Goal: Task Accomplishment & Management: Use online tool/utility

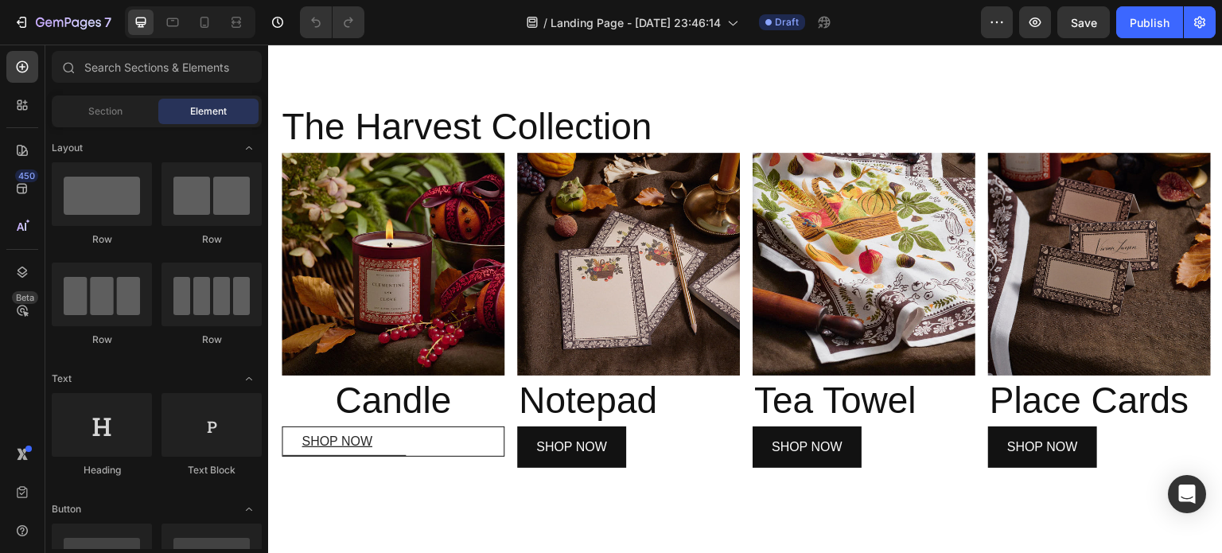
scroll to position [555, 0]
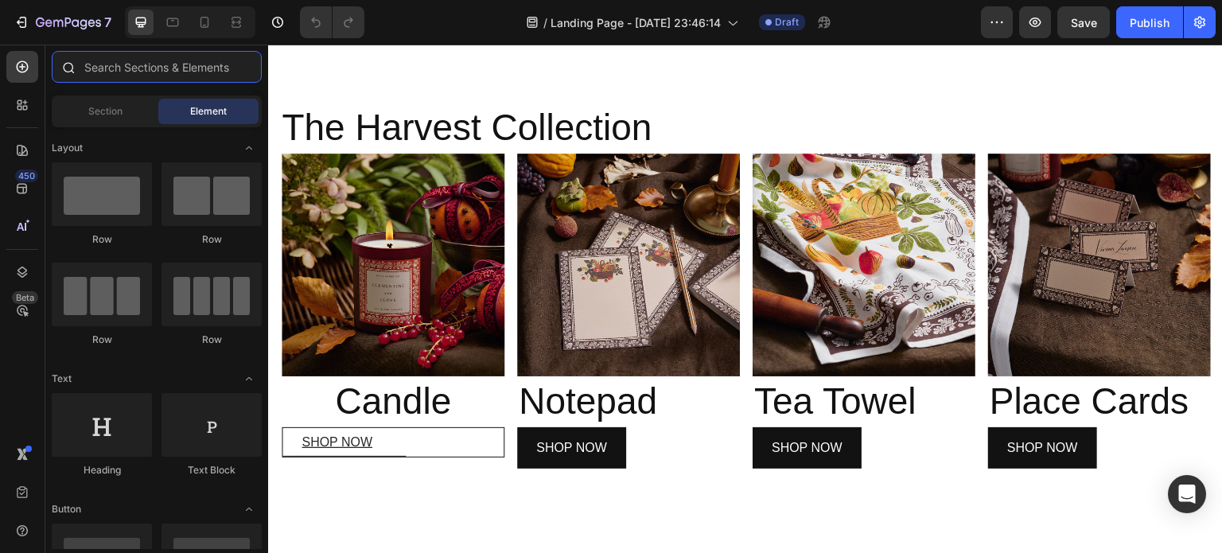
click at [153, 70] on input "text" at bounding box center [157, 67] width 210 height 32
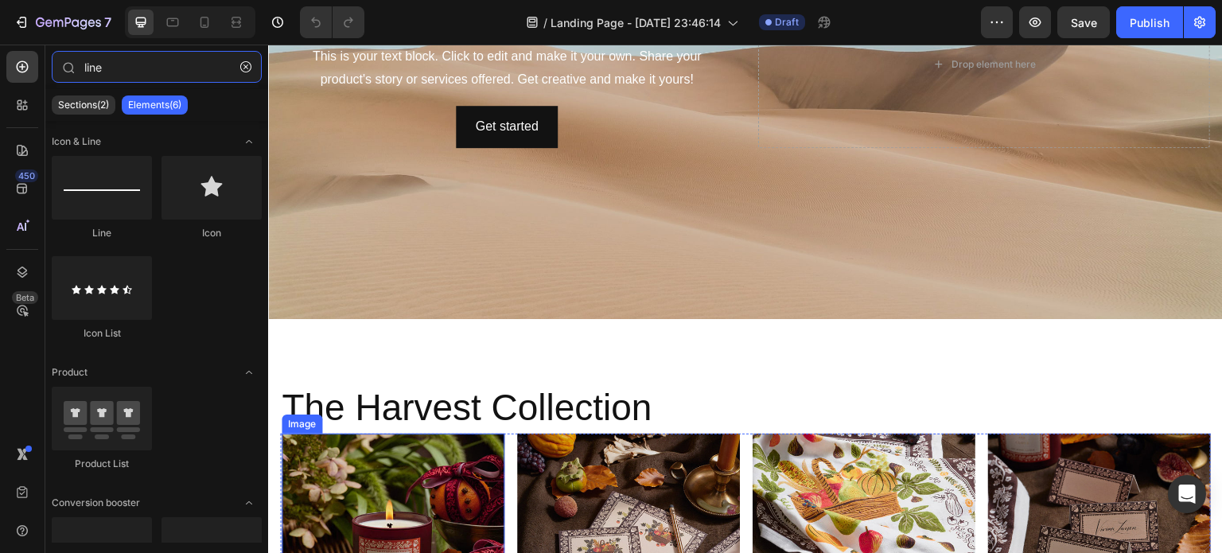
scroll to position [283, 0]
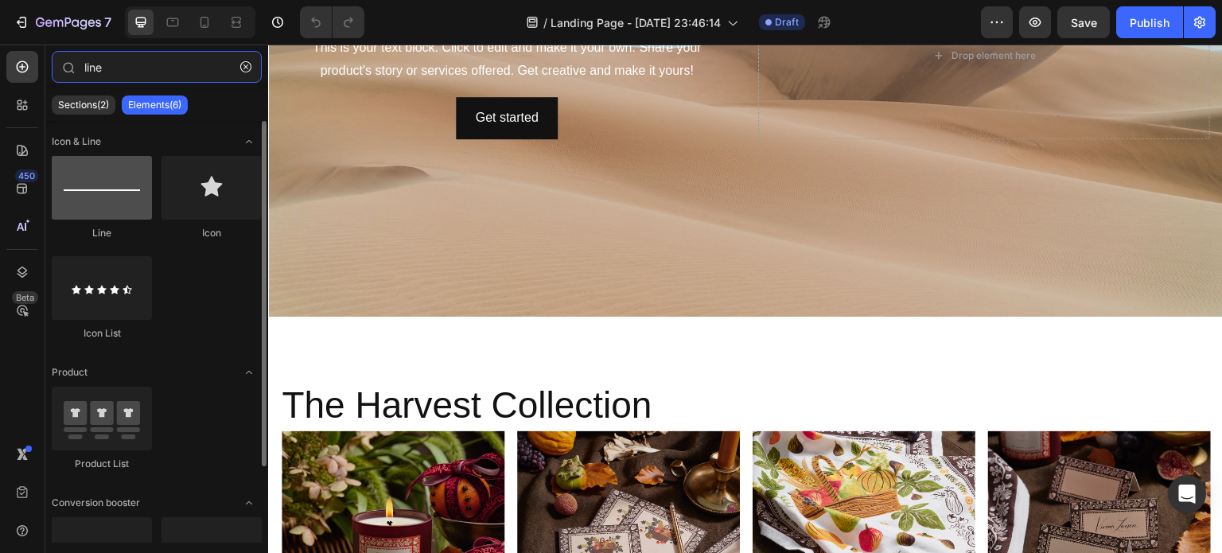
type input "line"
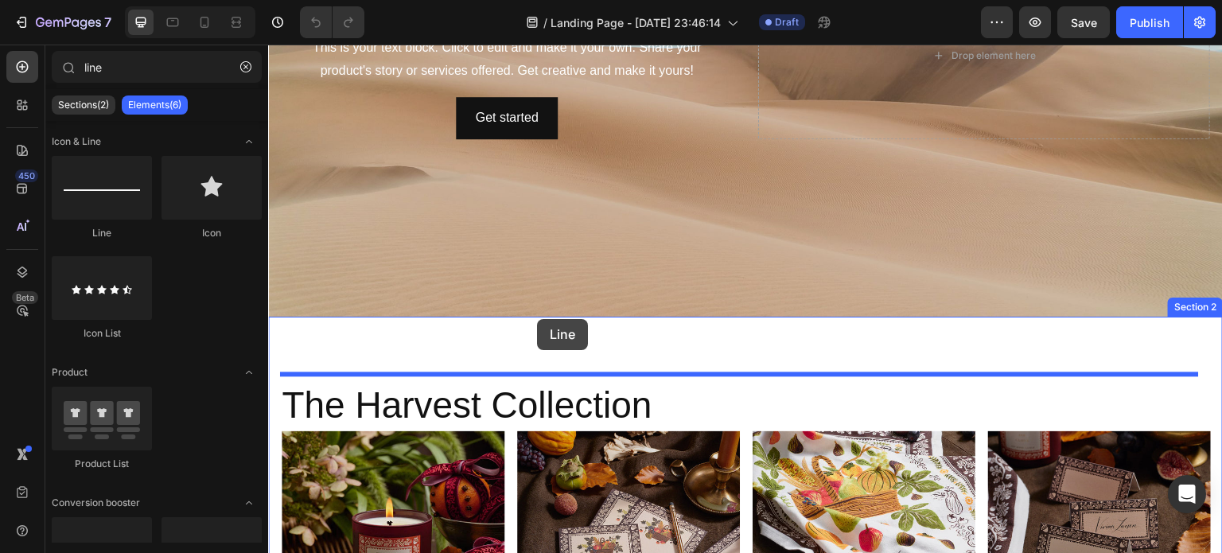
drag, startPoint x: 379, startPoint y: 247, endPoint x: 537, endPoint y: 319, distance: 173.8
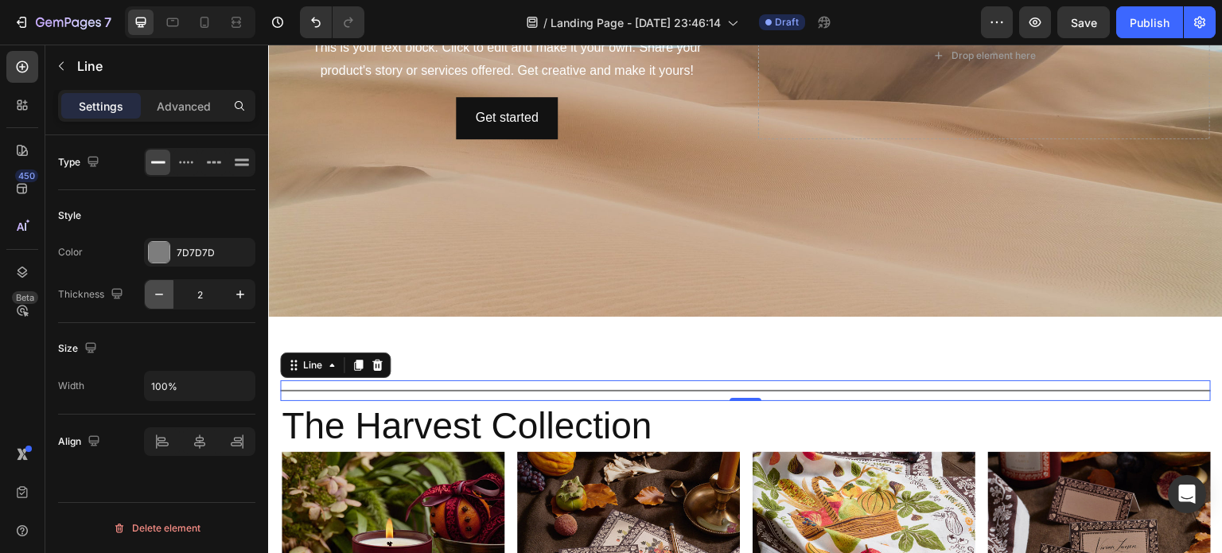
click at [150, 289] on button "button" at bounding box center [159, 294] width 29 height 29
type input "1"
click at [189, 161] on icon at bounding box center [186, 162] width 16 height 16
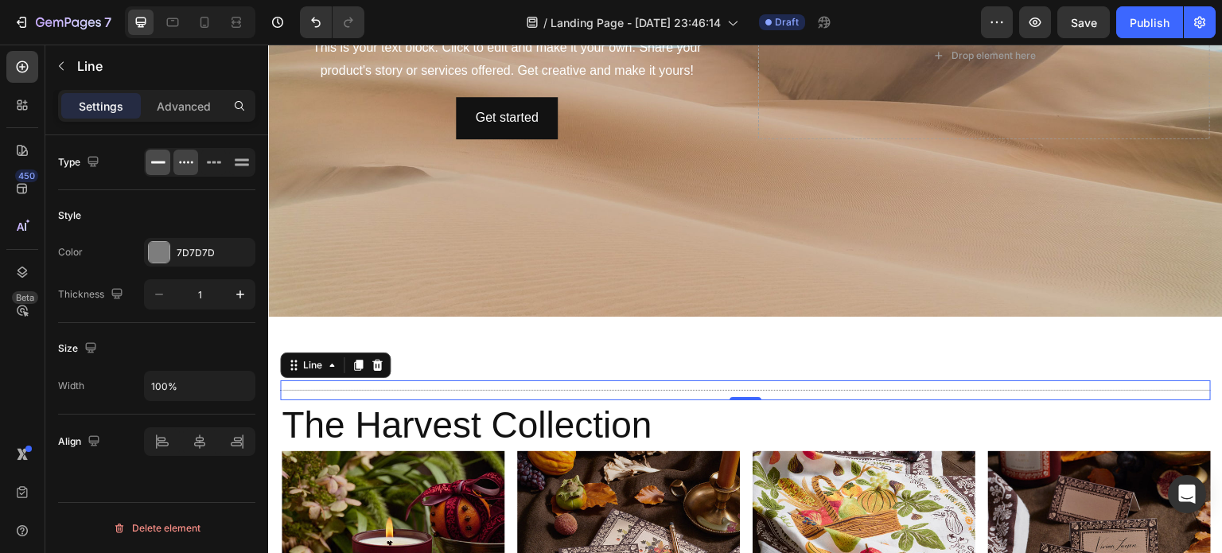
click at [164, 155] on icon at bounding box center [158, 162] width 16 height 16
click at [198, 100] on p "Advanced" at bounding box center [184, 106] width 54 height 17
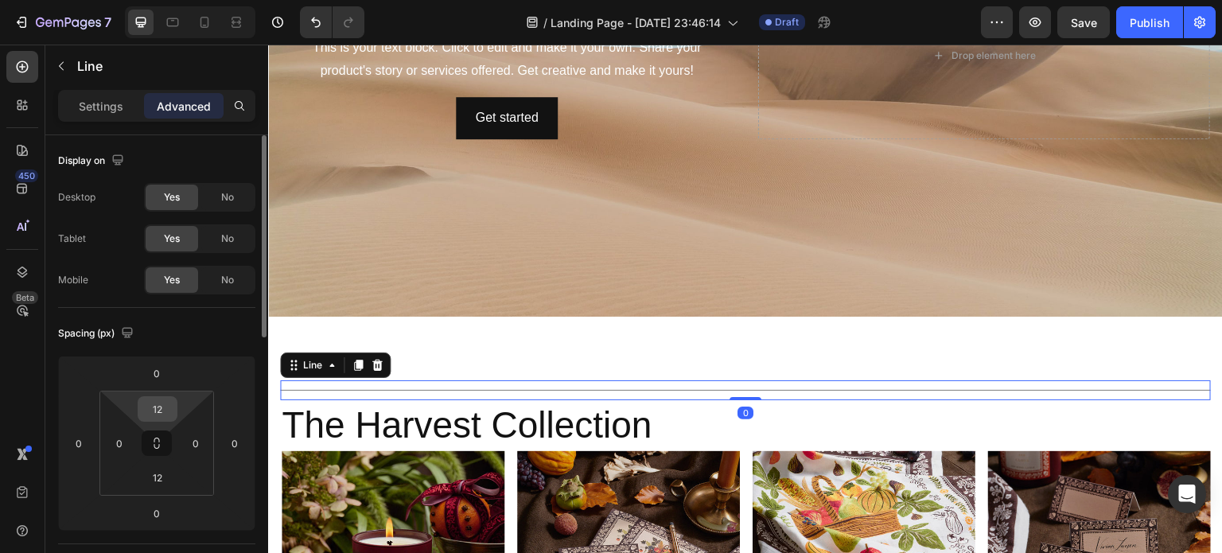
click at [160, 410] on input "12" at bounding box center [158, 409] width 32 height 24
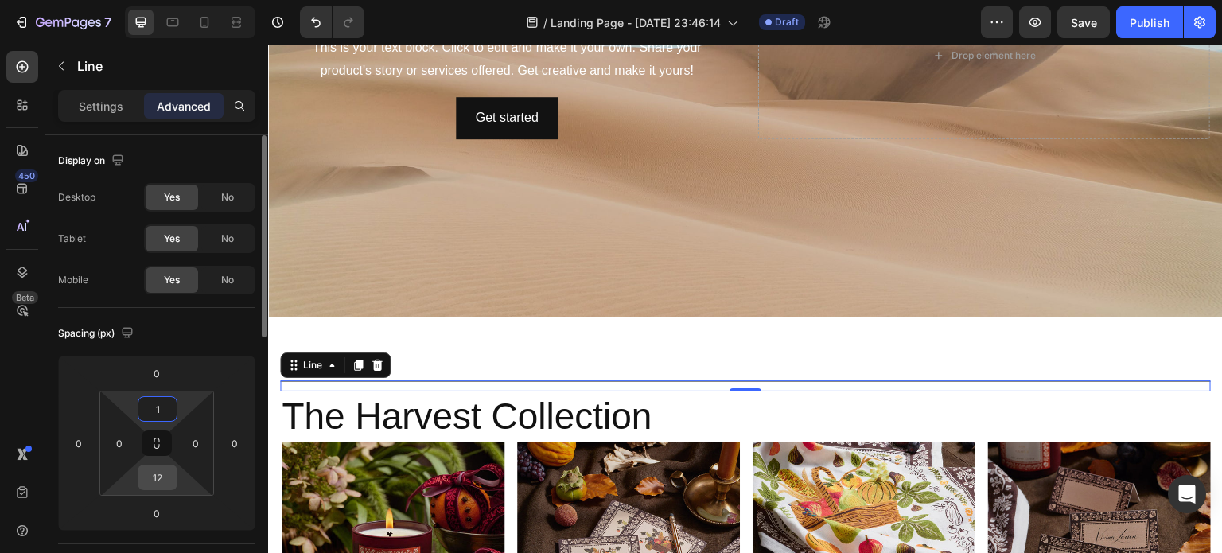
type input "1"
click at [157, 476] on input "12" at bounding box center [158, 477] width 32 height 24
type input "1"
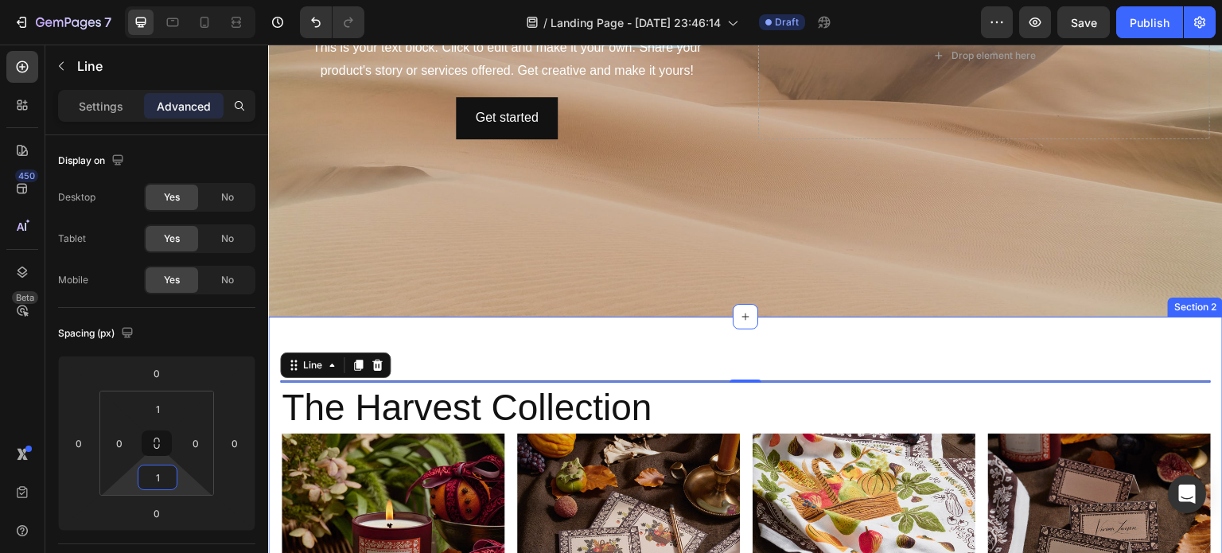
click at [550, 339] on div "Title Line 0 The Harvest Collection Heading Image Candle Heading SHOP NOW Butto…" at bounding box center [745, 565] width 955 height 496
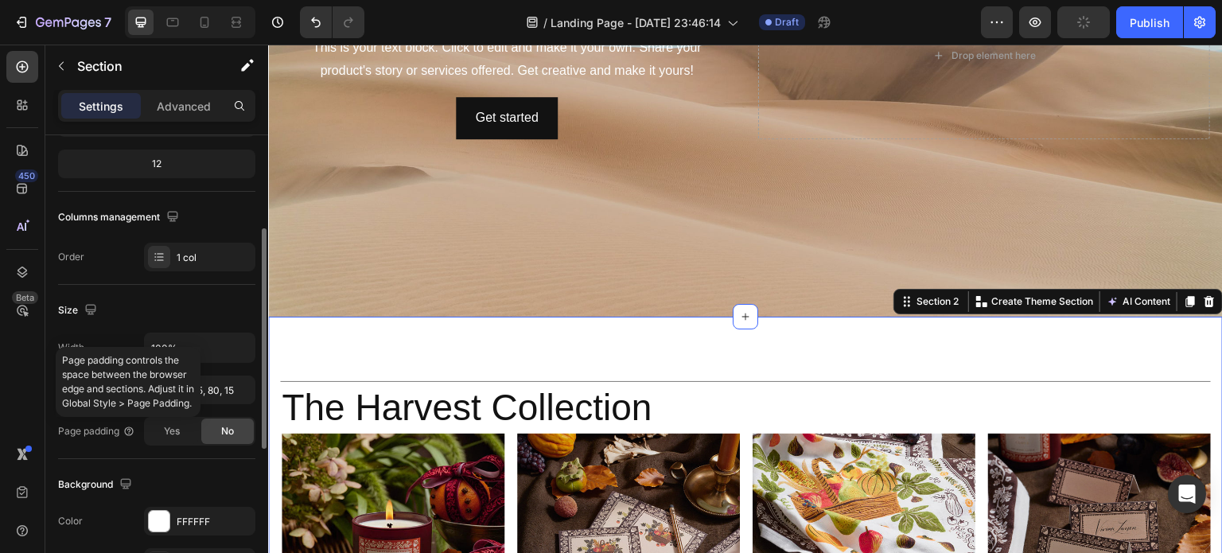
scroll to position [194, 0]
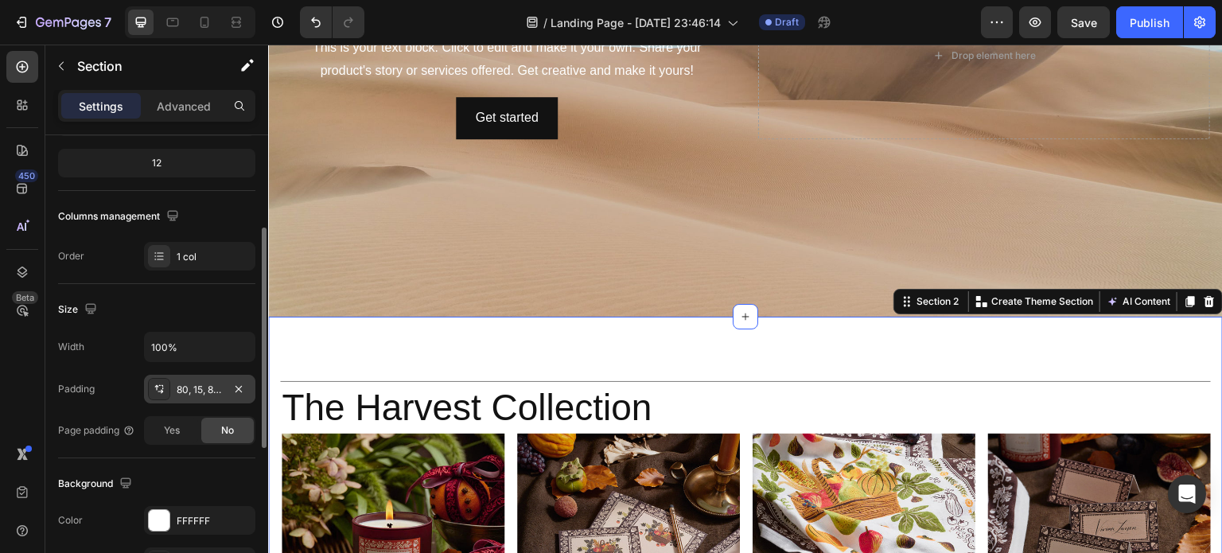
click at [208, 390] on div "80, 15, 80, 15" at bounding box center [200, 390] width 46 height 14
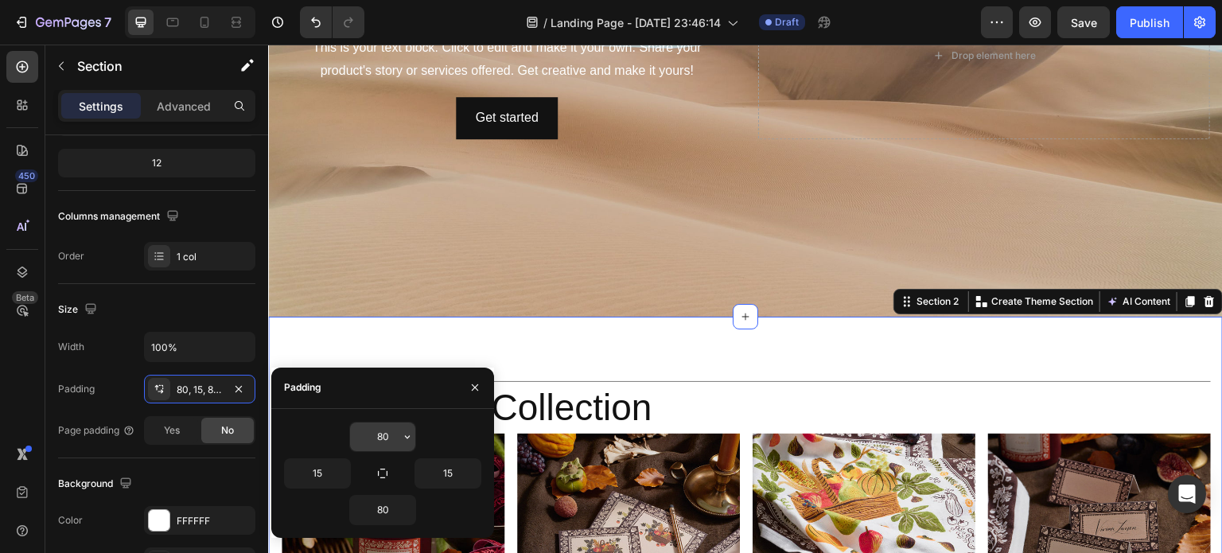
click at [393, 434] on input "80" at bounding box center [382, 436] width 65 height 29
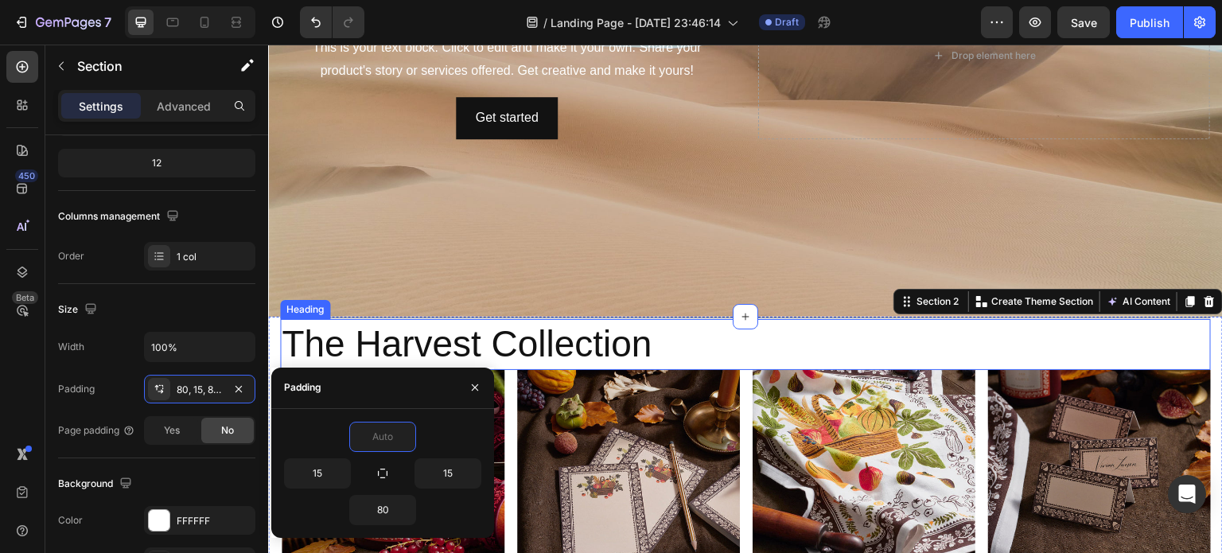
click at [693, 341] on h2 "The Harvest Collection" at bounding box center [745, 344] width 931 height 51
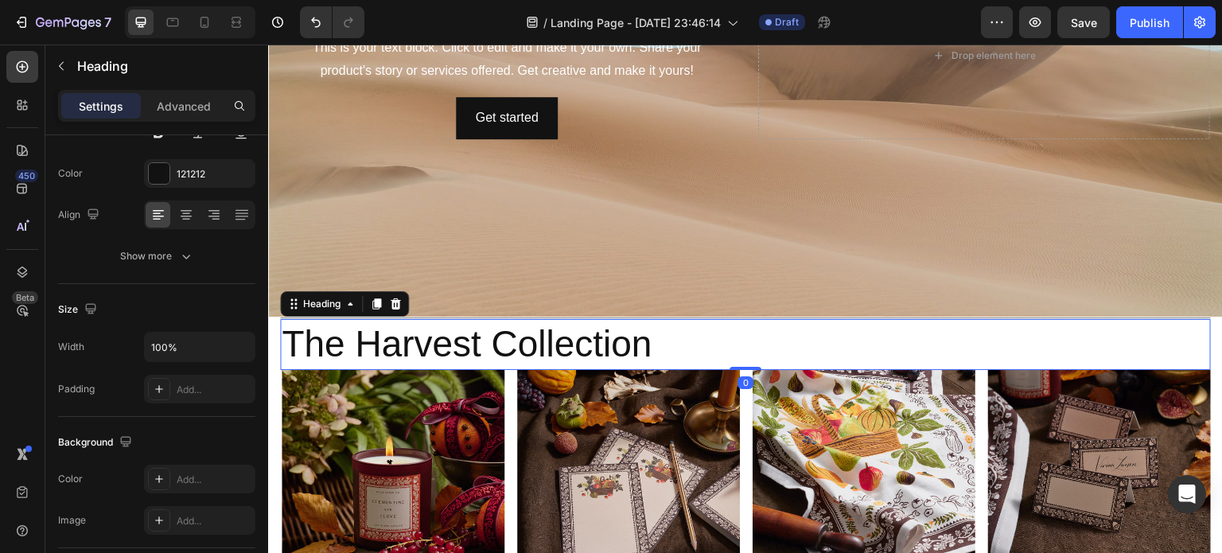
scroll to position [0, 0]
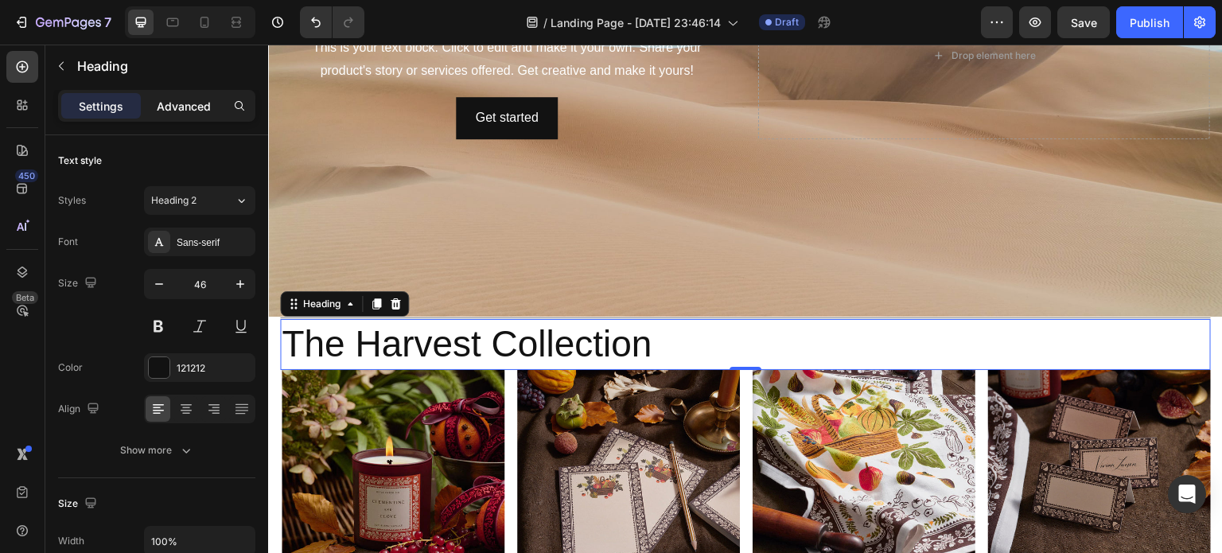
click at [189, 104] on p "Advanced" at bounding box center [184, 106] width 54 height 17
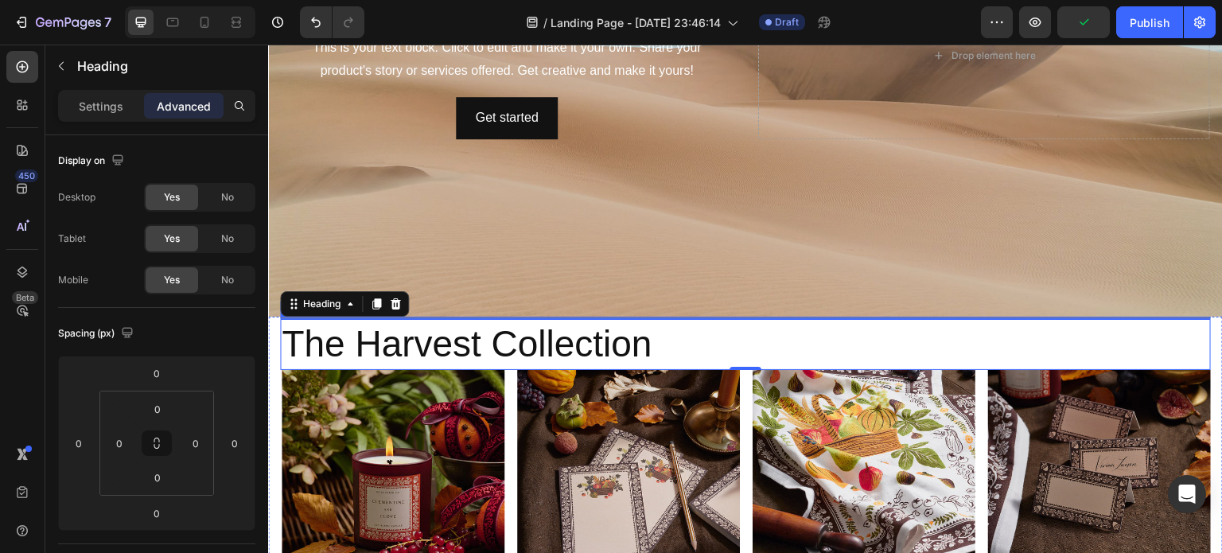
click at [644, 317] on div "Title Line" at bounding box center [745, 318] width 931 height 2
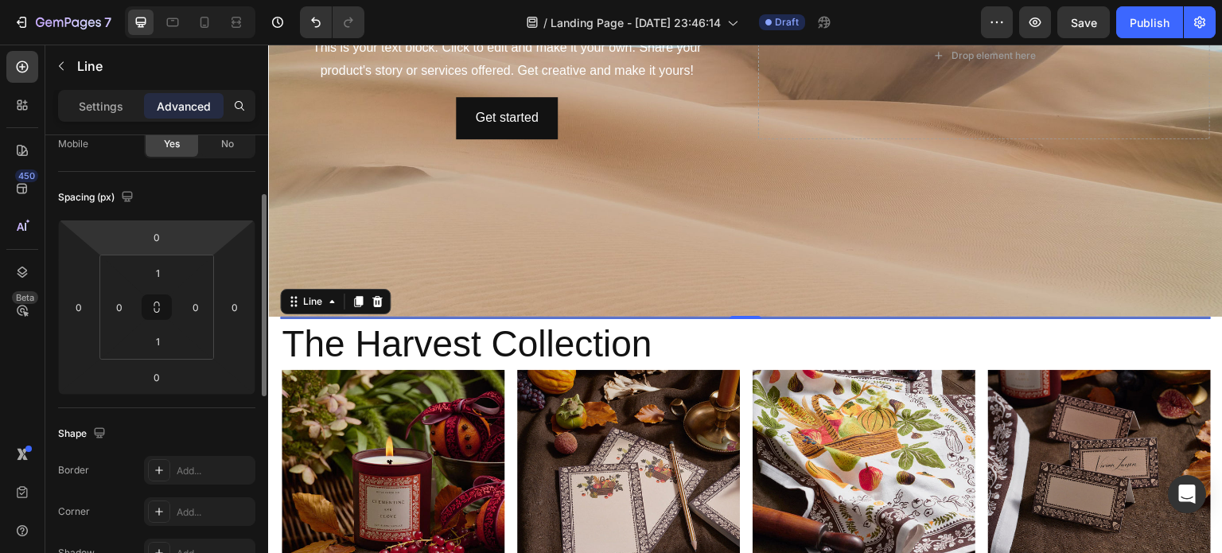
scroll to position [135, 0]
click at [169, 346] on input "1" at bounding box center [158, 342] width 32 height 24
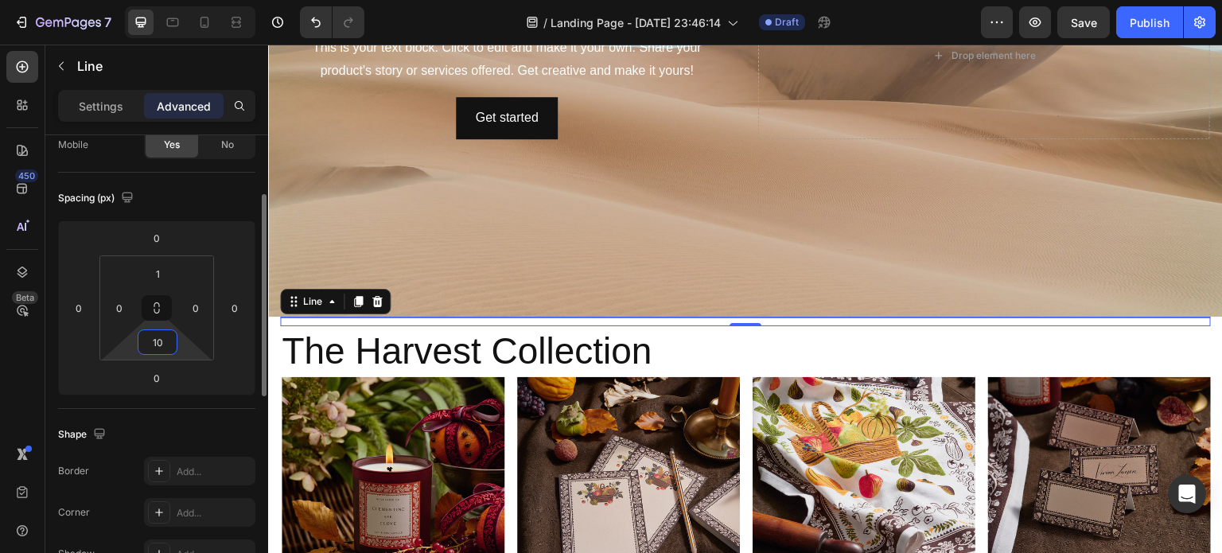
type input "1"
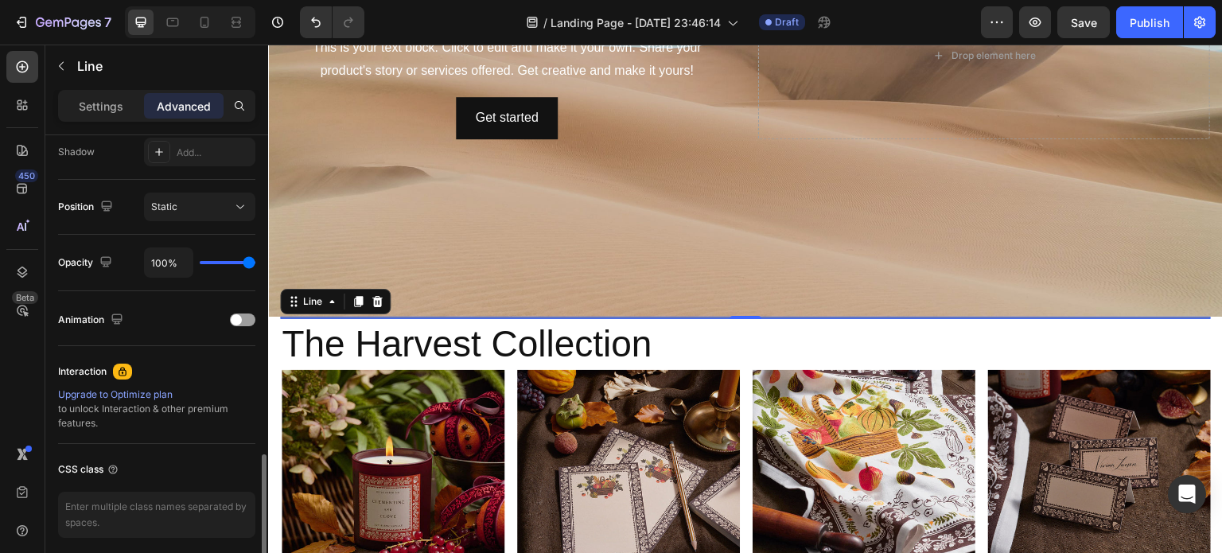
scroll to position [596, 0]
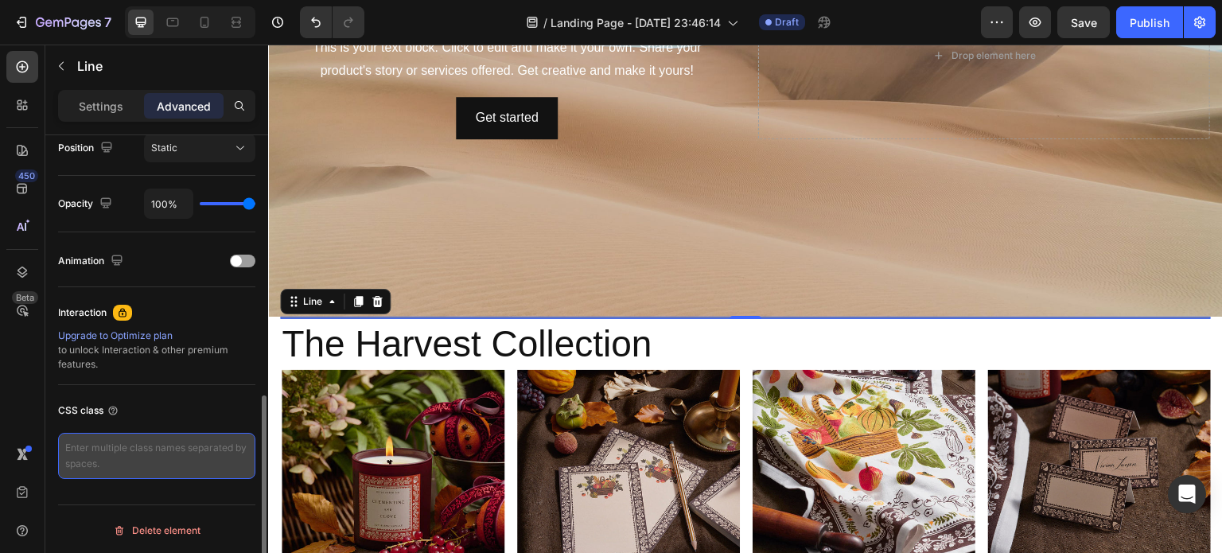
click at [108, 457] on textarea at bounding box center [156, 456] width 197 height 46
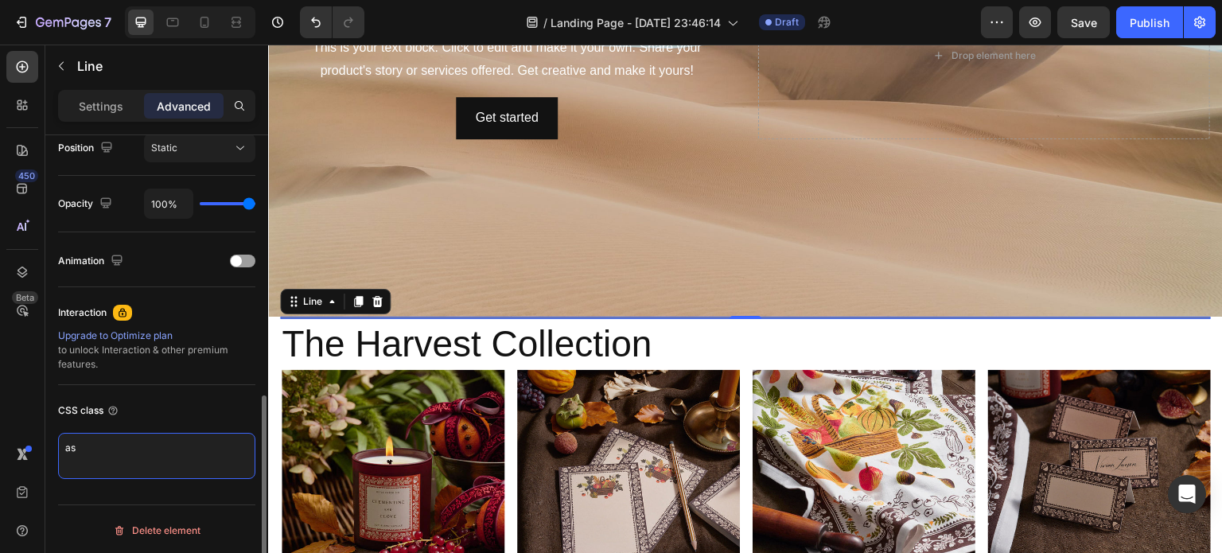
type textarea "a"
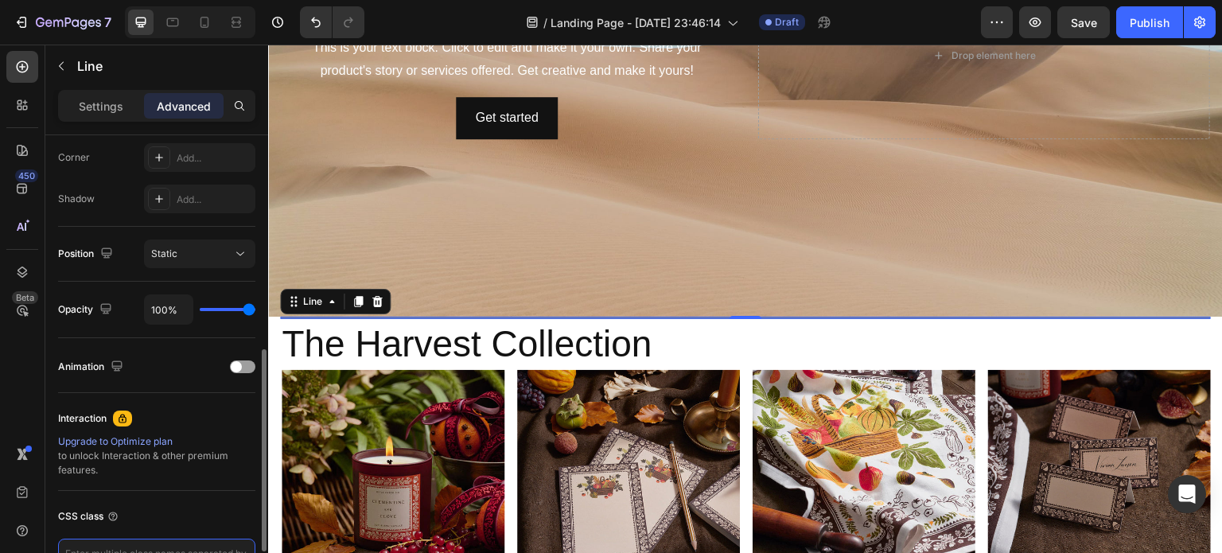
scroll to position [490, 0]
click at [210, 257] on div "Static" at bounding box center [191, 254] width 81 height 14
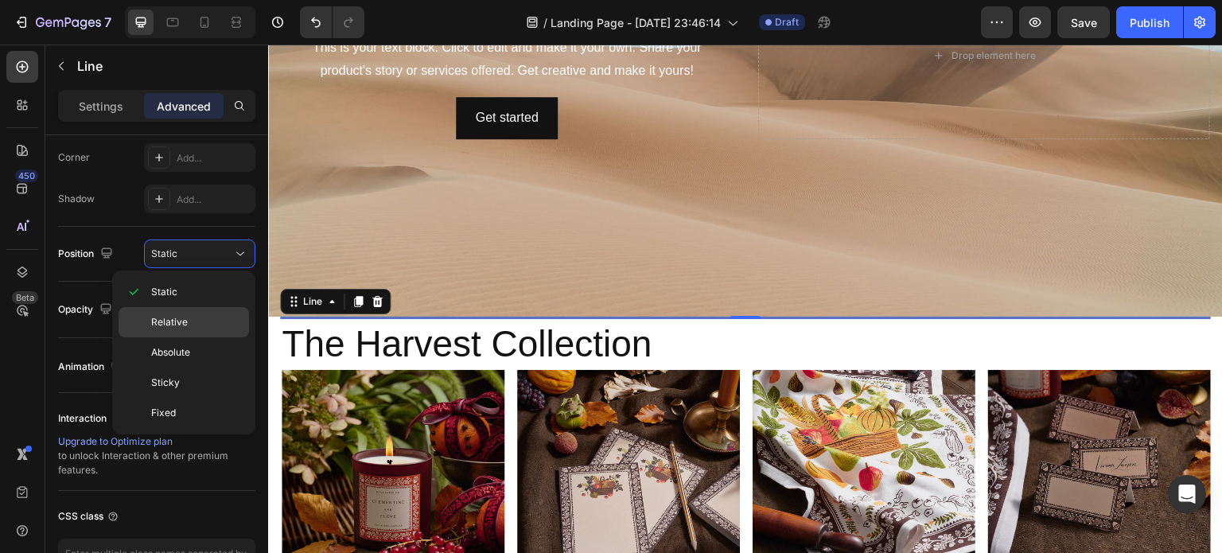
click at [185, 321] on span "Relative" at bounding box center [169, 322] width 37 height 14
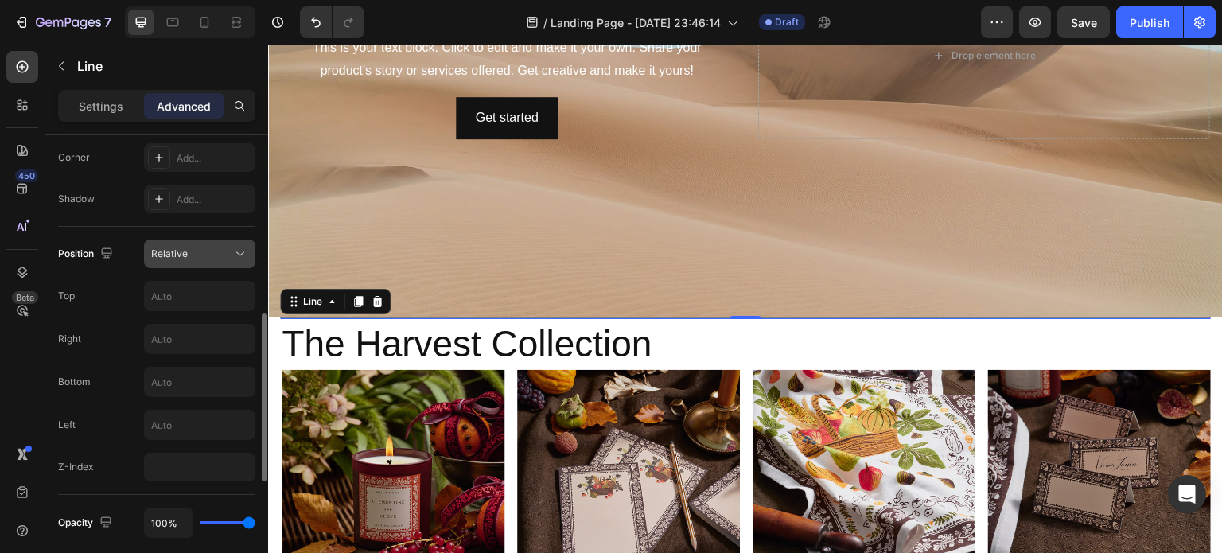
click at [197, 252] on div "Relative" at bounding box center [191, 254] width 81 height 14
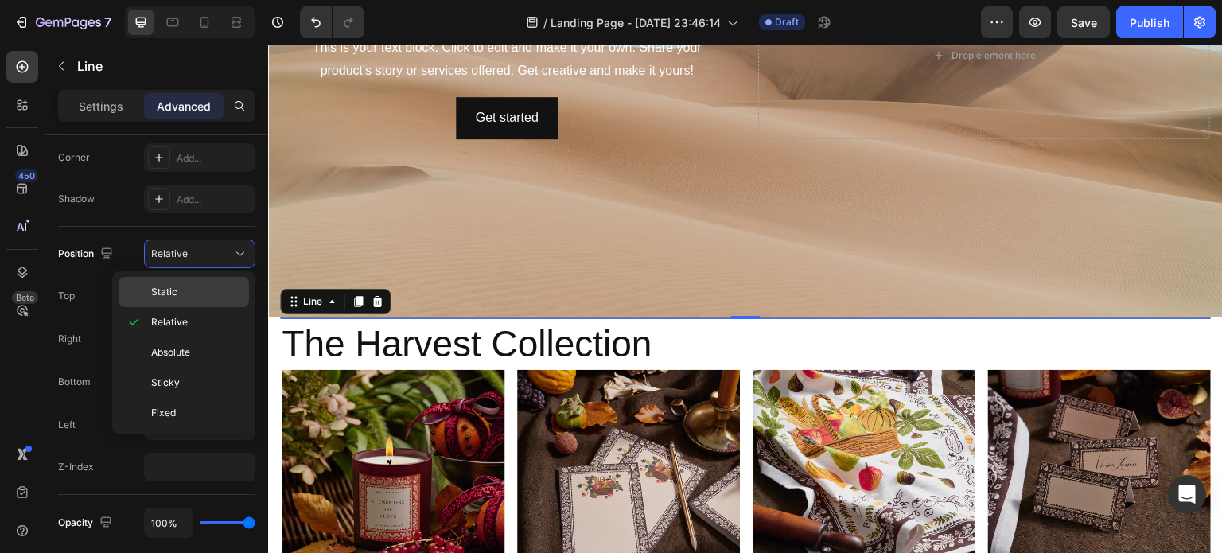
click at [176, 292] on span "Static" at bounding box center [164, 292] width 26 height 14
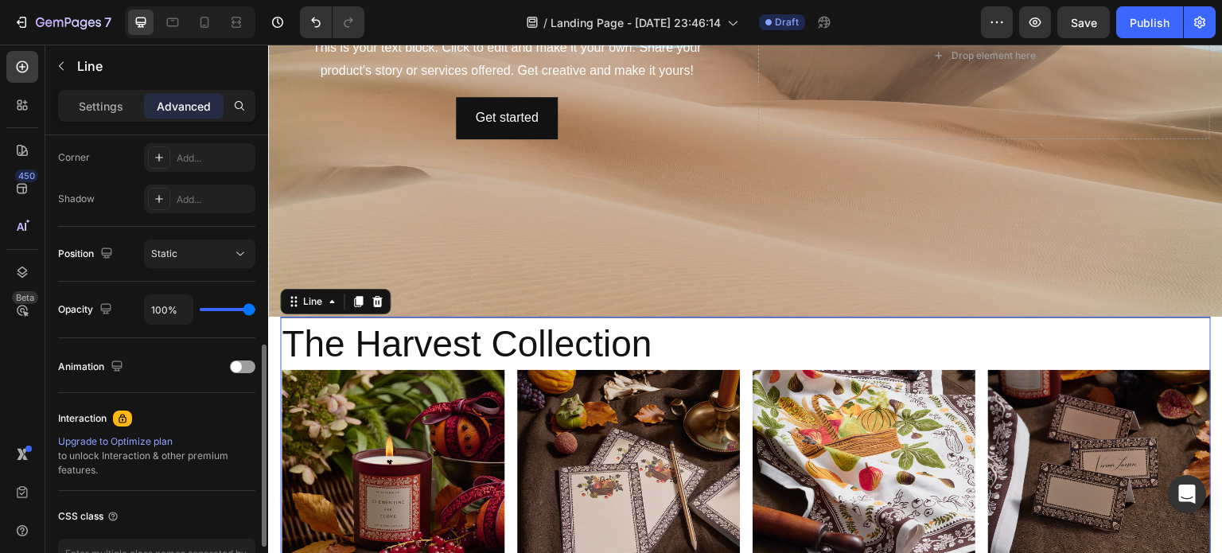
scroll to position [372, 0]
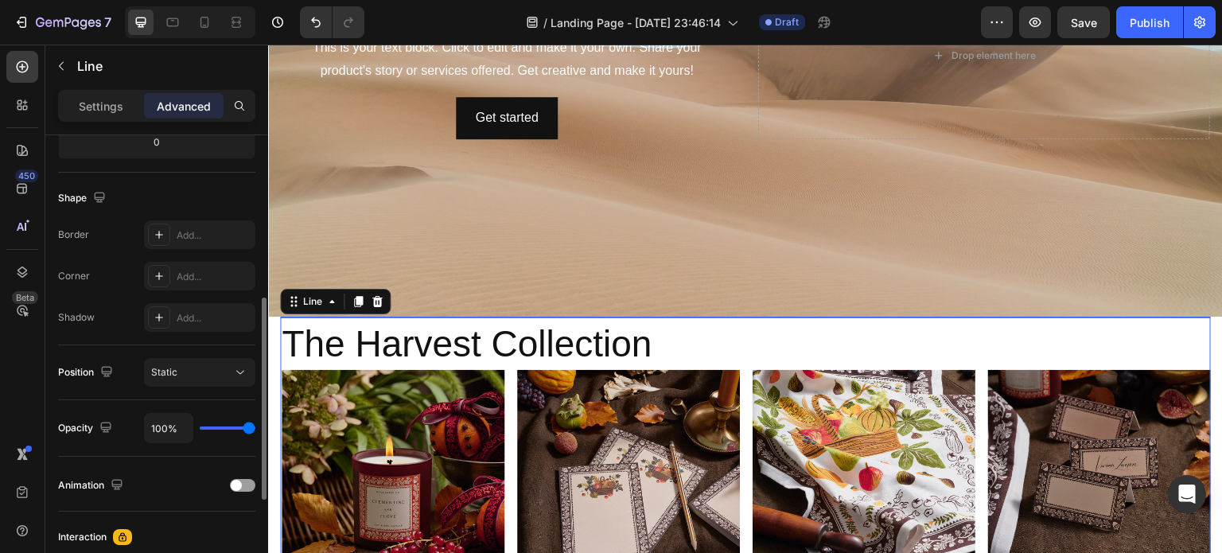
type input "98%"
type input "98"
type input "97%"
type input "97"
type input "95%"
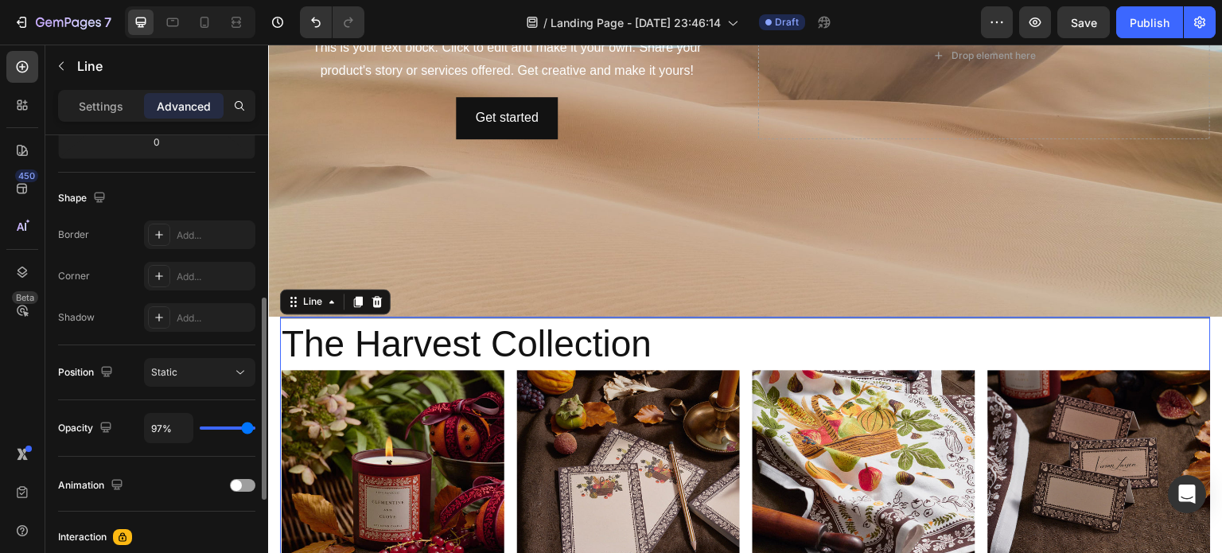
type input "95"
type input "92%"
type input "92"
type input "91%"
type input "91"
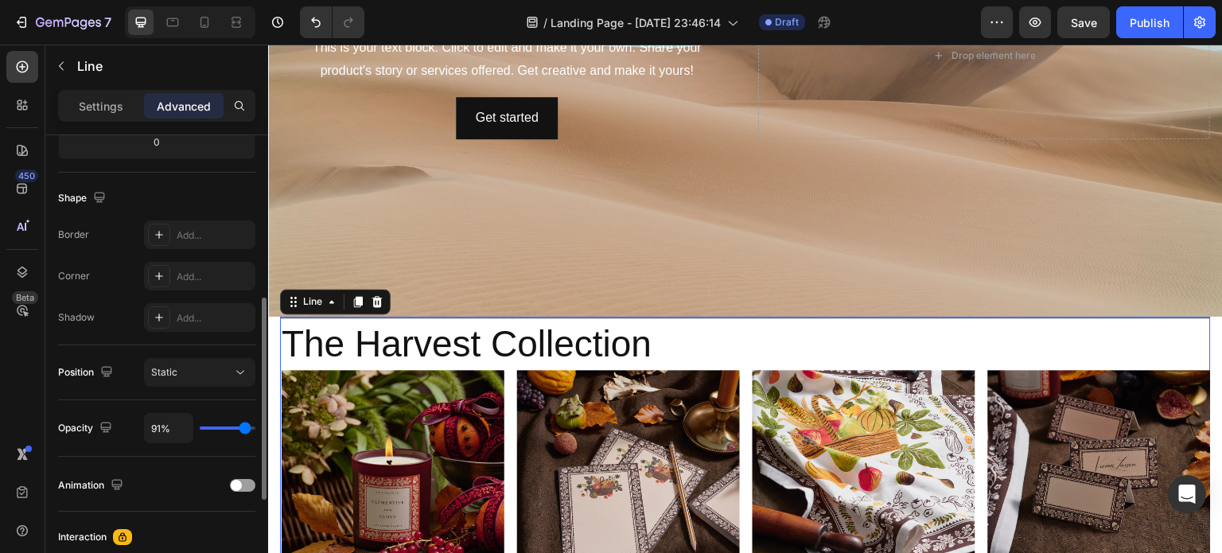
type input "89%"
type input "89"
type input "88%"
type input "88"
type input "86%"
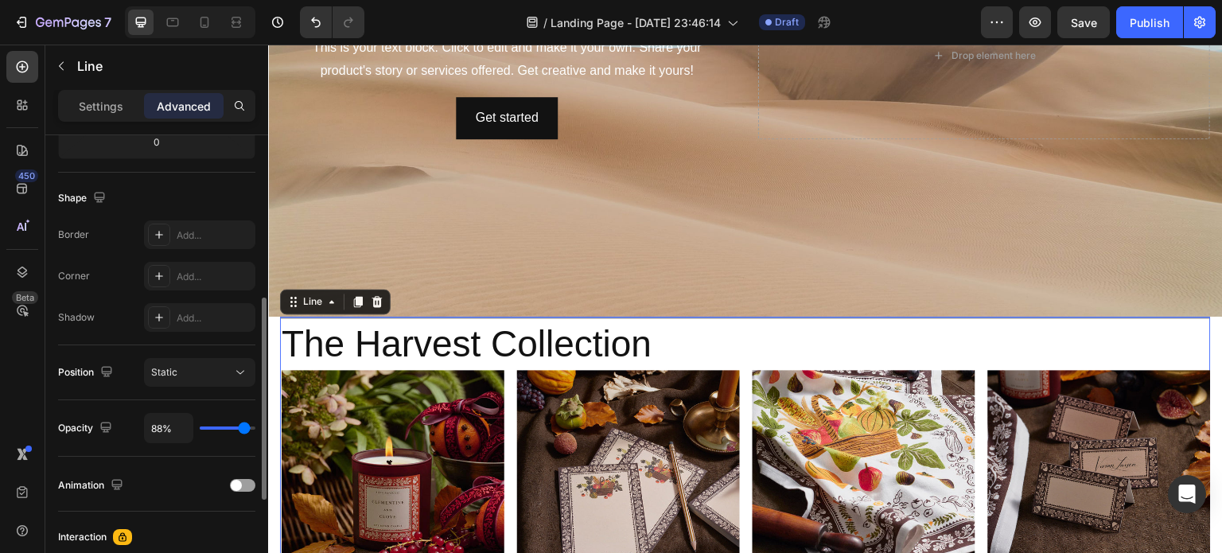
type input "86"
type input "88%"
type input "88"
type input "92%"
type input "92"
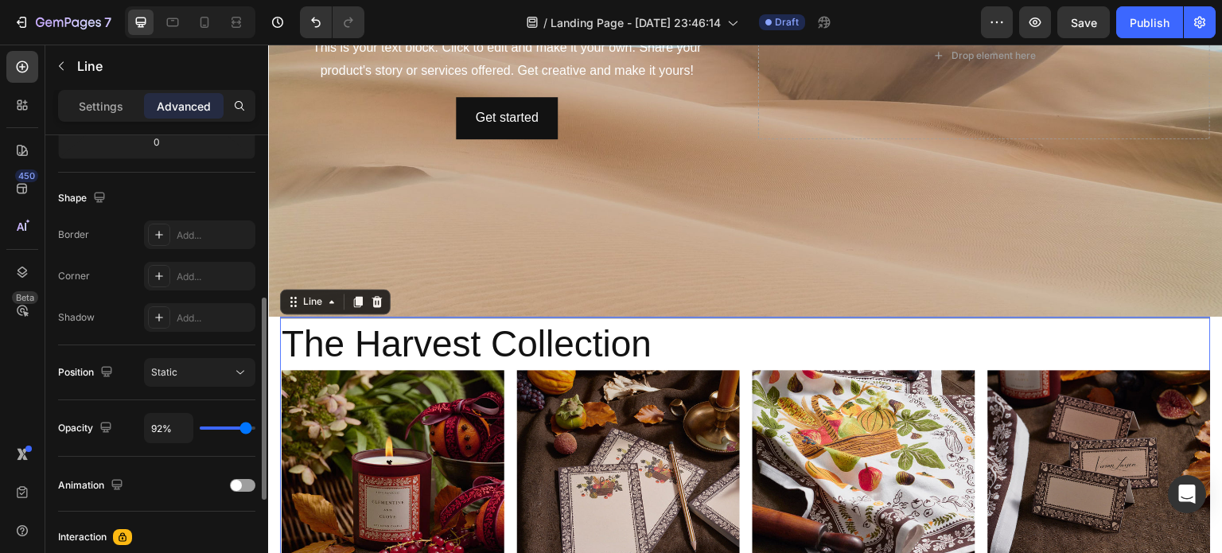
type input "98%"
type input "98"
type input "100%"
type input "100"
drag, startPoint x: 251, startPoint y: 427, endPoint x: 258, endPoint y: 432, distance: 8.6
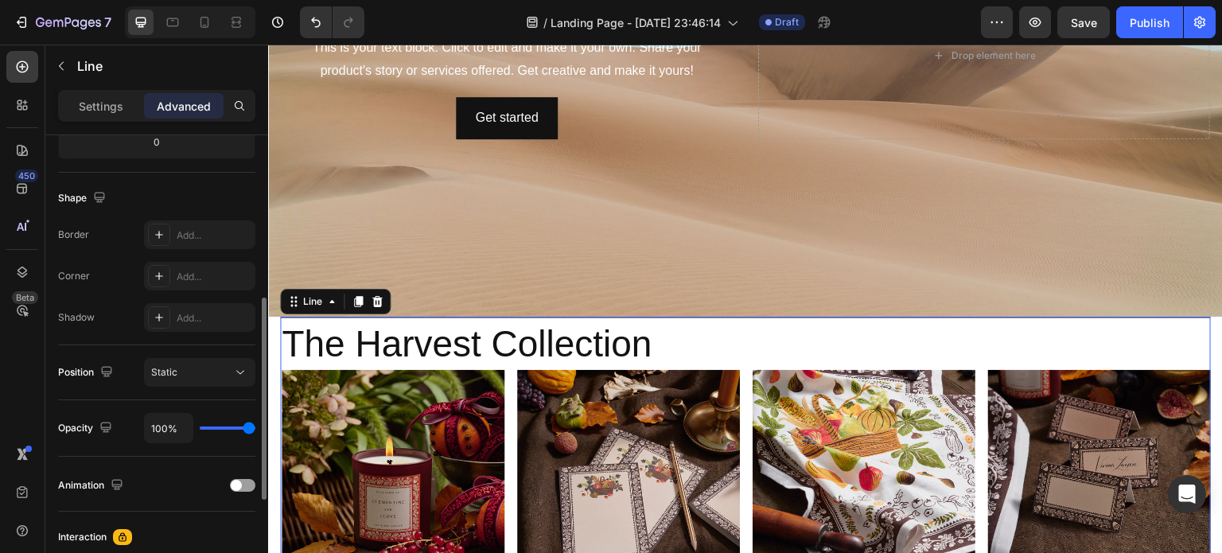
click at [255, 430] on input "range" at bounding box center [228, 427] width 56 height 3
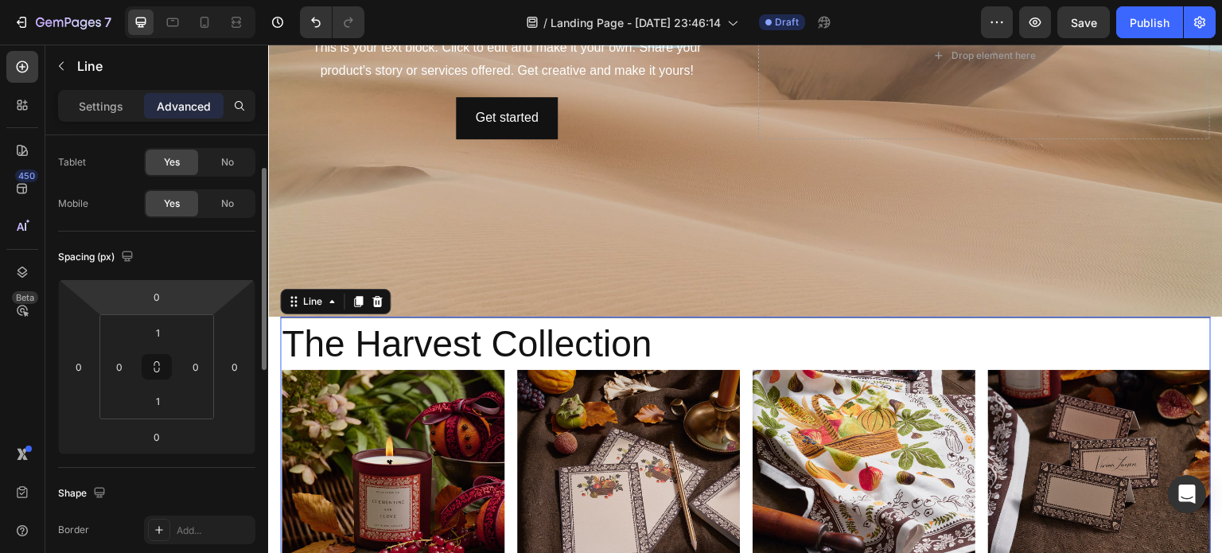
scroll to position [0, 0]
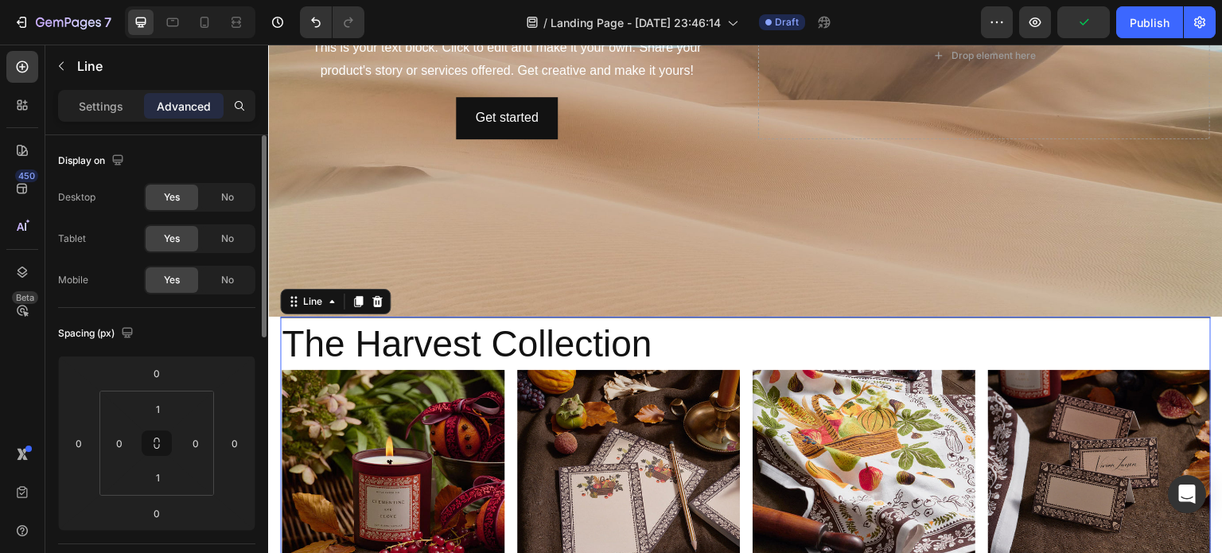
click at [88, 328] on div "Spacing (px)" at bounding box center [97, 333] width 79 height 21
click at [117, 104] on p "Settings" at bounding box center [101, 106] width 45 height 17
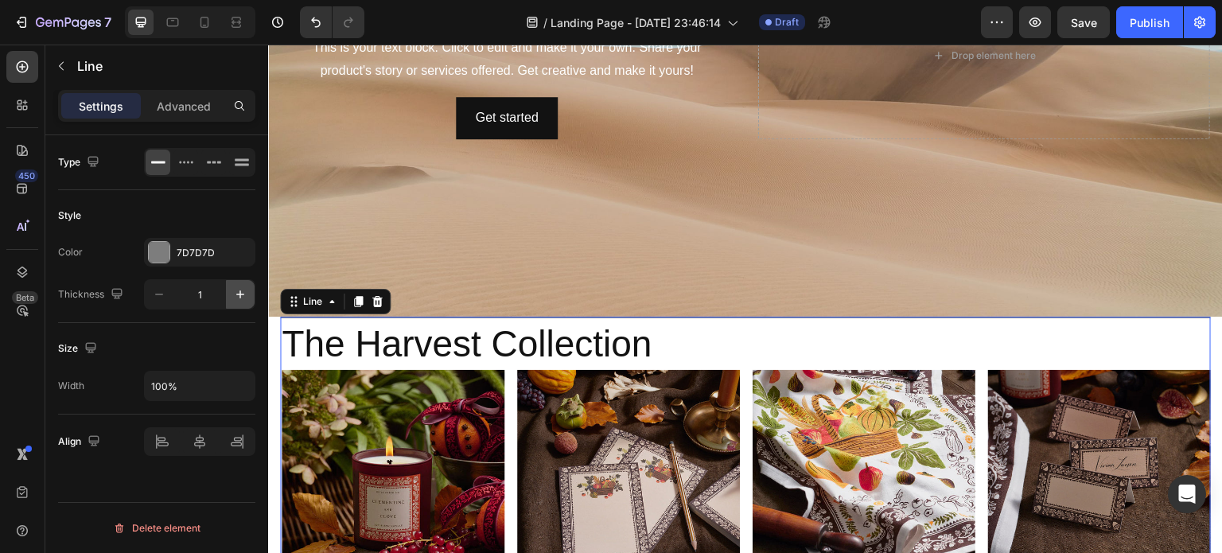
click at [245, 291] on icon "button" at bounding box center [240, 294] width 16 height 16
type input "2"
click at [181, 104] on p "Advanced" at bounding box center [184, 106] width 54 height 17
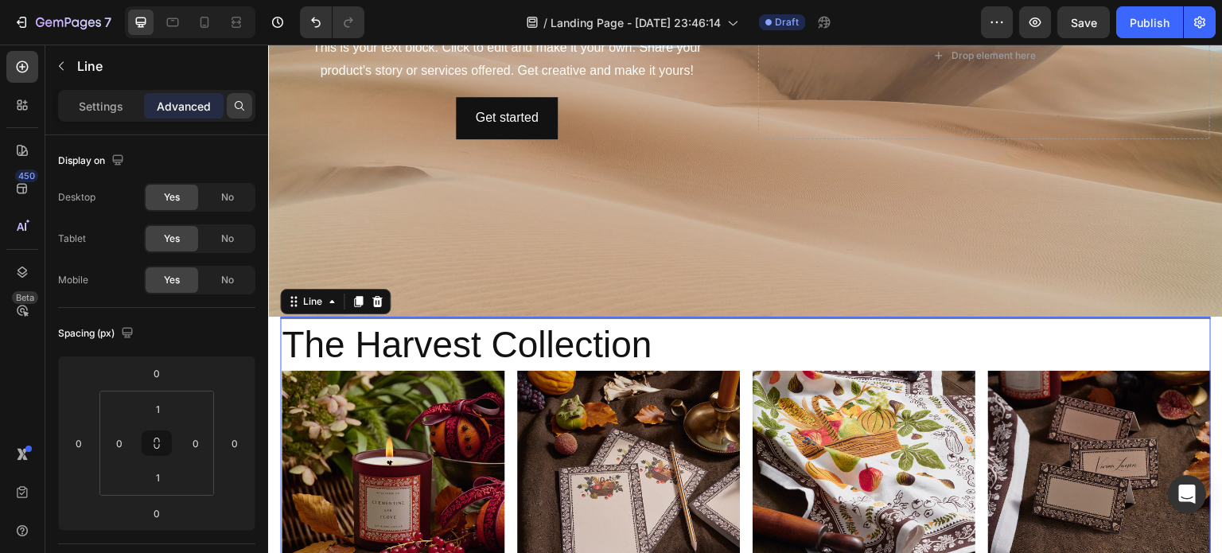
click at [234, 107] on icon at bounding box center [239, 105] width 13 height 13
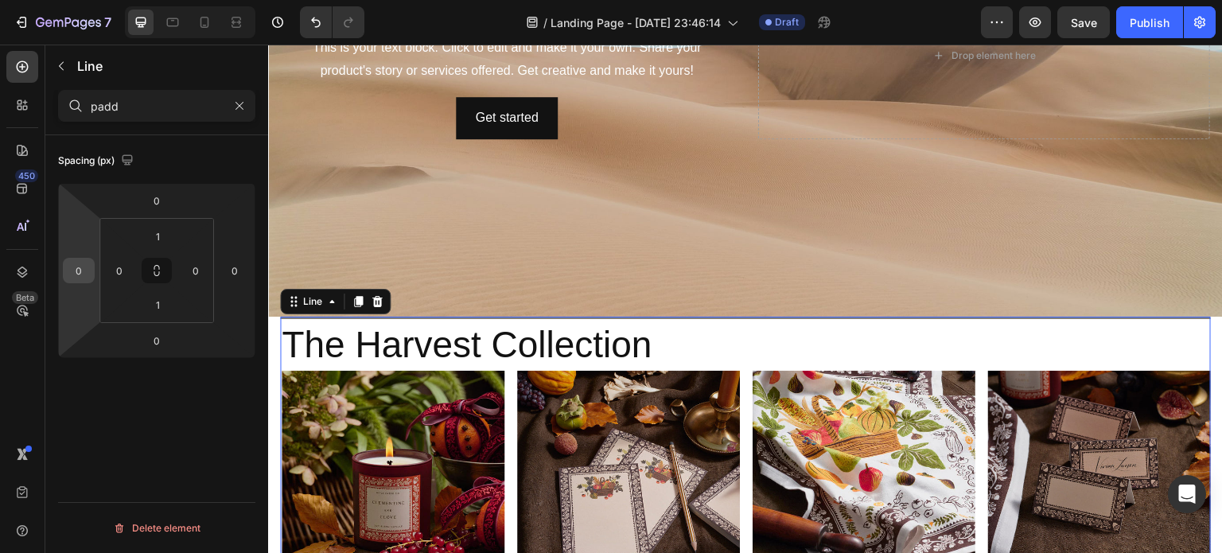
type input "padd"
click at [79, 271] on input "0" at bounding box center [79, 271] width 24 height 24
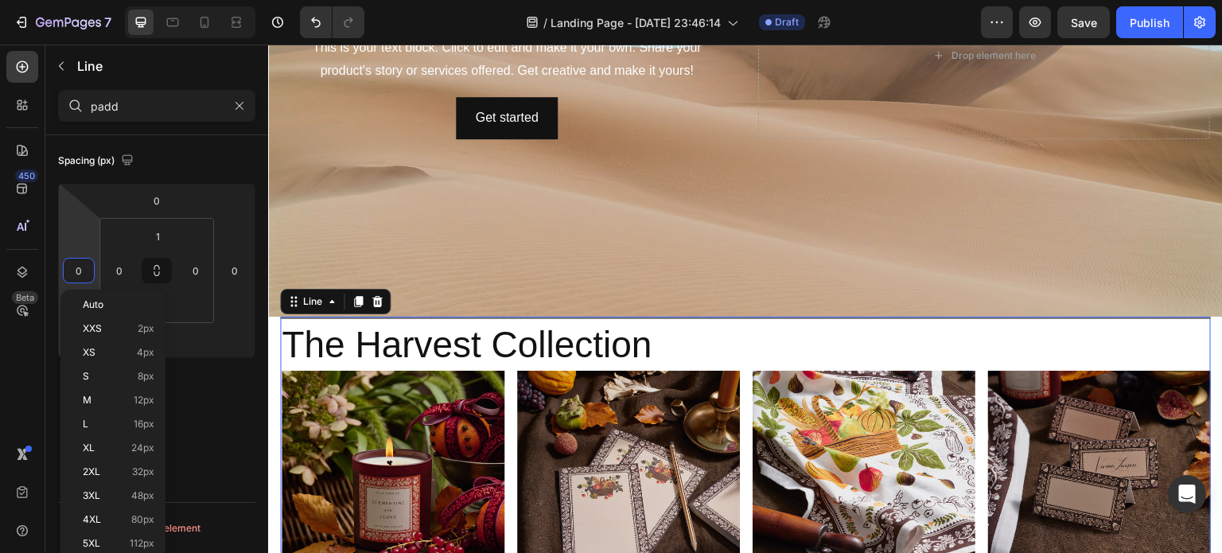
type input "1"
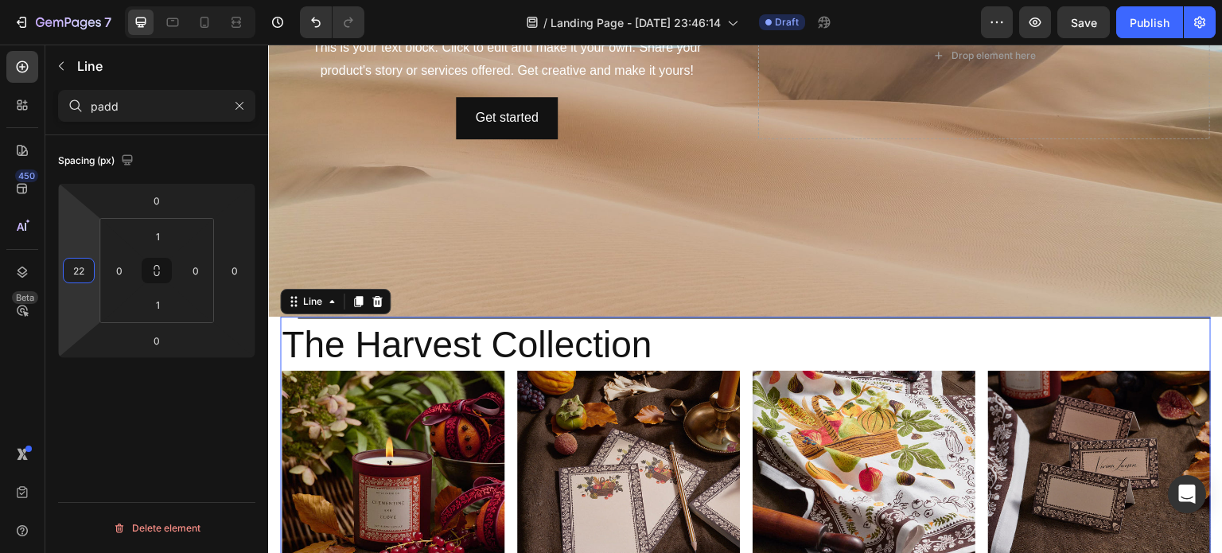
type input "2"
type input "0"
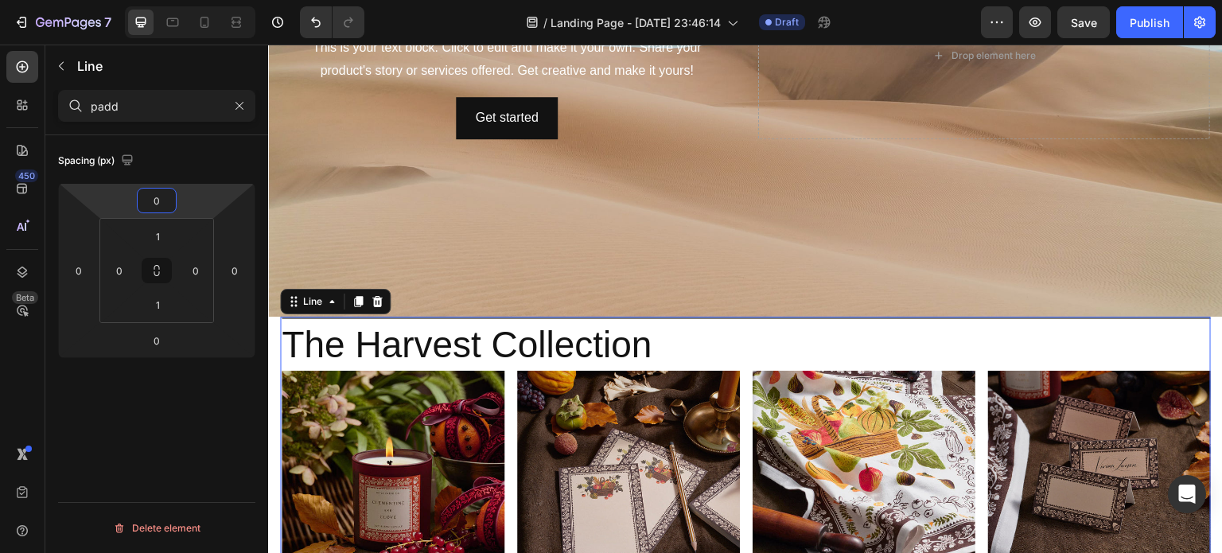
click at [161, 197] on input "0" at bounding box center [157, 201] width 32 height 24
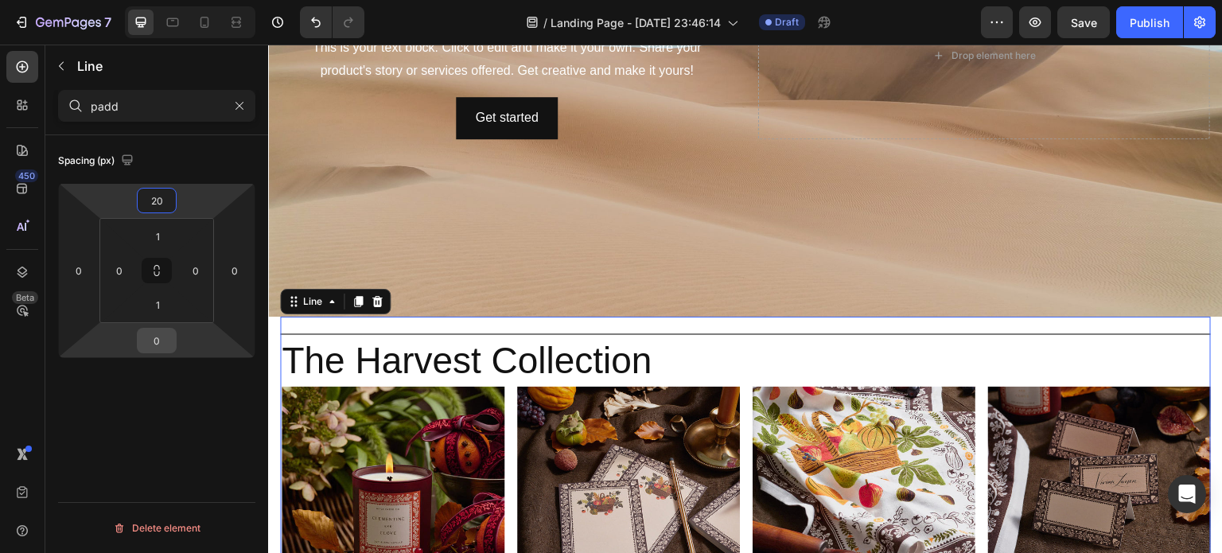
type input "20"
click at [162, 341] on input "0" at bounding box center [157, 341] width 32 height 24
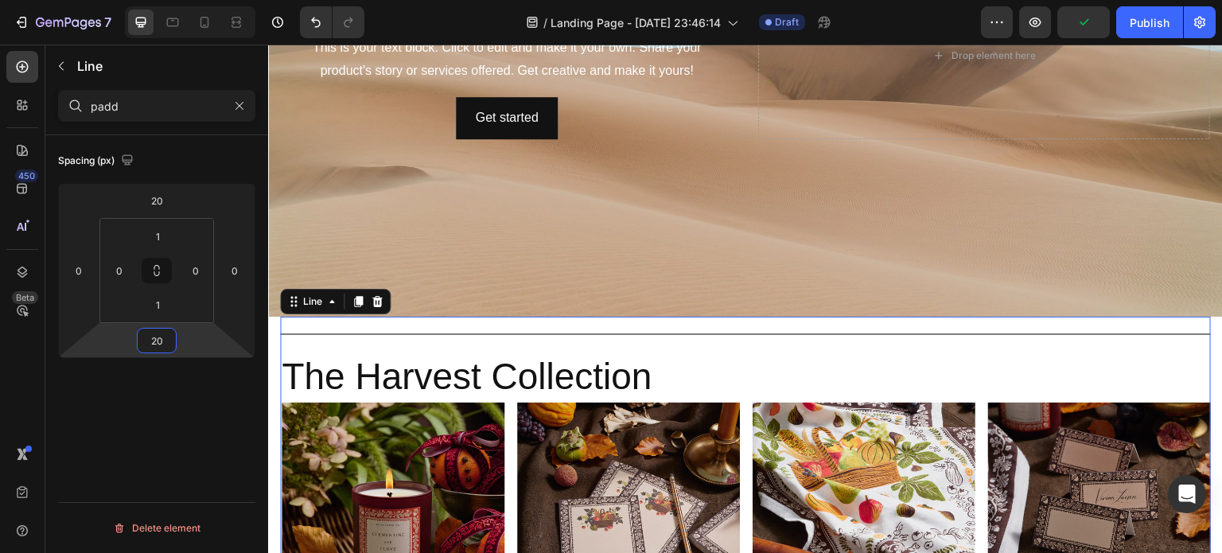
type input "20"
click at [712, 333] on div "Title Line 20" at bounding box center [745, 334] width 931 height 3
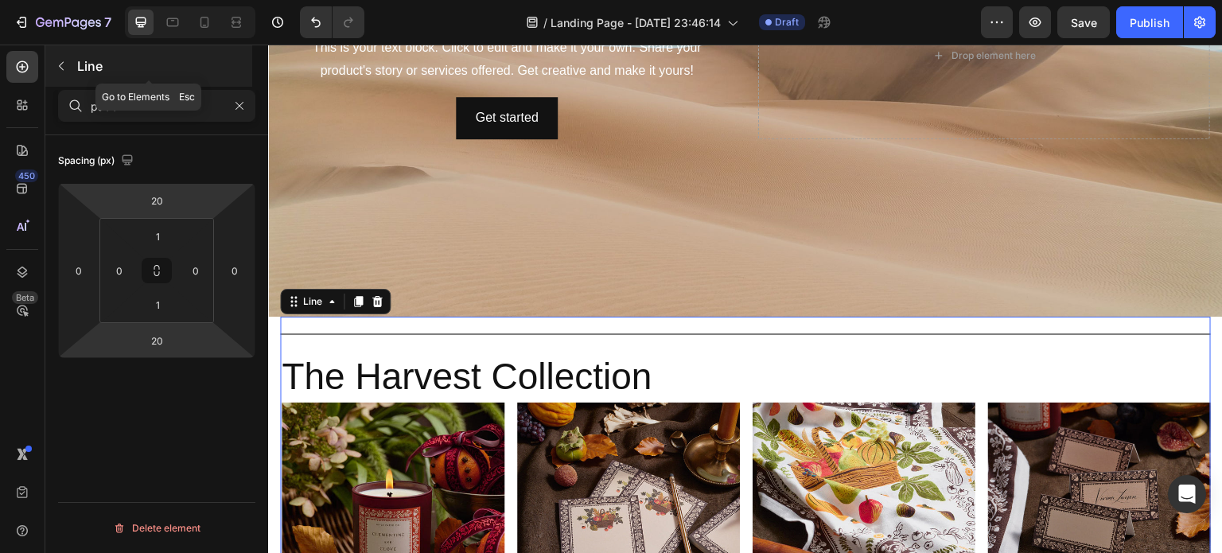
click at [62, 69] on icon "button" at bounding box center [61, 66] width 5 height 9
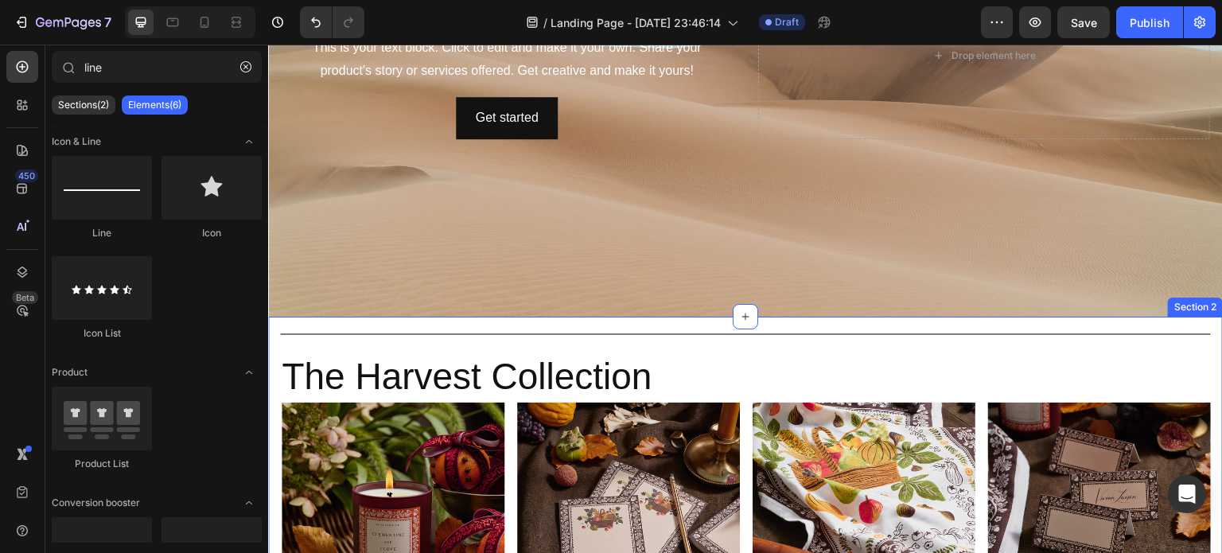
click at [358, 324] on div "Title Line The Harvest Collection Heading Image Candle Heading SHOP NOW Button …" at bounding box center [745, 517] width 931 height 401
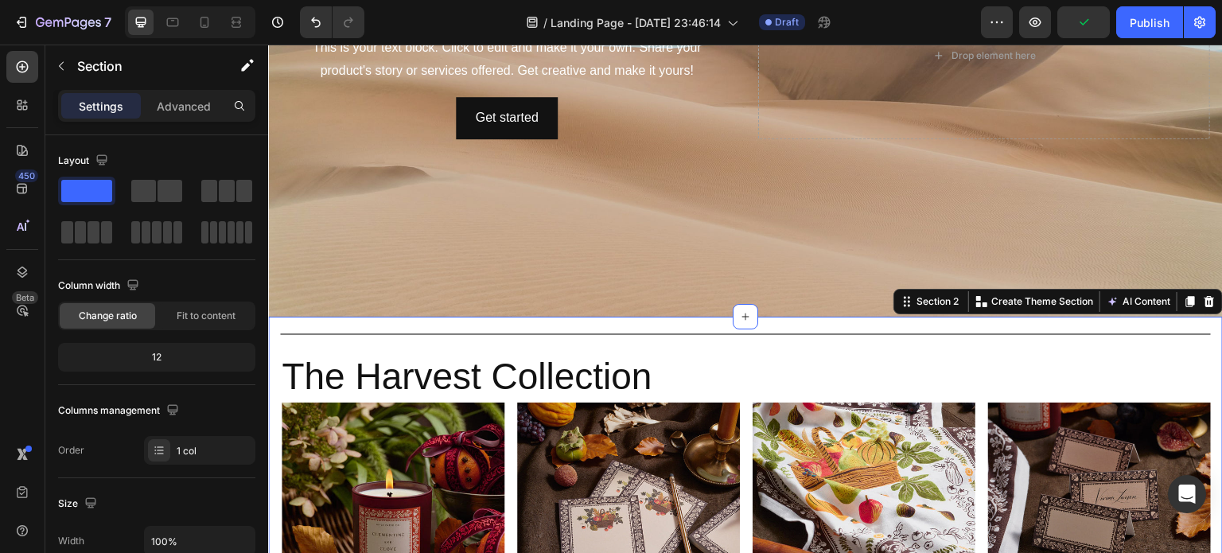
click at [363, 329] on div "Title Line The Harvest Collection Heading Image Candle Heading SHOP NOW Button …" at bounding box center [745, 517] width 931 height 401
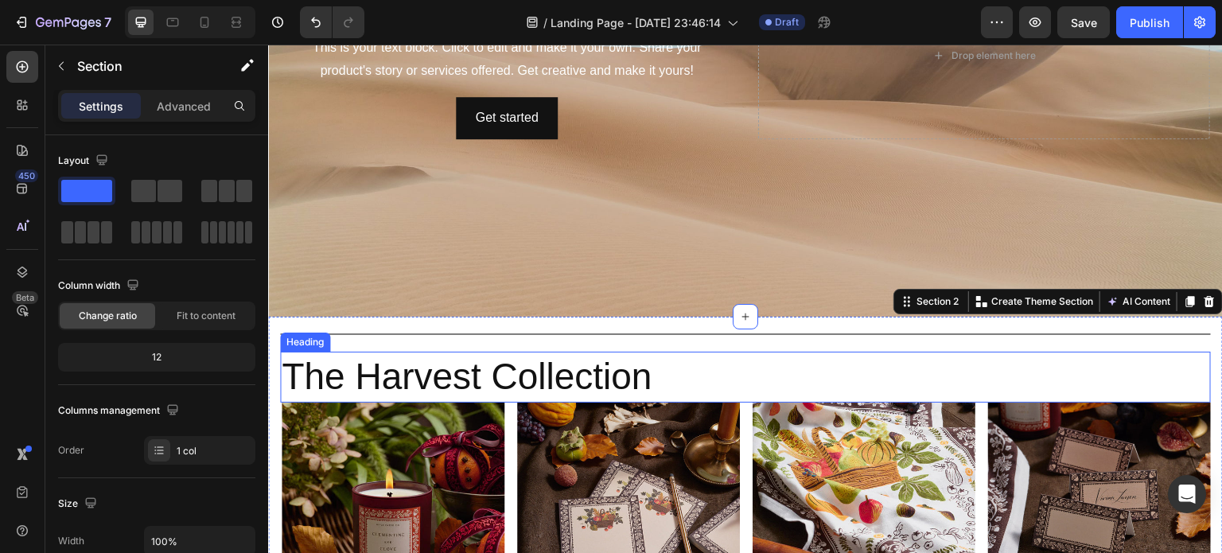
click at [688, 353] on h2 "The Harvest Collection" at bounding box center [745, 377] width 931 height 51
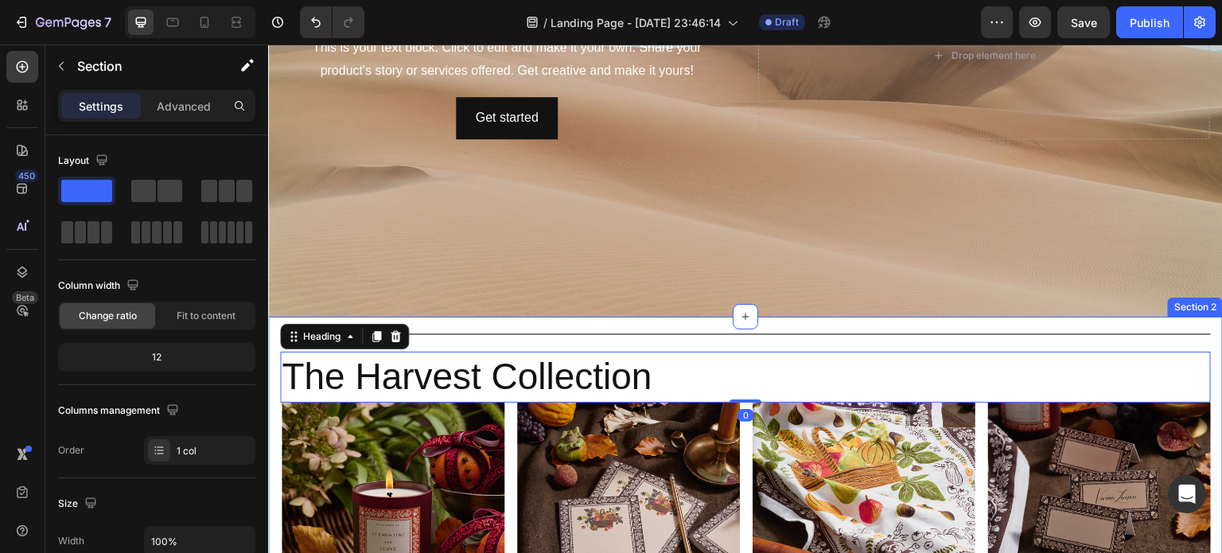
click at [688, 324] on div "Title Line The Harvest Collection Heading 0 Image Candle Heading SHOP NOW Butto…" at bounding box center [745, 517] width 931 height 401
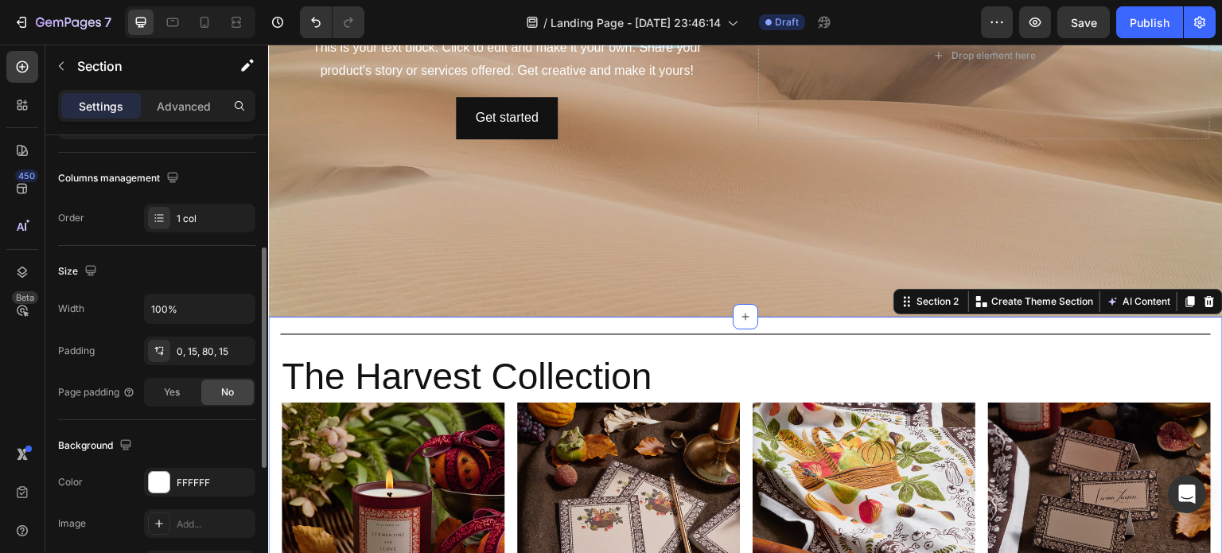
scroll to position [233, 0]
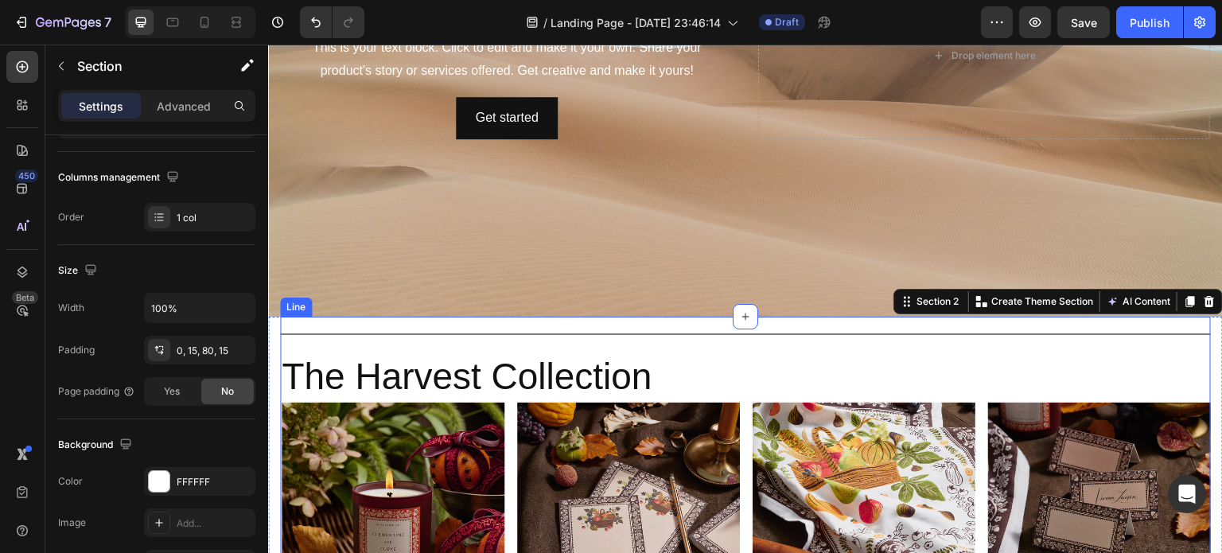
click at [764, 333] on div at bounding box center [745, 334] width 931 height 2
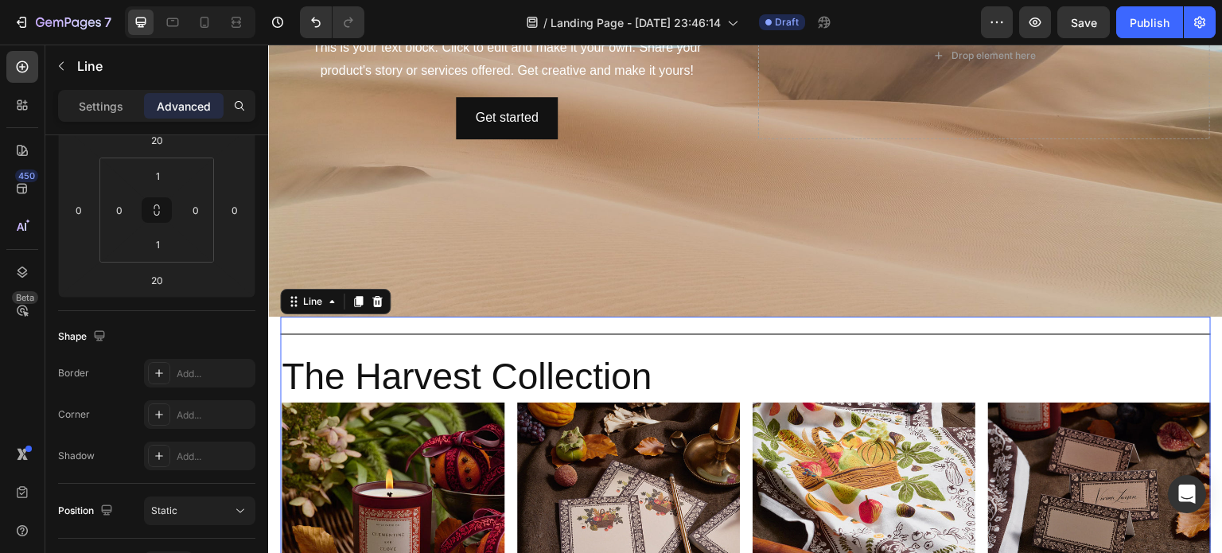
scroll to position [0, 0]
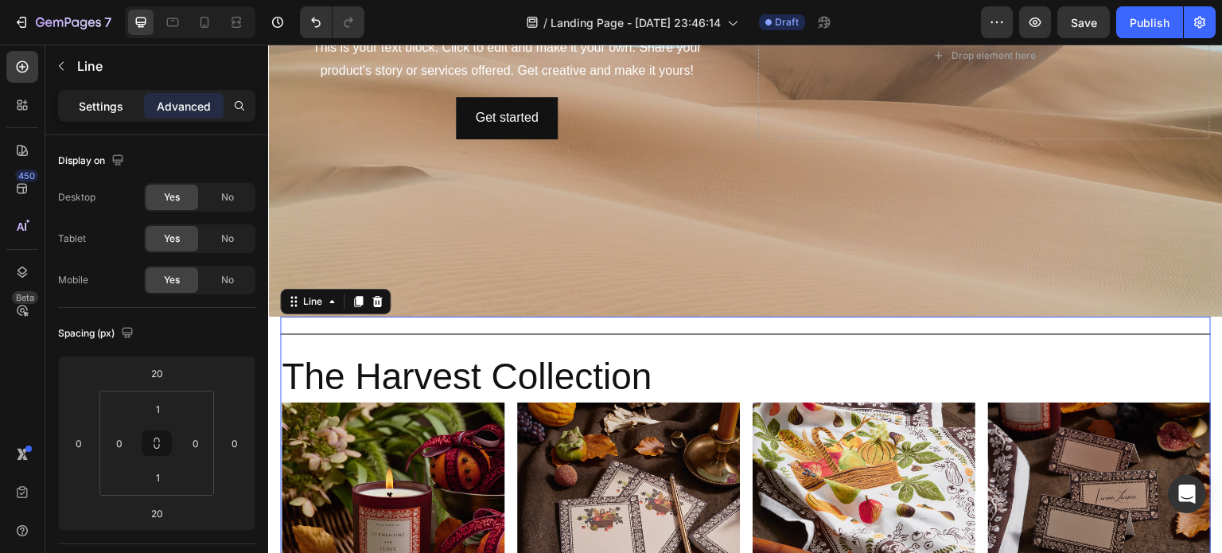
click at [94, 107] on p "Settings" at bounding box center [101, 106] width 45 height 17
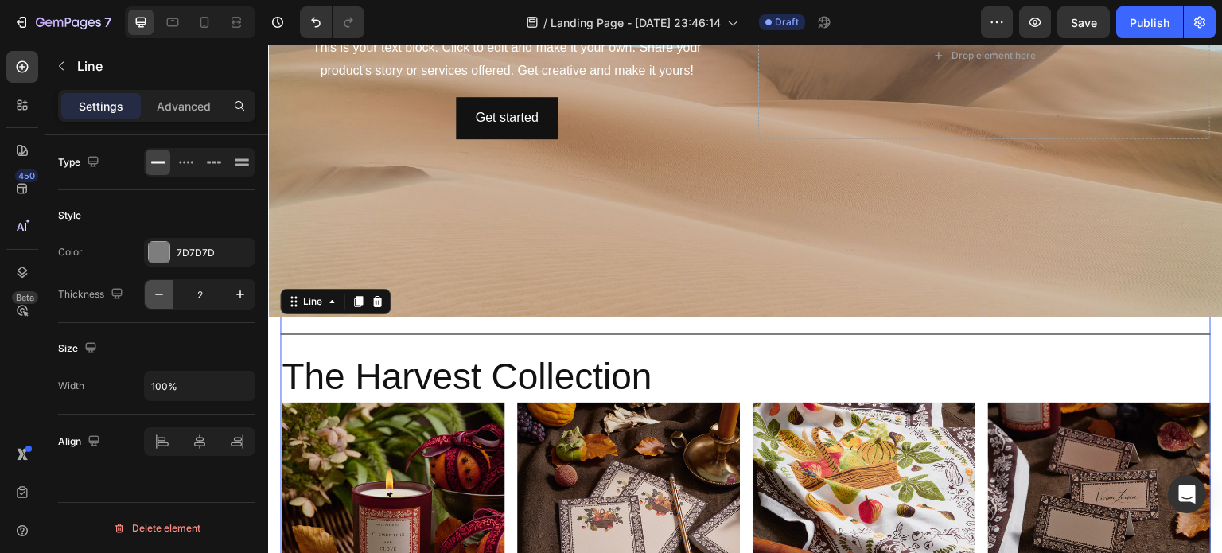
click at [159, 297] on icon "button" at bounding box center [159, 294] width 16 height 16
type input "1"
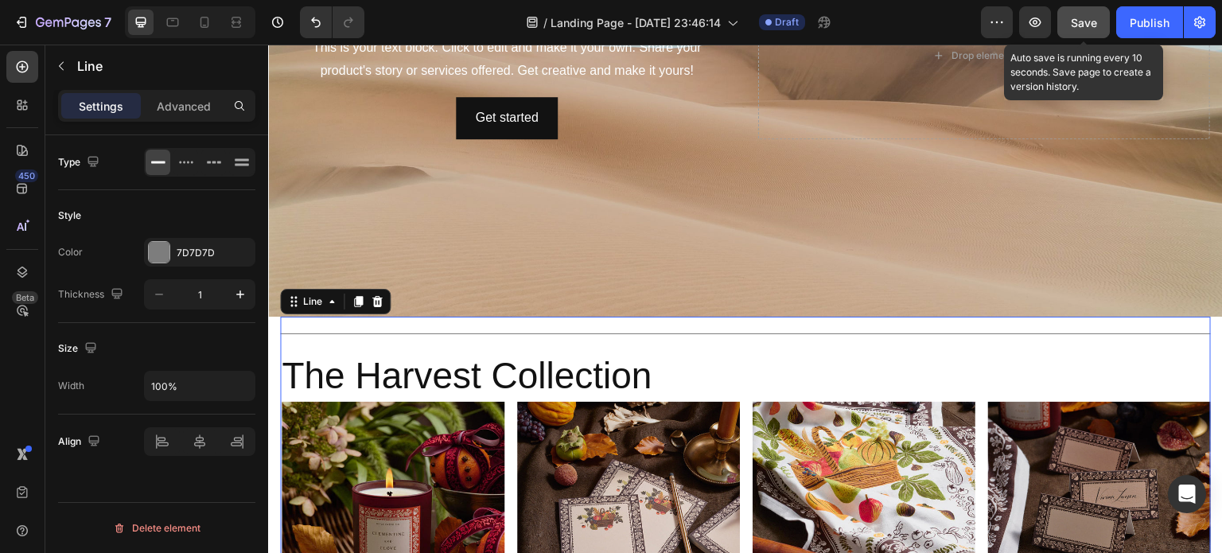
click at [1074, 28] on span "Save" at bounding box center [1084, 23] width 26 height 14
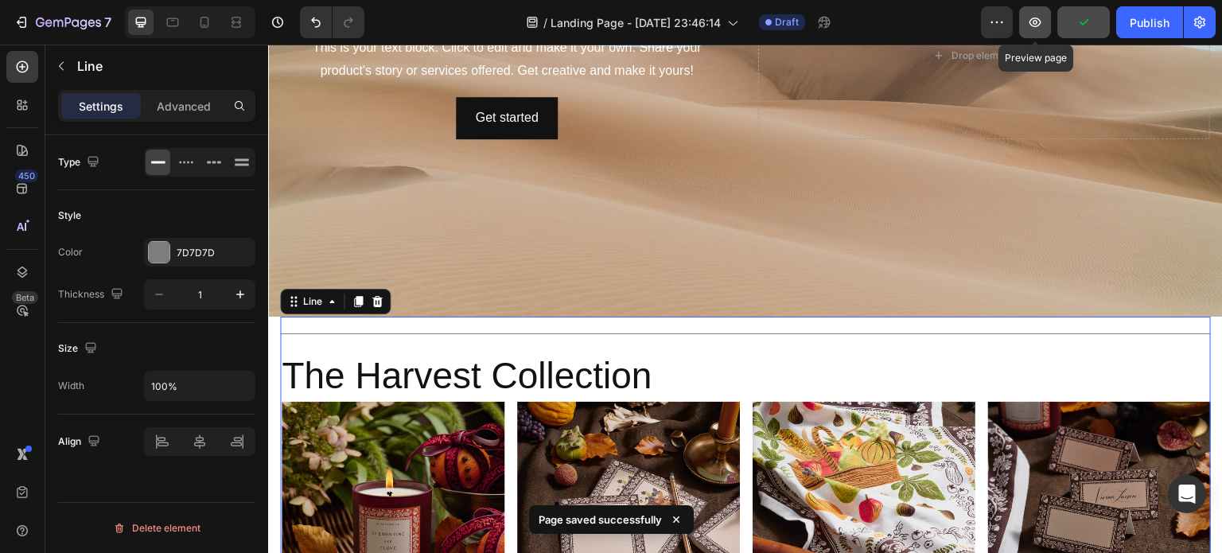
click at [1033, 22] on icon "button" at bounding box center [1035, 22] width 16 height 16
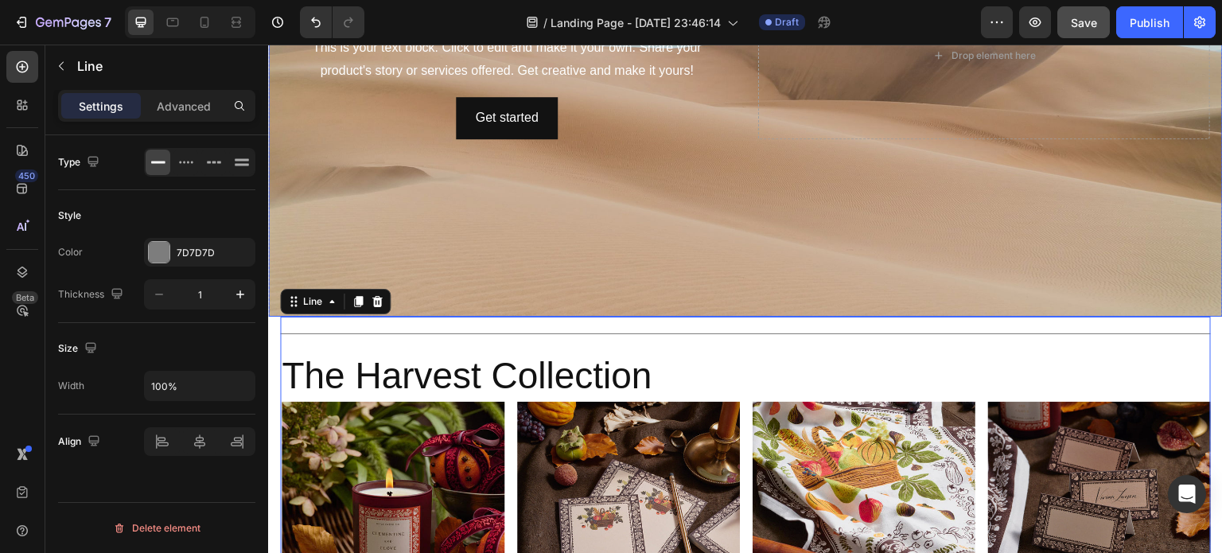
click at [714, 259] on div "Background Image" at bounding box center [745, 55] width 955 height 523
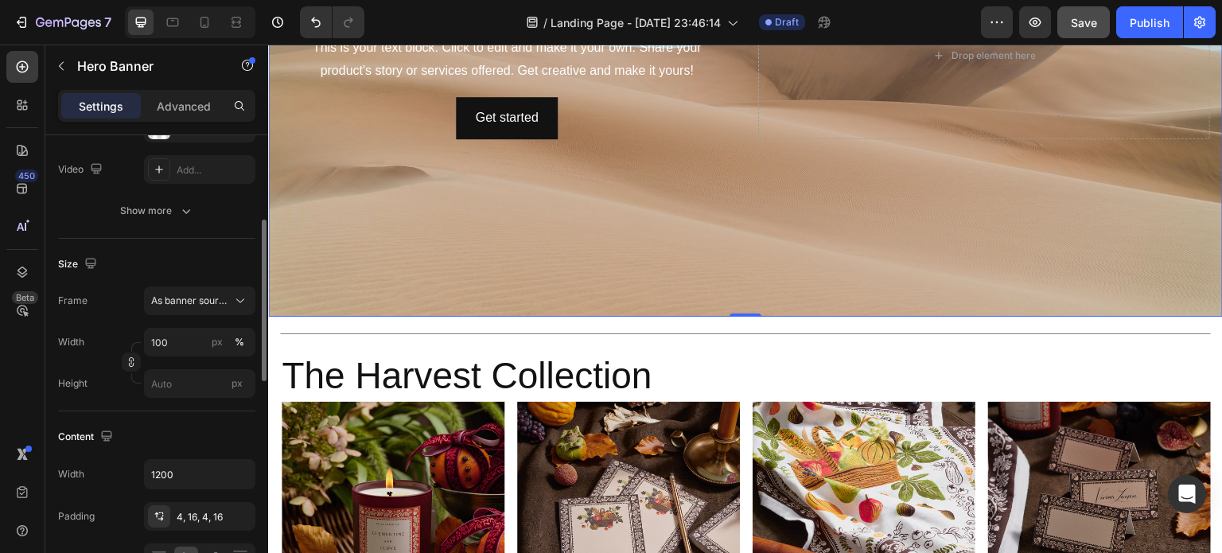
scroll to position [228, 0]
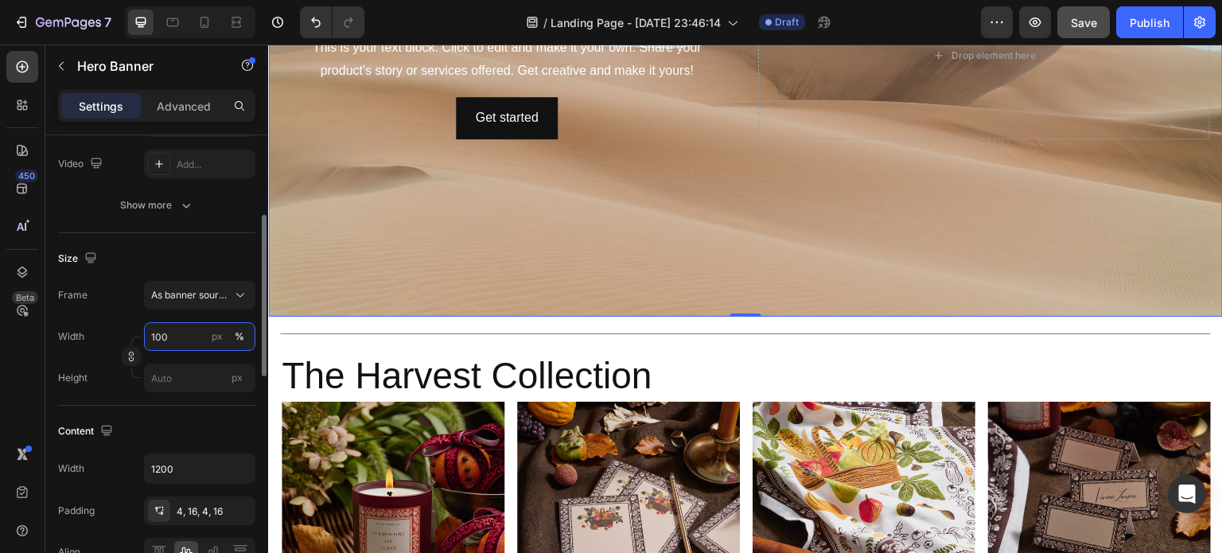
click at [169, 330] on input "100" at bounding box center [199, 336] width 111 height 29
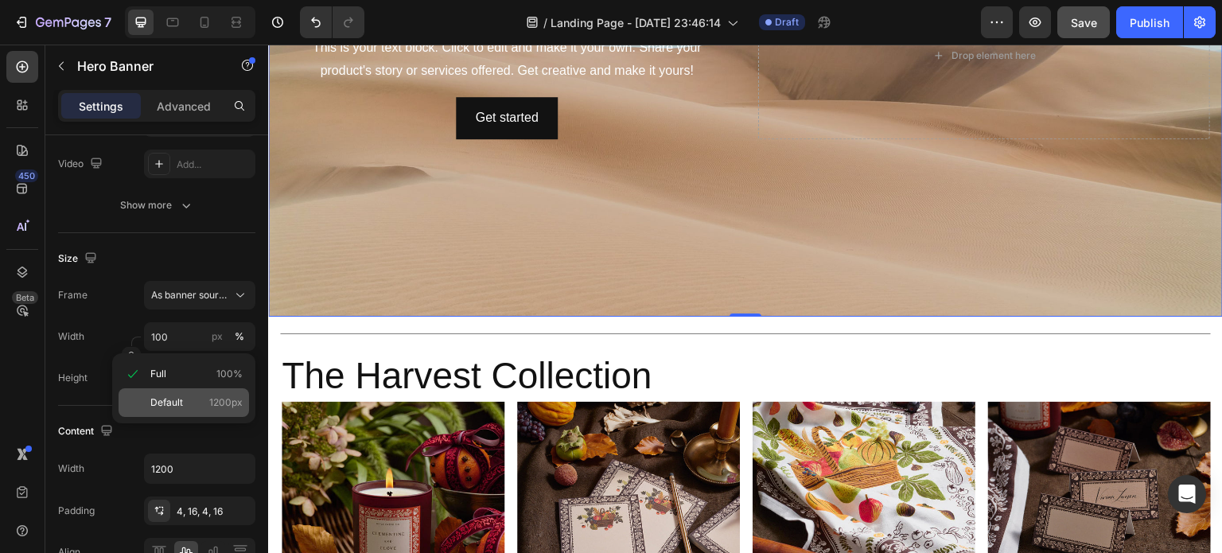
click at [169, 399] on span "Default" at bounding box center [166, 402] width 33 height 14
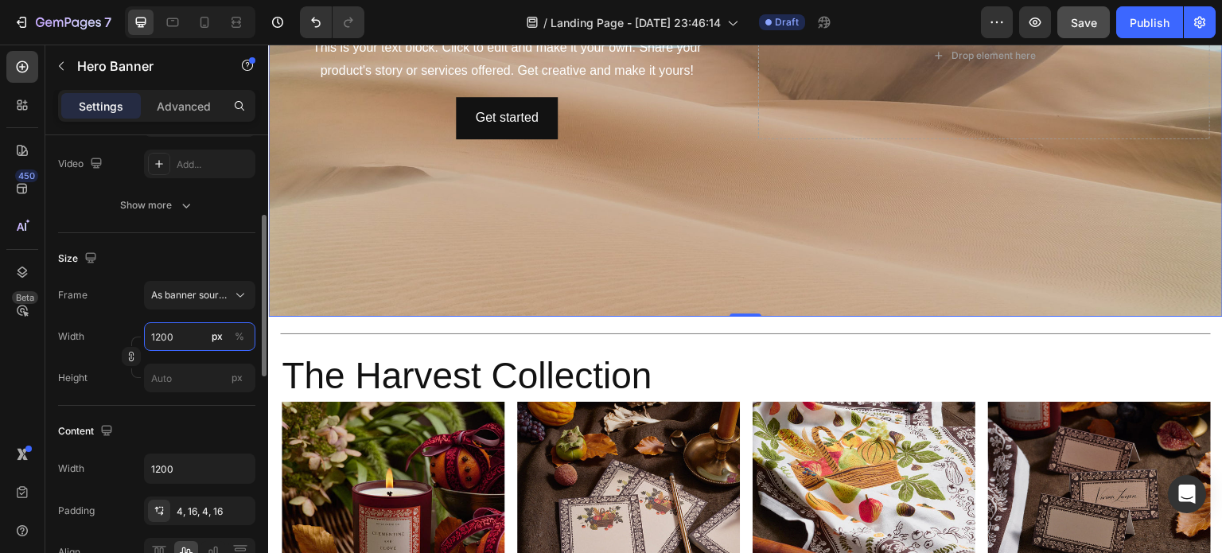
click at [189, 333] on input "1200" at bounding box center [199, 336] width 111 height 29
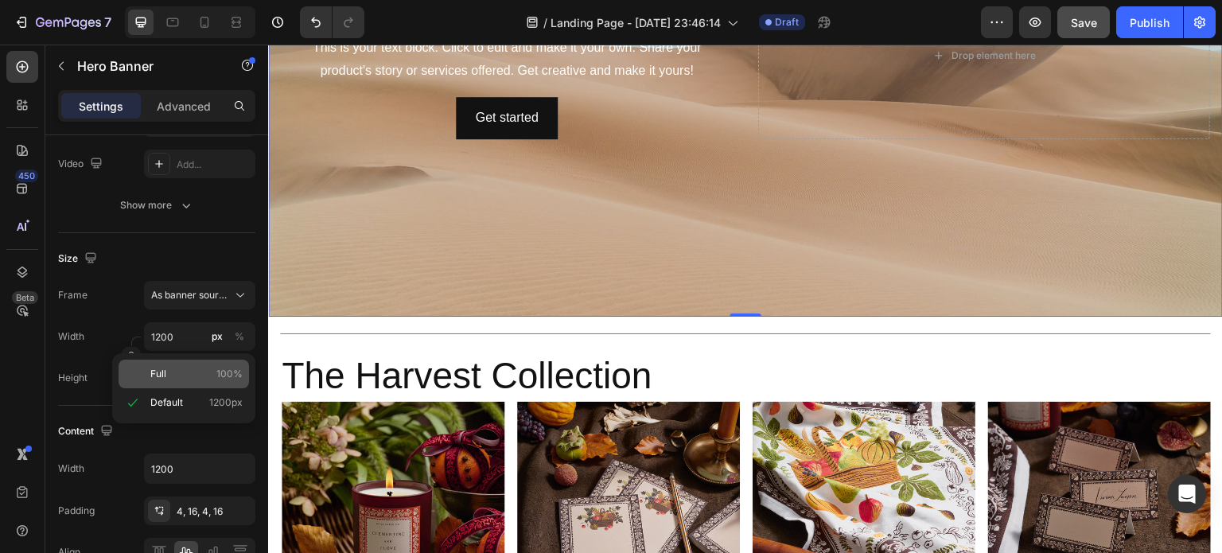
click at [175, 379] on p "Full 100%" at bounding box center [196, 374] width 92 height 14
type input "100"
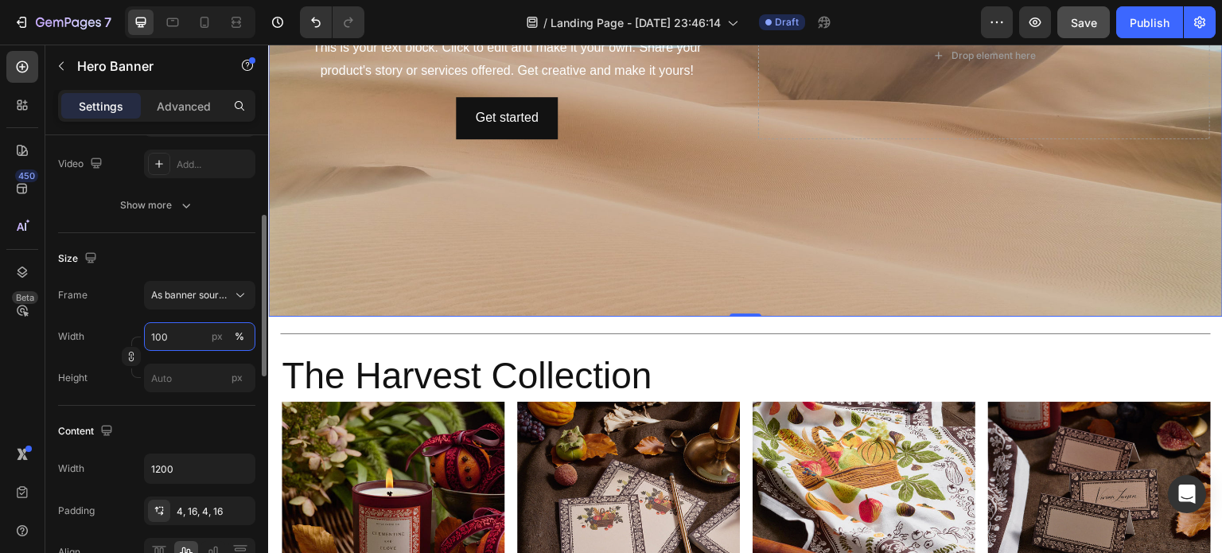
click at [176, 337] on input "100" at bounding box center [199, 336] width 111 height 29
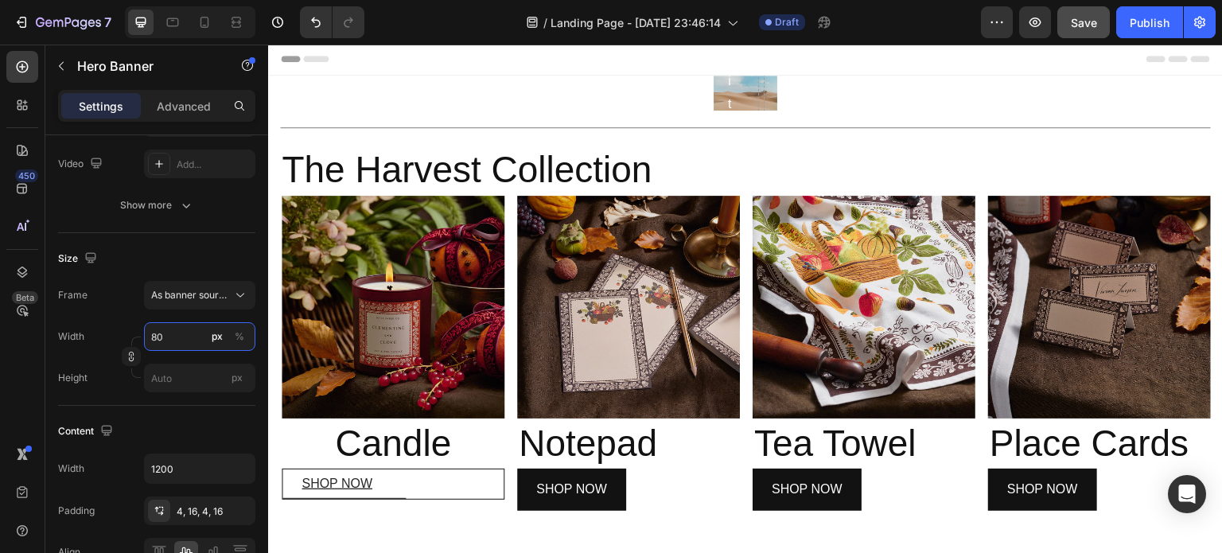
scroll to position [0, 0]
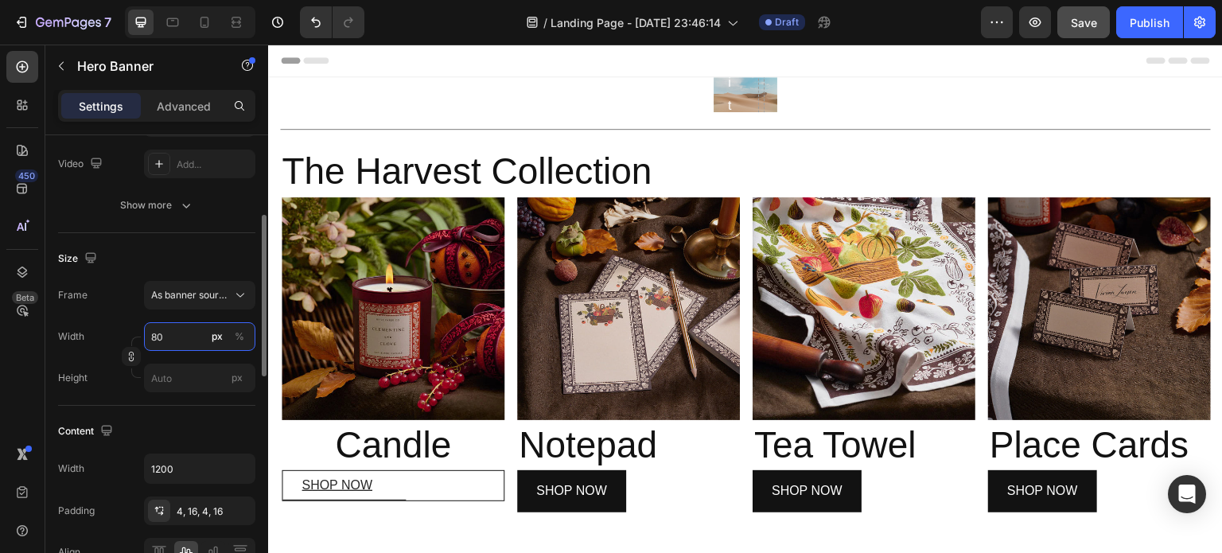
type input "8"
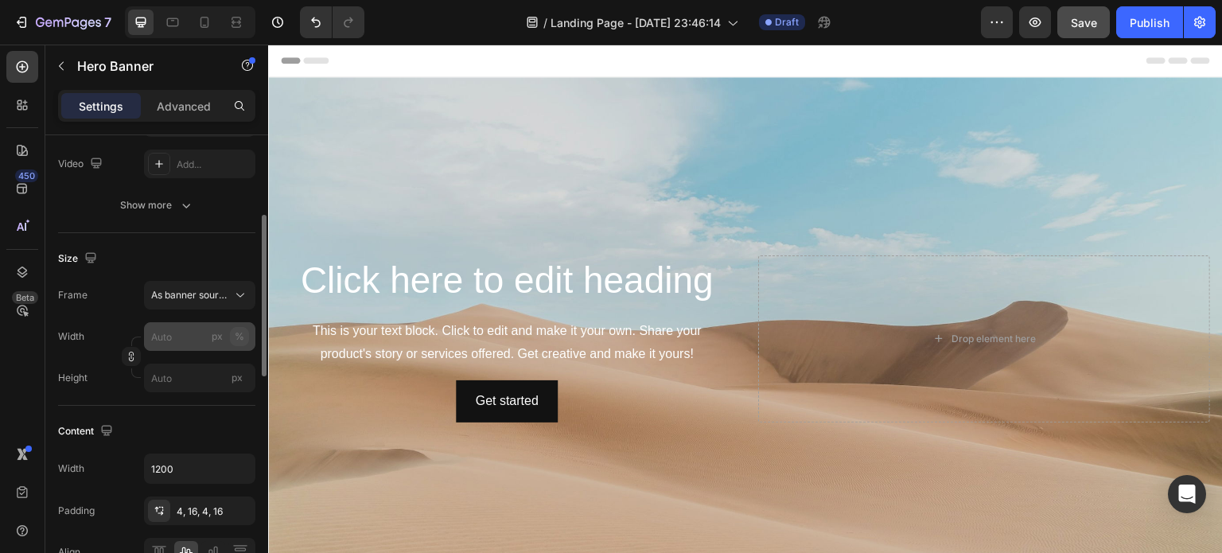
click at [240, 337] on div "%" at bounding box center [240, 336] width 10 height 14
click at [173, 341] on input "px %" at bounding box center [199, 336] width 111 height 29
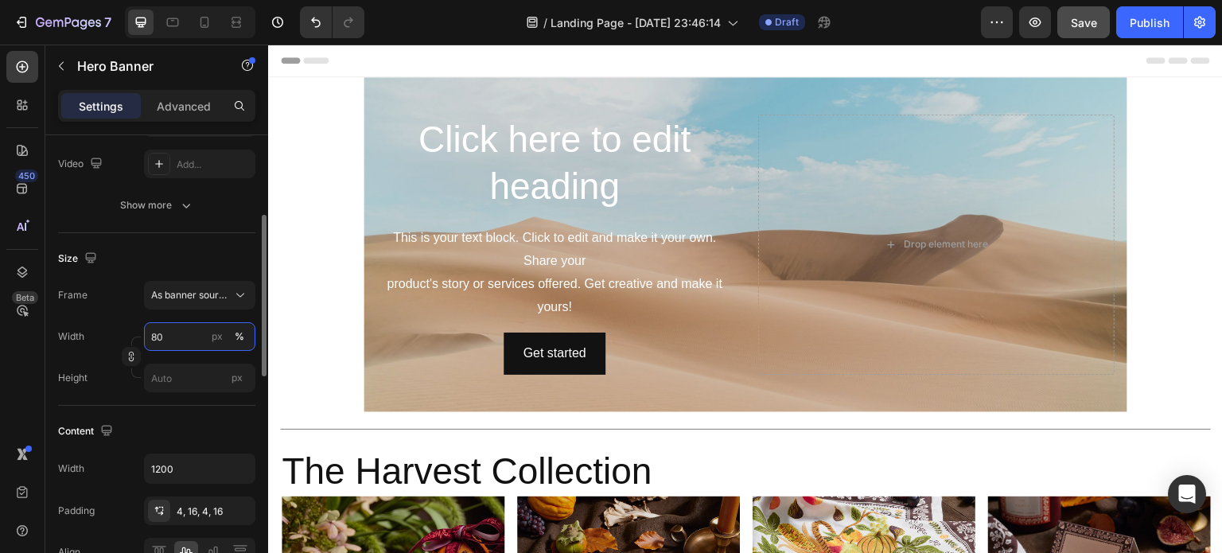
type input "8"
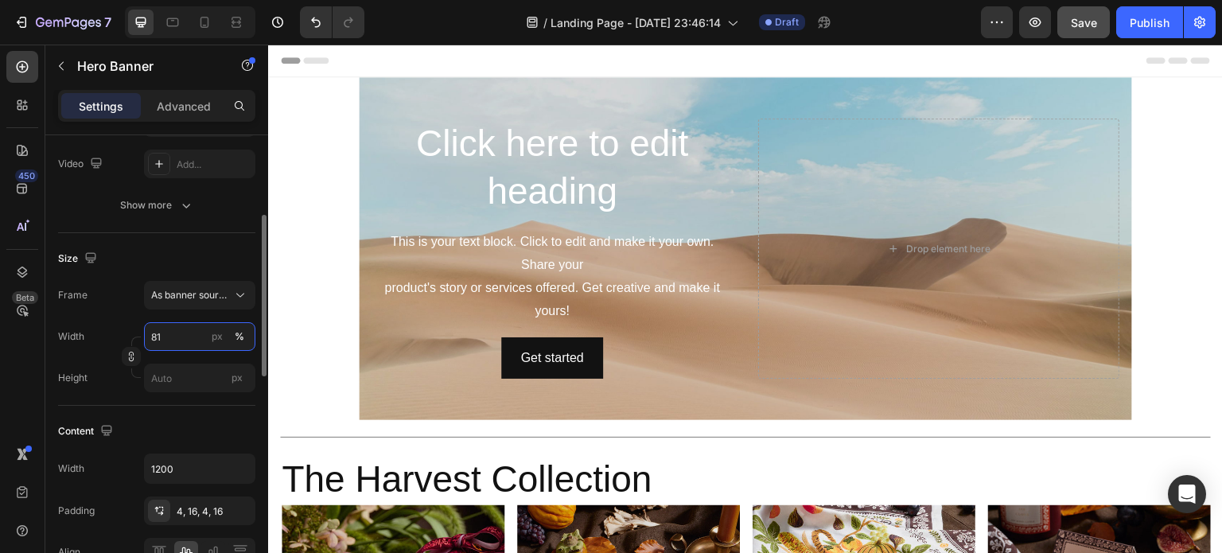
type input "8"
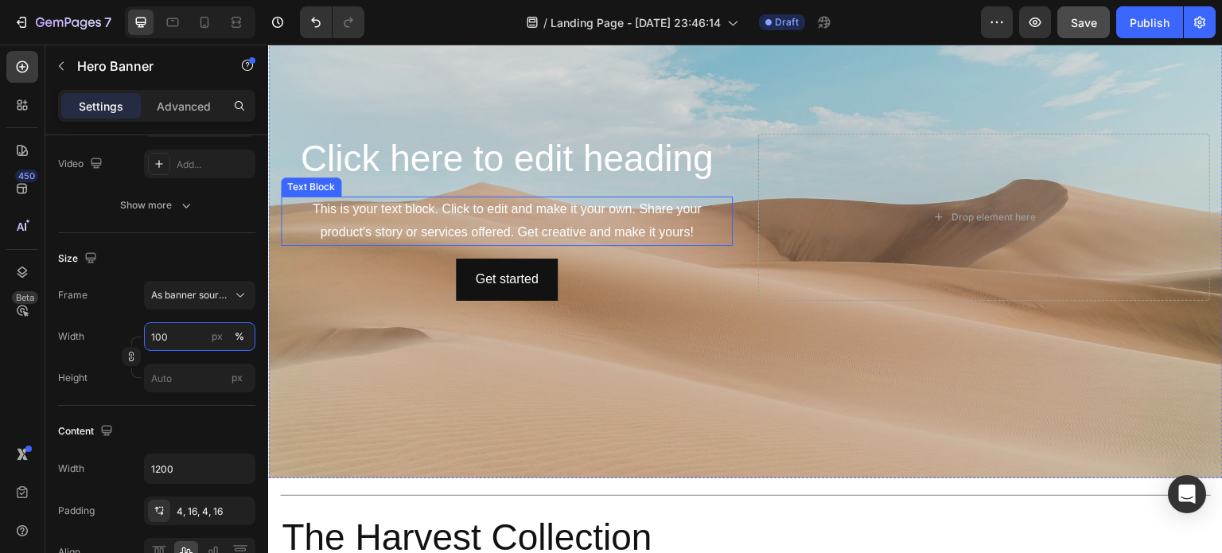
scroll to position [134, 0]
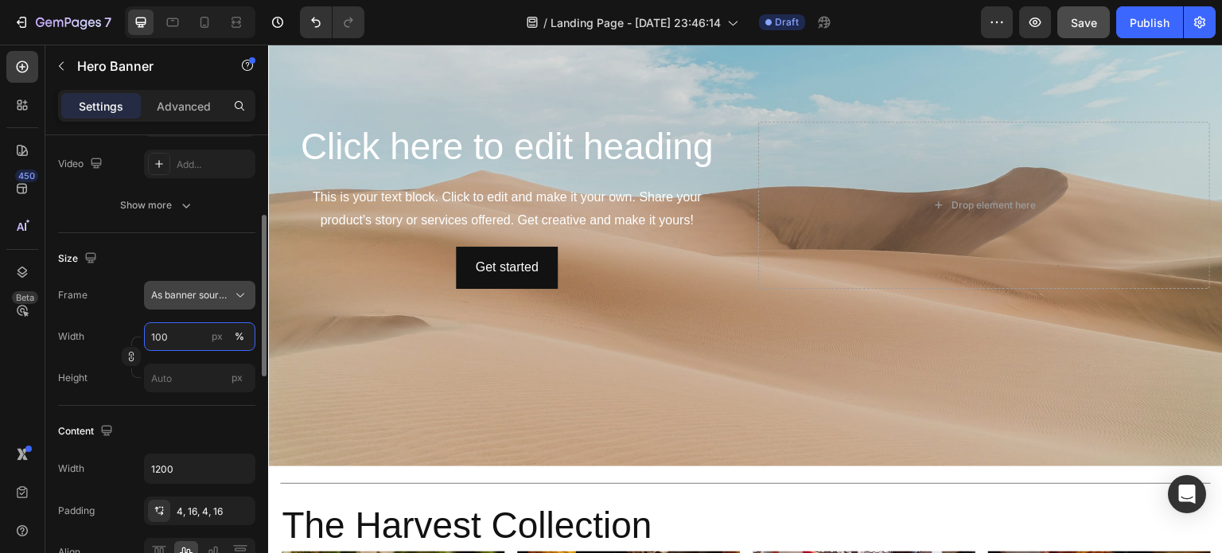
type input "100"
click at [204, 289] on span "As banner source" at bounding box center [190, 295] width 78 height 14
click at [212, 252] on div "Size" at bounding box center [156, 258] width 197 height 25
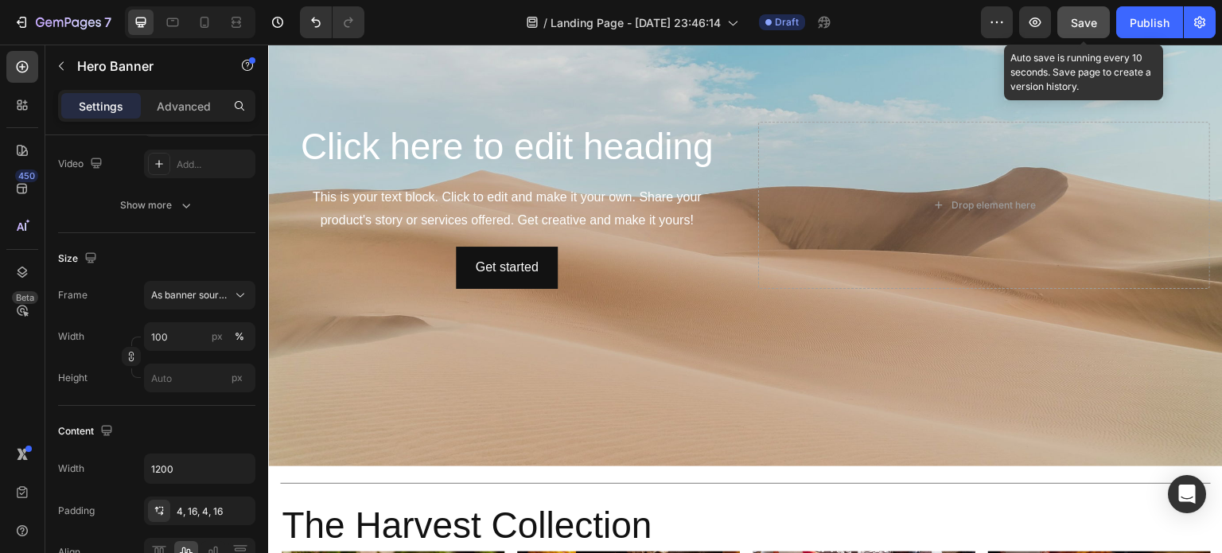
click at [1084, 17] on span "Save" at bounding box center [1084, 23] width 26 height 14
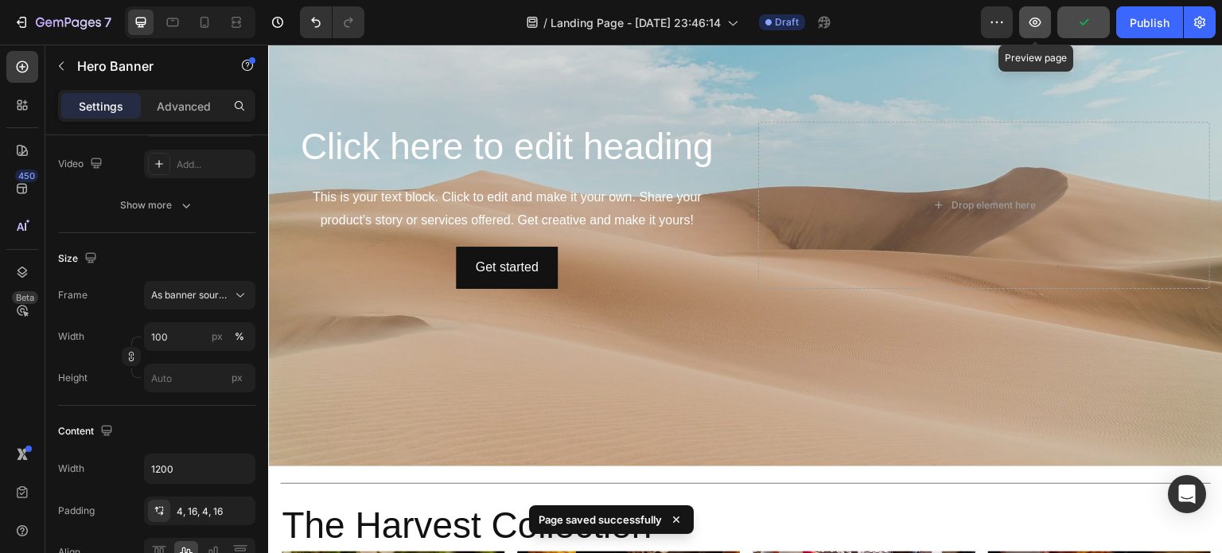
click at [1038, 24] on icon "button" at bounding box center [1035, 22] width 16 height 16
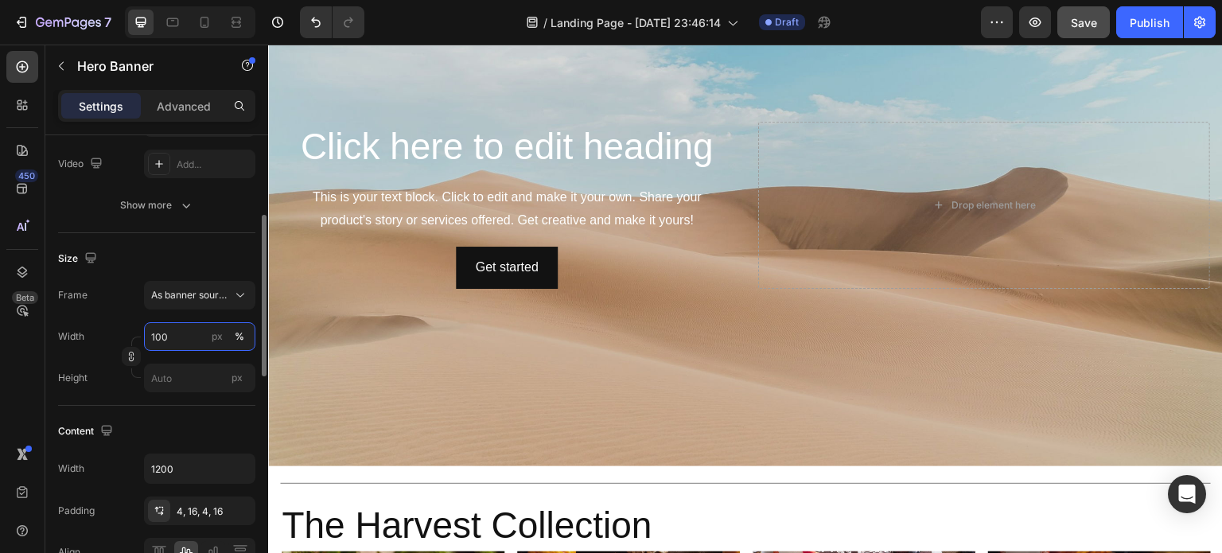
click at [161, 336] on input "100" at bounding box center [199, 336] width 111 height 29
click at [237, 337] on div "%" at bounding box center [240, 336] width 10 height 14
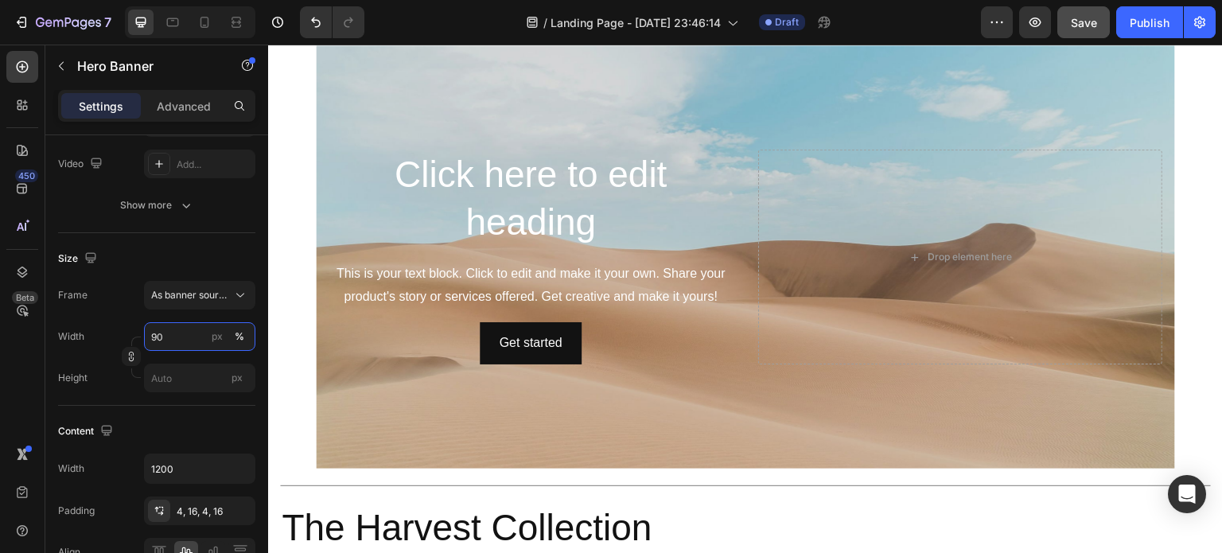
scroll to position [43, 0]
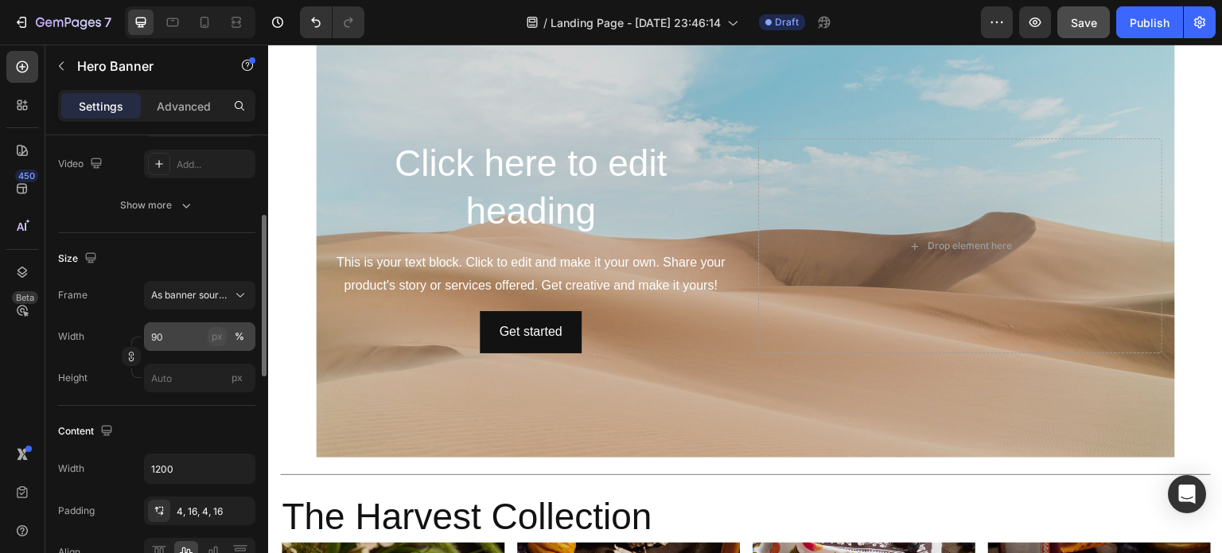
click at [216, 332] on div "px" at bounding box center [217, 336] width 11 height 14
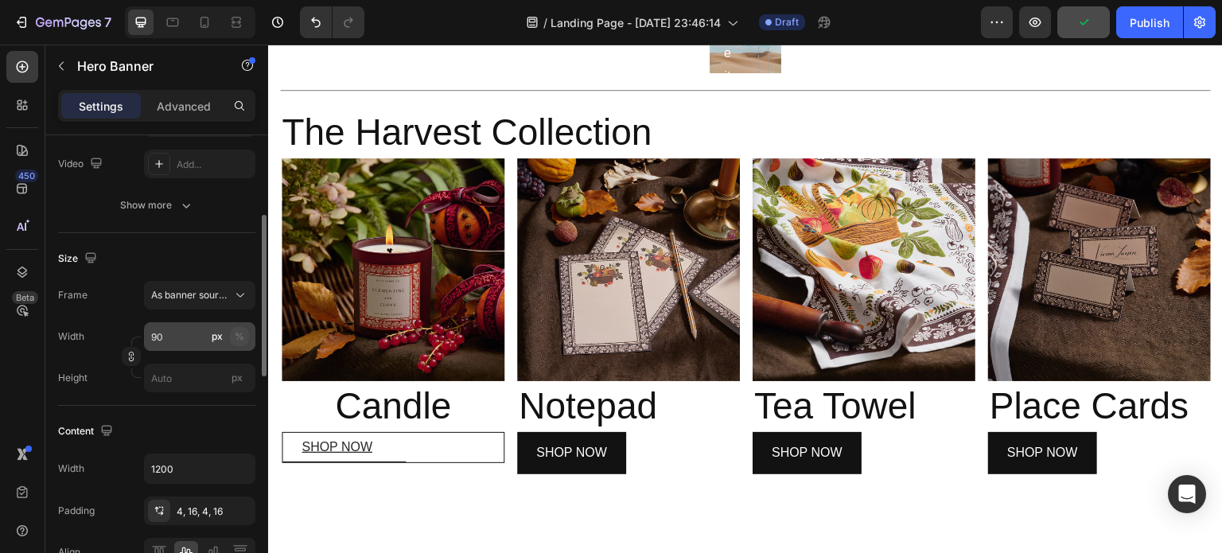
click at [239, 331] on div "%" at bounding box center [240, 336] width 10 height 14
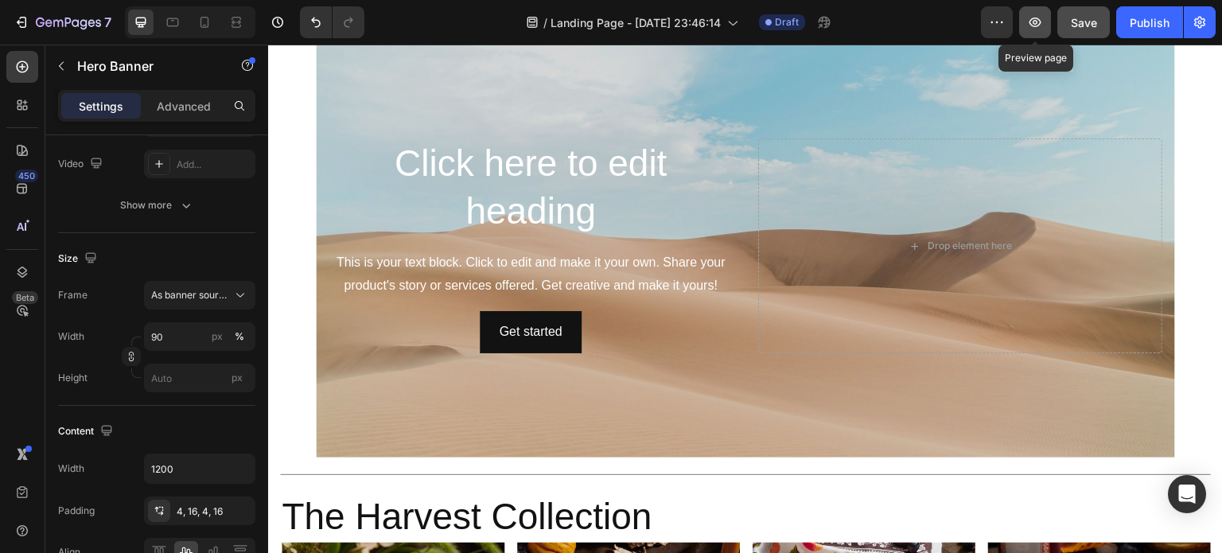
click at [1037, 30] on button "button" at bounding box center [1035, 22] width 32 height 32
click at [188, 343] on input "90" at bounding box center [199, 336] width 111 height 29
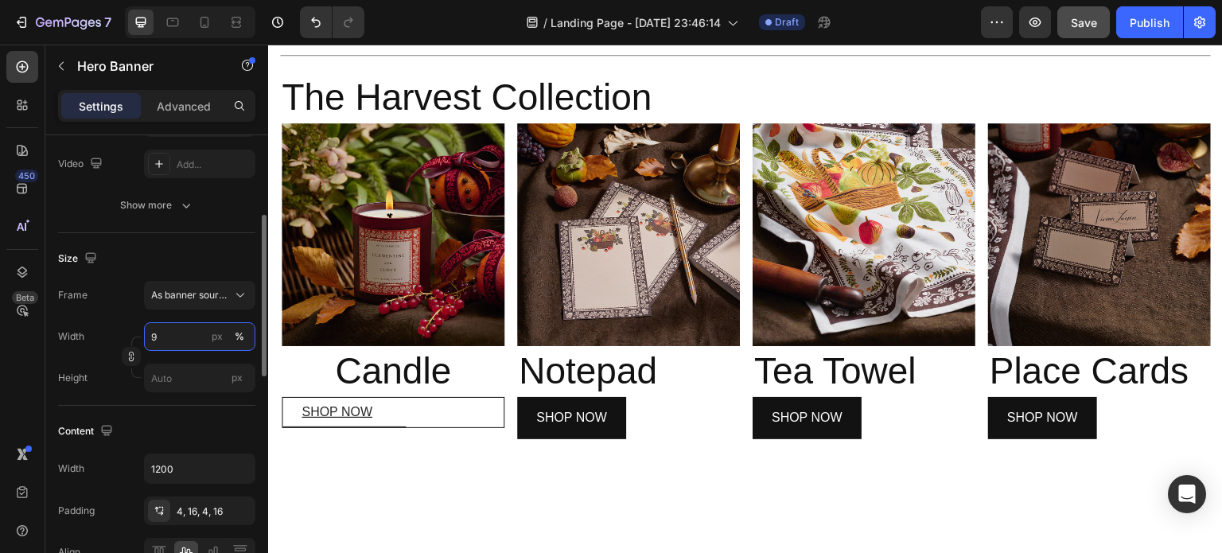
type input "95"
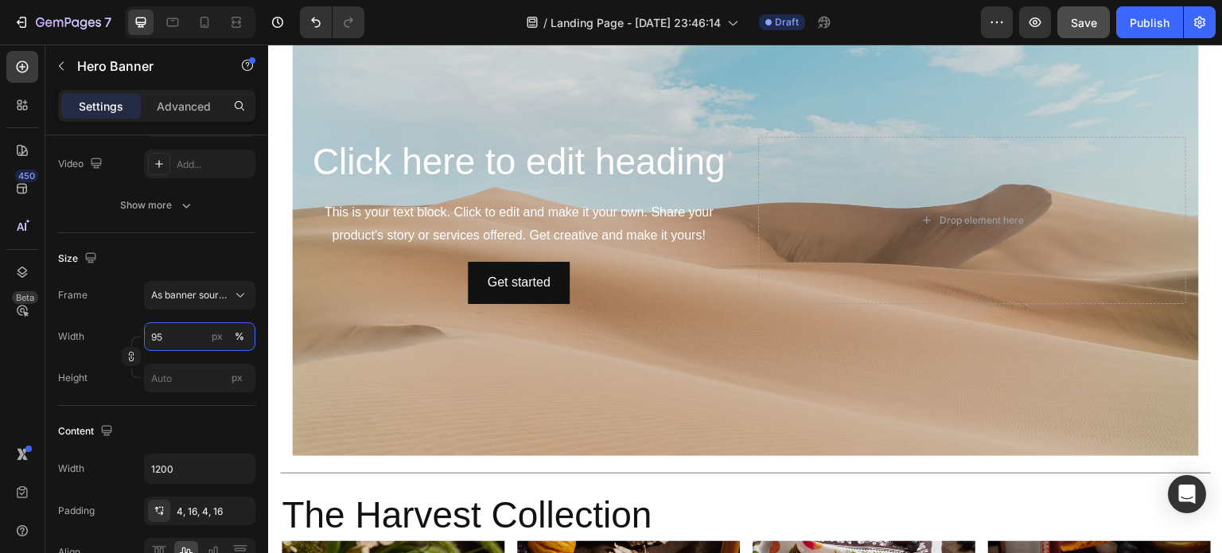
scroll to position [94, 0]
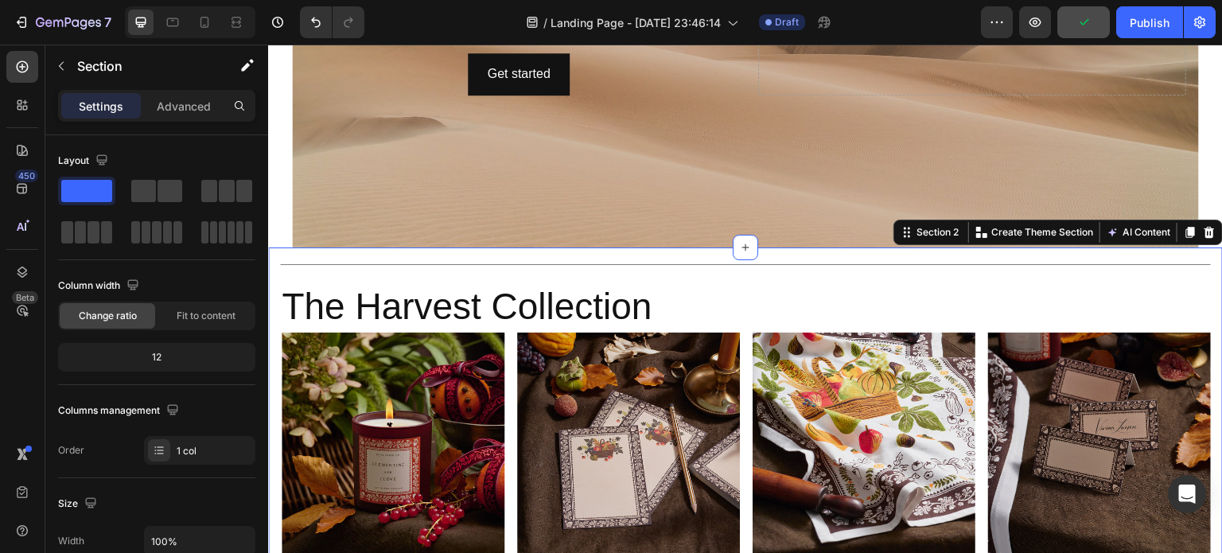
scroll to position [305, 0]
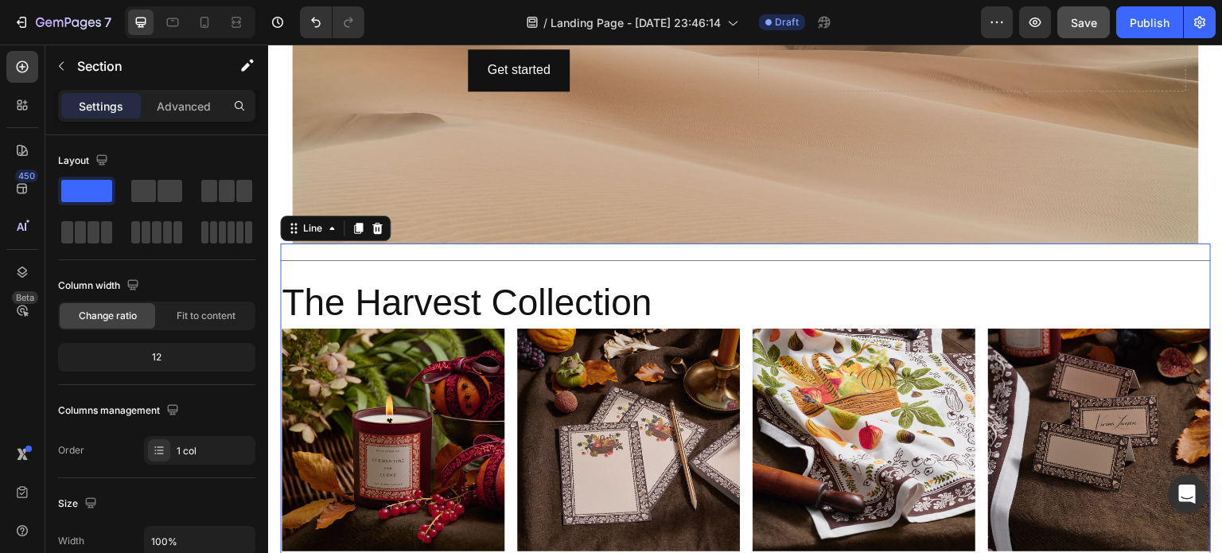
click at [488, 260] on div at bounding box center [745, 260] width 931 height 1
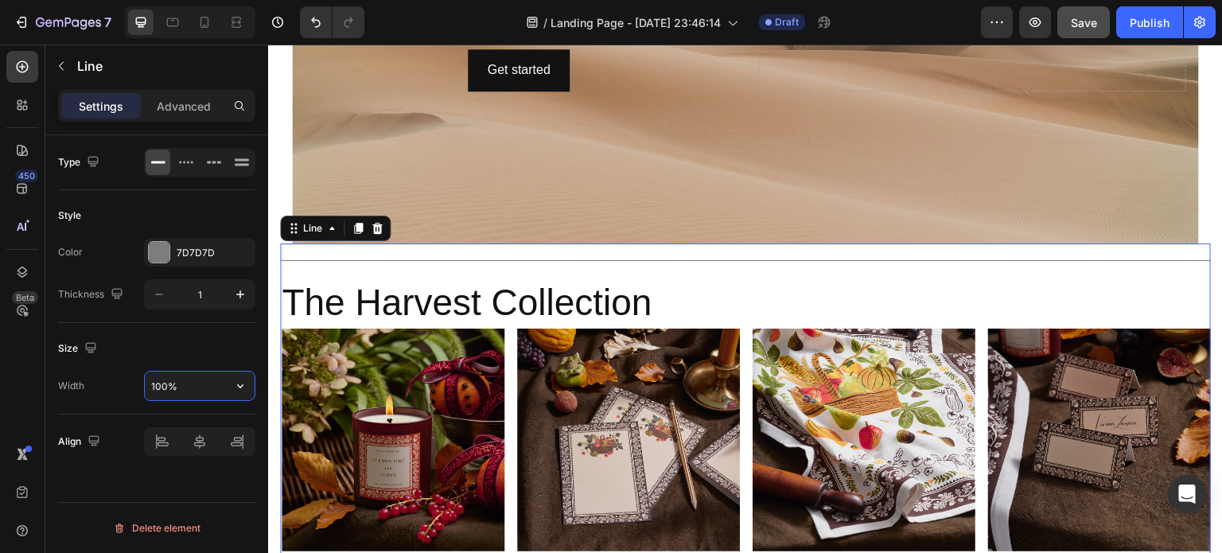
click at [178, 387] on input "100%" at bounding box center [200, 386] width 110 height 29
type input "98%"
click at [184, 115] on div "Advanced" at bounding box center [184, 105] width 80 height 25
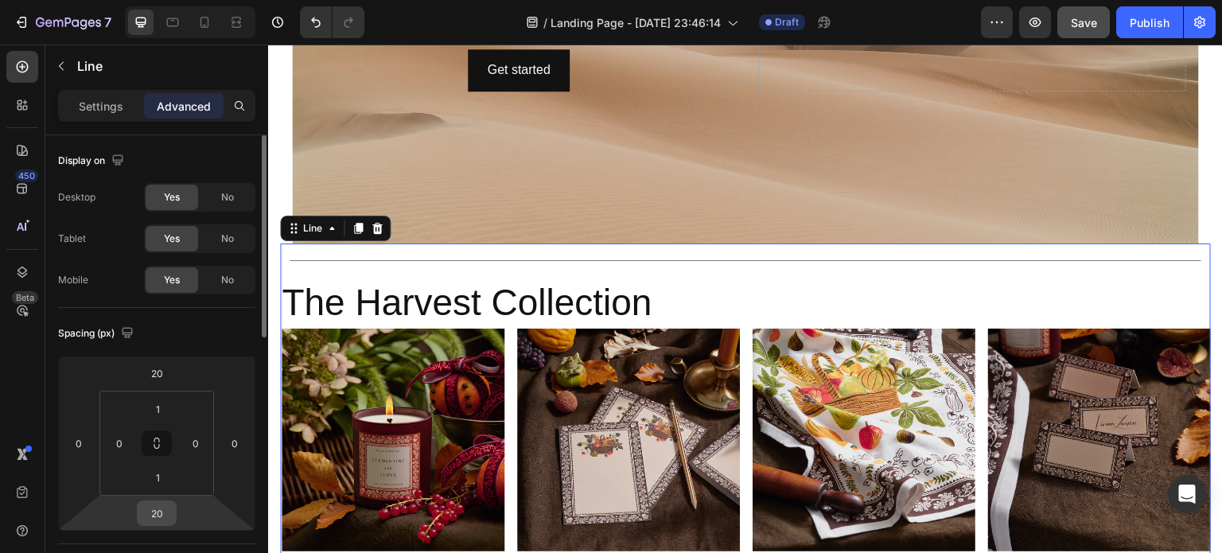
click at [170, 508] on input "20" at bounding box center [157, 513] width 32 height 24
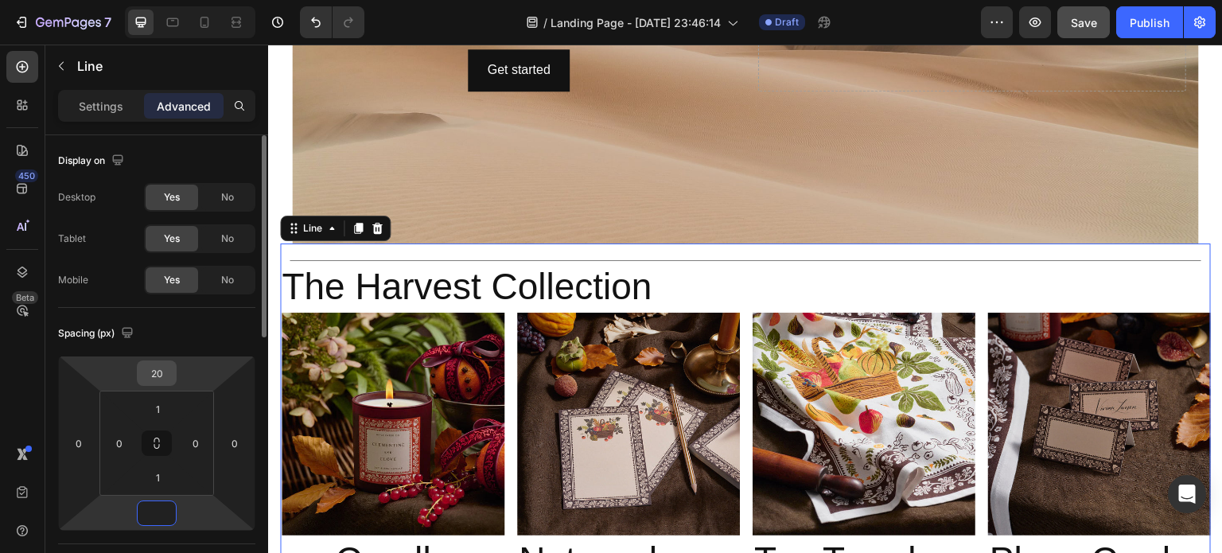
type input "0"
click at [172, 367] on input "20" at bounding box center [157, 373] width 32 height 24
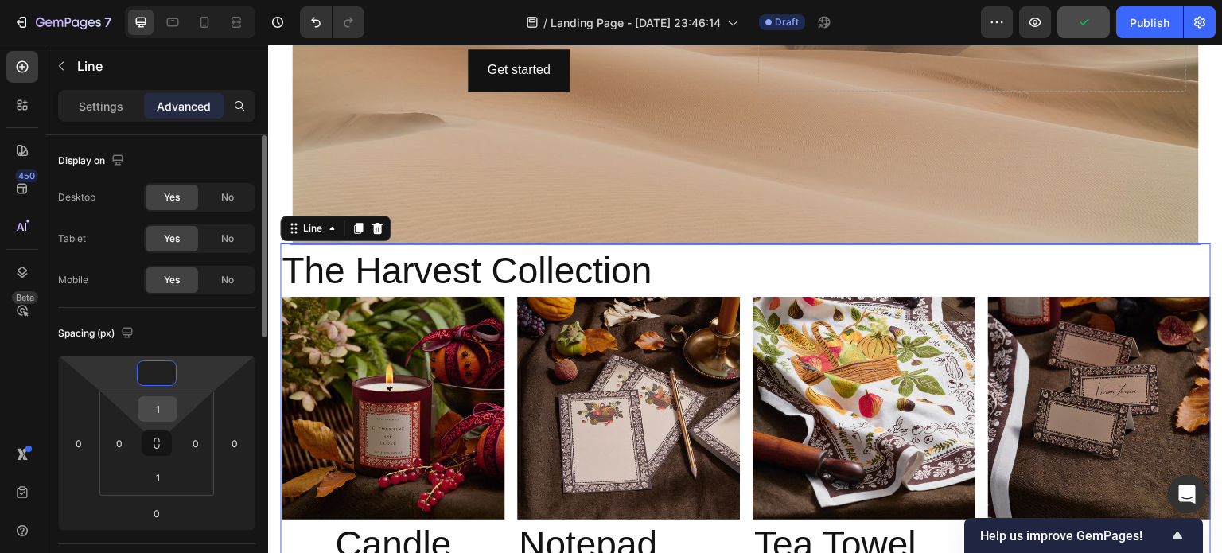
type input "0"
click at [164, 404] on input "1" at bounding box center [158, 409] width 32 height 24
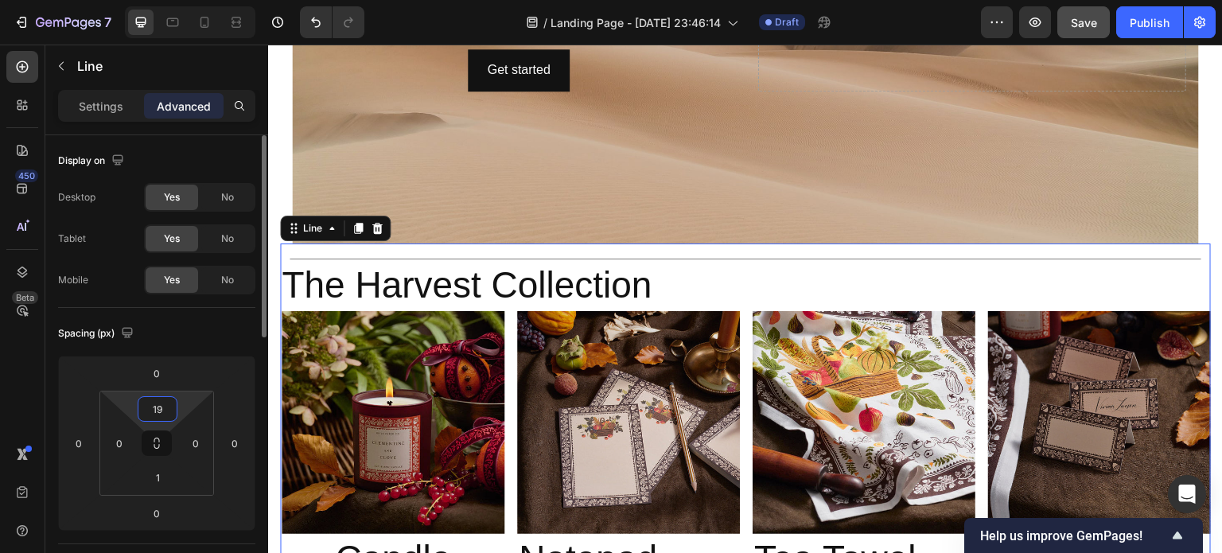
type input "1"
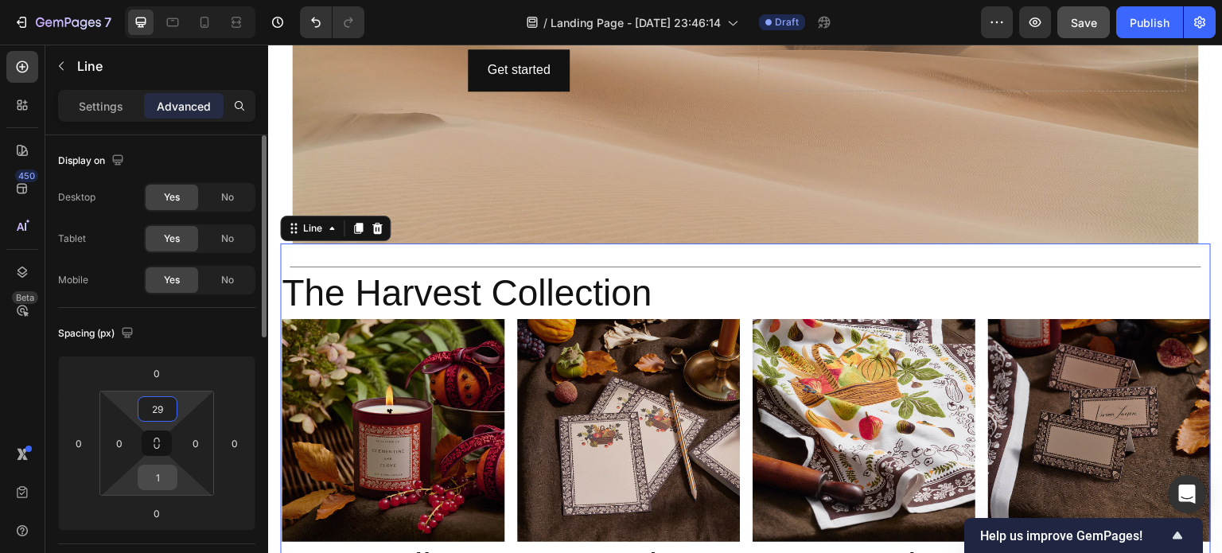
type input "29"
click at [159, 476] on input "1" at bounding box center [158, 477] width 32 height 24
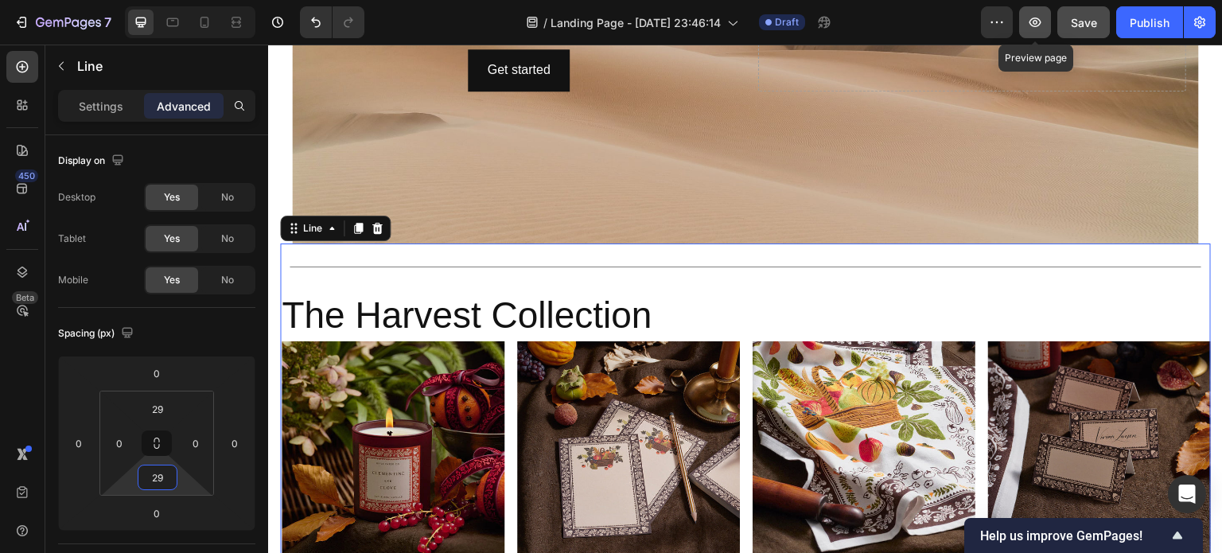
type input "29"
click at [1042, 24] on icon "button" at bounding box center [1035, 22] width 16 height 16
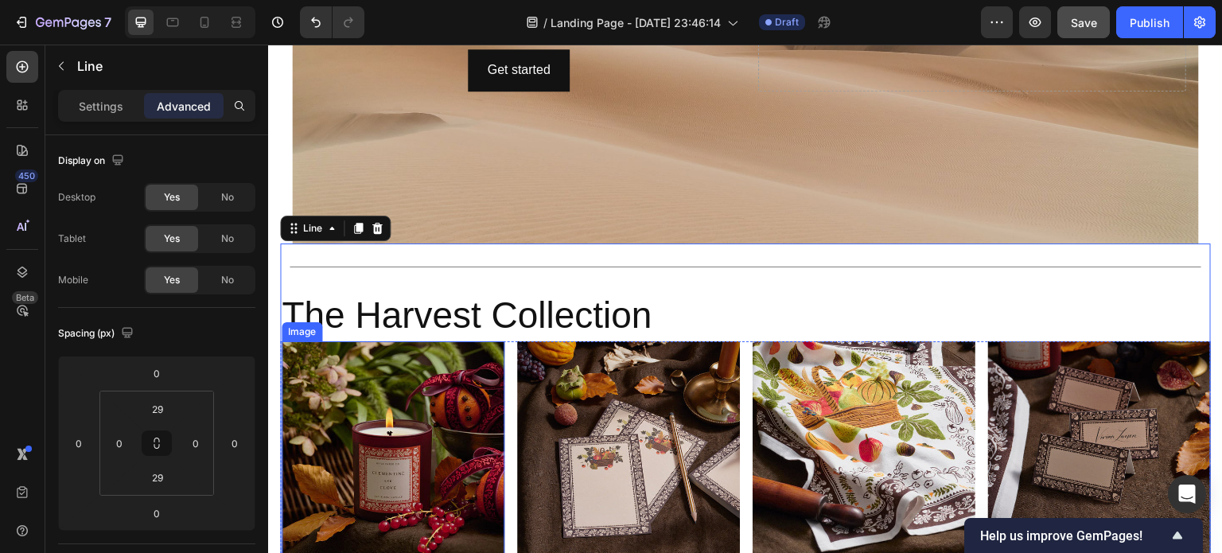
click at [451, 424] on img at bounding box center [393, 452] width 223 height 223
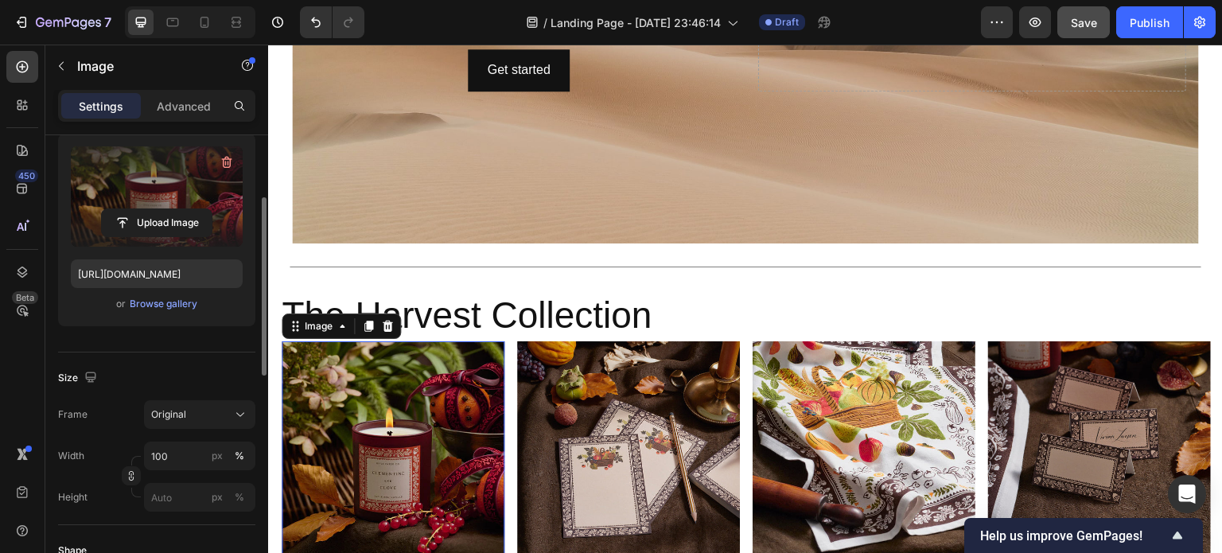
scroll to position [232, 0]
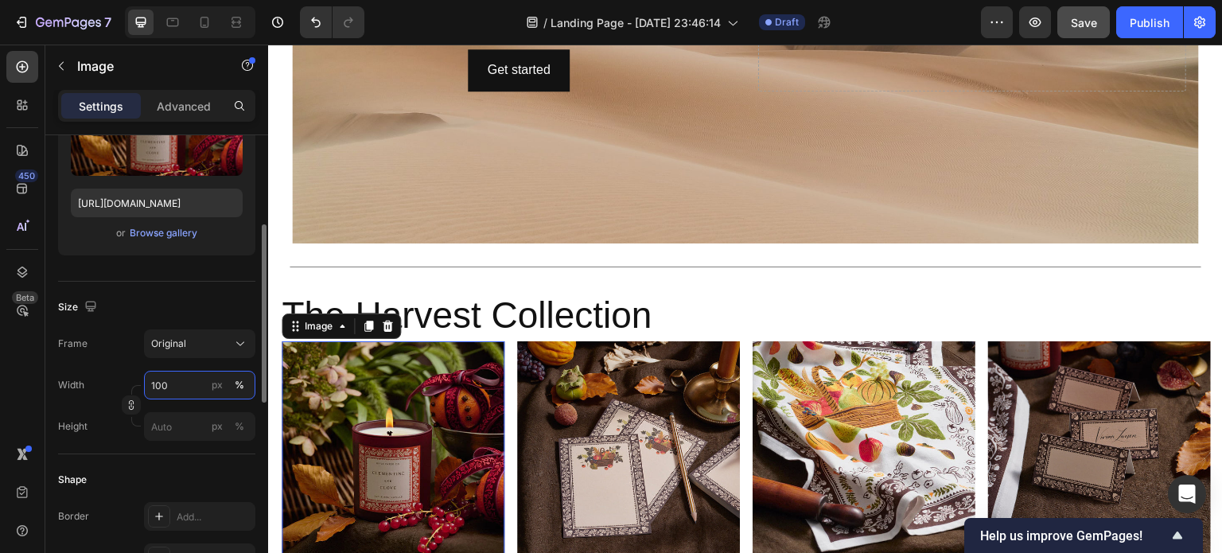
click at [168, 384] on input "100" at bounding box center [199, 385] width 111 height 29
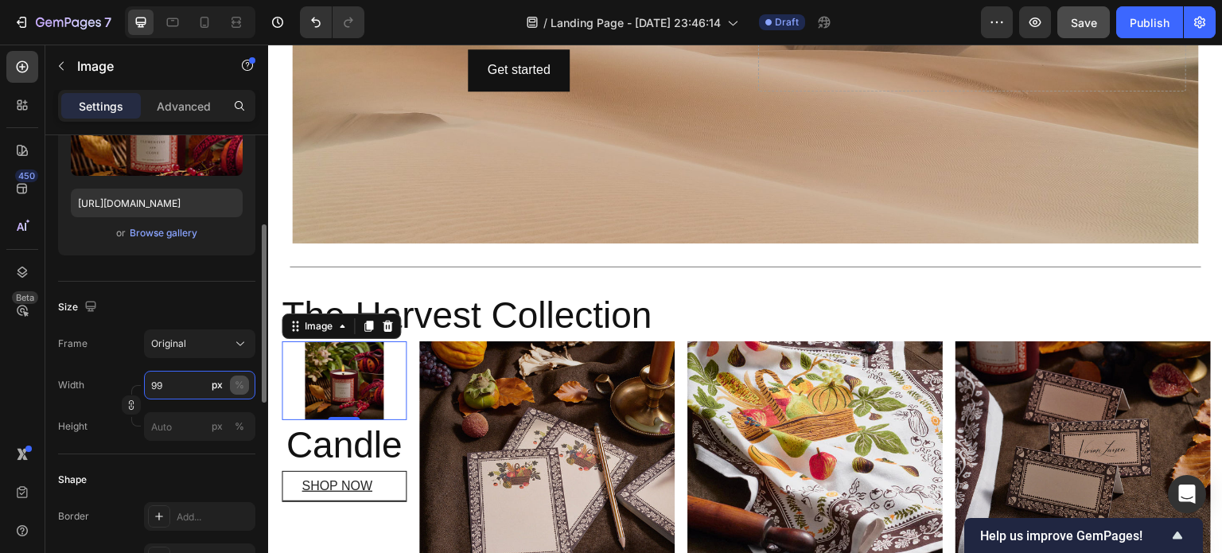
type input "99"
click at [242, 384] on div "%" at bounding box center [240, 385] width 10 height 14
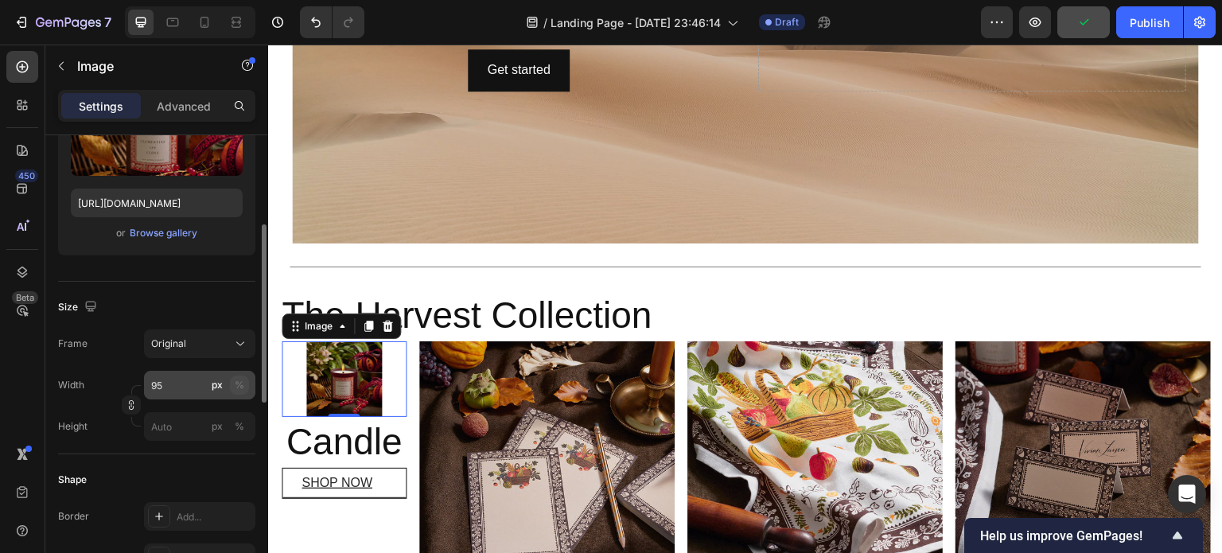
click at [238, 376] on button "%" at bounding box center [239, 385] width 19 height 19
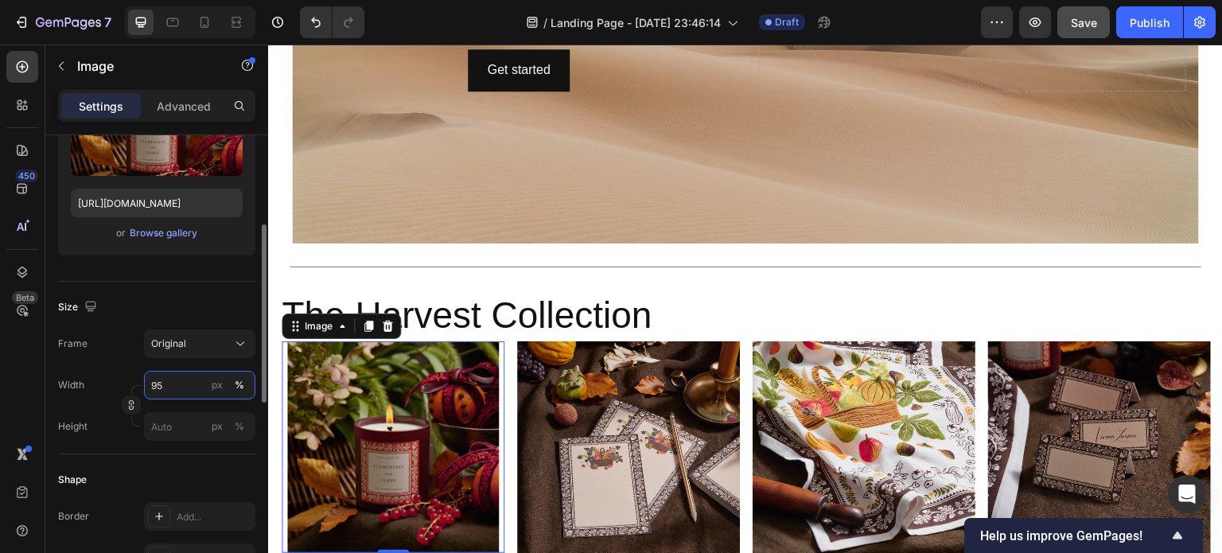
click at [173, 387] on input "95" at bounding box center [199, 385] width 111 height 29
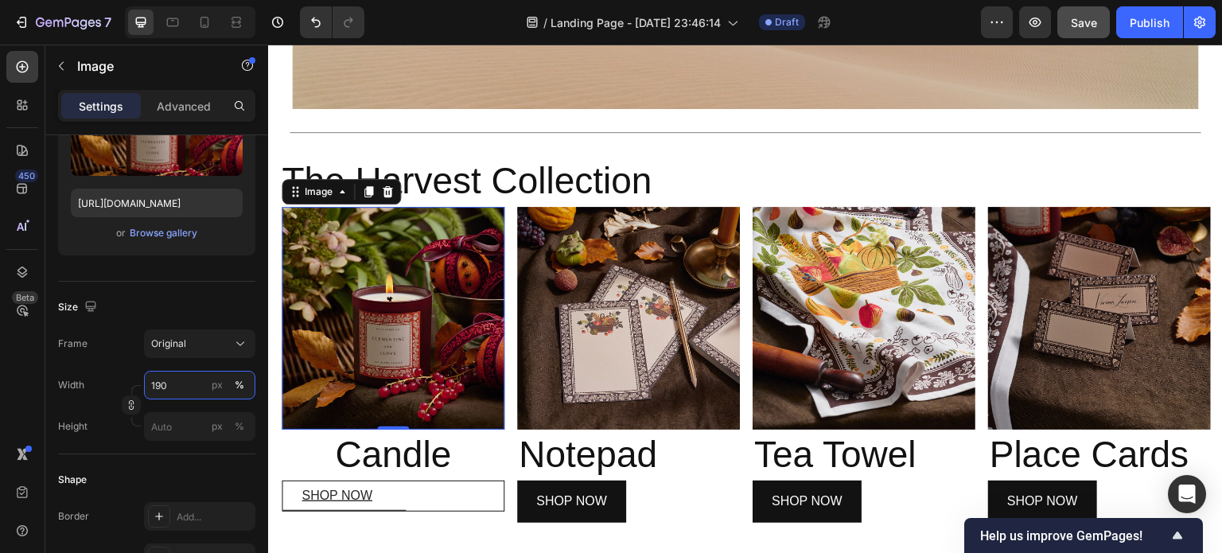
scroll to position [443, 0]
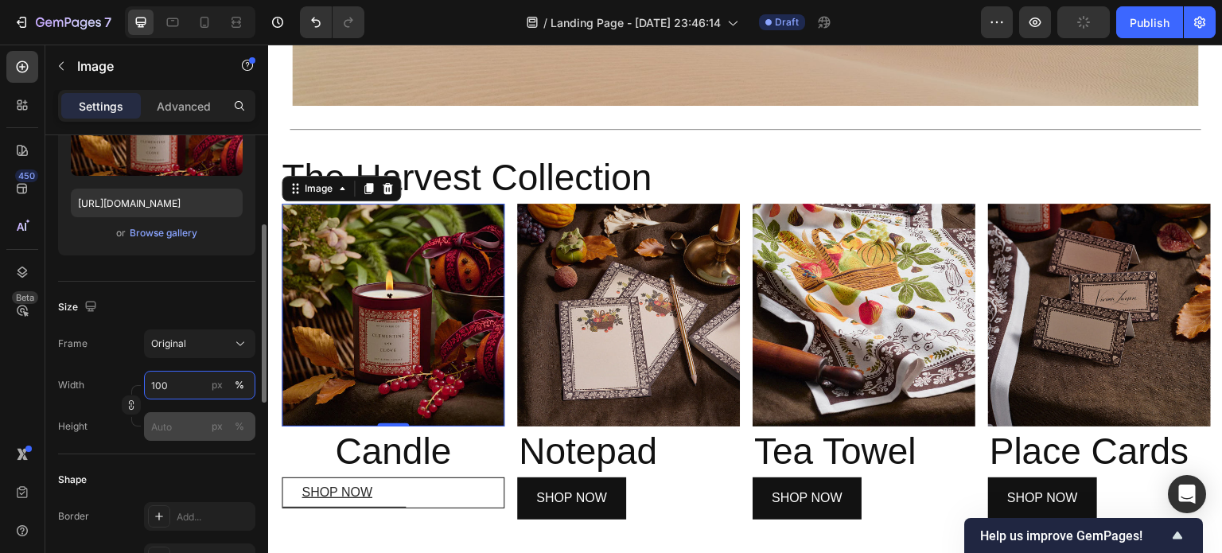
type input "100"
click at [193, 434] on input "px %" at bounding box center [199, 426] width 111 height 29
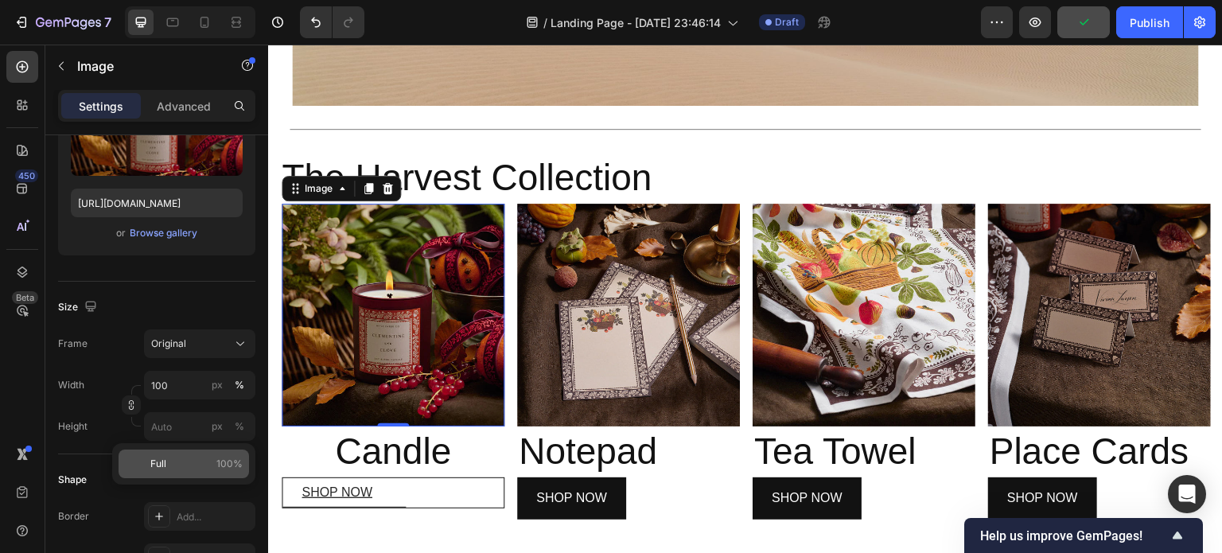
click at [163, 471] on div "Full 100%" at bounding box center [184, 463] width 130 height 29
type input "100"
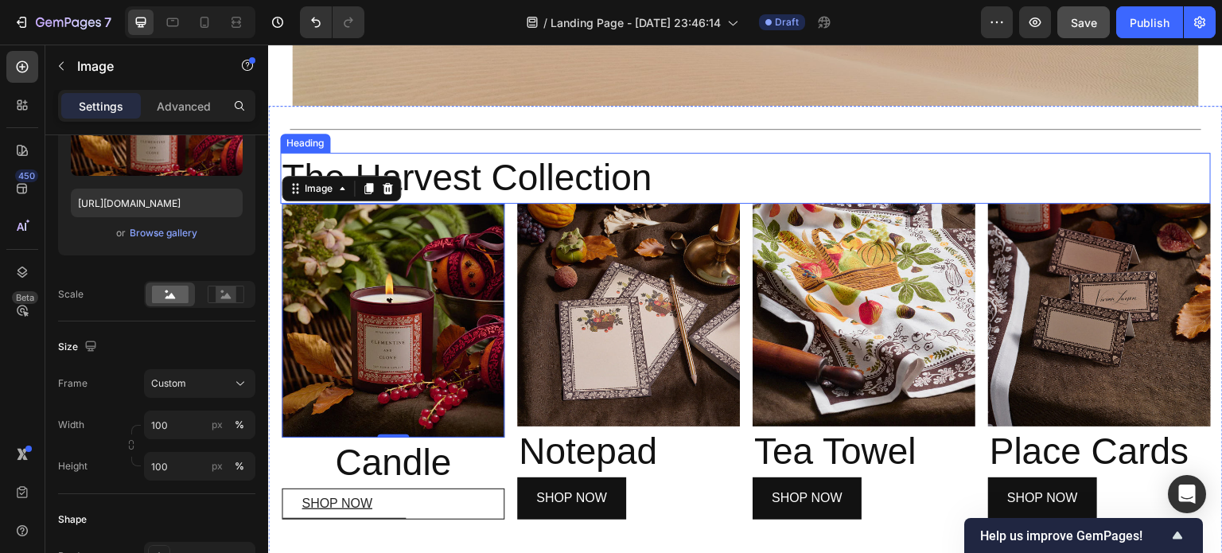
click at [472, 169] on h2 "The Harvest Collection" at bounding box center [745, 178] width 931 height 51
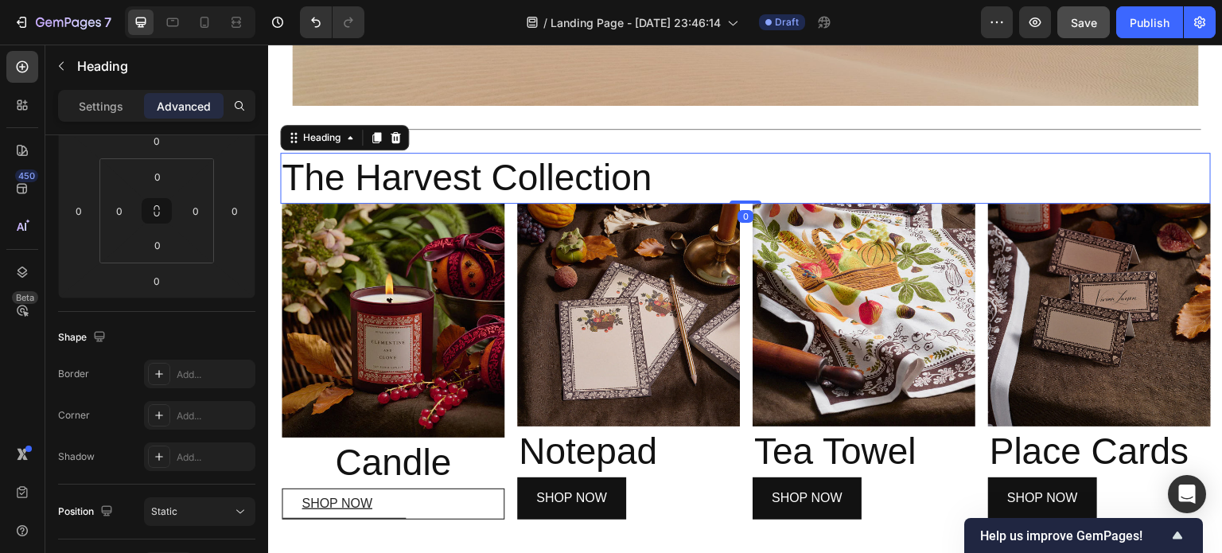
scroll to position [0, 0]
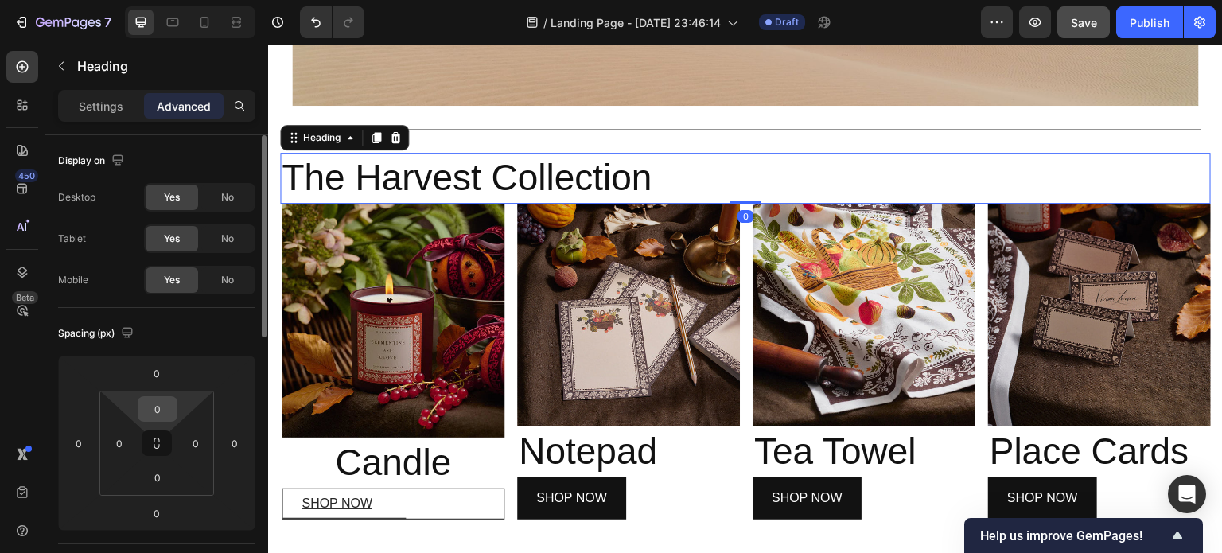
click at [160, 405] on input "0" at bounding box center [158, 409] width 32 height 24
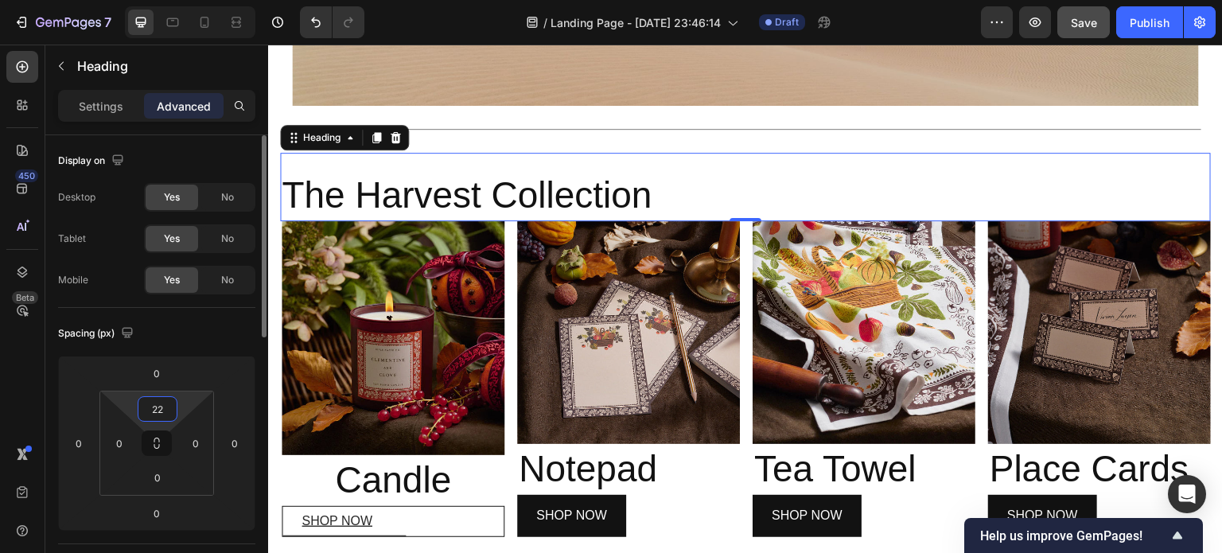
type input "2"
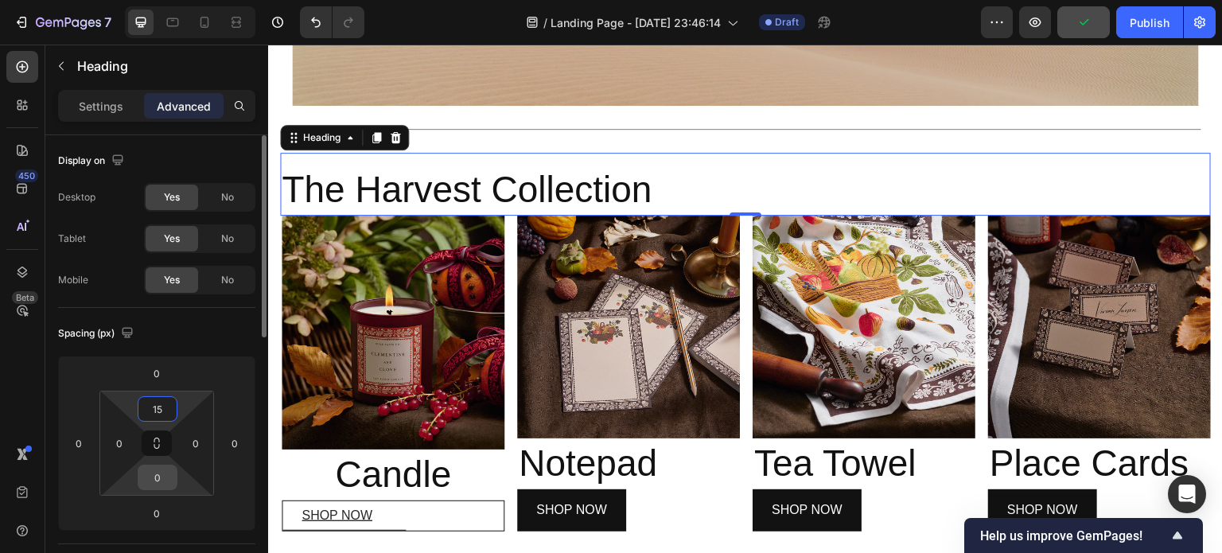
type input "15"
click at [161, 480] on input "0" at bounding box center [158, 477] width 32 height 24
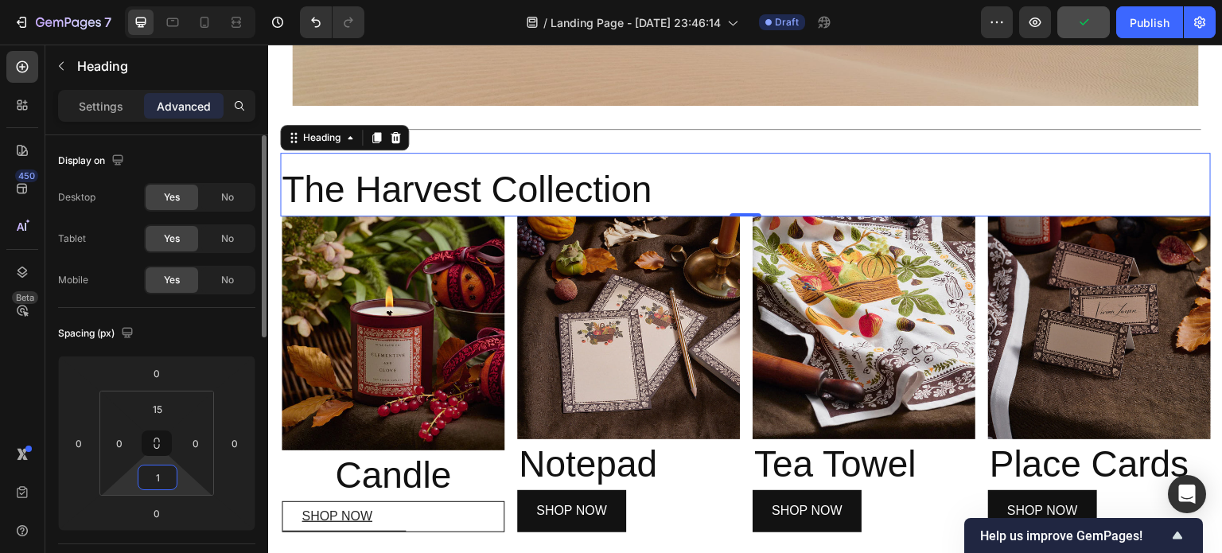
type input "15"
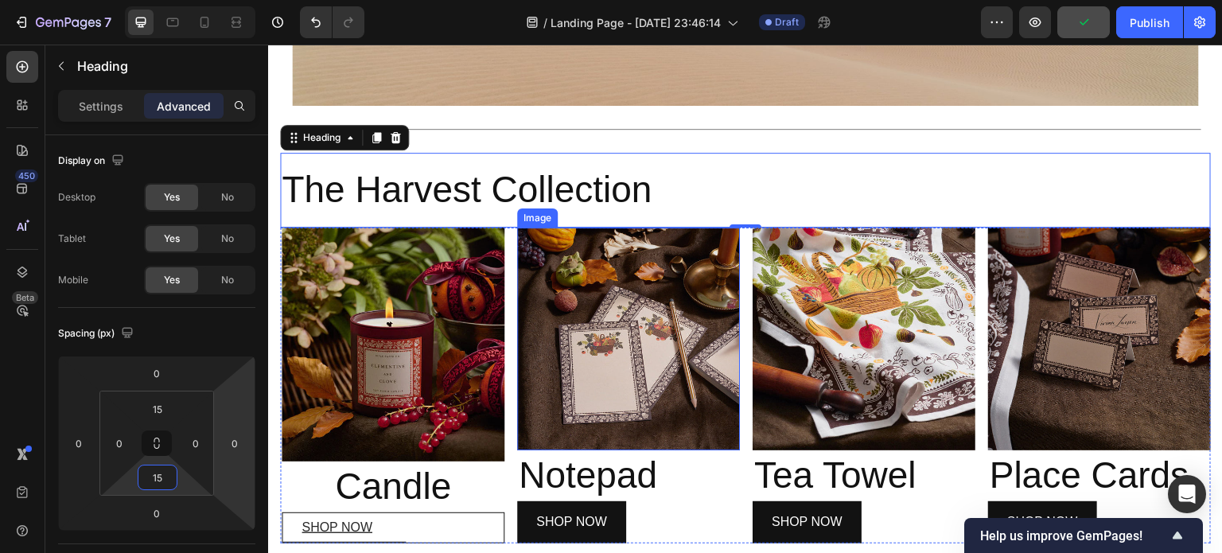
click at [597, 358] on img at bounding box center [628, 339] width 223 height 223
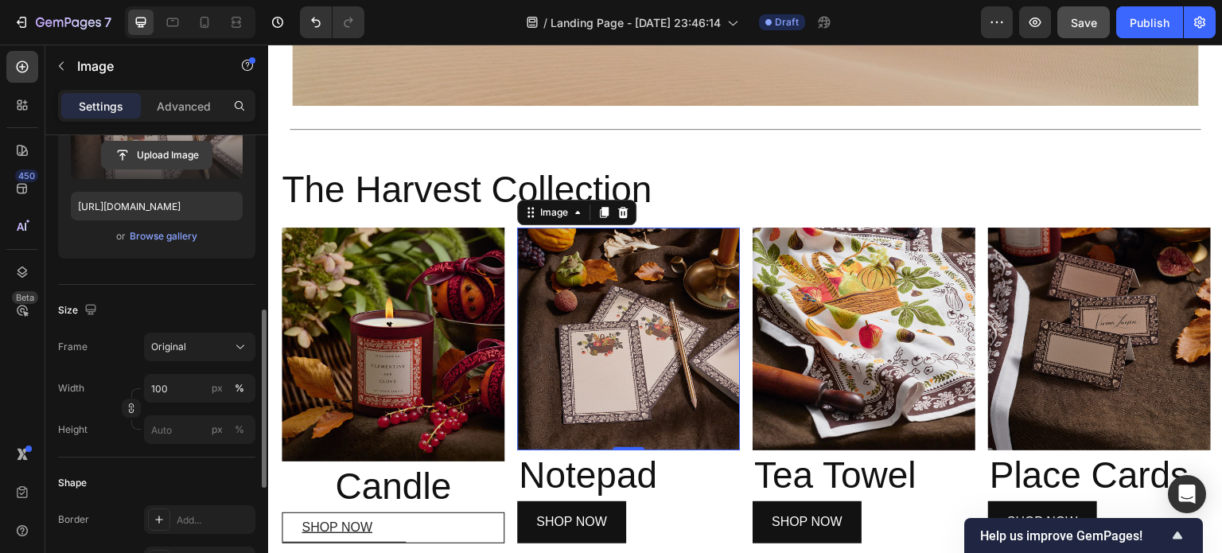
scroll to position [294, 0]
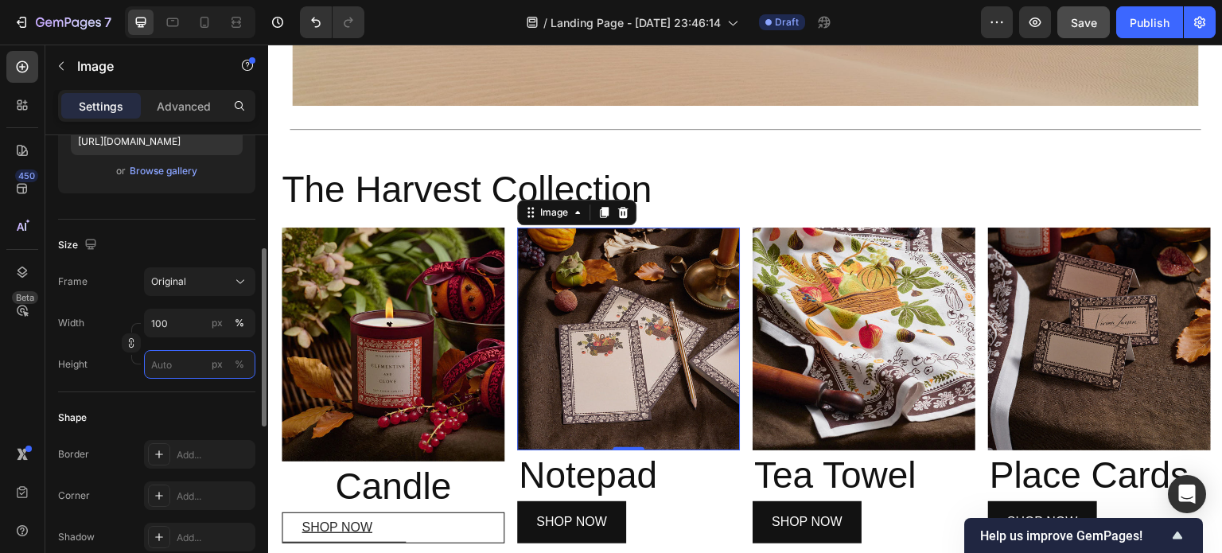
click at [174, 360] on input "px %" at bounding box center [199, 364] width 111 height 29
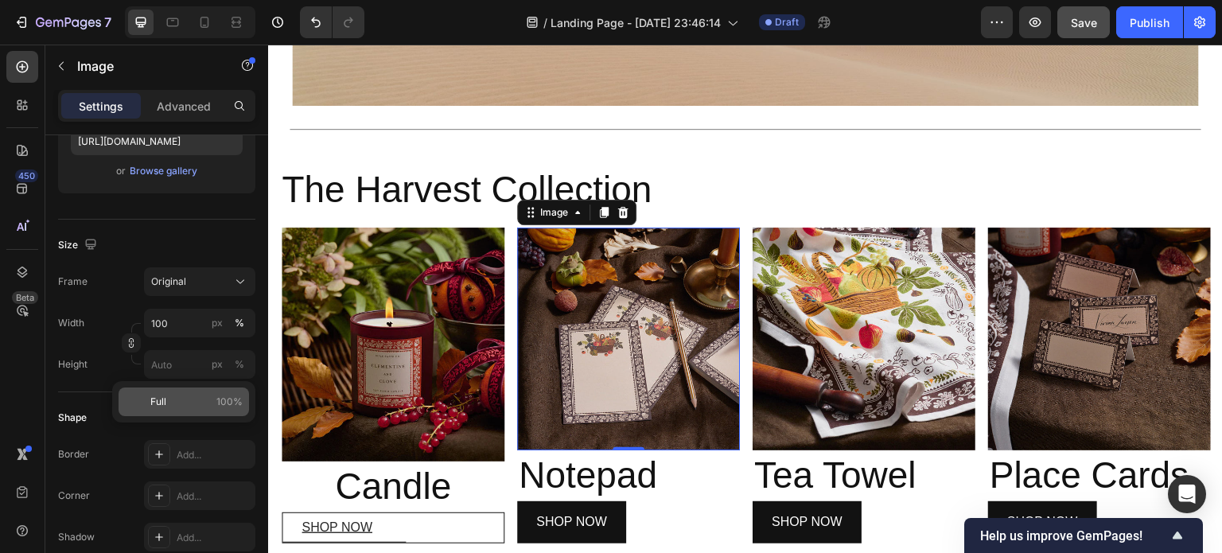
click at [165, 397] on span "Full" at bounding box center [158, 402] width 16 height 14
type input "100"
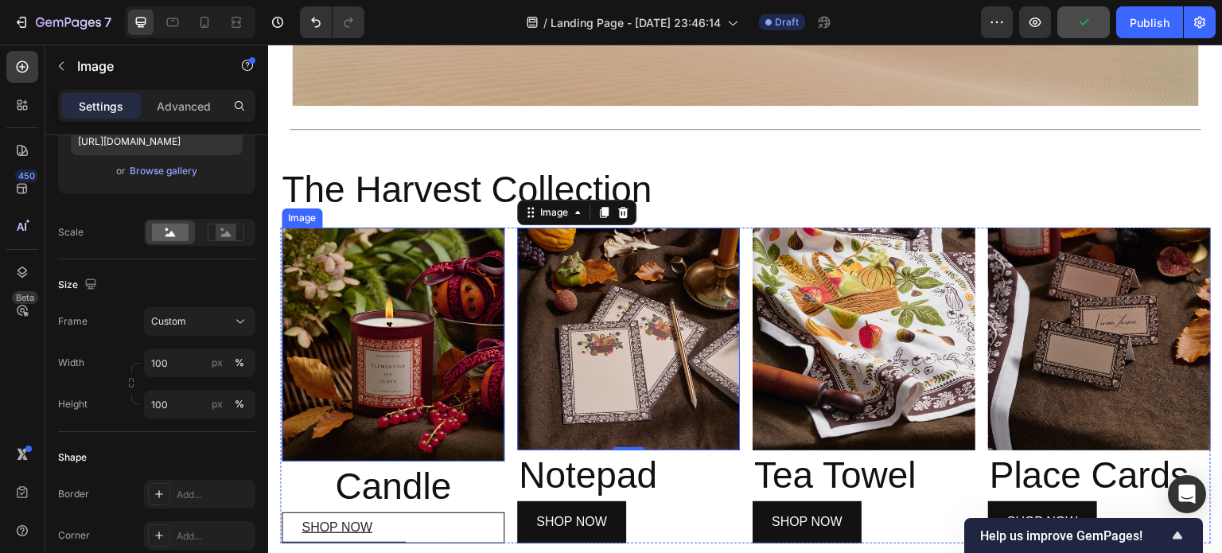
click at [401, 376] on img at bounding box center [393, 345] width 223 height 234
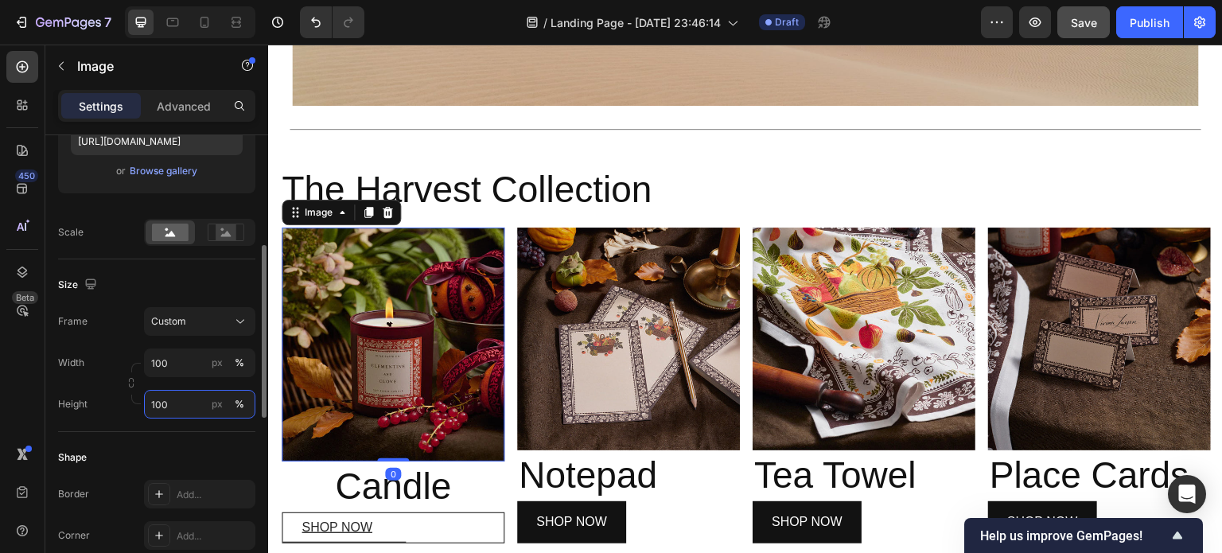
click at [181, 413] on input "100" at bounding box center [199, 404] width 111 height 29
click at [195, 358] on input "100" at bounding box center [199, 362] width 111 height 29
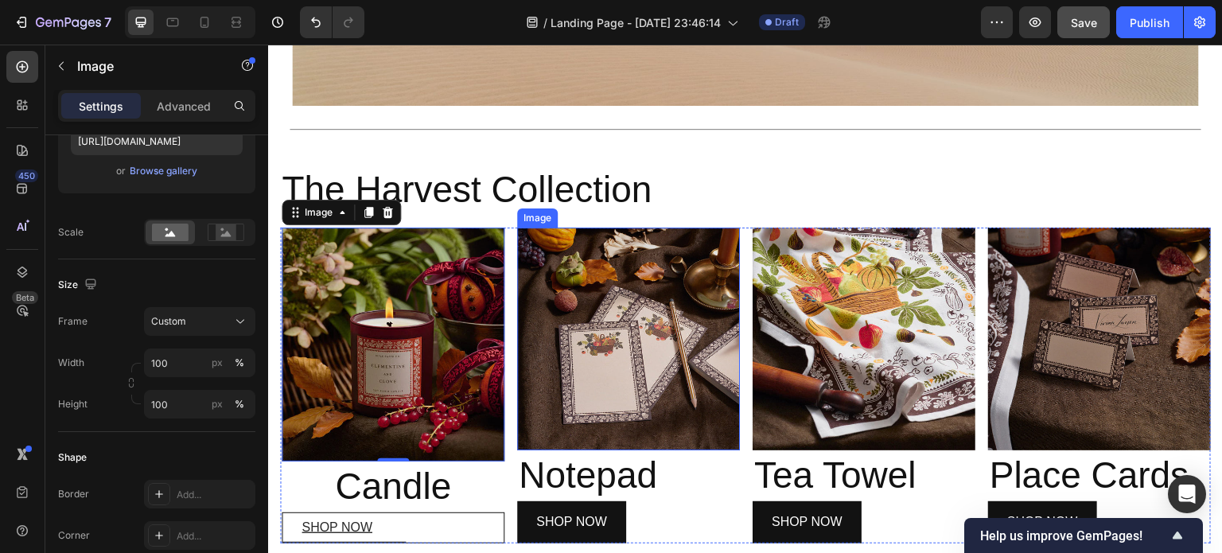
click at [639, 352] on img at bounding box center [628, 339] width 223 height 223
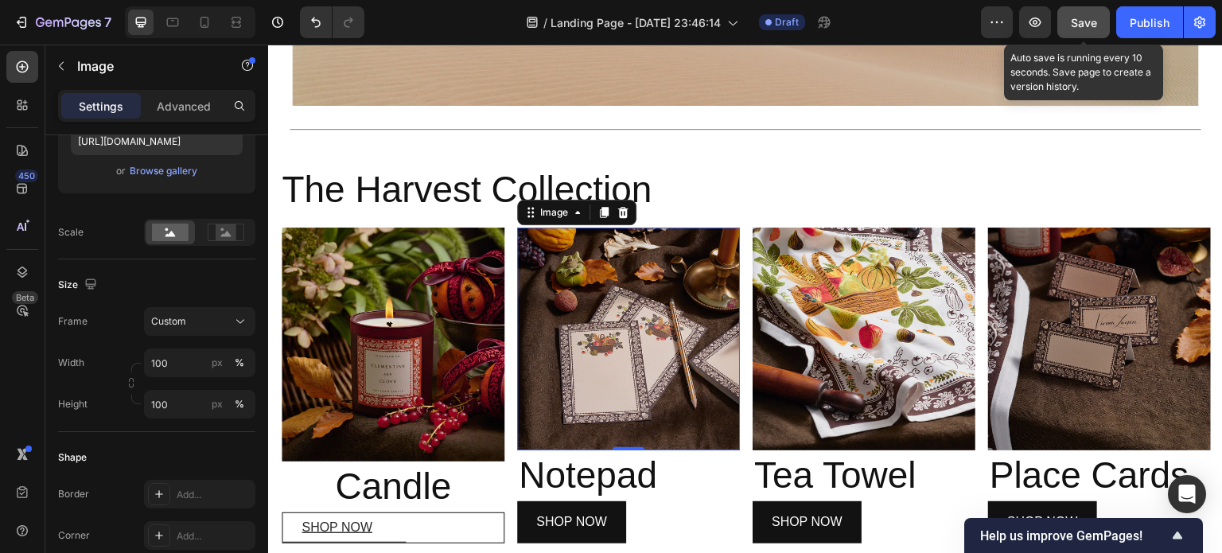
click at [1095, 20] on span "Save" at bounding box center [1084, 23] width 26 height 14
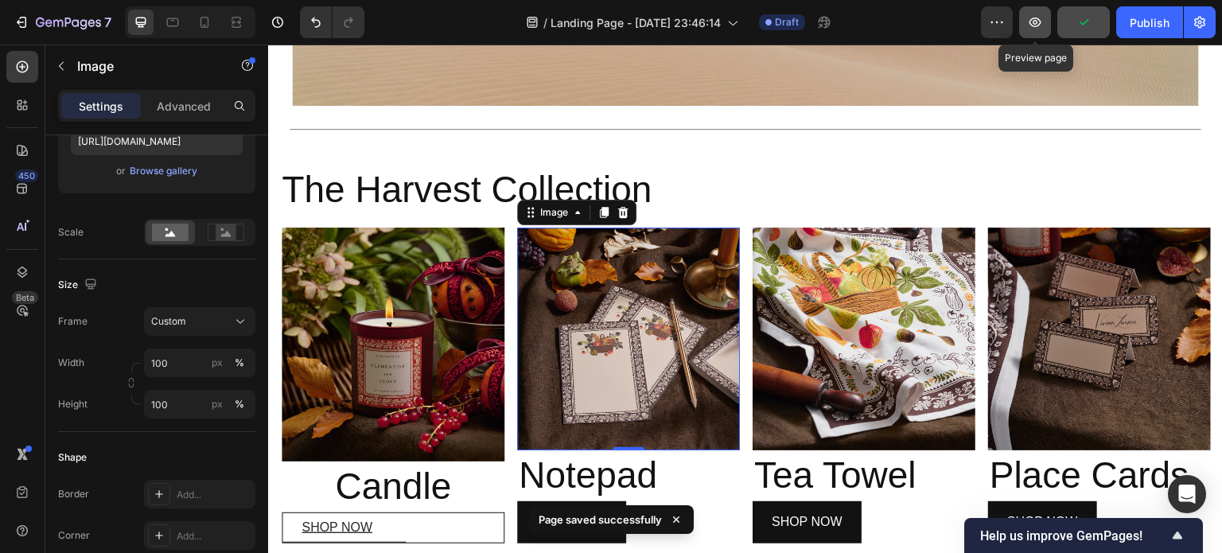
click at [1043, 21] on icon "button" at bounding box center [1035, 22] width 16 height 16
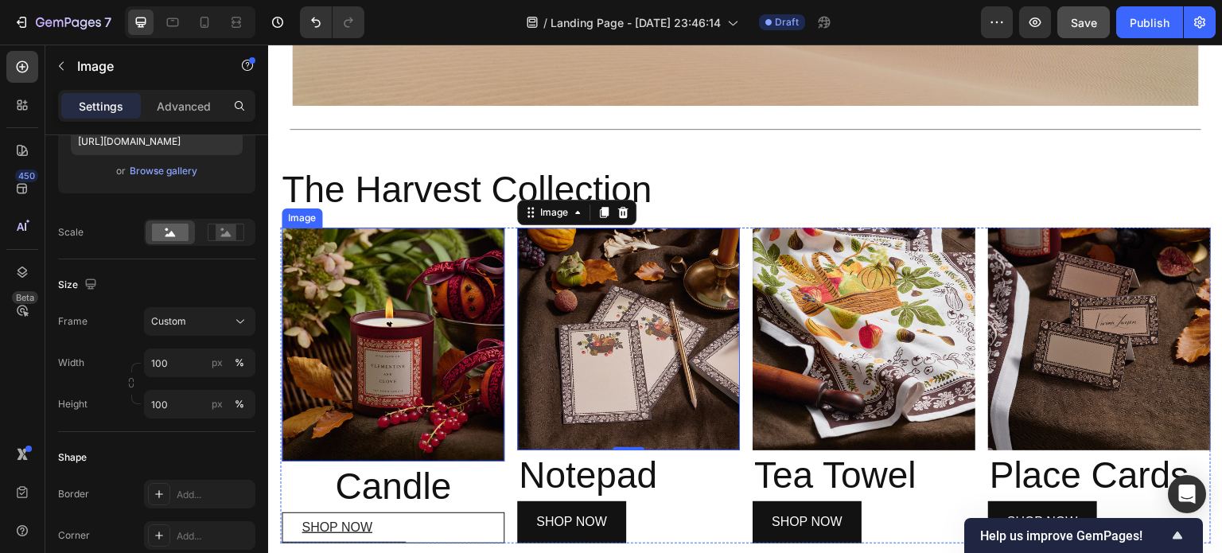
click at [423, 294] on img at bounding box center [393, 345] width 223 height 234
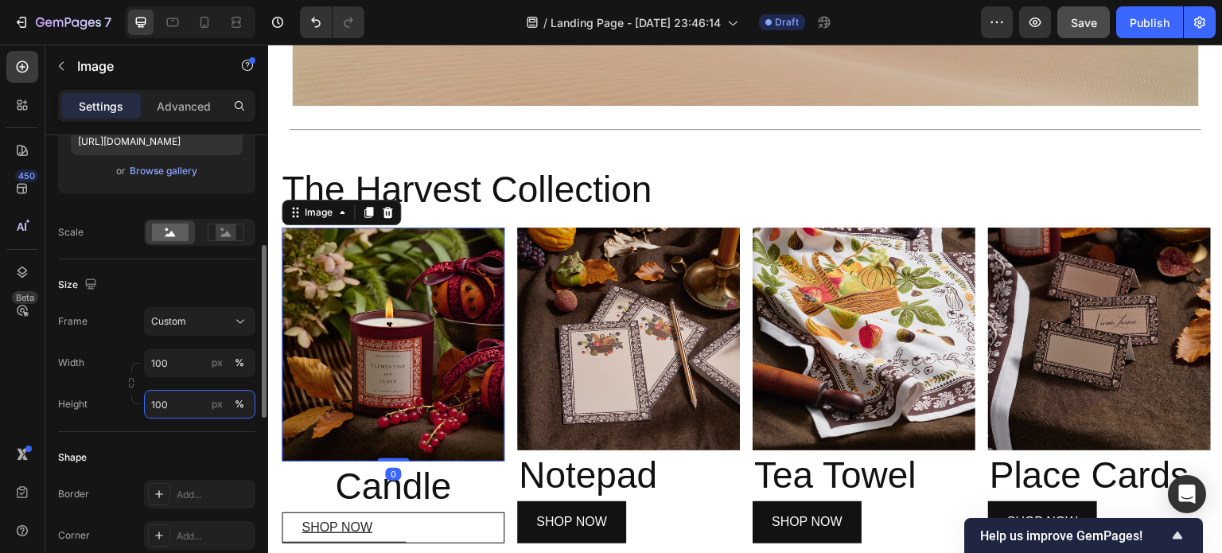
click at [169, 403] on input "100" at bounding box center [199, 404] width 111 height 29
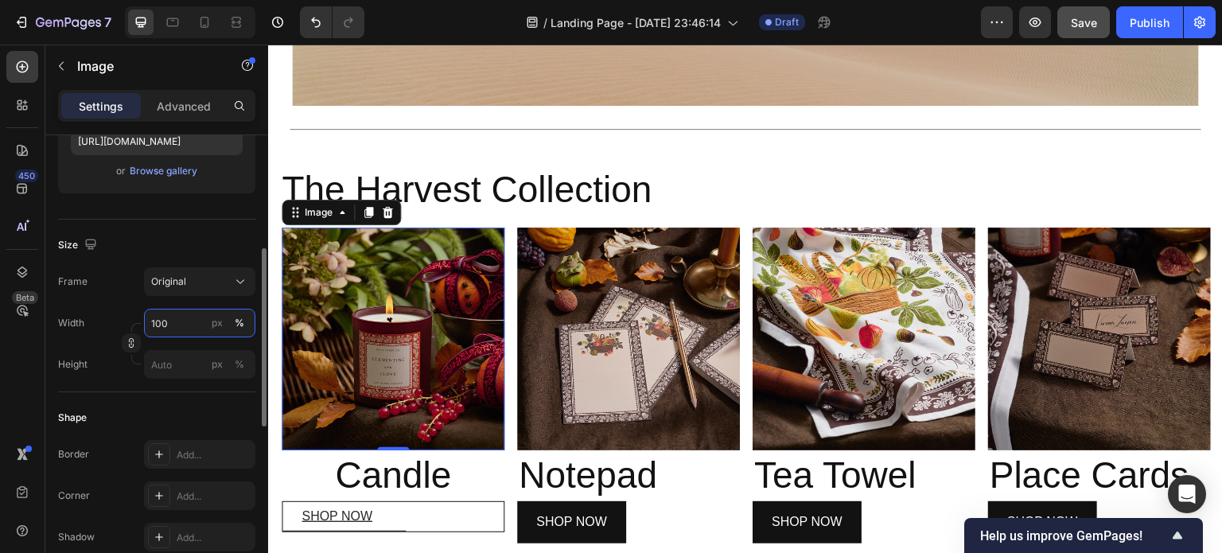
click at [185, 361] on div "Width 100 px % Height px %" at bounding box center [156, 344] width 197 height 70
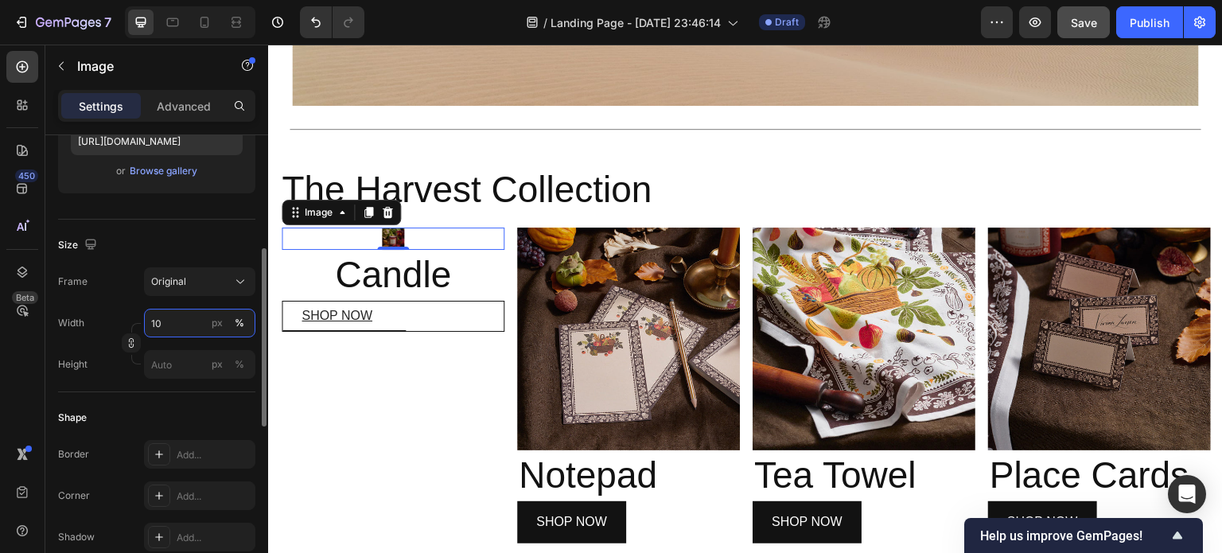
type input "1"
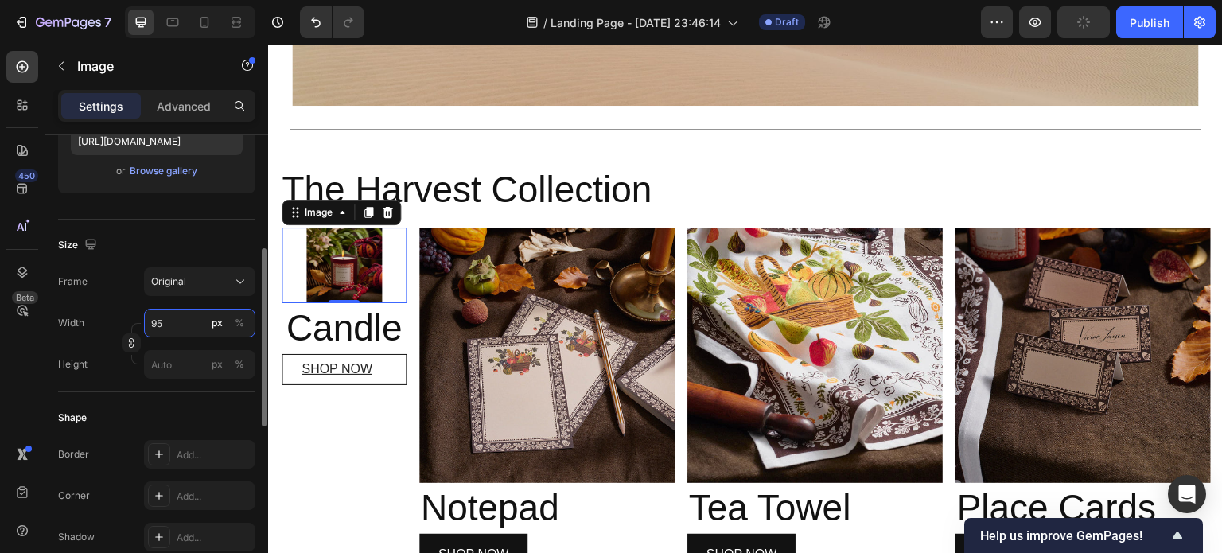
type input "9"
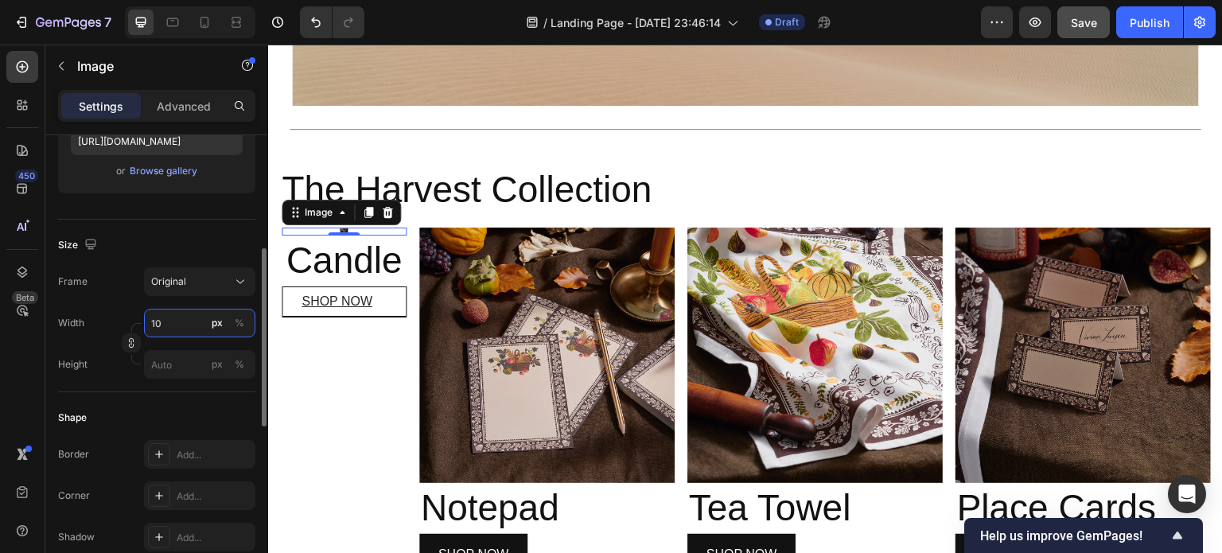
type input "1"
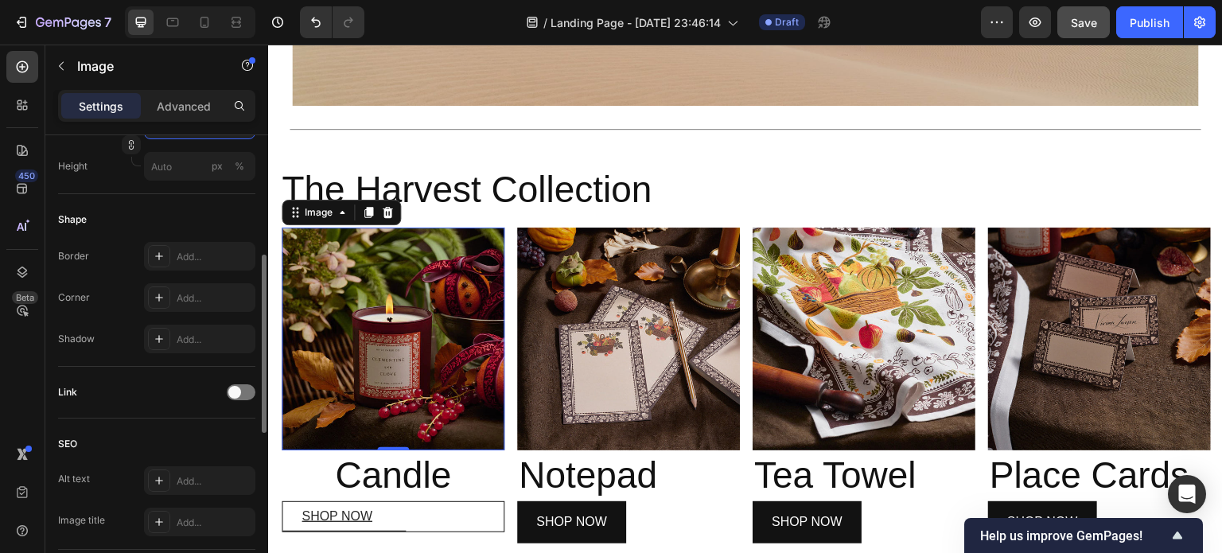
scroll to position [369, 0]
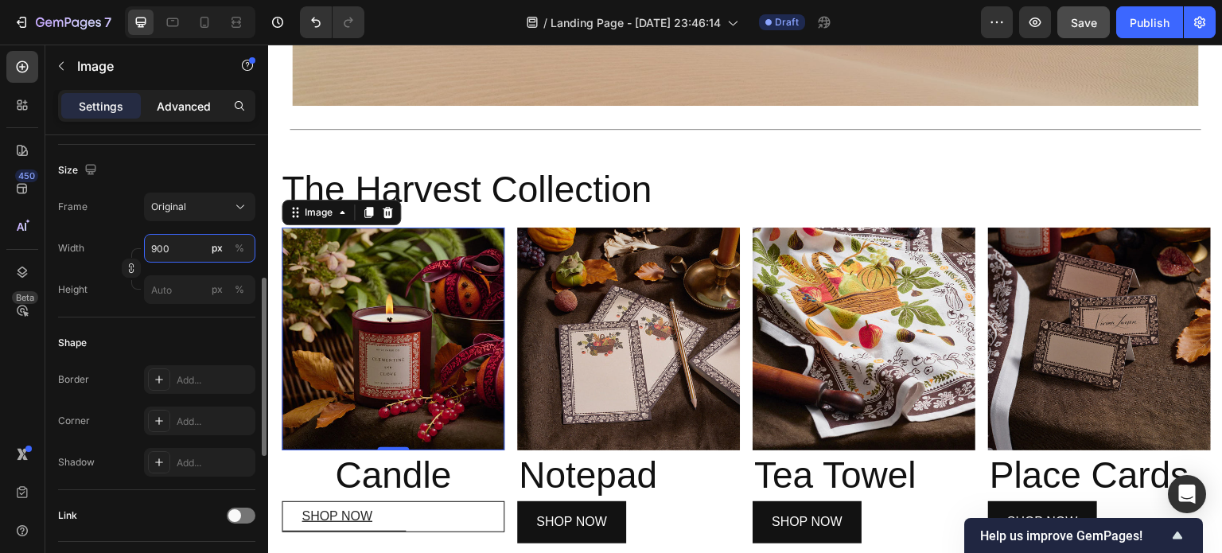
type input "900"
click at [177, 103] on p "Advanced" at bounding box center [184, 106] width 54 height 17
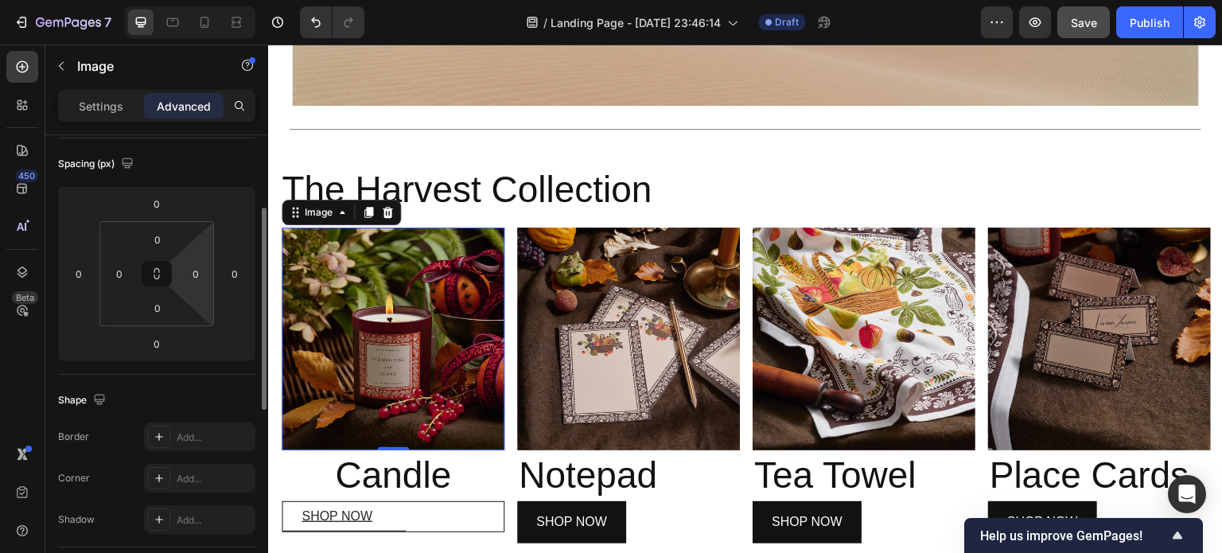
scroll to position [170, 0]
click at [199, 279] on input "0" at bounding box center [196, 273] width 24 height 24
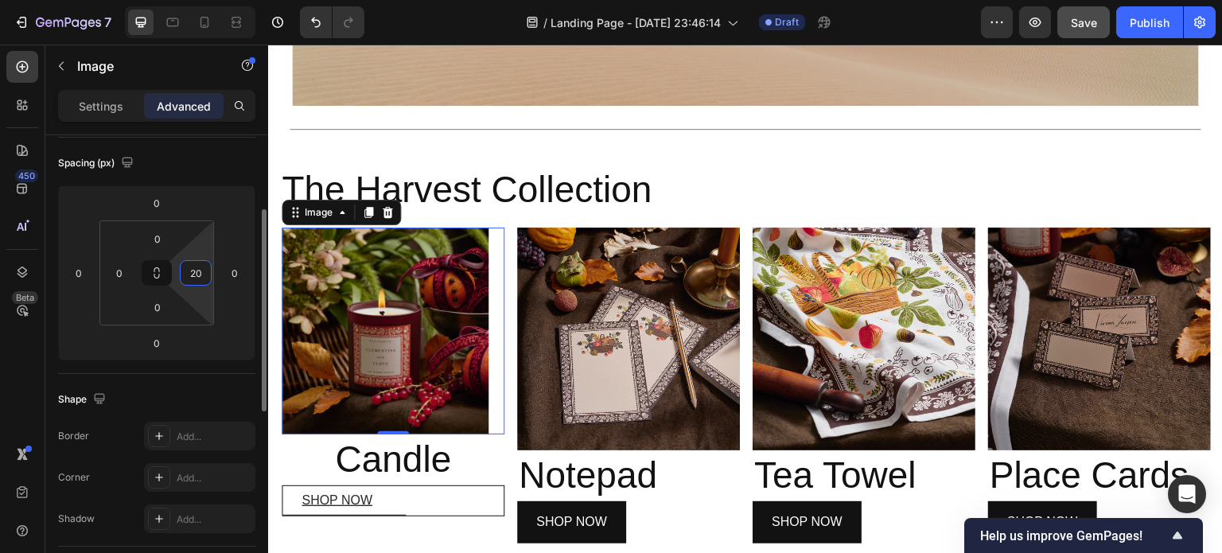
type input "2"
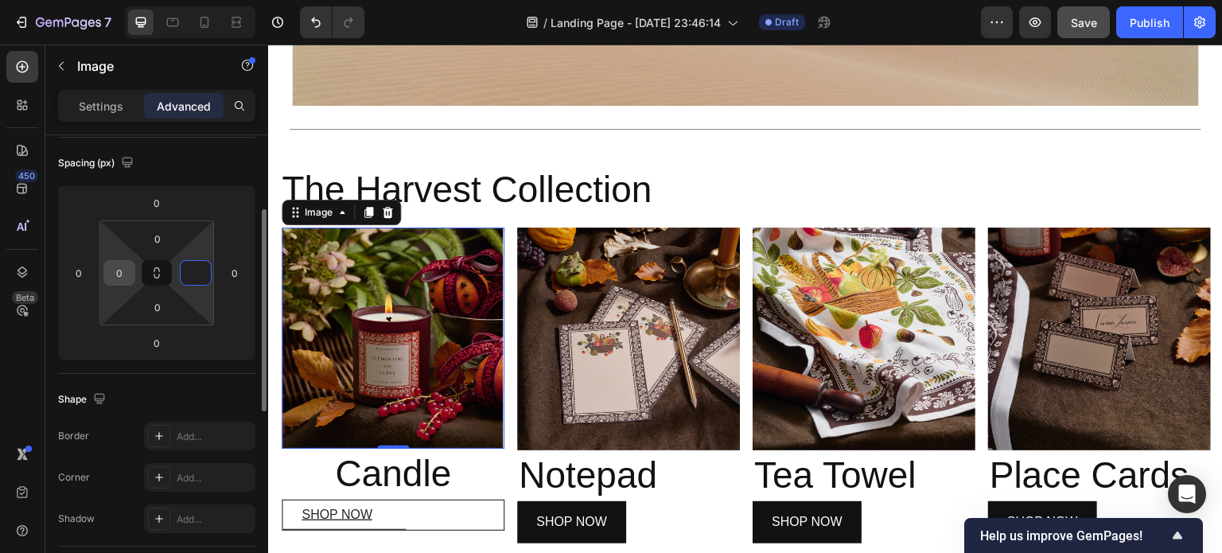
type input "0"
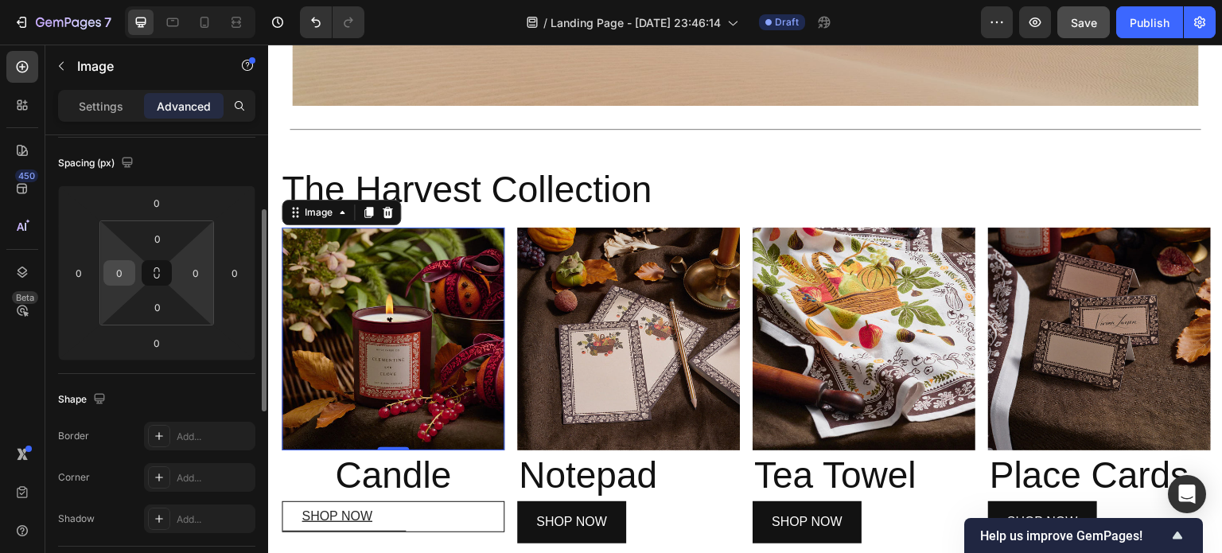
click at [131, 278] on div "0" at bounding box center [119, 272] width 32 height 25
click at [122, 273] on input "0" at bounding box center [119, 273] width 24 height 24
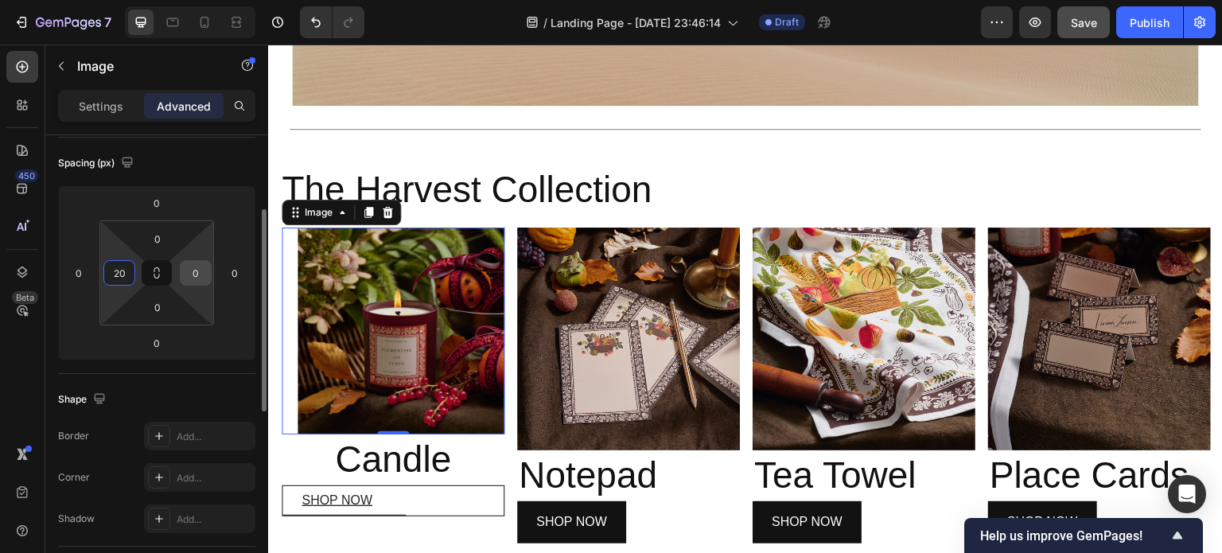
type input "20"
click at [198, 273] on input "0" at bounding box center [196, 273] width 24 height 24
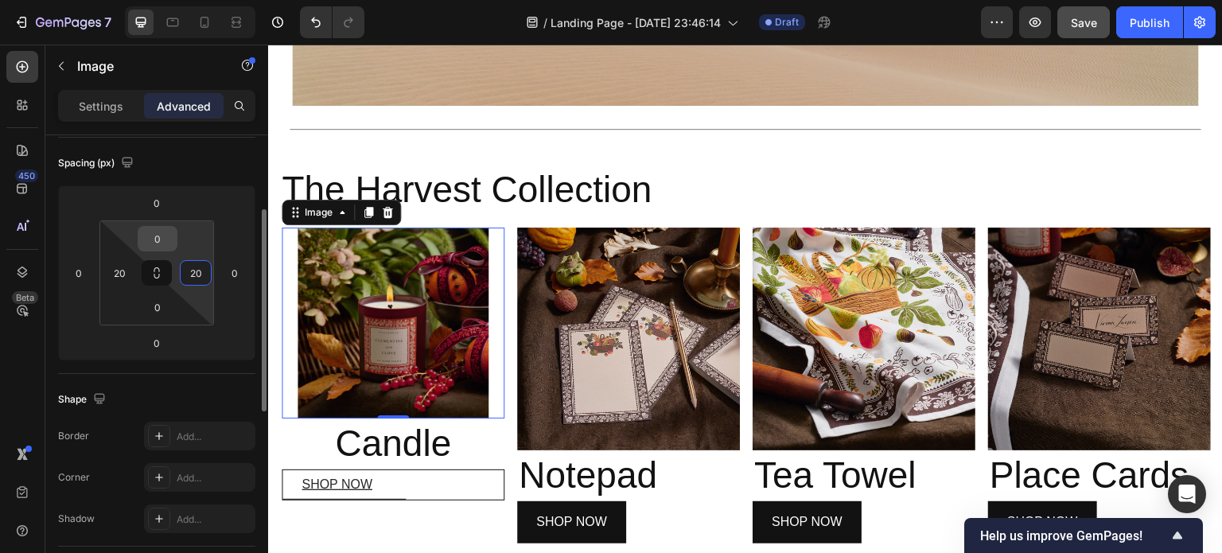
type input "20"
click at [165, 238] on input "0" at bounding box center [158, 239] width 32 height 24
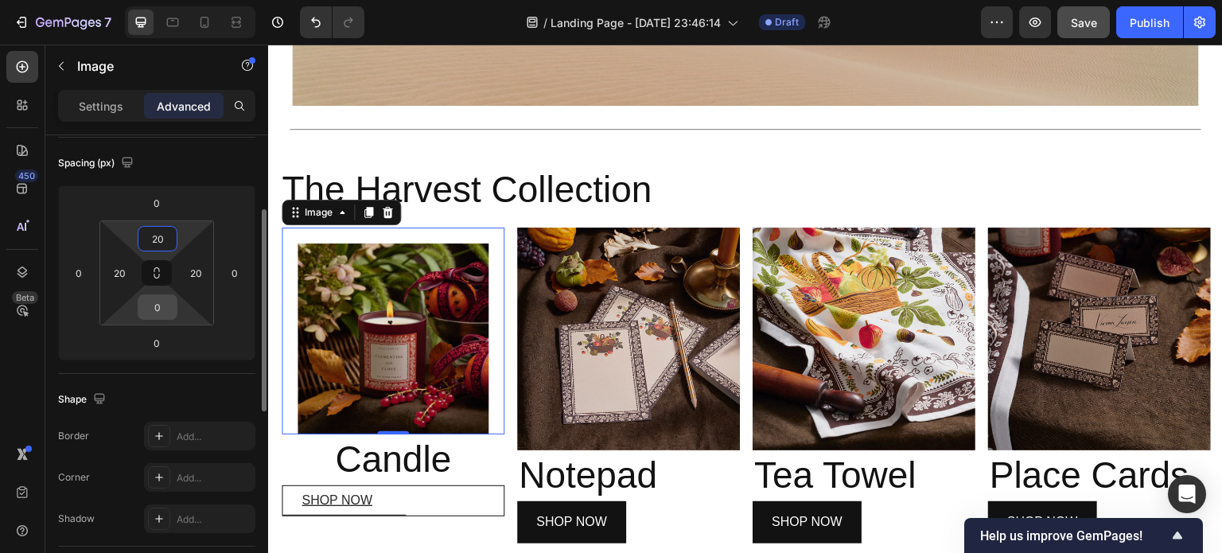
type input "20"
click at [160, 302] on input "0" at bounding box center [158, 307] width 32 height 24
type input "20"
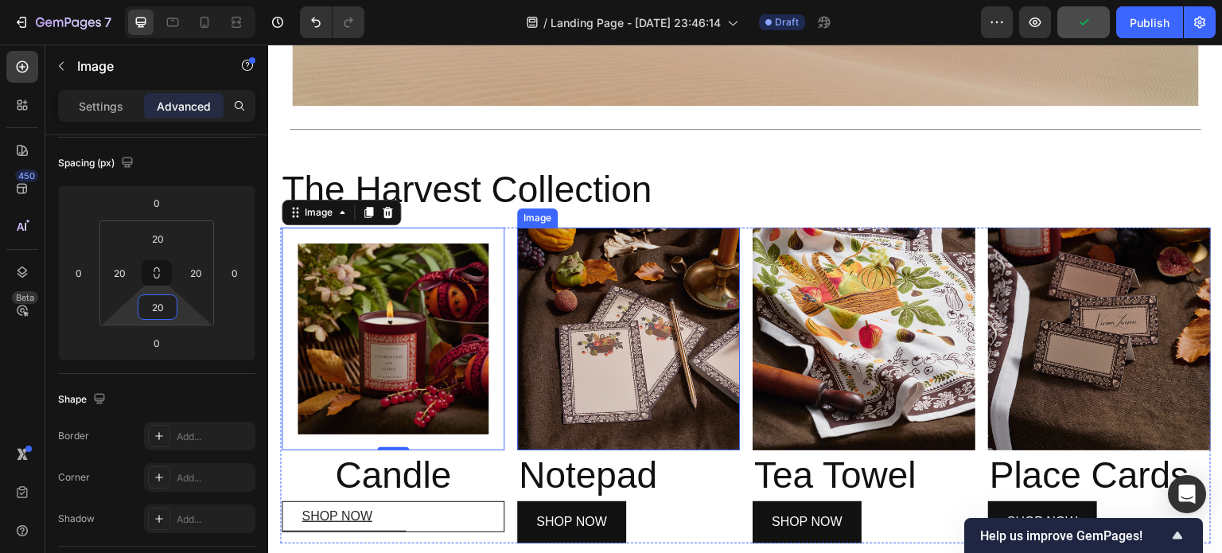
click at [665, 347] on img at bounding box center [628, 339] width 223 height 223
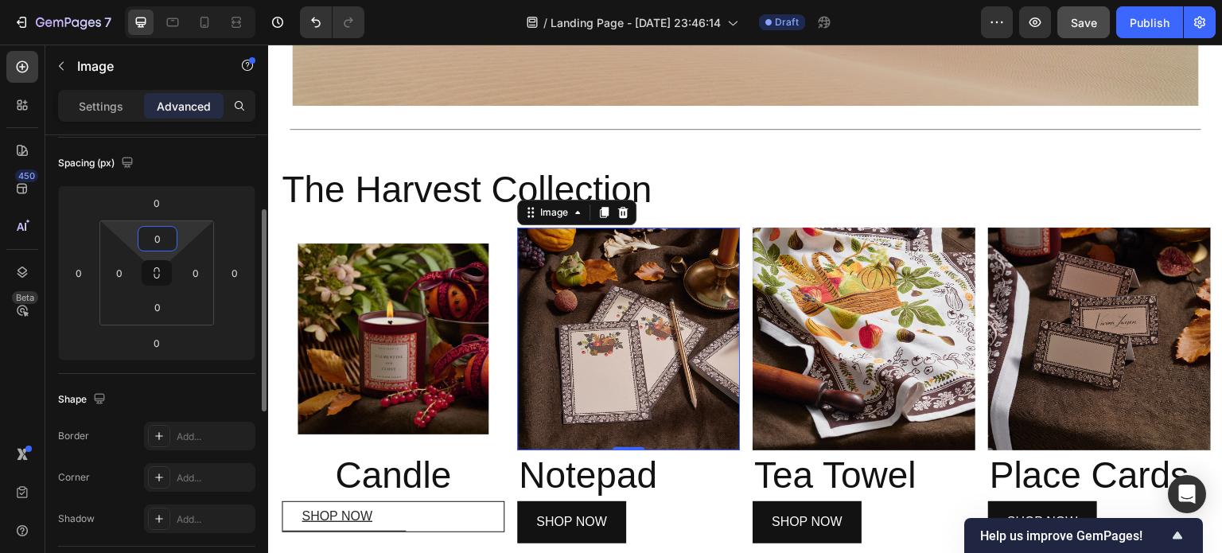
click at [160, 239] on input "0" at bounding box center [158, 239] width 32 height 24
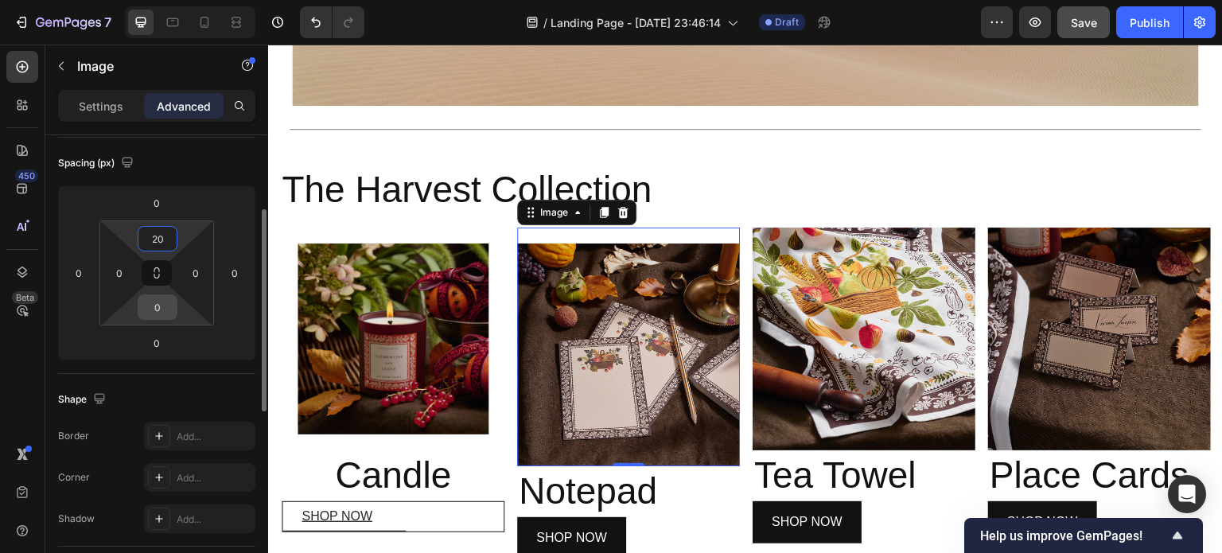
type input "20"
click at [165, 303] on input "0" at bounding box center [158, 307] width 32 height 24
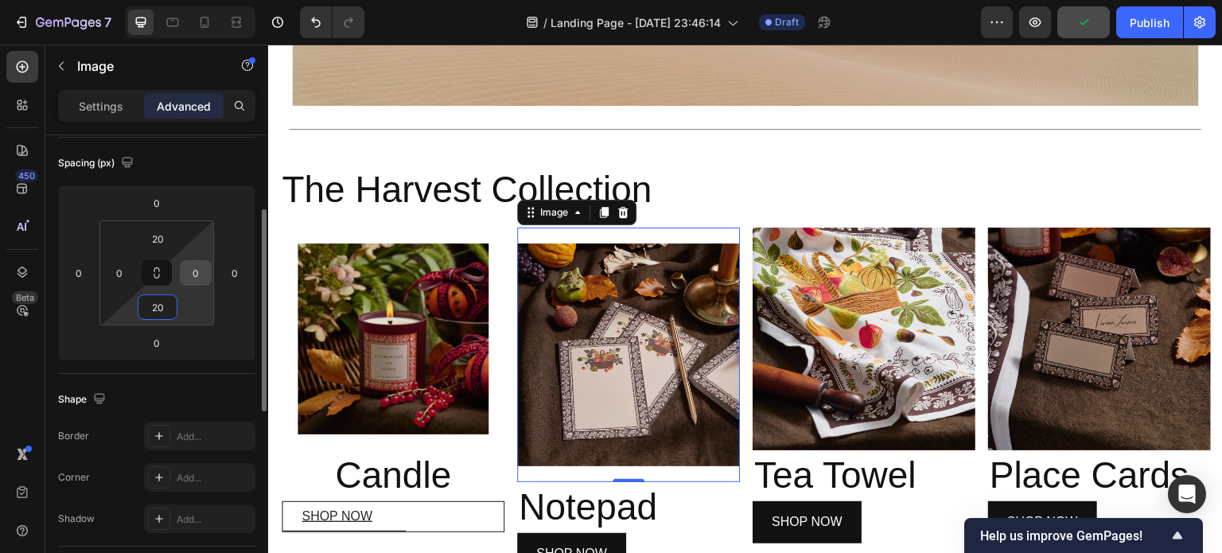
type input "20"
click at [198, 274] on input "0" at bounding box center [196, 273] width 24 height 24
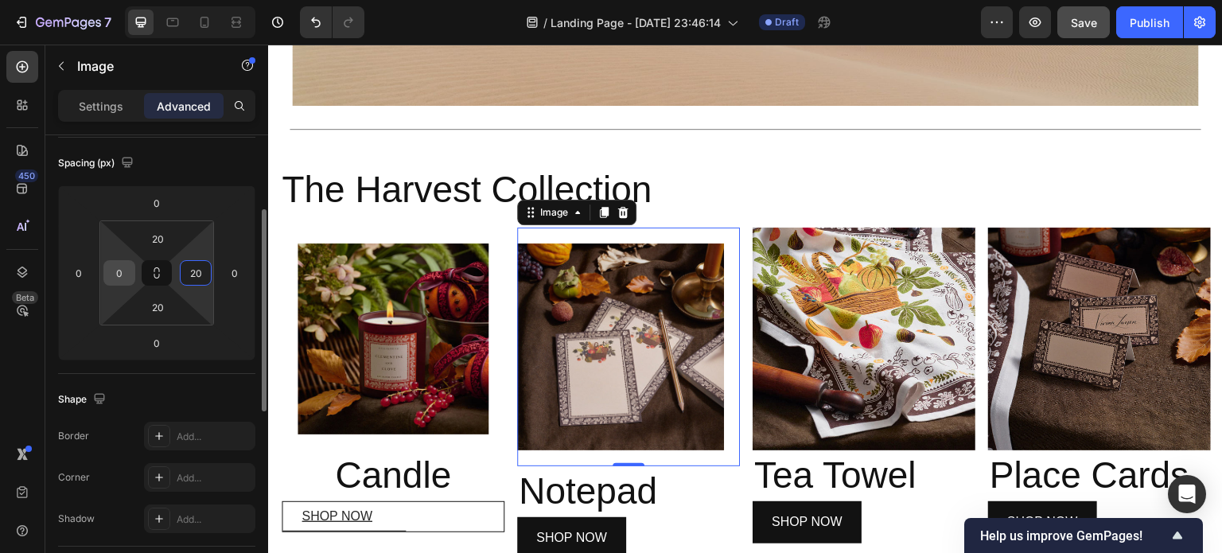
type input "20"
click at [123, 269] on input "0" at bounding box center [119, 273] width 24 height 24
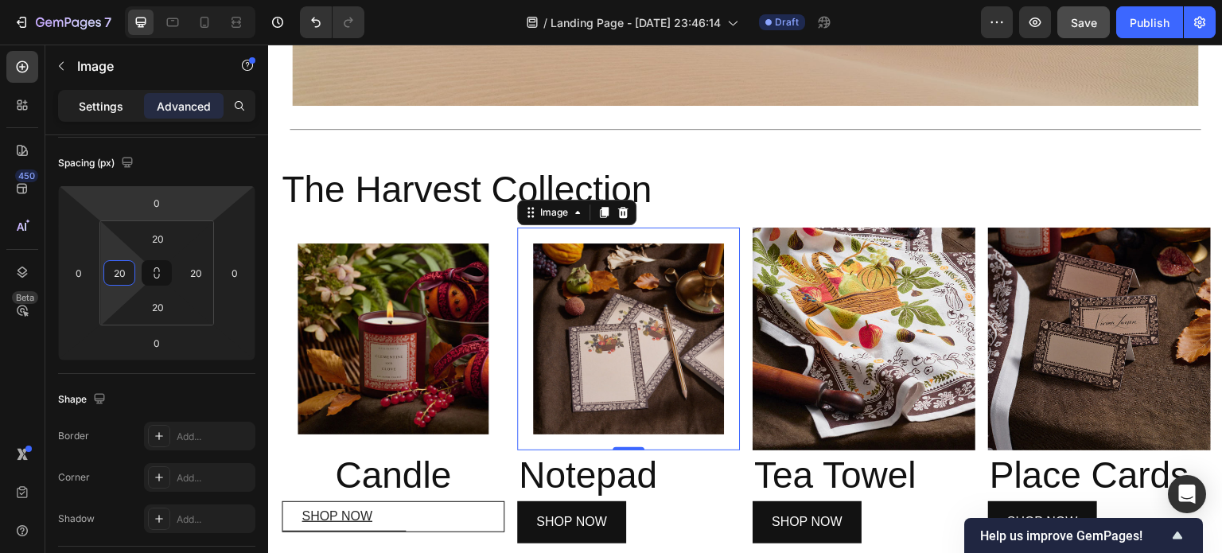
type input "20"
click at [110, 106] on p "Settings" at bounding box center [101, 106] width 45 height 17
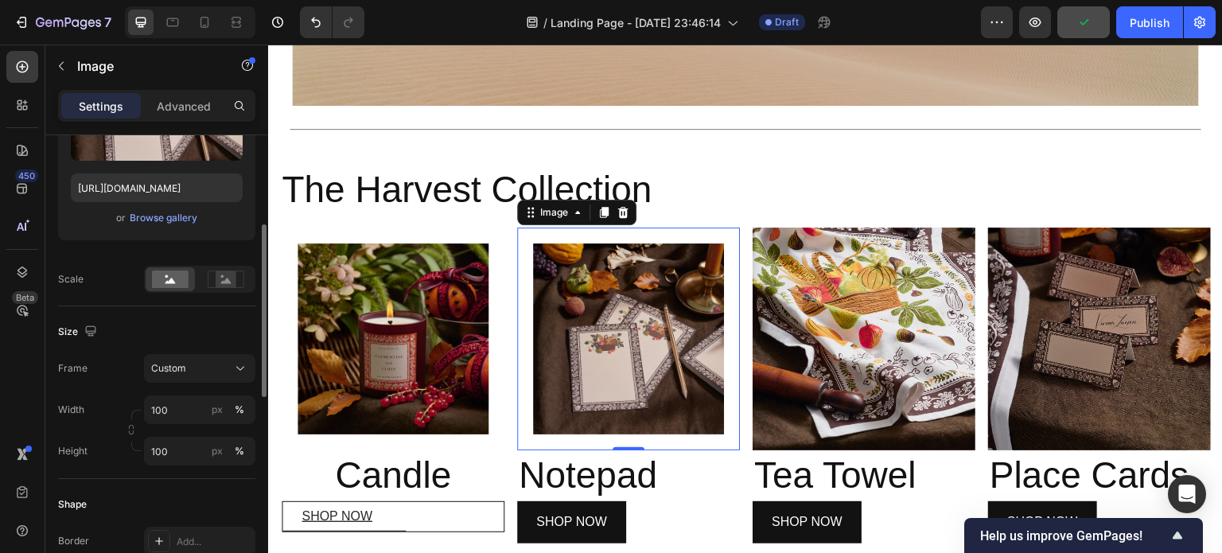
scroll to position [250, 0]
click at [175, 452] on input "100" at bounding box center [199, 448] width 111 height 29
click at [175, 411] on div "Width 100 px % Height px %" at bounding box center [156, 428] width 197 height 70
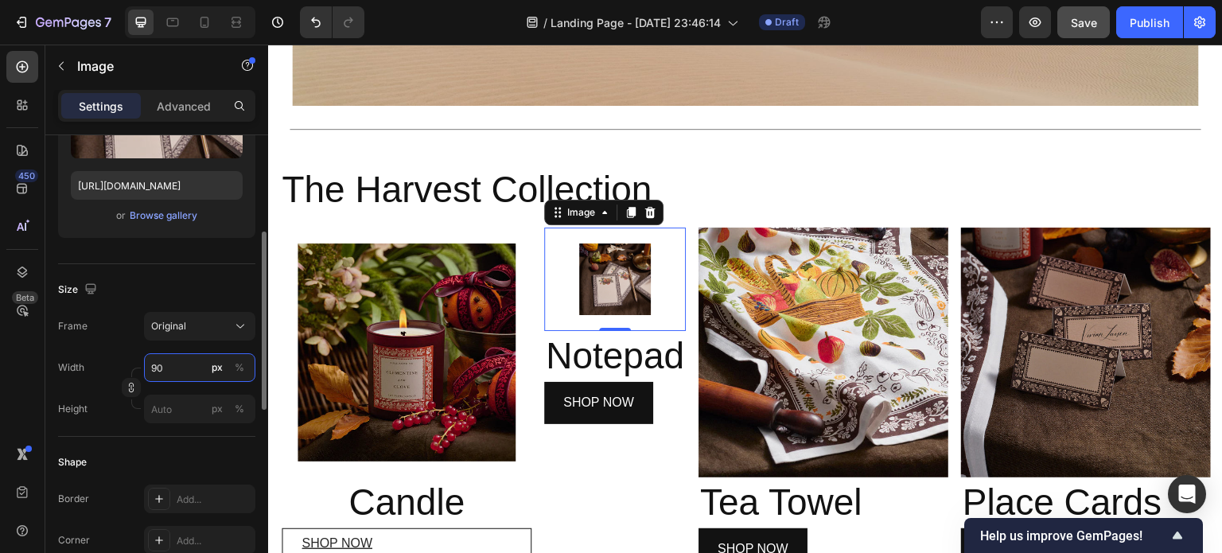
type input "900"
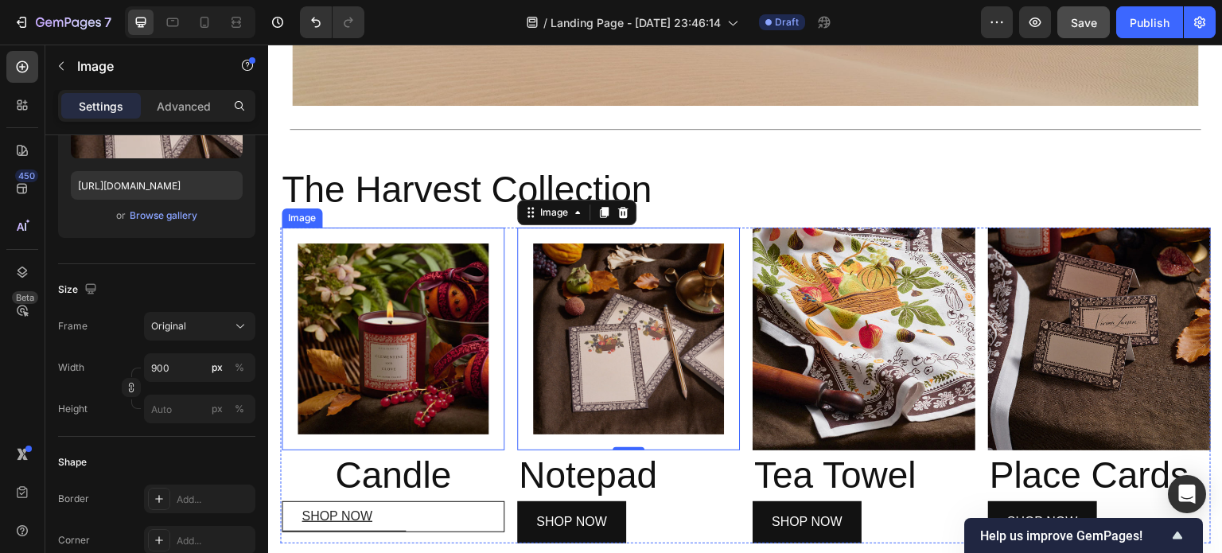
click at [378, 351] on img at bounding box center [393, 338] width 191 height 191
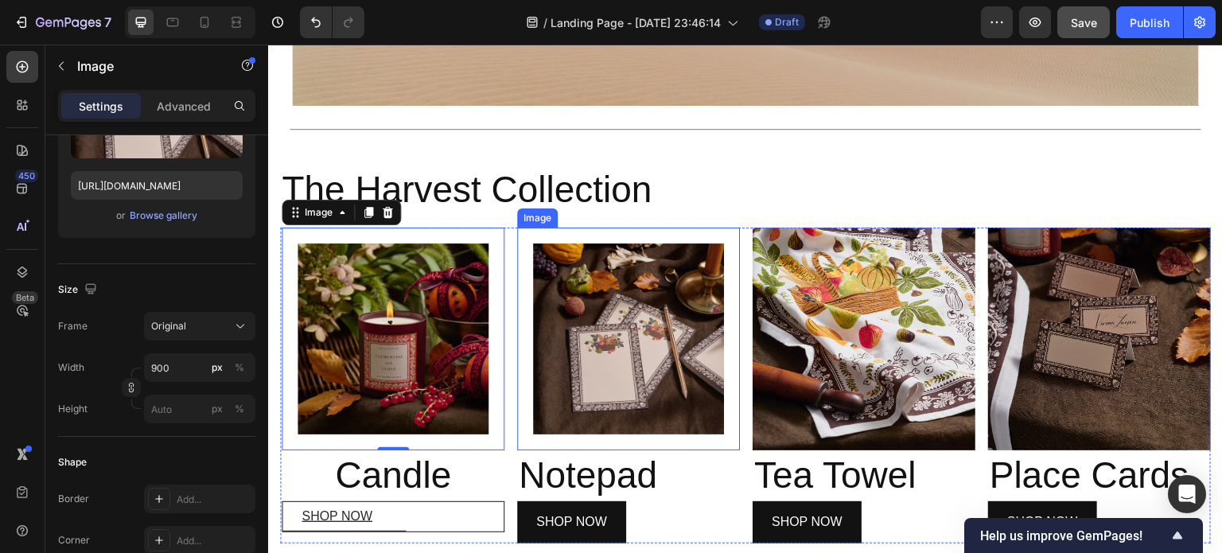
click at [547, 341] on img at bounding box center [628, 338] width 191 height 191
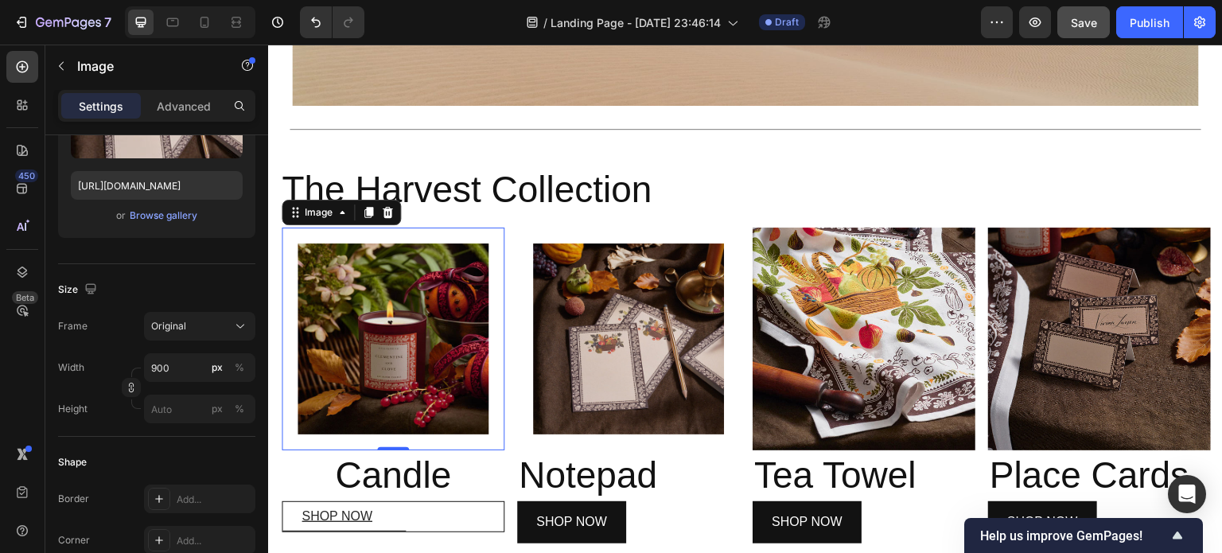
click at [395, 367] on img at bounding box center [393, 338] width 191 height 191
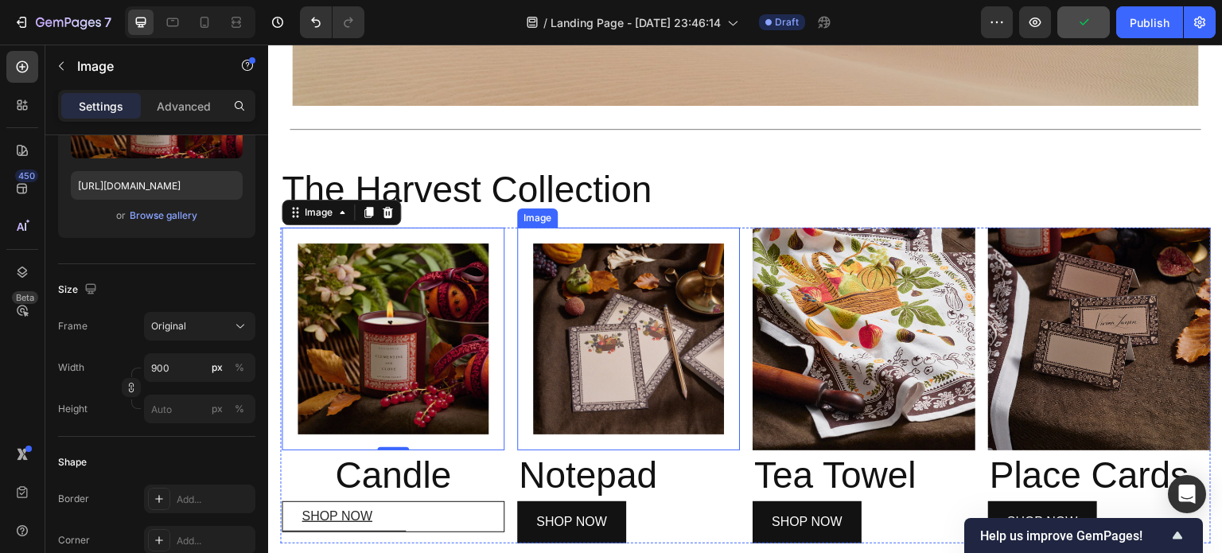
click at [586, 350] on img at bounding box center [628, 338] width 191 height 191
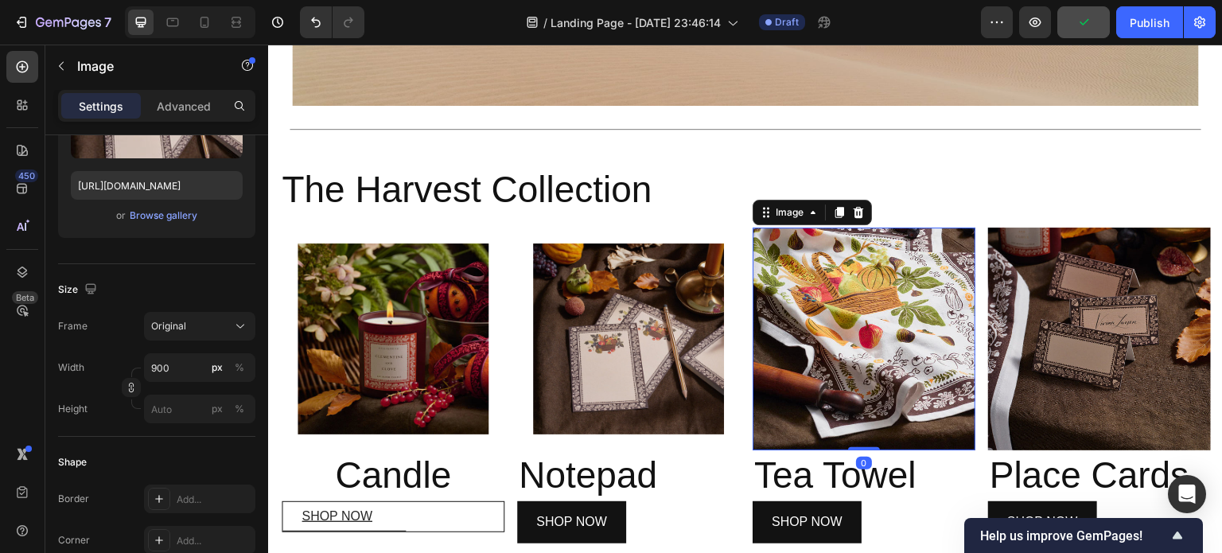
click at [832, 372] on img at bounding box center [864, 339] width 223 height 223
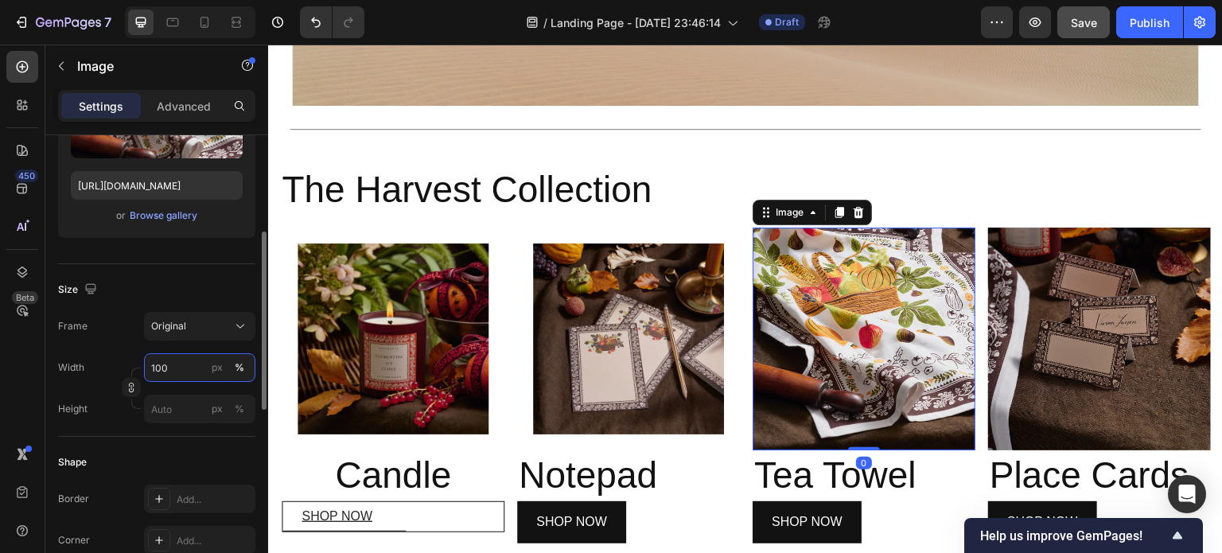
click at [168, 368] on input "100" at bounding box center [199, 367] width 111 height 29
type input "900"
click at [189, 104] on p "Advanced" at bounding box center [184, 106] width 54 height 17
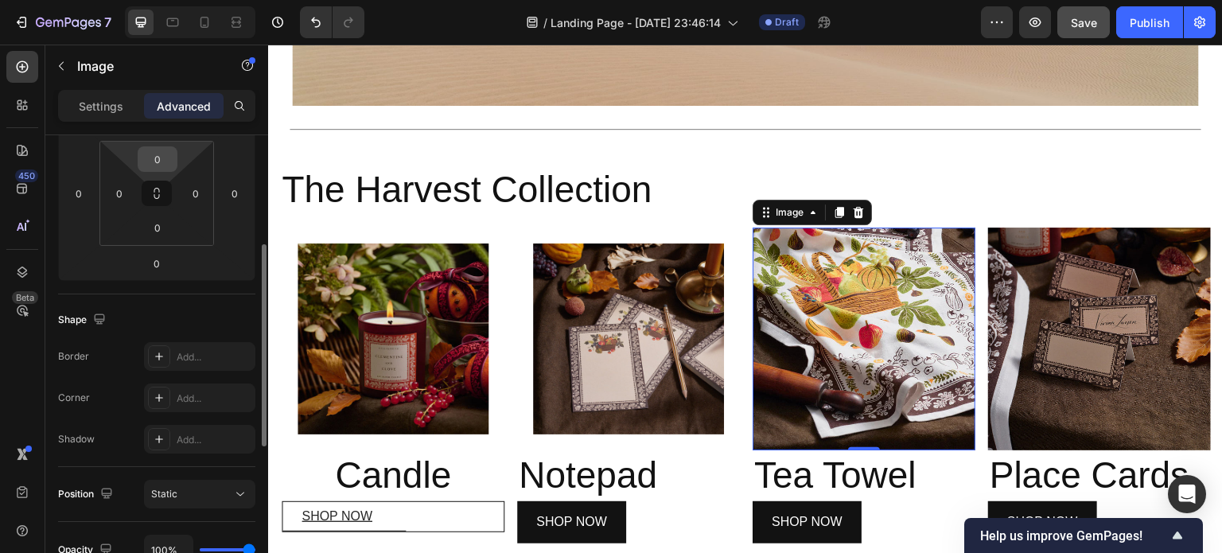
click at [162, 158] on input "0" at bounding box center [158, 159] width 32 height 24
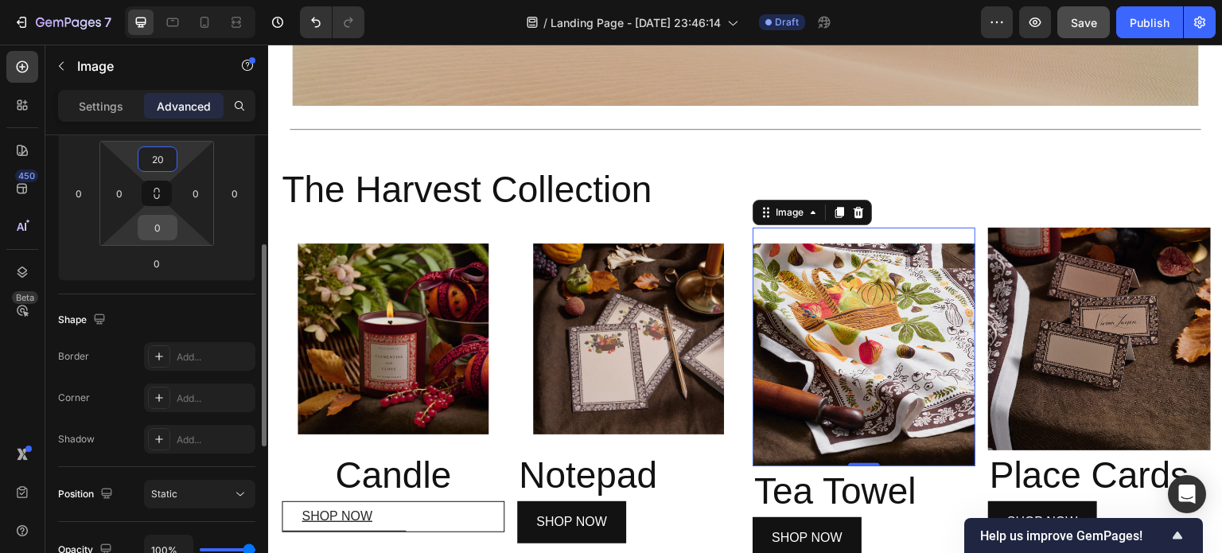
type input "20"
click at [159, 223] on input "0" at bounding box center [158, 228] width 32 height 24
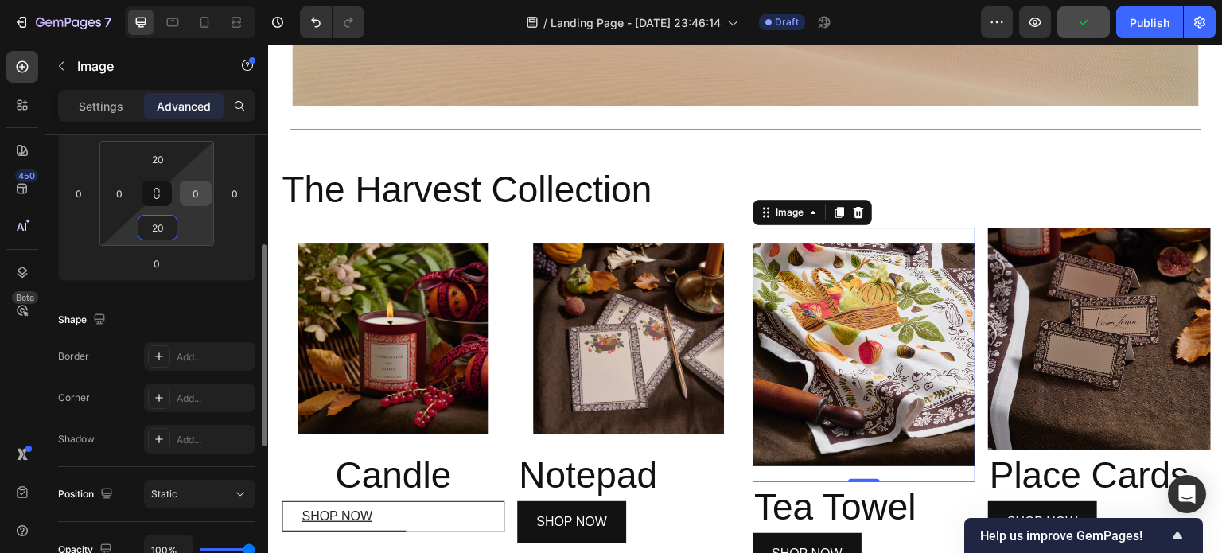
type input "20"
click at [199, 190] on input "0" at bounding box center [196, 193] width 24 height 24
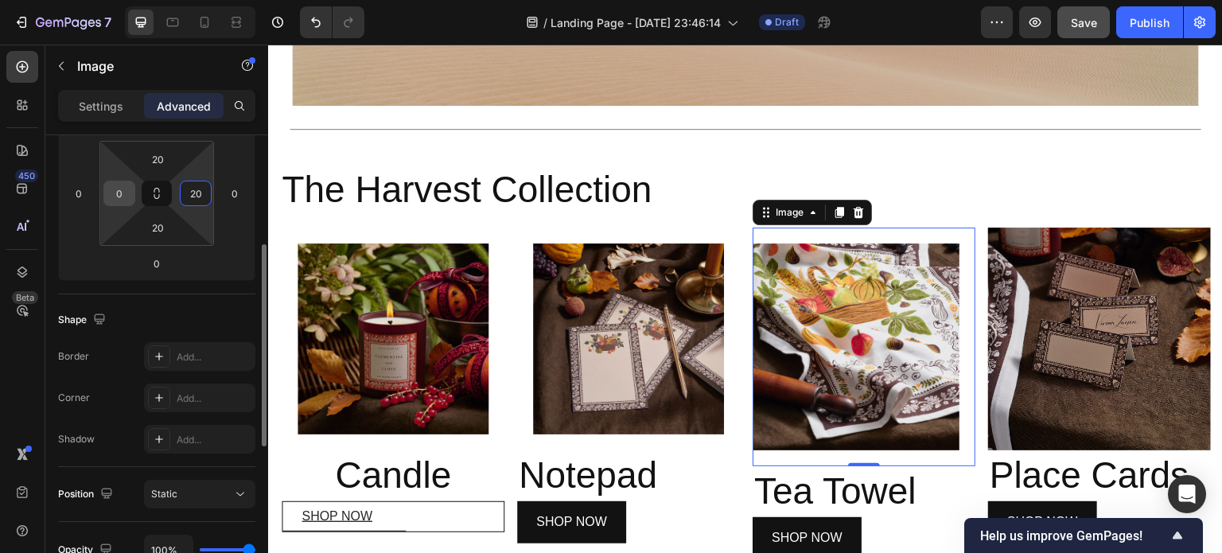
type input "20"
click at [126, 193] on input "0" at bounding box center [119, 193] width 24 height 24
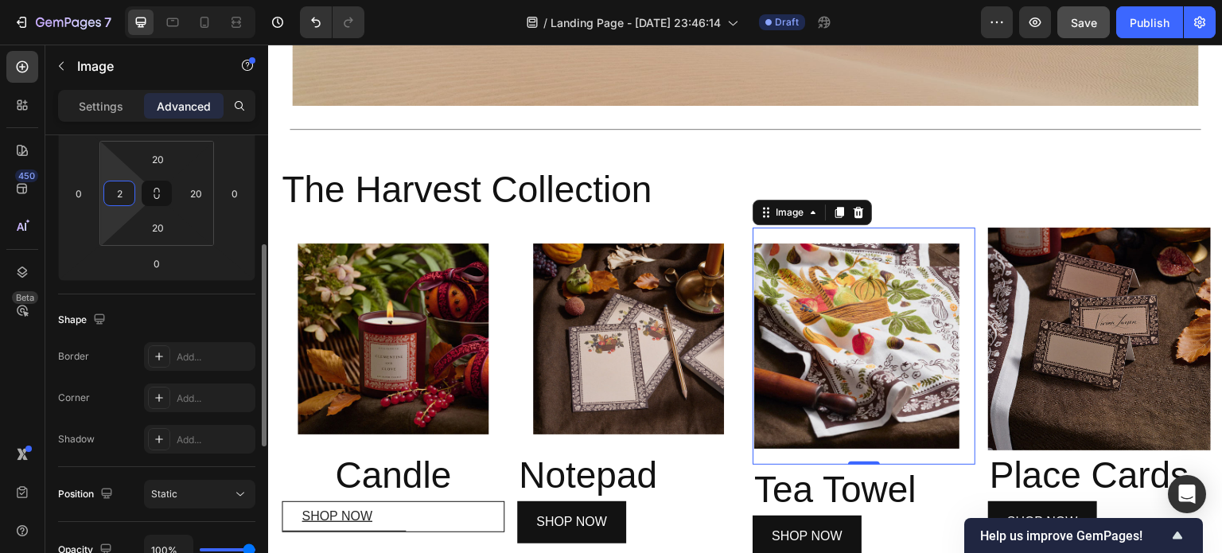
type input "20"
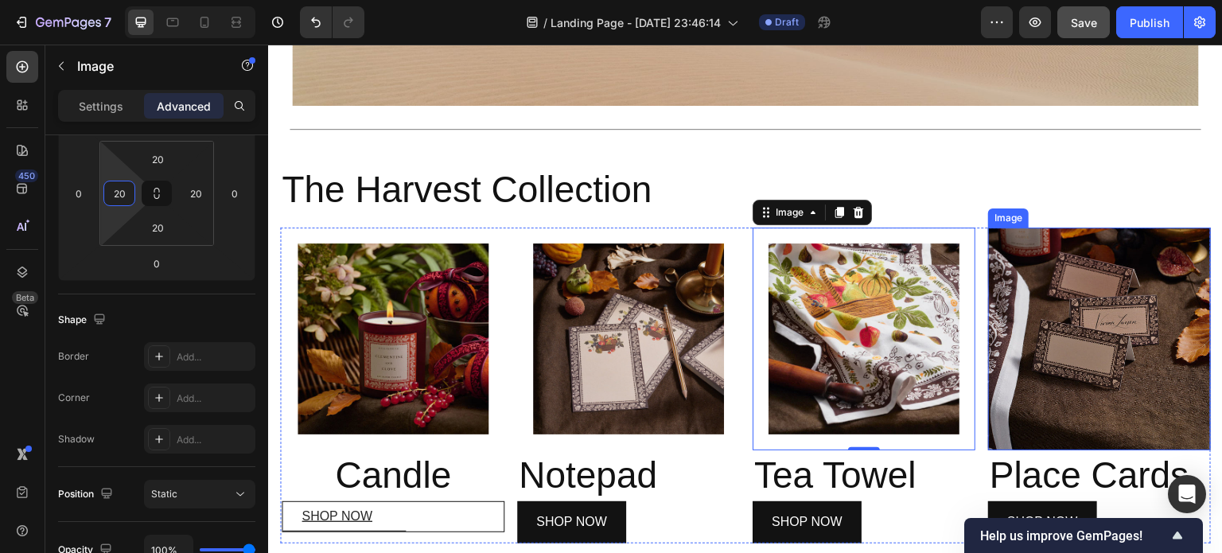
click at [1114, 339] on img at bounding box center [1099, 339] width 223 height 223
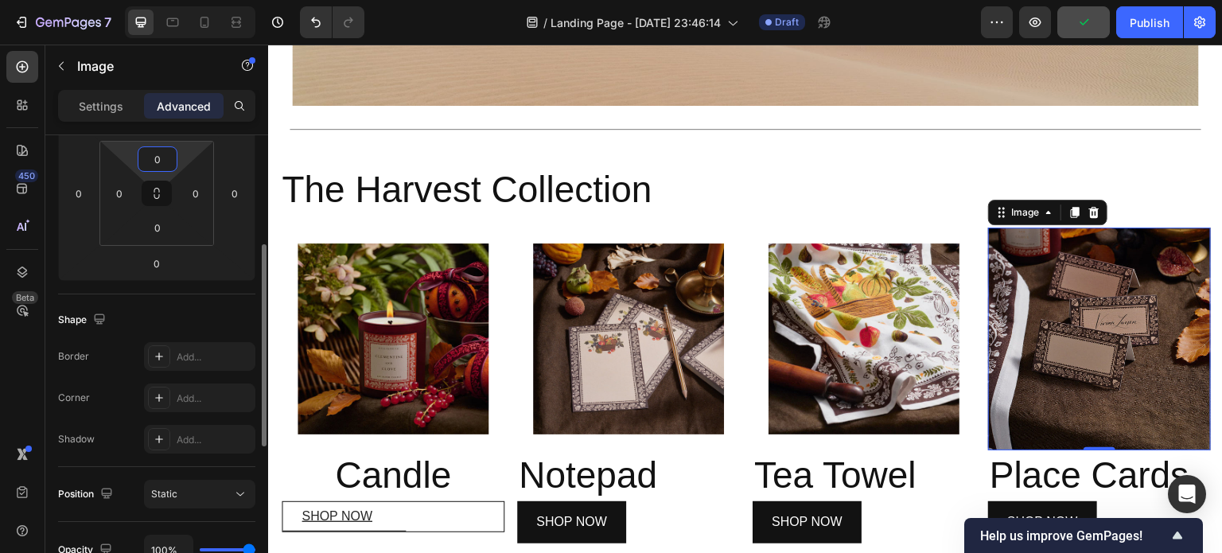
click at [156, 158] on input "0" at bounding box center [158, 159] width 32 height 24
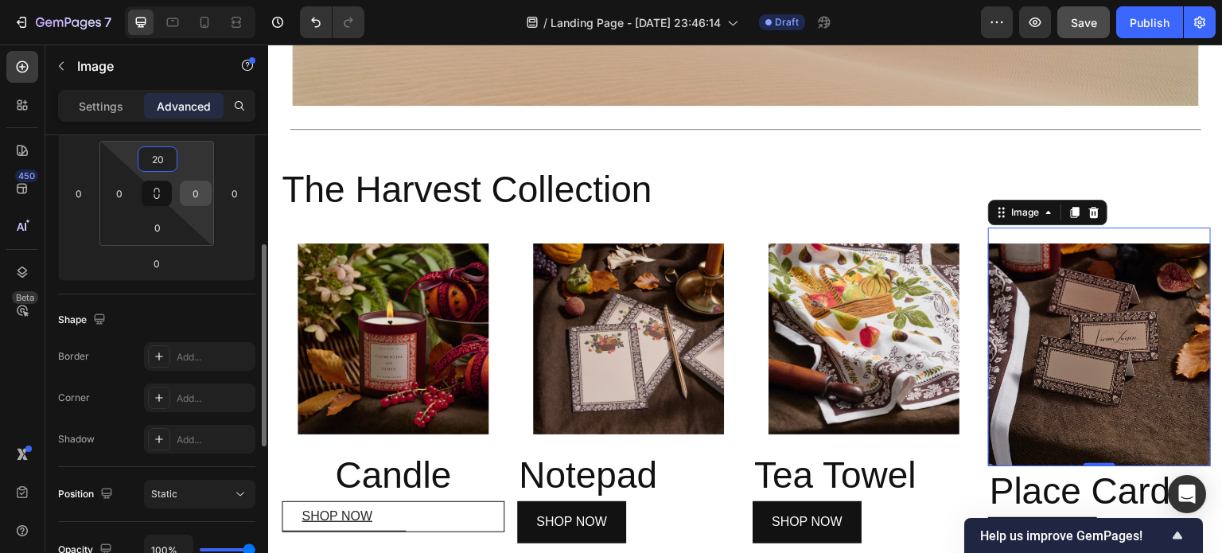
type input "20"
click at [197, 187] on input "0" at bounding box center [196, 193] width 24 height 24
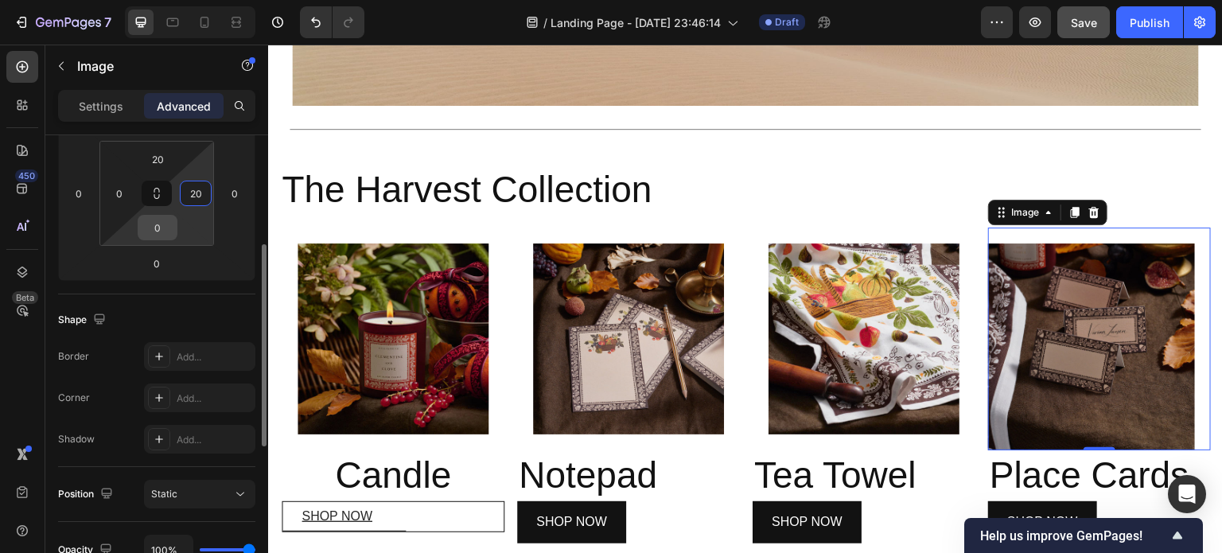
type input "20"
click at [158, 225] on input "0" at bounding box center [158, 228] width 32 height 24
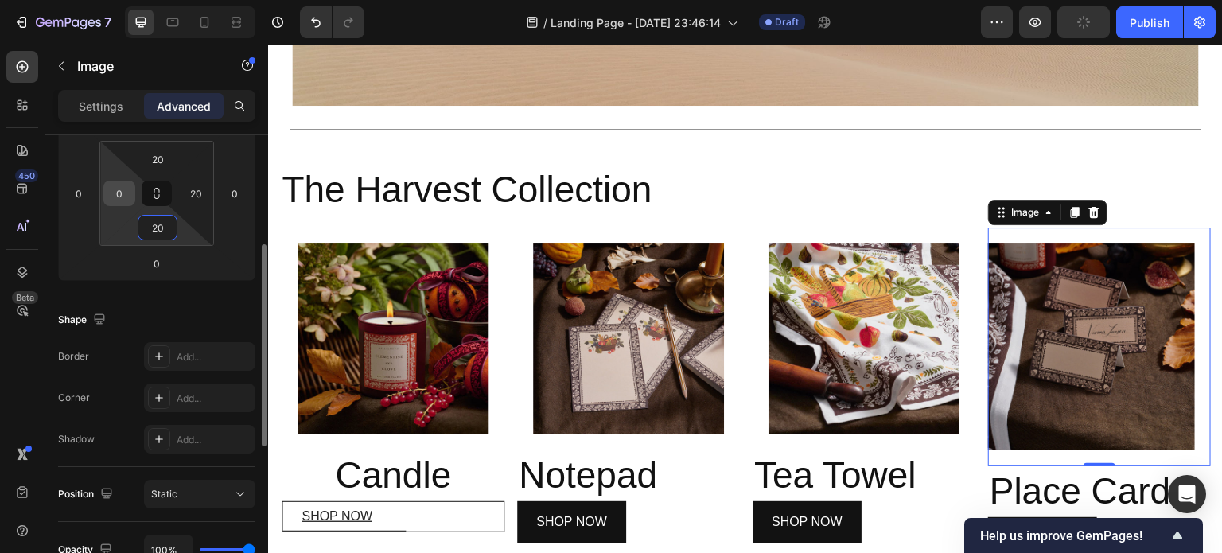
type input "20"
click at [121, 193] on input "0" at bounding box center [119, 193] width 24 height 24
type input "20"
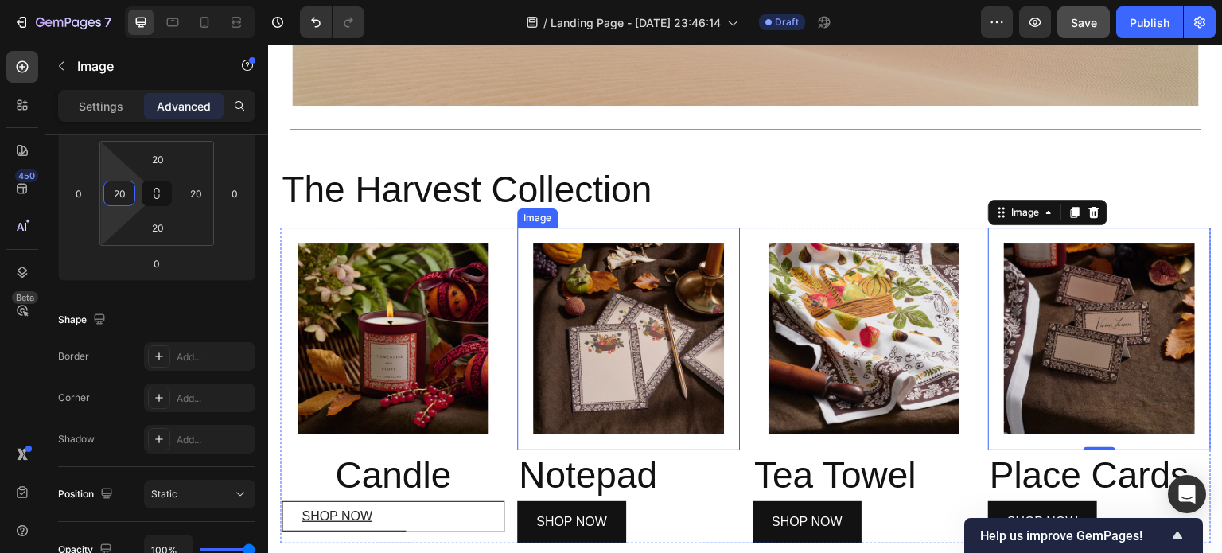
click at [661, 311] on img at bounding box center [628, 338] width 191 height 191
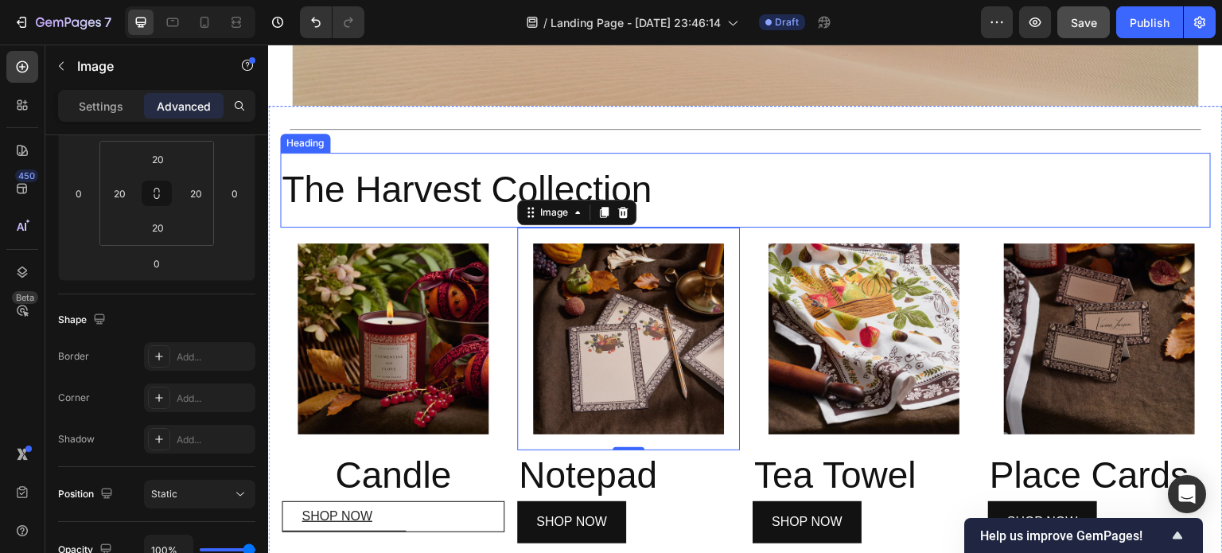
click at [737, 154] on div "The Harvest Collection Heading" at bounding box center [745, 190] width 931 height 75
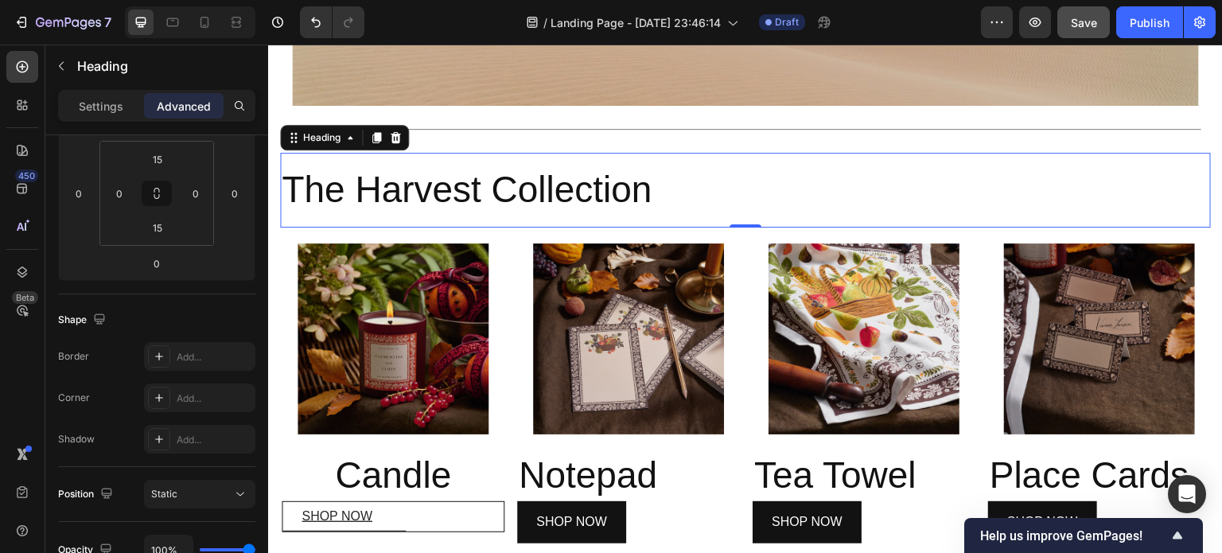
scroll to position [0, 0]
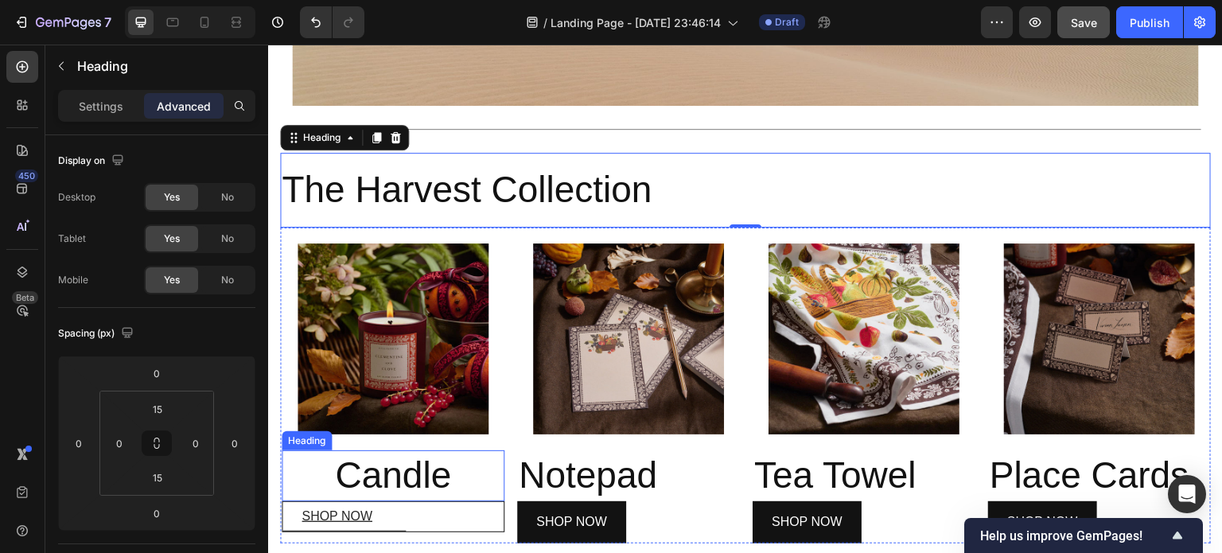
click at [413, 461] on h2 "Candle" at bounding box center [393, 475] width 223 height 51
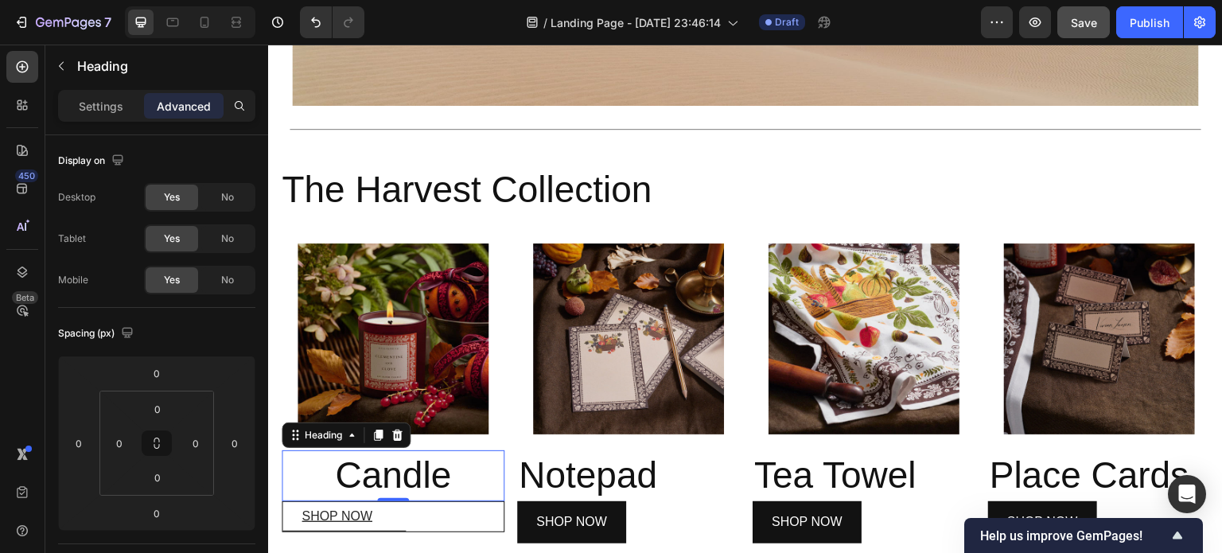
click at [372, 467] on h2 "Candle" at bounding box center [393, 475] width 223 height 51
click at [103, 111] on p "Settings" at bounding box center [101, 106] width 45 height 17
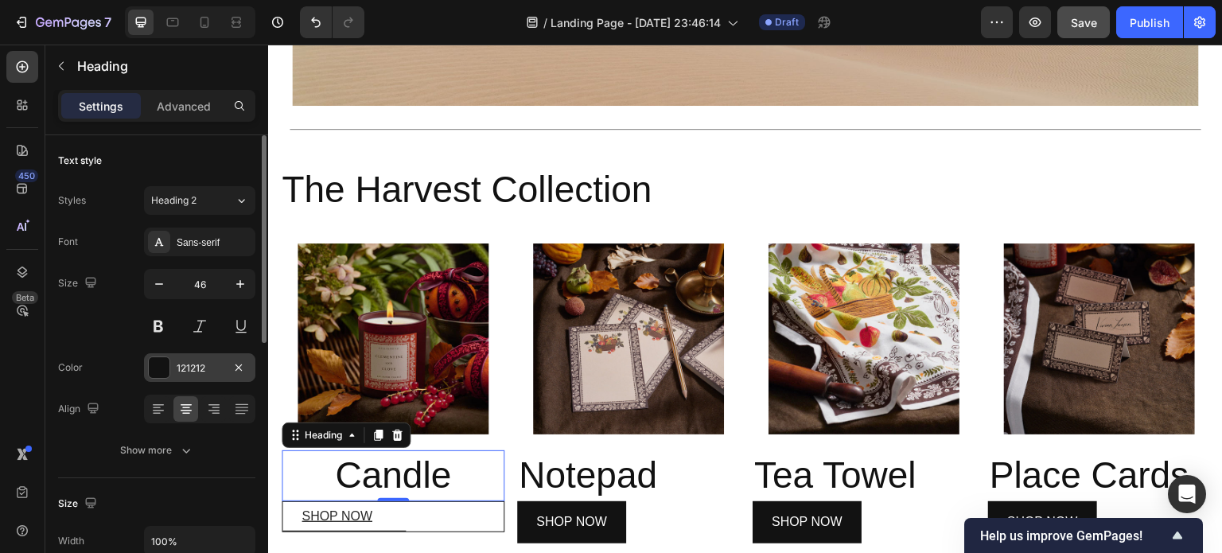
click at [216, 364] on div "121212" at bounding box center [200, 368] width 46 height 14
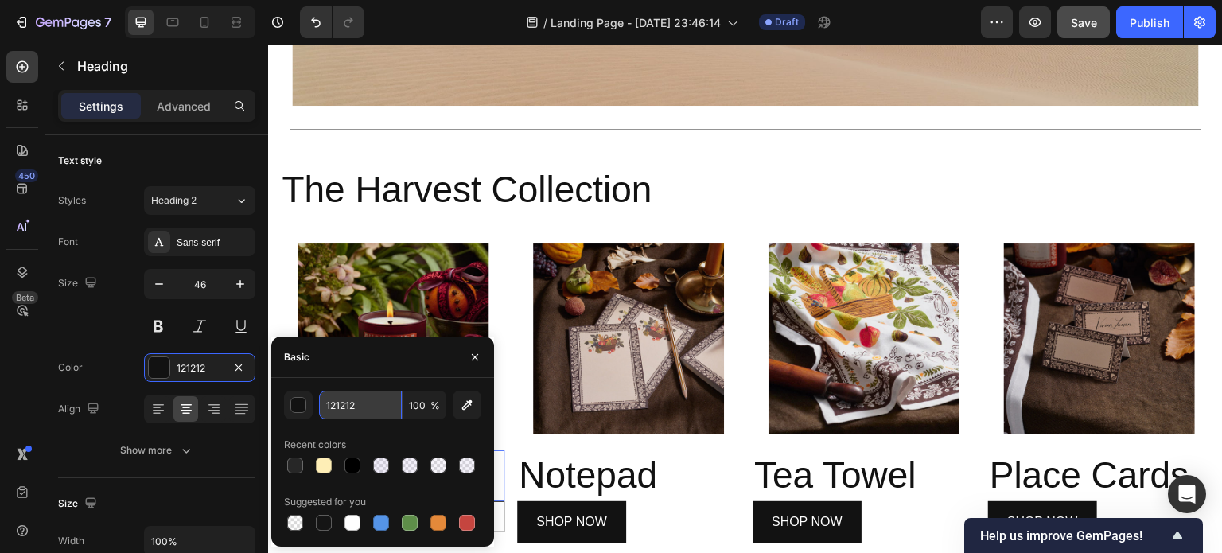
click at [365, 405] on input "121212" at bounding box center [360, 405] width 83 height 29
type input "272727"
click at [378, 358] on div "Basic" at bounding box center [382, 357] width 223 height 41
click at [468, 360] on button "button" at bounding box center [474, 356] width 25 height 25
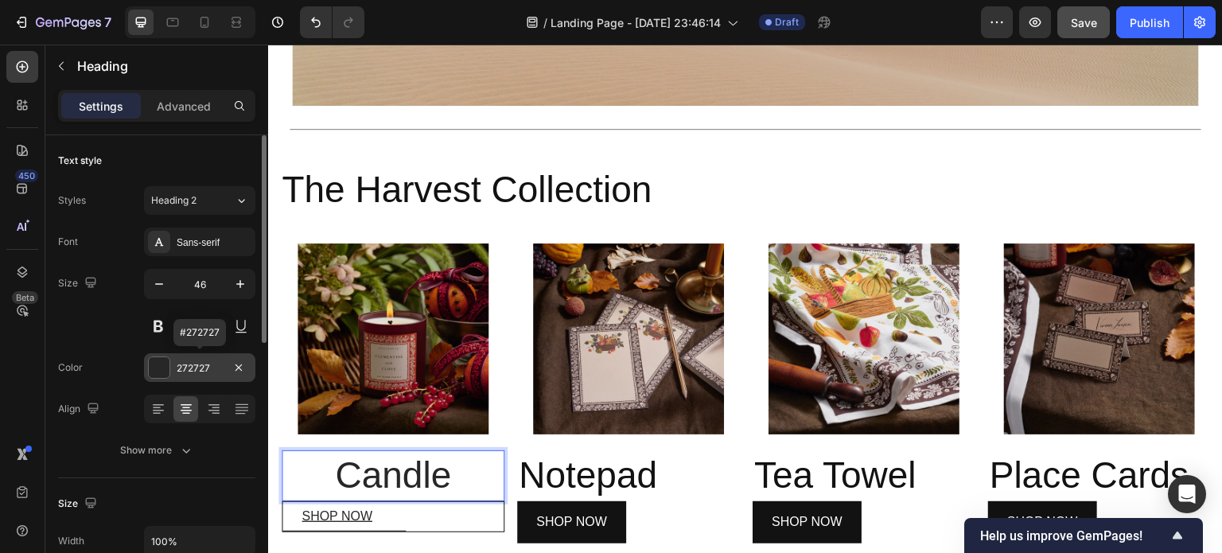
click at [213, 364] on div "272727" at bounding box center [200, 368] width 46 height 14
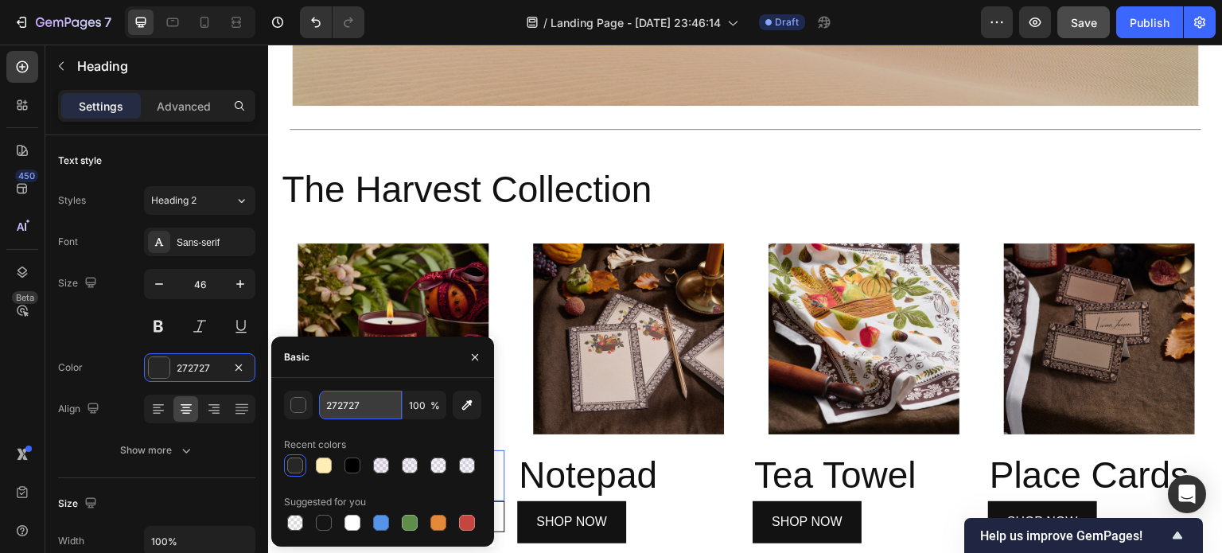
click at [379, 398] on input "272727" at bounding box center [360, 405] width 83 height 29
click at [395, 368] on div "Basic" at bounding box center [382, 357] width 223 height 41
click at [370, 407] on input "FFFFFF" at bounding box center [360, 405] width 83 height 29
type input "272727"
click at [407, 351] on div "Basic" at bounding box center [382, 357] width 223 height 41
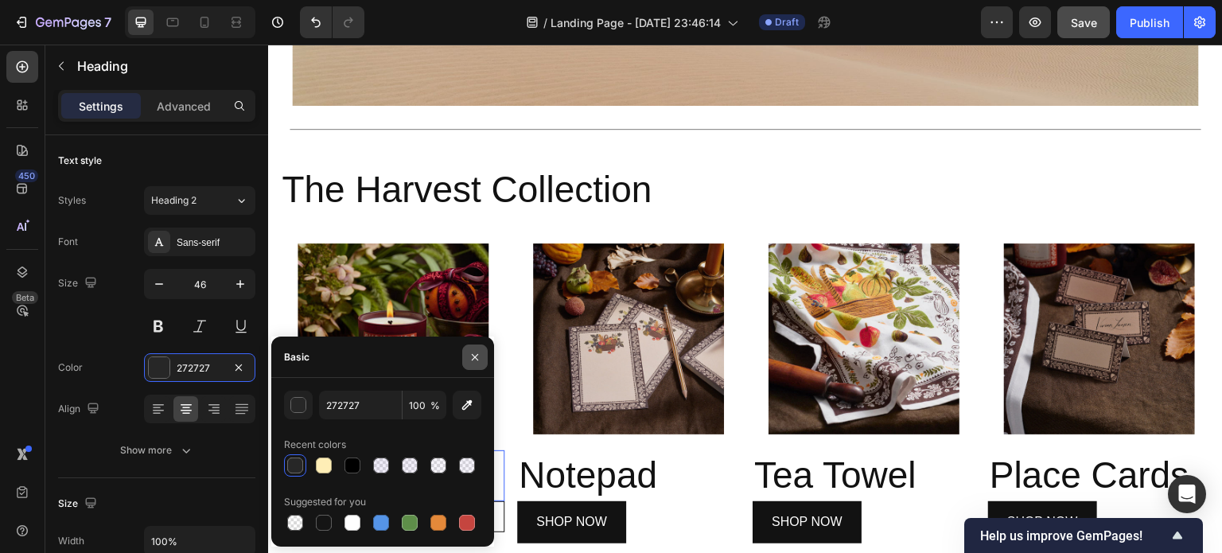
click at [475, 359] on icon "button" at bounding box center [475, 357] width 13 height 13
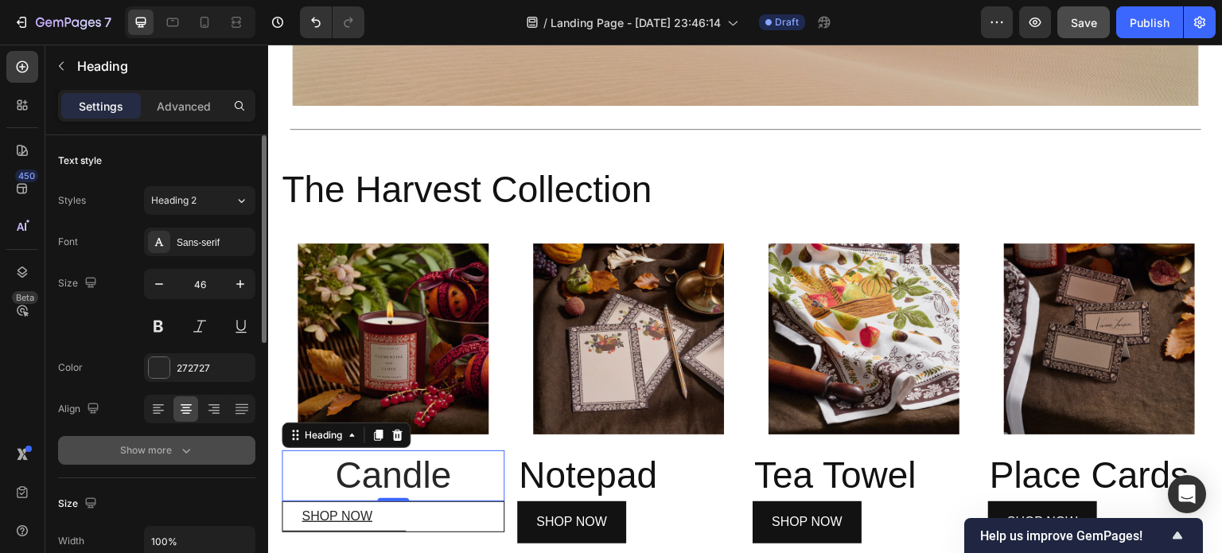
click at [166, 449] on div "Show more" at bounding box center [157, 450] width 74 height 16
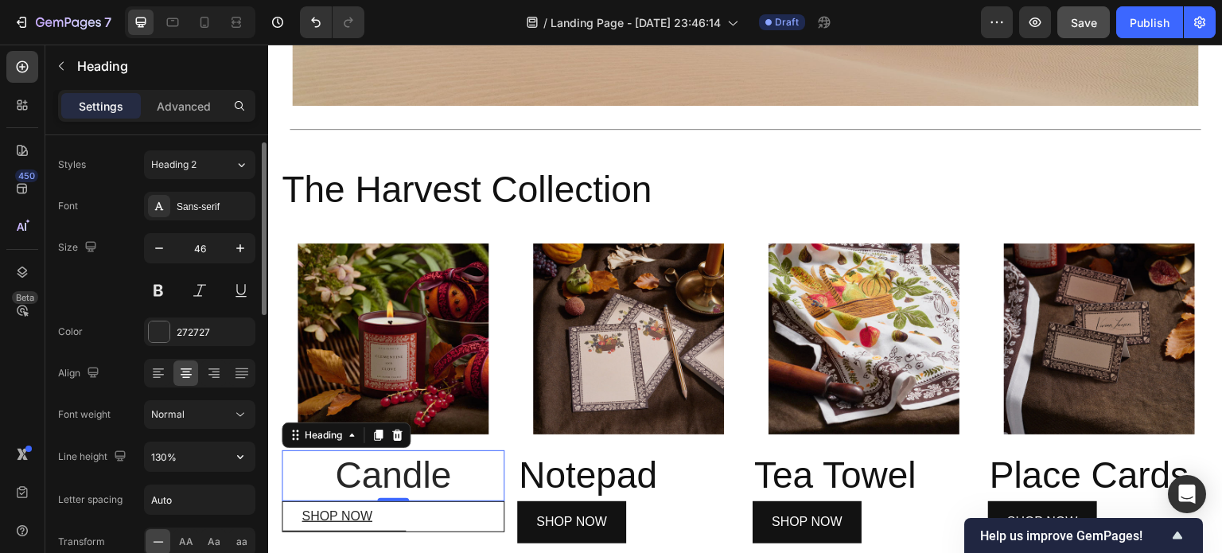
scroll to position [37, 0]
click at [185, 411] on div "Normal" at bounding box center [191, 414] width 81 height 14
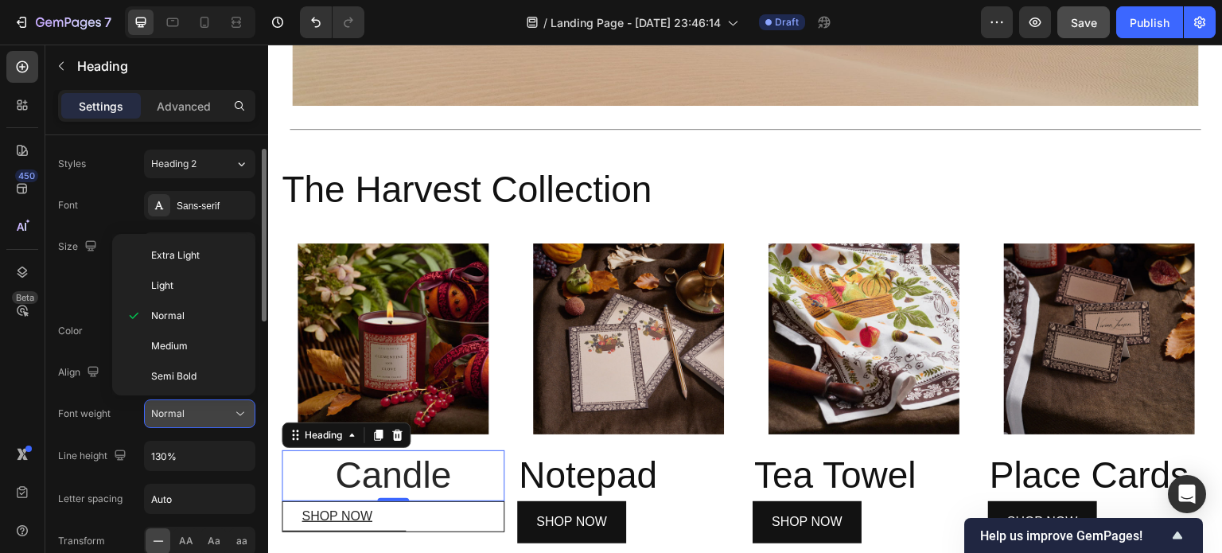
click at [239, 410] on icon at bounding box center [240, 414] width 16 height 16
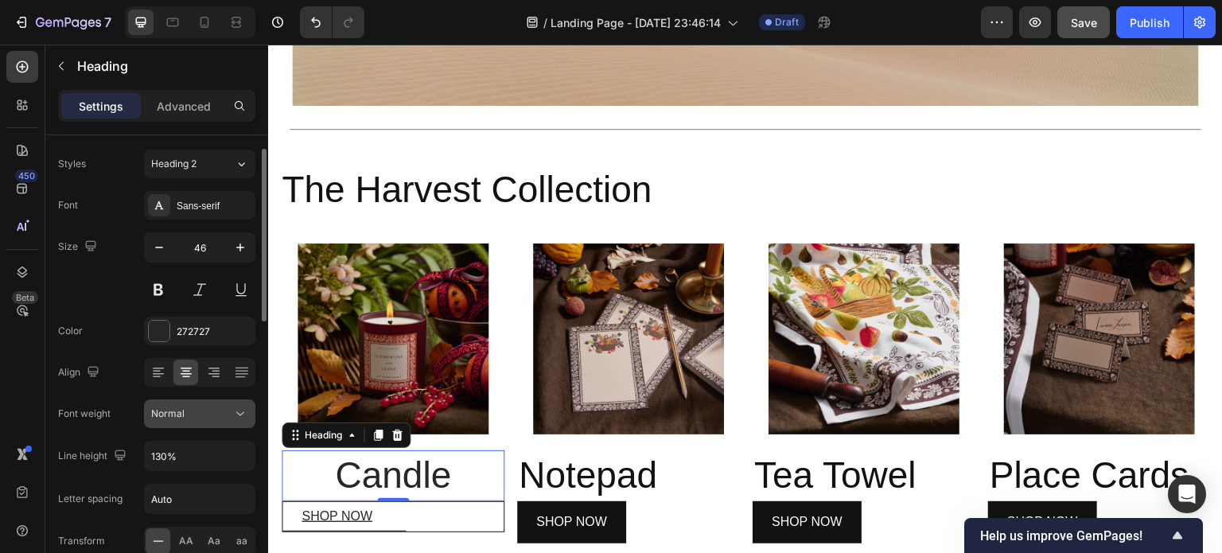
click at [239, 410] on icon at bounding box center [240, 414] width 16 height 16
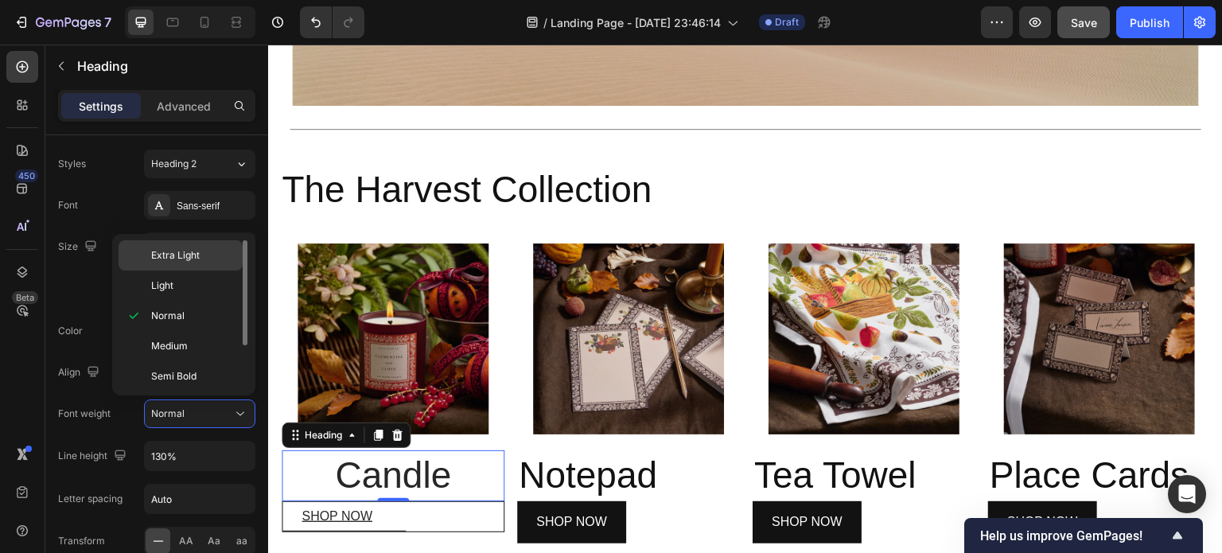
click at [197, 260] on span "Extra Light" at bounding box center [175, 255] width 49 height 14
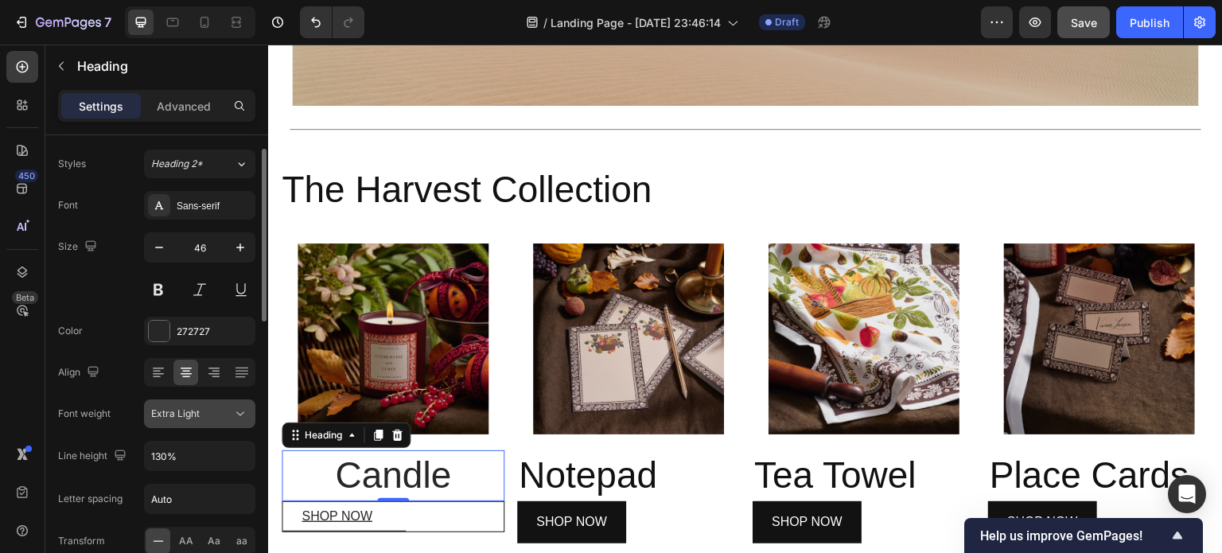
click at [200, 413] on div "Extra Light" at bounding box center [191, 414] width 81 height 14
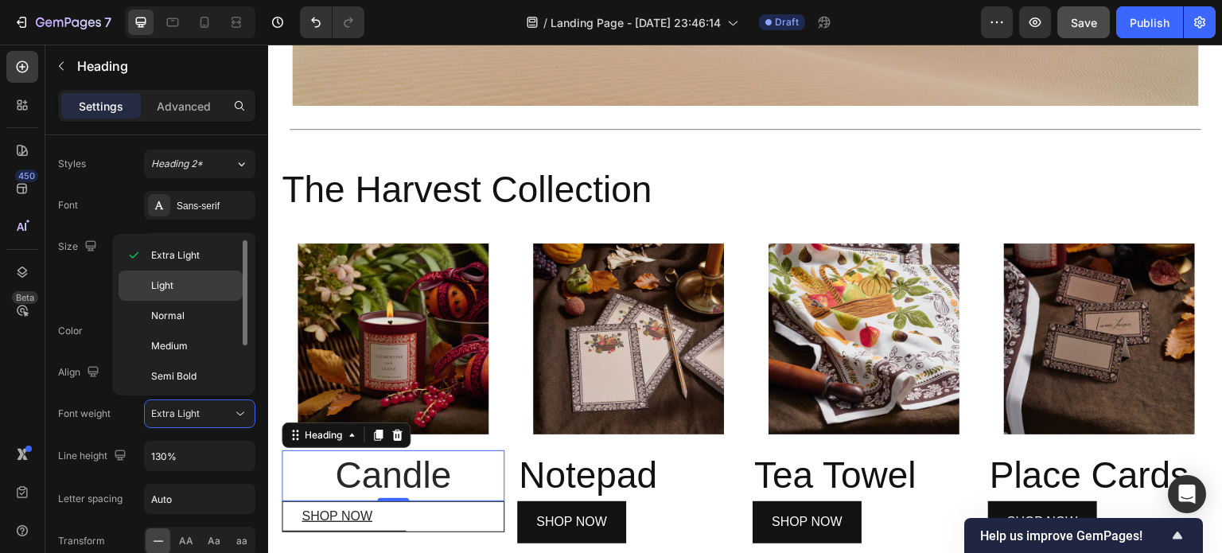
click at [184, 290] on p "Light" at bounding box center [193, 285] width 84 height 14
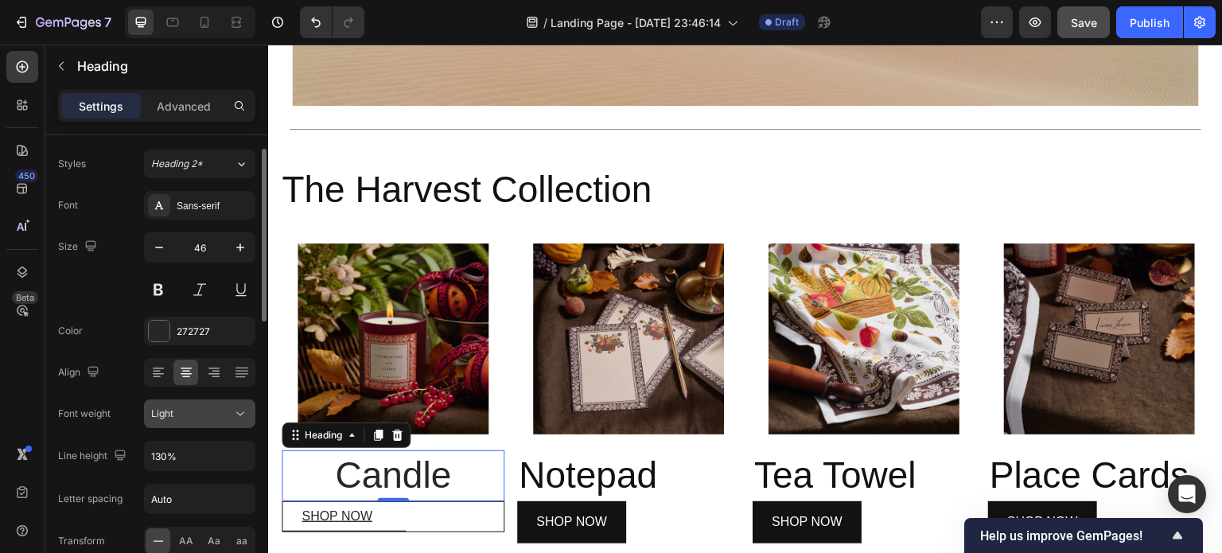
click at [198, 419] on div "Light" at bounding box center [191, 414] width 81 height 14
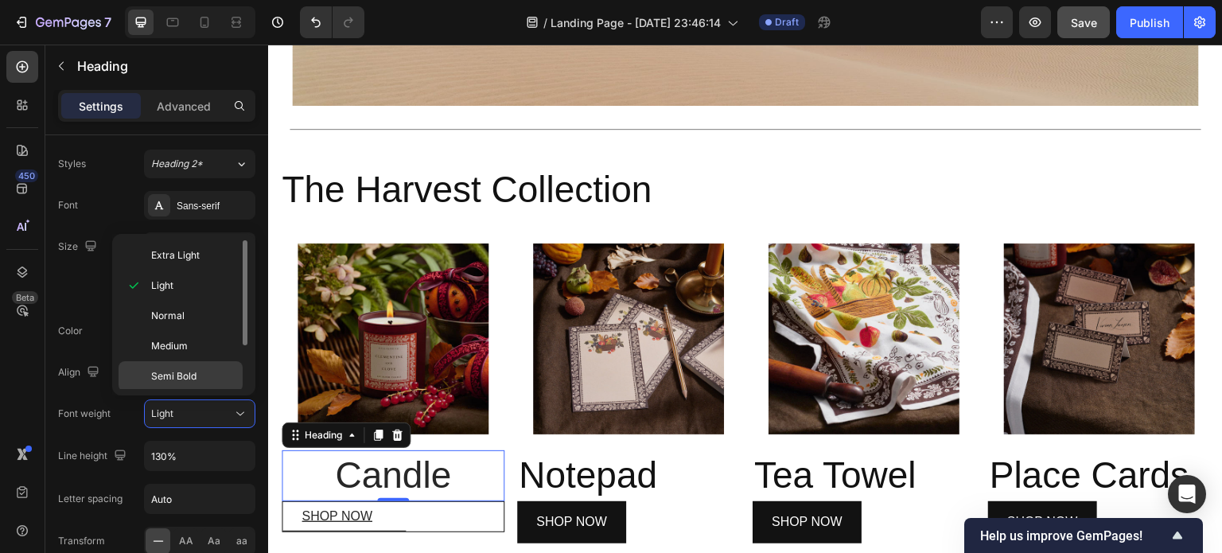
click at [188, 381] on span "Semi Bold" at bounding box center [173, 376] width 45 height 14
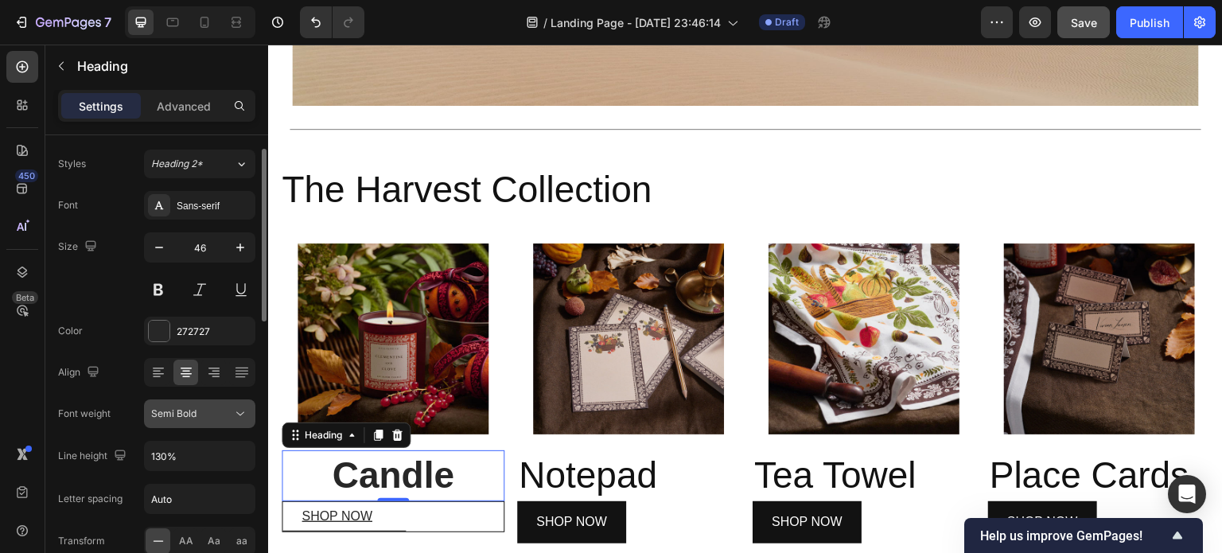
click at [193, 417] on span "Semi Bold" at bounding box center [173, 413] width 45 height 12
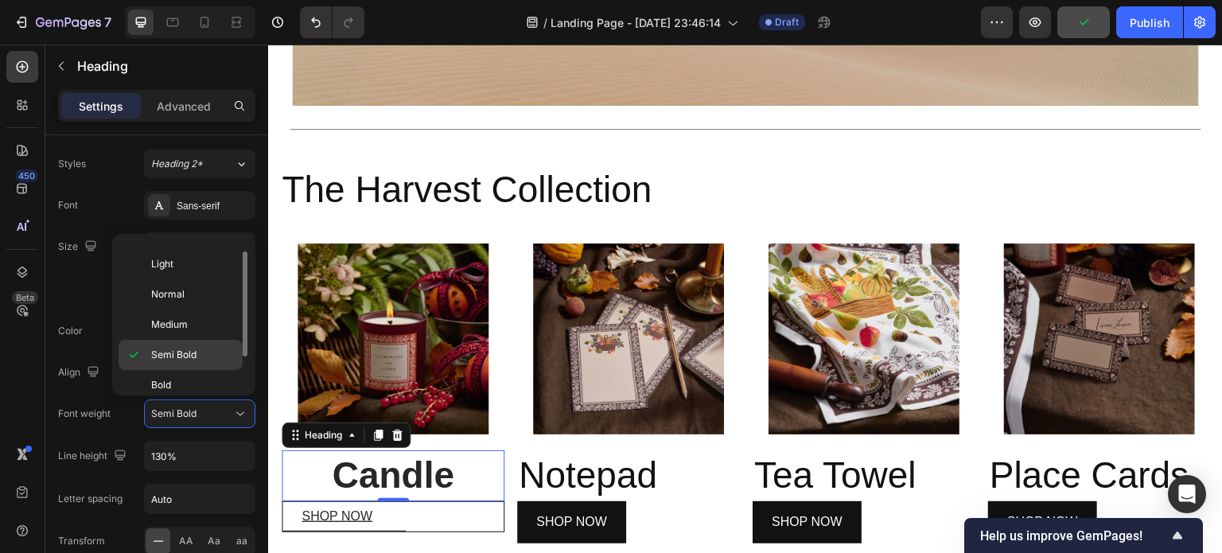
scroll to position [19, 0]
click at [188, 324] on p "Medium" at bounding box center [193, 327] width 84 height 14
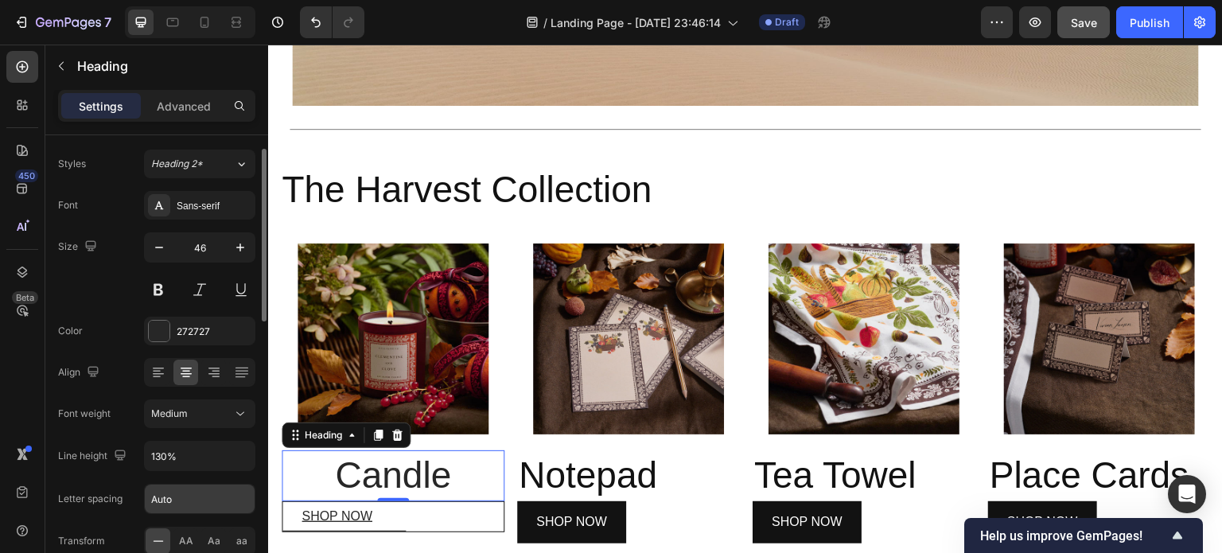
click at [171, 497] on input "Auto" at bounding box center [200, 498] width 110 height 29
type input "1.5"
click at [192, 465] on input "130%" at bounding box center [200, 456] width 110 height 29
click at [242, 457] on icon "button" at bounding box center [240, 456] width 16 height 16
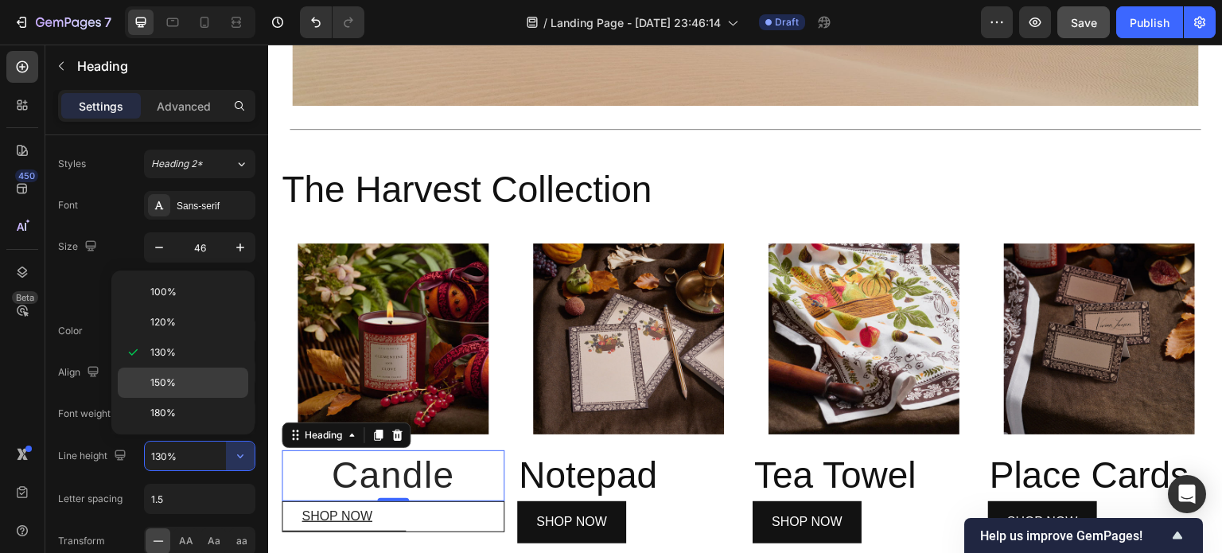
click at [178, 376] on p "150%" at bounding box center [195, 383] width 91 height 14
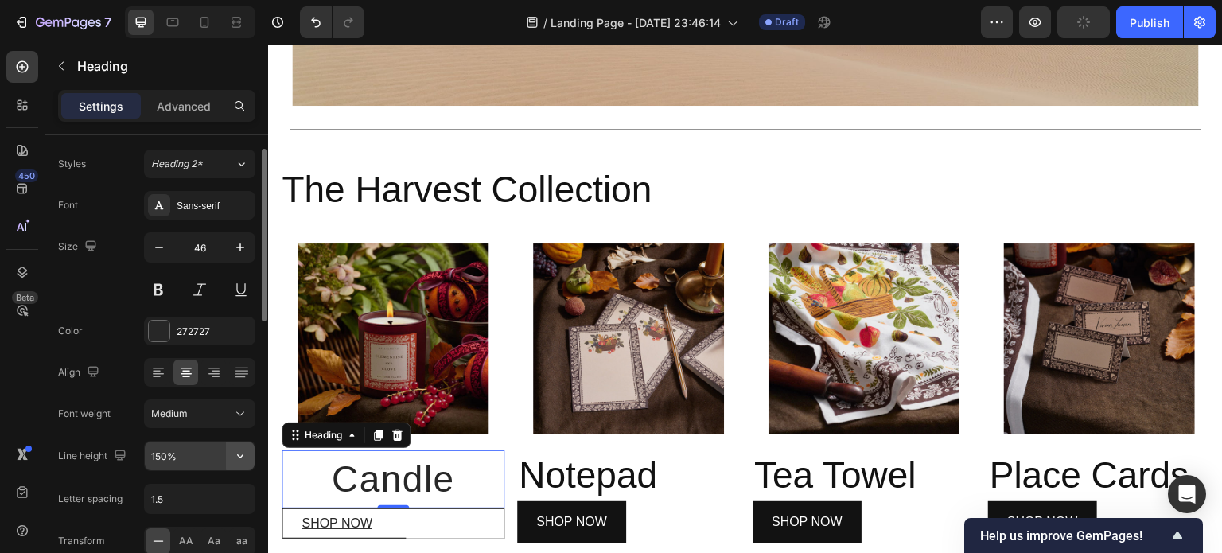
click at [242, 458] on icon "button" at bounding box center [240, 456] width 16 height 16
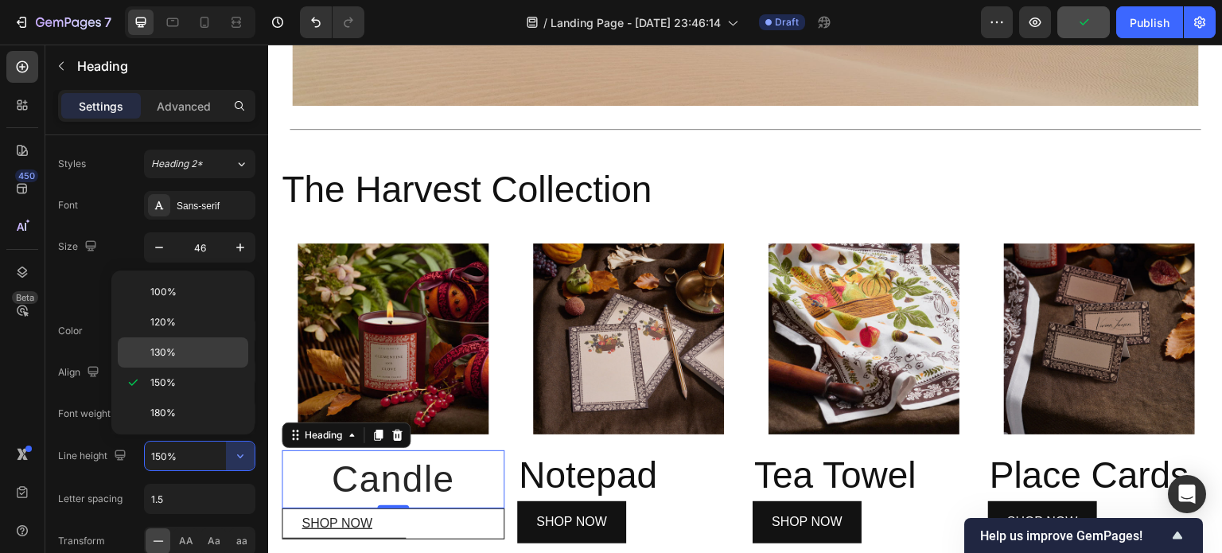
click at [178, 349] on p "130%" at bounding box center [195, 352] width 91 height 14
type input "130%"
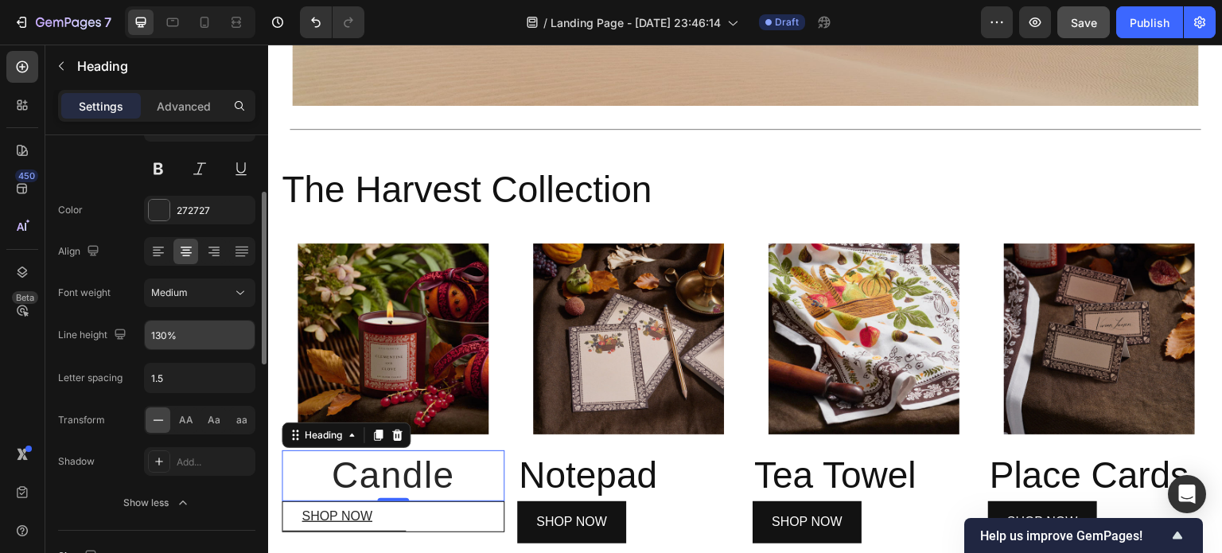
scroll to position [158, 0]
click at [187, 421] on span "AA" at bounding box center [186, 419] width 14 height 14
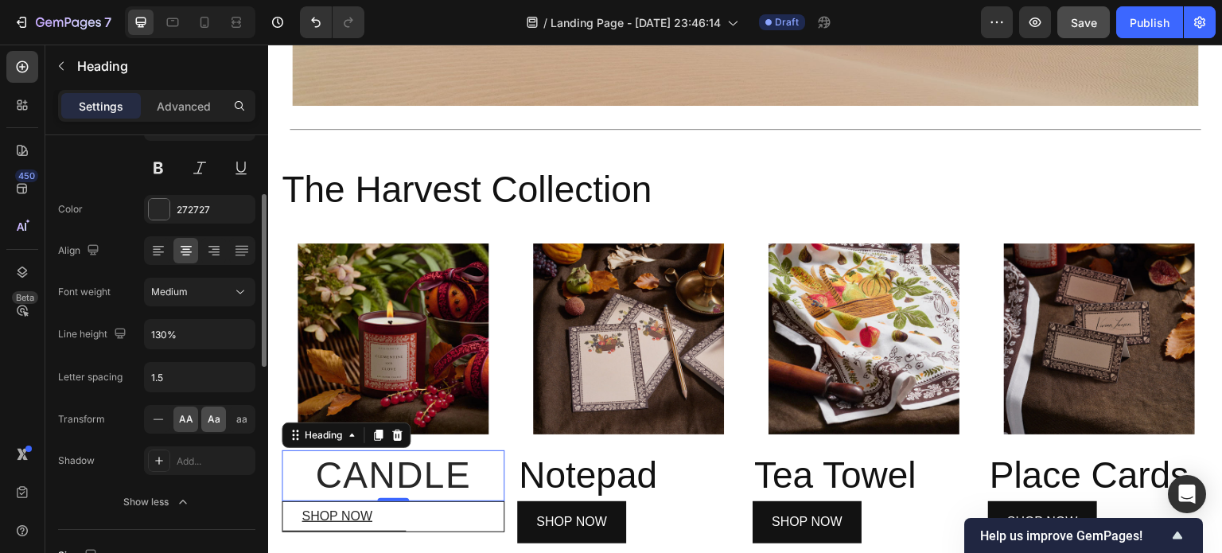
click at [212, 419] on span "Aa" at bounding box center [214, 419] width 13 height 14
click at [245, 421] on span "aa" at bounding box center [241, 419] width 11 height 14
click at [159, 418] on icon at bounding box center [158, 419] width 16 height 16
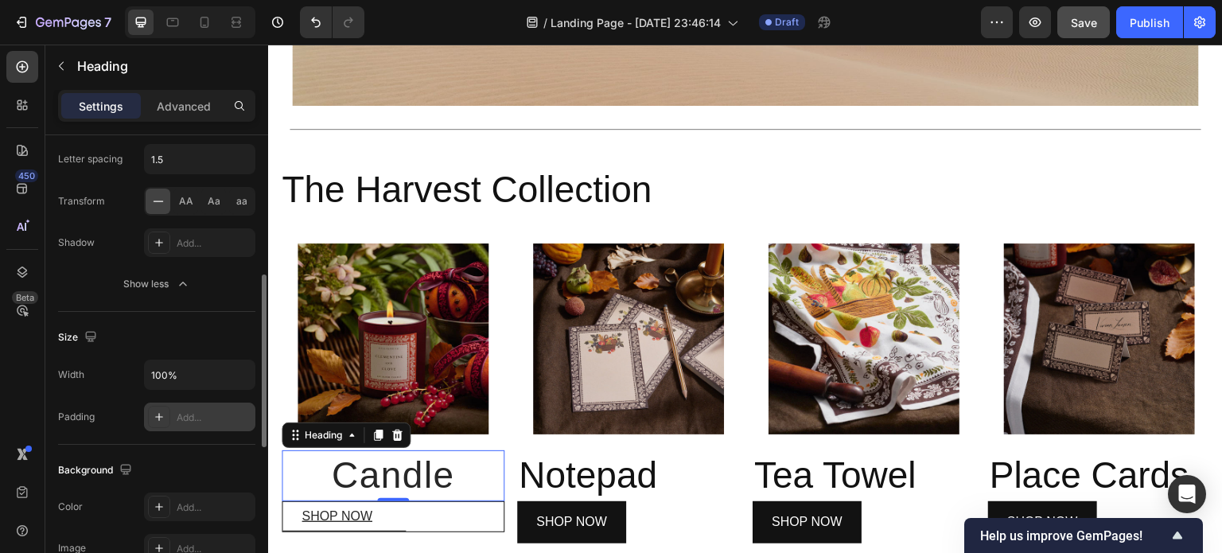
scroll to position [377, 0]
click at [188, 375] on input "100%" at bounding box center [200, 374] width 110 height 29
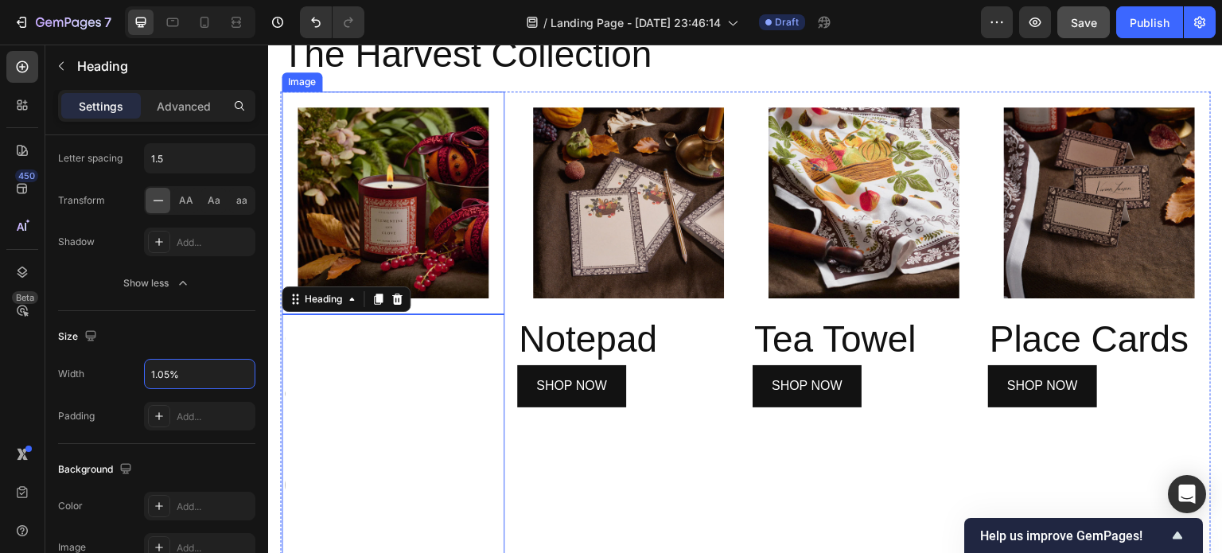
scroll to position [527, 0]
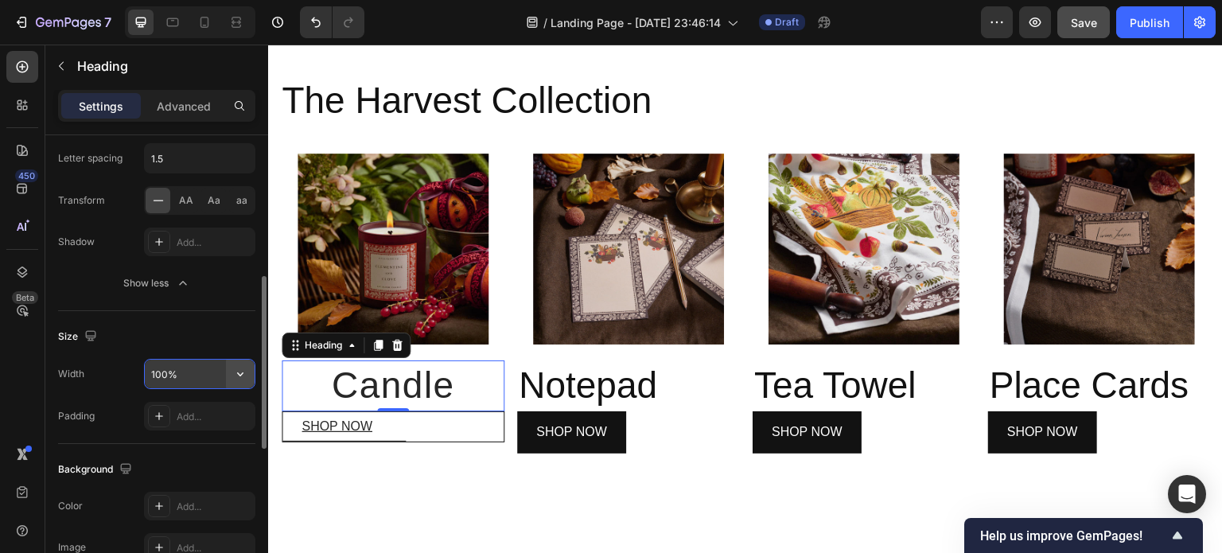
click at [243, 369] on icon "button" at bounding box center [240, 374] width 16 height 16
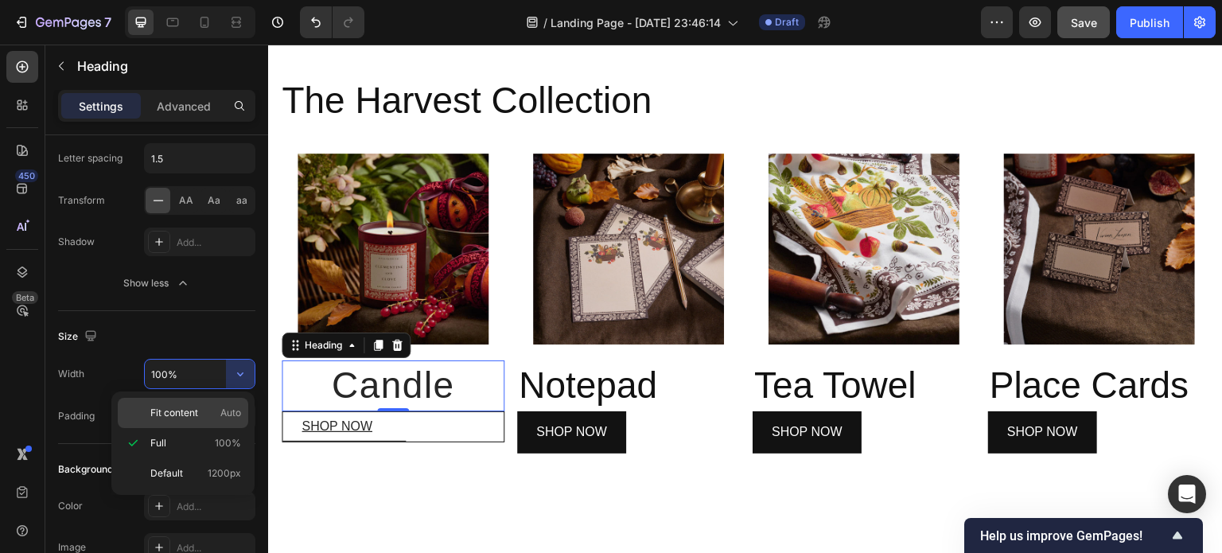
click at [181, 407] on span "Fit content" at bounding box center [174, 413] width 48 height 14
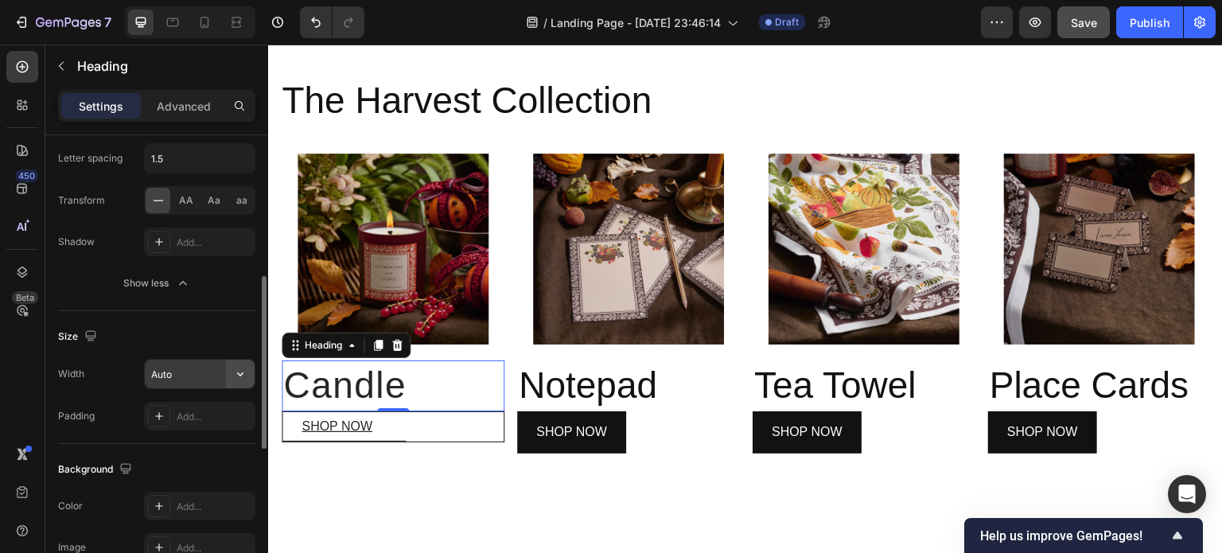
click at [235, 369] on icon "button" at bounding box center [240, 374] width 16 height 16
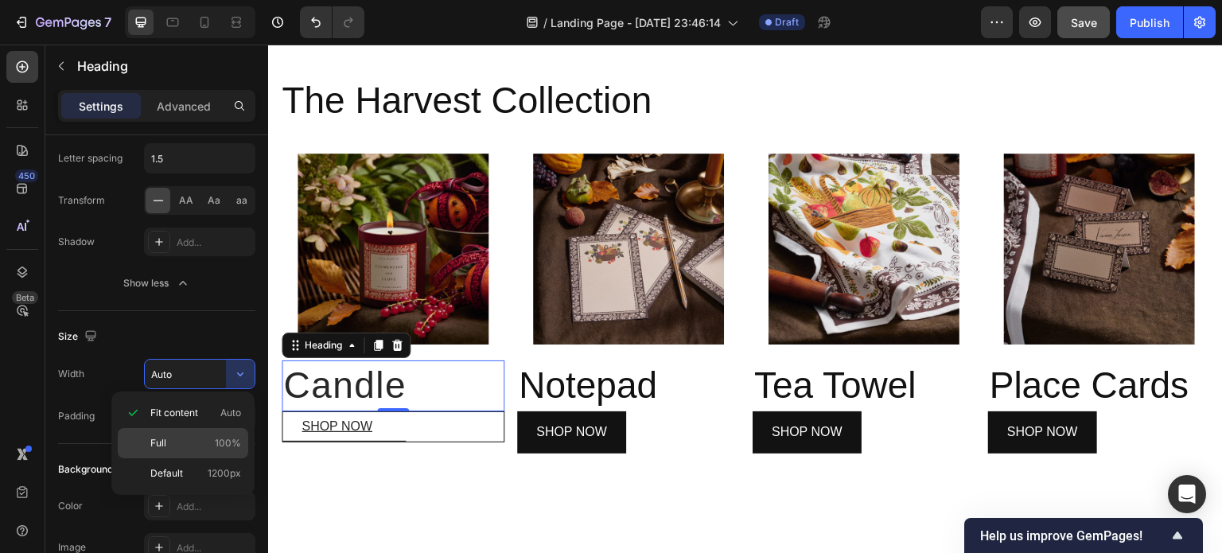
click at [177, 453] on div "Full 100%" at bounding box center [183, 443] width 130 height 30
type input "100%"
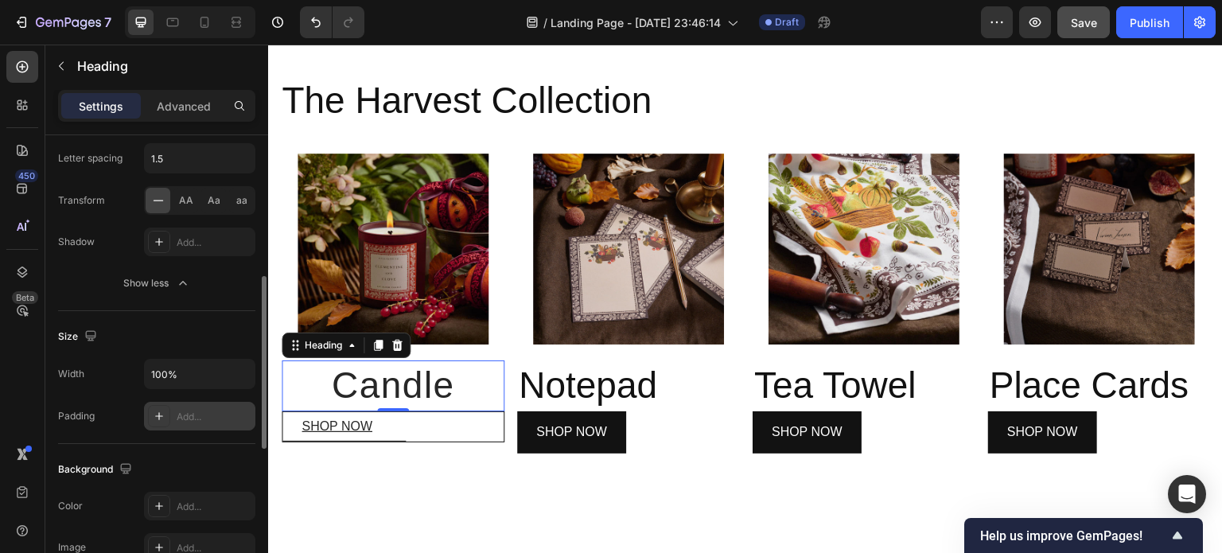
click at [189, 414] on div "Add..." at bounding box center [214, 417] width 75 height 14
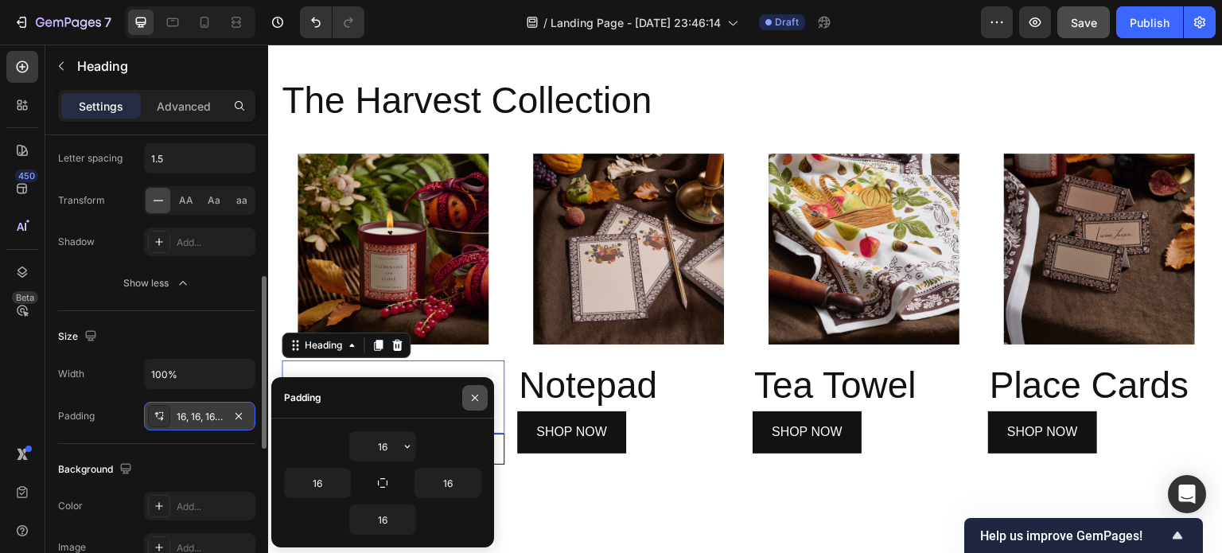
click at [474, 399] on icon "button" at bounding box center [475, 397] width 13 height 13
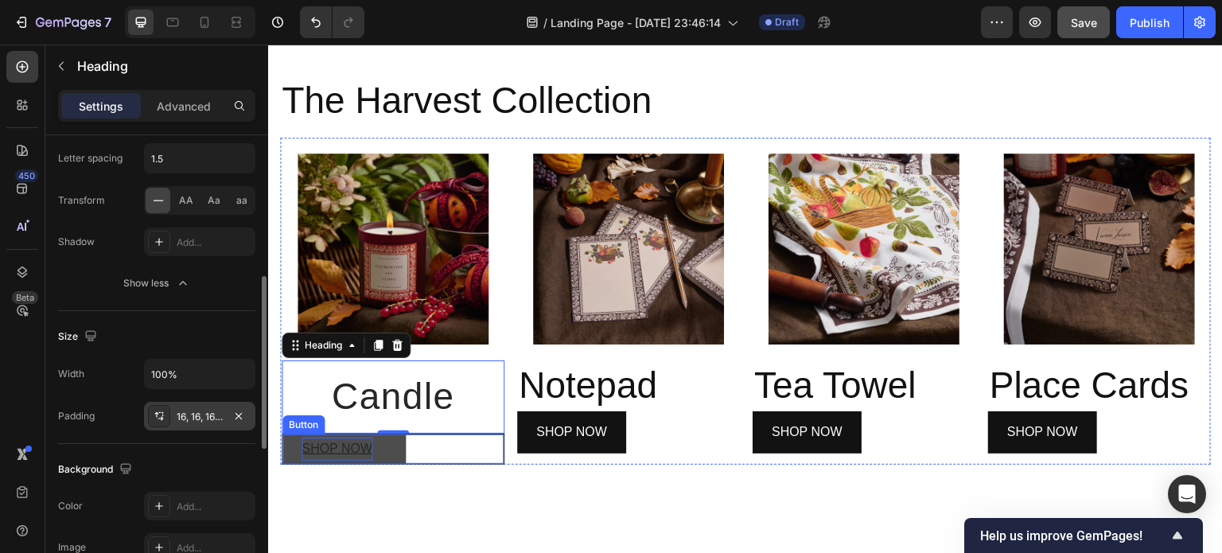
click at [372, 446] on p "SHOP NOW" at bounding box center [337, 449] width 71 height 23
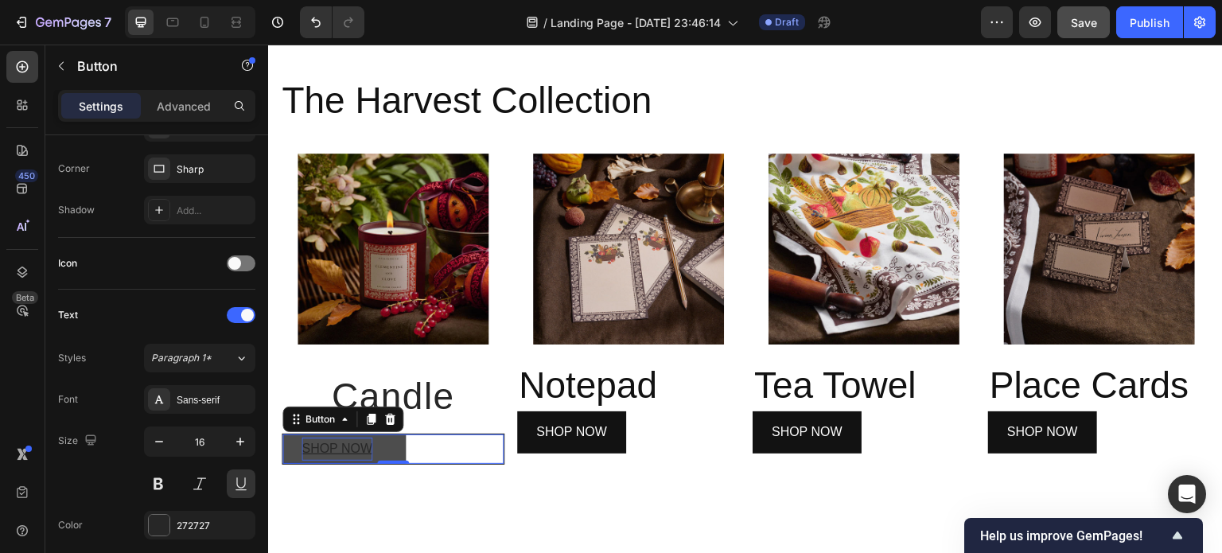
scroll to position [0, 0]
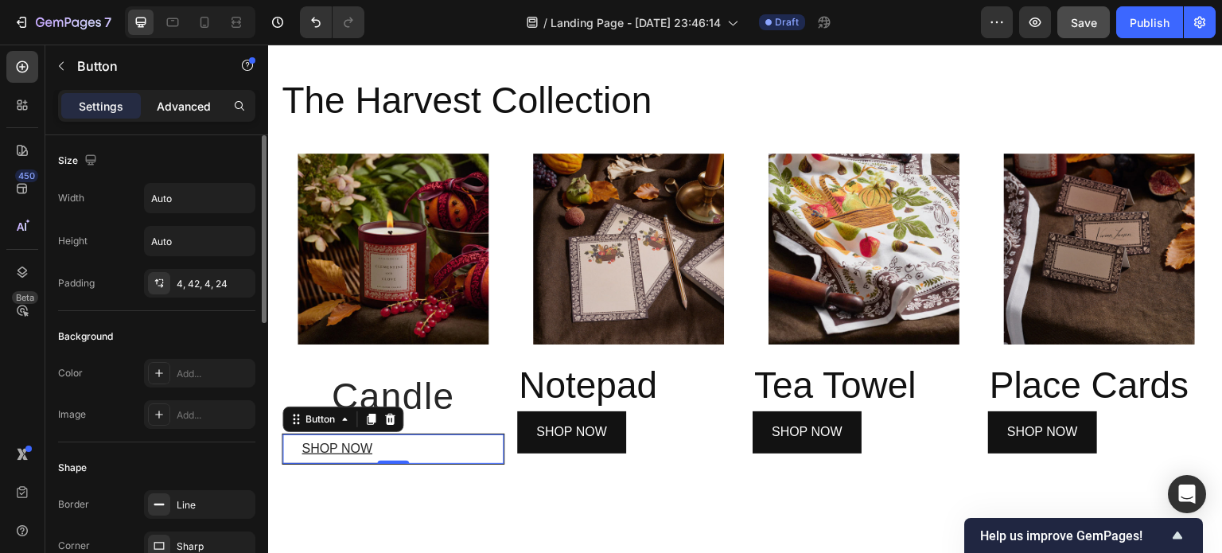
click at [197, 102] on p "Advanced" at bounding box center [184, 106] width 54 height 17
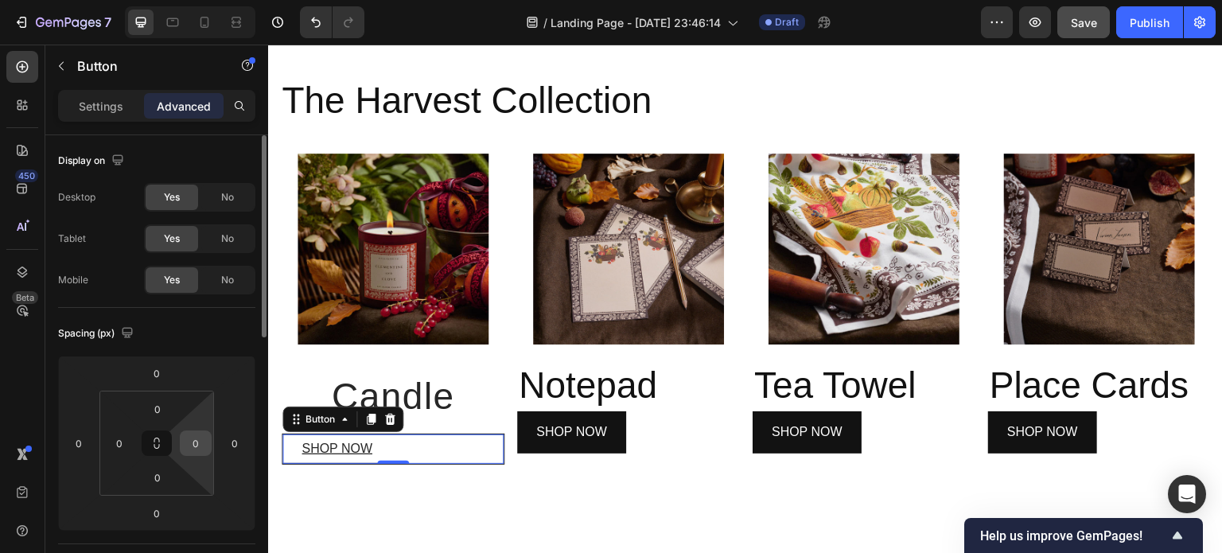
click at [193, 448] on input "0" at bounding box center [196, 443] width 24 height 24
type input "2"
type input "0"
click at [121, 441] on input "0" at bounding box center [119, 443] width 24 height 24
type input "2"
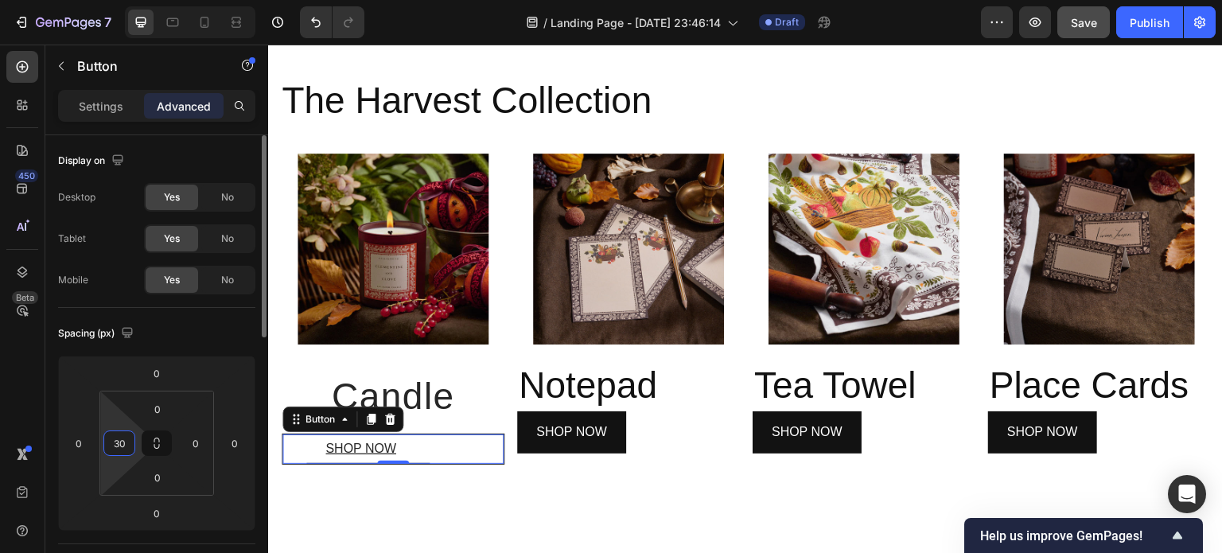
type input "3"
type input "4"
type input "5"
type input "70"
click at [221, 324] on div "Spacing (px)" at bounding box center [156, 333] width 197 height 25
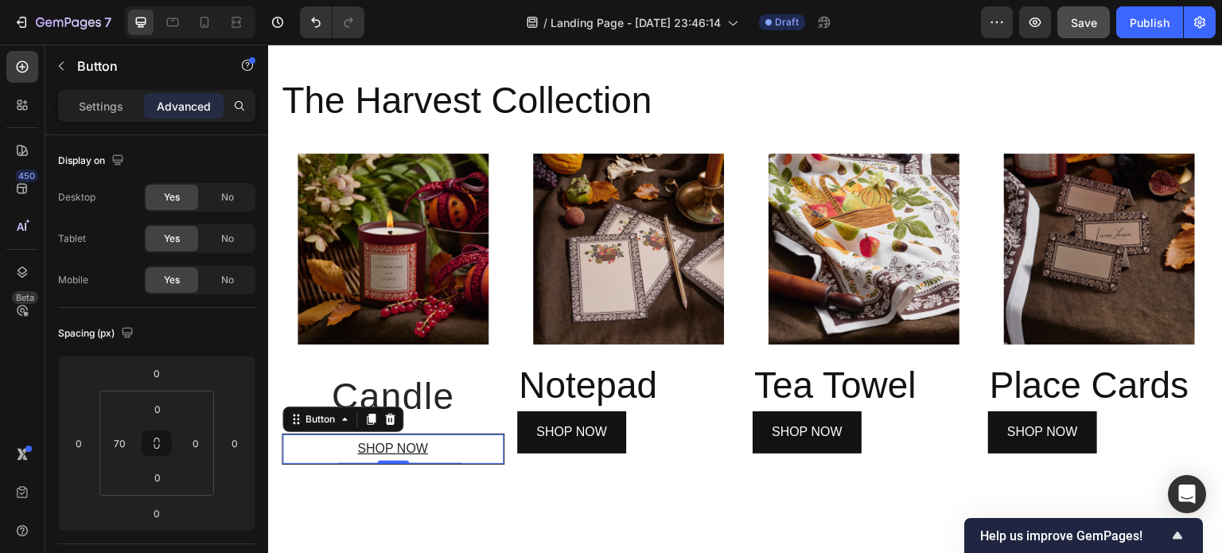
click at [485, 447] on div "SHOP NOW Button 0" at bounding box center [393, 449] width 223 height 31
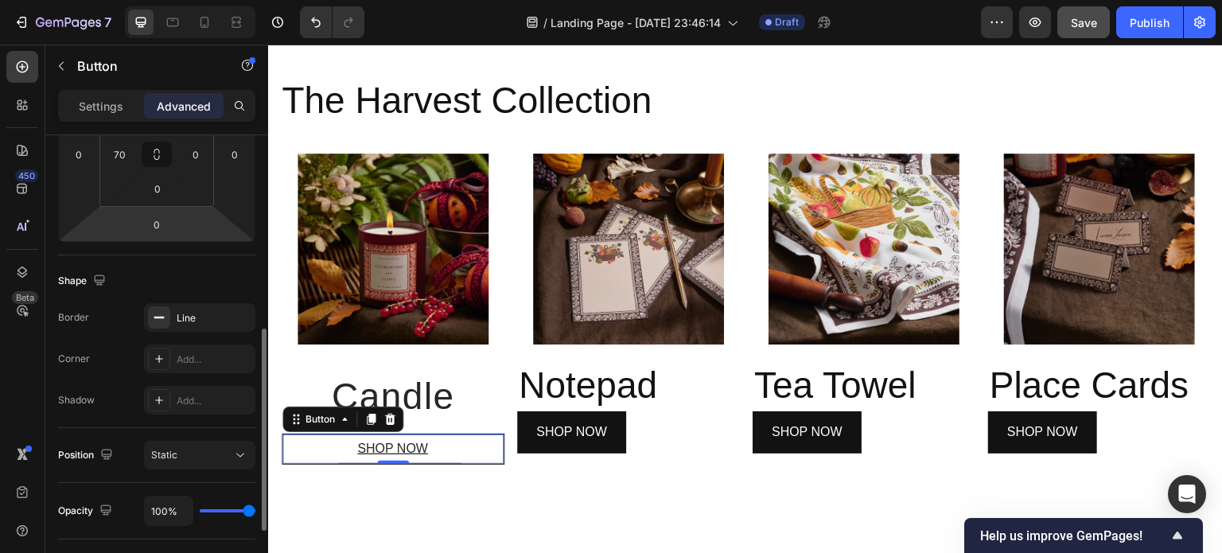
scroll to position [337, 0]
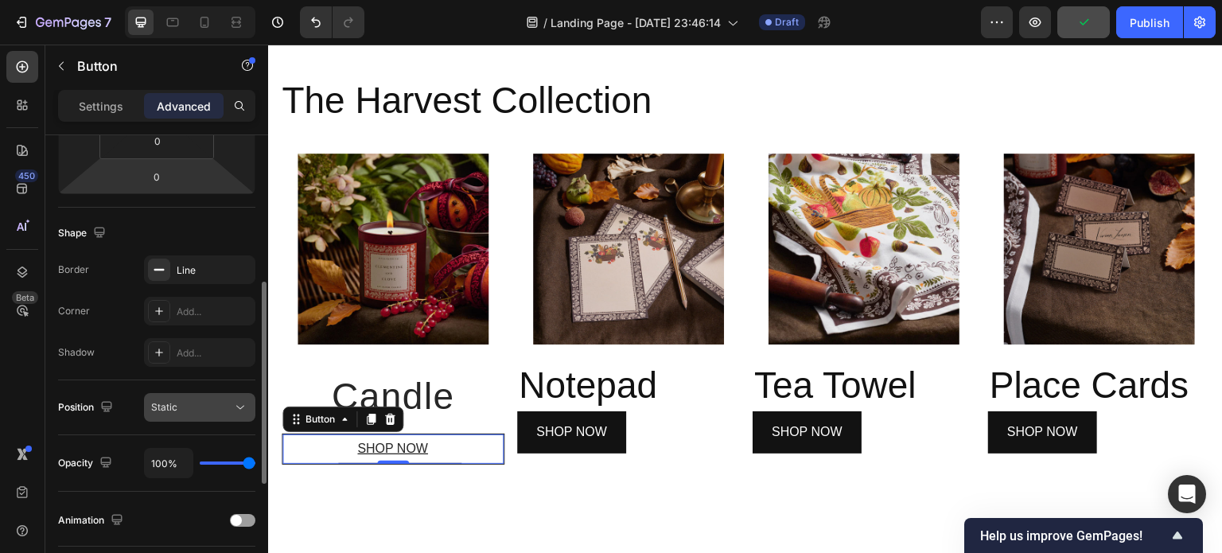
click at [178, 404] on div "Static" at bounding box center [191, 407] width 81 height 14
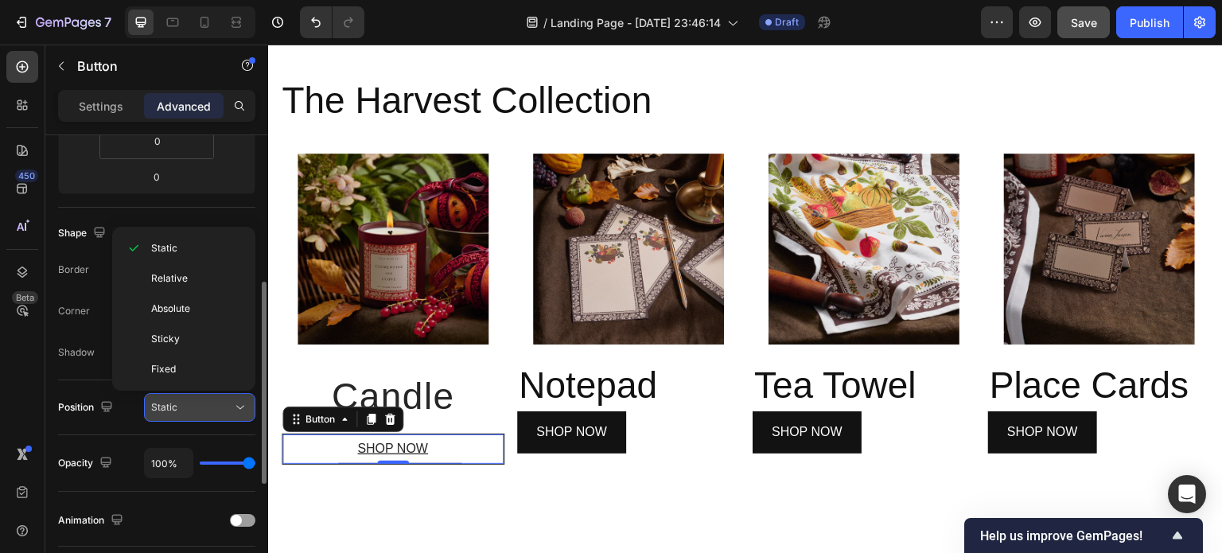
click at [178, 404] on div "Static" at bounding box center [191, 407] width 81 height 14
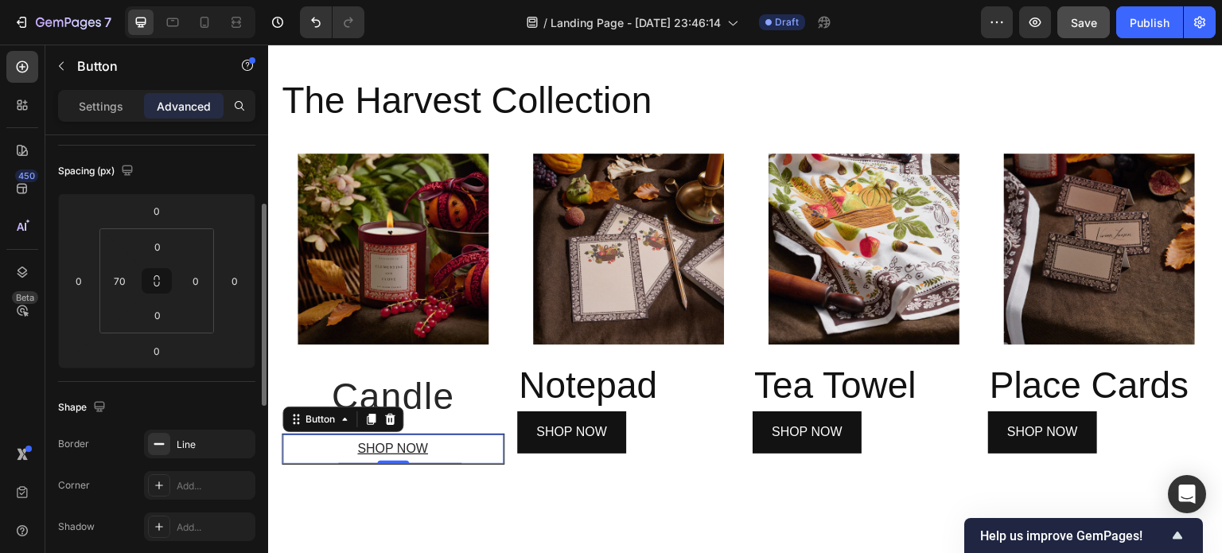
scroll to position [161, 0]
click at [449, 446] on button "SHOP NOW" at bounding box center [399, 448] width 123 height 29
click at [95, 111] on p "Settings" at bounding box center [101, 106] width 45 height 17
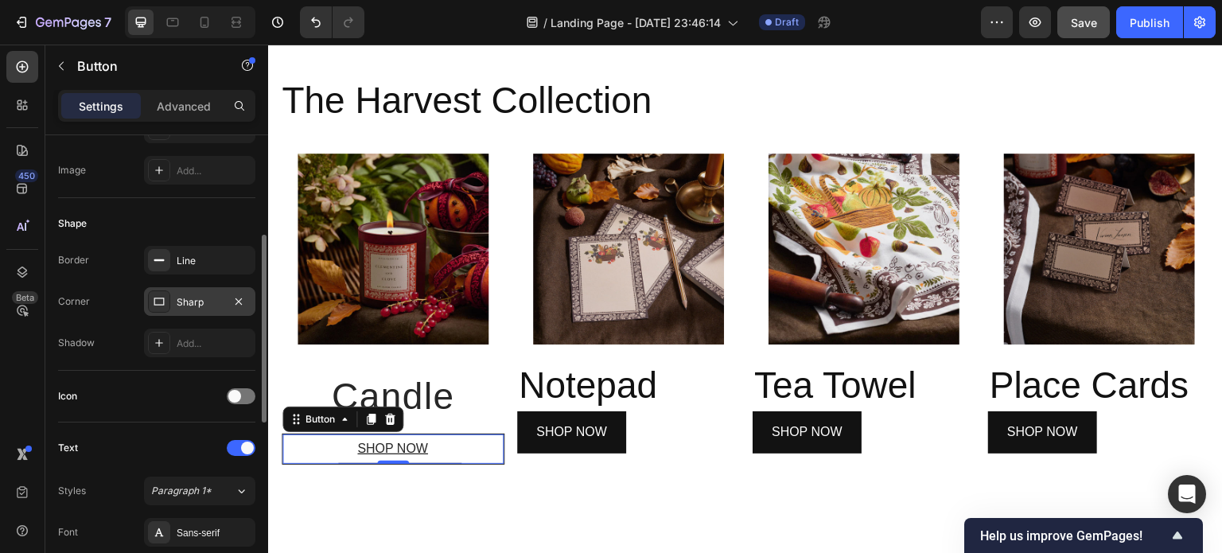
scroll to position [259, 0]
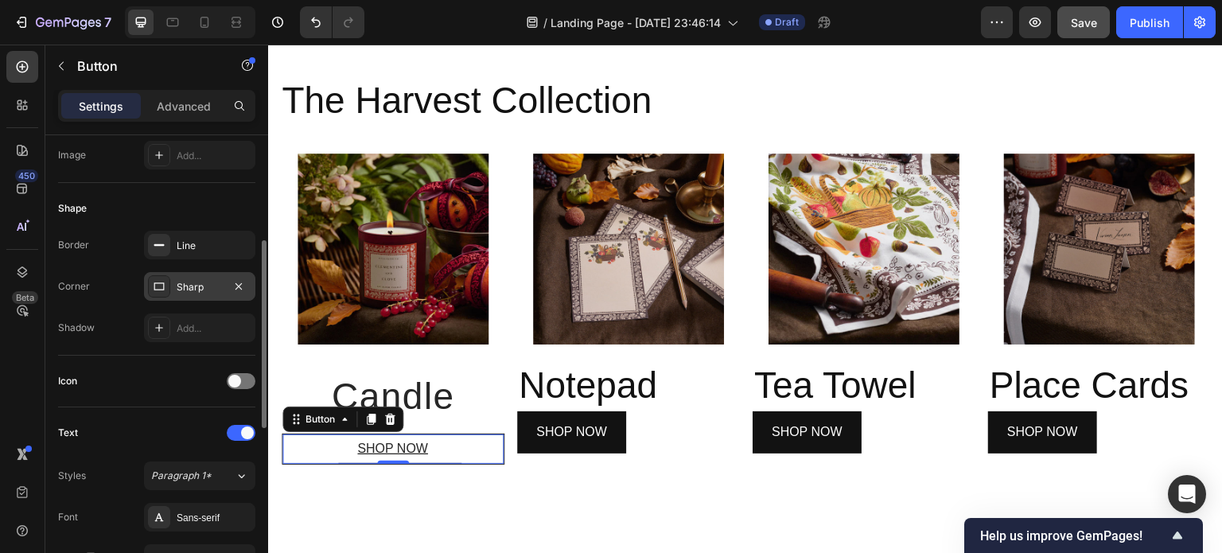
click at [194, 280] on div "Sharp" at bounding box center [200, 287] width 46 height 14
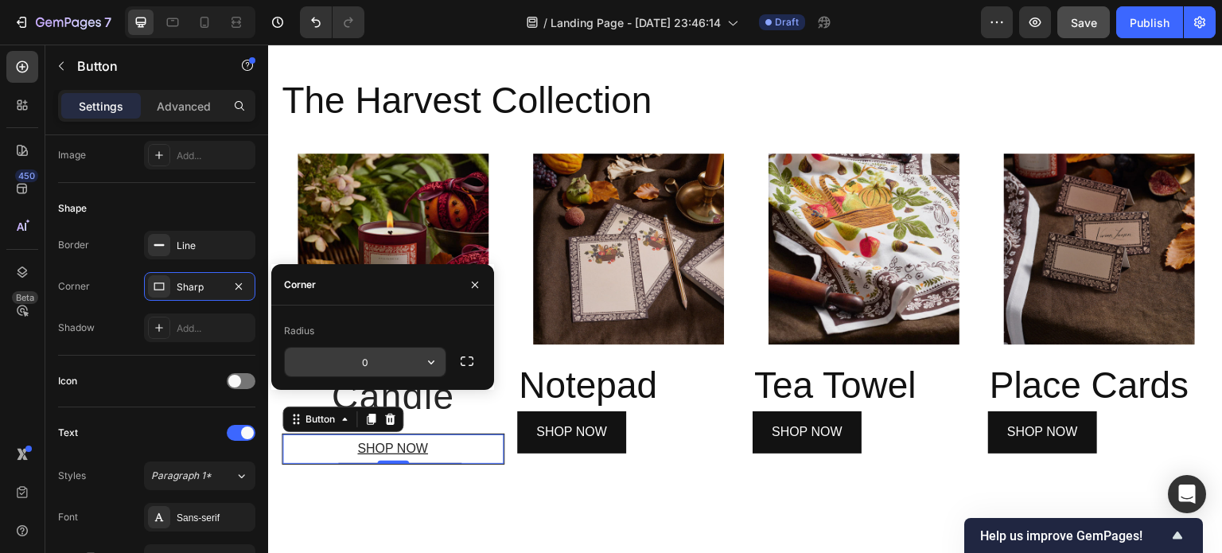
click at [387, 361] on input "0" at bounding box center [365, 362] width 161 height 29
type input "2"
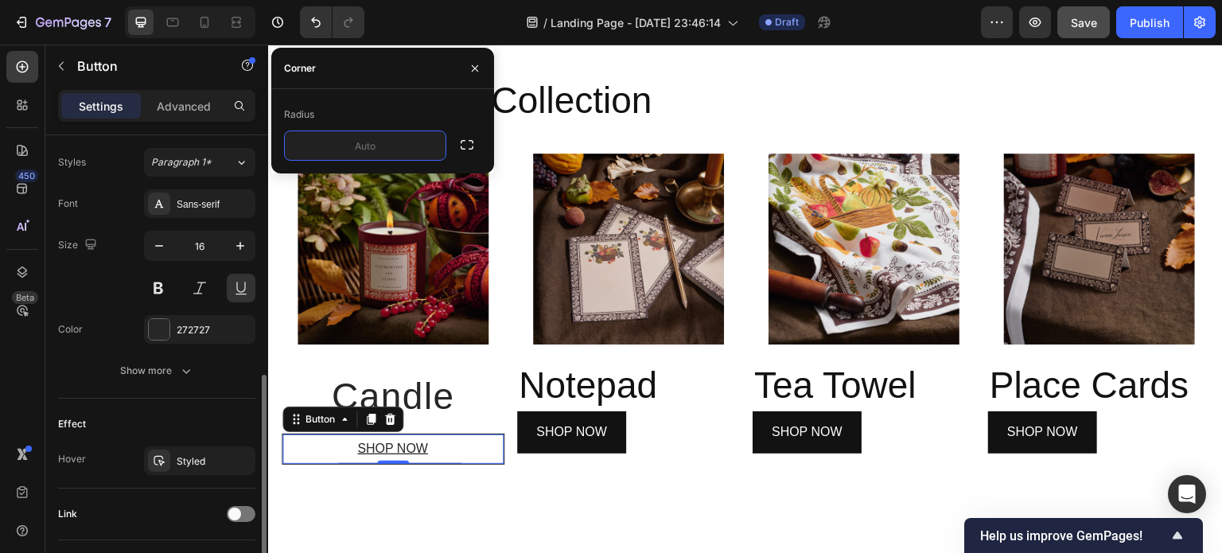
scroll to position [578, 0]
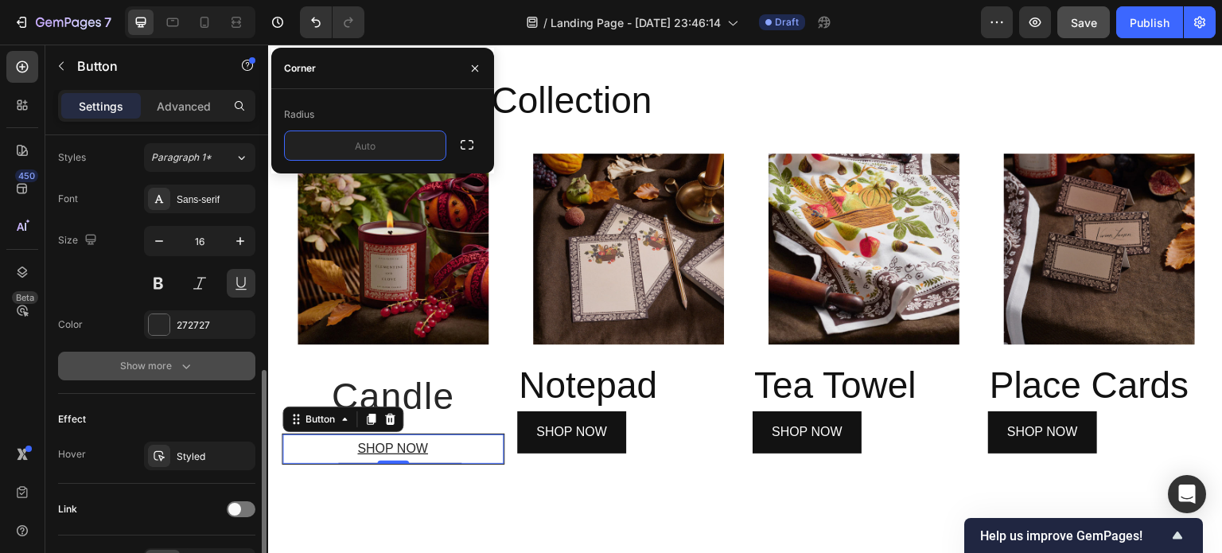
click at [184, 365] on icon "button" at bounding box center [186, 366] width 16 height 16
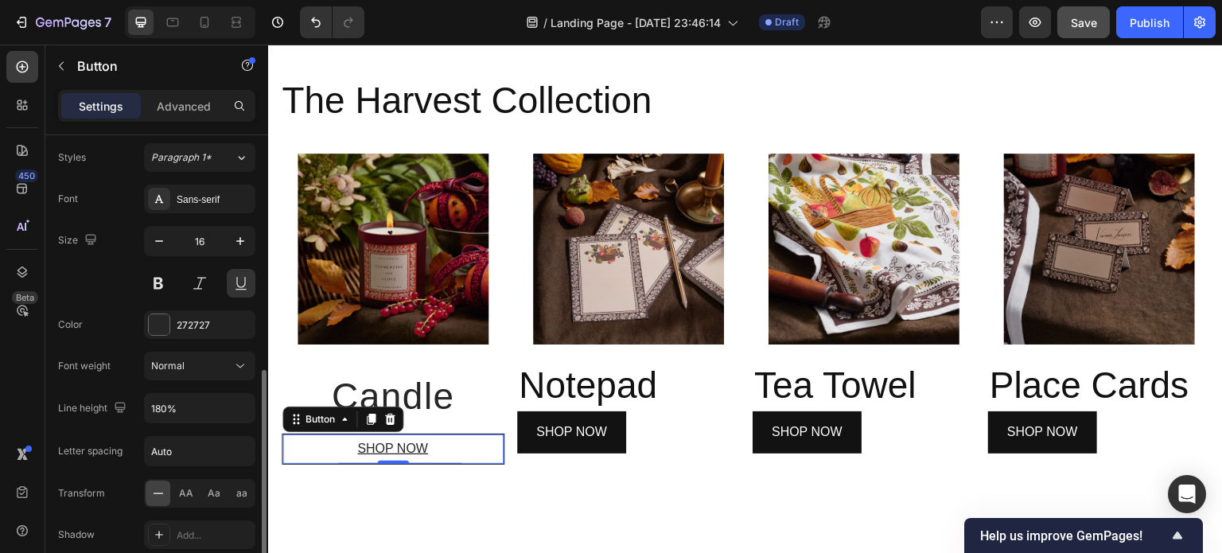
click at [184, 365] on div "Normal" at bounding box center [191, 366] width 81 height 14
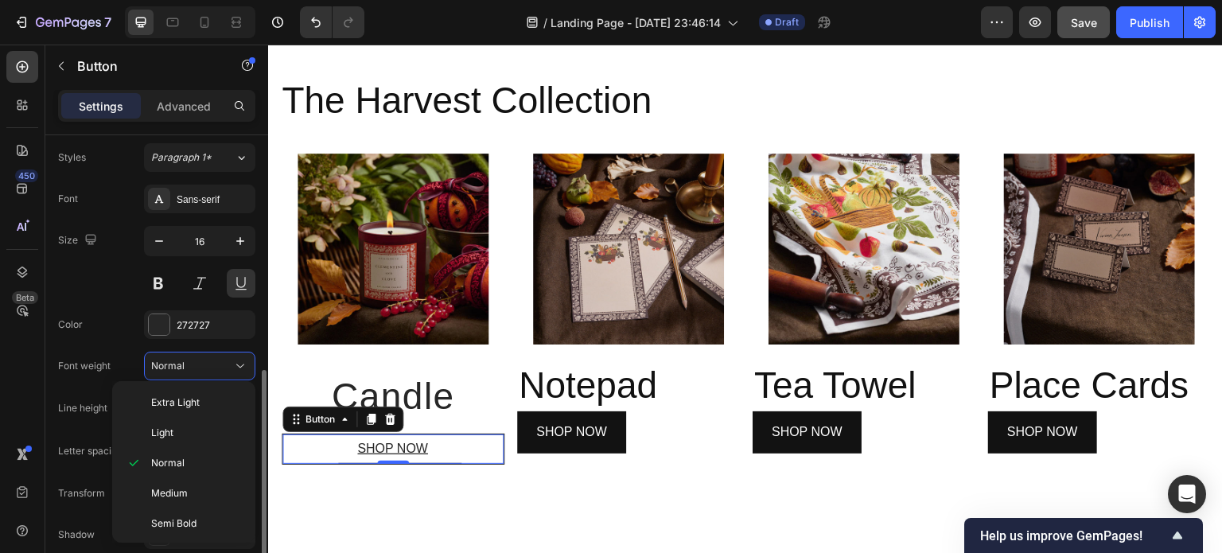
click at [184, 365] on div "Normal" at bounding box center [191, 366] width 81 height 14
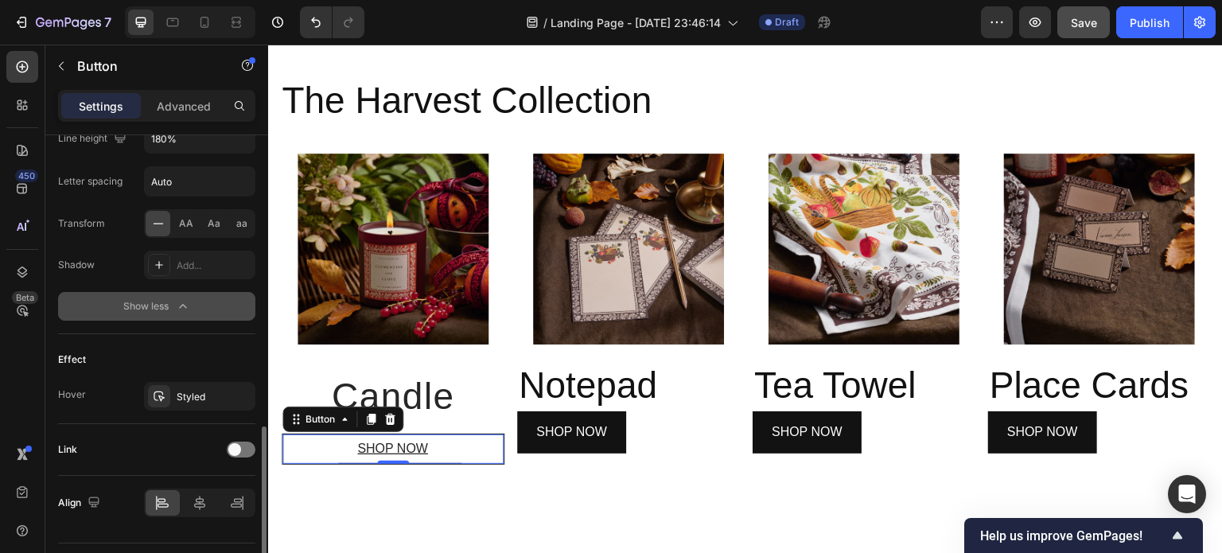
scroll to position [885, 0]
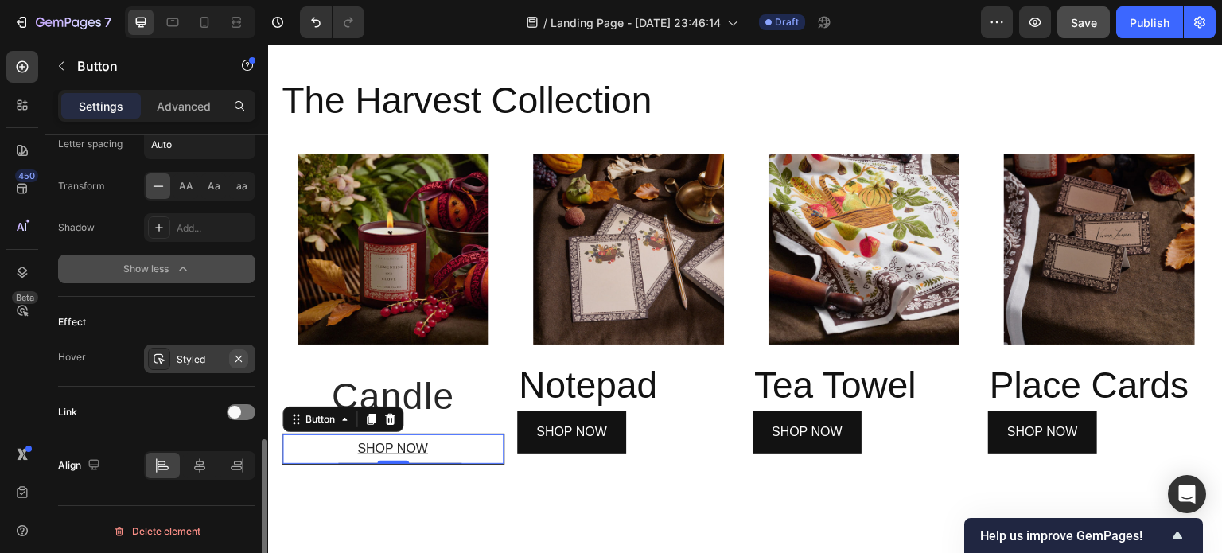
click at [238, 353] on icon "button" at bounding box center [238, 358] width 13 height 13
click at [196, 464] on icon at bounding box center [200, 465] width 16 height 16
click at [235, 462] on icon at bounding box center [237, 465] width 16 height 16
click at [197, 457] on icon at bounding box center [200, 465] width 16 height 16
click at [158, 461] on icon at bounding box center [162, 463] width 8 height 4
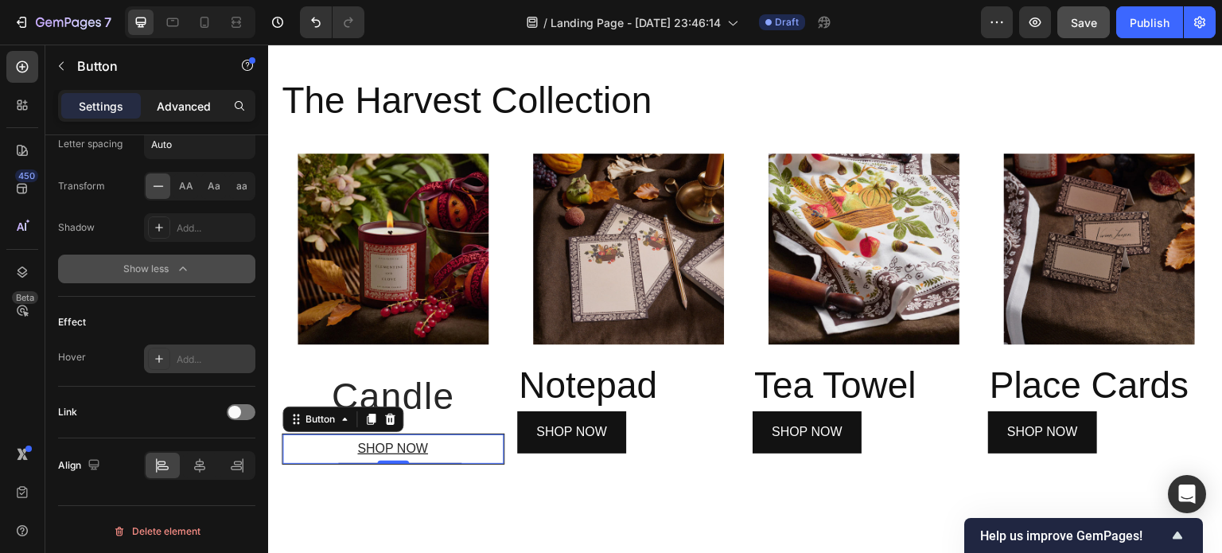
click at [193, 107] on p "Advanced" at bounding box center [184, 106] width 54 height 17
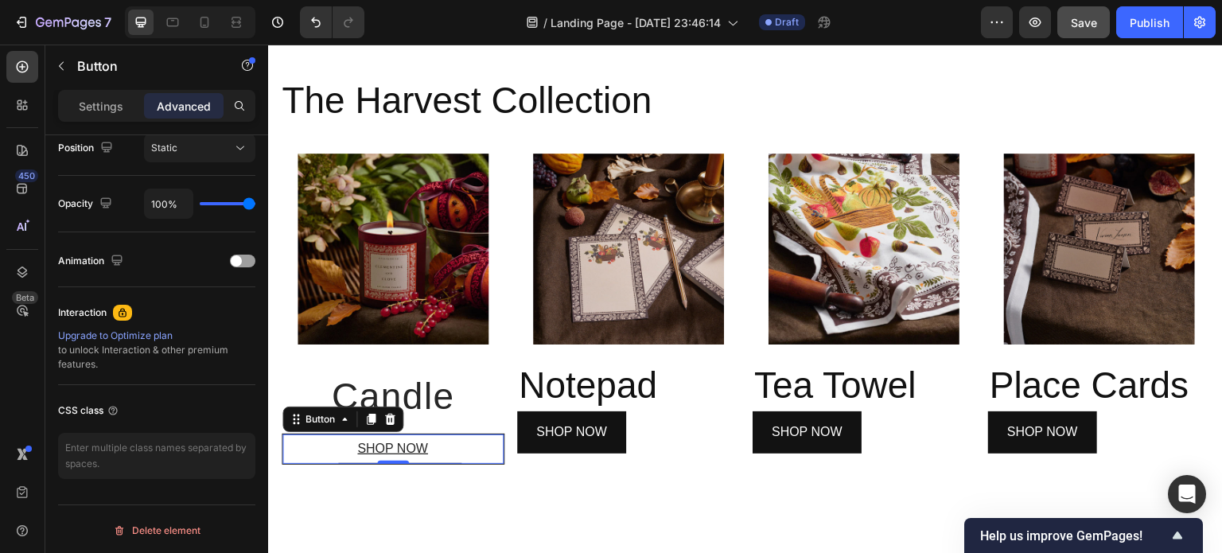
scroll to position [0, 0]
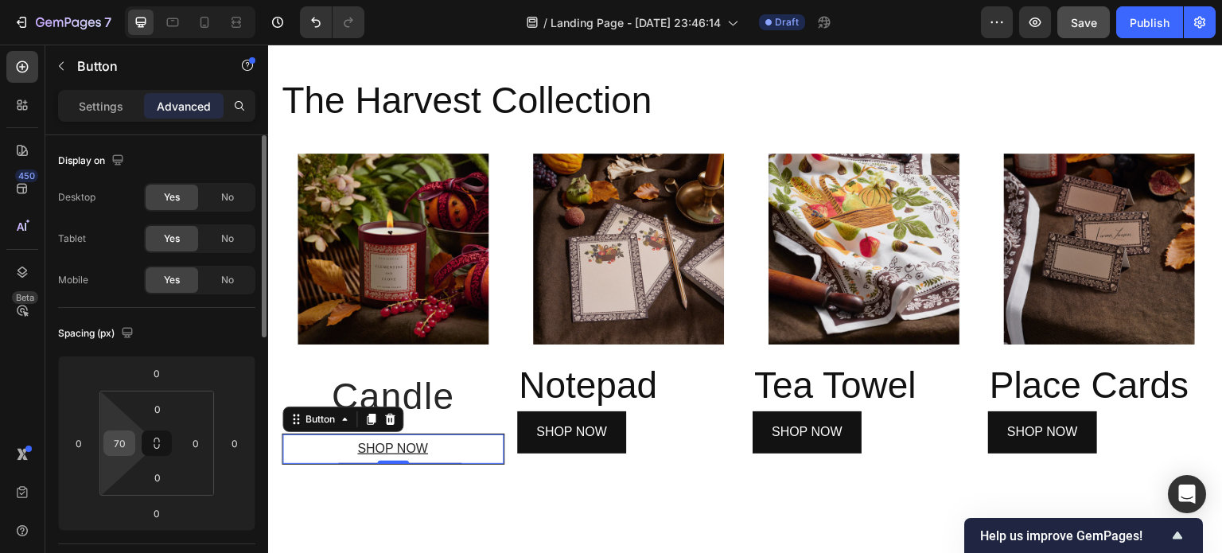
click at [134, 448] on div "70" at bounding box center [119, 442] width 32 height 25
click at [125, 445] on input "70" at bounding box center [119, 443] width 24 height 24
click at [127, 0] on html "7 Version history / Landing Page - [DATE] 23:46:14 Draft Preview Publish 450 Be…" at bounding box center [611, 0] width 1222 height 0
type input "0"
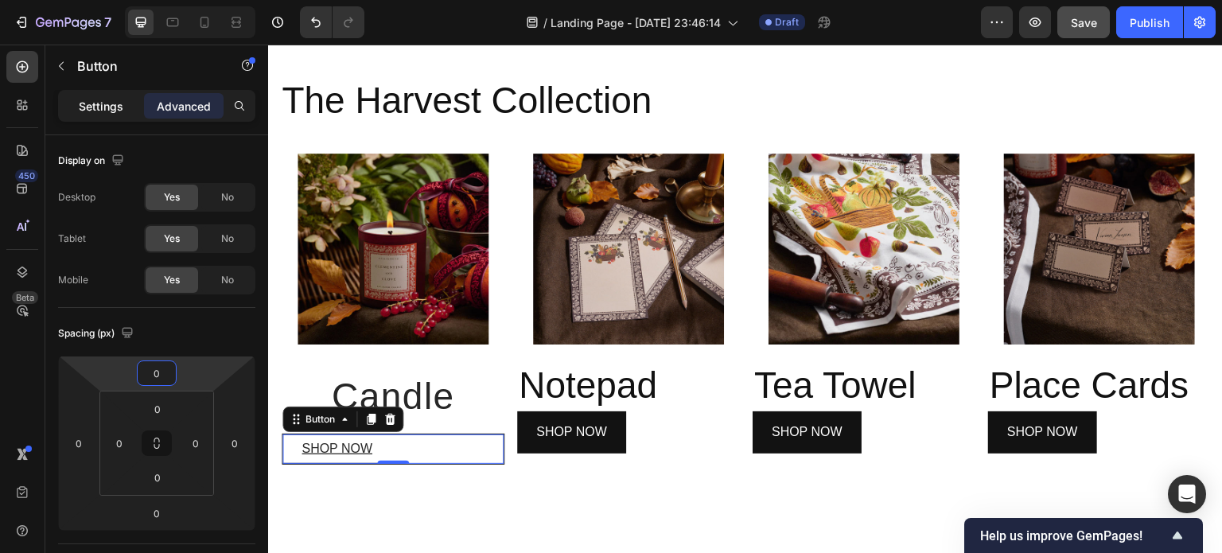
click at [111, 99] on p "Settings" at bounding box center [101, 106] width 45 height 17
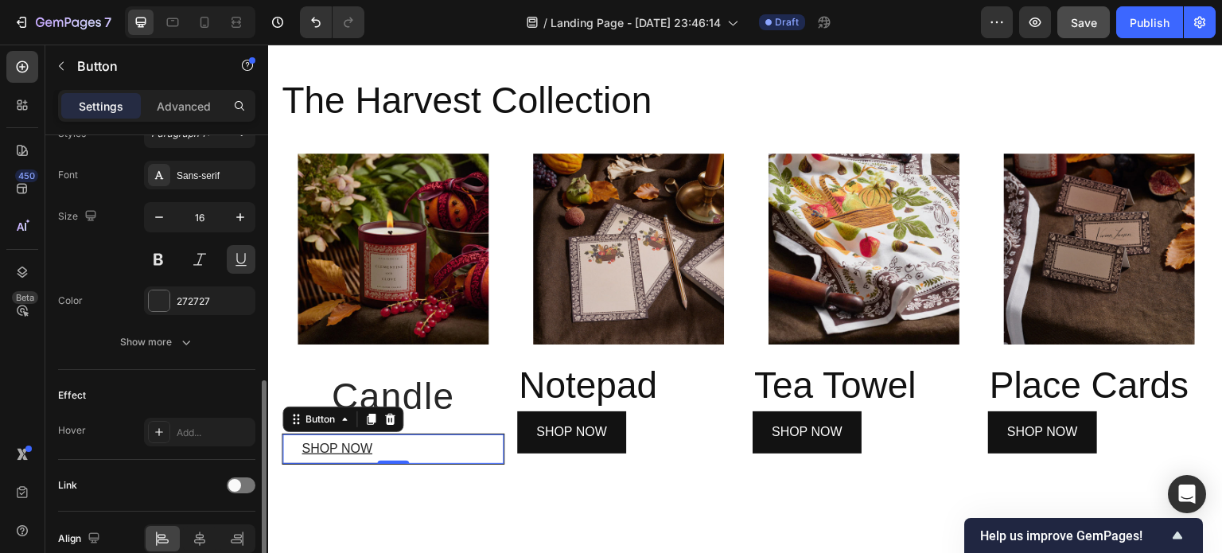
scroll to position [675, 0]
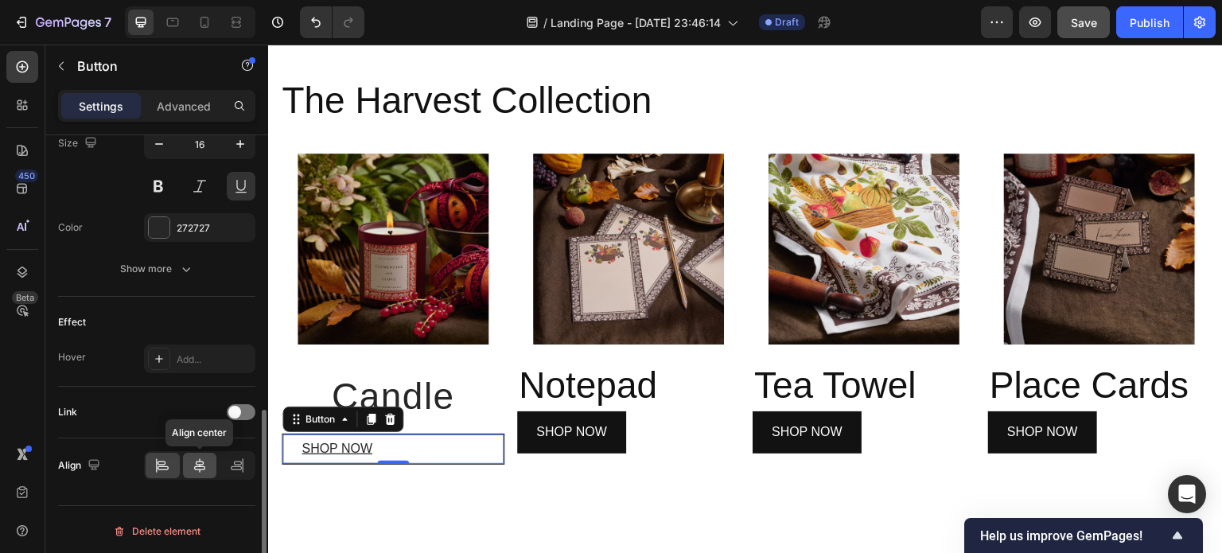
click at [201, 464] on icon at bounding box center [200, 465] width 16 height 16
click at [494, 442] on div "SHOP NOW Button 0" at bounding box center [393, 449] width 223 height 31
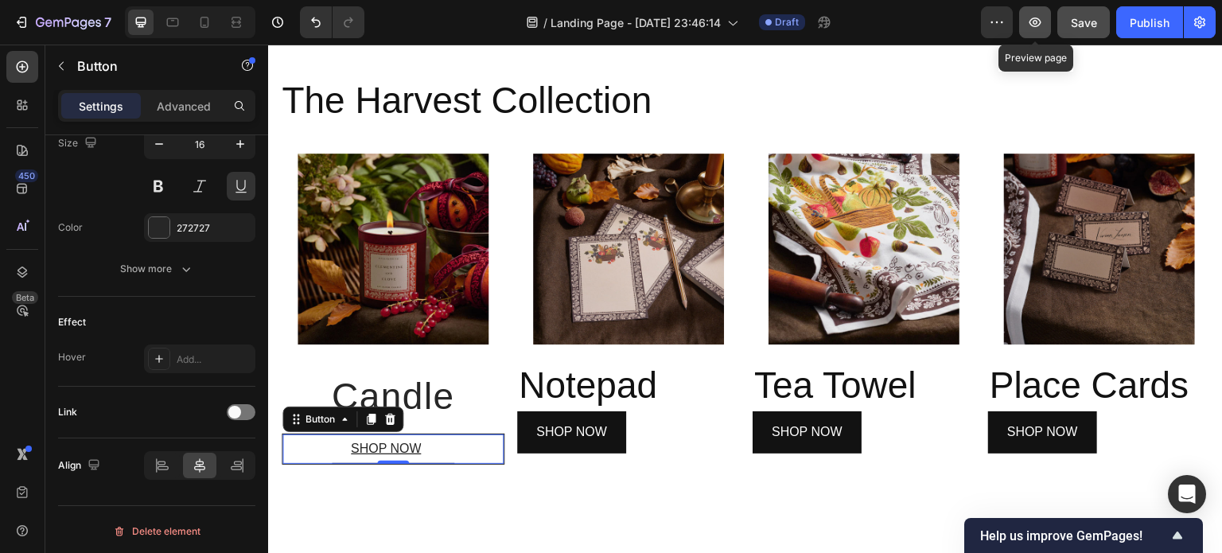
click at [1041, 21] on icon "button" at bounding box center [1035, 22] width 16 height 16
click at [424, 383] on h2 "Candle" at bounding box center [393, 396] width 223 height 73
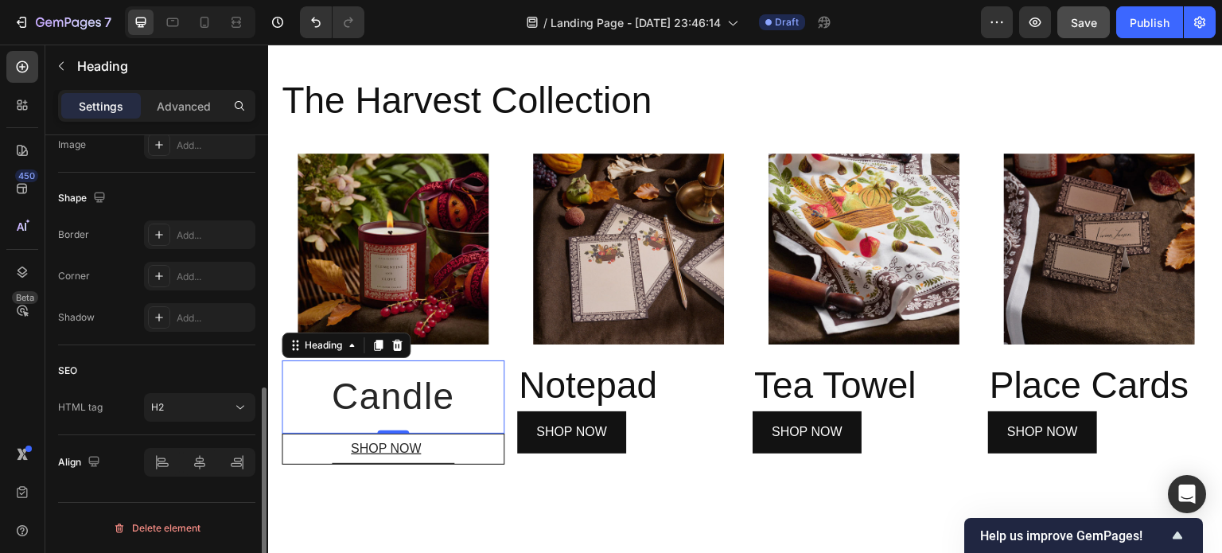
scroll to position [0, 0]
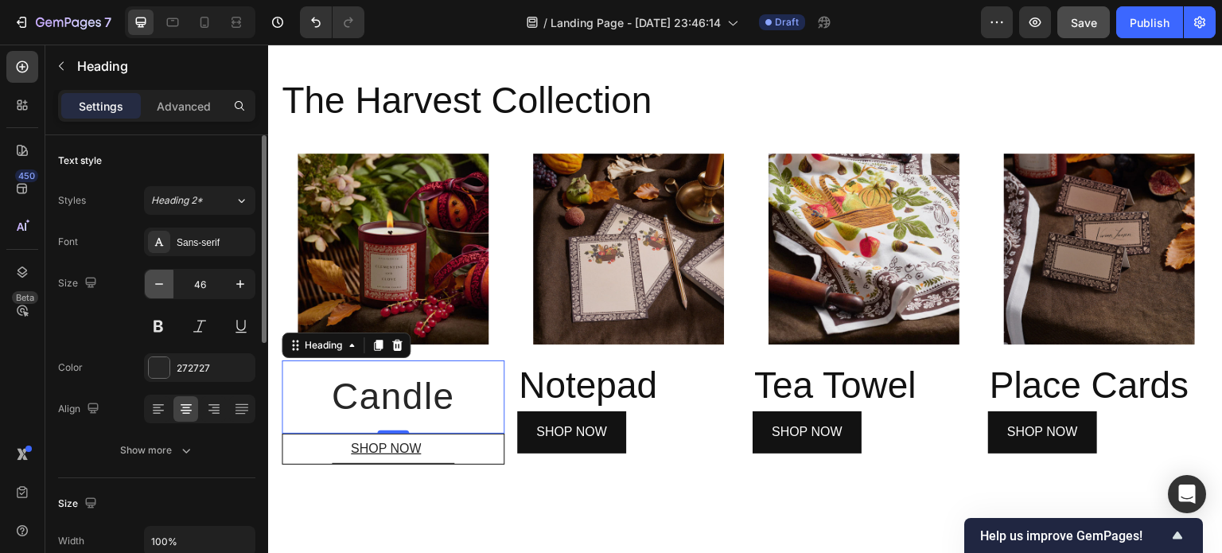
click at [158, 284] on icon "button" at bounding box center [159, 284] width 16 height 16
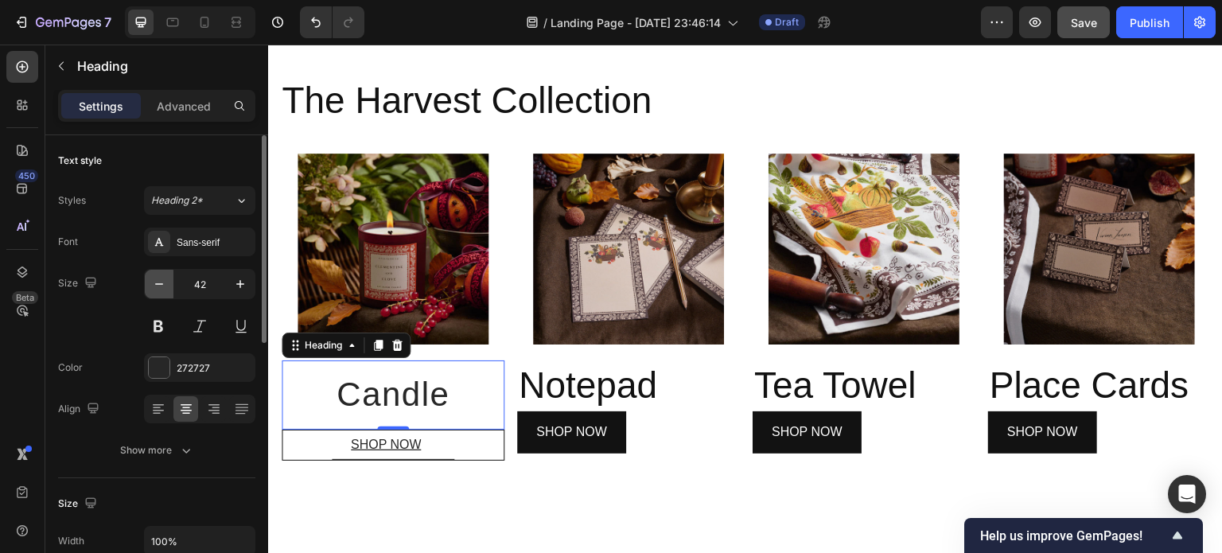
click at [158, 284] on icon "button" at bounding box center [159, 284] width 16 height 16
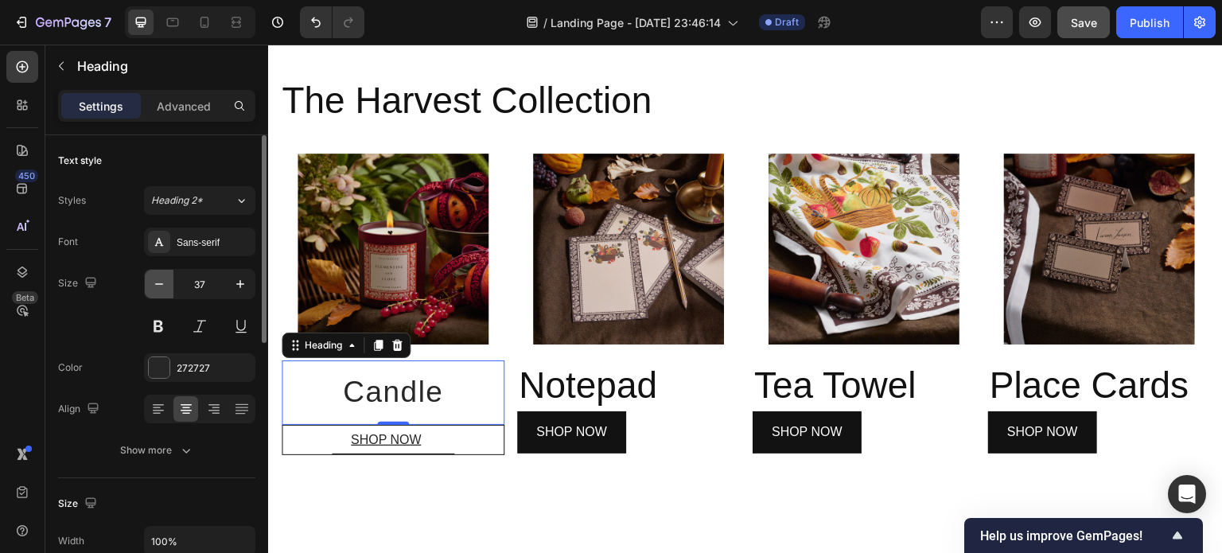
click at [158, 284] on icon "button" at bounding box center [159, 284] width 16 height 16
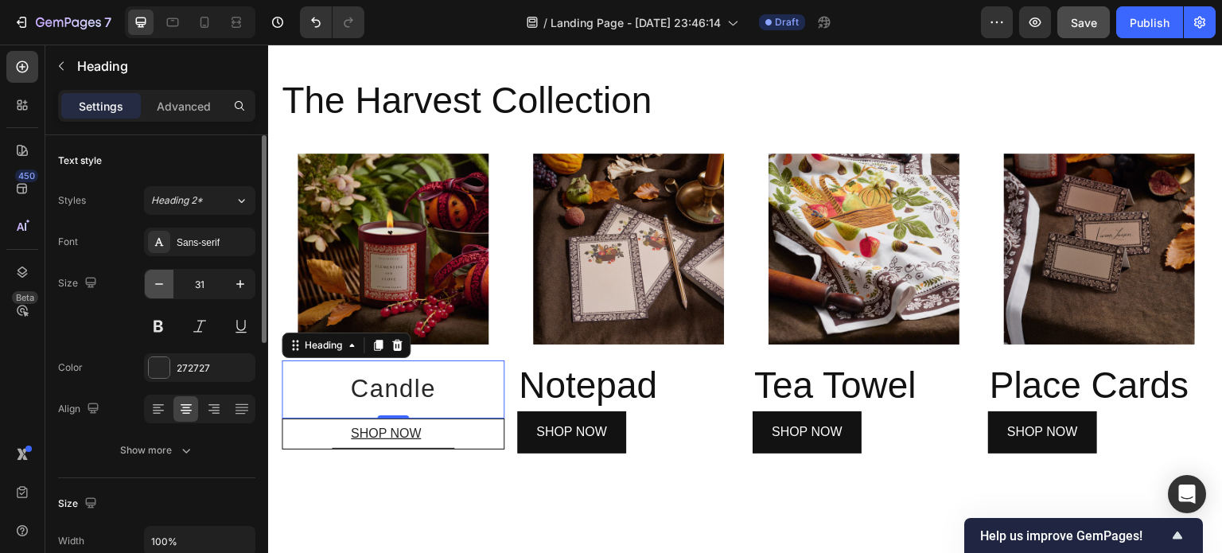
click at [158, 284] on icon "button" at bounding box center [159, 284] width 16 height 16
type input "30"
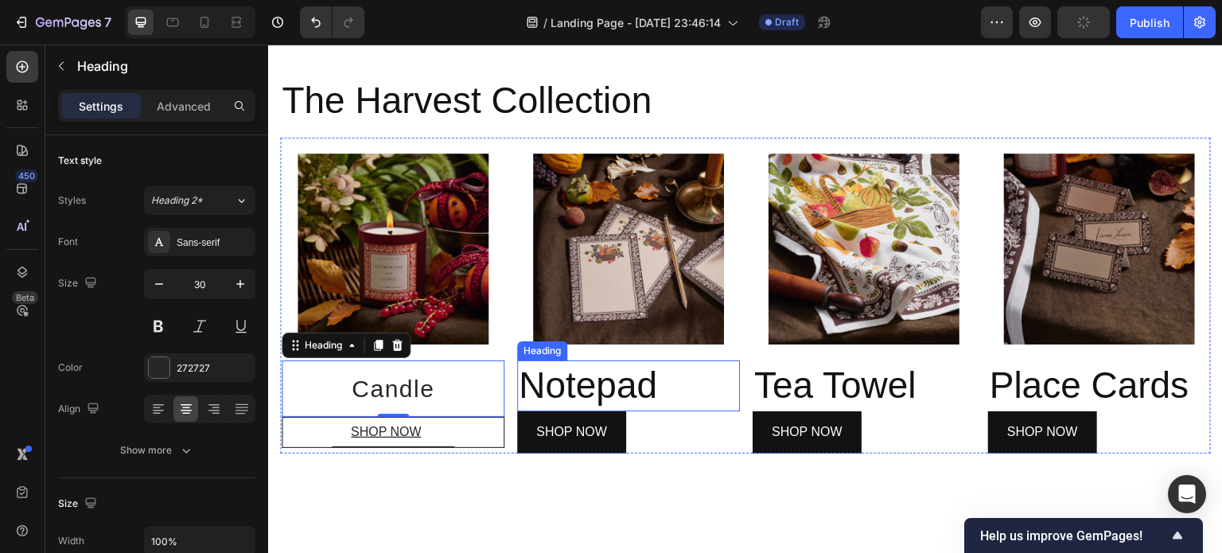
click at [585, 381] on h2 "Notepad" at bounding box center [628, 385] width 223 height 51
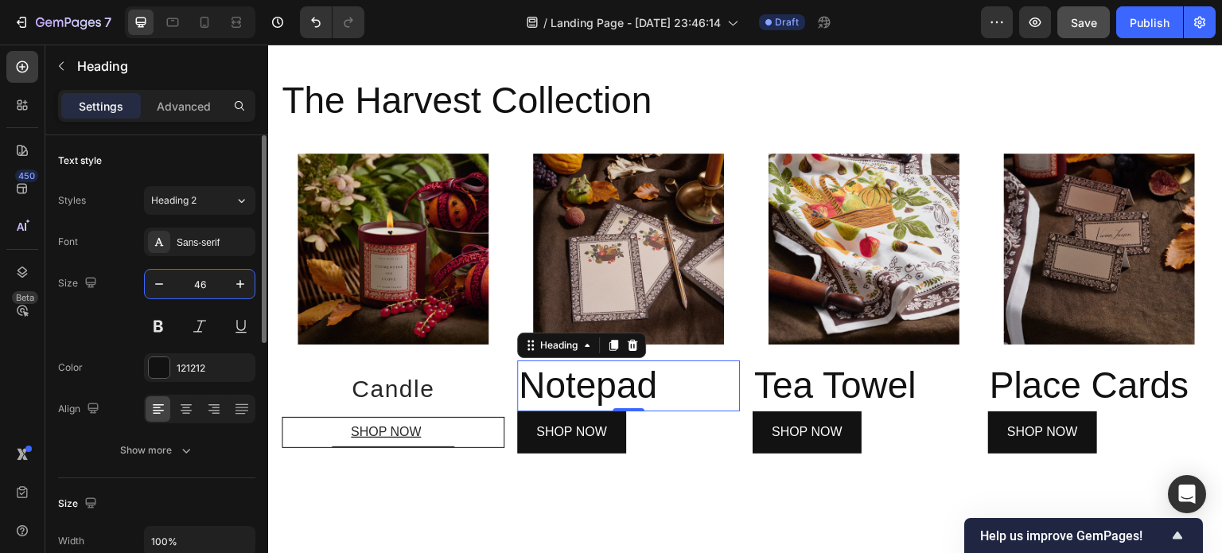
click at [212, 280] on input "46" at bounding box center [199, 284] width 53 height 29
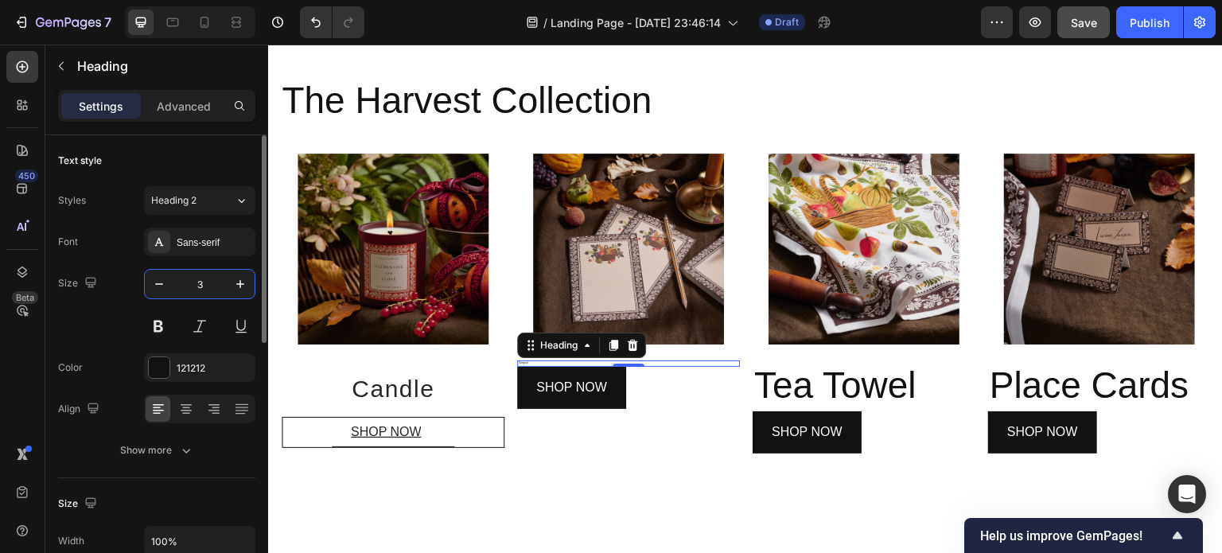
type input "30"
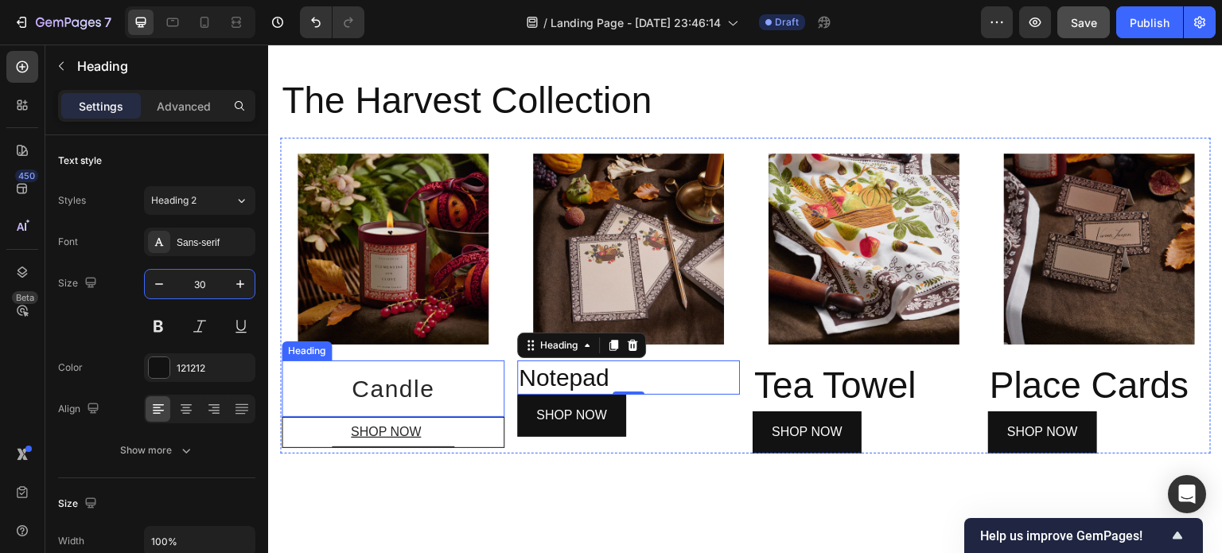
click at [424, 388] on h2 "Candle" at bounding box center [393, 388] width 223 height 56
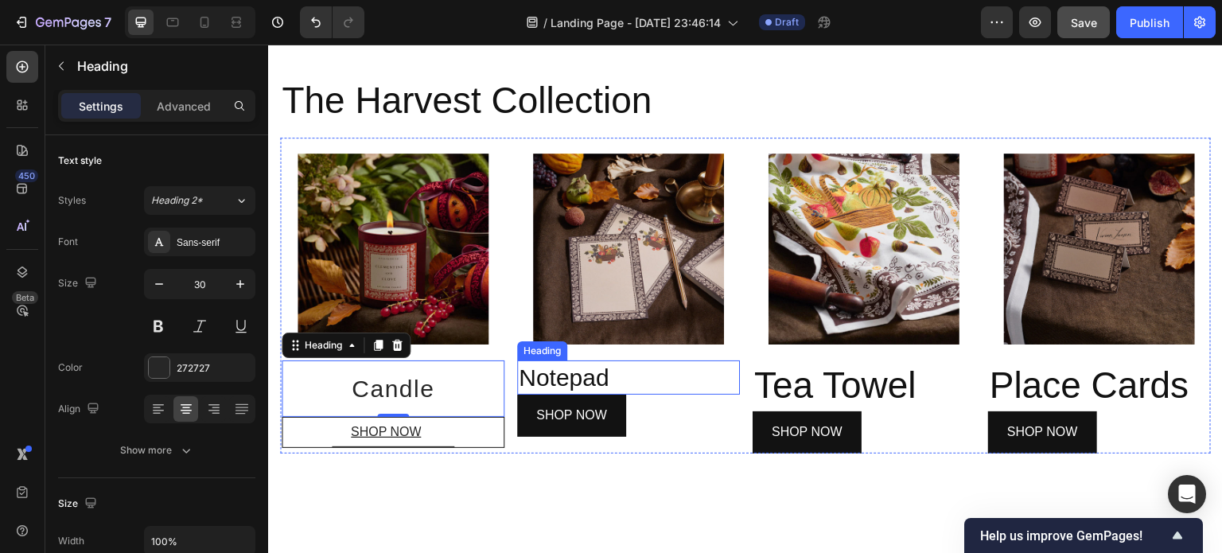
click at [558, 376] on h2 "Notepad" at bounding box center [628, 377] width 223 height 34
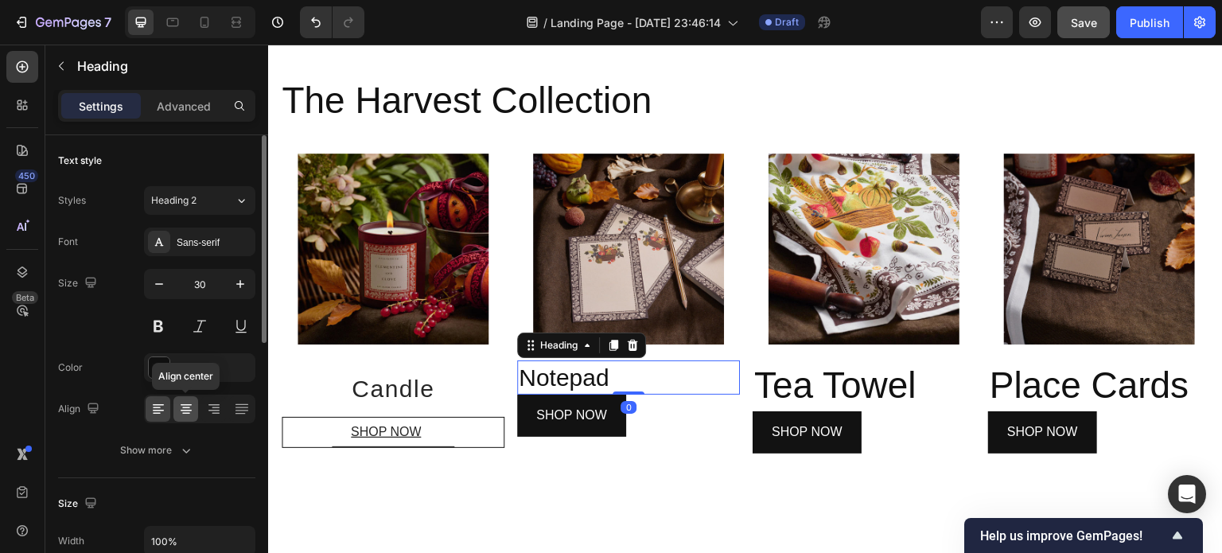
click at [186, 413] on icon at bounding box center [186, 414] width 8 height 2
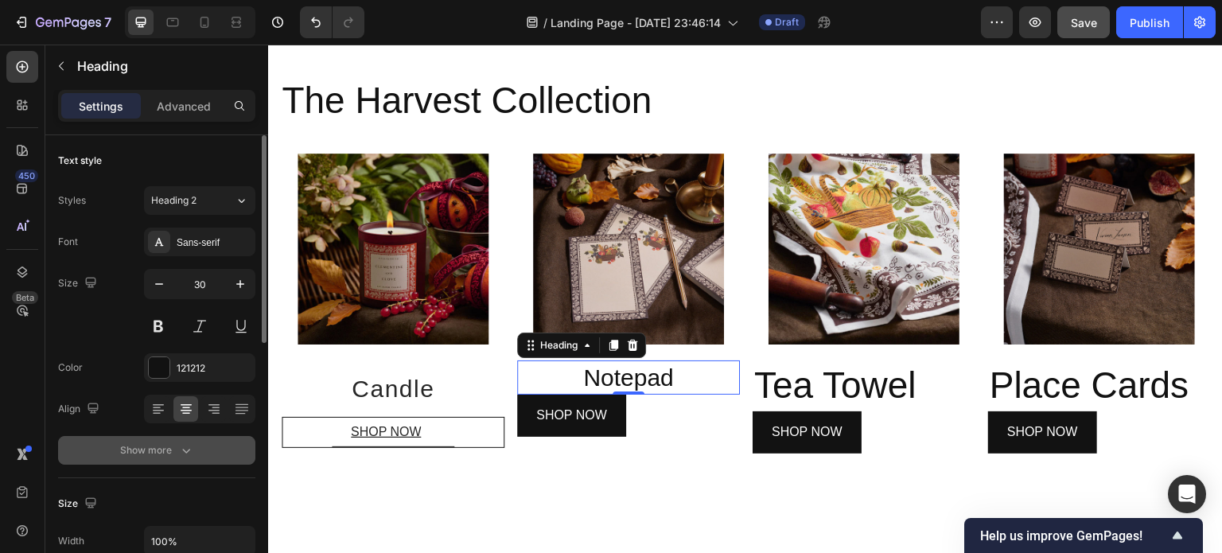
click at [175, 451] on div "Show more" at bounding box center [157, 450] width 74 height 16
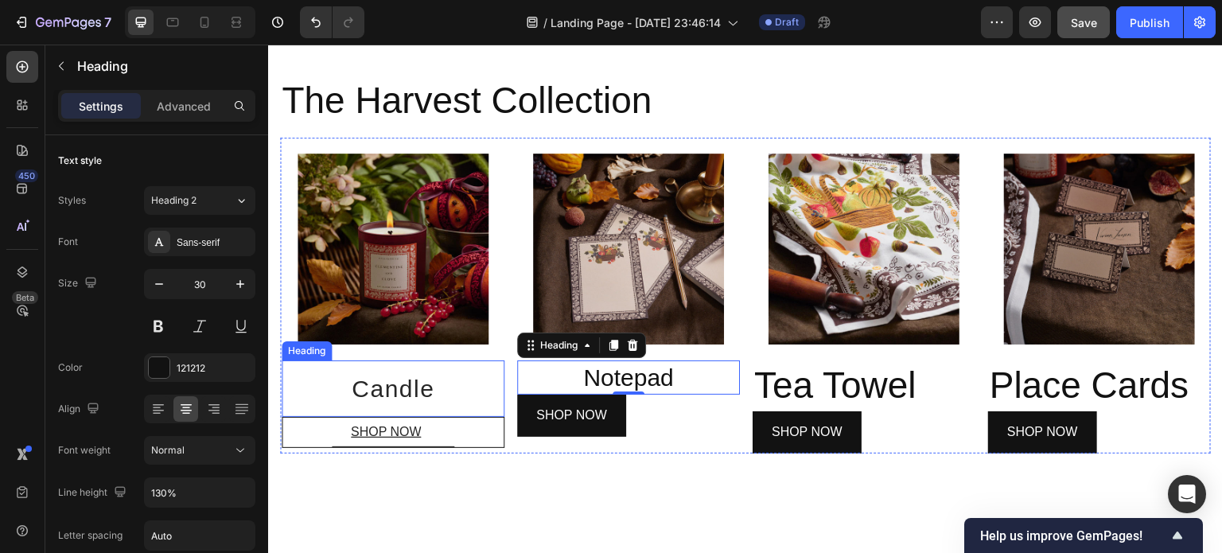
click at [407, 383] on h2 "Candle" at bounding box center [393, 388] width 223 height 56
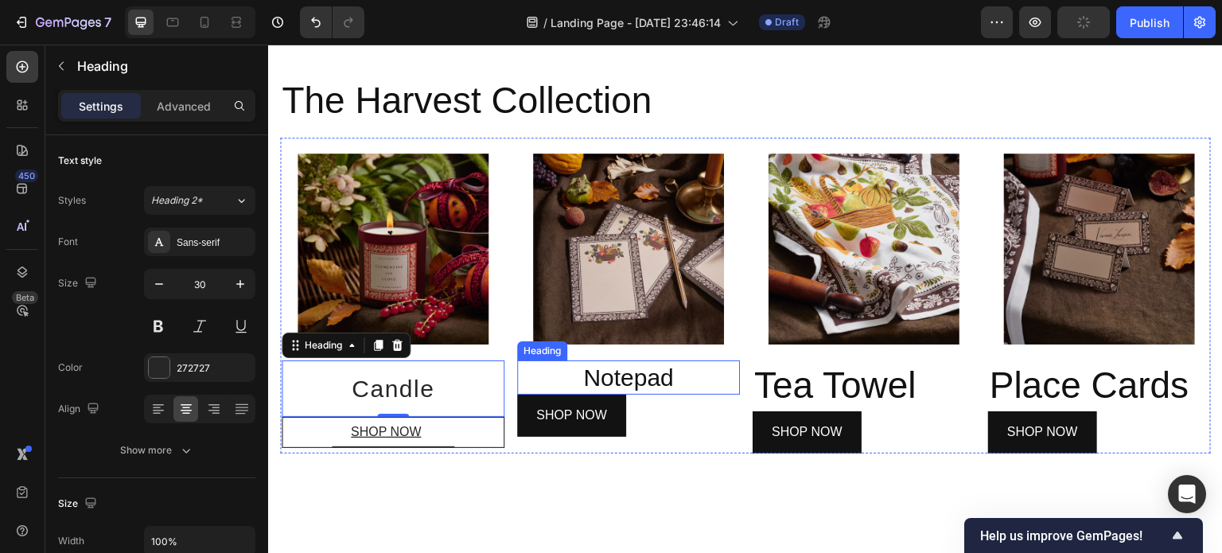
click at [589, 372] on h2 "Notepad" at bounding box center [628, 377] width 223 height 34
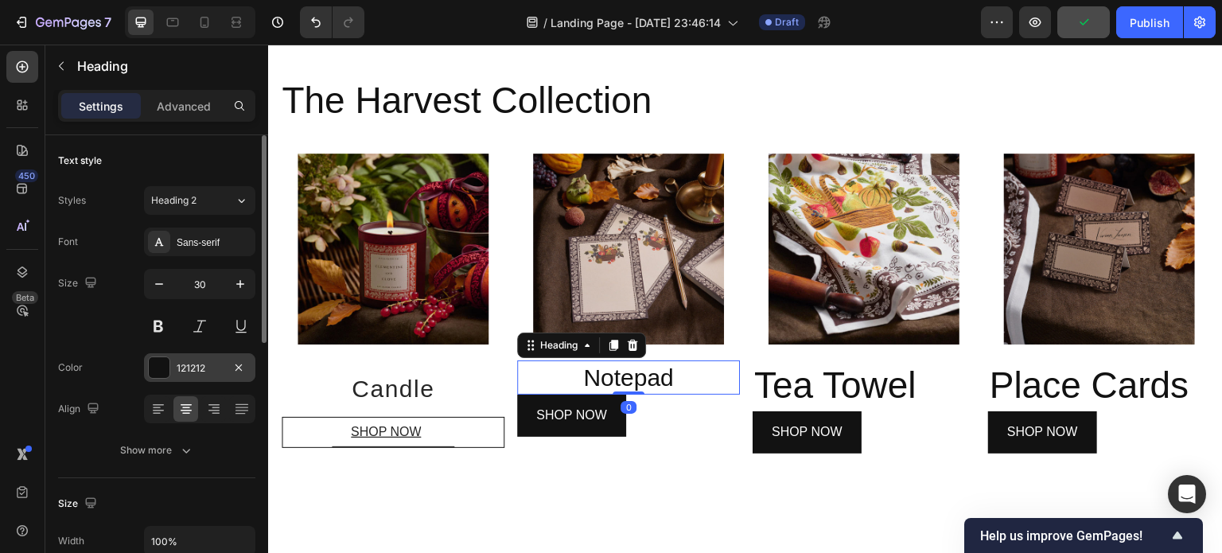
click at [216, 368] on div "121212" at bounding box center [200, 368] width 46 height 14
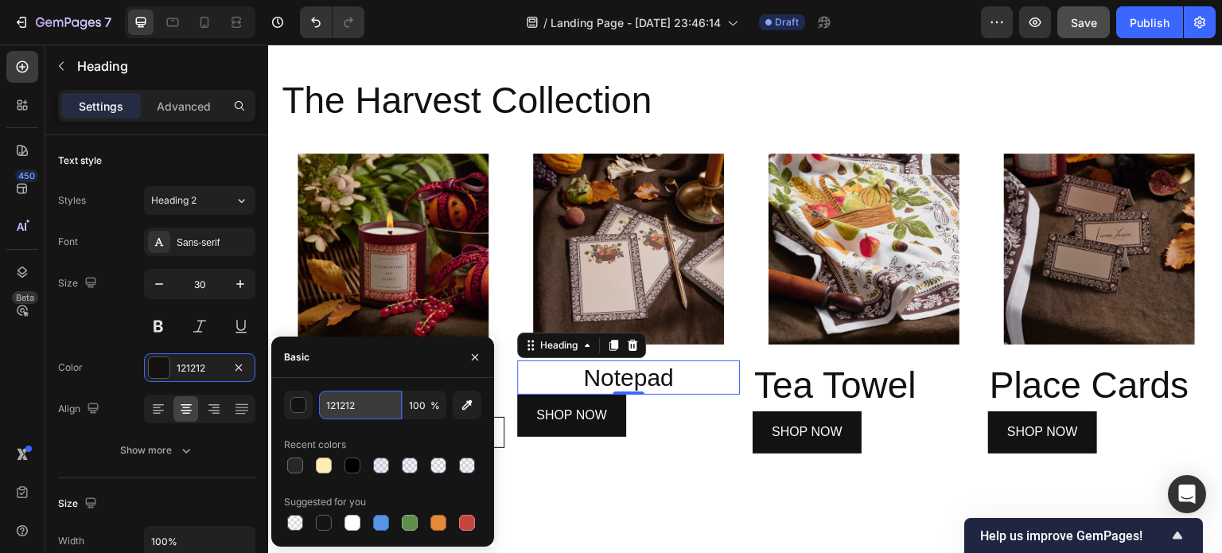
click at [352, 401] on input "121212" at bounding box center [360, 405] width 83 height 29
type input "272727"
click at [382, 358] on div "Basic" at bounding box center [382, 357] width 223 height 41
click at [481, 356] on icon "button" at bounding box center [475, 357] width 13 height 13
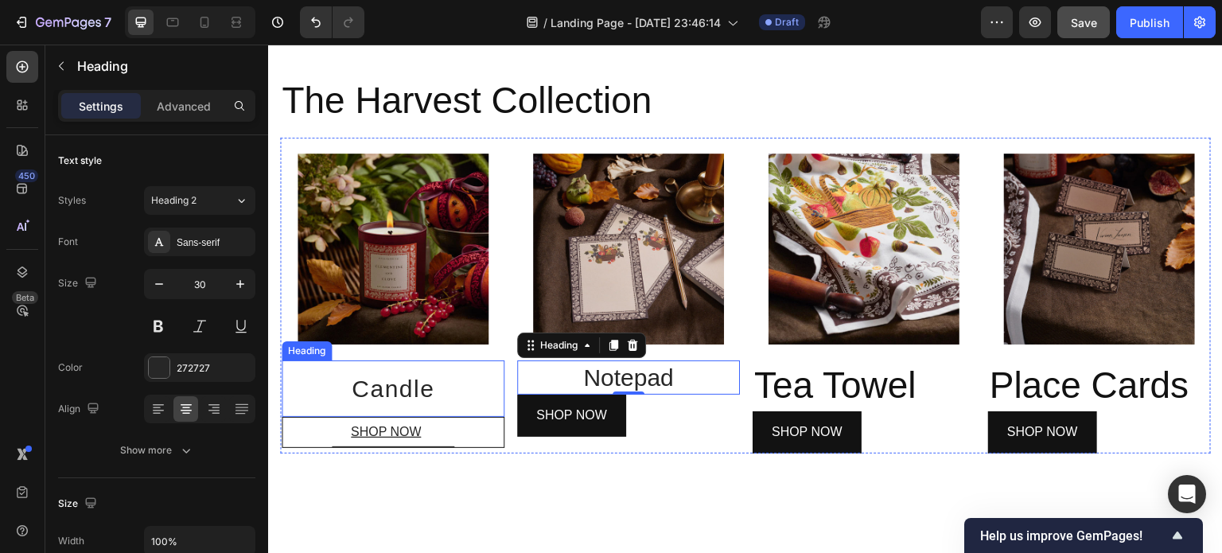
click at [441, 388] on h2 "Candle" at bounding box center [393, 388] width 223 height 56
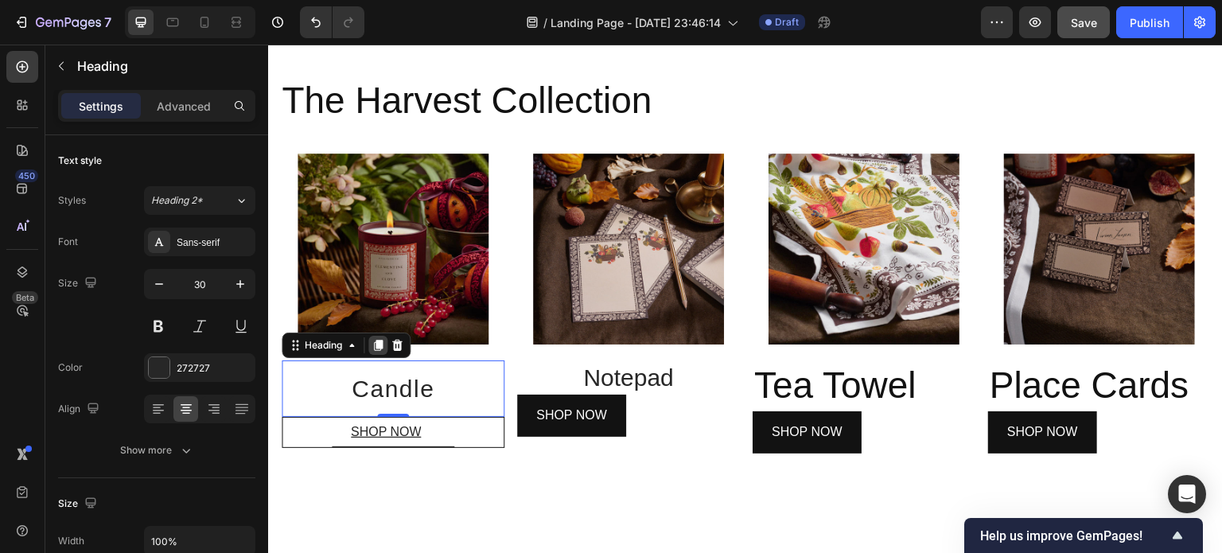
click at [380, 346] on icon at bounding box center [378, 345] width 13 height 13
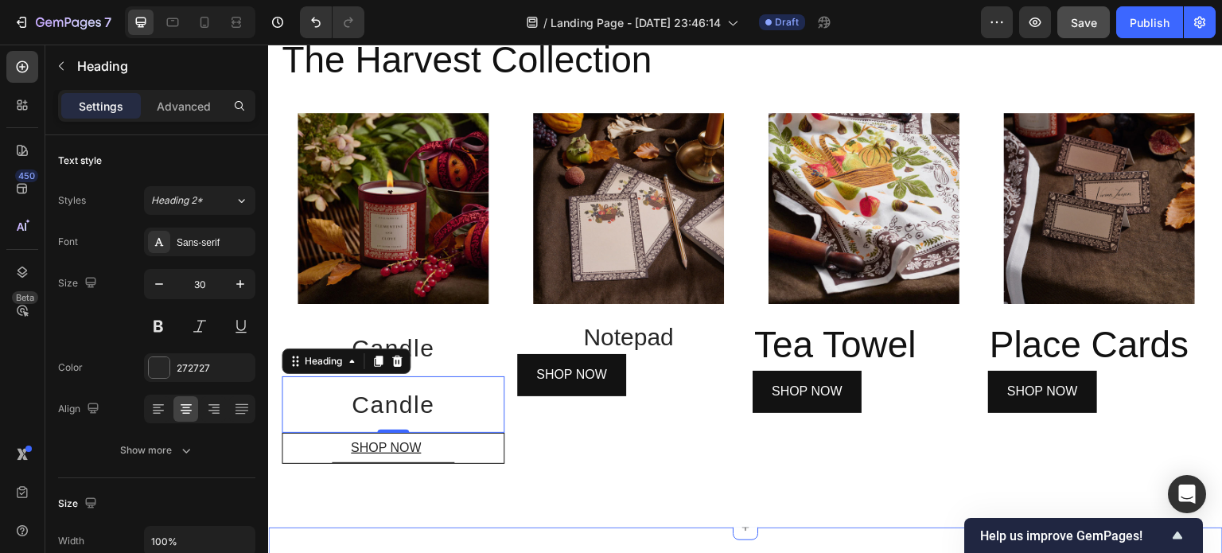
scroll to position [552, 0]
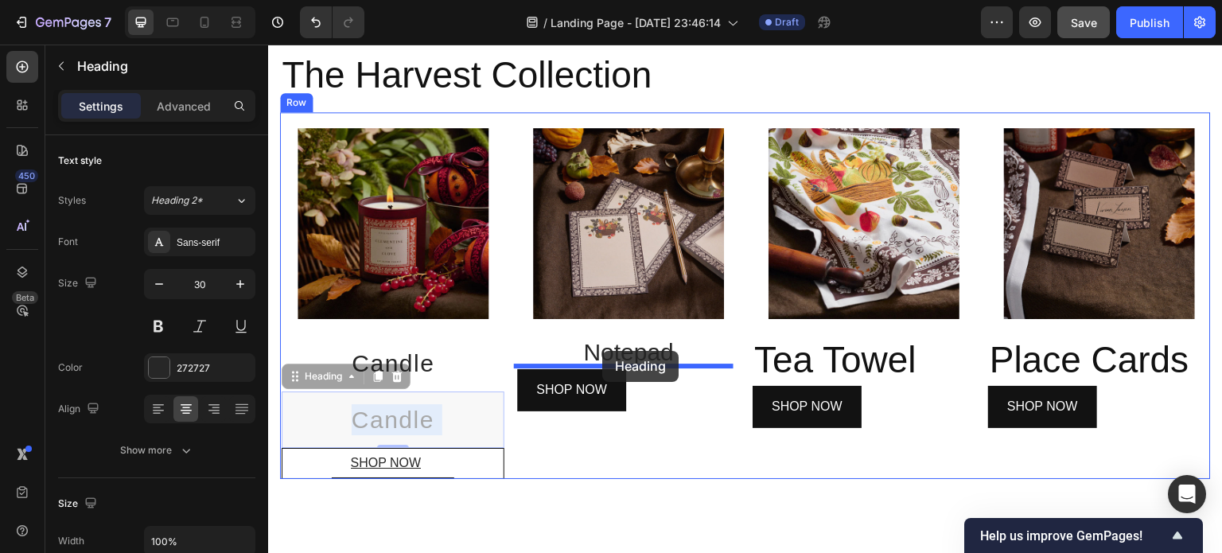
drag, startPoint x: 465, startPoint y: 417, endPoint x: 602, endPoint y: 351, distance: 151.9
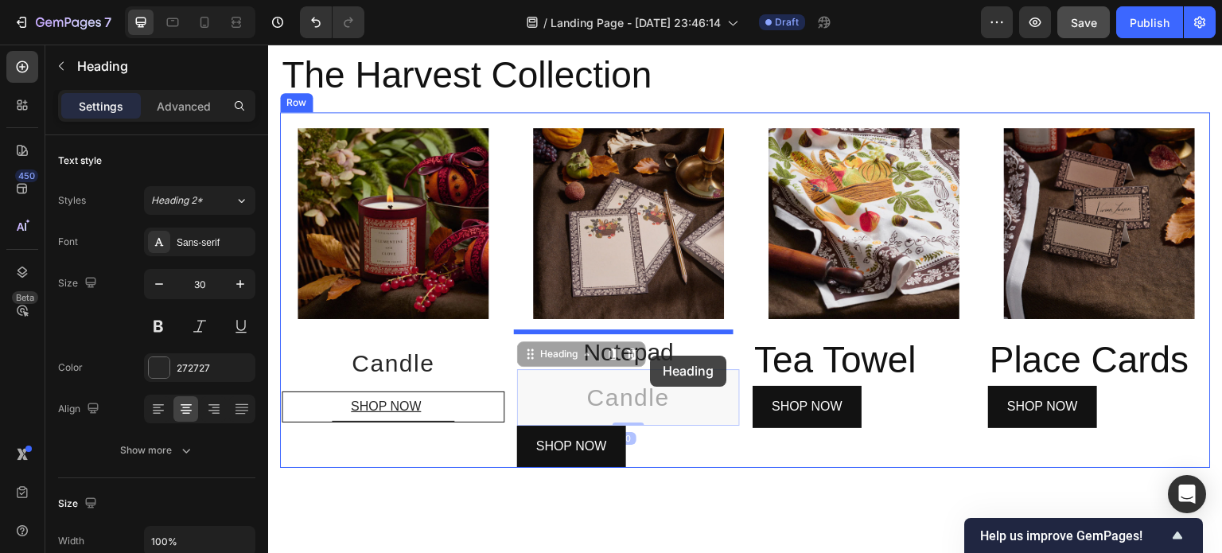
drag, startPoint x: 652, startPoint y: 395, endPoint x: 650, endPoint y: 356, distance: 39.1
click at [650, 356] on div "Header Title Line The Harvest Collection Heading Image Candle Heading SHOP NOW …" at bounding box center [745, 175] width 955 height 1367
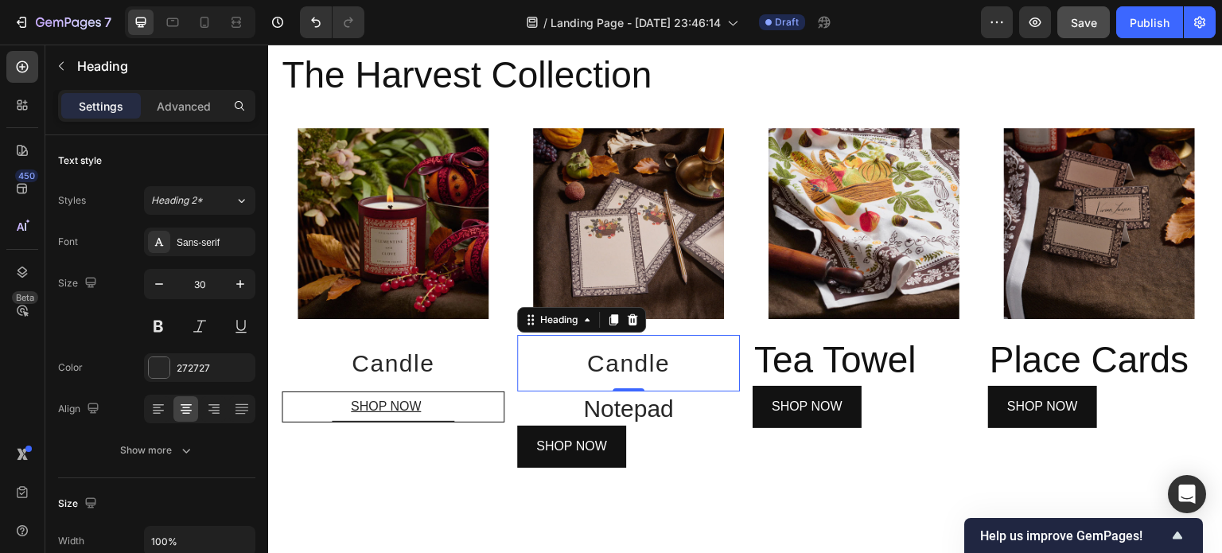
click at [662, 367] on h2 "Candle" at bounding box center [628, 363] width 223 height 56
click at [662, 367] on p "Candle" at bounding box center [628, 363] width 197 height 31
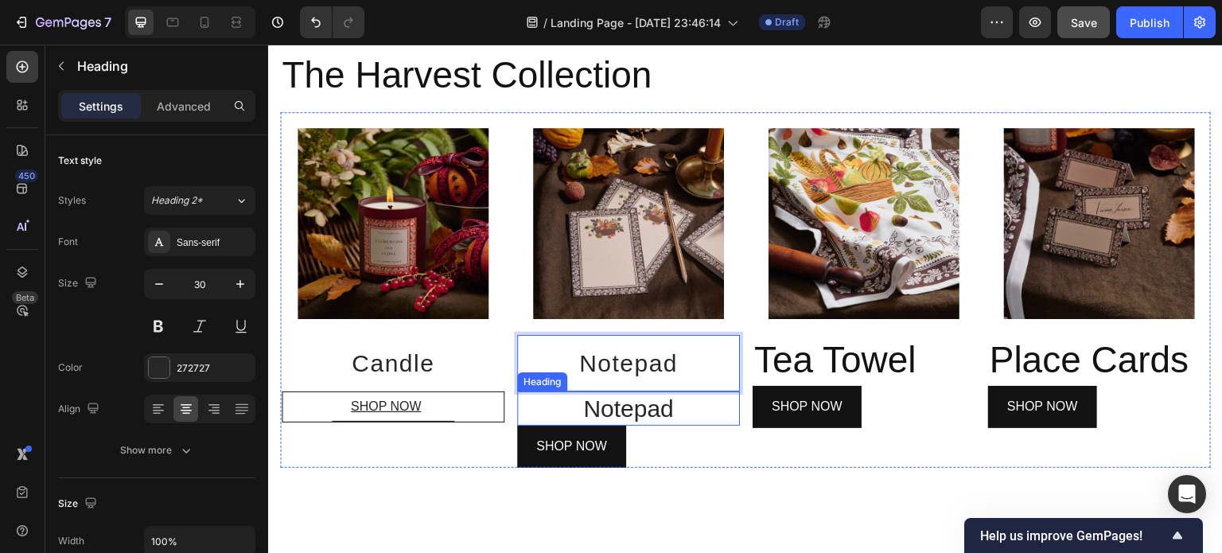
click at [650, 406] on h2 "Notepad" at bounding box center [628, 408] width 223 height 34
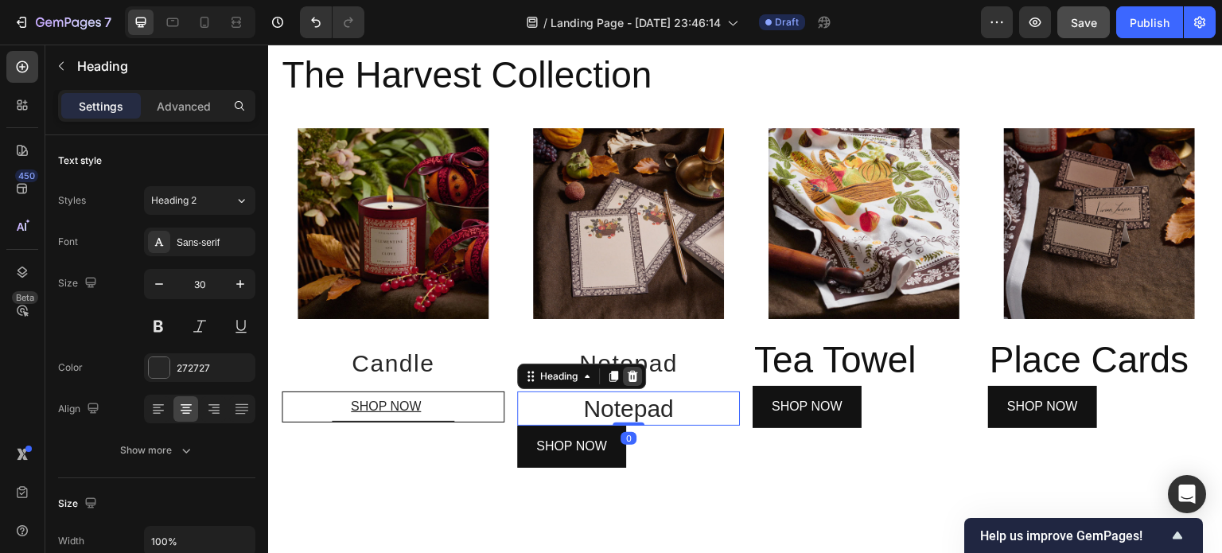
click at [631, 378] on icon at bounding box center [633, 376] width 10 height 11
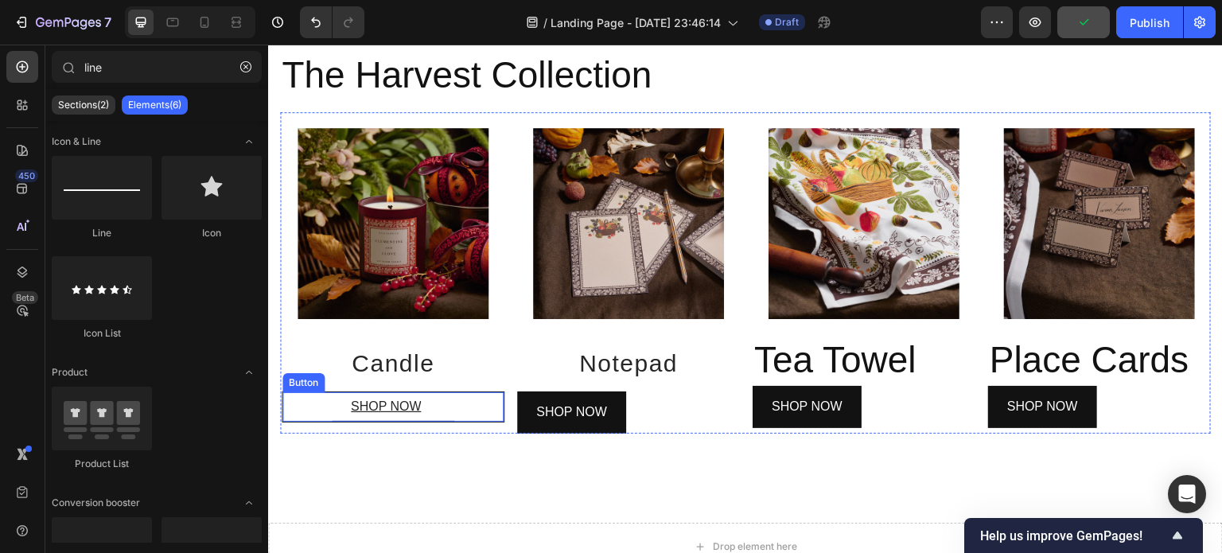
click at [436, 407] on button "SHOP NOW" at bounding box center [393, 406] width 123 height 29
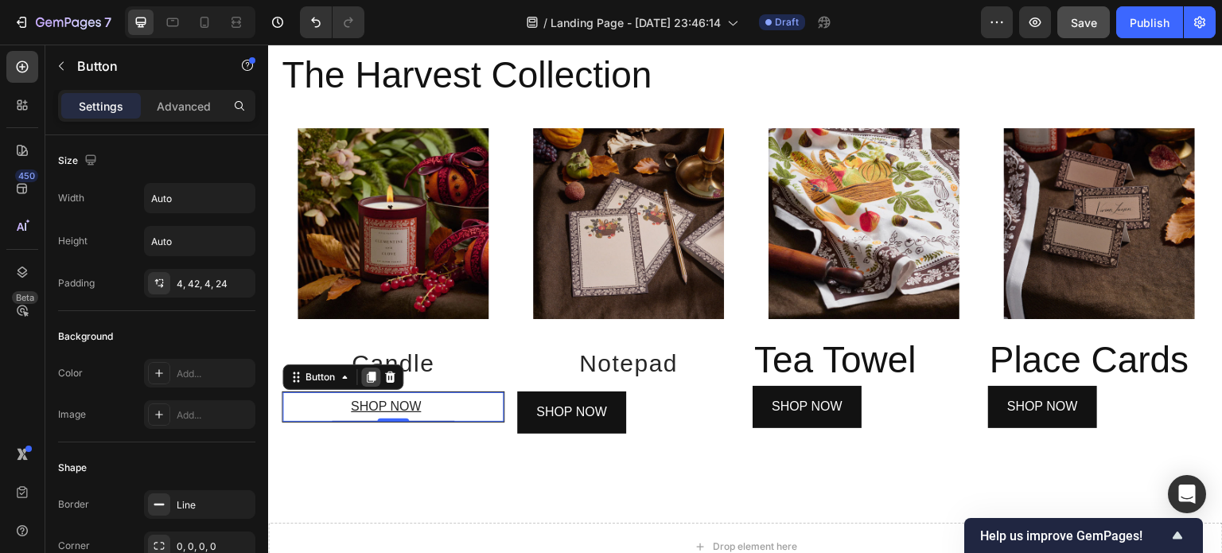
click at [369, 373] on icon at bounding box center [371, 377] width 9 height 11
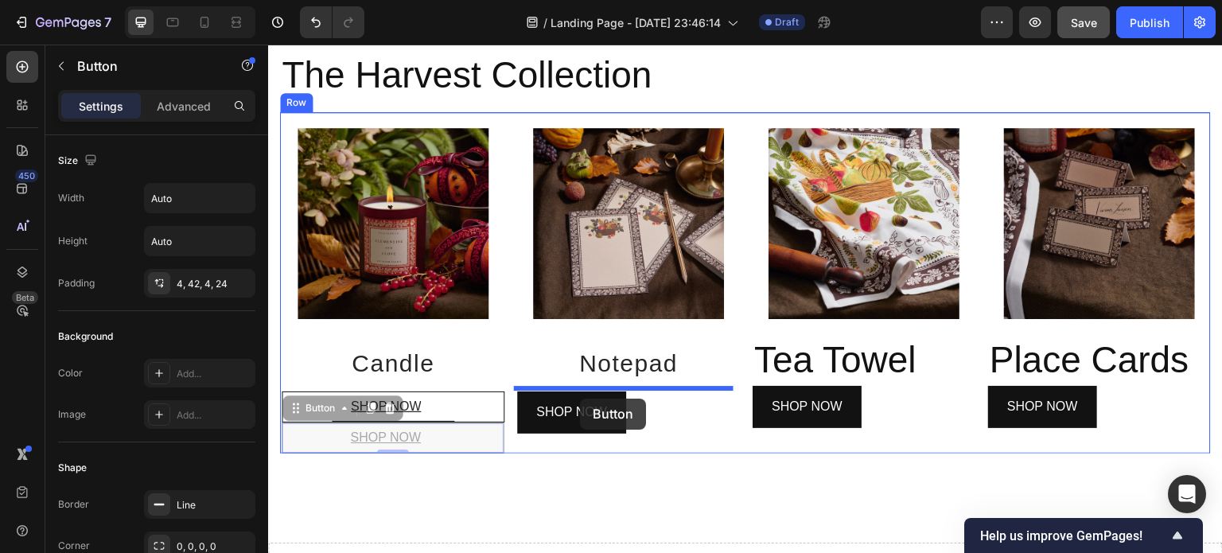
drag, startPoint x: 443, startPoint y: 432, endPoint x: 580, endPoint y: 399, distance: 140.9
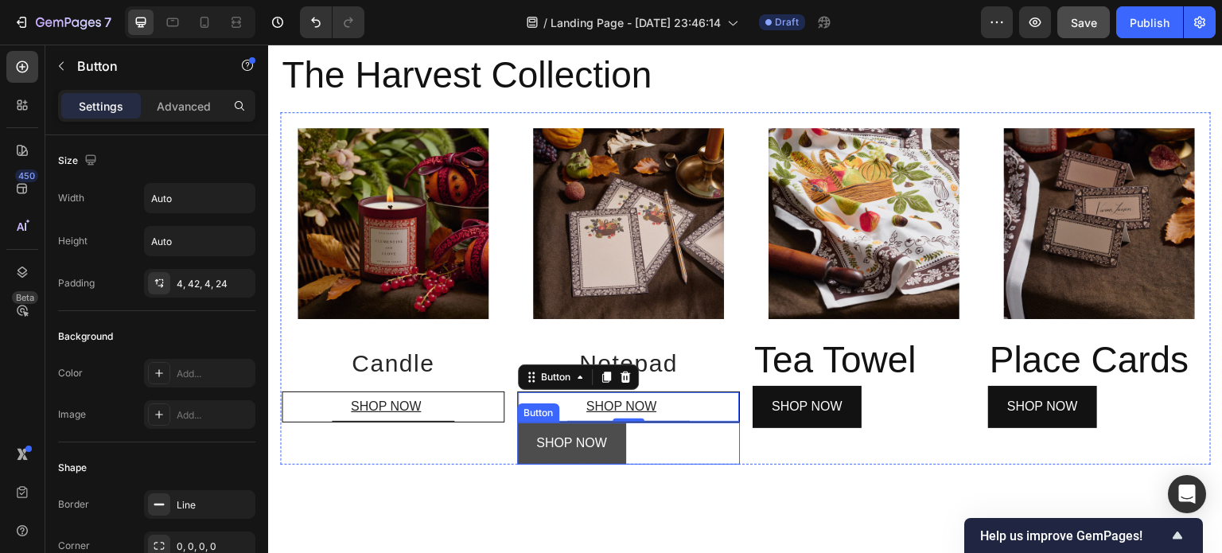
click at [613, 436] on button "SHOP NOW" at bounding box center [571, 443] width 109 height 42
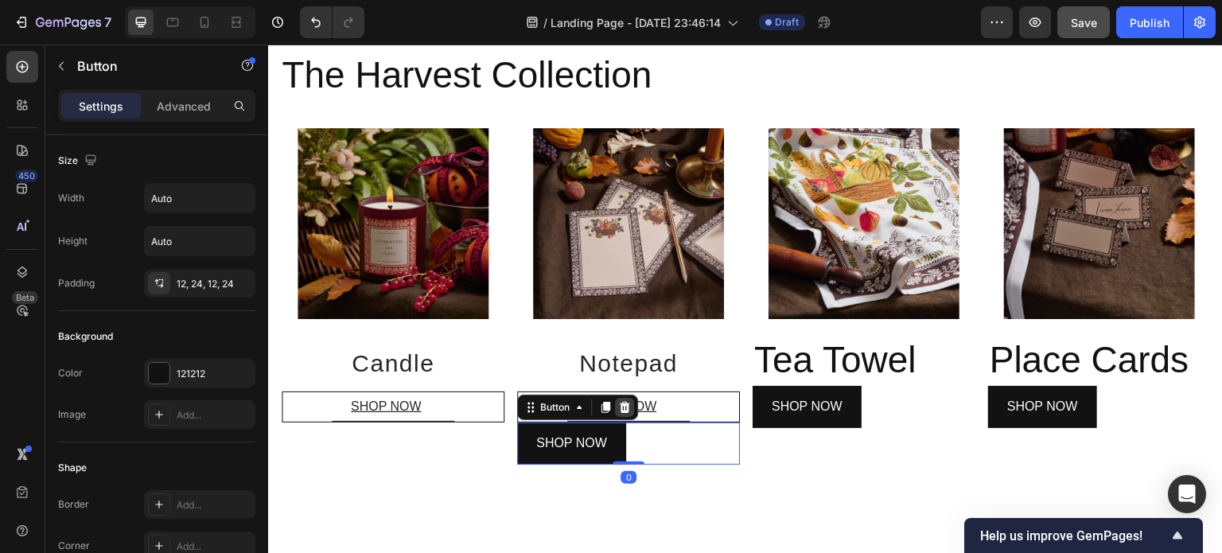
click at [625, 407] on icon at bounding box center [624, 407] width 13 height 13
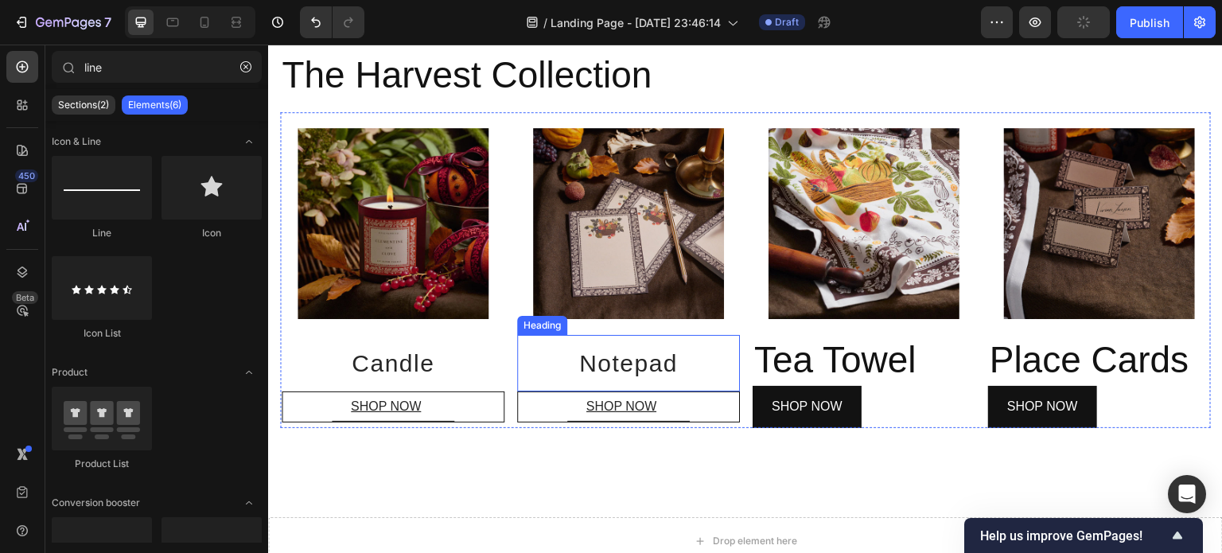
click at [659, 361] on p "Notepad" at bounding box center [628, 363] width 197 height 31
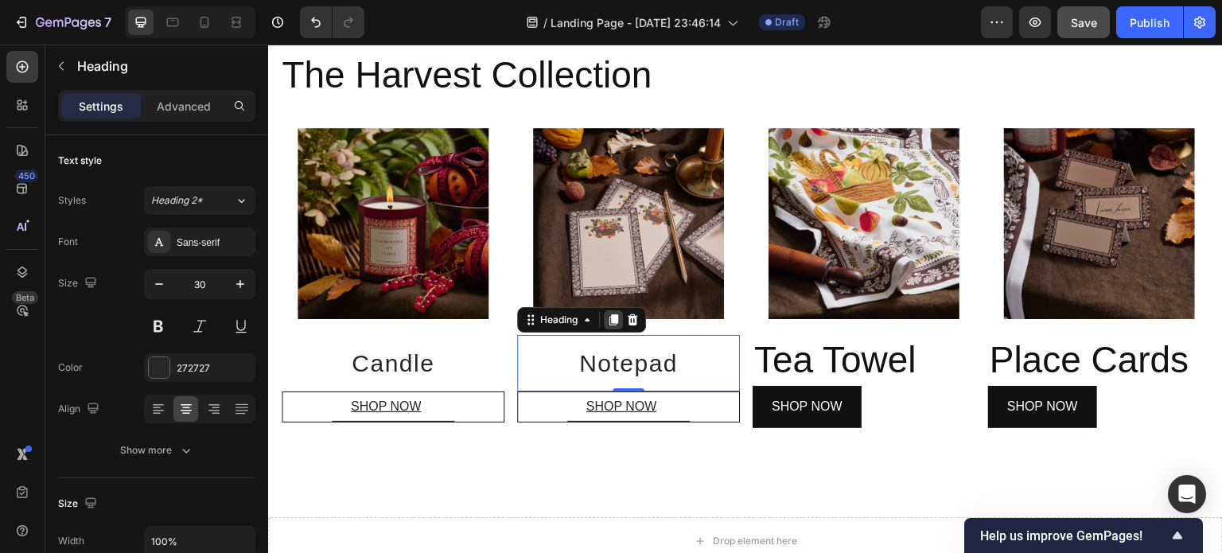
click at [612, 315] on icon at bounding box center [613, 320] width 9 height 11
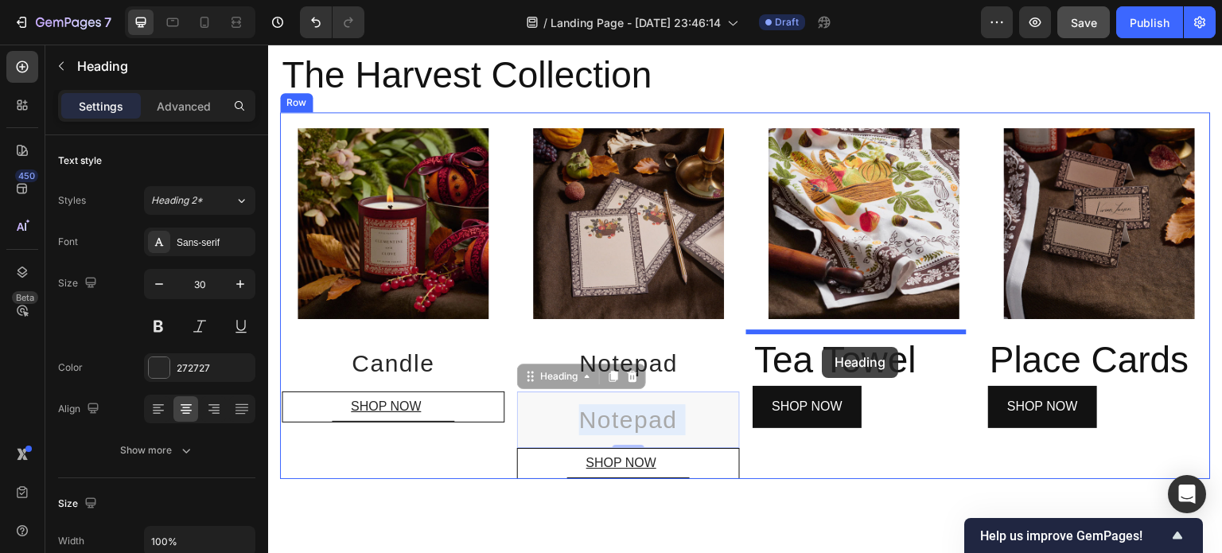
drag, startPoint x: 676, startPoint y: 420, endPoint x: 823, endPoint y: 347, distance: 163.7
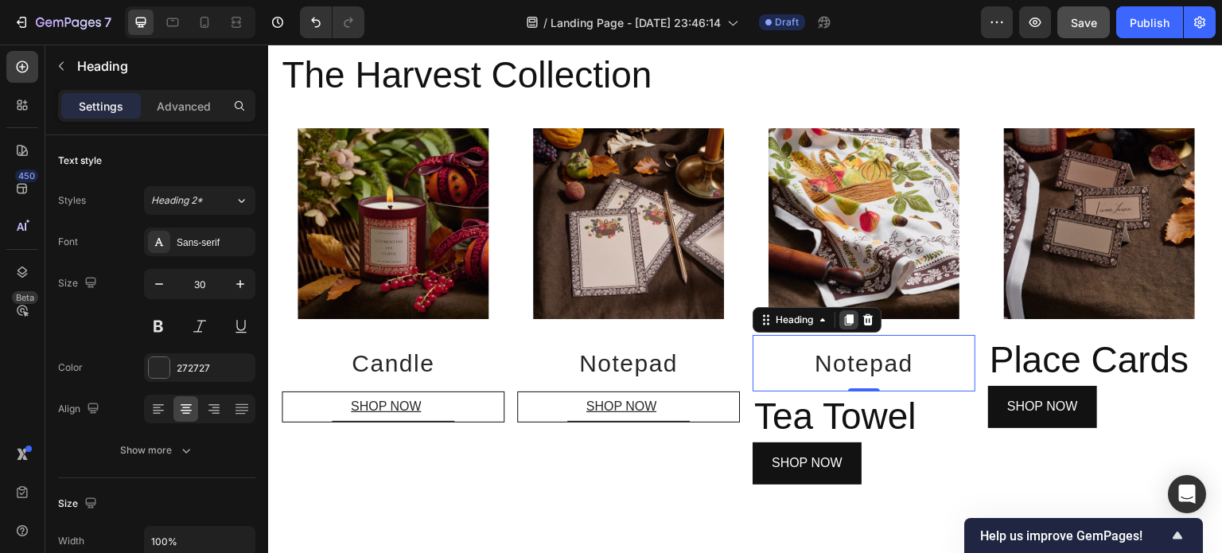
click at [846, 317] on icon at bounding box center [849, 320] width 9 height 11
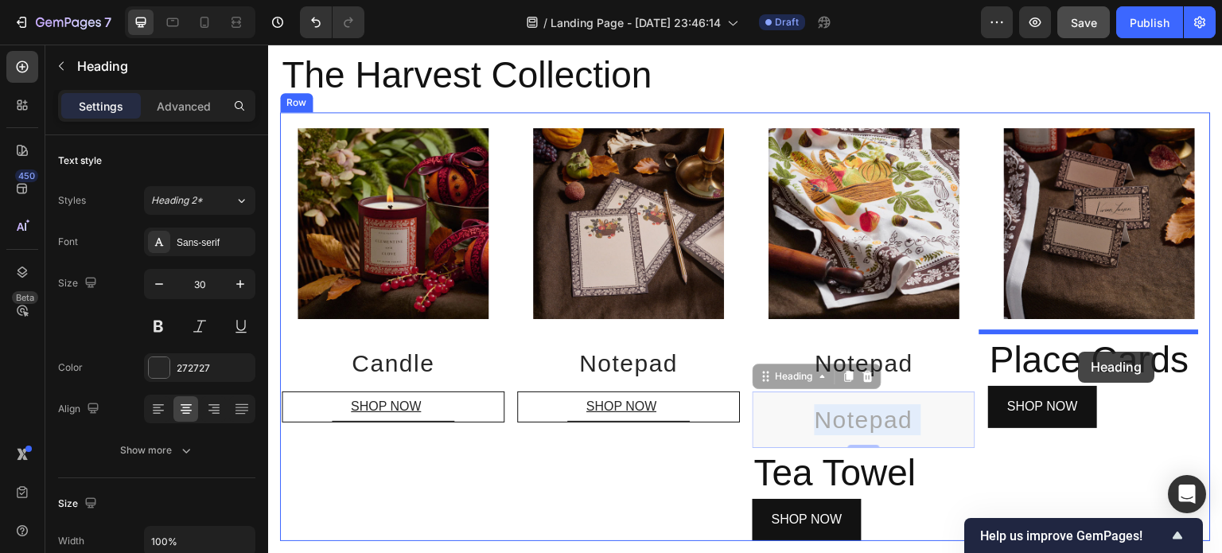
drag, startPoint x: 944, startPoint y: 414, endPoint x: 1079, endPoint y: 352, distance: 148.1
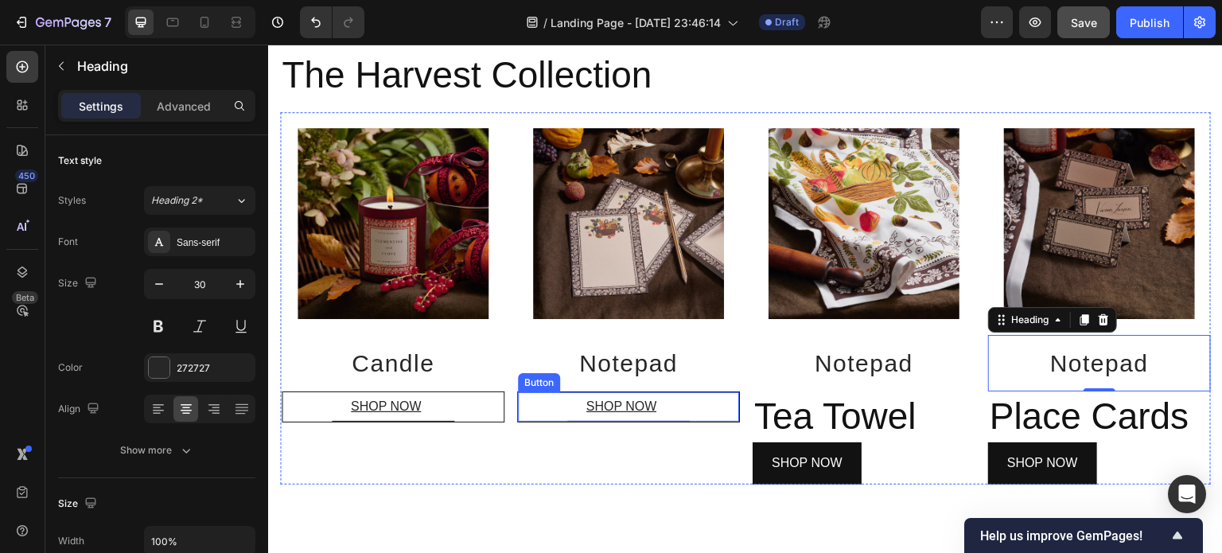
click at [702, 403] on div "SHOP NOW Button" at bounding box center [628, 406] width 223 height 31
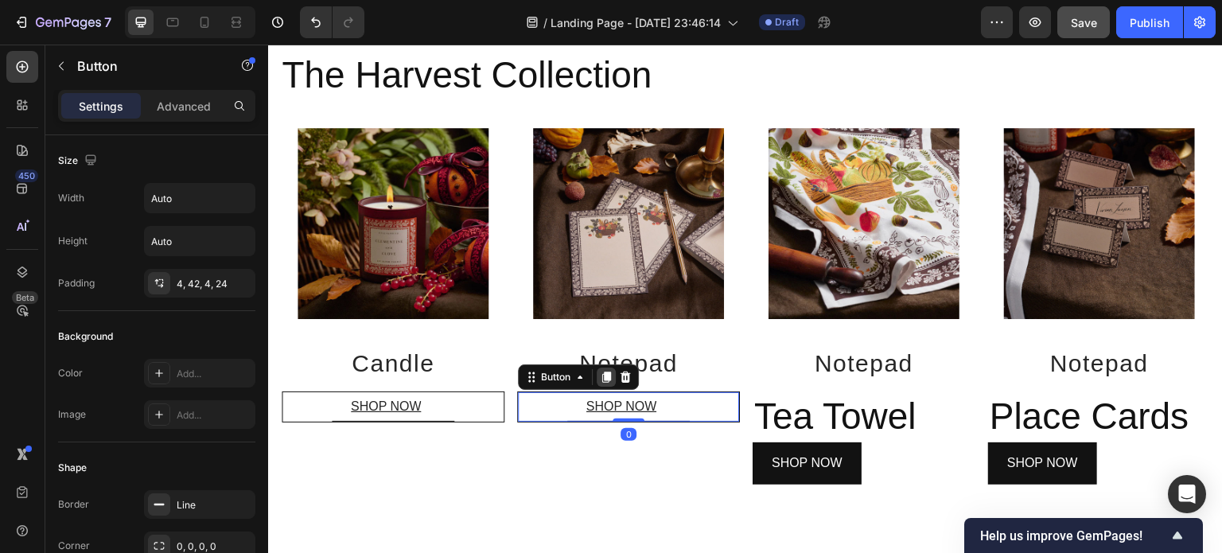
click at [605, 372] on icon at bounding box center [606, 377] width 9 height 11
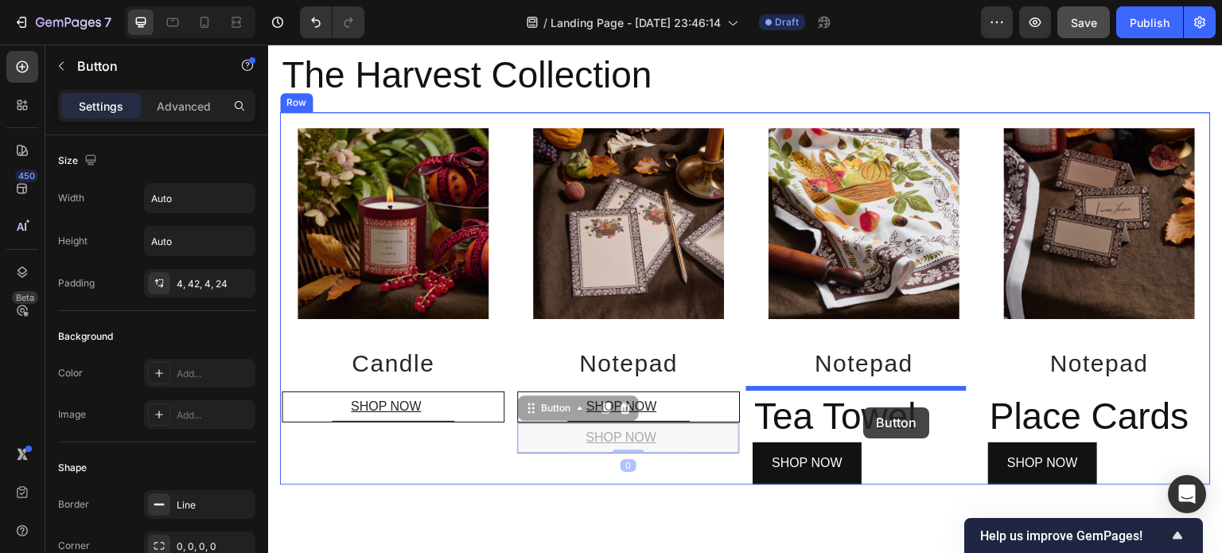
drag, startPoint x: 710, startPoint y: 429, endPoint x: 864, endPoint y: 407, distance: 155.8
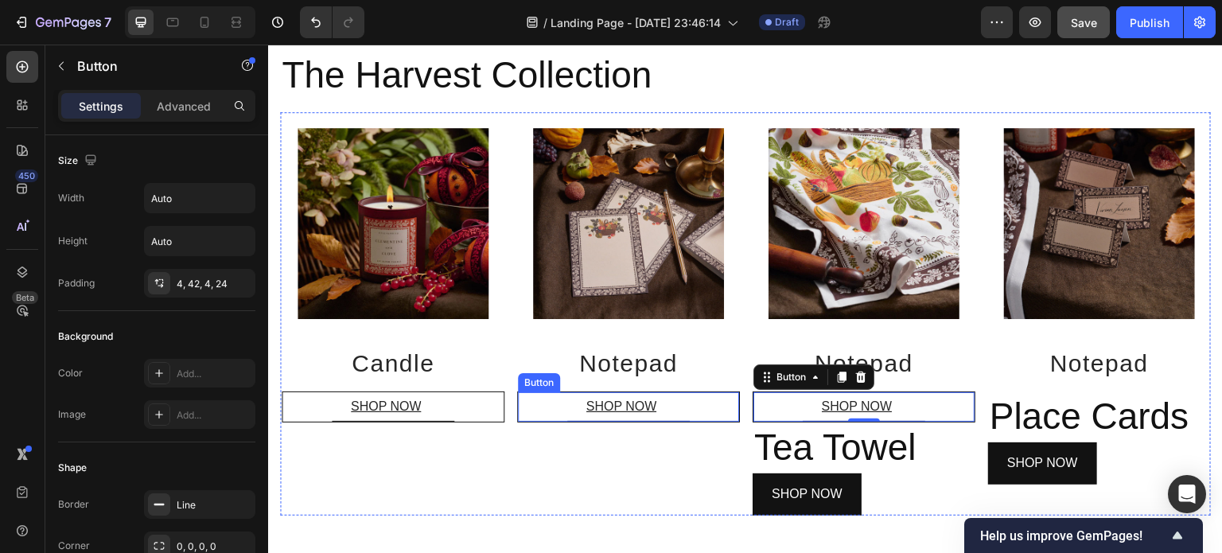
click at [695, 401] on div "SHOP NOW Button" at bounding box center [628, 406] width 223 height 31
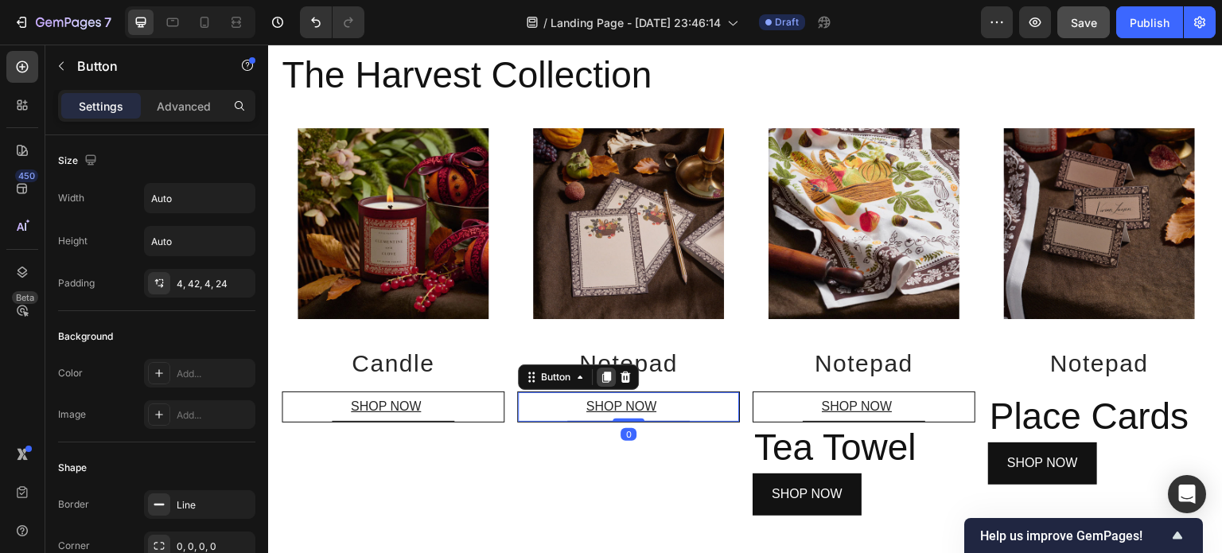
click at [603, 373] on icon at bounding box center [606, 377] width 9 height 11
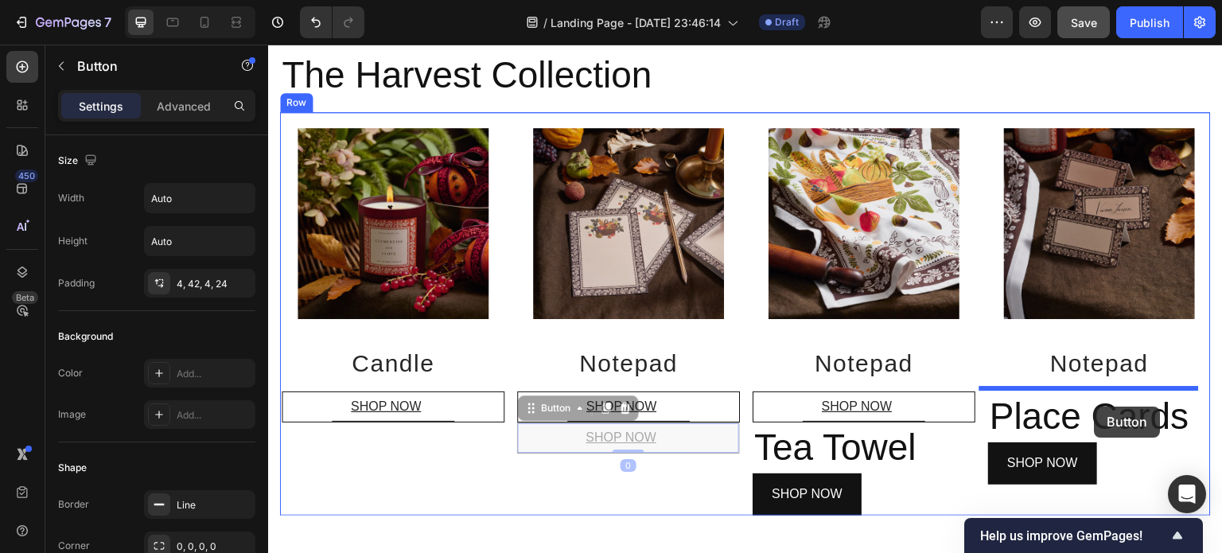
drag, startPoint x: 715, startPoint y: 430, endPoint x: 1095, endPoint y: 407, distance: 380.2
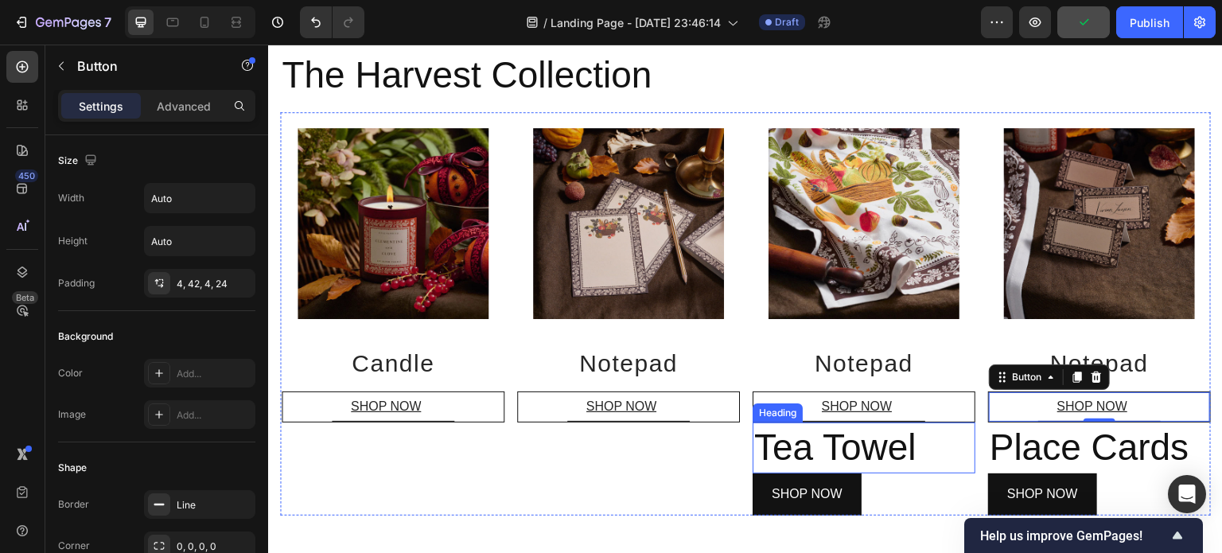
click at [863, 443] on h2 "Tea Towel" at bounding box center [864, 447] width 223 height 51
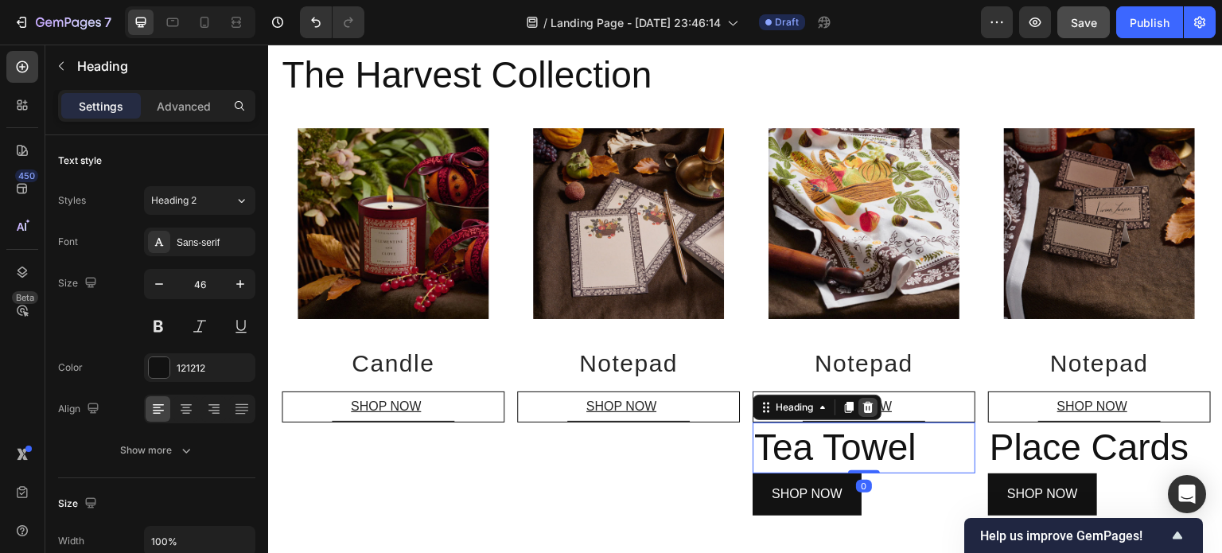
click at [865, 398] on div at bounding box center [867, 407] width 19 height 19
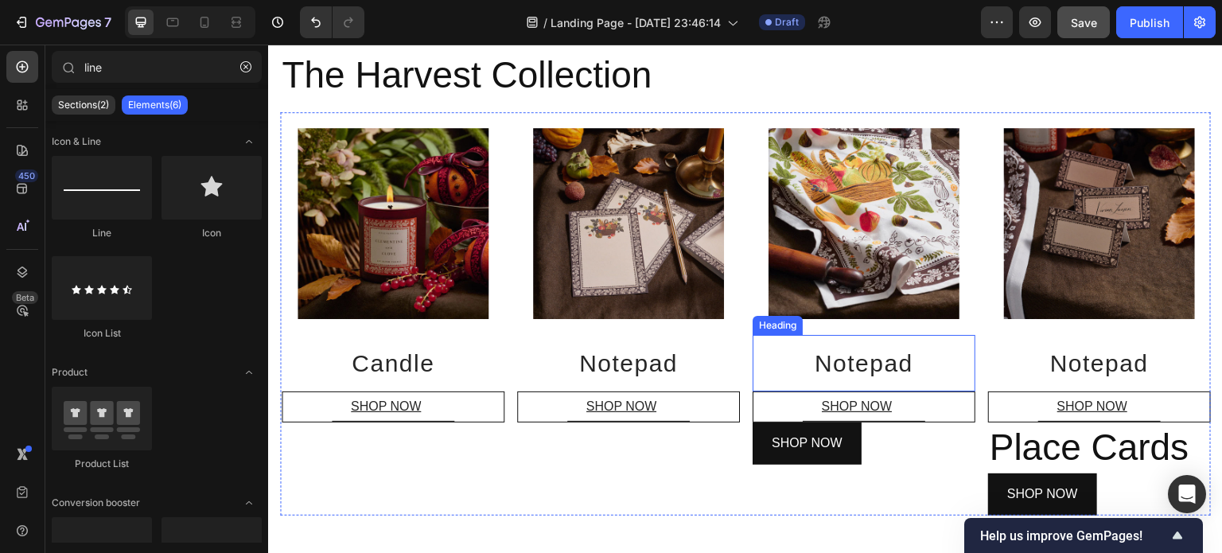
click at [874, 353] on h2 "Notepad" at bounding box center [864, 363] width 223 height 56
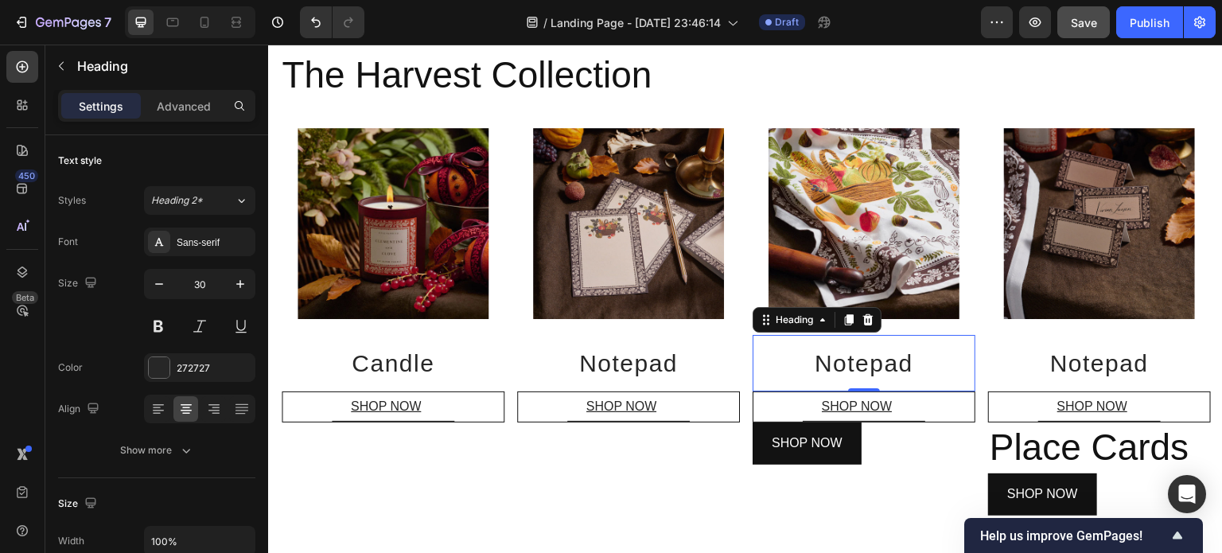
click at [878, 360] on h2 "Notepad" at bounding box center [864, 363] width 223 height 56
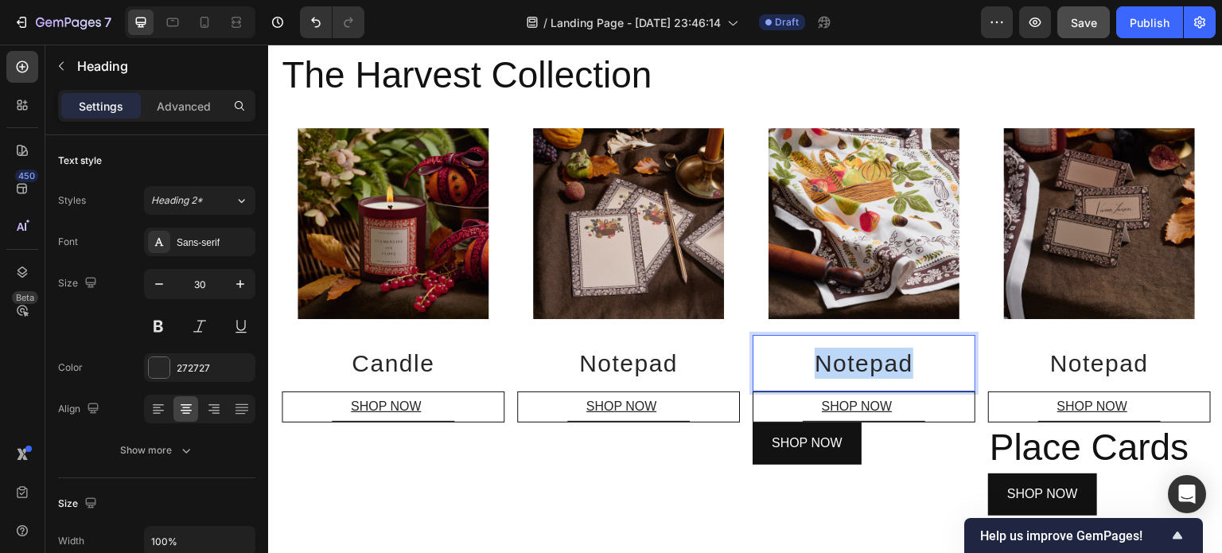
click at [878, 360] on p "Notepad" at bounding box center [863, 363] width 197 height 31
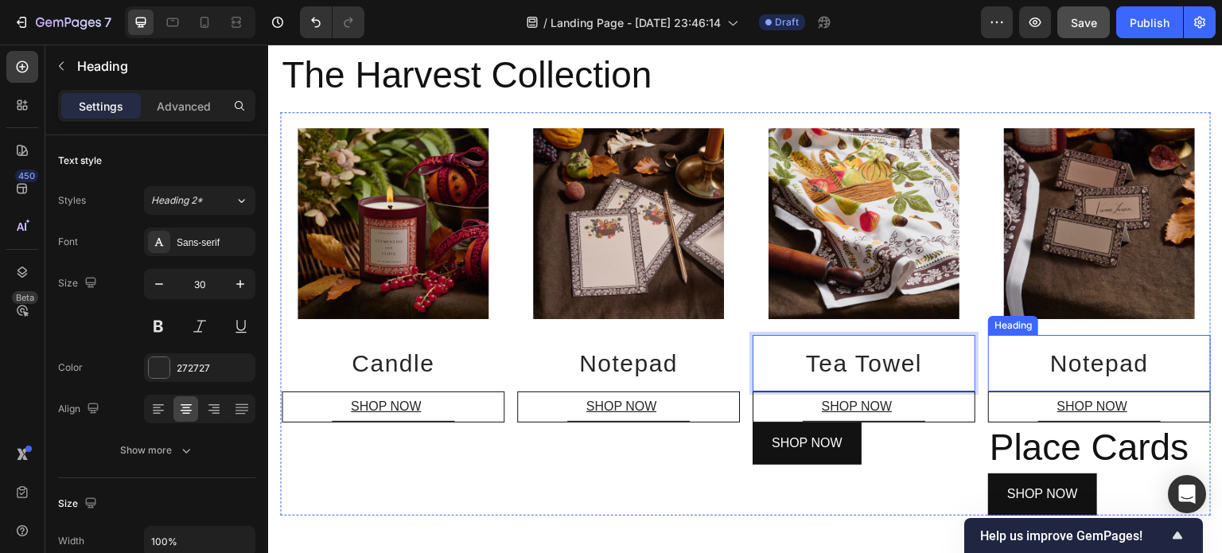
click at [1043, 366] on h2 "Notepad" at bounding box center [1099, 363] width 223 height 56
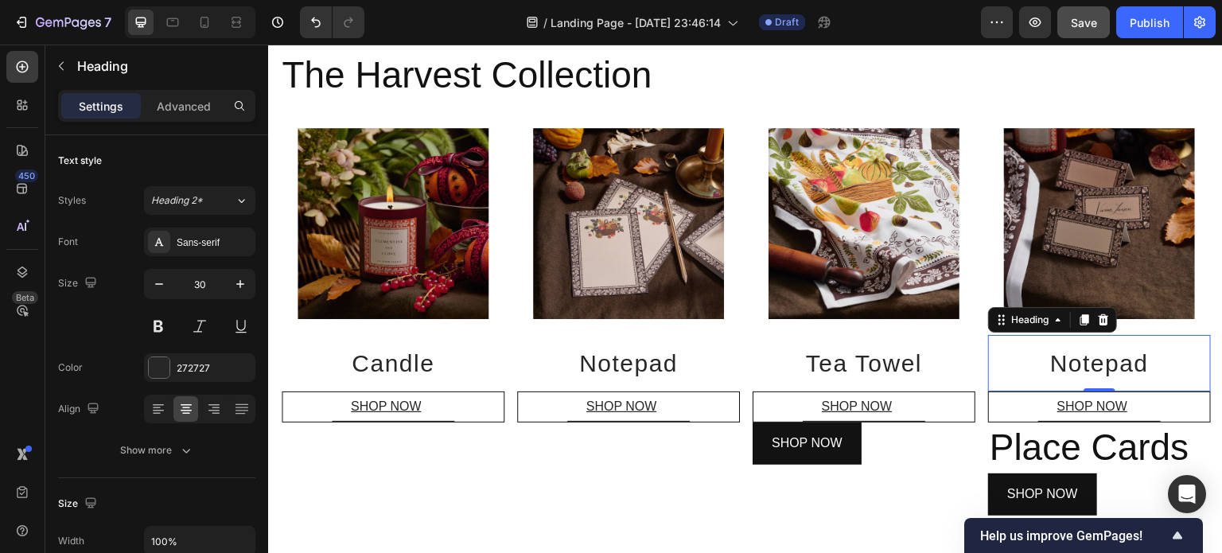
click at [1095, 356] on h2 "Notepad" at bounding box center [1099, 363] width 223 height 56
click at [1095, 356] on p "Notepad" at bounding box center [1099, 363] width 197 height 31
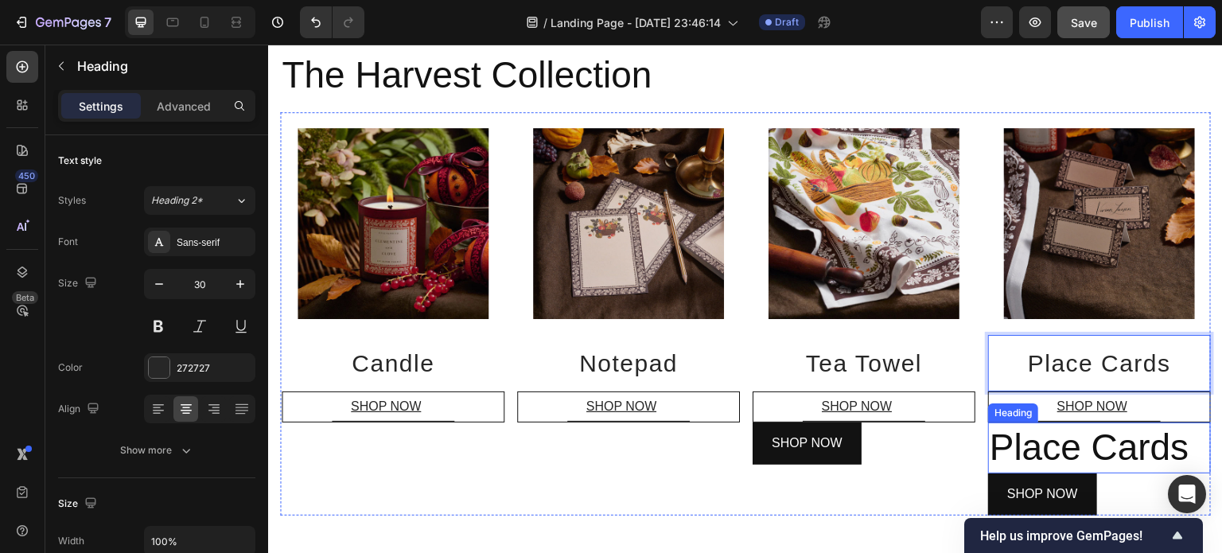
click at [1096, 449] on h2 "Place Cards" at bounding box center [1099, 447] width 223 height 51
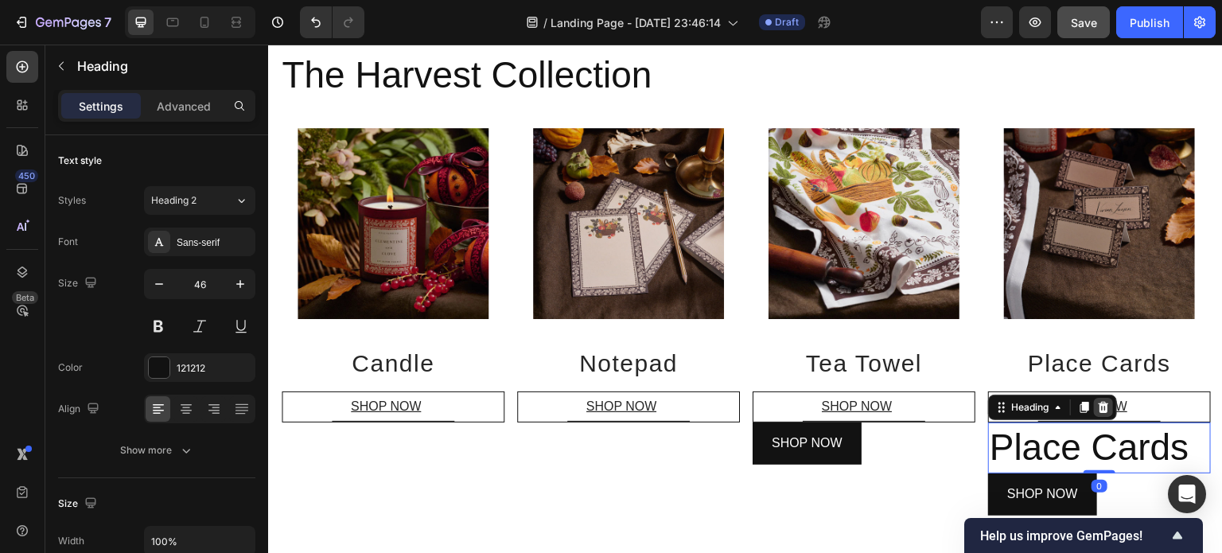
click at [1097, 404] on icon at bounding box center [1103, 407] width 13 height 13
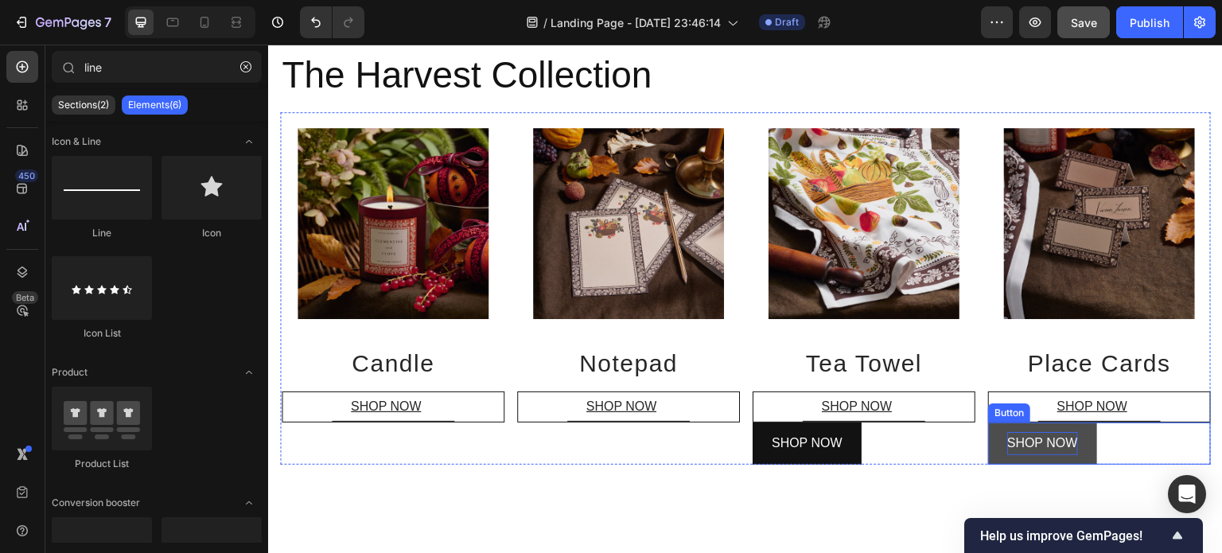
click at [1068, 449] on p "SHOP NOW" at bounding box center [1042, 443] width 71 height 23
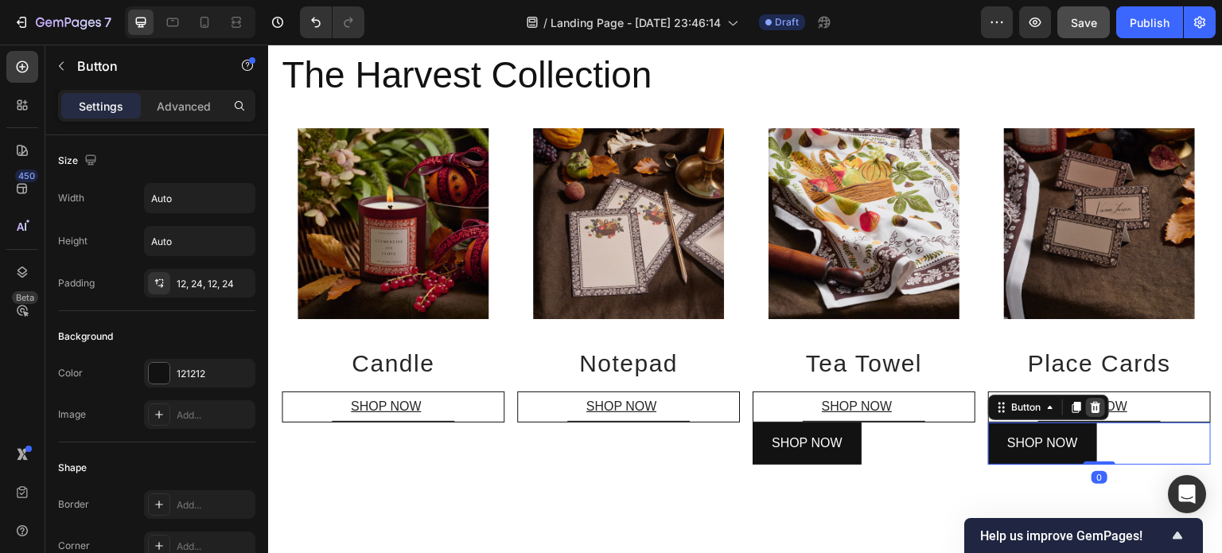
click at [1091, 407] on icon at bounding box center [1096, 407] width 10 height 11
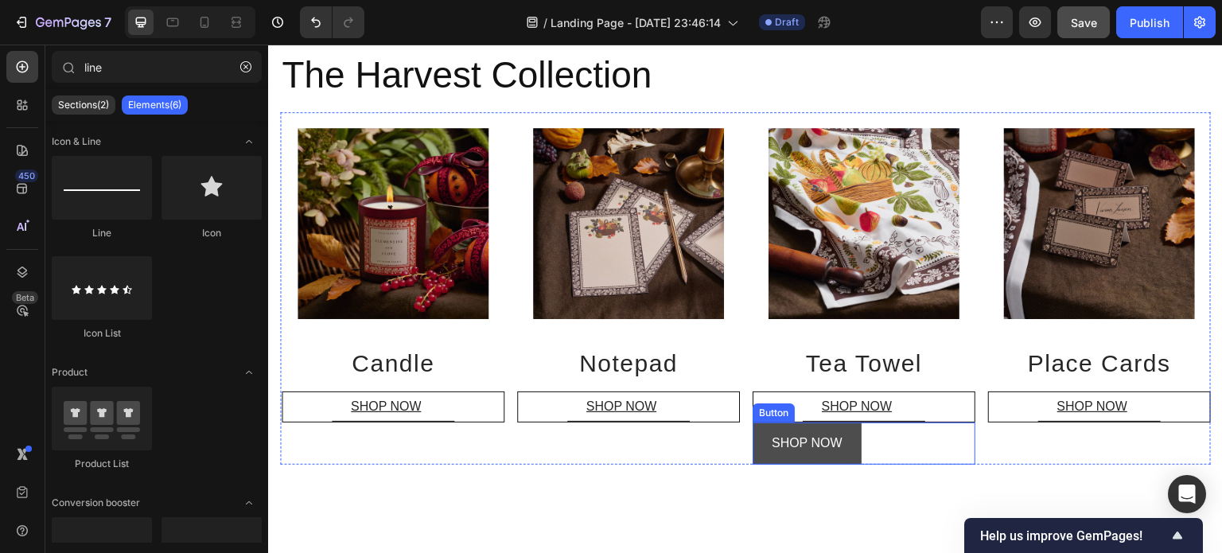
click at [854, 445] on button "SHOP NOW" at bounding box center [807, 443] width 109 height 42
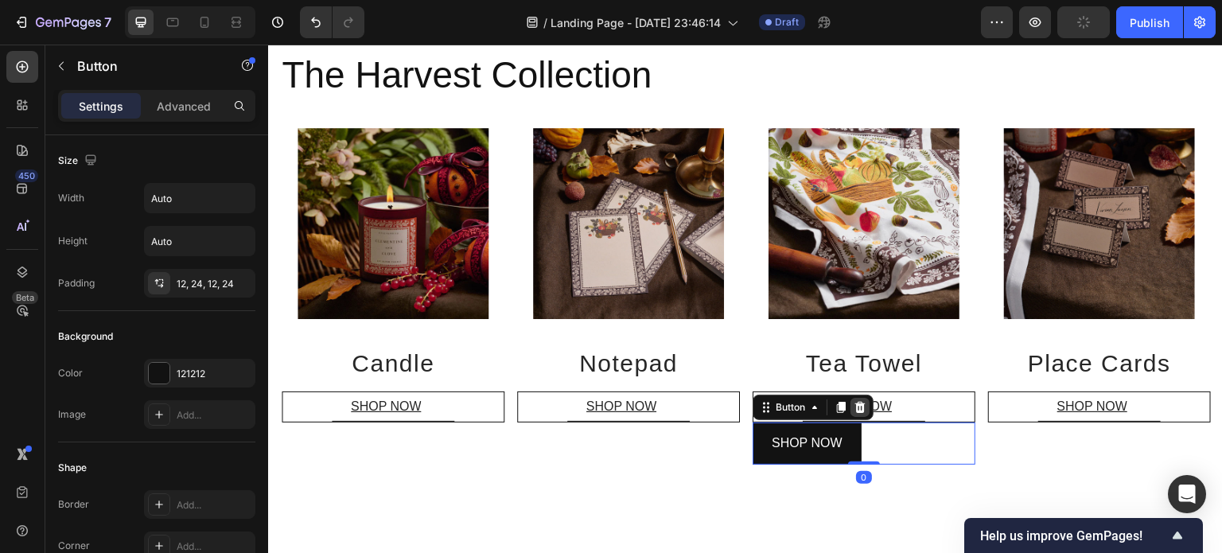
click at [854, 404] on icon at bounding box center [860, 407] width 13 height 13
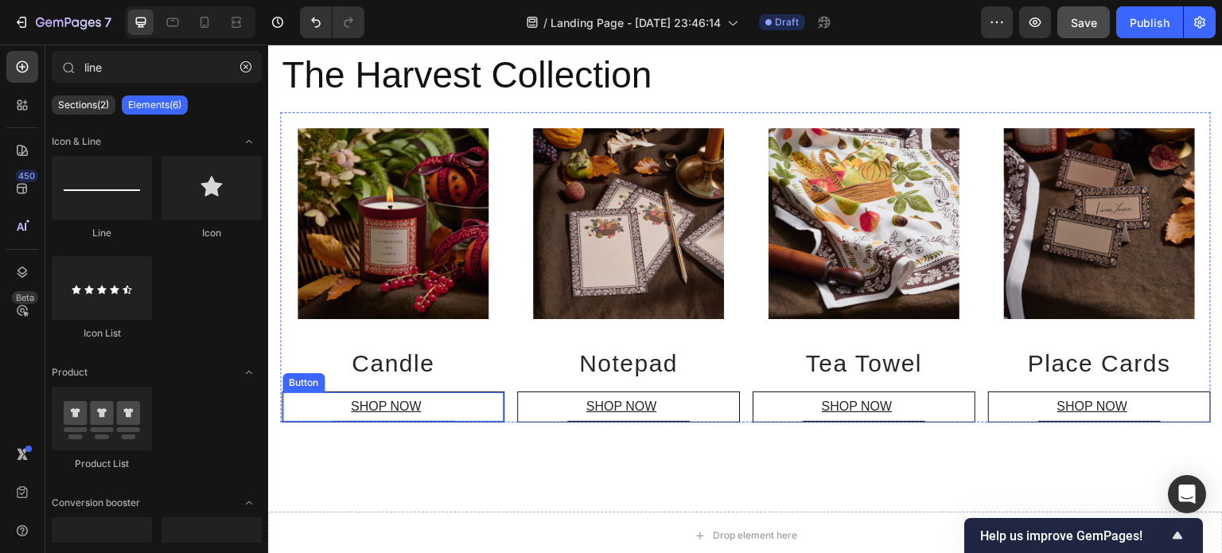
click at [455, 406] on div "SHOP NOW Button" at bounding box center [393, 406] width 223 height 31
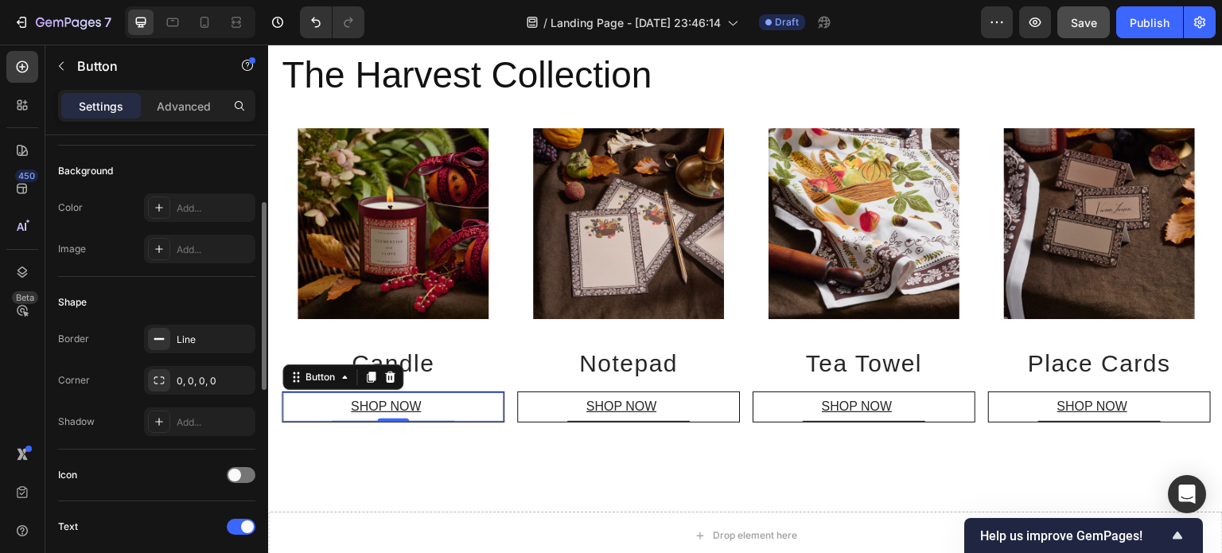
scroll to position [166, 0]
click at [207, 335] on div "Line" at bounding box center [200, 339] width 46 height 14
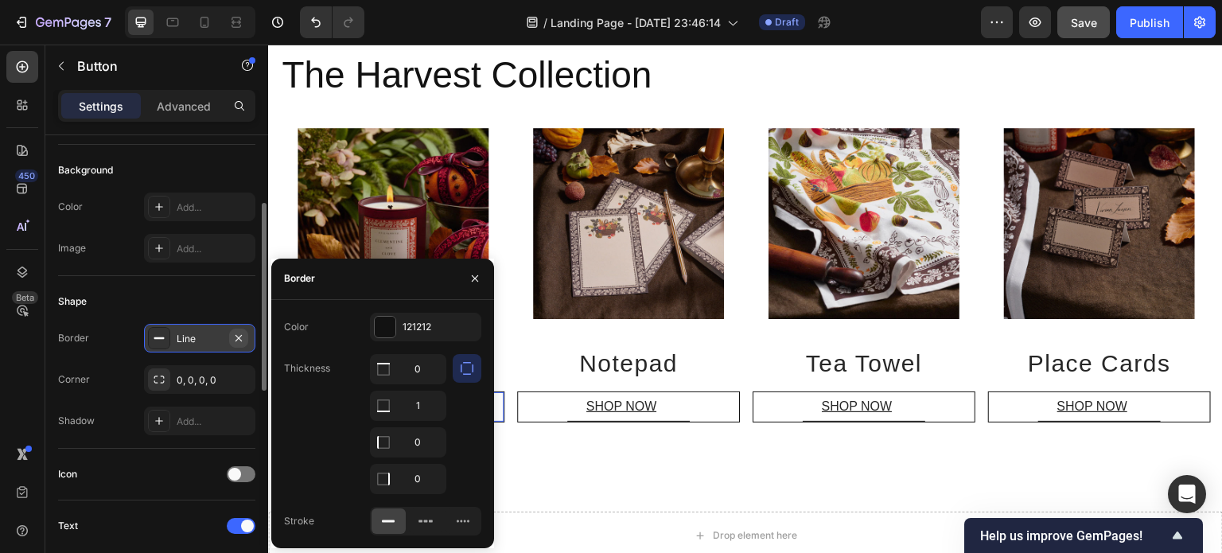
click at [239, 338] on icon "button" at bounding box center [238, 338] width 13 height 13
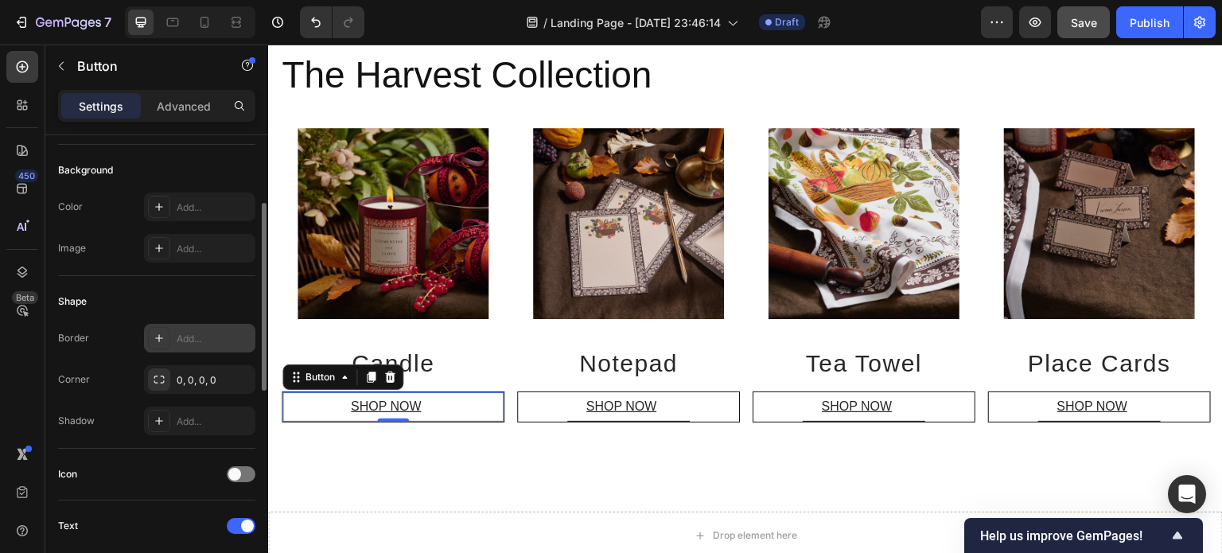
click at [210, 326] on div "Add..." at bounding box center [199, 338] width 111 height 29
type input "1"
click at [203, 296] on div "Shape" at bounding box center [156, 301] width 197 height 25
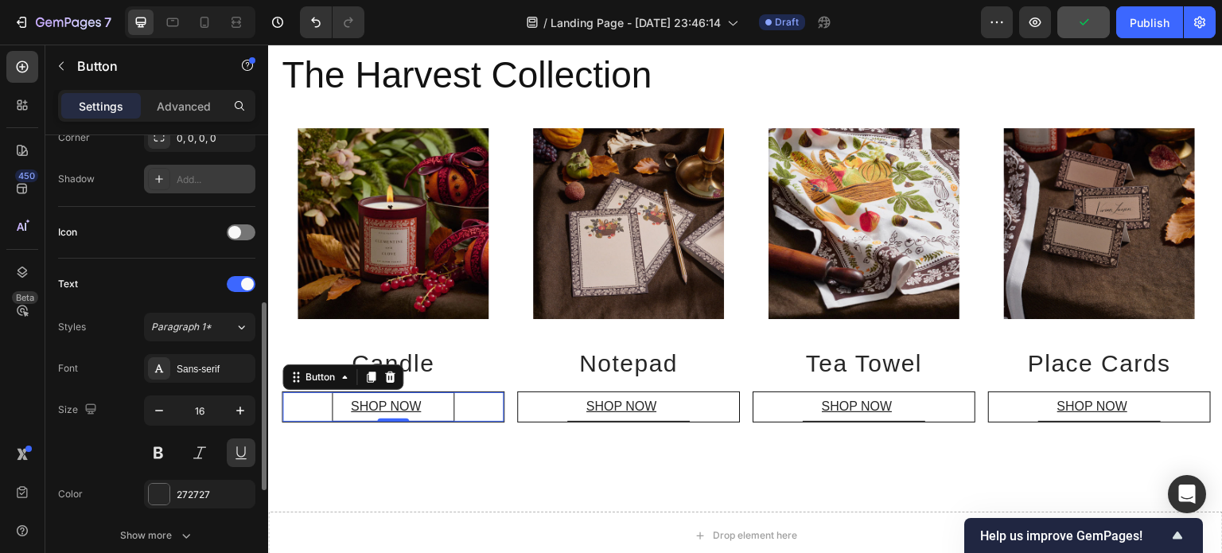
scroll to position [409, 0]
click at [224, 327] on div "Paragraph 1*" at bounding box center [193, 326] width 84 height 14
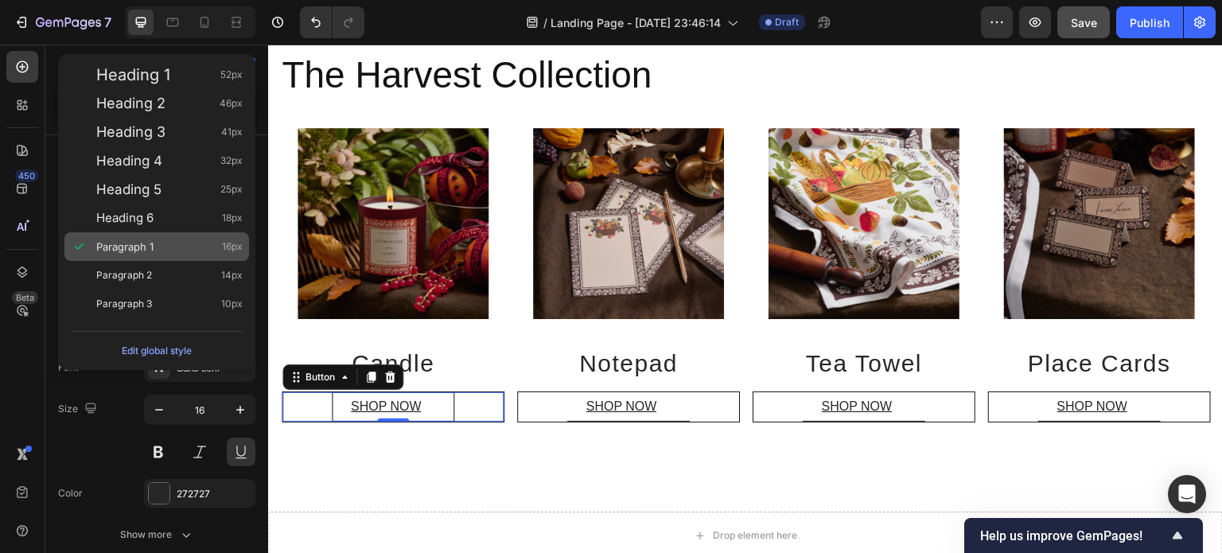
click at [131, 243] on span "Paragraph 1" at bounding box center [124, 247] width 57 height 16
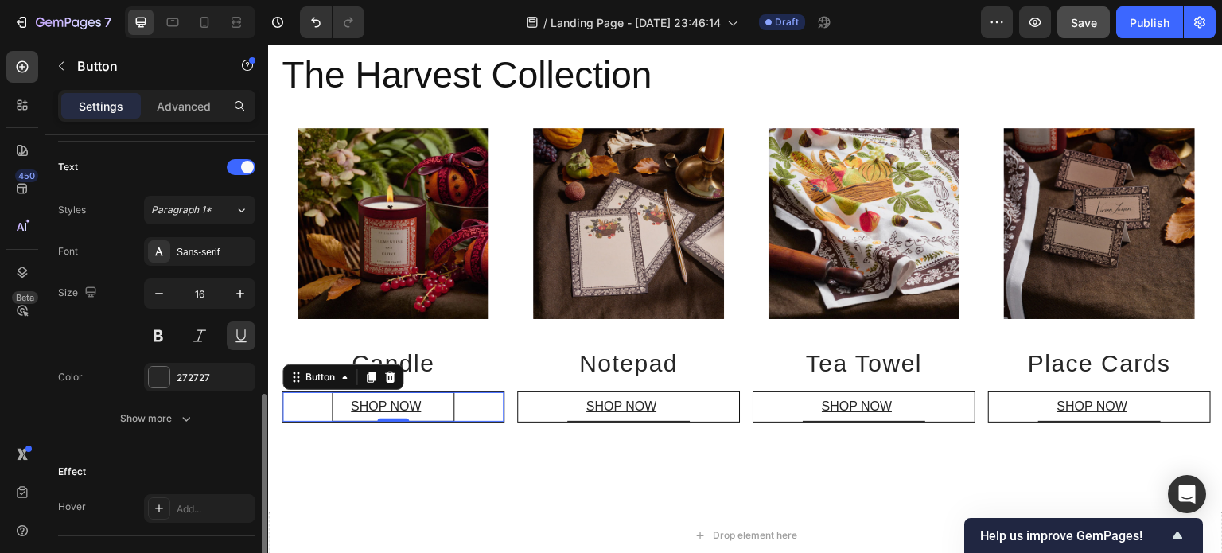
scroll to position [578, 0]
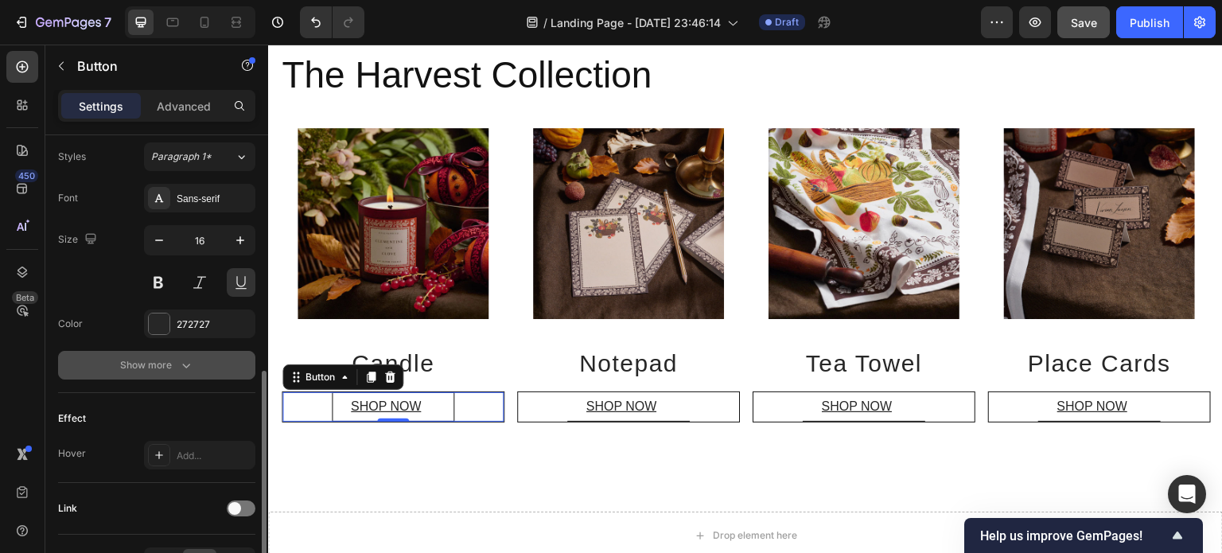
click at [194, 359] on button "Show more" at bounding box center [156, 365] width 197 height 29
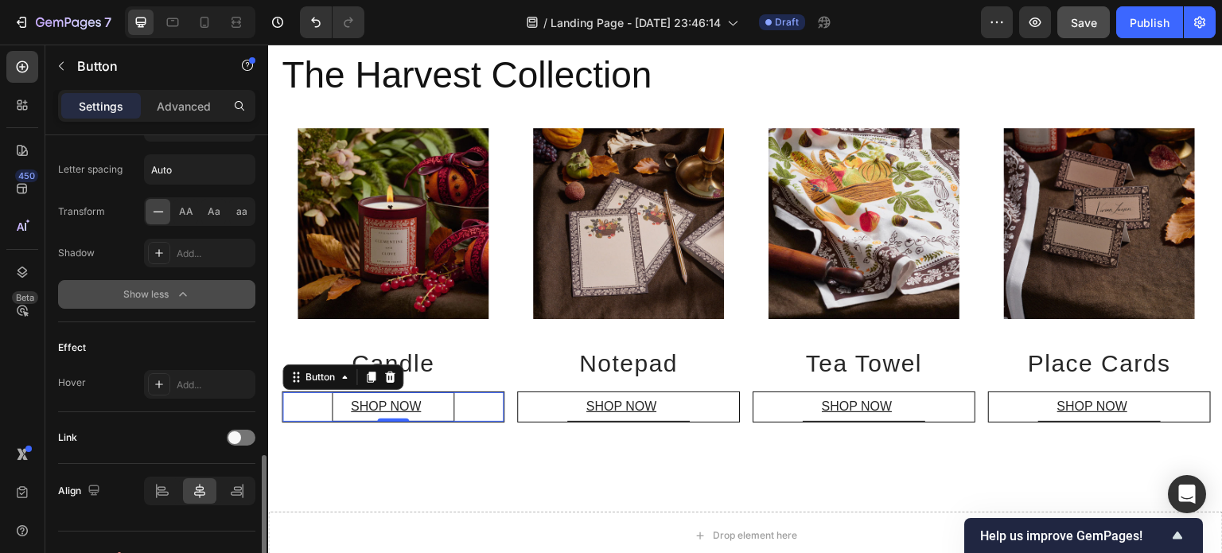
scroll to position [885, 0]
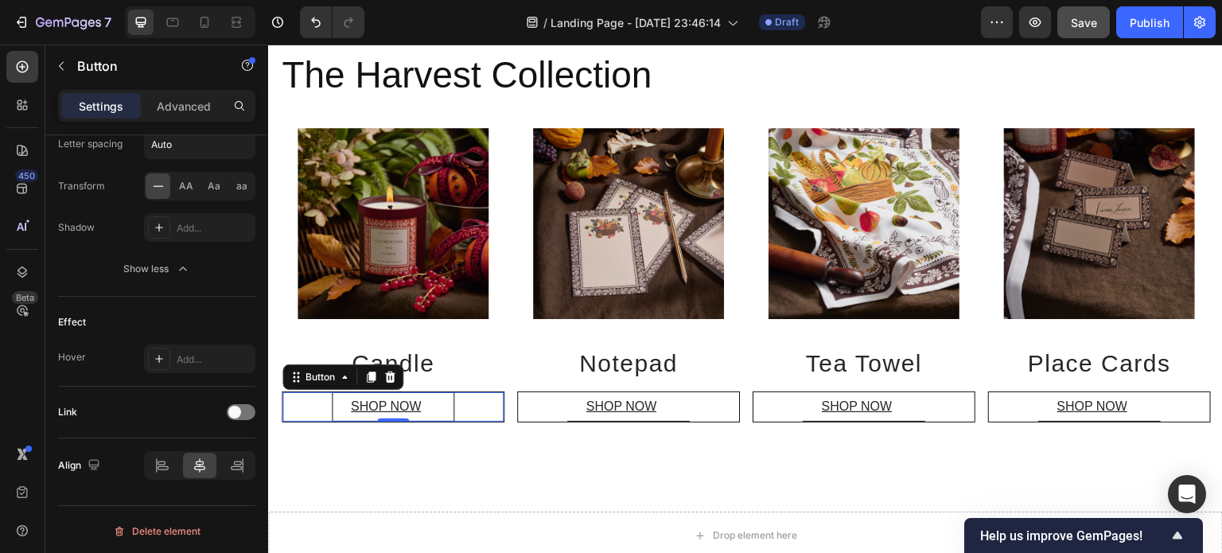
click at [468, 406] on div "SHOP NOW Button 0" at bounding box center [393, 406] width 223 height 31
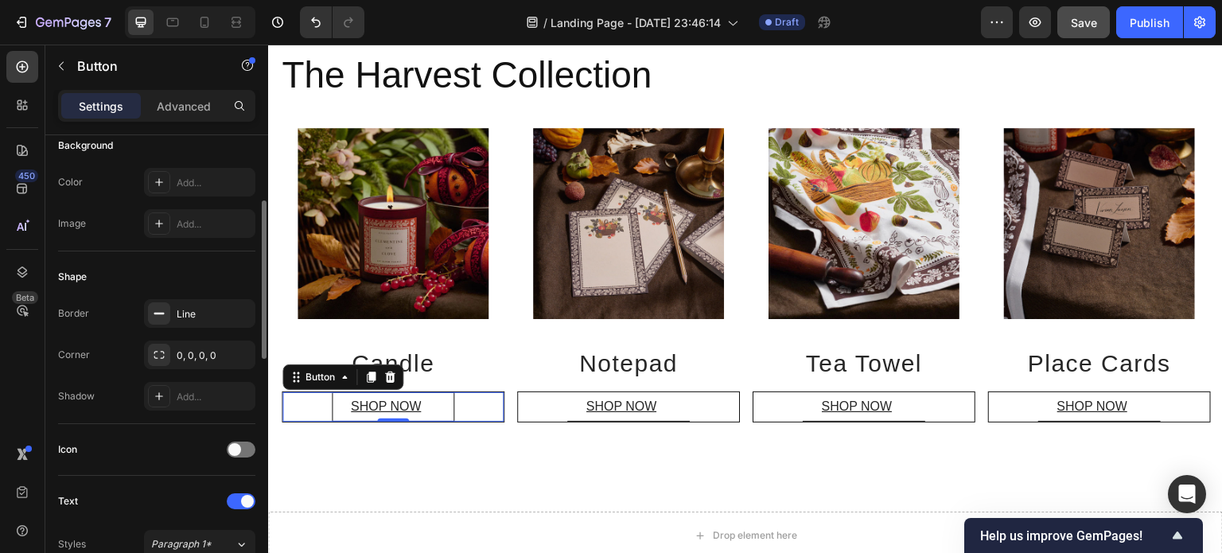
scroll to position [186, 0]
click at [192, 321] on div "Line" at bounding box center [200, 319] width 46 height 14
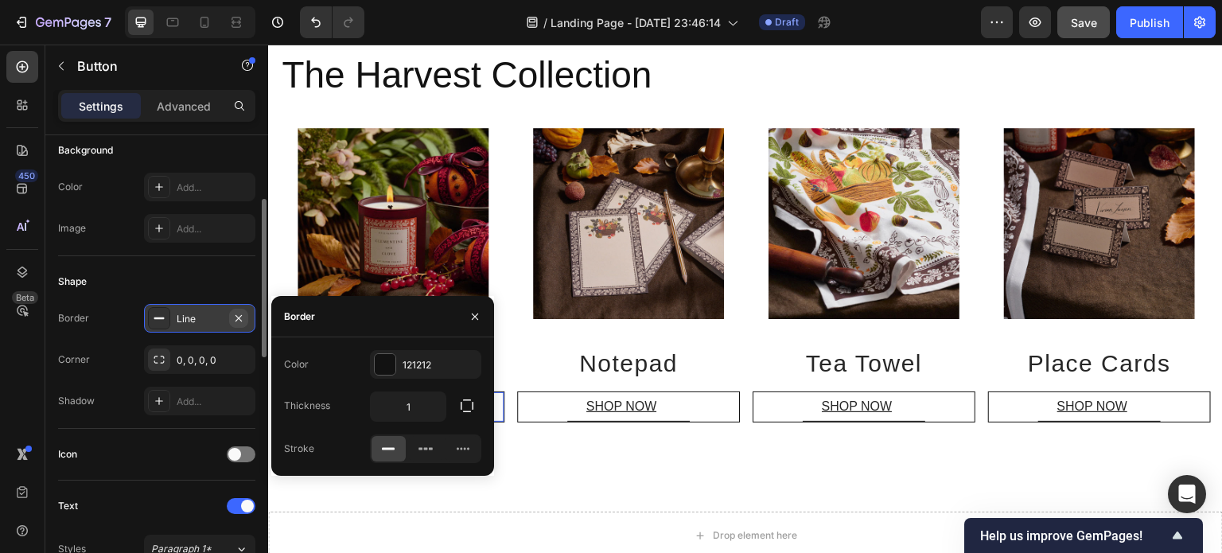
click at [246, 317] on button "button" at bounding box center [238, 318] width 19 height 19
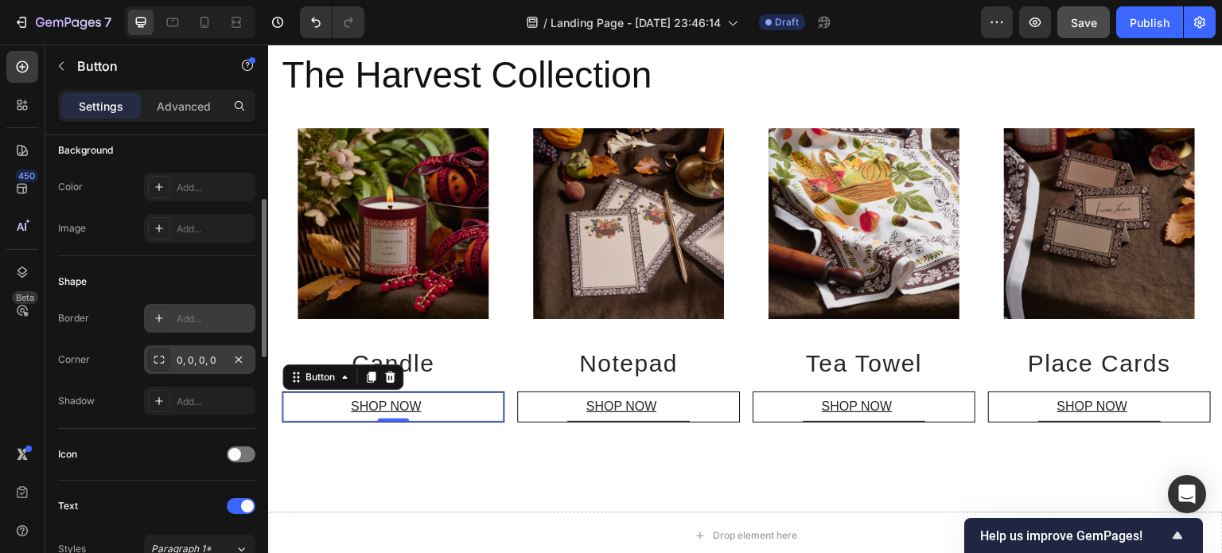
click at [223, 356] on div "0, 0, 0, 0" at bounding box center [200, 360] width 46 height 14
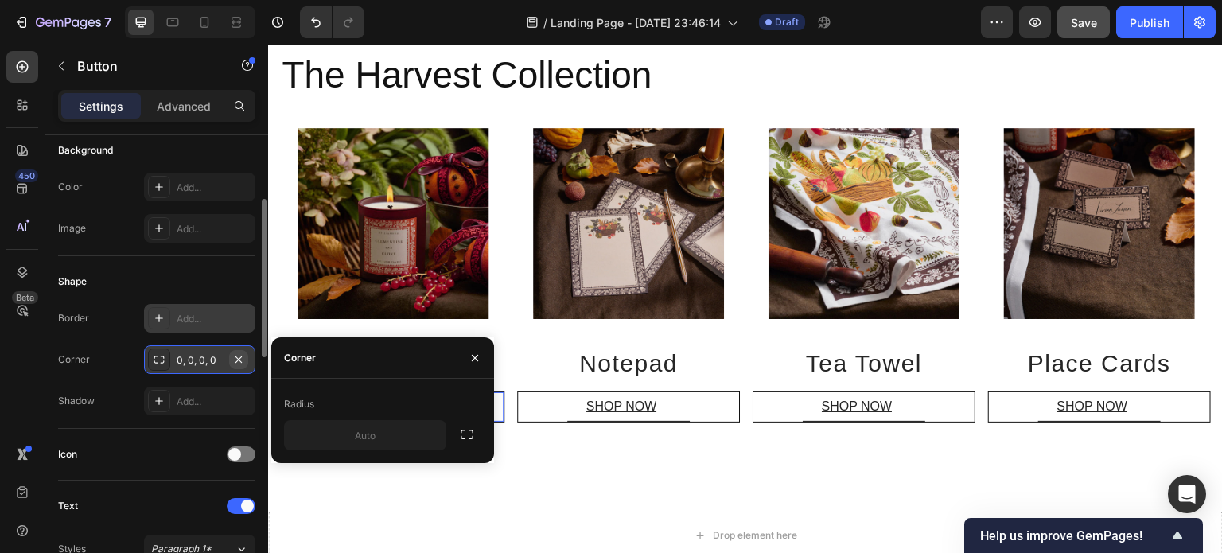
click at [240, 356] on icon "button" at bounding box center [238, 359] width 13 height 13
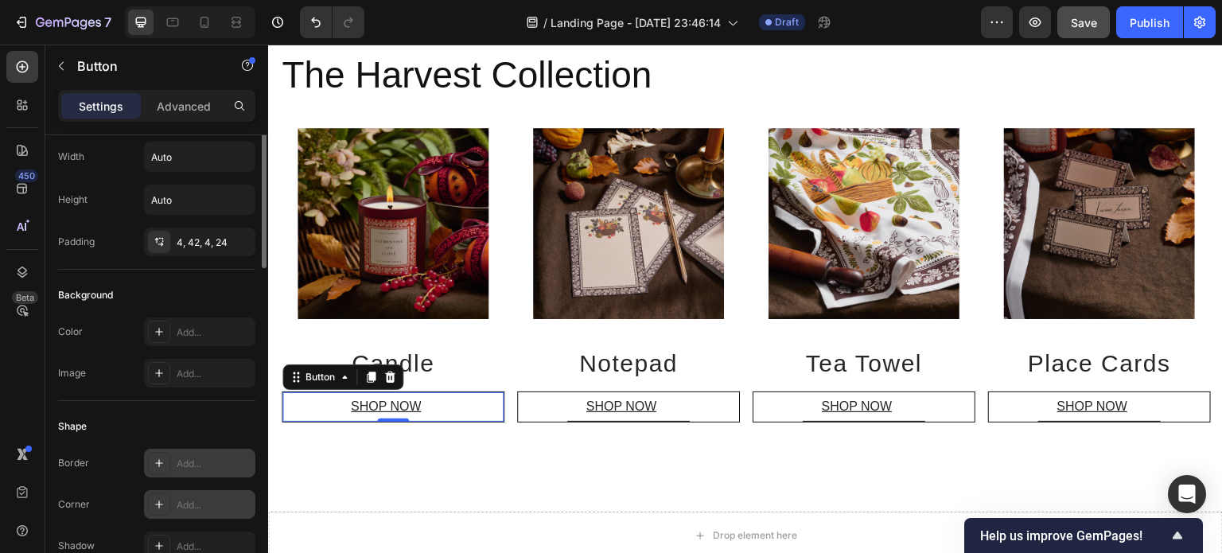
scroll to position [10, 0]
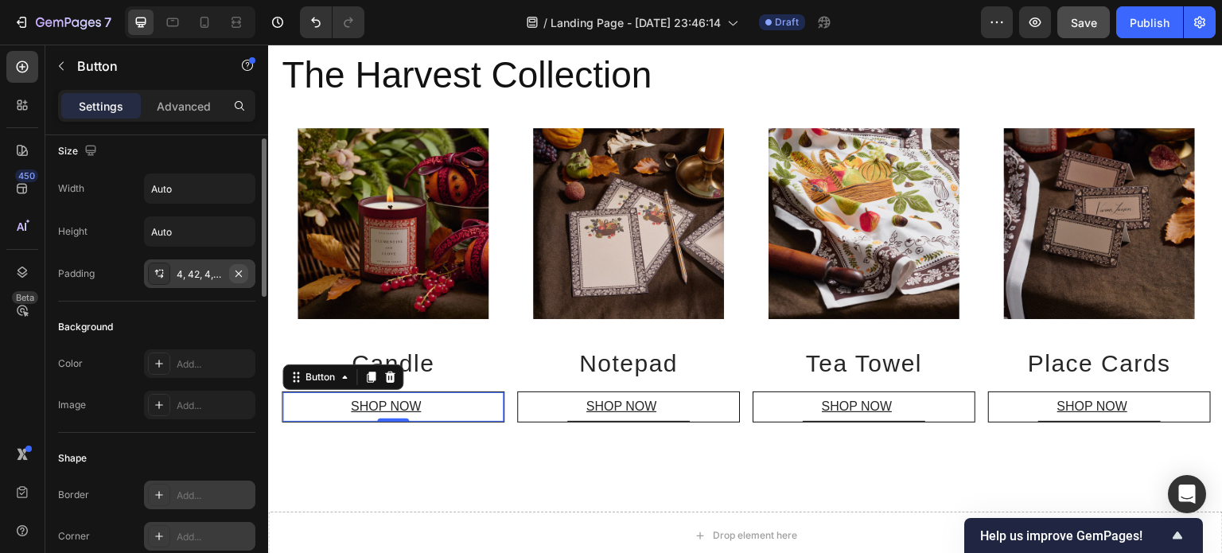
click at [242, 268] on icon "button" at bounding box center [238, 273] width 13 height 13
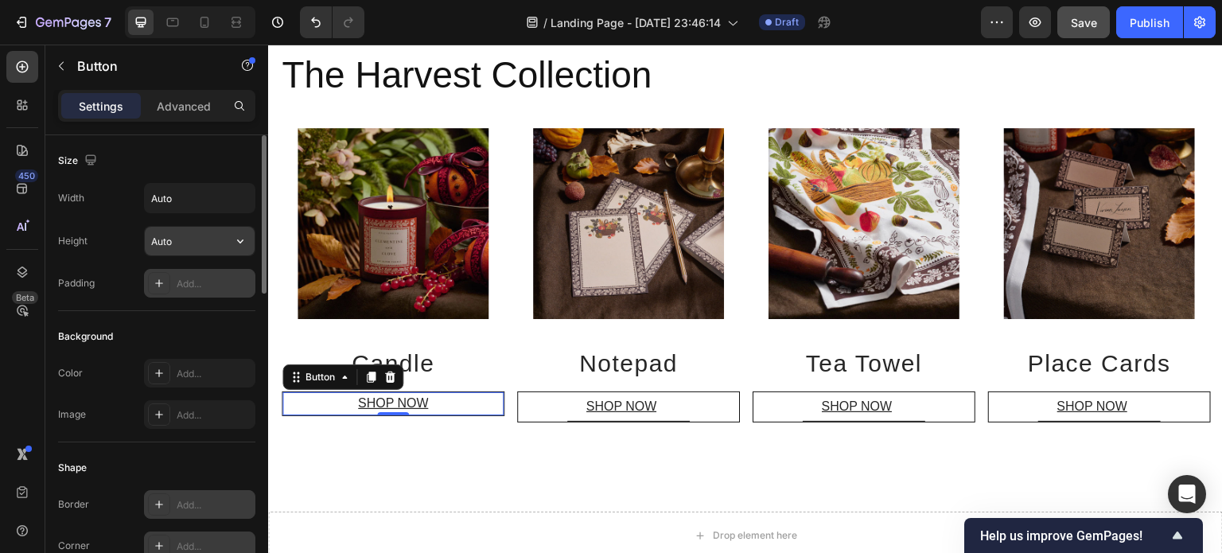
click at [209, 238] on input "Auto" at bounding box center [200, 241] width 110 height 29
click at [196, 193] on input "Auto" at bounding box center [200, 198] width 110 height 29
click at [191, 111] on p "Advanced" at bounding box center [184, 106] width 54 height 17
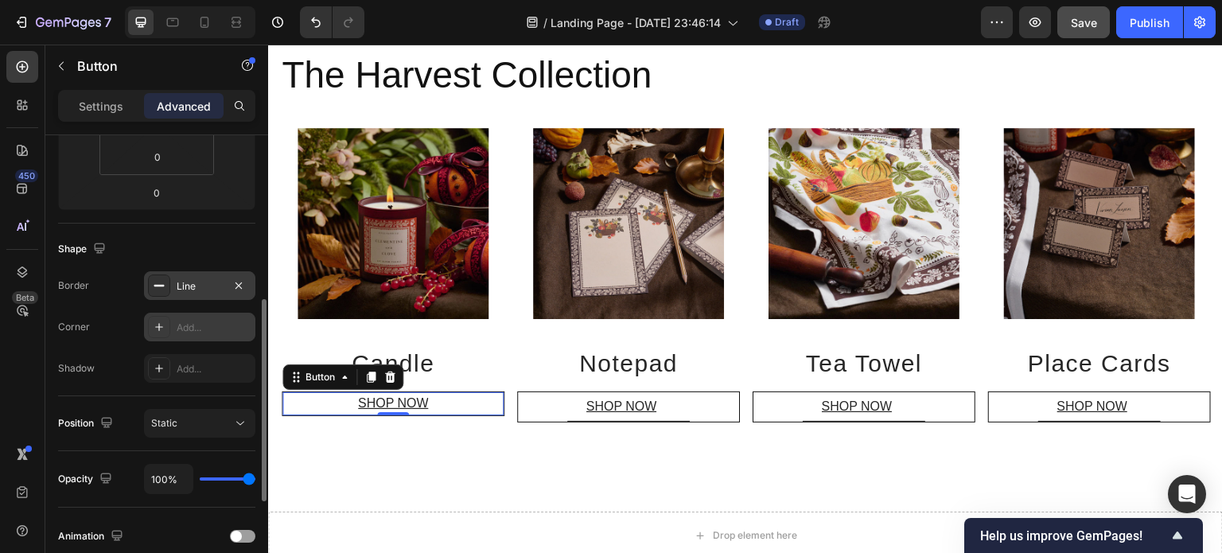
scroll to position [337, 0]
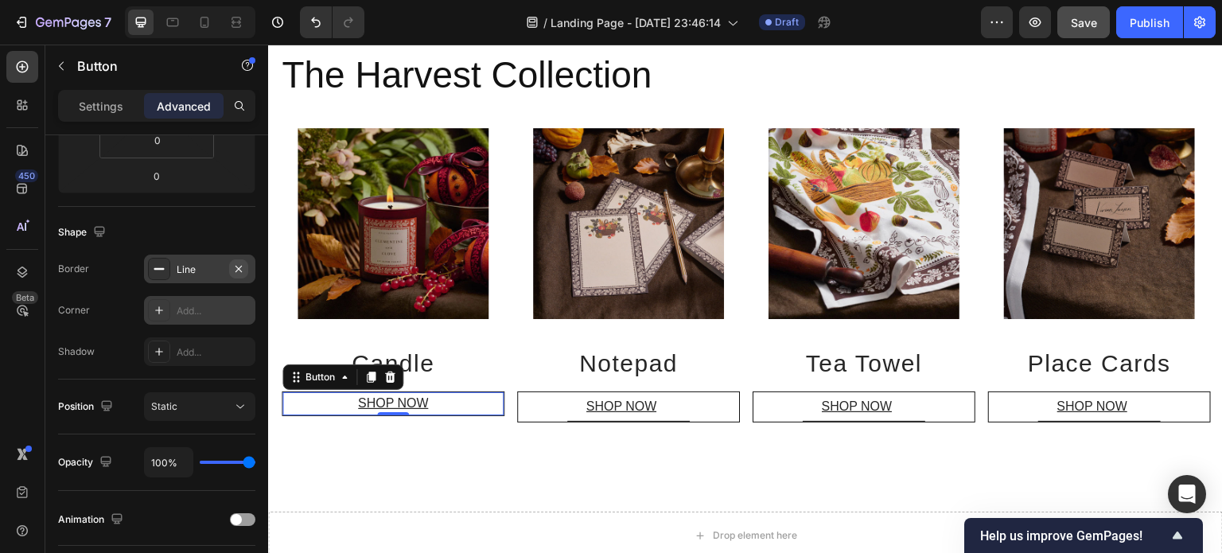
click at [238, 267] on icon "button" at bounding box center [238, 268] width 6 height 6
click at [328, 441] on div "Title Line The Harvest Collection Heading Image Candle Heading SHOP NOW Button …" at bounding box center [745, 239] width 955 height 496
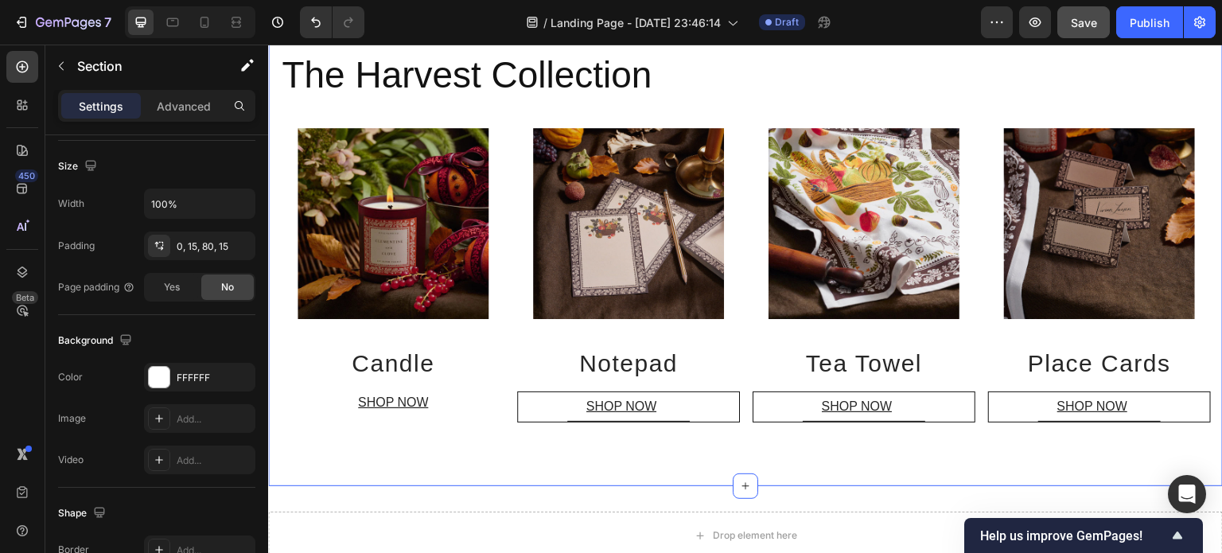
scroll to position [0, 0]
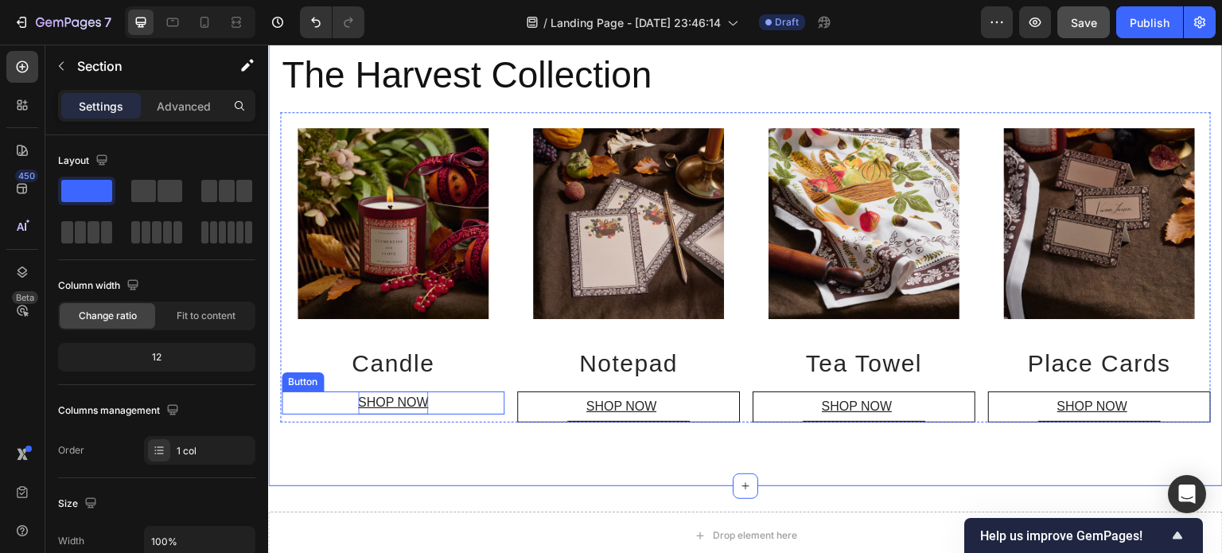
click at [398, 401] on p "SHOP NOW" at bounding box center [393, 402] width 71 height 23
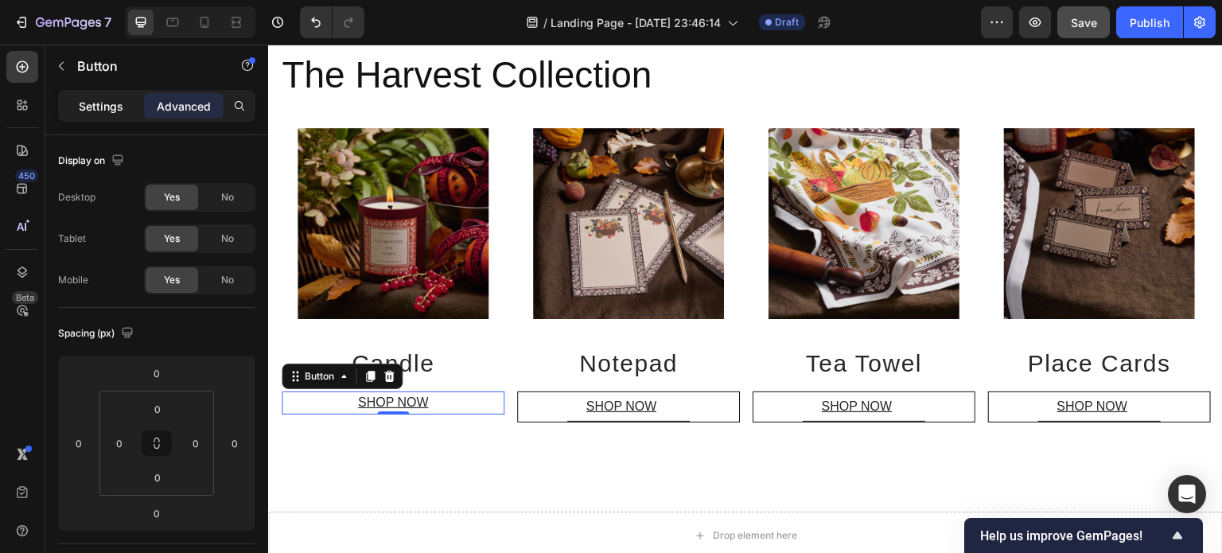
click at [109, 98] on p "Settings" at bounding box center [101, 106] width 45 height 17
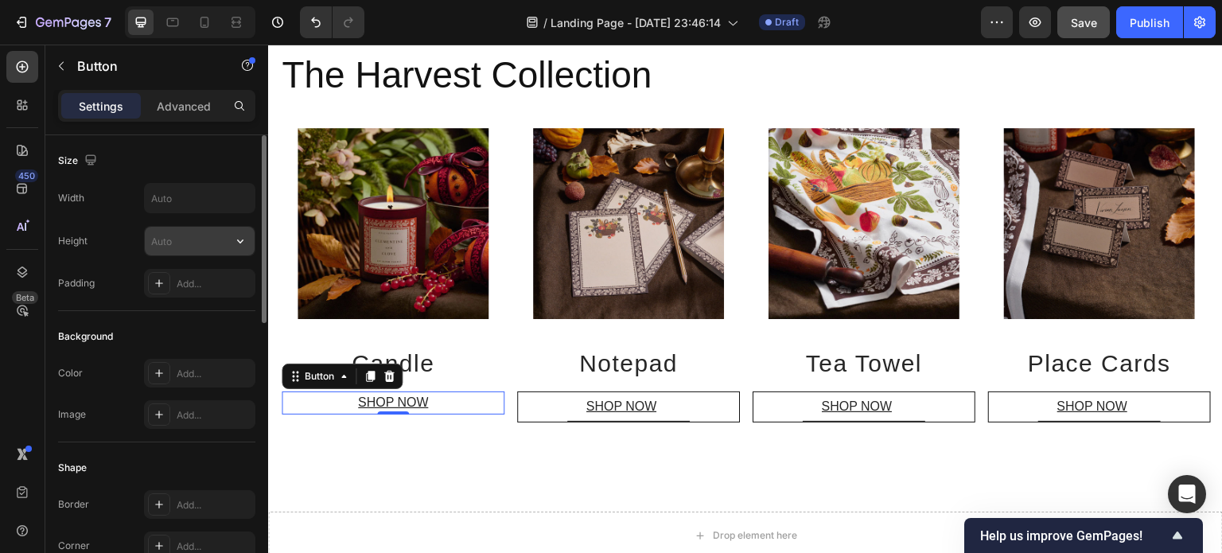
click at [175, 235] on input "text" at bounding box center [200, 241] width 110 height 29
click at [244, 236] on icon "button" at bounding box center [240, 241] width 16 height 16
click at [207, 236] on input "text" at bounding box center [200, 241] width 110 height 29
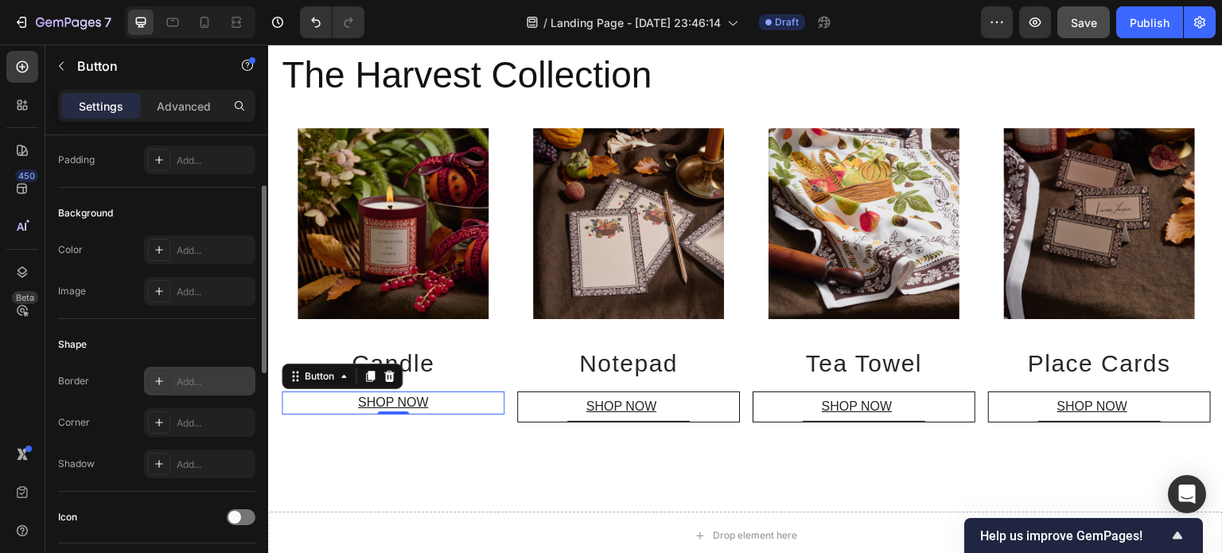
click at [193, 379] on div "Add..." at bounding box center [214, 382] width 75 height 14
click at [220, 333] on div "Shape" at bounding box center [156, 344] width 197 height 25
click at [184, 379] on div "Line" at bounding box center [200, 382] width 46 height 14
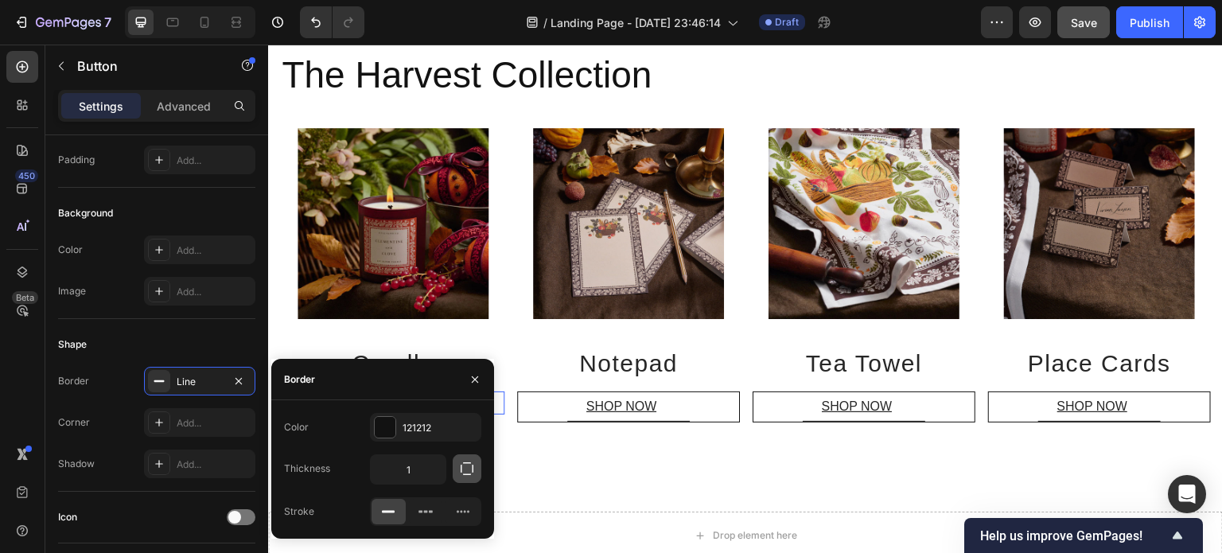
click at [468, 462] on icon "button" at bounding box center [467, 468] width 13 height 13
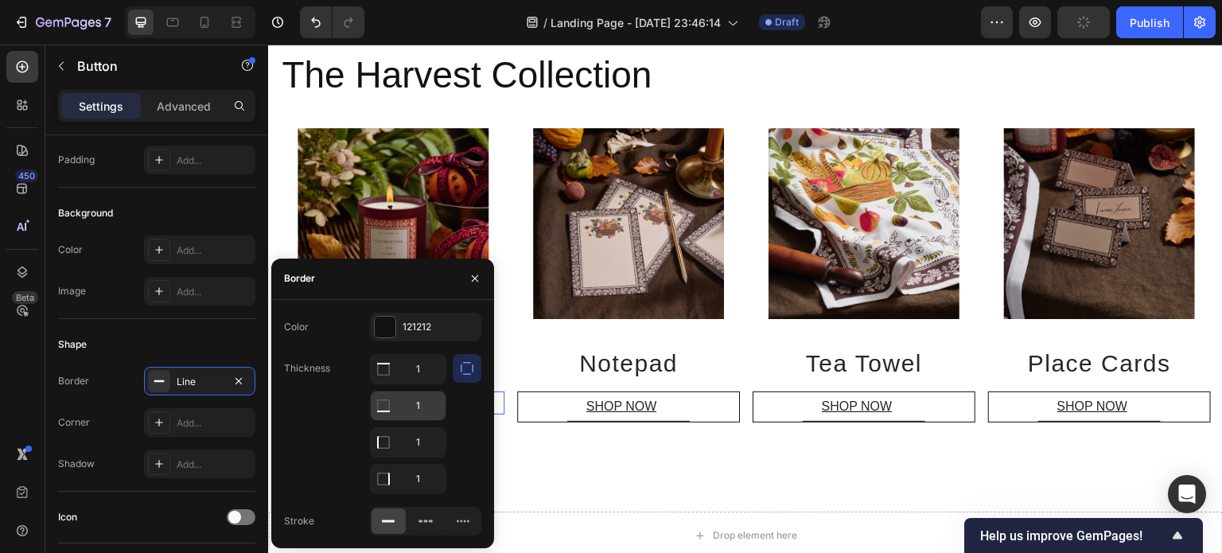
click at [390, 407] on icon at bounding box center [384, 406] width 16 height 16
click at [383, 407] on icon at bounding box center [384, 406] width 16 height 16
click at [479, 276] on icon "button" at bounding box center [475, 278] width 13 height 13
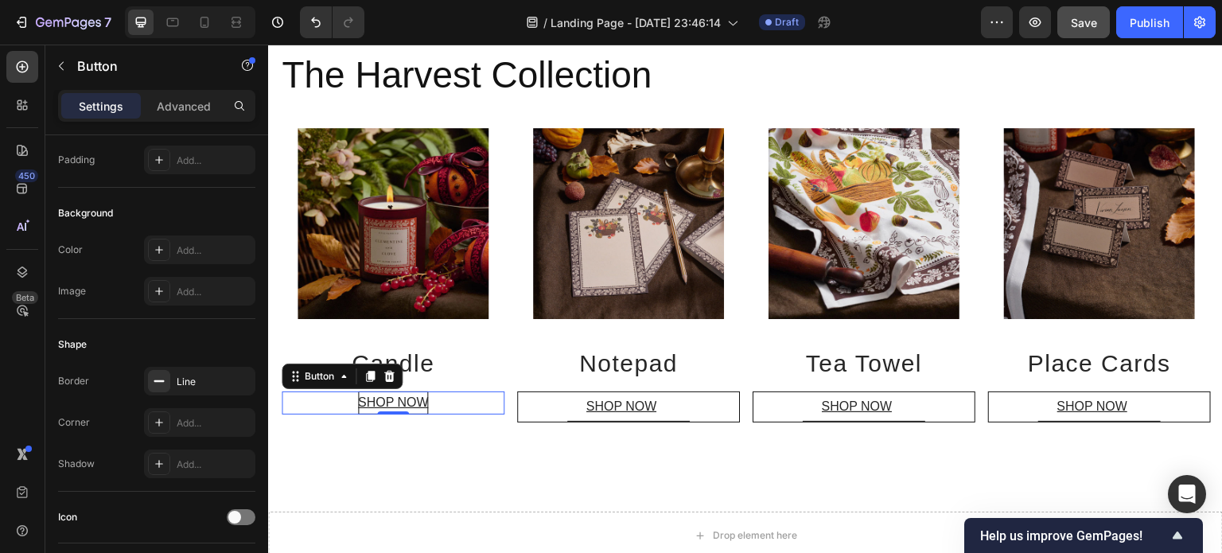
click at [438, 396] on div "SHOP NOW Button 0" at bounding box center [393, 402] width 223 height 23
click at [438, 449] on div "Title Line The Harvest Collection Heading Image Candle Heading SHOP NOW Button …" at bounding box center [745, 239] width 955 height 496
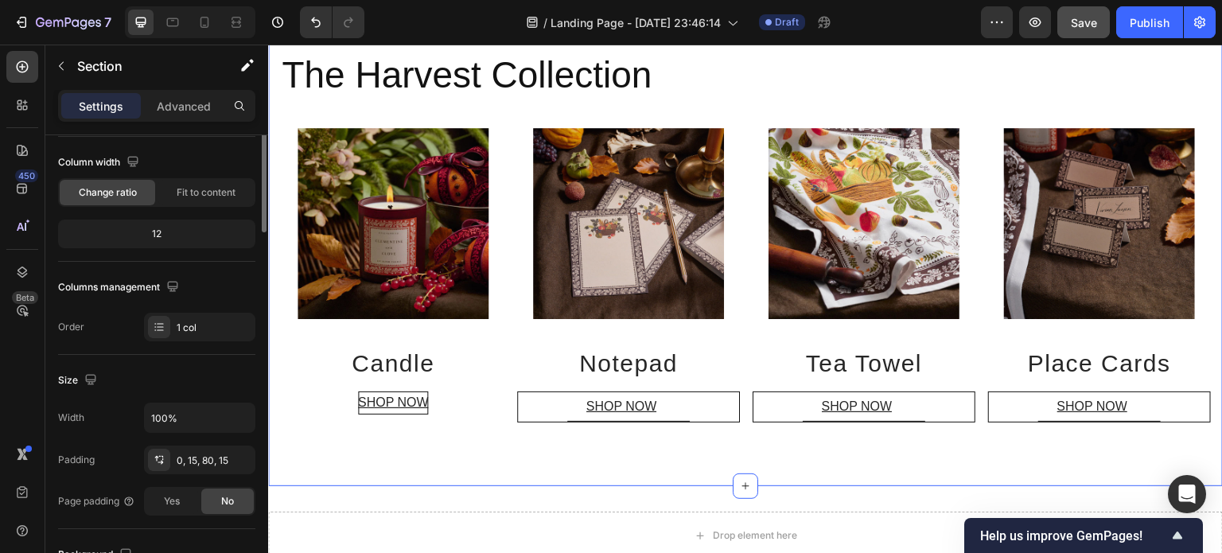
scroll to position [0, 0]
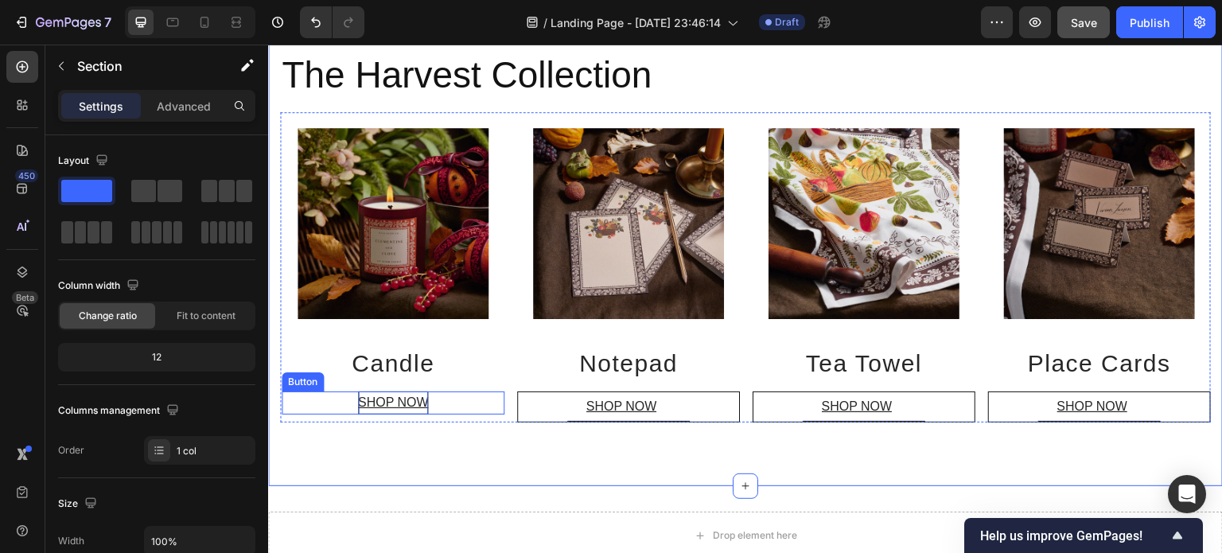
click at [388, 402] on p "SHOP NOW" at bounding box center [393, 402] width 71 height 23
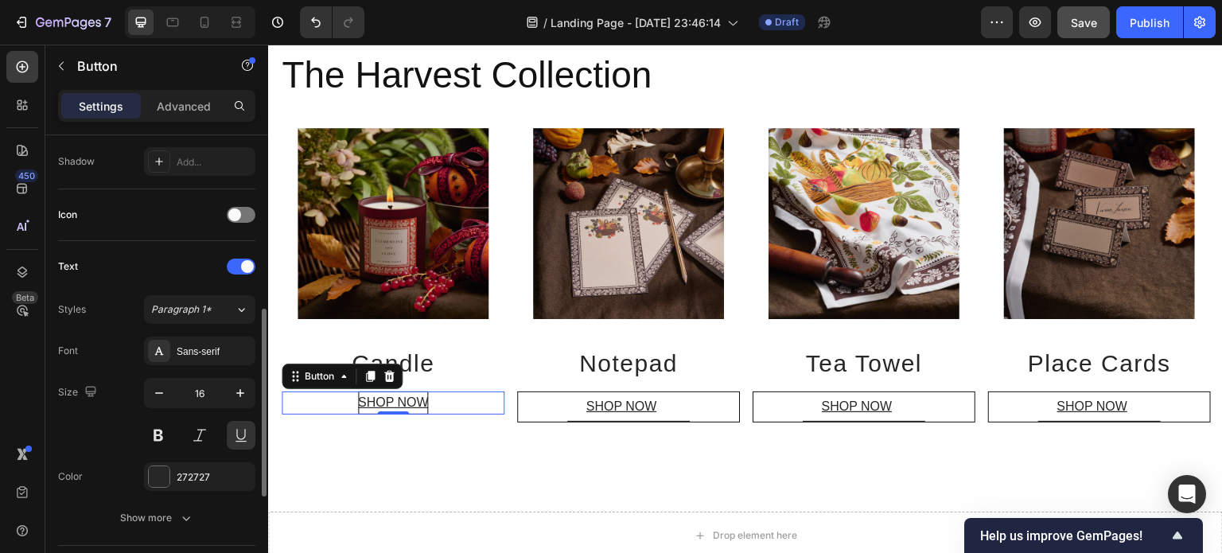
scroll to position [526, 0]
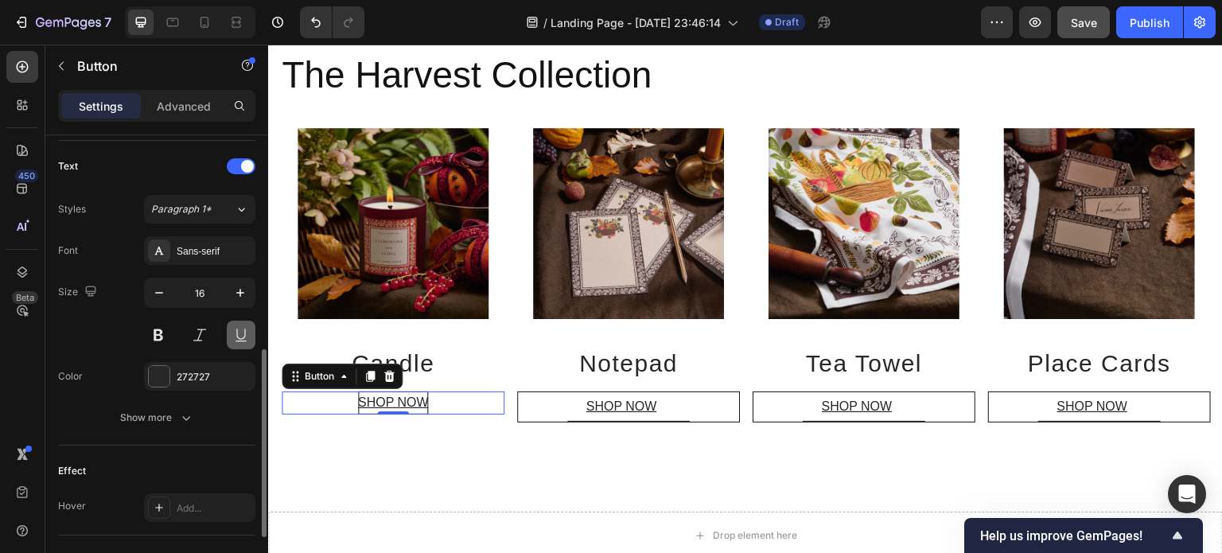
click at [243, 329] on button at bounding box center [241, 335] width 29 height 29
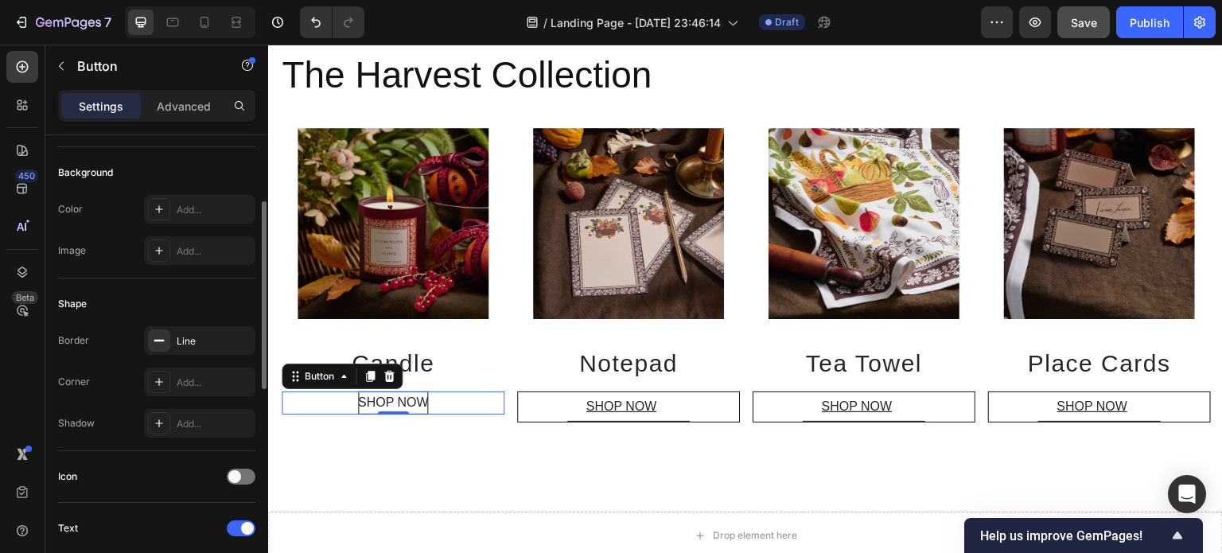
scroll to position [162, 0]
click at [239, 339] on icon "button" at bounding box center [238, 341] width 6 height 6
click at [191, 336] on div "Add..." at bounding box center [214, 343] width 75 height 14
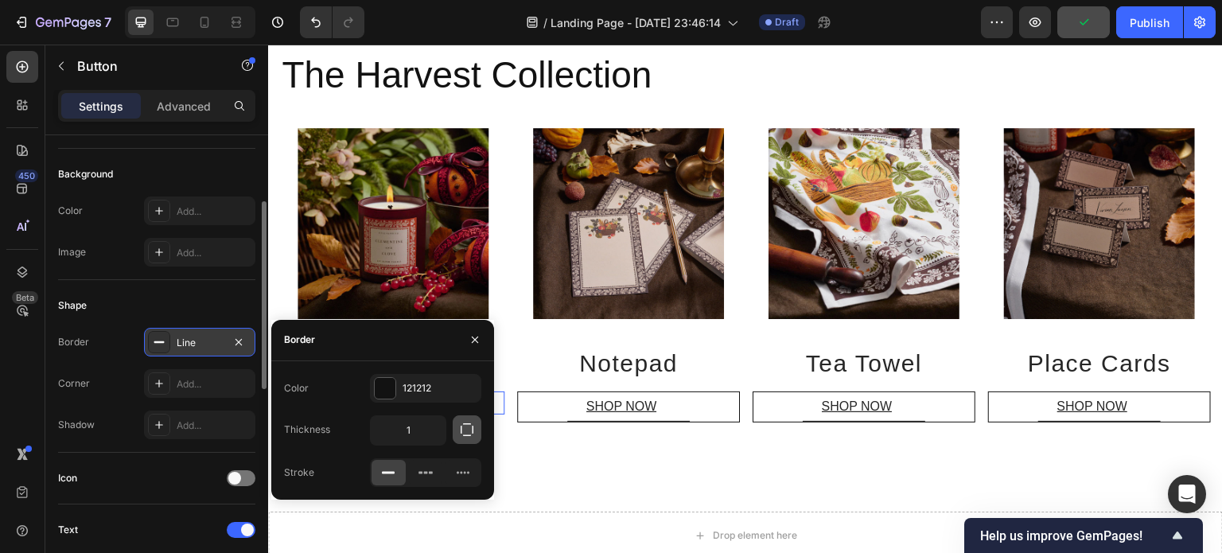
click at [473, 422] on icon "button" at bounding box center [467, 430] width 16 height 16
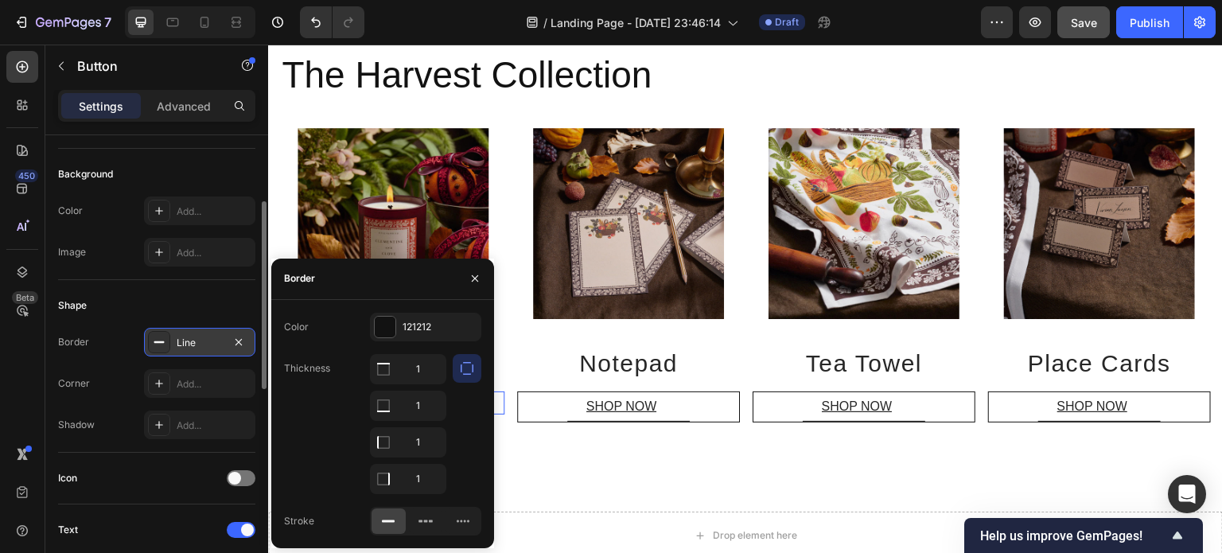
click at [468, 401] on div at bounding box center [467, 424] width 29 height 140
click at [465, 369] on icon "button" at bounding box center [467, 368] width 16 height 16
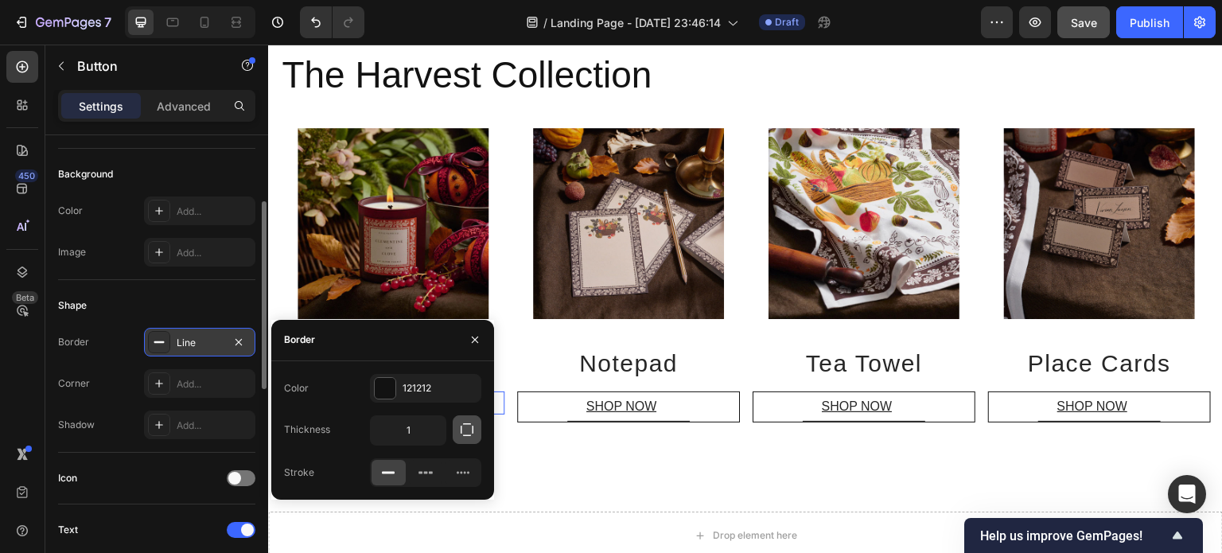
click at [464, 428] on icon "button" at bounding box center [467, 430] width 16 height 16
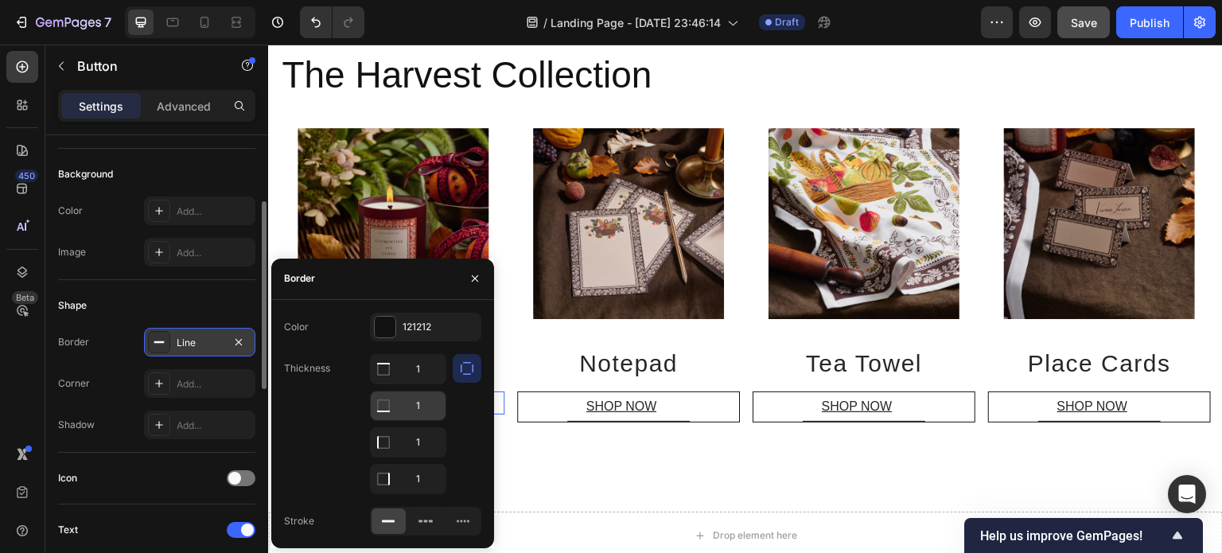
click at [390, 410] on icon at bounding box center [384, 406] width 16 height 16
click at [384, 411] on icon at bounding box center [383, 412] width 13 height 2
click at [424, 403] on input "1" at bounding box center [408, 405] width 75 height 29
type input "2"
click at [477, 278] on icon "button" at bounding box center [475, 278] width 13 height 13
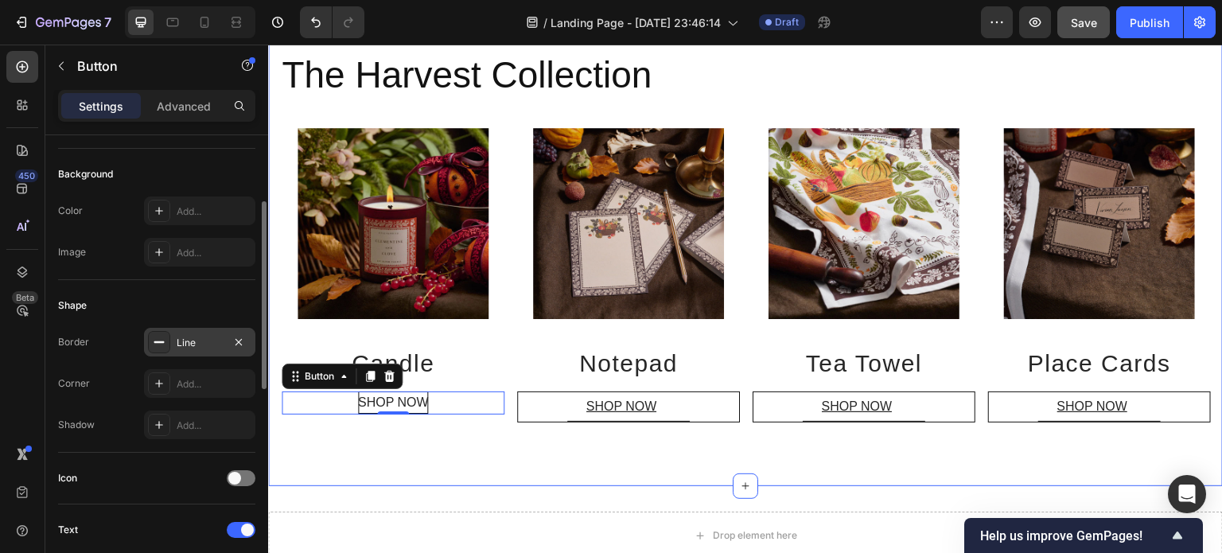
click at [438, 440] on div "Title Line The Harvest Collection Heading Image Candle Heading SHOP NOW Button …" at bounding box center [745, 239] width 955 height 496
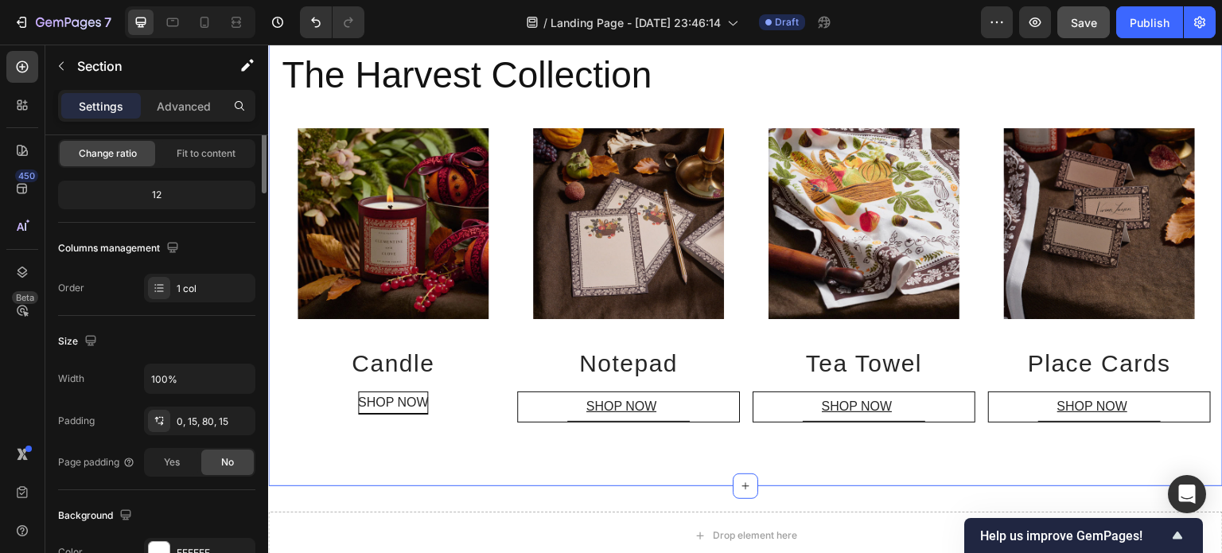
scroll to position [0, 0]
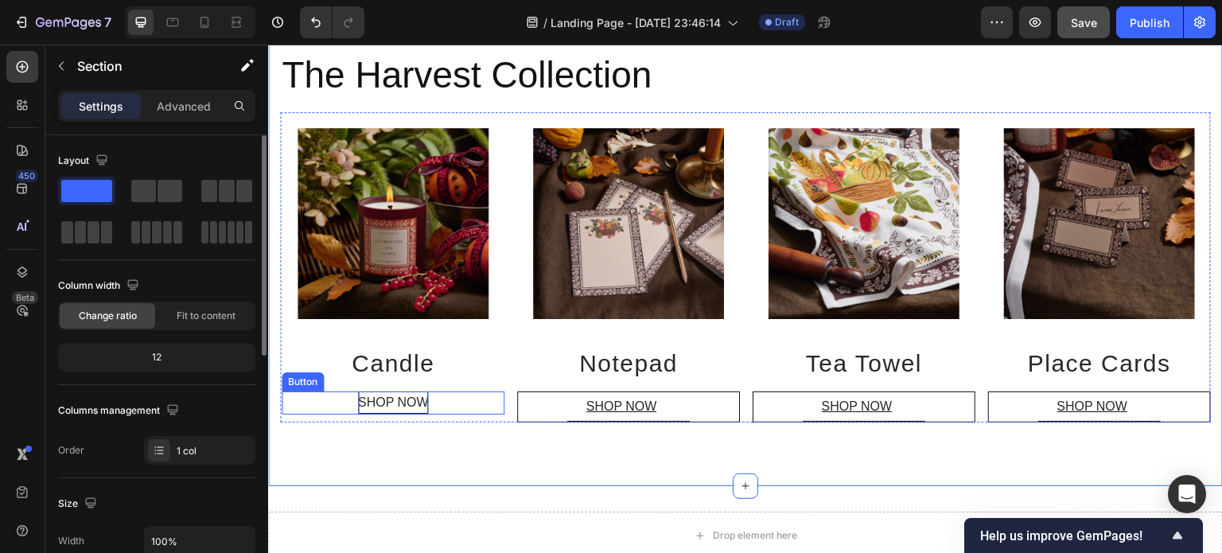
click at [420, 406] on p "SHOP NOW" at bounding box center [393, 402] width 71 height 23
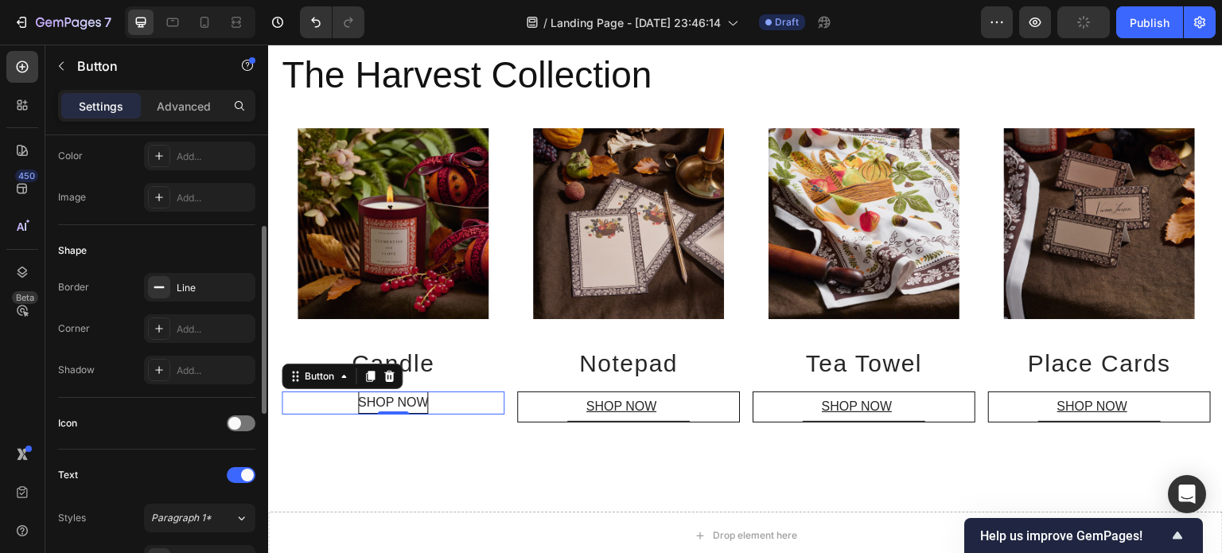
scroll to position [220, 0]
click at [208, 284] on div "Line" at bounding box center [200, 285] width 46 height 14
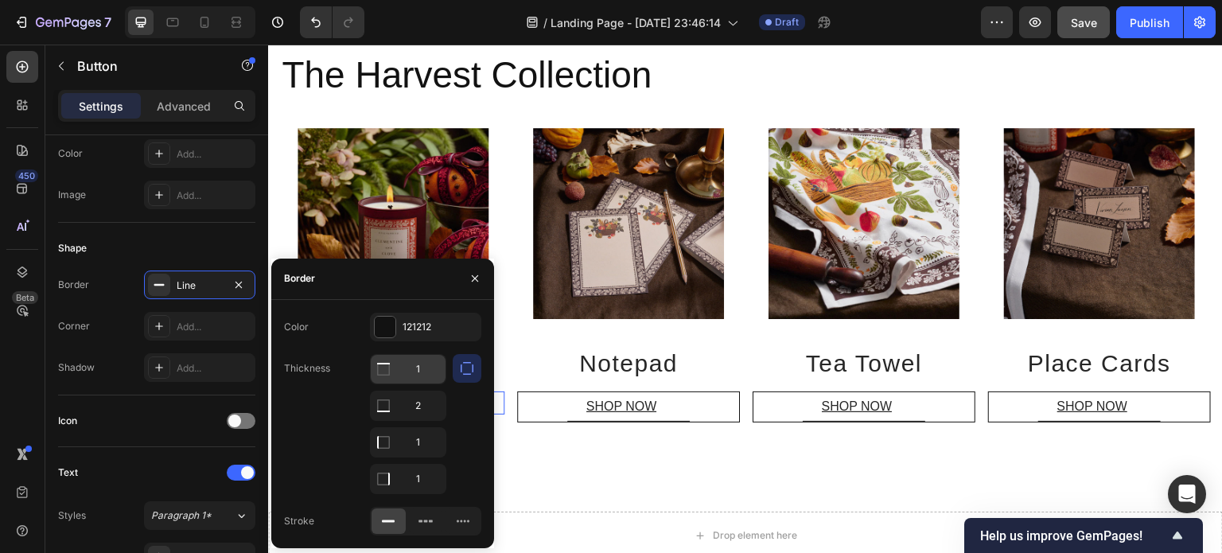
click at [426, 368] on input "1" at bounding box center [408, 369] width 75 height 29
type input "0"
click at [430, 439] on input "1" at bounding box center [408, 442] width 75 height 29
type input "0"
click at [426, 474] on input "1" at bounding box center [408, 479] width 75 height 29
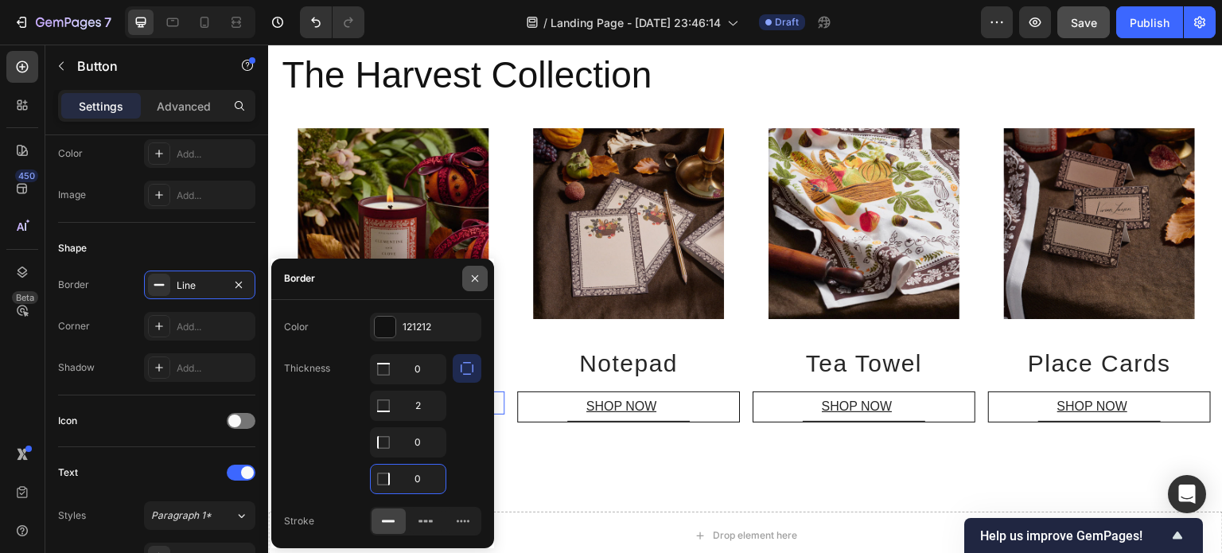
type input "0"
click at [477, 281] on icon "button" at bounding box center [475, 278] width 6 height 6
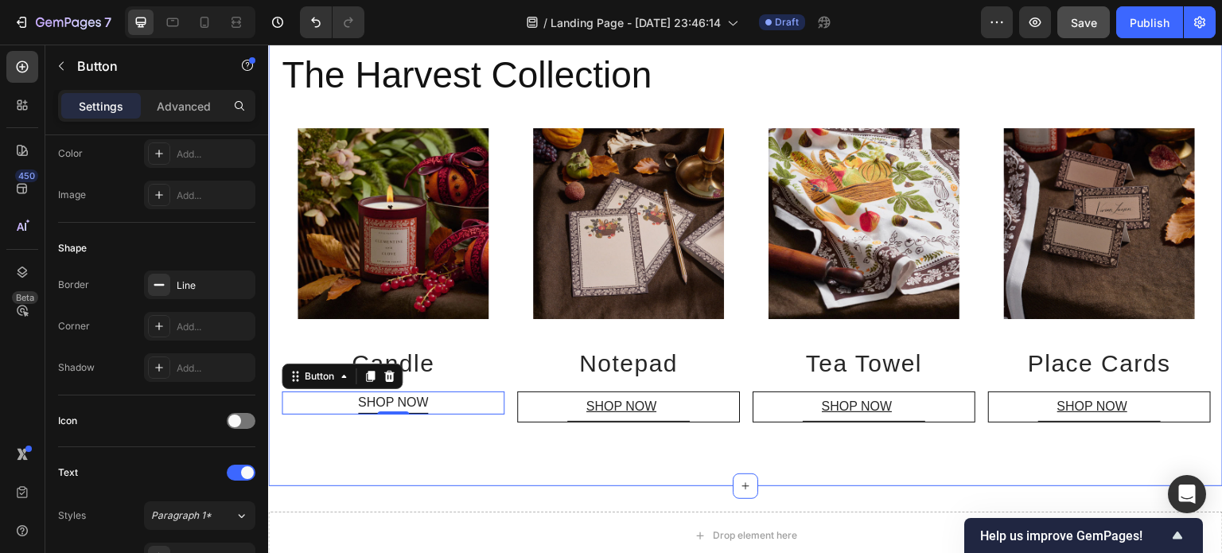
click at [558, 472] on div "Title Line The Harvest Collection Heading Image Candle Heading SHOP NOW Button …" at bounding box center [745, 239] width 955 height 496
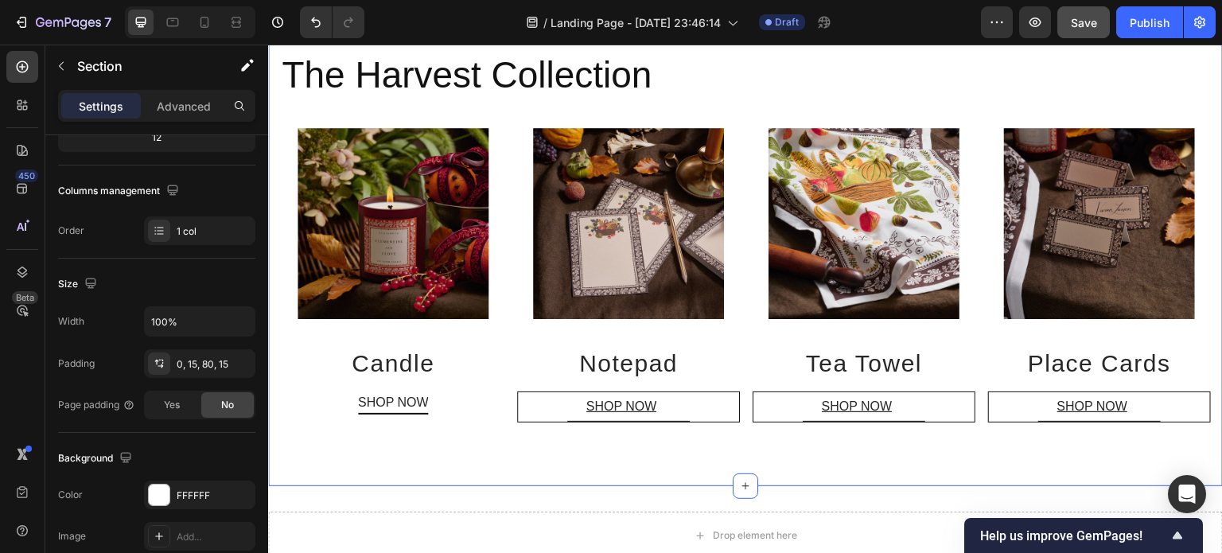
scroll to position [0, 0]
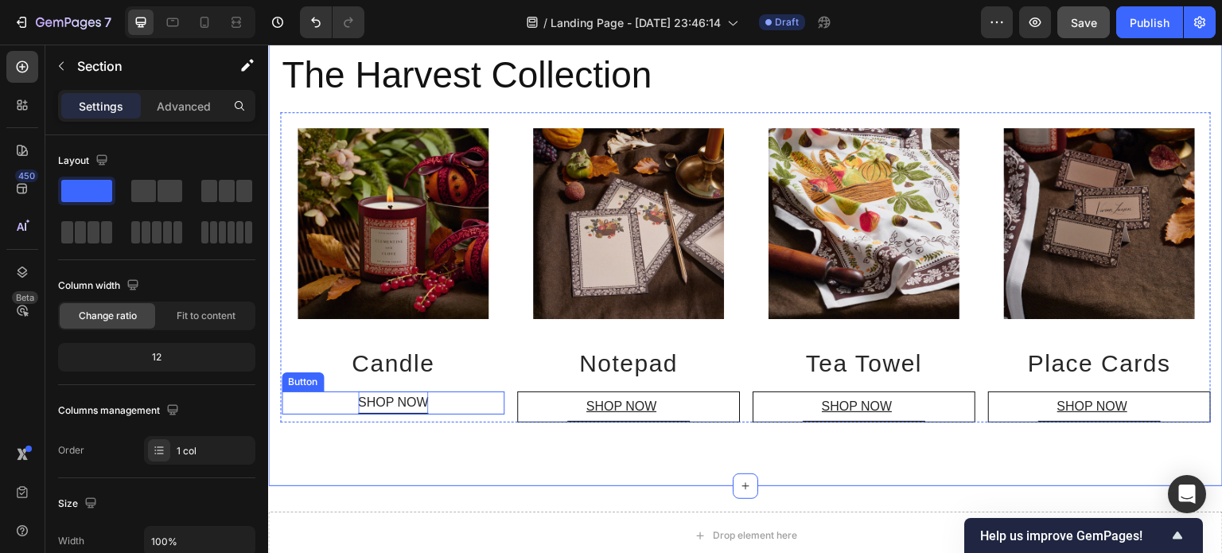
click at [420, 399] on p "SHOP NOW" at bounding box center [393, 402] width 71 height 23
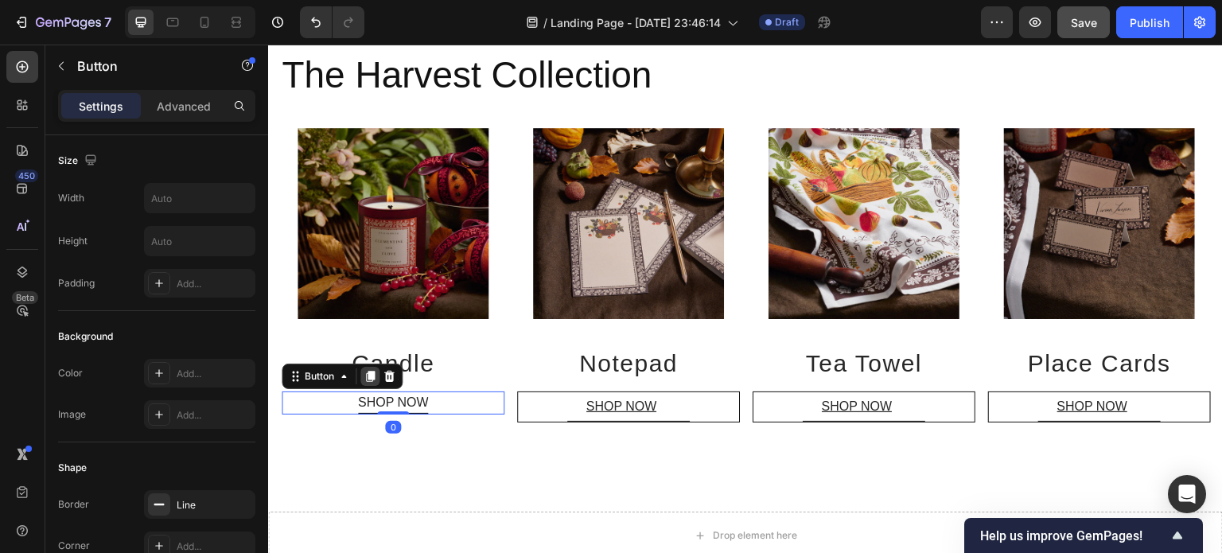
click at [372, 374] on icon at bounding box center [370, 377] width 9 height 11
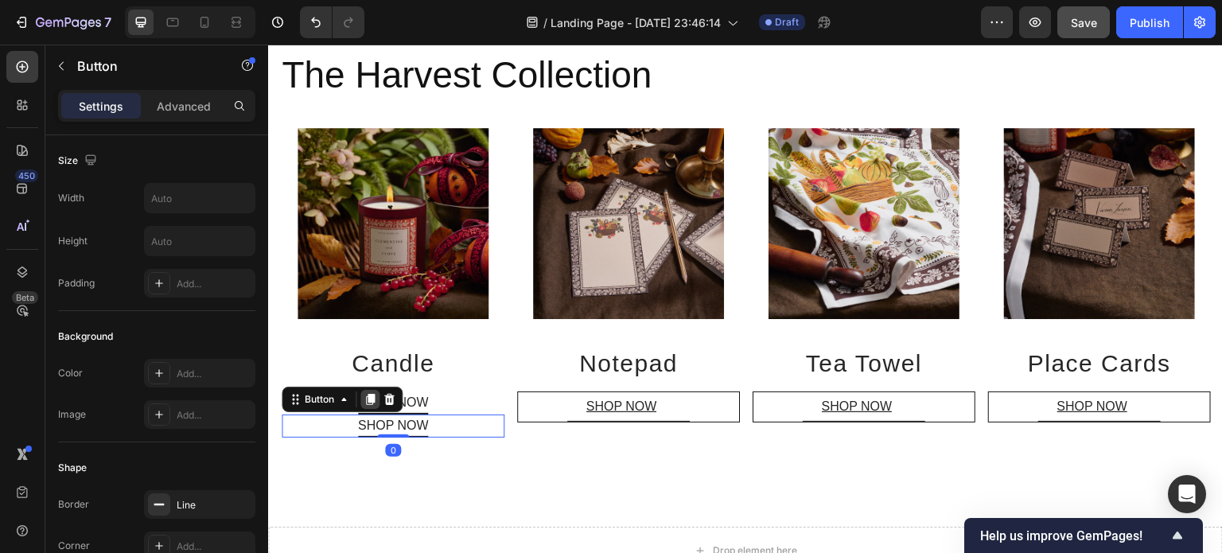
click at [371, 394] on icon at bounding box center [370, 399] width 9 height 11
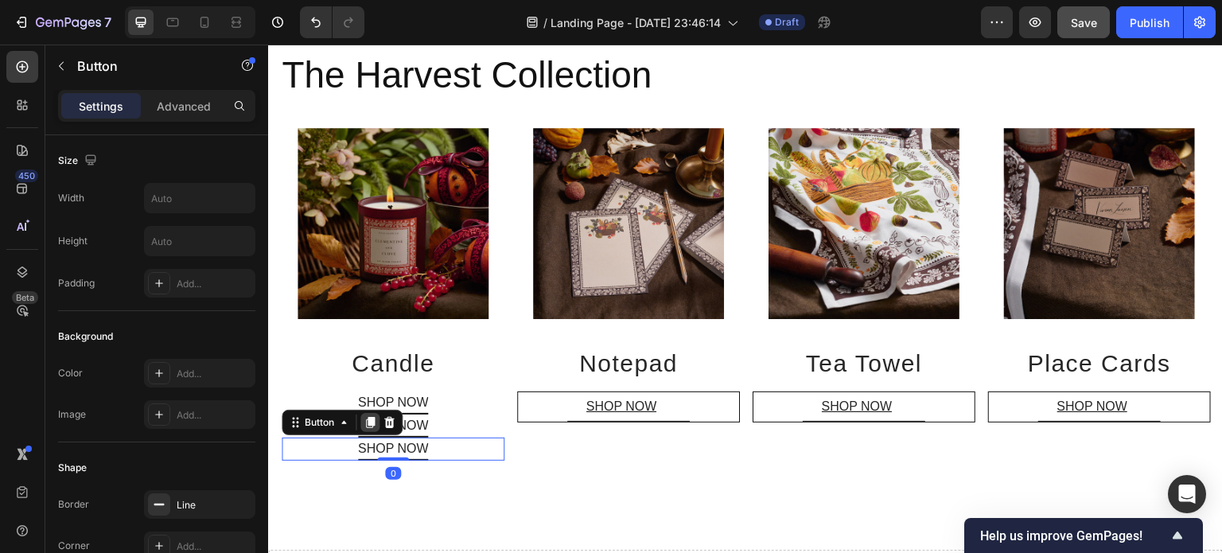
click at [371, 420] on icon at bounding box center [370, 422] width 9 height 11
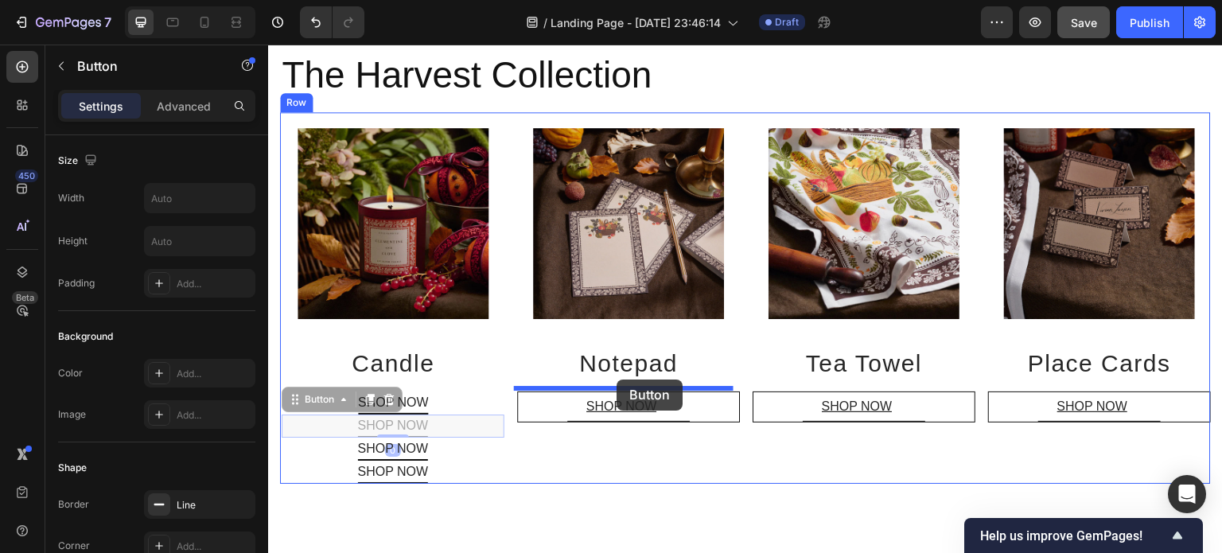
drag, startPoint x: 413, startPoint y: 420, endPoint x: 617, endPoint y: 379, distance: 207.7
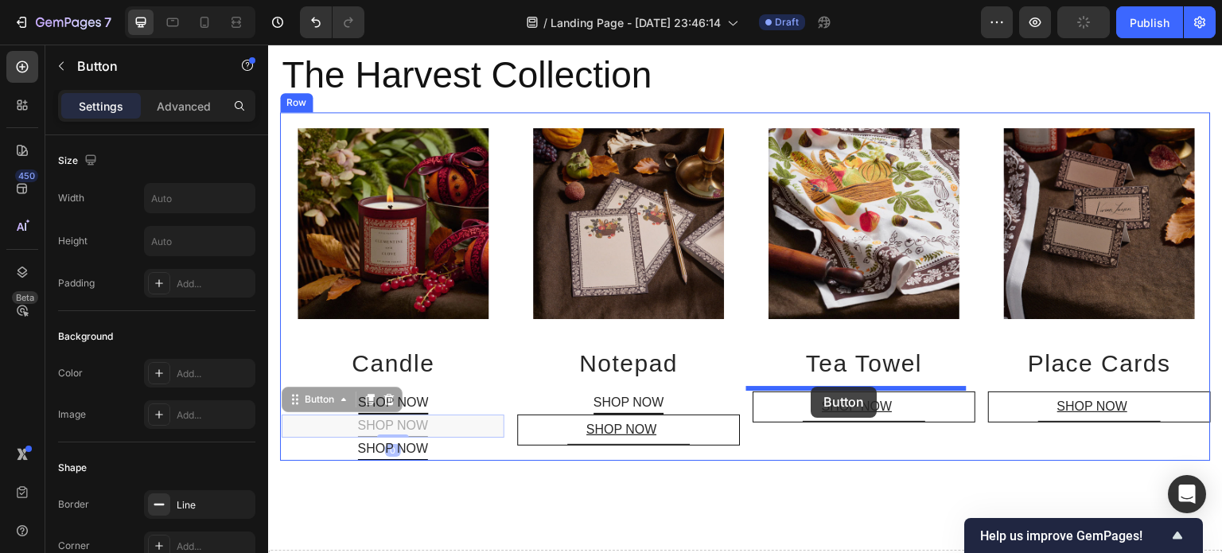
drag, startPoint x: 407, startPoint y: 420, endPoint x: 811, endPoint y: 387, distance: 405.5
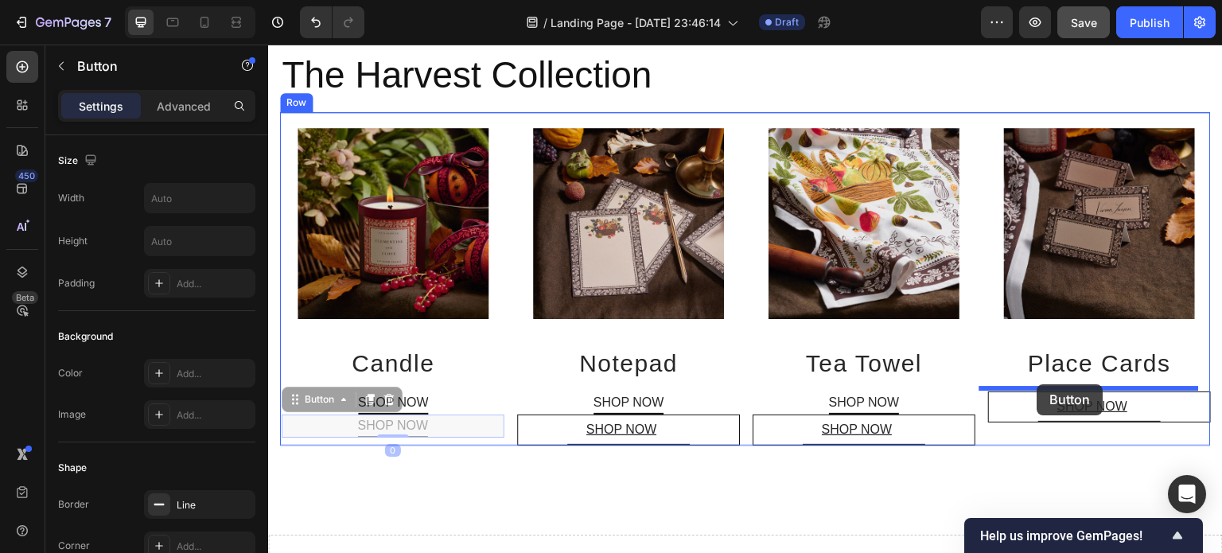
drag, startPoint x: 417, startPoint y: 420, endPoint x: 1037, endPoint y: 384, distance: 621.6
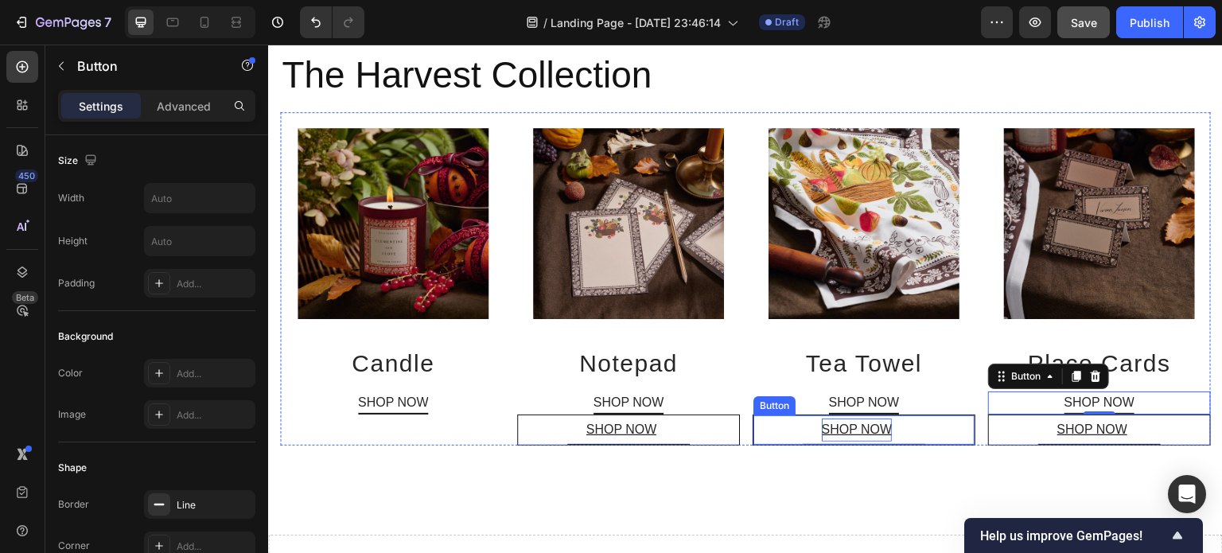
click at [870, 421] on p "SHOP NOW" at bounding box center [857, 429] width 71 height 23
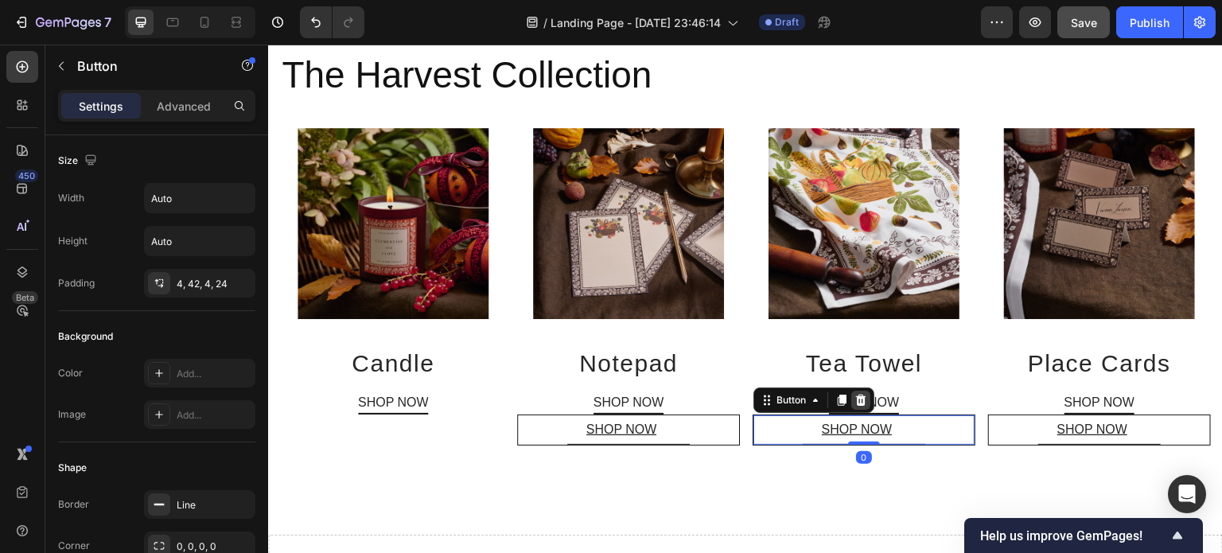
click at [856, 395] on icon at bounding box center [861, 400] width 10 height 11
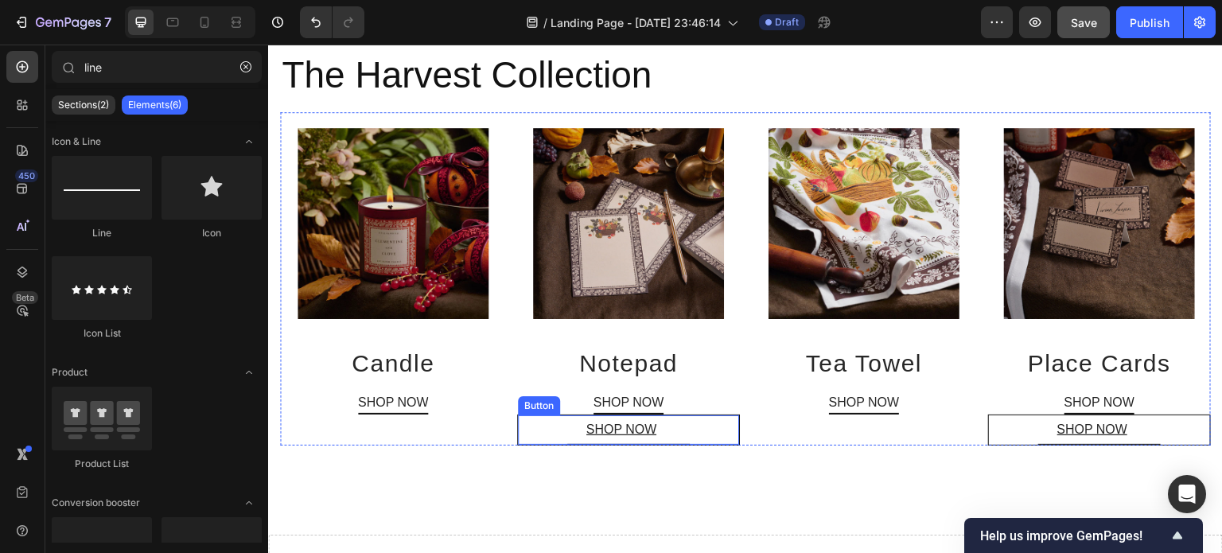
click at [668, 430] on button "SHOP NOW" at bounding box center [628, 429] width 123 height 29
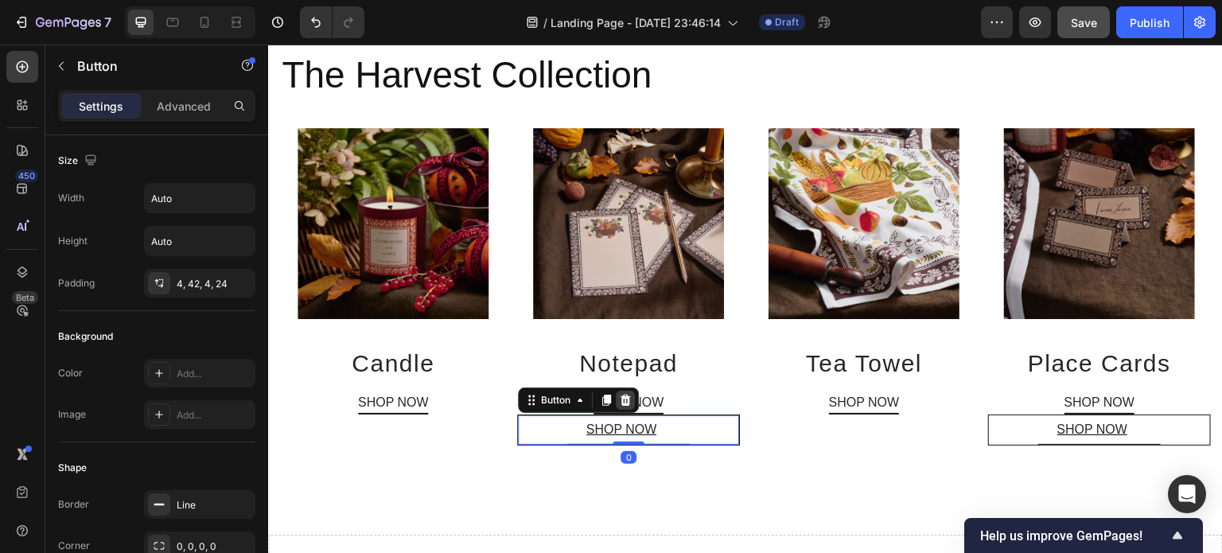
click at [621, 395] on icon at bounding box center [625, 400] width 13 height 13
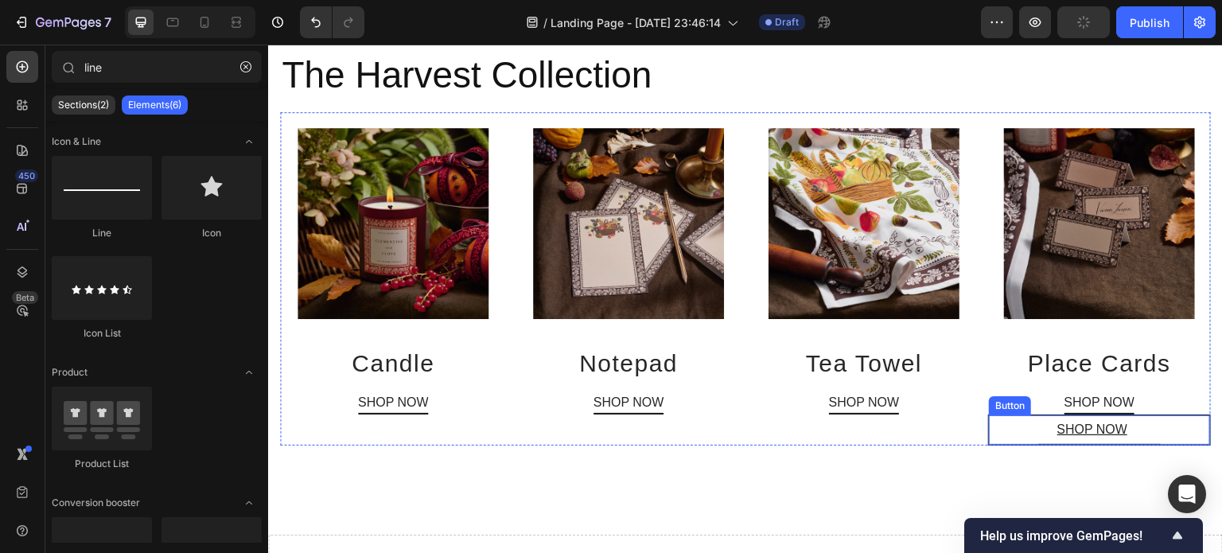
click at [1021, 422] on div "SHOP NOW Button" at bounding box center [1099, 429] width 223 height 31
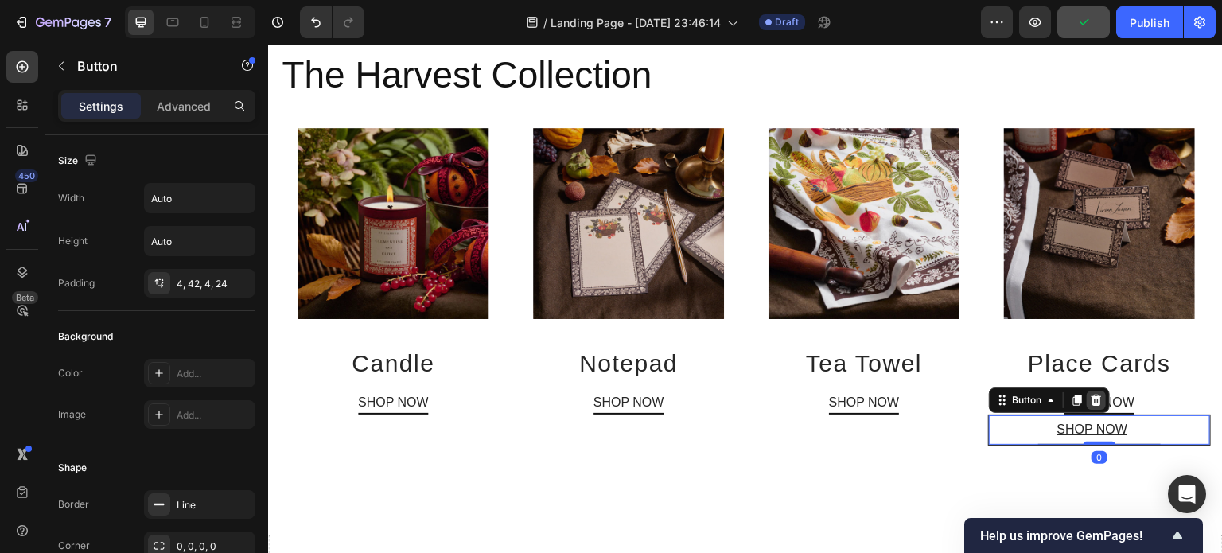
click at [1092, 400] on icon at bounding box center [1097, 400] width 10 height 11
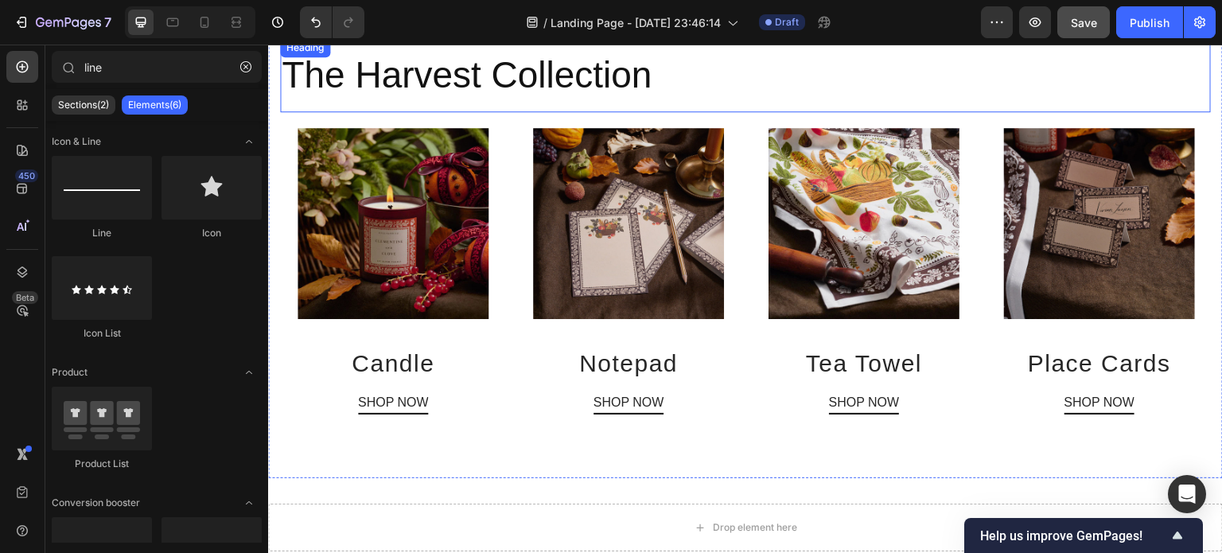
click at [455, 76] on h2 "The Harvest Collection" at bounding box center [745, 75] width 931 height 51
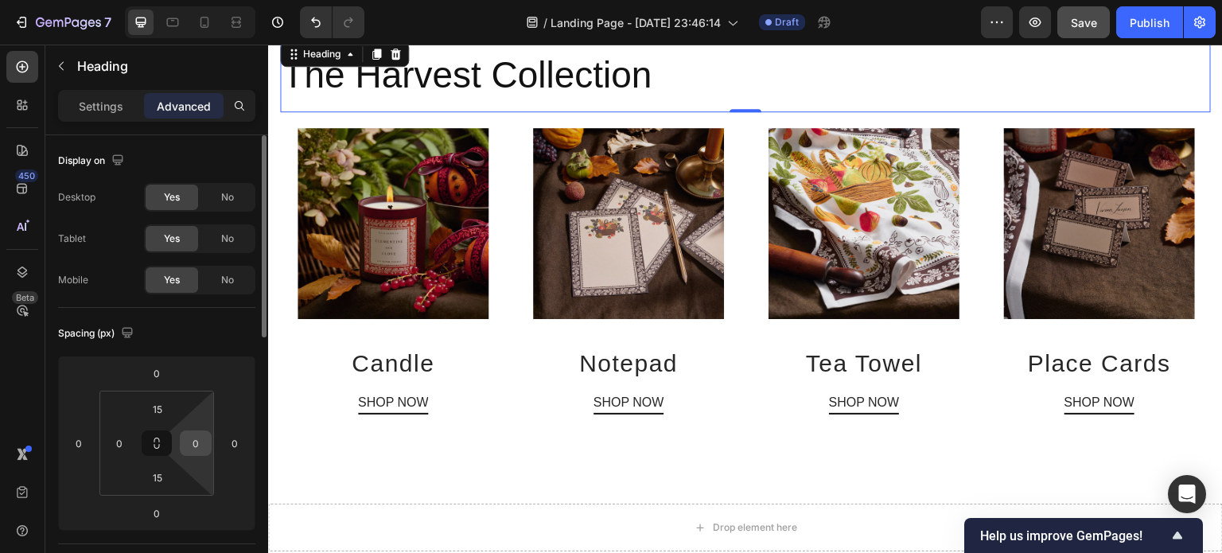
click at [199, 440] on input "0" at bounding box center [196, 443] width 24 height 24
type input "2"
type input "0"
click at [127, 439] on input "0" at bounding box center [119, 443] width 24 height 24
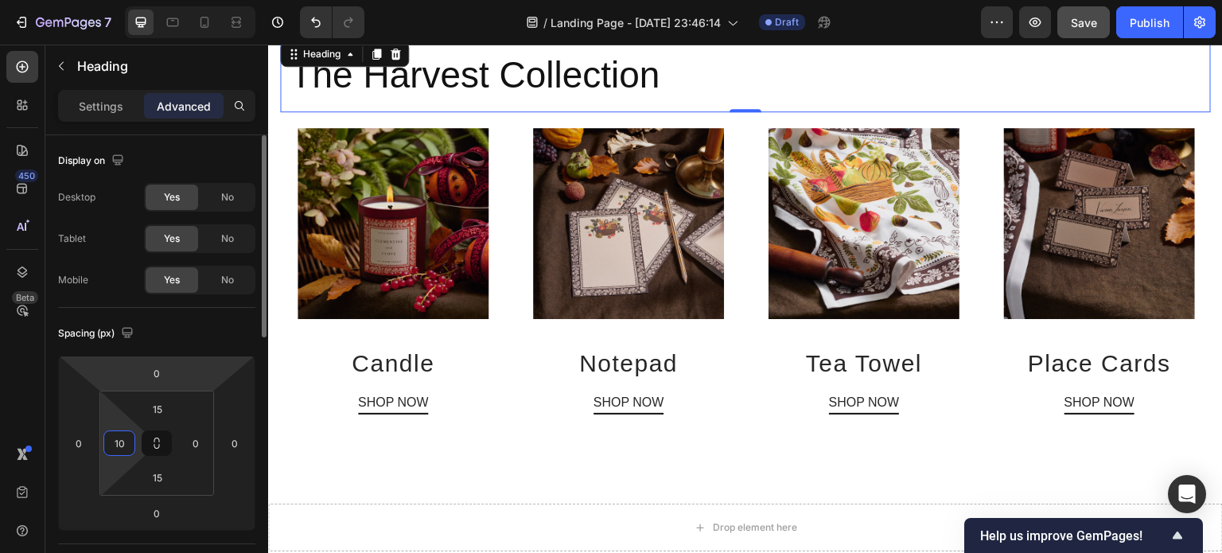
type input "10"
click at [187, 329] on div "Spacing (px)" at bounding box center [156, 333] width 197 height 25
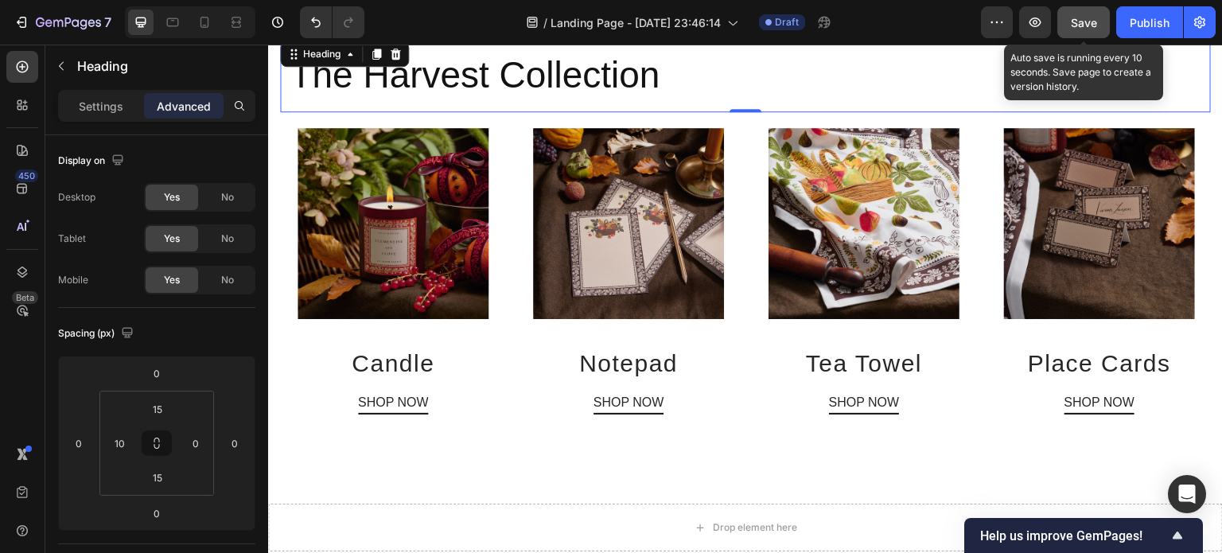
click at [1080, 21] on span "Save" at bounding box center [1084, 23] width 26 height 14
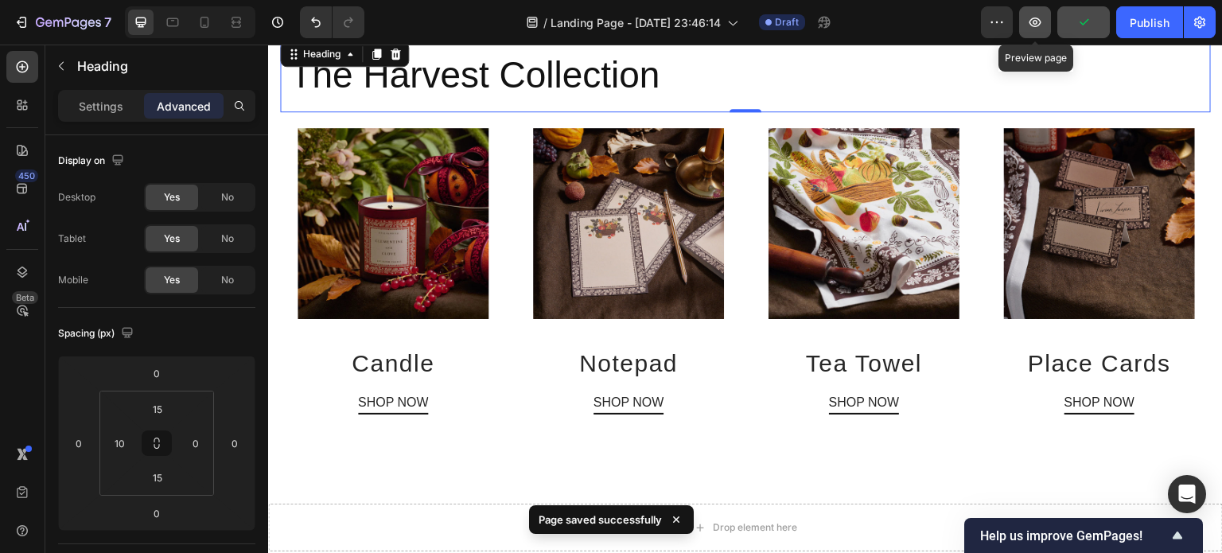
click at [1037, 21] on icon "button" at bounding box center [1035, 22] width 5 height 5
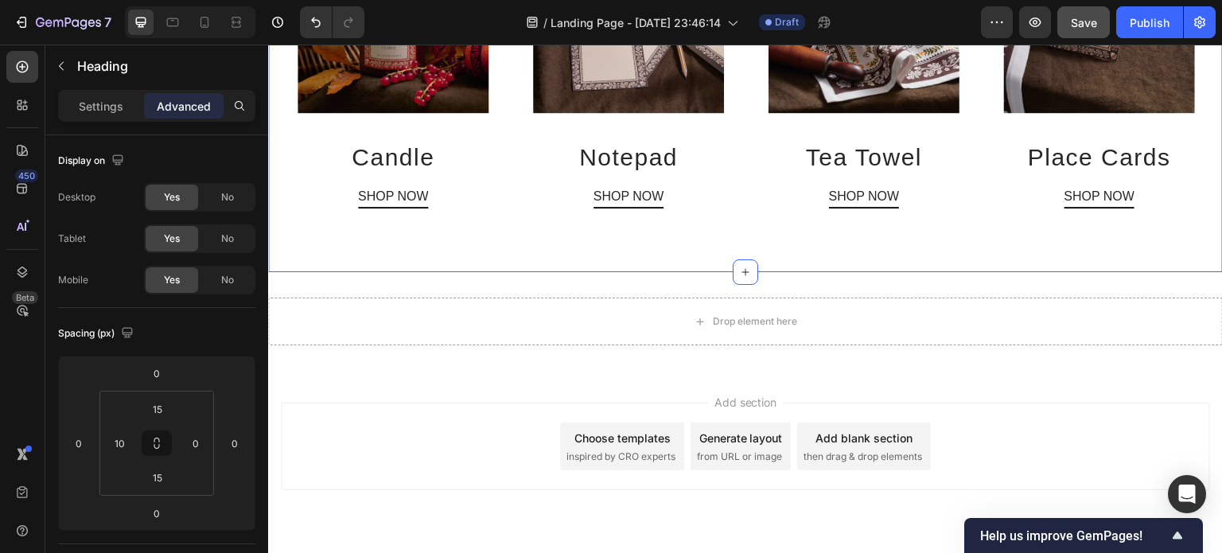
scroll to position [759, 0]
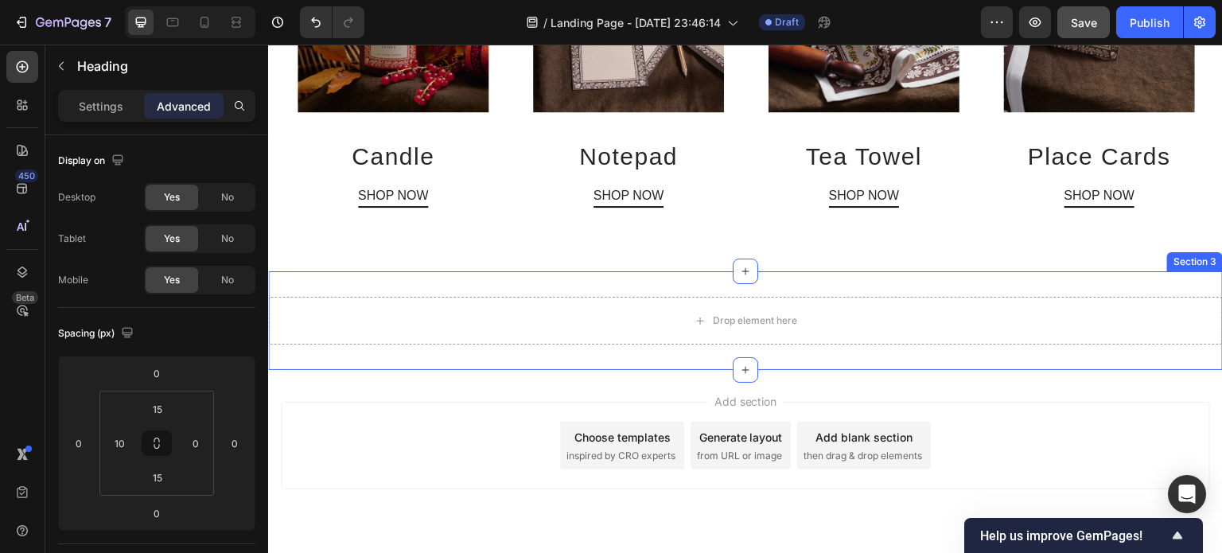
click at [775, 290] on div "Drop element here Section 3" at bounding box center [745, 320] width 955 height 99
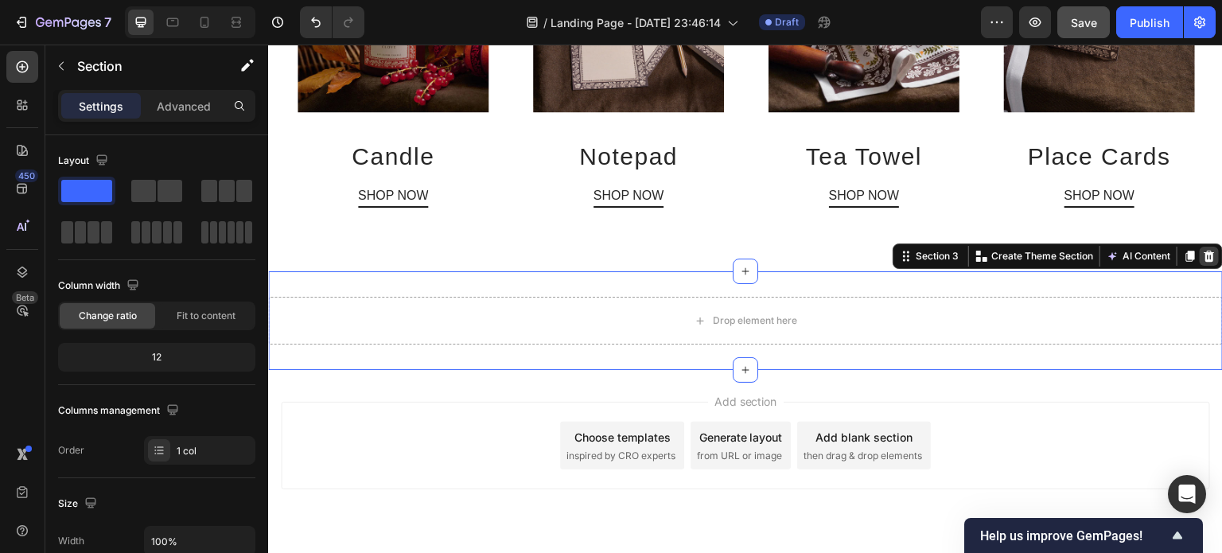
click at [1204, 255] on icon at bounding box center [1209, 256] width 10 height 11
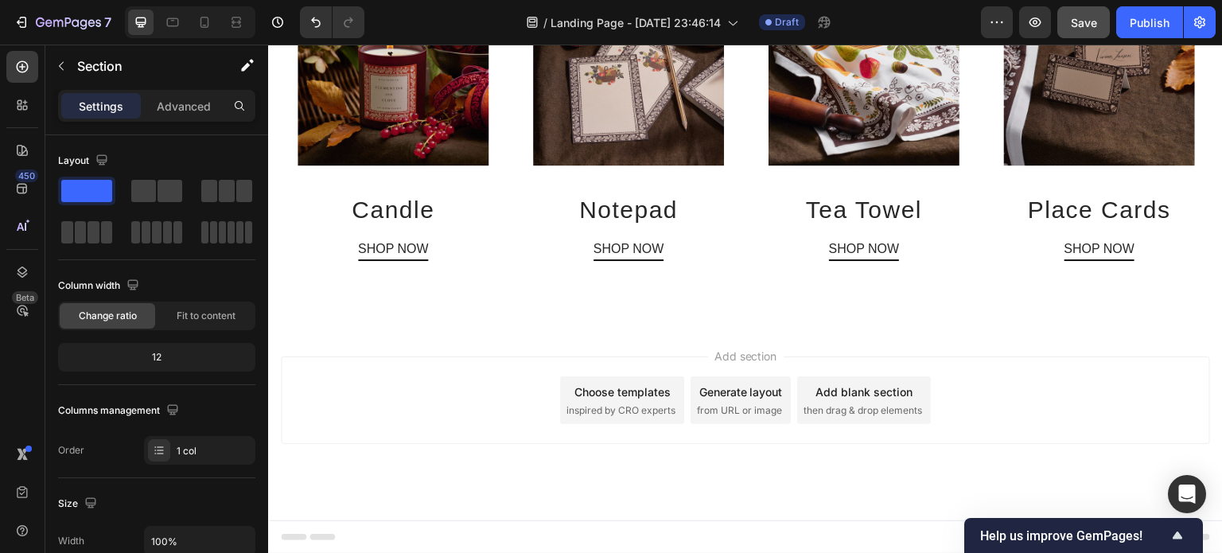
scroll to position [702, 0]
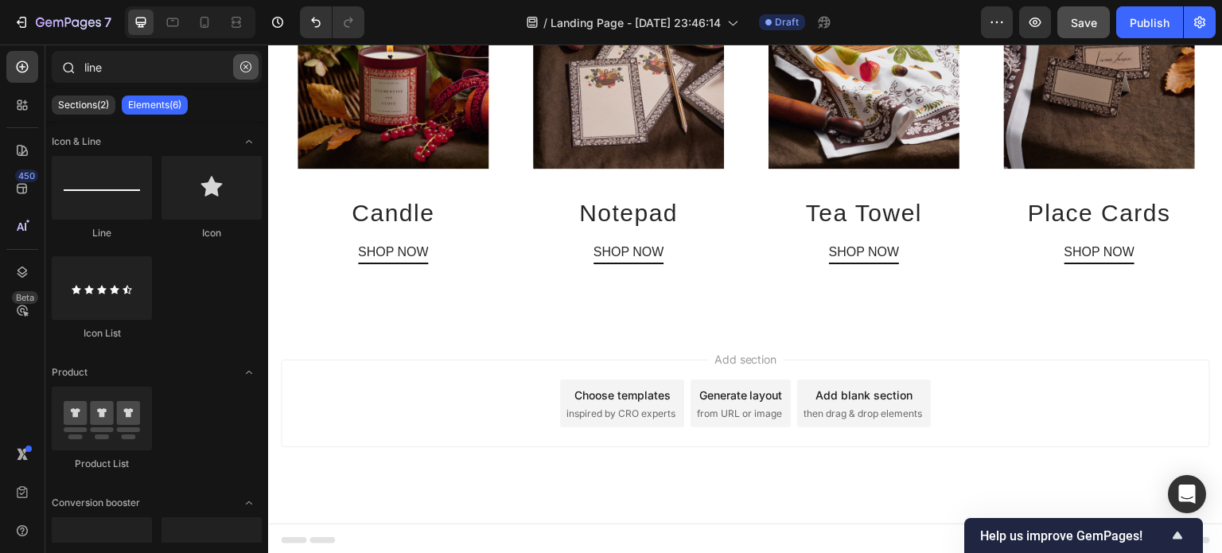
click at [247, 69] on icon "button" at bounding box center [245, 66] width 11 height 11
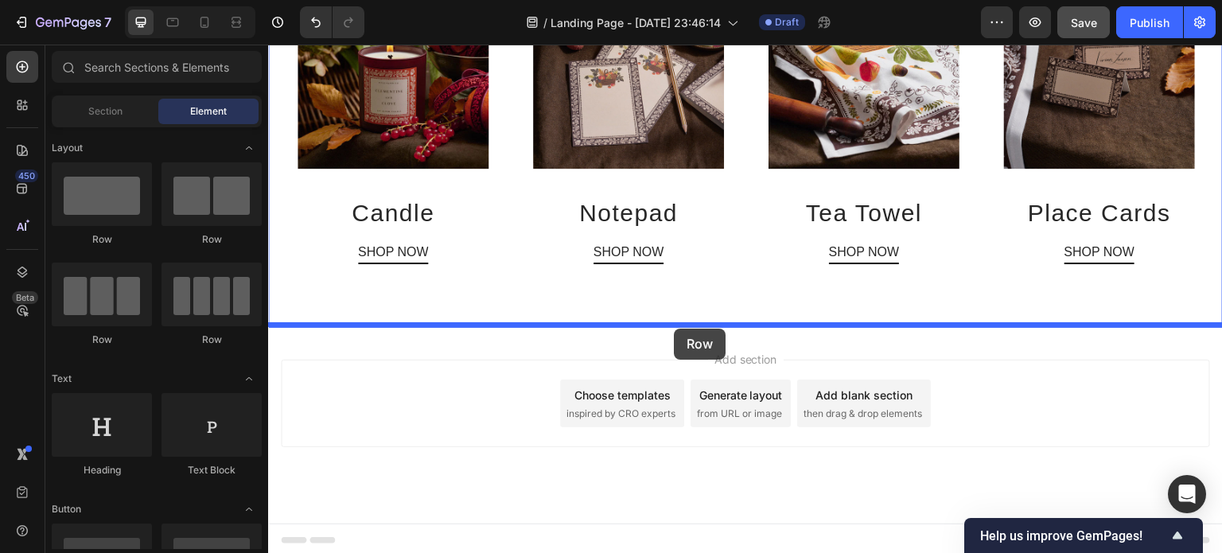
drag, startPoint x: 349, startPoint y: 257, endPoint x: 674, endPoint y: 329, distance: 332.4
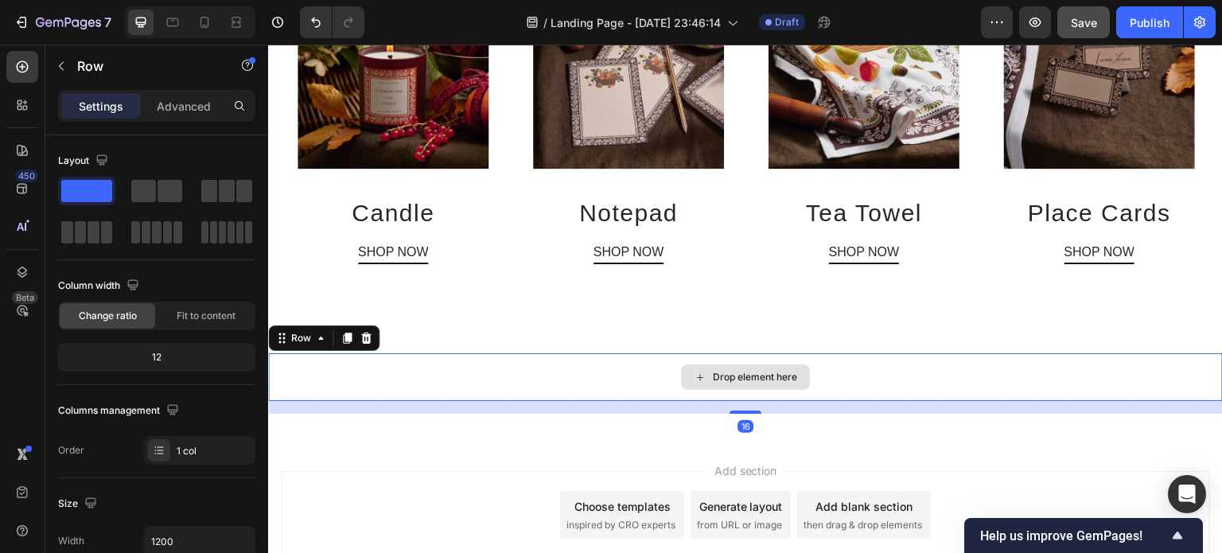
scroll to position [759, 0]
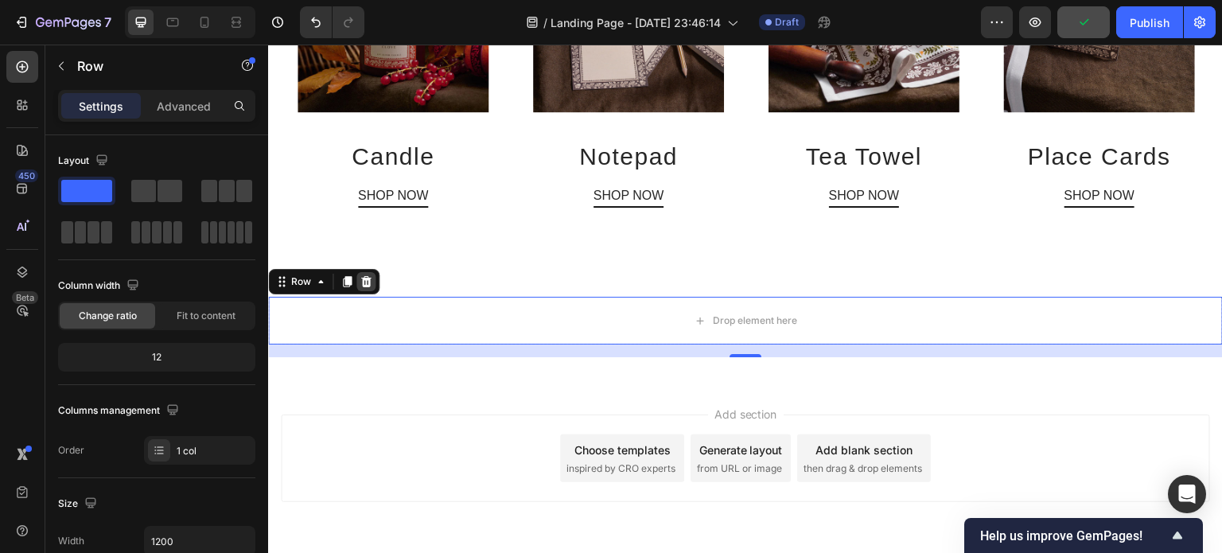
click at [363, 278] on icon at bounding box center [366, 281] width 10 height 11
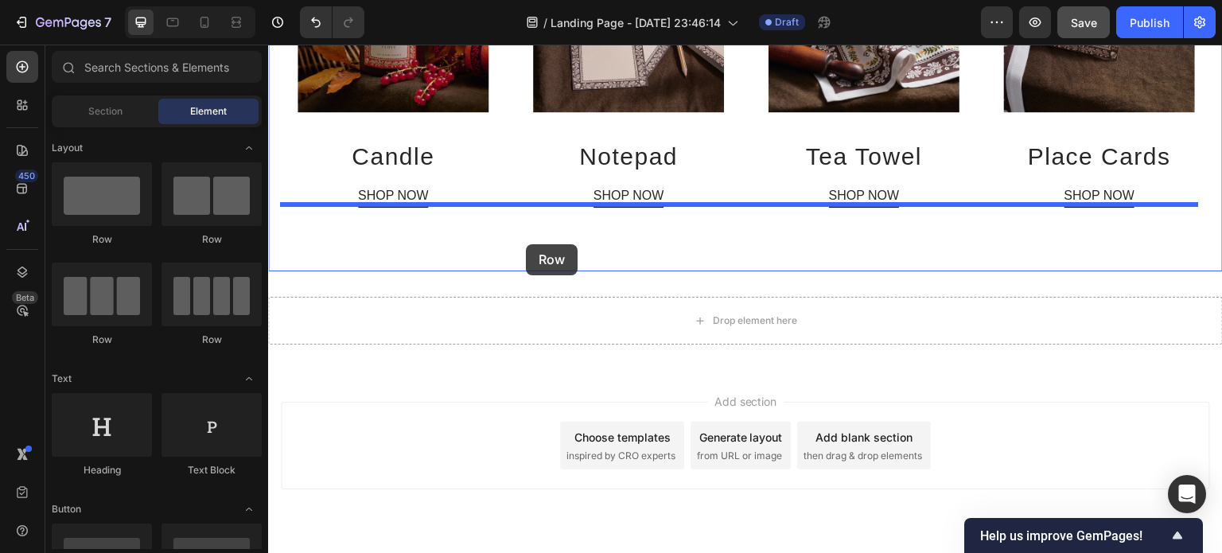
drag, startPoint x: 362, startPoint y: 240, endPoint x: 526, endPoint y: 244, distance: 163.9
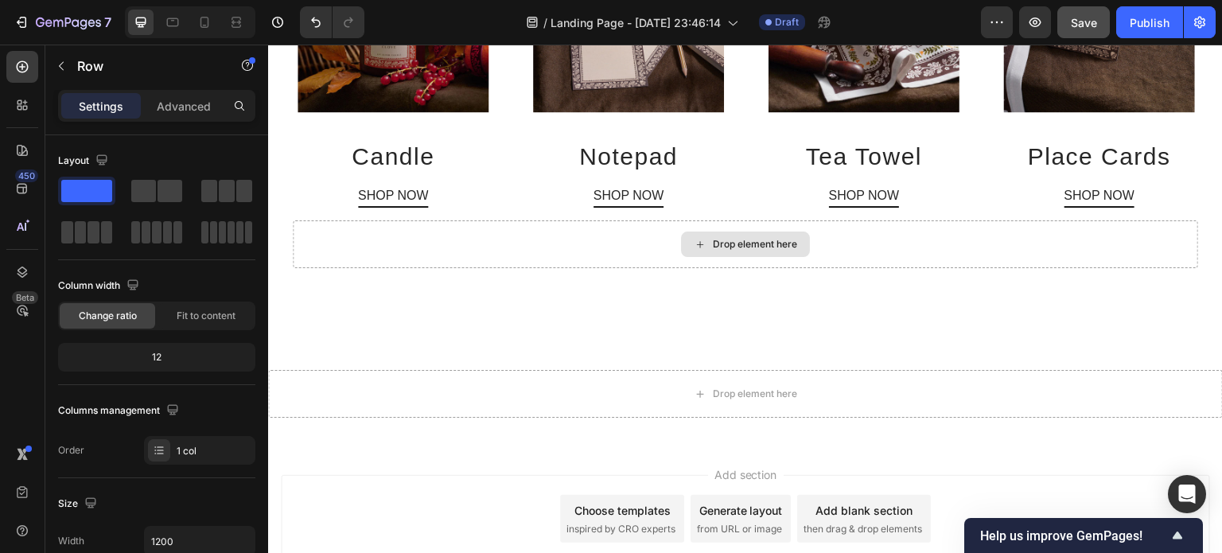
click at [745, 239] on div "Drop element here" at bounding box center [755, 244] width 84 height 13
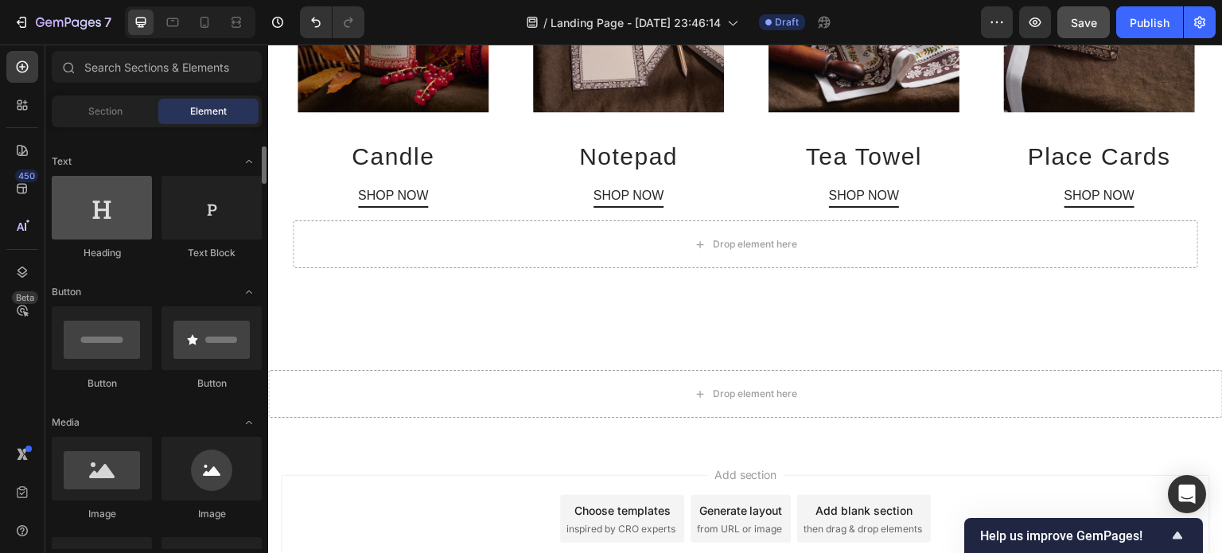
scroll to position [363, 0]
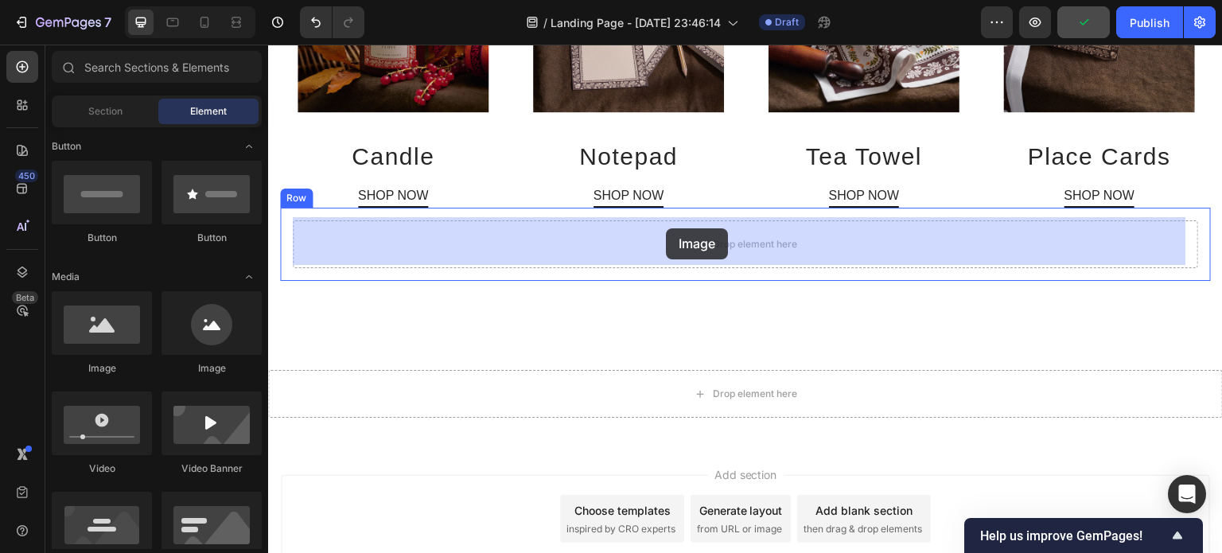
drag, startPoint x: 390, startPoint y: 381, endPoint x: 666, endPoint y: 228, distance: 315.5
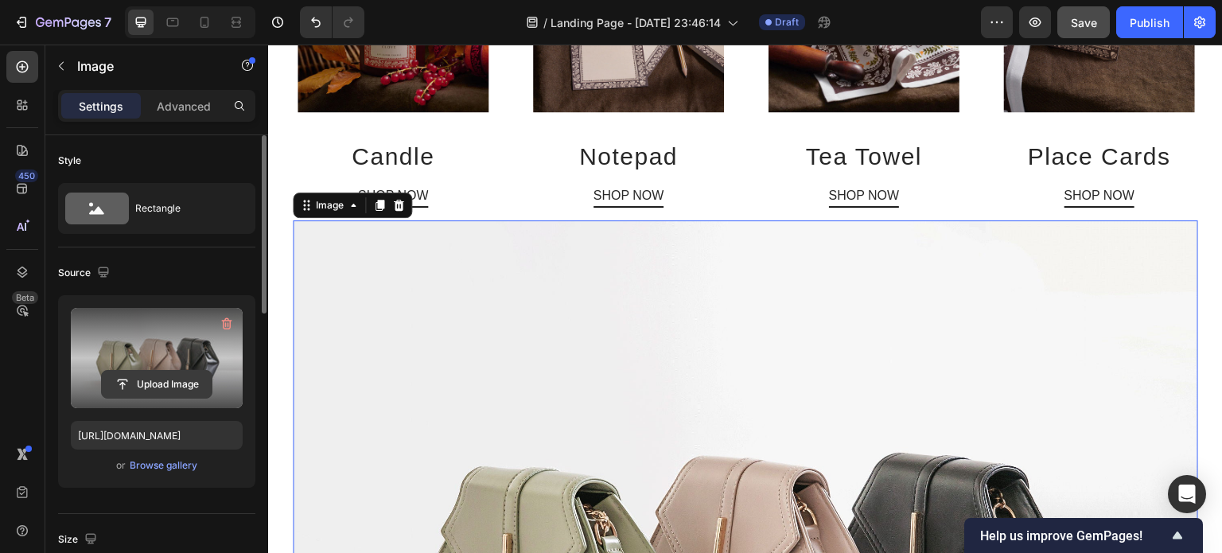
click at [165, 380] on input "file" at bounding box center [157, 384] width 110 height 27
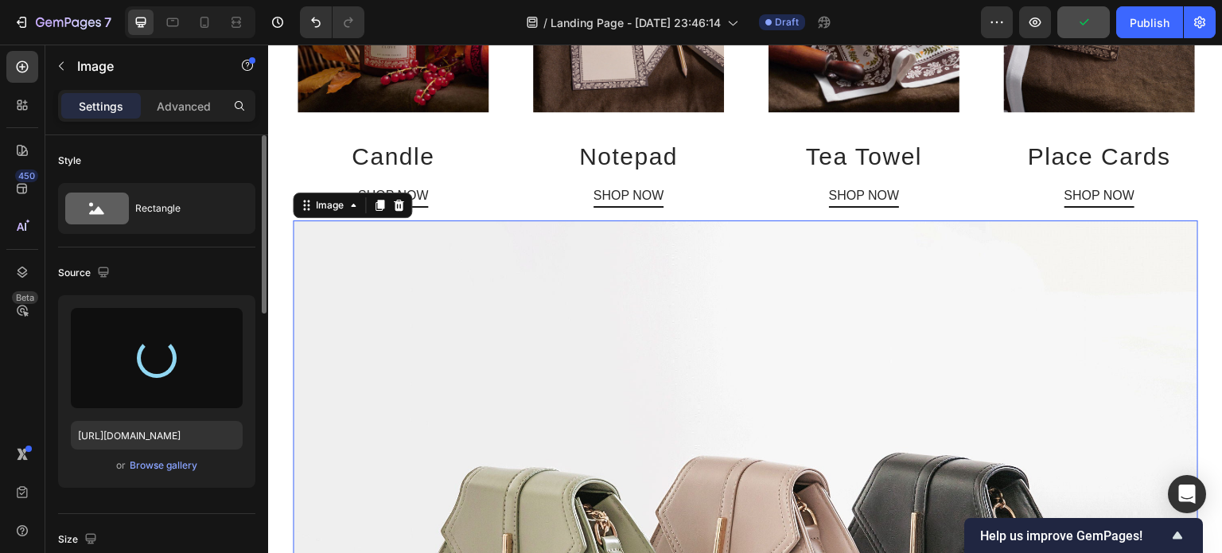
type input "[URL][DOMAIN_NAME]"
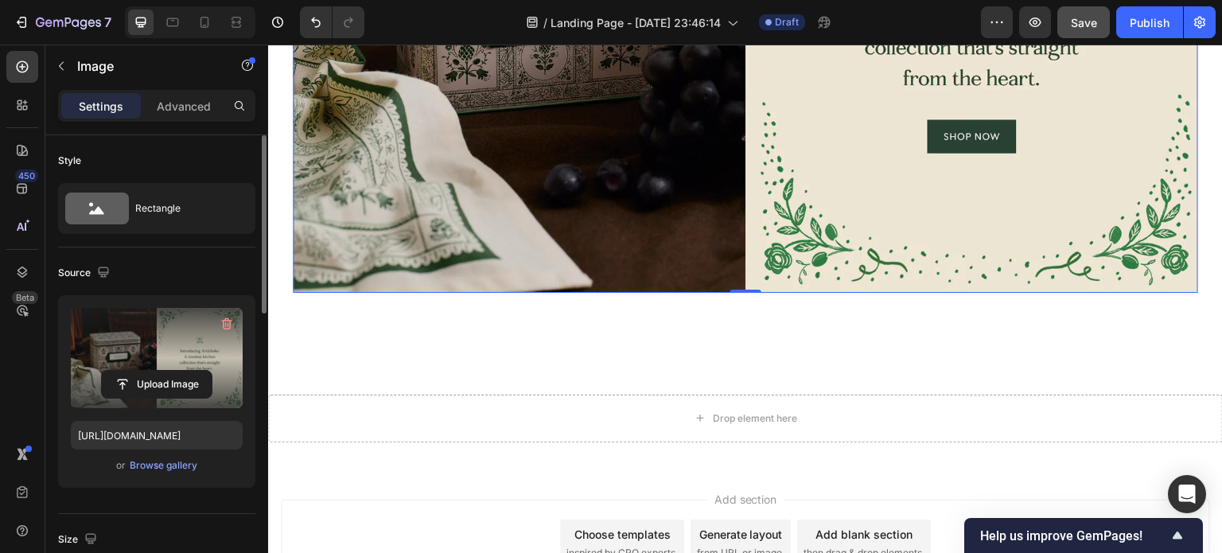
scroll to position [1274, 0]
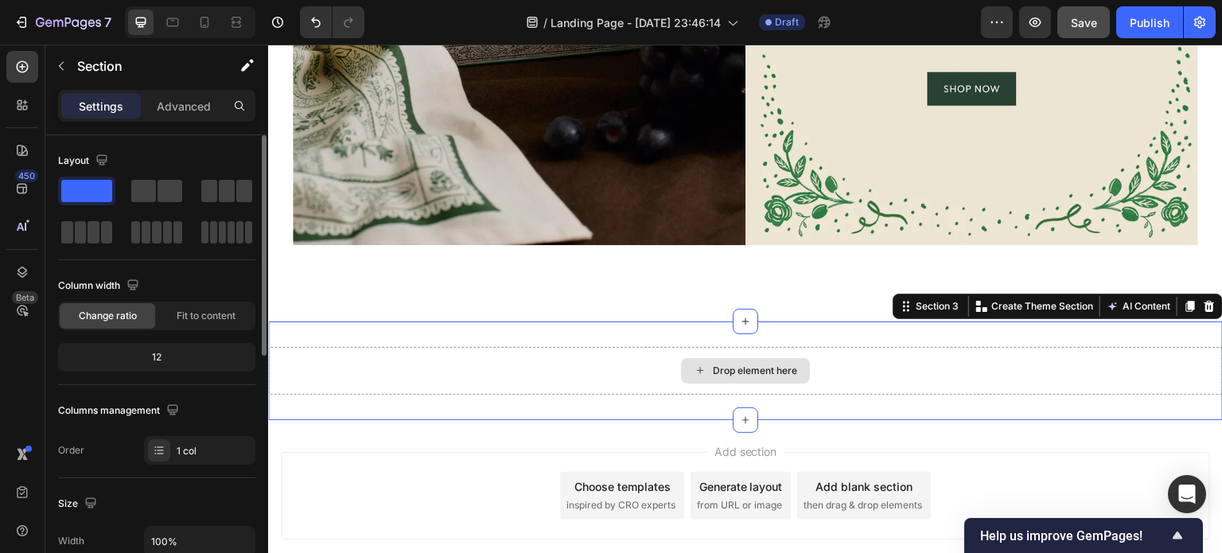
click at [691, 382] on div "Drop element here" at bounding box center [745, 371] width 955 height 48
click at [1203, 300] on icon at bounding box center [1209, 306] width 13 height 13
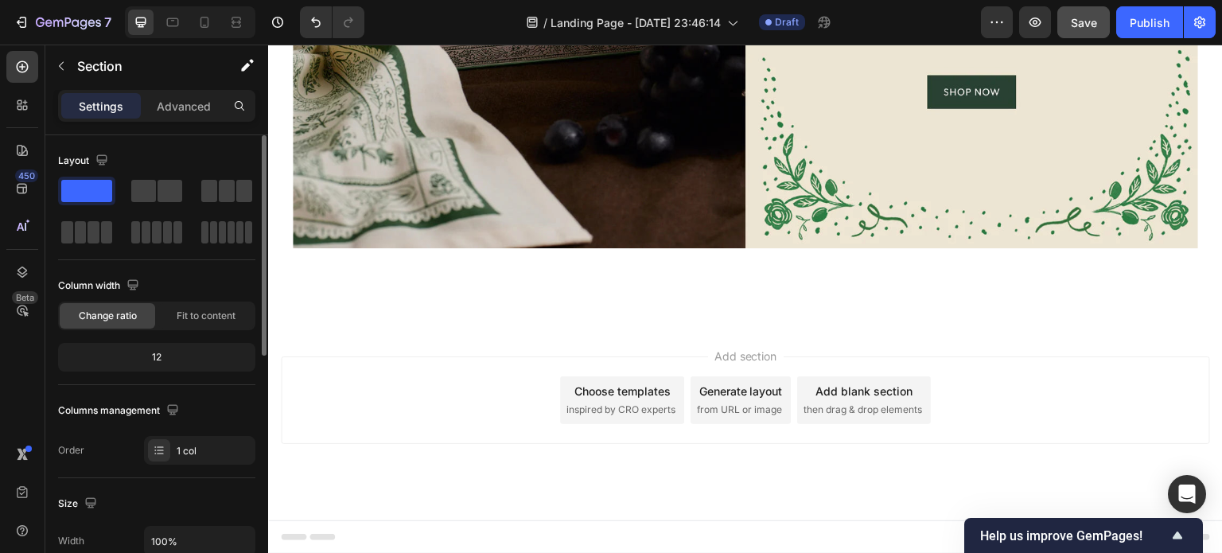
scroll to position [1259, 0]
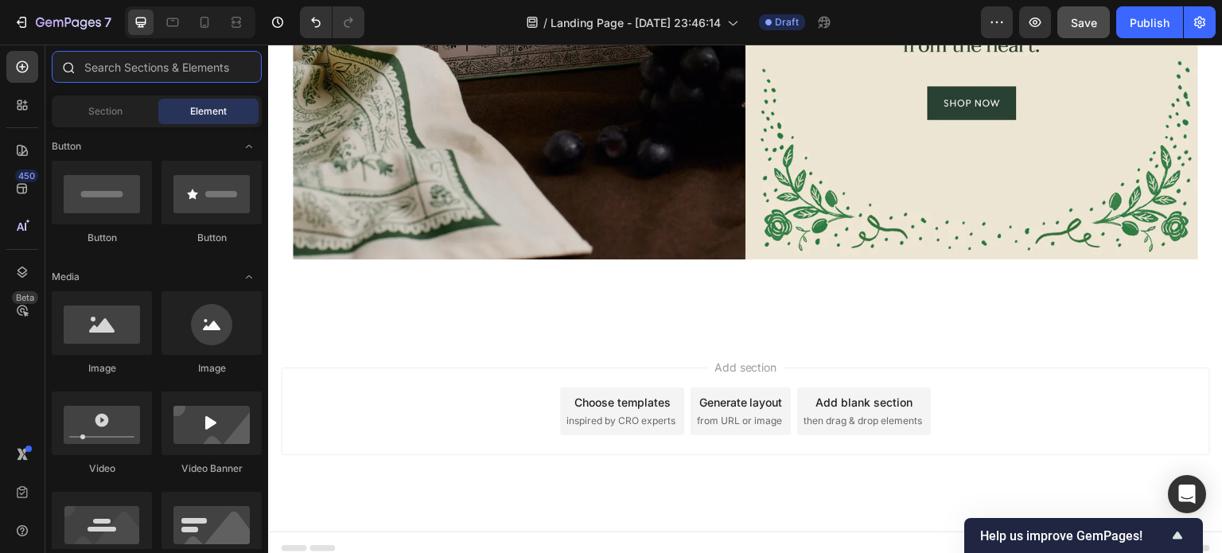
click at [178, 66] on input "text" at bounding box center [157, 67] width 210 height 32
type input "s"
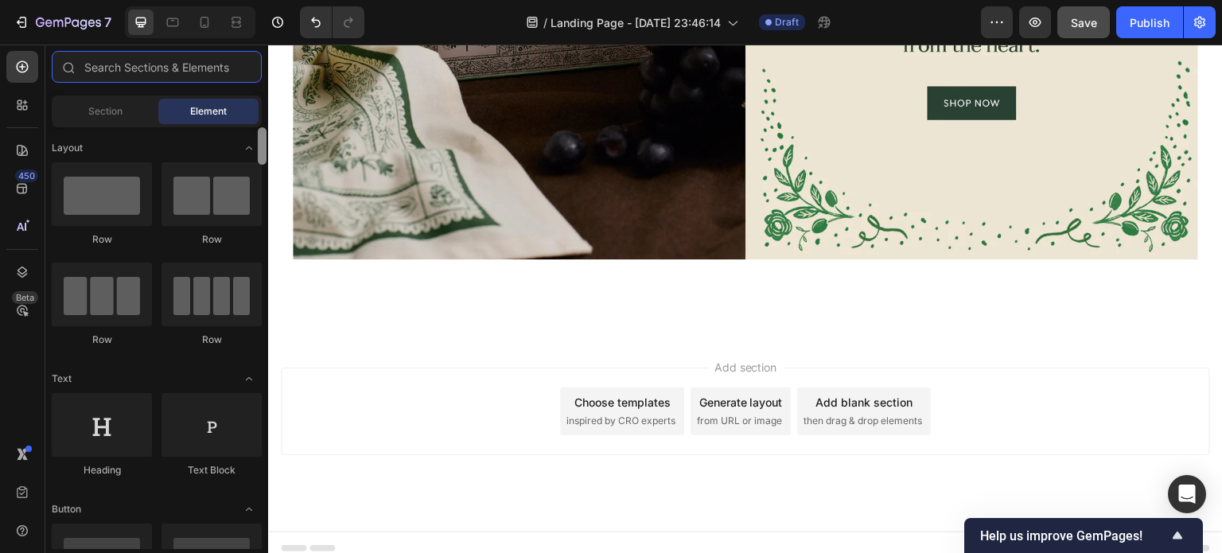
drag, startPoint x: 265, startPoint y: 146, endPoint x: 263, endPoint y: 103, distance: 43.0
click at [263, 103] on div "Sections(30) Elements(83) Section Element Hero Section Product Detail Brands Tr…" at bounding box center [156, 300] width 223 height 498
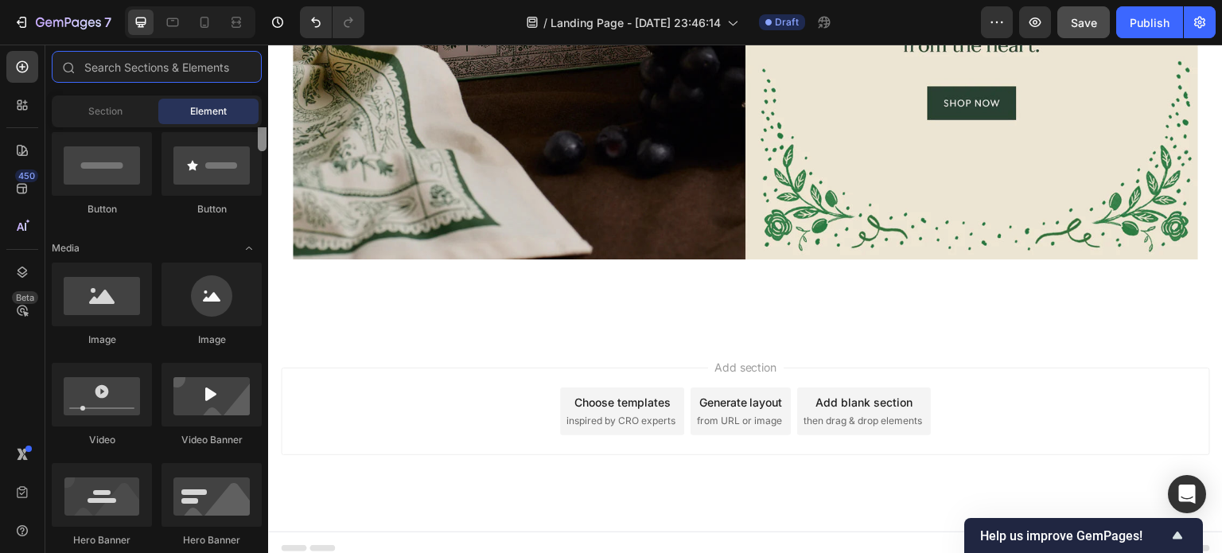
scroll to position [347, 0]
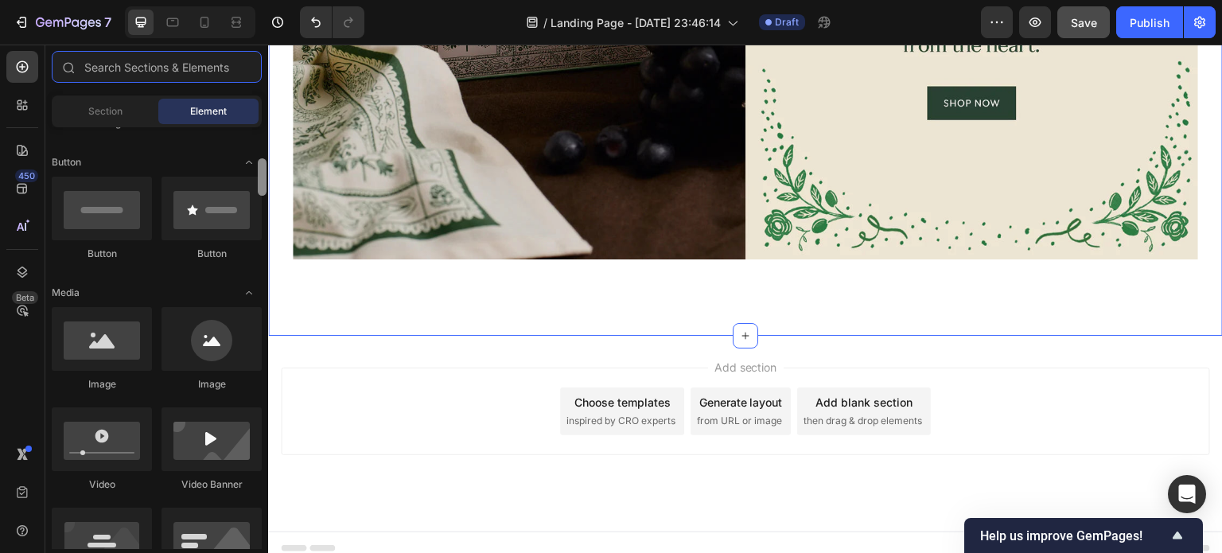
drag, startPoint x: 531, startPoint y: 187, endPoint x: 280, endPoint y: 101, distance: 265.7
click at [689, 341] on div "Add section Choose templates inspired by CRO experts Generate layout from URL o…" at bounding box center [745, 434] width 955 height 196
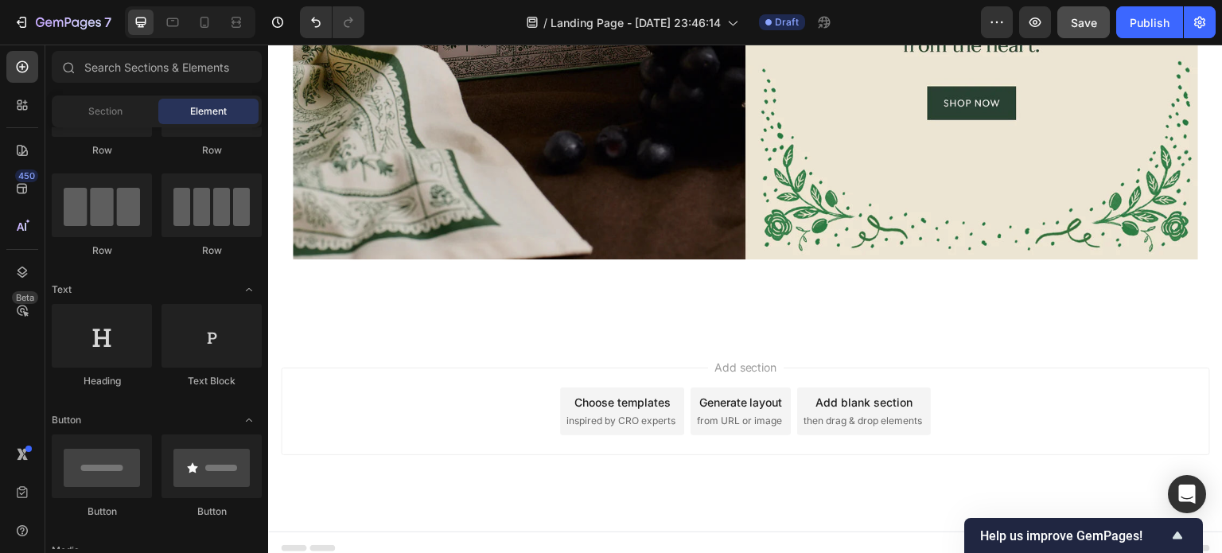
scroll to position [0, 0]
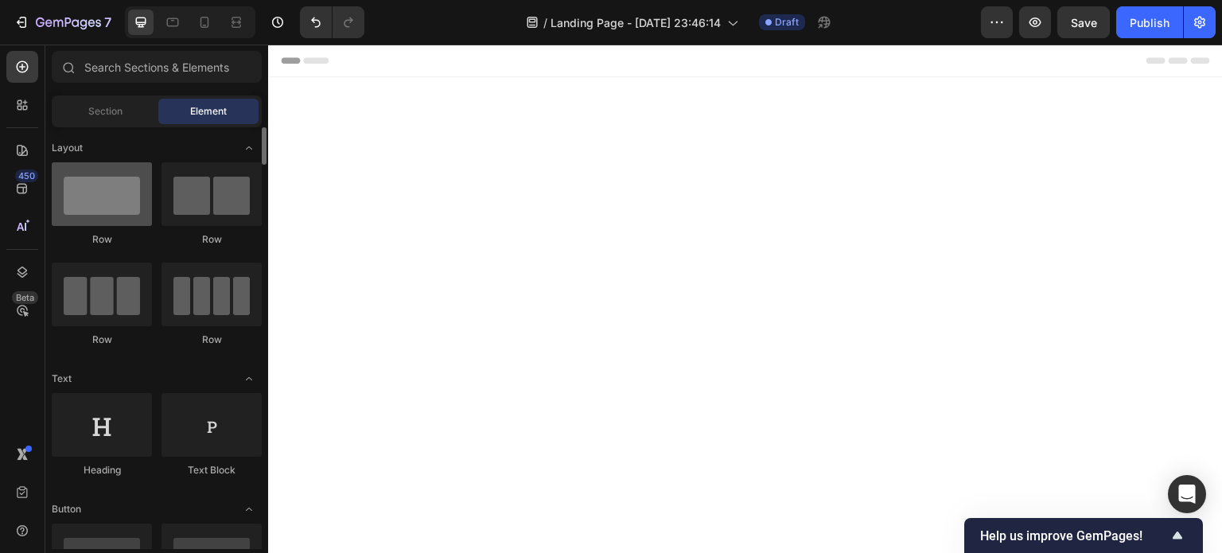
scroll to position [1259, 0]
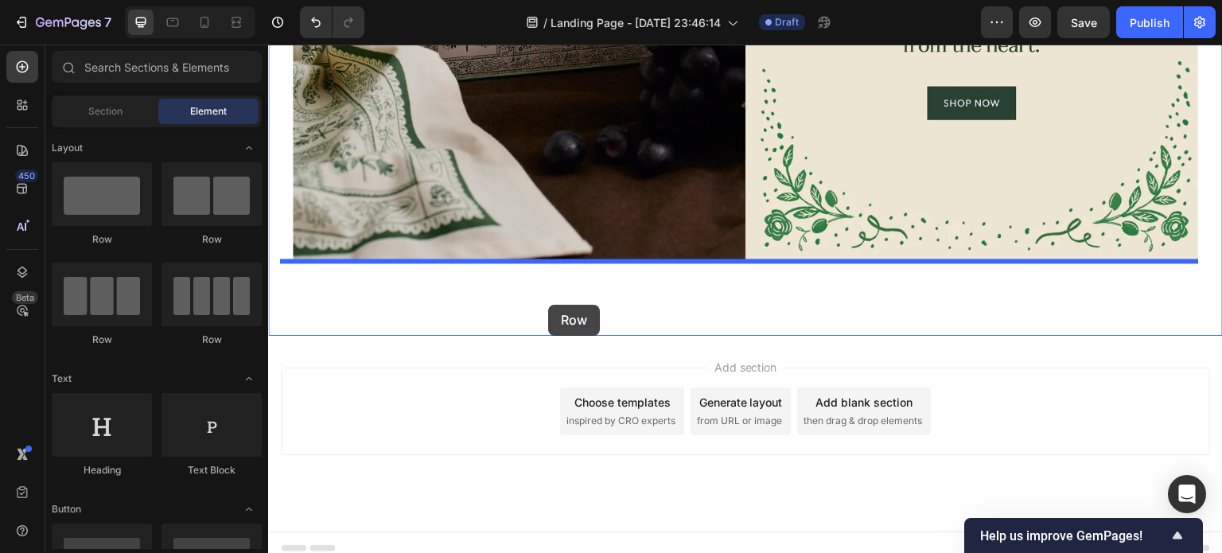
drag, startPoint x: 379, startPoint y: 245, endPoint x: 548, endPoint y: 305, distance: 178.9
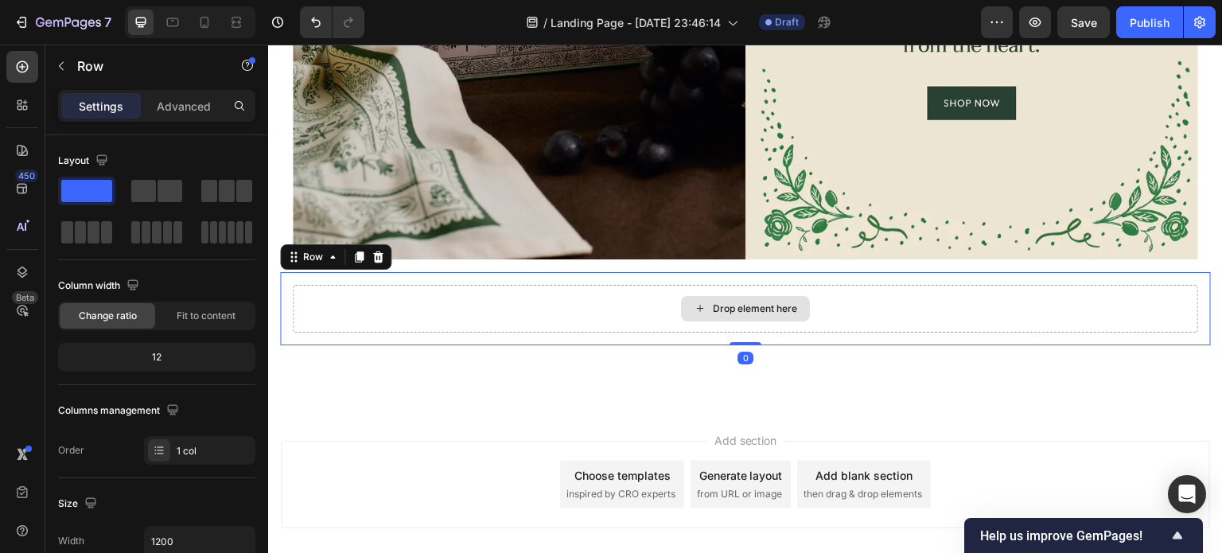
scroll to position [1274, 0]
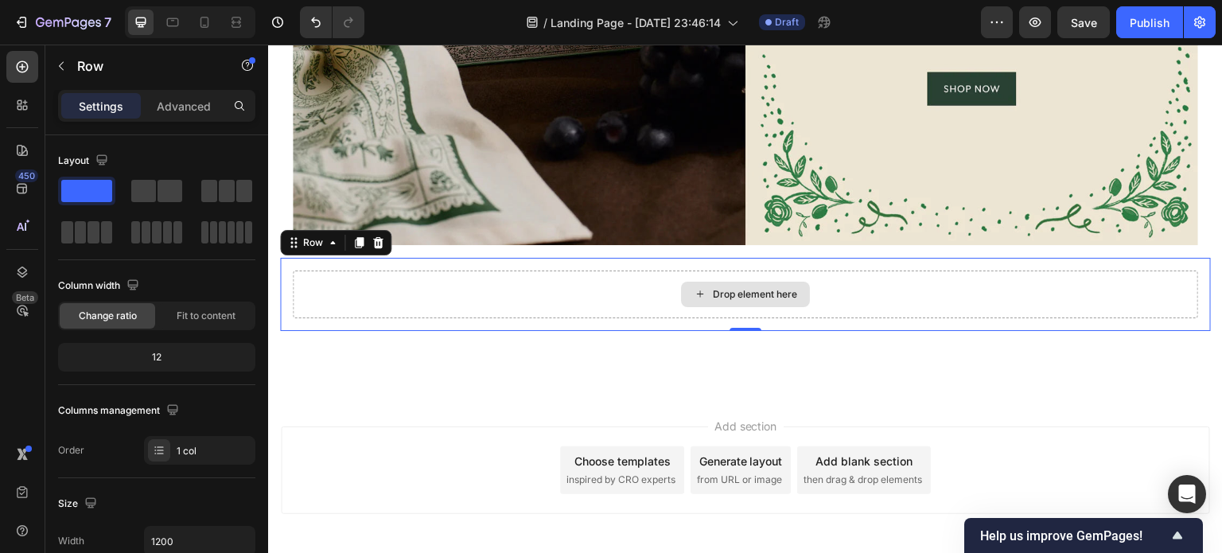
drag, startPoint x: 424, startPoint y: 232, endPoint x: 691, endPoint y: 282, distance: 272.0
click at [379, 238] on div at bounding box center [377, 242] width 19 height 19
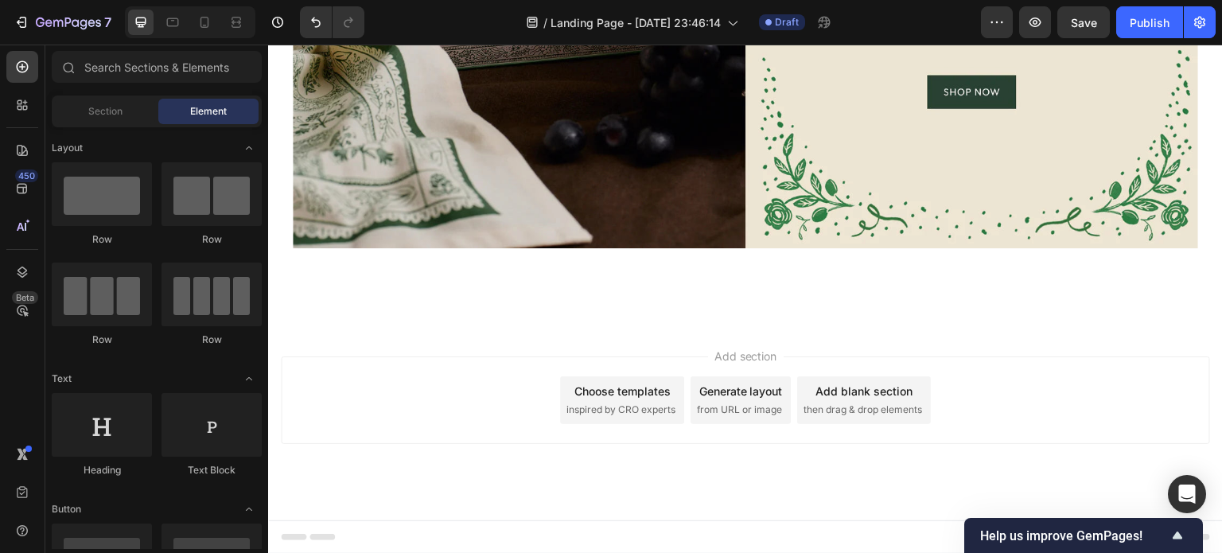
scroll to position [1259, 0]
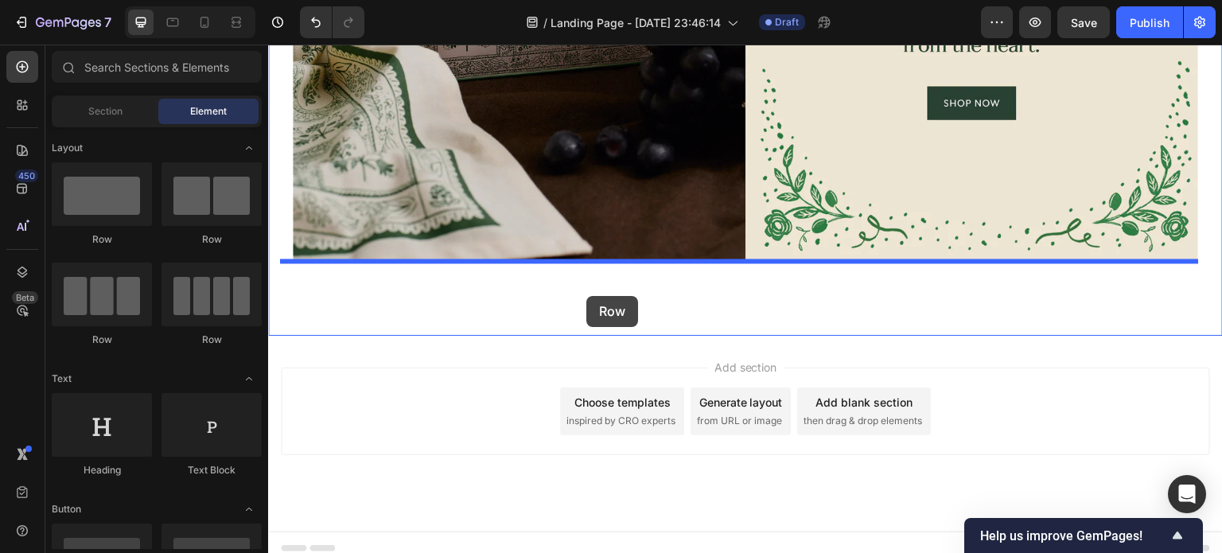
drag, startPoint x: 476, startPoint y: 252, endPoint x: 586, endPoint y: 296, distance: 118.9
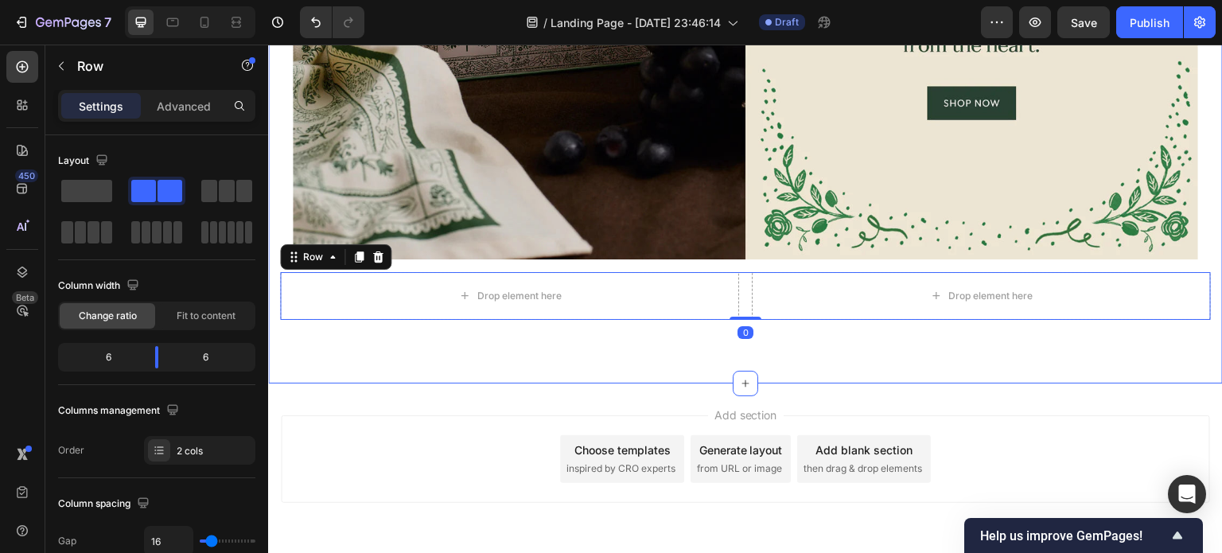
scroll to position [1274, 0]
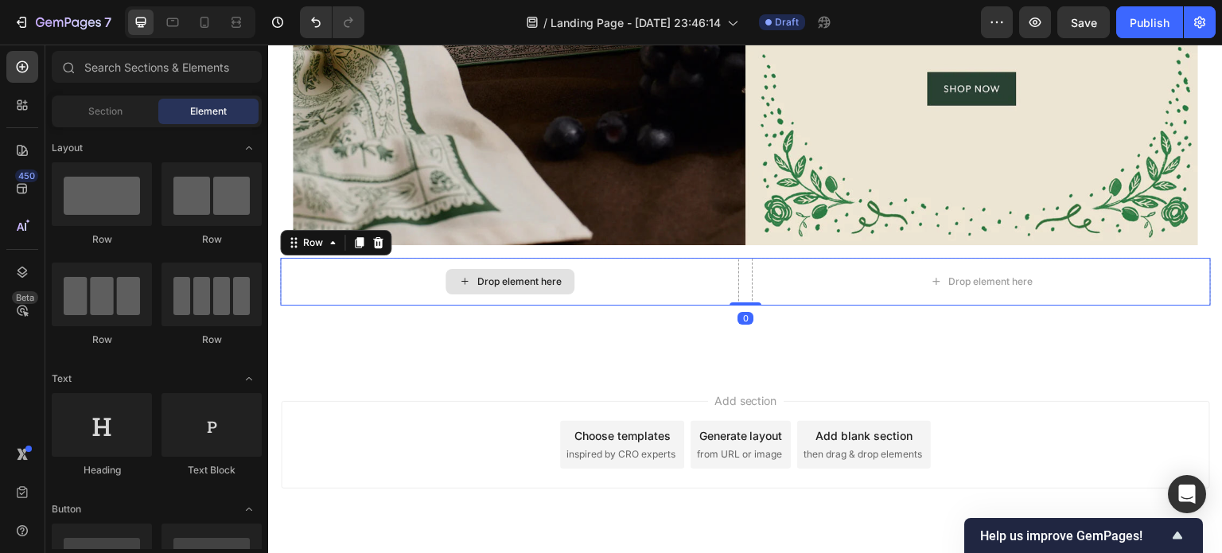
click at [540, 277] on div "Drop element here" at bounding box center [510, 281] width 129 height 25
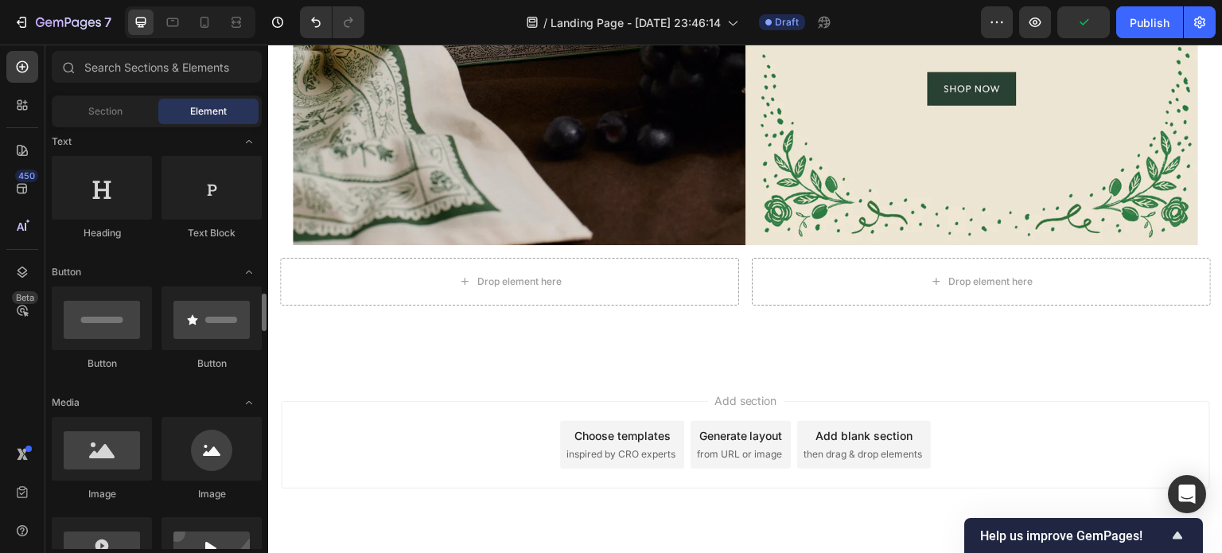
scroll to position [388, 0]
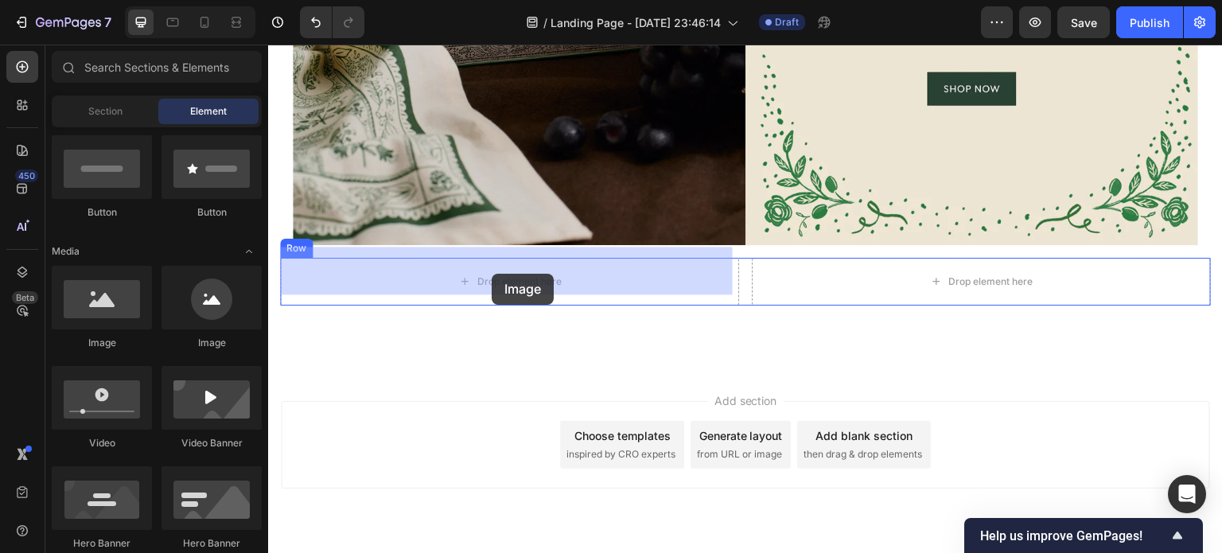
drag, startPoint x: 380, startPoint y: 343, endPoint x: 492, endPoint y: 274, distance: 131.1
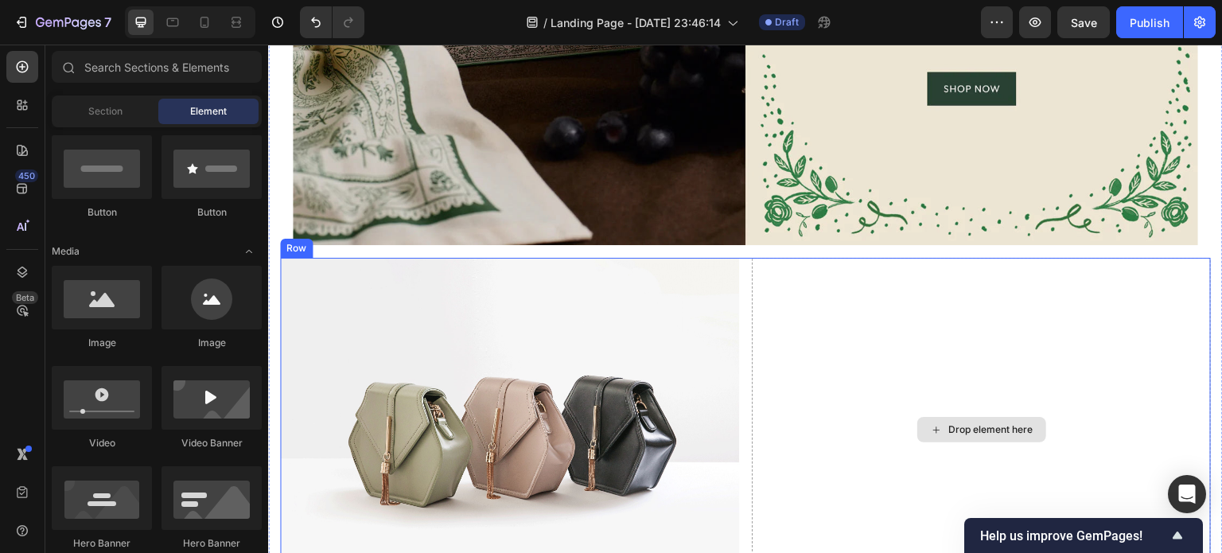
click at [988, 423] on div "Drop element here" at bounding box center [981, 429] width 129 height 25
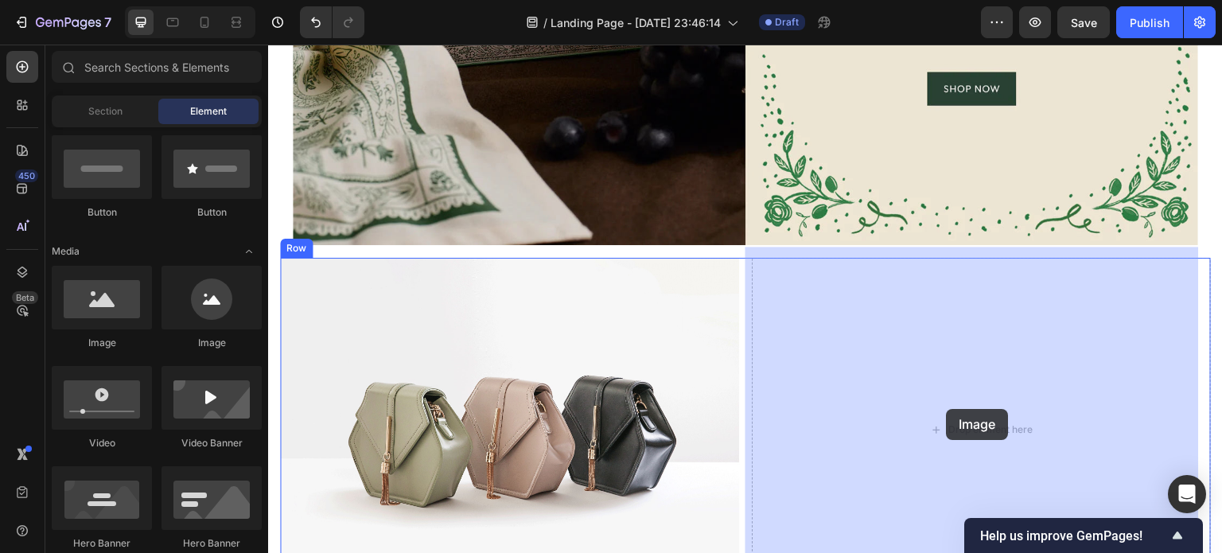
drag, startPoint x: 386, startPoint y: 344, endPoint x: 948, endPoint y: 409, distance: 565.4
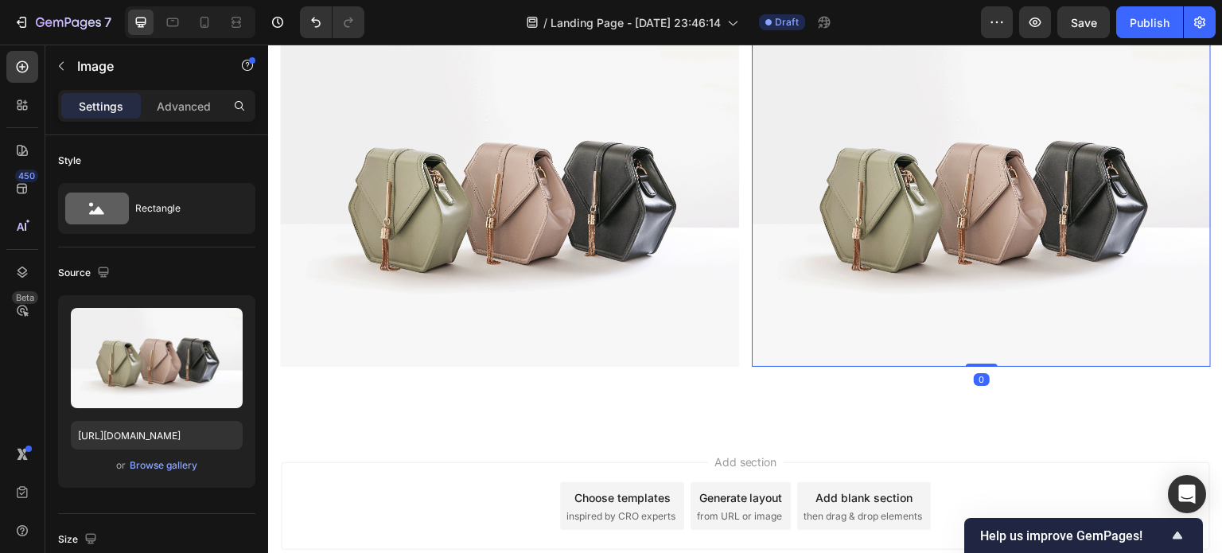
scroll to position [1509, 0]
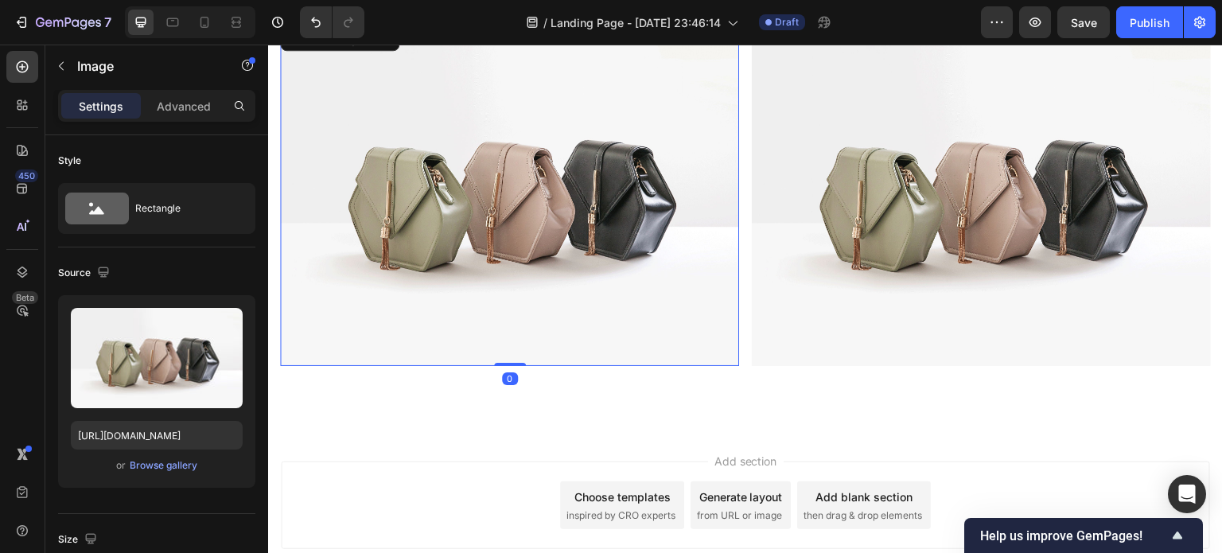
click at [474, 238] on img at bounding box center [509, 194] width 459 height 344
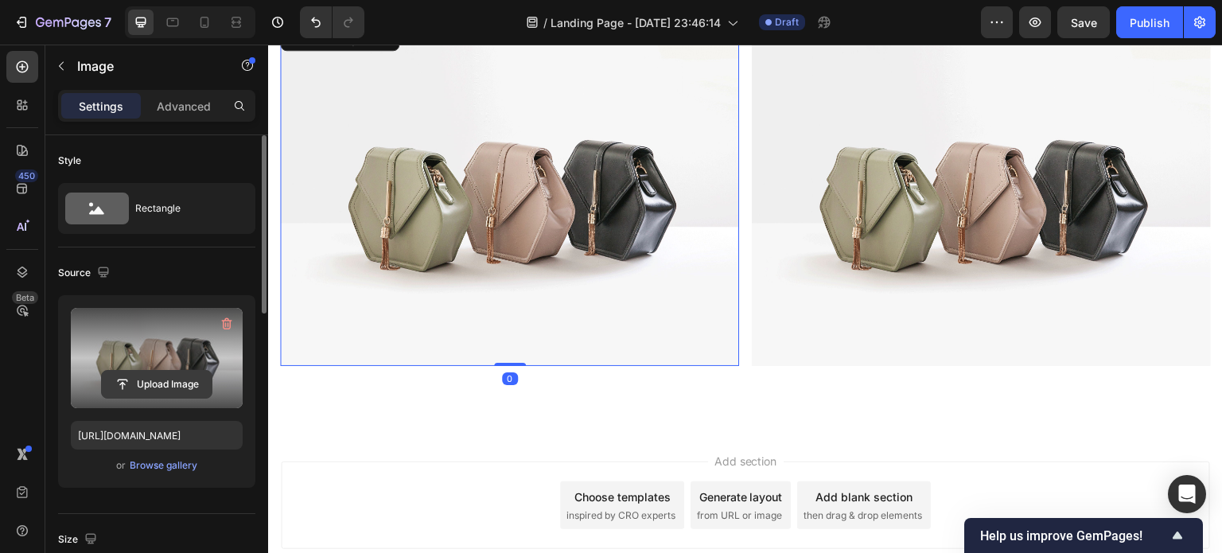
click at [185, 382] on input "file" at bounding box center [157, 384] width 110 height 27
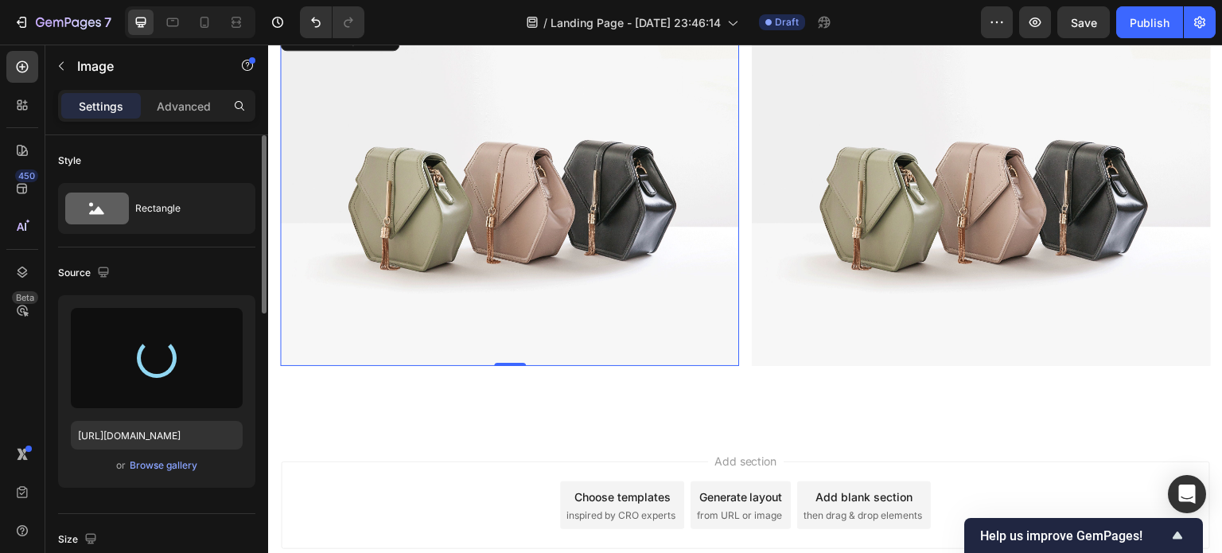
type input "https://cdn.shopify.com/s/files/1/0281/2893/6067/files/gempages_566748255581373…"
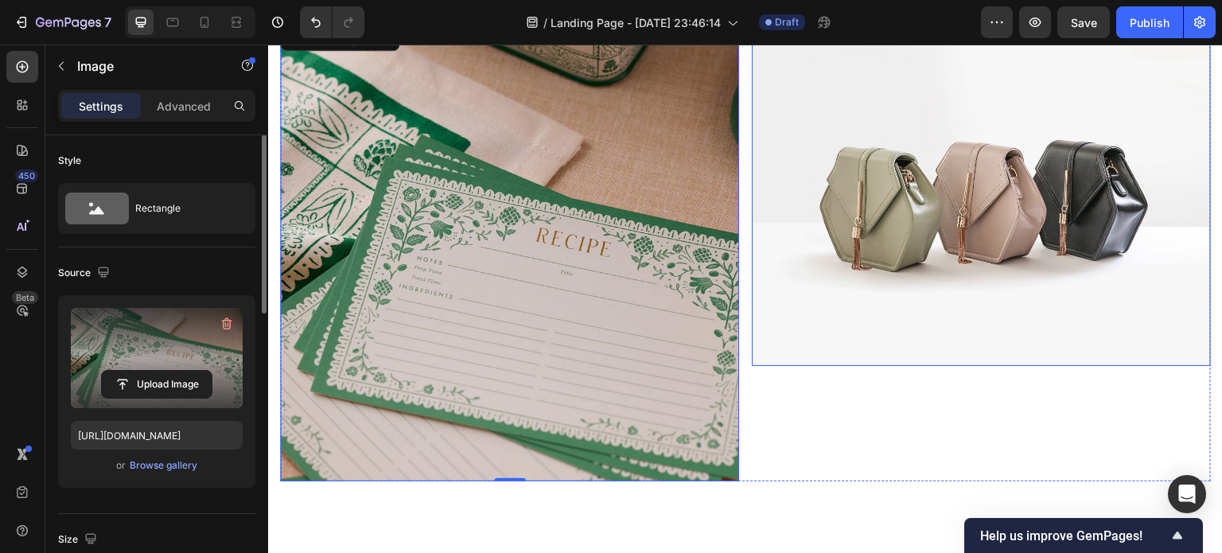
click at [934, 198] on img at bounding box center [981, 194] width 459 height 344
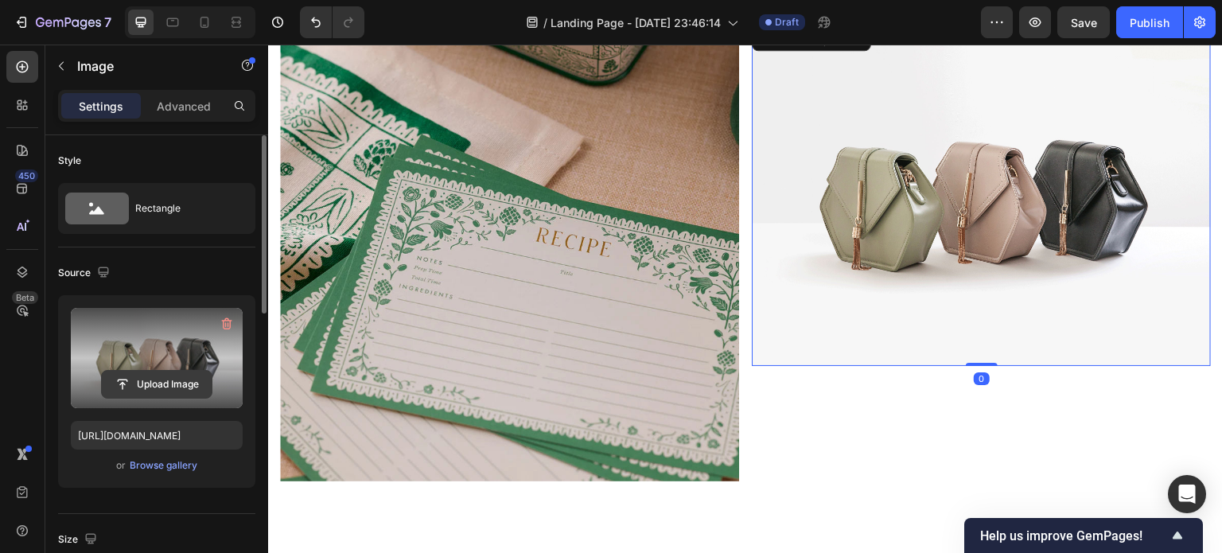
click at [143, 381] on input "file" at bounding box center [157, 384] width 110 height 27
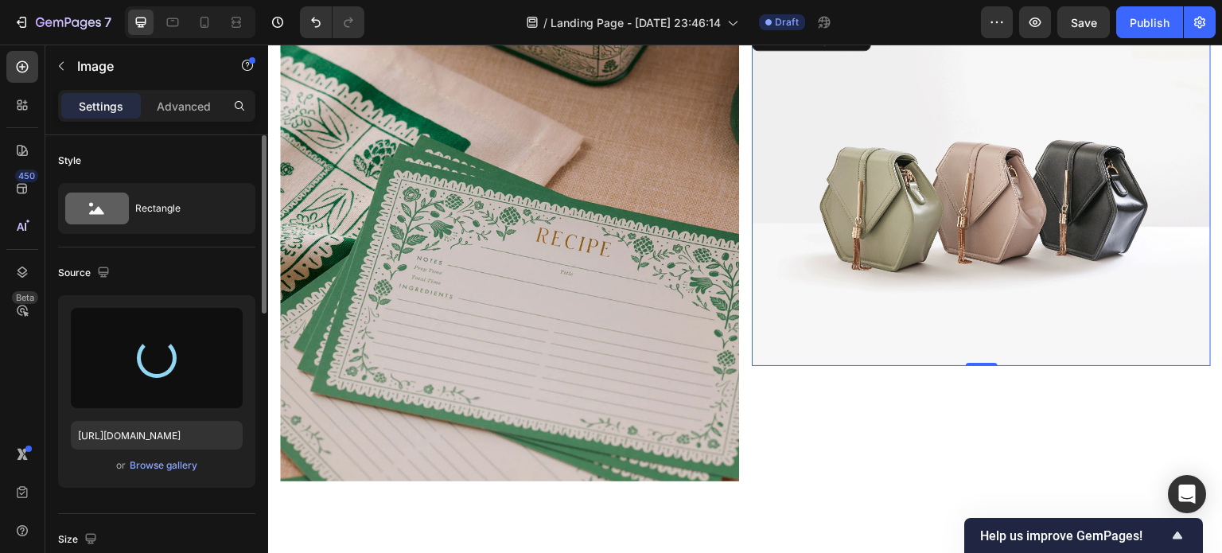
type input "https://cdn.shopify.com/s/files/1/0281/2893/6067/files/gempages_566748255581373…"
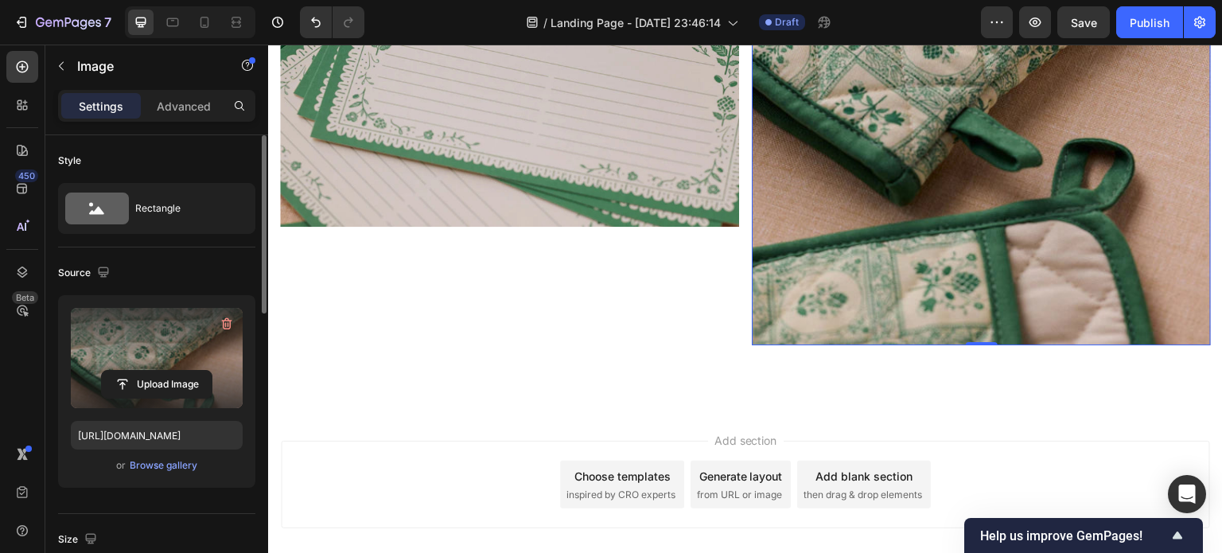
scroll to position [1830, 0]
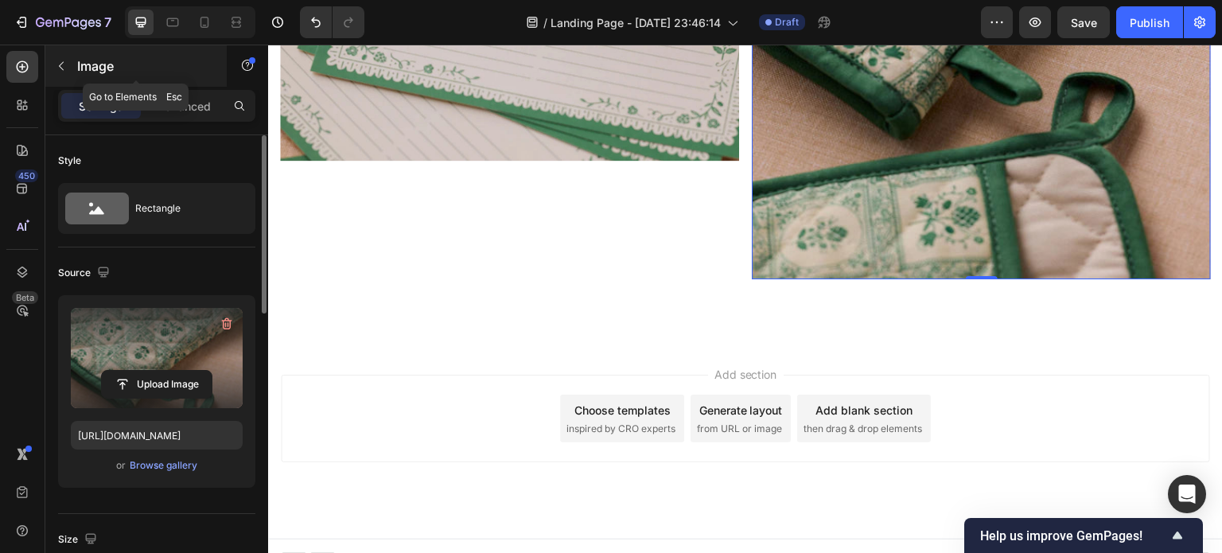
click at [61, 58] on button "button" at bounding box center [61, 65] width 25 height 25
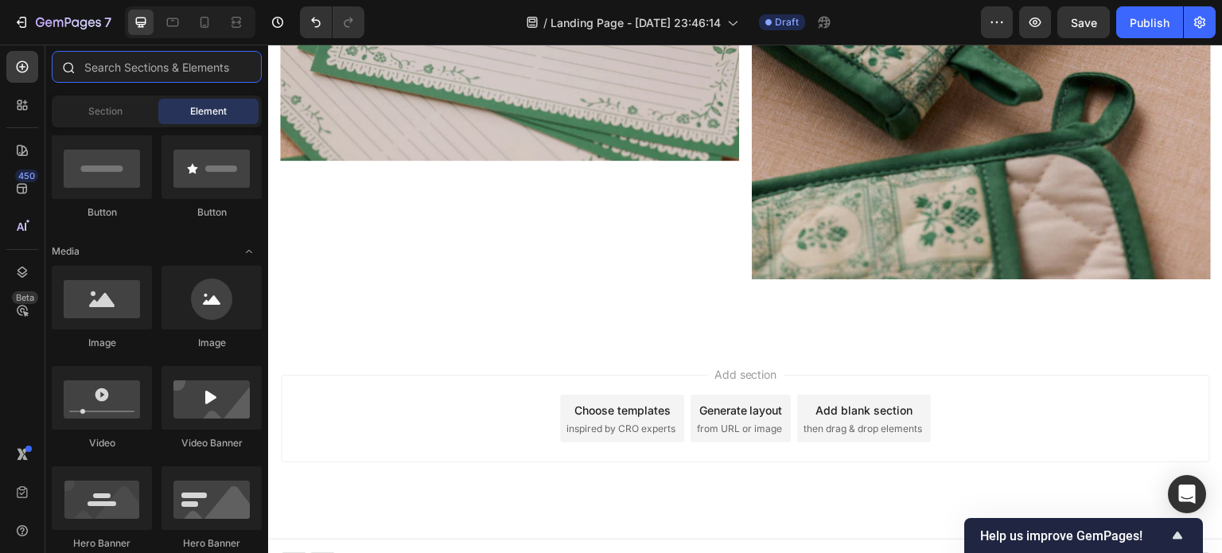
click at [158, 64] on input "text" at bounding box center [157, 67] width 210 height 32
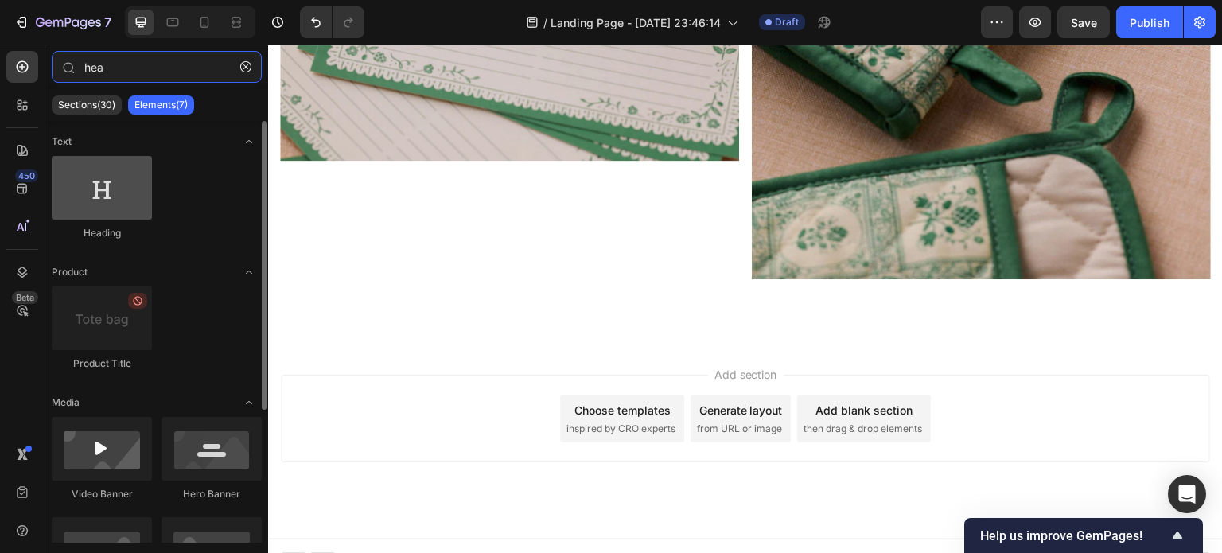
type input "hea"
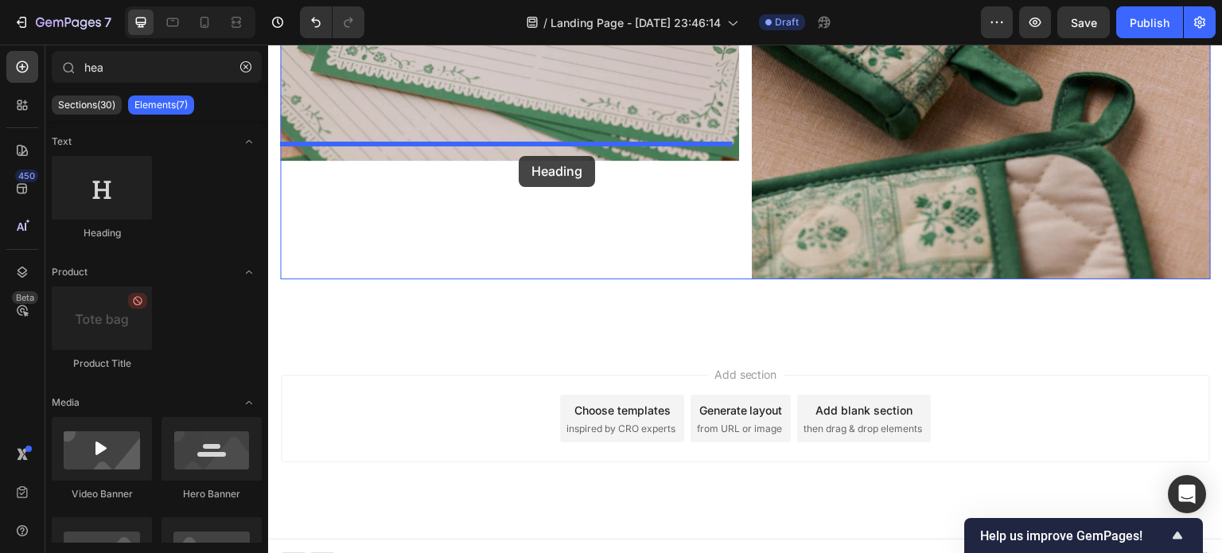
drag, startPoint x: 391, startPoint y: 235, endPoint x: 519, endPoint y: 156, distance: 150.4
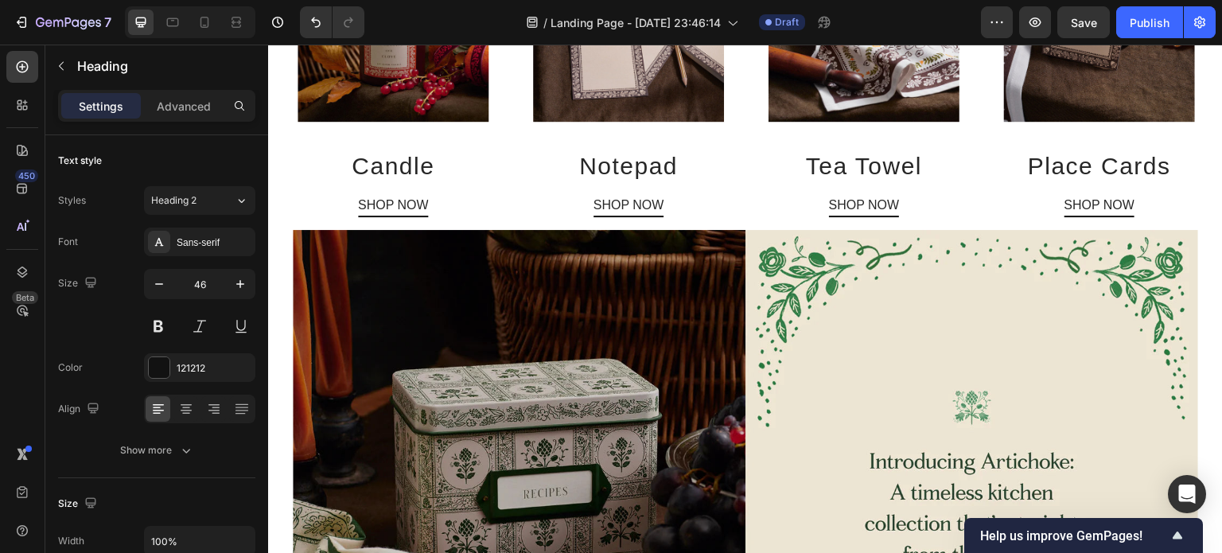
scroll to position [692, 0]
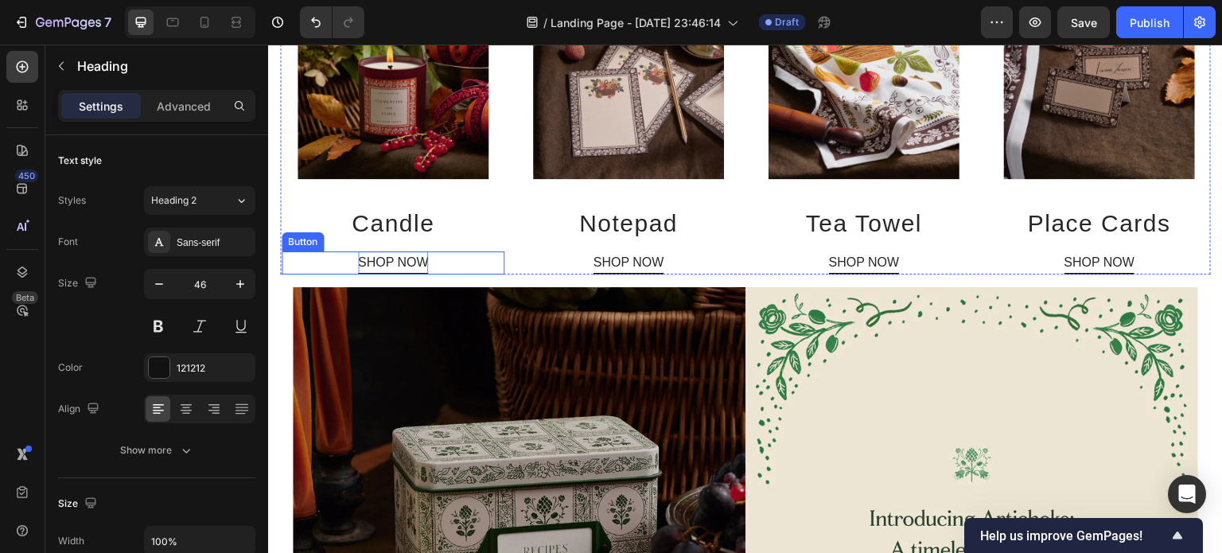
click at [405, 259] on p "SHOP NOW" at bounding box center [393, 262] width 71 height 23
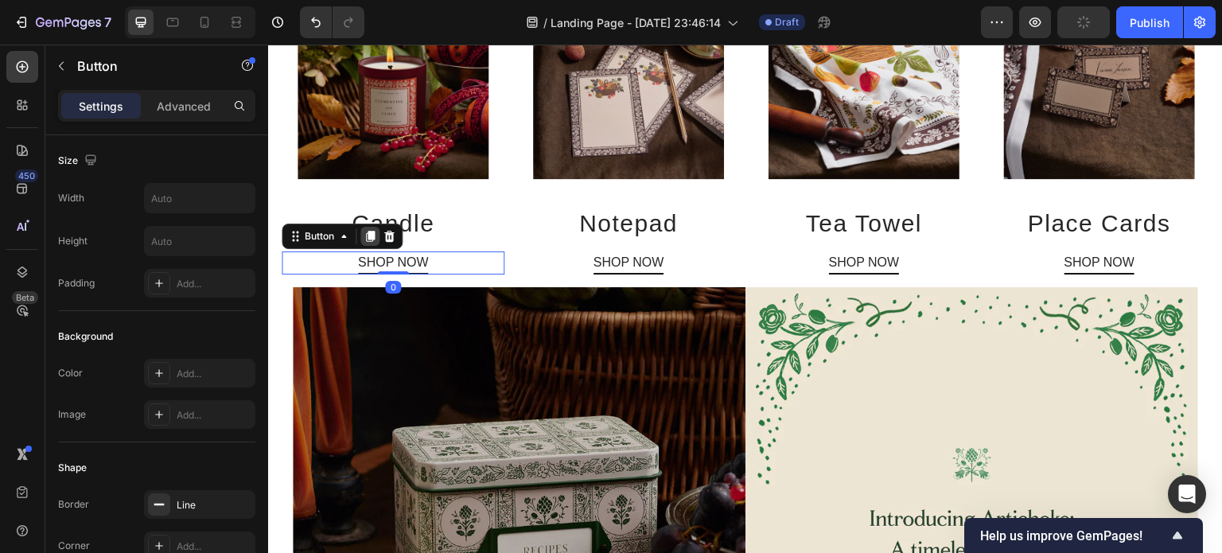
click at [372, 234] on icon at bounding box center [370, 237] width 9 height 11
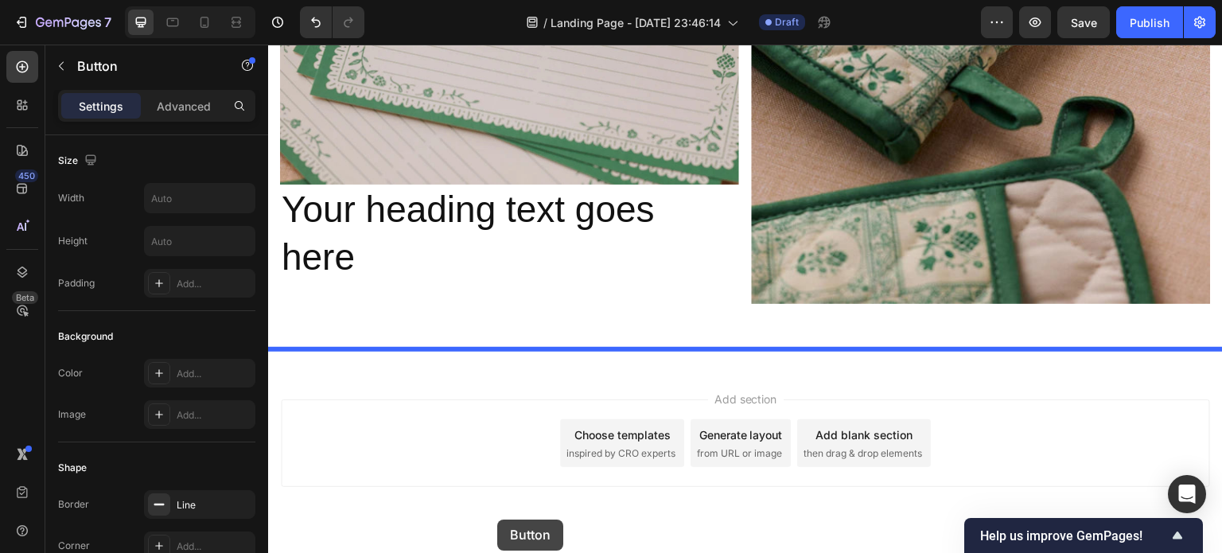
scroll to position [1853, 0]
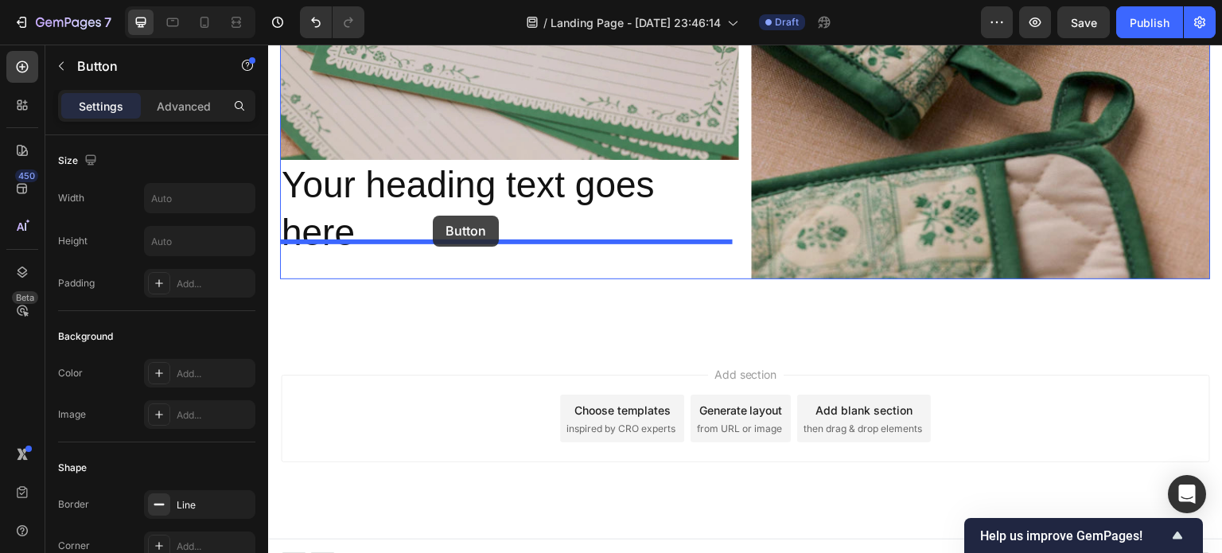
drag, startPoint x: 436, startPoint y: 281, endPoint x: 433, endPoint y: 216, distance: 65.3
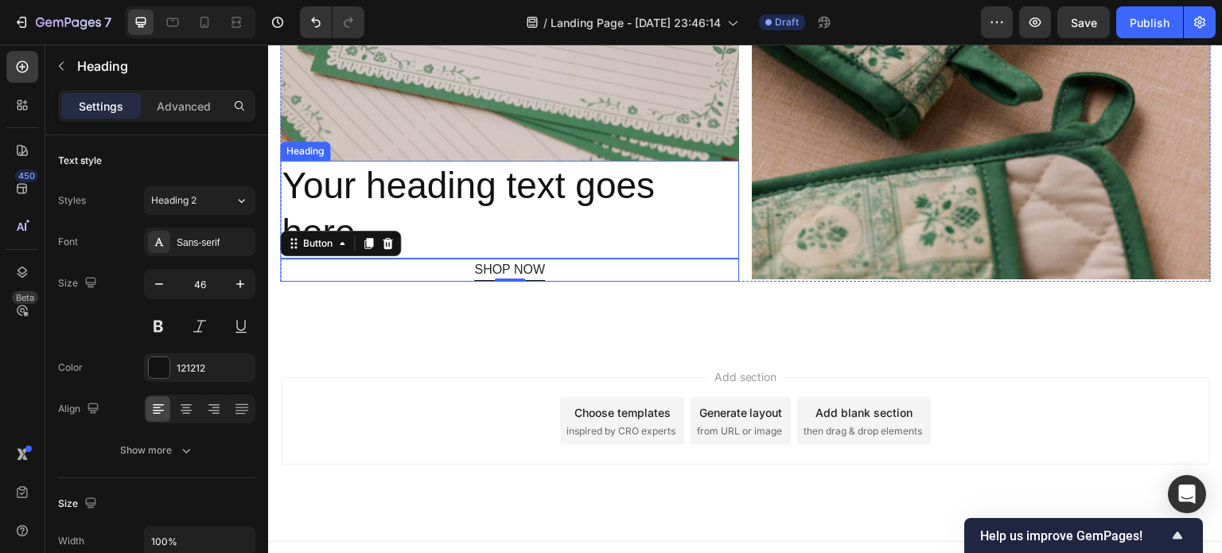
click at [555, 206] on h2 "Your heading text goes here" at bounding box center [509, 210] width 459 height 99
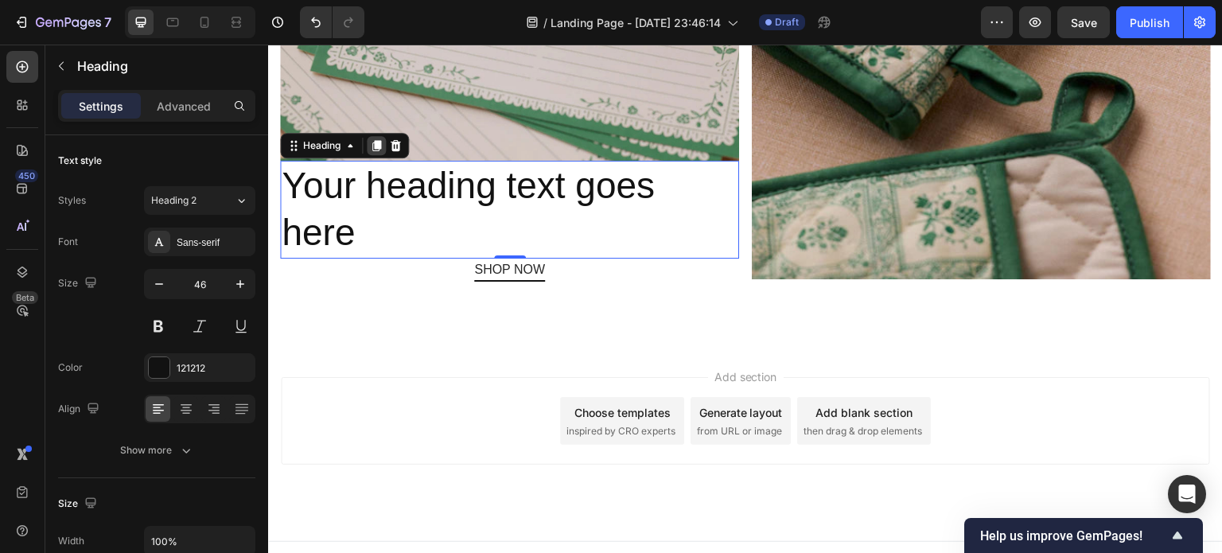
click at [379, 140] on icon at bounding box center [376, 145] width 9 height 11
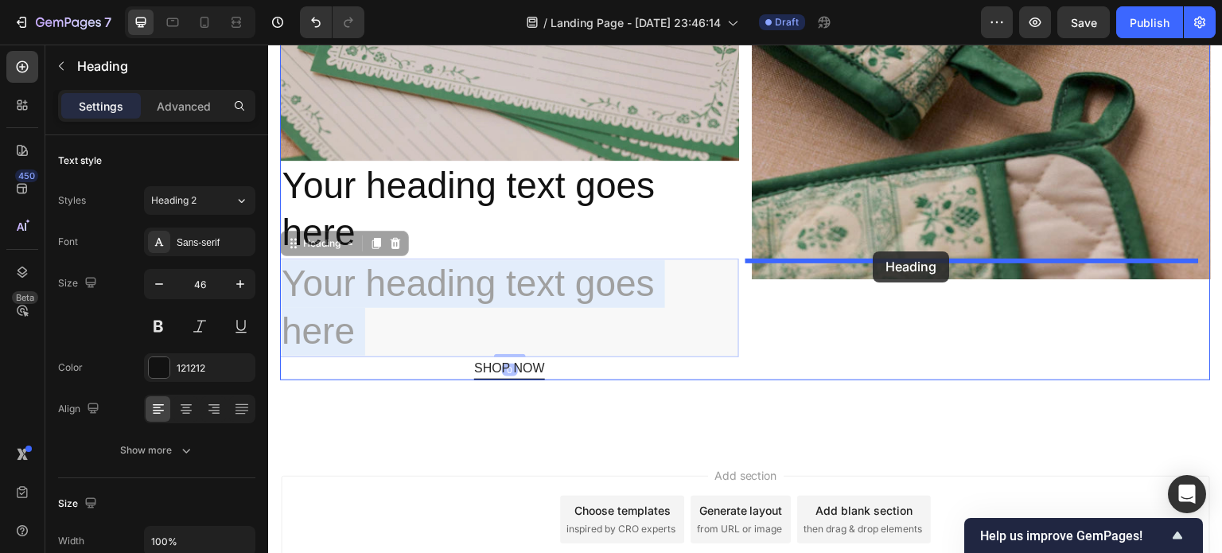
drag, startPoint x: 622, startPoint y: 298, endPoint x: 874, endPoint y: 251, distance: 255.6
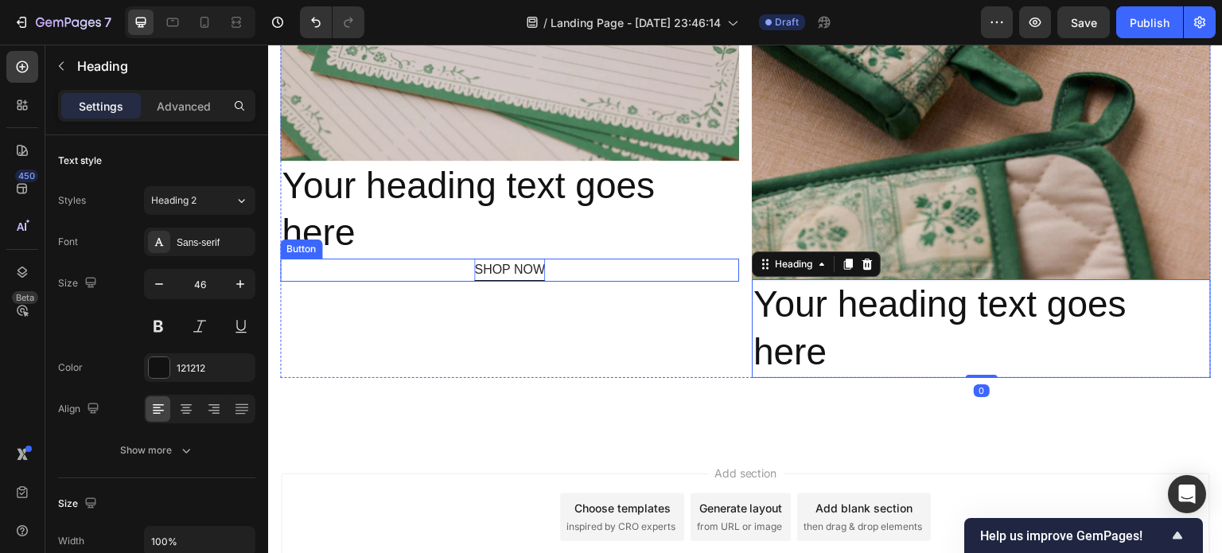
click at [528, 259] on p "SHOP NOW" at bounding box center [509, 270] width 71 height 23
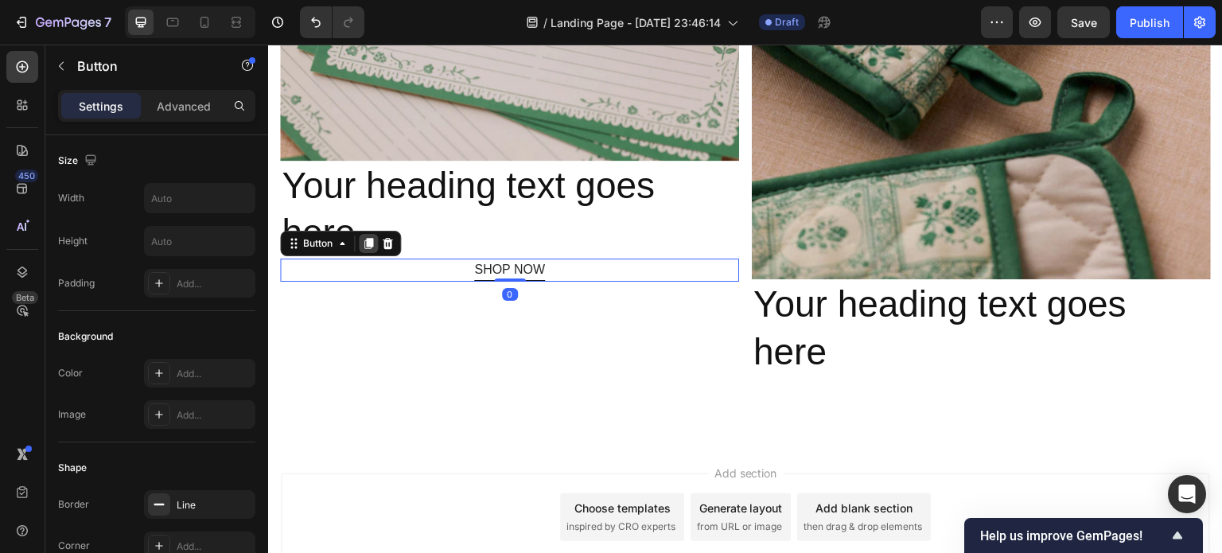
click at [370, 238] on icon at bounding box center [368, 243] width 9 height 11
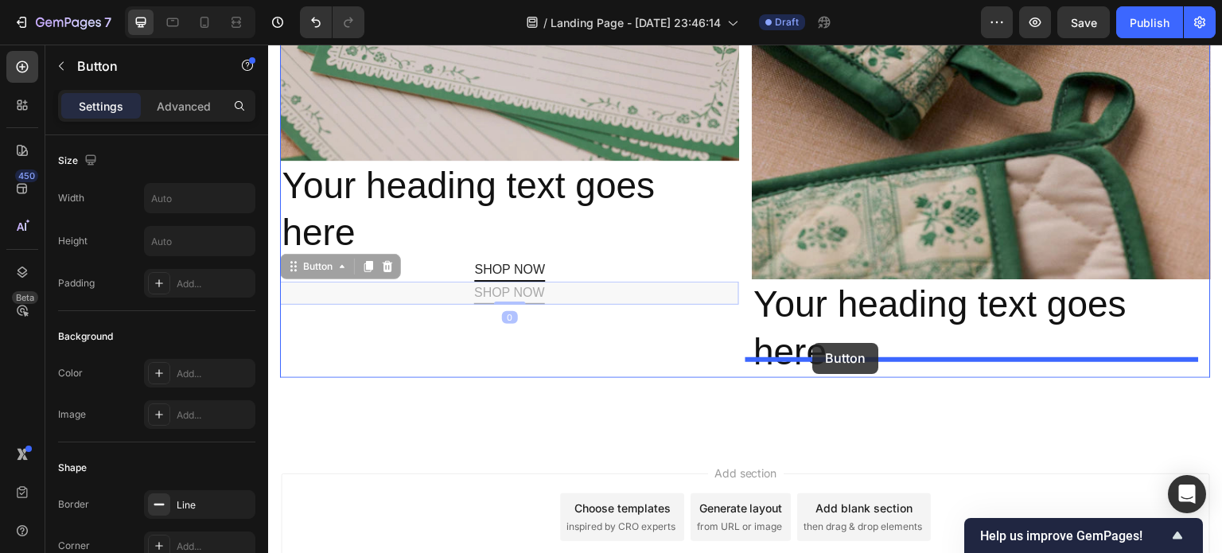
drag, startPoint x: 579, startPoint y: 275, endPoint x: 813, endPoint y: 343, distance: 243.5
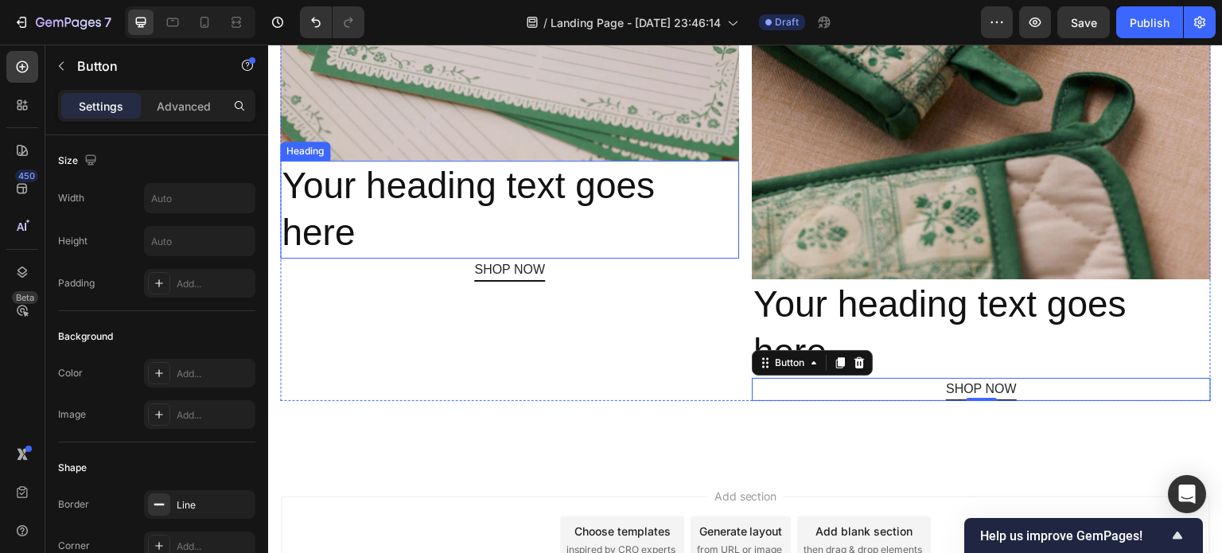
click at [458, 165] on h2 "Your heading text goes here" at bounding box center [509, 210] width 459 height 99
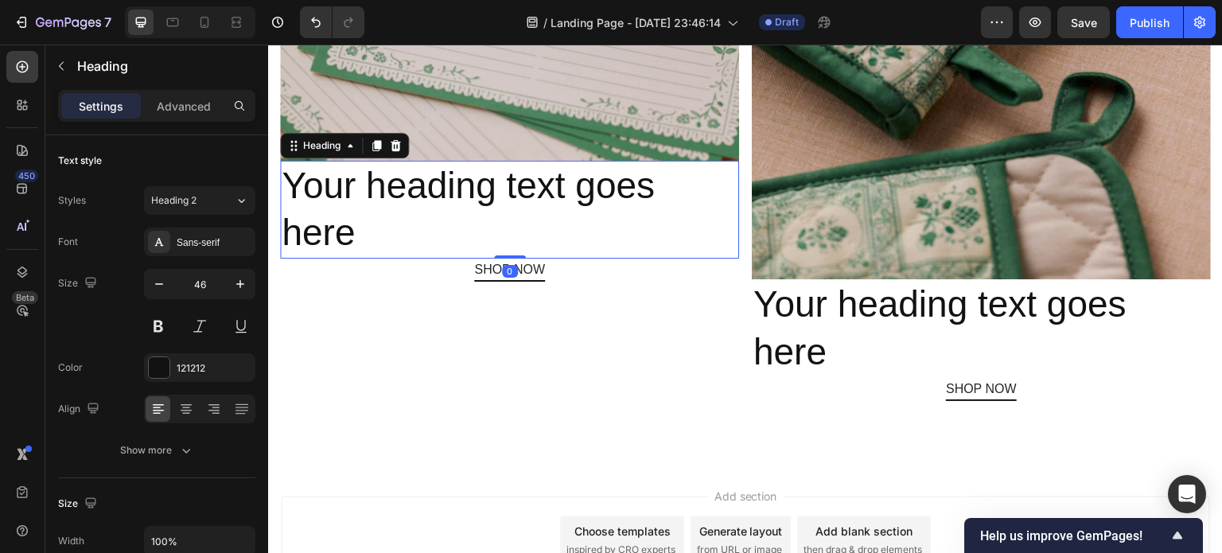
click at [458, 165] on h2 "Your heading text goes here" at bounding box center [509, 210] width 459 height 99
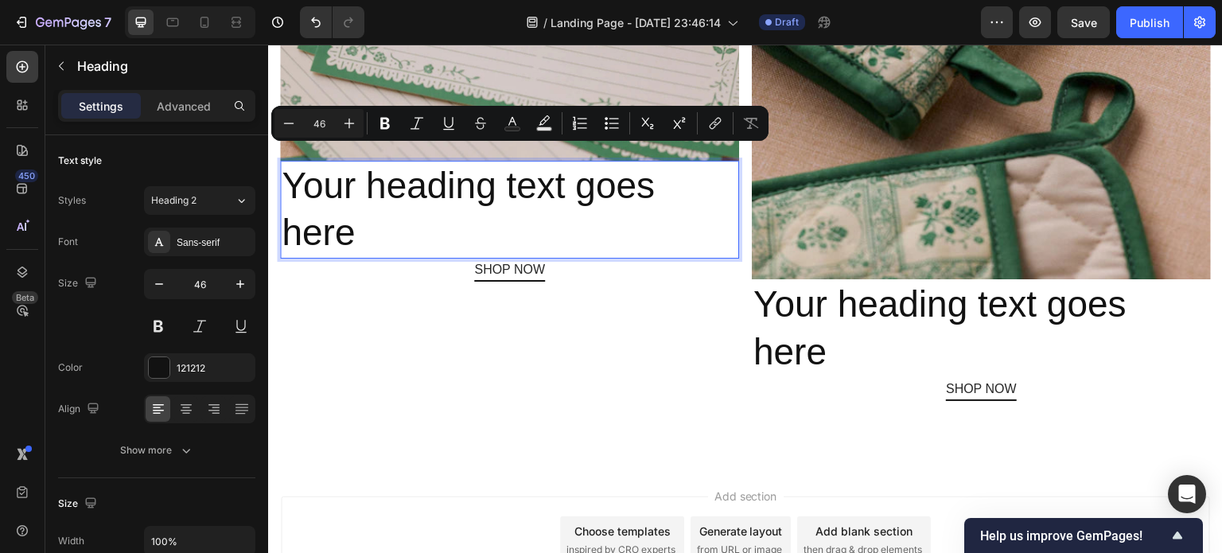
click at [458, 165] on p "Your heading text goes here" at bounding box center [510, 209] width 456 height 95
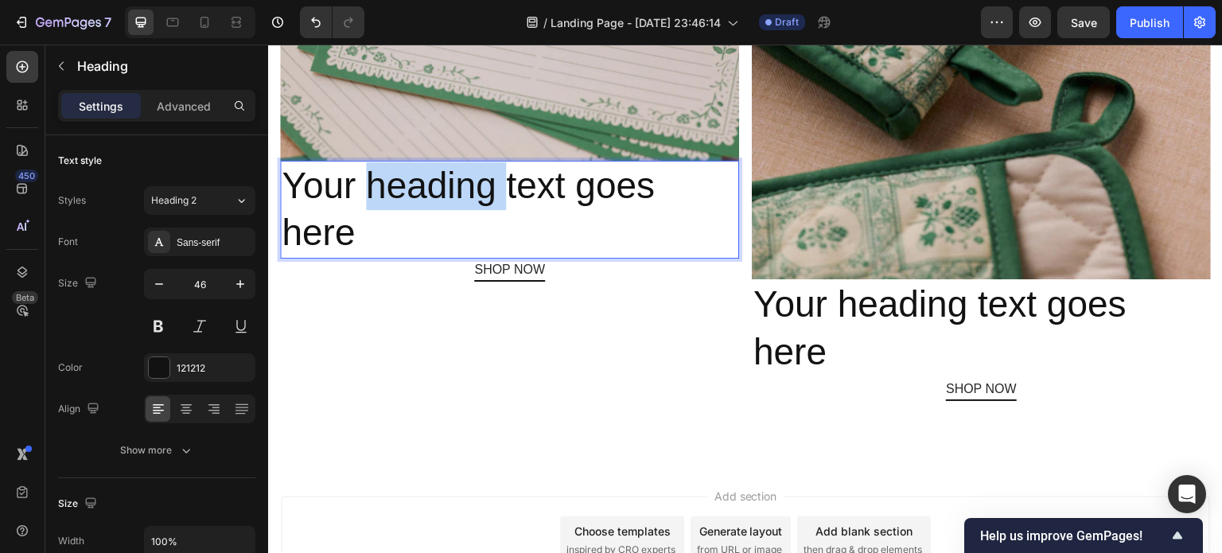
click at [458, 165] on p "Your heading text goes here" at bounding box center [510, 209] width 456 height 95
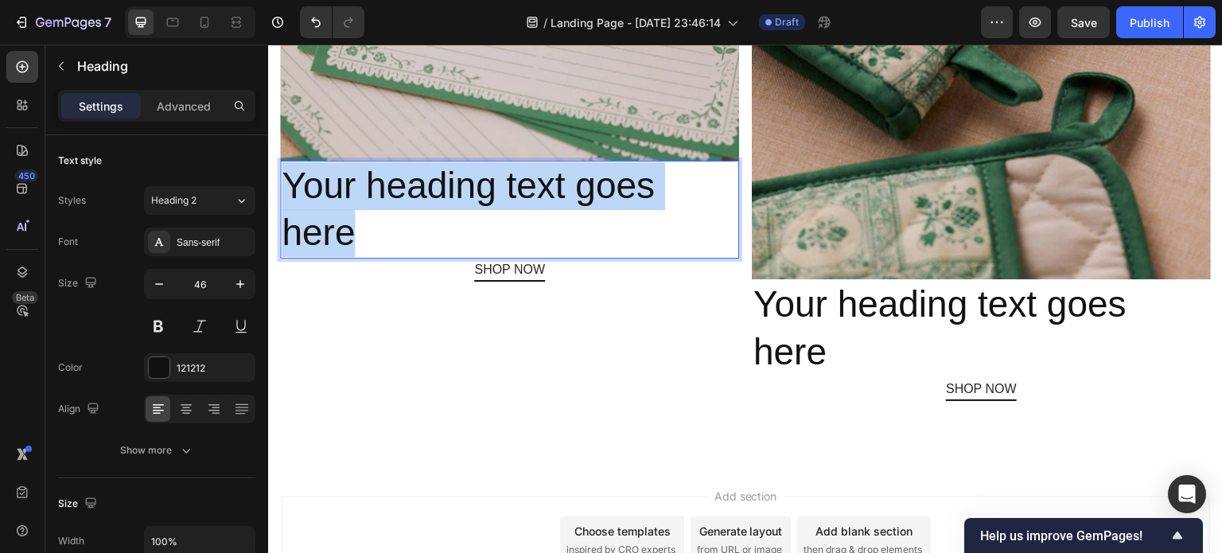
click at [458, 165] on p "Your heading text goes here" at bounding box center [510, 209] width 456 height 95
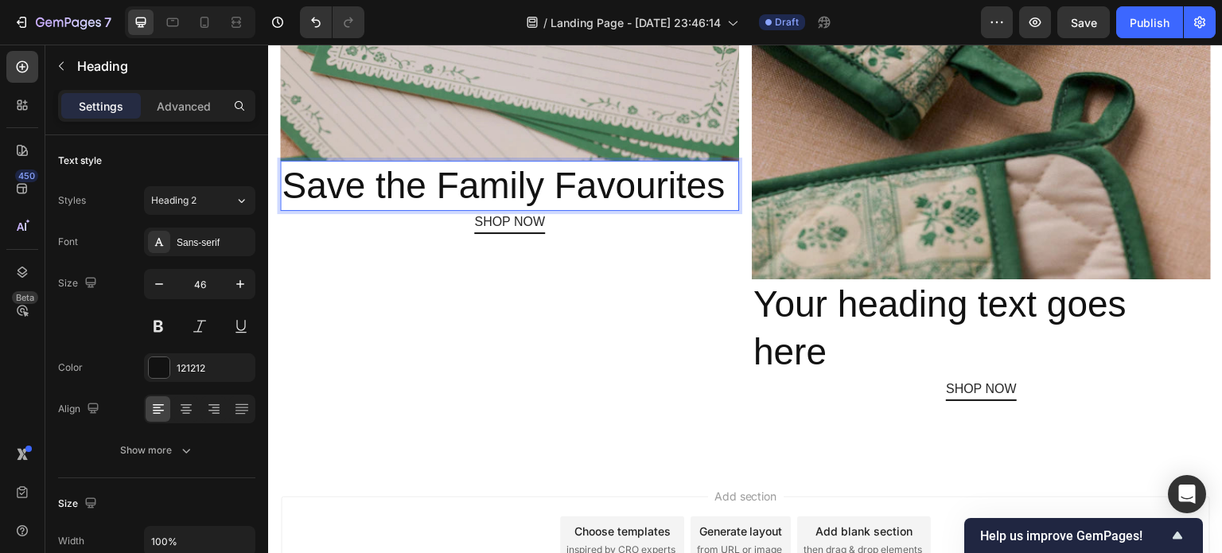
click at [671, 164] on p "Save the Family Favourites" at bounding box center [510, 186] width 456 height 48
click at [652, 167] on p "Save the Family Favourites" at bounding box center [510, 186] width 456 height 48
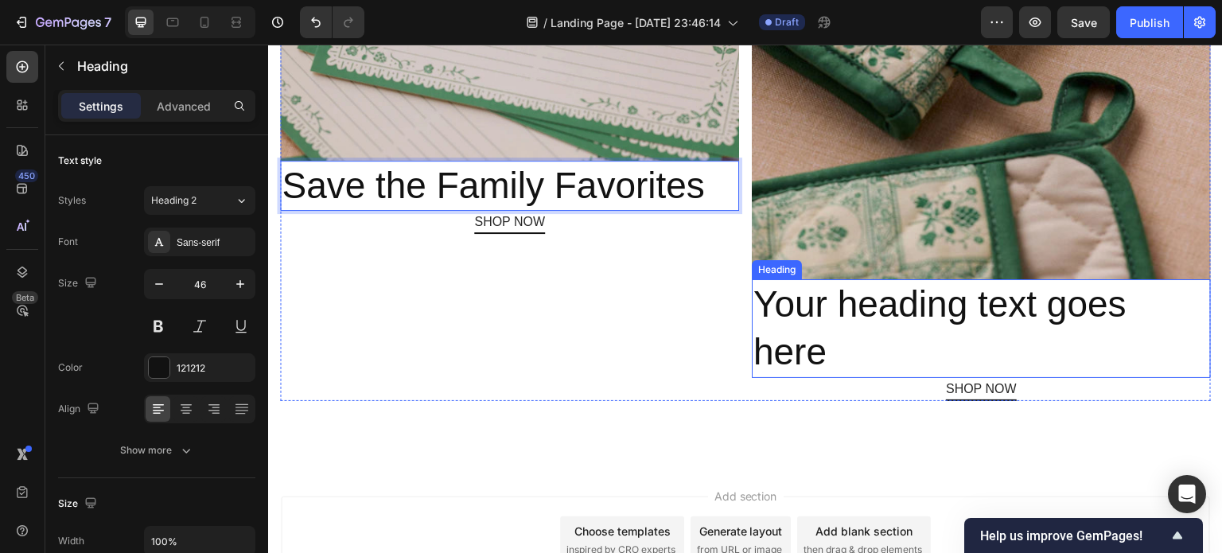
click at [829, 296] on h2 "Your heading text goes here" at bounding box center [981, 328] width 459 height 99
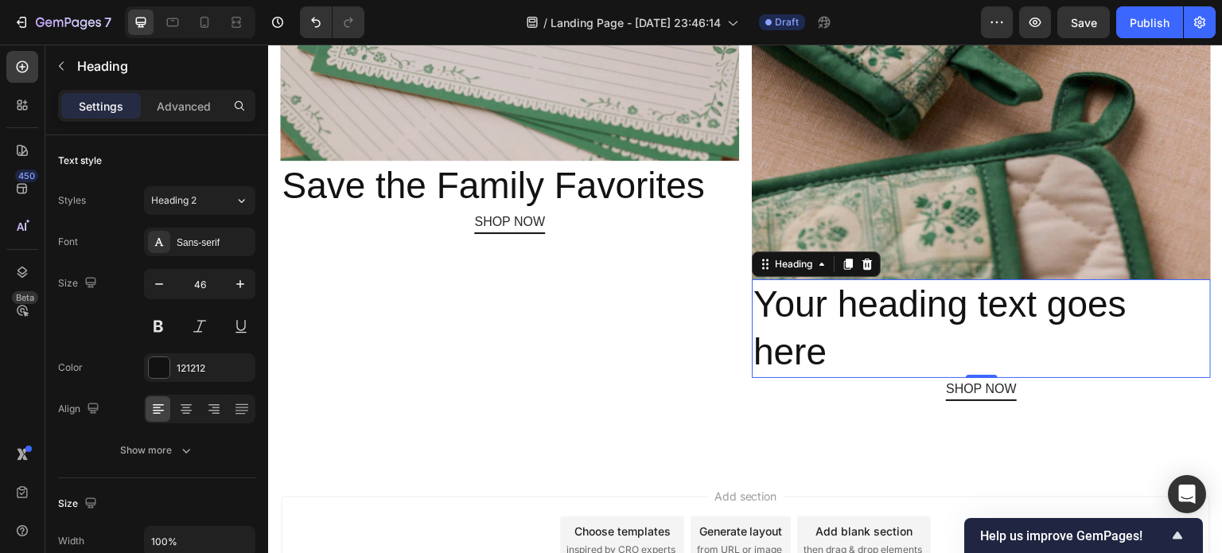
click at [854, 308] on h2 "Your heading text goes here" at bounding box center [981, 328] width 459 height 99
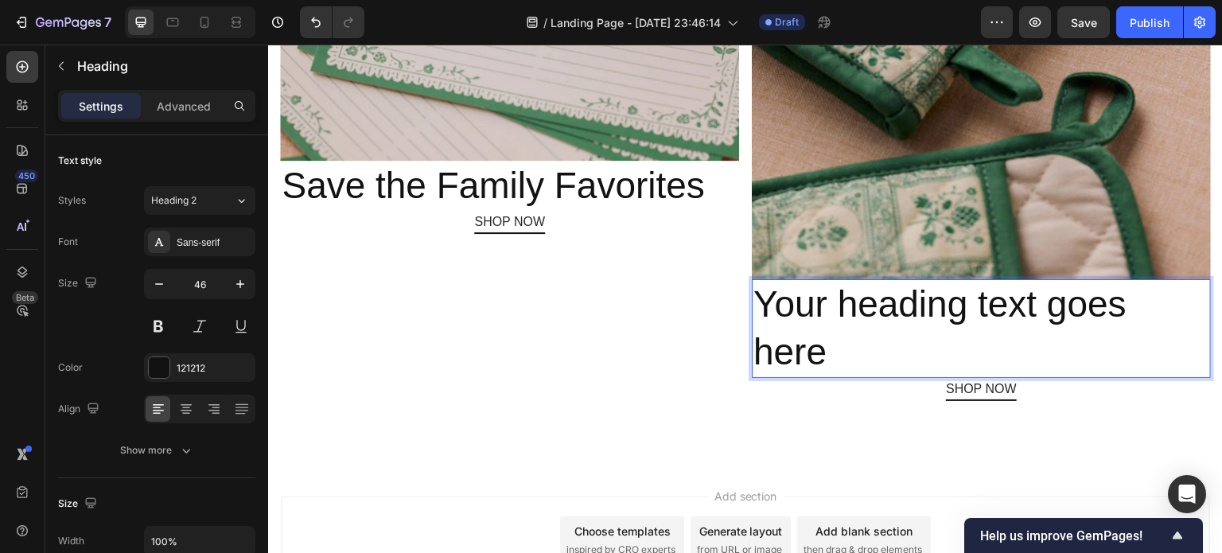
click at [854, 308] on p "Your heading text goes here" at bounding box center [981, 328] width 456 height 95
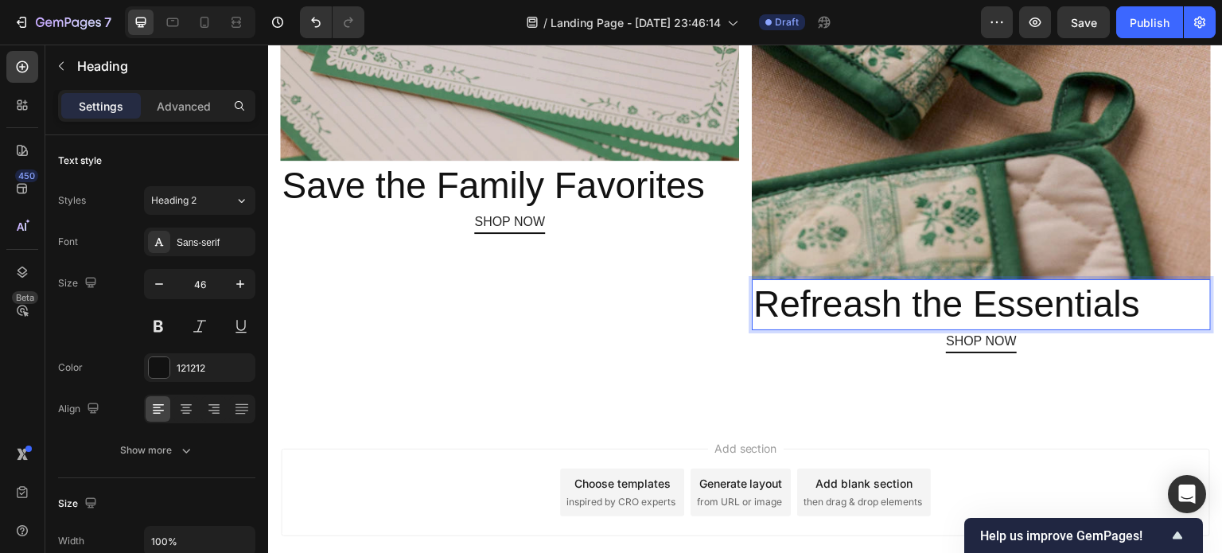
click at [858, 287] on p "Refreash the Essentials" at bounding box center [981, 305] width 456 height 48
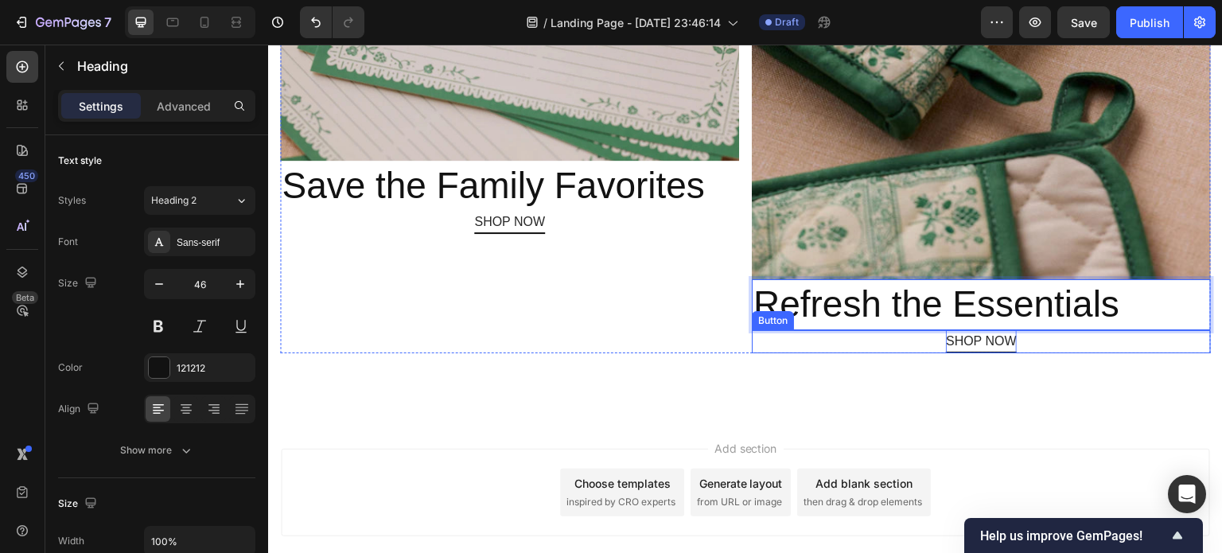
click at [983, 330] on p "SHOP NOW" at bounding box center [981, 341] width 71 height 23
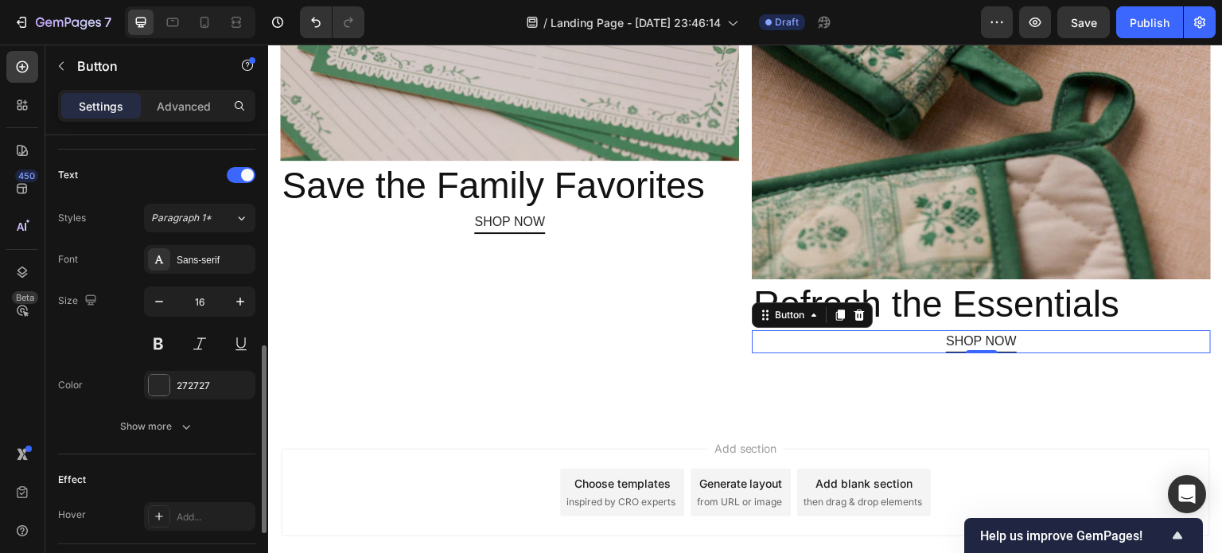
scroll to position [675, 0]
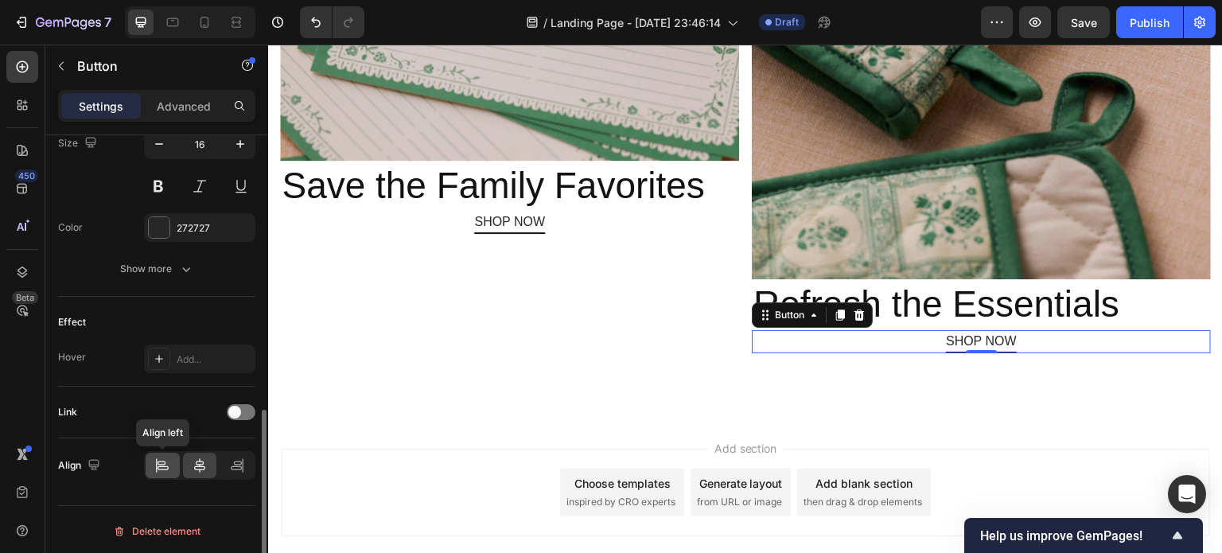
click at [161, 466] on icon at bounding box center [163, 468] width 11 height 4
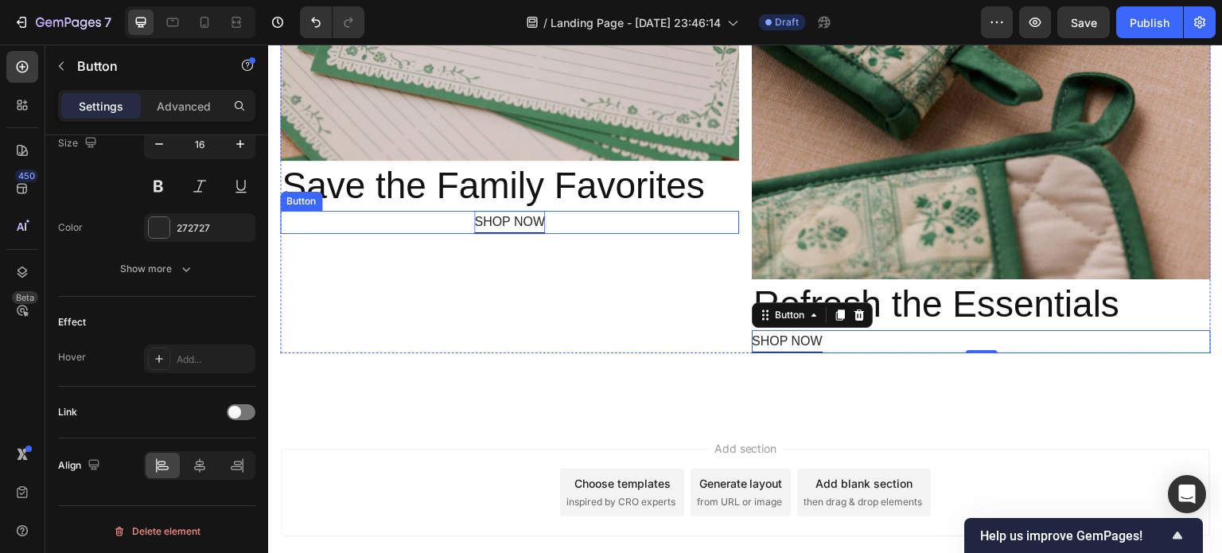
click at [495, 211] on p "SHOP NOW" at bounding box center [509, 222] width 71 height 23
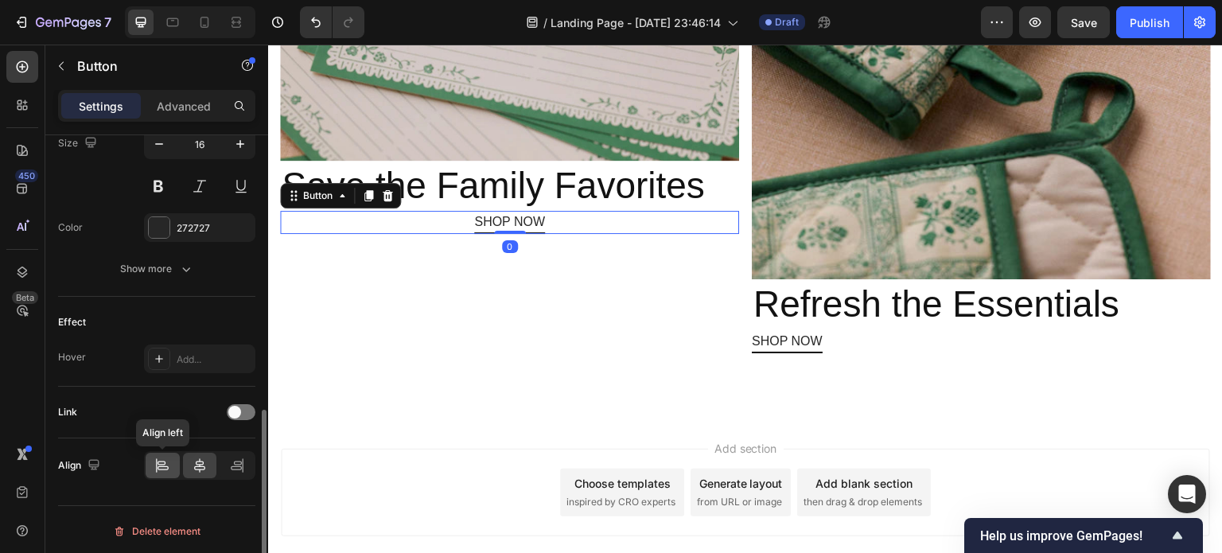
click at [163, 466] on icon at bounding box center [163, 468] width 11 height 4
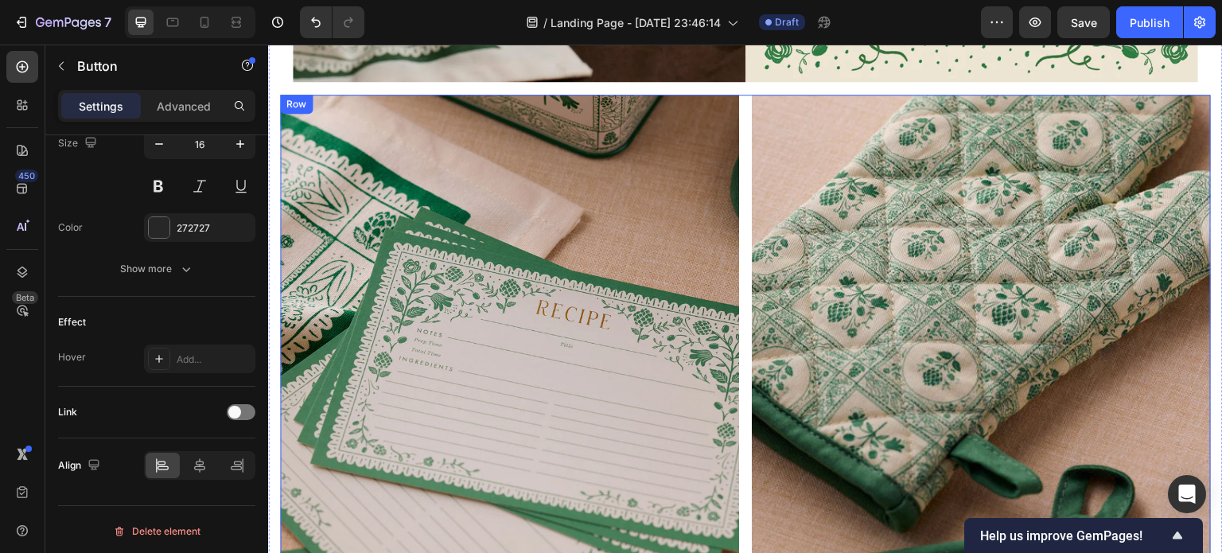
scroll to position [1414, 0]
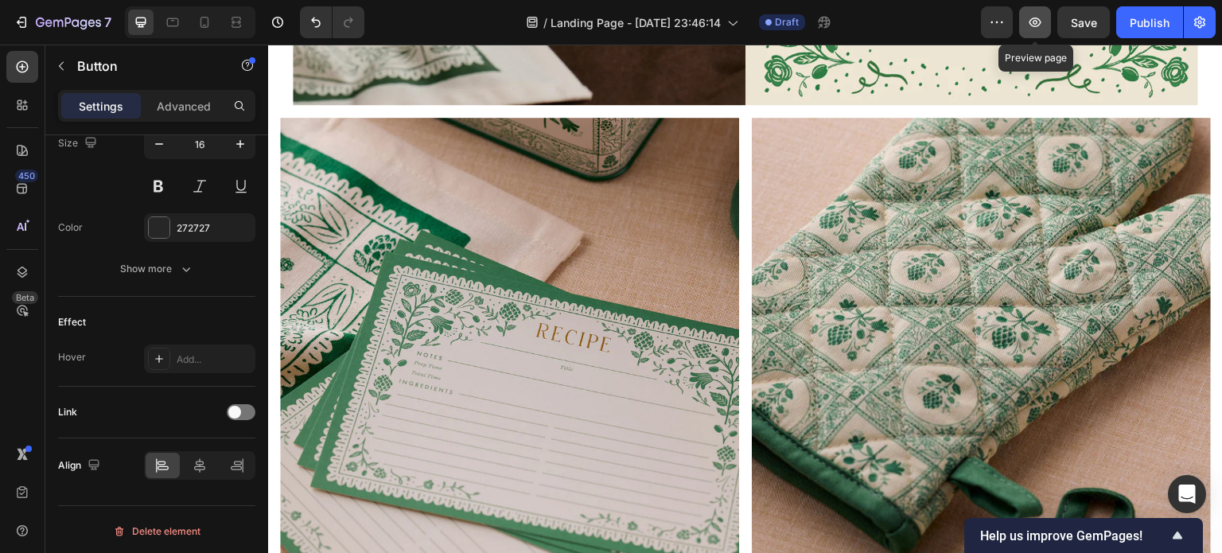
click at [1037, 23] on icon "button" at bounding box center [1035, 22] width 5 height 5
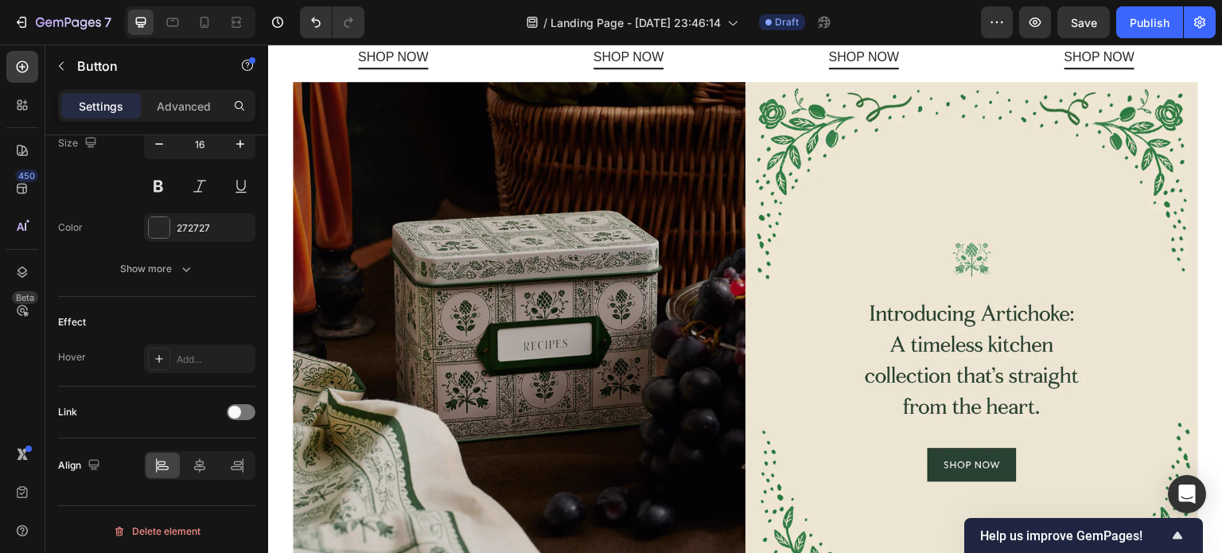
scroll to position [894, 0]
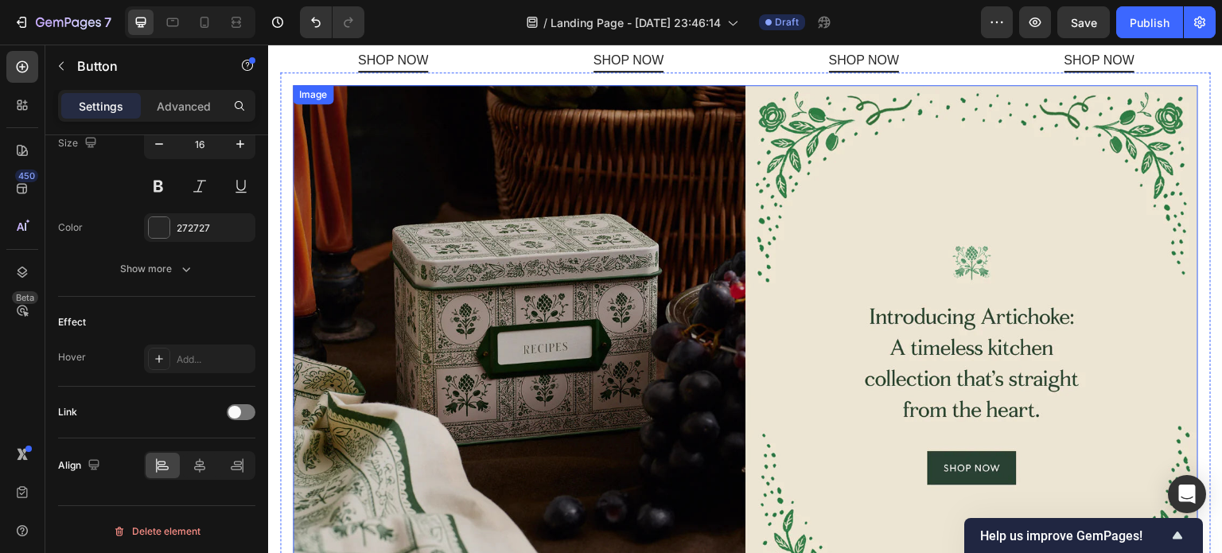
click at [710, 300] on img at bounding box center [745, 354] width 905 height 539
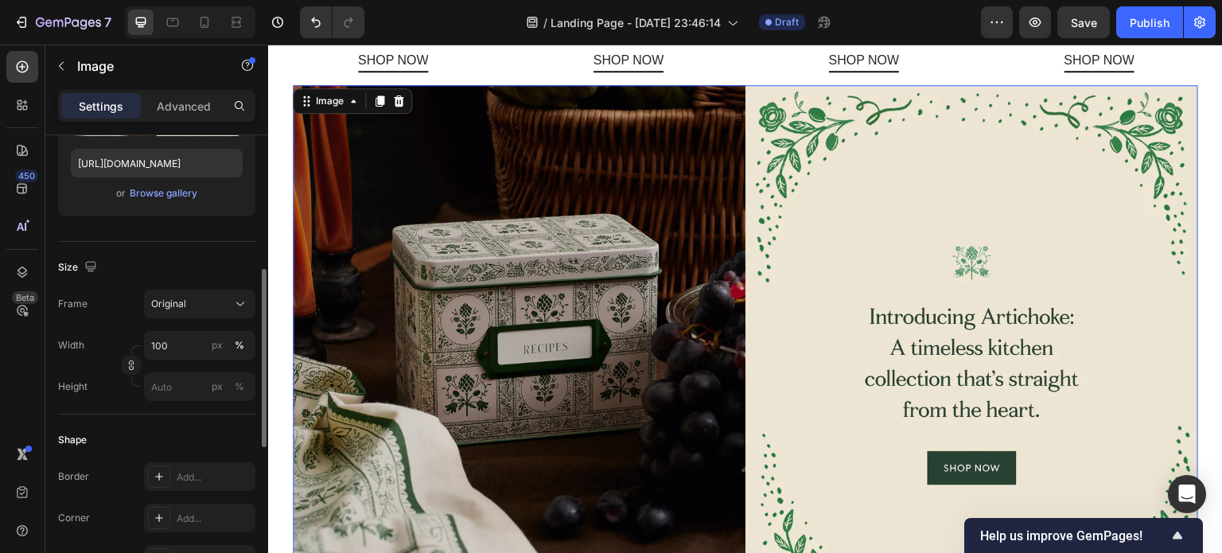
scroll to position [316, 0]
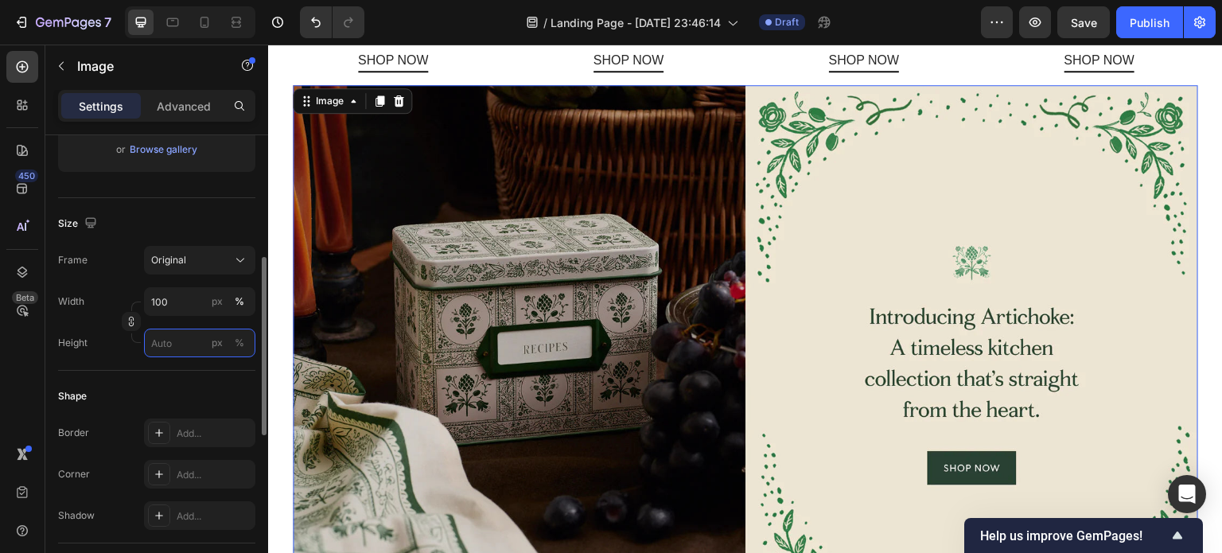
click at [177, 343] on input "px %" at bounding box center [199, 343] width 111 height 29
click at [170, 375] on p "Full 100%" at bounding box center [196, 380] width 92 height 14
type input "100"
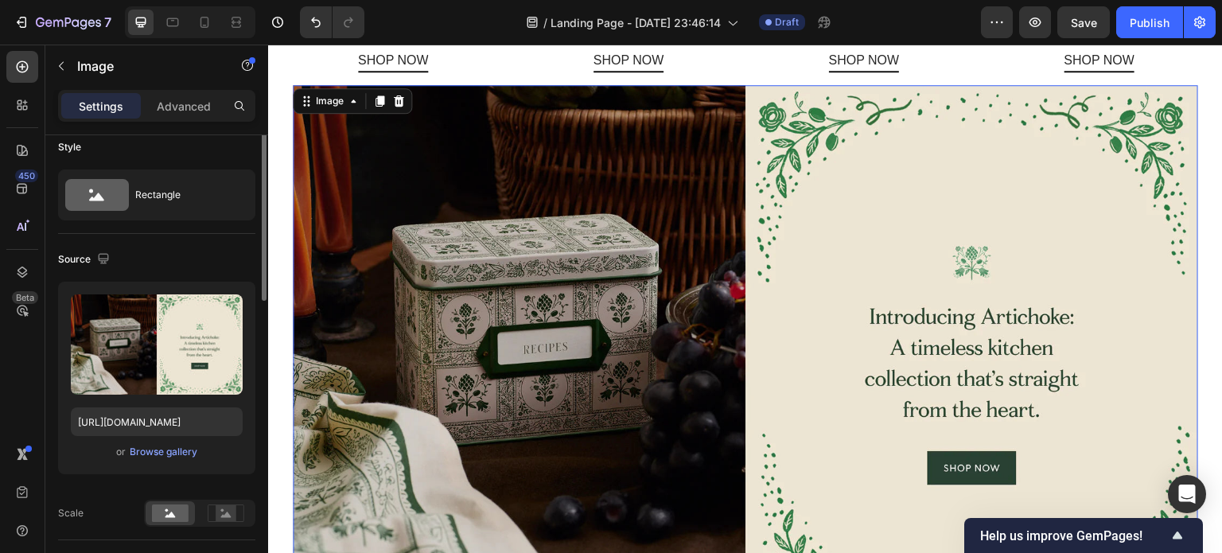
scroll to position [0, 0]
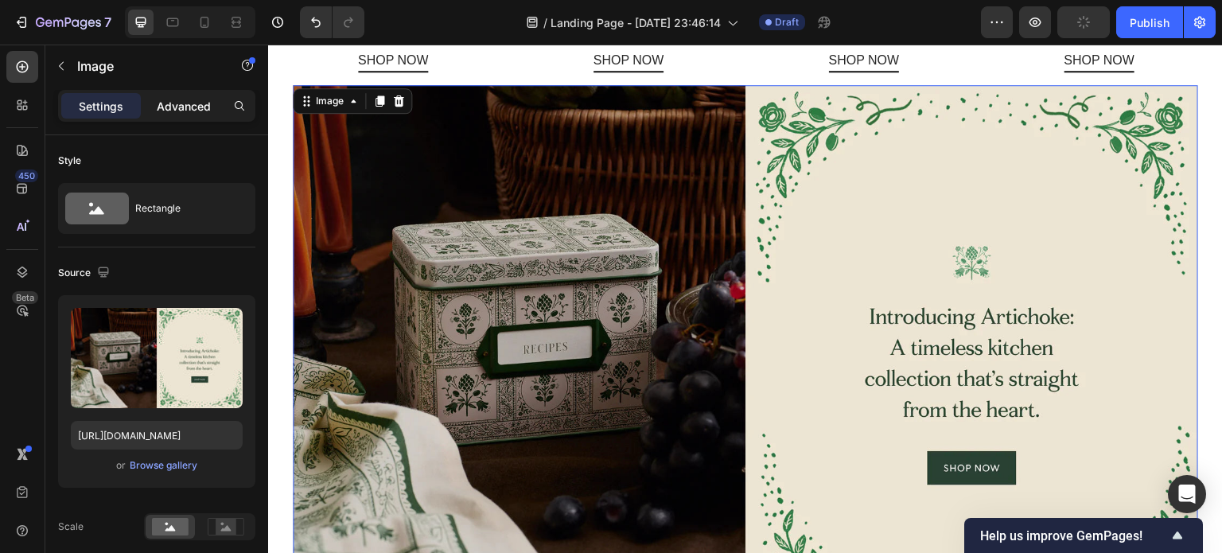
click at [183, 102] on p "Advanced" at bounding box center [184, 106] width 54 height 17
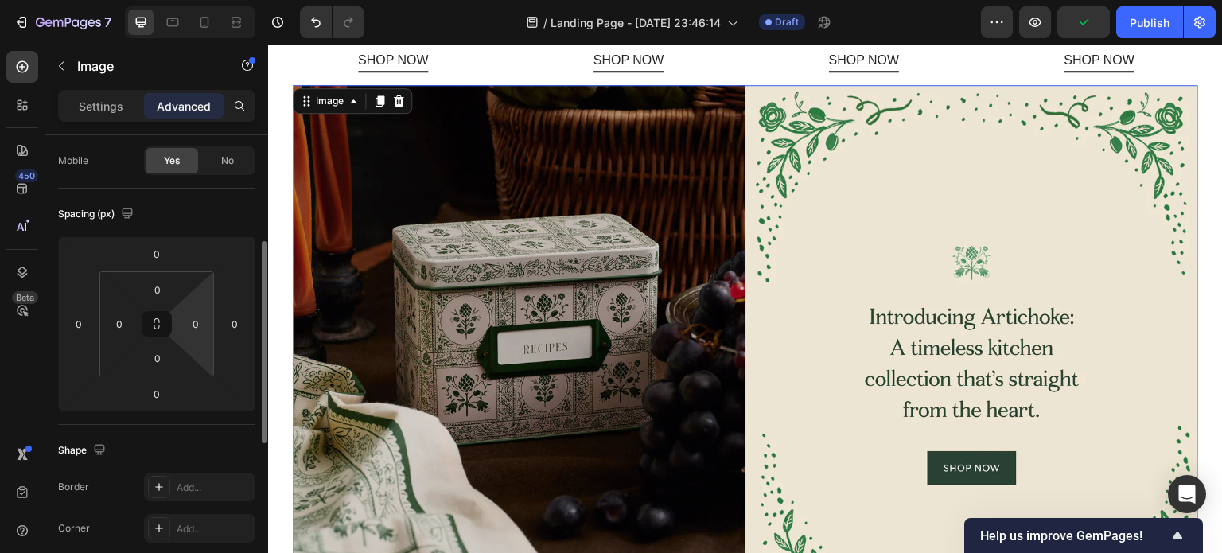
scroll to position [158, 0]
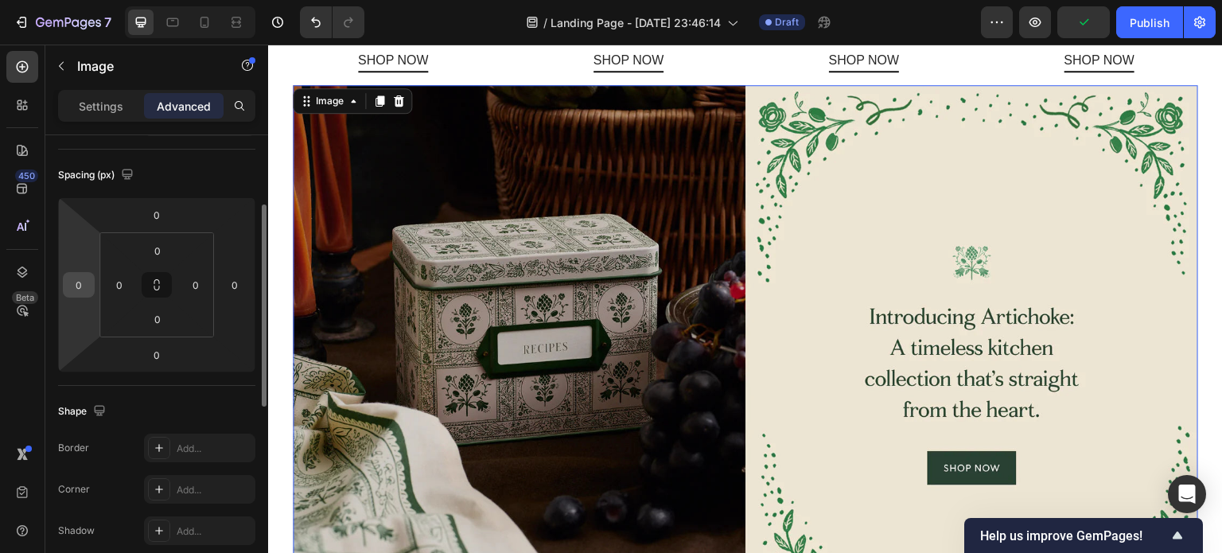
click at [90, 294] on div "0" at bounding box center [79, 284] width 32 height 25
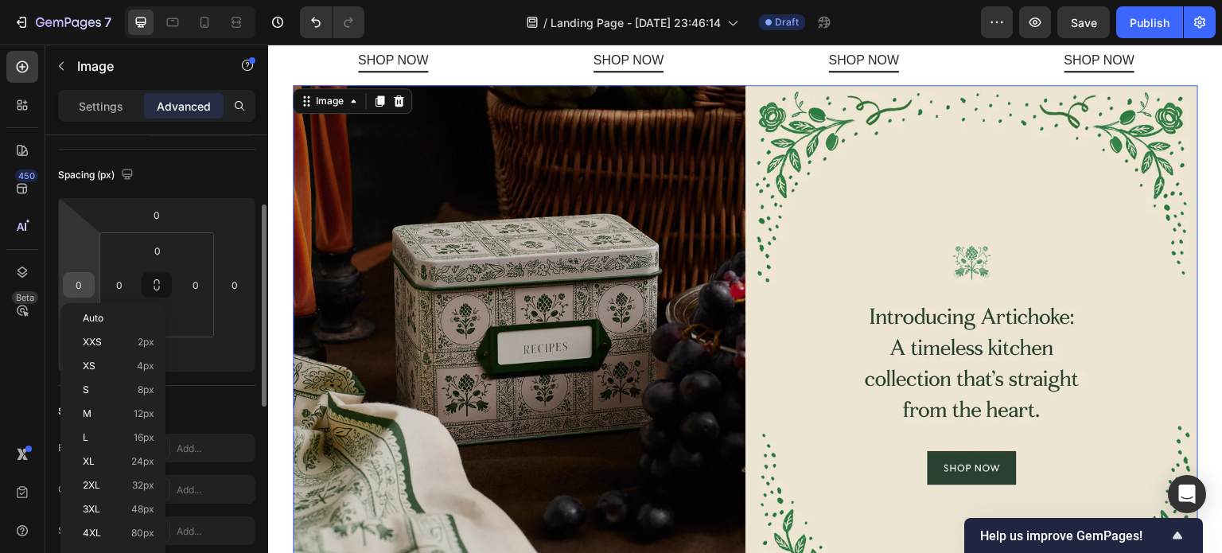
click at [86, 282] on input "0" at bounding box center [79, 285] width 24 height 24
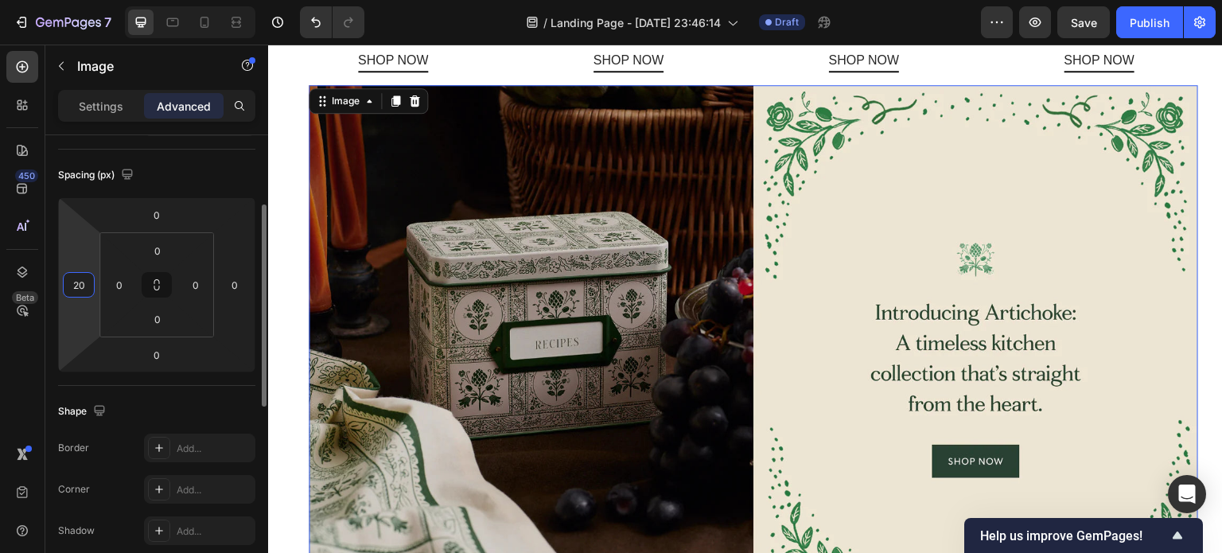
type input "2"
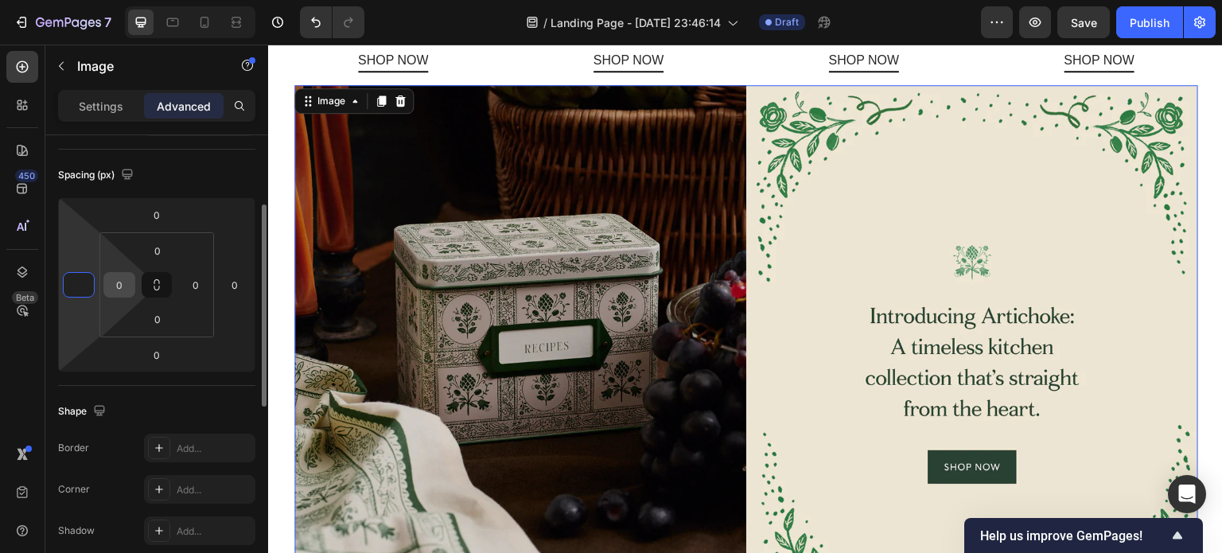
type input "0"
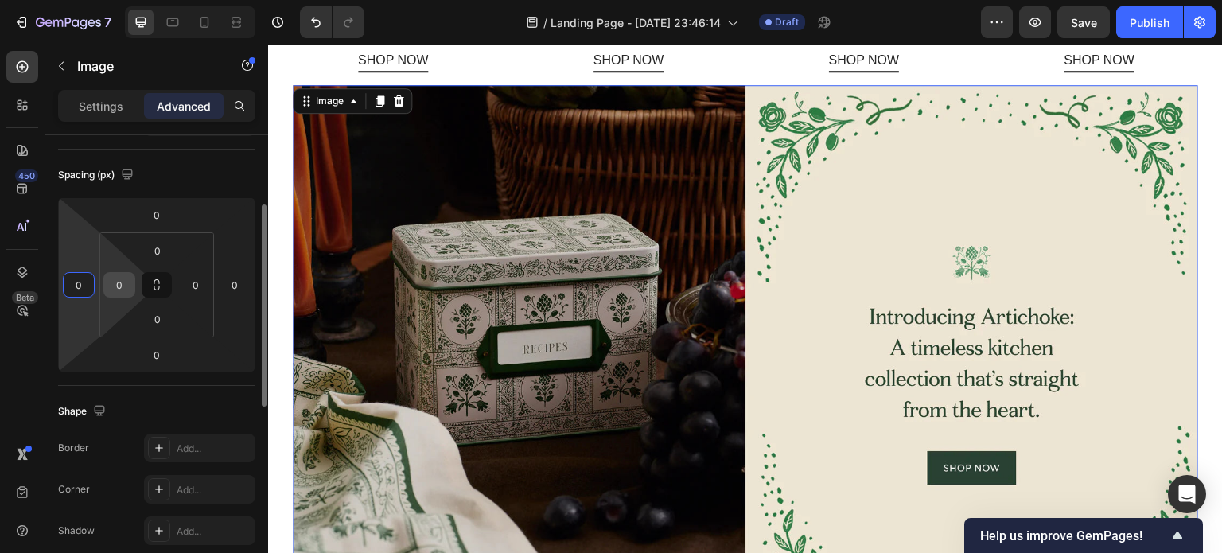
click at [124, 282] on input "0" at bounding box center [119, 285] width 24 height 24
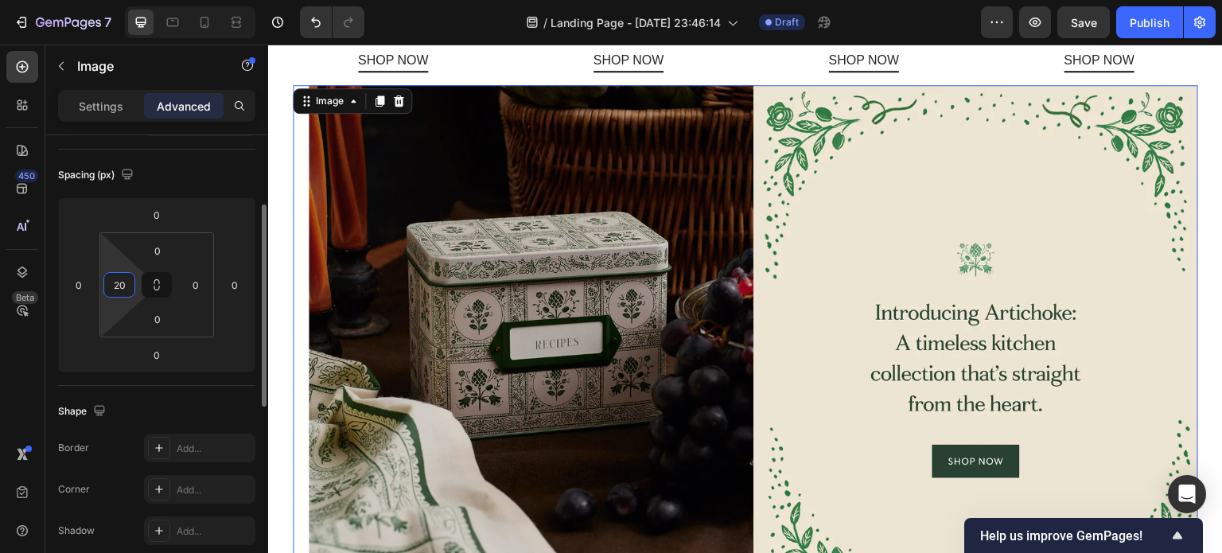
type input "2"
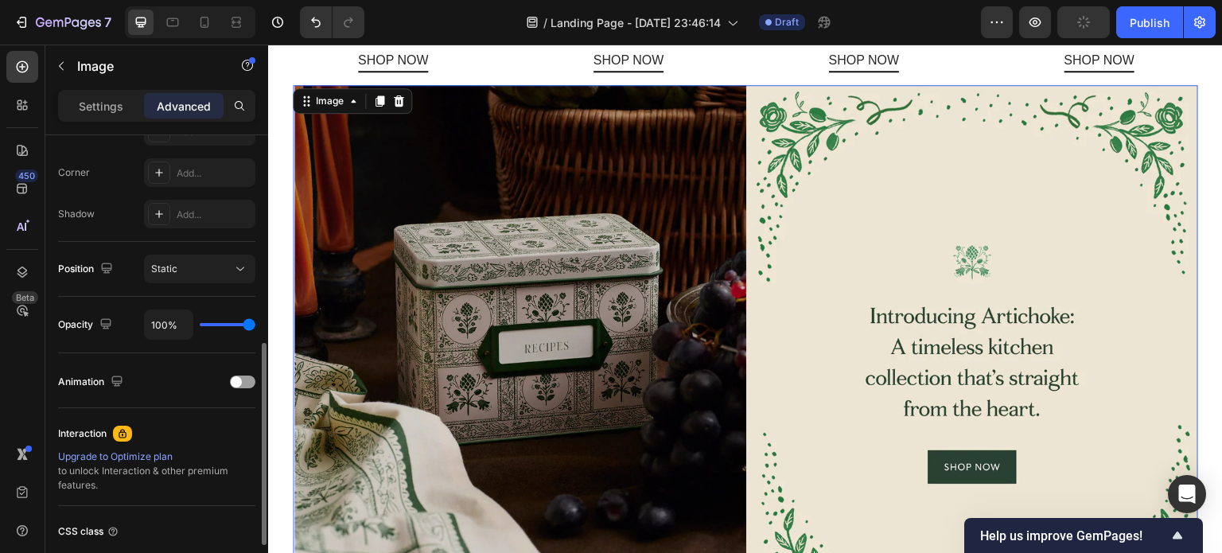
scroll to position [532, 0]
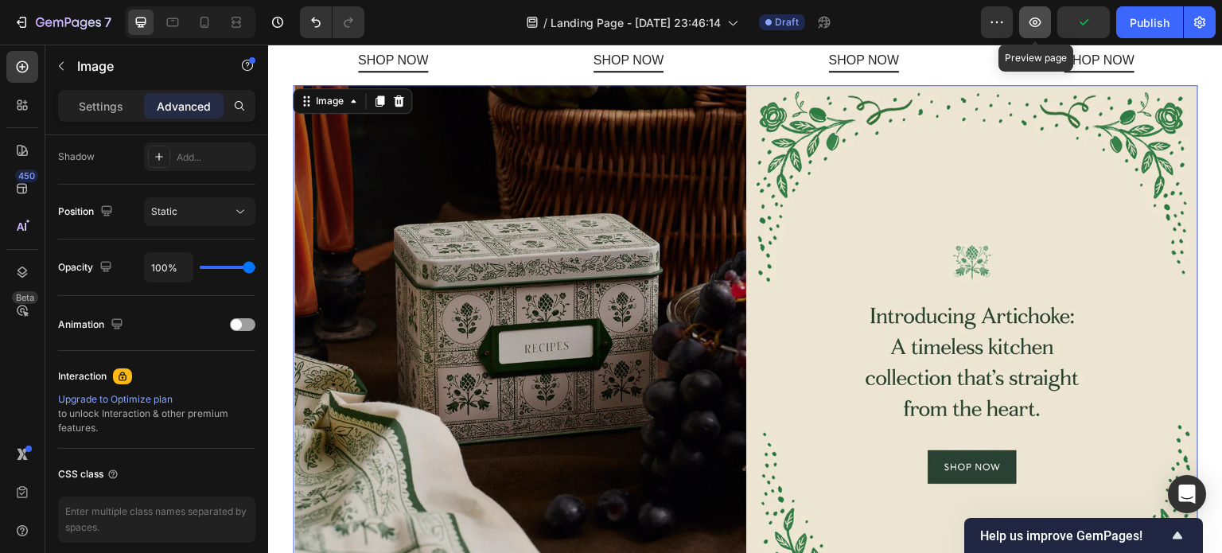
type input "0"
click at [1034, 20] on icon "button" at bounding box center [1035, 22] width 16 height 16
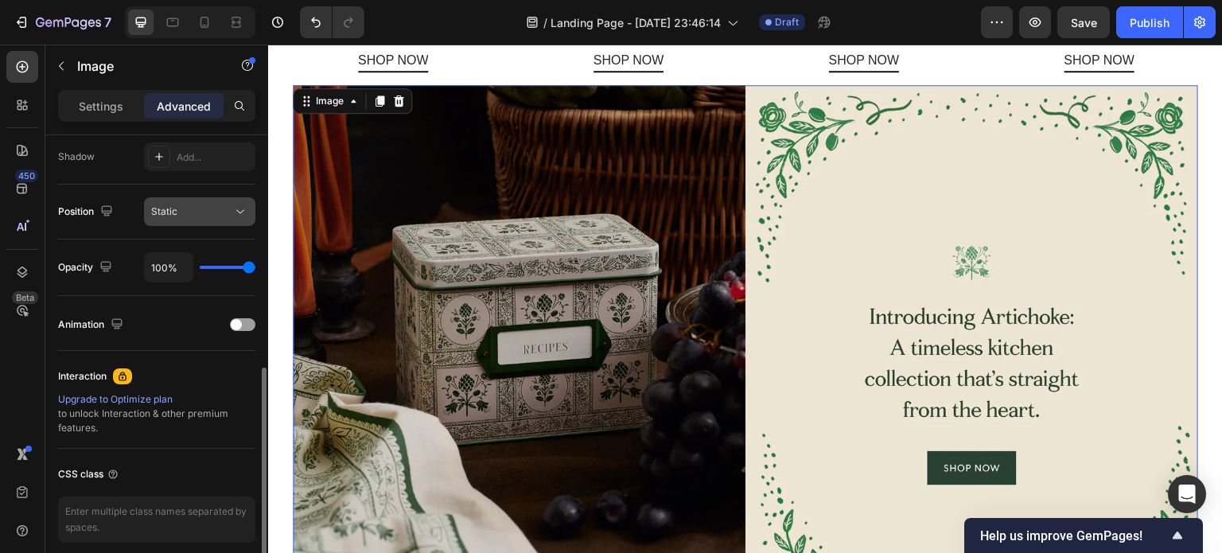
click at [212, 200] on button "Static" at bounding box center [199, 211] width 111 height 29
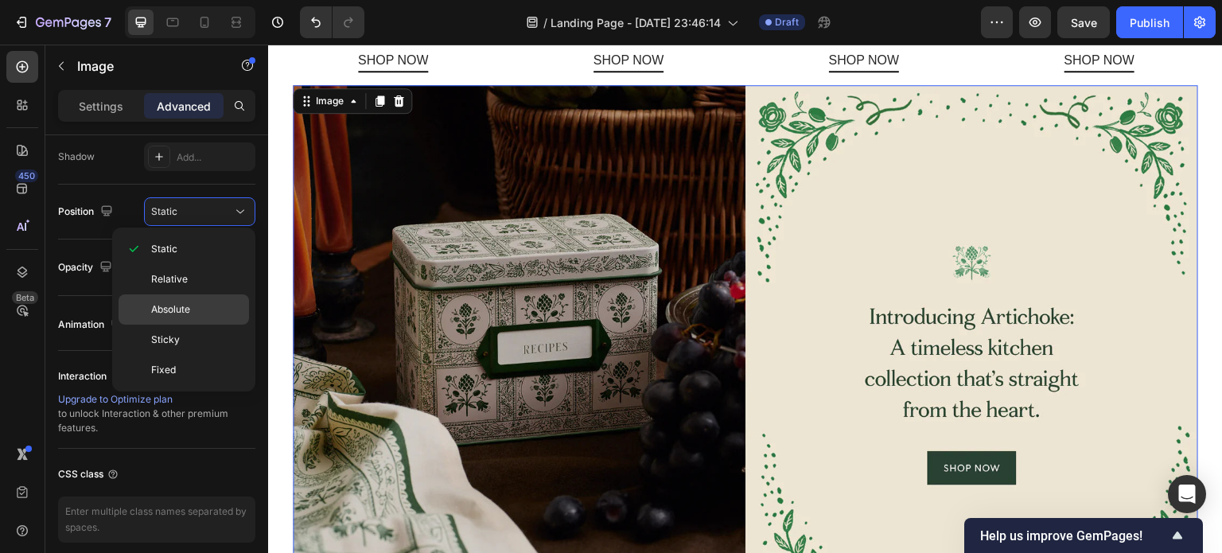
click at [167, 307] on span "Absolute" at bounding box center [170, 309] width 39 height 14
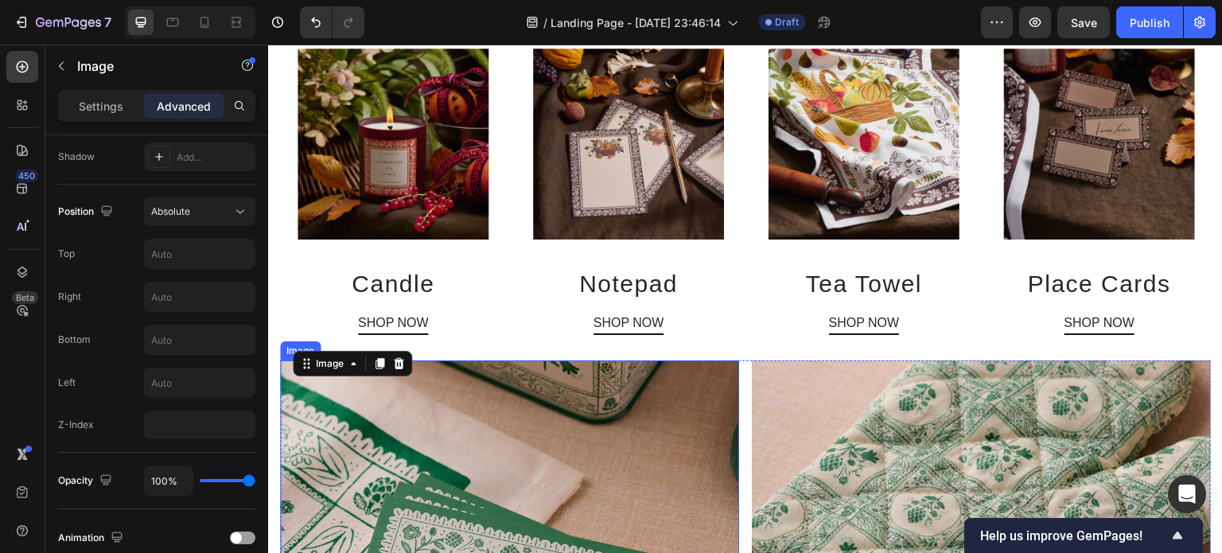
scroll to position [647, 0]
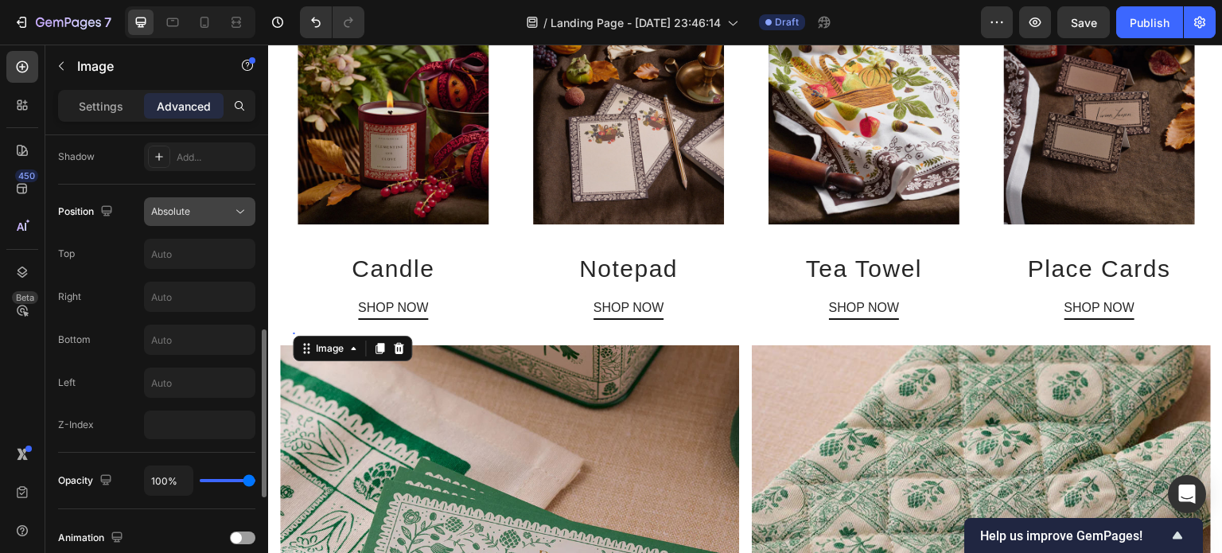
click at [233, 209] on icon at bounding box center [240, 212] width 16 height 16
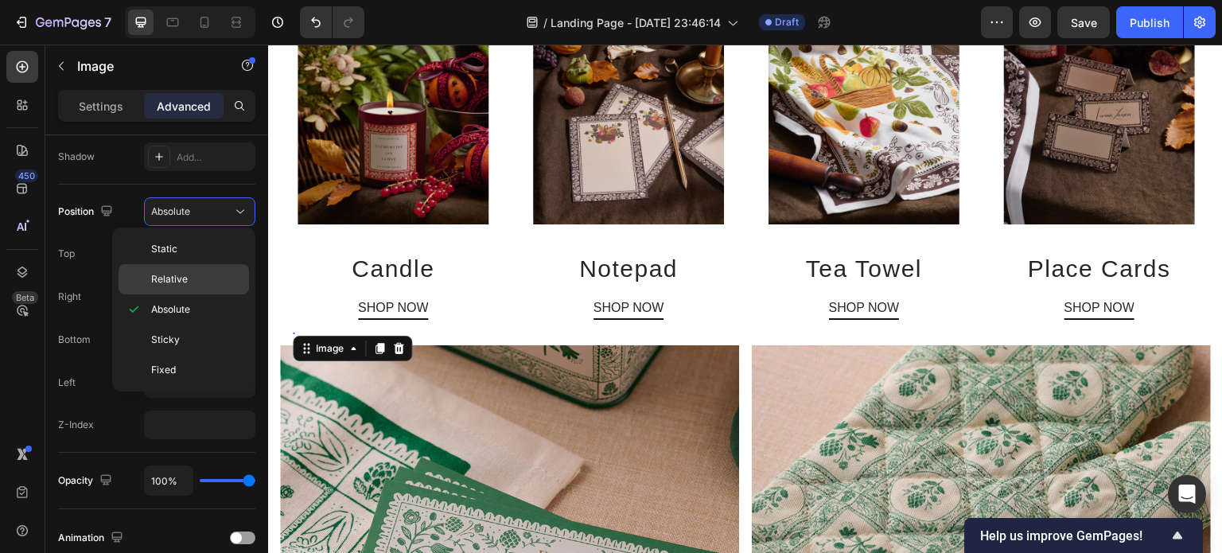
click at [185, 273] on span "Relative" at bounding box center [169, 279] width 37 height 14
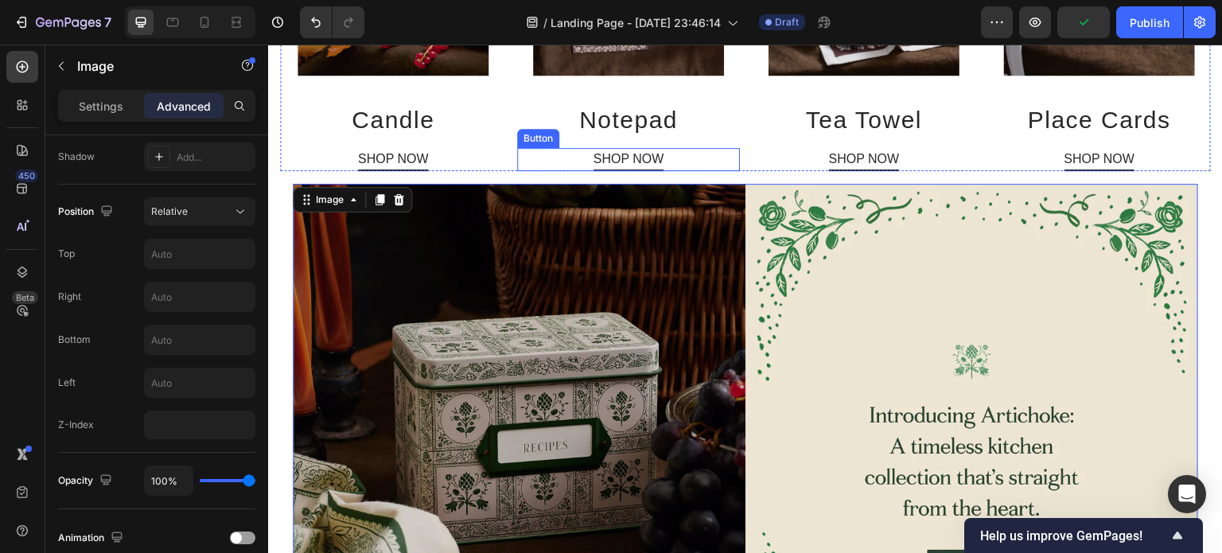
scroll to position [811, 0]
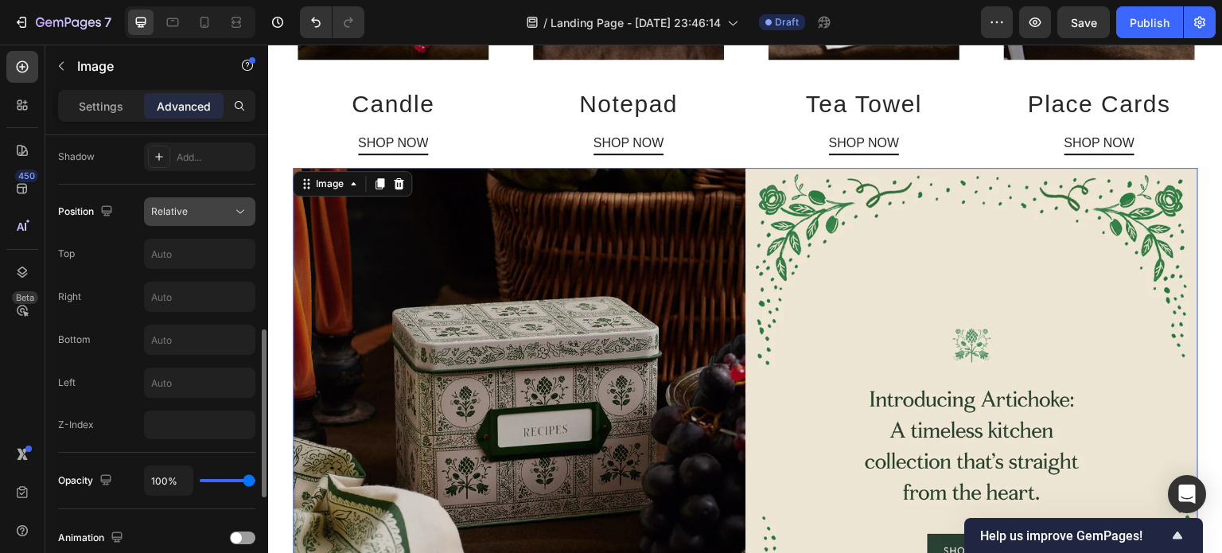
click at [235, 209] on icon at bounding box center [240, 212] width 16 height 16
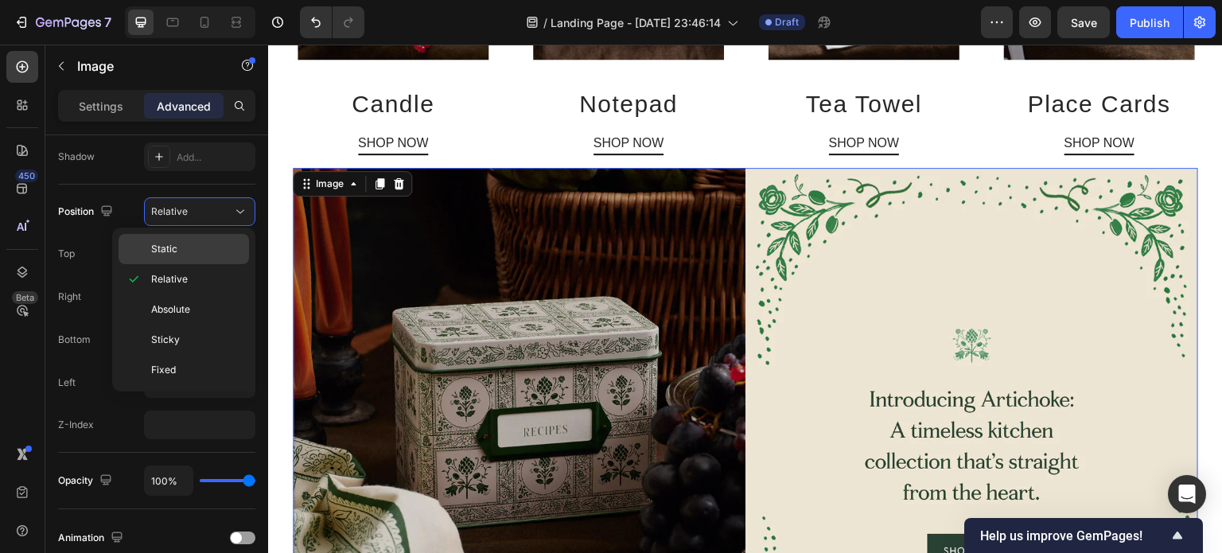
click at [214, 246] on p "Static" at bounding box center [196, 249] width 91 height 14
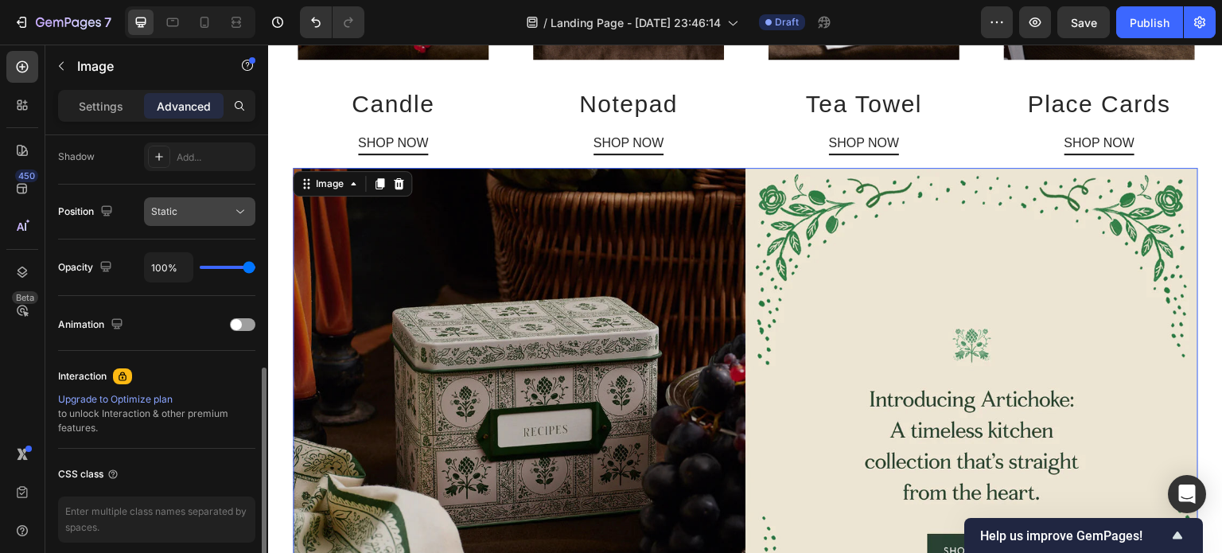
click at [223, 209] on div "Static" at bounding box center [191, 211] width 81 height 14
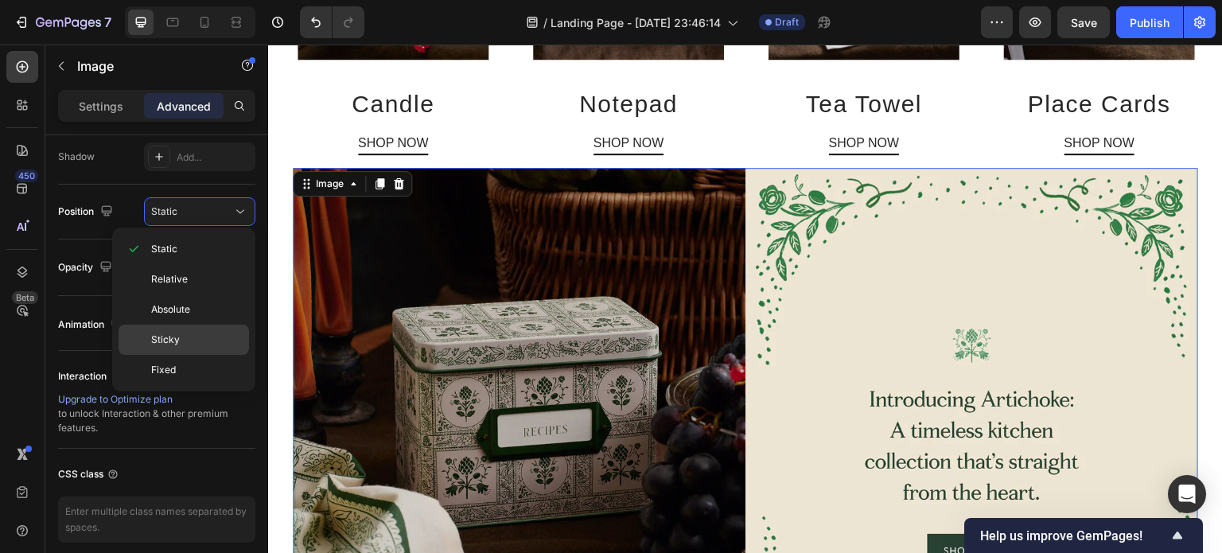
click at [180, 337] on p "Sticky" at bounding box center [196, 340] width 91 height 14
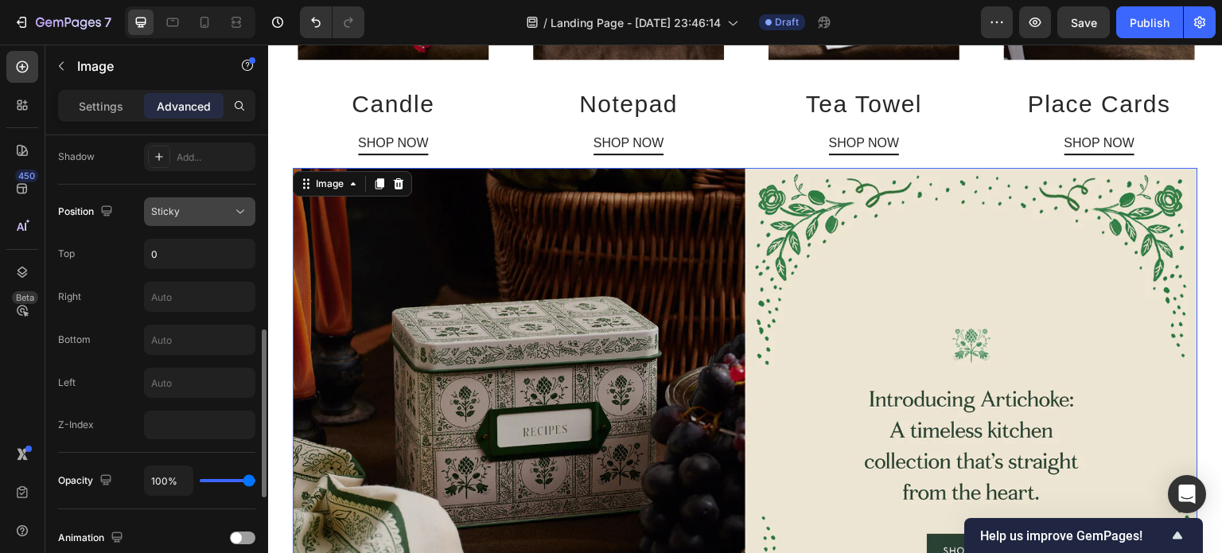
click at [210, 204] on div "Sticky" at bounding box center [191, 211] width 81 height 14
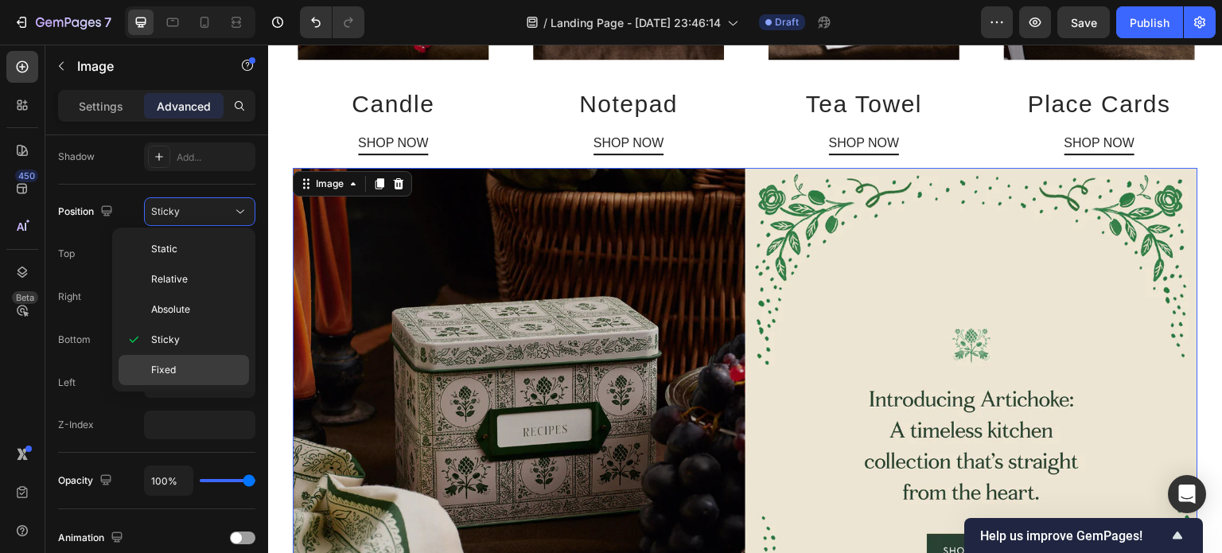
click at [177, 368] on p "Fixed" at bounding box center [196, 370] width 91 height 14
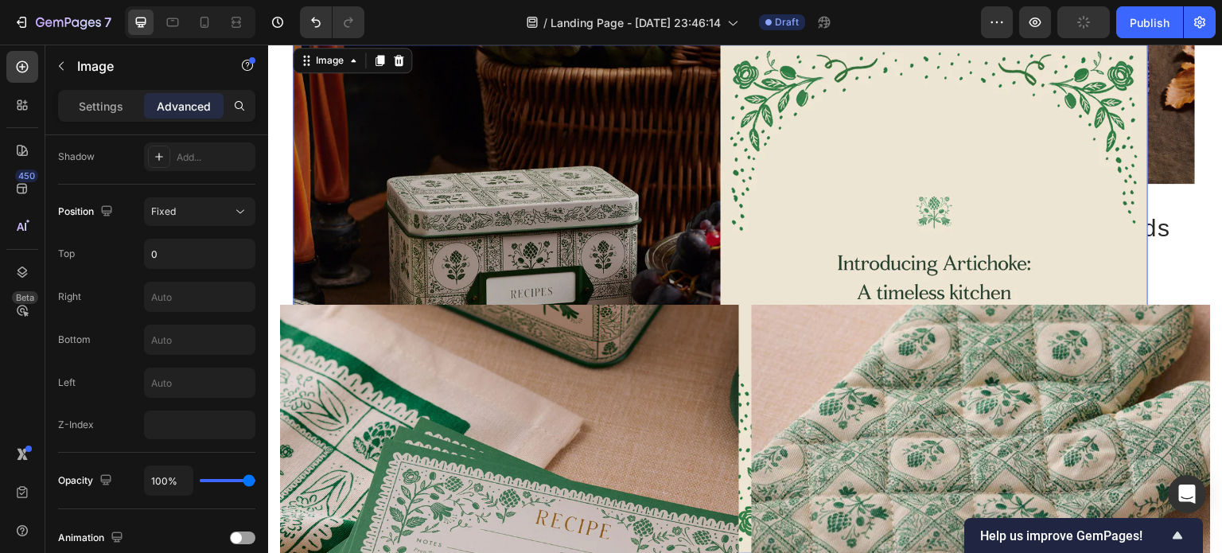
scroll to position [702, 0]
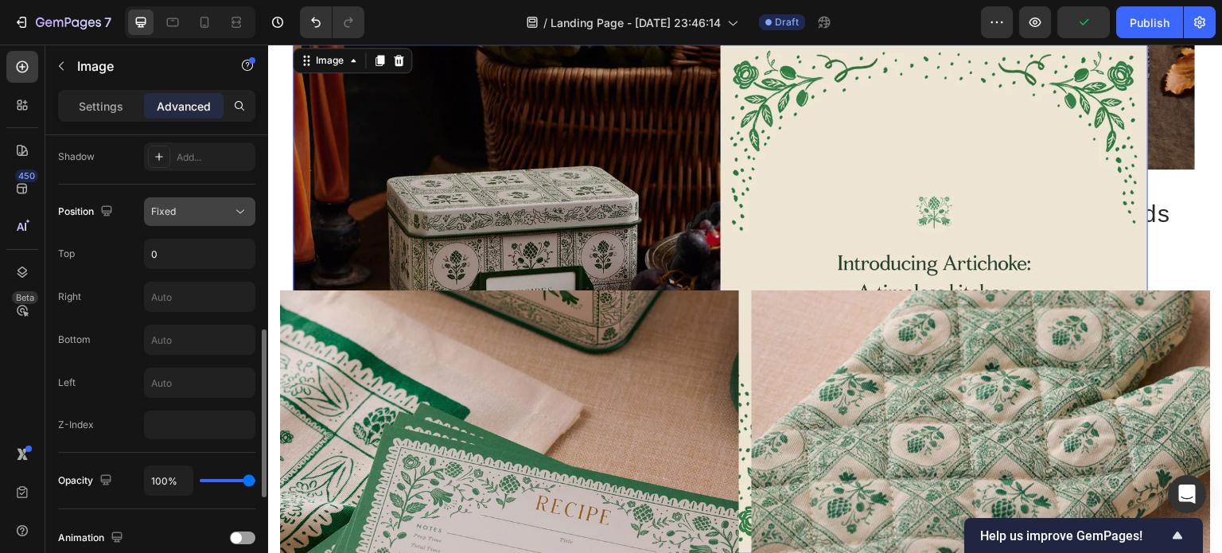
click at [243, 207] on icon at bounding box center [240, 212] width 16 height 16
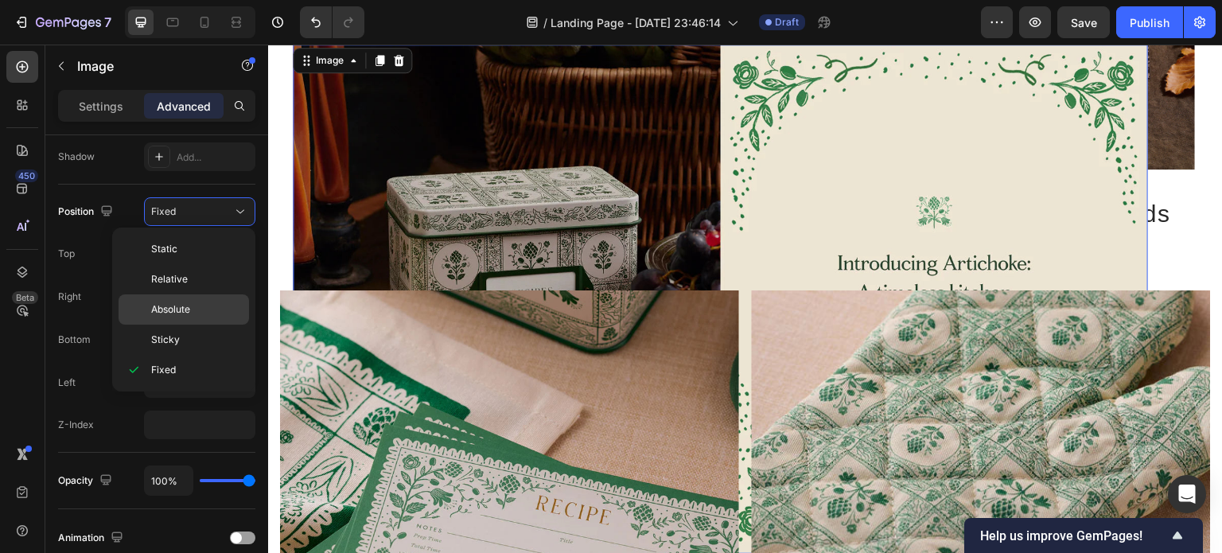
click at [177, 312] on span "Absolute" at bounding box center [170, 309] width 39 height 14
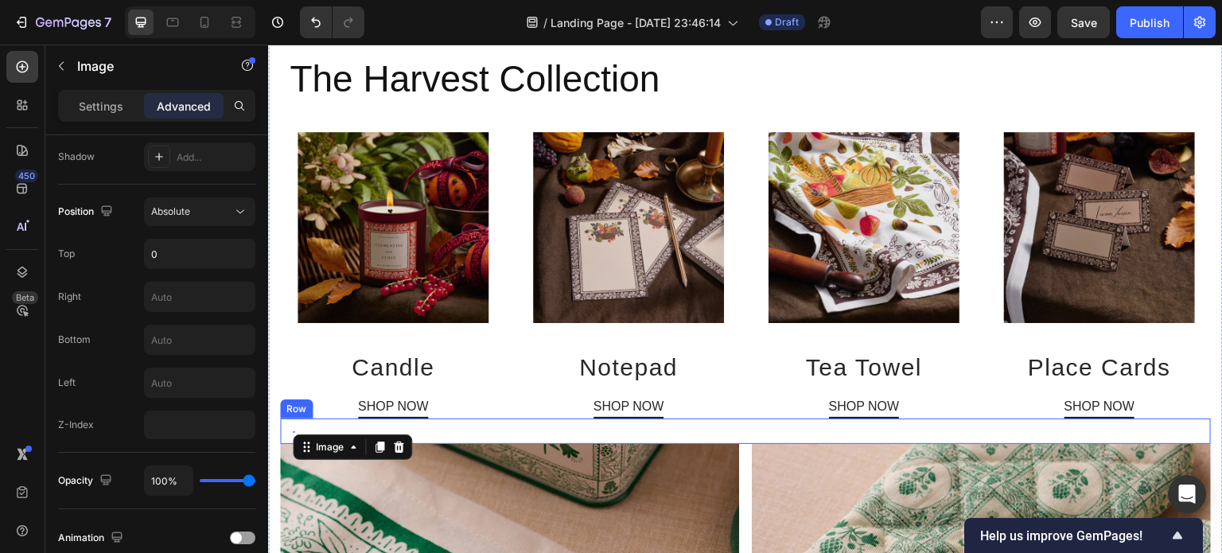
scroll to position [538, 0]
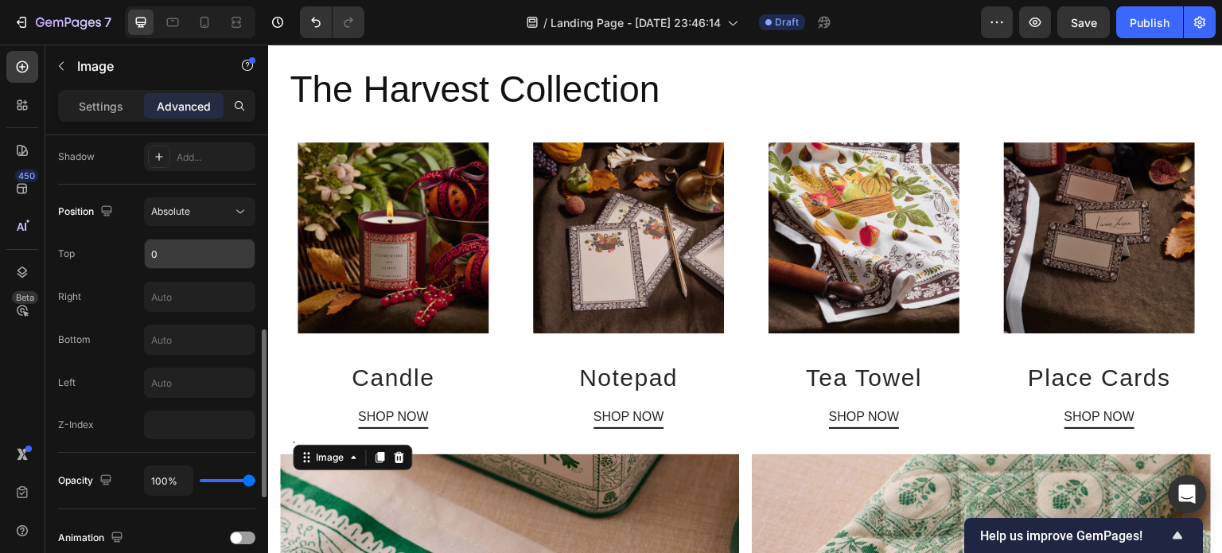
click at [169, 240] on input "0" at bounding box center [200, 253] width 110 height 29
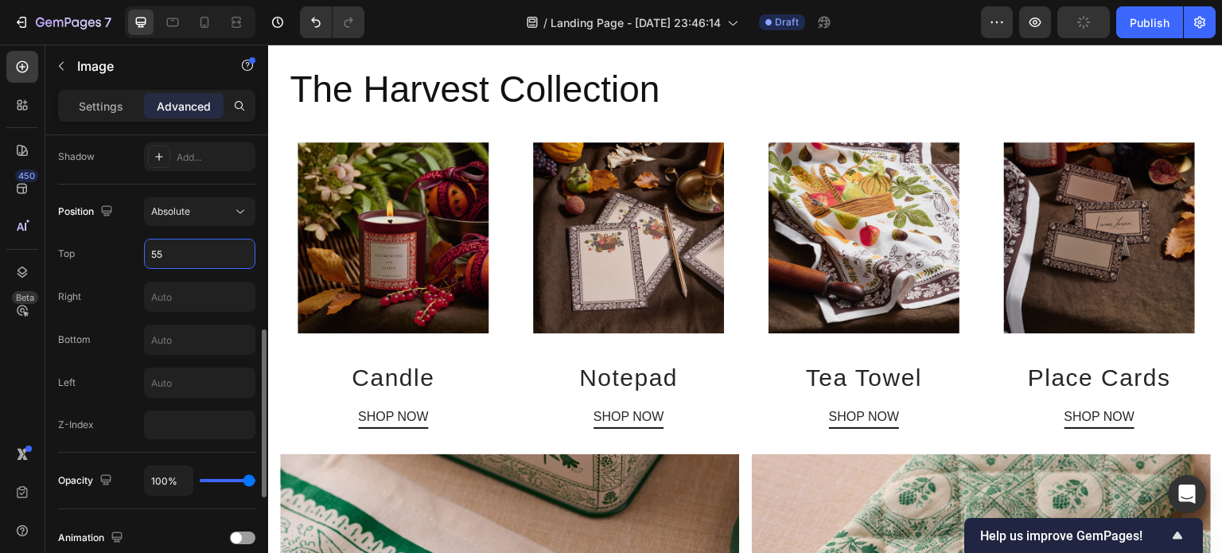
type input "5"
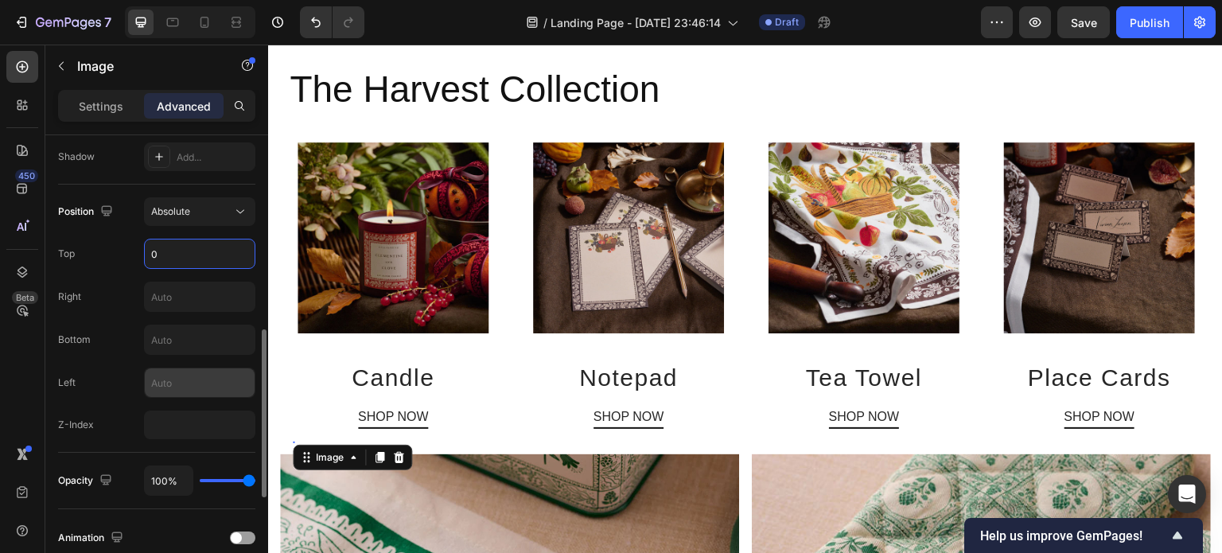
type input "0"
click at [173, 381] on input "text" at bounding box center [200, 382] width 110 height 29
type input "0"
click at [182, 306] on input "text" at bounding box center [200, 296] width 110 height 29
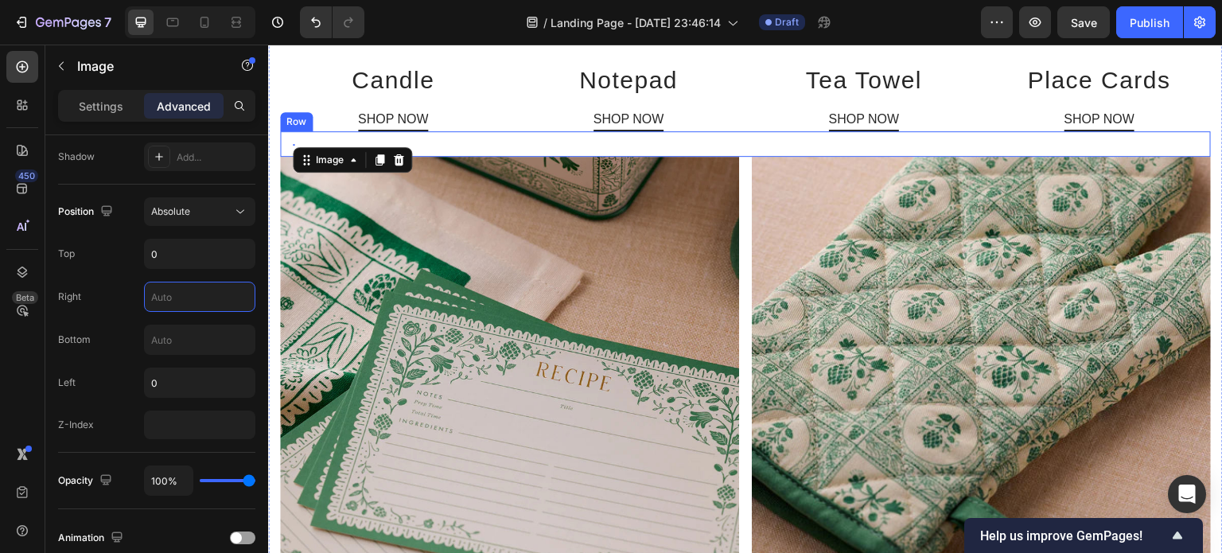
scroll to position [837, 0]
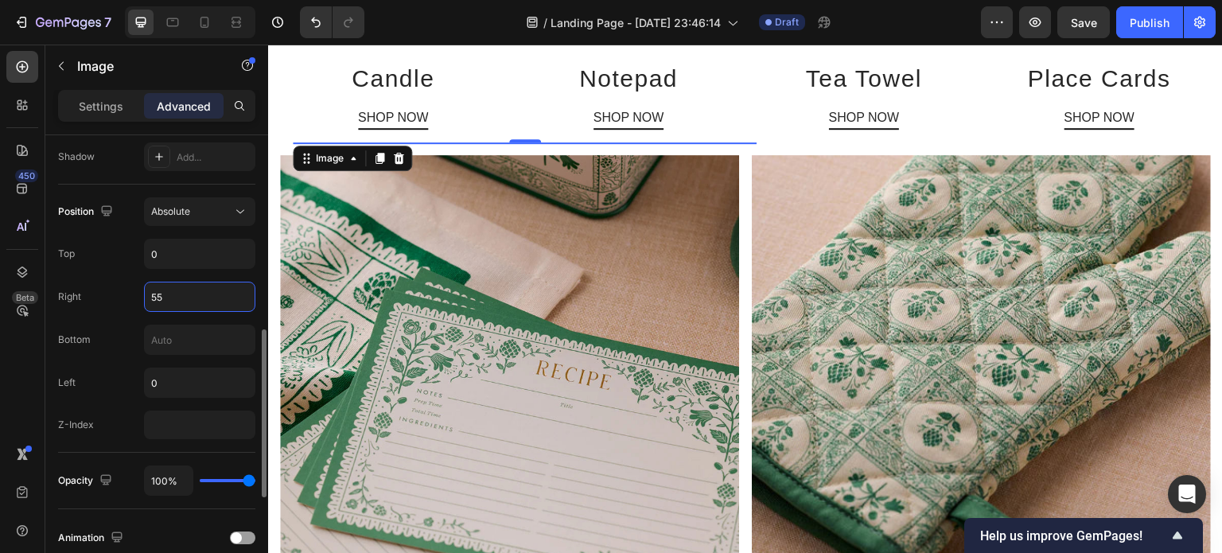
type input "5"
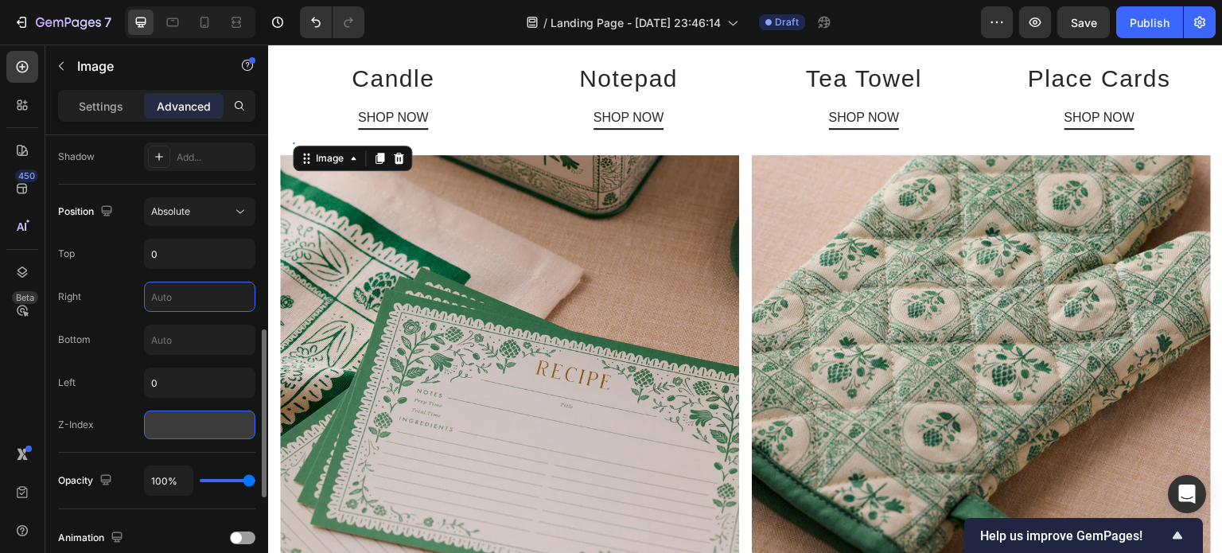
click at [180, 416] on input "number" at bounding box center [199, 425] width 111 height 29
type input "1"
type input "-1"
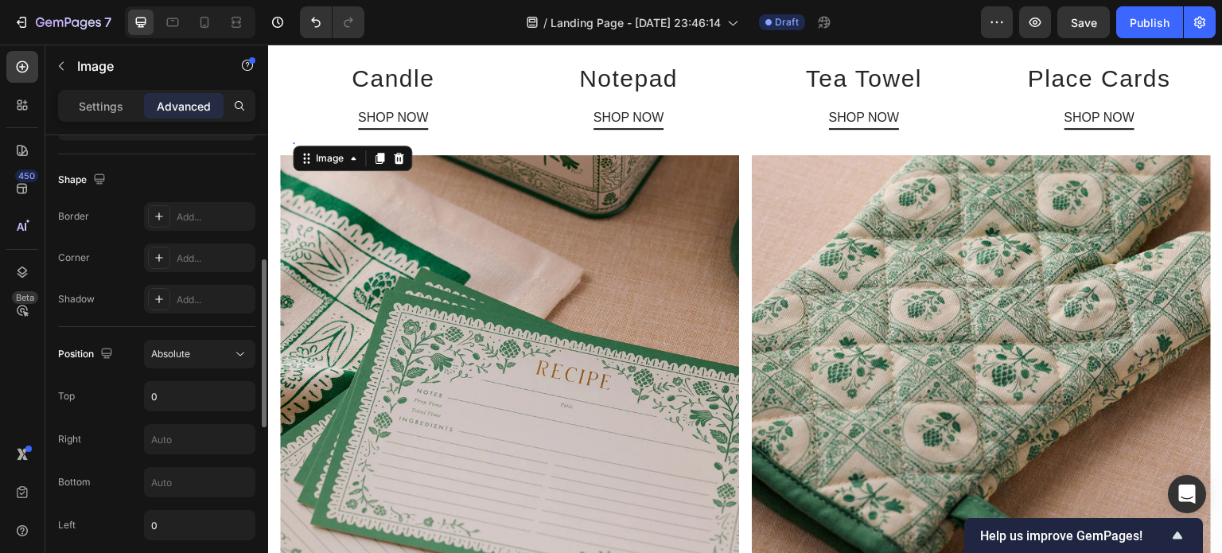
scroll to position [391, 0]
click at [202, 359] on div "Absolute" at bounding box center [191, 353] width 81 height 14
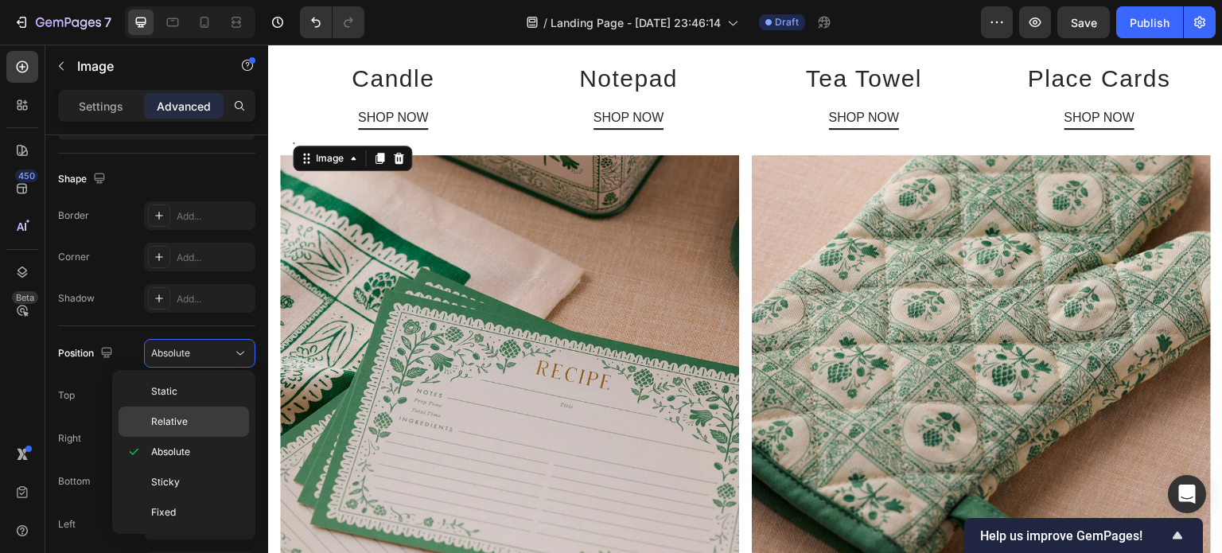
click at [184, 414] on span "Relative" at bounding box center [169, 421] width 37 height 14
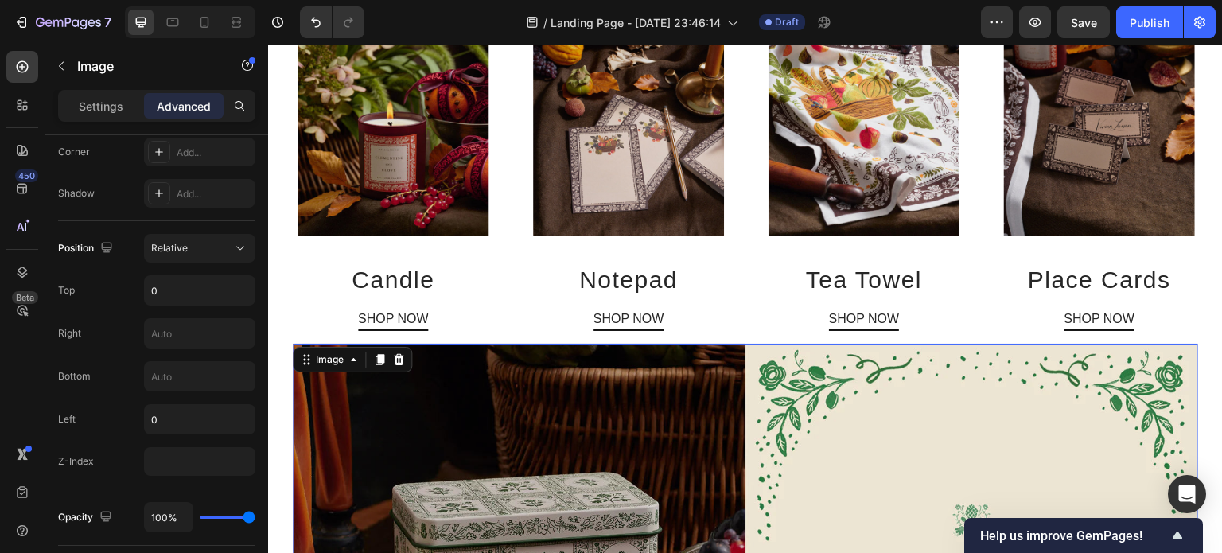
scroll to position [636, 0]
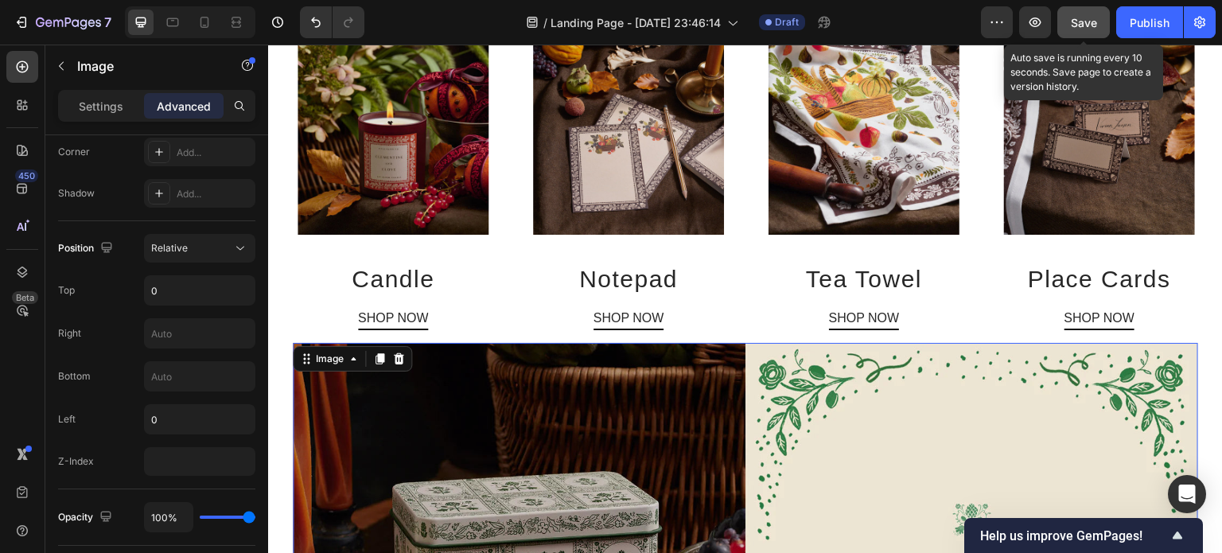
click at [1077, 17] on span "Save" at bounding box center [1084, 23] width 26 height 14
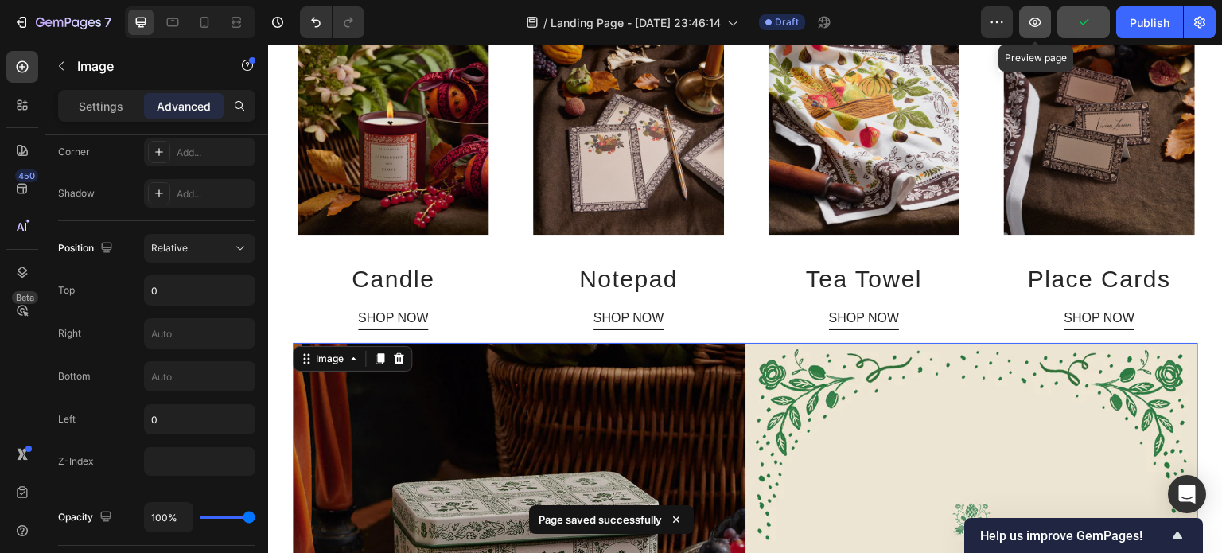
click at [1034, 26] on icon "button" at bounding box center [1035, 23] width 12 height 10
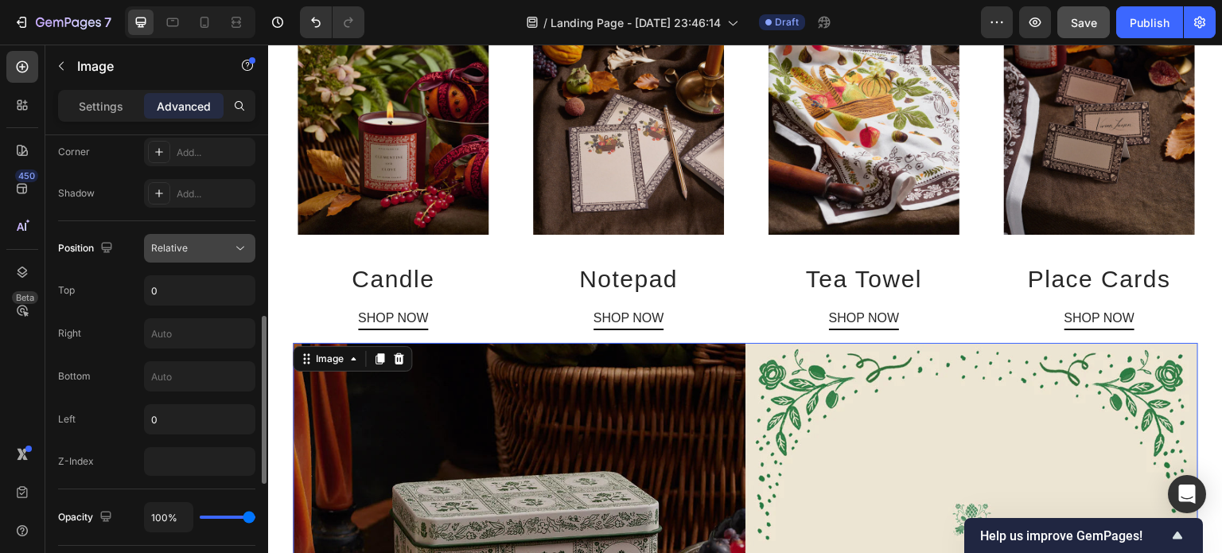
click at [224, 244] on div "Relative" at bounding box center [191, 248] width 81 height 14
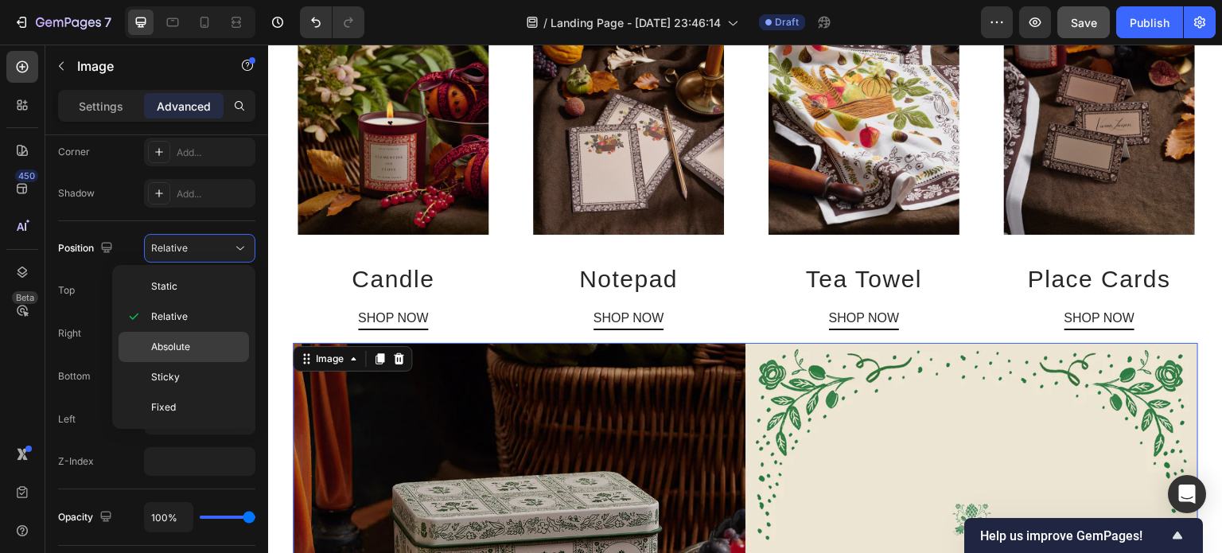
click at [178, 341] on span "Absolute" at bounding box center [170, 347] width 39 height 14
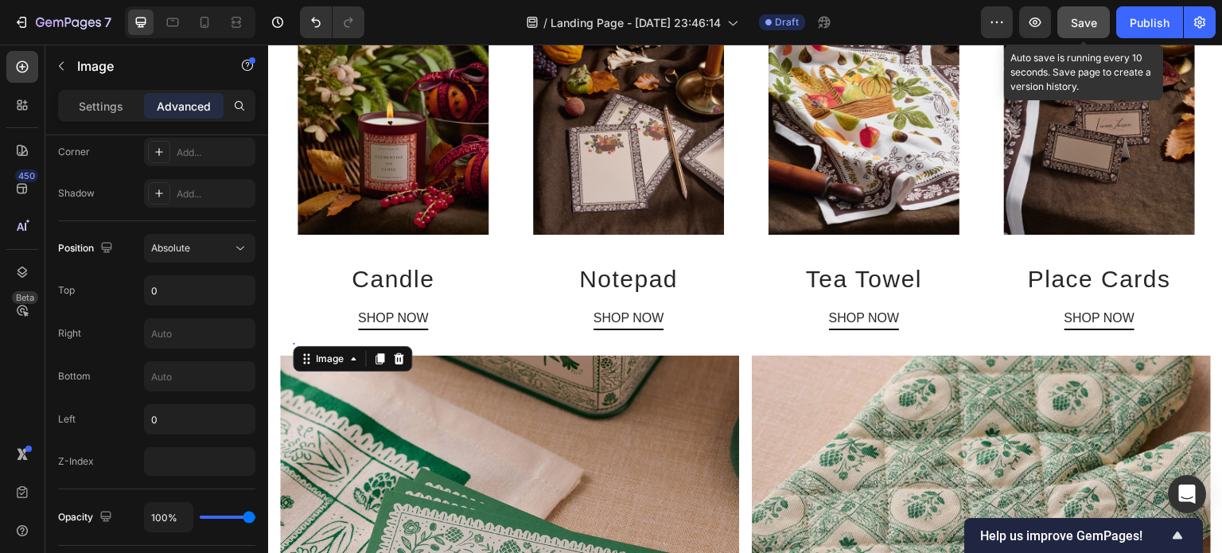
click at [1085, 18] on span "Save" at bounding box center [1084, 23] width 26 height 14
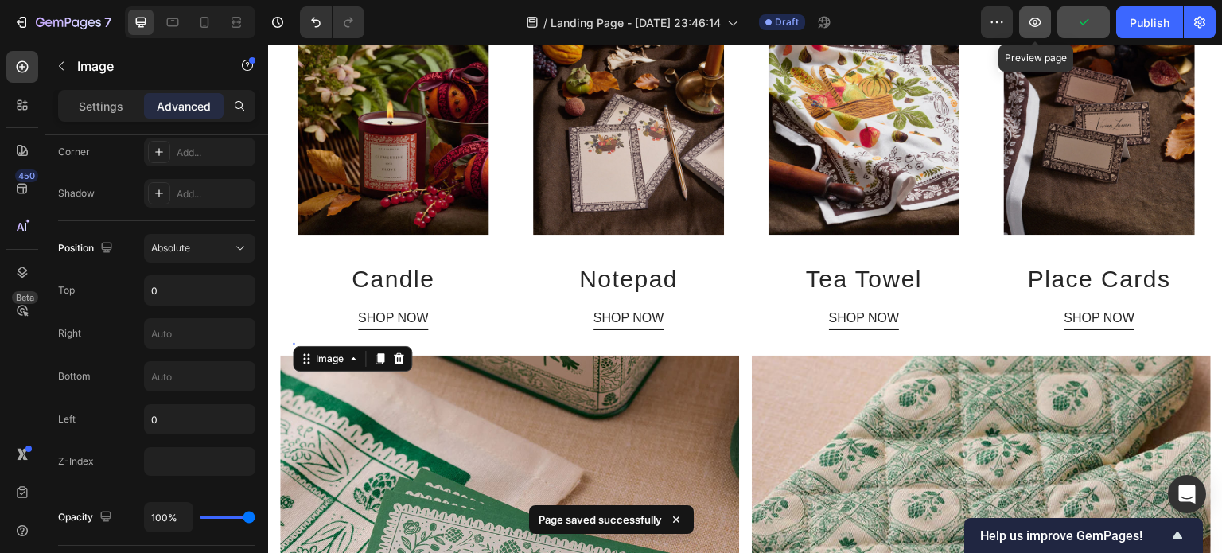
click at [1038, 20] on icon "button" at bounding box center [1035, 22] width 16 height 16
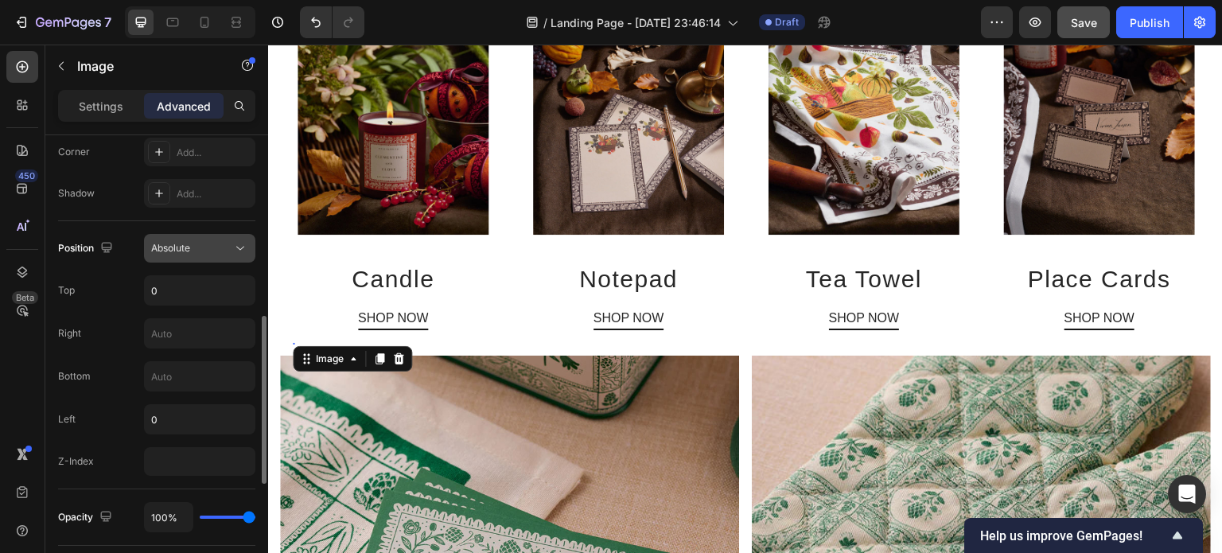
click at [220, 241] on div "Absolute" at bounding box center [191, 248] width 81 height 14
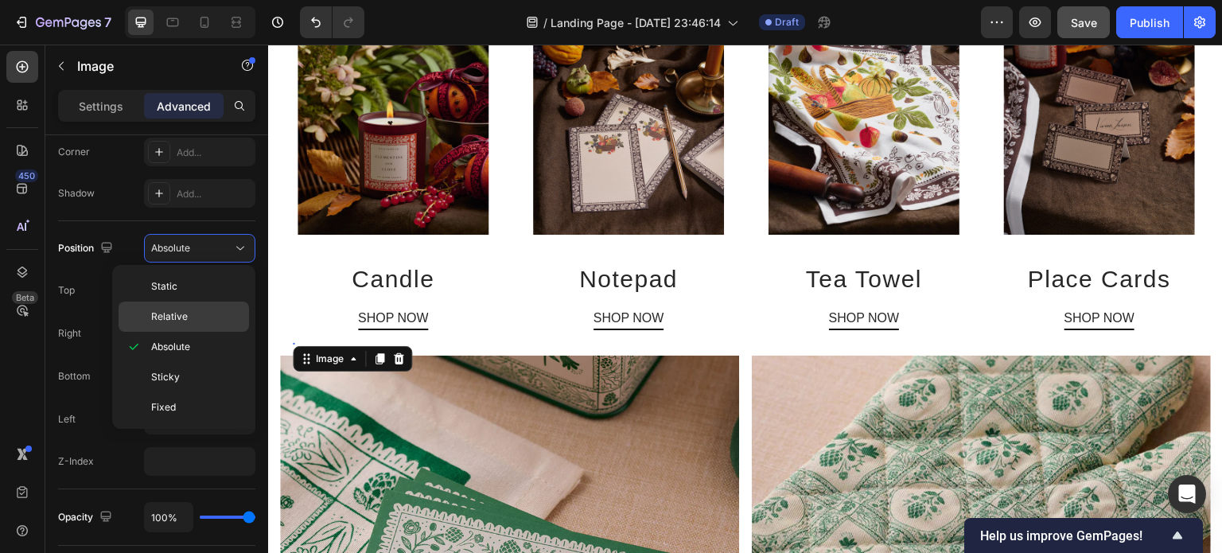
click at [197, 309] on p "Relative" at bounding box center [196, 316] width 91 height 14
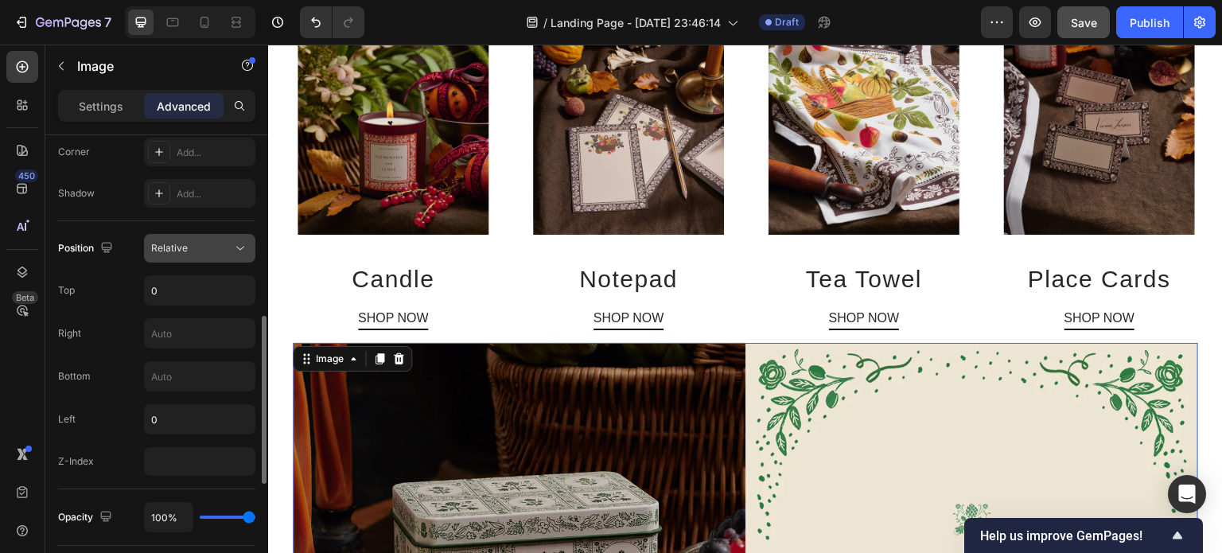
click at [190, 249] on div "Relative" at bounding box center [191, 248] width 81 height 14
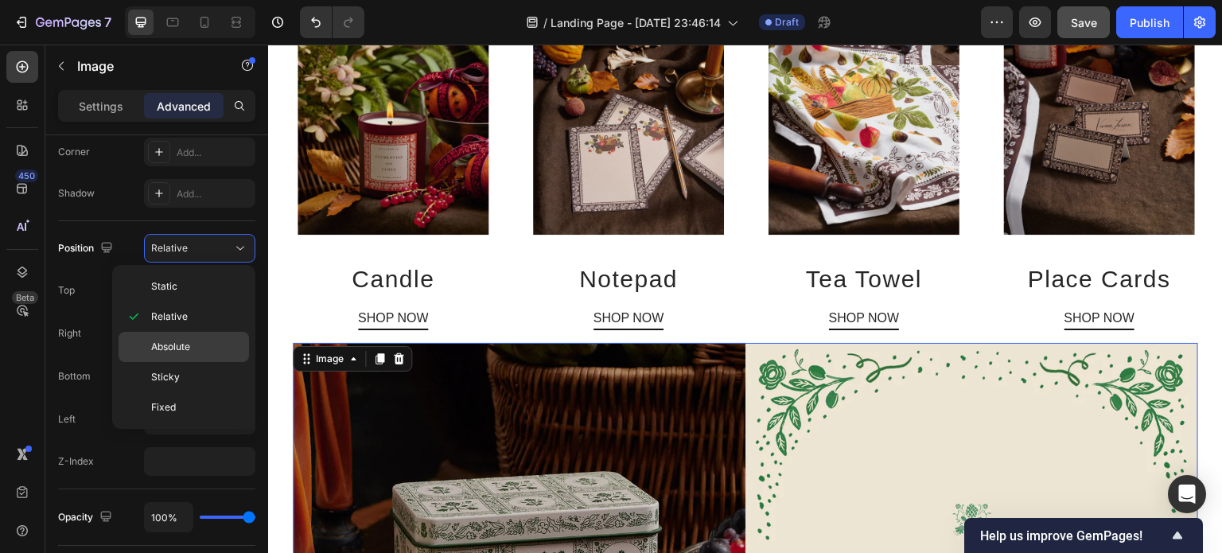
click at [172, 341] on span "Absolute" at bounding box center [170, 347] width 39 height 14
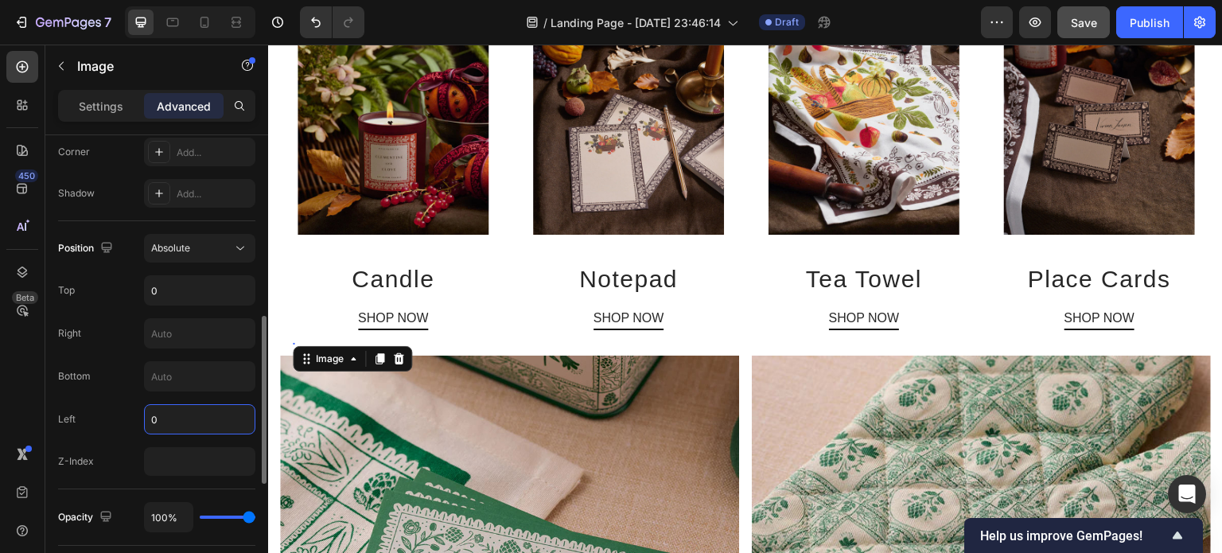
click at [184, 420] on input "0" at bounding box center [200, 419] width 110 height 29
click at [178, 453] on input "number" at bounding box center [199, 461] width 111 height 29
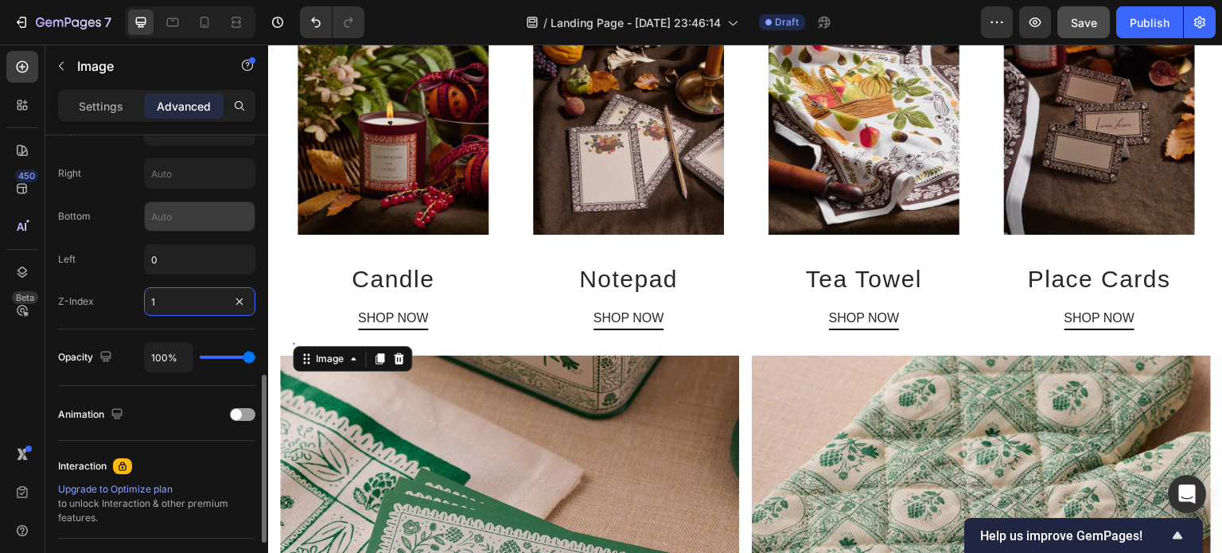
scroll to position [659, 0]
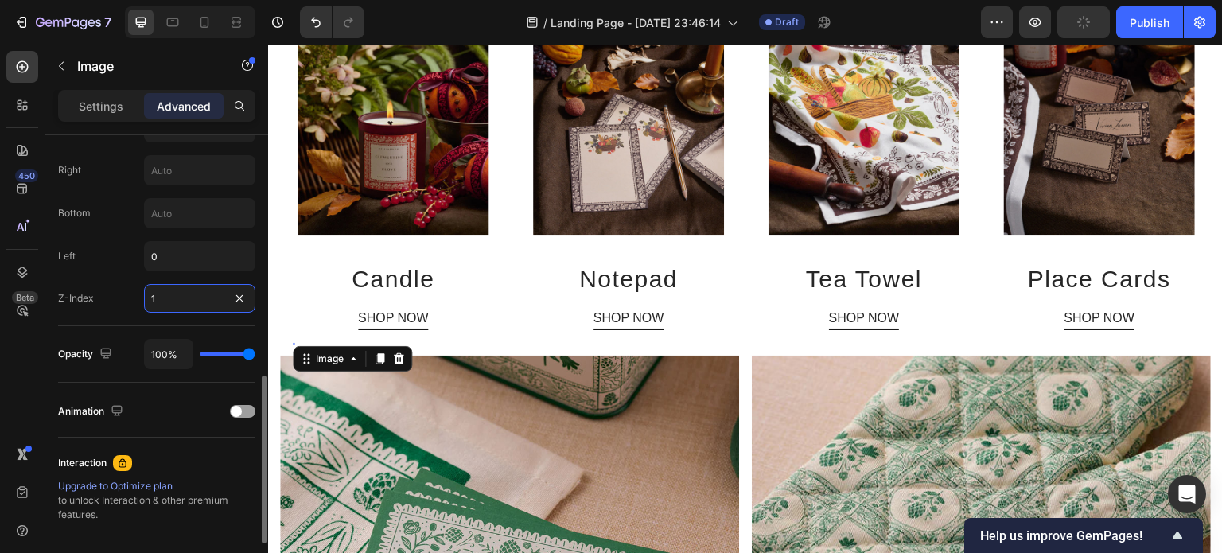
type input "1"
type input "89%"
type input "89"
type input "79%"
type input "79"
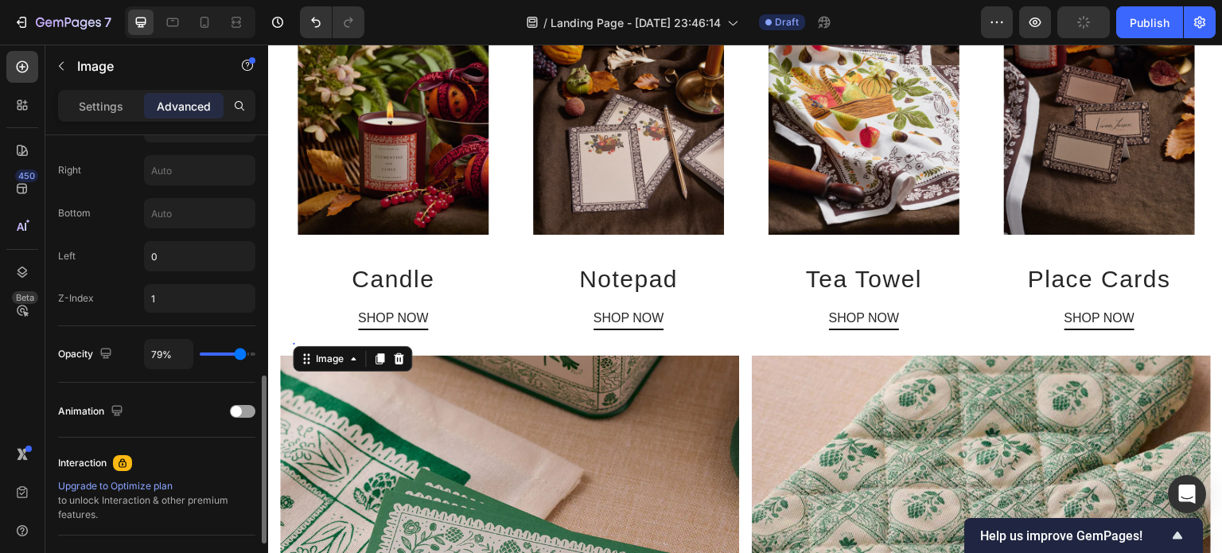
type input "76%"
type input "76"
type input "57%"
type input "57"
type input "43%"
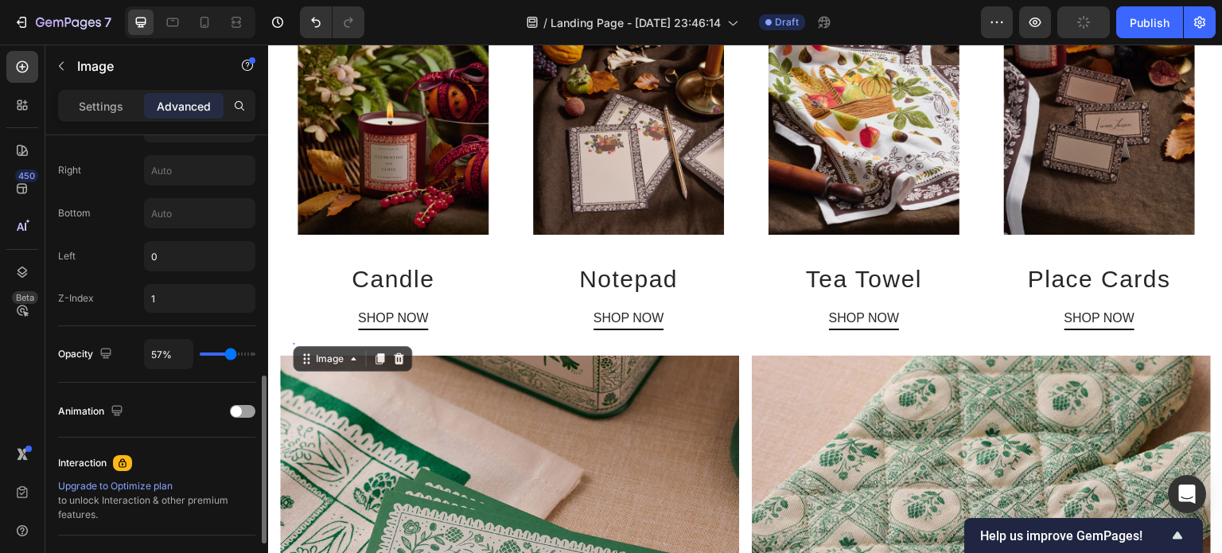
type input "43"
type input "31%"
type input "31"
type input "26%"
type input "26"
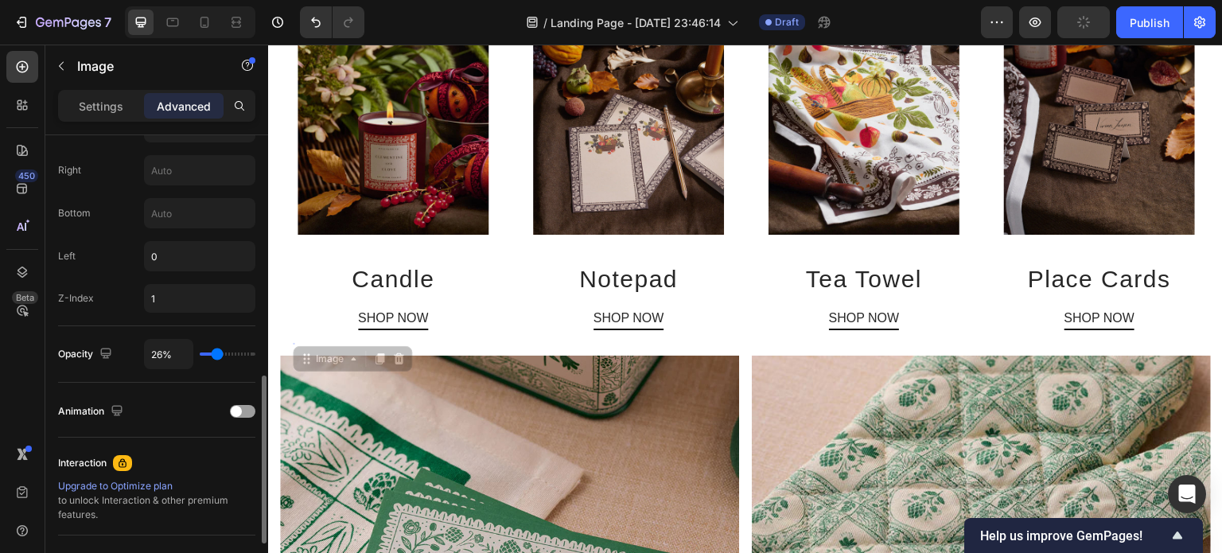
type input "20%"
type input "20"
type input "15%"
type input "15"
type input "9%"
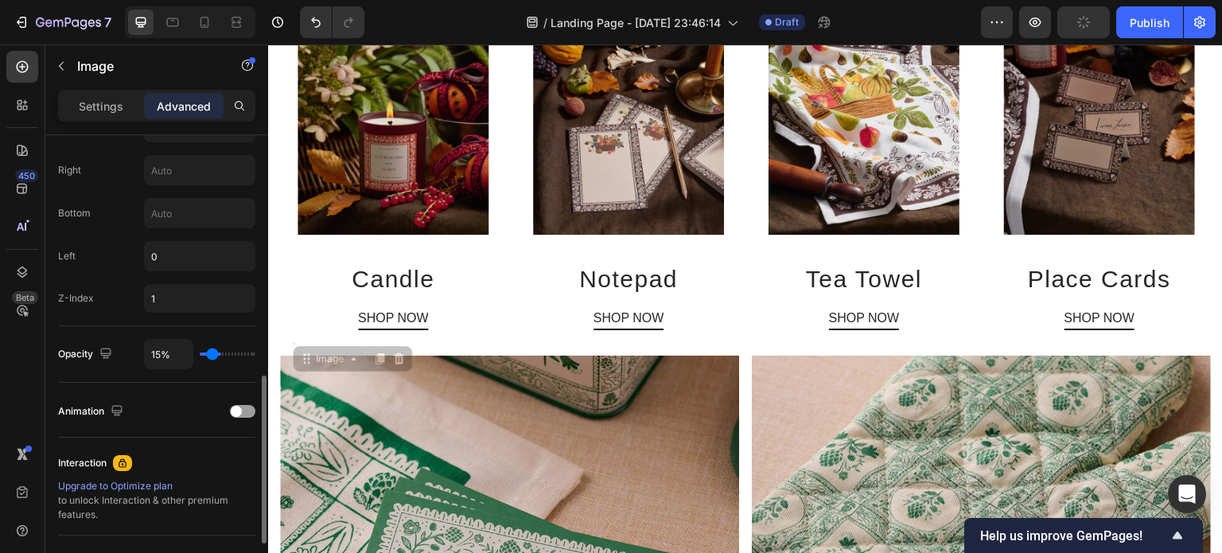
type input "9"
type input "8%"
type input "8"
type input "0%"
type input "0"
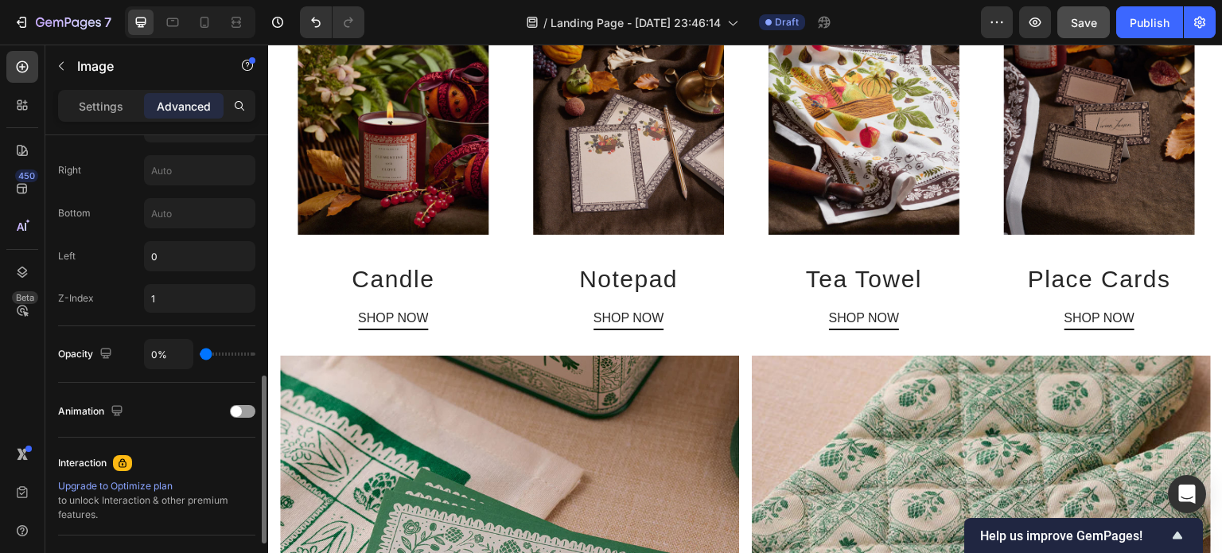
type input "2%"
type input "2"
type input "14%"
type input "14"
type input "63%"
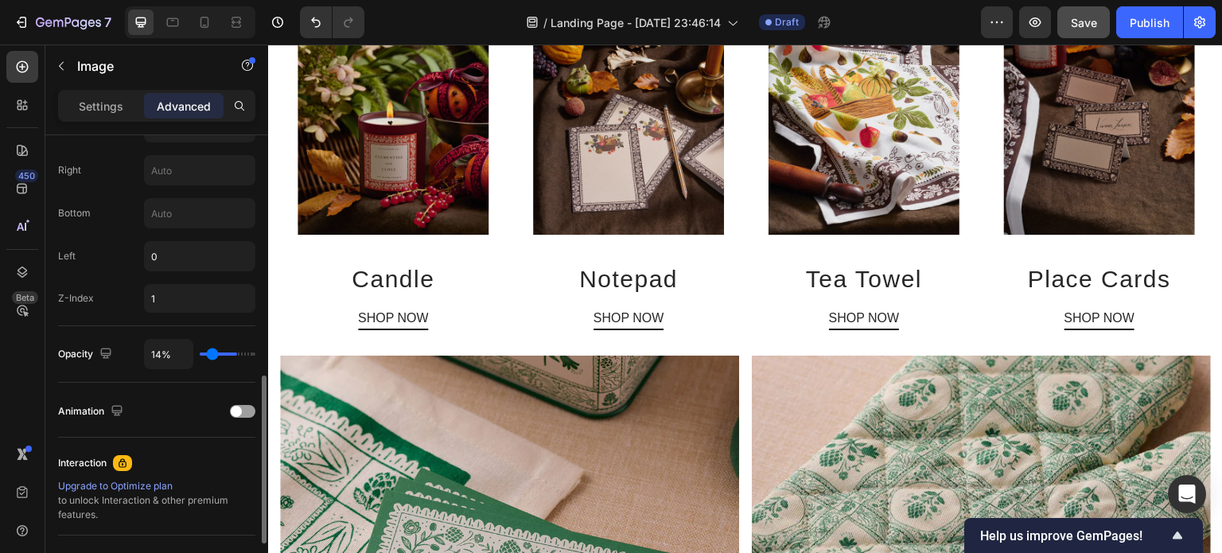
type input "63"
type input "100%"
type input "100"
drag, startPoint x: 246, startPoint y: 356, endPoint x: 287, endPoint y: 349, distance: 41.9
click at [255, 352] on input "range" at bounding box center [228, 353] width 56 height 3
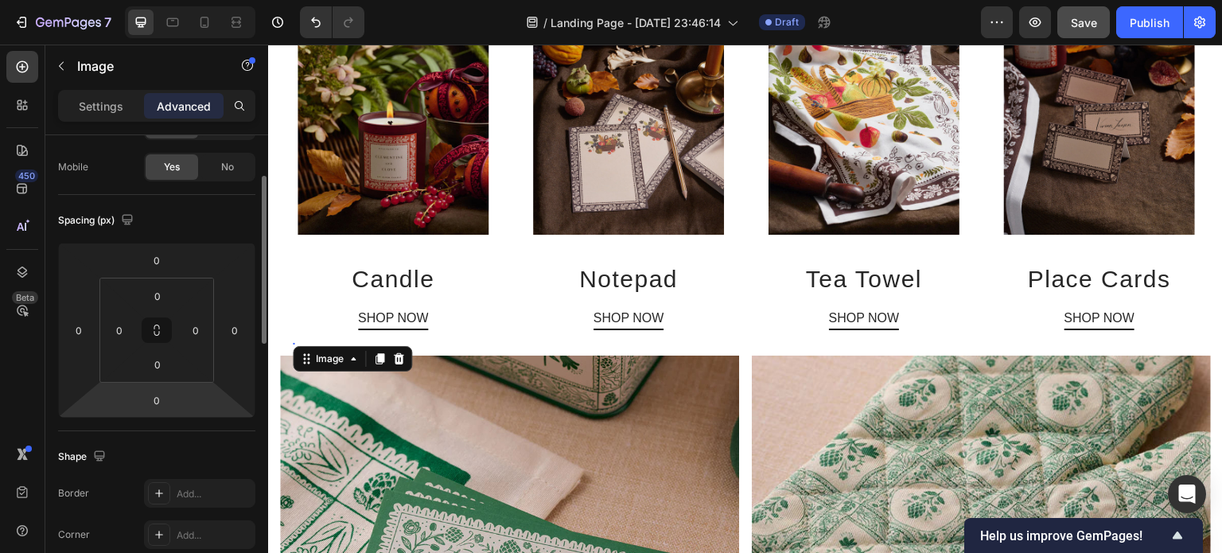
scroll to position [0, 0]
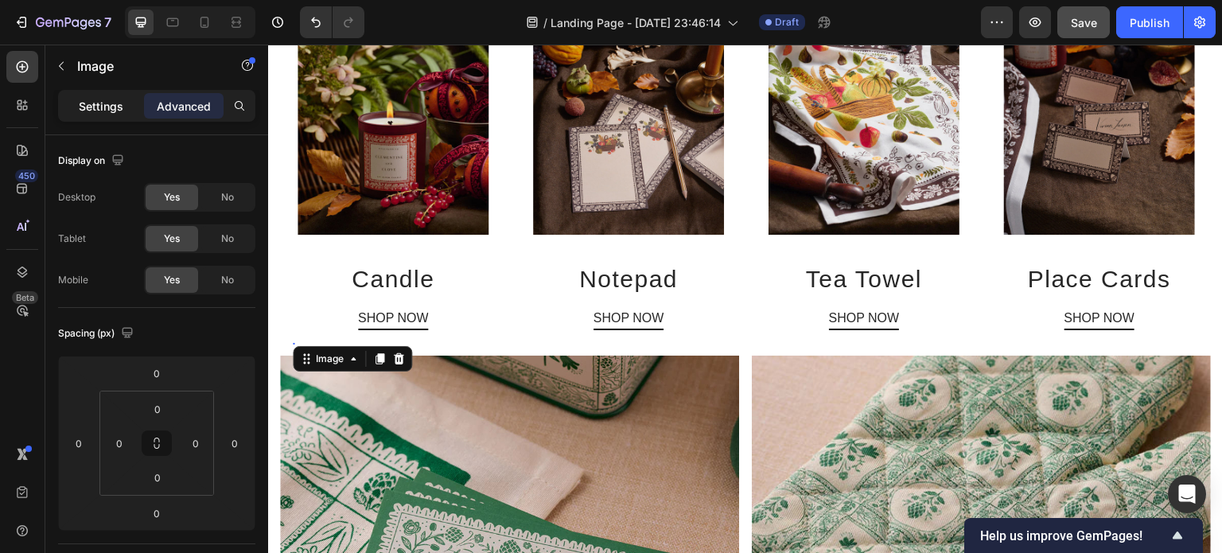
click at [101, 106] on p "Settings" at bounding box center [101, 106] width 45 height 17
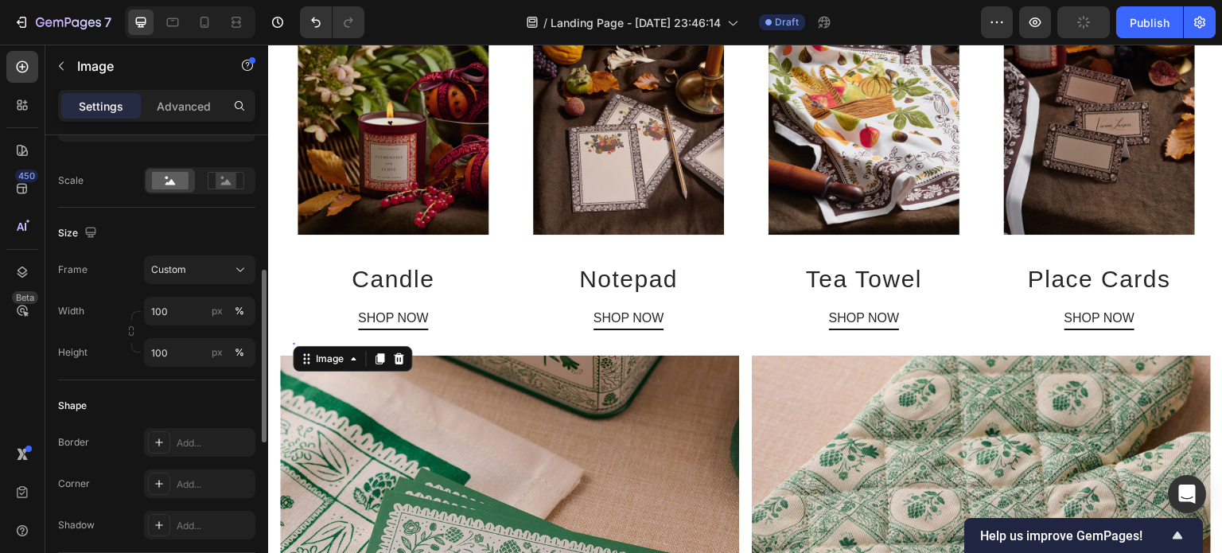
scroll to position [367, 0]
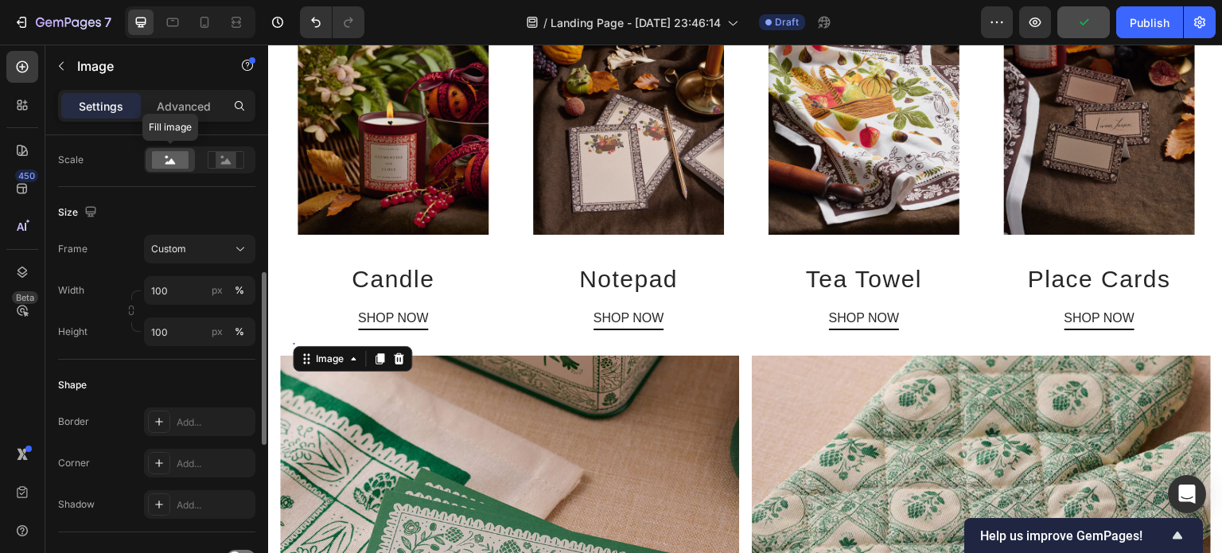
click at [178, 161] on rect at bounding box center [170, 160] width 37 height 18
click at [185, 155] on rect at bounding box center [170, 160] width 37 height 18
click at [226, 159] on icon at bounding box center [226, 161] width 10 height 6
click at [165, 162] on icon at bounding box center [170, 161] width 10 height 6
click at [200, 108] on p "Advanced" at bounding box center [184, 106] width 54 height 17
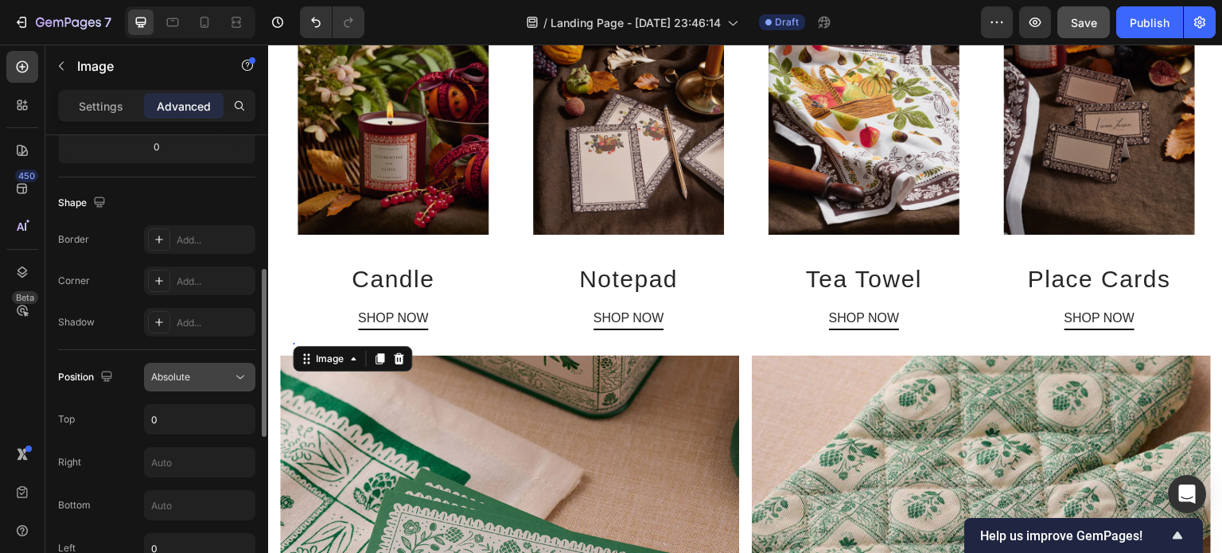
scroll to position [437, 0]
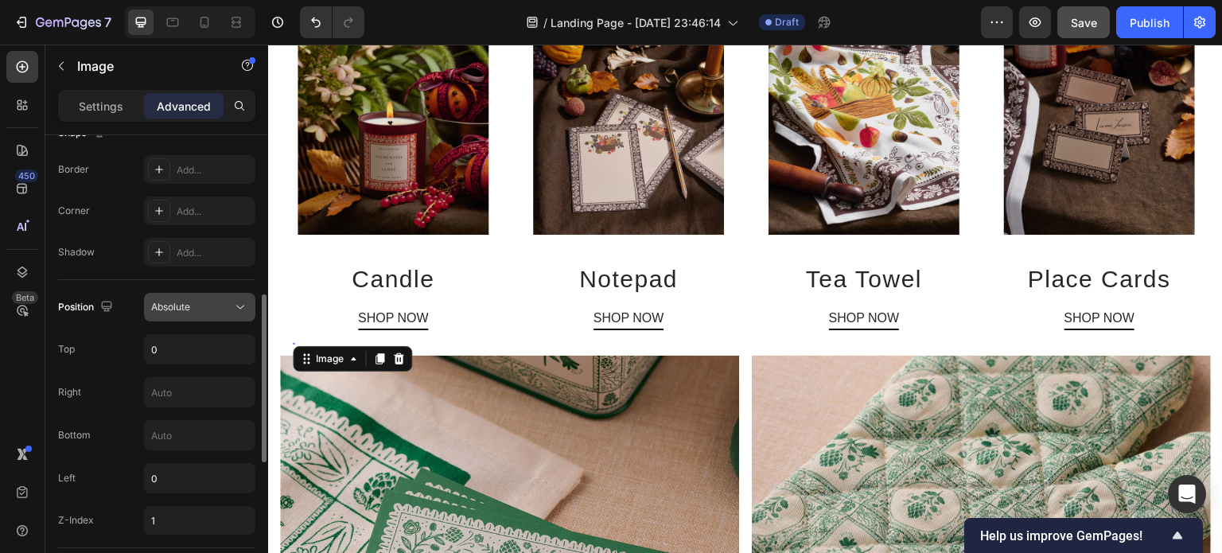
click at [207, 303] on div "Absolute" at bounding box center [191, 307] width 81 height 14
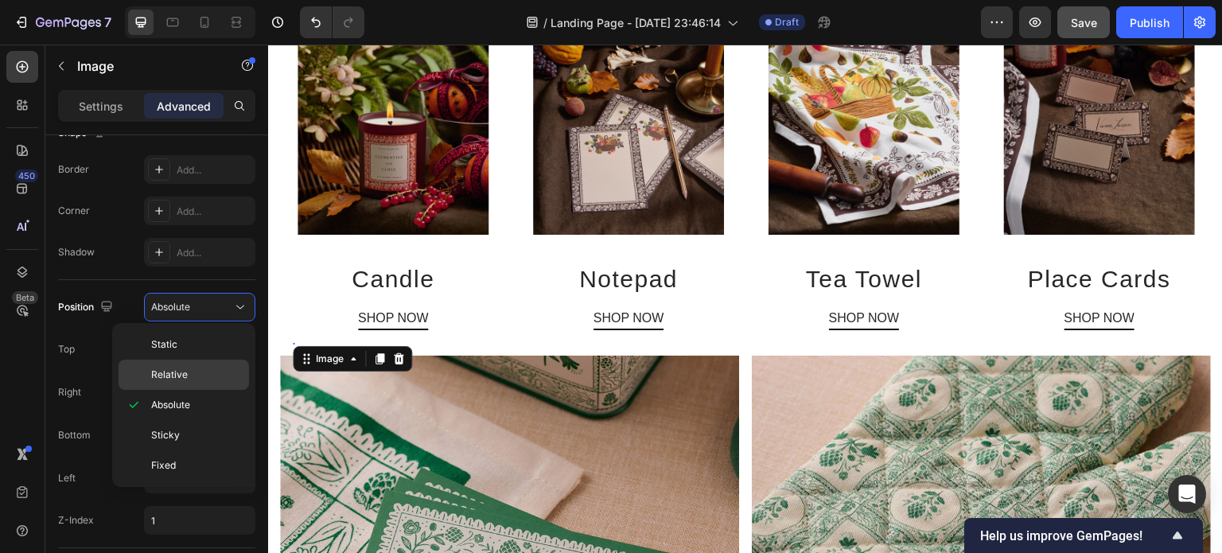
click at [174, 372] on span "Relative" at bounding box center [169, 375] width 37 height 14
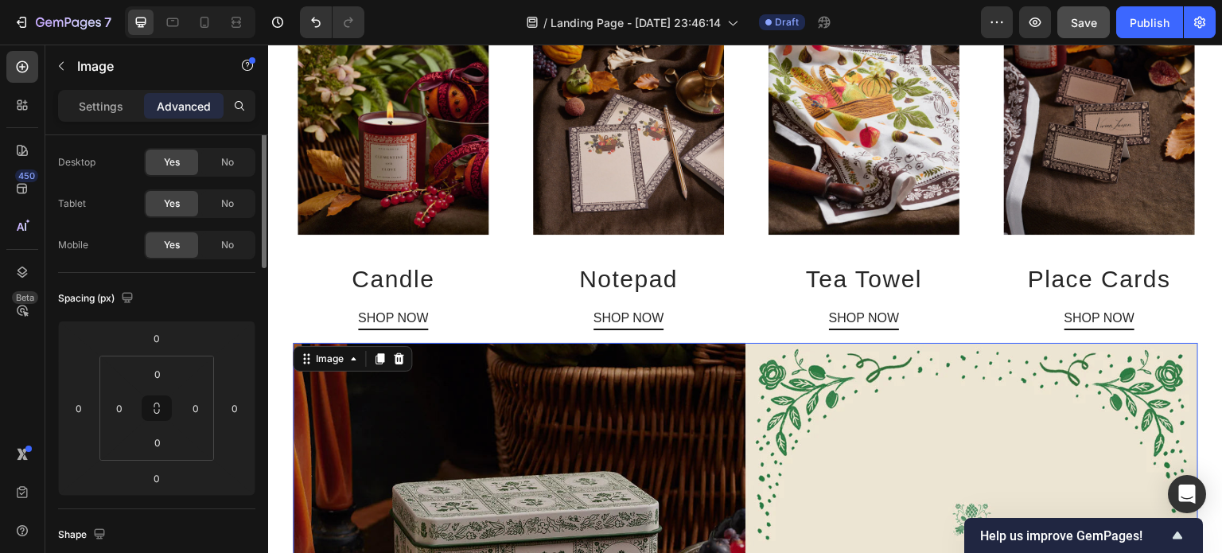
scroll to position [0, 0]
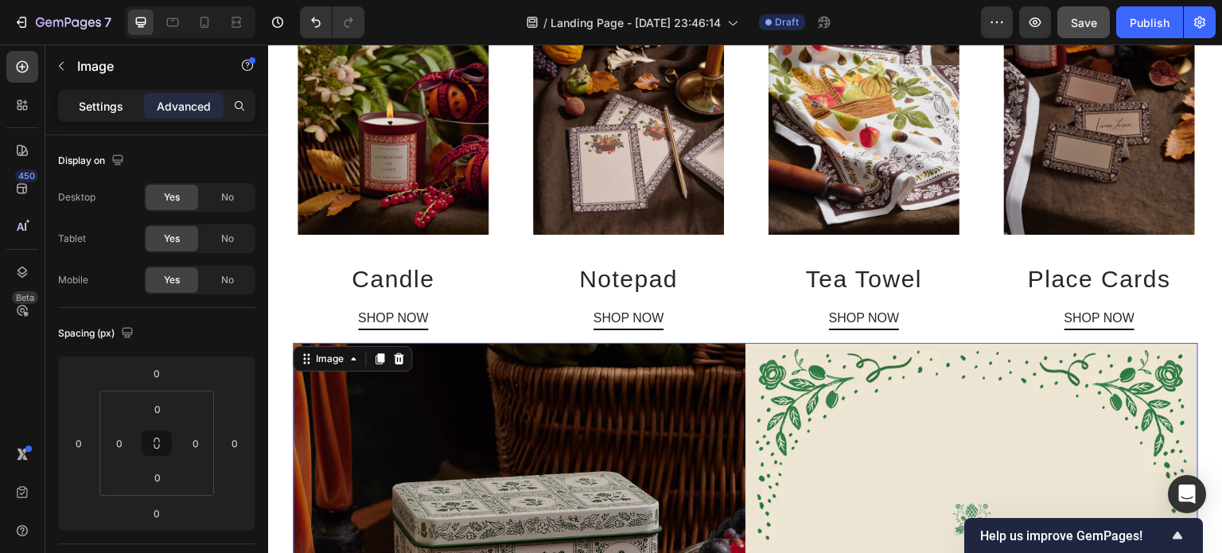
click at [111, 99] on p "Settings" at bounding box center [101, 106] width 45 height 17
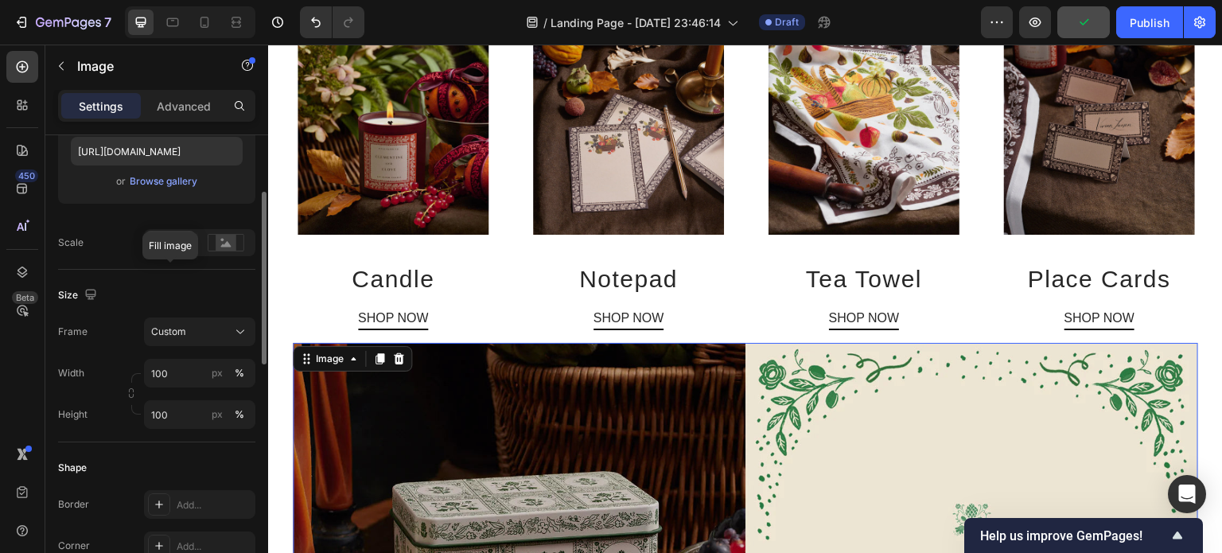
scroll to position [307, 0]
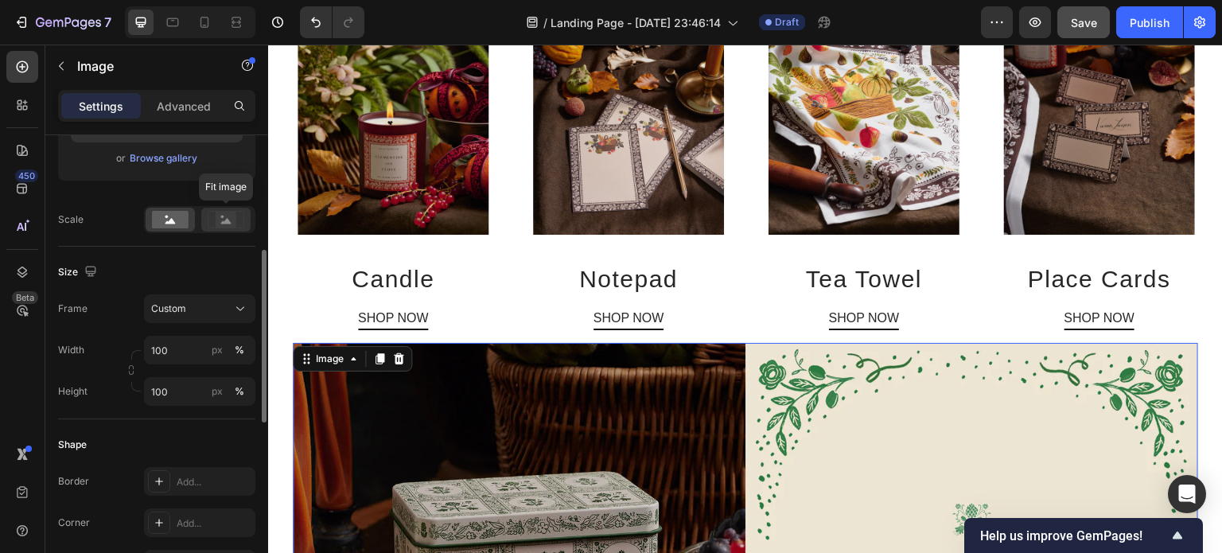
click at [231, 220] on rect at bounding box center [226, 220] width 21 height 16
click at [185, 216] on rect at bounding box center [170, 220] width 37 height 18
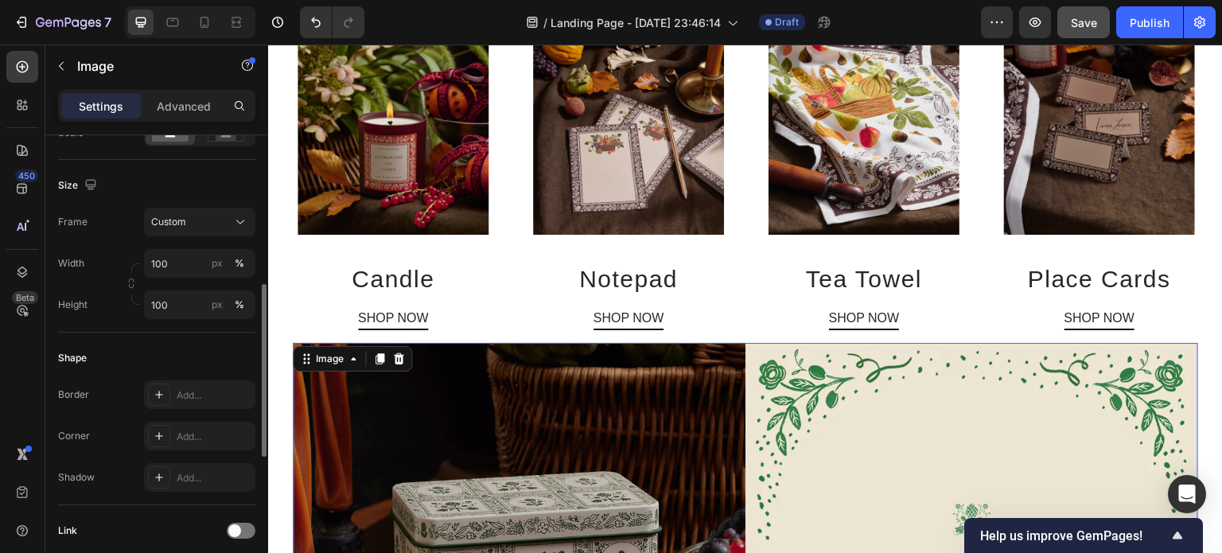
scroll to position [395, 0]
click at [185, 216] on span "Custom" at bounding box center [168, 220] width 35 height 14
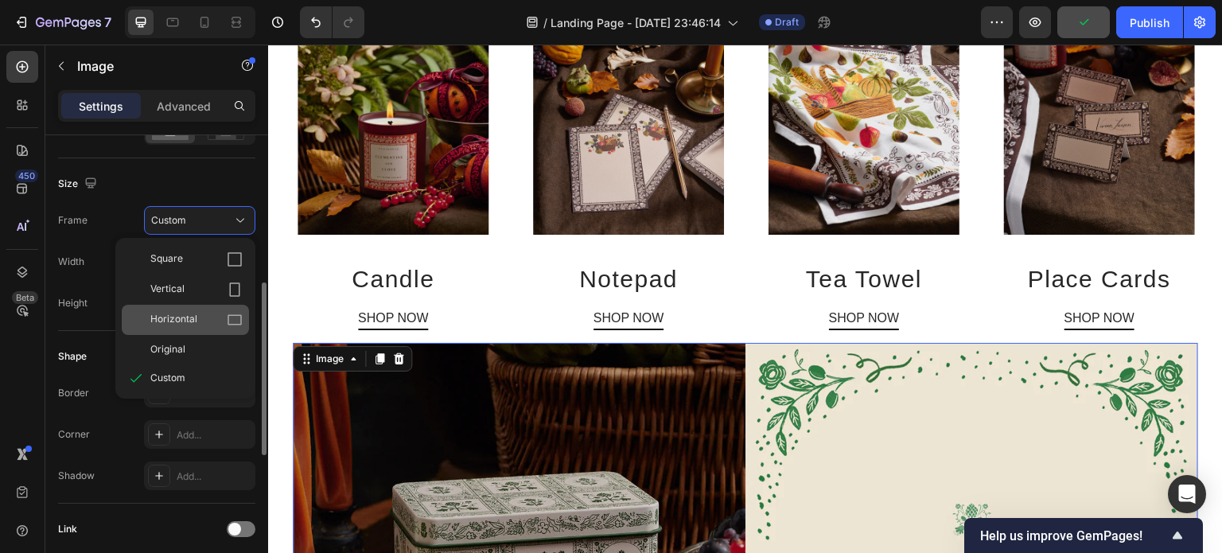
click at [199, 314] on div "Horizontal" at bounding box center [196, 320] width 92 height 16
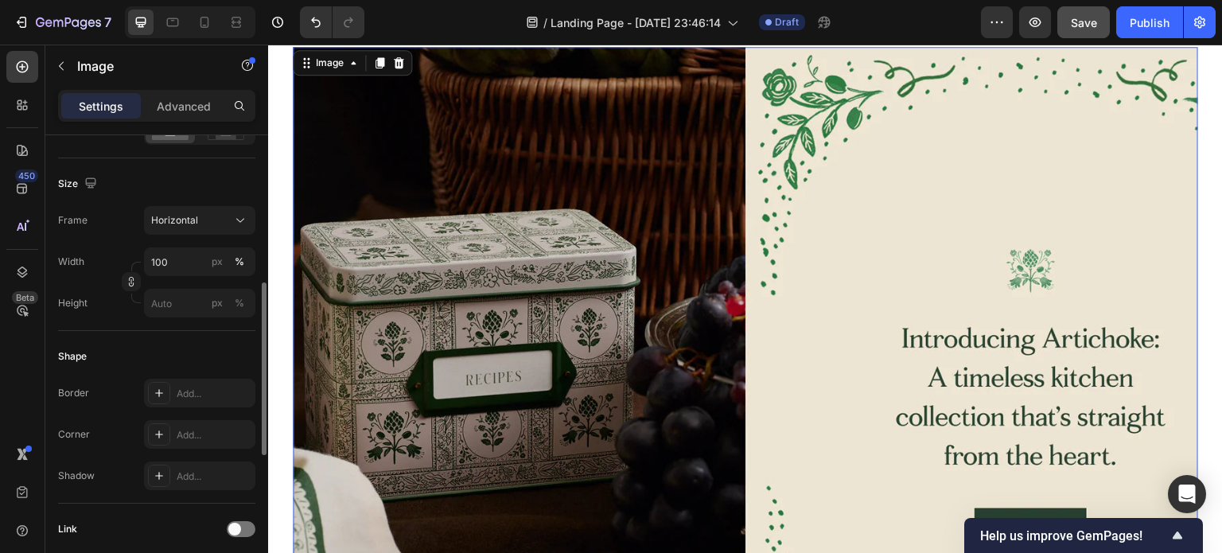
scroll to position [862, 0]
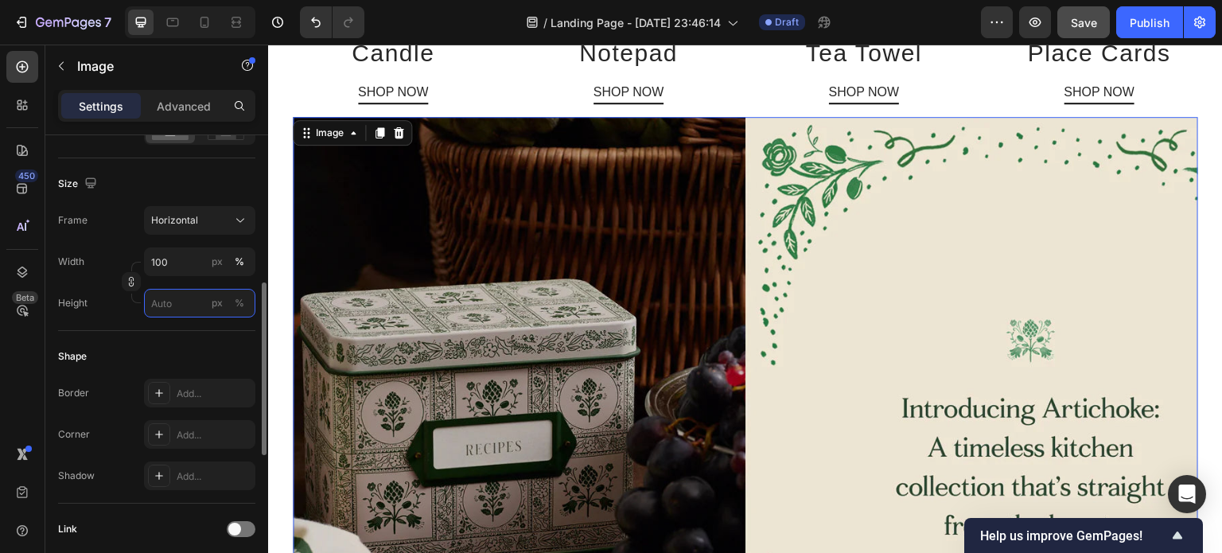
click at [179, 302] on input "px %" at bounding box center [199, 303] width 111 height 29
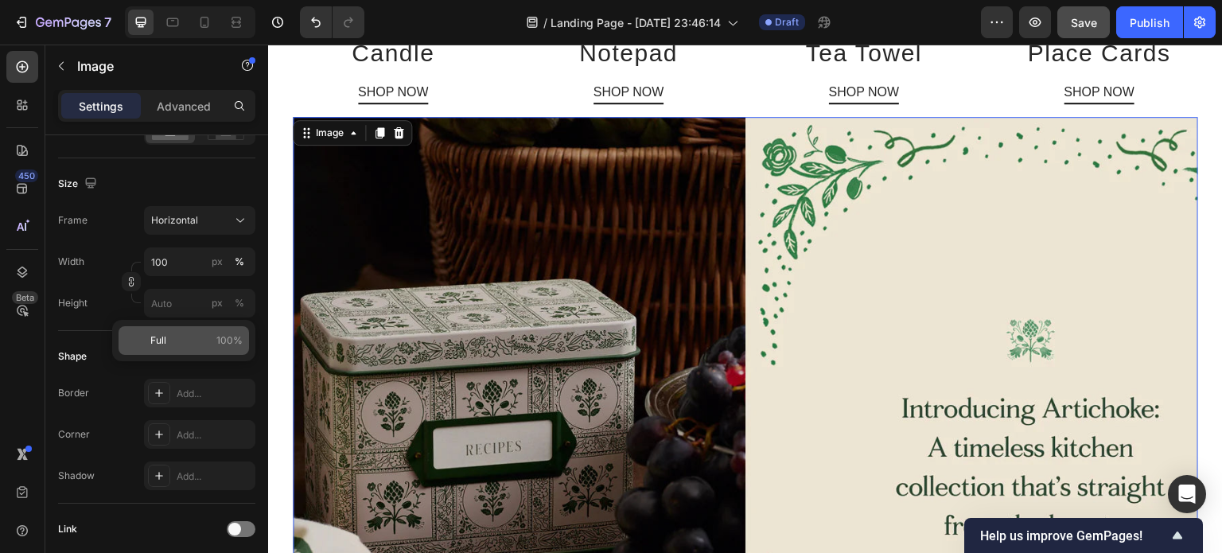
click at [178, 342] on p "Full 100%" at bounding box center [196, 340] width 92 height 14
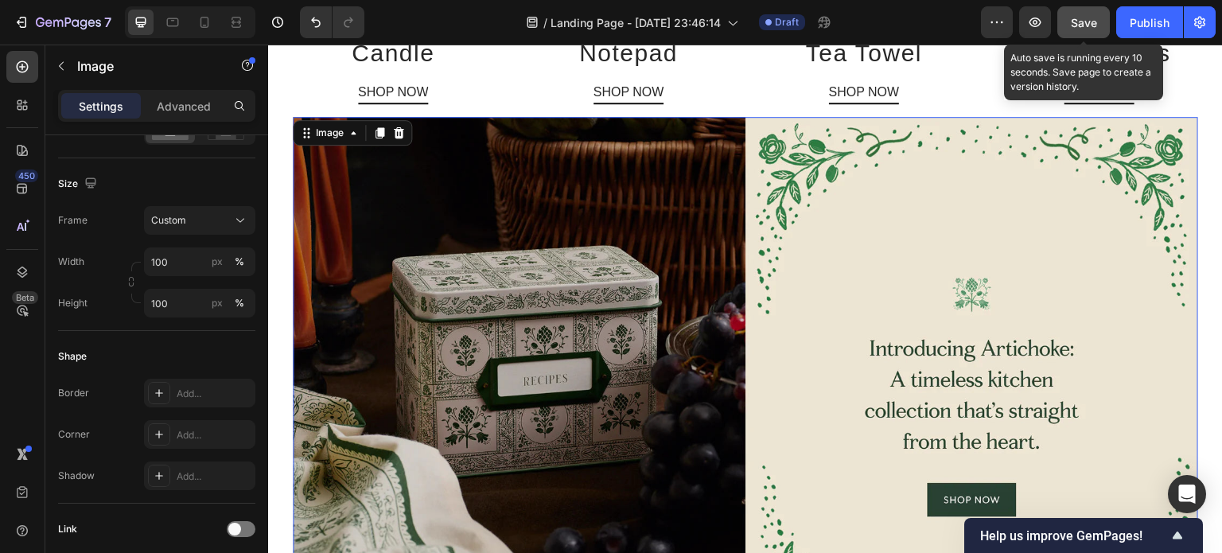
click at [1079, 18] on span "Save" at bounding box center [1084, 23] width 26 height 14
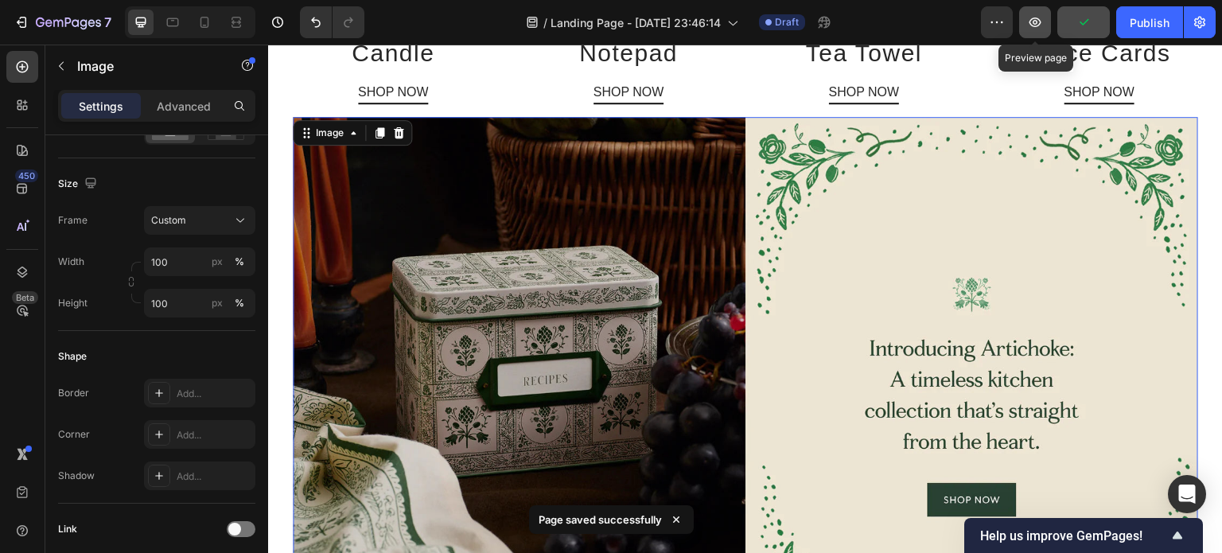
click at [1037, 24] on icon "button" at bounding box center [1035, 22] width 5 height 5
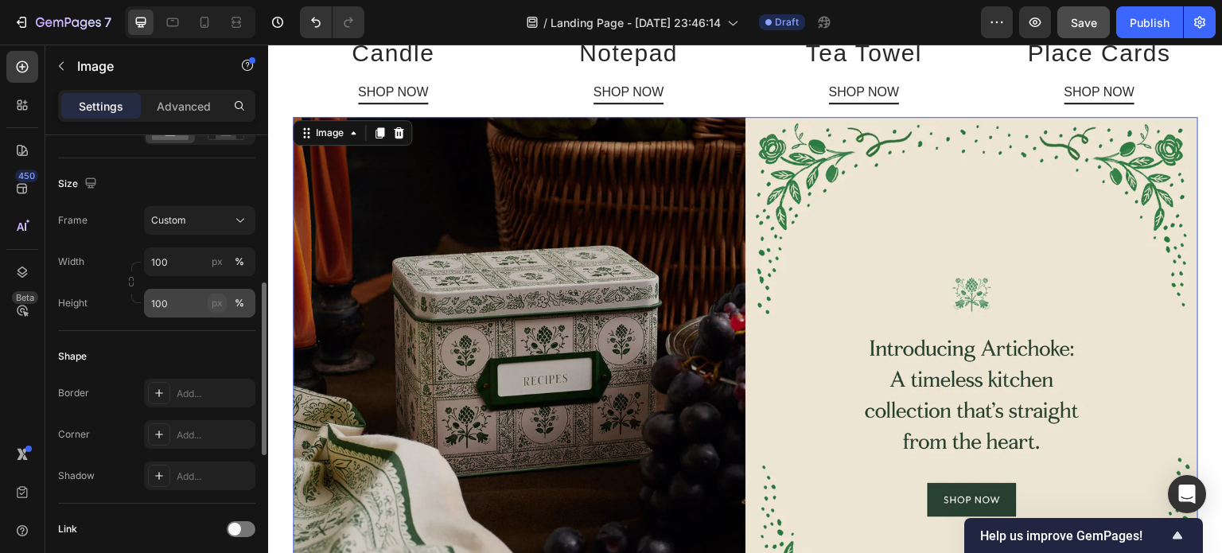
click at [220, 300] on div "px" at bounding box center [217, 303] width 11 height 14
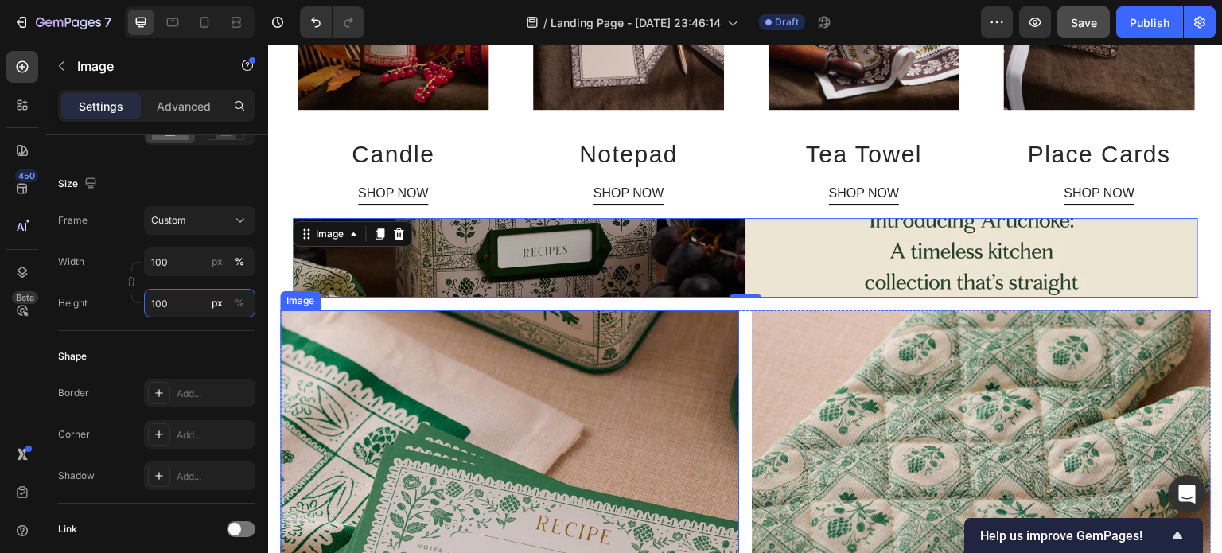
scroll to position [781, 0]
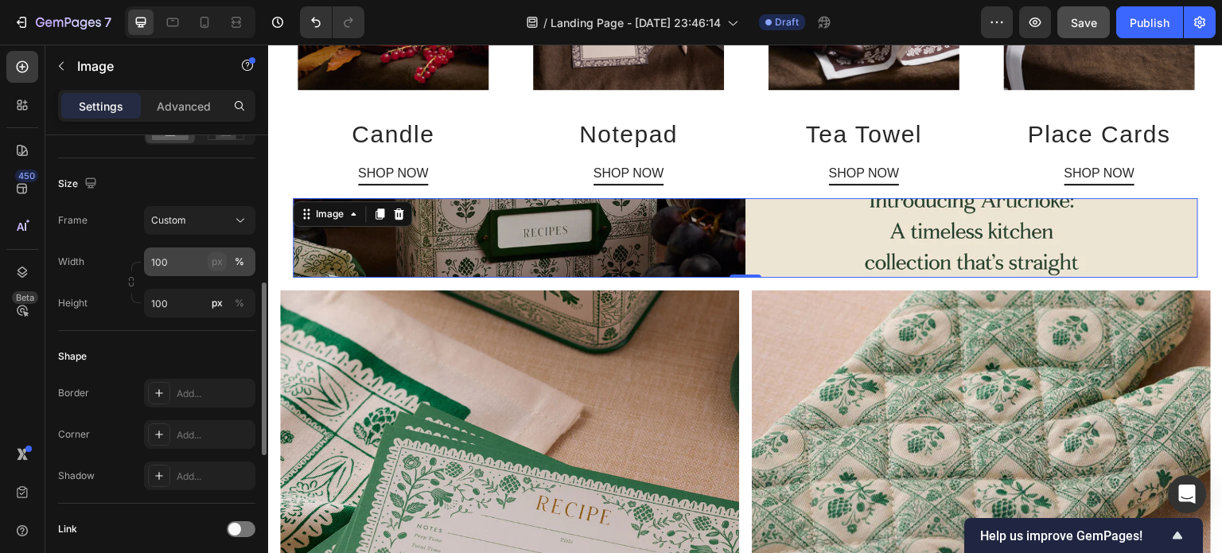
click at [217, 265] on div "px" at bounding box center [217, 262] width 11 height 14
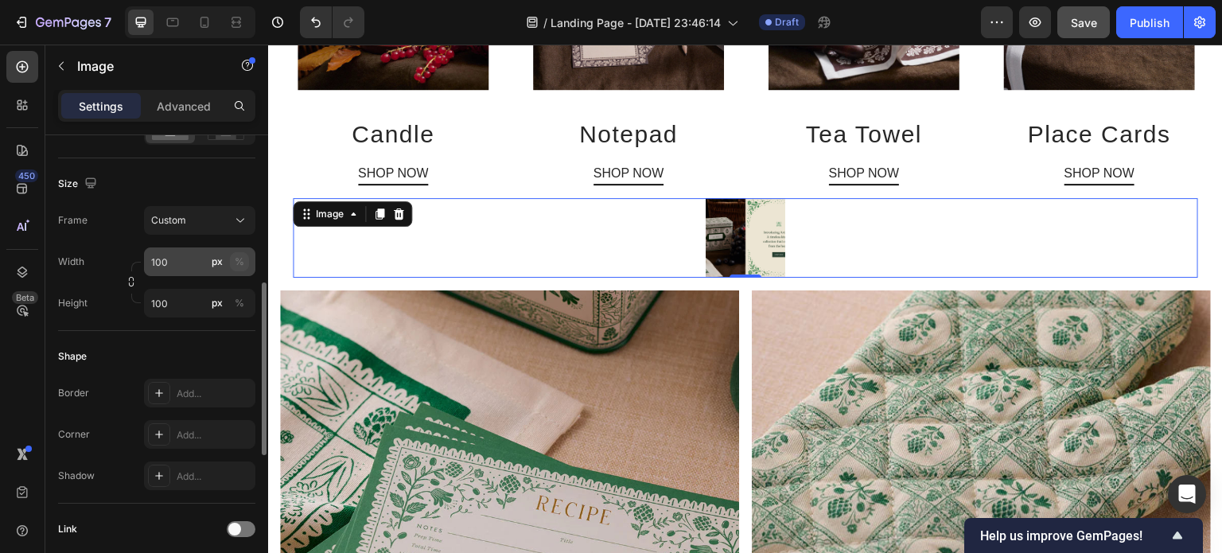
click at [235, 258] on div "%" at bounding box center [240, 262] width 10 height 14
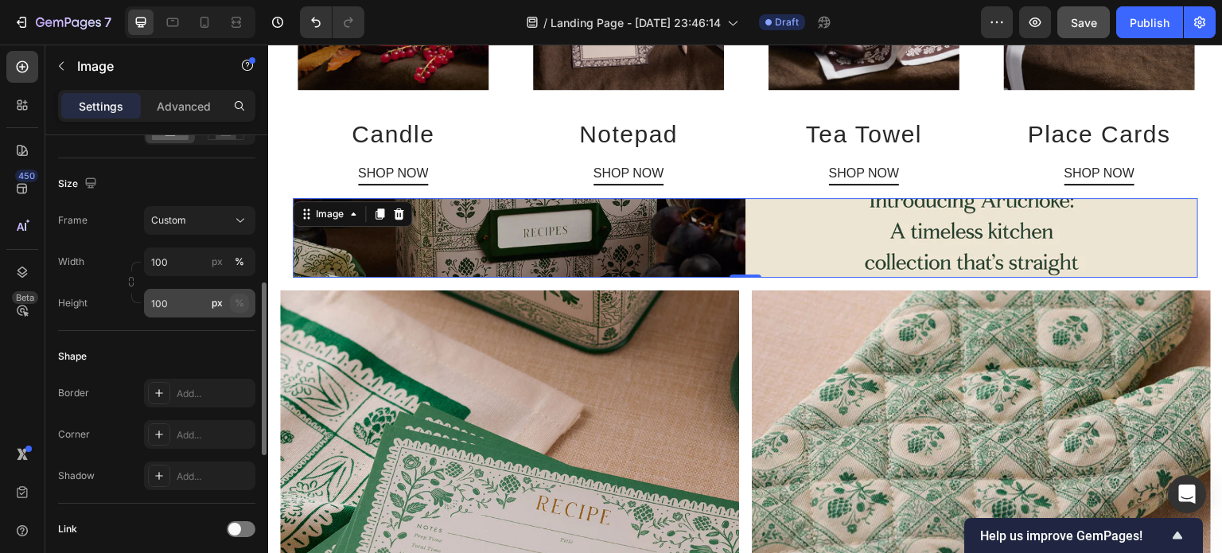
click at [236, 304] on div "%" at bounding box center [240, 303] width 10 height 14
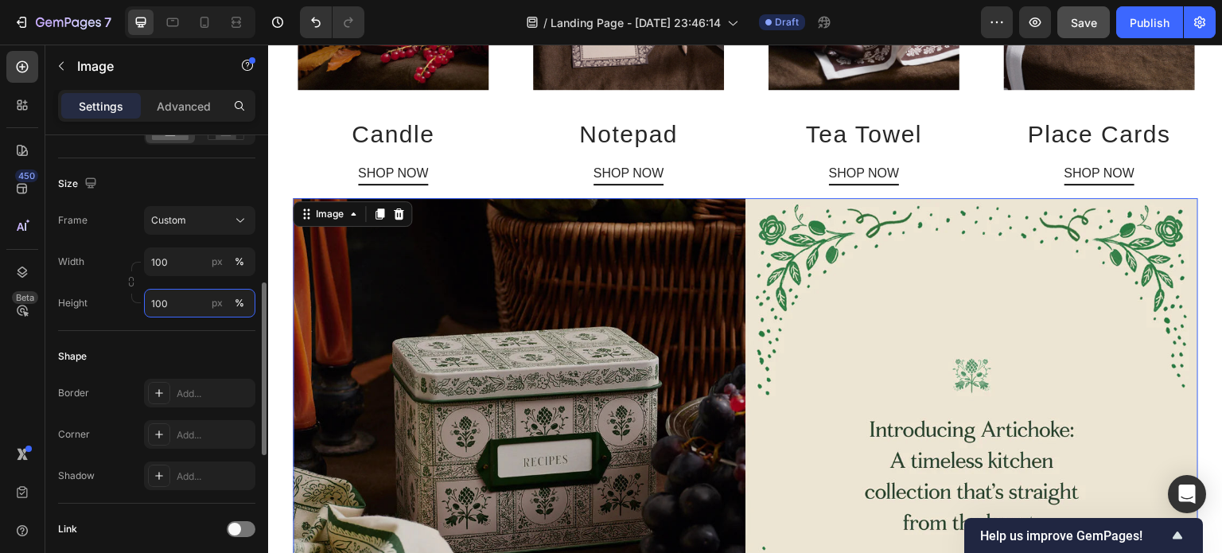
click at [191, 305] on input "100" at bounding box center [199, 303] width 111 height 29
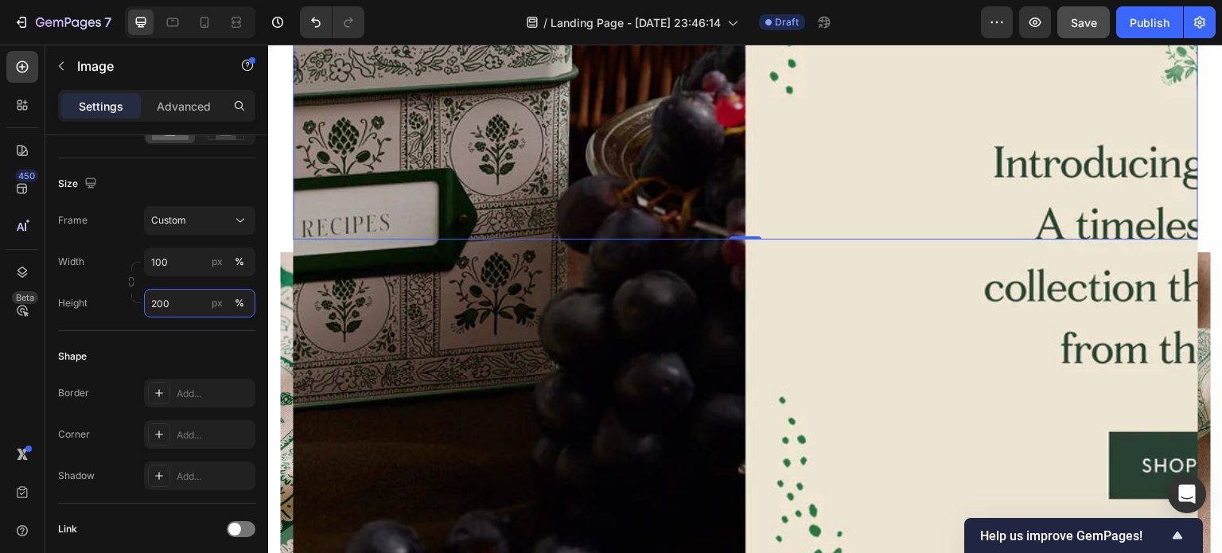
scroll to position [1278, 0]
type input "200"
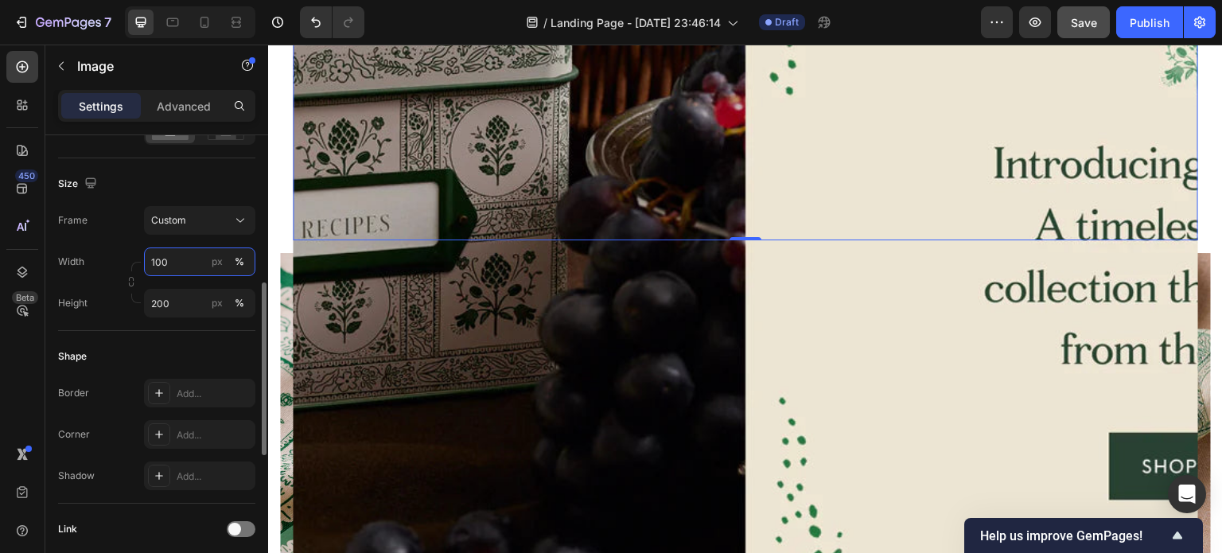
click at [161, 258] on input "100" at bounding box center [199, 261] width 111 height 29
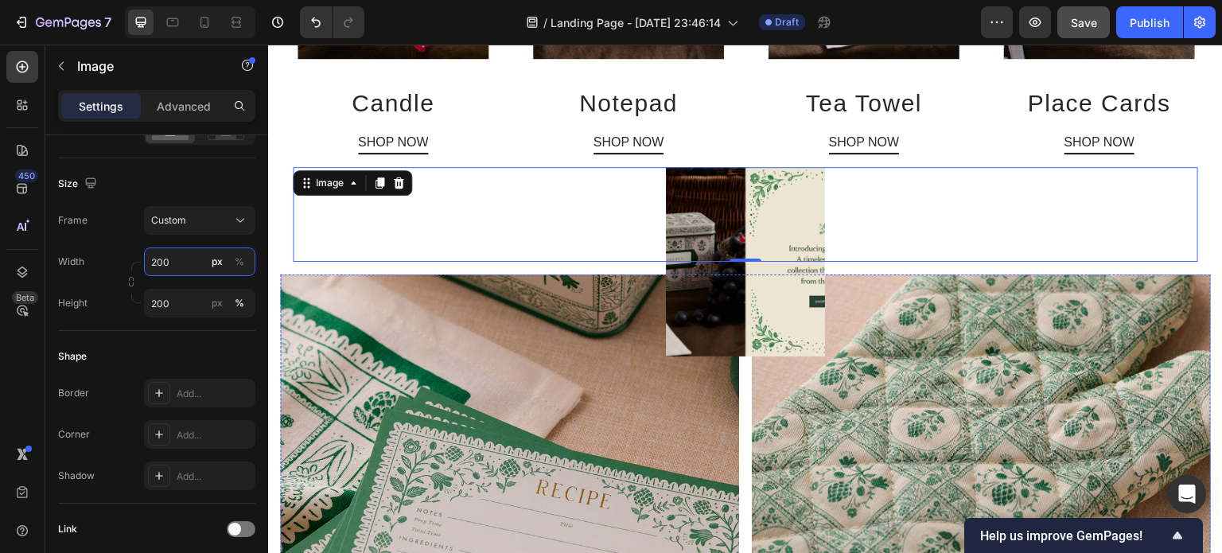
scroll to position [815, 0]
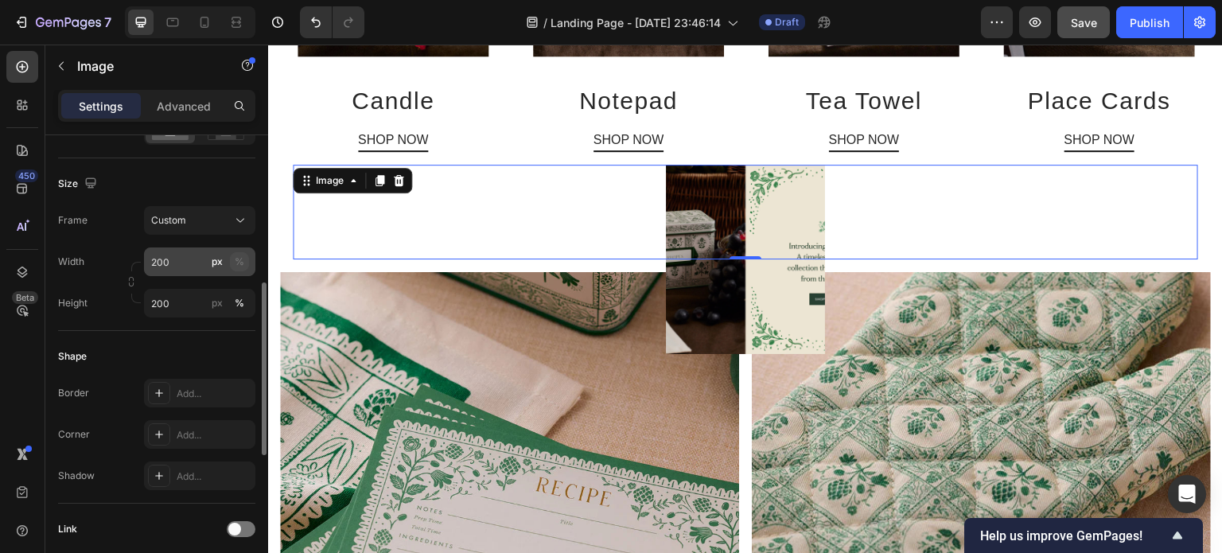
click at [235, 258] on div "%" at bounding box center [240, 262] width 10 height 14
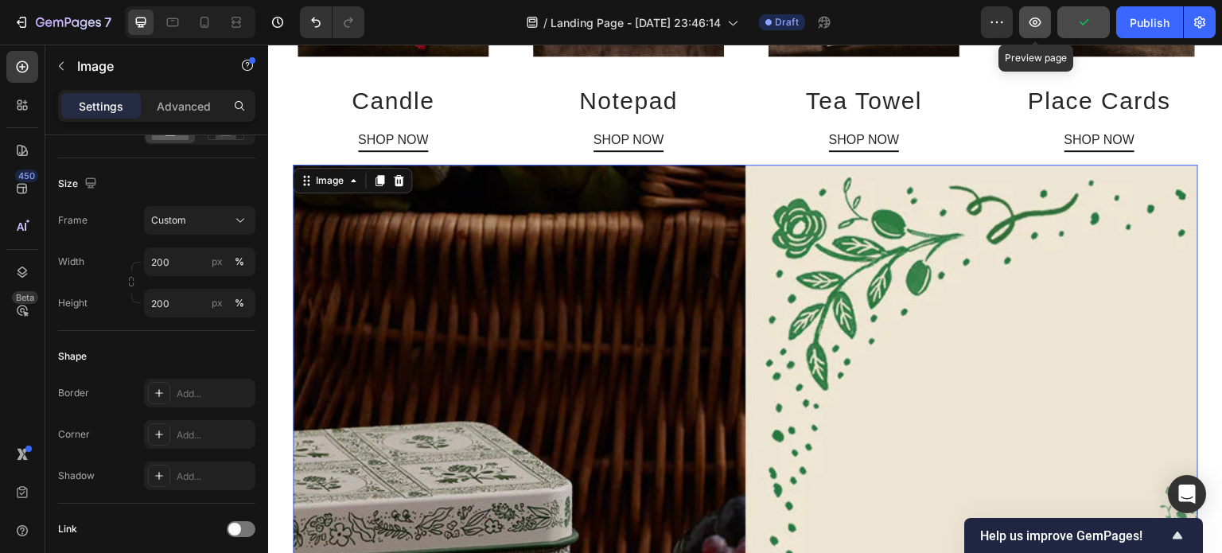
click at [1041, 18] on icon "button" at bounding box center [1035, 22] width 16 height 16
click at [156, 262] on input "200" at bounding box center [199, 261] width 111 height 29
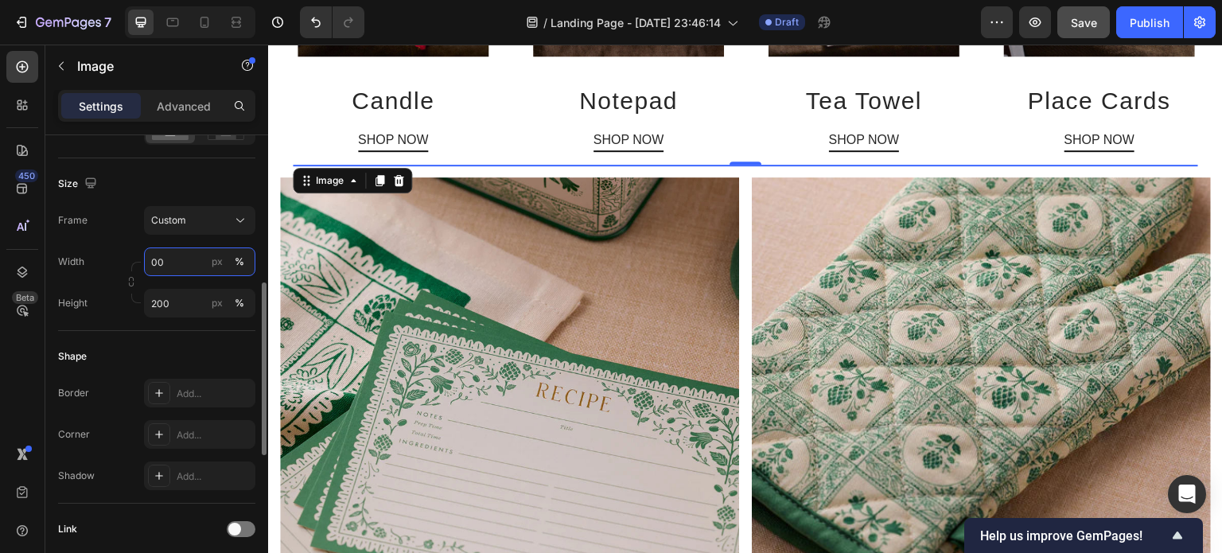
type input "0"
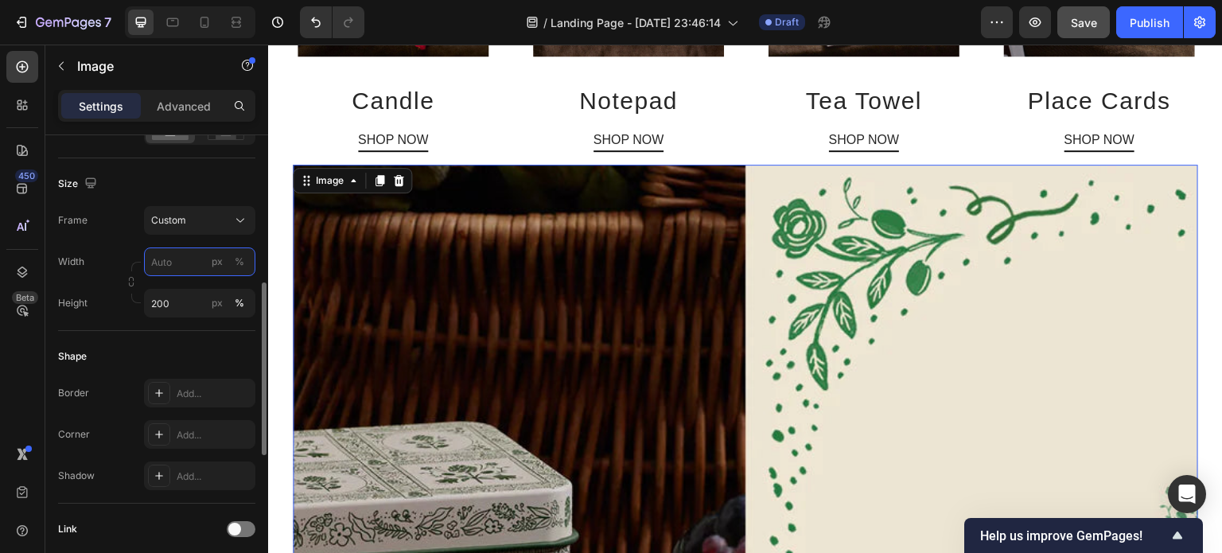
type input "0"
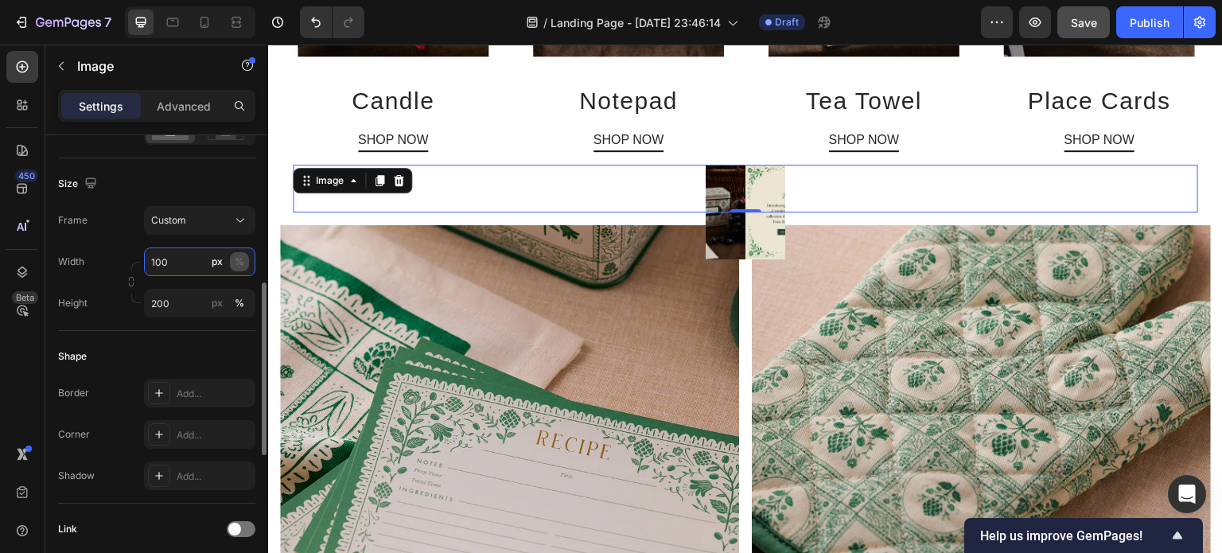
type input "100"
click at [239, 263] on div "%" at bounding box center [240, 262] width 10 height 14
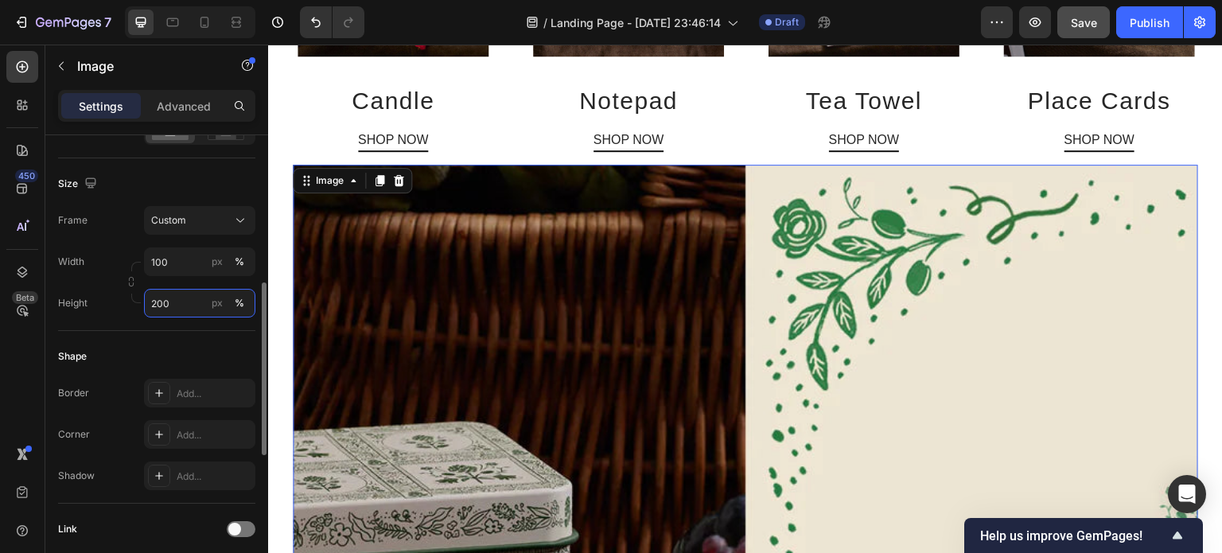
click at [178, 298] on input "200" at bounding box center [199, 303] width 111 height 29
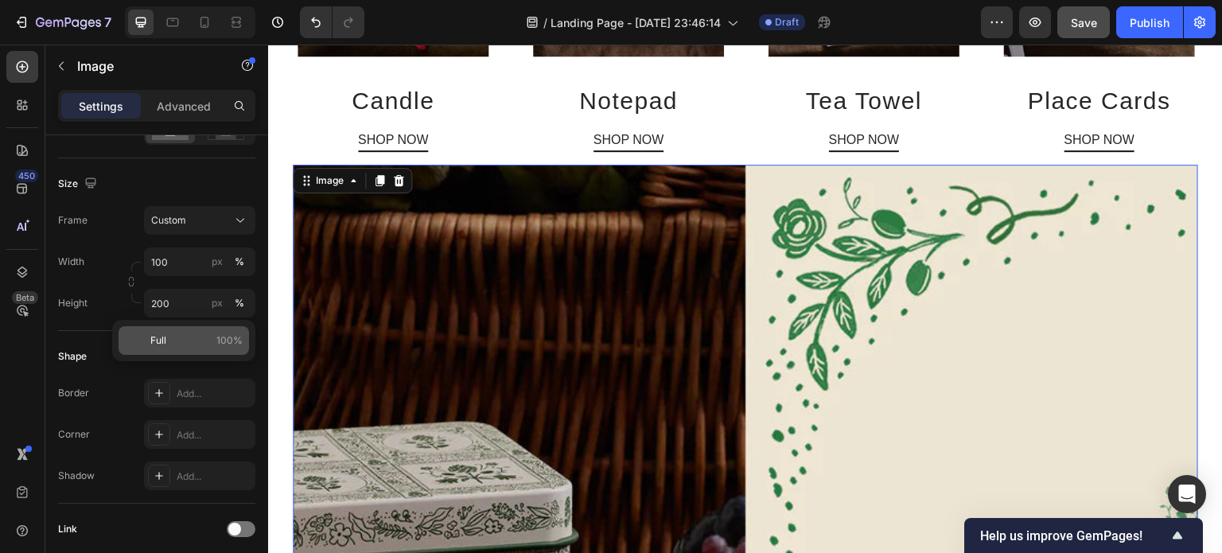
click at [171, 334] on p "Full 100%" at bounding box center [196, 340] width 92 height 14
type input "100"
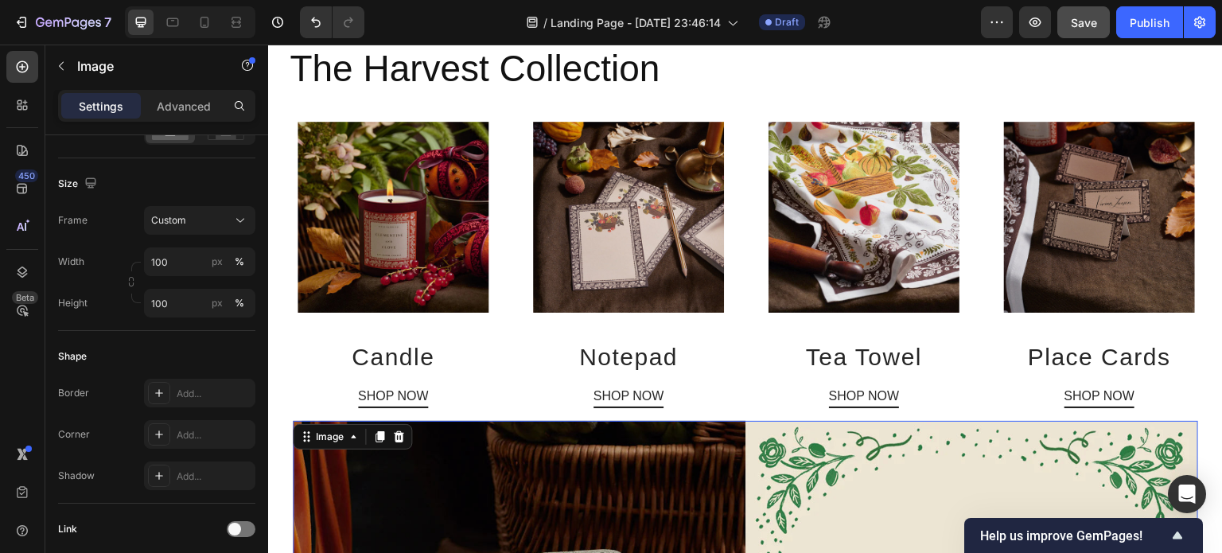
scroll to position [458, 0]
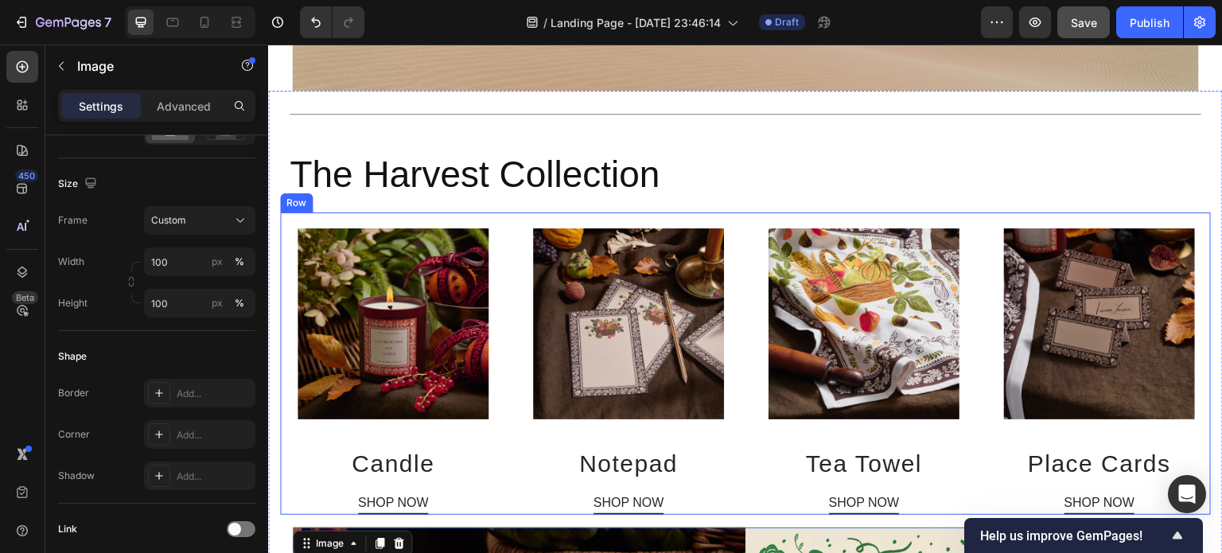
click at [503, 243] on div "Image Candle Heading SHOP NOW Button Image Notepad Heading SHOP NOW Button Imag…" at bounding box center [745, 363] width 931 height 302
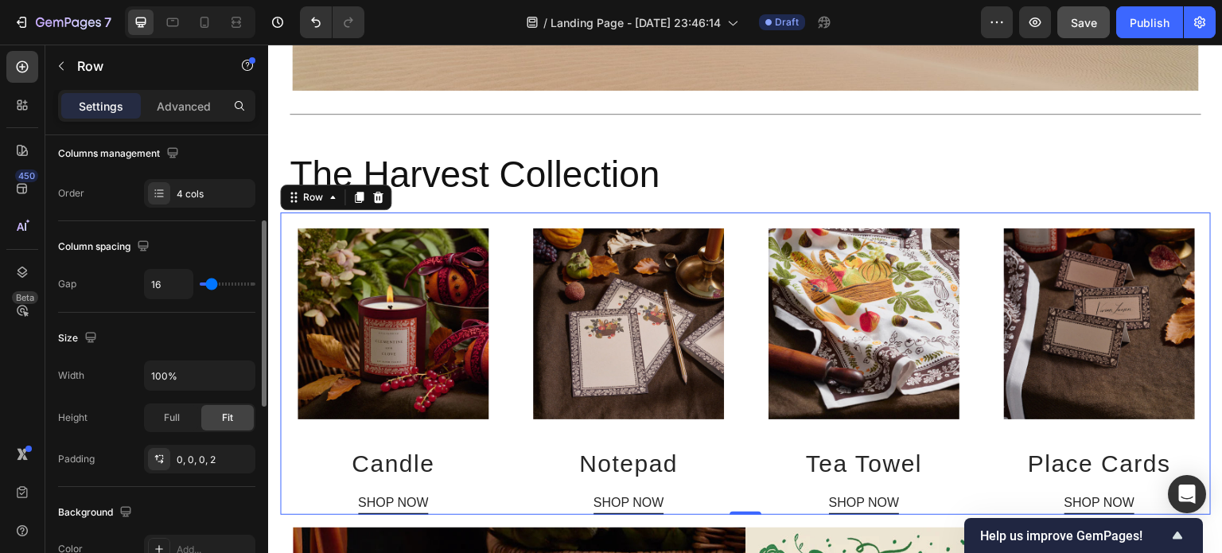
scroll to position [216, 0]
type input "22"
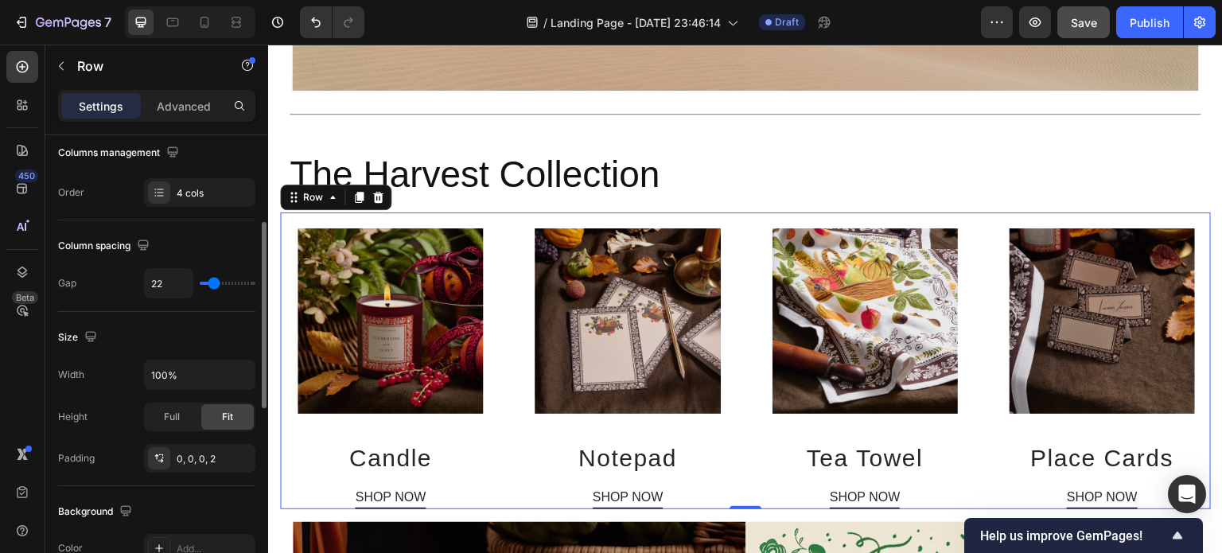
type input "25"
type input "27"
type input "32"
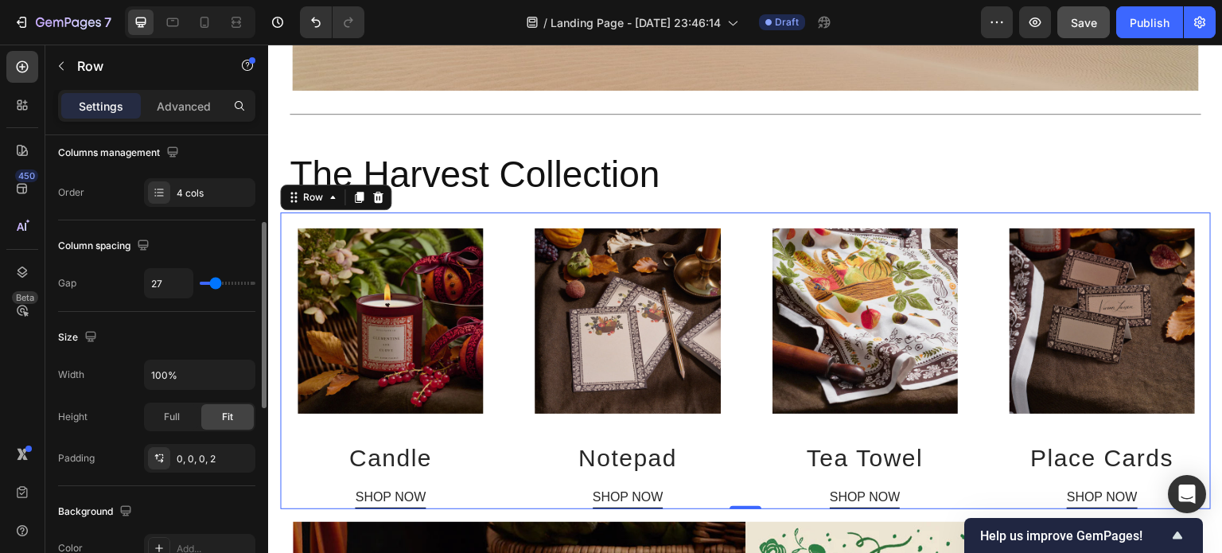
type input "32"
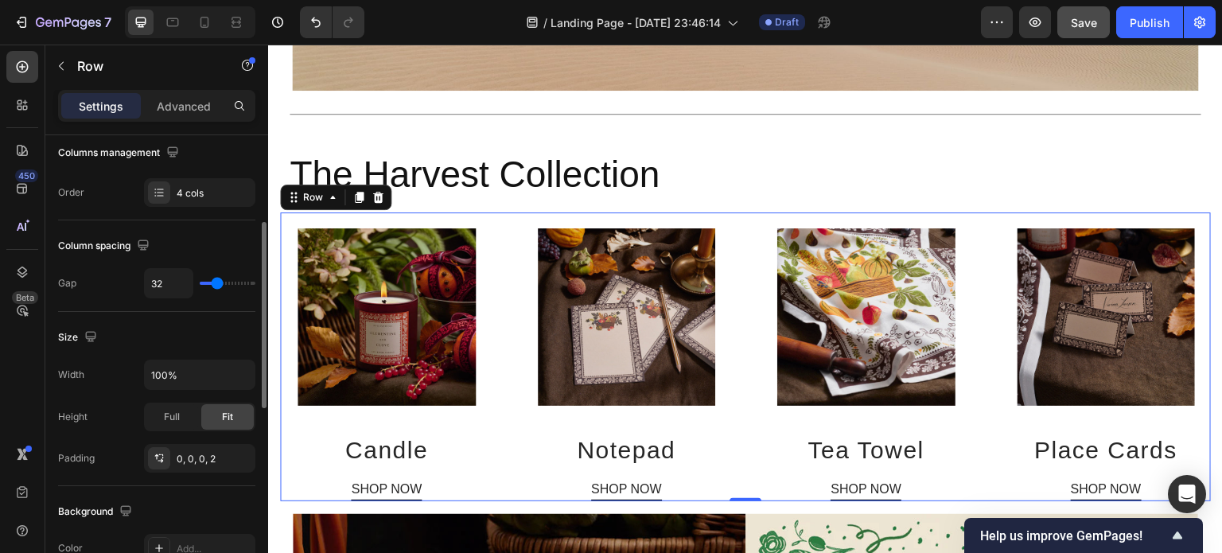
type input "38"
type input "43"
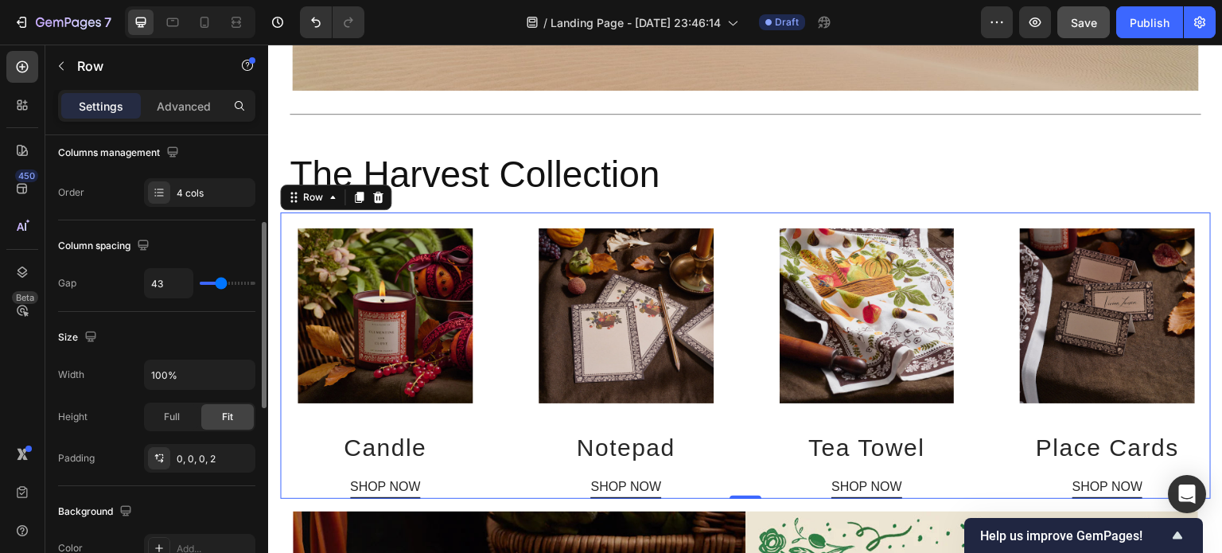
type input "41"
type input "27"
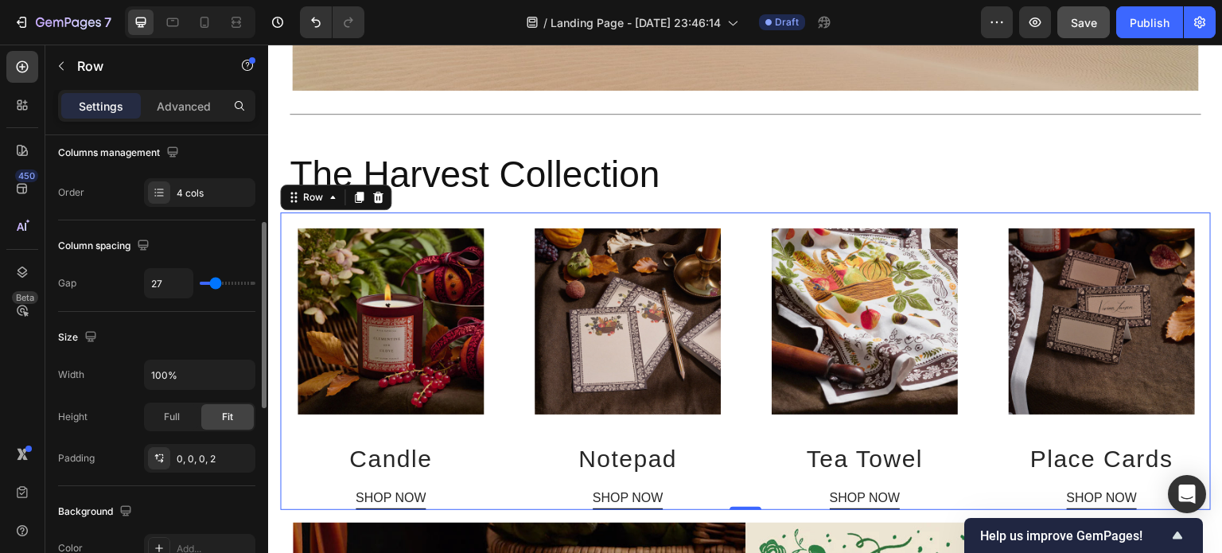
type input "16"
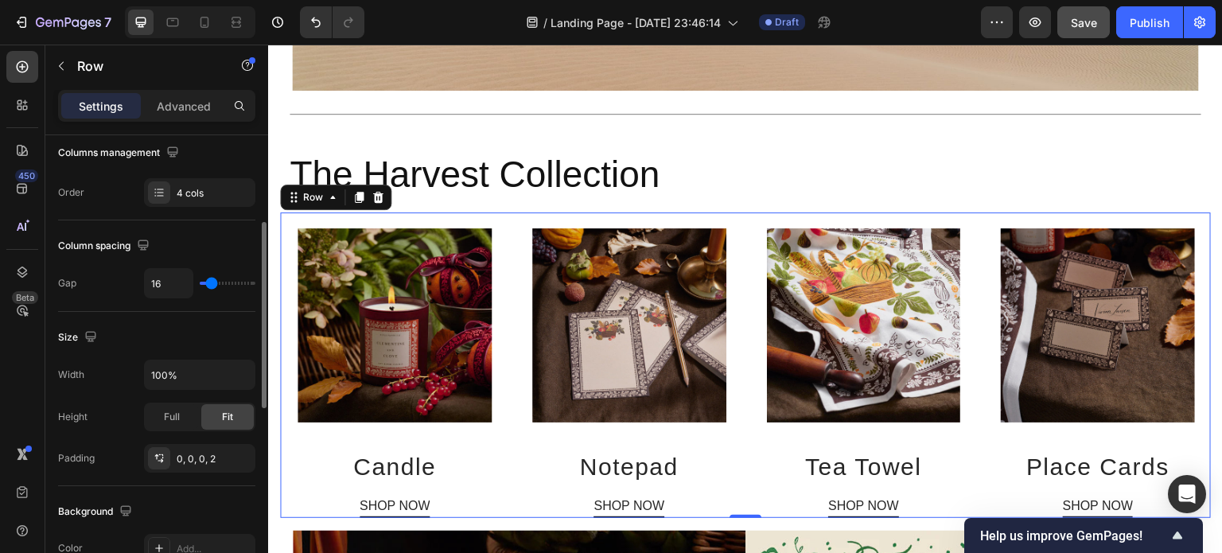
type input "11"
type input "9"
type input "8"
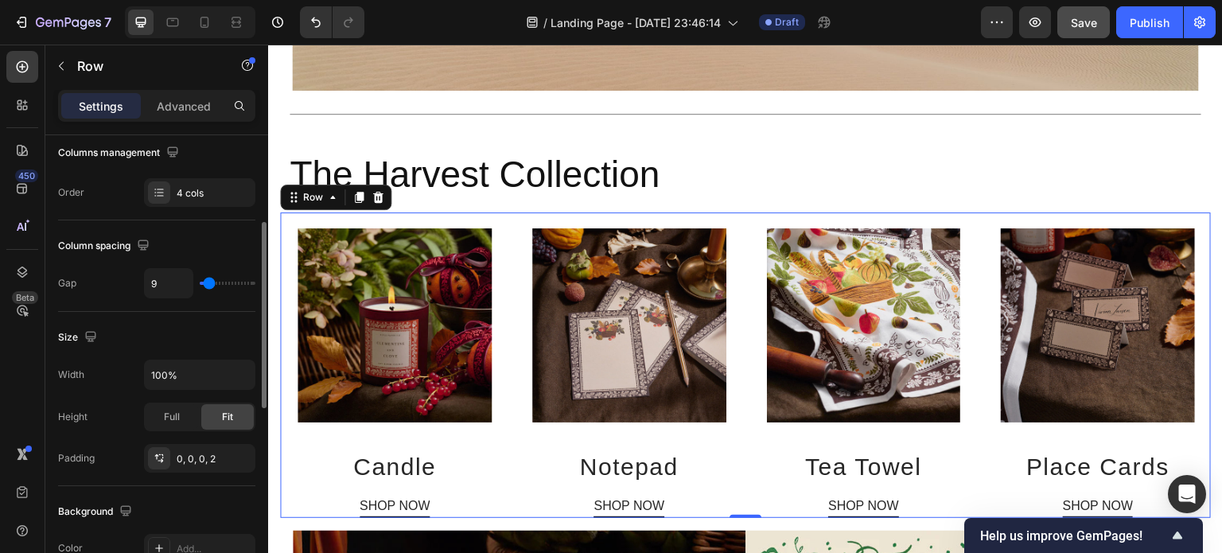
type input "8"
type input "6"
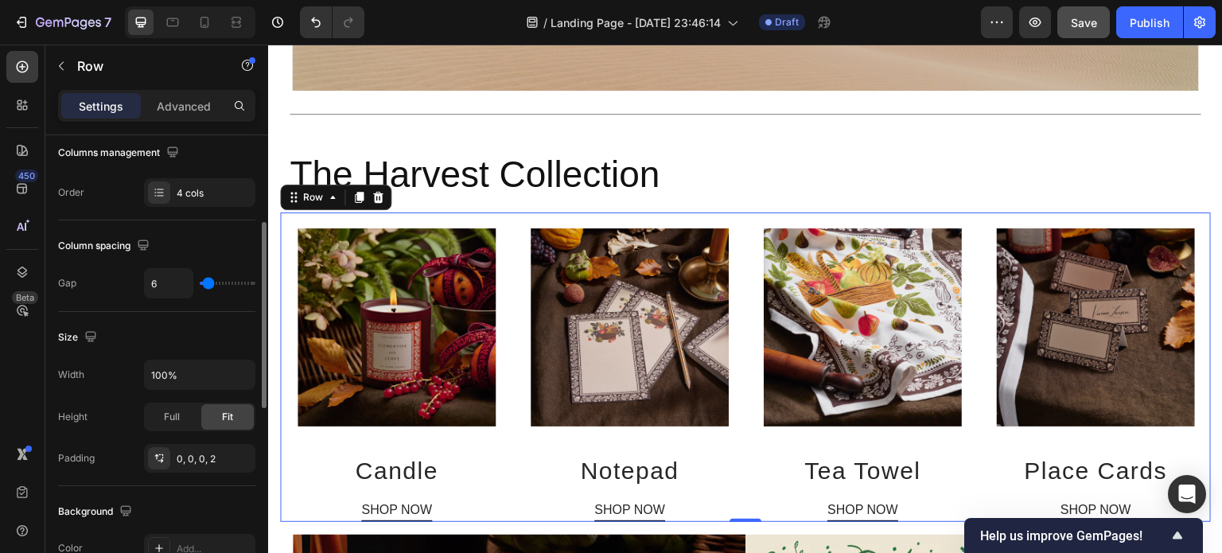
type input "4"
type input "2"
type input "0"
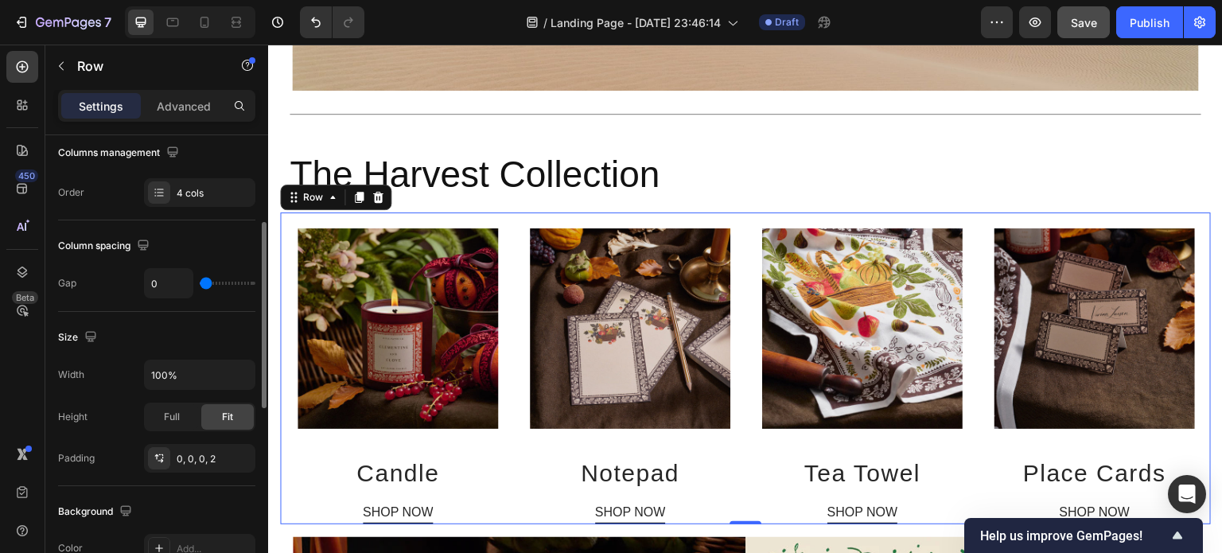
drag, startPoint x: 210, startPoint y: 282, endPoint x: 195, endPoint y: 285, distance: 15.3
type input "0"
click at [200, 285] on input "range" at bounding box center [228, 283] width 56 height 3
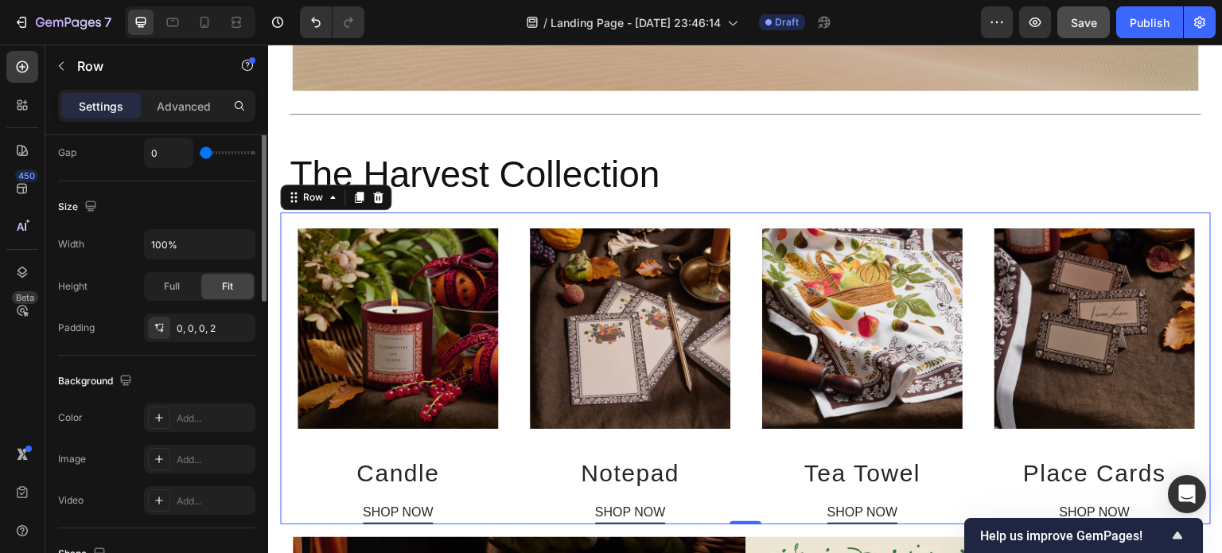
scroll to position [157, 0]
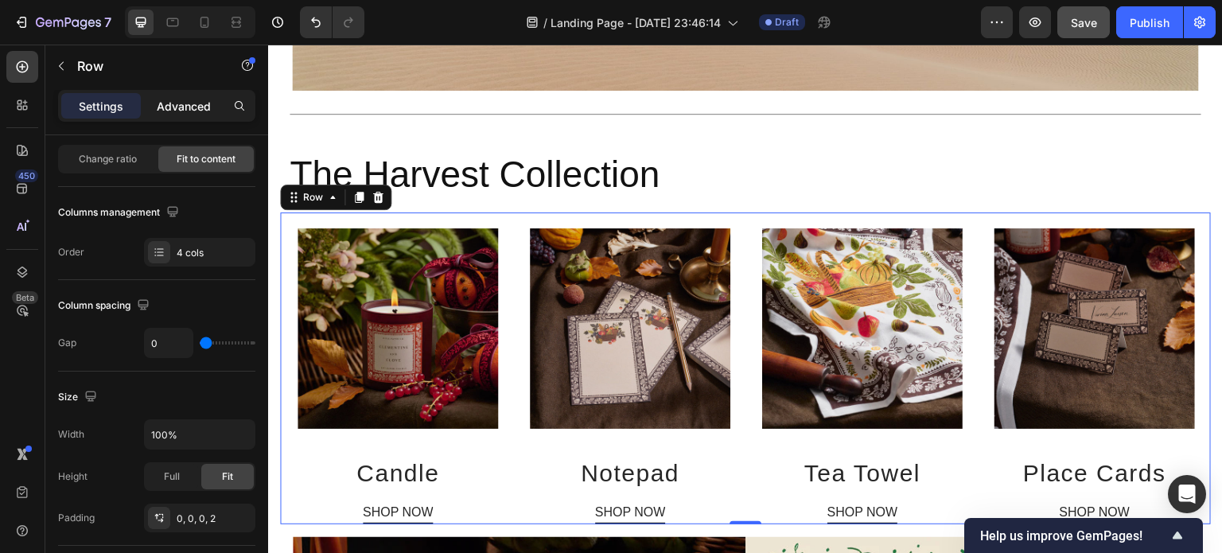
click at [200, 109] on p "Advanced" at bounding box center [184, 106] width 54 height 17
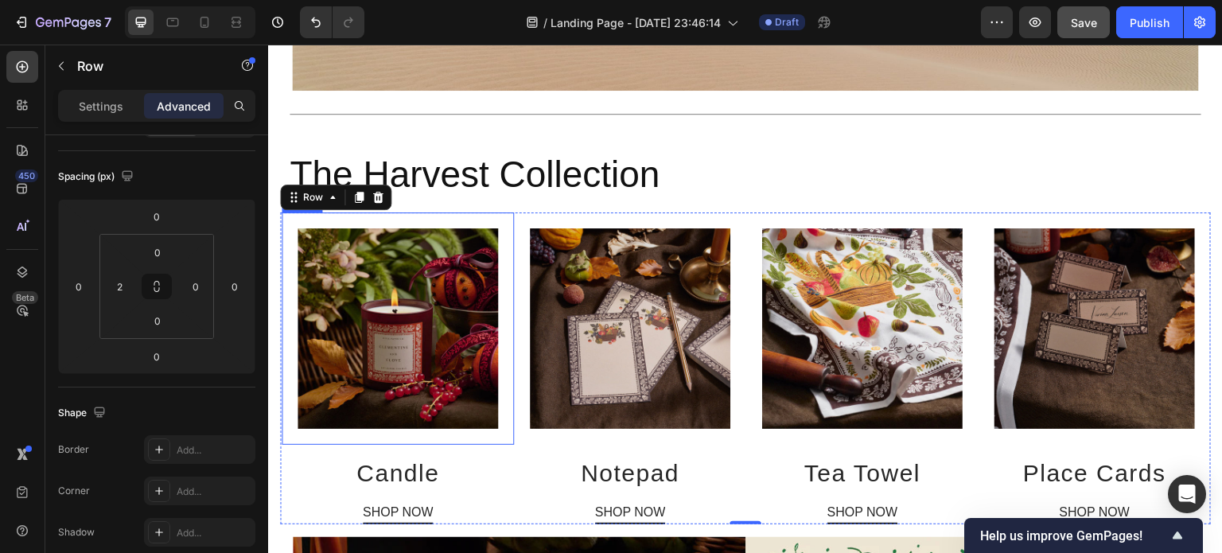
click at [459, 267] on img at bounding box center [398, 328] width 200 height 200
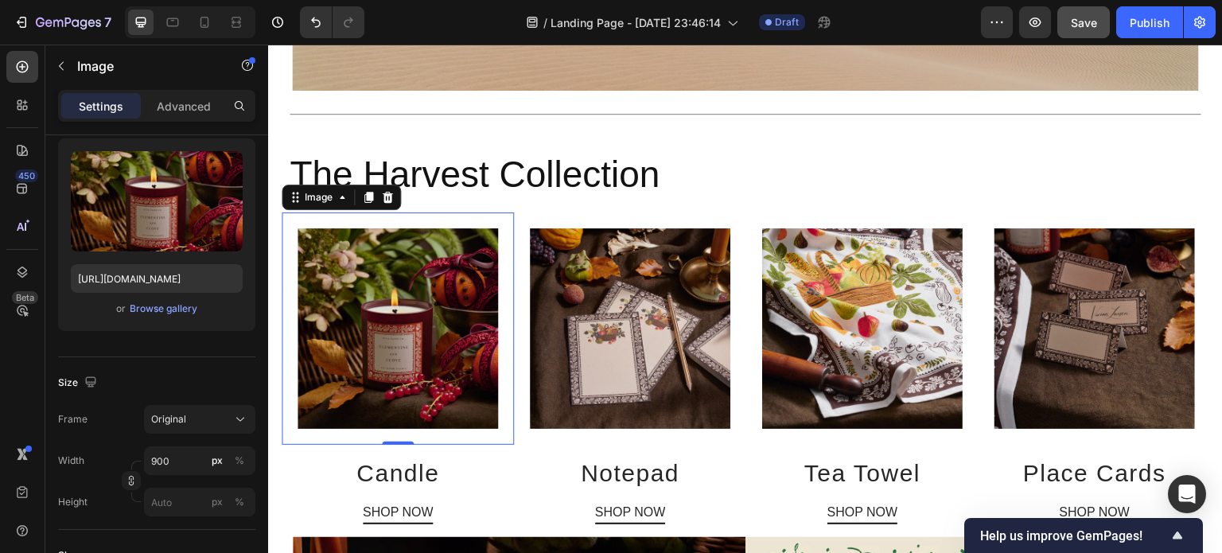
scroll to position [0, 0]
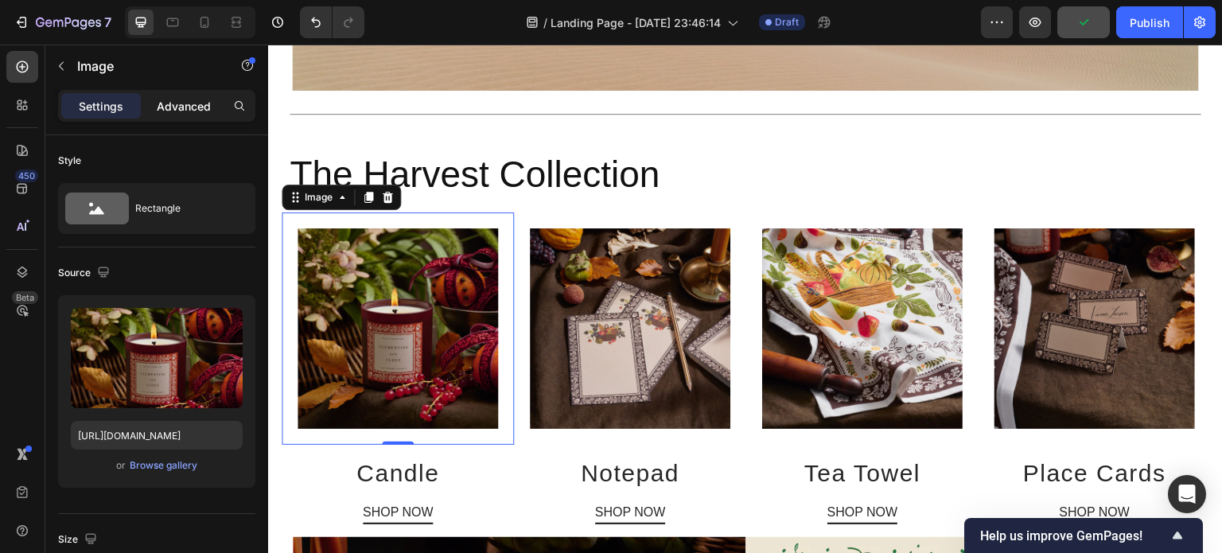
click at [186, 107] on p "Advanced" at bounding box center [184, 106] width 54 height 17
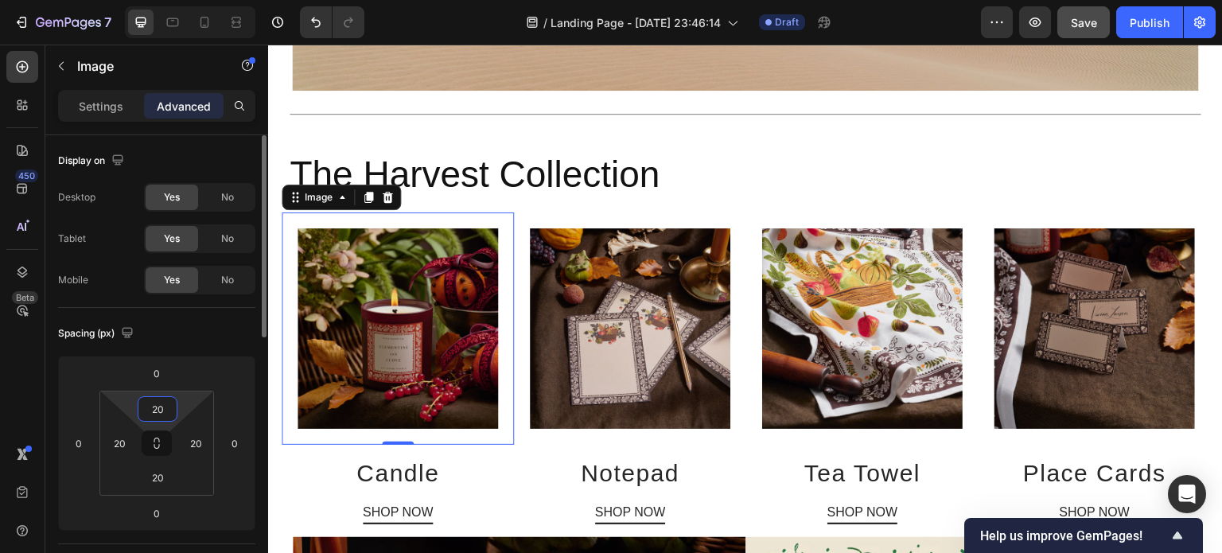
click at [166, 403] on input "20" at bounding box center [158, 409] width 32 height 24
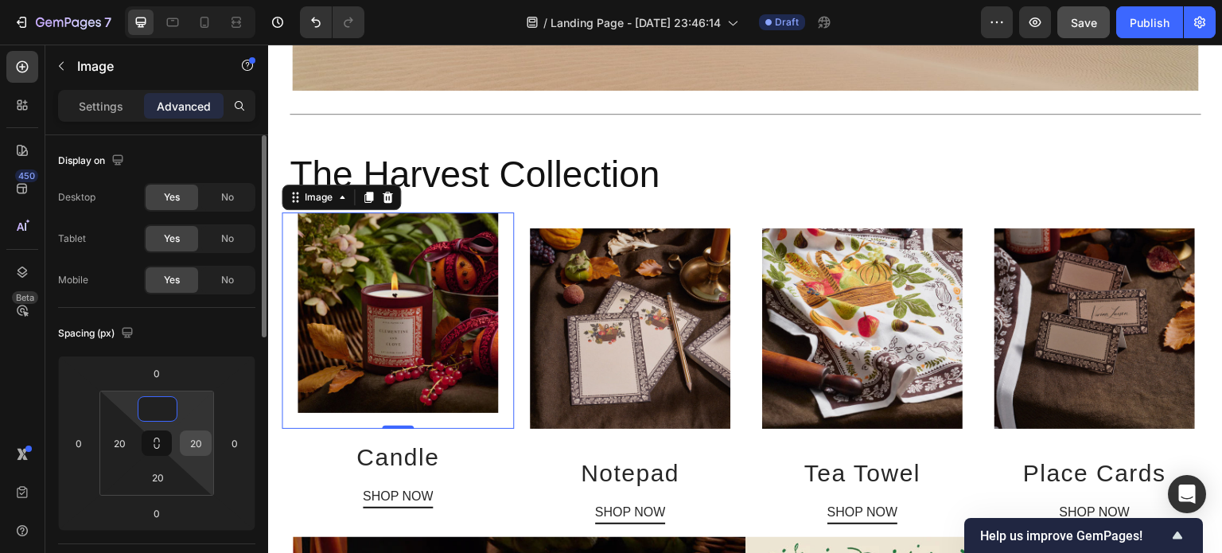
type input "0"
click at [199, 445] on input "20" at bounding box center [196, 443] width 24 height 24
type input "0"
click at [161, 480] on input "20" at bounding box center [158, 477] width 32 height 24
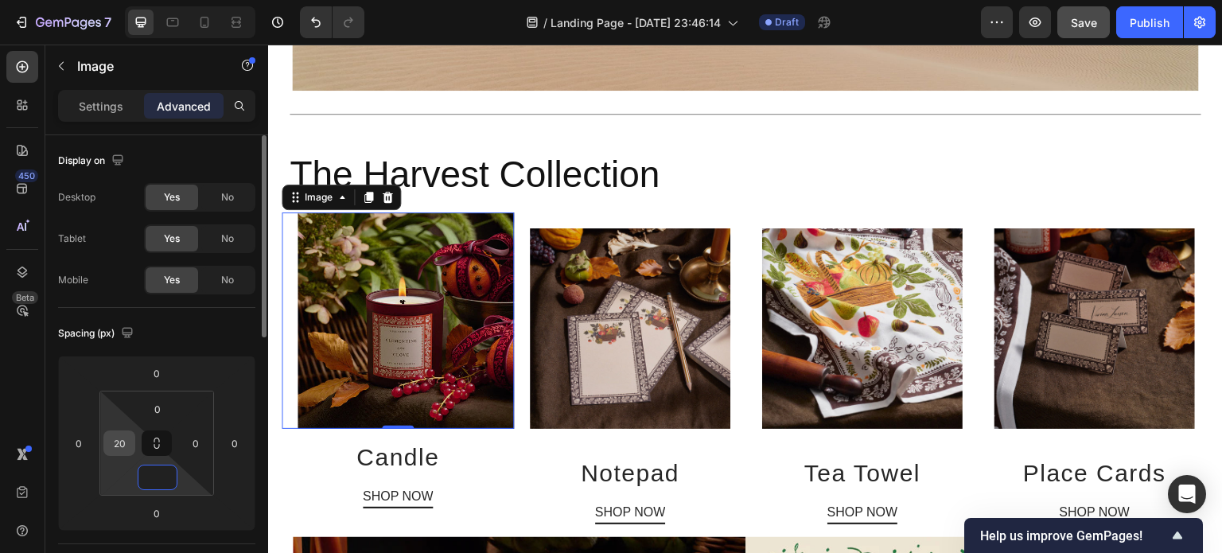
type input "0"
click at [127, 449] on input "20" at bounding box center [119, 443] width 24 height 24
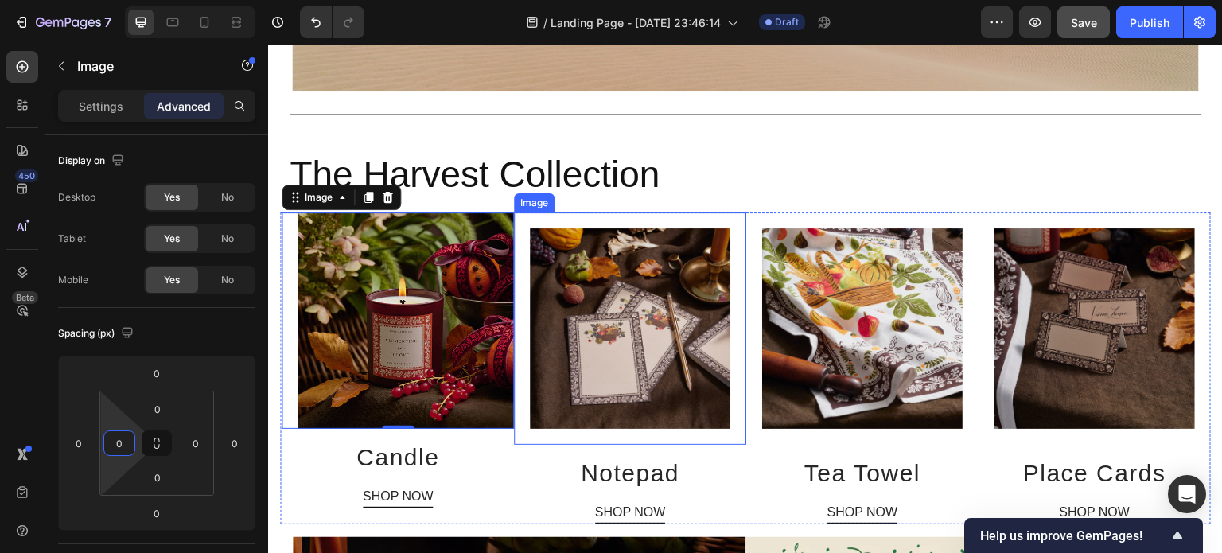
click at [597, 324] on img at bounding box center [630, 328] width 200 height 200
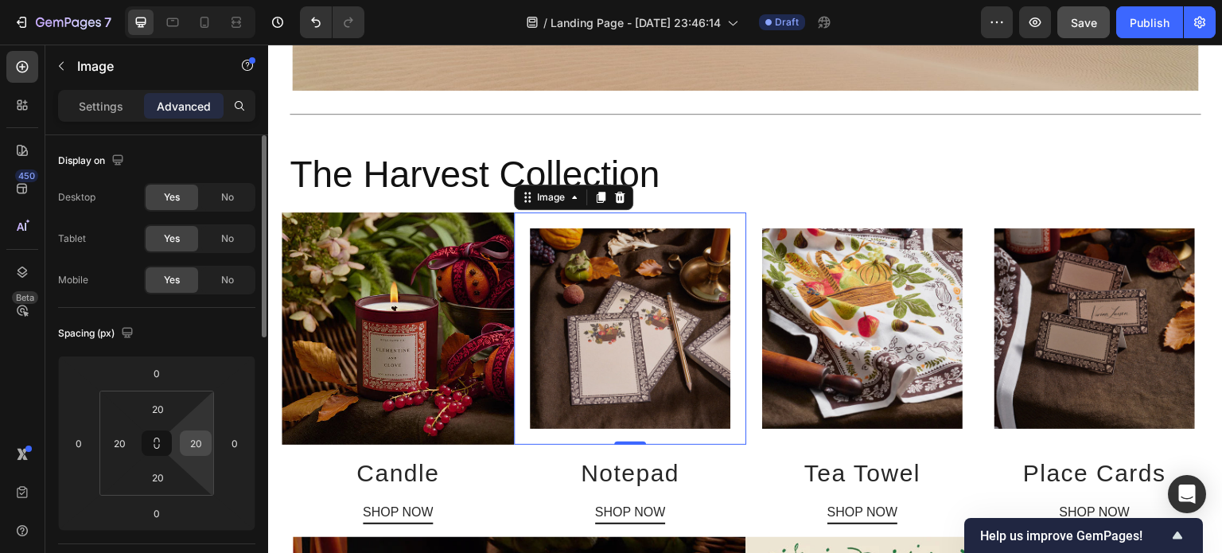
click at [202, 444] on input "20" at bounding box center [196, 443] width 24 height 24
type input "0"
click at [153, 406] on input "20" at bounding box center [158, 409] width 32 height 24
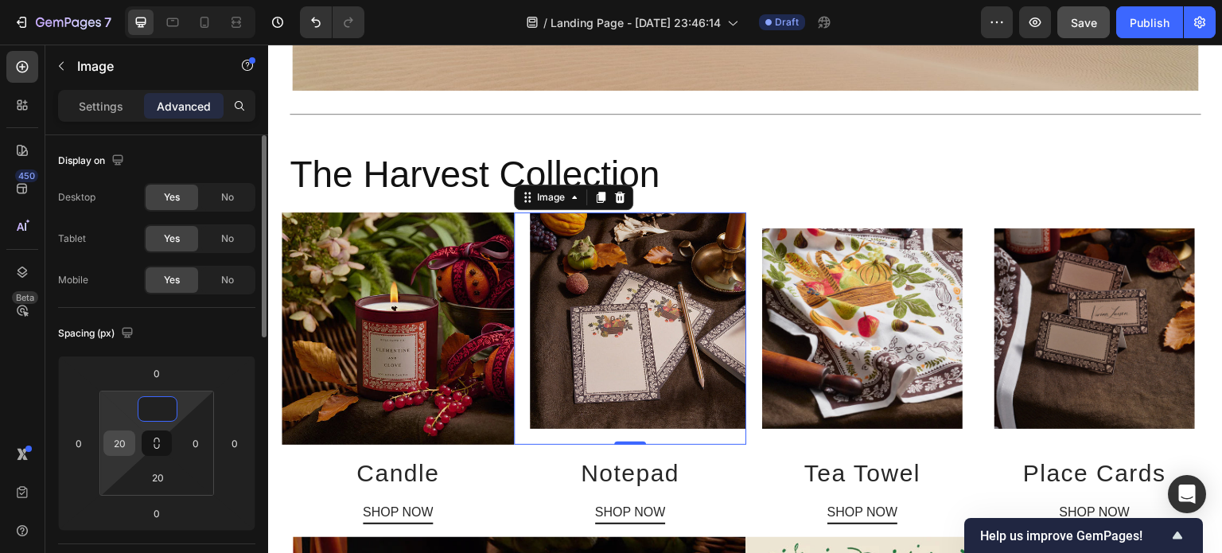
type input "0"
click at [119, 438] on input "20" at bounding box center [119, 443] width 24 height 24
type input "0"
click at [162, 480] on input "20" at bounding box center [158, 477] width 32 height 24
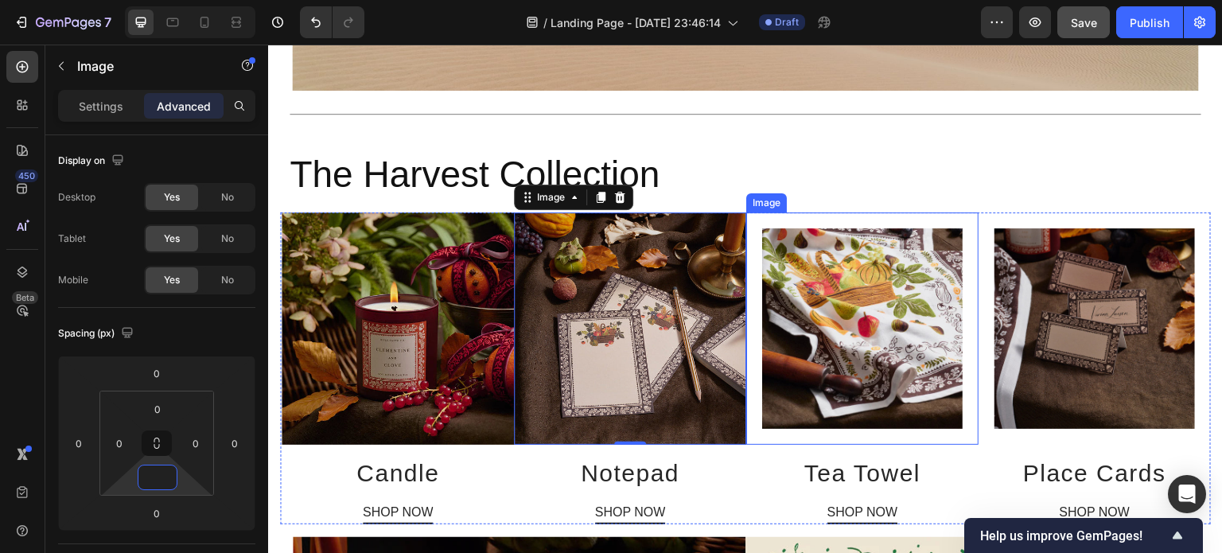
click at [818, 327] on img at bounding box center [862, 328] width 200 height 200
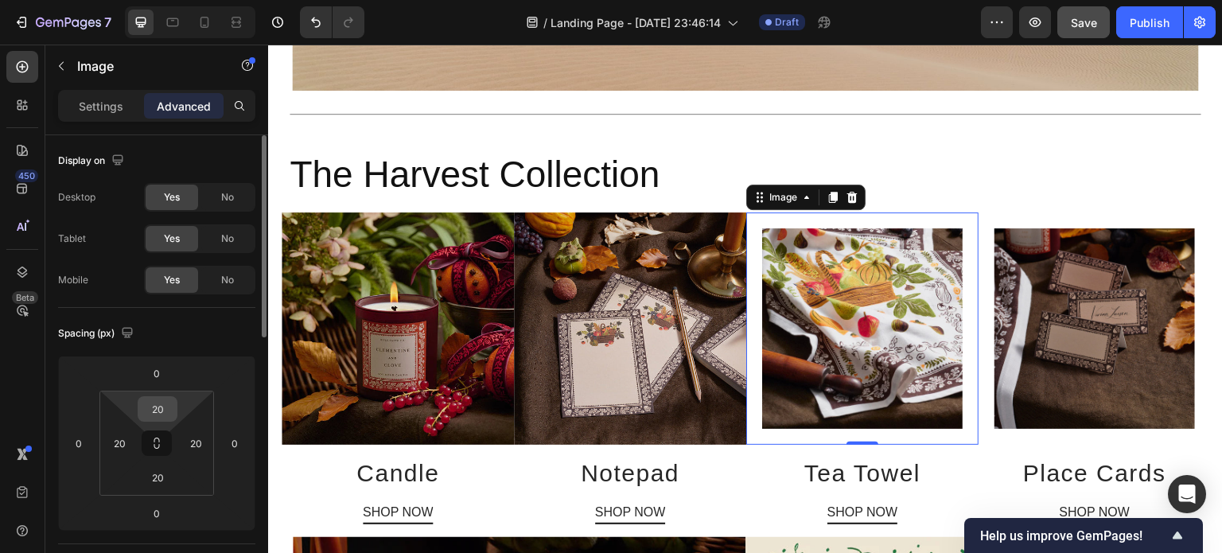
click at [159, 412] on input "20" at bounding box center [158, 409] width 32 height 24
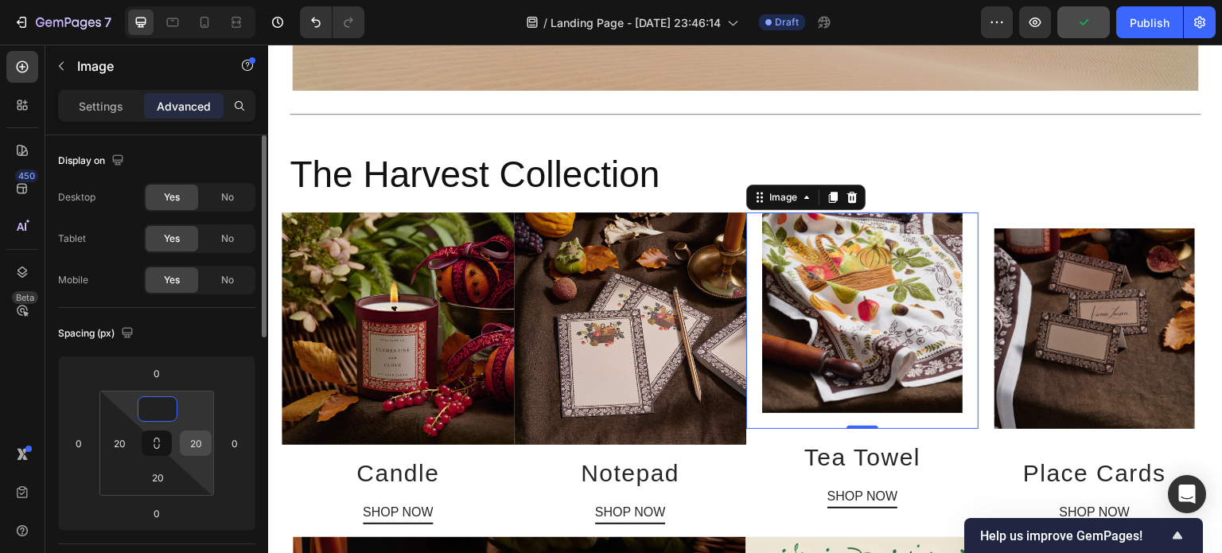
type input "0"
click at [197, 445] on input "20" at bounding box center [196, 443] width 24 height 24
type input "0"
click at [160, 477] on input "20" at bounding box center [158, 477] width 32 height 24
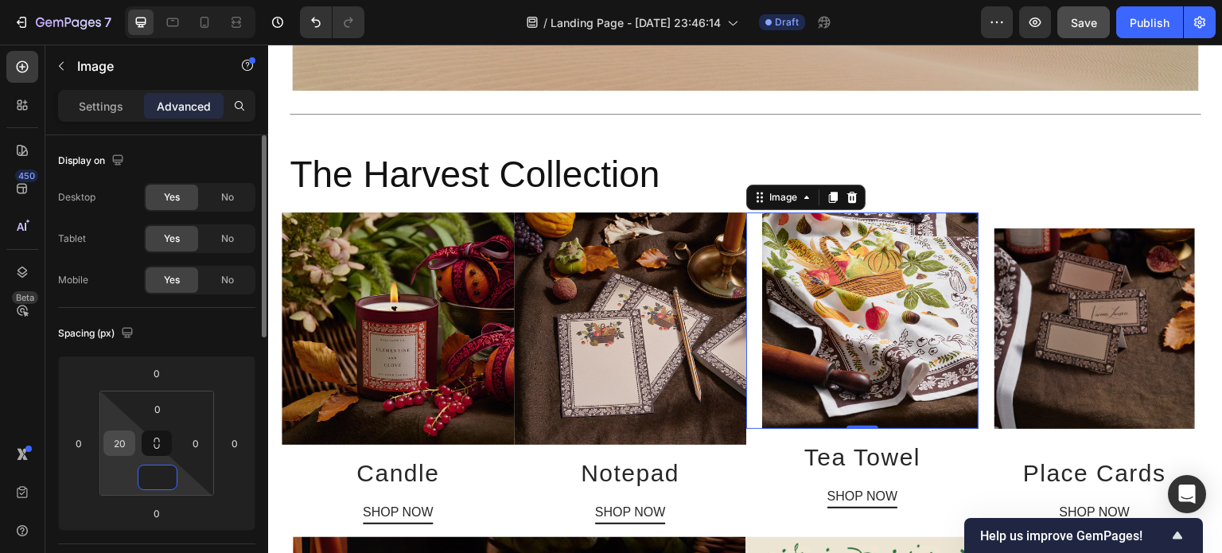
type input "0"
click at [118, 451] on input "20" at bounding box center [119, 443] width 24 height 24
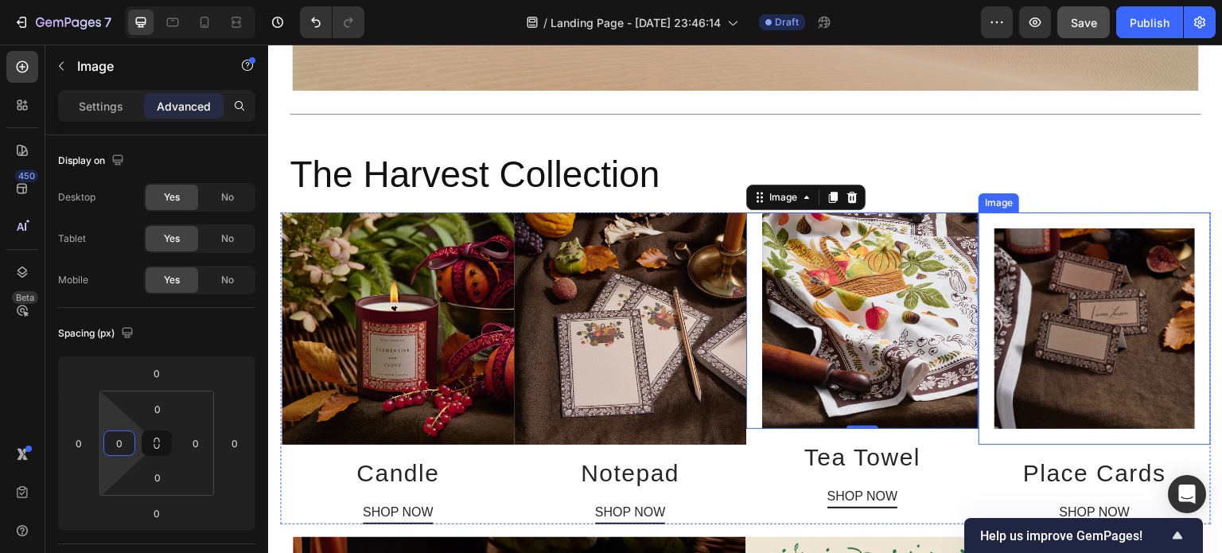
click at [1014, 347] on img at bounding box center [1094, 328] width 200 height 200
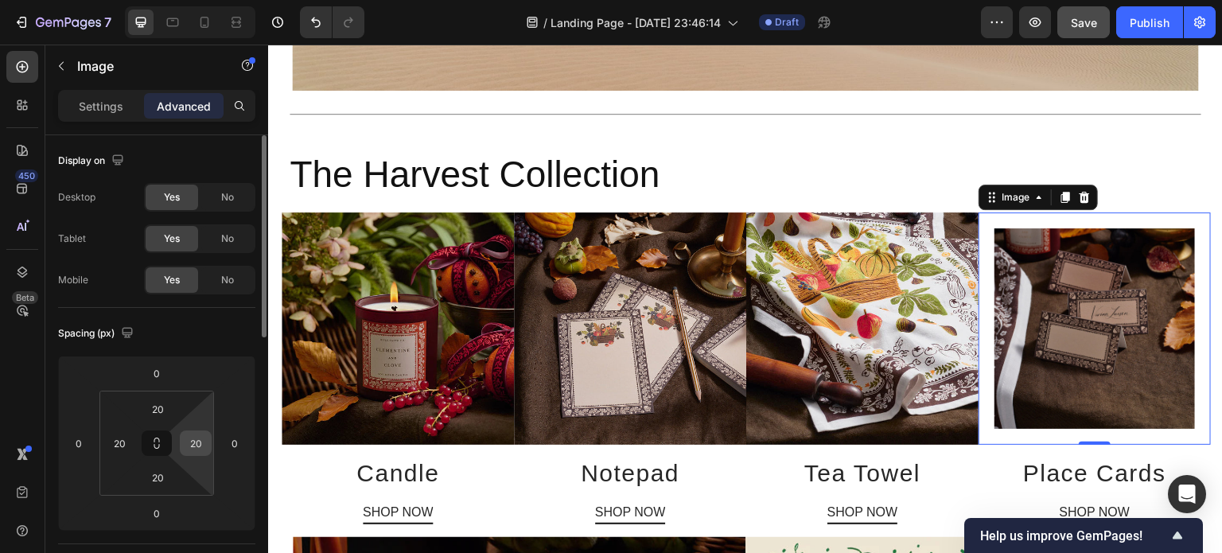
click at [198, 438] on input "20" at bounding box center [196, 443] width 24 height 24
type input "0"
click at [165, 411] on input "20" at bounding box center [158, 409] width 32 height 24
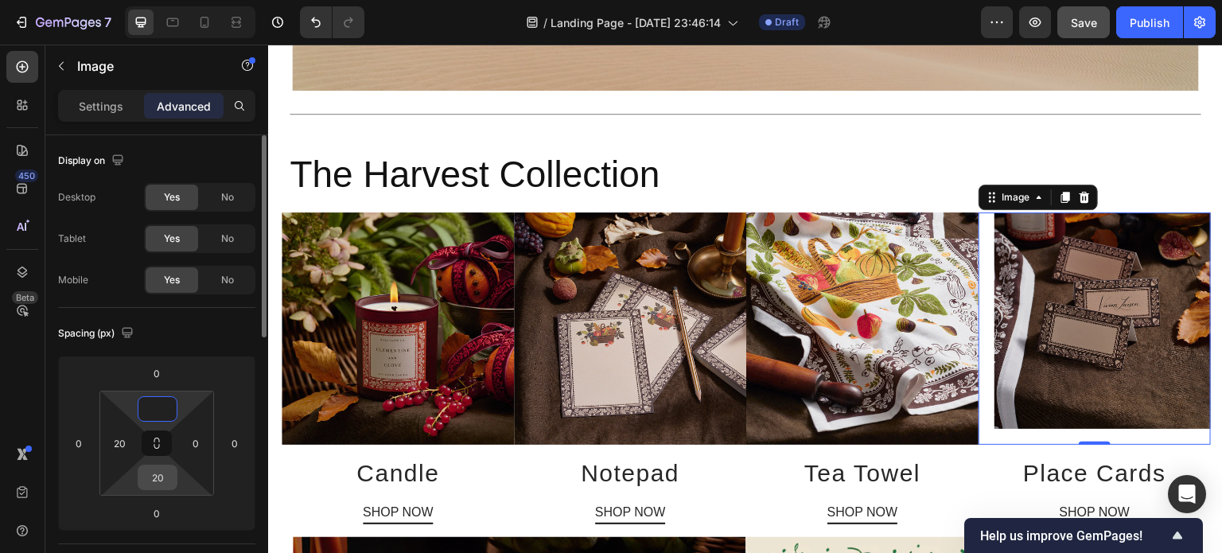
type input "0"
click at [163, 473] on input "20" at bounding box center [158, 477] width 32 height 24
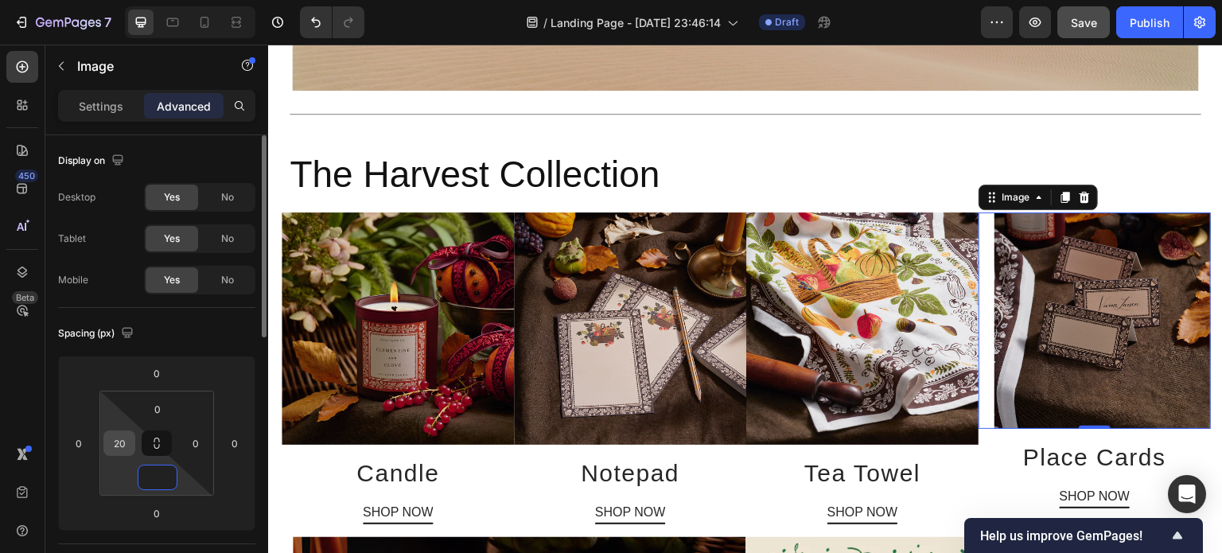
type input "0"
click at [123, 443] on input "20" at bounding box center [119, 443] width 24 height 24
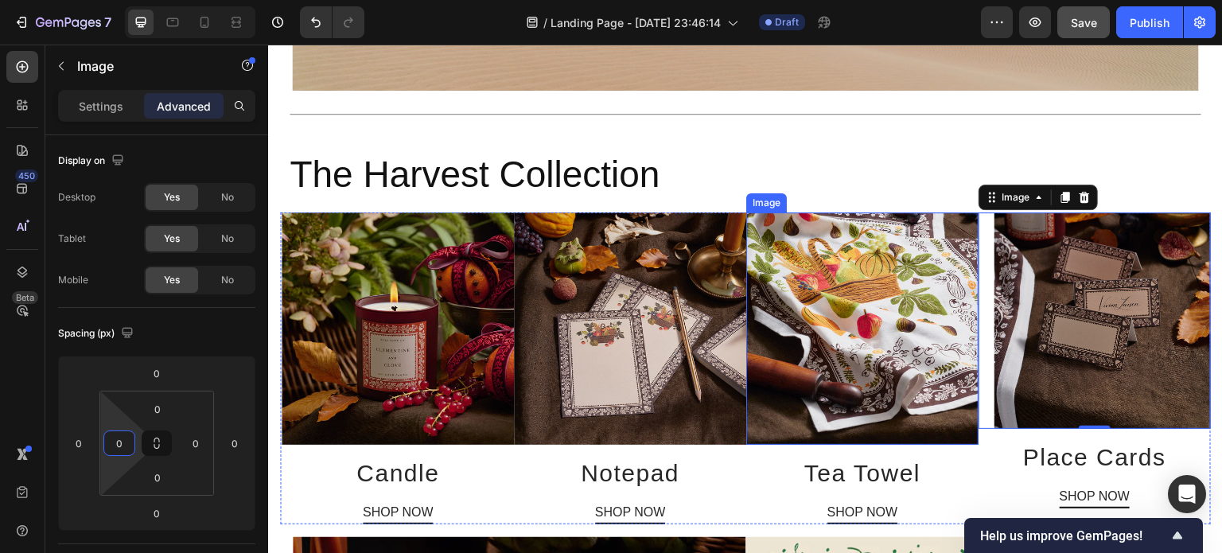
click at [881, 334] on img at bounding box center [862, 328] width 232 height 232
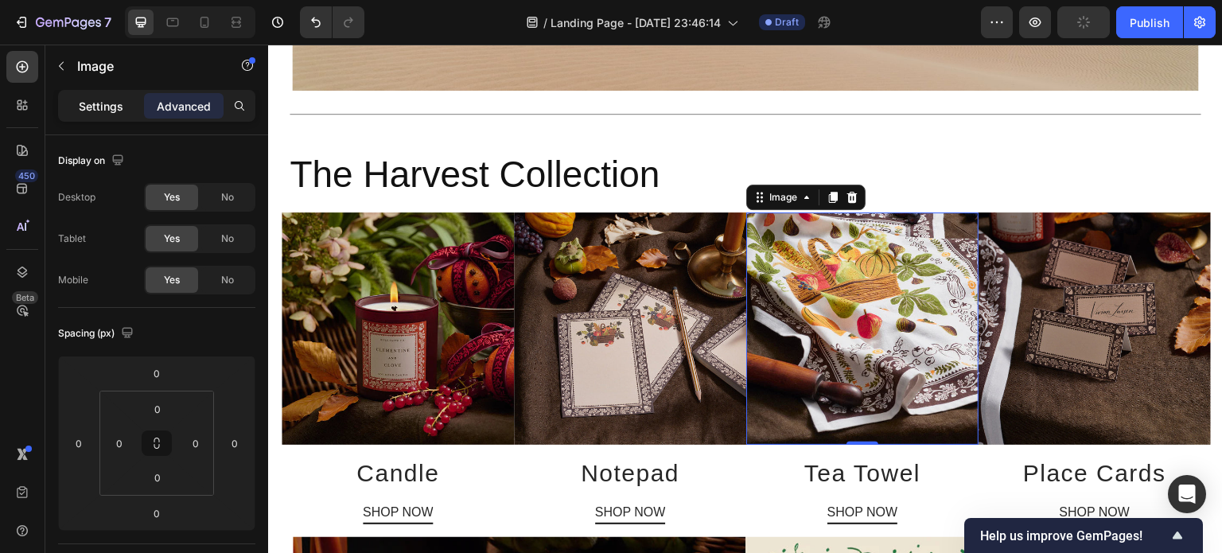
click at [99, 108] on p "Settings" at bounding box center [101, 106] width 45 height 17
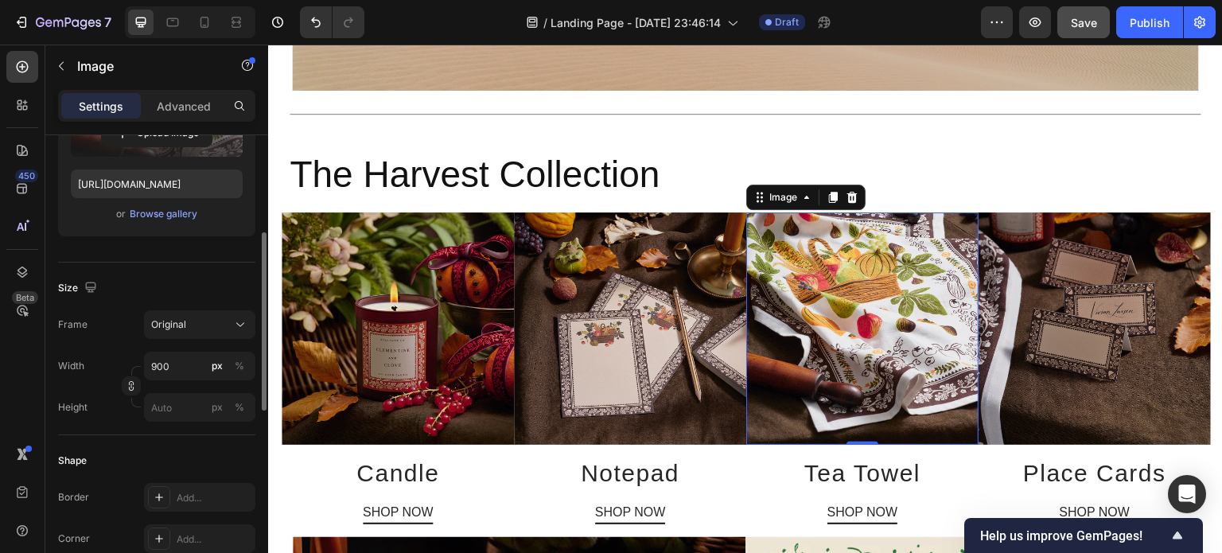
scroll to position [253, 0]
click at [189, 115] on div "Advanced" at bounding box center [184, 105] width 80 height 25
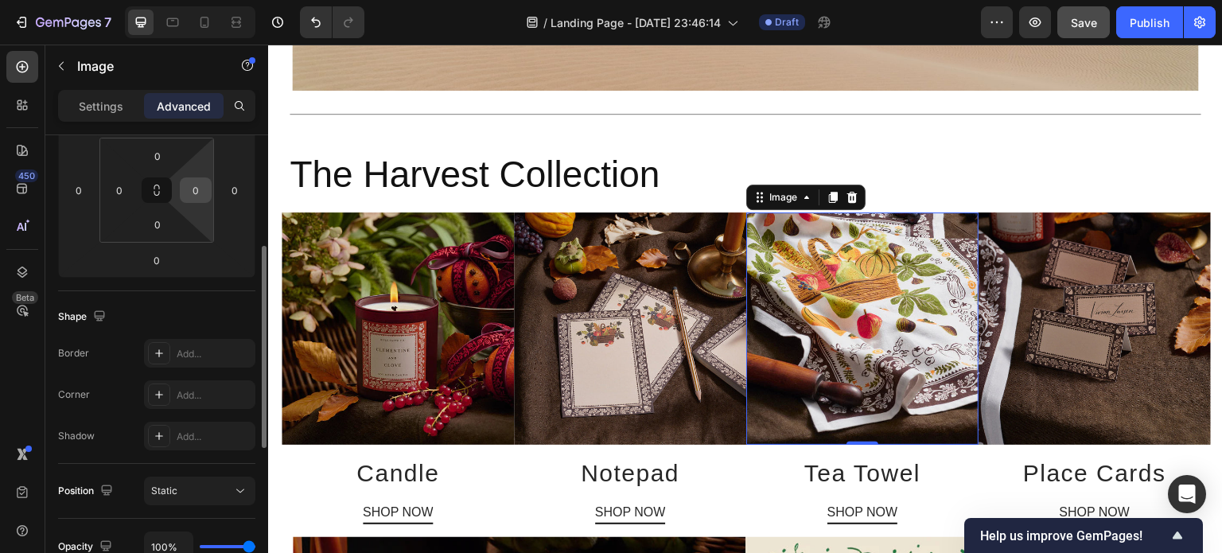
click at [200, 193] on input "0" at bounding box center [196, 190] width 24 height 24
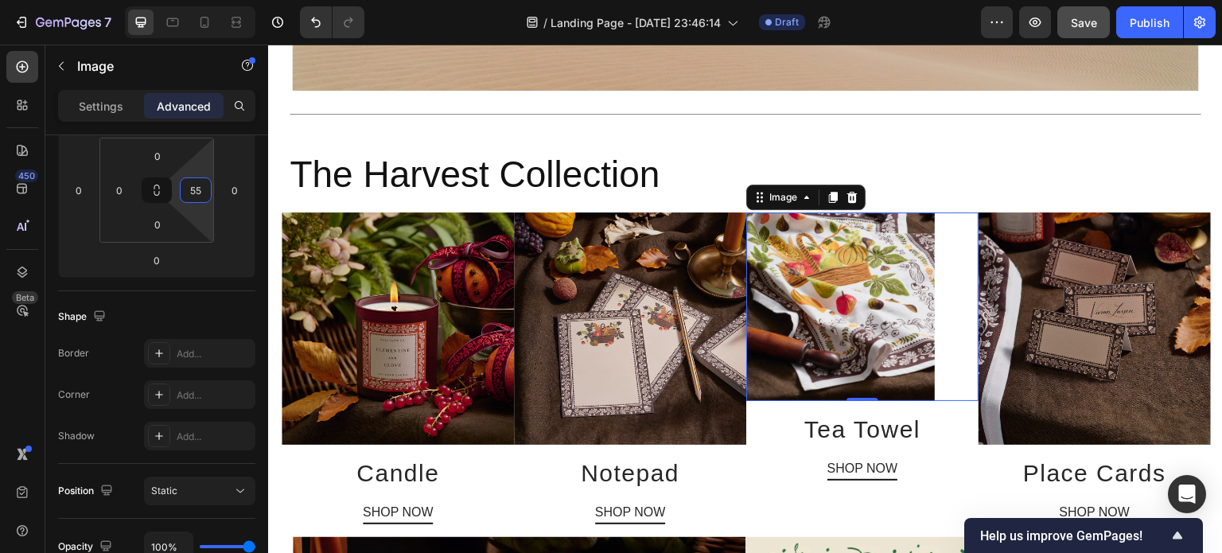
type input "55"
click at [954, 378] on div "Image 0" at bounding box center [862, 306] width 232 height 189
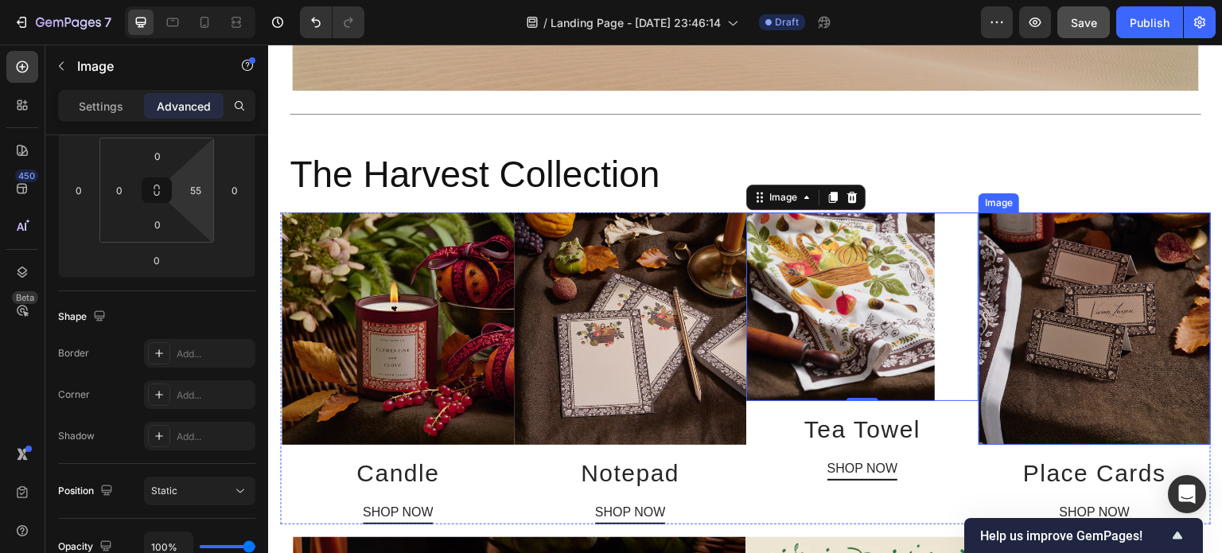
click at [1016, 391] on img at bounding box center [1095, 328] width 232 height 232
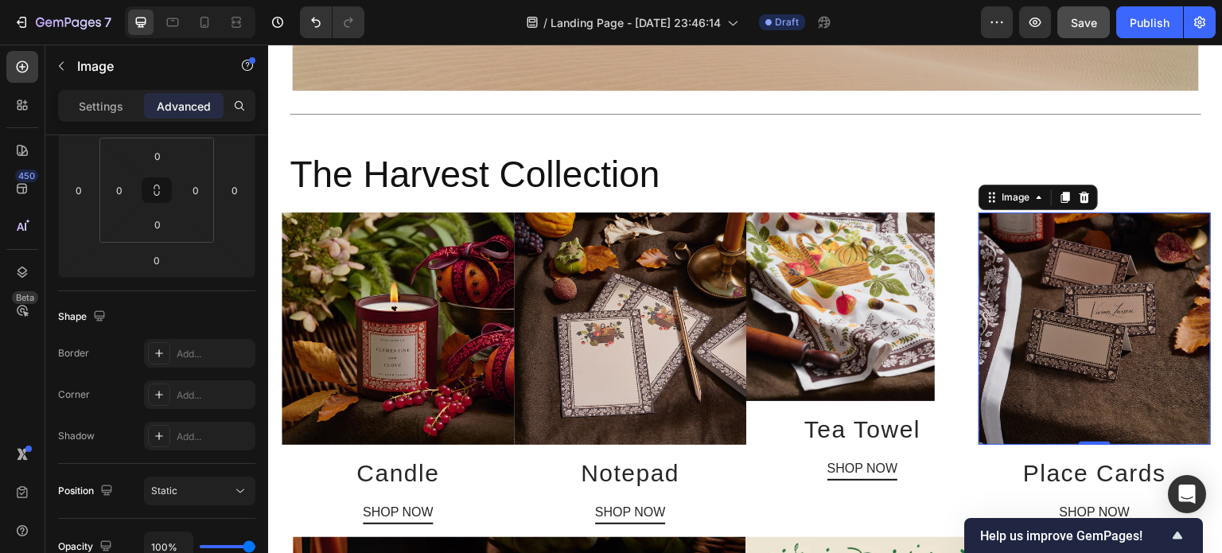
click at [979, 356] on img at bounding box center [1095, 328] width 232 height 232
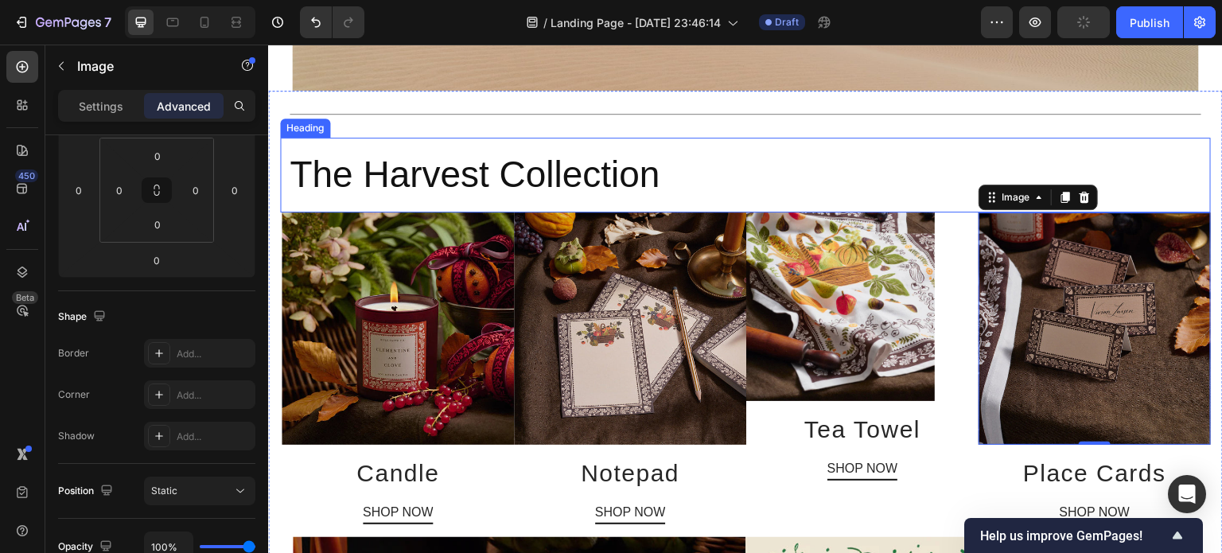
click at [670, 169] on h2 "The Harvest Collection" at bounding box center [749, 175] width 923 height 51
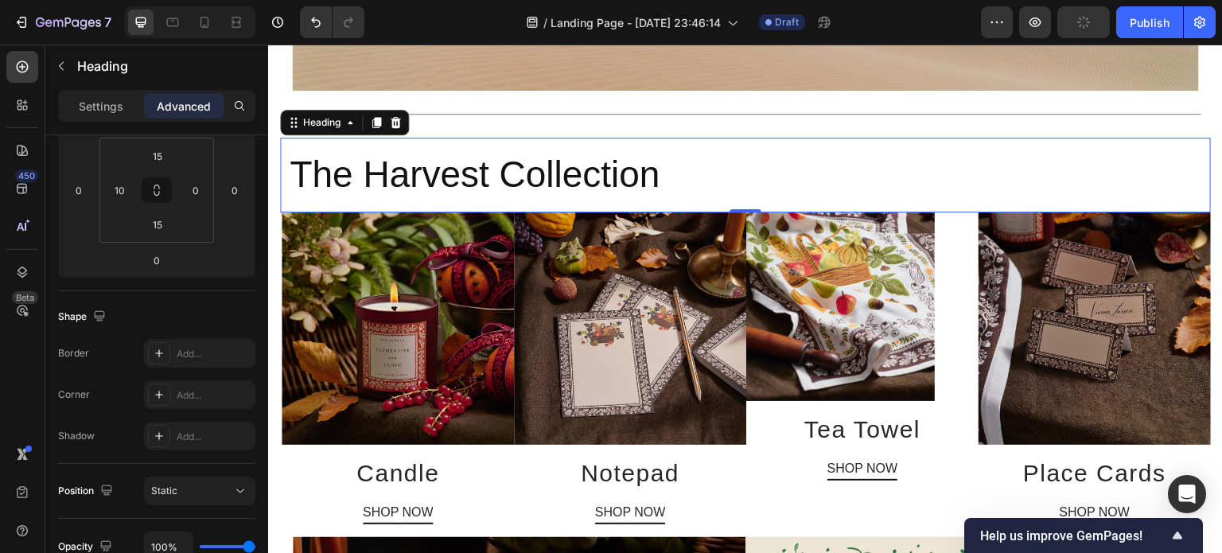
scroll to position [0, 0]
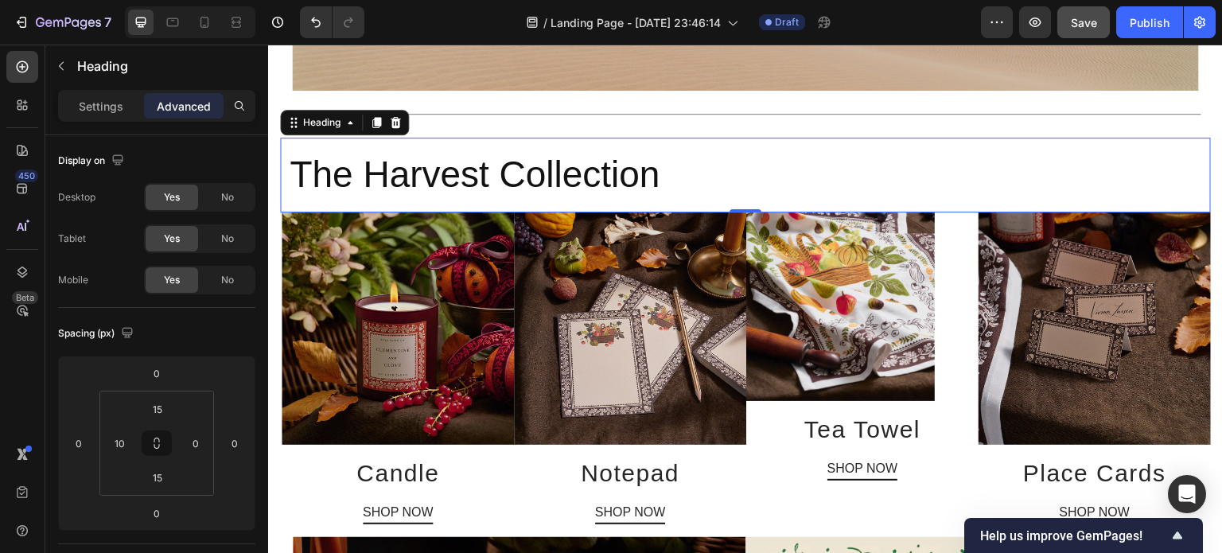
click at [696, 198] on div "The Harvest Collection Heading 0" at bounding box center [745, 175] width 931 height 75
click at [115, 106] on p "Settings" at bounding box center [101, 106] width 45 height 17
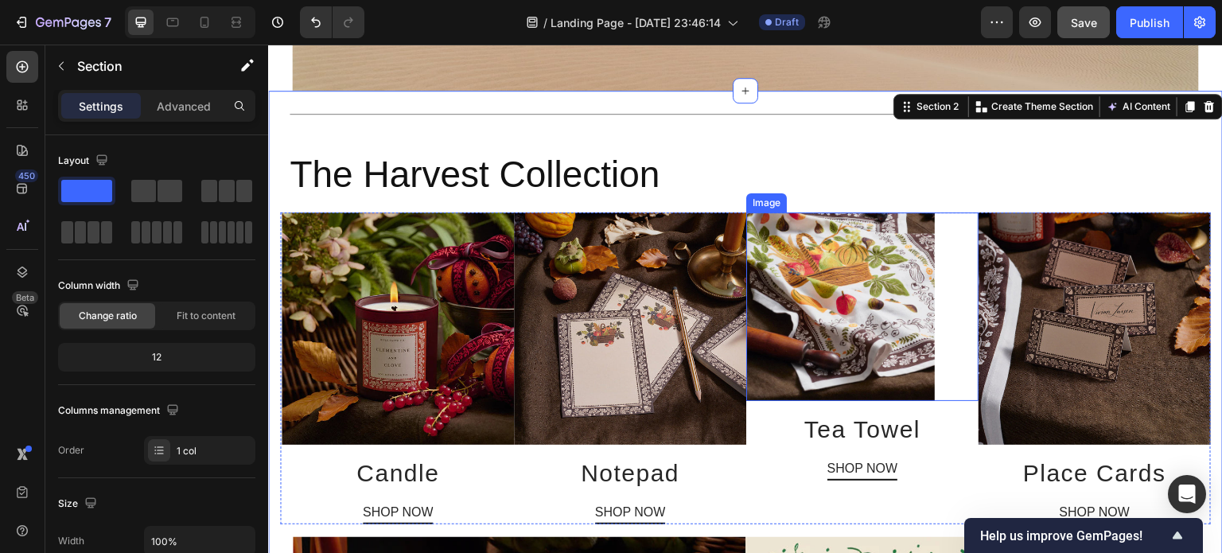
click at [814, 347] on img at bounding box center [840, 306] width 189 height 189
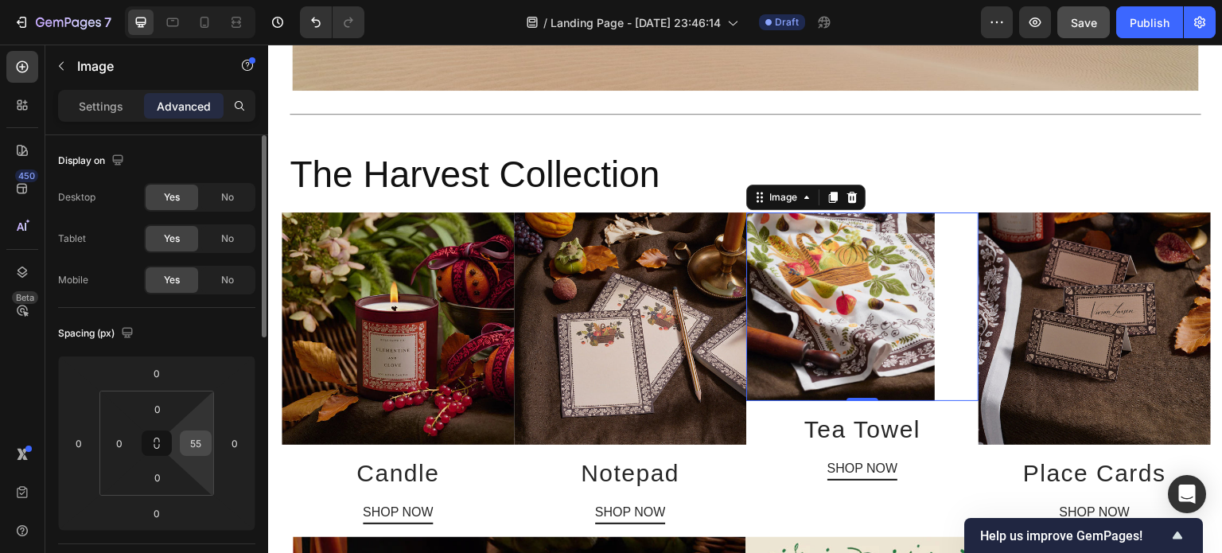
click at [207, 449] on div "55" at bounding box center [196, 442] width 32 height 25
click at [204, 442] on input "55" at bounding box center [196, 443] width 24 height 24
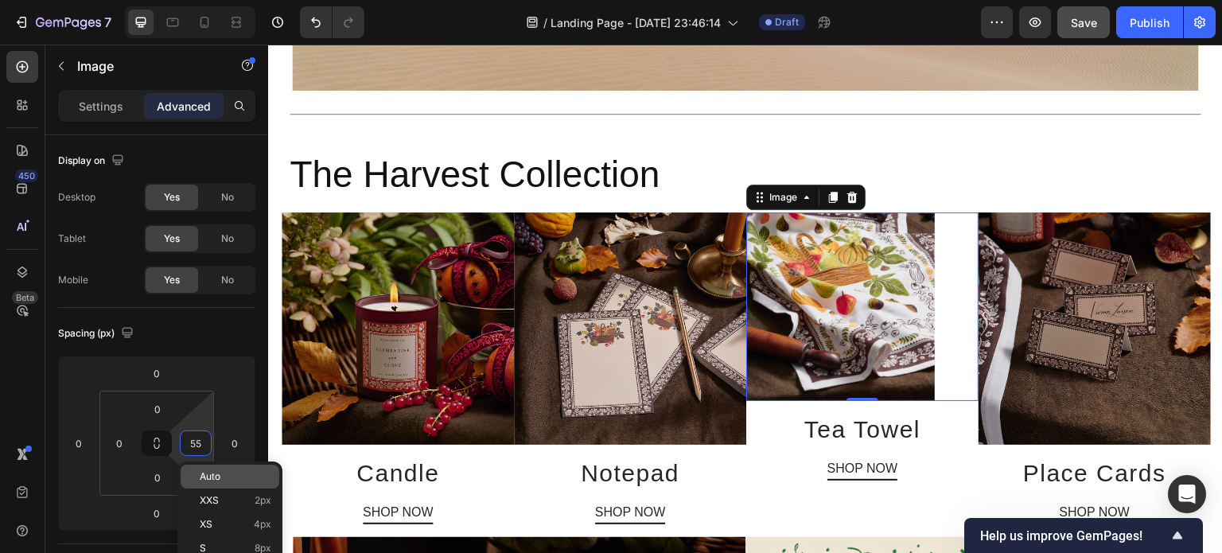
click at [210, 477] on span "Auto" at bounding box center [210, 476] width 21 height 11
type input "Auto"
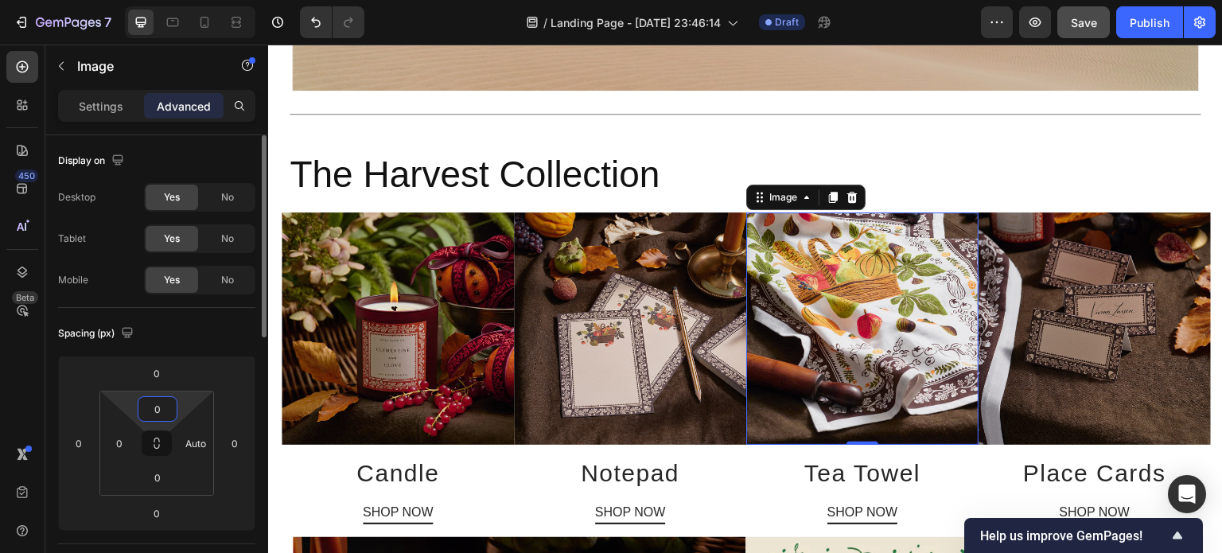
click at [159, 416] on input "0" at bounding box center [158, 409] width 32 height 24
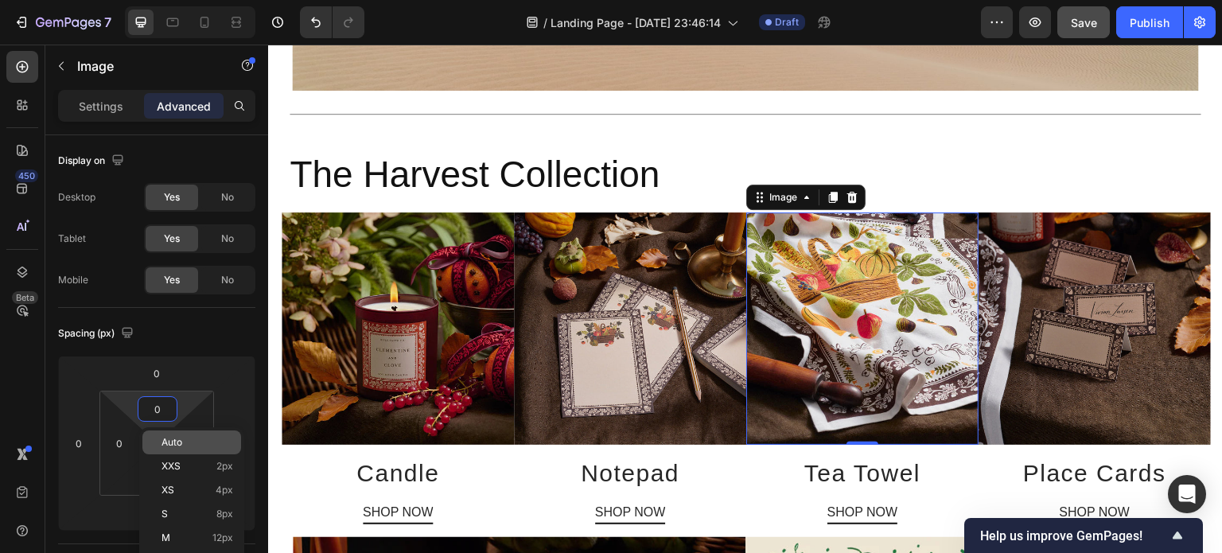
click at [176, 444] on span "Auto" at bounding box center [171, 442] width 21 height 11
type input "Auto"
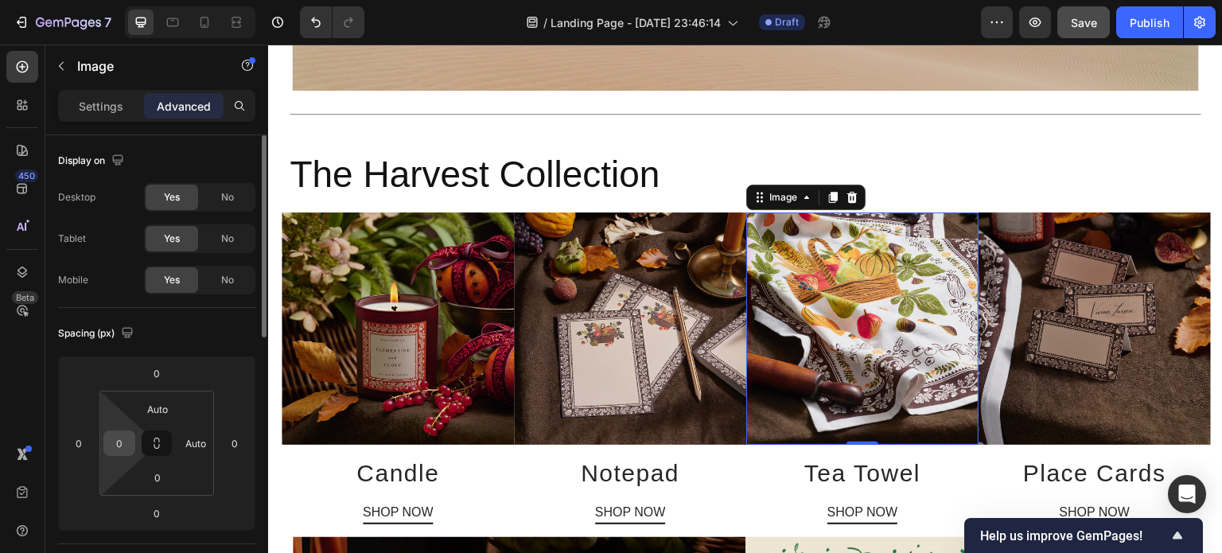
click at [122, 440] on input "0" at bounding box center [119, 443] width 24 height 24
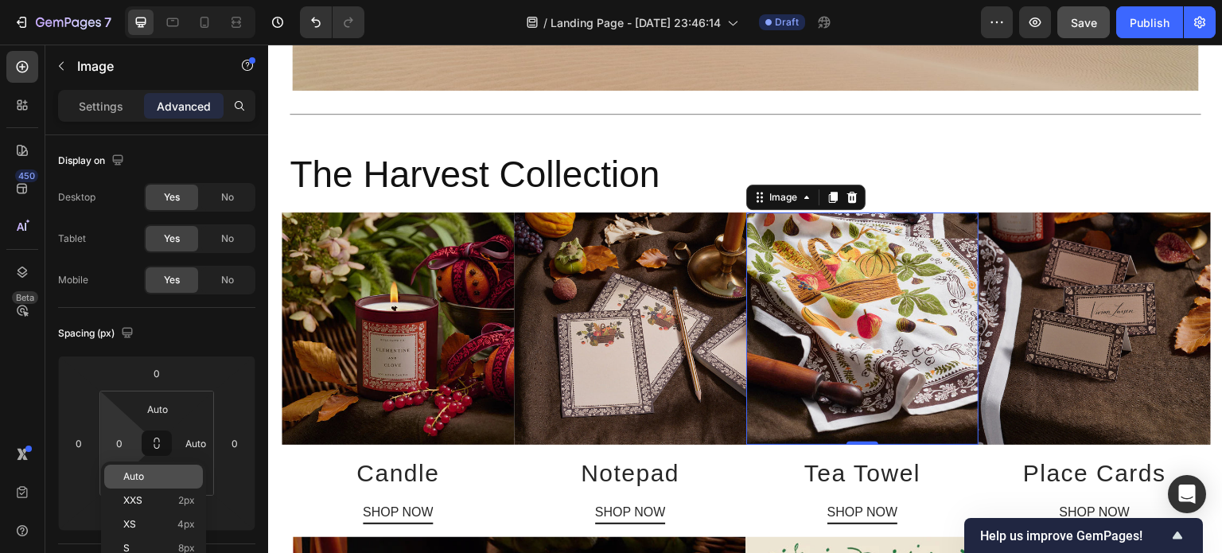
click at [140, 477] on span "Auto" at bounding box center [133, 476] width 21 height 11
type input "Auto"
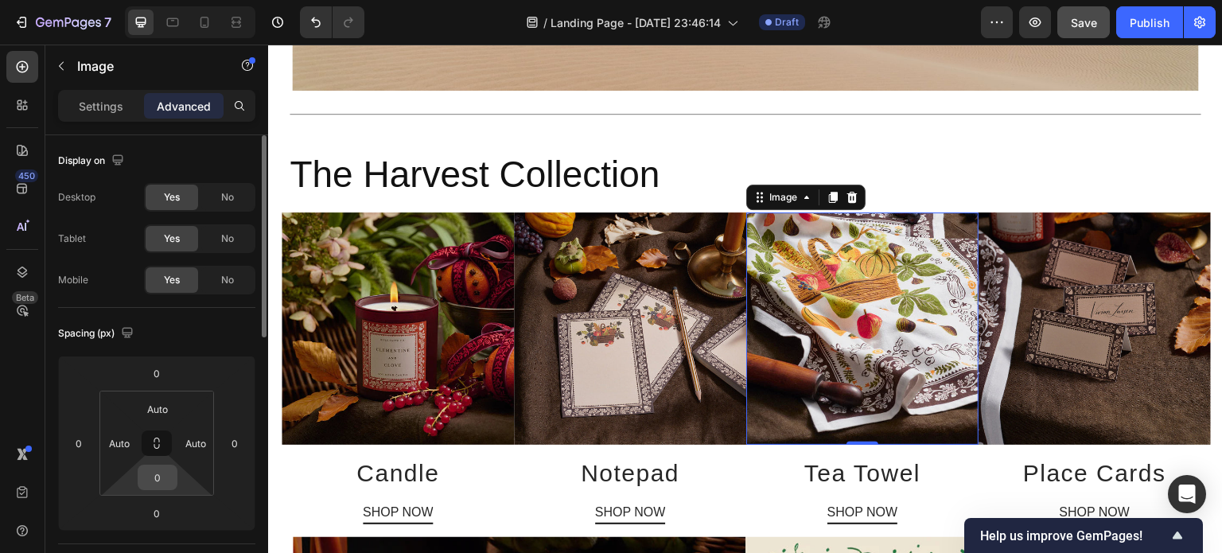
click at [166, 482] on input "0" at bounding box center [158, 477] width 32 height 24
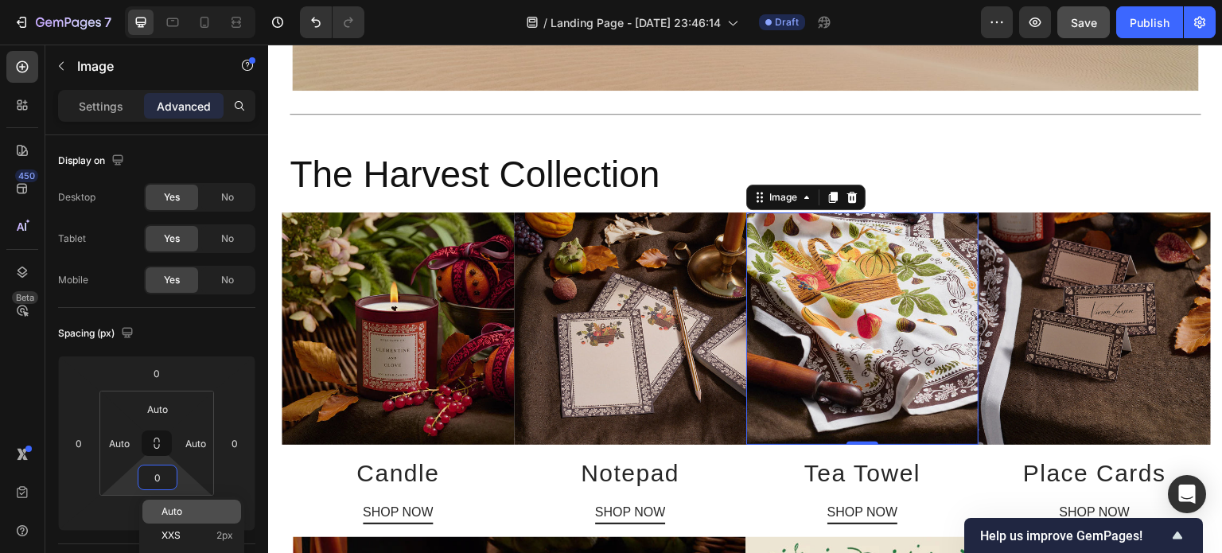
click at [173, 511] on span "Auto" at bounding box center [171, 511] width 21 height 11
type input "Auto"
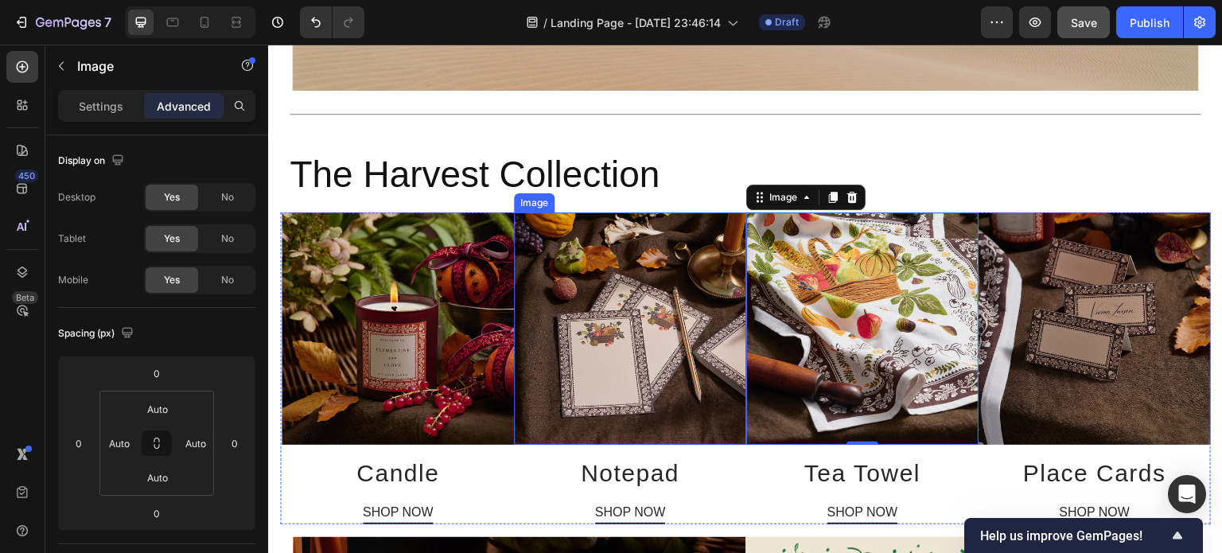
click at [682, 337] on img at bounding box center [630, 328] width 232 height 232
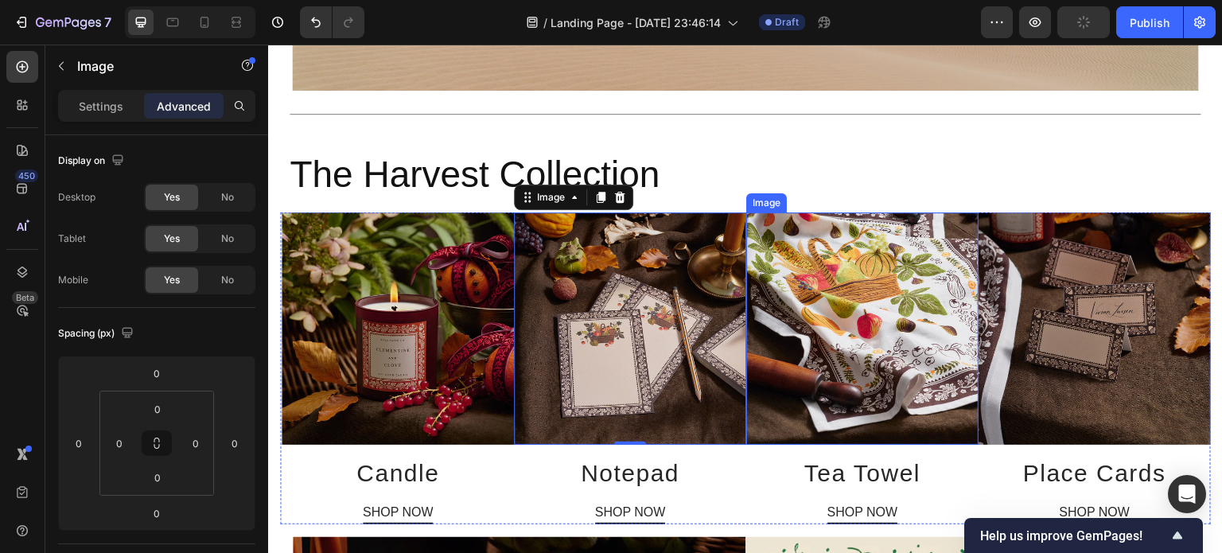
click at [908, 299] on img at bounding box center [862, 328] width 232 height 232
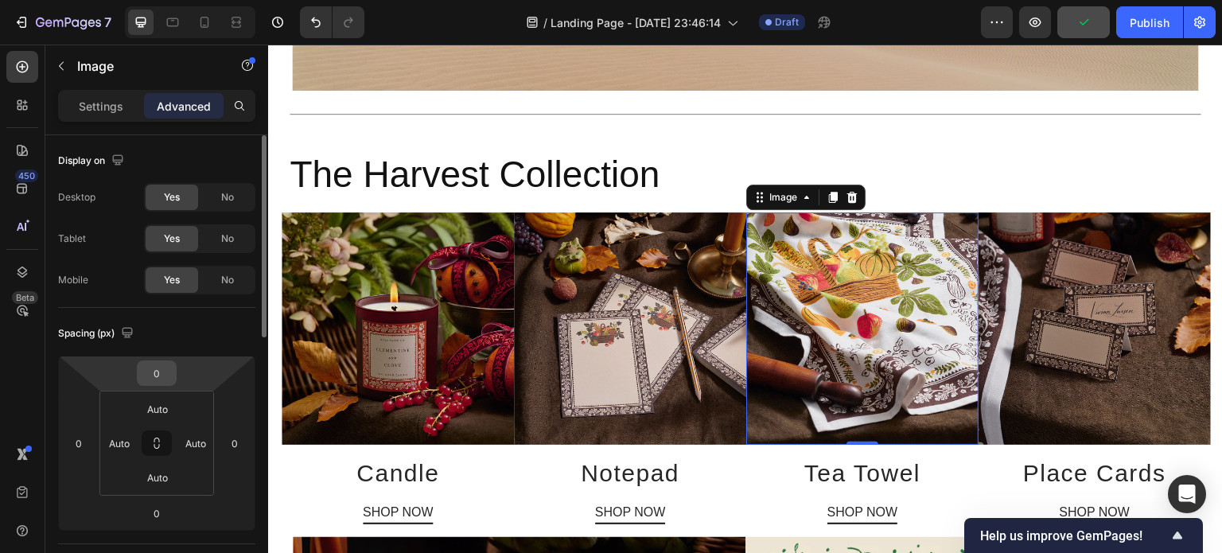
click at [156, 369] on input "0" at bounding box center [157, 373] width 32 height 24
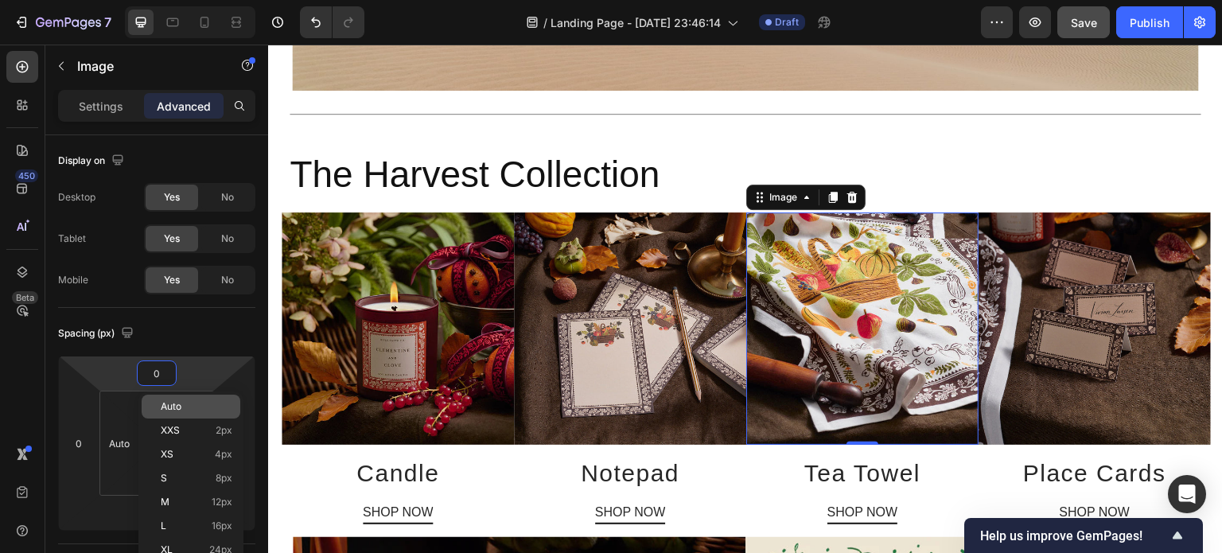
click at [173, 403] on span "Auto" at bounding box center [171, 406] width 21 height 11
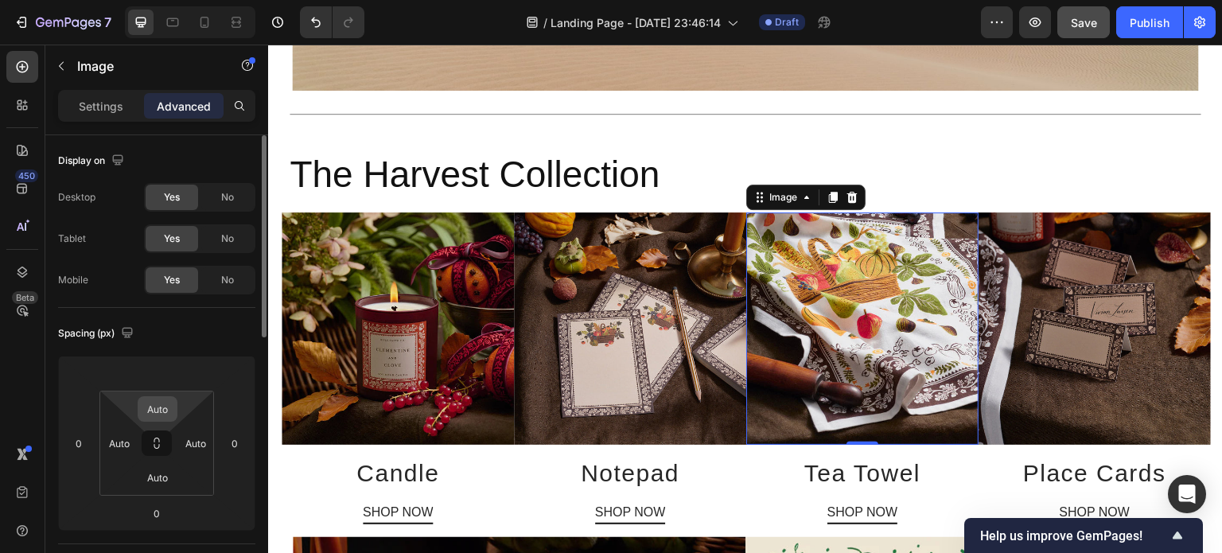
click at [173, 403] on input "Auto" at bounding box center [158, 409] width 32 height 24
click at [188, 0] on html "7 Version history / Landing Page - Sep 25, 23:46:14 Draft Preview Save Publish …" at bounding box center [611, 0] width 1222 height 0
type input "0"
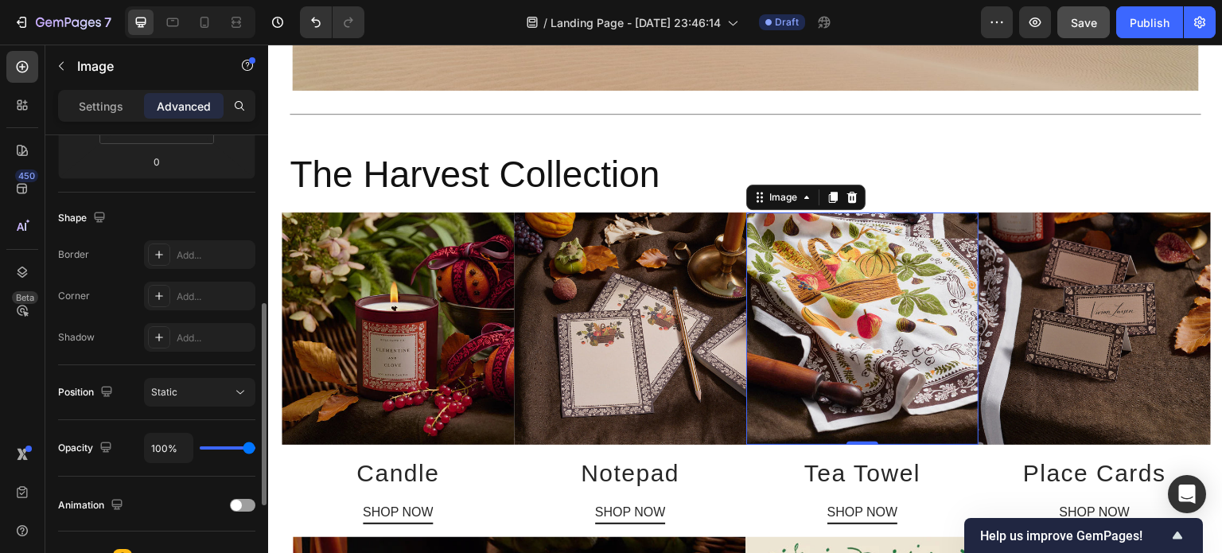
scroll to position [425, 0]
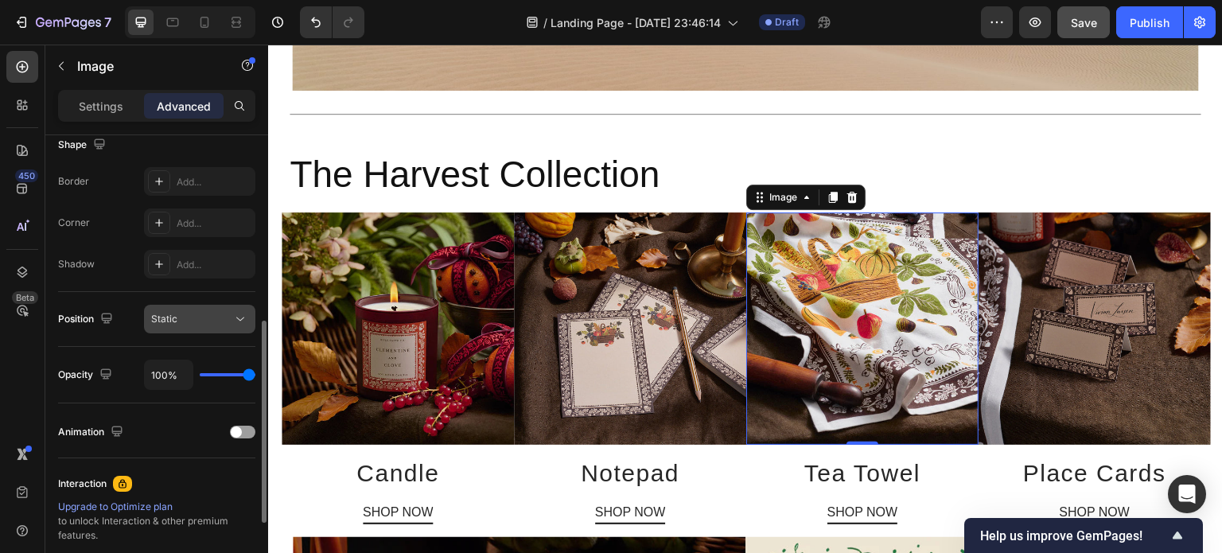
click at [220, 316] on div "Static" at bounding box center [191, 319] width 81 height 14
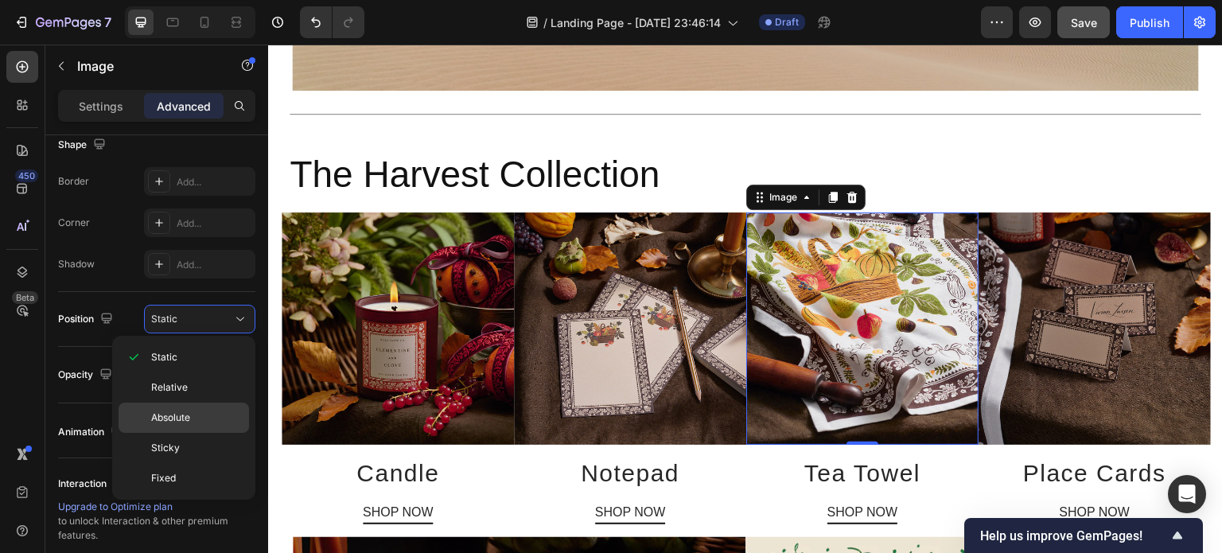
click at [162, 421] on span "Absolute" at bounding box center [170, 418] width 39 height 14
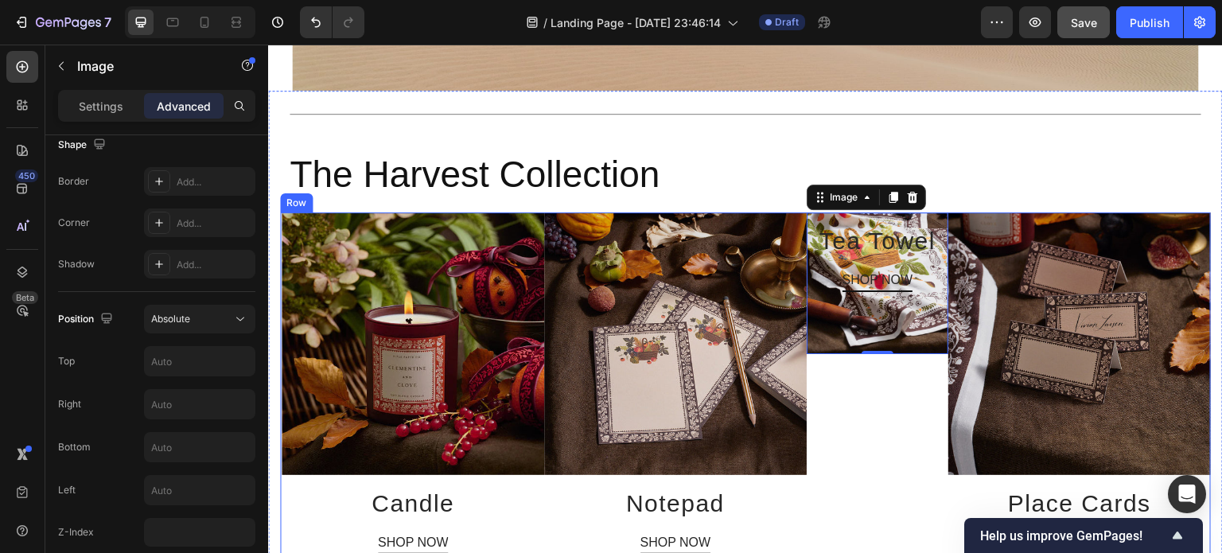
click at [873, 408] on div "Image 0 Tea Towel Heading SHOP NOW Button" at bounding box center [878, 383] width 142 height 342
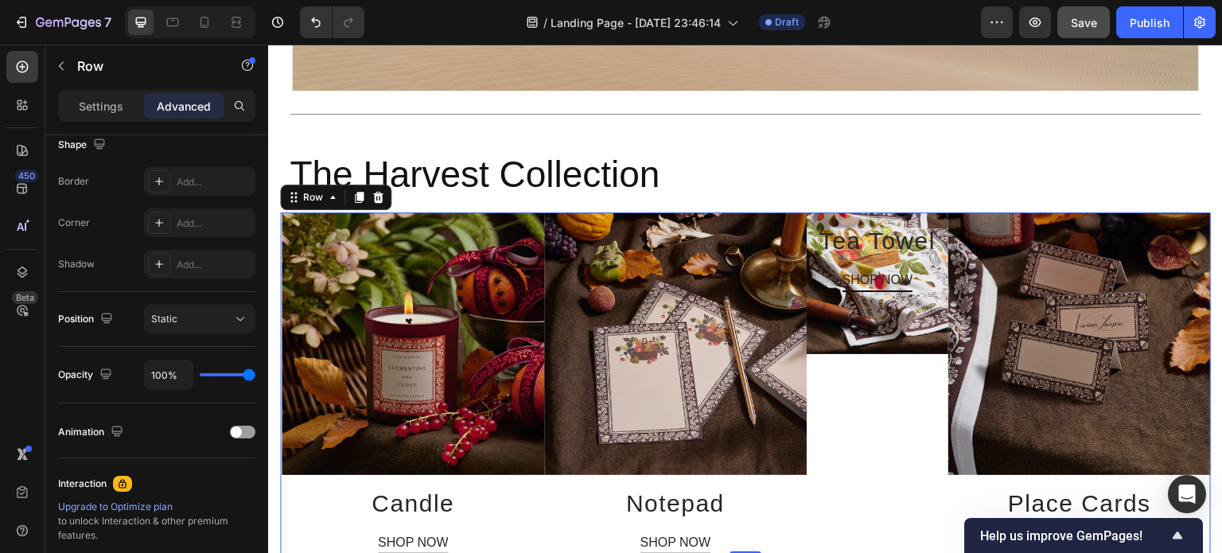
scroll to position [0, 0]
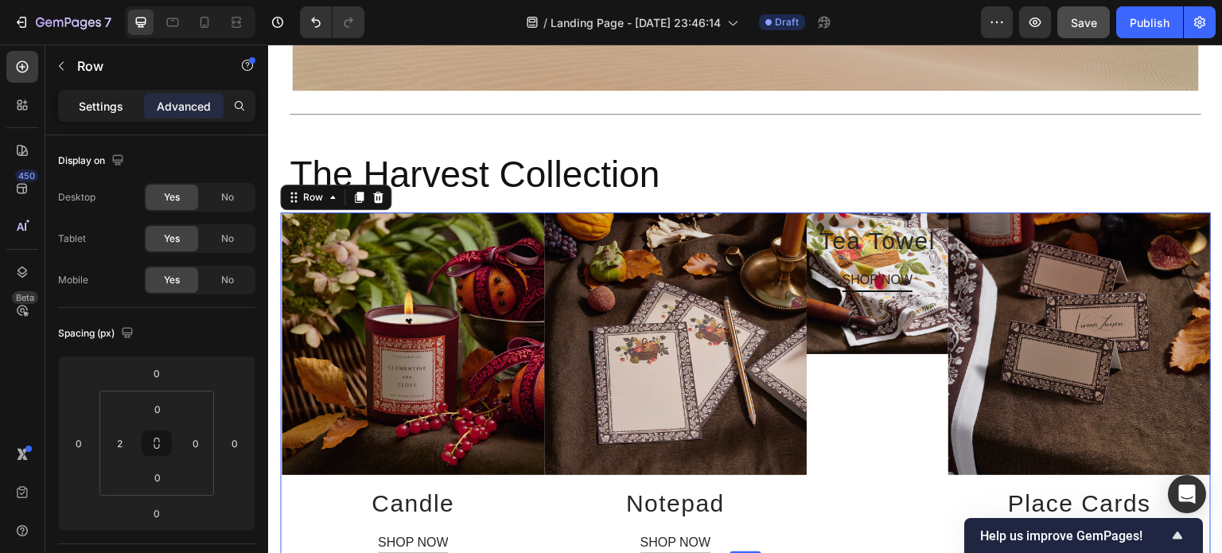
click at [106, 106] on p "Settings" at bounding box center [101, 106] width 45 height 17
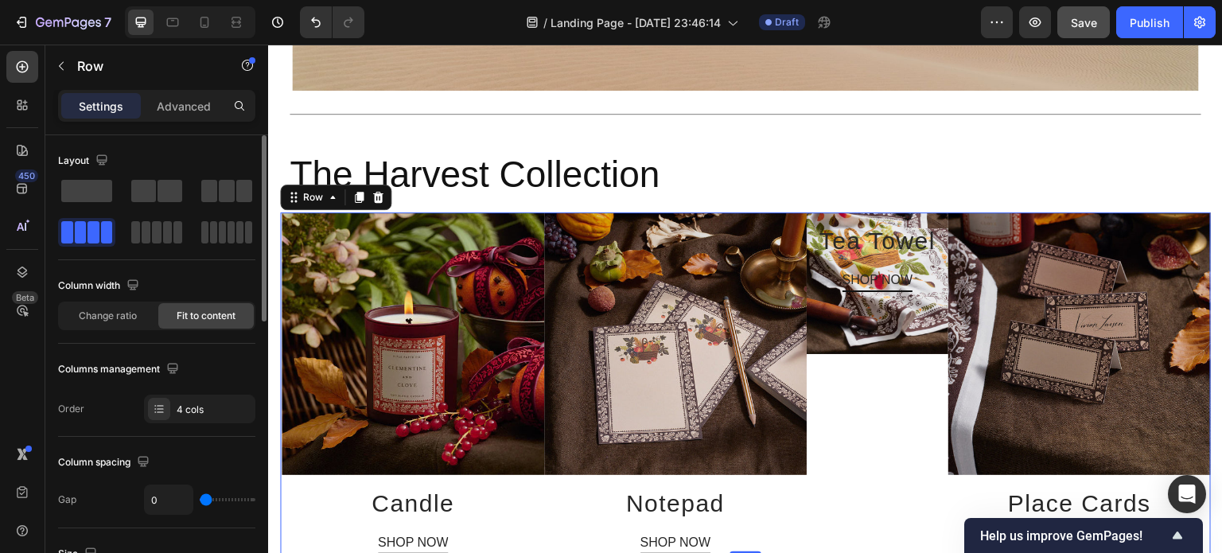
type input "32"
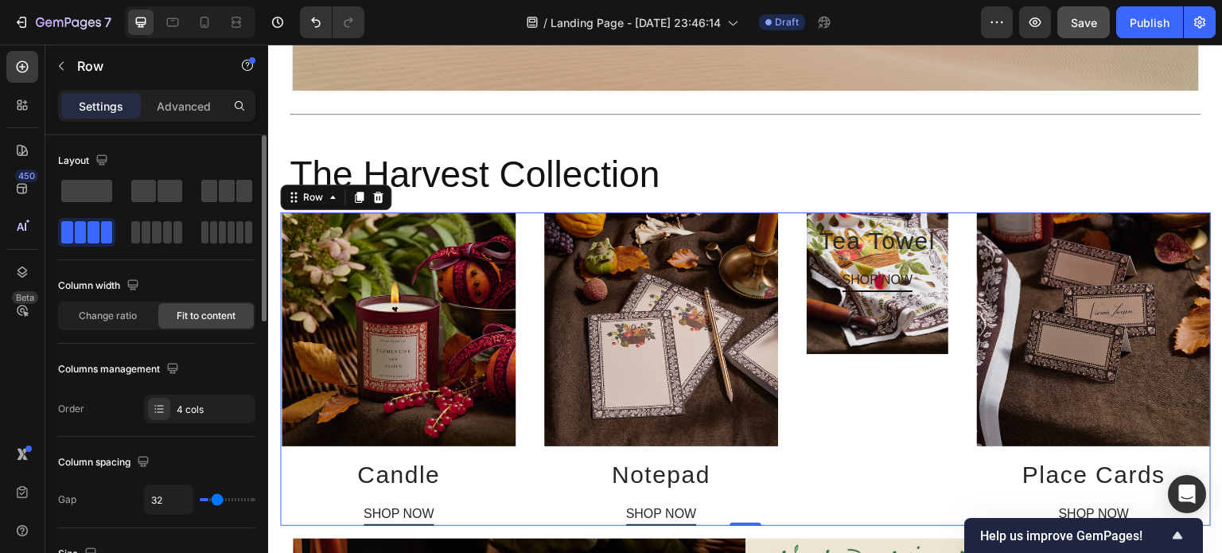
type input "36"
type input "56"
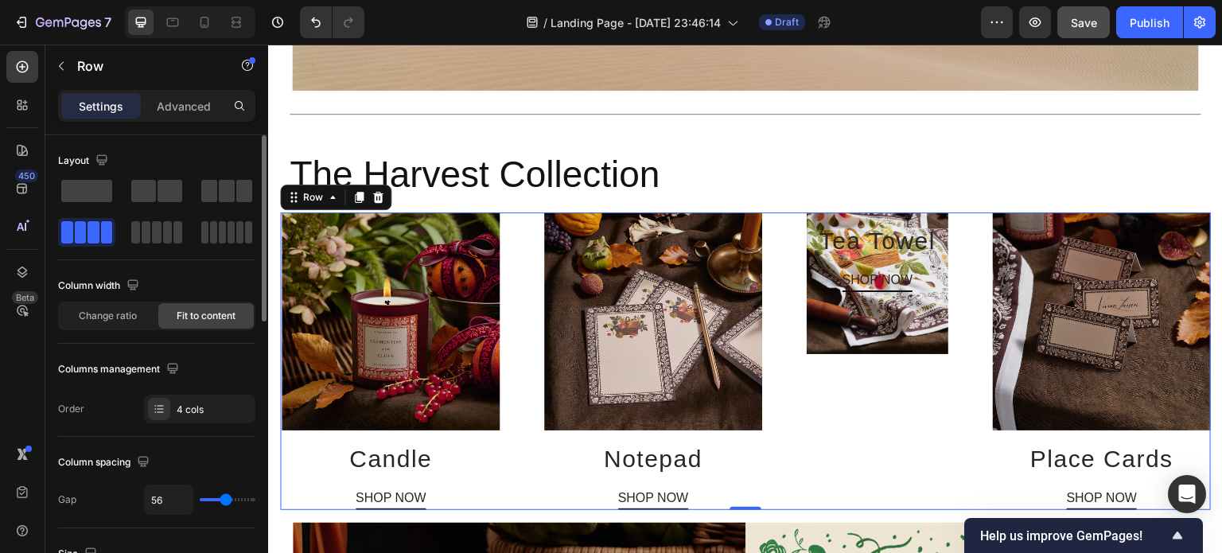
type input "59"
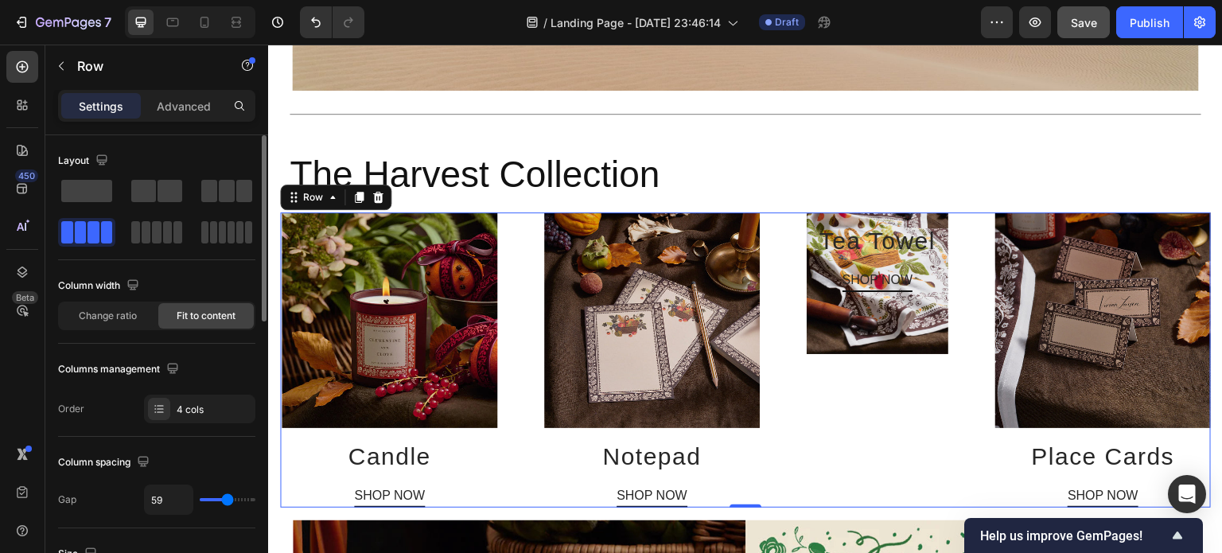
type input "50"
drag, startPoint x: 205, startPoint y: 497, endPoint x: 223, endPoint y: 494, distance: 17.8
type input "47"
click at [223, 498] on input "range" at bounding box center [228, 499] width 56 height 3
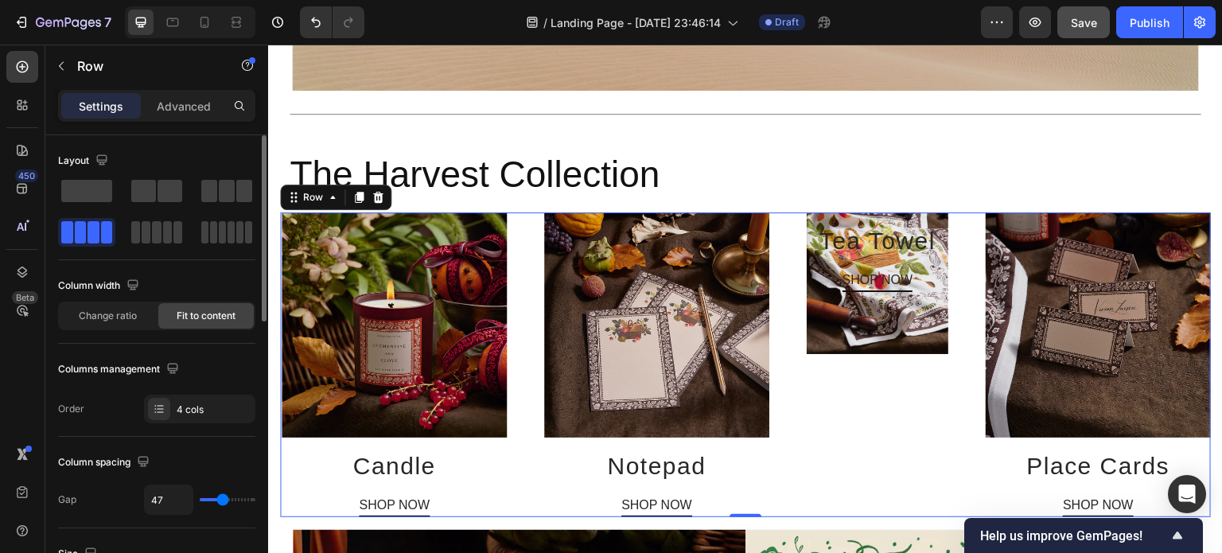
type input "45"
type input "34"
type input "27"
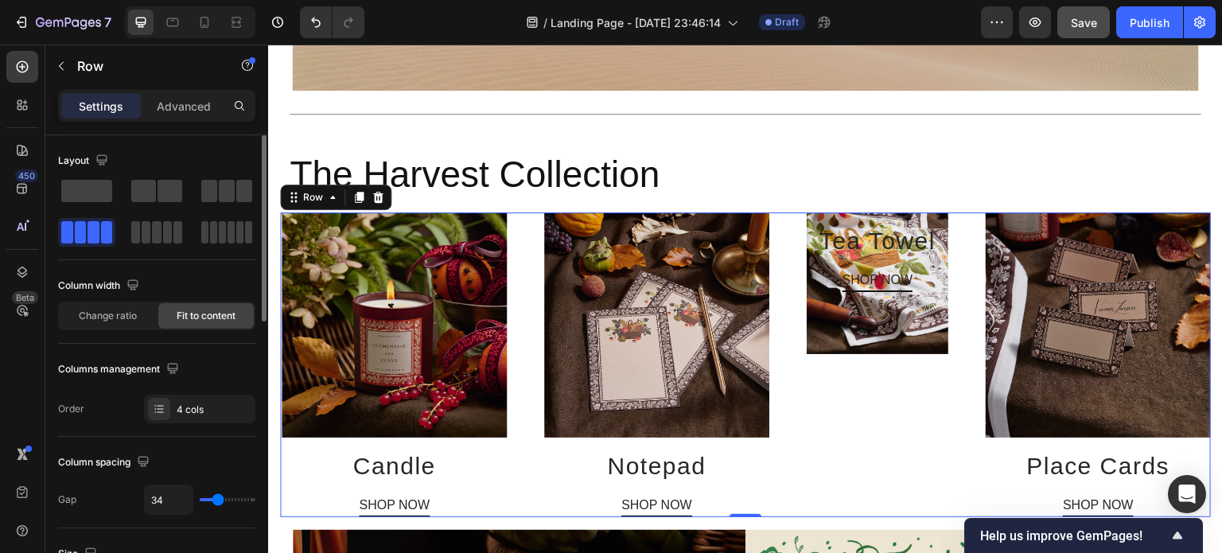
type input "27"
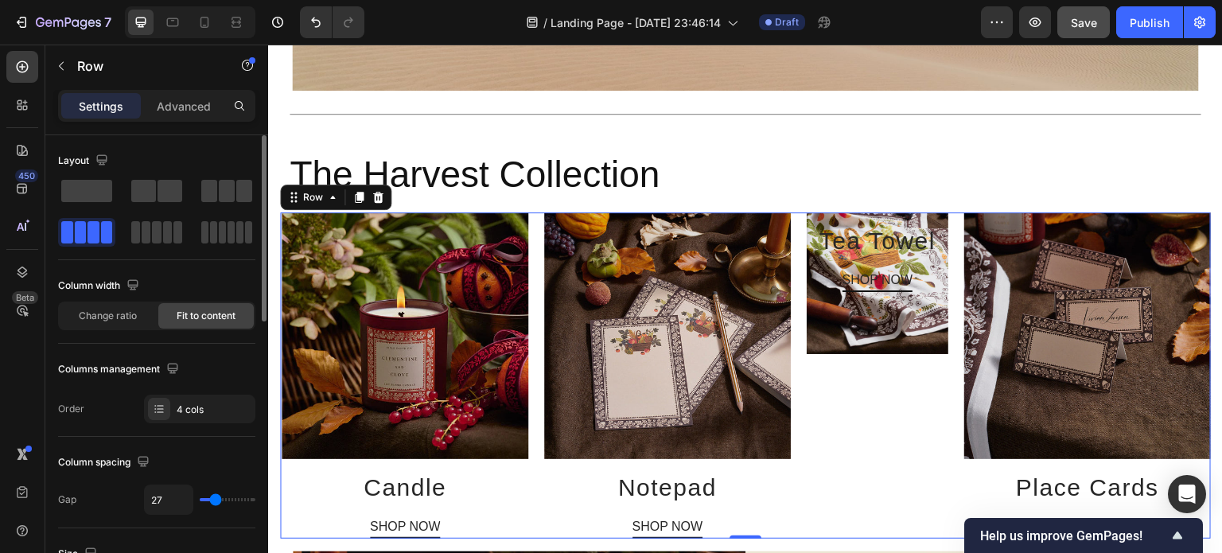
type input "13"
type input "0"
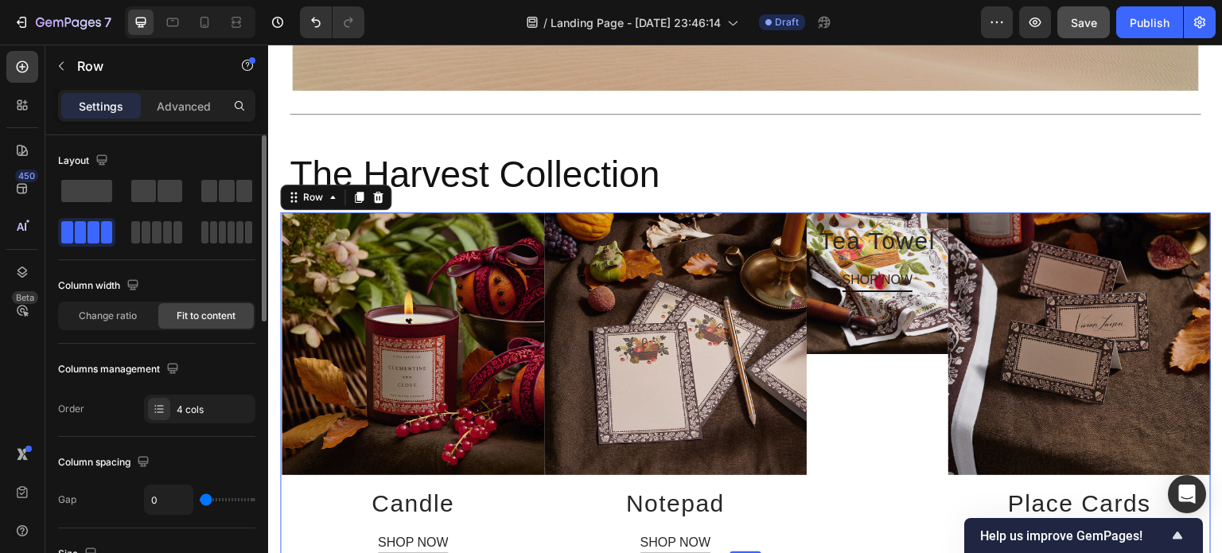
type input "24"
type input "43"
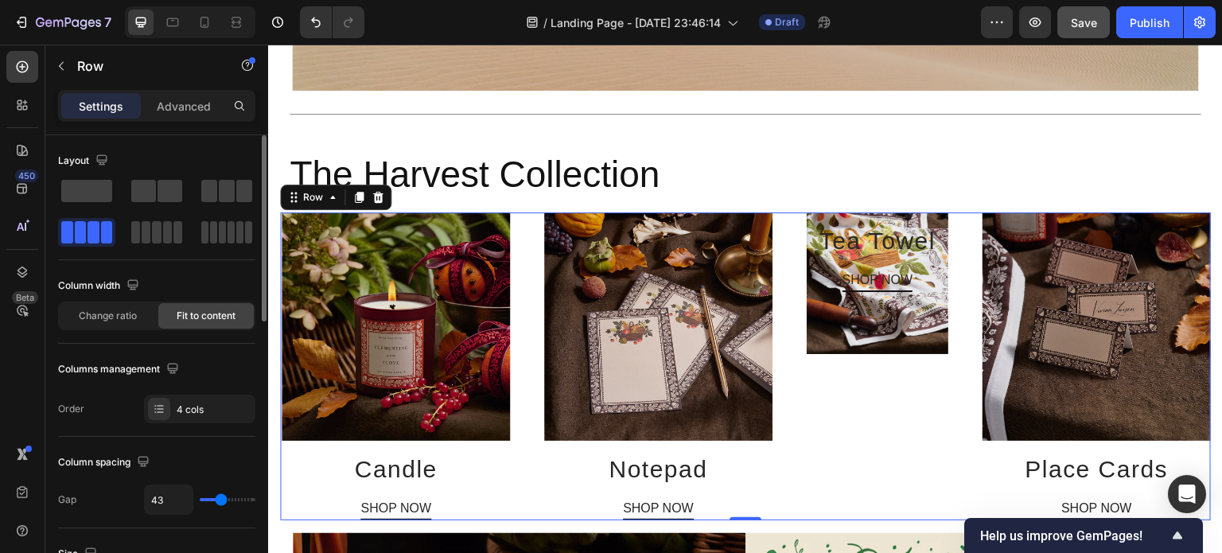
type input "47"
type input "56"
type input "59"
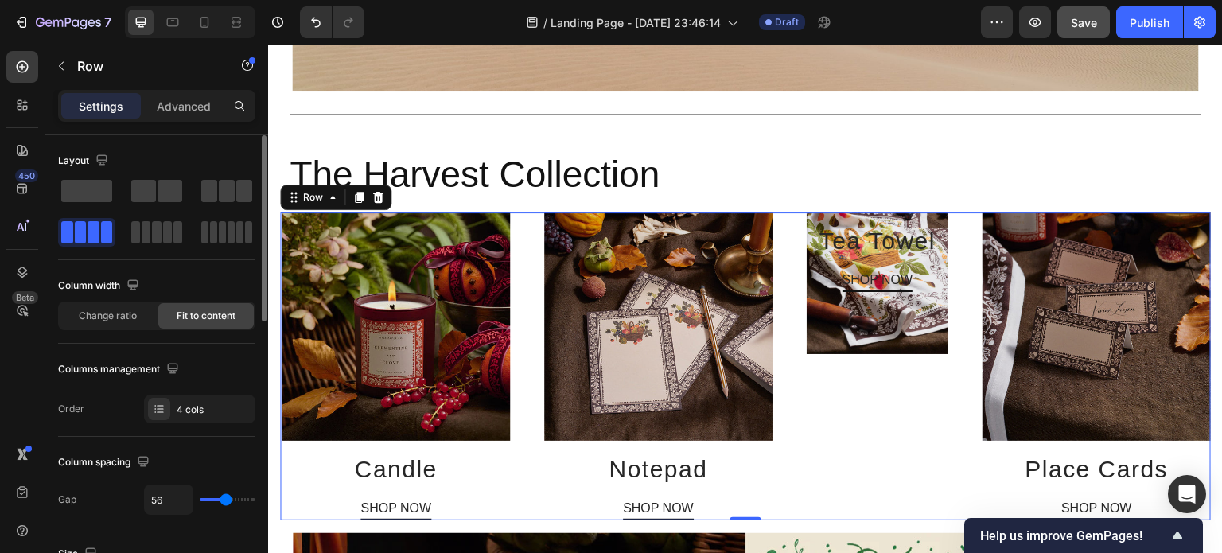
type input "59"
type input "64"
type input "66"
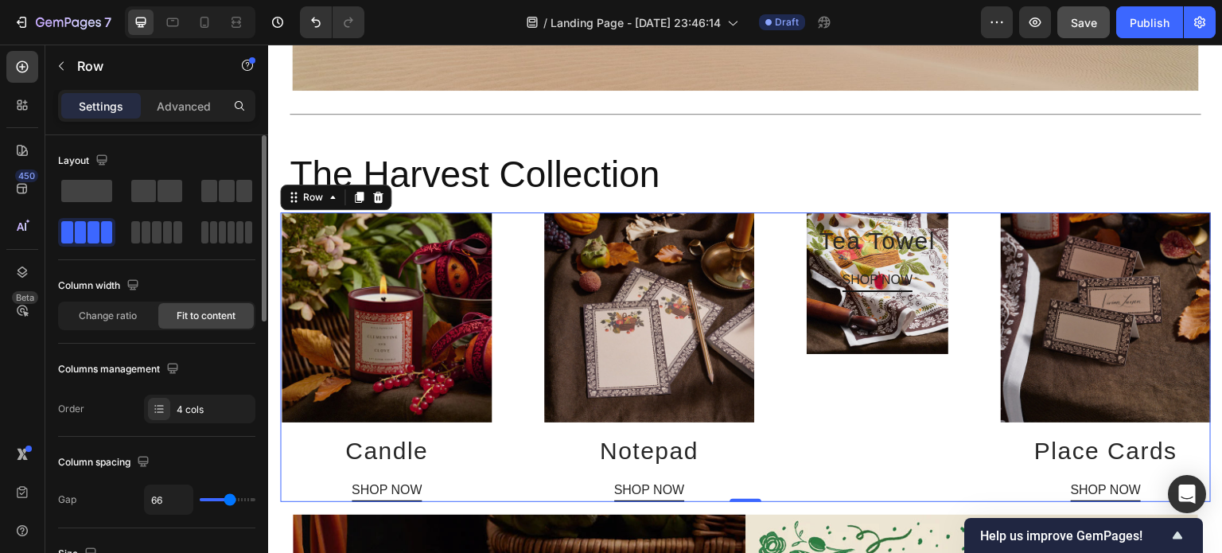
type input "70"
type input "73"
type input "75"
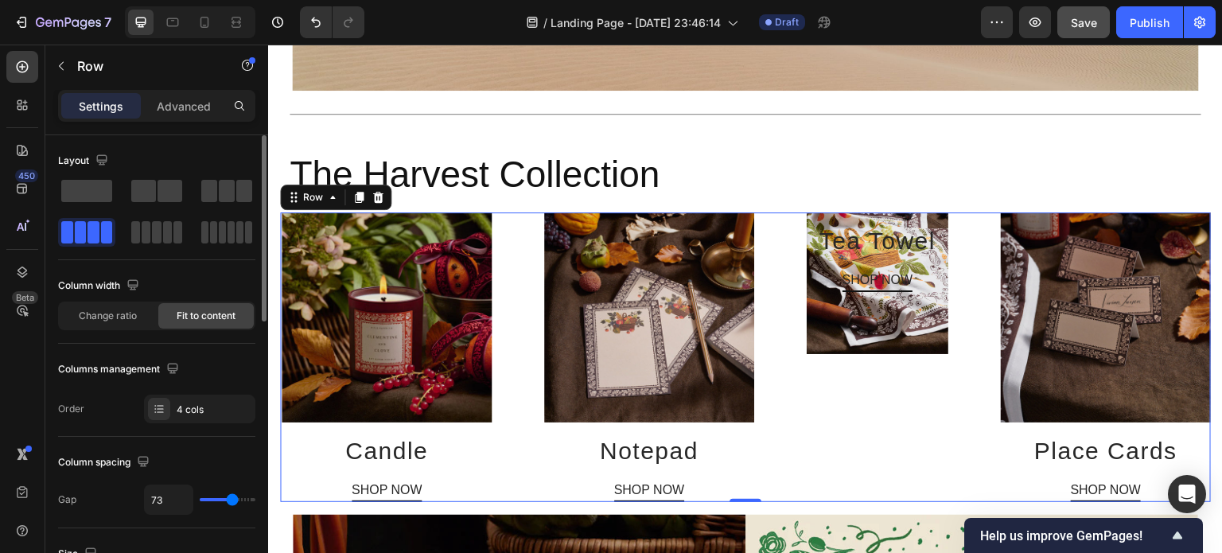
type input "75"
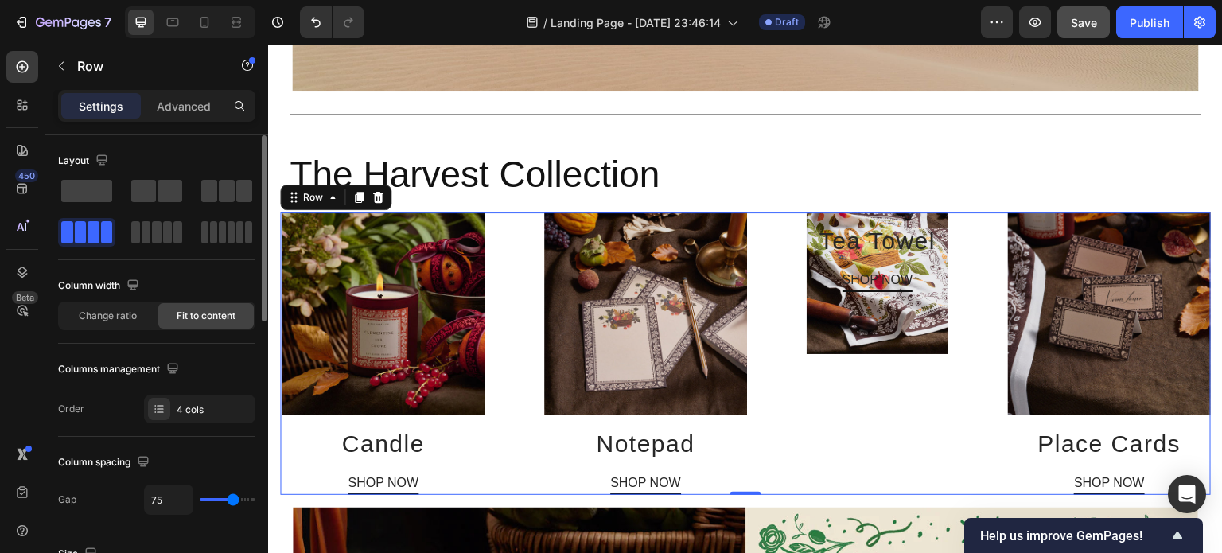
type input "77"
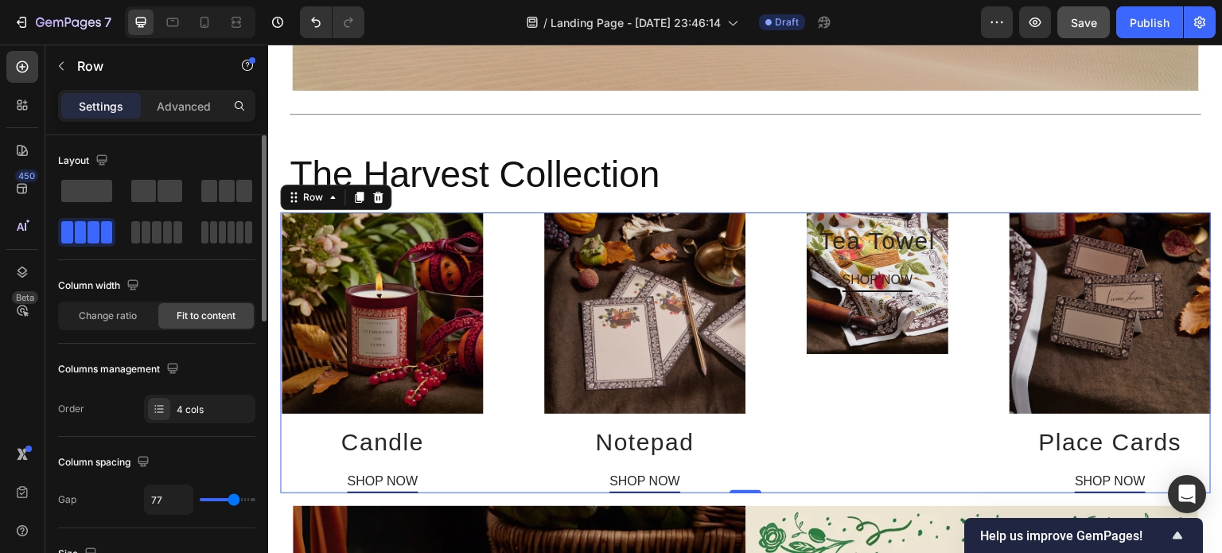
type input "79"
type input "80"
type input "84"
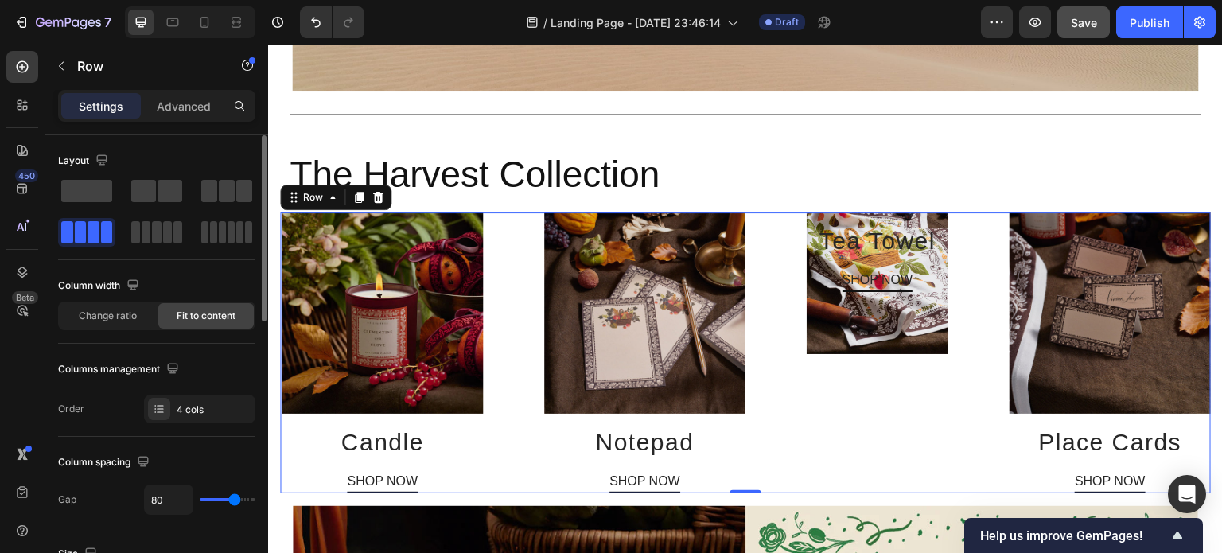
type input "84"
type input "89"
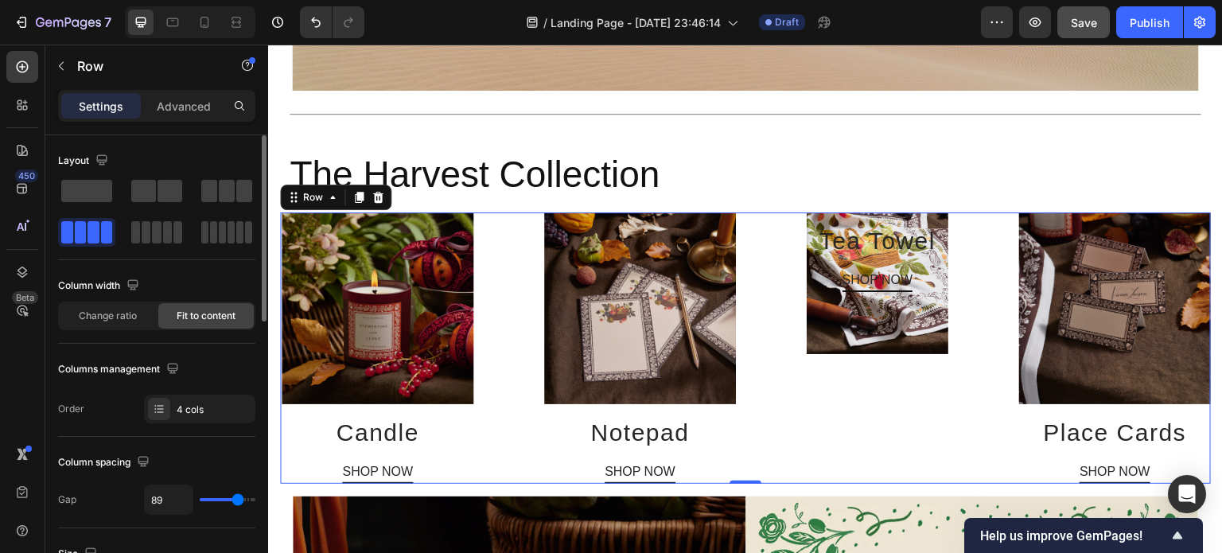
type input "91"
type input "93"
type input "95"
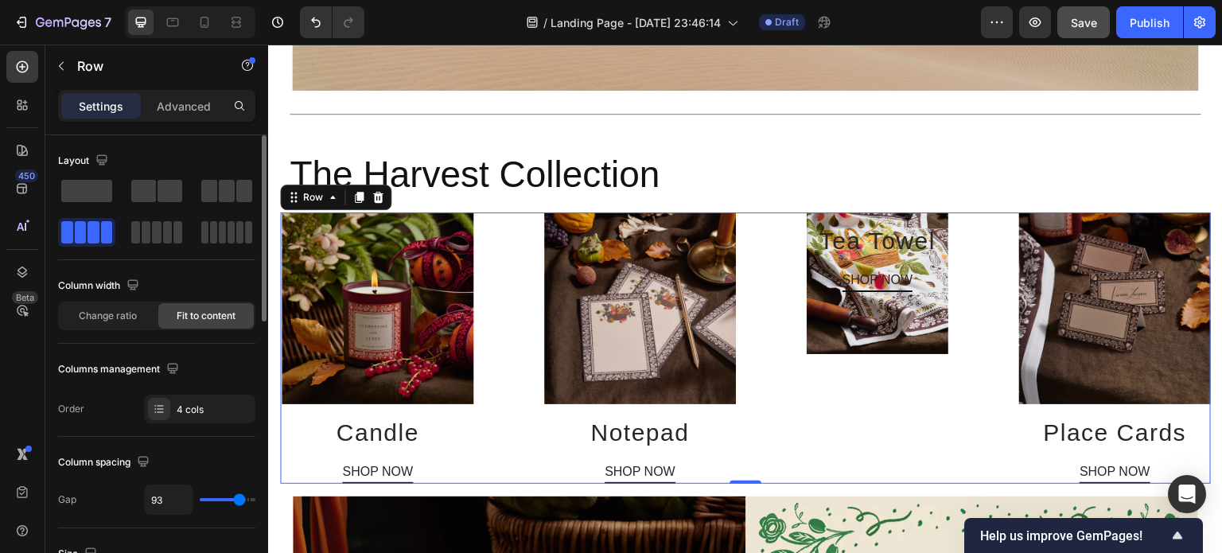
type input "95"
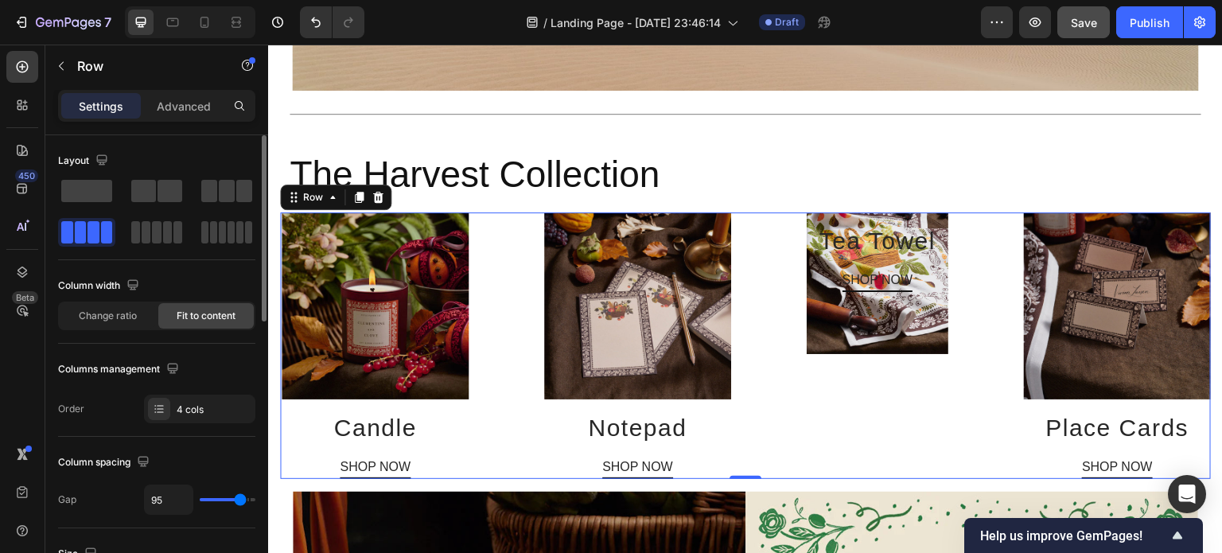
type input "79"
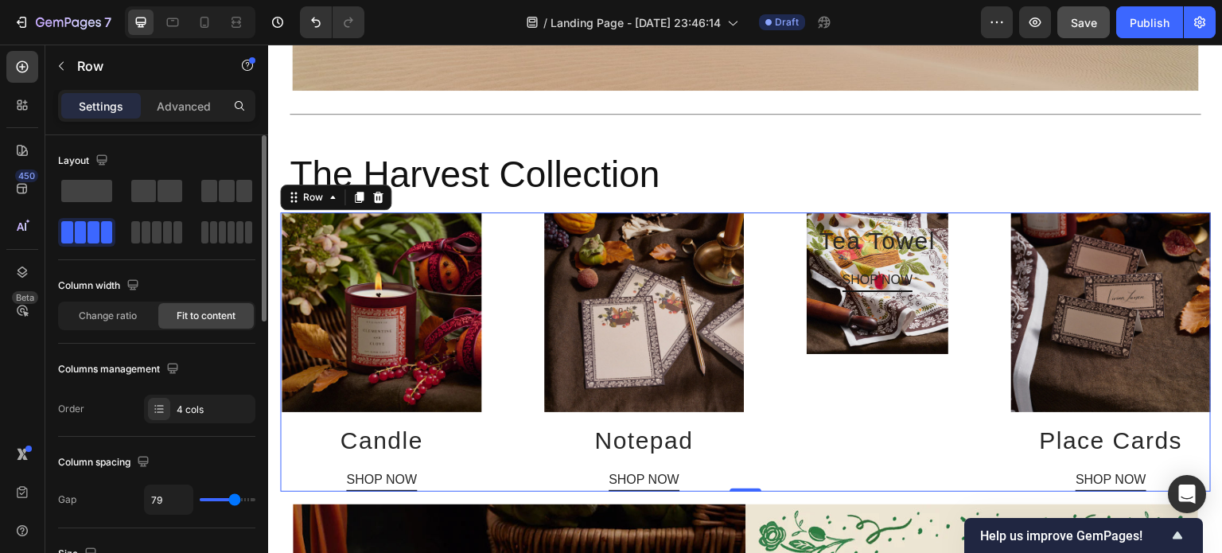
type input "68"
type input "50"
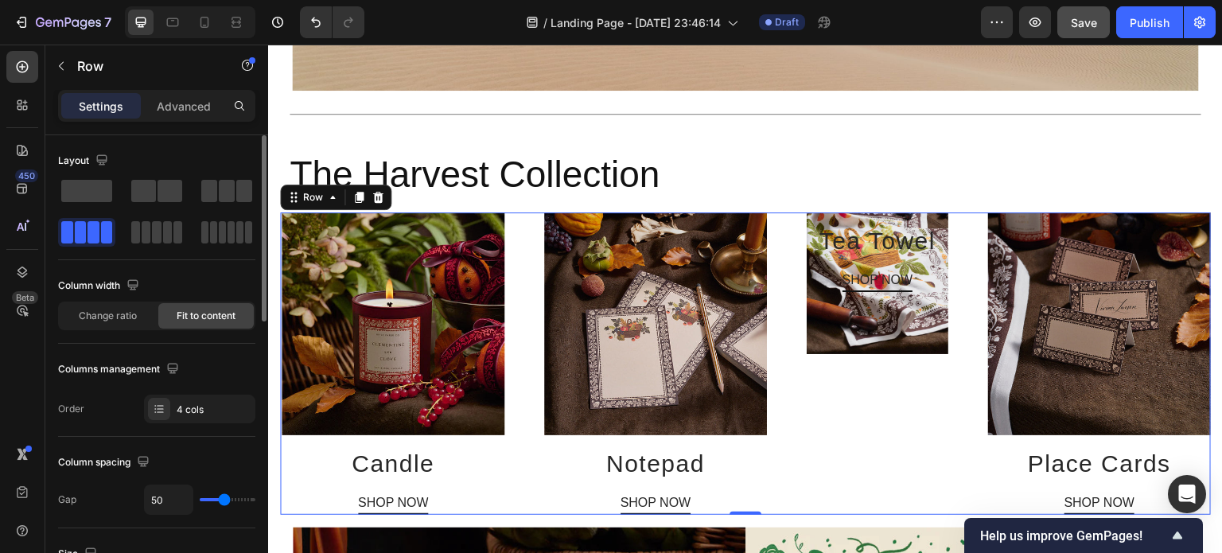
type input "47"
type input "43"
type input "40"
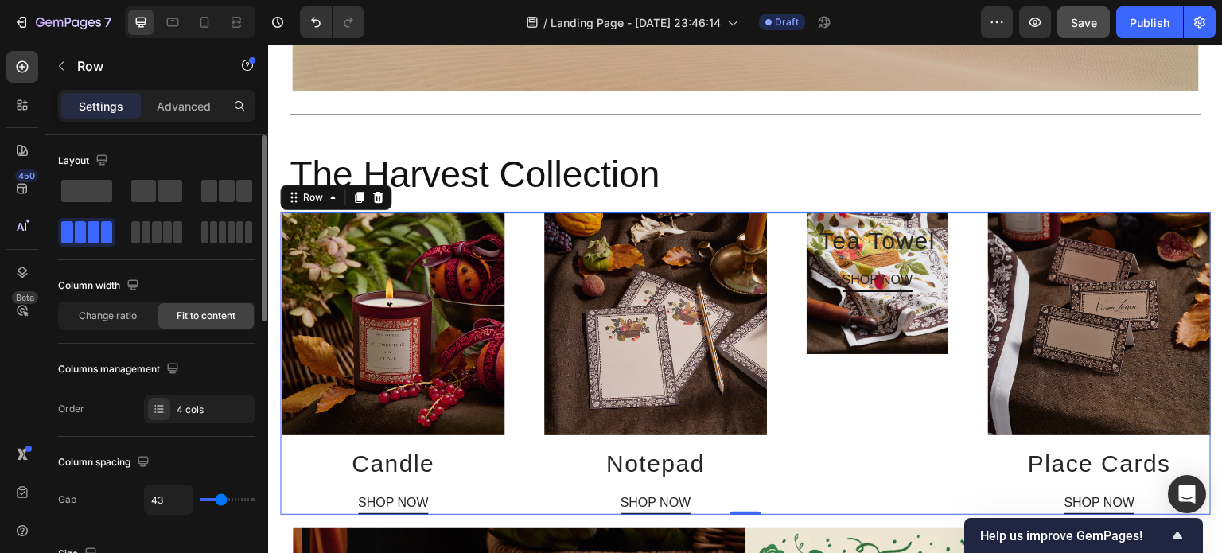
type input "40"
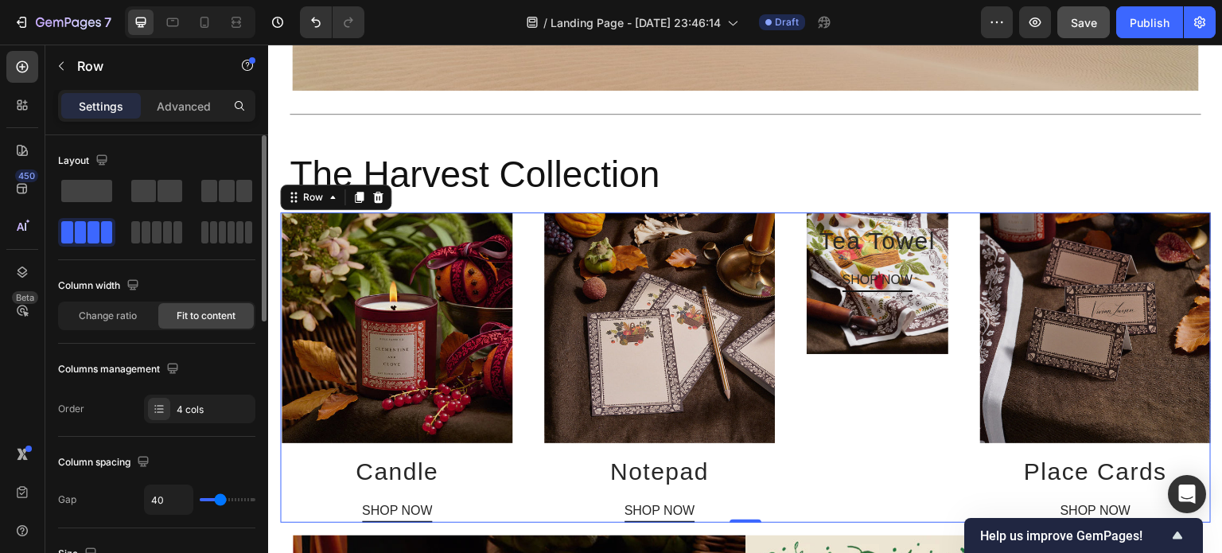
type input "38"
type input "36"
type input "32"
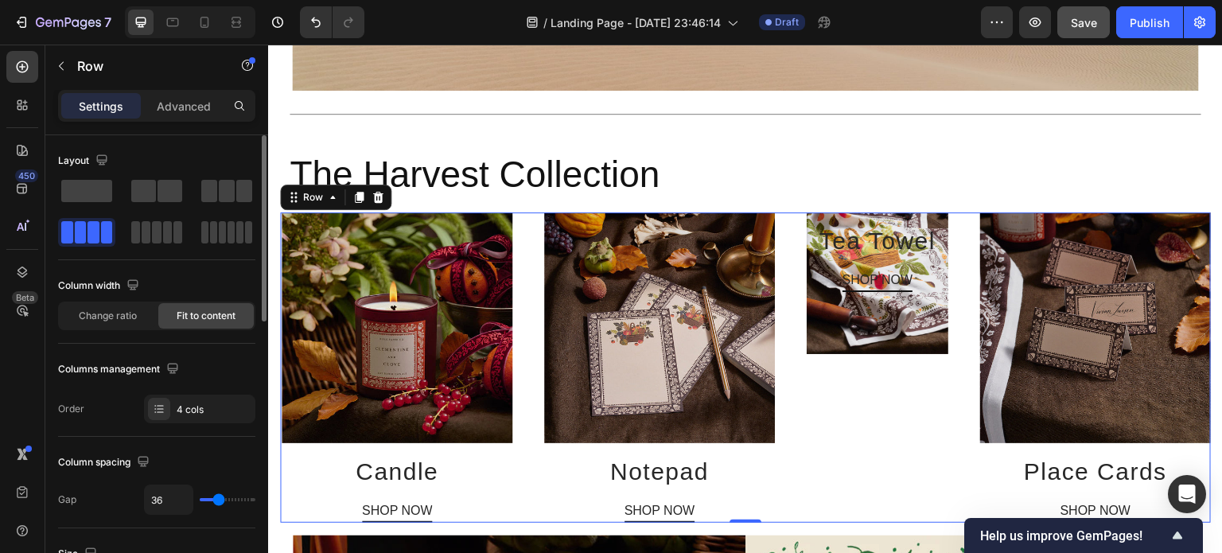
type input "32"
type input "31"
type input "27"
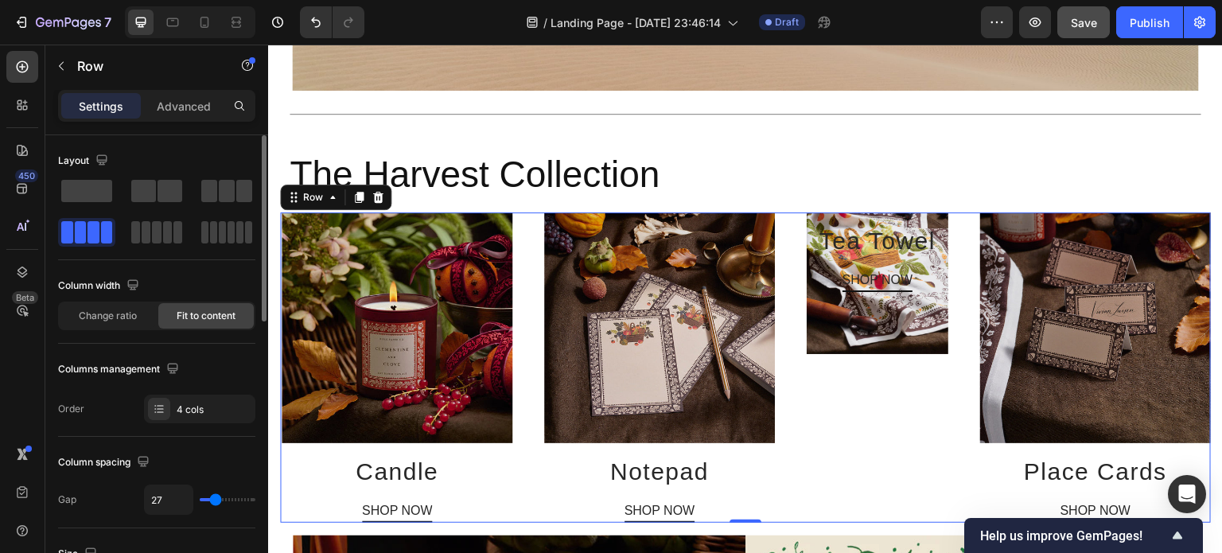
type input "25"
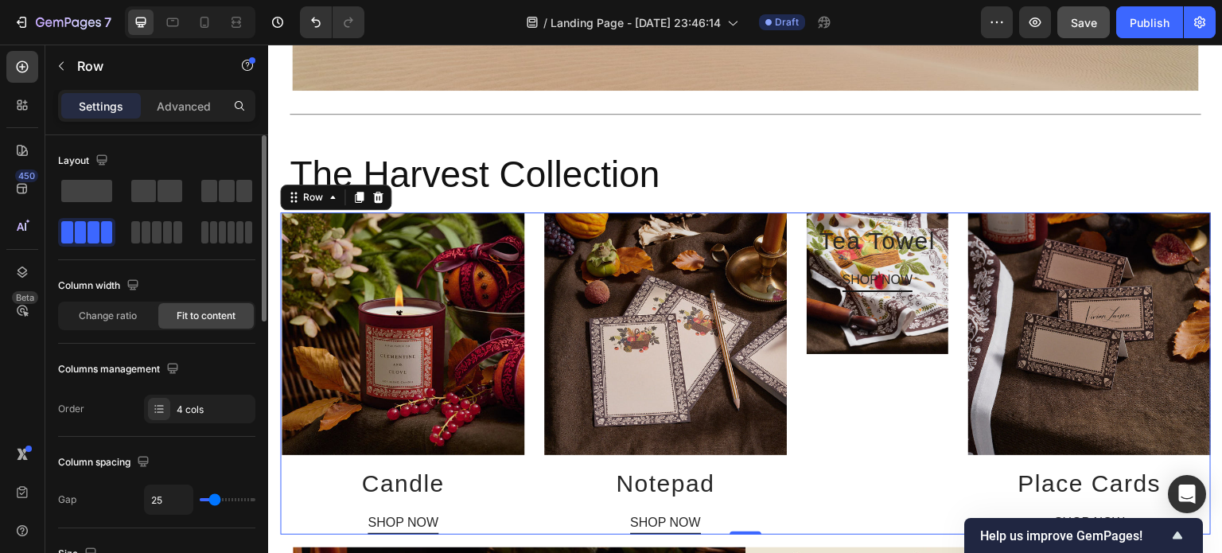
type input "29"
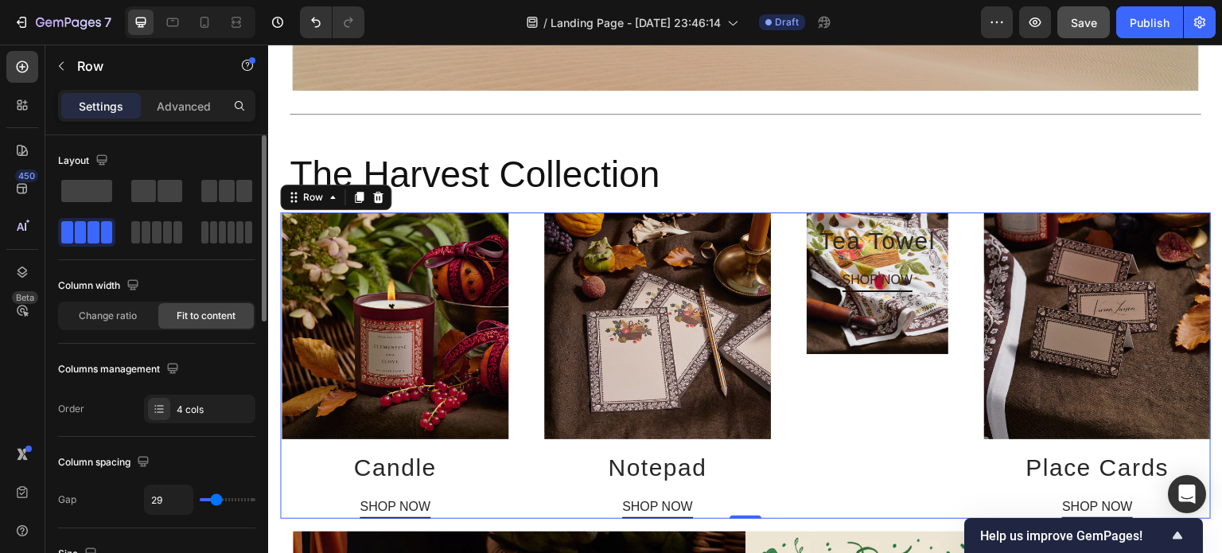
type input "45"
type input "47"
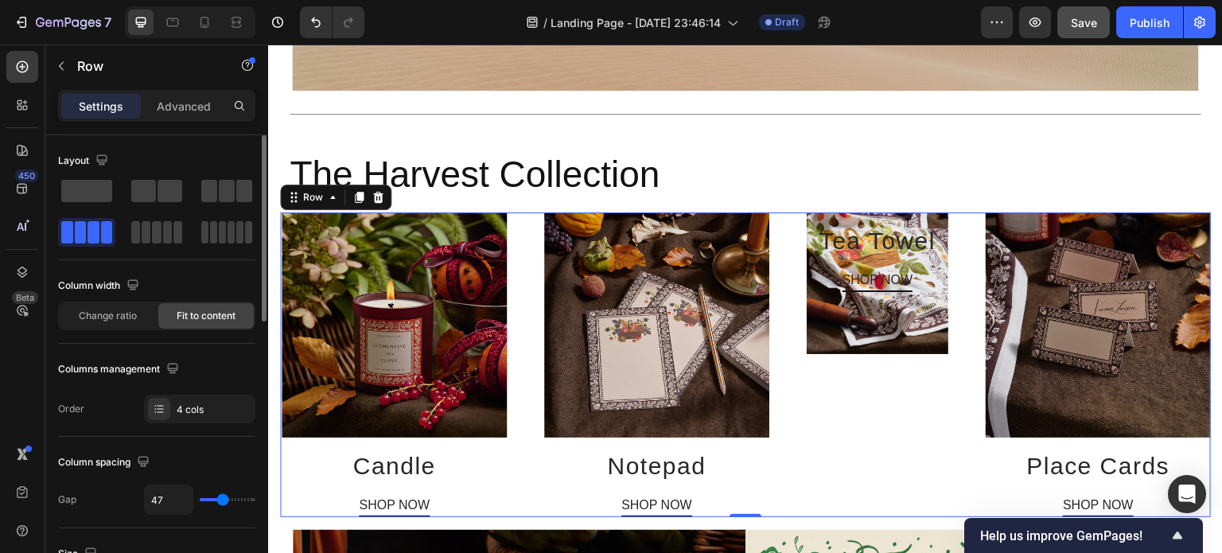
type input "70"
type input "93"
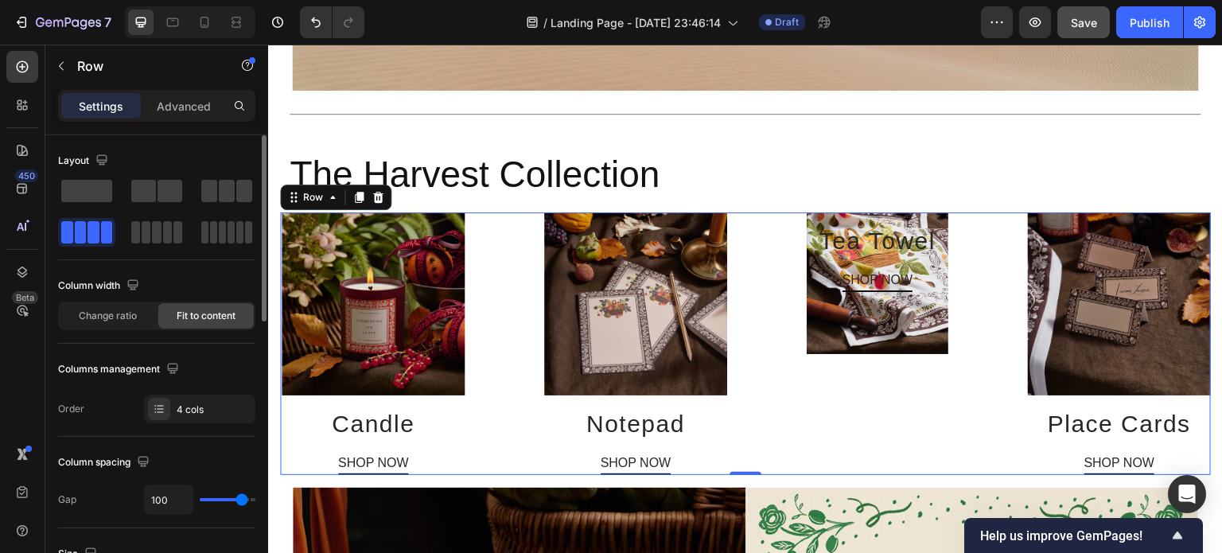
drag, startPoint x: 223, startPoint y: 494, endPoint x: 242, endPoint y: 504, distance: 21.7
click at [242, 501] on input "range" at bounding box center [228, 499] width 56 height 3
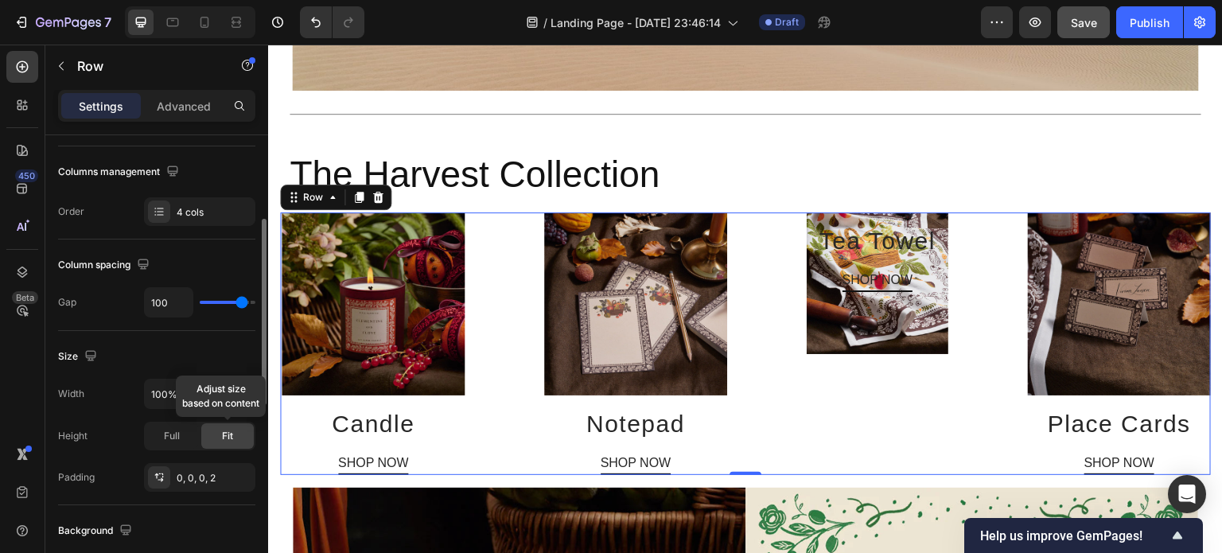
scroll to position [200, 0]
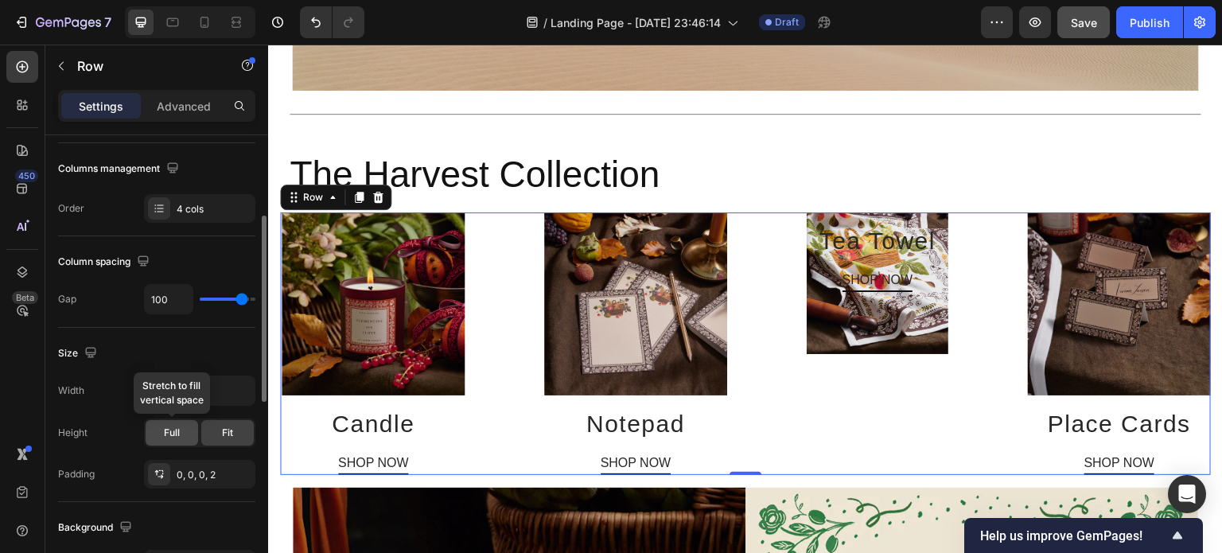
click at [175, 430] on span "Full" at bounding box center [172, 433] width 16 height 14
click at [206, 433] on div "Fit" at bounding box center [227, 432] width 53 height 25
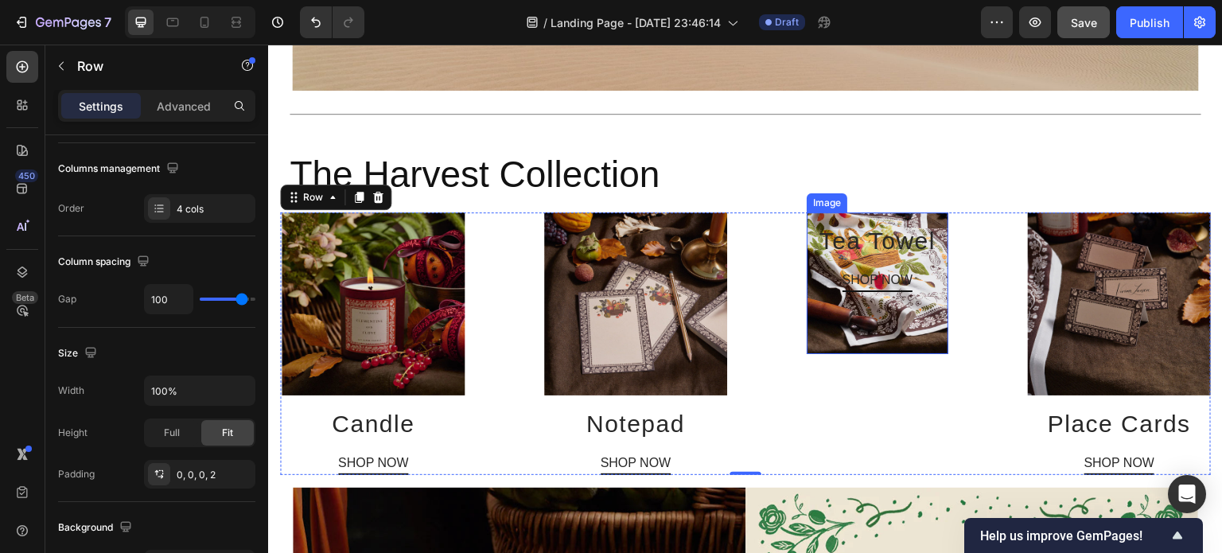
click at [910, 296] on img at bounding box center [878, 283] width 142 height 142
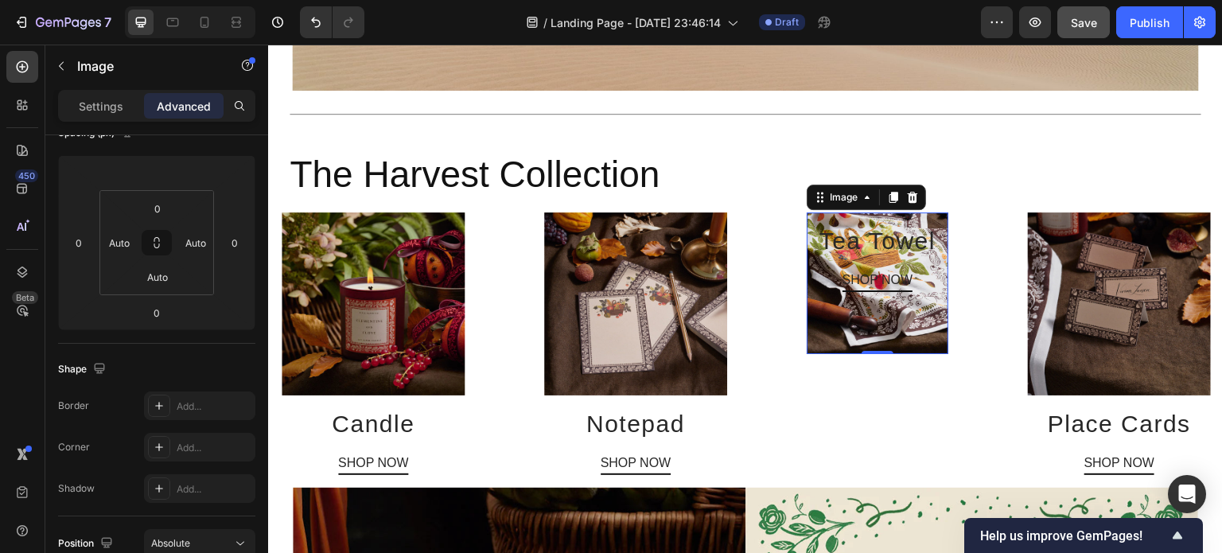
scroll to position [0, 0]
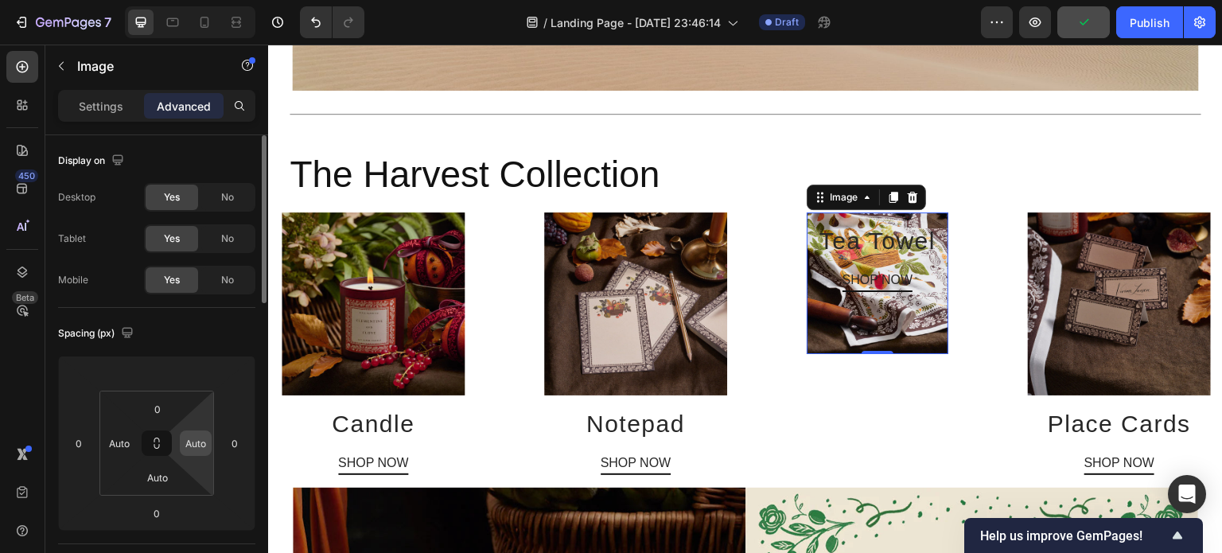
click at [202, 442] on input "Auto" at bounding box center [196, 443] width 24 height 24
click at [162, 484] on input "Auto" at bounding box center [158, 477] width 32 height 24
click at [125, 446] on input "Auto" at bounding box center [119, 443] width 24 height 24
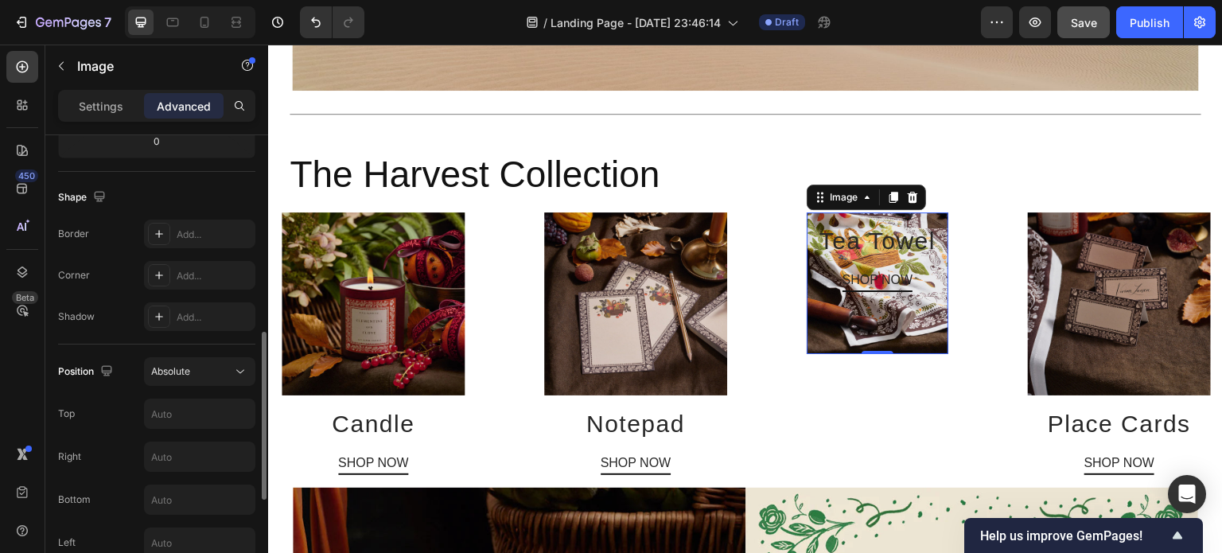
scroll to position [372, 0]
click at [207, 364] on div "Absolute" at bounding box center [191, 371] width 81 height 14
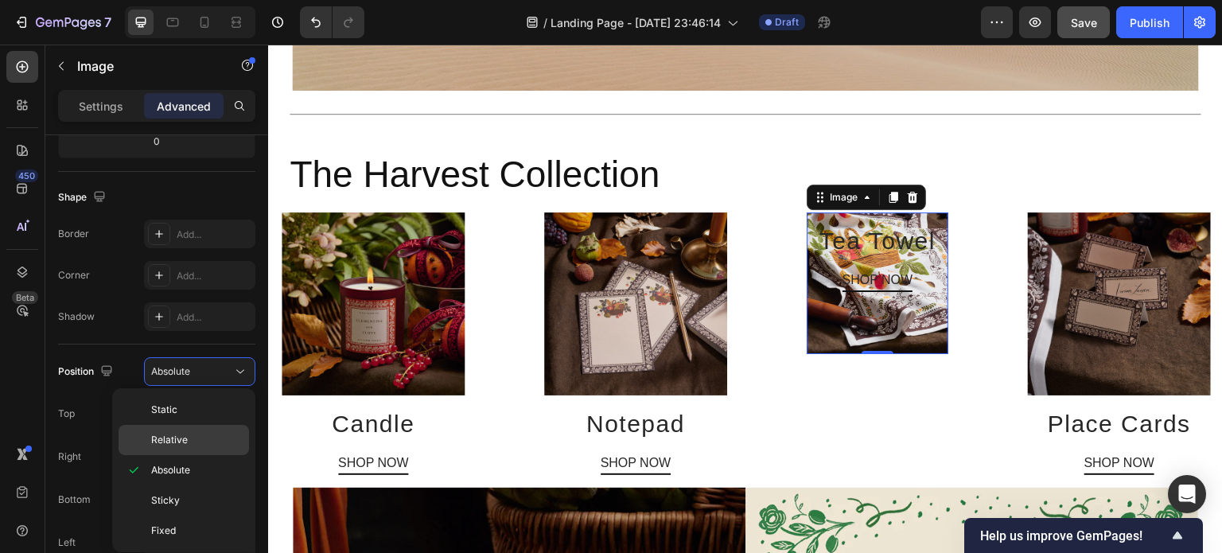
click at [175, 439] on span "Relative" at bounding box center [169, 440] width 37 height 14
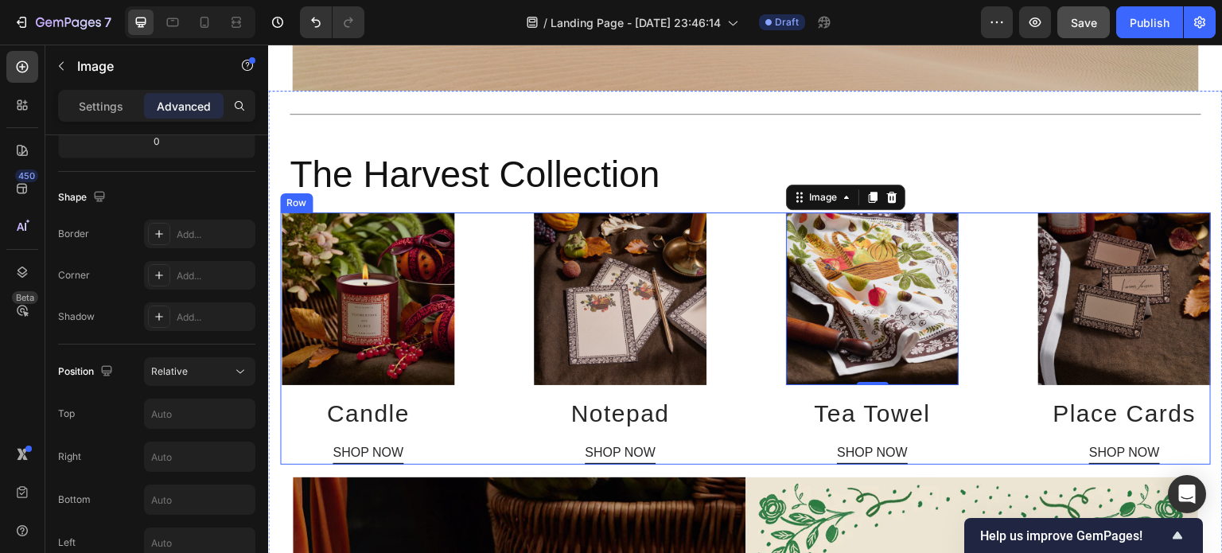
click at [488, 314] on div "Image Candle Heading SHOP NOW Button Image Notepad Heading SHOP NOW Button Imag…" at bounding box center [745, 338] width 931 height 252
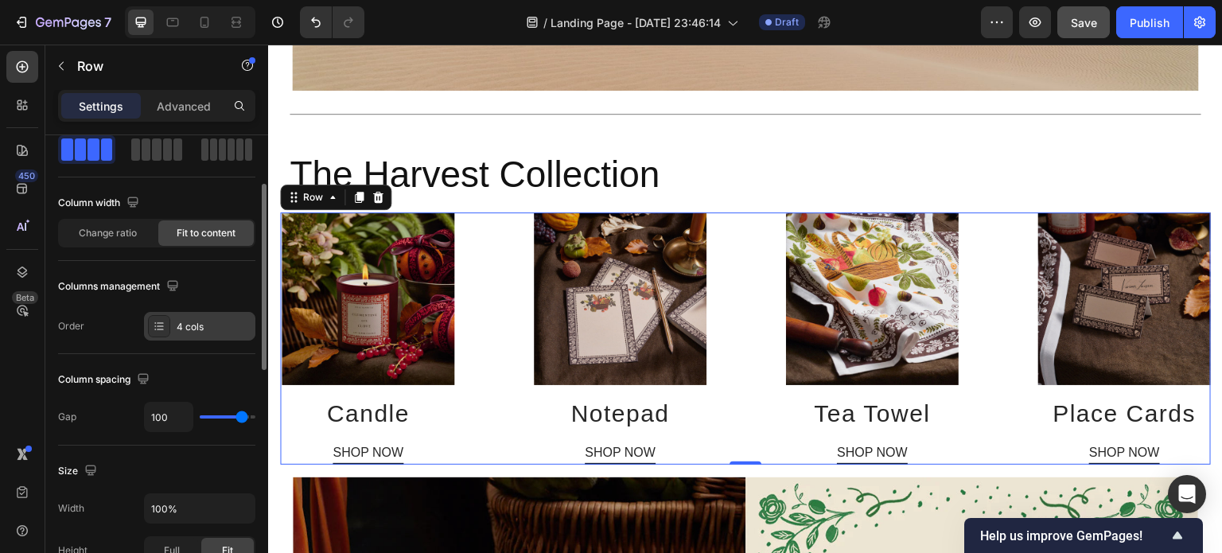
scroll to position [95, 0]
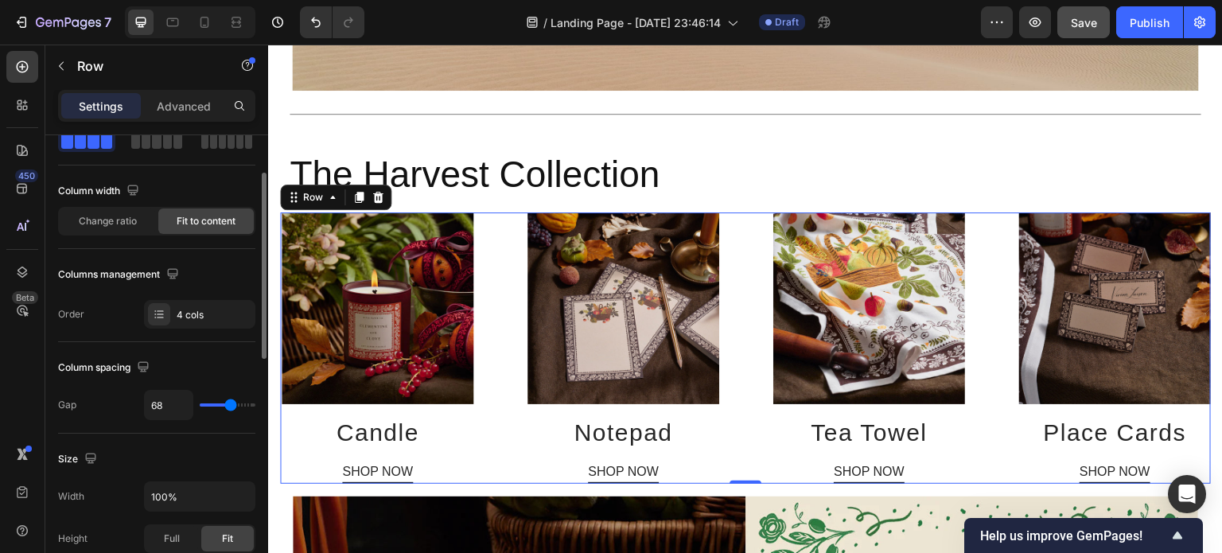
drag, startPoint x: 247, startPoint y: 404, endPoint x: 230, endPoint y: 403, distance: 16.7
click at [230, 403] on input "range" at bounding box center [228, 404] width 56 height 3
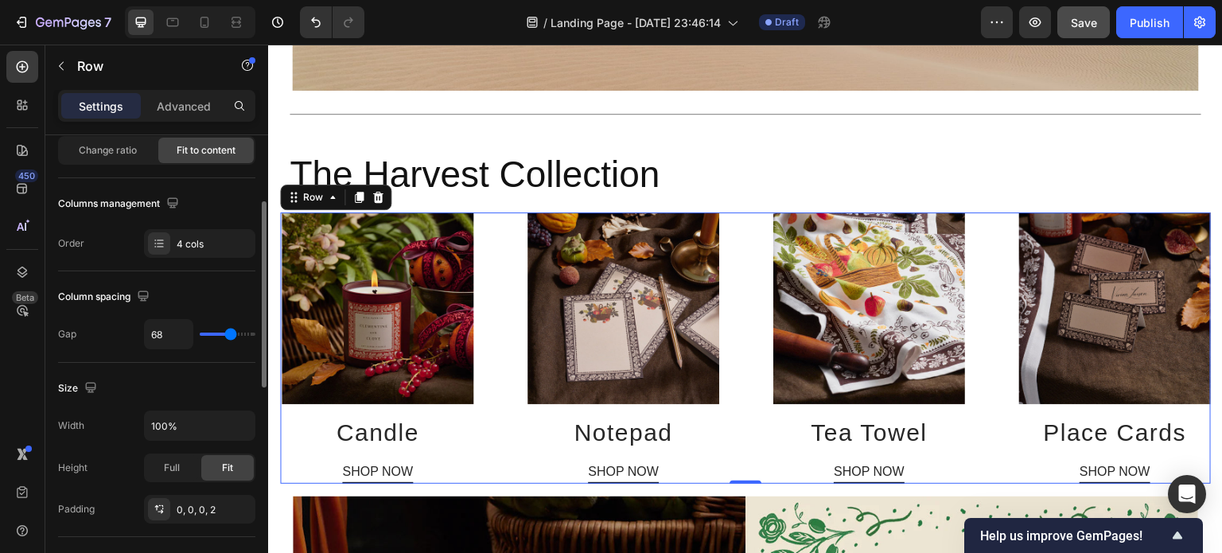
scroll to position [165, 0]
click at [169, 473] on div "Full" at bounding box center [172, 467] width 53 height 25
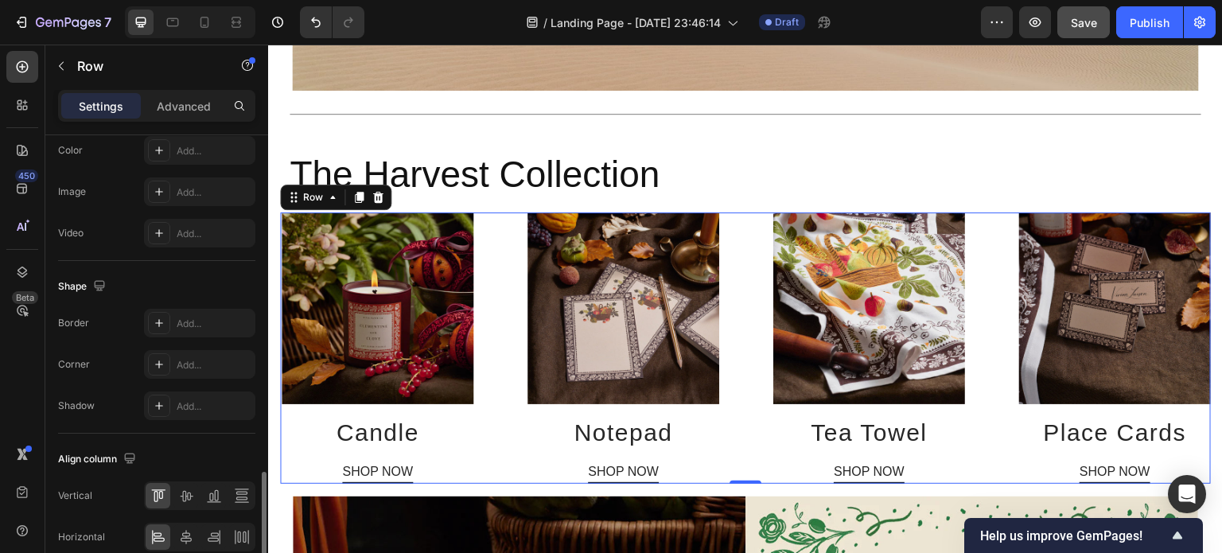
scroll to position [687, 0]
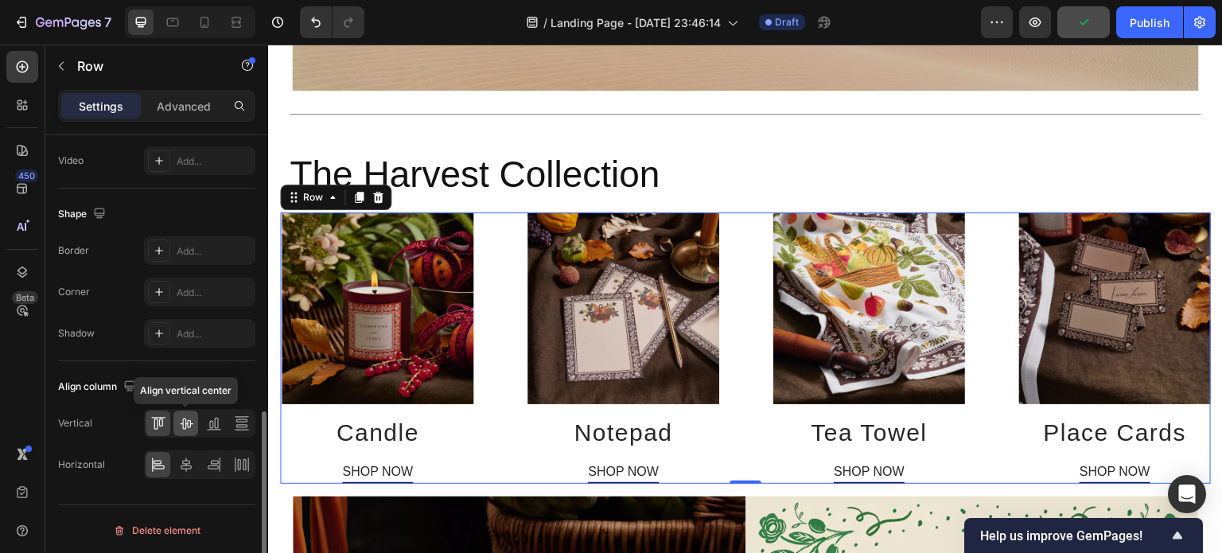
click at [188, 416] on icon at bounding box center [186, 423] width 16 height 16
click at [206, 416] on icon at bounding box center [214, 423] width 16 height 16
click at [182, 467] on icon at bounding box center [186, 465] width 16 height 16
click at [208, 465] on icon at bounding box center [214, 465] width 16 height 16
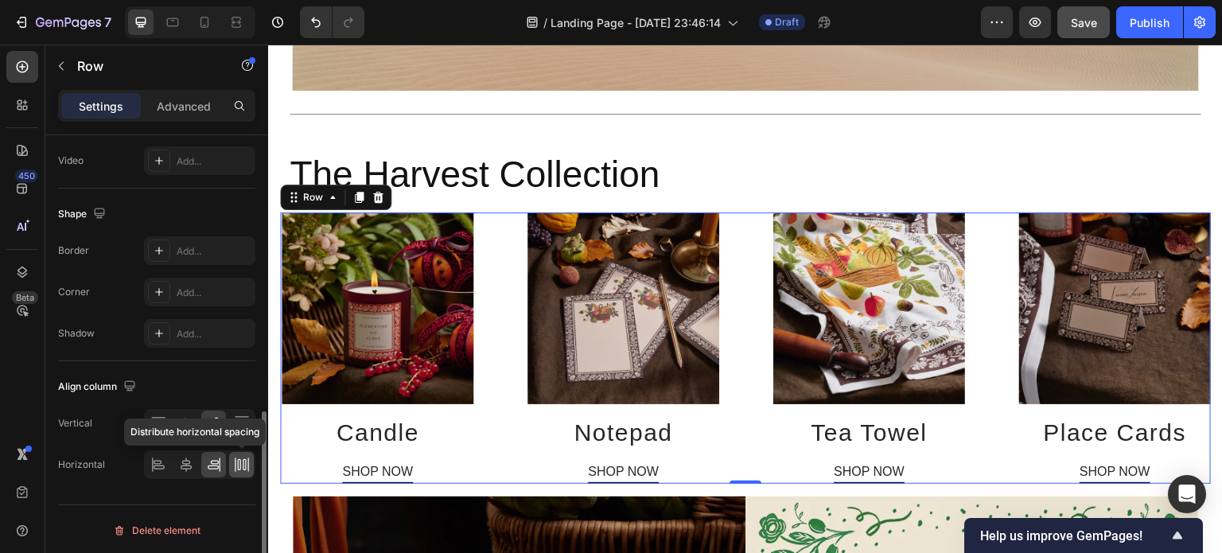
click at [245, 462] on icon at bounding box center [244, 464] width 3 height 11
click at [247, 431] on div at bounding box center [241, 423] width 25 height 25
click at [158, 421] on icon at bounding box center [158, 423] width 16 height 16
click at [154, 461] on icon at bounding box center [158, 462] width 8 height 4
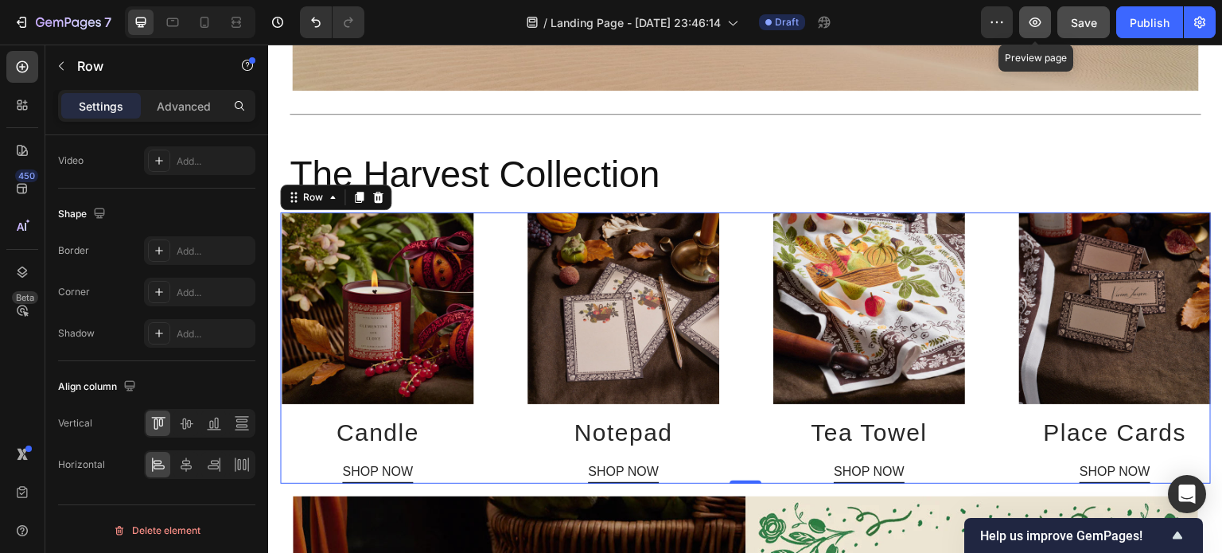
click at [1040, 23] on icon "button" at bounding box center [1035, 22] width 16 height 16
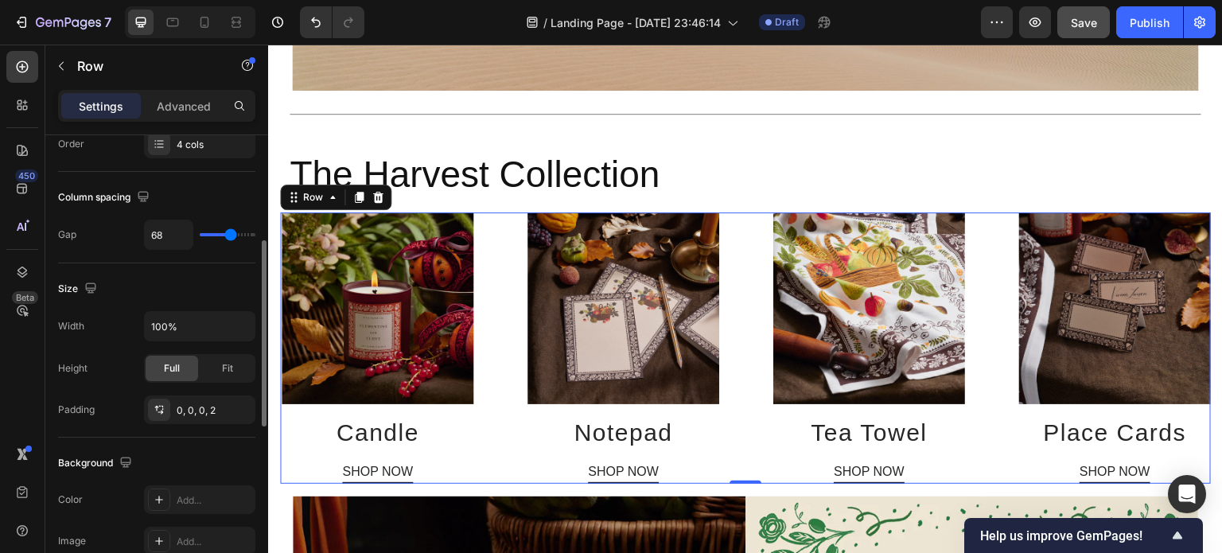
scroll to position [264, 0]
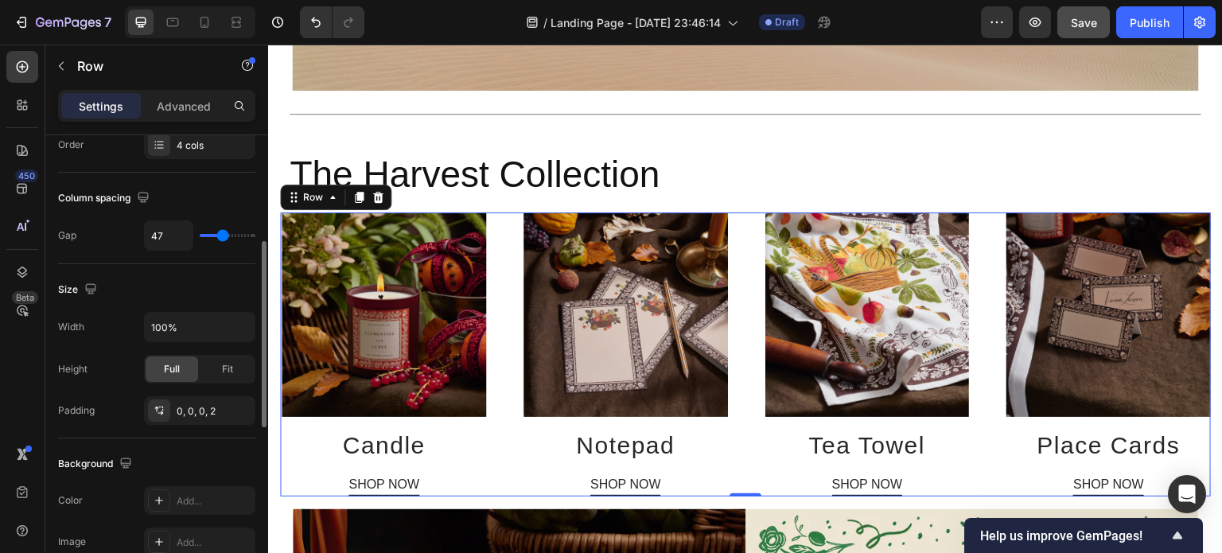
click at [223, 234] on input "range" at bounding box center [228, 235] width 56 height 3
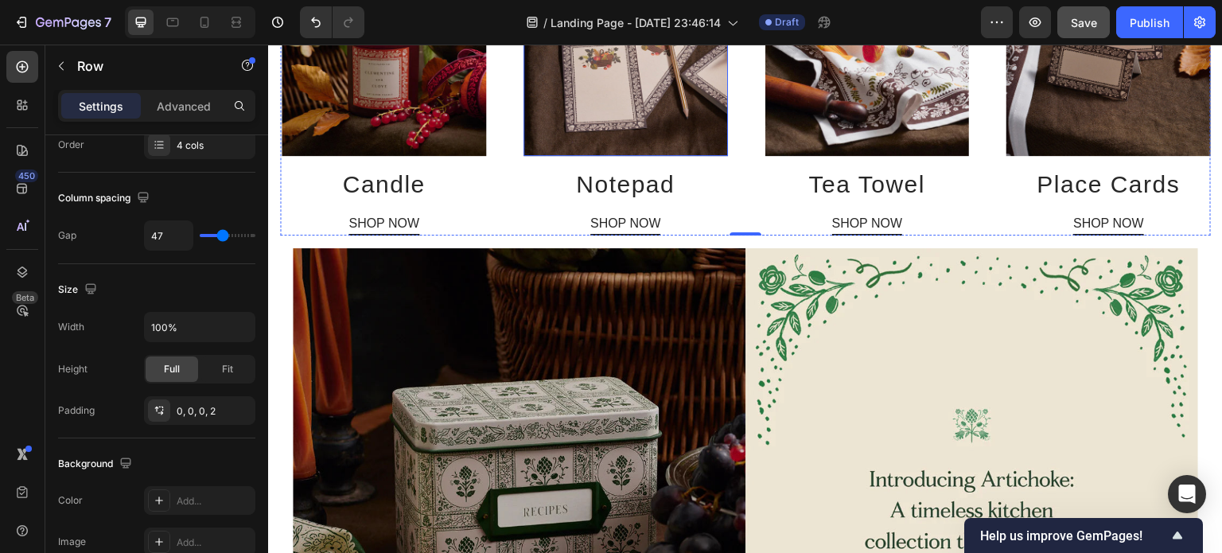
scroll to position [757, 0]
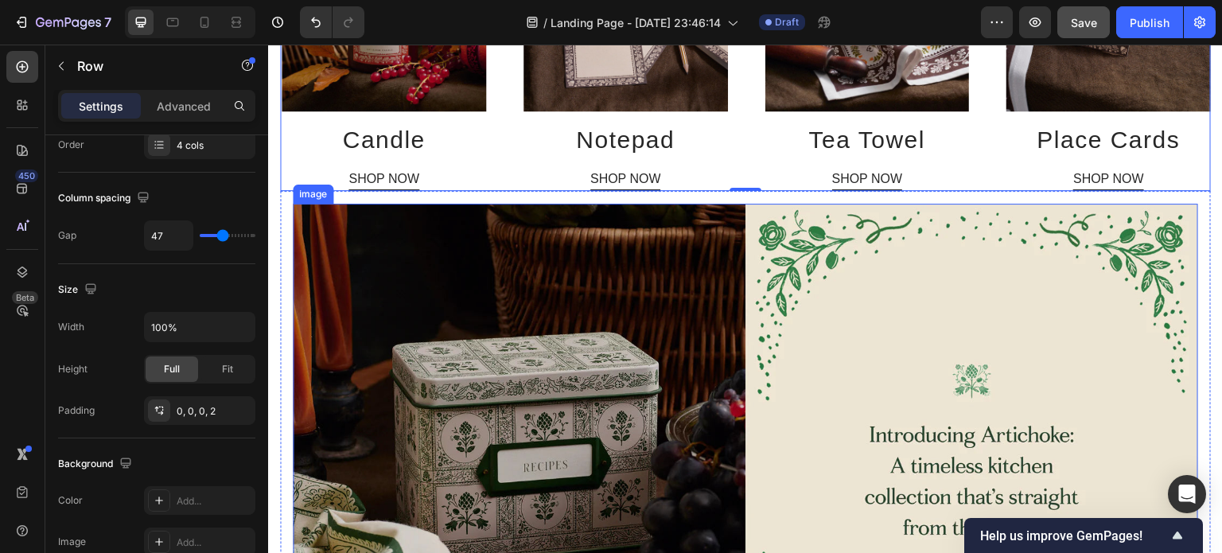
click at [749, 255] on img at bounding box center [745, 473] width 905 height 539
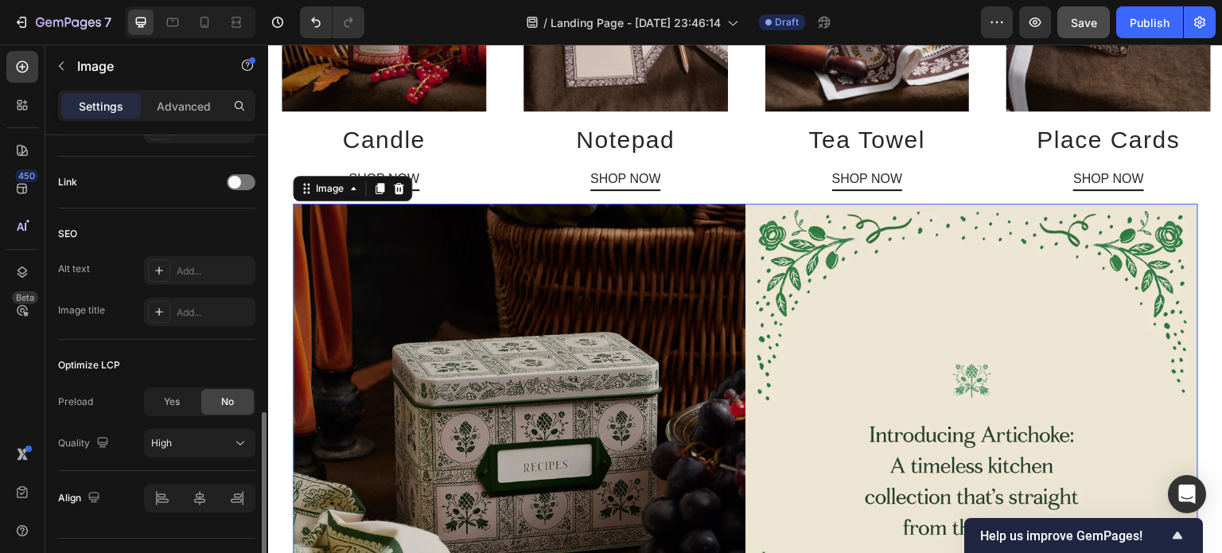
scroll to position [776, 0]
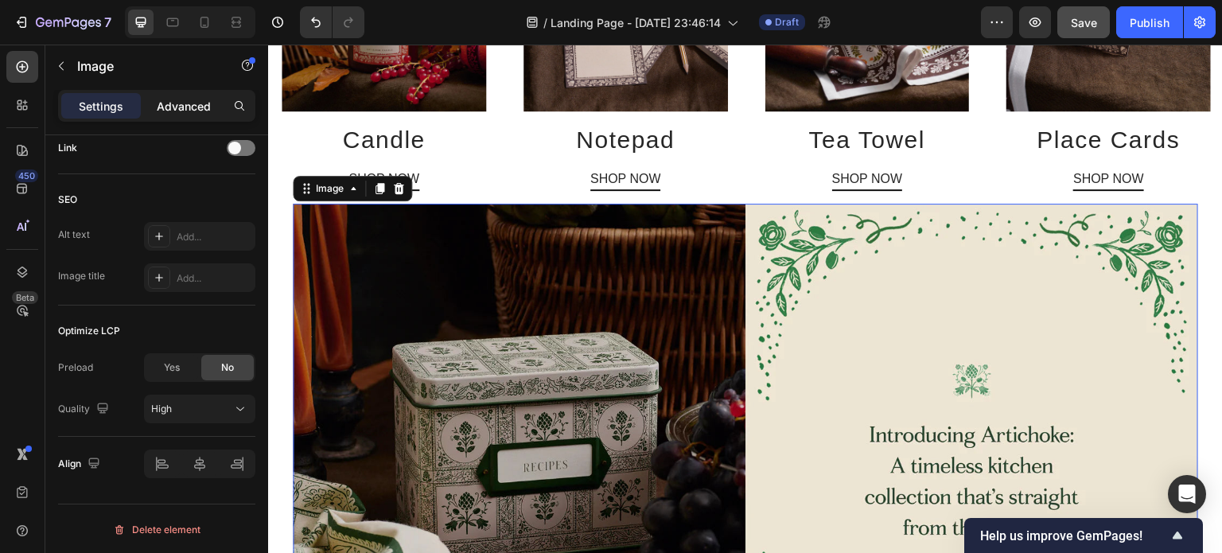
click at [191, 111] on p "Advanced" at bounding box center [184, 106] width 54 height 17
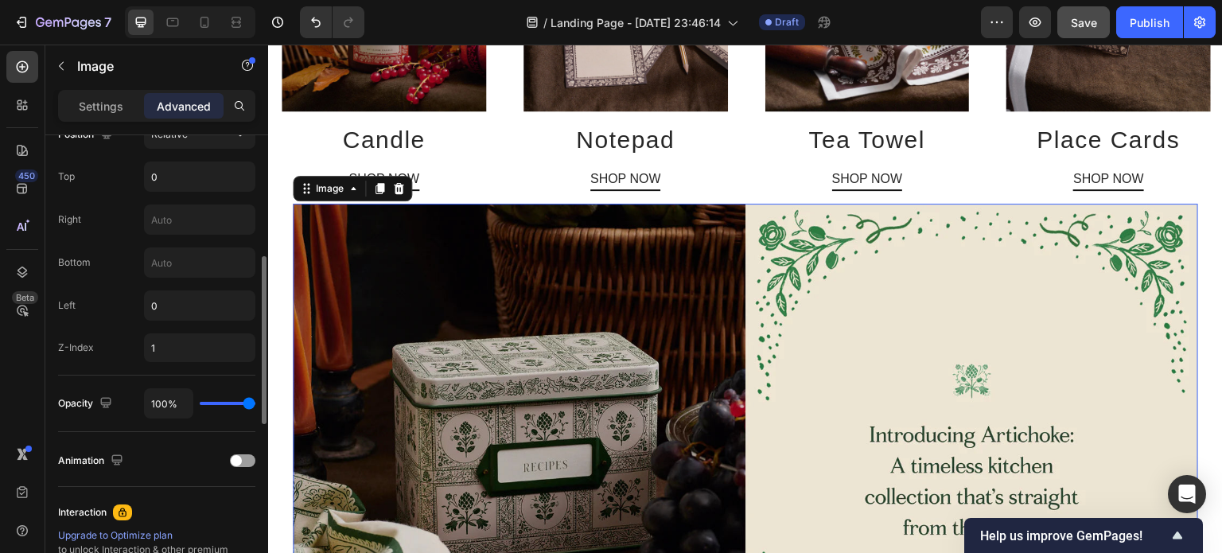
scroll to position [462, 0]
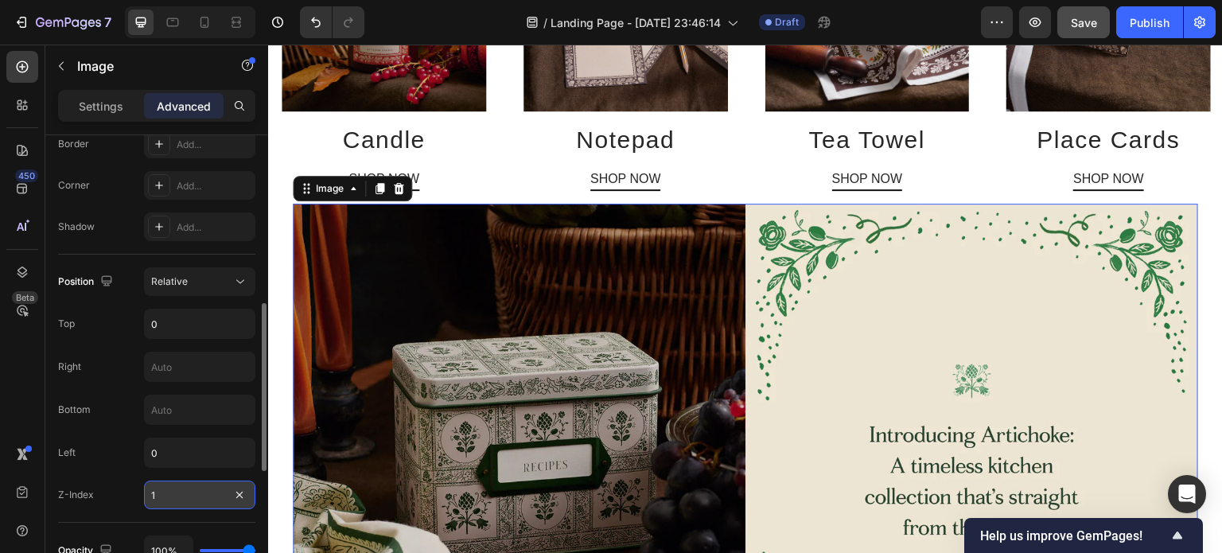
click at [172, 488] on input "1" at bounding box center [199, 495] width 111 height 29
click at [173, 445] on input "0" at bounding box center [200, 452] width 110 height 29
click at [174, 321] on input "0" at bounding box center [200, 323] width 110 height 29
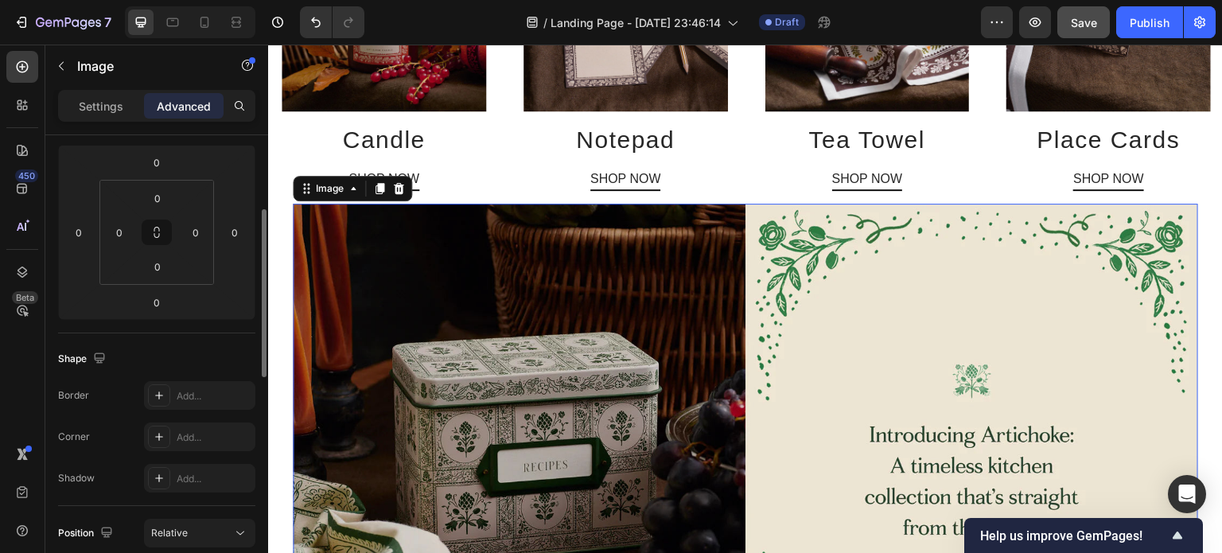
scroll to position [208, 0]
click at [167, 197] on input "0" at bounding box center [158, 201] width 32 height 24
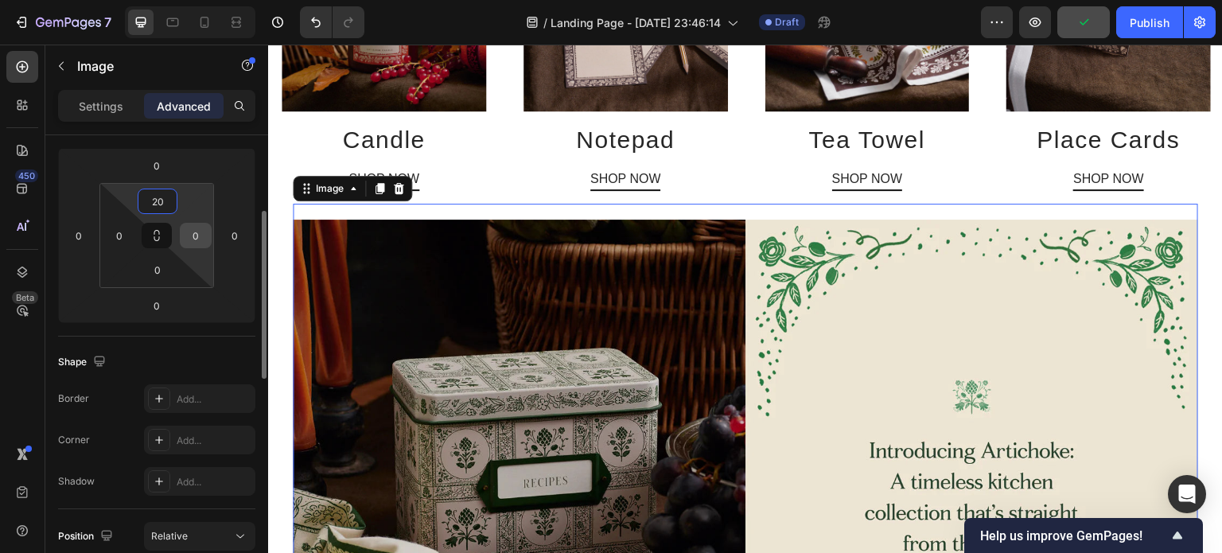
click at [200, 232] on input "0" at bounding box center [196, 236] width 24 height 24
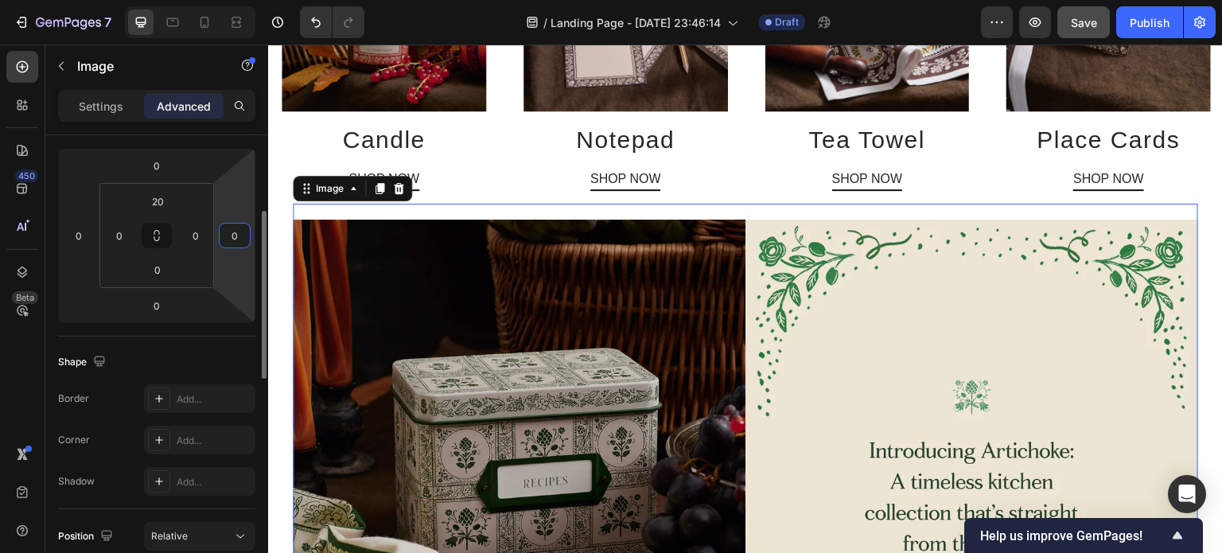
click at [239, 238] on input "0" at bounding box center [235, 236] width 24 height 24
click at [165, 200] on input "20" at bounding box center [158, 201] width 32 height 24
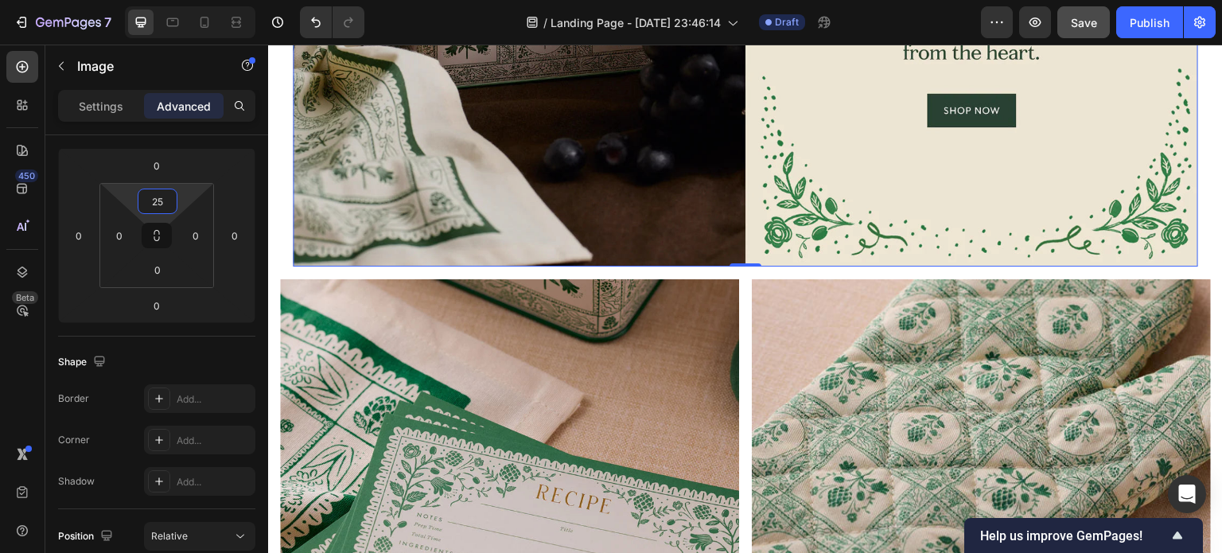
scroll to position [1261, 0]
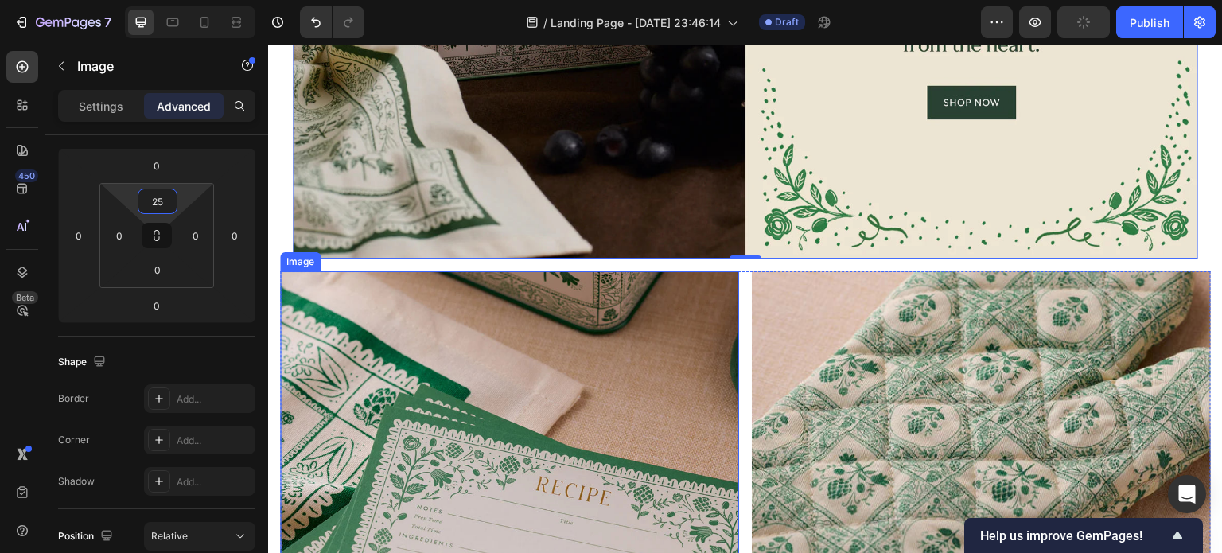
click at [566, 389] on img at bounding box center [509, 500] width 459 height 459
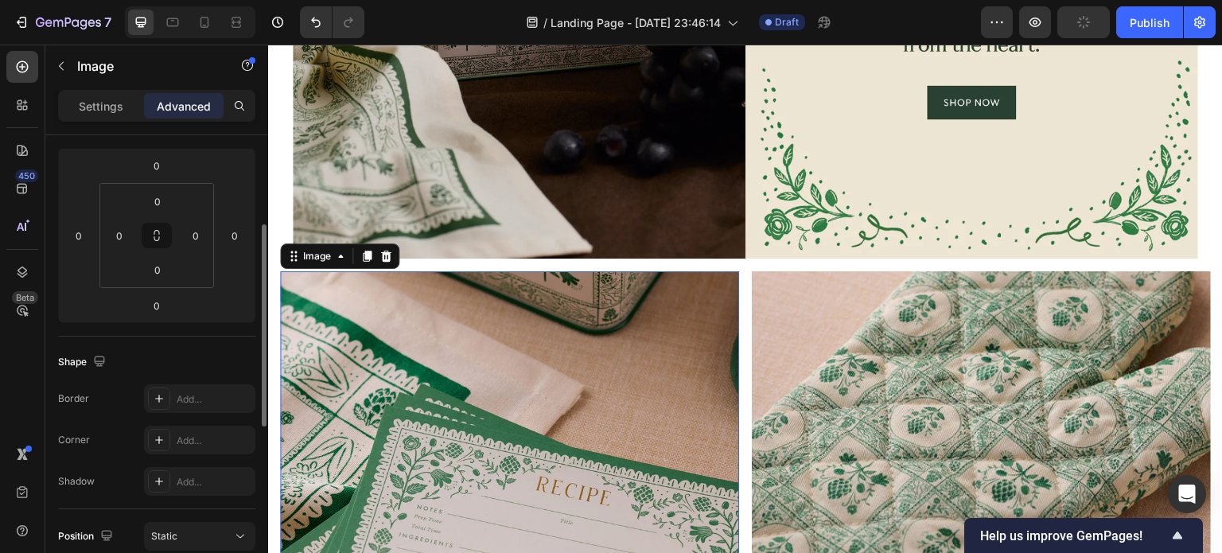
scroll to position [207, 0]
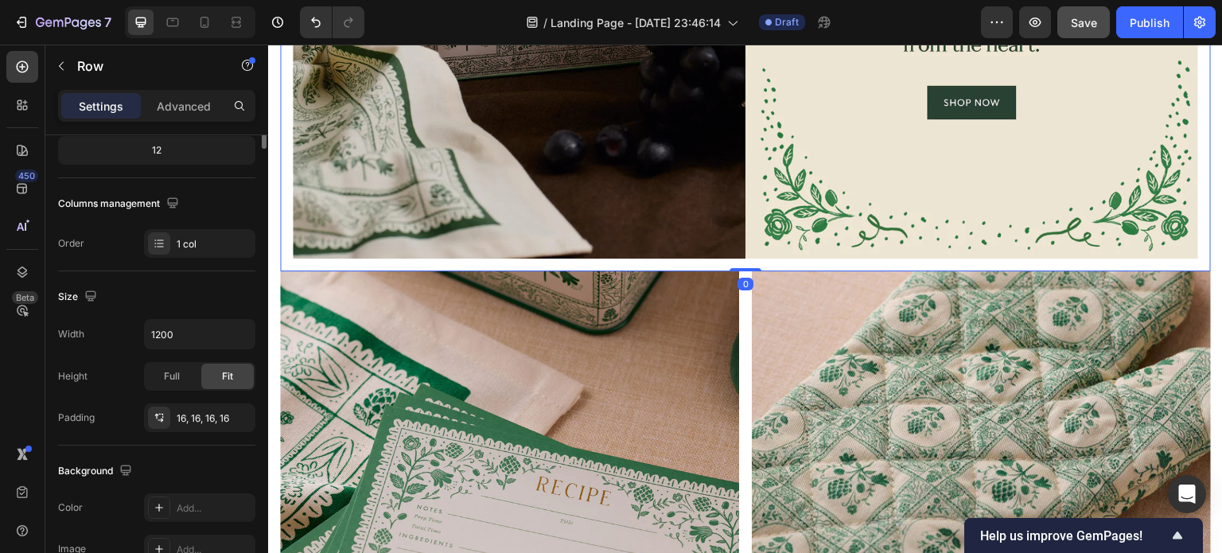
scroll to position [0, 0]
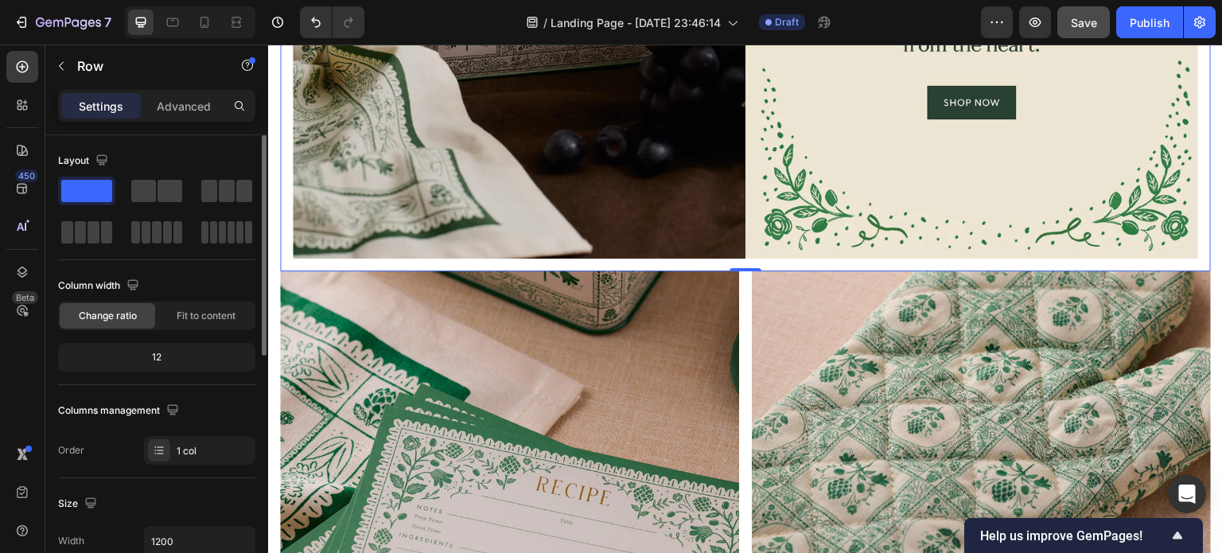
click at [174, 356] on div "12" at bounding box center [156, 357] width 191 height 22
click at [157, 356] on div "12" at bounding box center [156, 357] width 191 height 22
click at [209, 313] on span "Fit to content" at bounding box center [206, 316] width 59 height 14
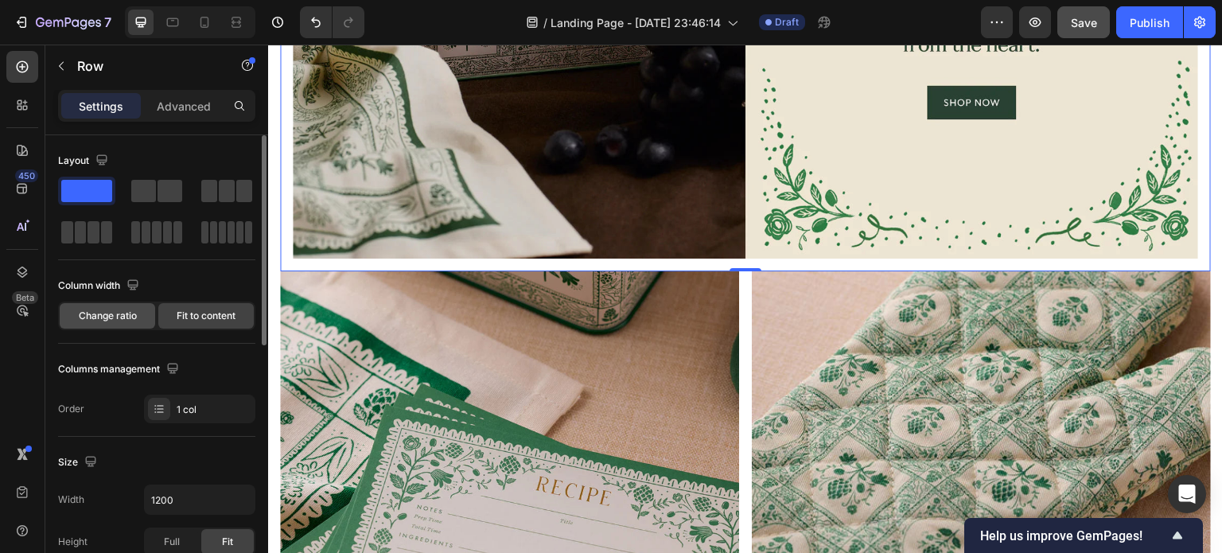
click at [124, 313] on span "Change ratio" at bounding box center [108, 316] width 58 height 14
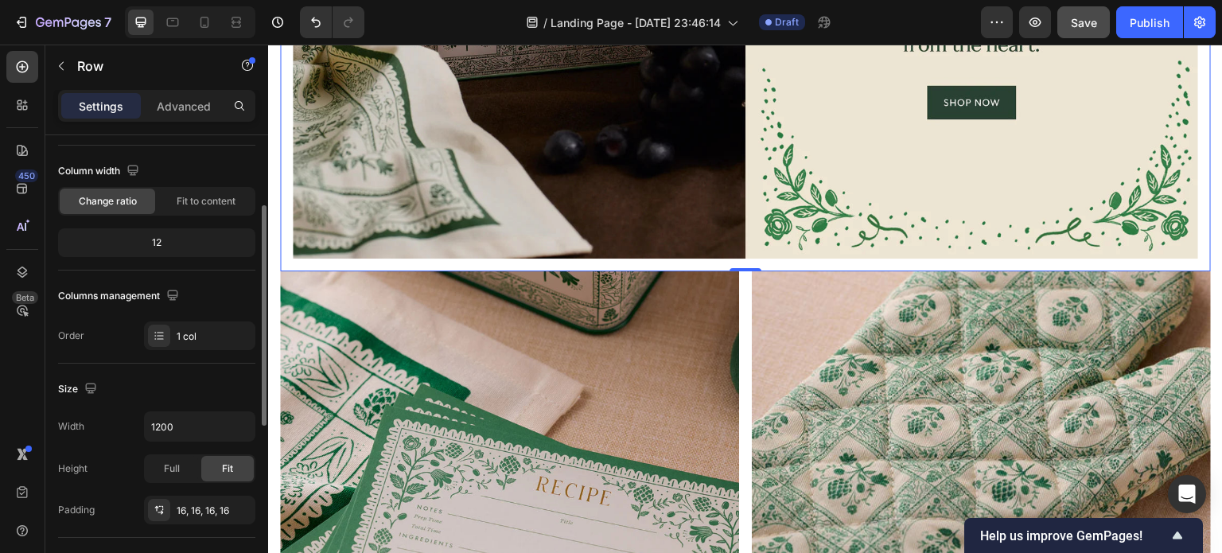
scroll to position [127, 0]
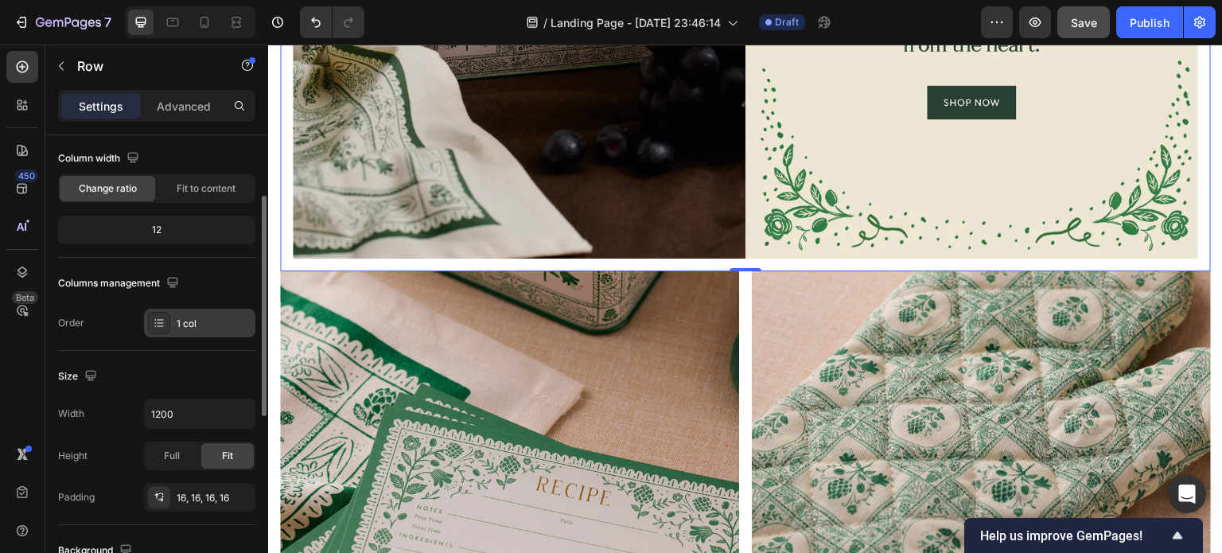
click at [191, 321] on div "1 col" at bounding box center [214, 324] width 75 height 14
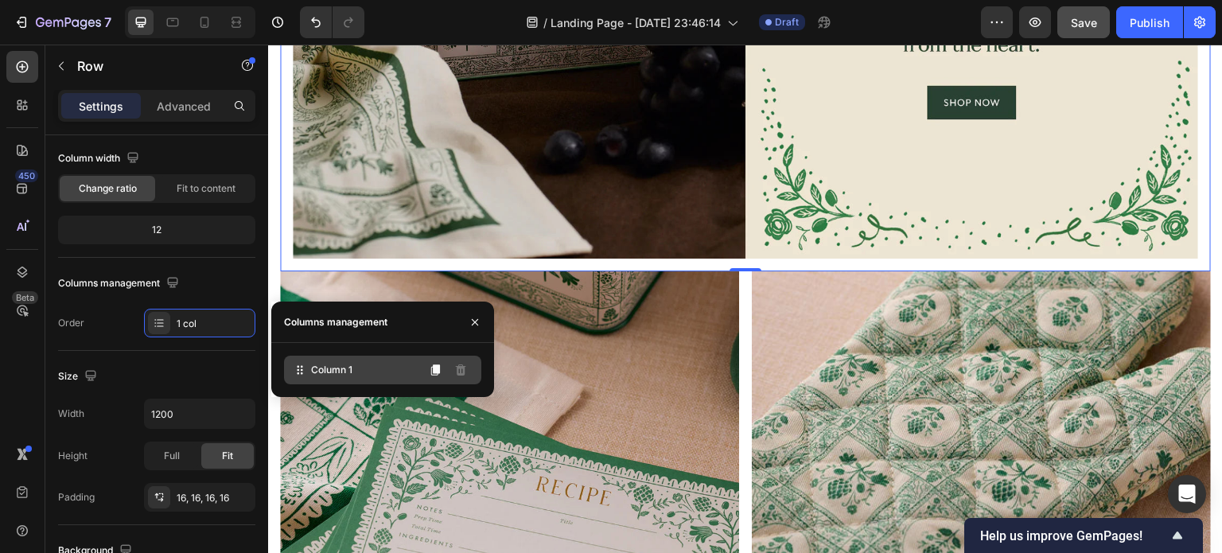
click at [339, 376] on span "Column 1" at bounding box center [331, 370] width 41 height 14
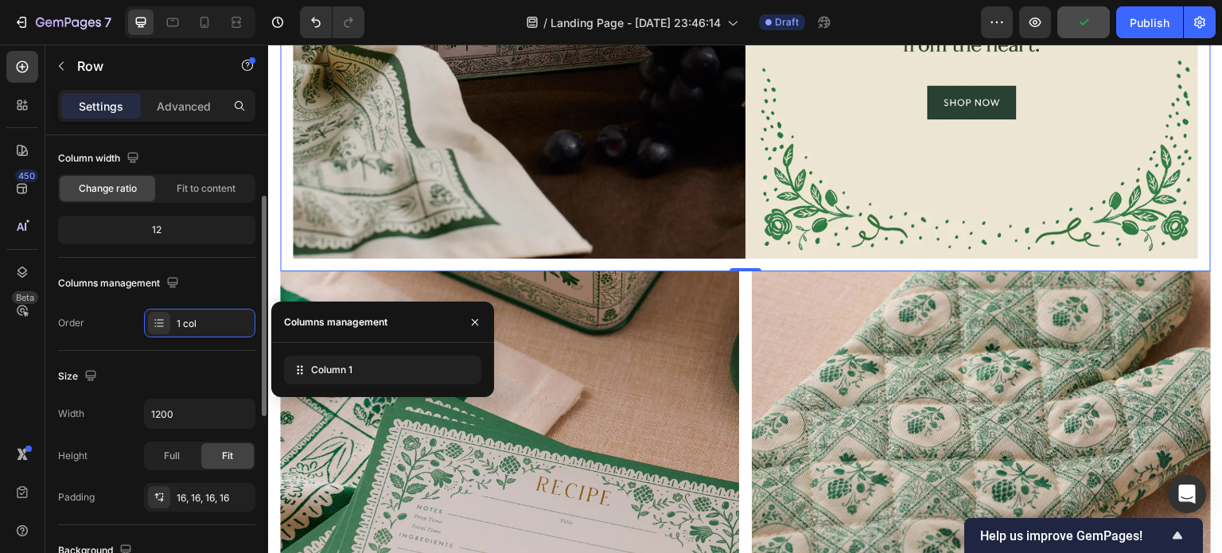
click at [212, 280] on div "Columns management" at bounding box center [156, 282] width 197 height 25
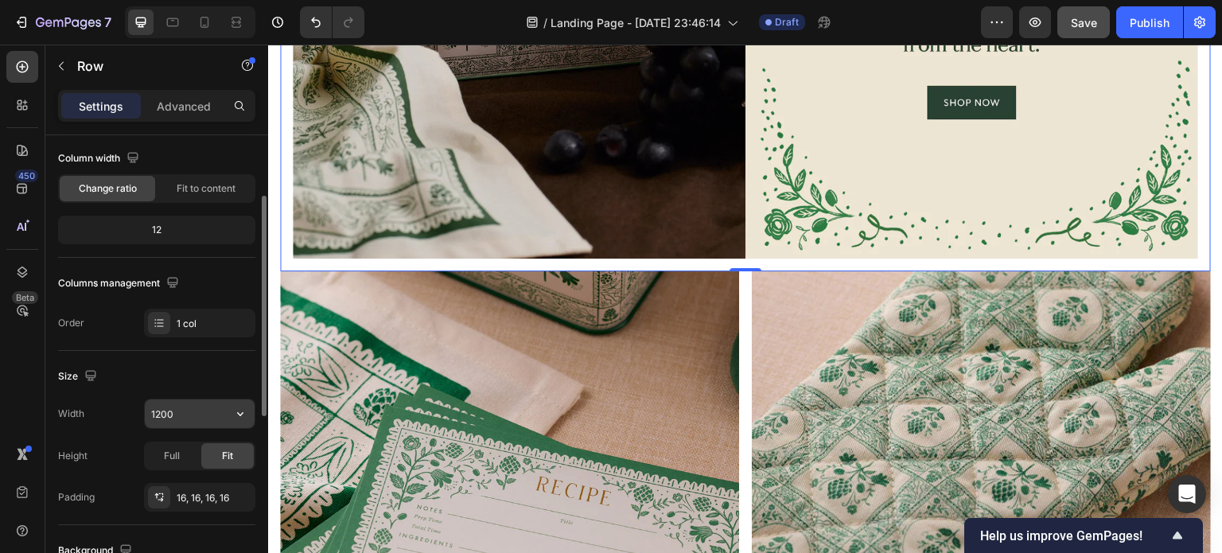
click at [181, 407] on input "1200" at bounding box center [200, 413] width 110 height 29
click at [243, 413] on icon "button" at bounding box center [240, 414] width 16 height 16
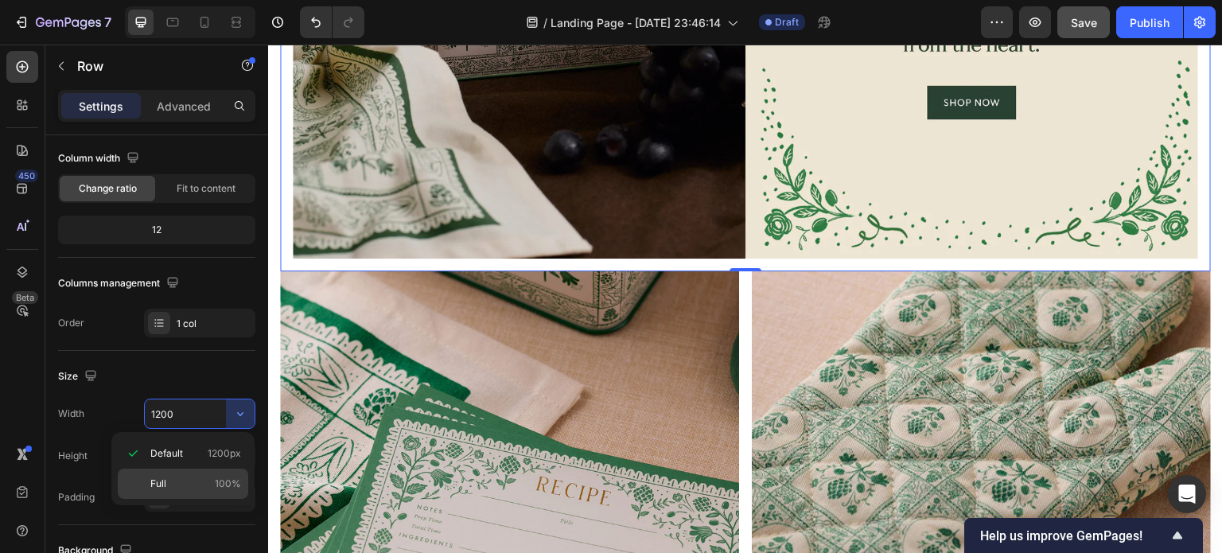
click at [172, 477] on p "Full 100%" at bounding box center [195, 484] width 91 height 14
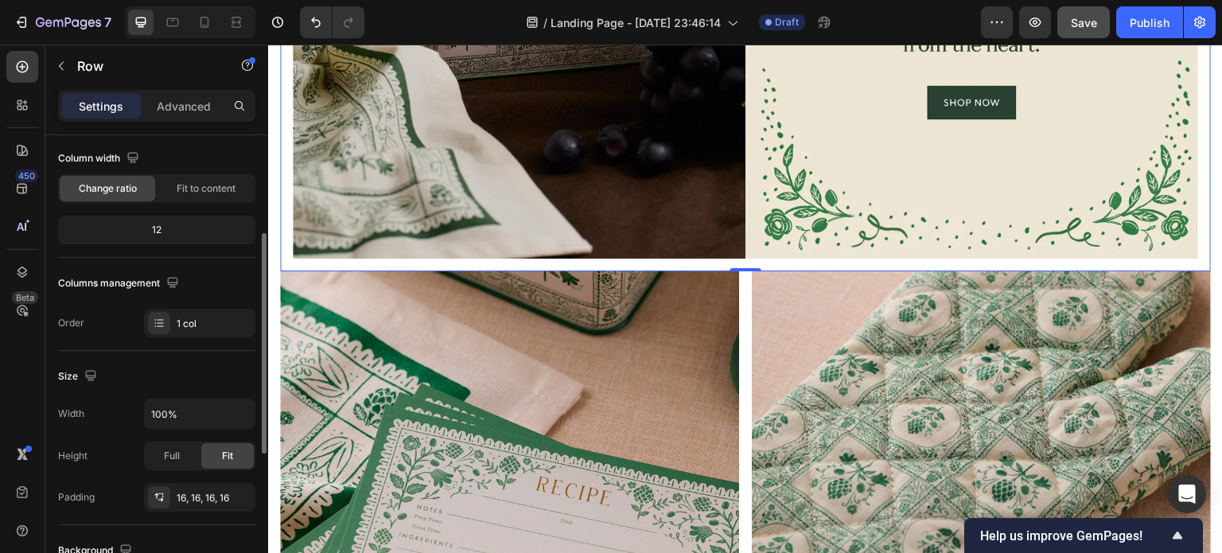
scroll to position [156, 0]
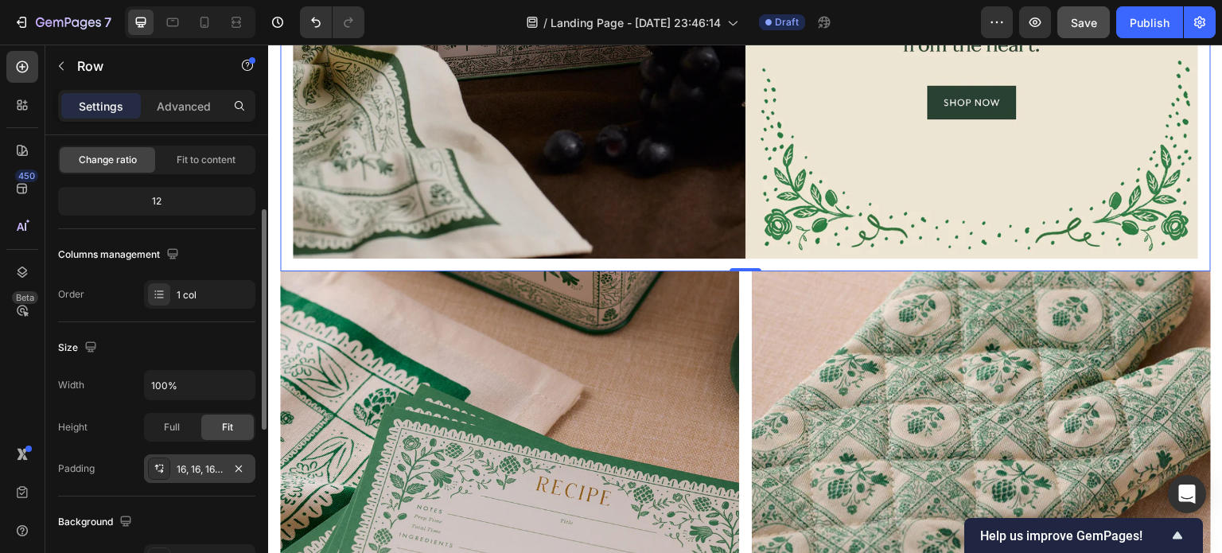
click at [206, 464] on div "16, 16, 16, 16" at bounding box center [200, 469] width 46 height 14
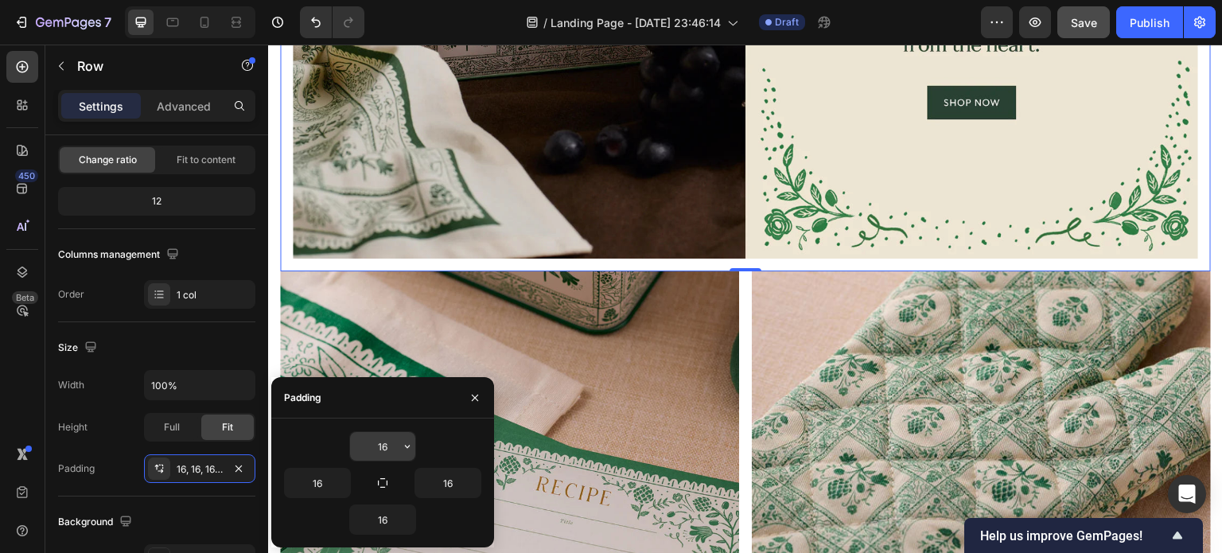
click at [393, 442] on input "16" at bounding box center [382, 446] width 65 height 29
click at [453, 479] on input "16" at bounding box center [447, 483] width 65 height 29
click at [324, 480] on input "16" at bounding box center [317, 483] width 65 height 29
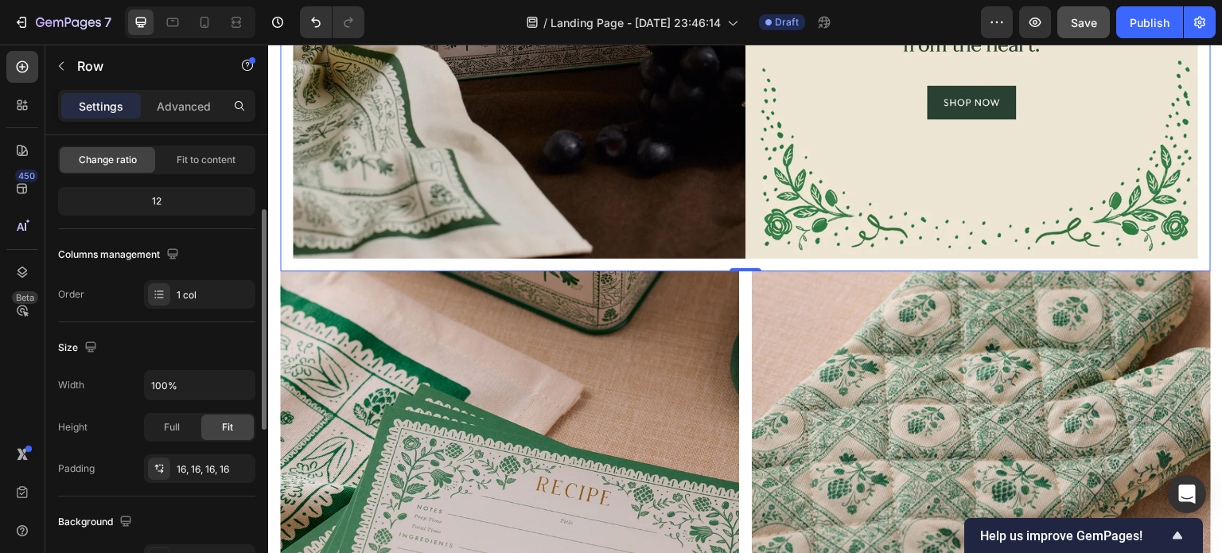
click at [128, 400] on div "Width 100% Height Full Fit Padding 16, 16, 16, 16" at bounding box center [156, 426] width 197 height 113
click at [168, 422] on span "Full" at bounding box center [172, 427] width 16 height 14
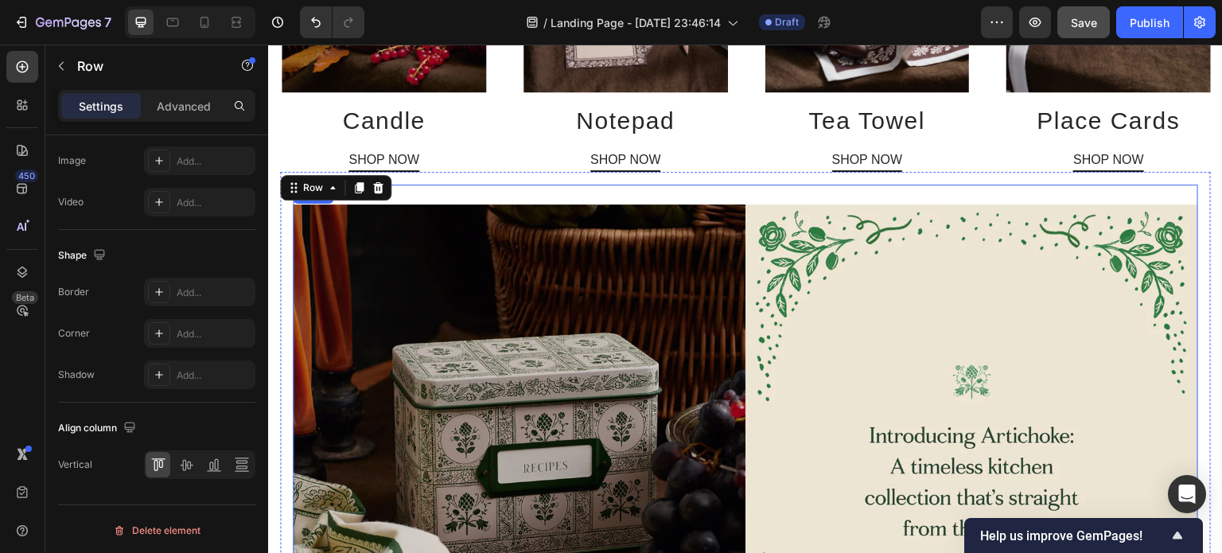
scroll to position [767, 0]
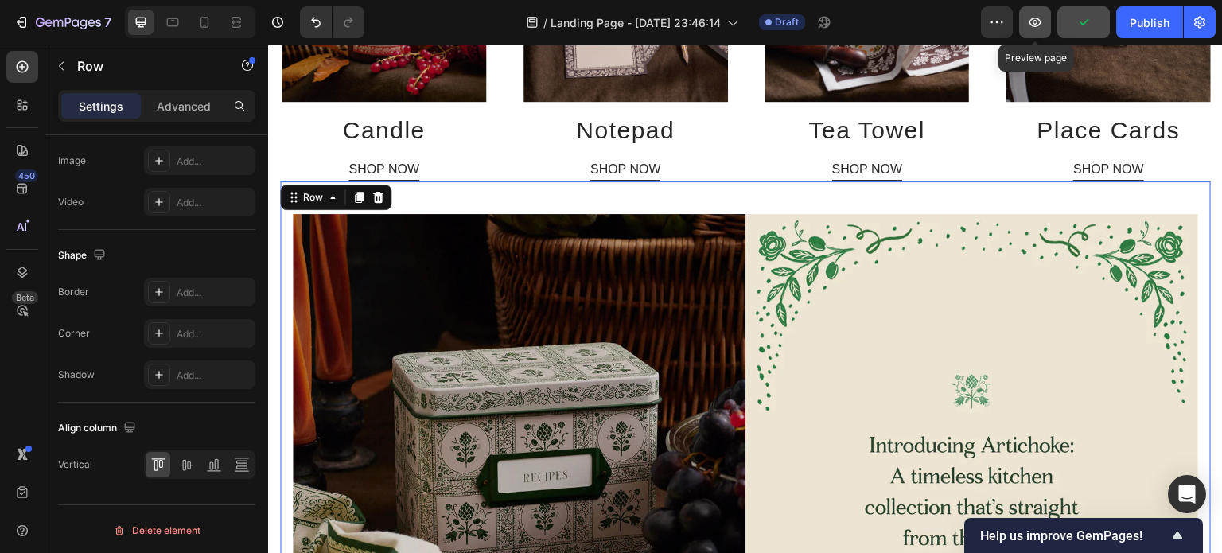
click at [1034, 21] on icon "button" at bounding box center [1035, 22] width 5 height 5
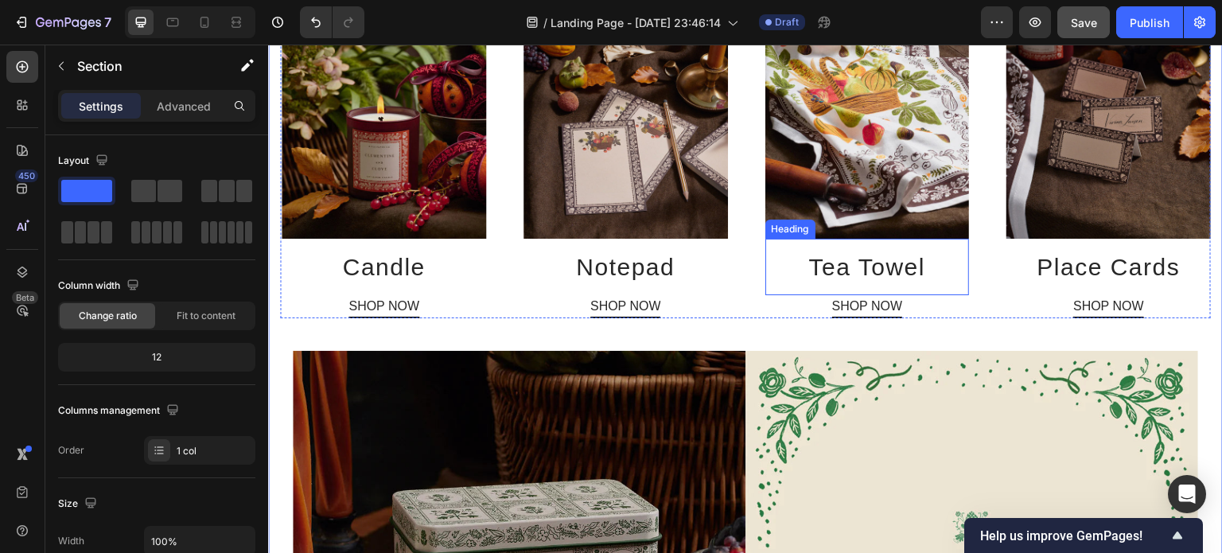
scroll to position [628, 0]
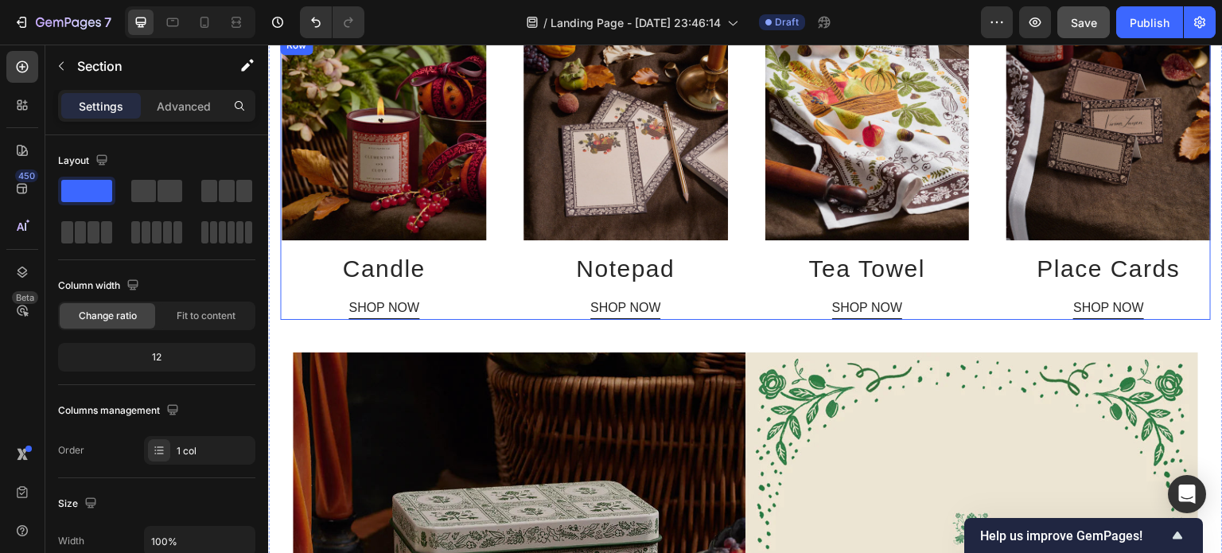
click at [743, 166] on div "Image Candle Heading SHOP NOW Button Image Notepad Heading SHOP NOW Button Imag…" at bounding box center [745, 178] width 931 height 284
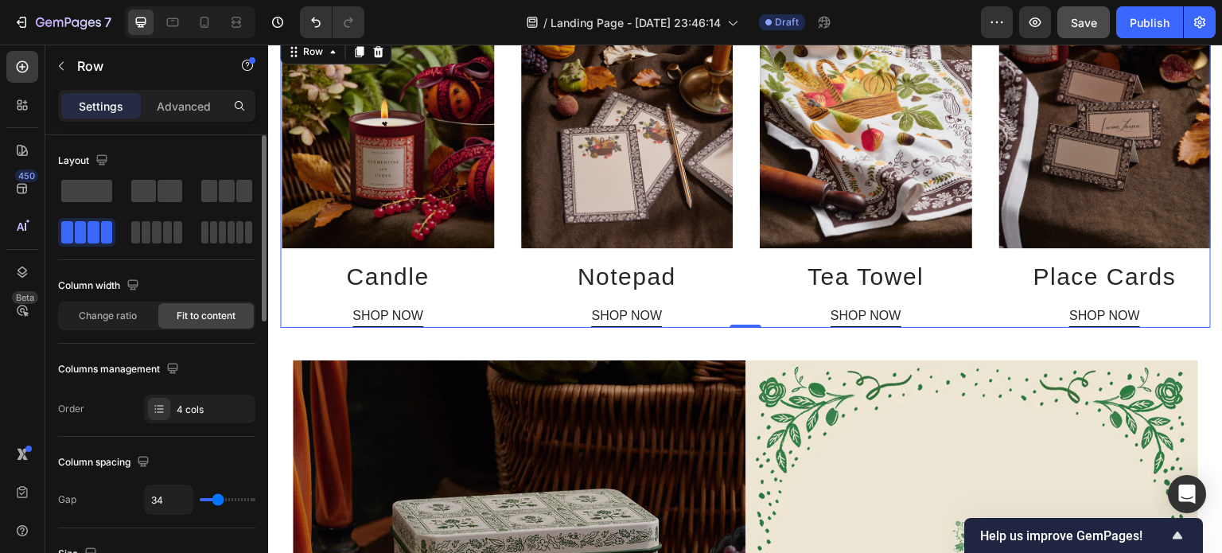
click at [218, 499] on input "range" at bounding box center [228, 499] width 56 height 3
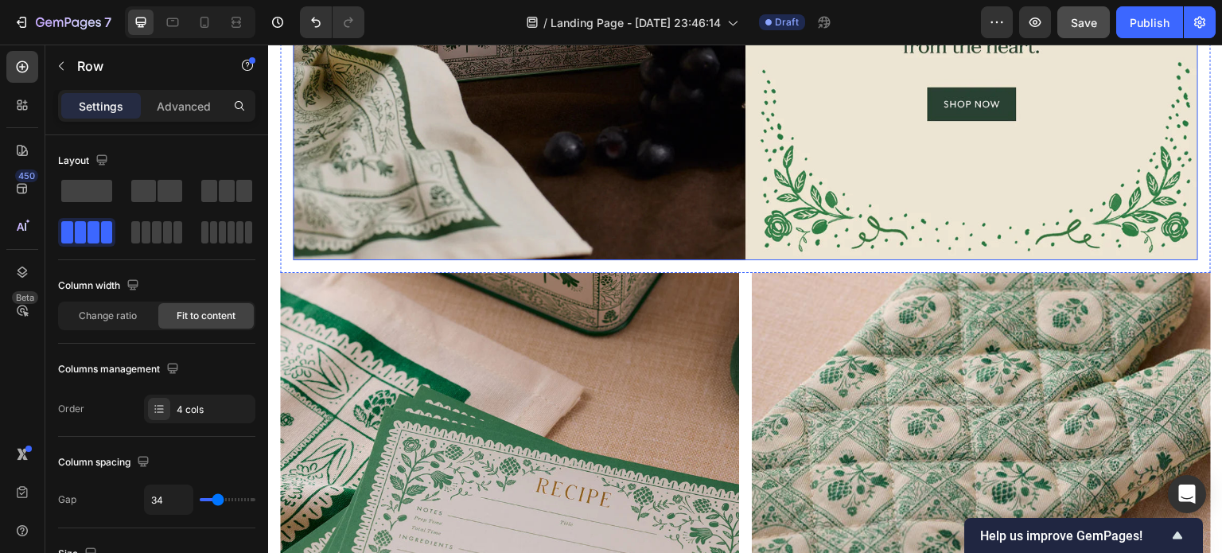
scroll to position [1374, 0]
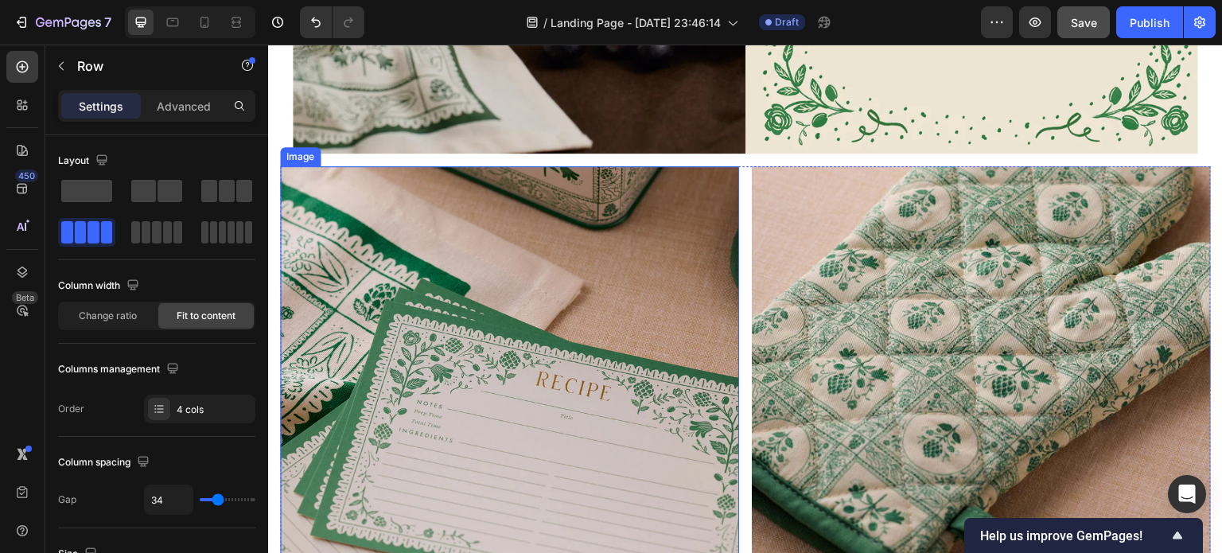
click at [622, 274] on img at bounding box center [509, 395] width 459 height 459
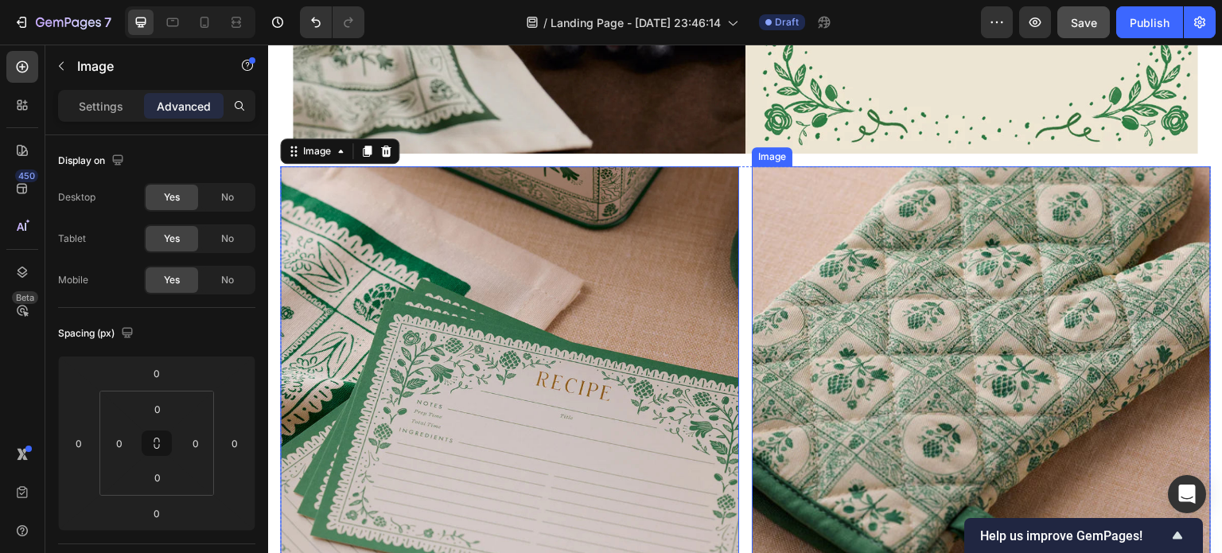
click at [994, 267] on img at bounding box center [981, 455] width 459 height 578
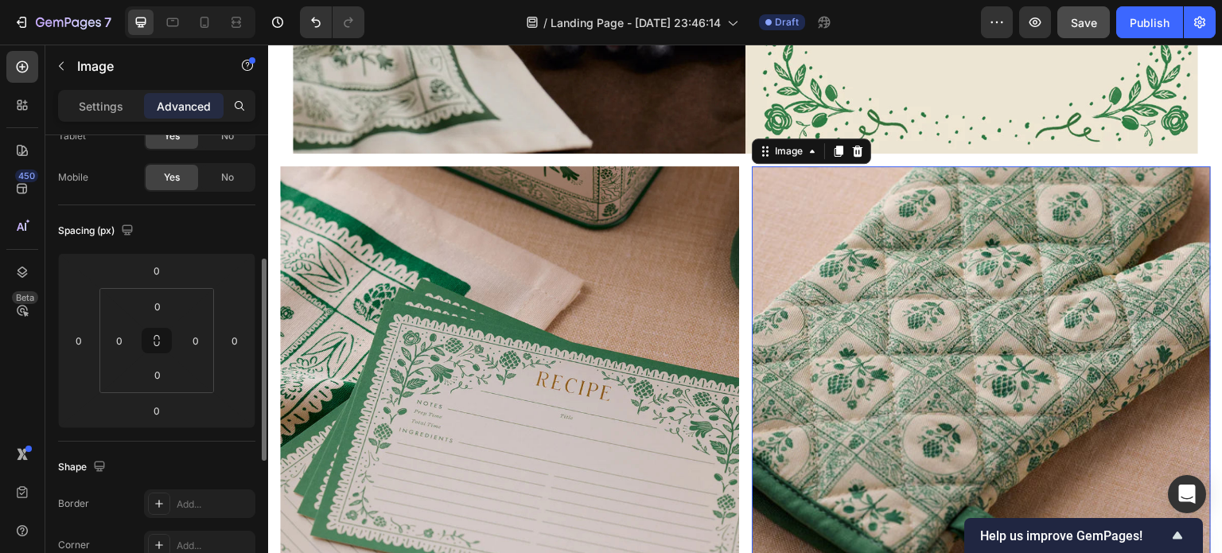
scroll to position [0, 0]
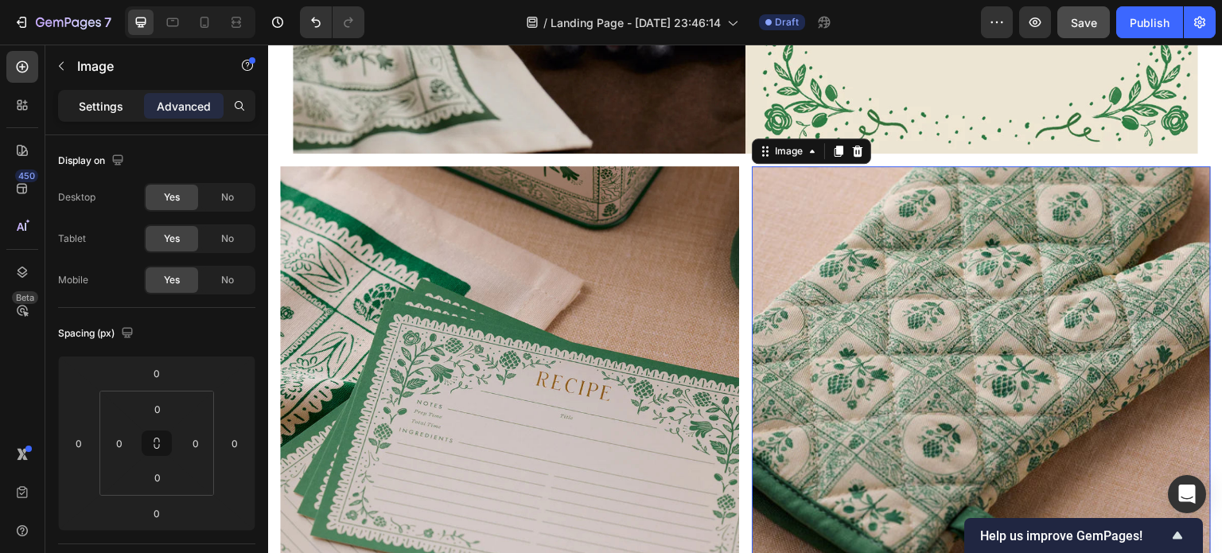
click at [104, 99] on p "Settings" at bounding box center [101, 106] width 45 height 17
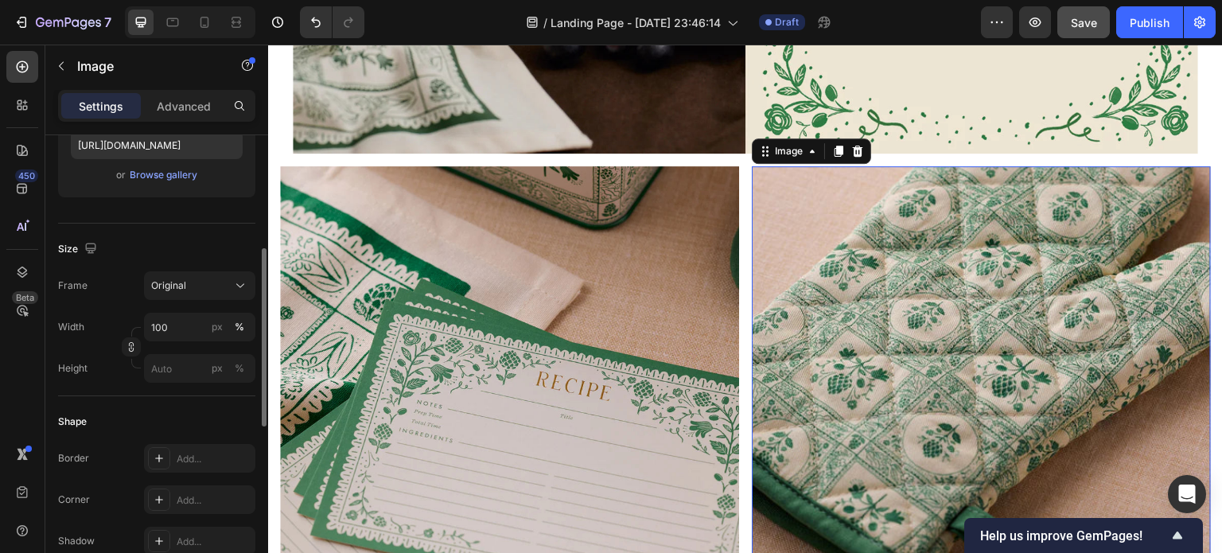
scroll to position [291, 0]
click at [220, 322] on div "px" at bounding box center [217, 326] width 11 height 14
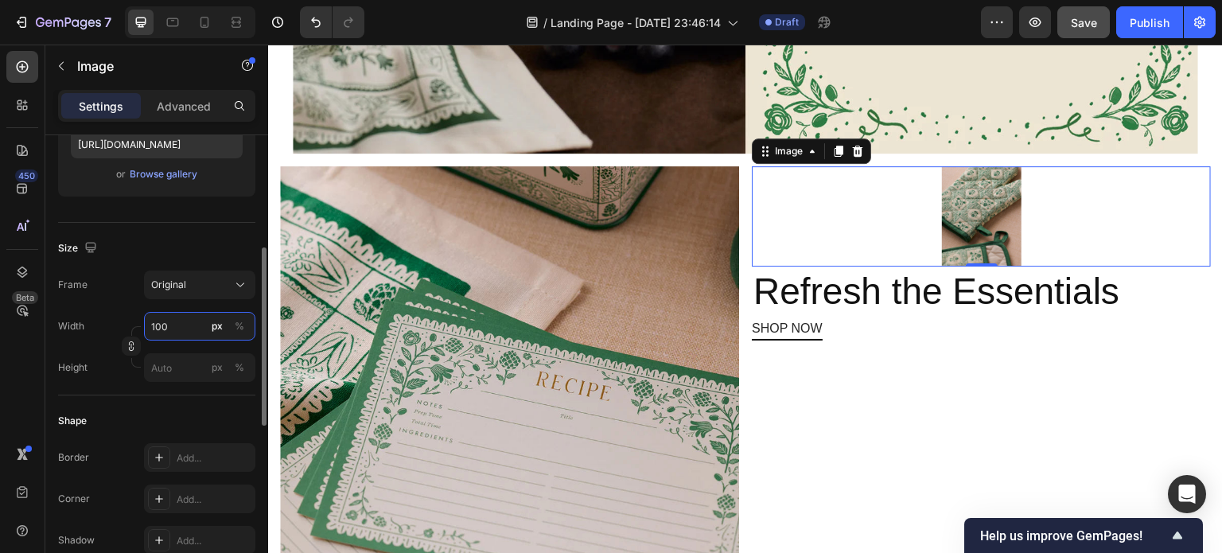
click at [185, 318] on input "100" at bounding box center [199, 326] width 111 height 29
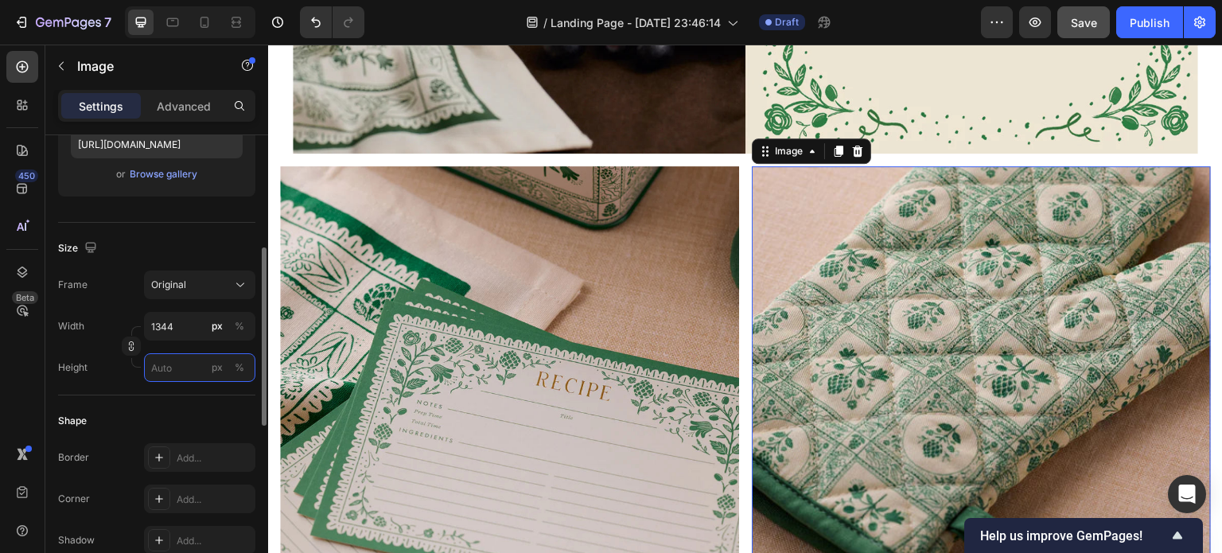
click at [181, 371] on input "px %" at bounding box center [199, 367] width 111 height 29
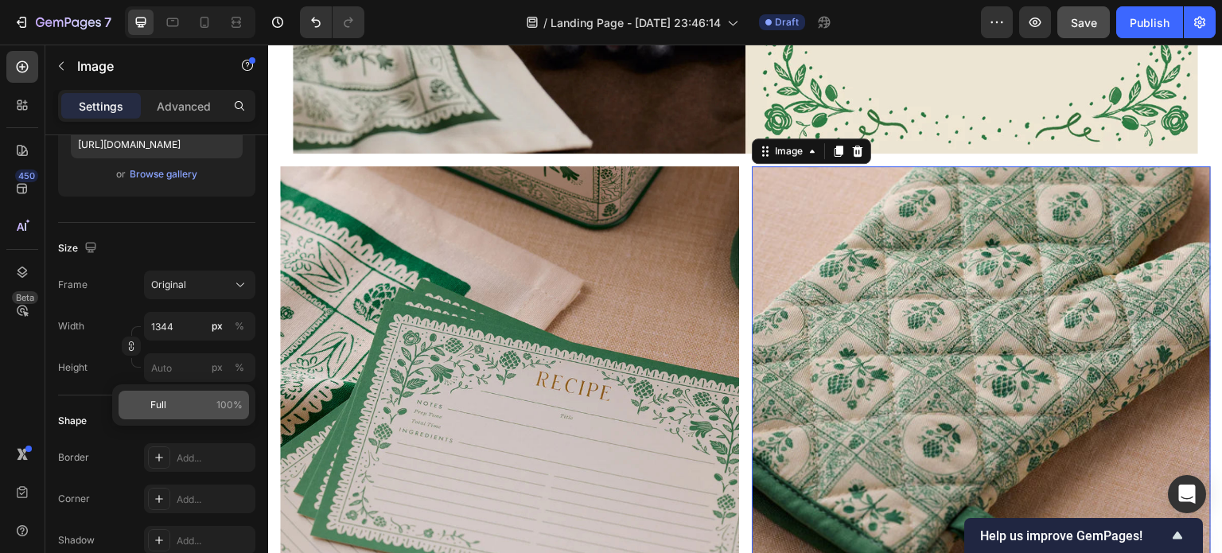
click at [172, 411] on p "Full 100%" at bounding box center [196, 405] width 92 height 14
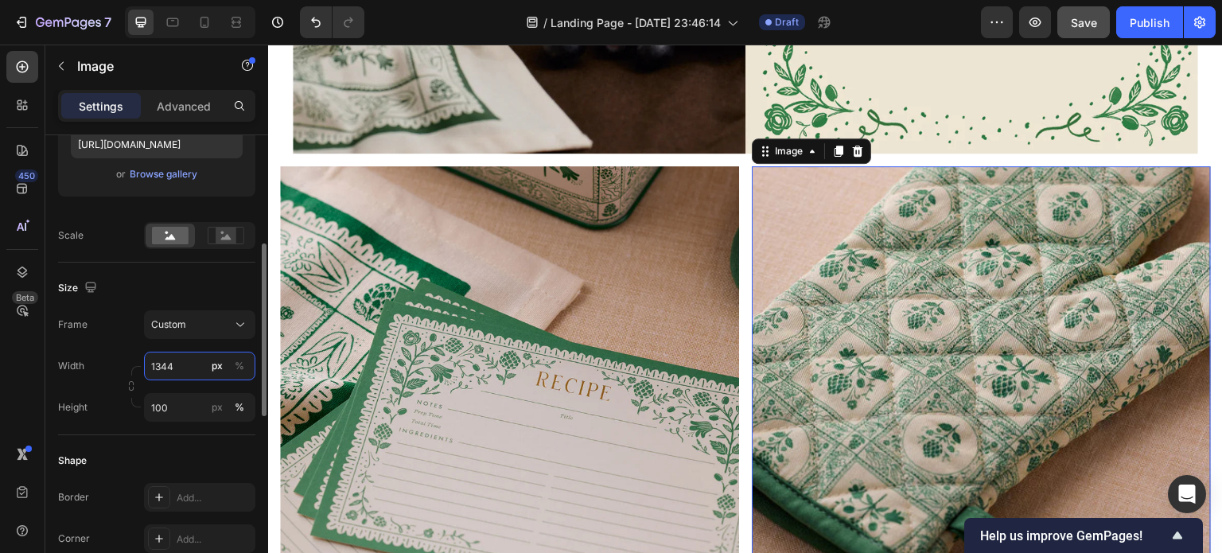
click at [181, 362] on input "1344" at bounding box center [199, 366] width 111 height 29
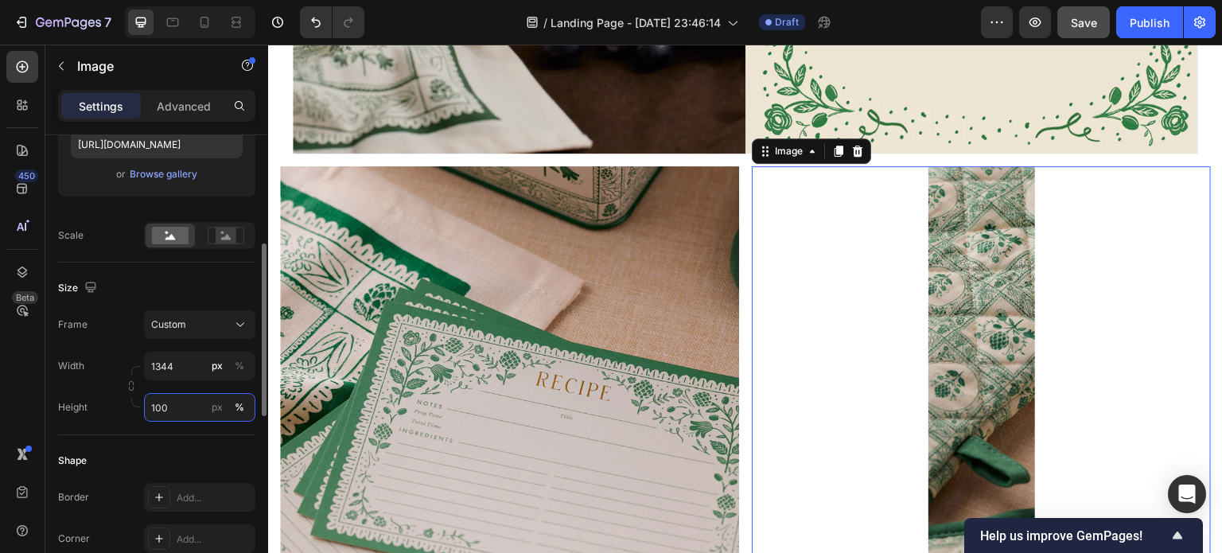
click at [179, 408] on input "100" at bounding box center [199, 407] width 111 height 29
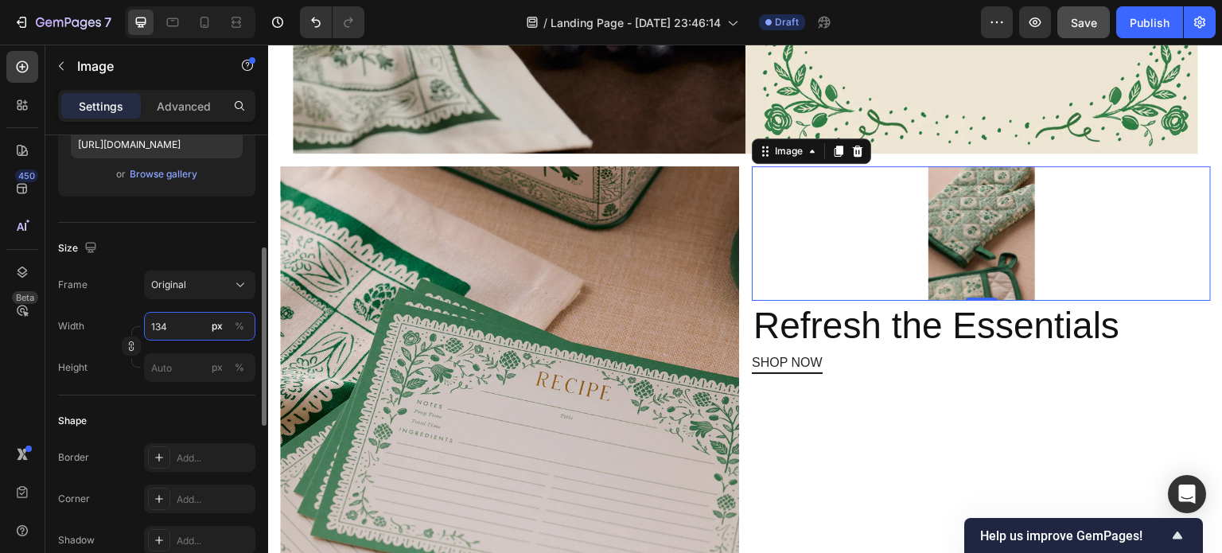
click at [185, 366] on div "Width 134 px % Height px %" at bounding box center [156, 347] width 197 height 70
click at [181, 332] on input "134" at bounding box center [199, 326] width 111 height 29
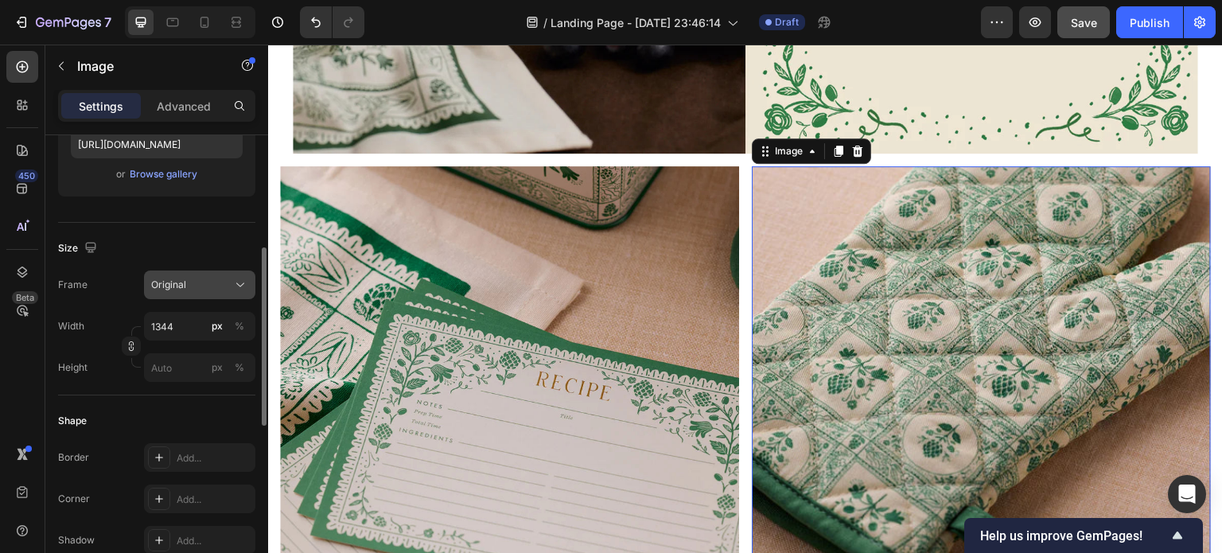
click at [198, 280] on div "Original" at bounding box center [190, 285] width 78 height 14
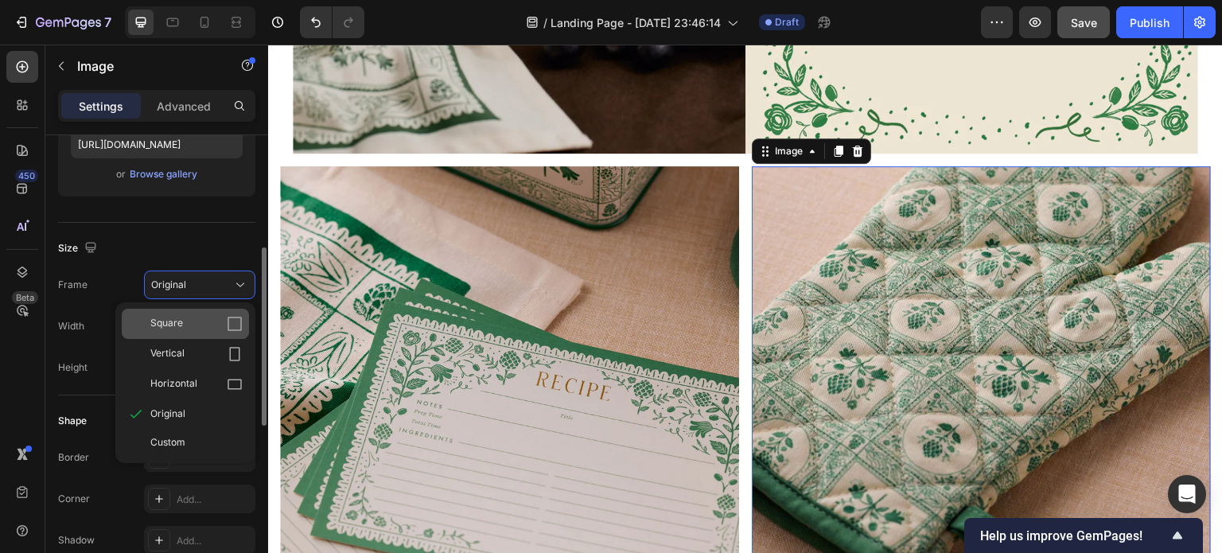
click at [192, 314] on div "Square" at bounding box center [185, 324] width 127 height 30
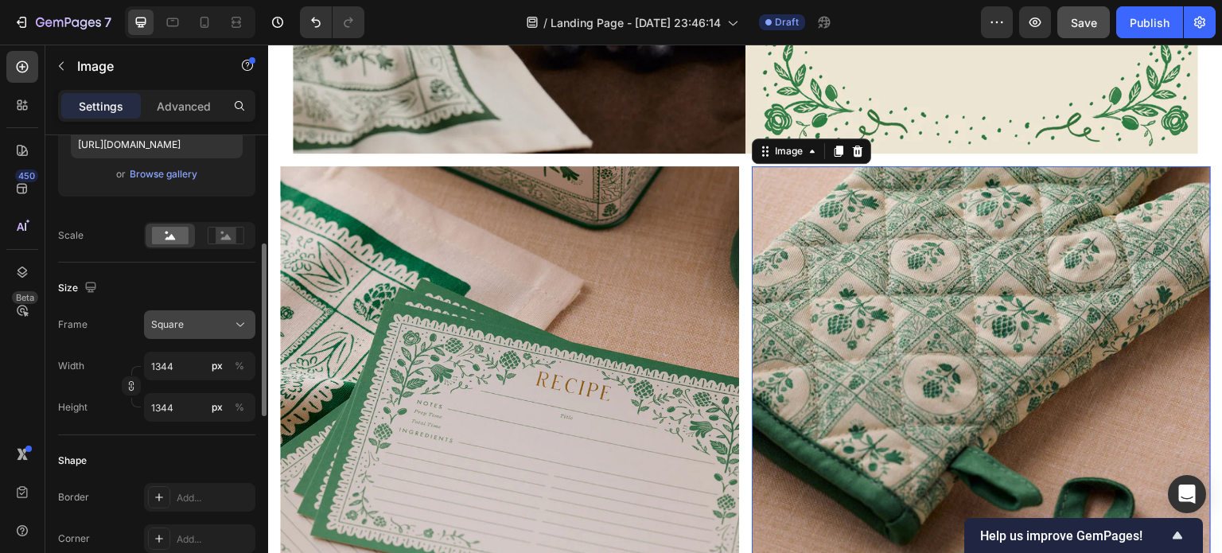
click at [193, 328] on div "Square" at bounding box center [190, 324] width 78 height 14
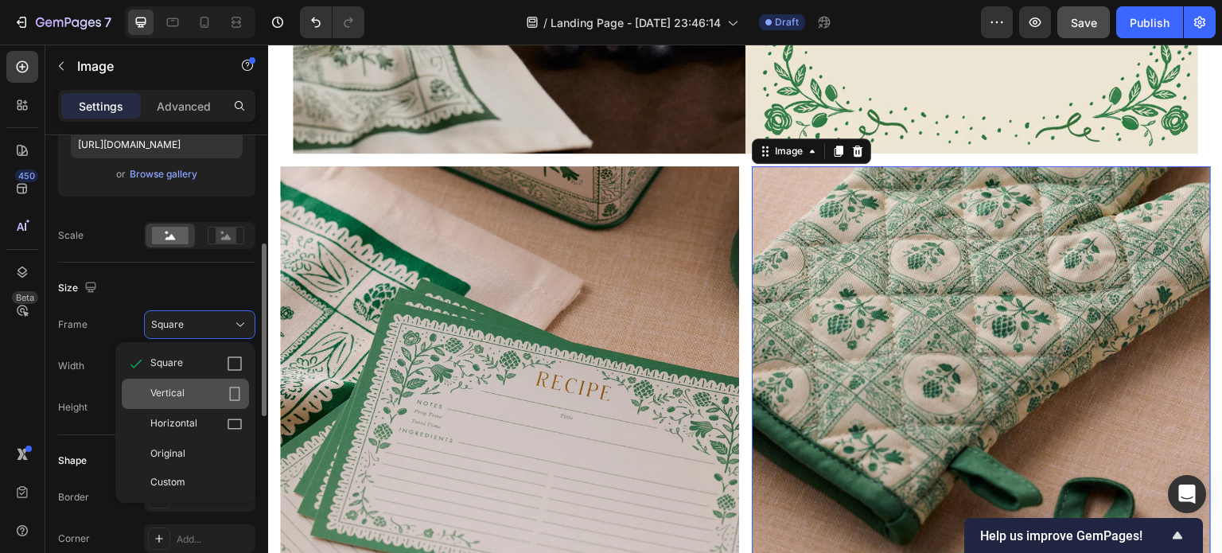
click at [193, 397] on div "Vertical" at bounding box center [196, 394] width 92 height 16
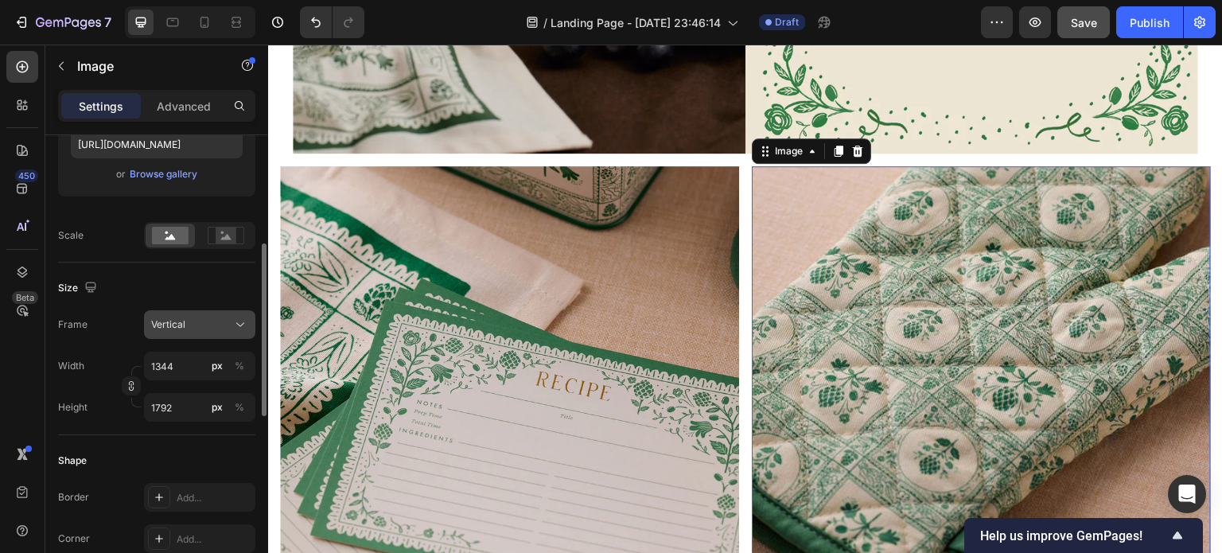
click at [208, 327] on div "Vertical" at bounding box center [190, 324] width 78 height 14
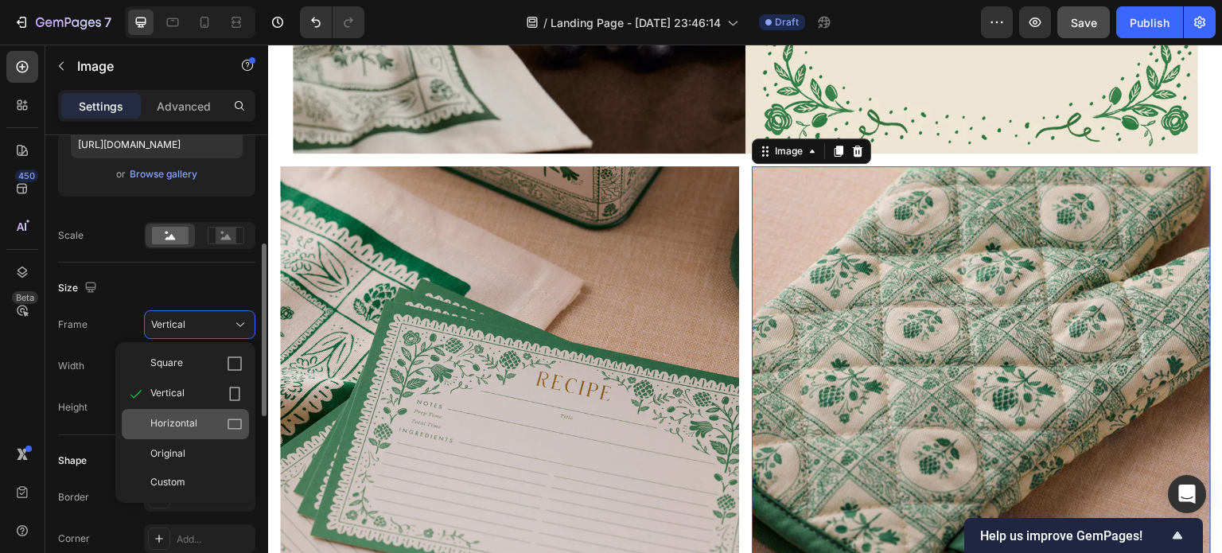
click at [200, 430] on div "Horizontal" at bounding box center [196, 424] width 92 height 16
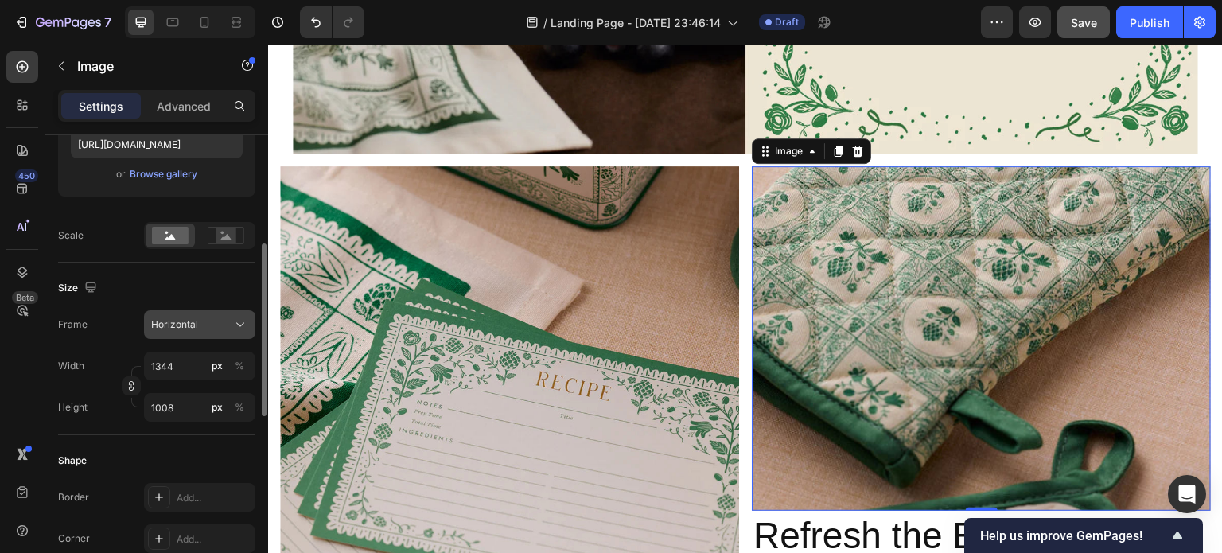
click at [203, 327] on div "Horizontal" at bounding box center [190, 324] width 78 height 14
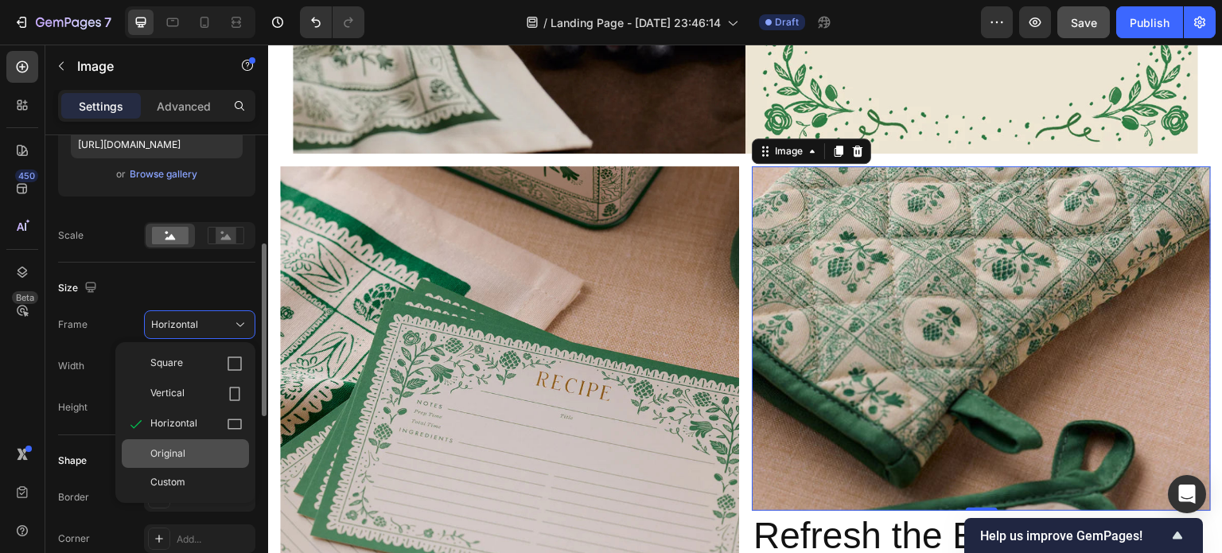
click at [189, 446] on div "Original" at bounding box center [196, 453] width 92 height 14
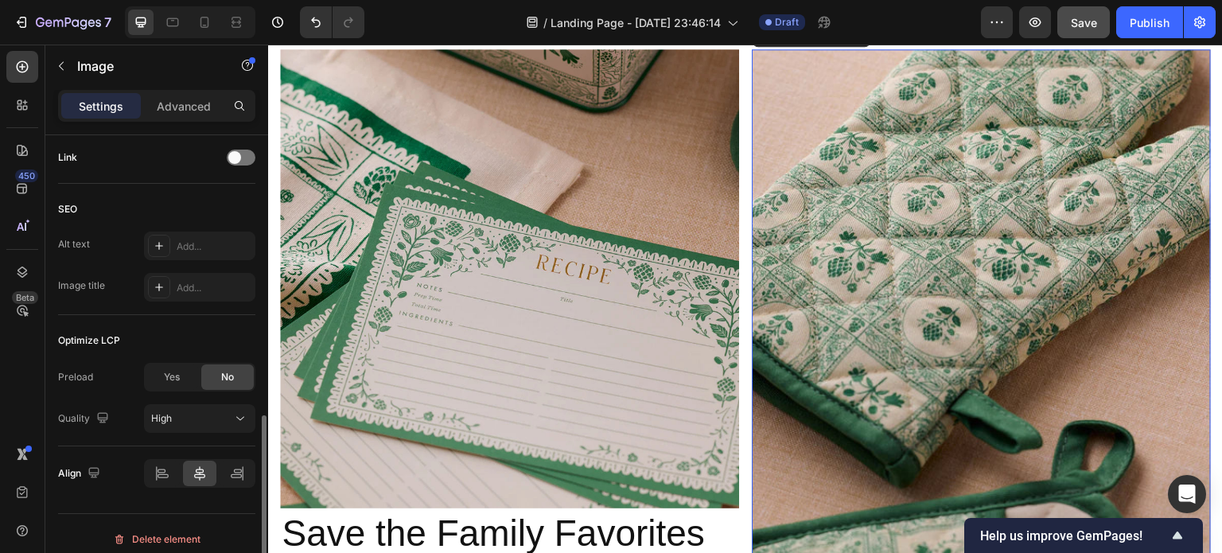
scroll to position [737, 0]
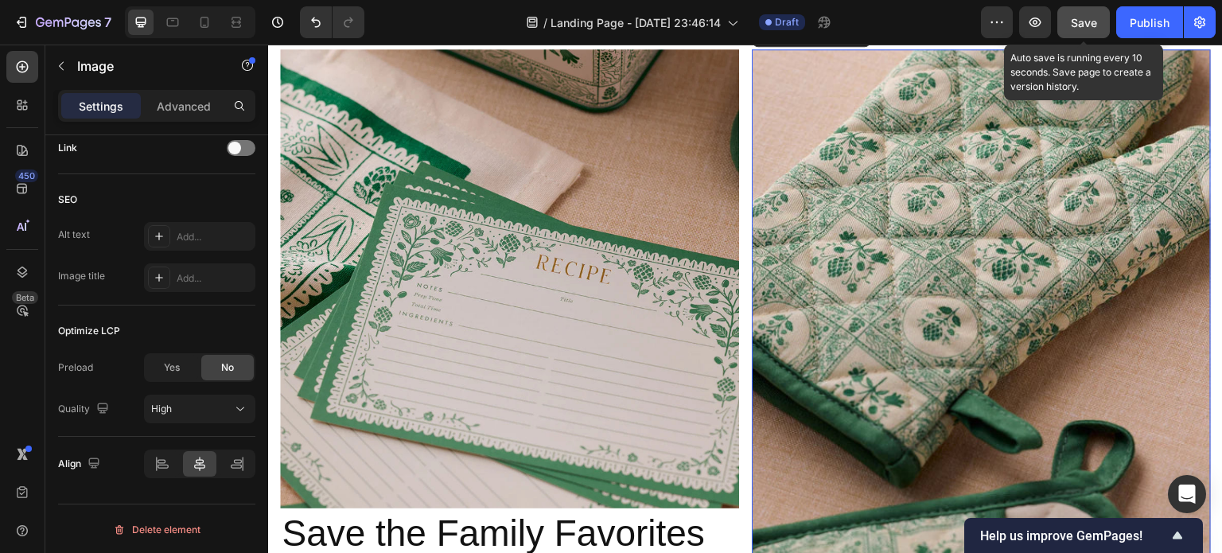
click at [1091, 29] on div "Save" at bounding box center [1084, 22] width 26 height 17
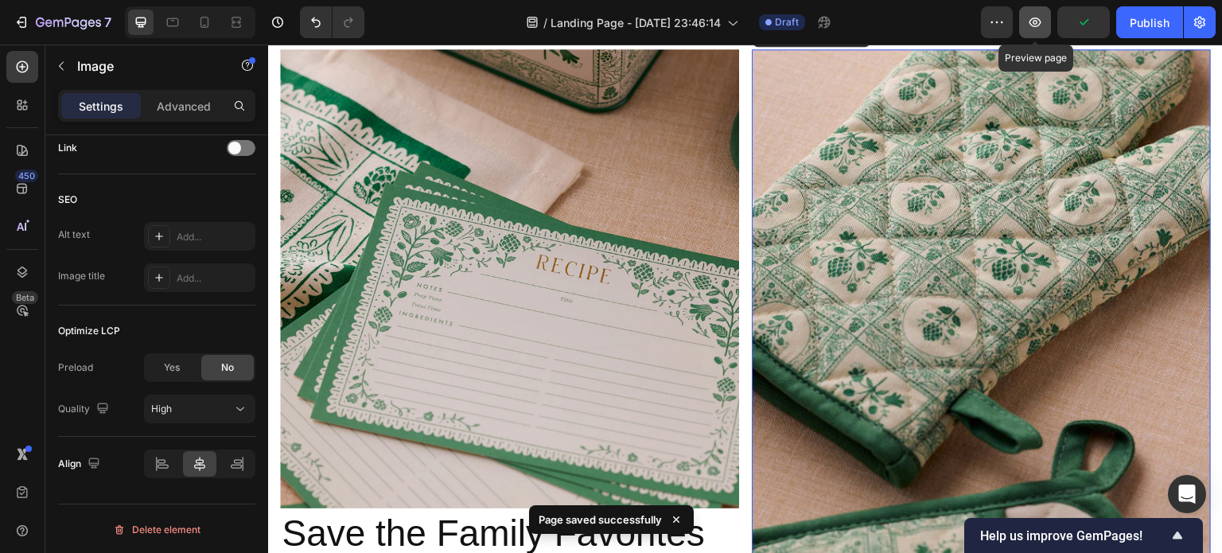
click at [1045, 21] on button "button" at bounding box center [1035, 22] width 32 height 32
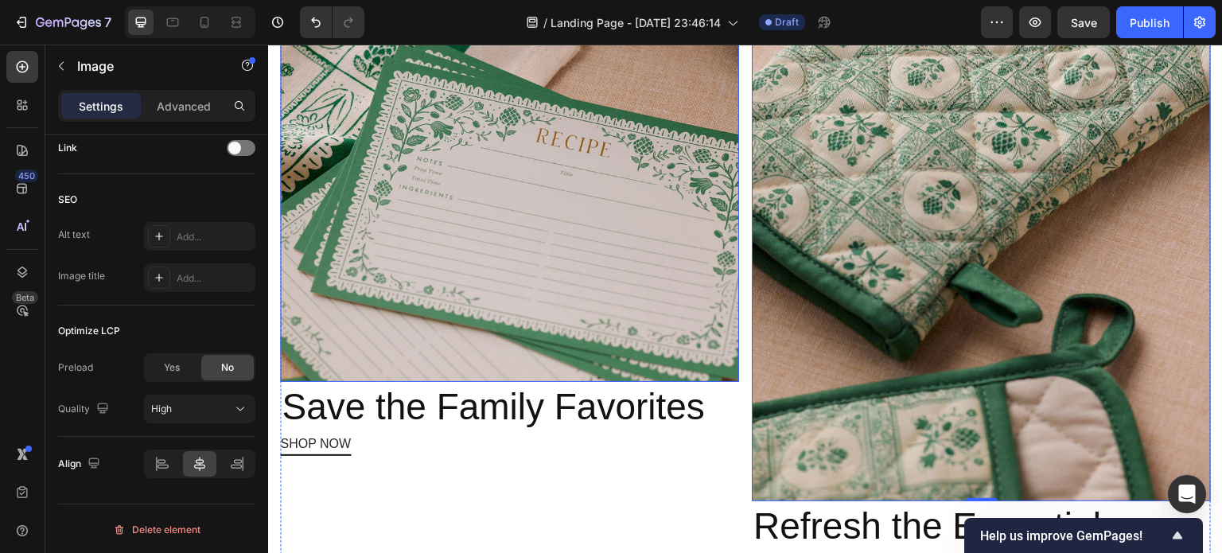
scroll to position [1671, 0]
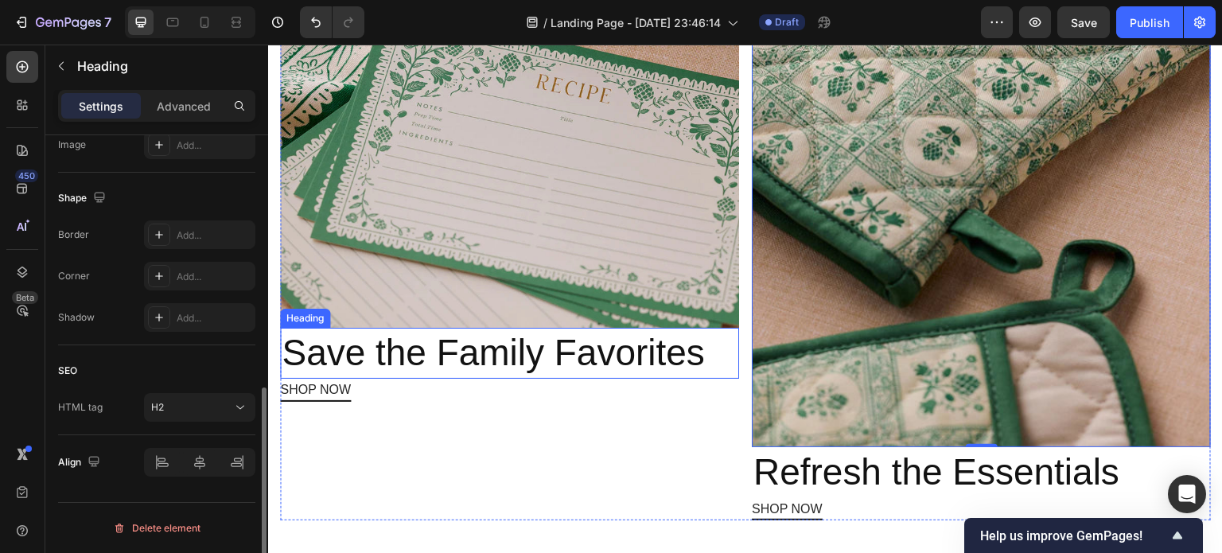
click at [546, 334] on p "Save the Family Favorites" at bounding box center [510, 353] width 456 height 48
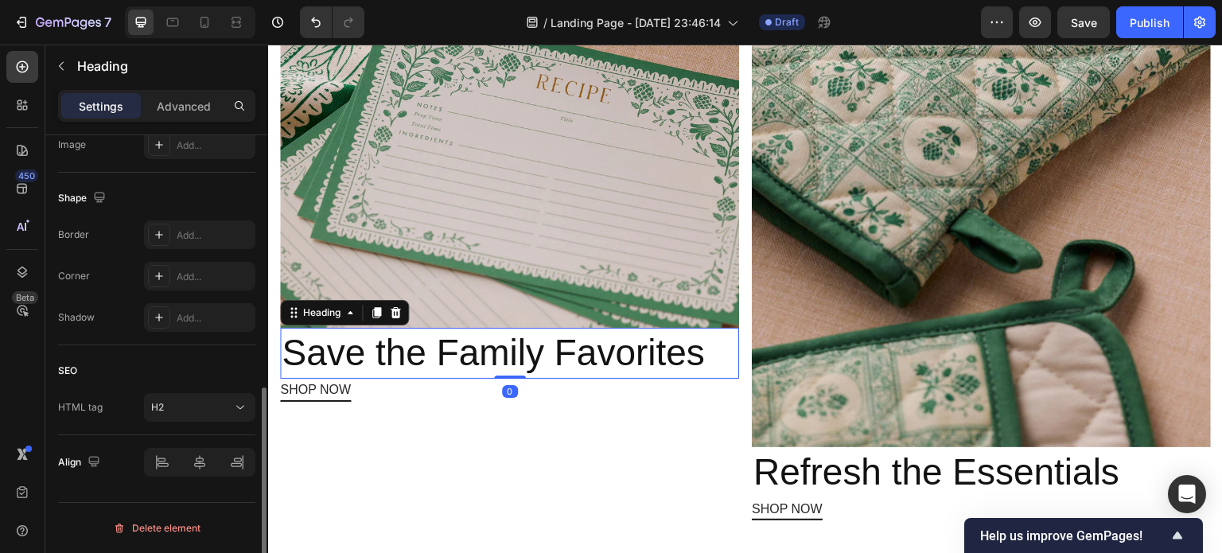
scroll to position [0, 0]
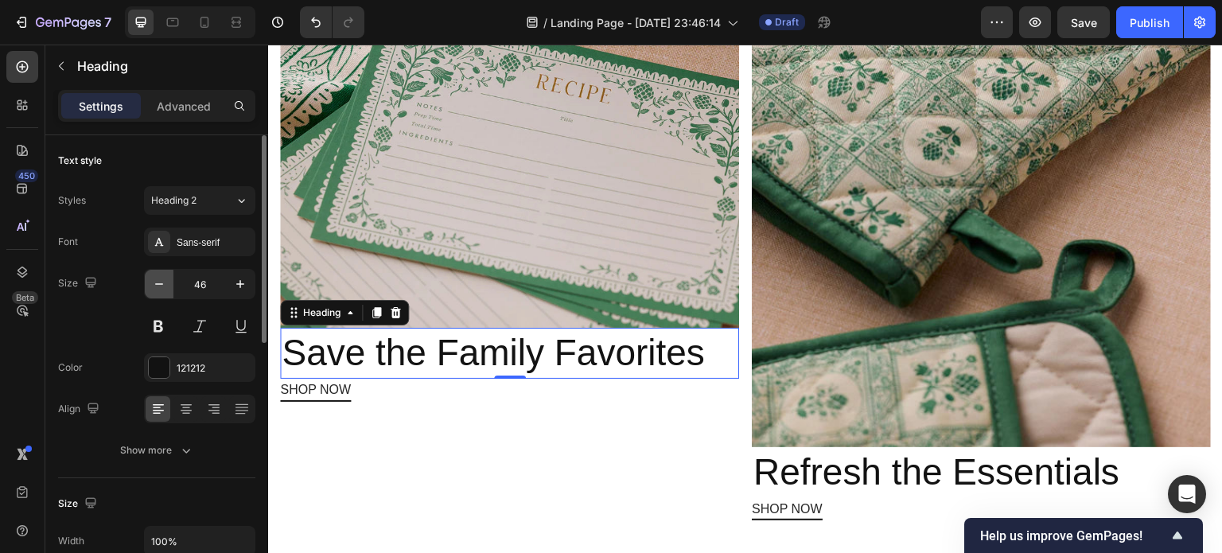
click at [159, 283] on icon "button" at bounding box center [159, 284] width 8 height 2
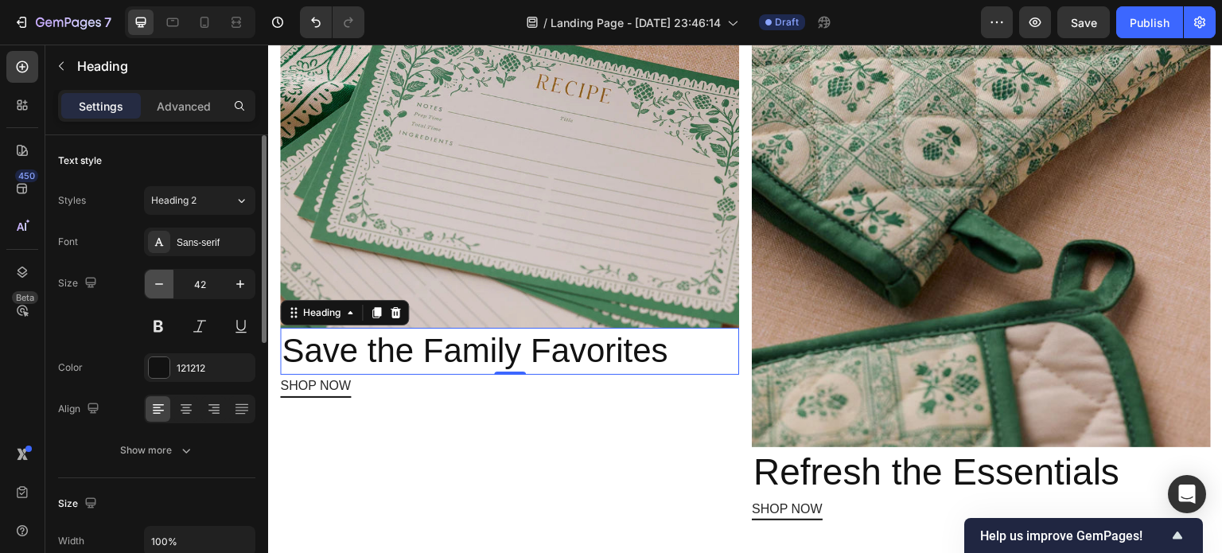
click at [159, 283] on icon "button" at bounding box center [159, 284] width 8 height 2
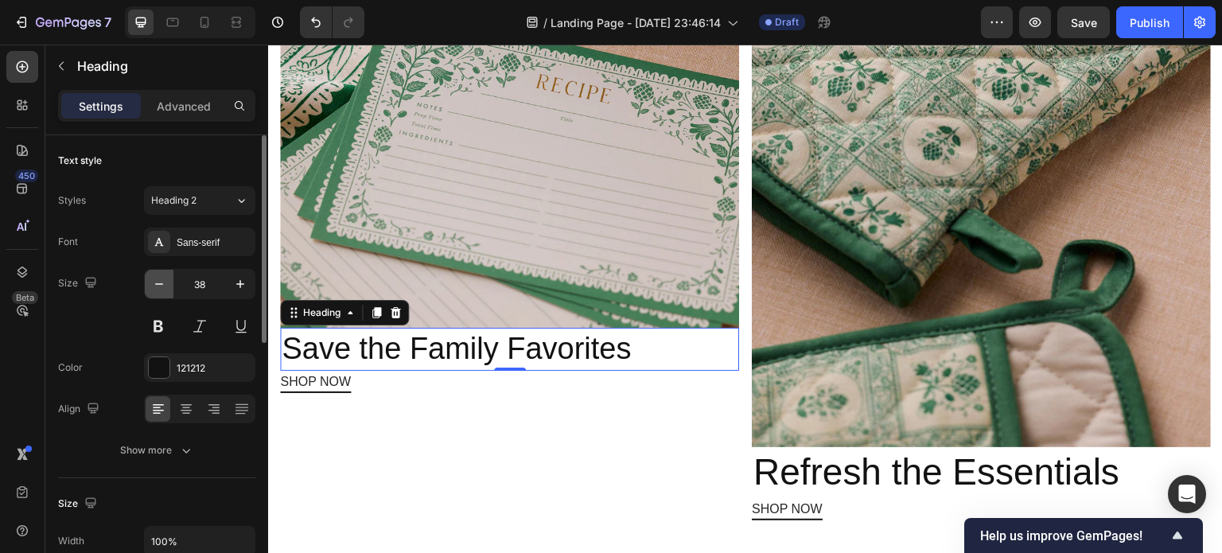
click at [159, 283] on icon "button" at bounding box center [159, 284] width 8 height 2
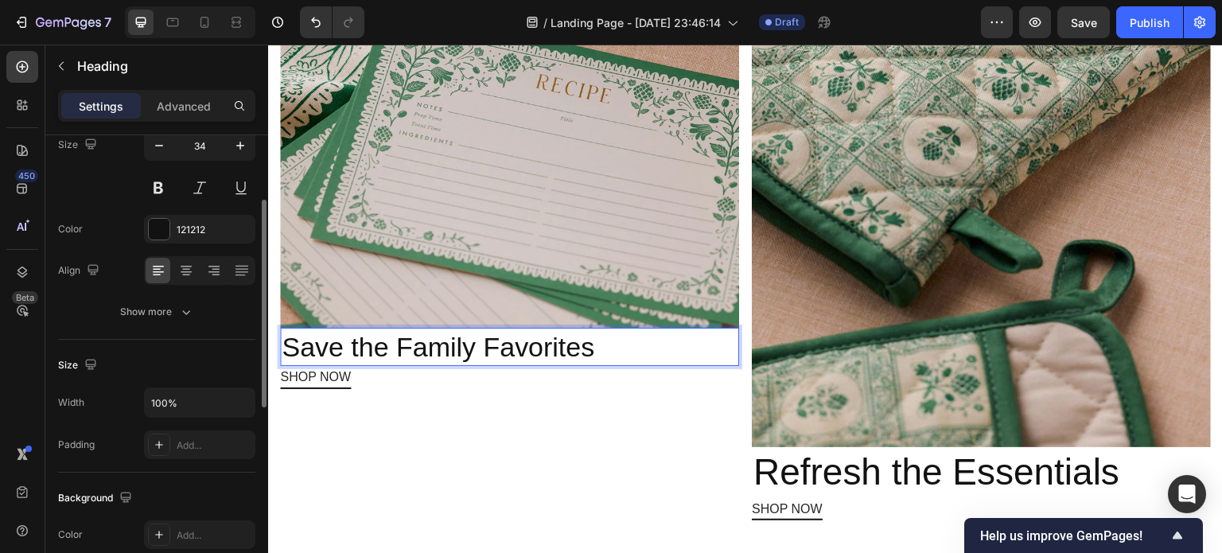
scroll to position [141, 0]
click at [207, 220] on div "121212" at bounding box center [200, 227] width 46 height 14
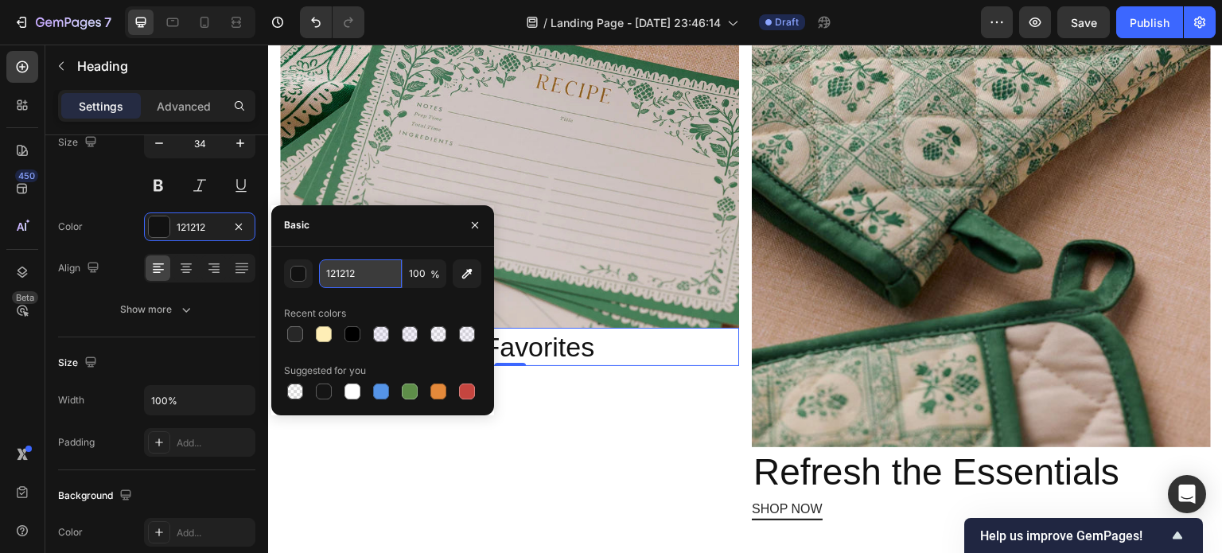
click at [364, 271] on input "121212" at bounding box center [360, 273] width 83 height 29
click at [395, 216] on div "Basic" at bounding box center [382, 225] width 223 height 41
click at [474, 224] on icon "button" at bounding box center [475, 225] width 6 height 6
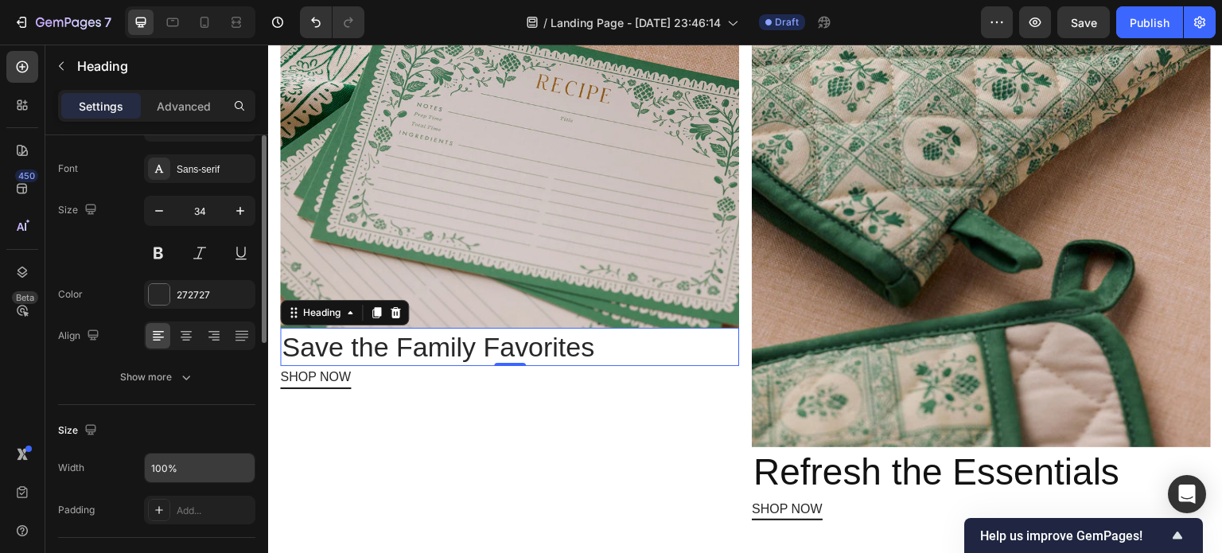
scroll to position [0, 0]
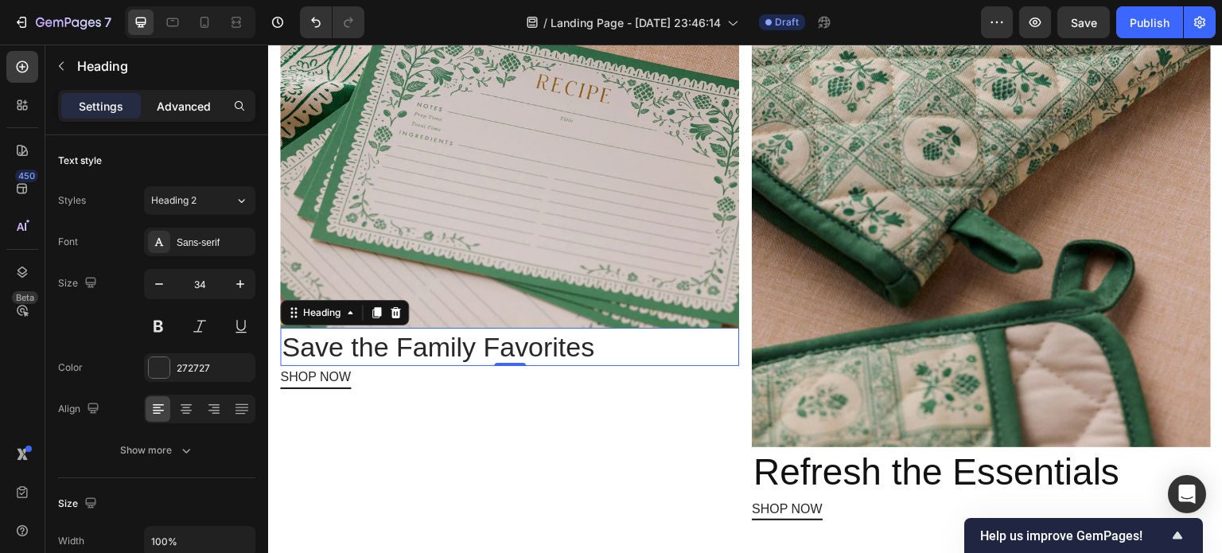
click at [185, 106] on p "Advanced" at bounding box center [184, 106] width 54 height 17
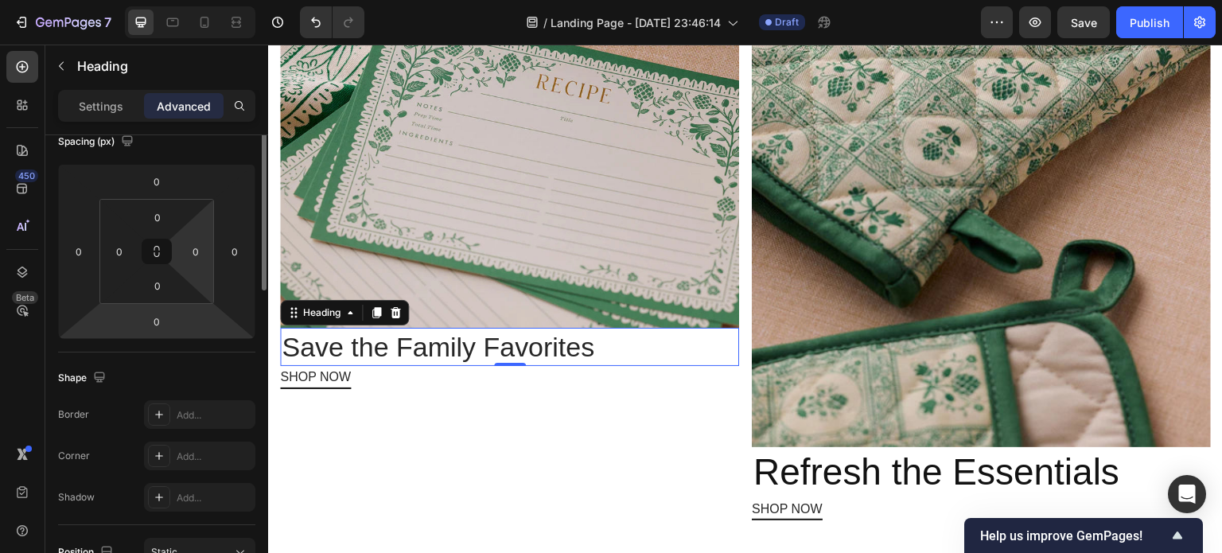
scroll to position [46, 0]
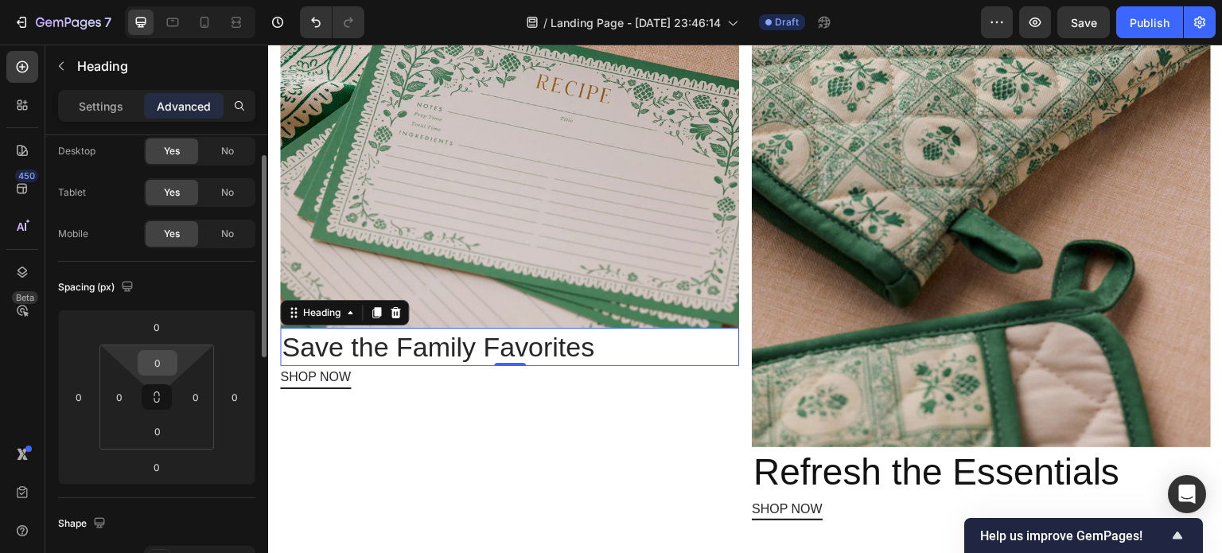
click at [158, 361] on input "0" at bounding box center [158, 363] width 32 height 24
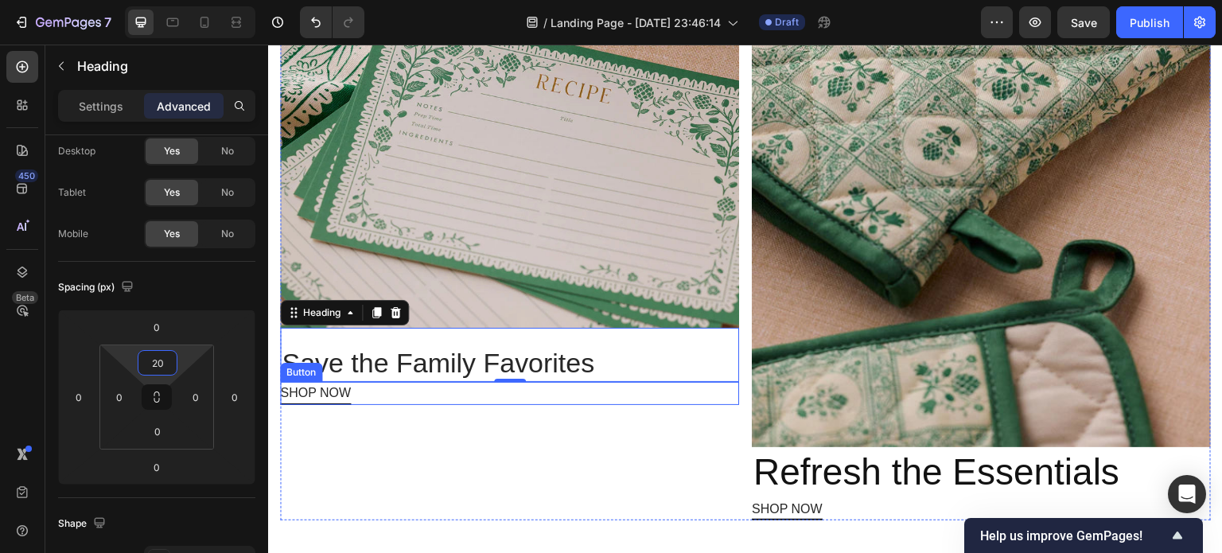
click at [376, 382] on div "SHOP NOW Button" at bounding box center [509, 393] width 459 height 23
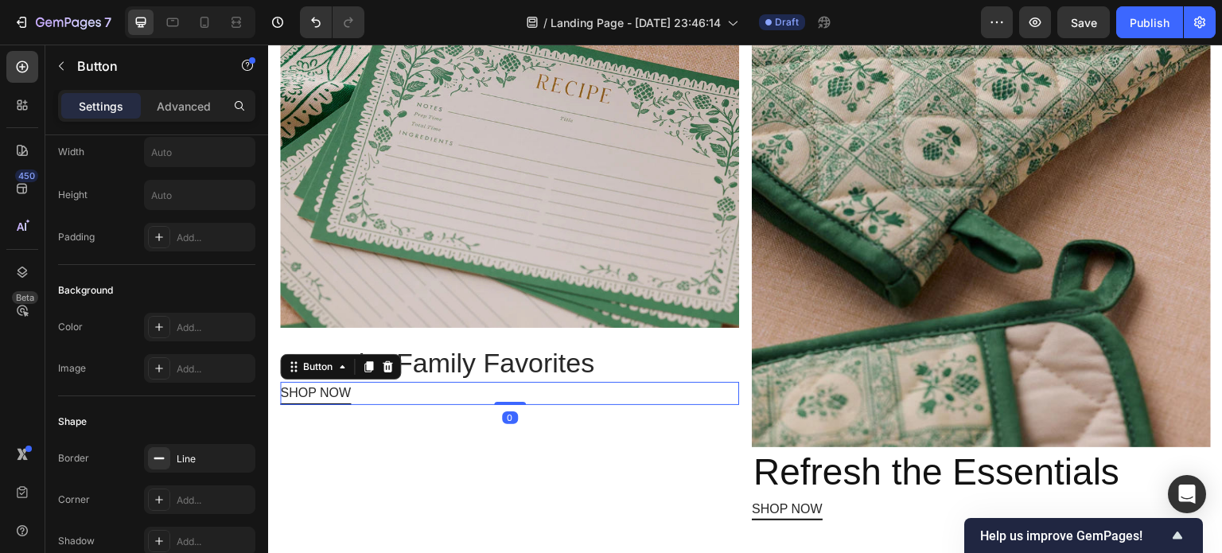
scroll to position [0, 0]
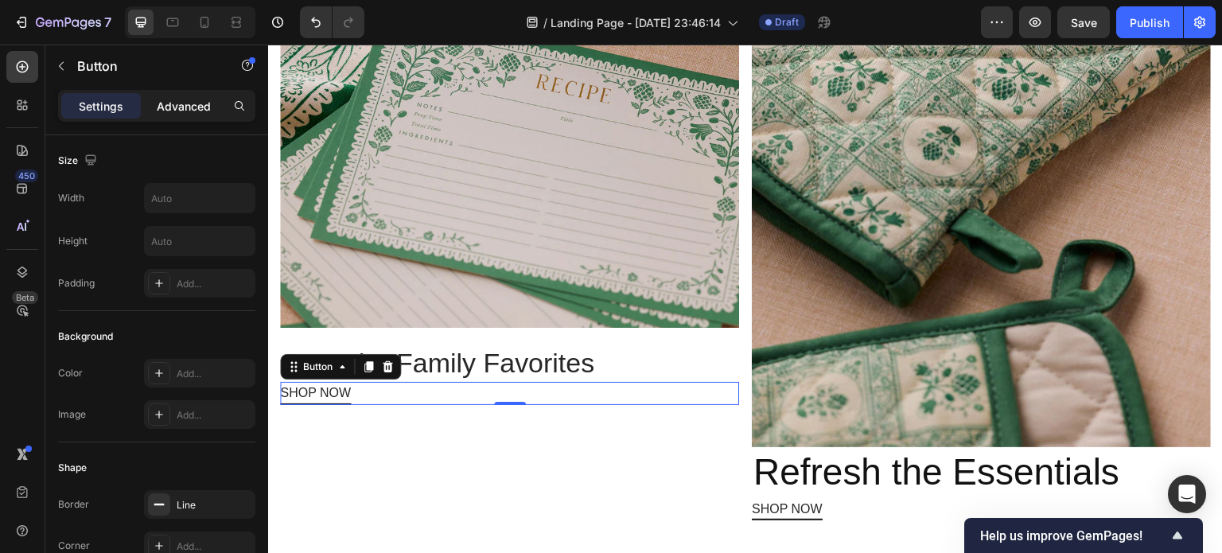
click at [187, 105] on p "Advanced" at bounding box center [184, 106] width 54 height 17
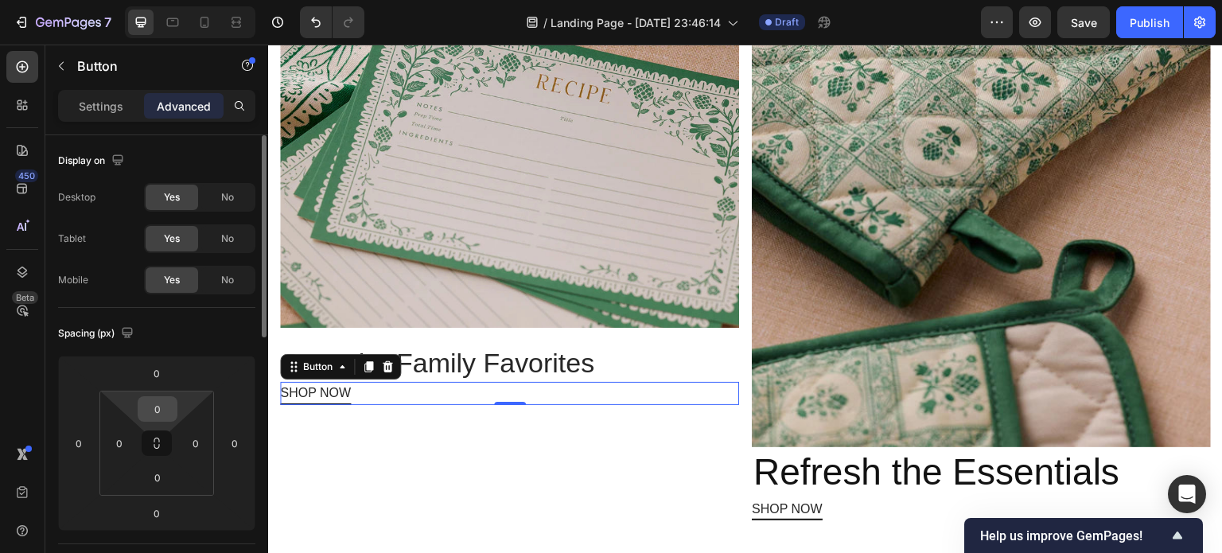
click at [159, 410] on input "0" at bounding box center [158, 409] width 32 height 24
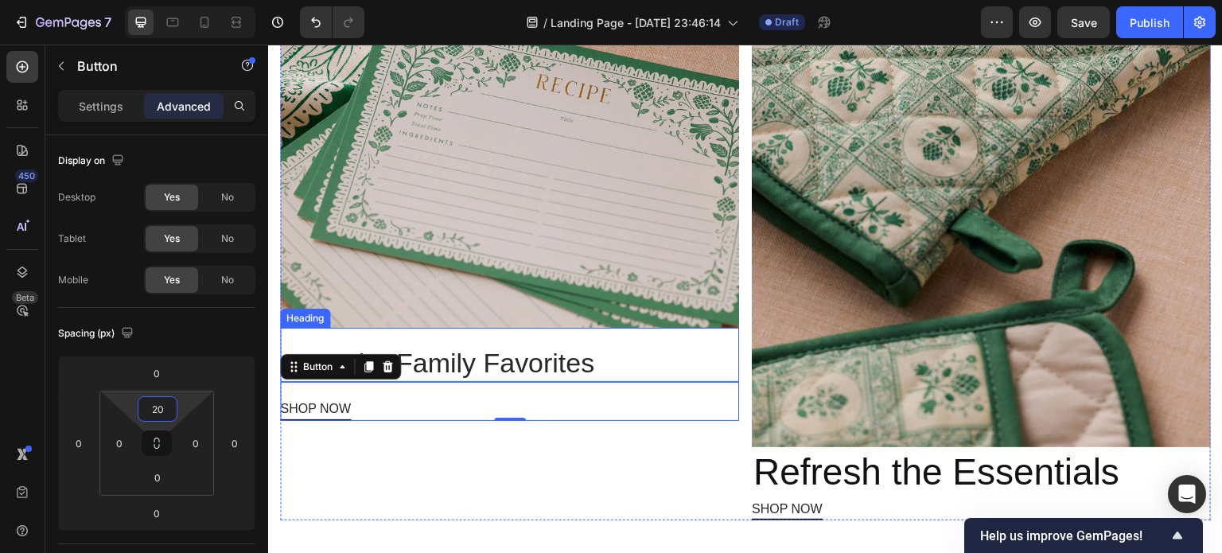
click at [601, 345] on p "Save the Family Favorites" at bounding box center [510, 362] width 456 height 35
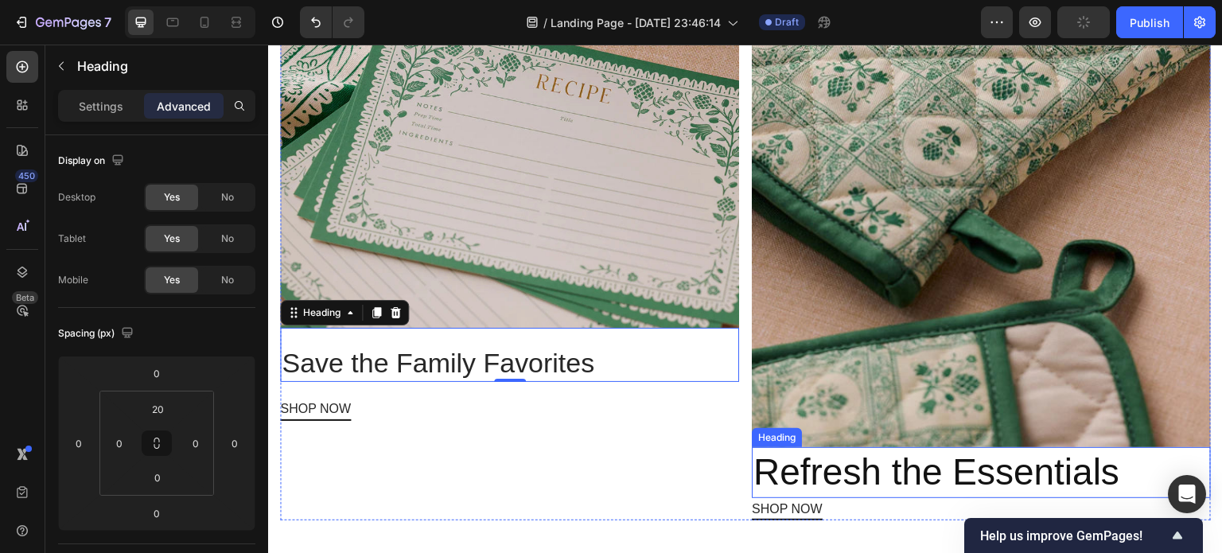
click at [797, 449] on p "Refresh the Essentials" at bounding box center [981, 473] width 456 height 48
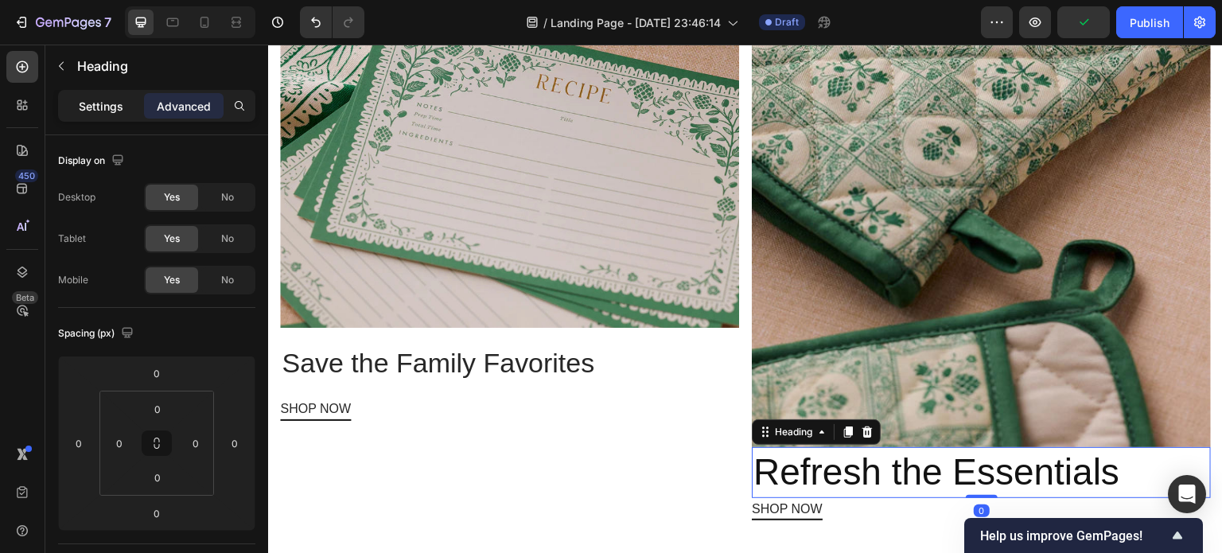
click at [108, 106] on p "Settings" at bounding box center [101, 106] width 45 height 17
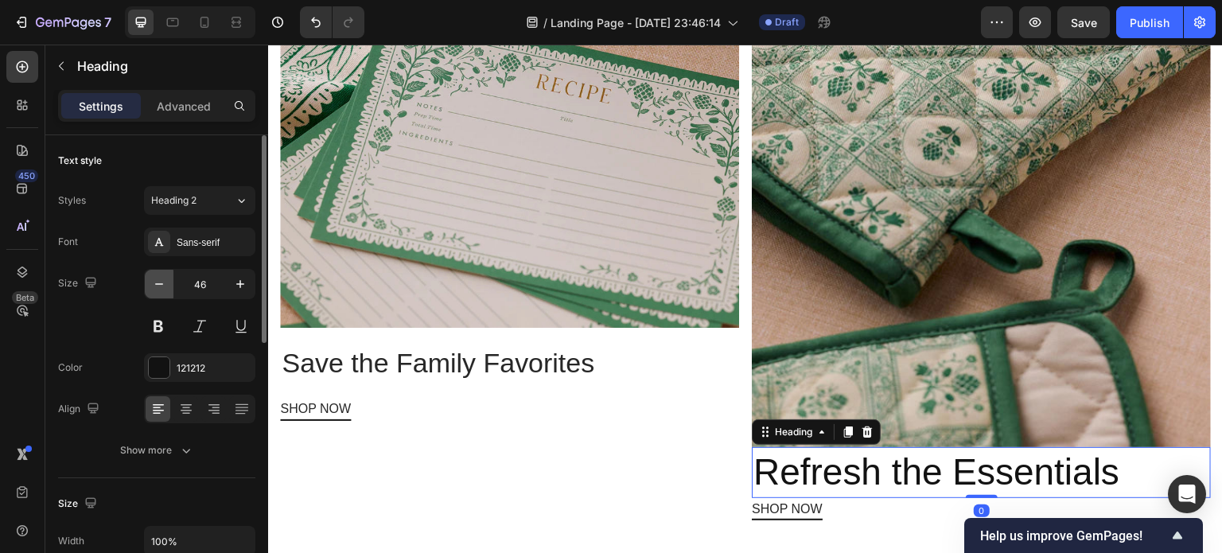
click at [156, 286] on icon "button" at bounding box center [159, 284] width 16 height 16
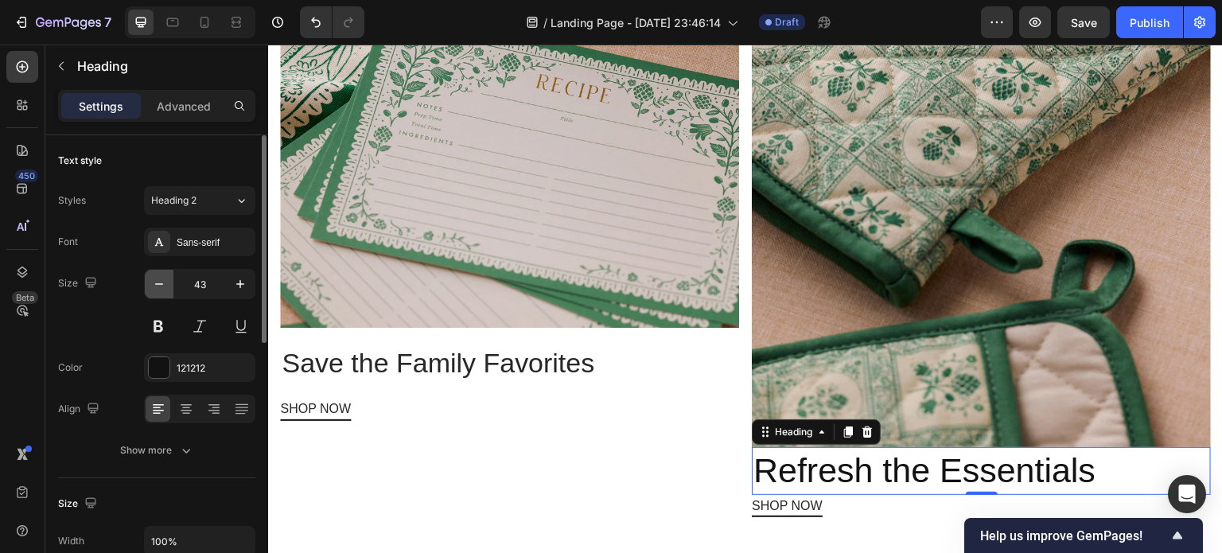
click at [156, 286] on icon "button" at bounding box center [159, 284] width 16 height 16
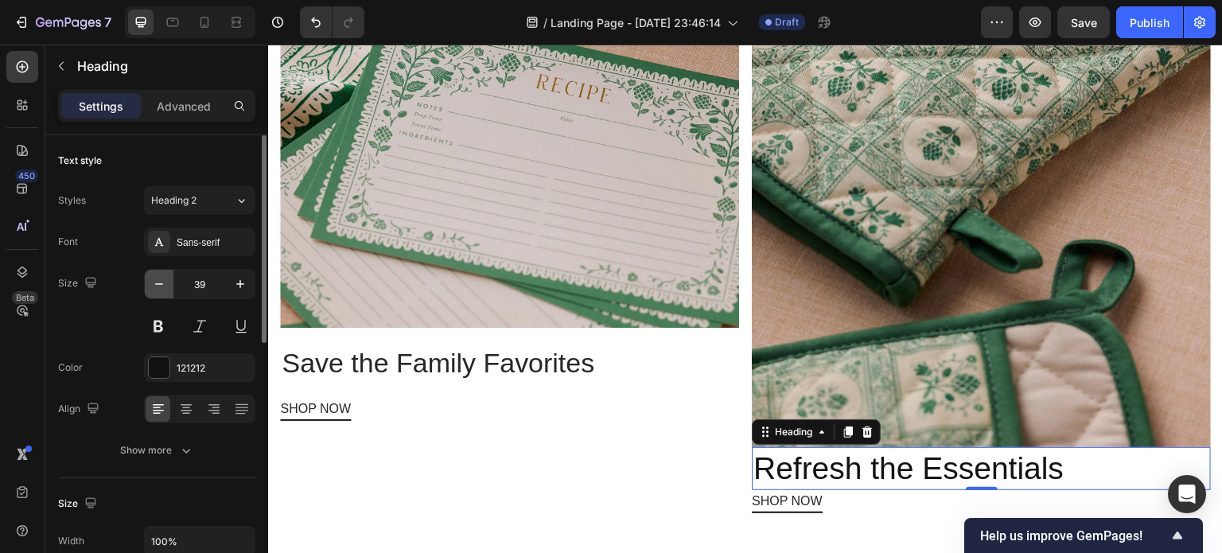
click at [156, 286] on icon "button" at bounding box center [159, 284] width 16 height 16
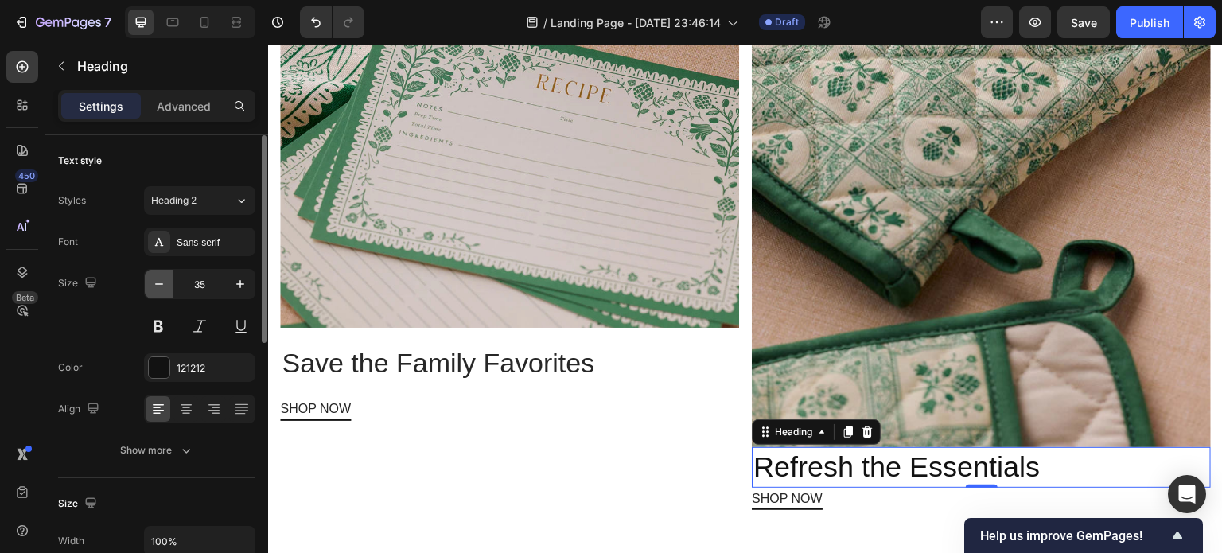
click at [156, 286] on icon "button" at bounding box center [159, 284] width 16 height 16
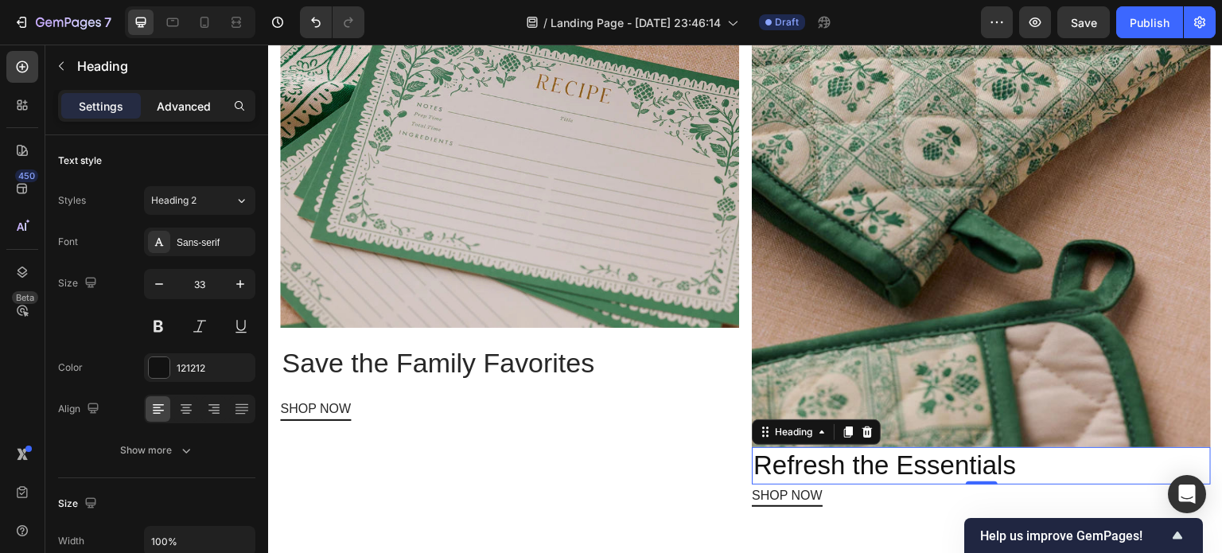
click at [193, 96] on div "Advanced" at bounding box center [184, 105] width 80 height 25
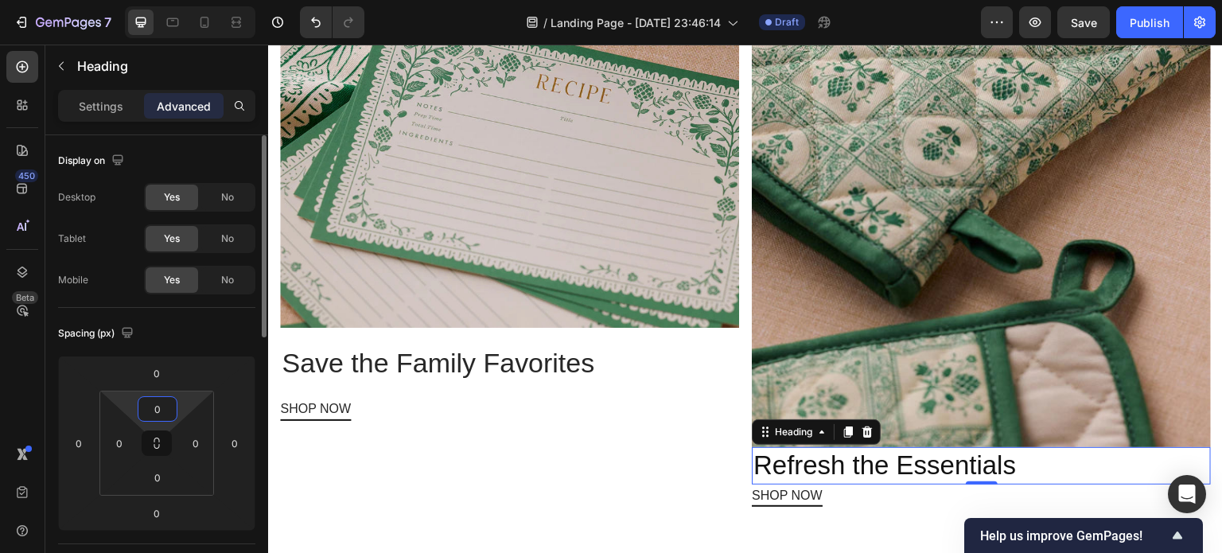
click at [158, 410] on input "0" at bounding box center [158, 409] width 32 height 24
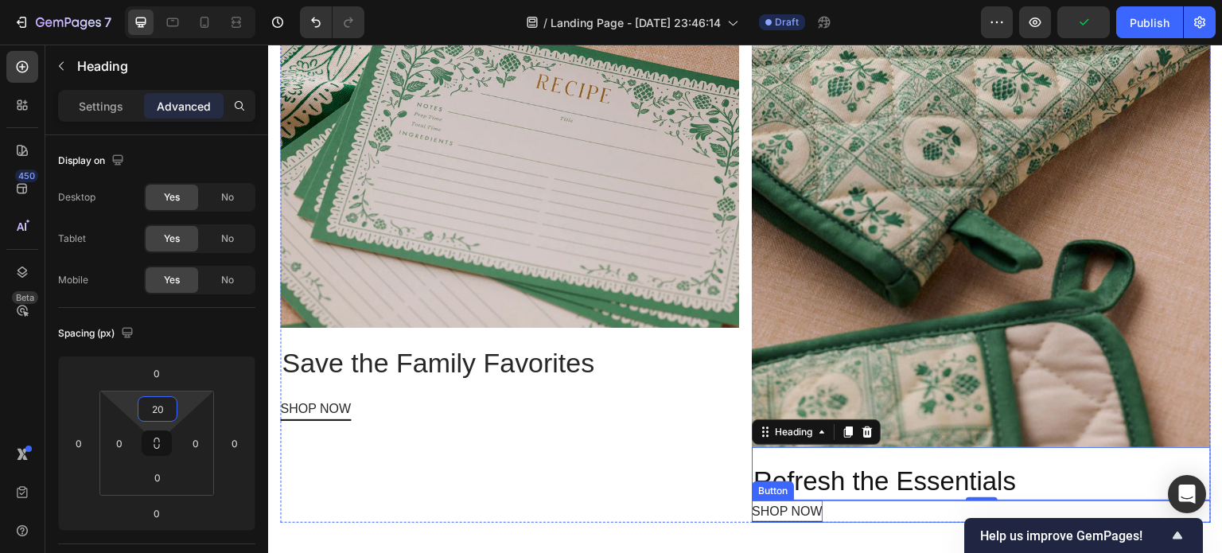
click at [795, 500] on p "SHOP NOW" at bounding box center [787, 511] width 71 height 23
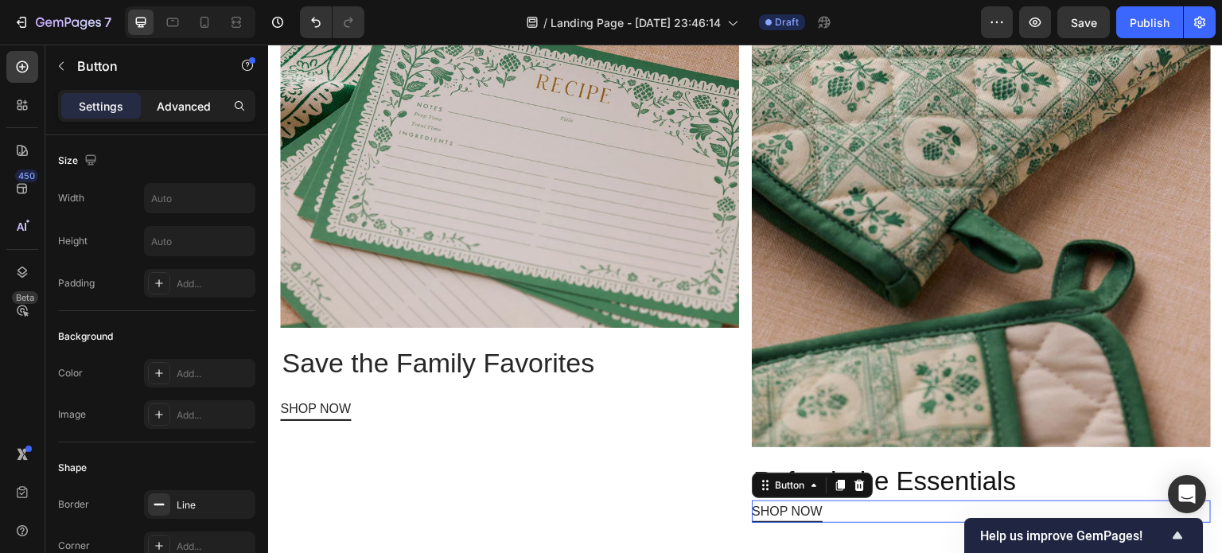
click at [209, 96] on div "Advanced" at bounding box center [184, 105] width 80 height 25
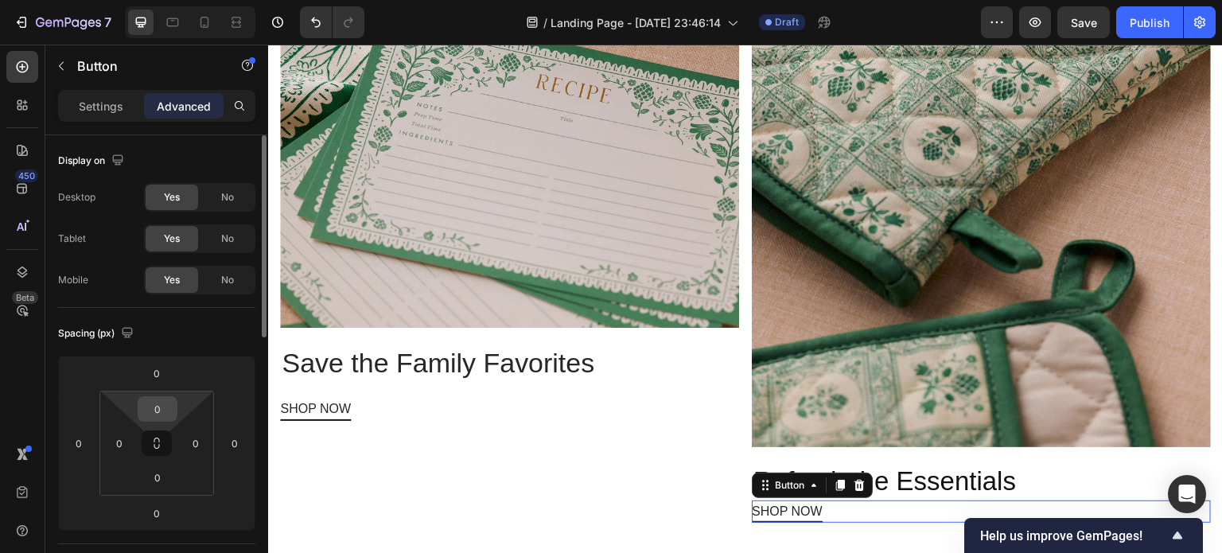
click at [160, 415] on input "0" at bounding box center [158, 409] width 32 height 24
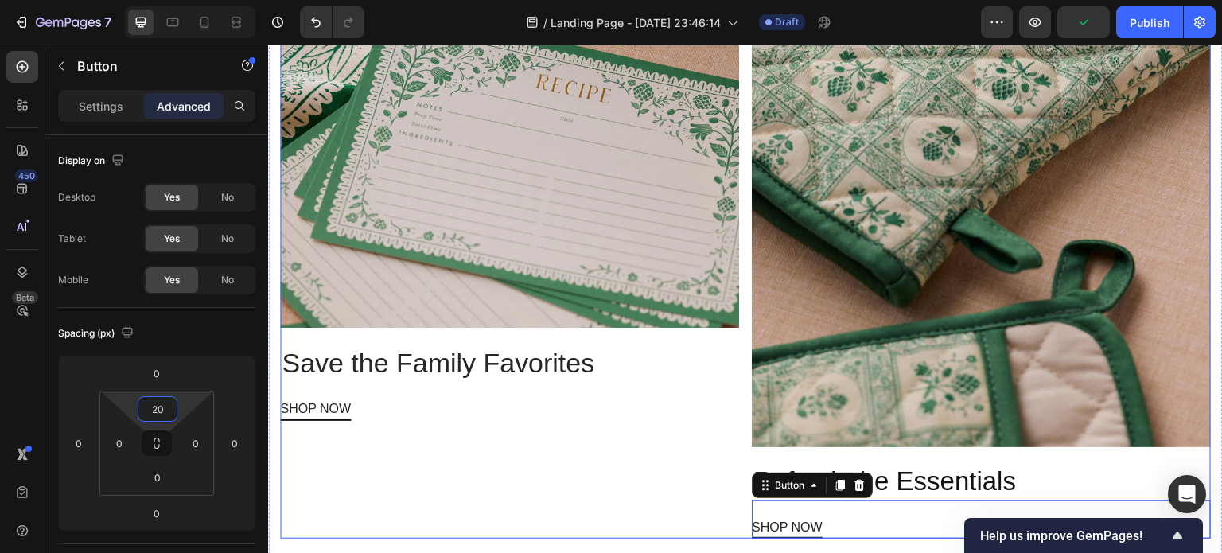
click at [489, 434] on div "Image Save the Family Favorites Heading SHOP NOW Button" at bounding box center [509, 204] width 459 height 670
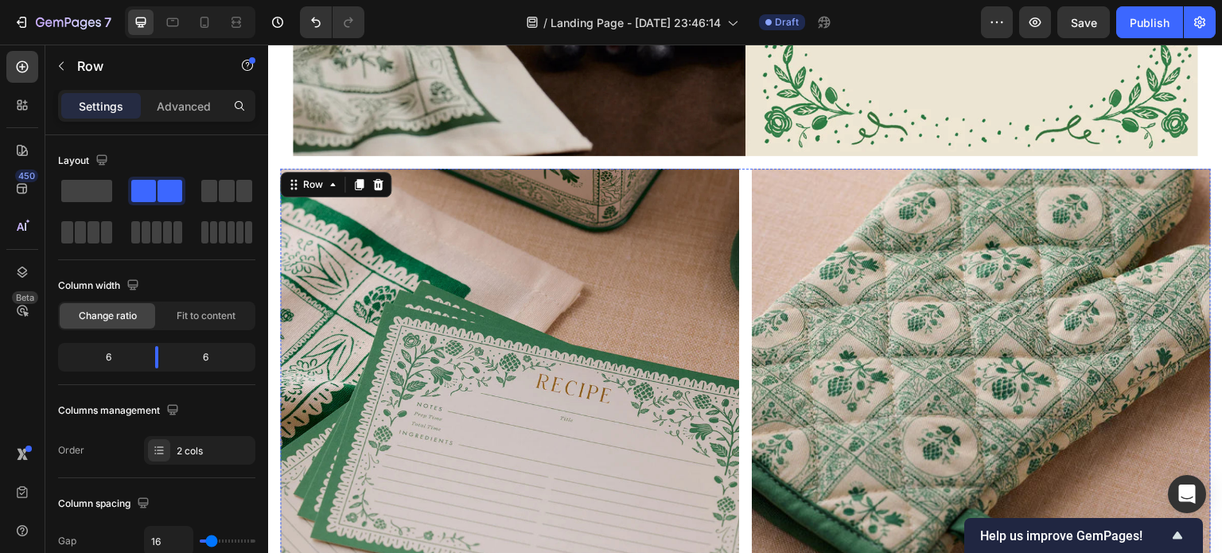
scroll to position [1370, 0]
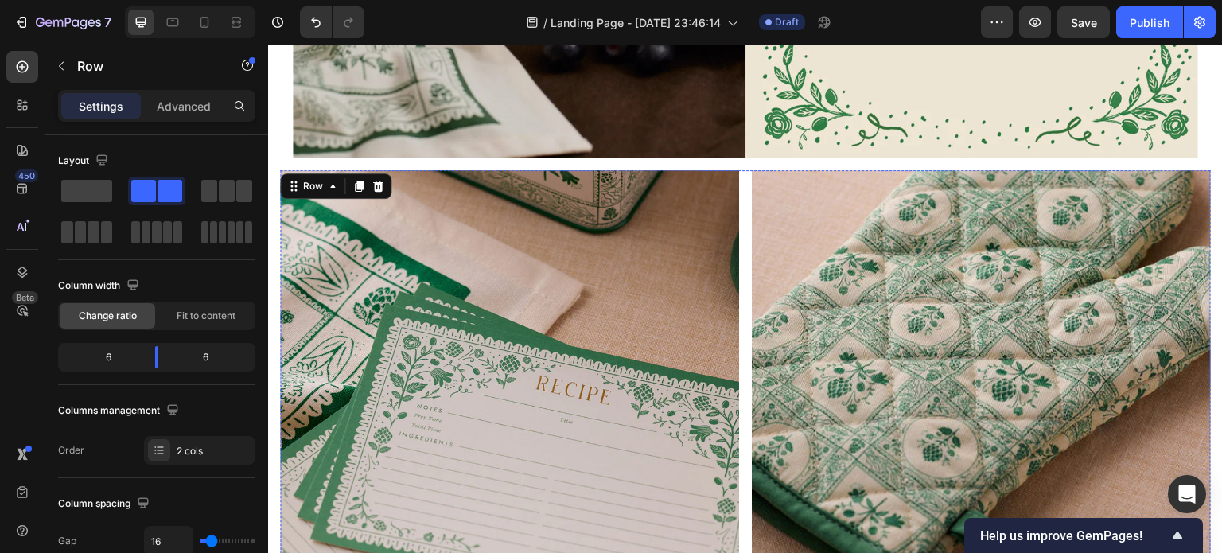
click at [660, 205] on img at bounding box center [509, 399] width 459 height 459
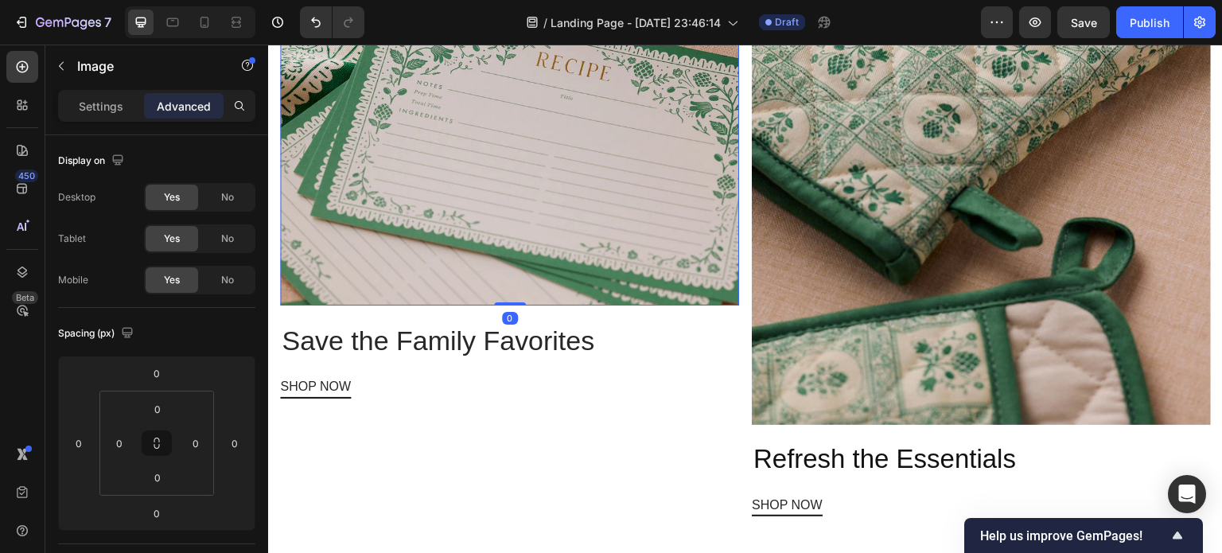
scroll to position [1695, 0]
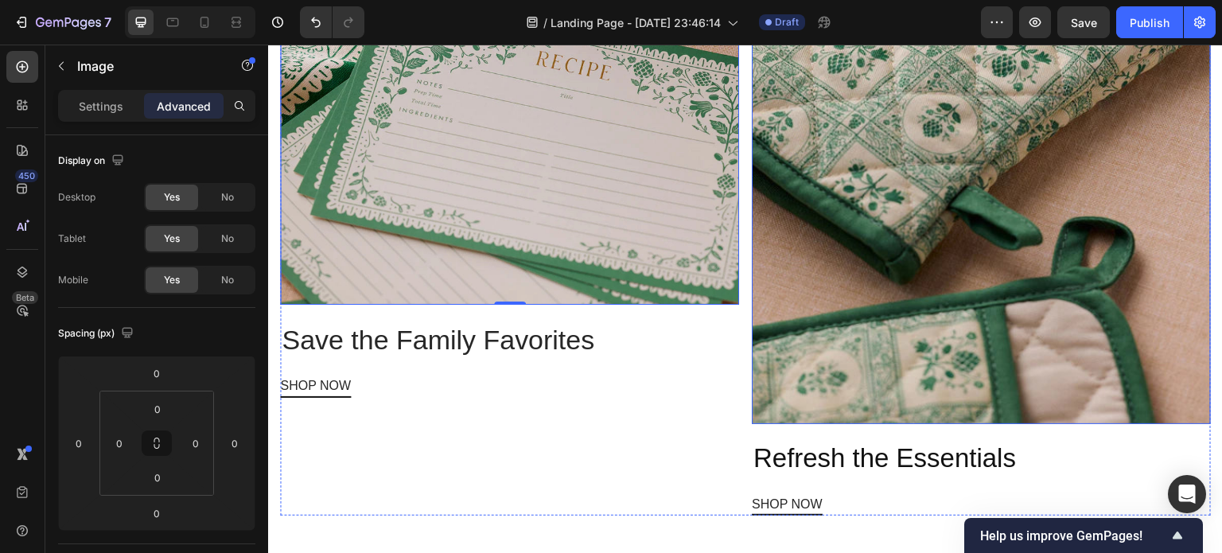
click at [870, 269] on img at bounding box center [981, 135] width 459 height 578
drag, startPoint x: 973, startPoint y: 403, endPoint x: 974, endPoint y: 345, distance: 57.3
click at [974, 345] on div "Image 0" at bounding box center [981, 135] width 459 height 578
drag, startPoint x: 974, startPoint y: 403, endPoint x: 973, endPoint y: 383, distance: 19.9
click at [973, 383] on div "Image 0" at bounding box center [981, 135] width 459 height 578
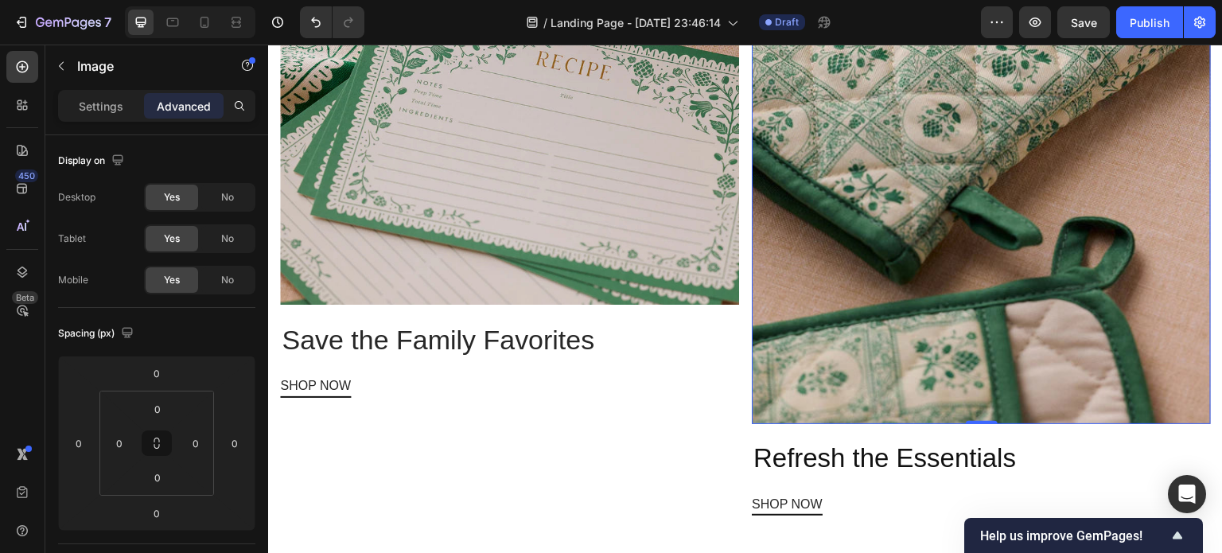
click at [823, 250] on img at bounding box center [981, 135] width 459 height 578
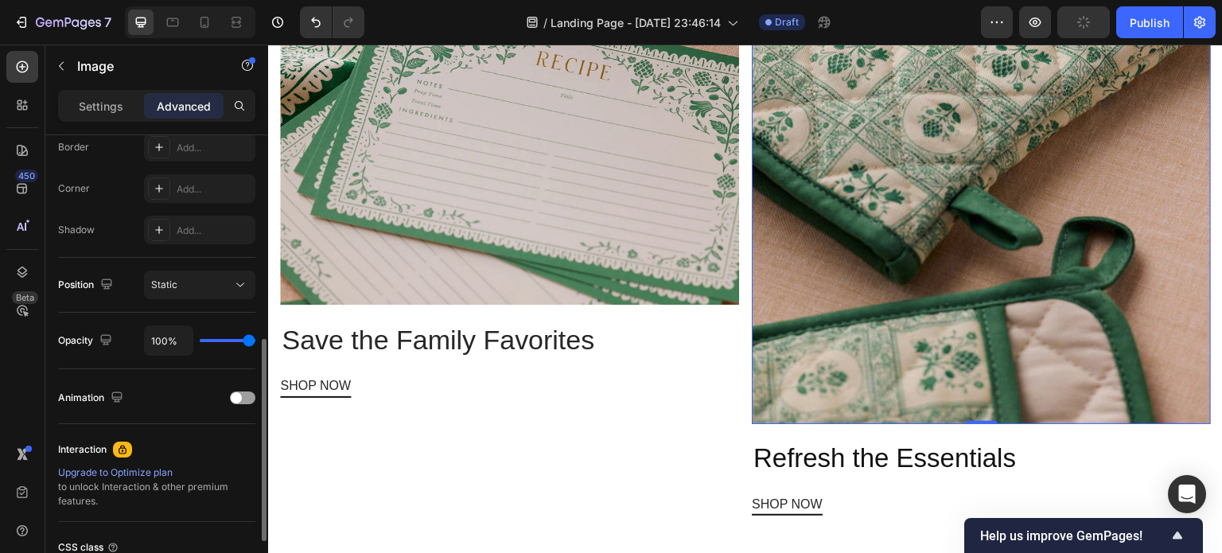
scroll to position [461, 0]
drag, startPoint x: 251, startPoint y: 333, endPoint x: 264, endPoint y: 336, distance: 13.0
click at [255, 337] on input "range" at bounding box center [228, 338] width 56 height 3
click at [224, 278] on div "Static" at bounding box center [191, 282] width 81 height 14
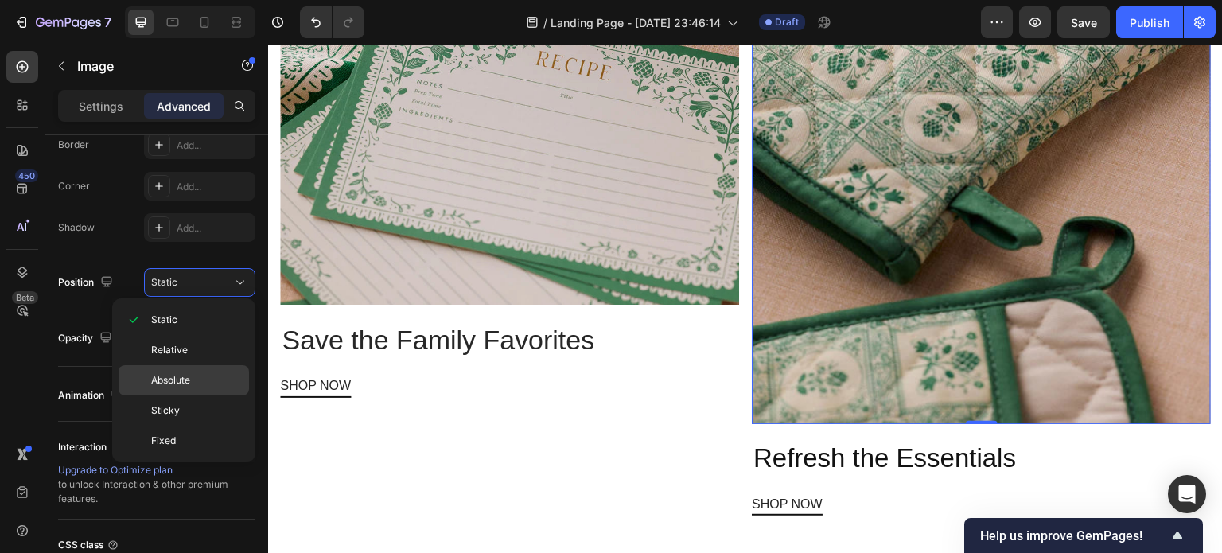
click at [185, 379] on span "Absolute" at bounding box center [170, 380] width 39 height 14
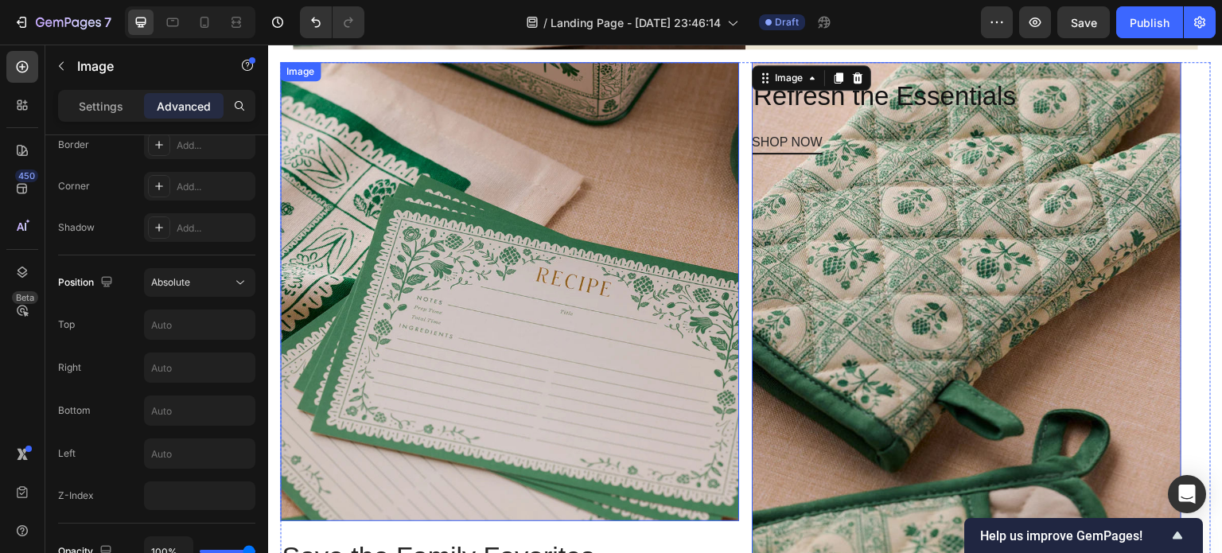
scroll to position [1534, 0]
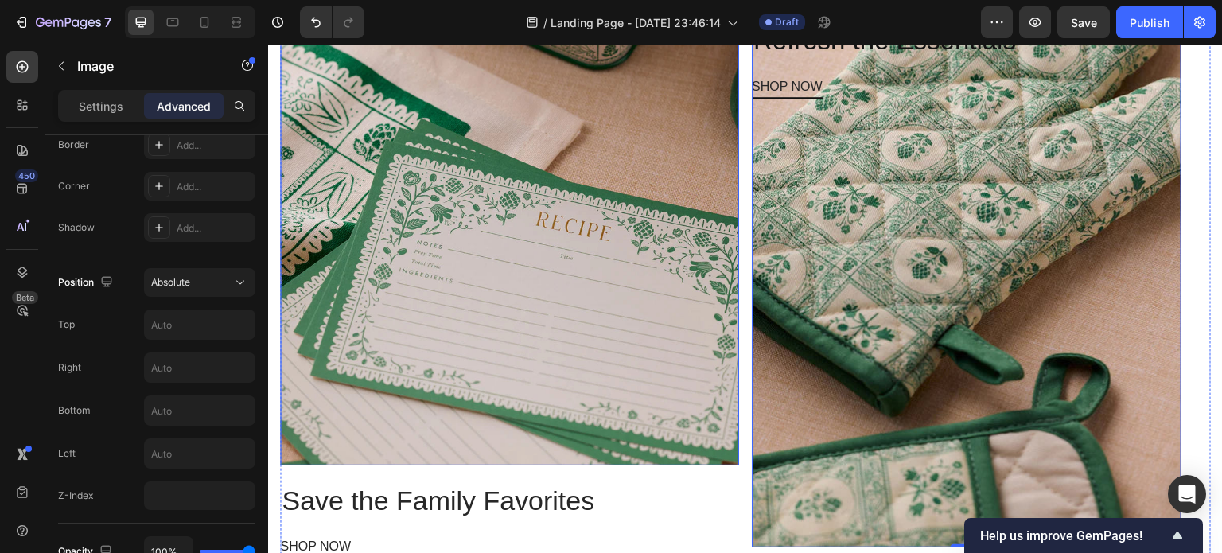
click at [632, 259] on img at bounding box center [509, 235] width 459 height 459
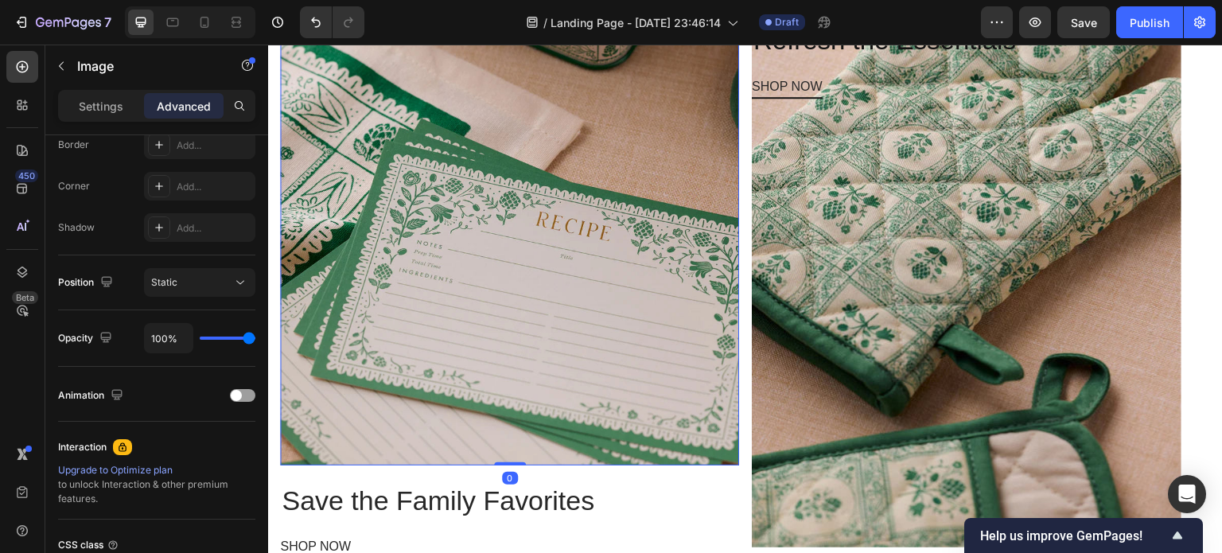
scroll to position [461, 0]
click at [212, 282] on div "Static" at bounding box center [191, 282] width 81 height 14
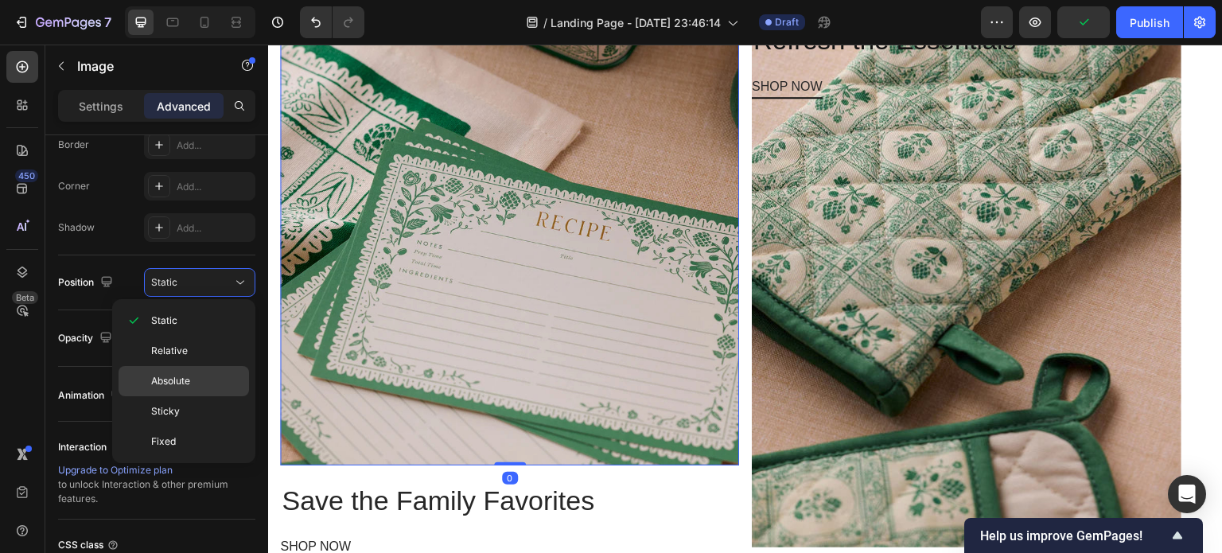
click at [176, 383] on span "Absolute" at bounding box center [170, 381] width 39 height 14
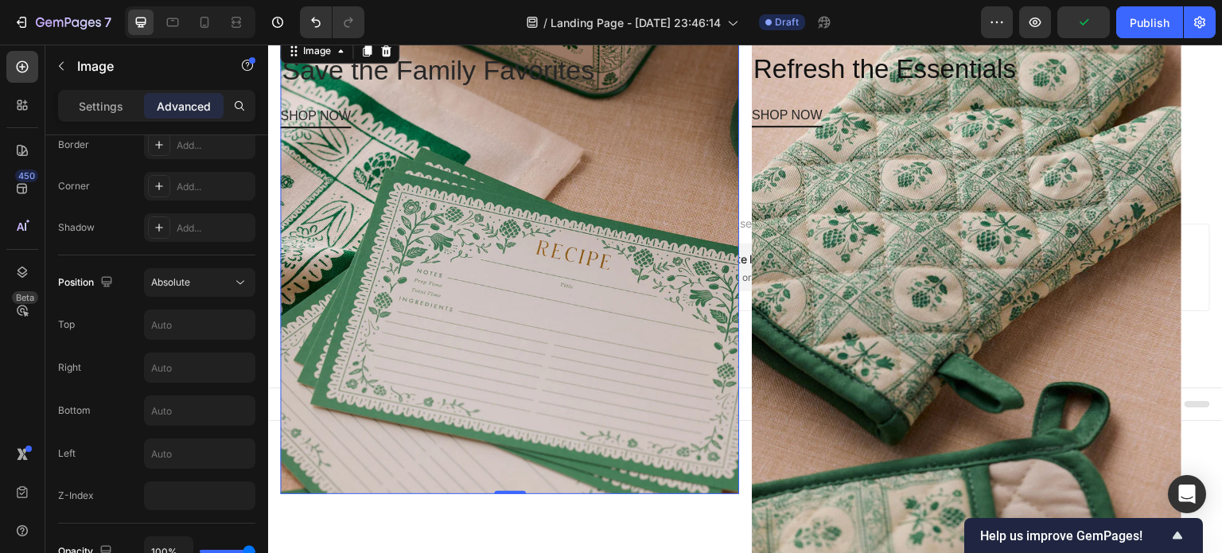
scroll to position [1518, 0]
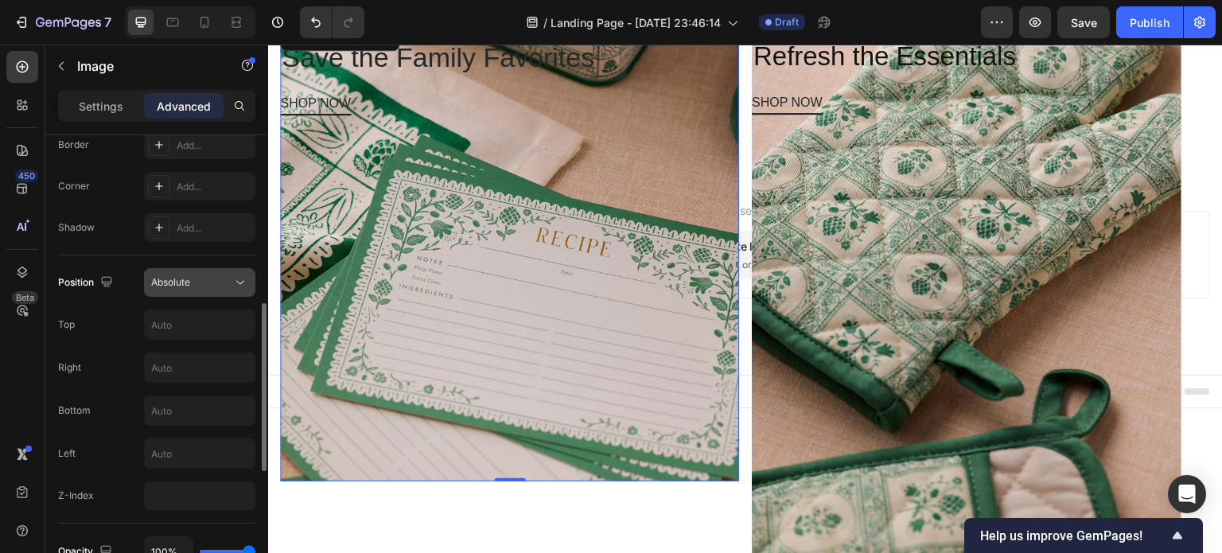
click at [232, 282] on div "Absolute" at bounding box center [191, 282] width 81 height 14
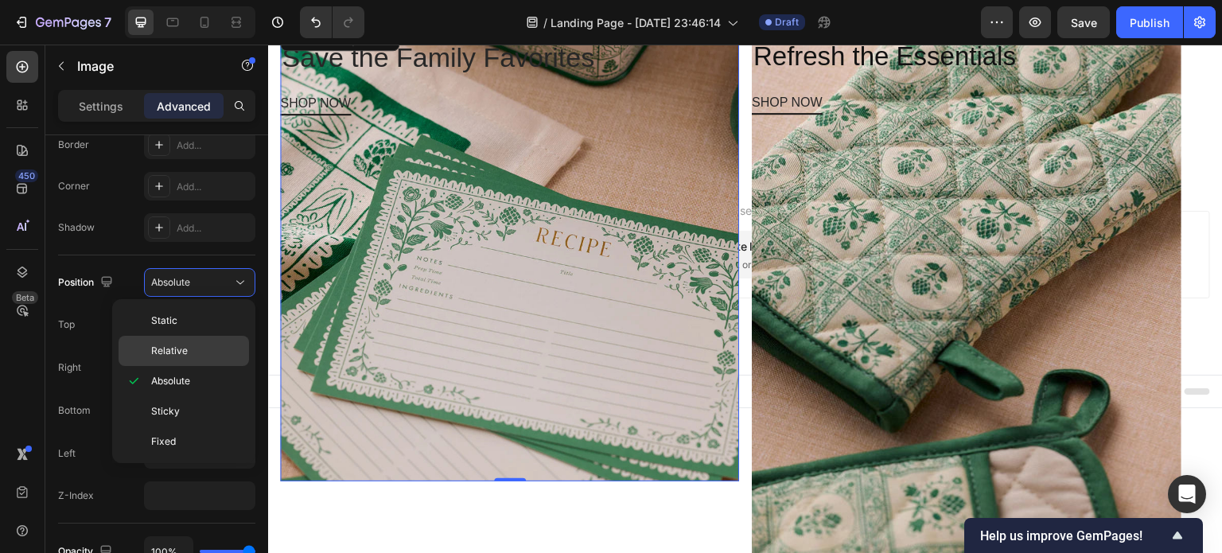
click at [185, 349] on span "Relative" at bounding box center [169, 351] width 37 height 14
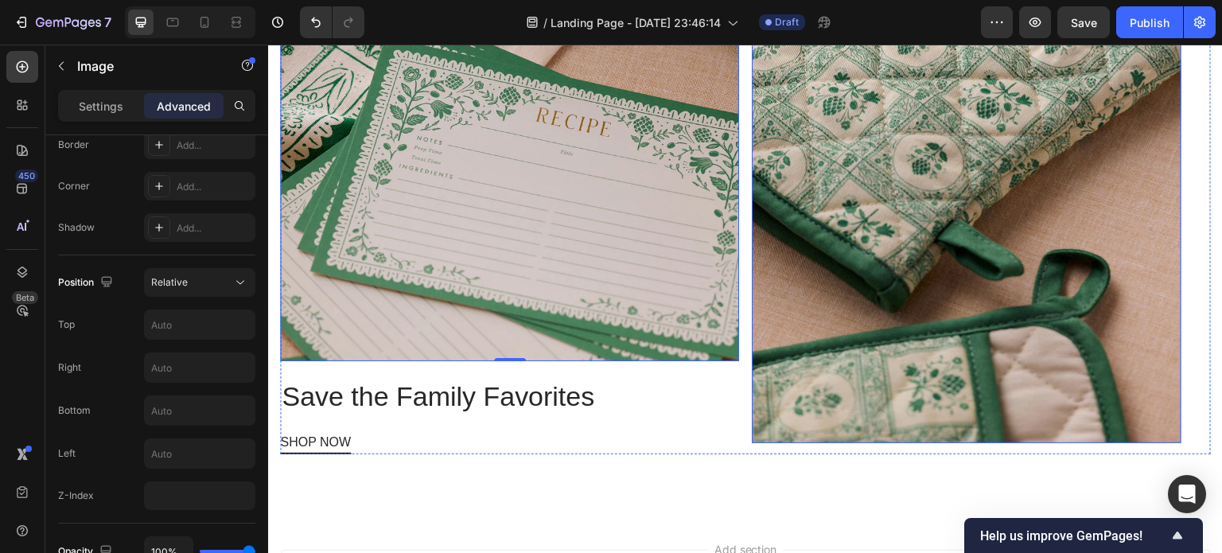
scroll to position [1663, 0]
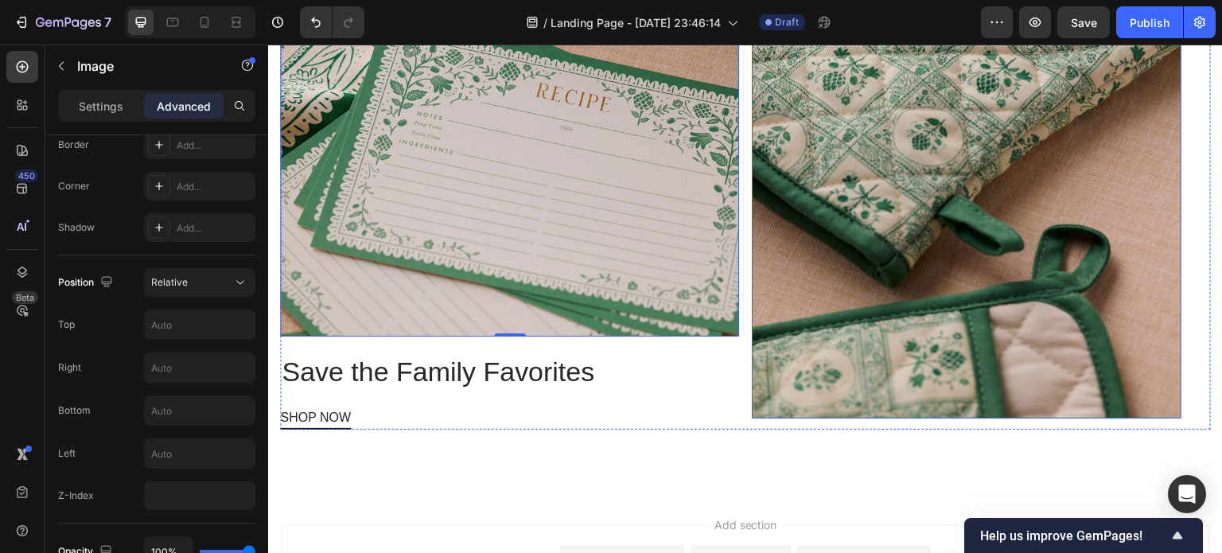
click at [919, 165] on img at bounding box center [967, 147] width 430 height 541
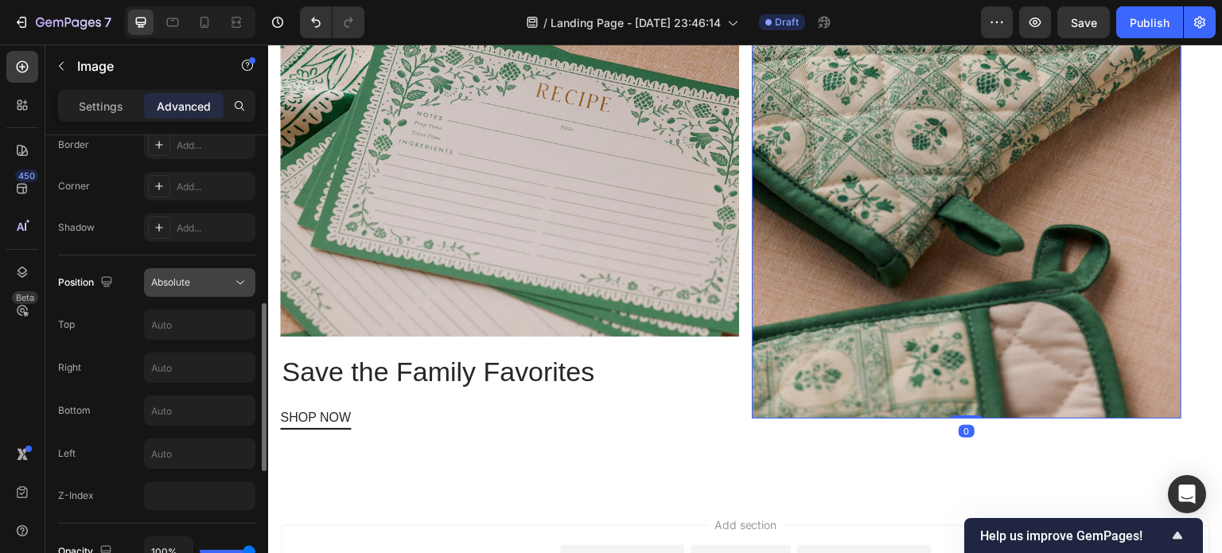
click at [207, 286] on div "Absolute" at bounding box center [191, 282] width 81 height 14
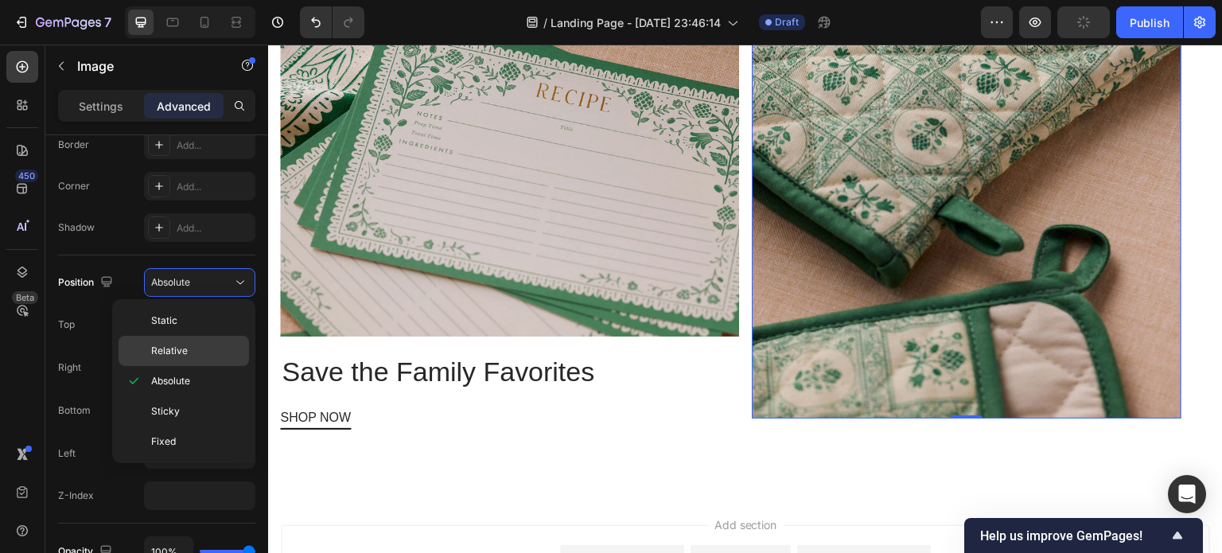
click at [181, 344] on span "Relative" at bounding box center [169, 351] width 37 height 14
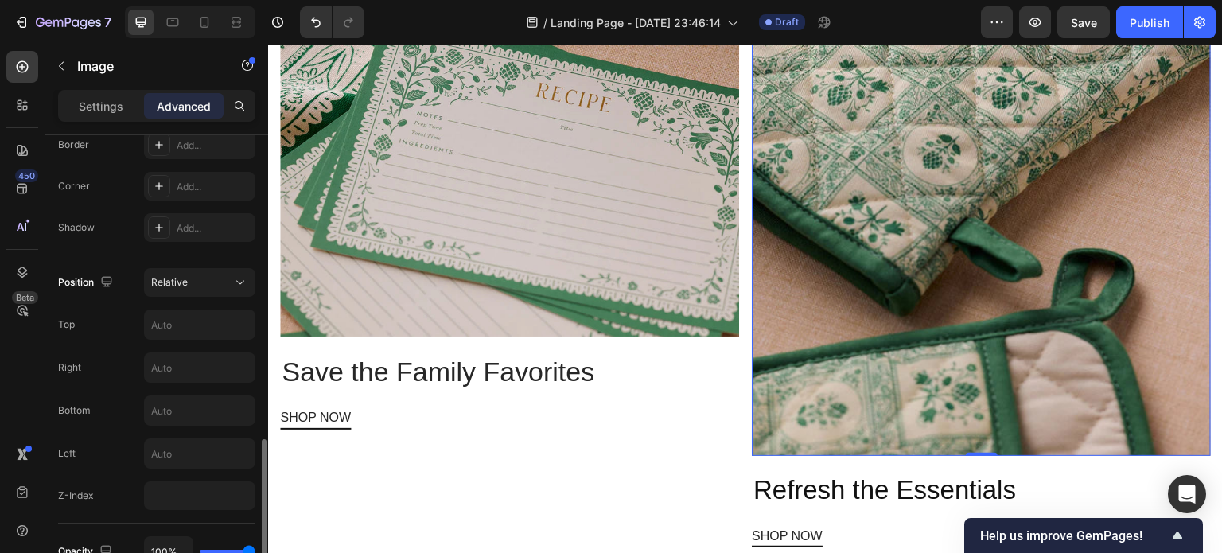
scroll to position [570, 0]
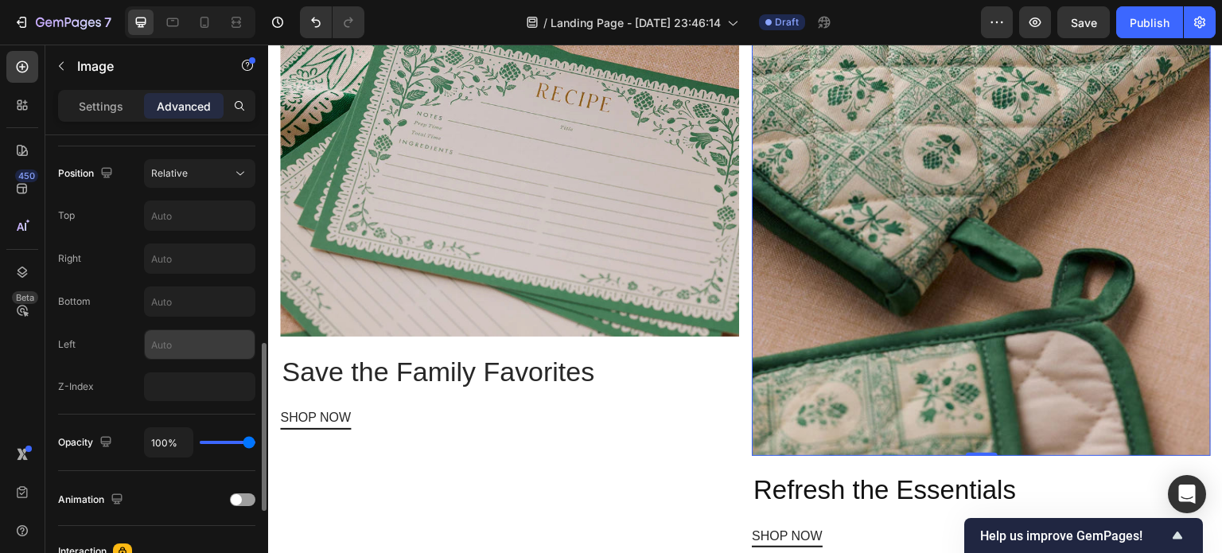
click at [193, 336] on input "text" at bounding box center [200, 344] width 110 height 29
click at [213, 296] on input "text" at bounding box center [200, 301] width 110 height 29
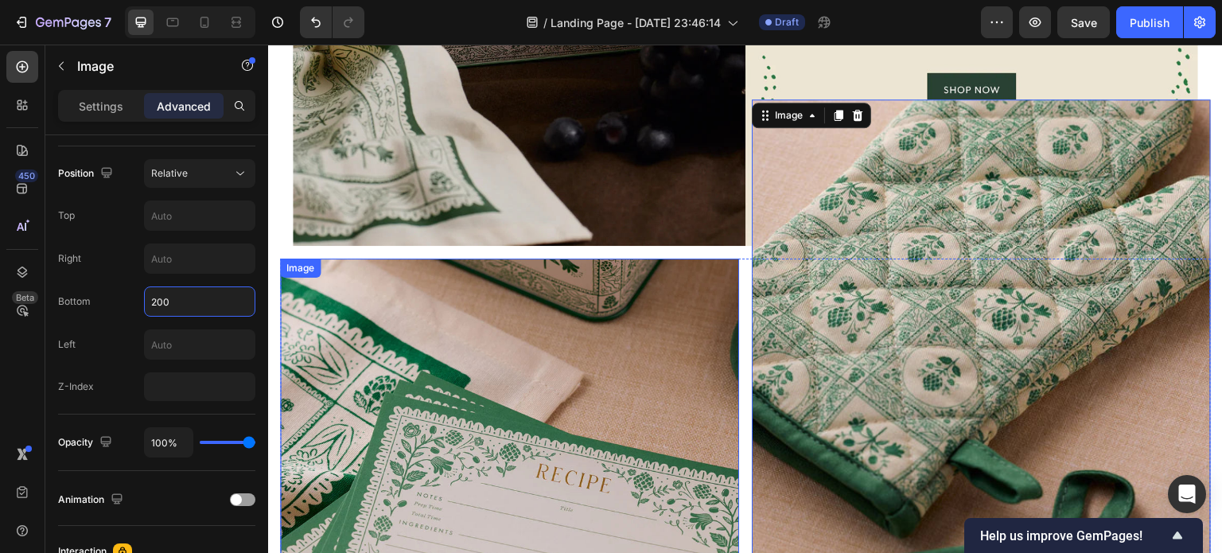
scroll to position [1284, 0]
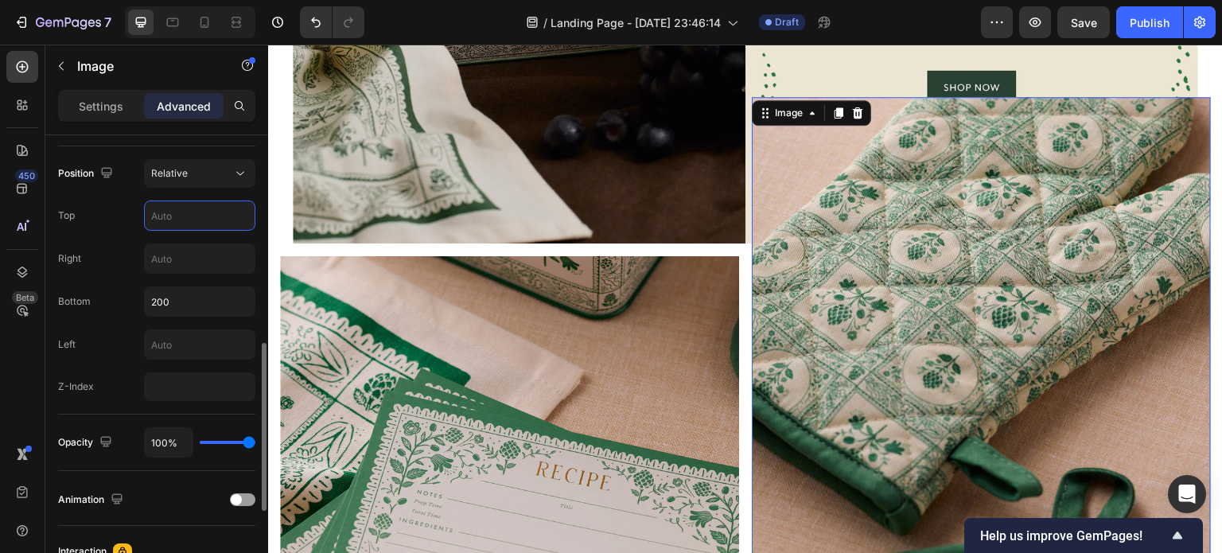
click at [194, 212] on input "text" at bounding box center [200, 215] width 110 height 29
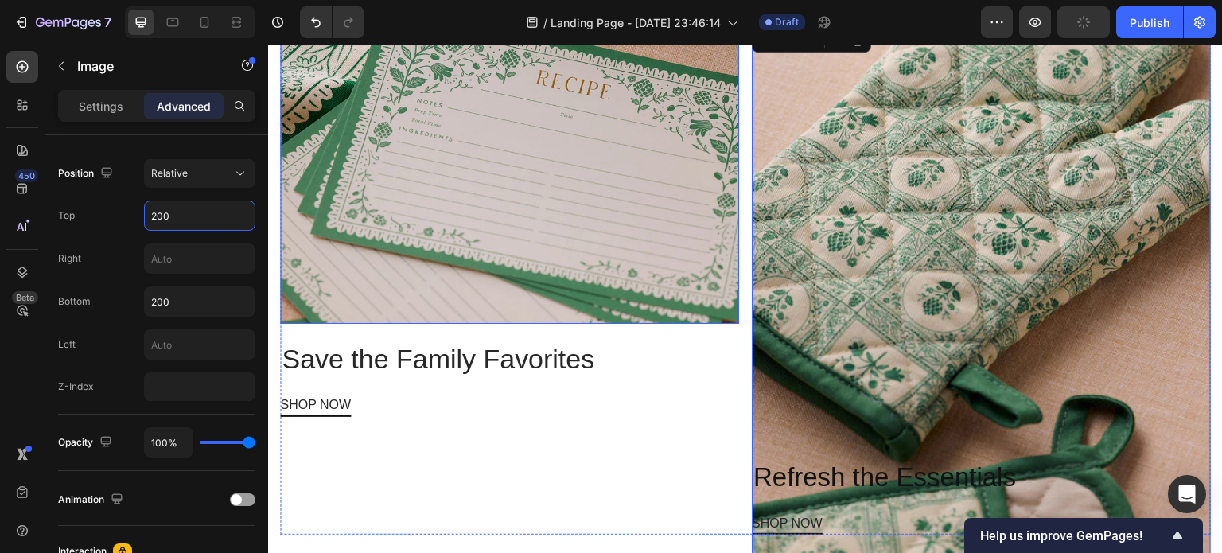
scroll to position [1675, 0]
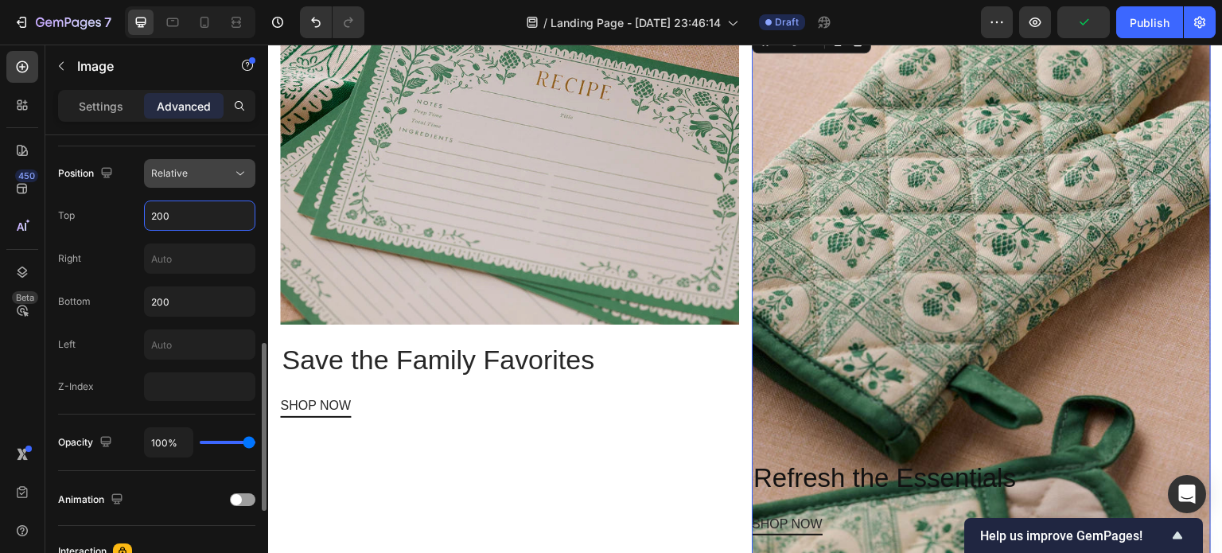
click at [204, 167] on div "Relative" at bounding box center [191, 173] width 81 height 14
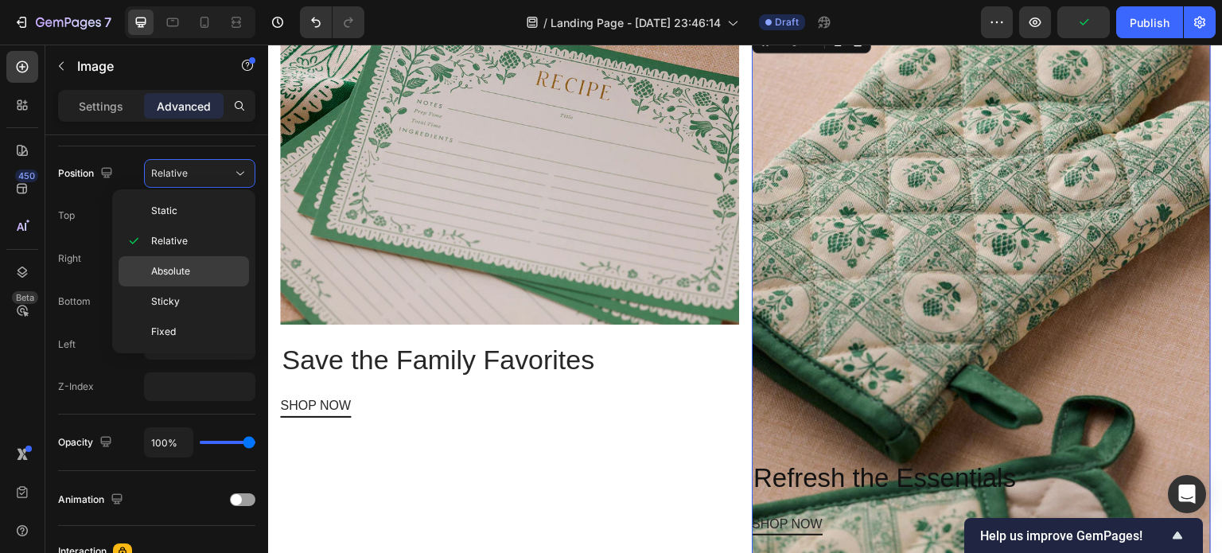
click at [177, 270] on span "Absolute" at bounding box center [170, 271] width 39 height 14
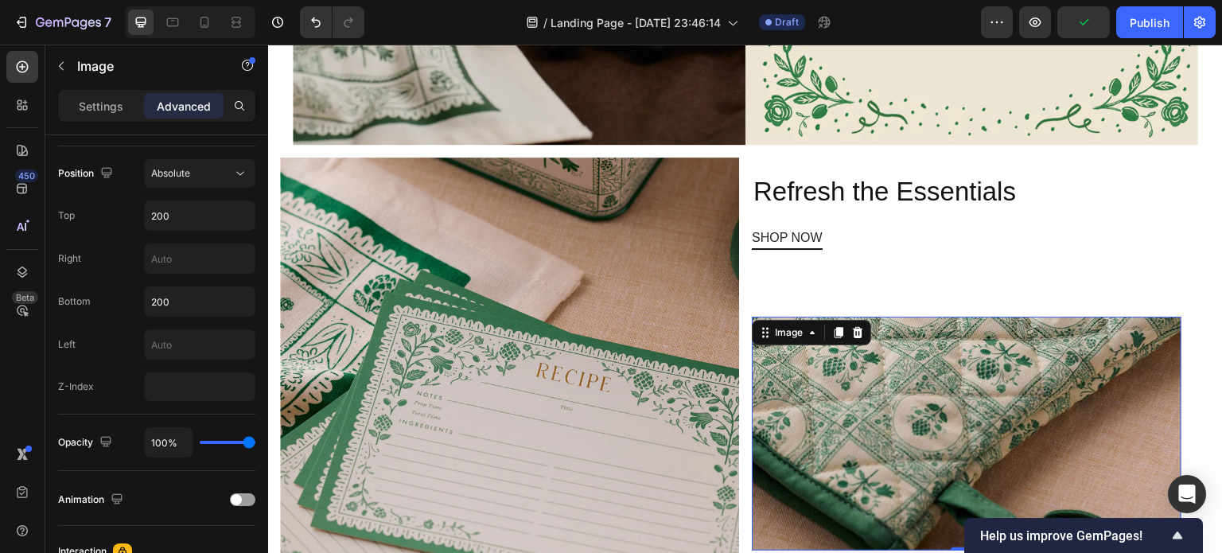
scroll to position [1387, 0]
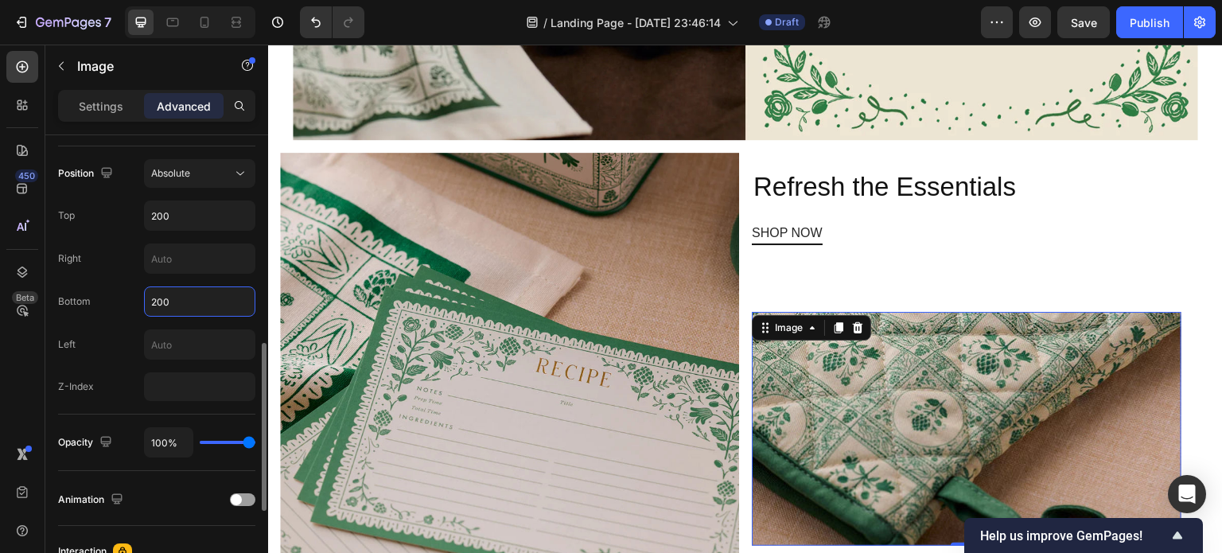
click at [185, 305] on input "200" at bounding box center [200, 301] width 110 height 29
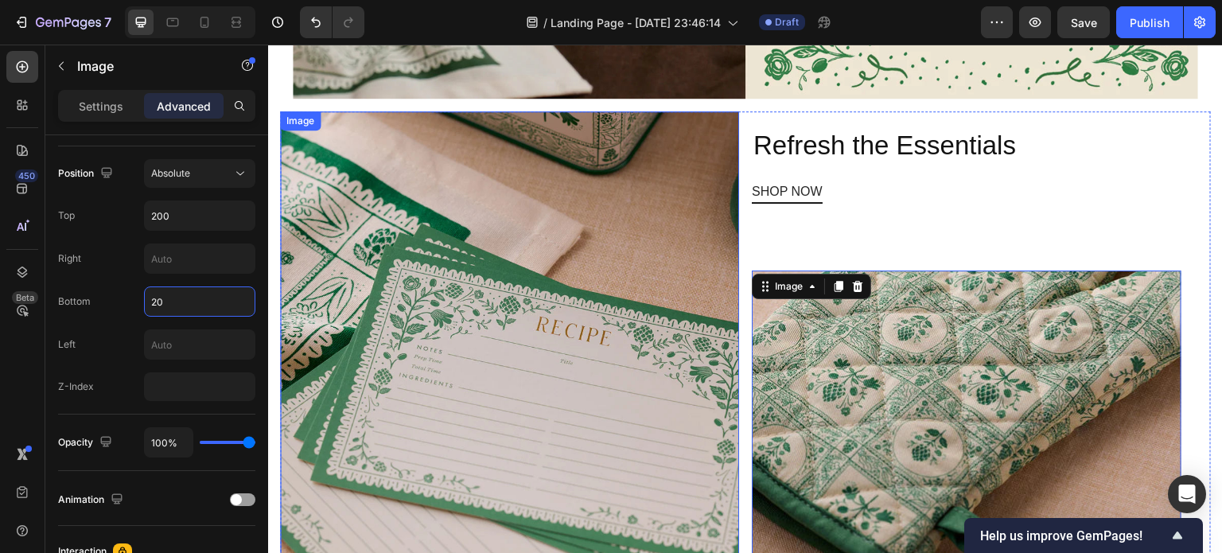
scroll to position [1463, 0]
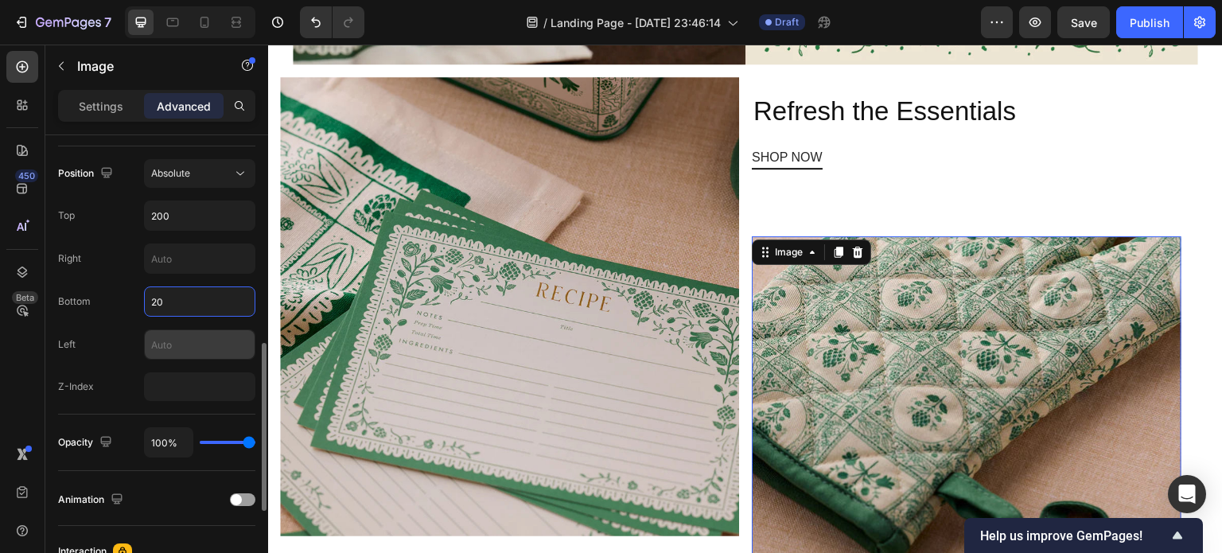
click at [187, 343] on input "text" at bounding box center [200, 344] width 110 height 29
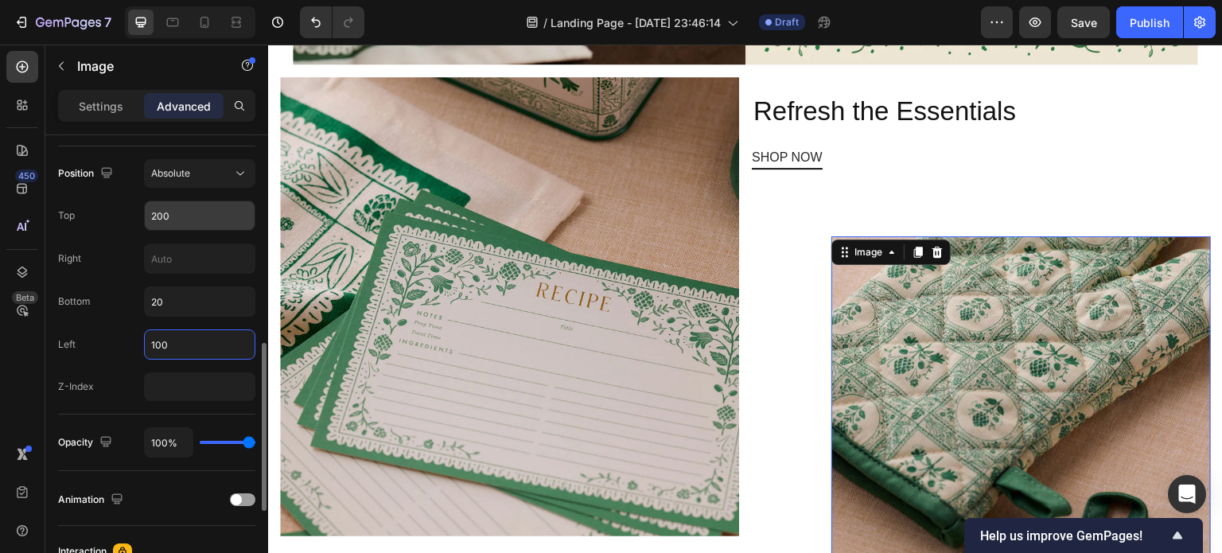
click at [192, 212] on input "200" at bounding box center [200, 215] width 110 height 29
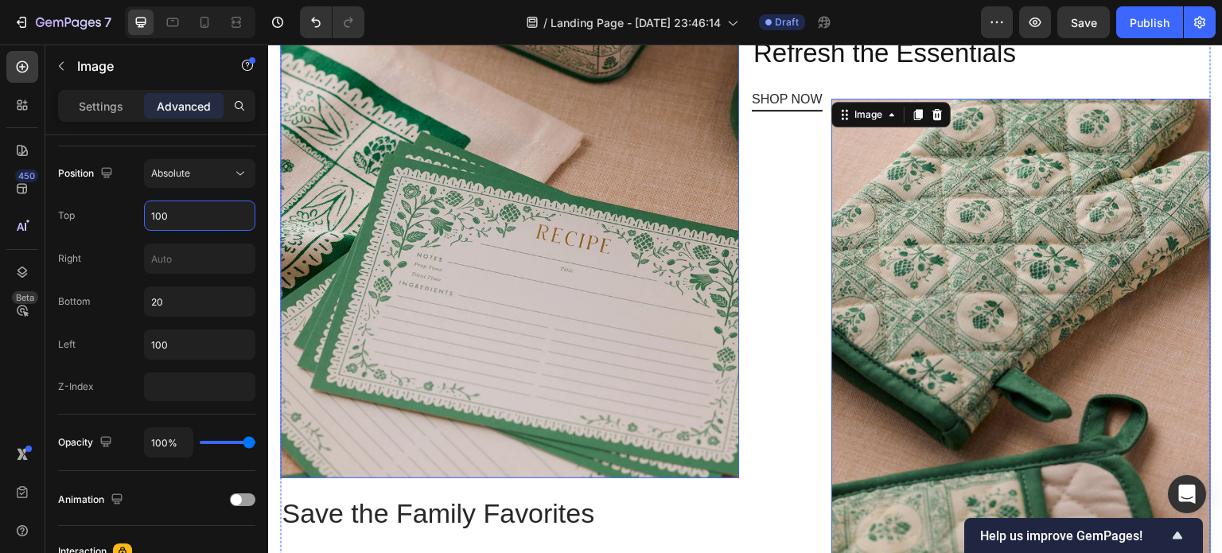
scroll to position [1506, 0]
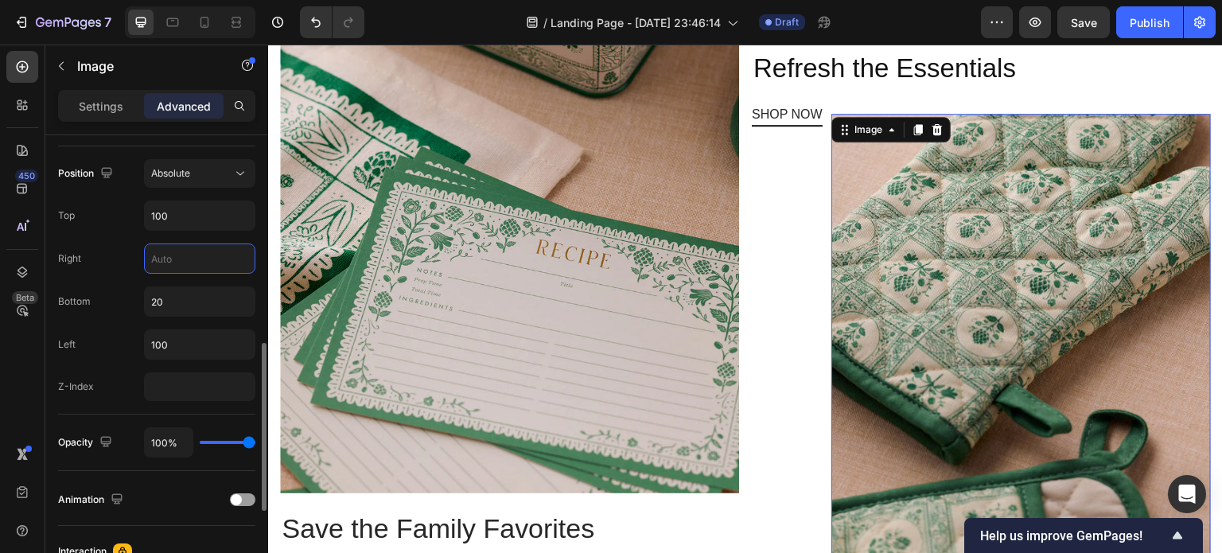
click at [194, 259] on input "text" at bounding box center [200, 258] width 110 height 29
click at [172, 390] on input "number" at bounding box center [199, 386] width 111 height 29
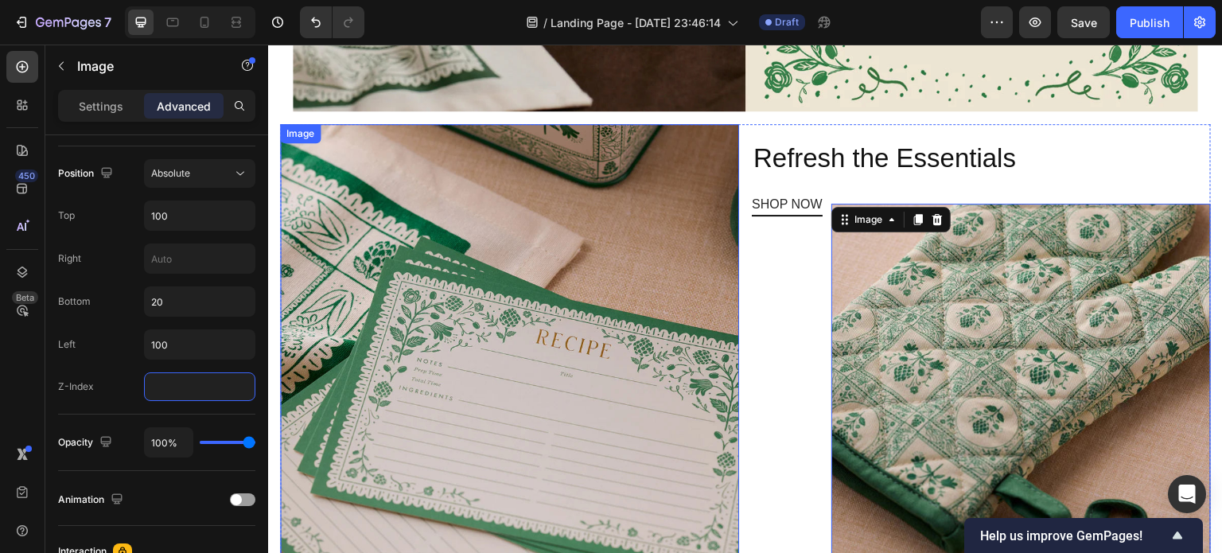
scroll to position [1429, 0]
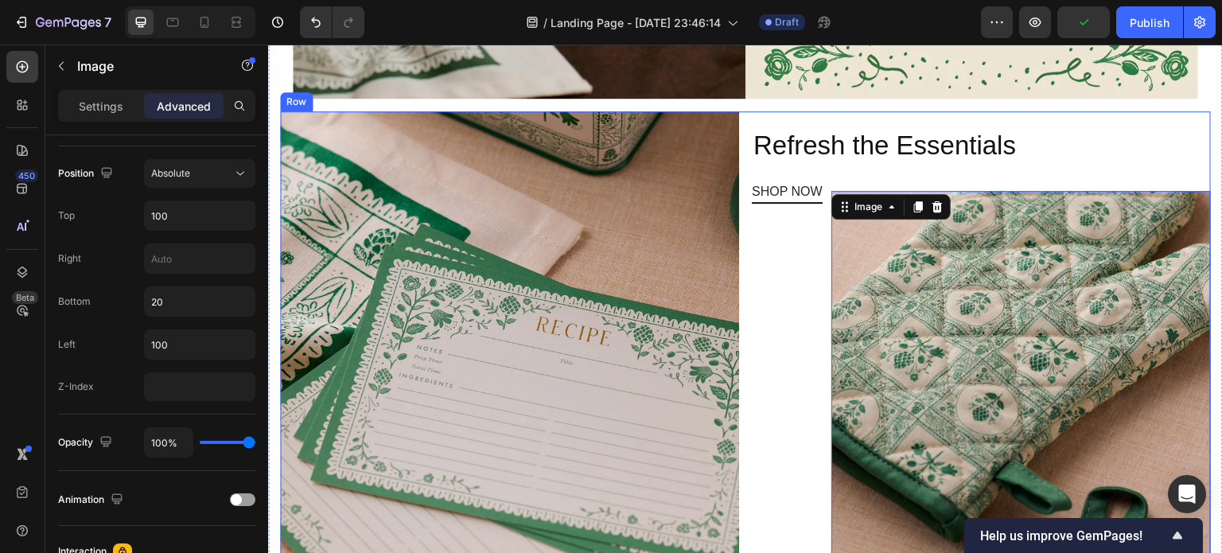
click at [786, 255] on div "Image 0 Refresh the Essentials Heading SHOP NOW Button" at bounding box center [981, 387] width 459 height 552
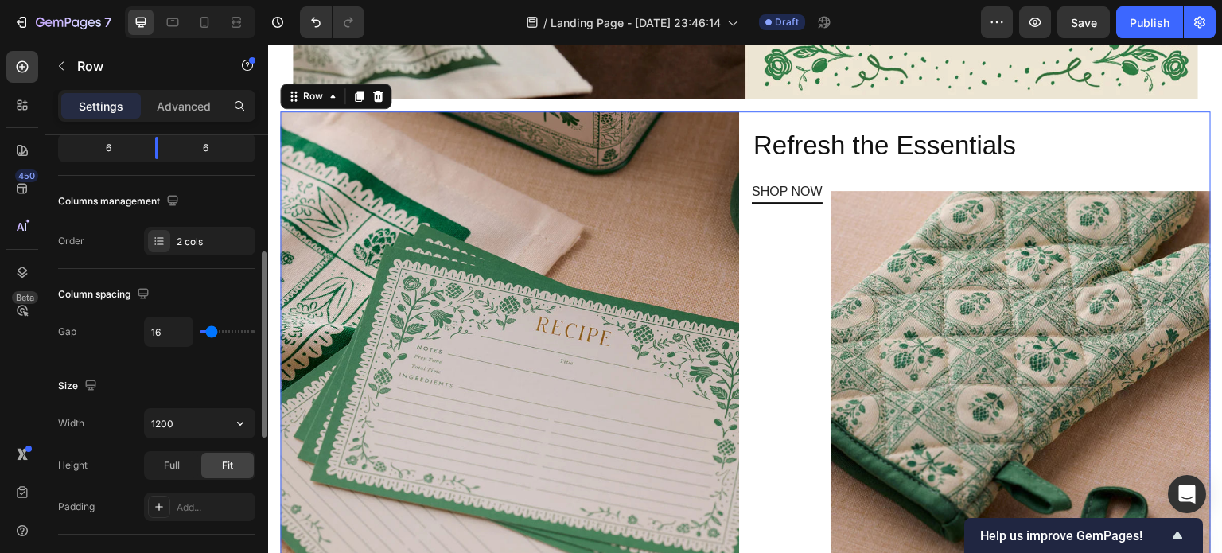
scroll to position [239, 0]
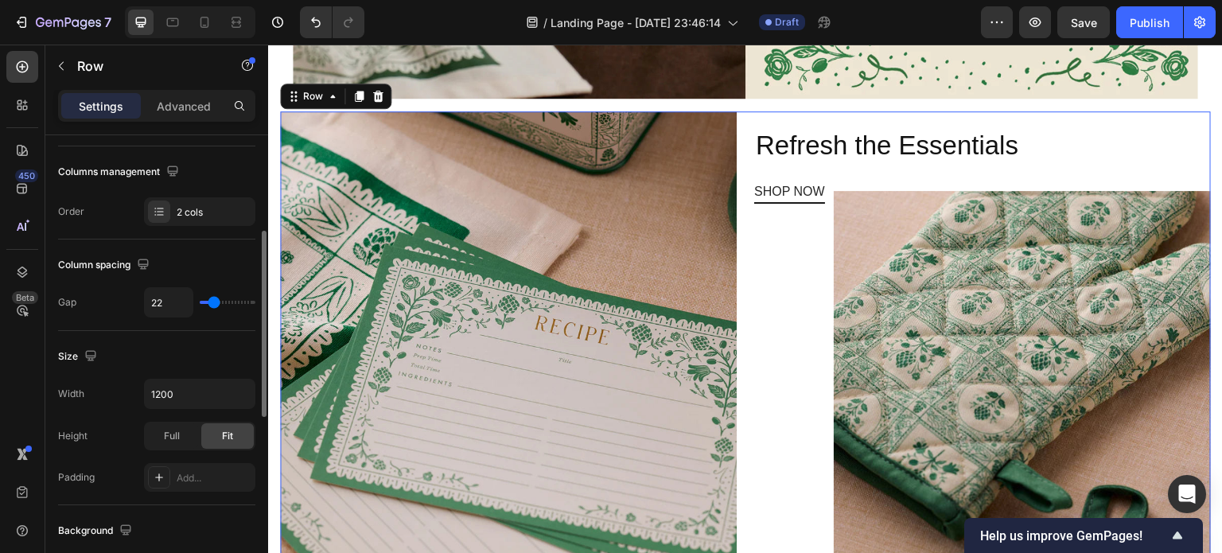
click at [213, 302] on input "range" at bounding box center [228, 302] width 56 height 3
click at [858, 305] on img at bounding box center [1022, 418] width 377 height 454
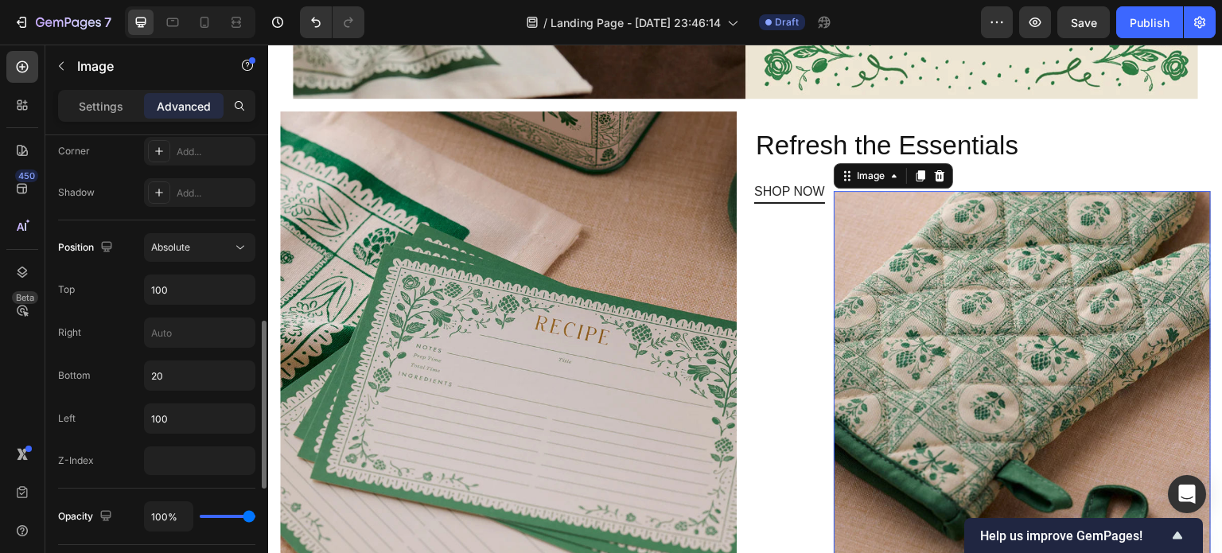
scroll to position [500, 0]
click at [204, 240] on div "Absolute" at bounding box center [191, 244] width 81 height 14
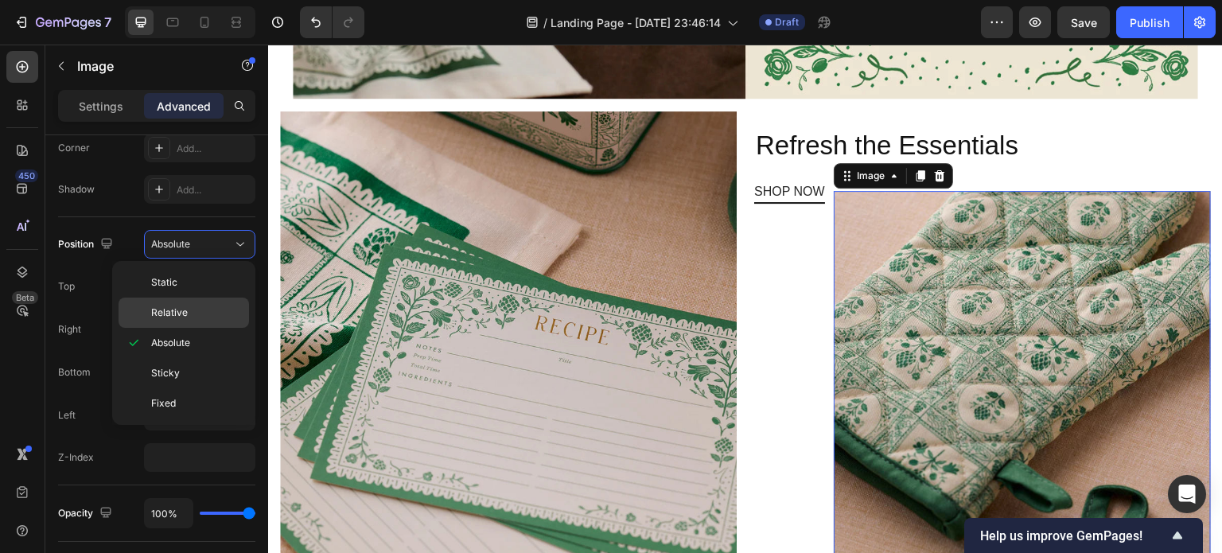
click at [165, 311] on span "Relative" at bounding box center [169, 312] width 37 height 14
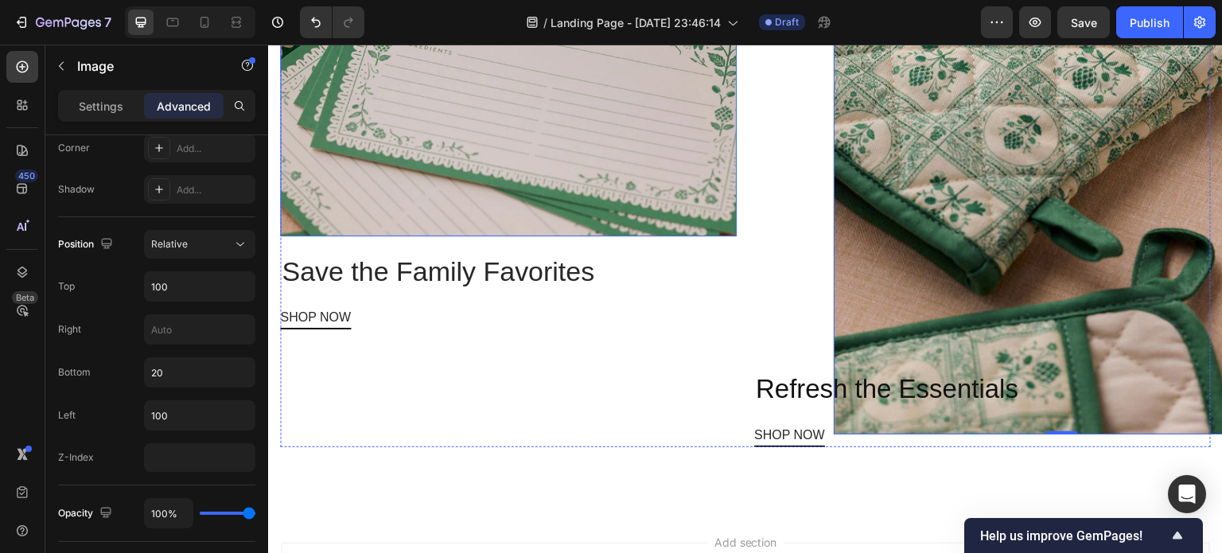
scroll to position [1761, 0]
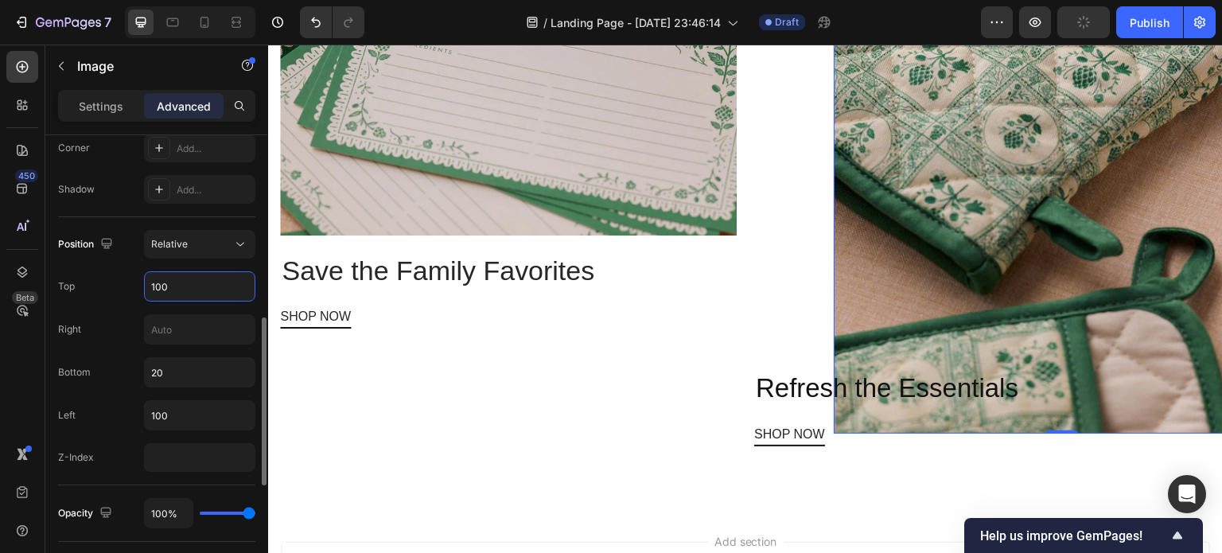
click at [210, 286] on input "100" at bounding box center [200, 286] width 110 height 29
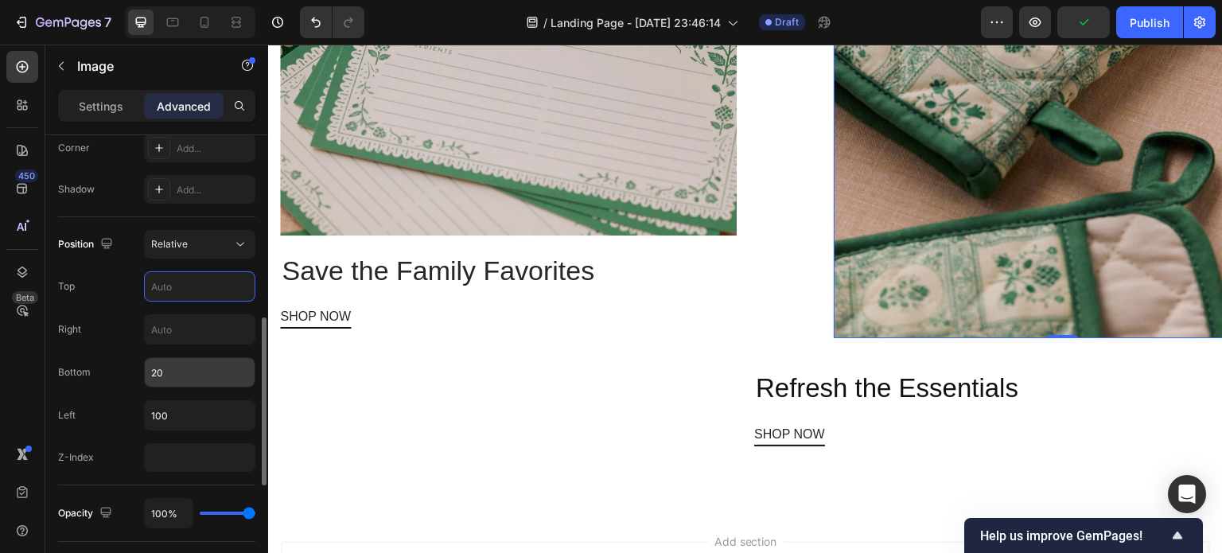
click at [182, 374] on input "20" at bounding box center [200, 372] width 110 height 29
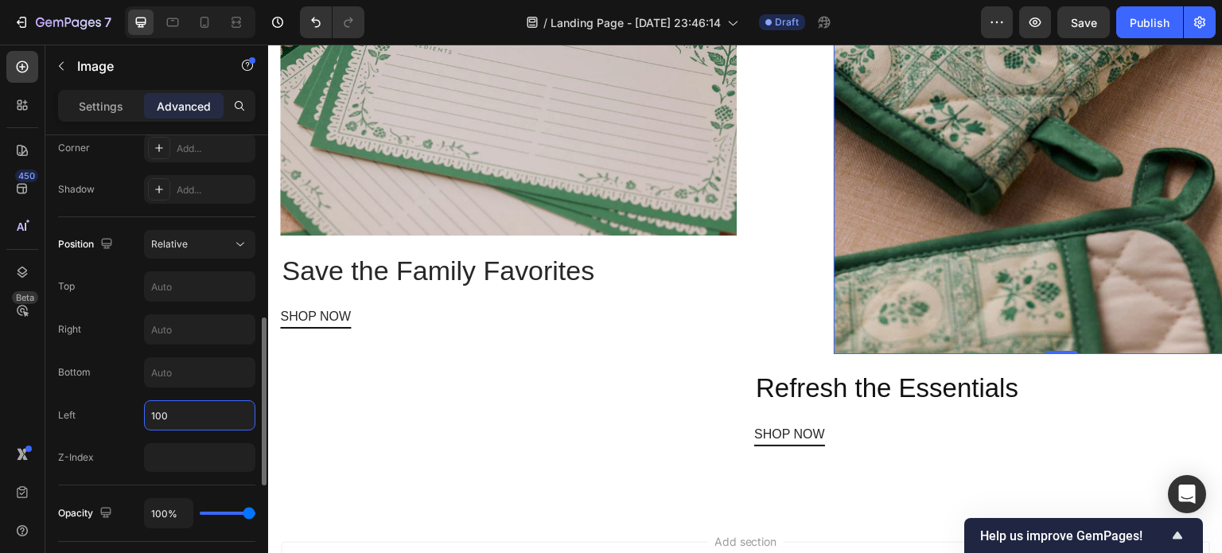
click at [183, 418] on input "100" at bounding box center [200, 415] width 110 height 29
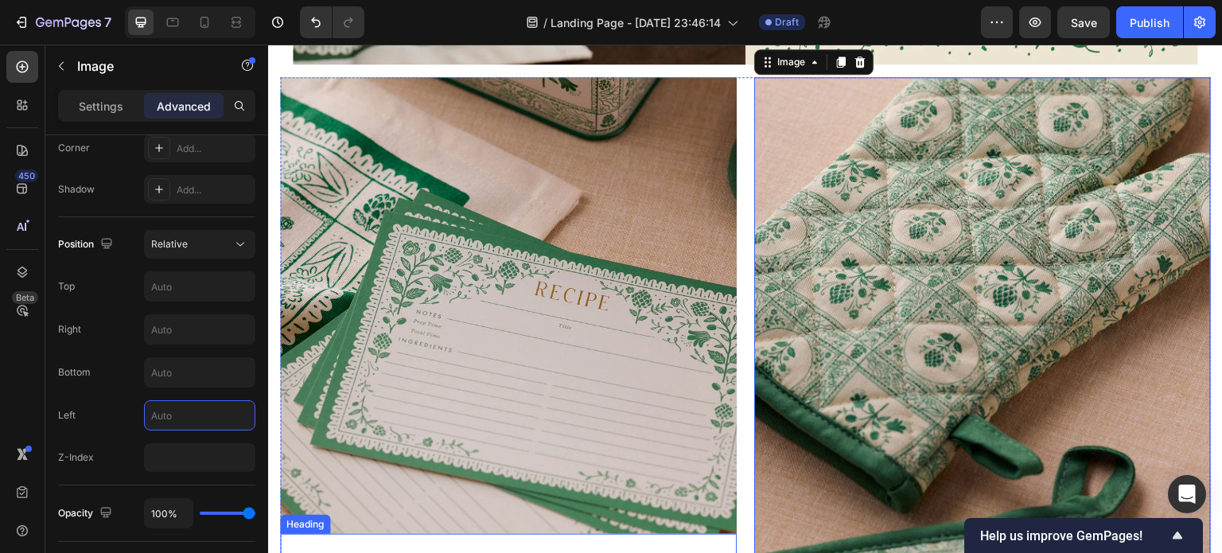
scroll to position [1486, 0]
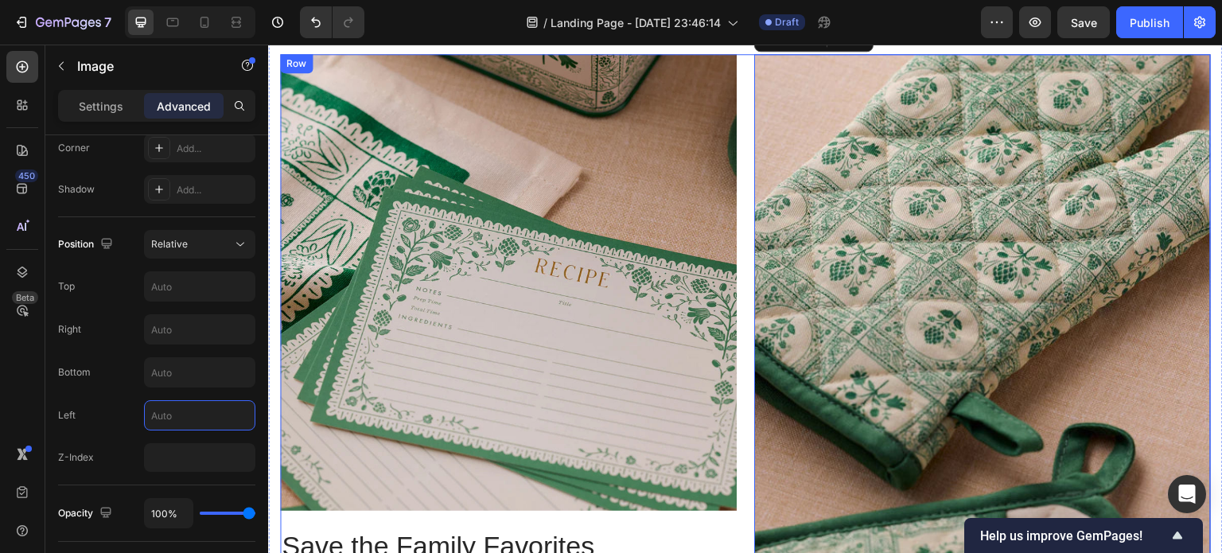
click at [743, 426] on div "Image Save the Family Favorites Heading SHOP NOW Button Image 0 Refresh the Ess…" at bounding box center [745, 387] width 931 height 667
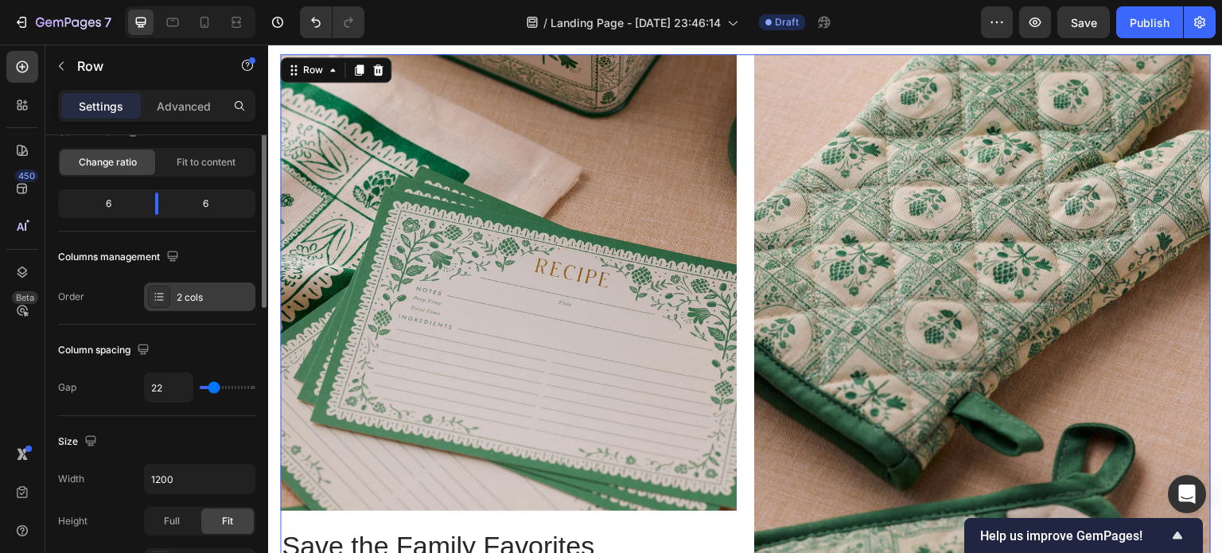
scroll to position [172, 0]
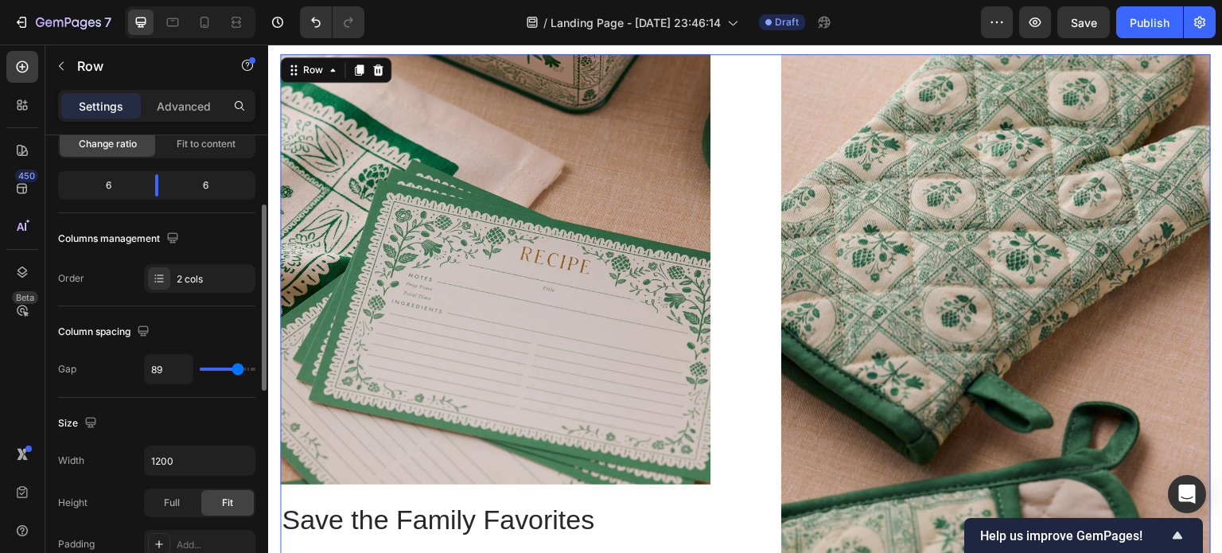
drag, startPoint x: 212, startPoint y: 365, endPoint x: 238, endPoint y: 371, distance: 26.8
click at [238, 371] on input "range" at bounding box center [228, 369] width 56 height 3
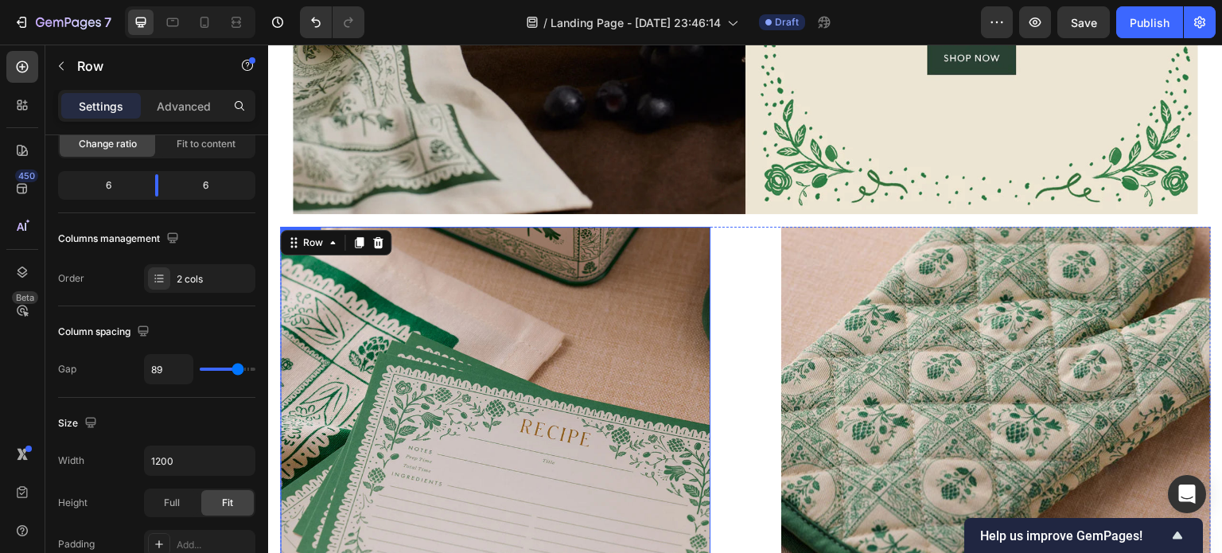
scroll to position [1302, 0]
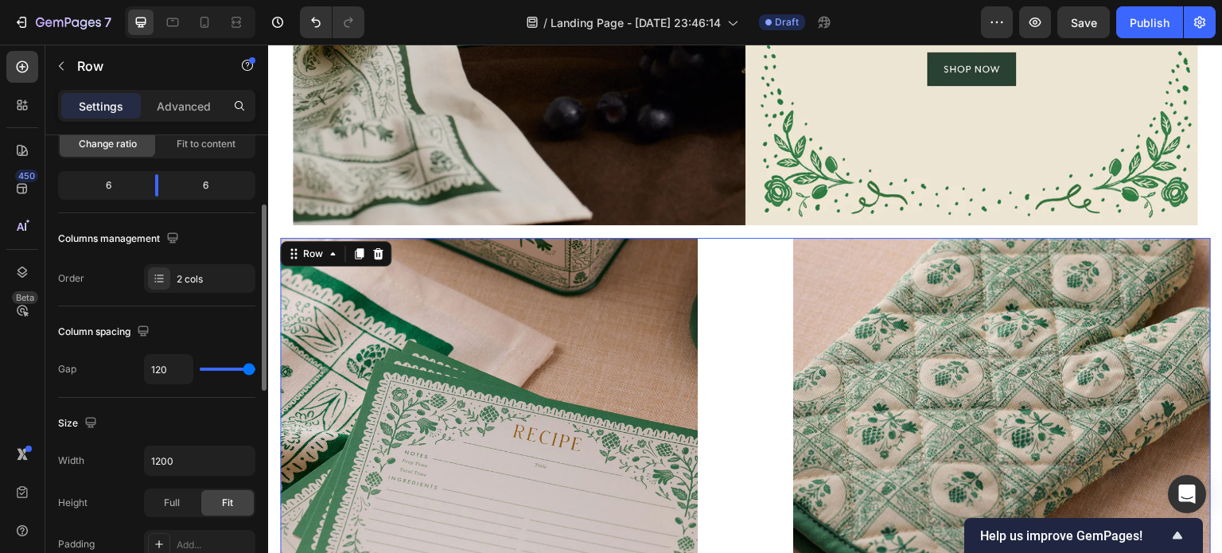
drag, startPoint x: 236, startPoint y: 366, endPoint x: 251, endPoint y: 365, distance: 15.1
click at [251, 368] on input "range" at bounding box center [228, 369] width 56 height 3
click at [619, 376] on img at bounding box center [489, 447] width 418 height 418
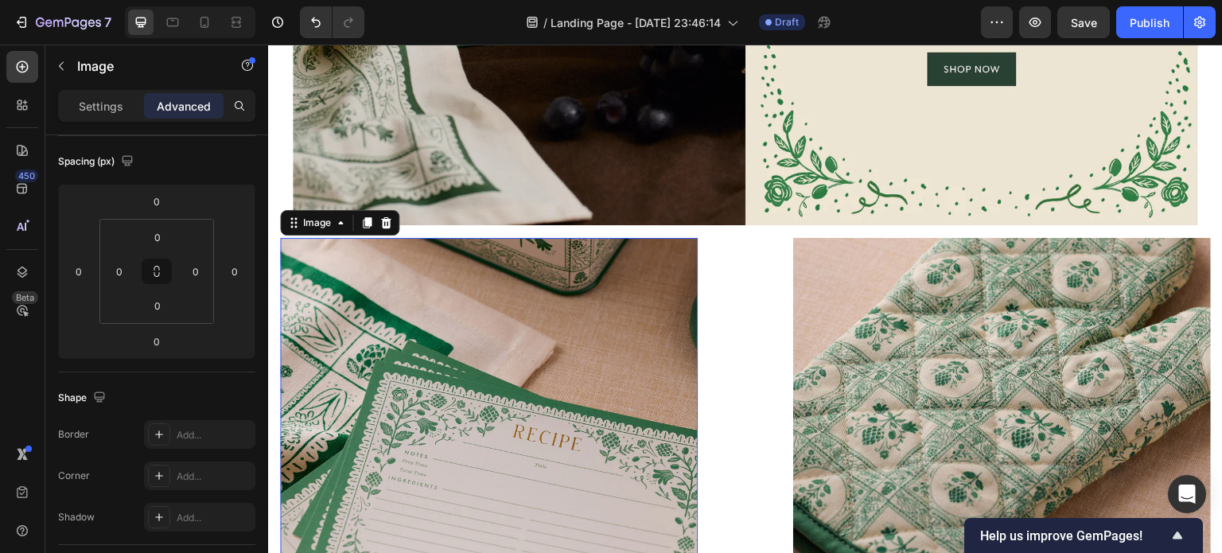
scroll to position [0, 0]
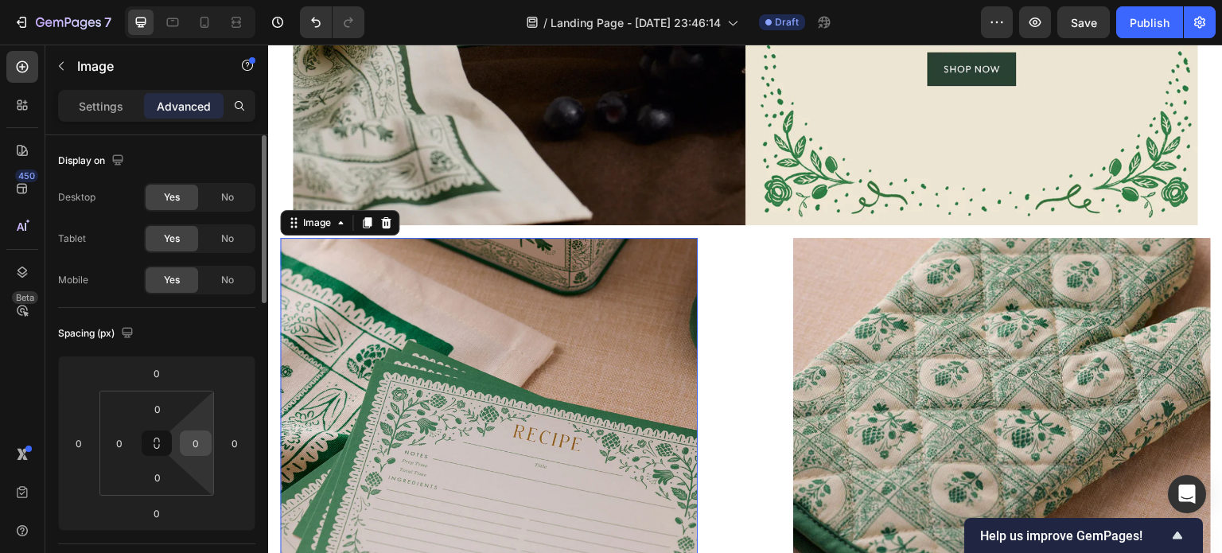
click at [202, 443] on input "0" at bounding box center [196, 443] width 24 height 24
click at [121, 443] on input "0" at bounding box center [119, 443] width 24 height 24
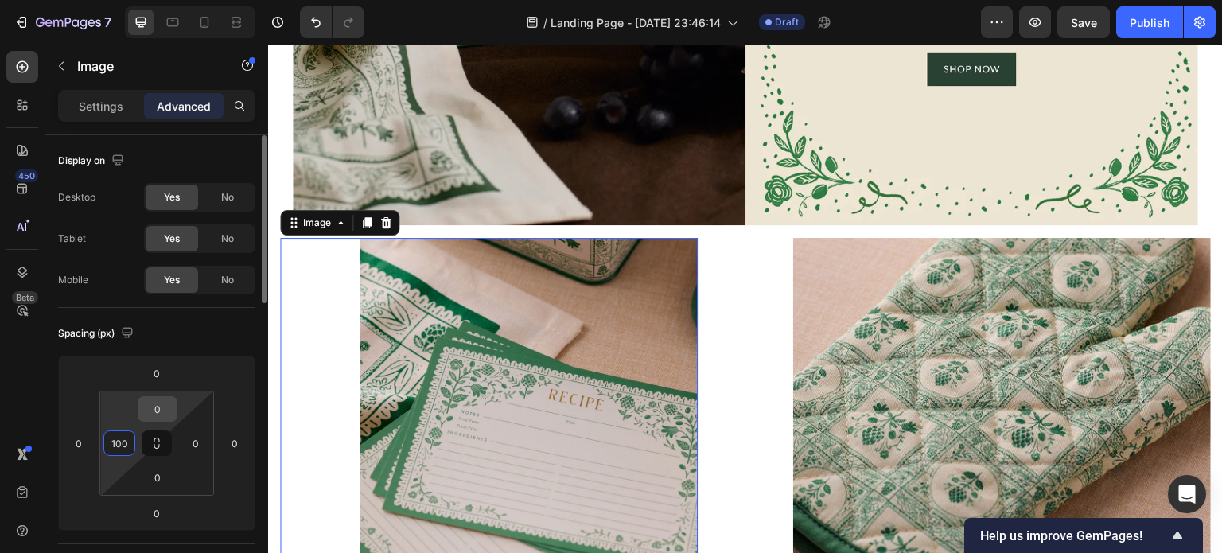
click at [162, 409] on input "0" at bounding box center [158, 409] width 32 height 24
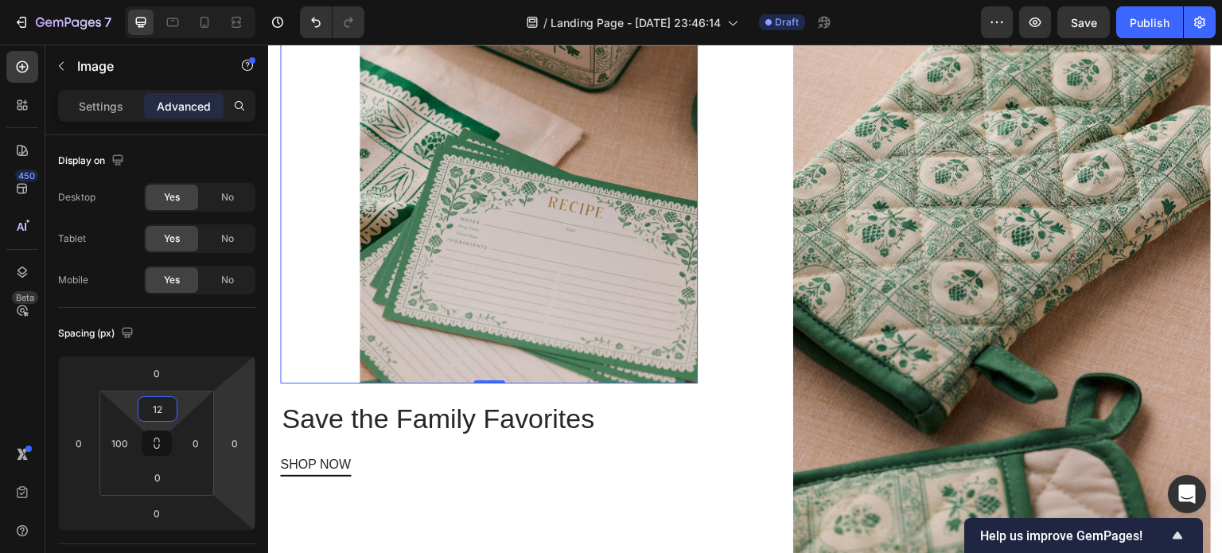
scroll to position [1505, 0]
click at [942, 338] on img at bounding box center [1002, 298] width 418 height 526
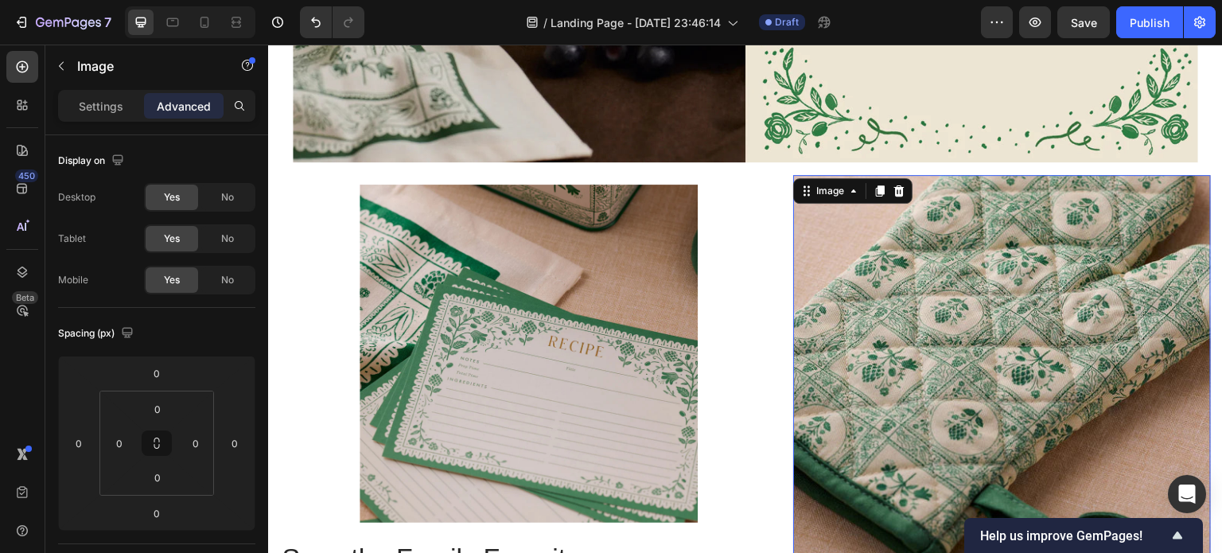
scroll to position [1332, 0]
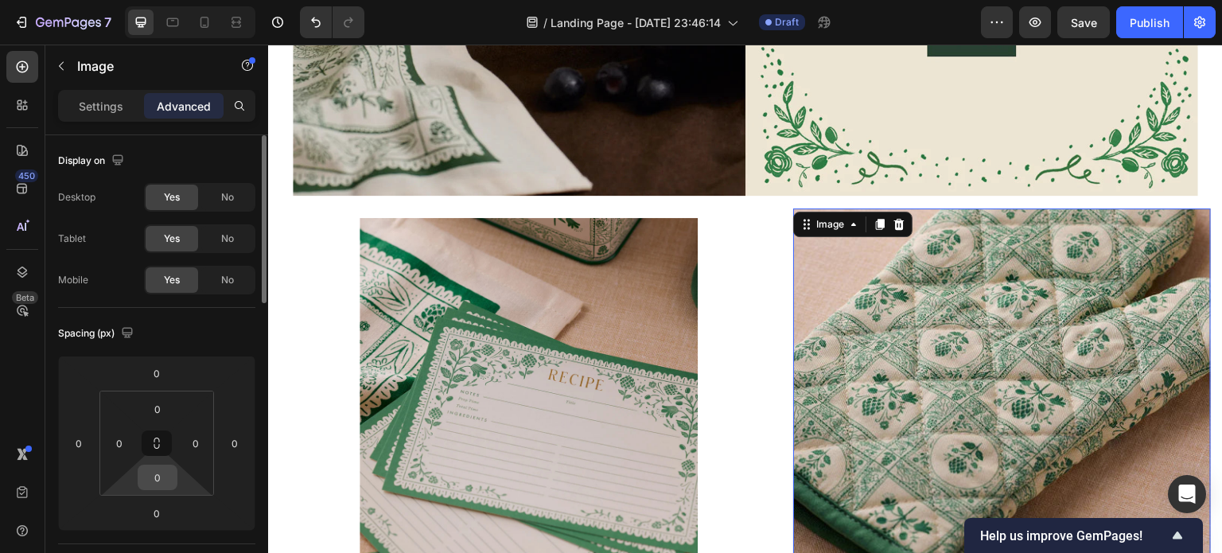
click at [138, 481] on div "0" at bounding box center [158, 477] width 40 height 25
click at [158, 481] on input "0" at bounding box center [158, 477] width 32 height 24
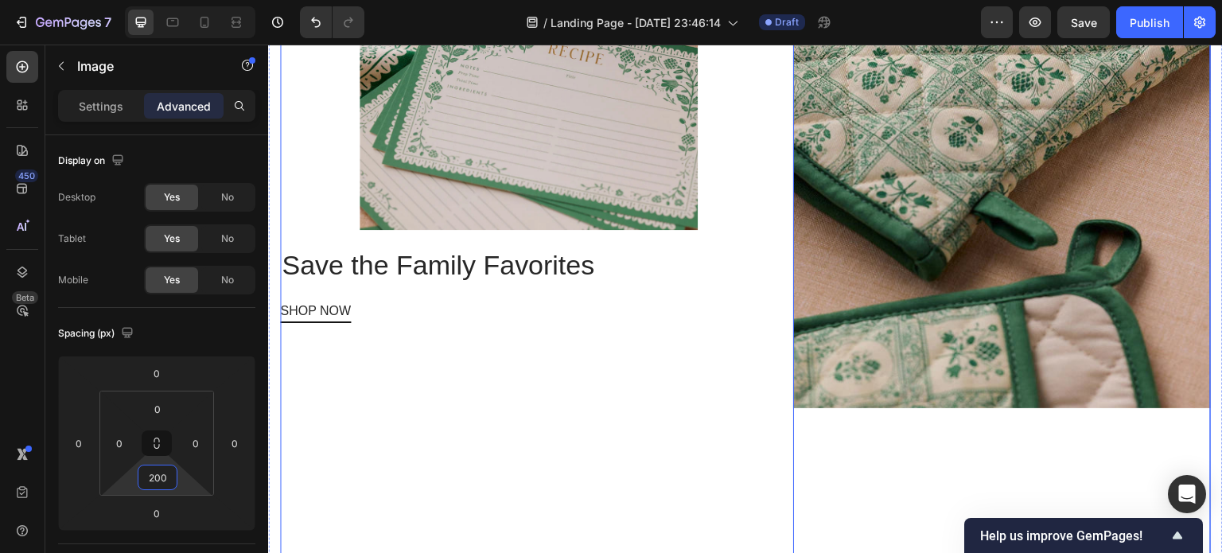
scroll to position [1652, 0]
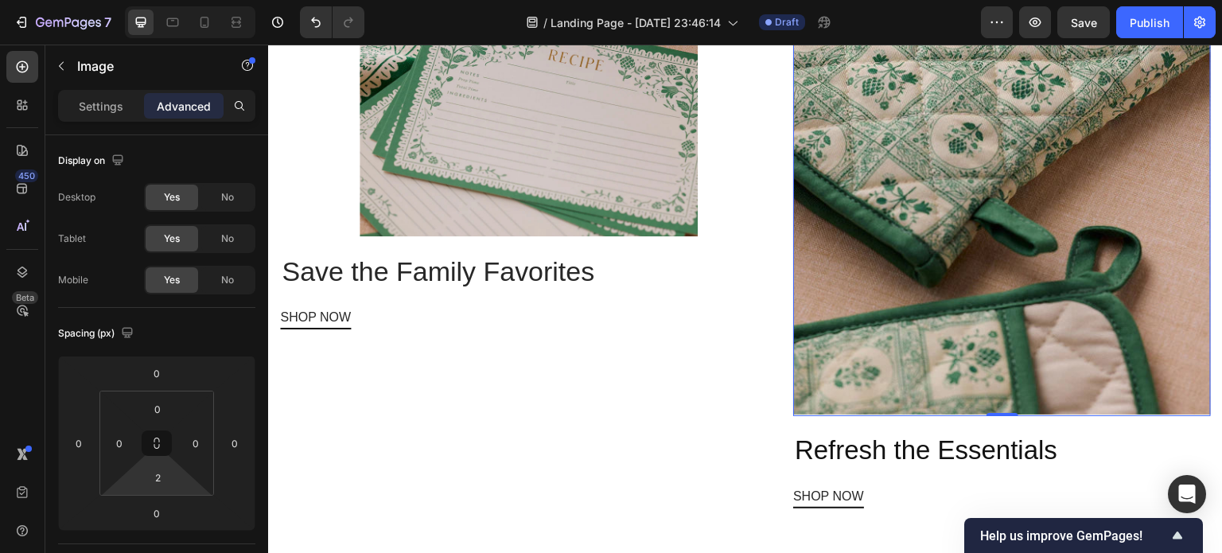
click at [970, 231] on img at bounding box center [1002, 152] width 418 height 526
click at [161, 417] on input "0" at bounding box center [158, 409] width 32 height 24
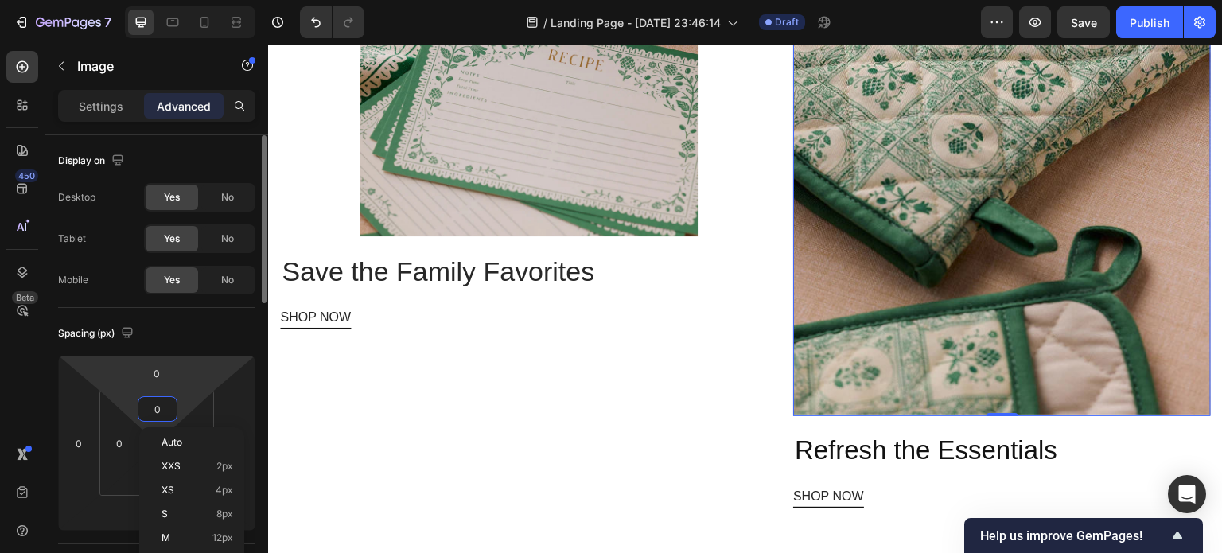
click at [193, 0] on html "7 Version history / Landing Page - Sep 25, 23:46:14 Draft Preview Save Publish …" at bounding box center [611, 0] width 1222 height 0
click at [149, 416] on input "0" at bounding box center [158, 409] width 32 height 24
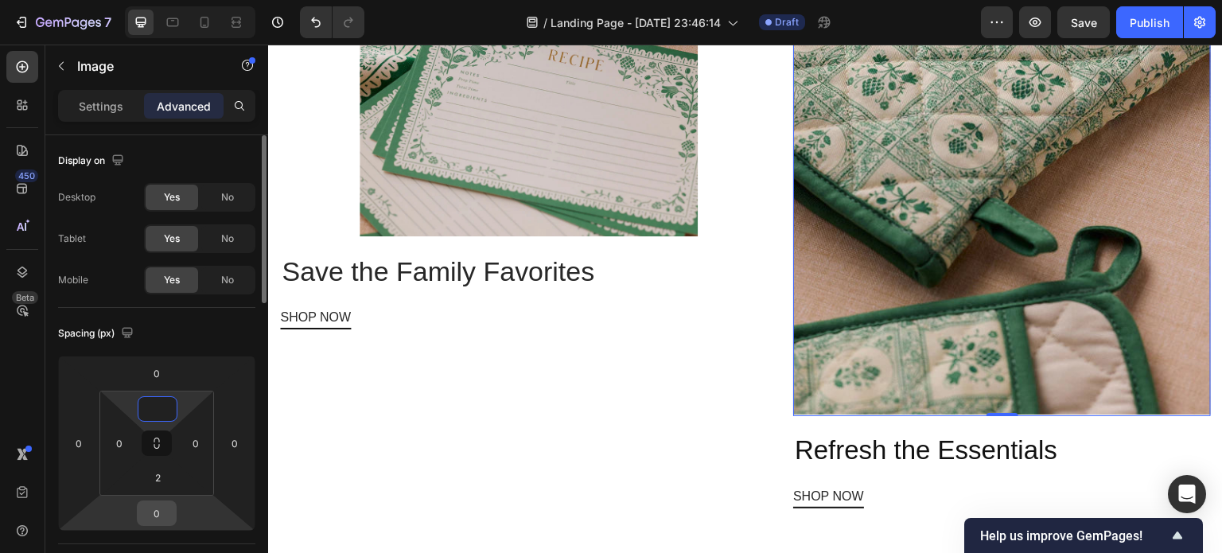
click at [165, 511] on input "0" at bounding box center [157, 513] width 32 height 24
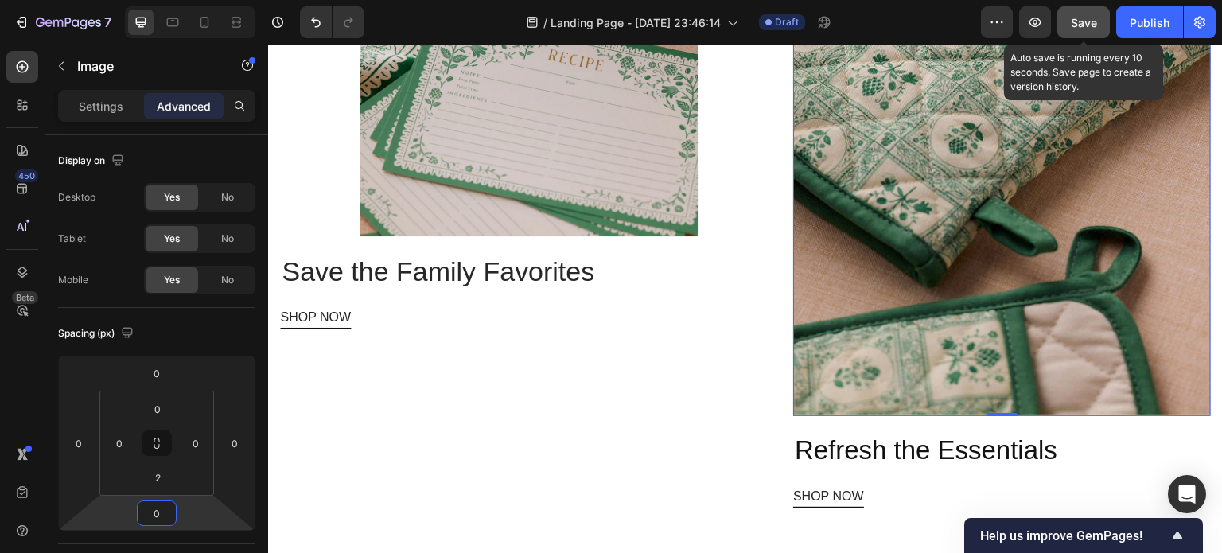
click at [1092, 21] on span "Save" at bounding box center [1084, 23] width 26 height 14
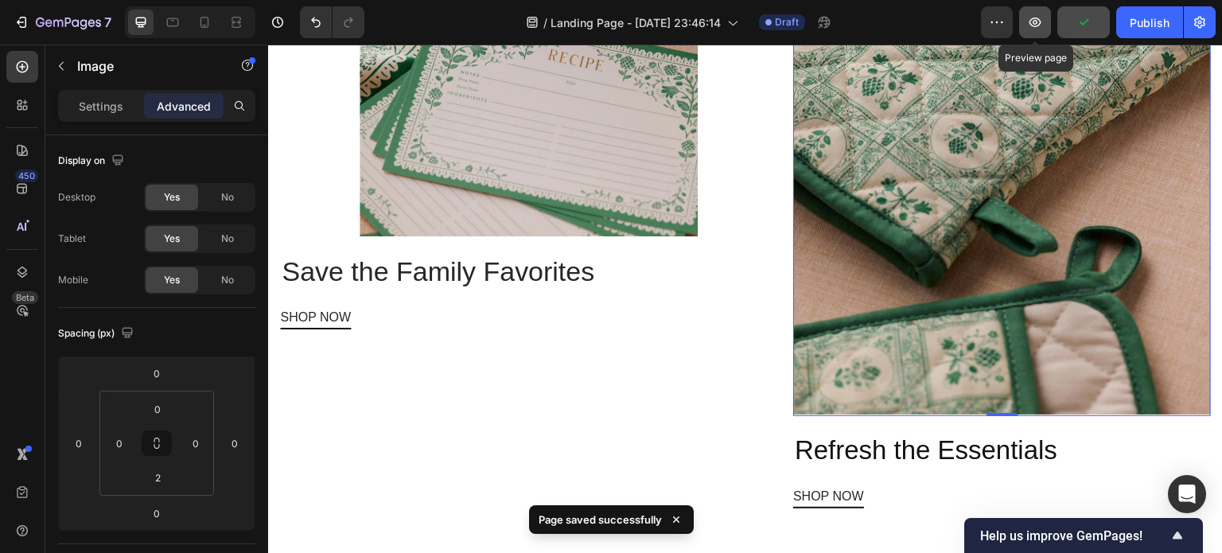
click at [1043, 25] on icon "button" at bounding box center [1035, 22] width 16 height 16
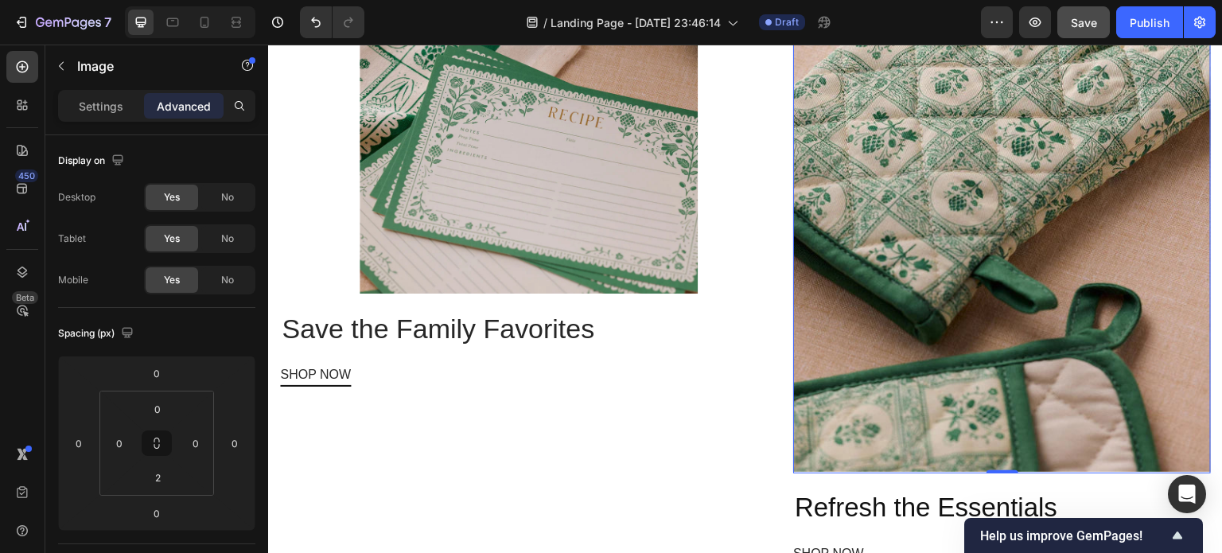
scroll to position [1595, 0]
click at [525, 203] on img at bounding box center [529, 124] width 338 height 338
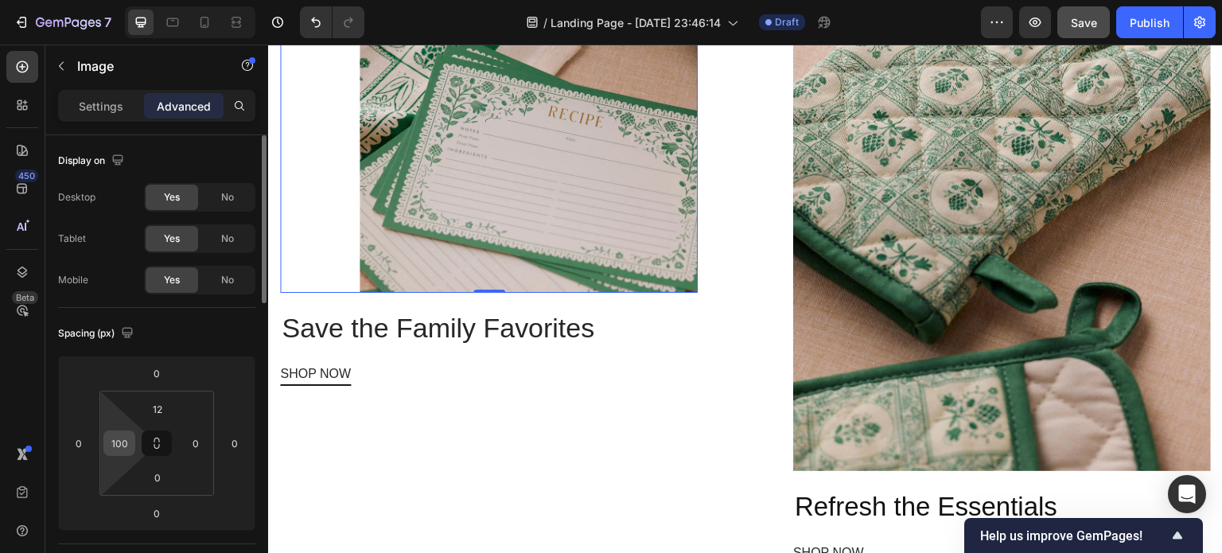
click at [130, 439] on input "100" at bounding box center [119, 443] width 24 height 24
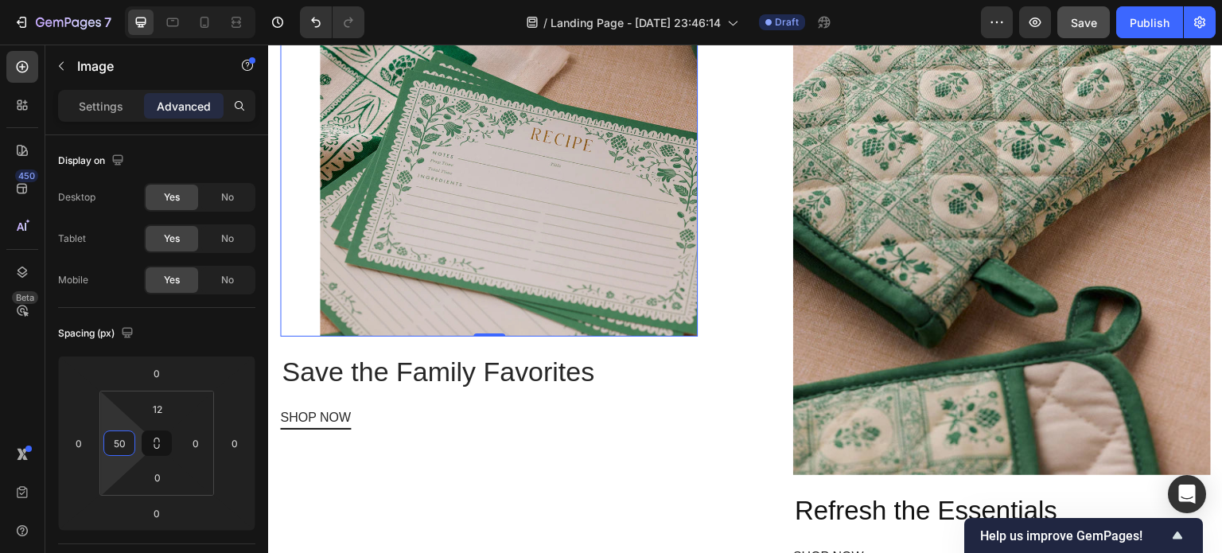
scroll to position [1604, 0]
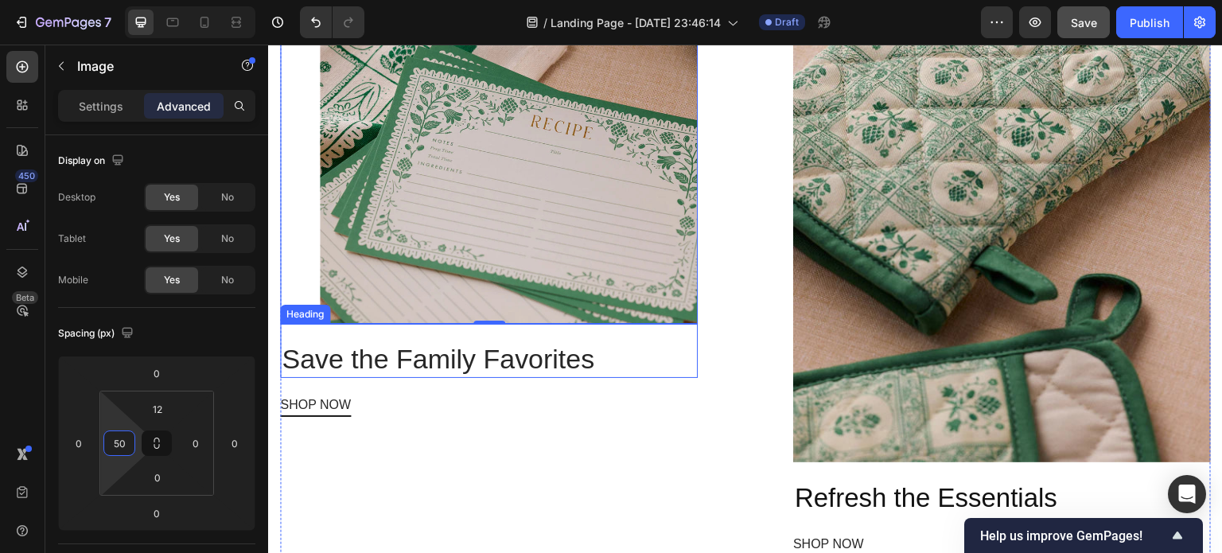
click at [449, 345] on p "Save the Family Favorites" at bounding box center [489, 358] width 414 height 35
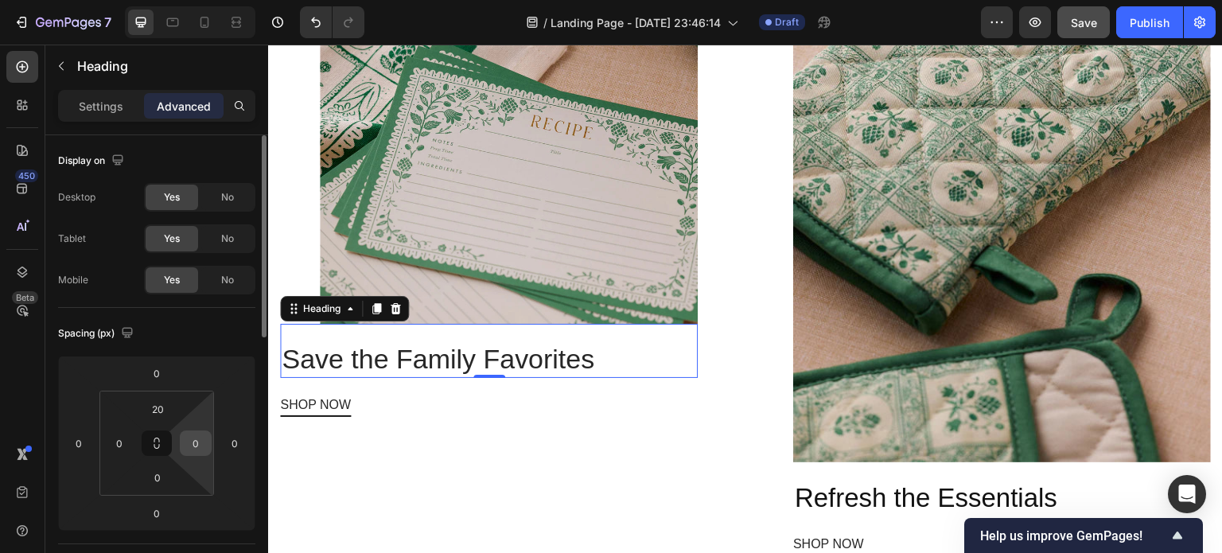
click at [196, 449] on input "0" at bounding box center [196, 443] width 24 height 24
click at [127, 445] on input "0" at bounding box center [119, 443] width 24 height 24
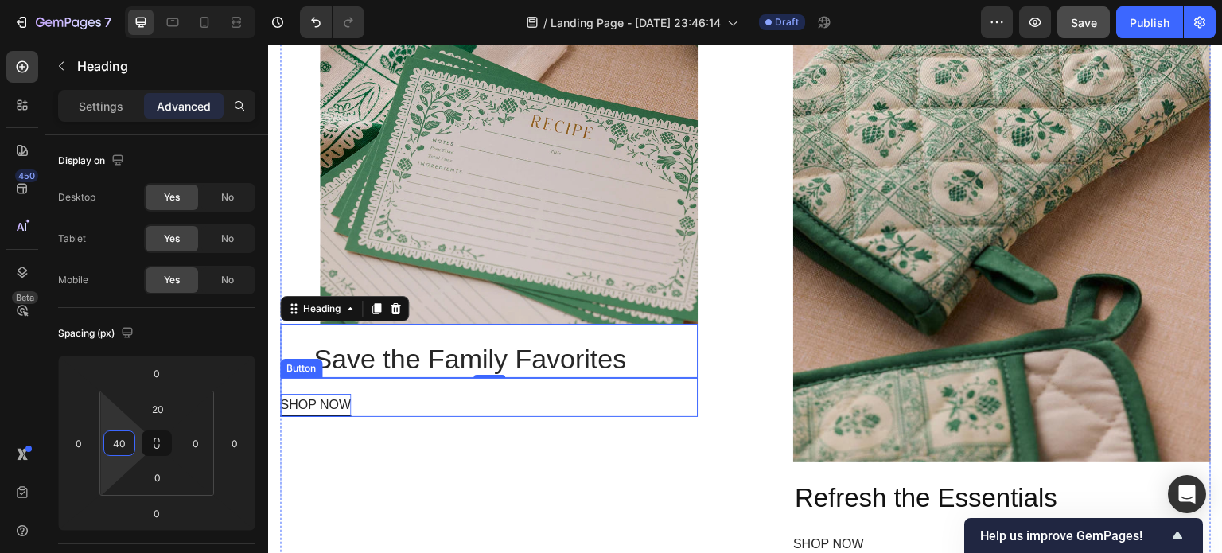
click at [347, 394] on p "SHOP NOW" at bounding box center [315, 405] width 71 height 23
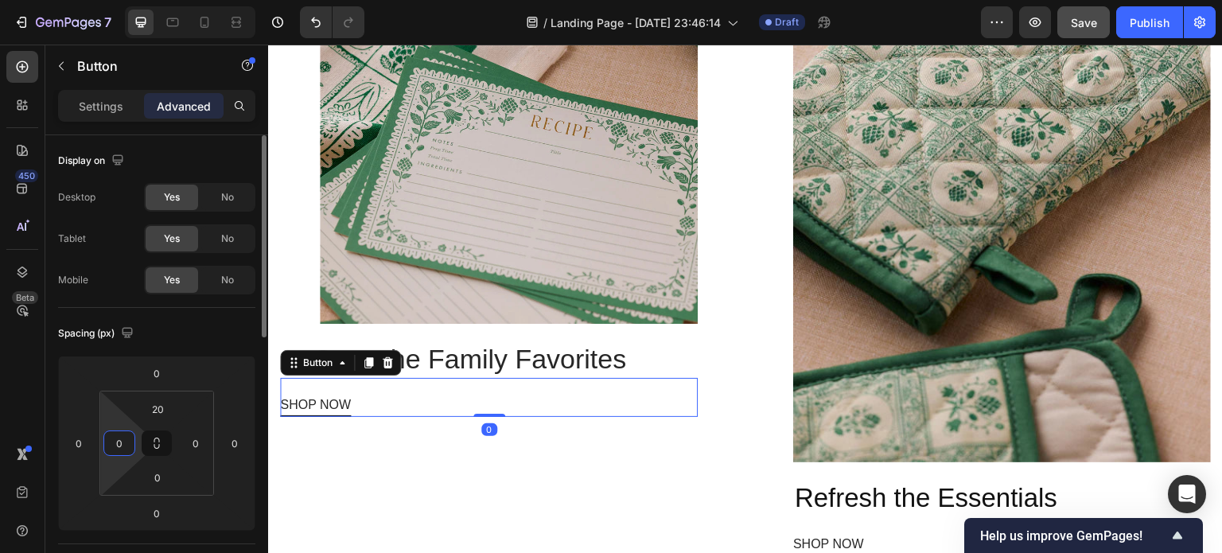
click at [124, 449] on input "0" at bounding box center [119, 443] width 24 height 24
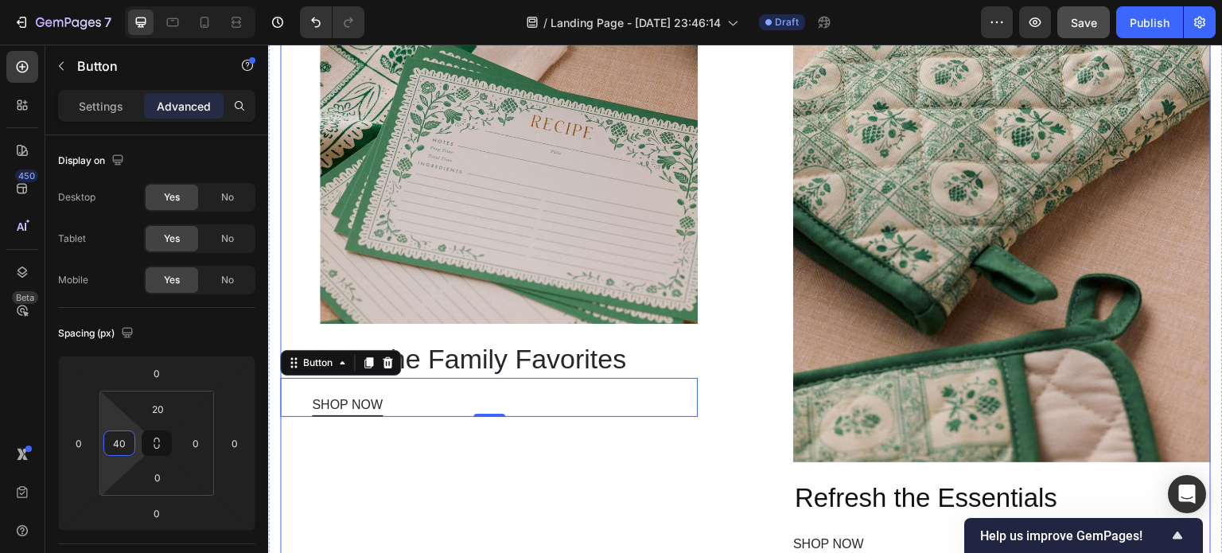
click at [625, 438] on div "Image Save the Family Favorites Heading SHOP NOW Button 0" at bounding box center [489, 246] width 418 height 620
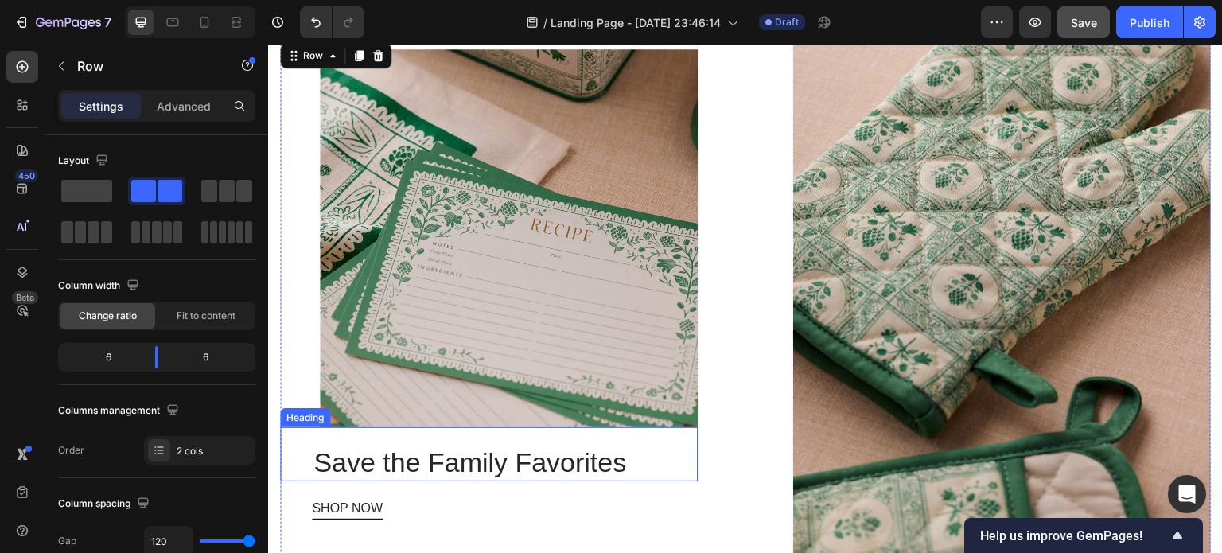
scroll to position [1507, 0]
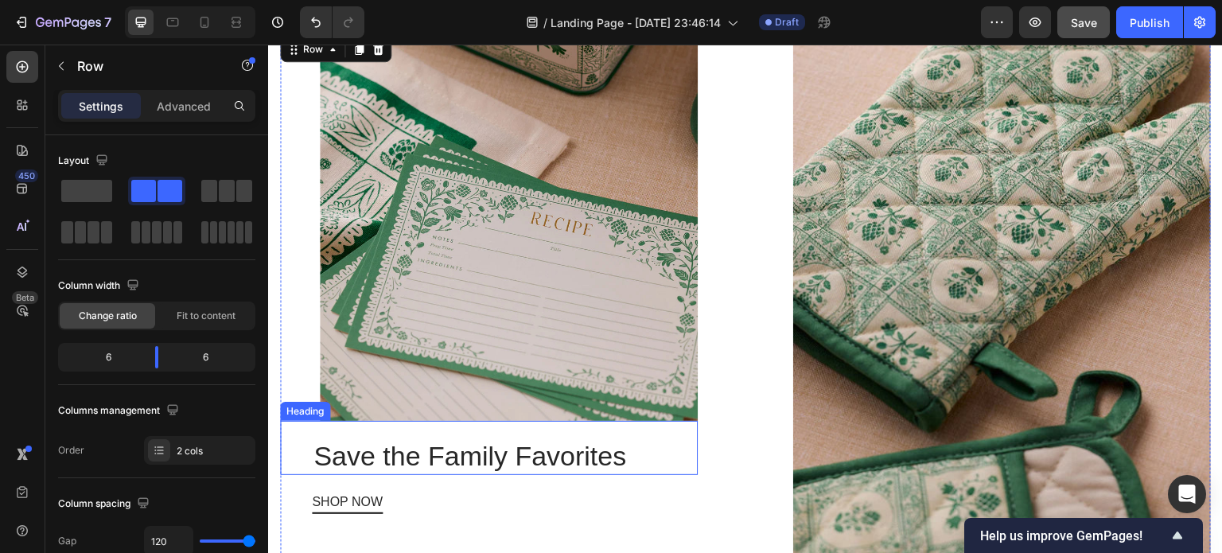
click at [631, 349] on img at bounding box center [509, 232] width 378 height 378
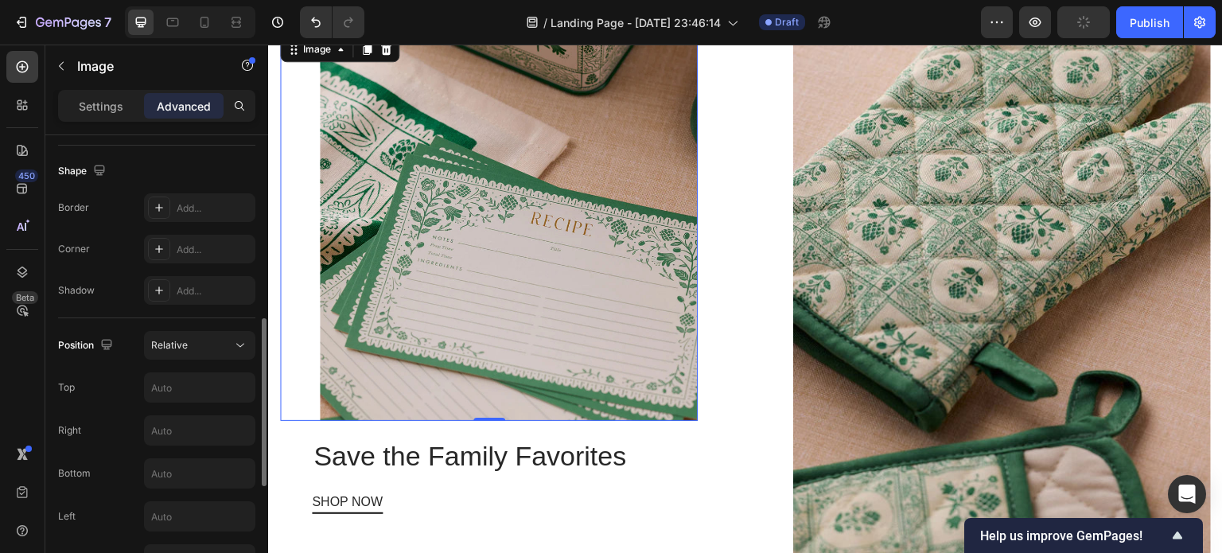
scroll to position [427, 0]
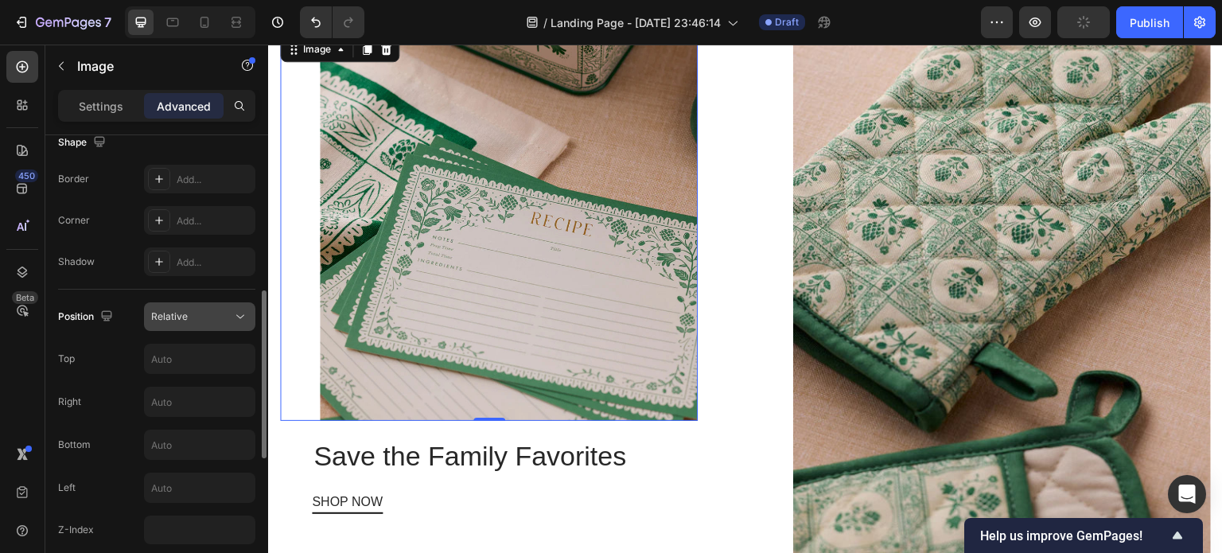
click at [183, 317] on span "Relative" at bounding box center [169, 316] width 37 height 12
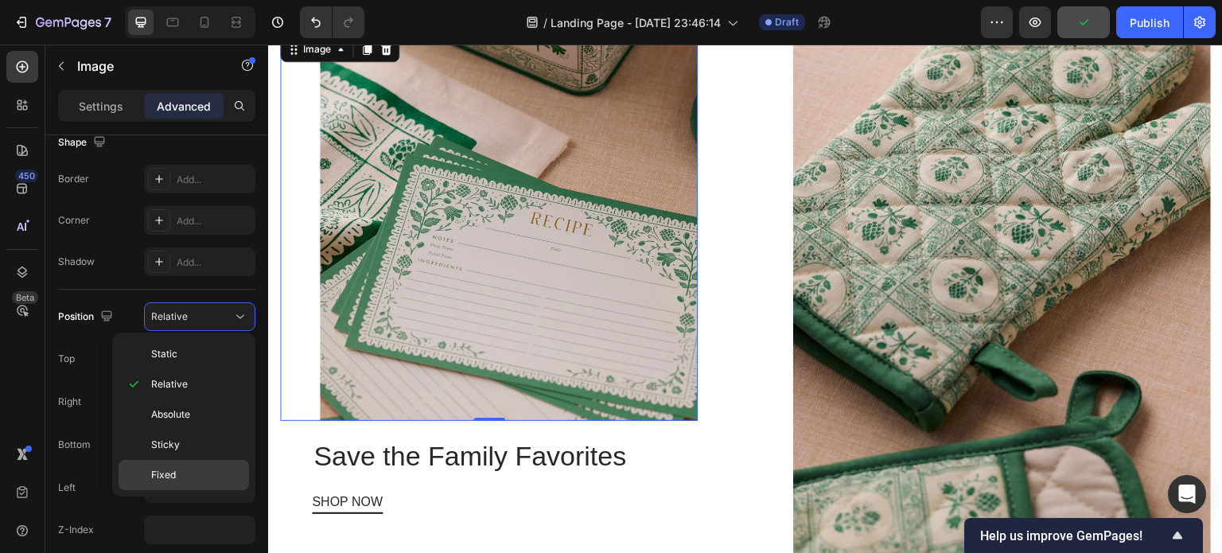
click at [167, 475] on span "Fixed" at bounding box center [163, 475] width 25 height 14
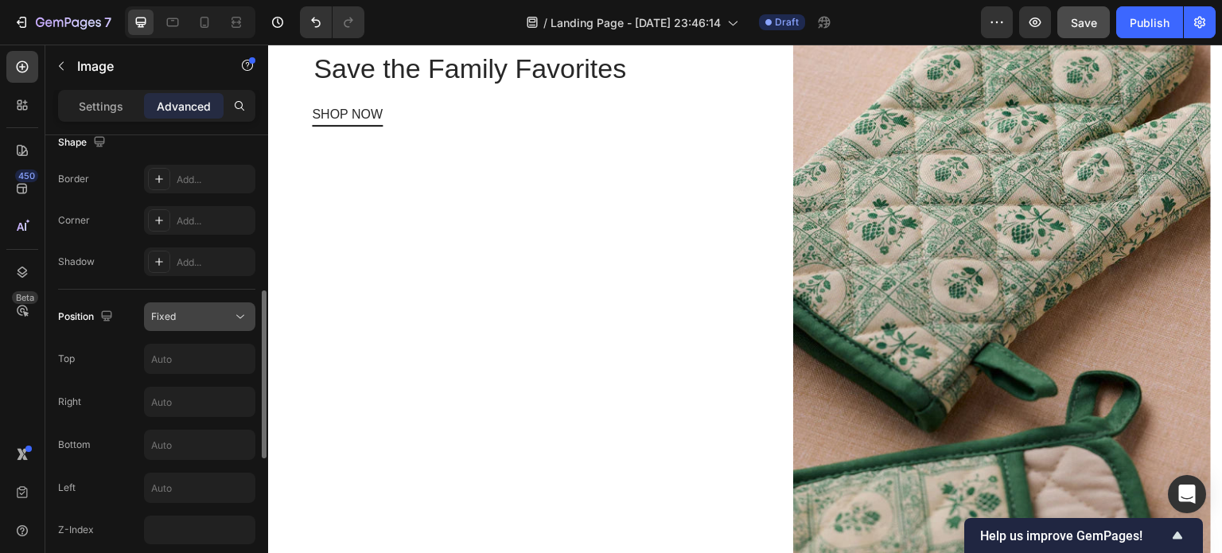
click at [178, 309] on div "Fixed" at bounding box center [191, 316] width 81 height 14
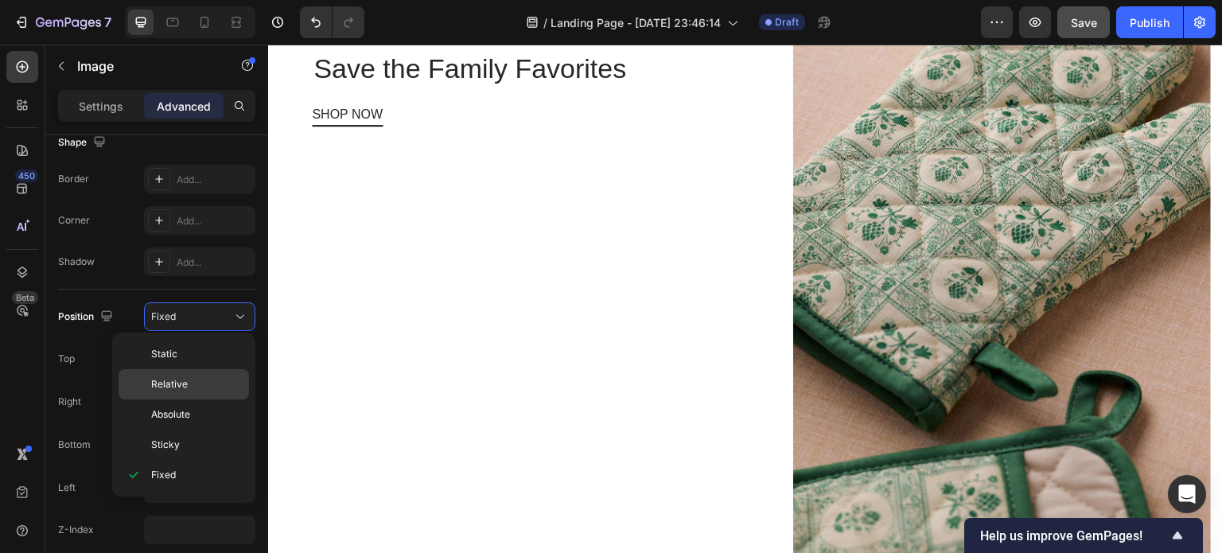
click at [172, 384] on span "Relative" at bounding box center [169, 384] width 37 height 14
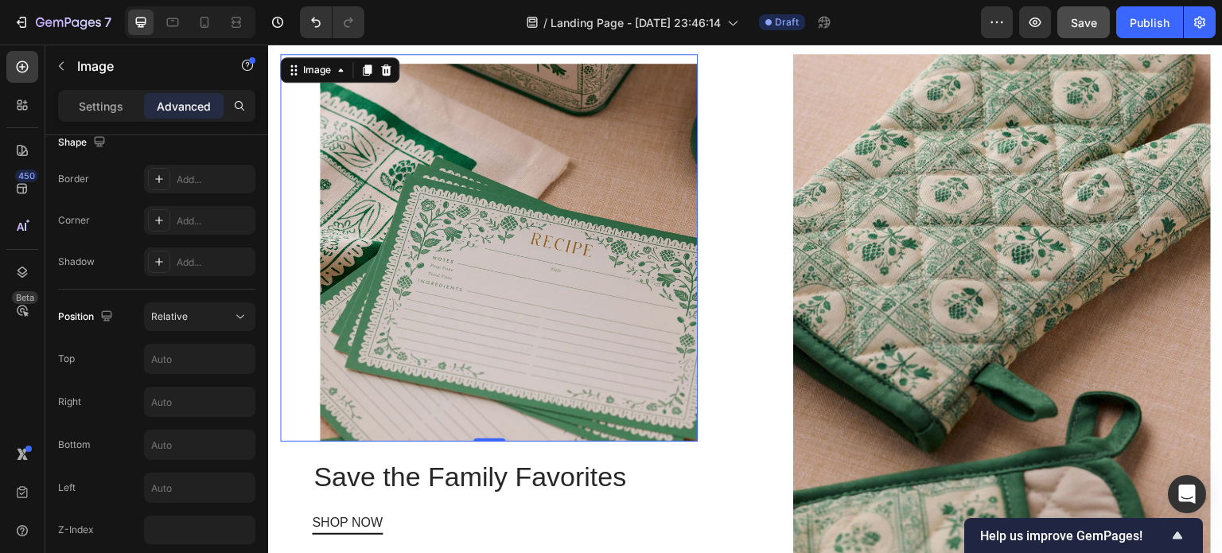
scroll to position [1499, 0]
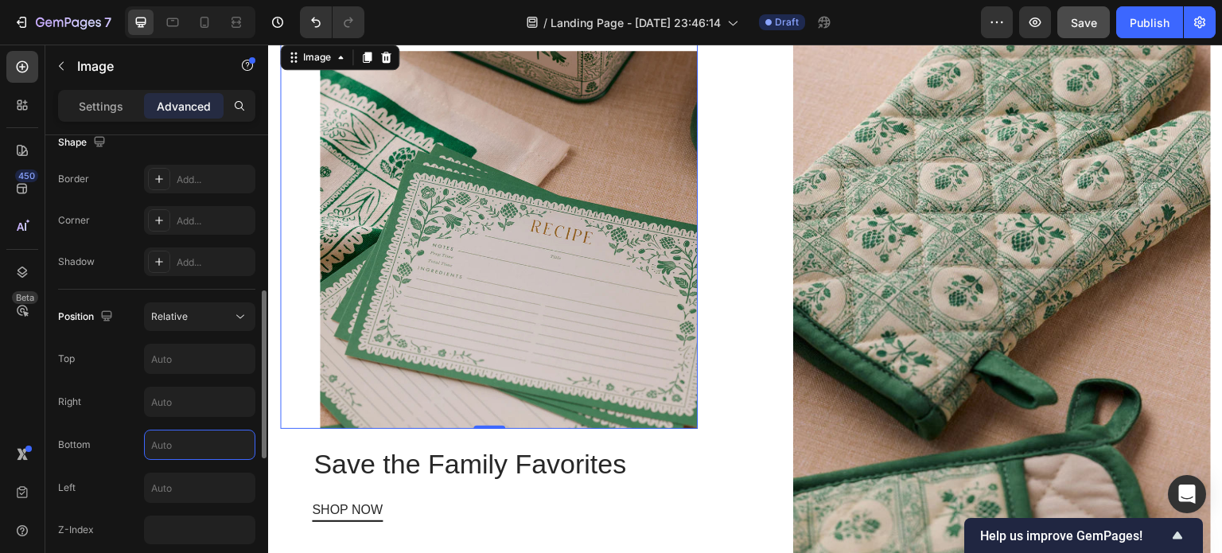
click at [189, 442] on input "text" at bounding box center [200, 444] width 110 height 29
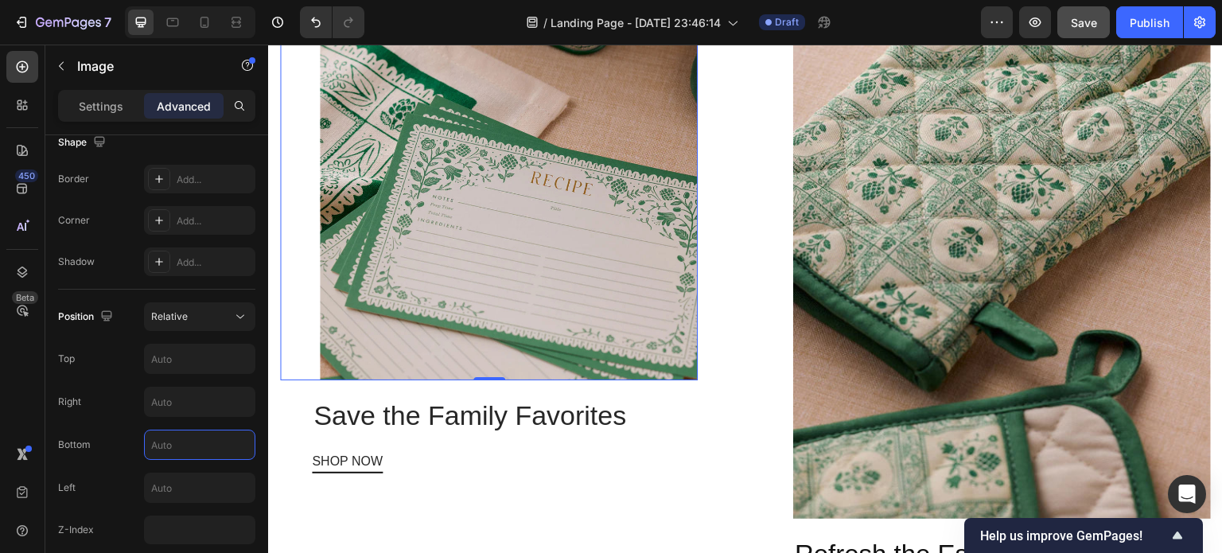
scroll to position [1563, 0]
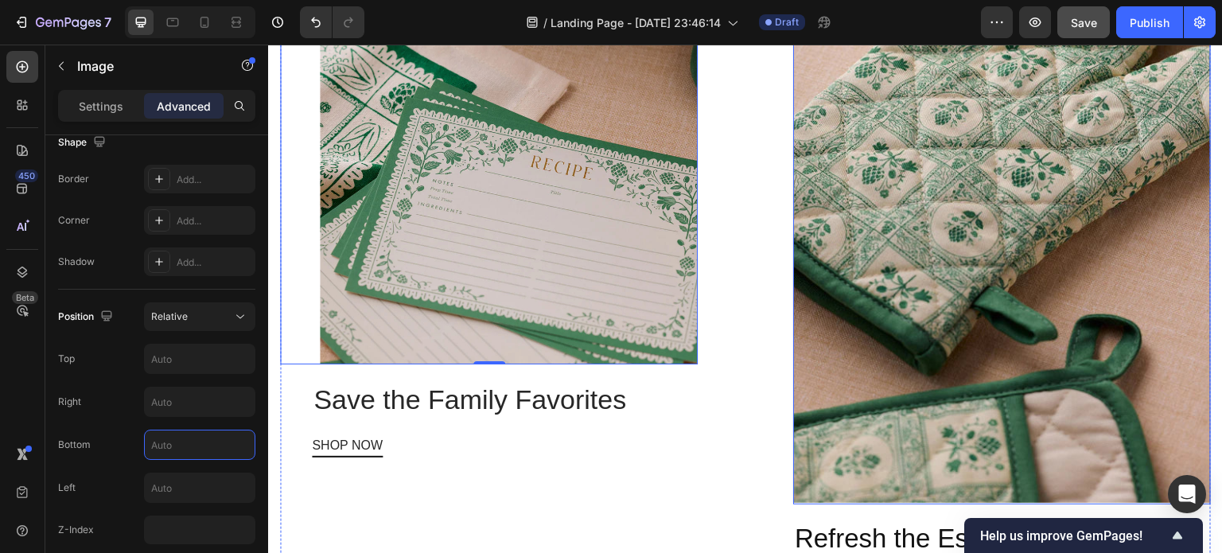
click at [985, 243] on img at bounding box center [1002, 240] width 418 height 526
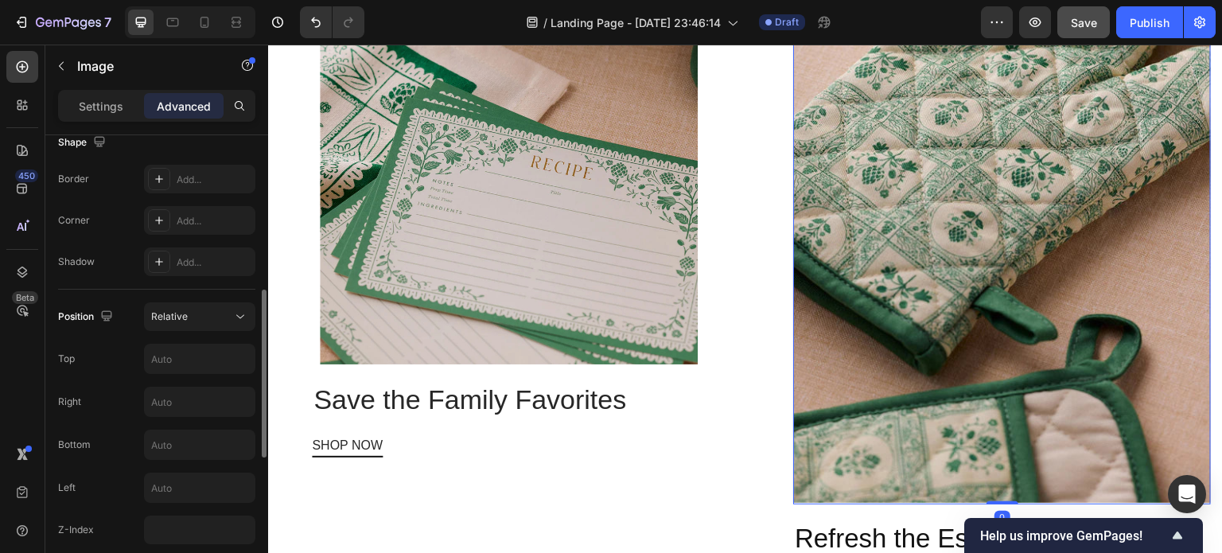
scroll to position [426, 0]
click at [214, 312] on div "Relative" at bounding box center [191, 317] width 81 height 14
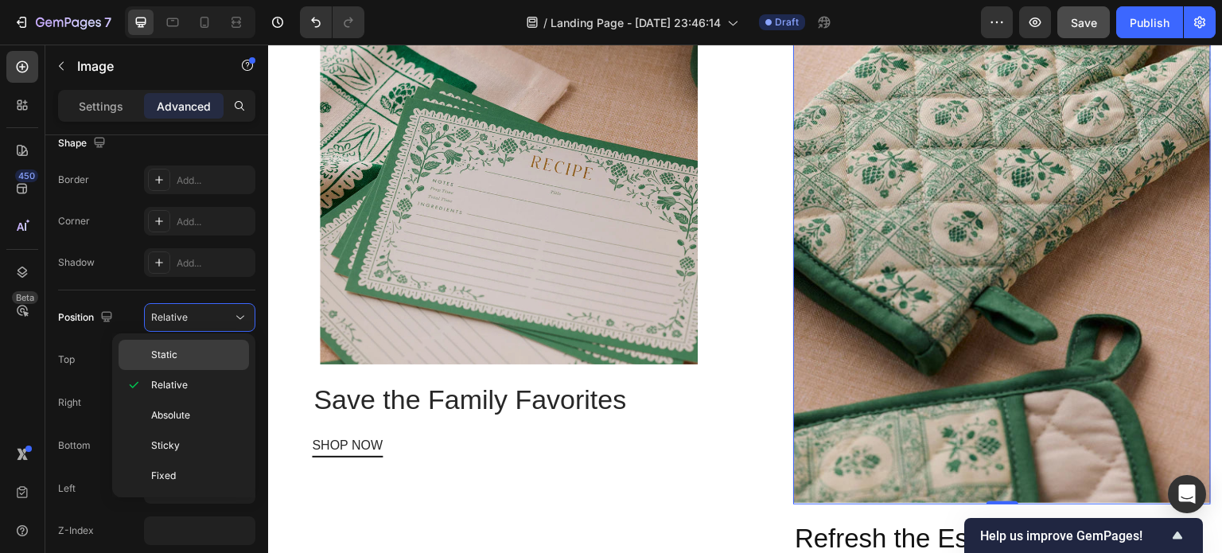
click at [192, 350] on p "Static" at bounding box center [196, 355] width 91 height 14
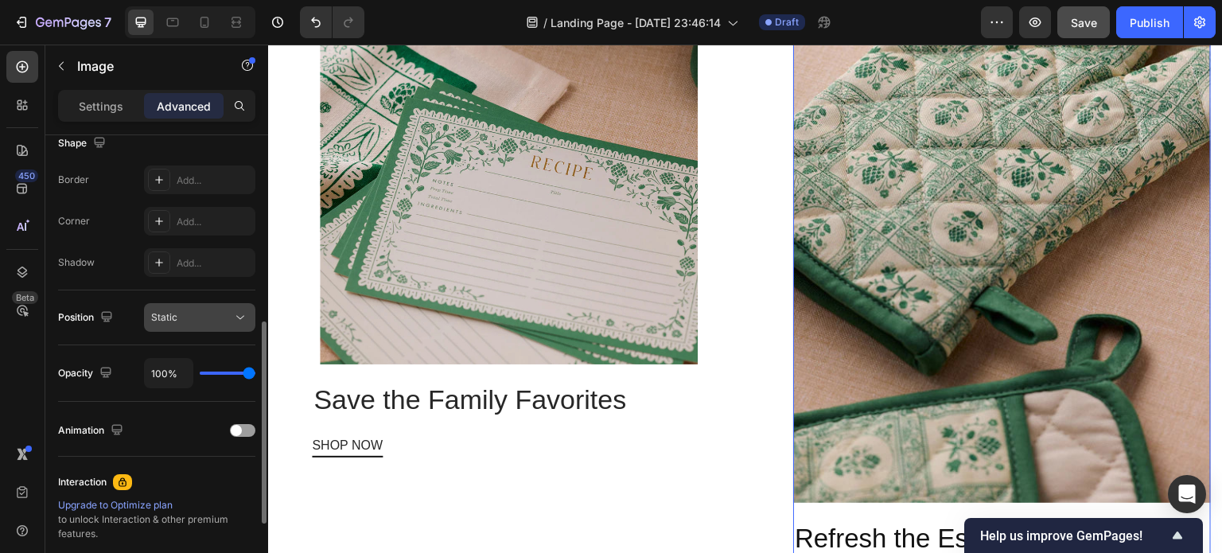
click at [204, 311] on div "Static" at bounding box center [191, 317] width 81 height 14
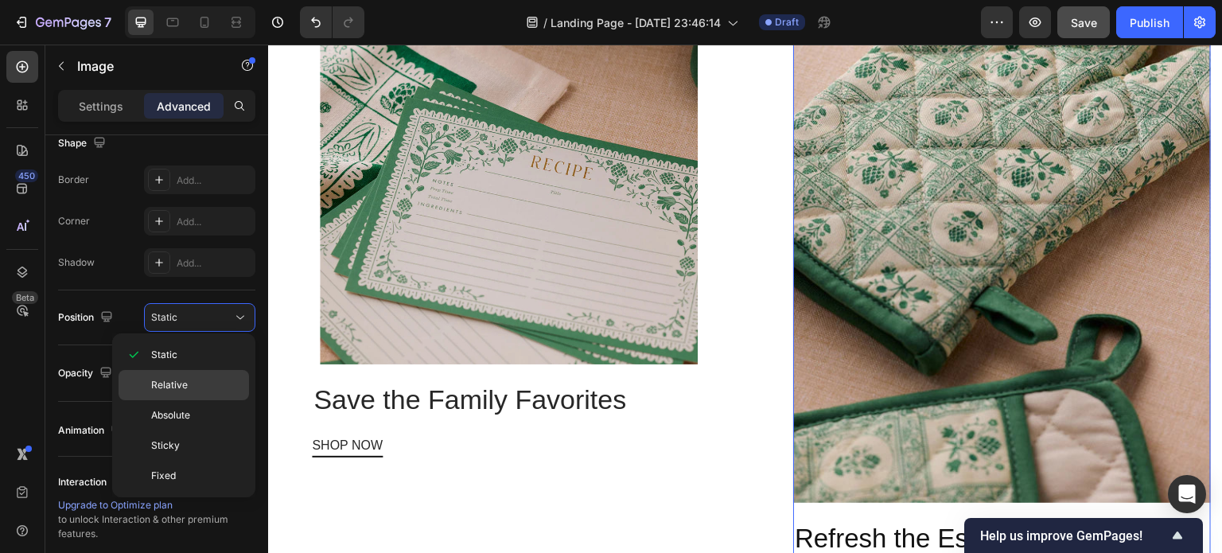
click at [182, 378] on span "Relative" at bounding box center [169, 385] width 37 height 14
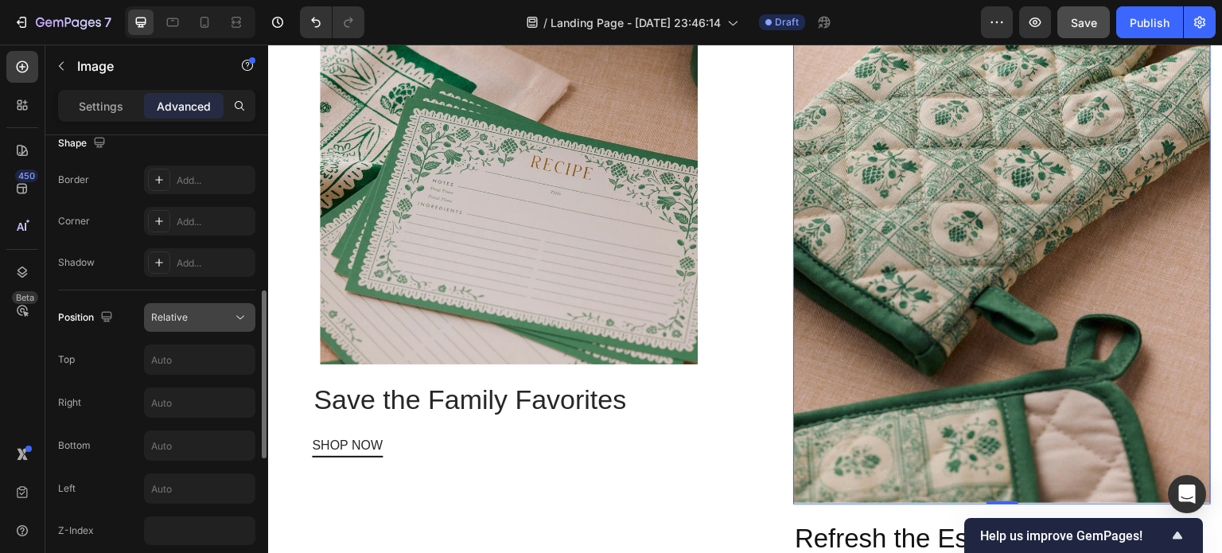
click at [197, 311] on div "Relative" at bounding box center [191, 317] width 81 height 14
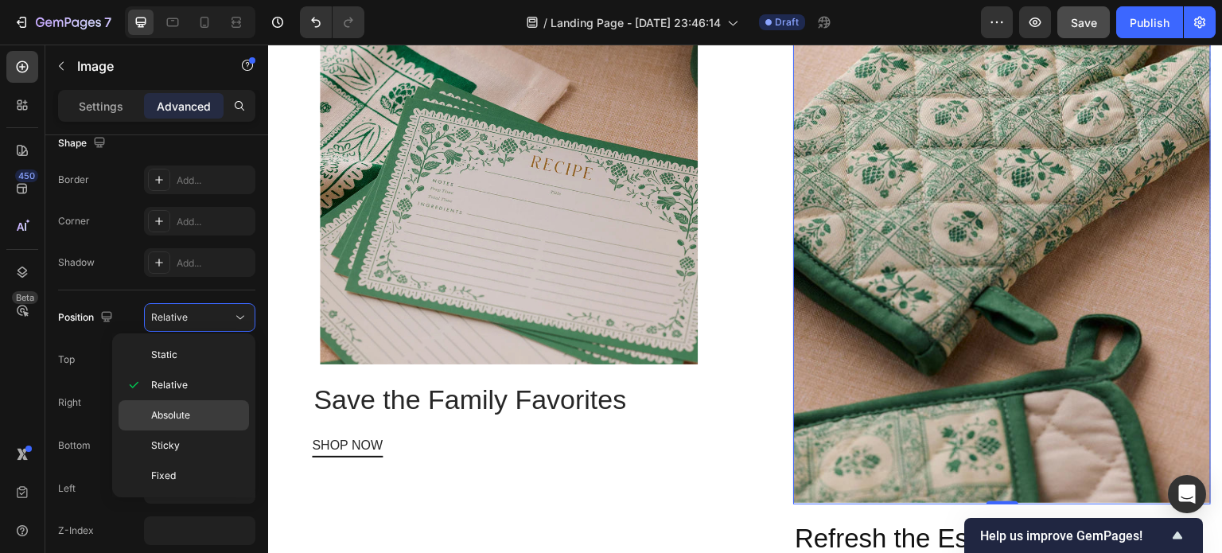
click at [183, 411] on span "Absolute" at bounding box center [170, 415] width 39 height 14
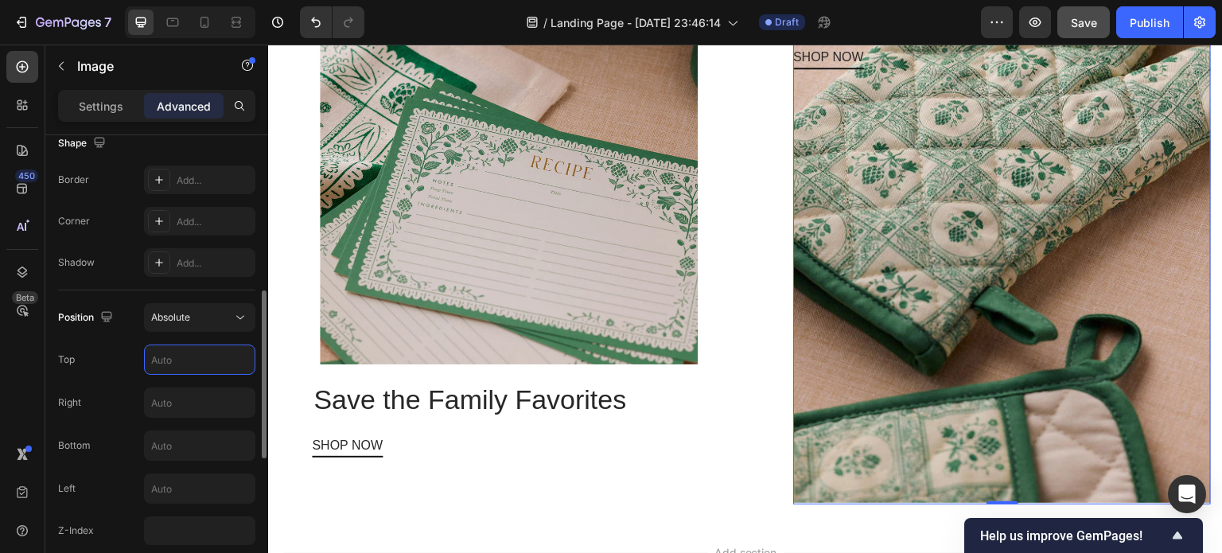
click at [194, 354] on input "text" at bounding box center [200, 359] width 110 height 29
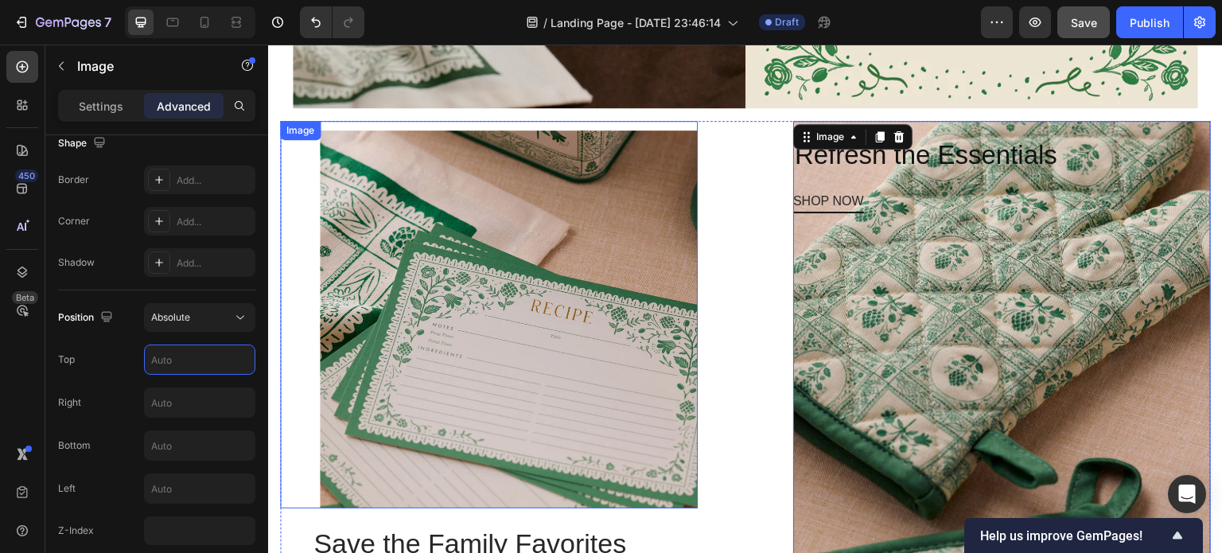
scroll to position [1415, 0]
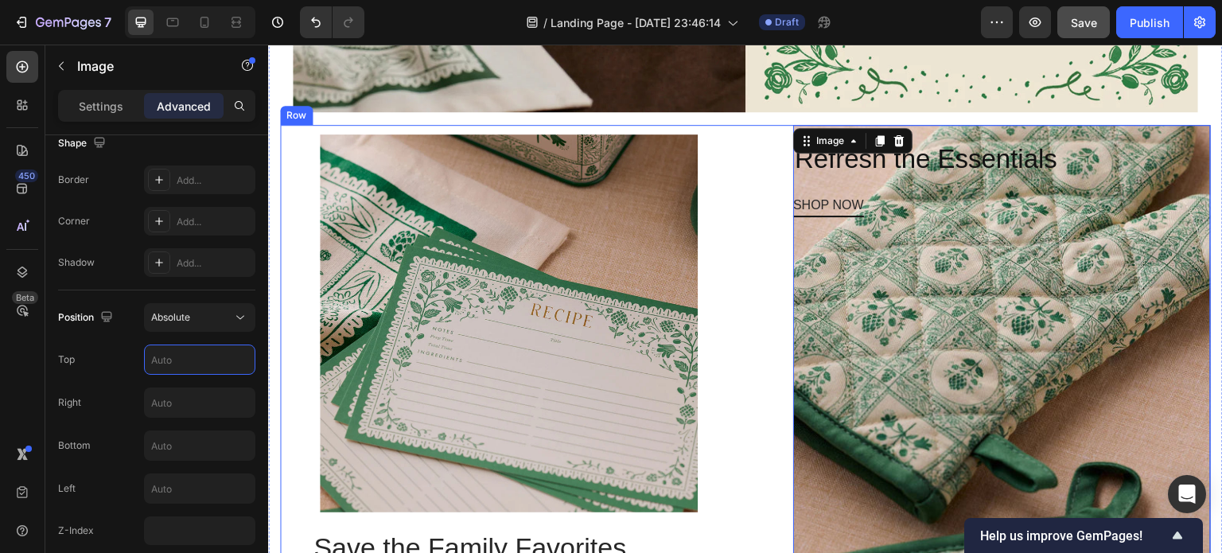
click at [746, 126] on div "Image Save the Family Favorites Heading SHOP NOW Button Image 0 Refresh the Ess…" at bounding box center [745, 365] width 931 height 481
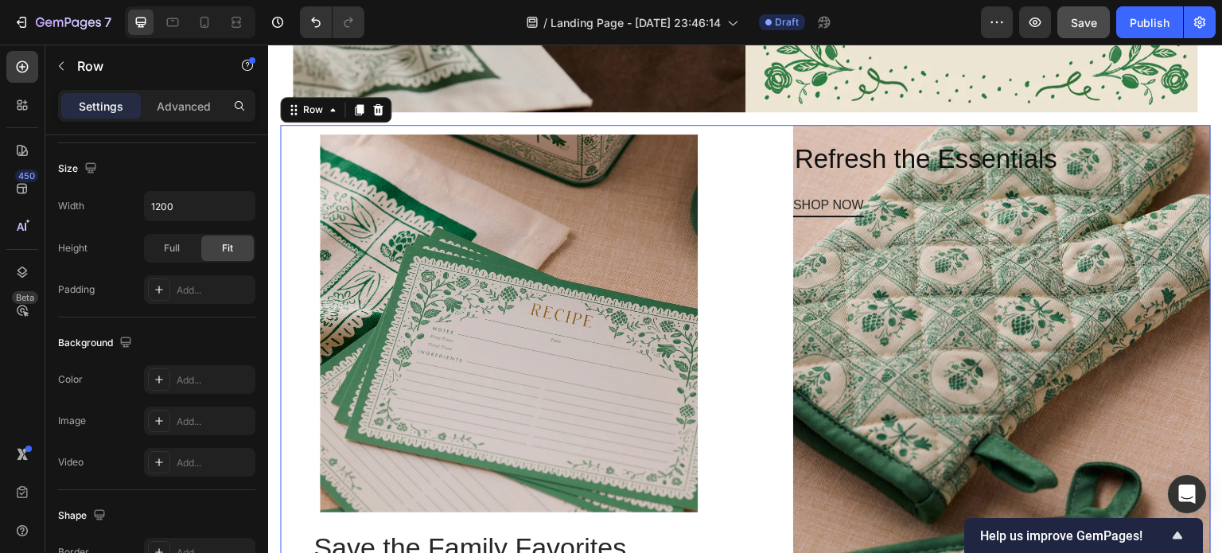
scroll to position [0, 0]
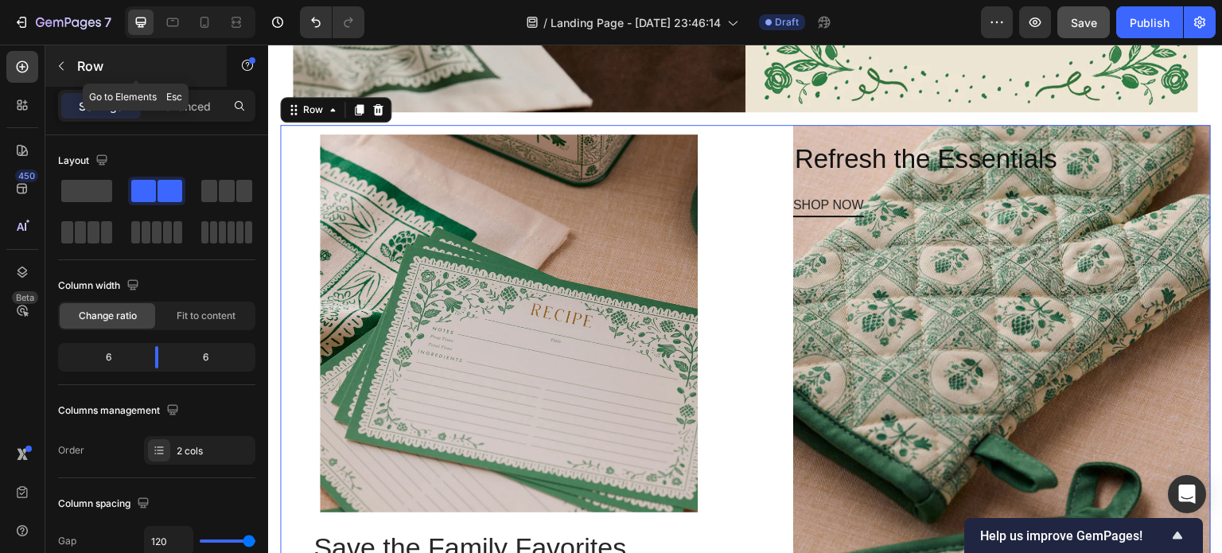
click at [63, 66] on icon "button" at bounding box center [61, 66] width 13 height 13
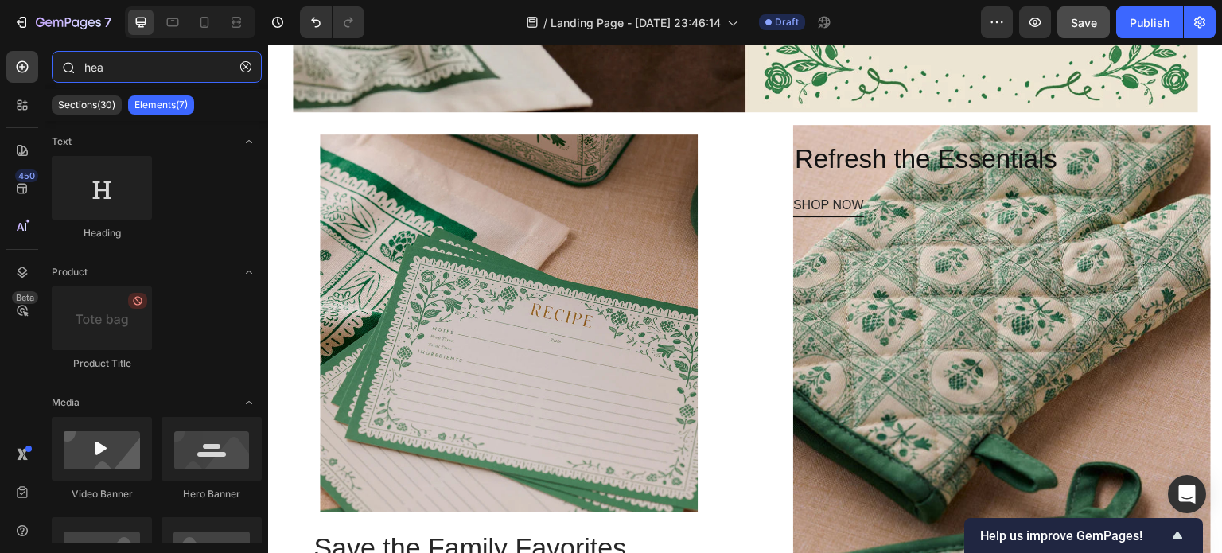
click at [128, 66] on input "hea" at bounding box center [157, 67] width 210 height 32
click at [248, 69] on icon "button" at bounding box center [245, 66] width 11 height 11
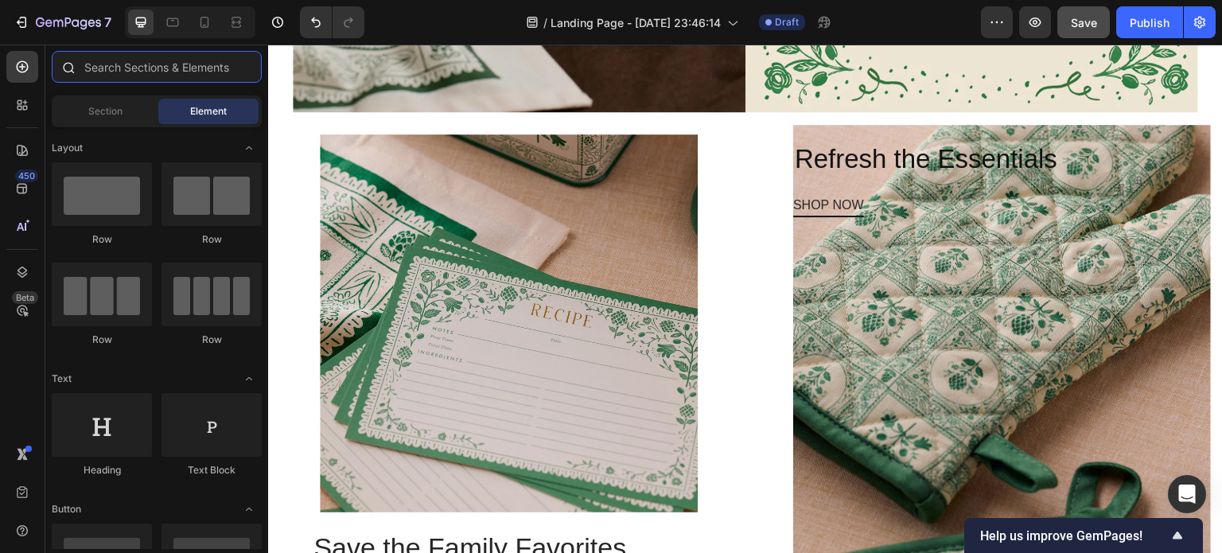
click at [204, 64] on input "text" at bounding box center [157, 67] width 210 height 32
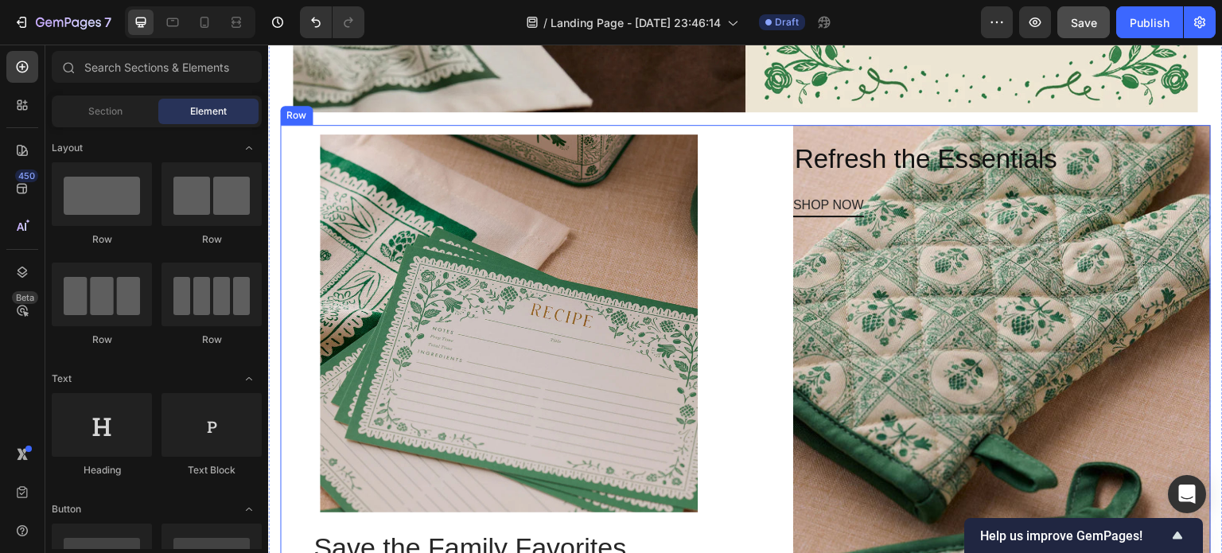
click at [756, 182] on div "Image Save the Family Favorites Heading SHOP NOW Button Image Refresh the Essen…" at bounding box center [745, 365] width 931 height 481
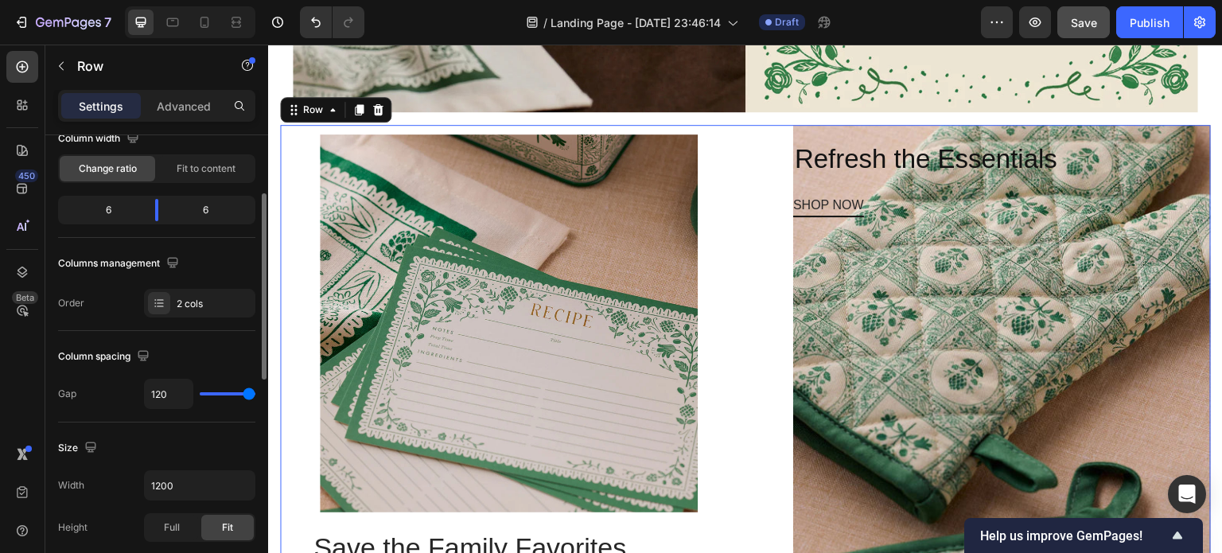
scroll to position [153, 0]
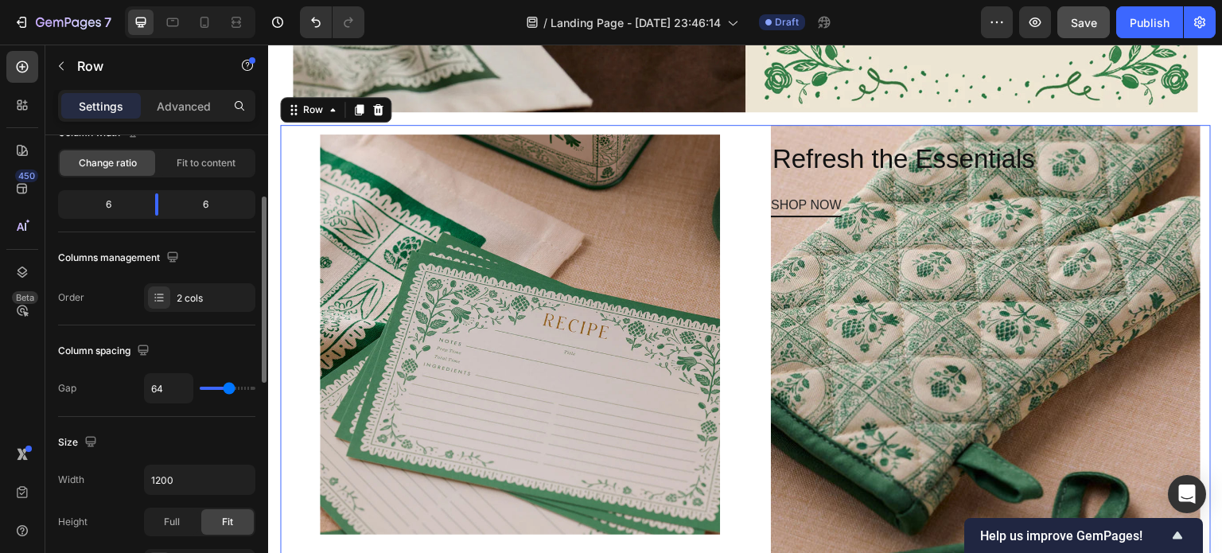
drag, startPoint x: 246, startPoint y: 389, endPoint x: 229, endPoint y: 393, distance: 17.2
click at [229, 390] on input "range" at bounding box center [228, 388] width 56 height 3
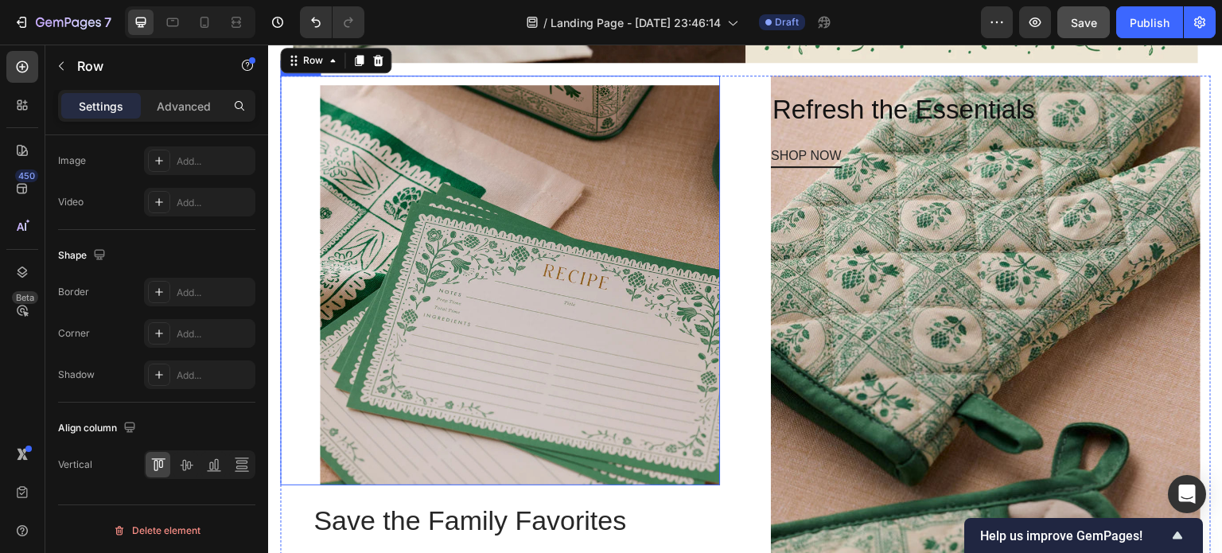
scroll to position [1462, 0]
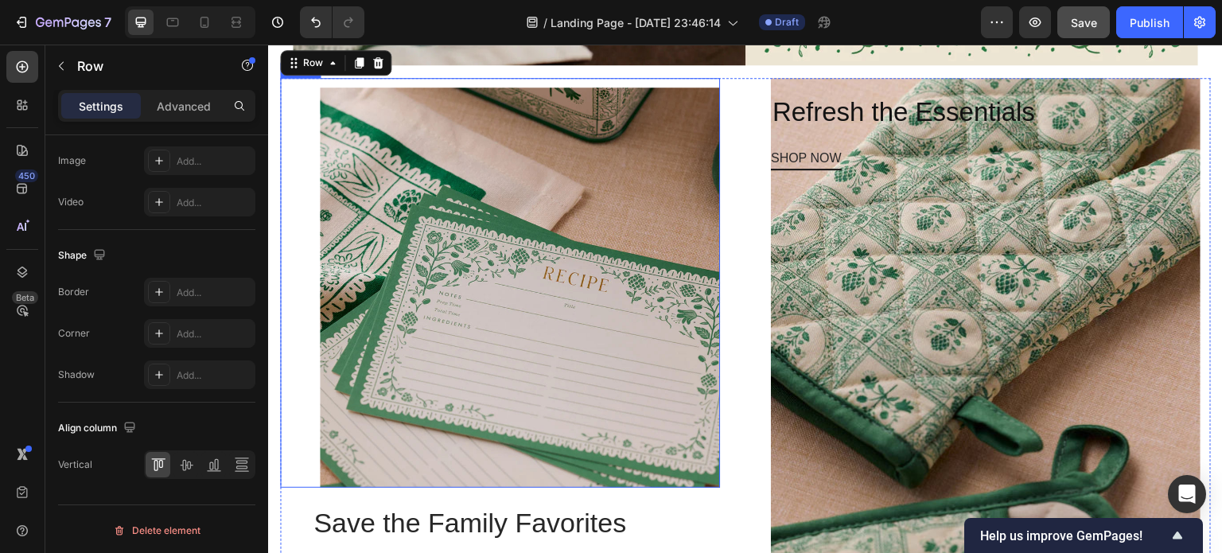
click at [549, 333] on img at bounding box center [520, 288] width 400 height 400
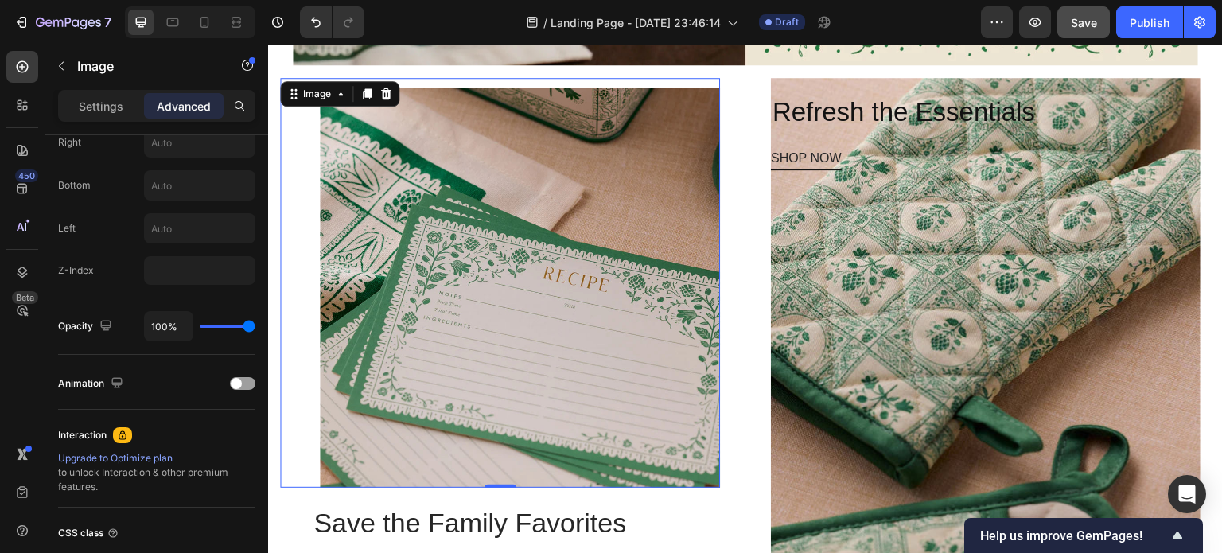
scroll to position [0, 0]
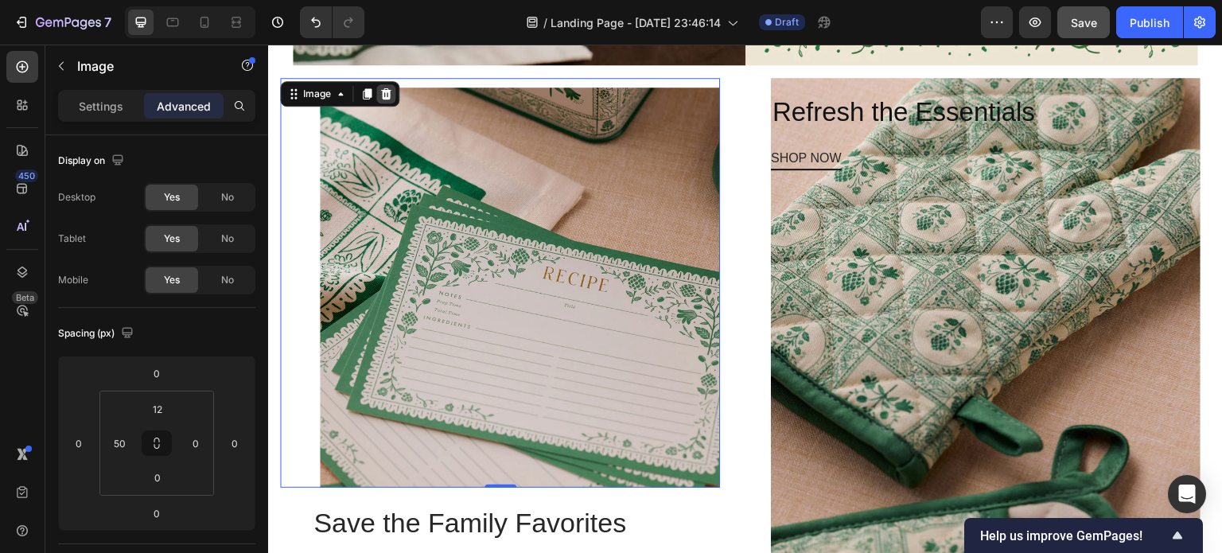
click at [385, 88] on icon at bounding box center [386, 93] width 10 height 11
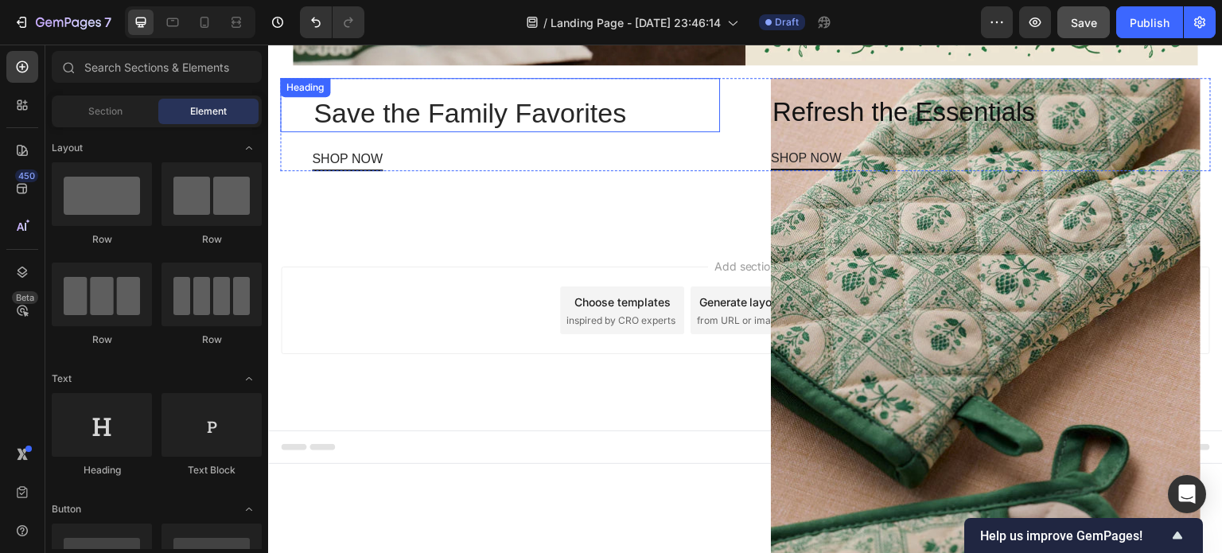
click at [476, 104] on p "Save the Family Favorites" at bounding box center [515, 112] width 405 height 35
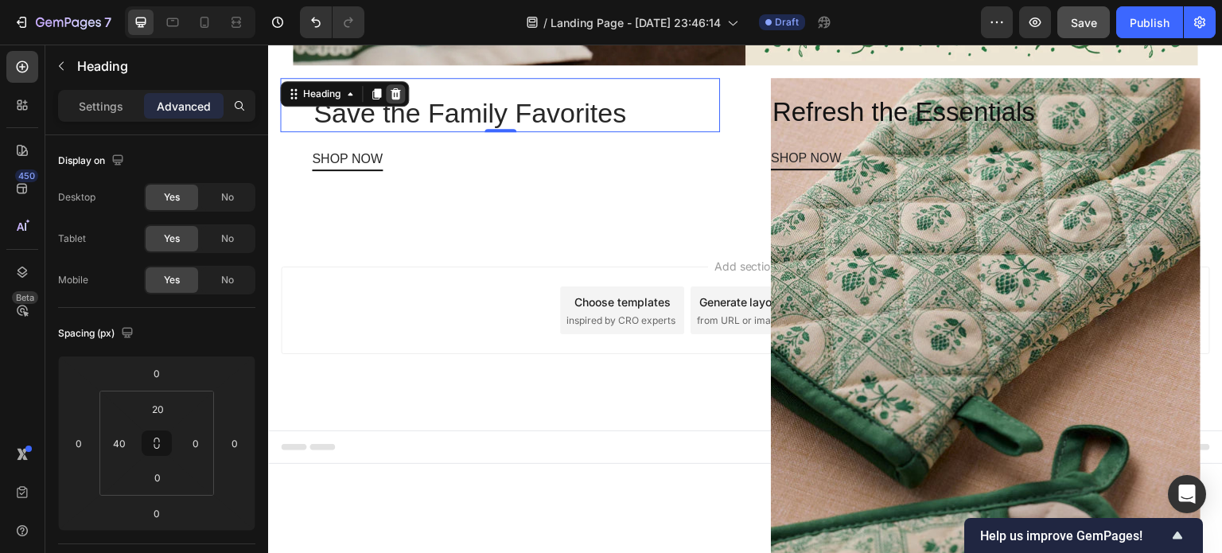
click at [399, 88] on icon at bounding box center [396, 93] width 10 height 11
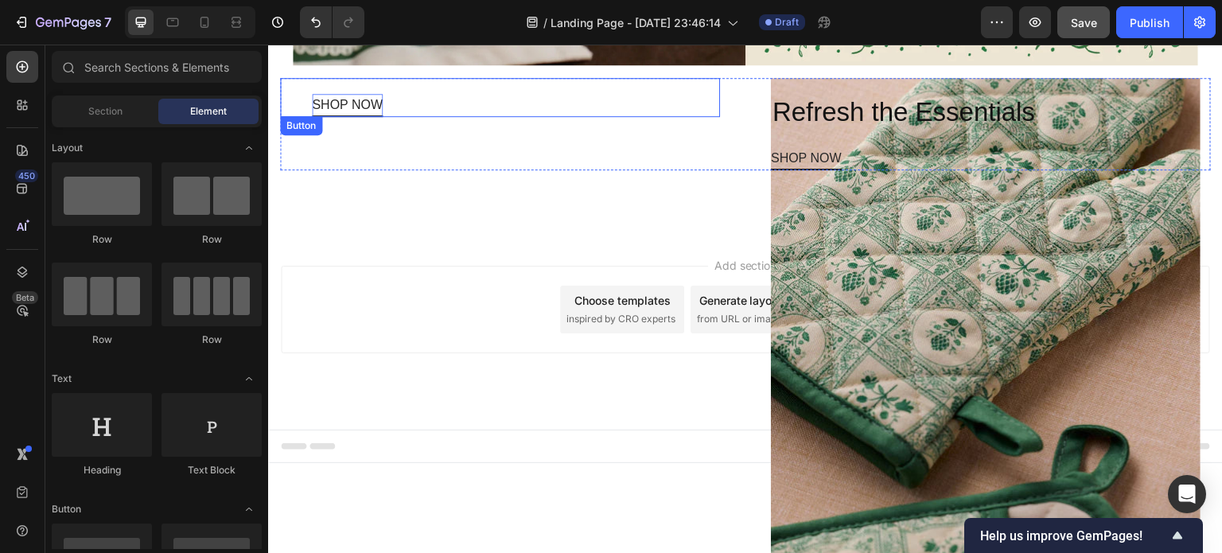
click at [373, 98] on p "SHOP NOW" at bounding box center [347, 105] width 71 height 23
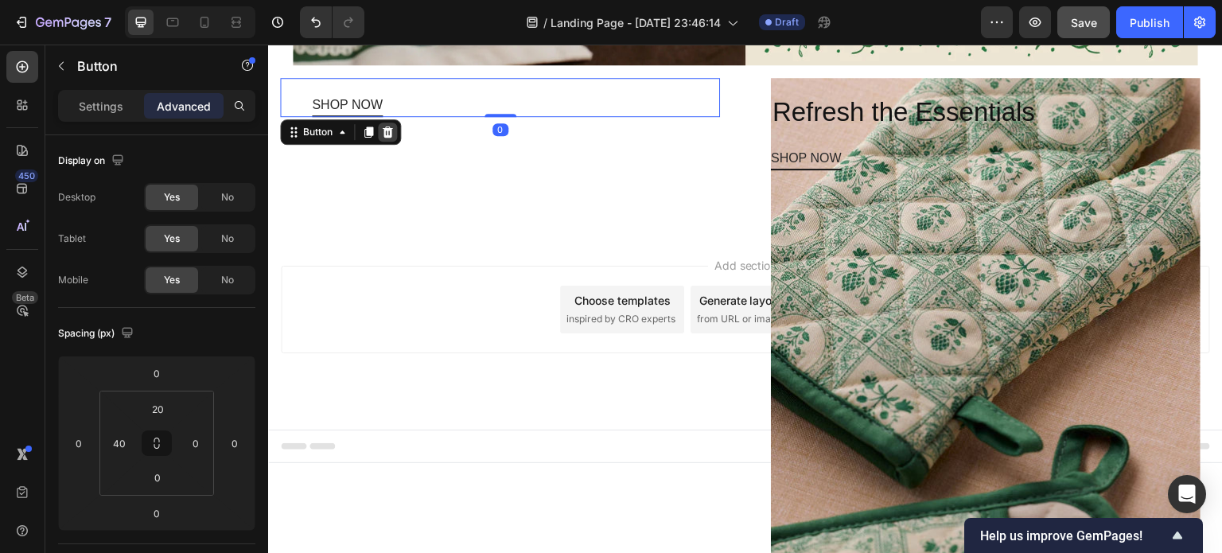
click at [388, 126] on icon at bounding box center [388, 131] width 10 height 11
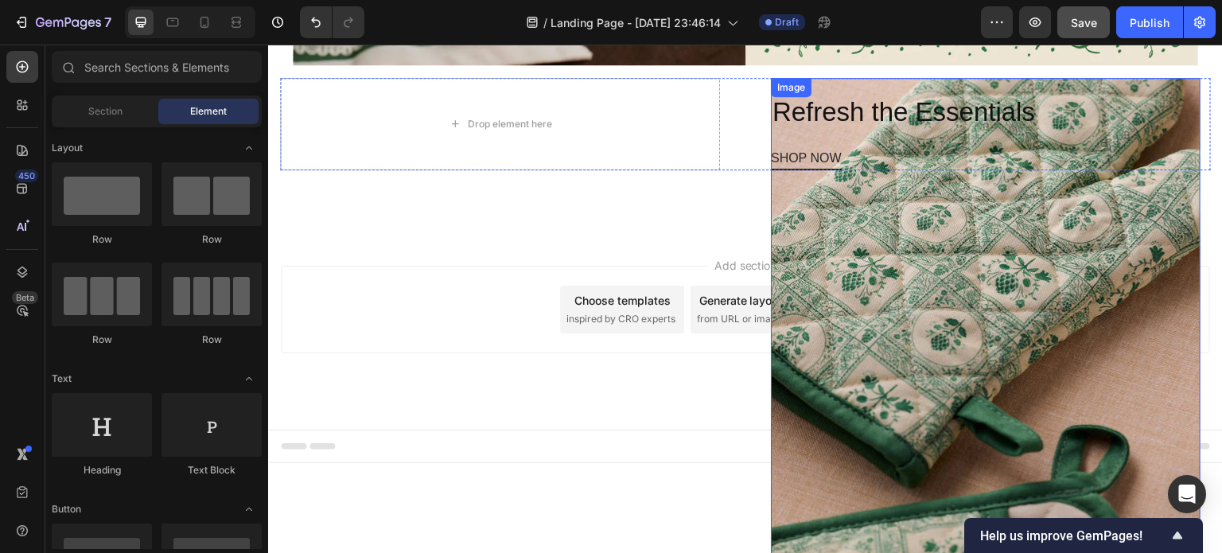
click at [1030, 233] on img at bounding box center [986, 348] width 430 height 541
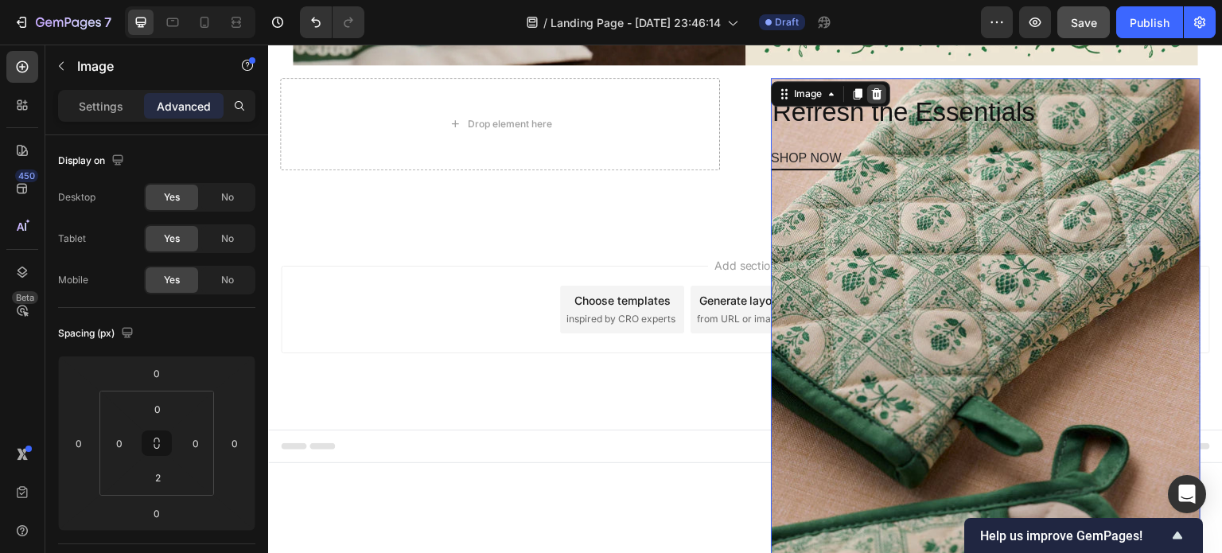
click at [870, 88] on icon at bounding box center [876, 94] width 13 height 13
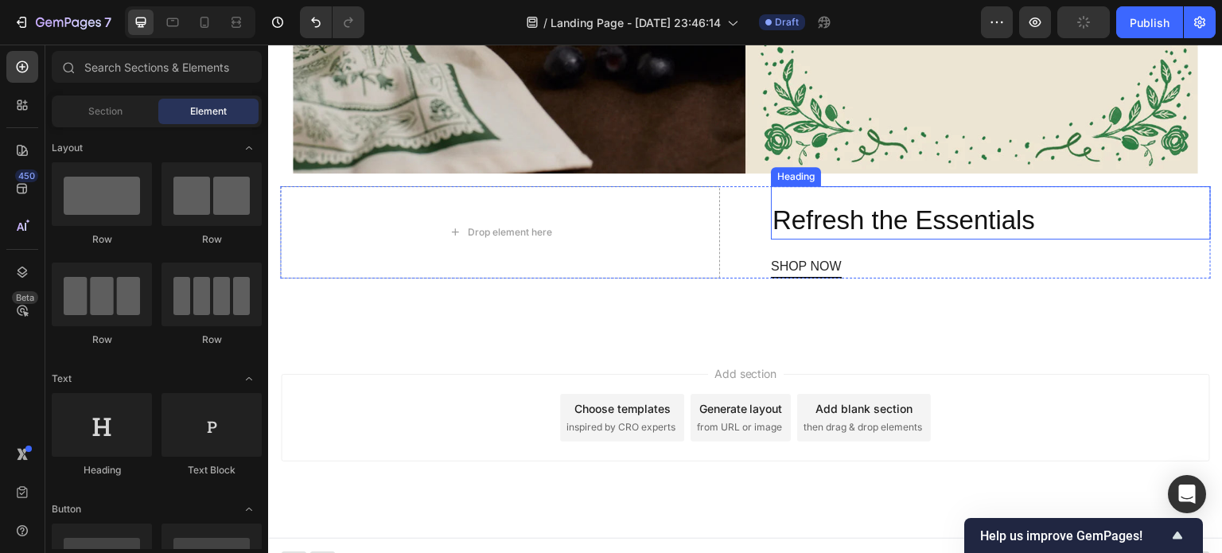
scroll to position [1353, 0]
click at [889, 208] on p "Refresh the Essentials" at bounding box center [990, 221] width 437 height 34
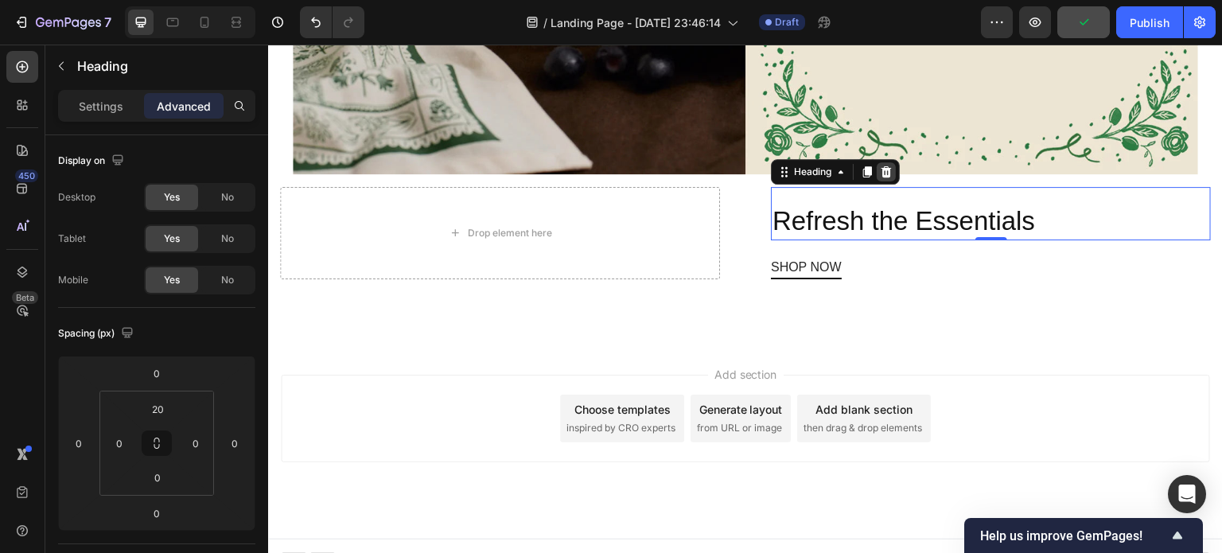
click at [883, 166] on icon at bounding box center [886, 171] width 10 height 11
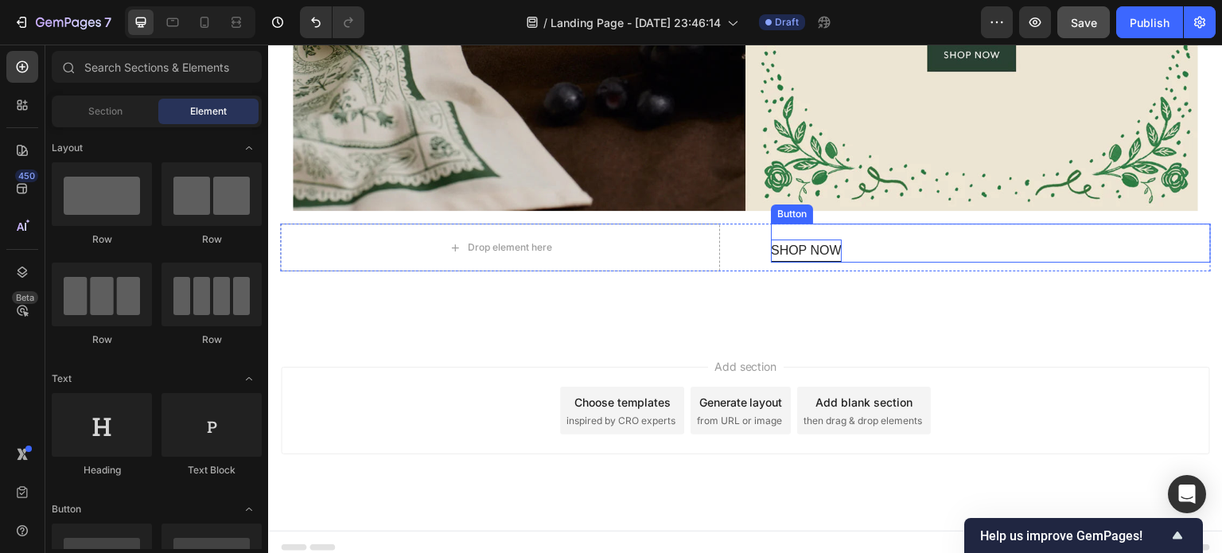
click at [823, 239] on p "SHOP NOW" at bounding box center [806, 250] width 71 height 23
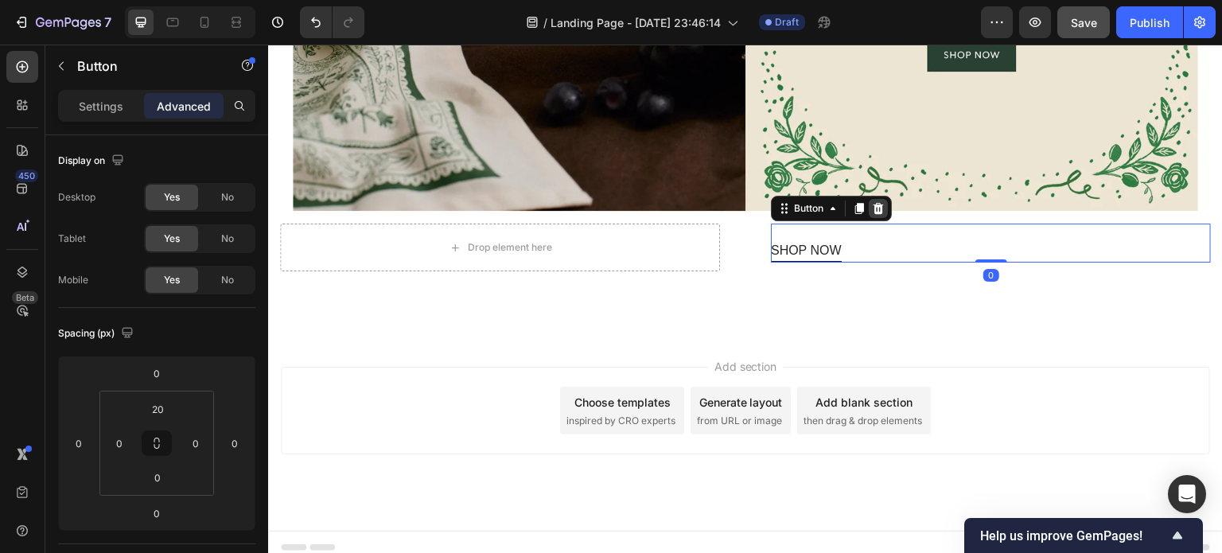
click at [878, 202] on icon at bounding box center [878, 208] width 13 height 13
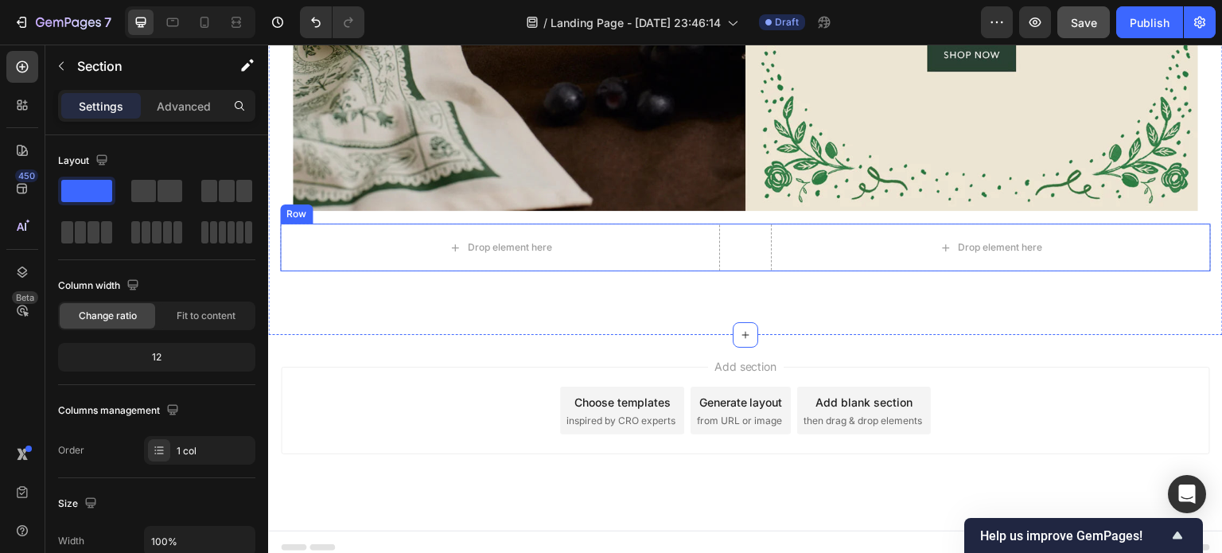
click at [752, 244] on div "Drop element here Drop element here Row" at bounding box center [745, 248] width 931 height 48
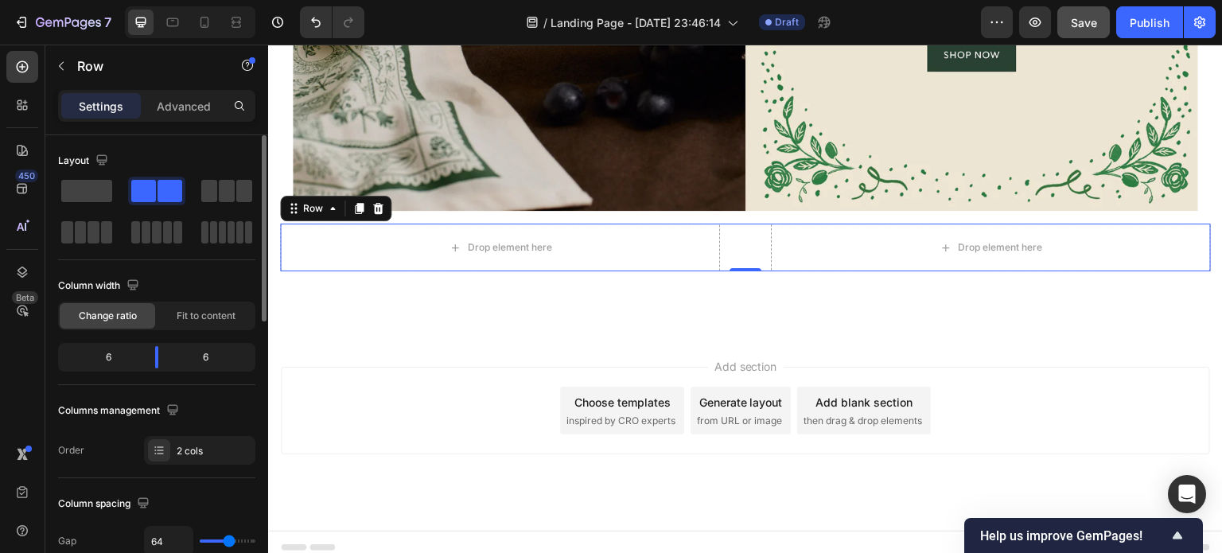
click at [130, 355] on div "6" at bounding box center [101, 357] width 81 height 22
click at [111, 353] on div "6" at bounding box center [101, 357] width 81 height 22
click at [212, 359] on div "6" at bounding box center [211, 357] width 81 height 22
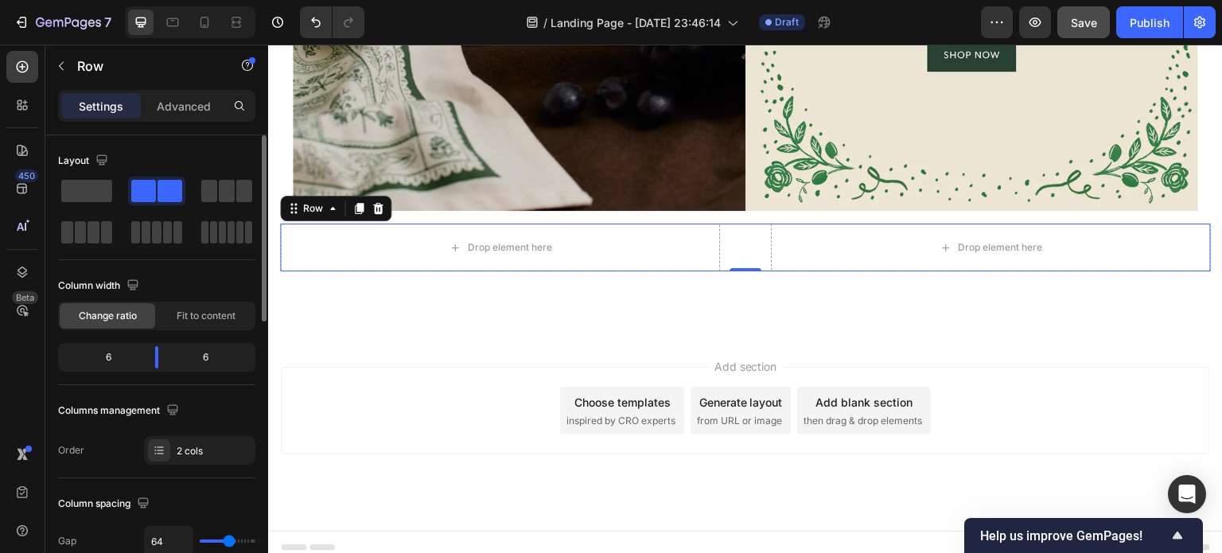
click at [212, 359] on div "6" at bounding box center [211, 357] width 81 height 22
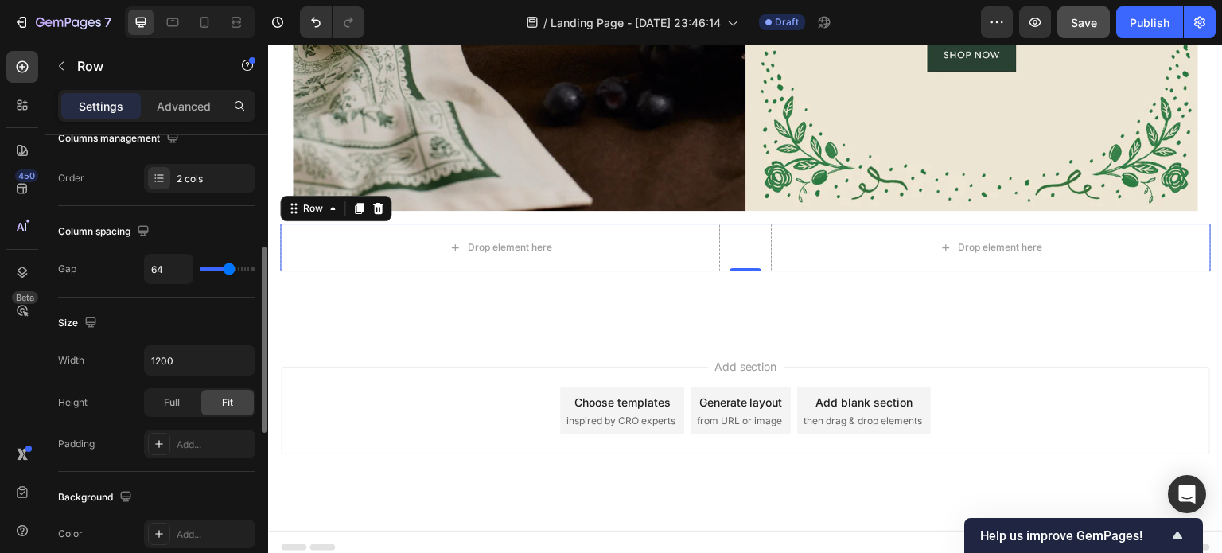
scroll to position [274, 0]
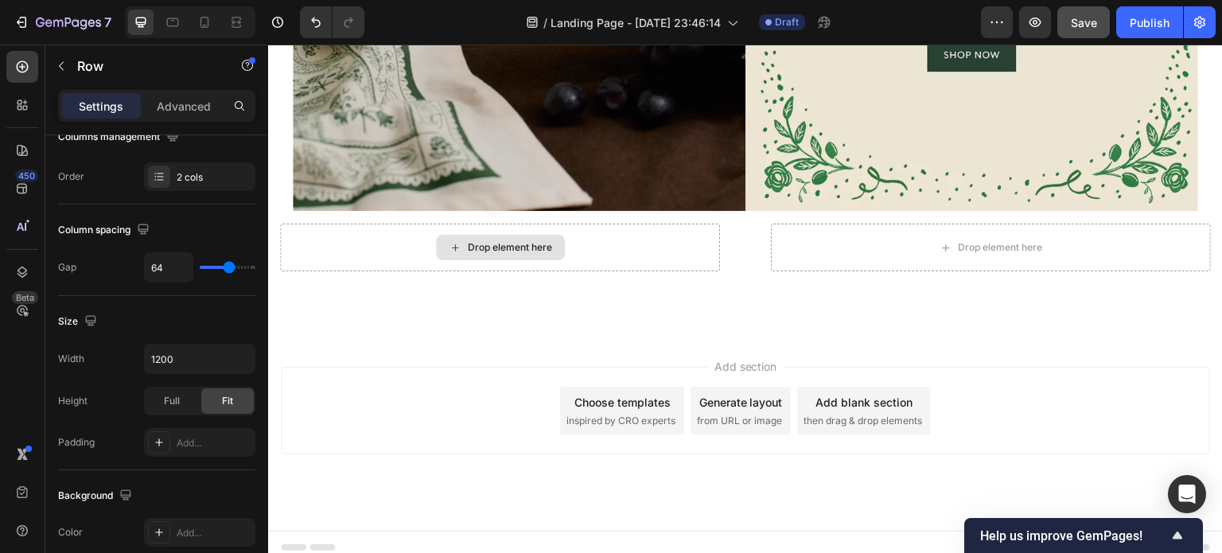
click at [509, 241] on div "Drop element here" at bounding box center [510, 247] width 84 height 13
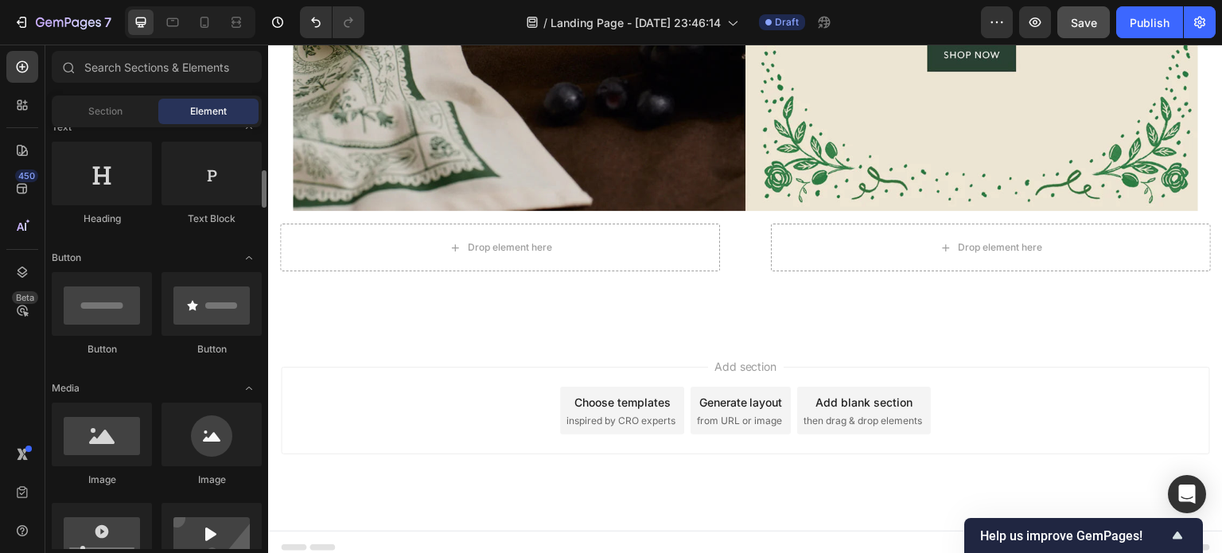
scroll to position [379, 0]
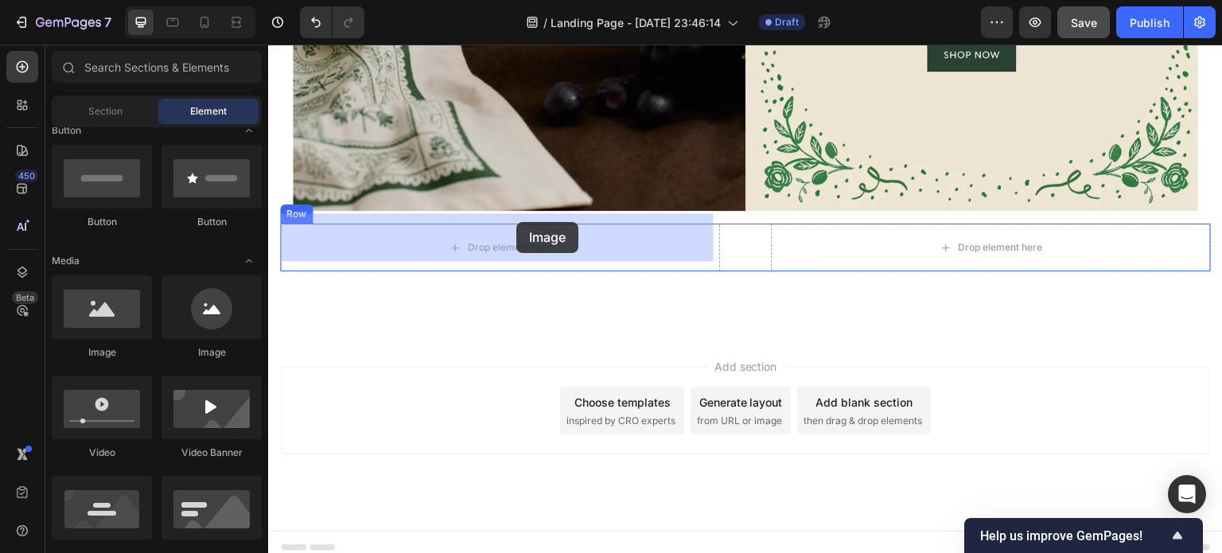
drag, startPoint x: 378, startPoint y: 373, endPoint x: 516, endPoint y: 222, distance: 205.0
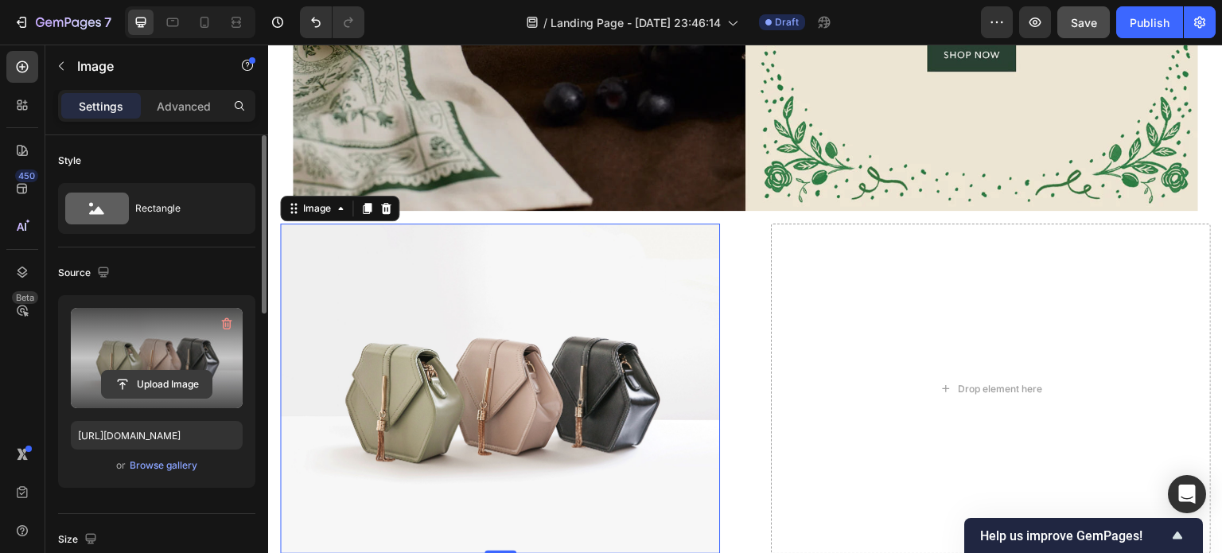
click at [181, 383] on input "file" at bounding box center [157, 384] width 110 height 27
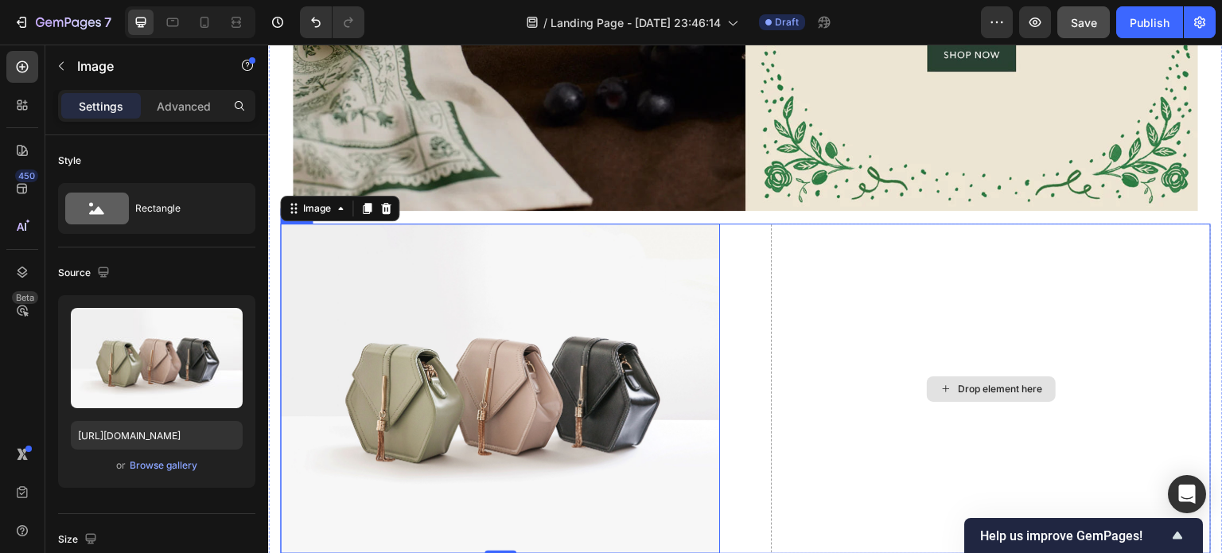
click at [980, 384] on div "Drop element here" at bounding box center [991, 388] width 129 height 25
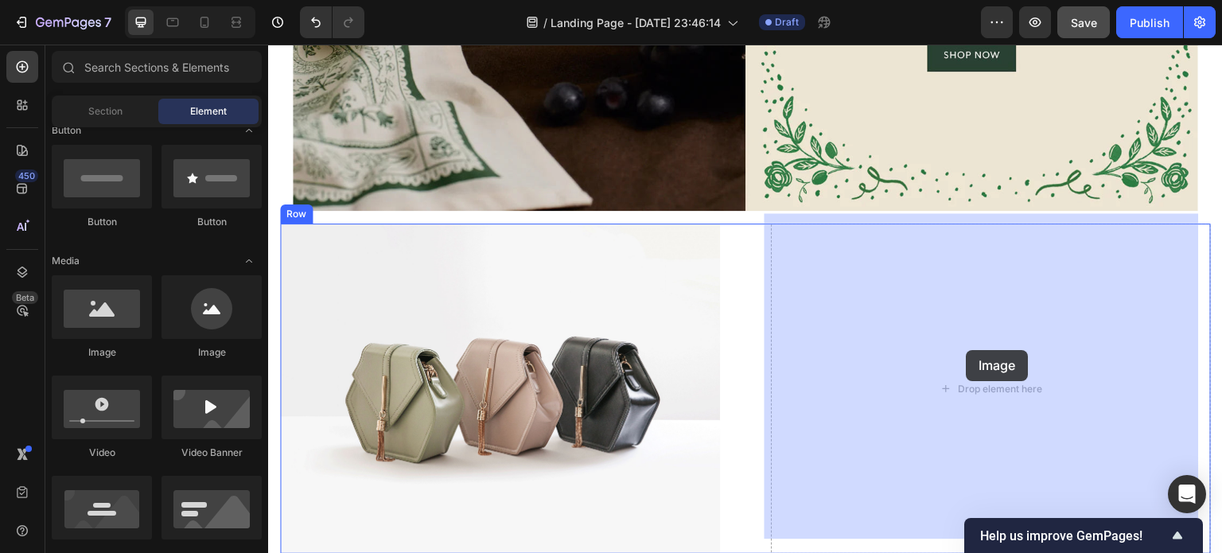
drag, startPoint x: 379, startPoint y: 364, endPoint x: 967, endPoint y: 350, distance: 588.1
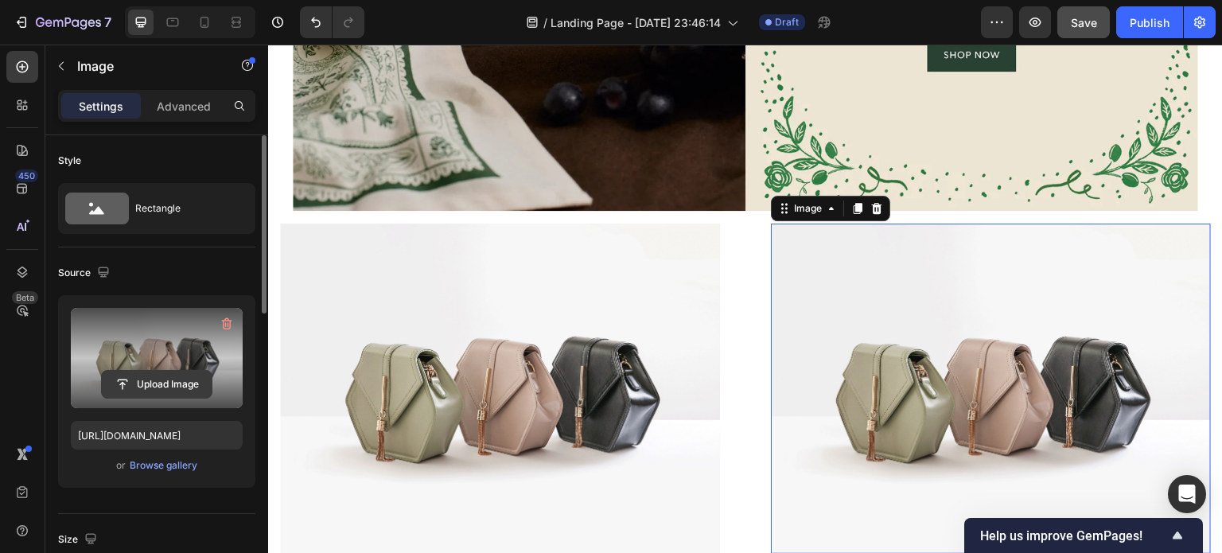
click at [172, 383] on input "file" at bounding box center [157, 384] width 110 height 27
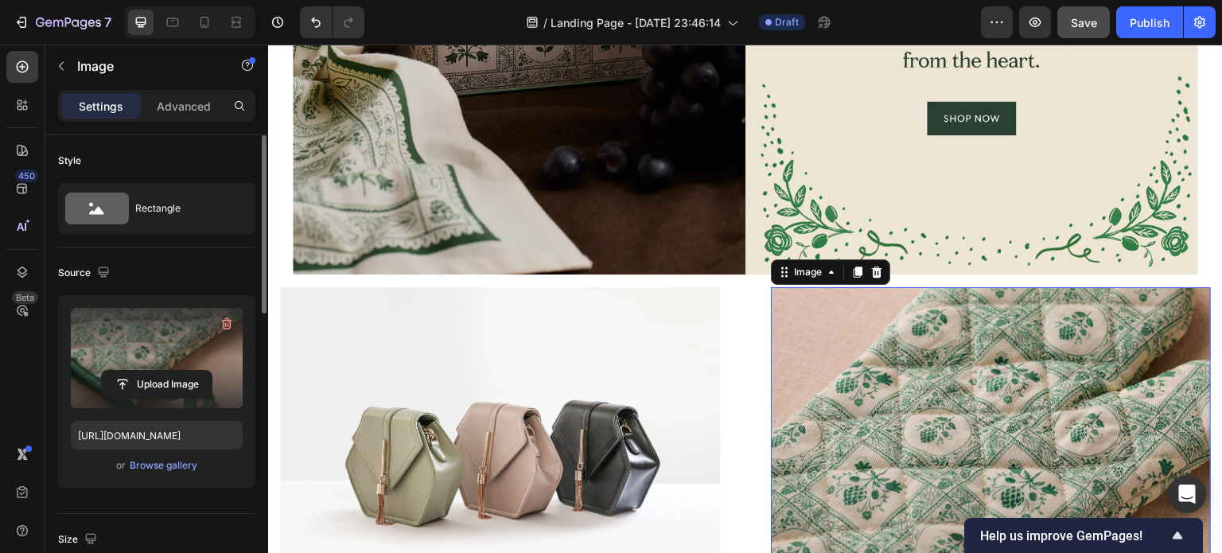
scroll to position [1227, 0]
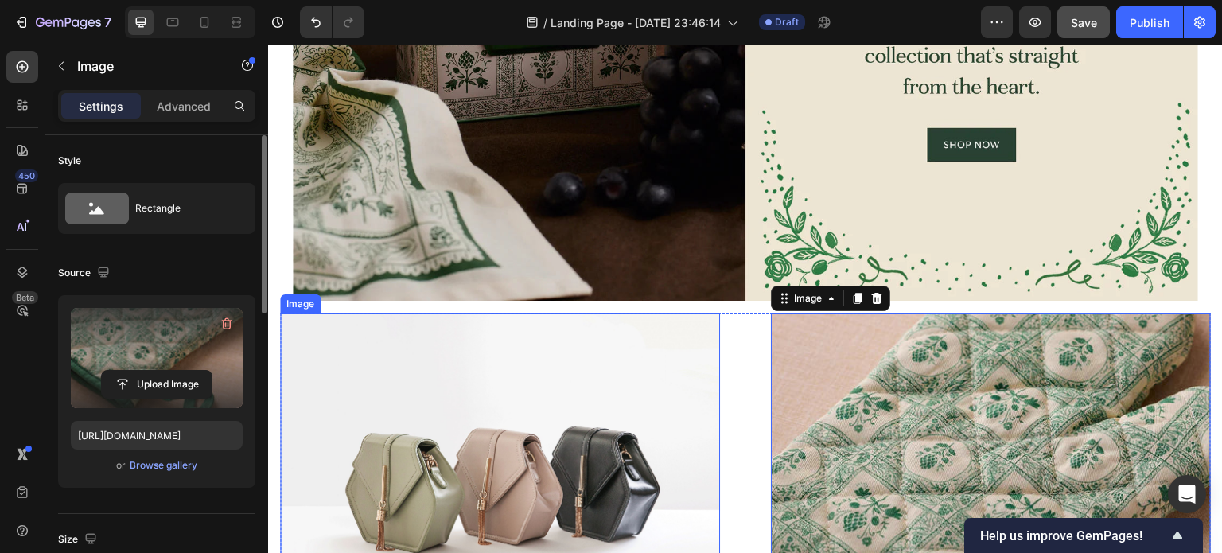
click at [441, 407] on img at bounding box center [500, 478] width 440 height 330
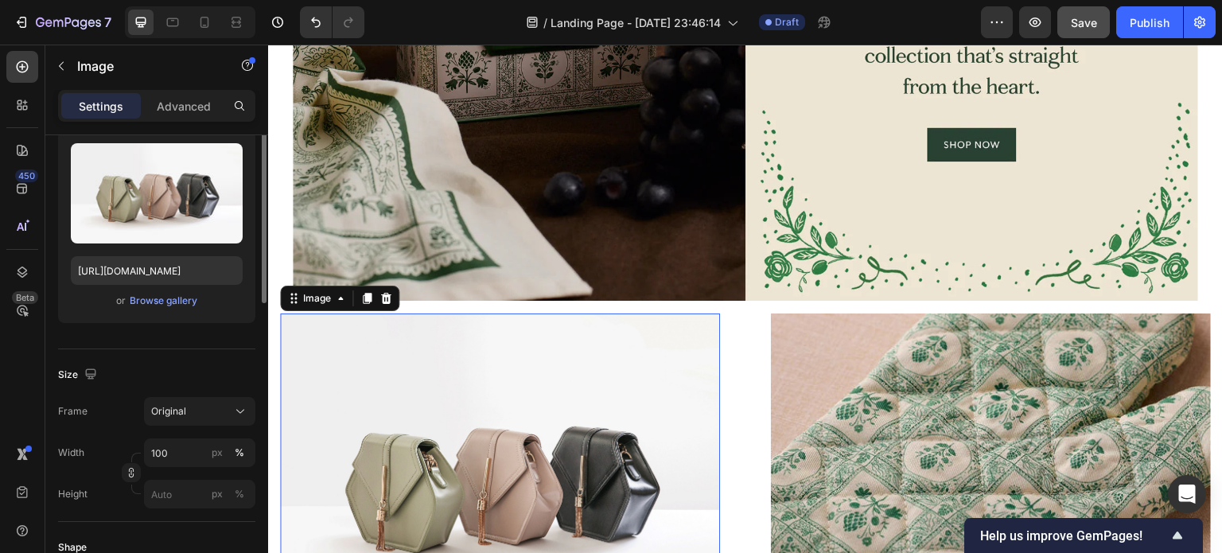
scroll to position [91, 0]
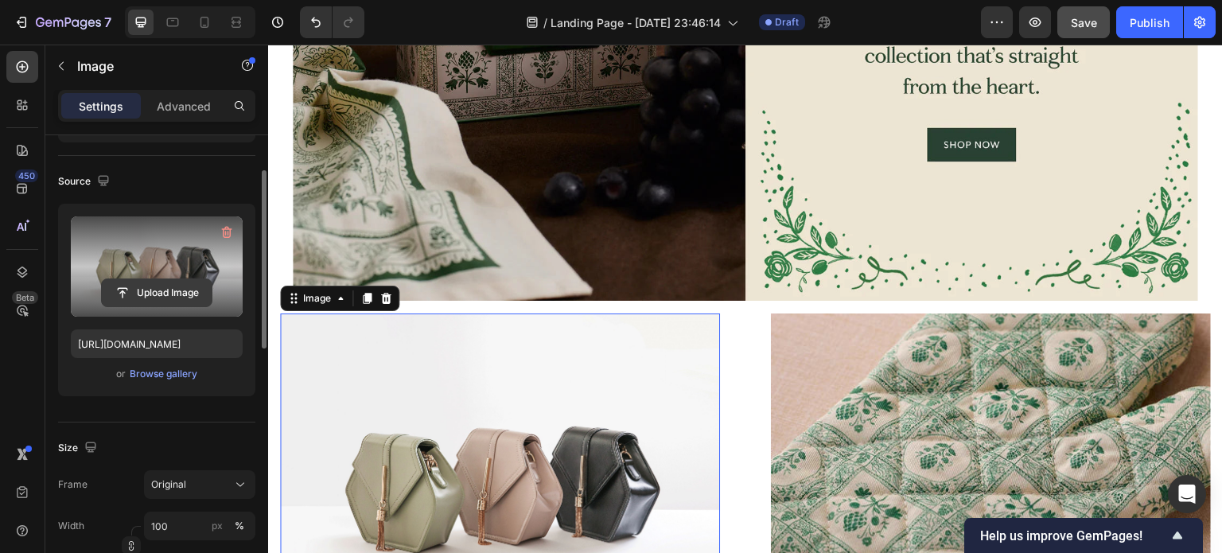
click at [165, 290] on input "file" at bounding box center [157, 292] width 110 height 27
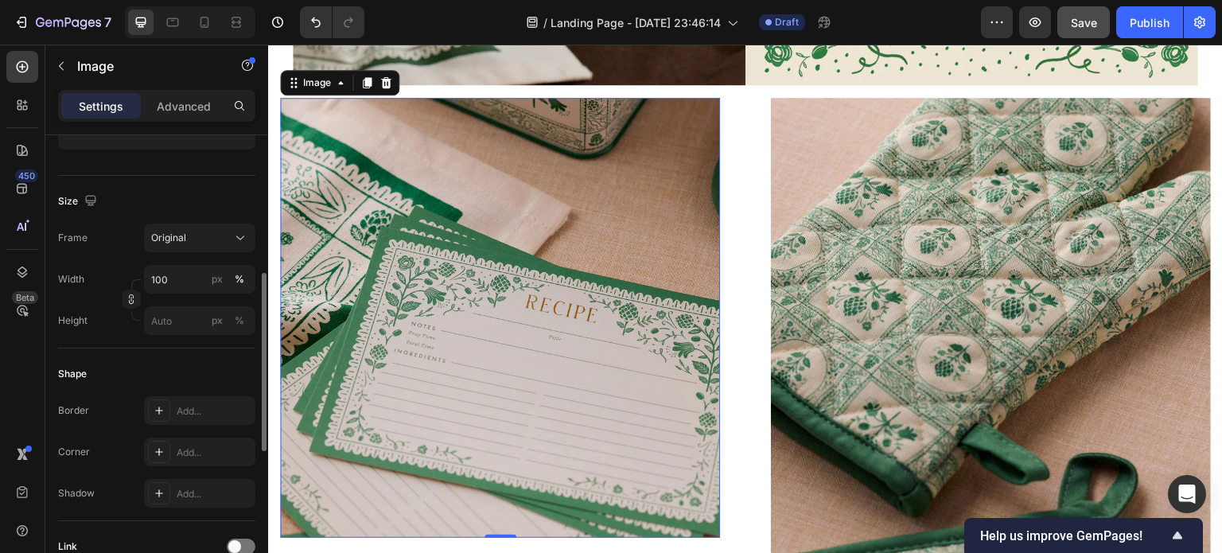
scroll to position [344, 0]
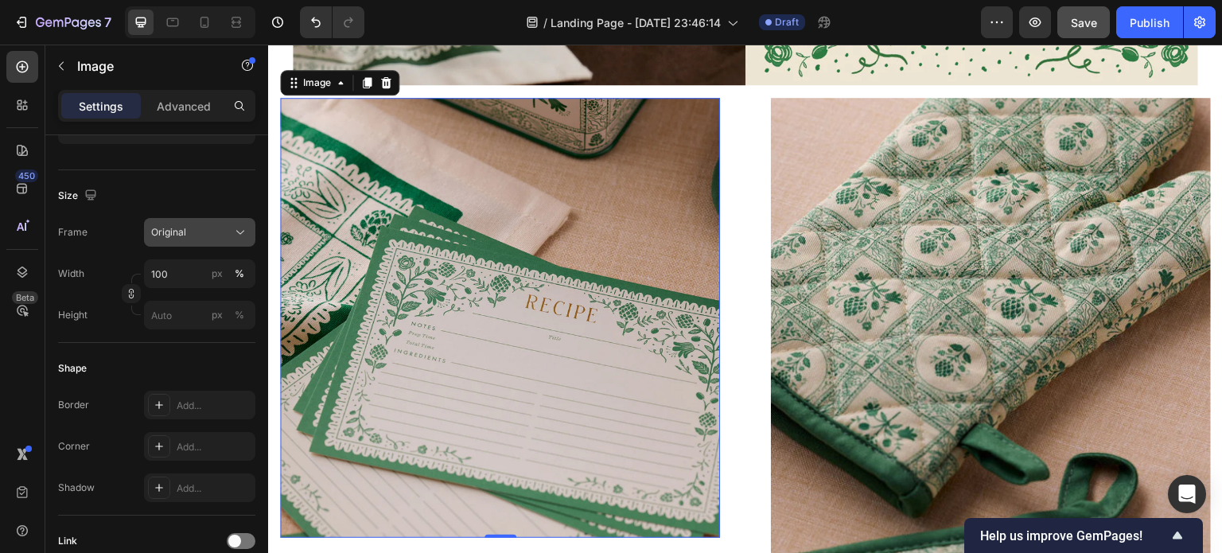
click at [193, 234] on div "Original" at bounding box center [190, 232] width 78 height 14
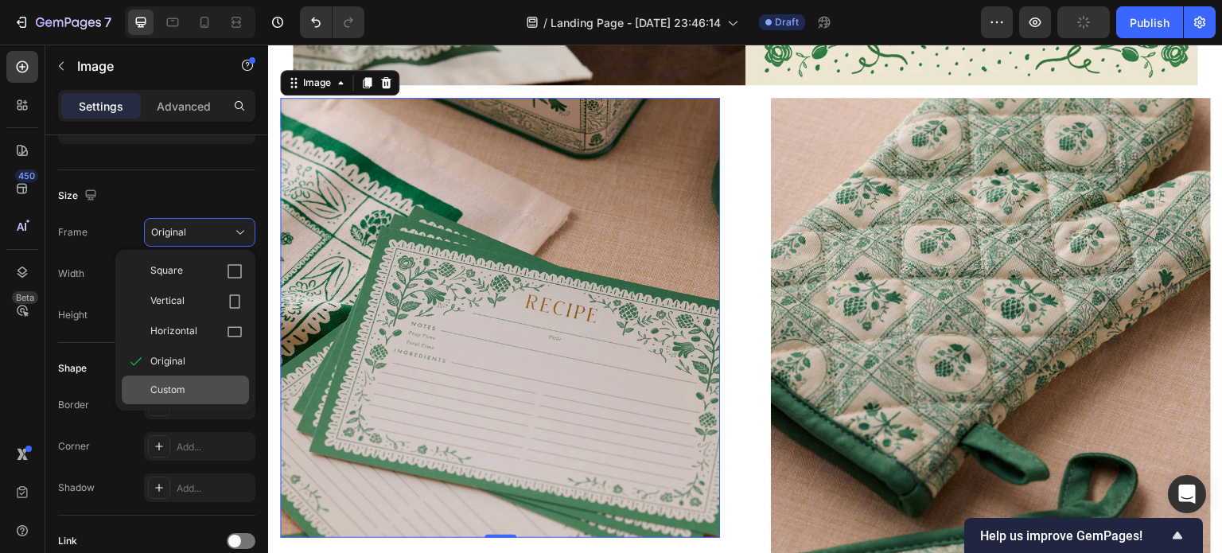
click at [174, 389] on span "Custom" at bounding box center [167, 390] width 35 height 14
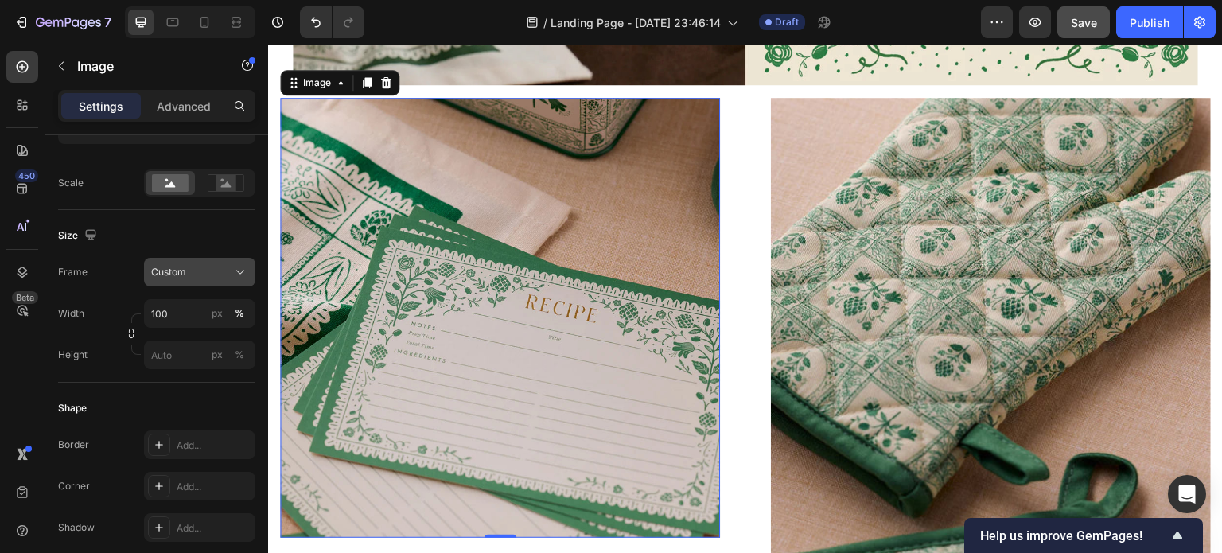
click at [191, 278] on div "Custom" at bounding box center [199, 272] width 97 height 16
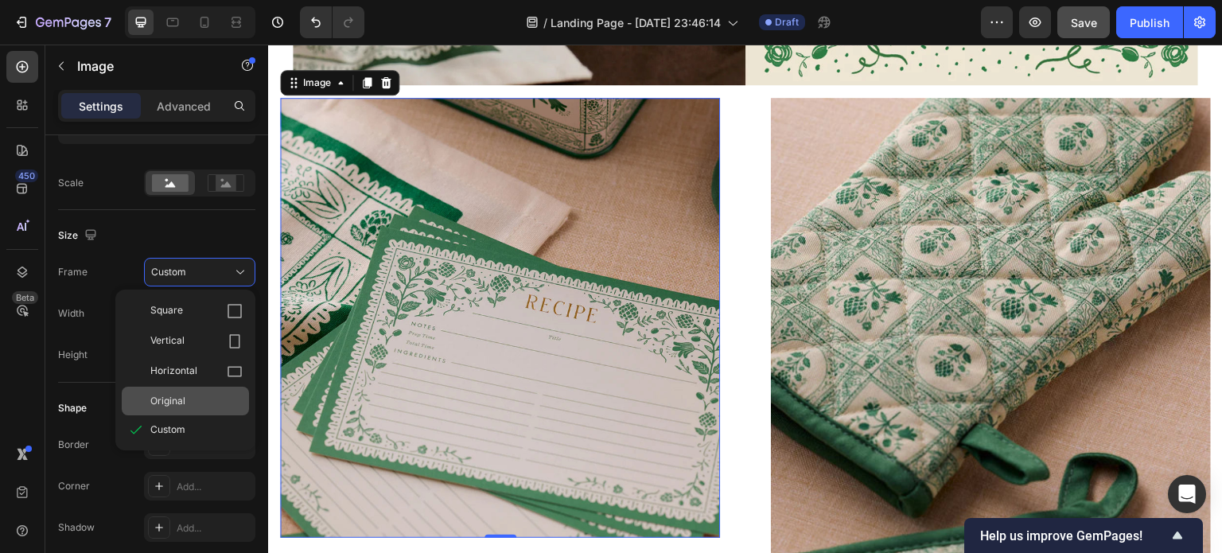
click at [174, 394] on span "Original" at bounding box center [167, 401] width 35 height 14
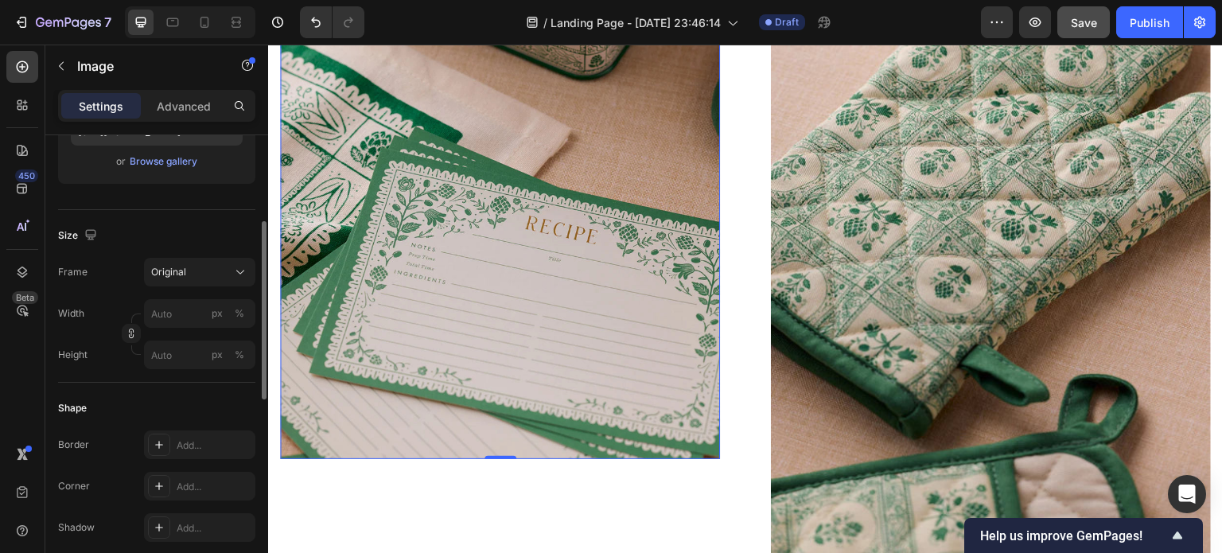
scroll to position [240, 0]
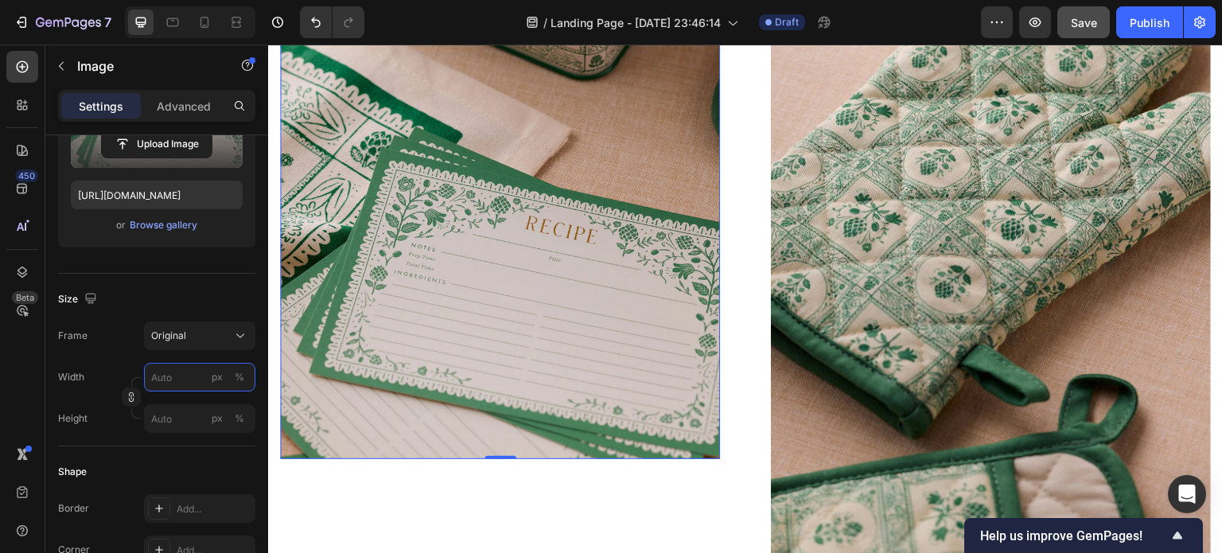
click at [185, 374] on input "px %" at bounding box center [199, 377] width 111 height 29
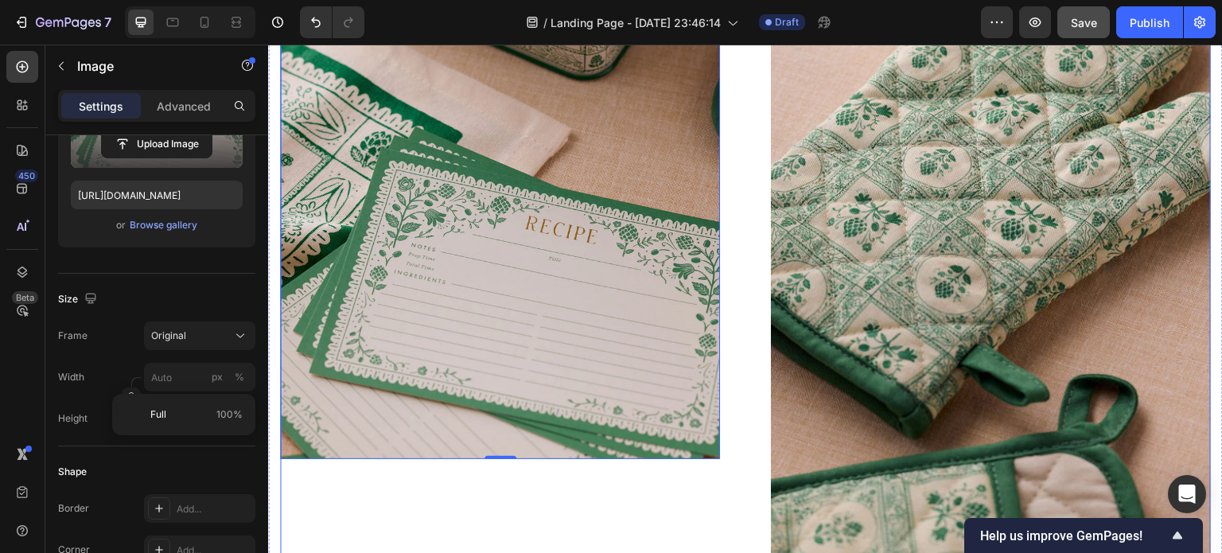
click at [753, 356] on div "Image 0 Image Row" at bounding box center [745, 296] width 931 height 554
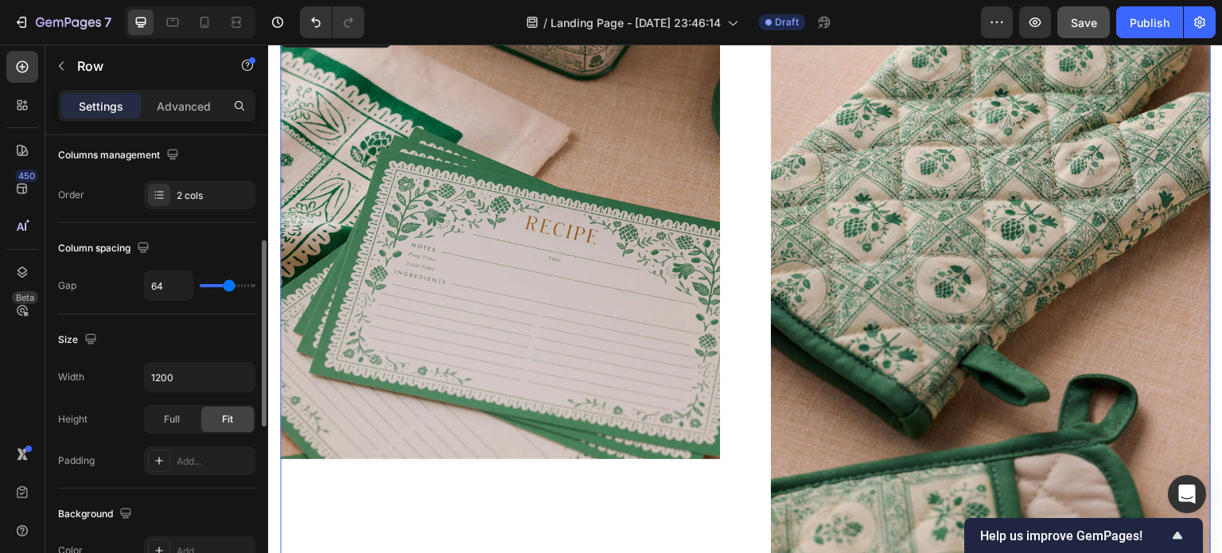
scroll to position [257, 0]
click at [211, 373] on input "1200" at bounding box center [200, 375] width 110 height 29
click at [239, 378] on icon "button" at bounding box center [240, 376] width 16 height 16
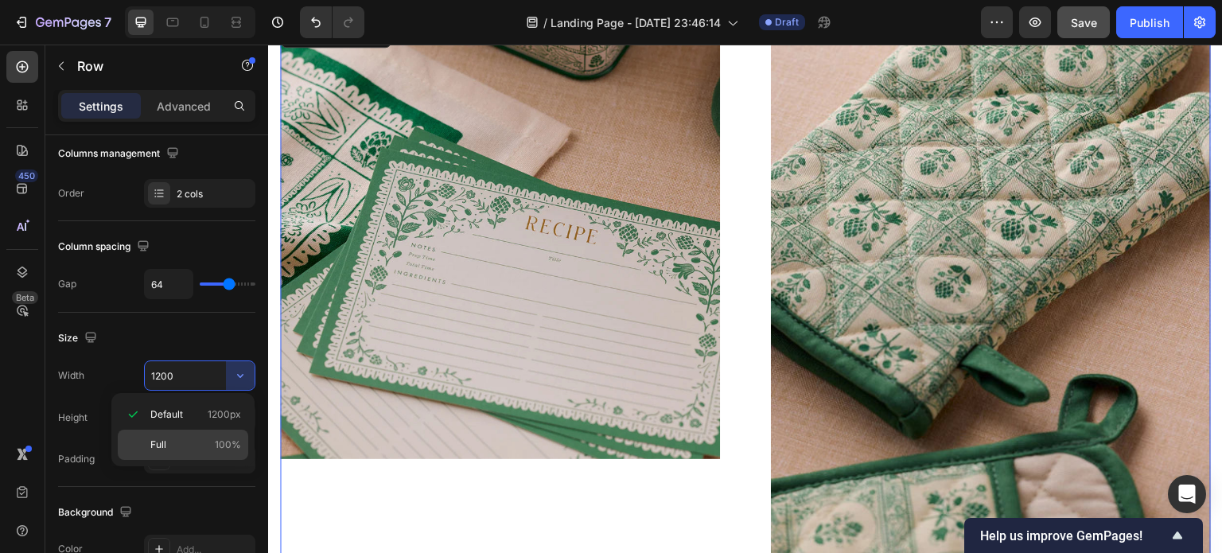
click at [165, 443] on p "Full 100%" at bounding box center [195, 445] width 91 height 14
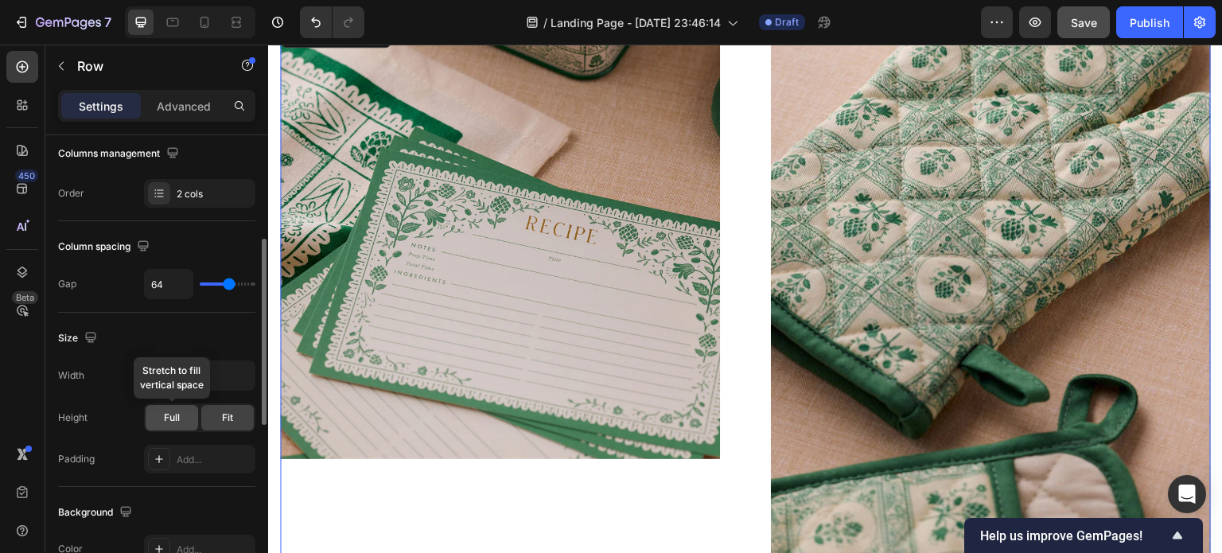
click at [177, 413] on span "Full" at bounding box center [172, 418] width 16 height 14
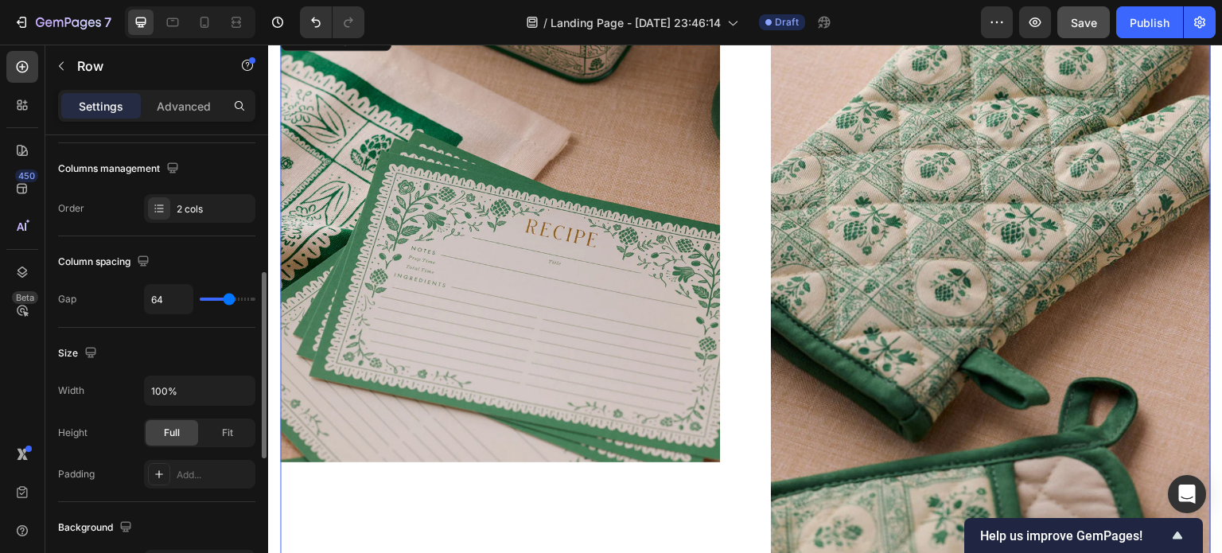
scroll to position [273, 0]
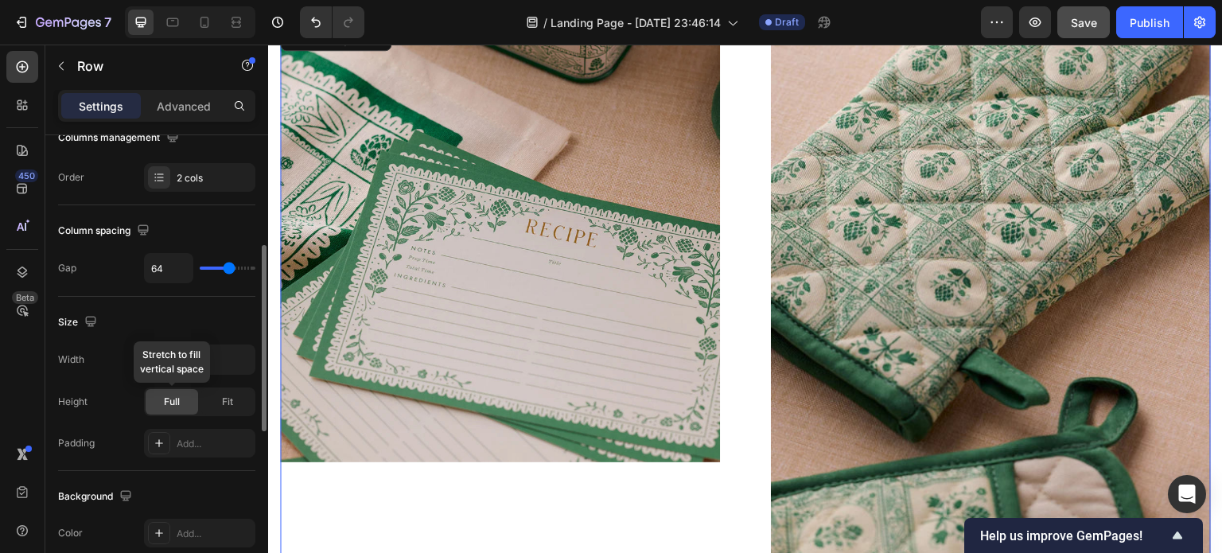
click at [186, 402] on div "Full" at bounding box center [172, 401] width 53 height 25
click at [224, 397] on span "Fit" at bounding box center [227, 402] width 11 height 14
click at [188, 394] on div "Full" at bounding box center [172, 401] width 53 height 25
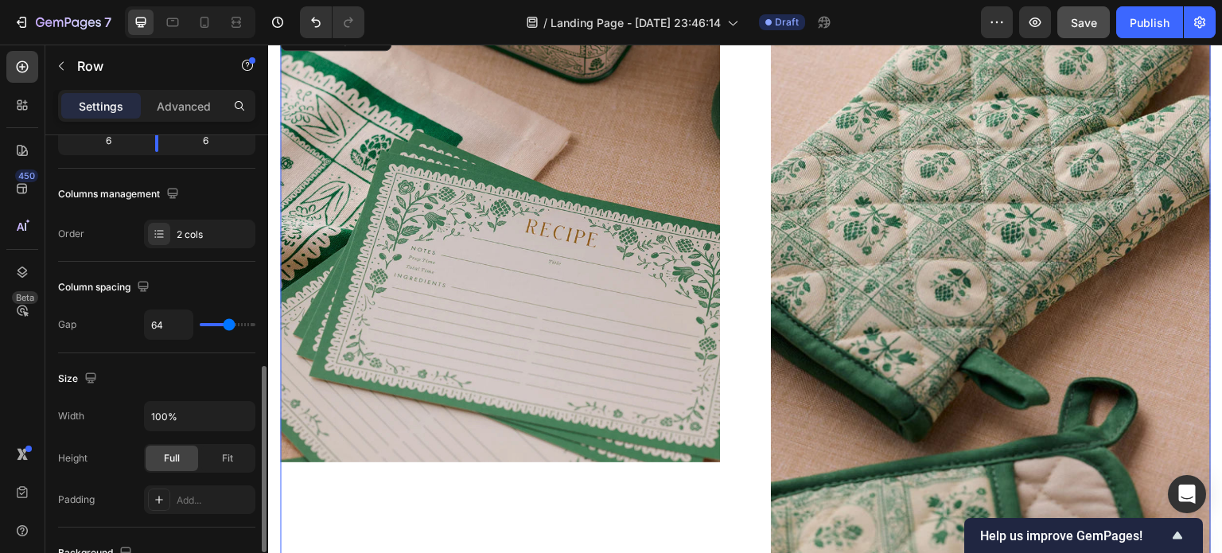
scroll to position [0, 0]
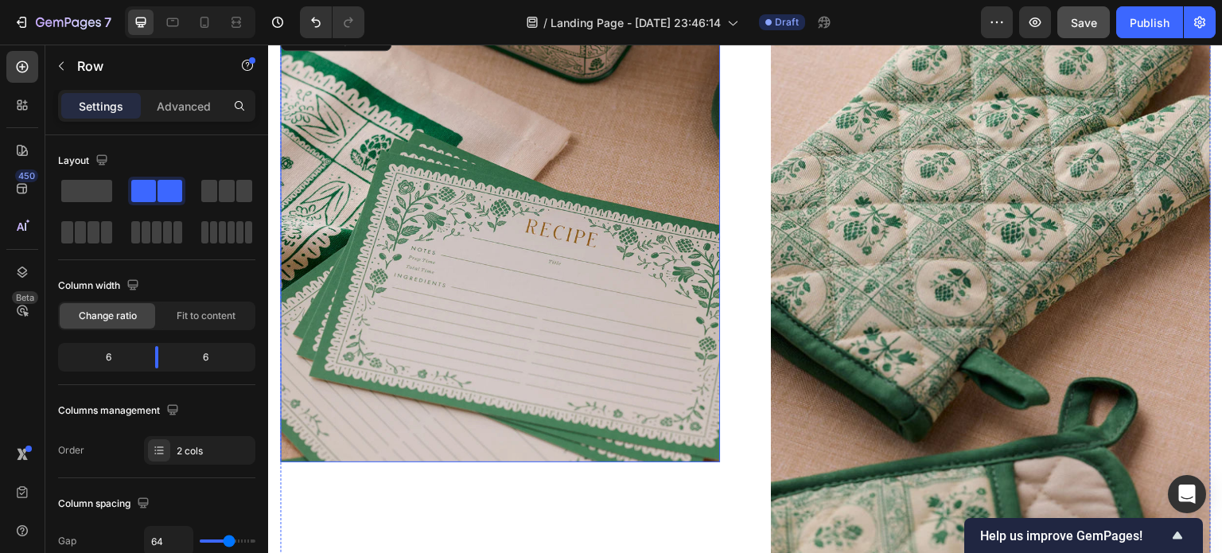
click at [433, 280] on img at bounding box center [500, 242] width 440 height 440
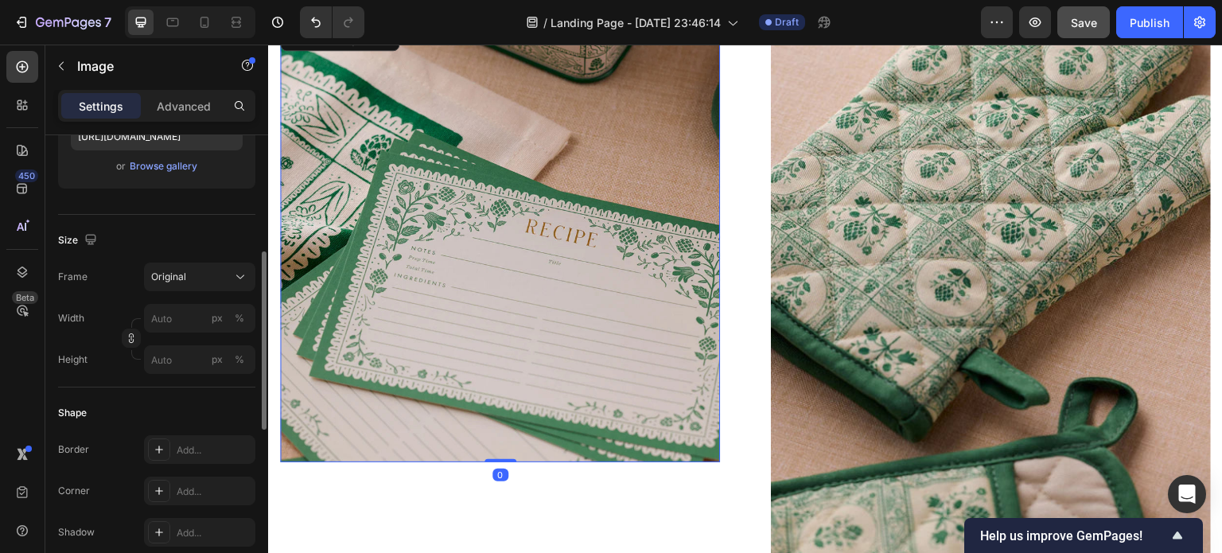
scroll to position [300, 0]
click at [180, 318] on input "px %" at bounding box center [199, 317] width 111 height 29
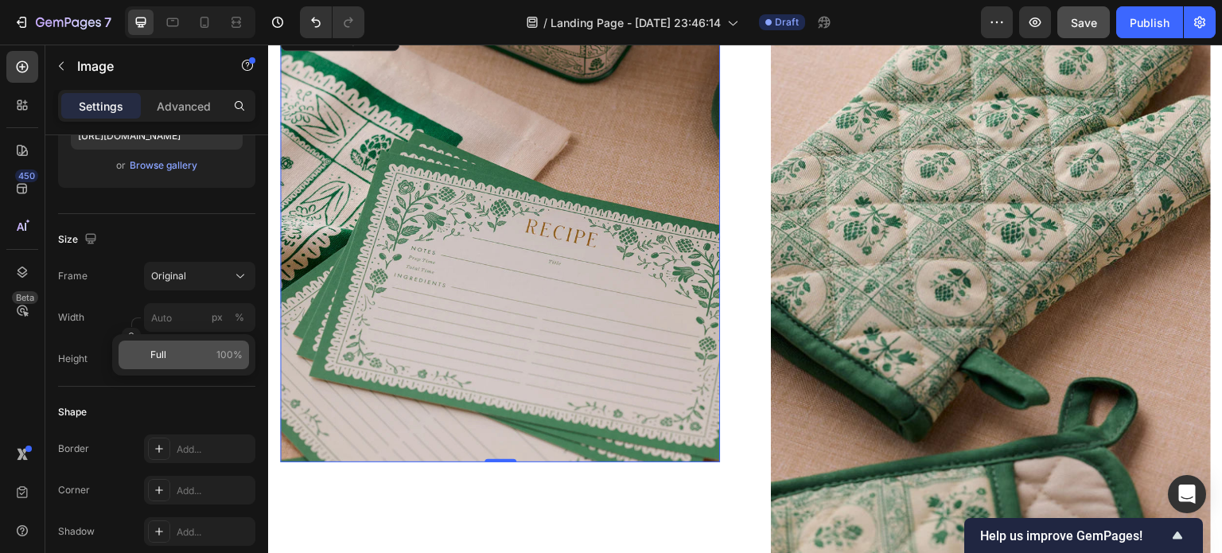
click at [169, 356] on p "Full 100%" at bounding box center [196, 355] width 92 height 14
click at [171, 362] on input "px %" at bounding box center [199, 358] width 111 height 29
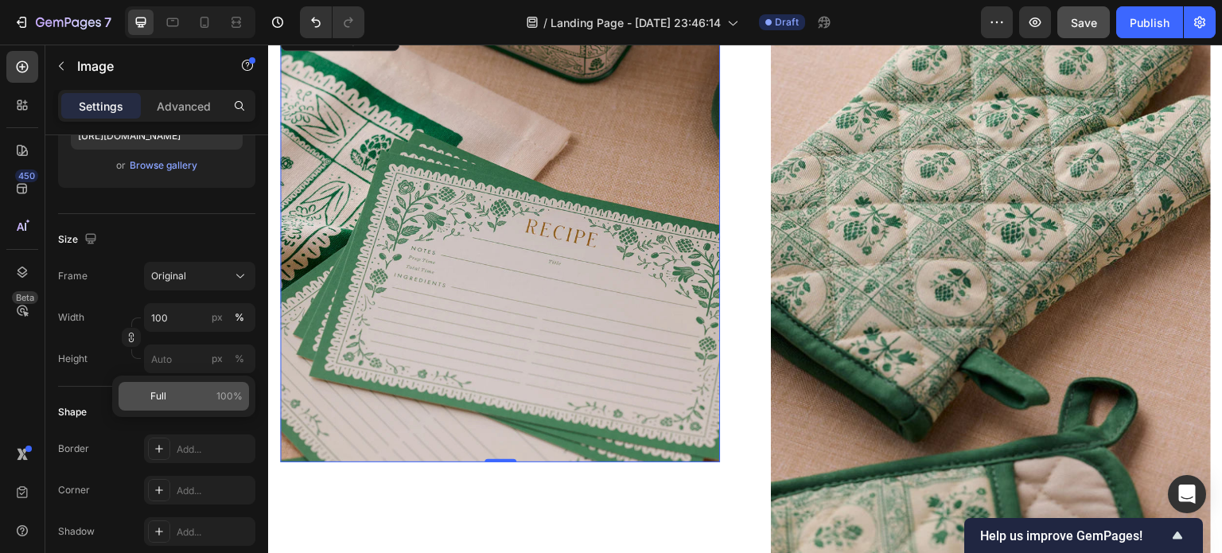
click at [173, 394] on p "Full 100%" at bounding box center [196, 396] width 92 height 14
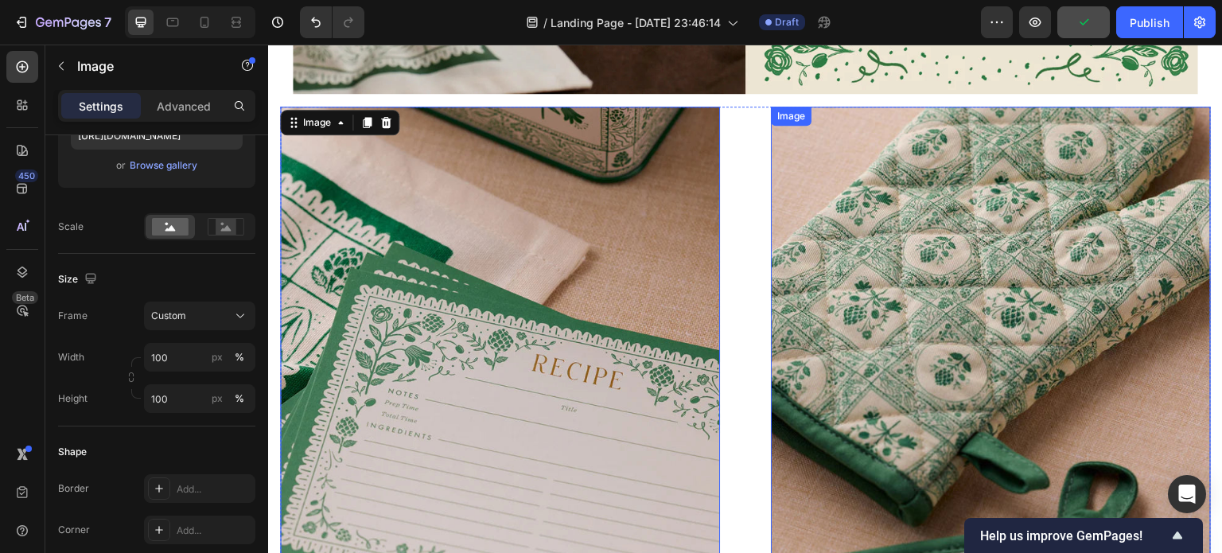
scroll to position [1430, 0]
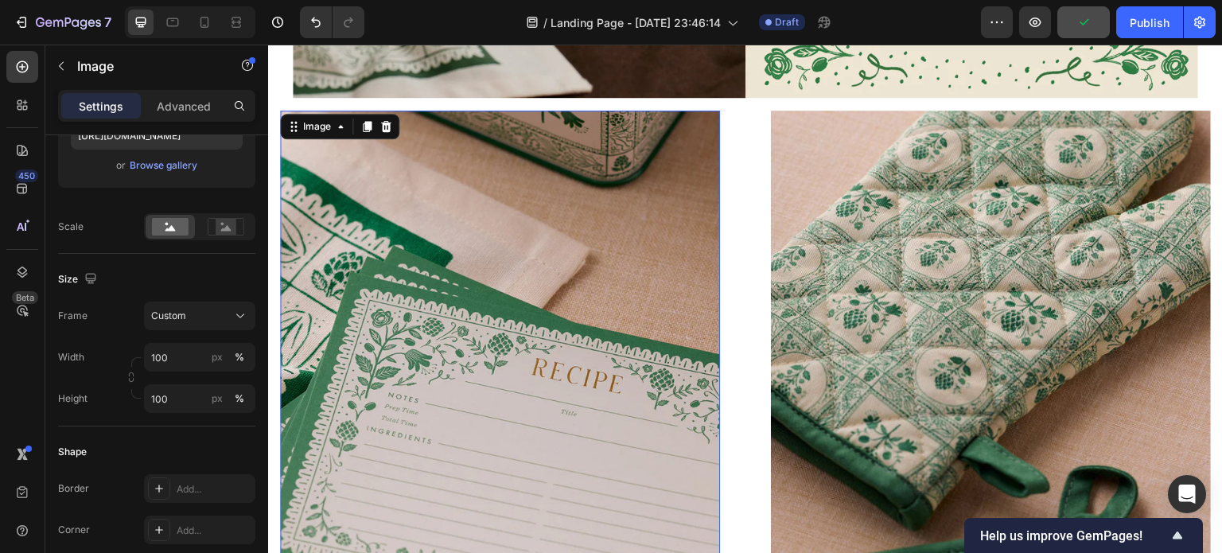
click at [669, 232] on img at bounding box center [500, 388] width 440 height 554
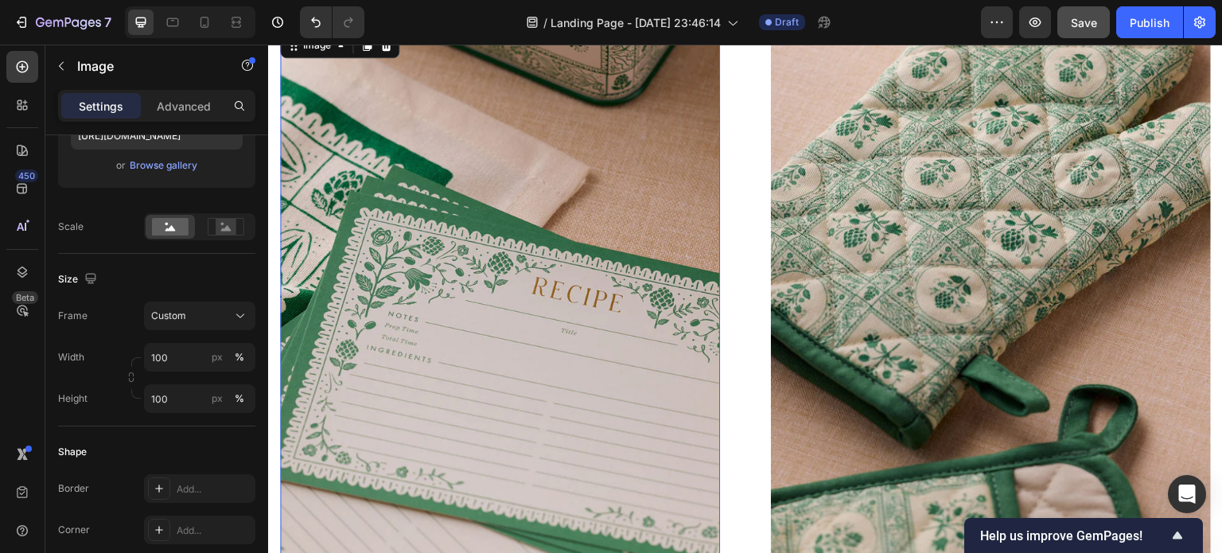
scroll to position [1494, 0]
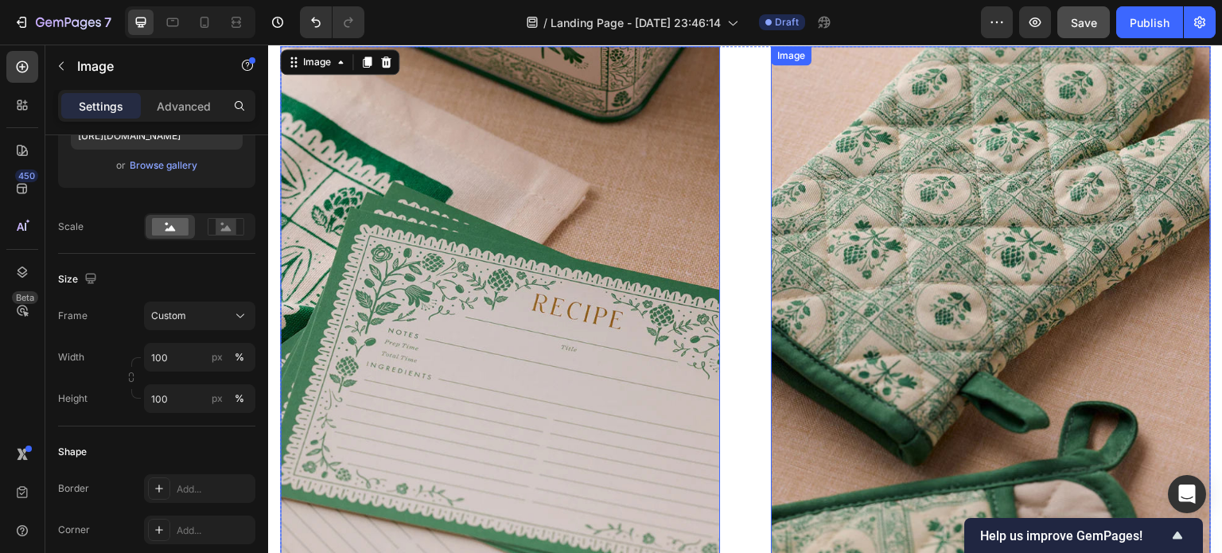
click at [870, 259] on img at bounding box center [991, 323] width 440 height 554
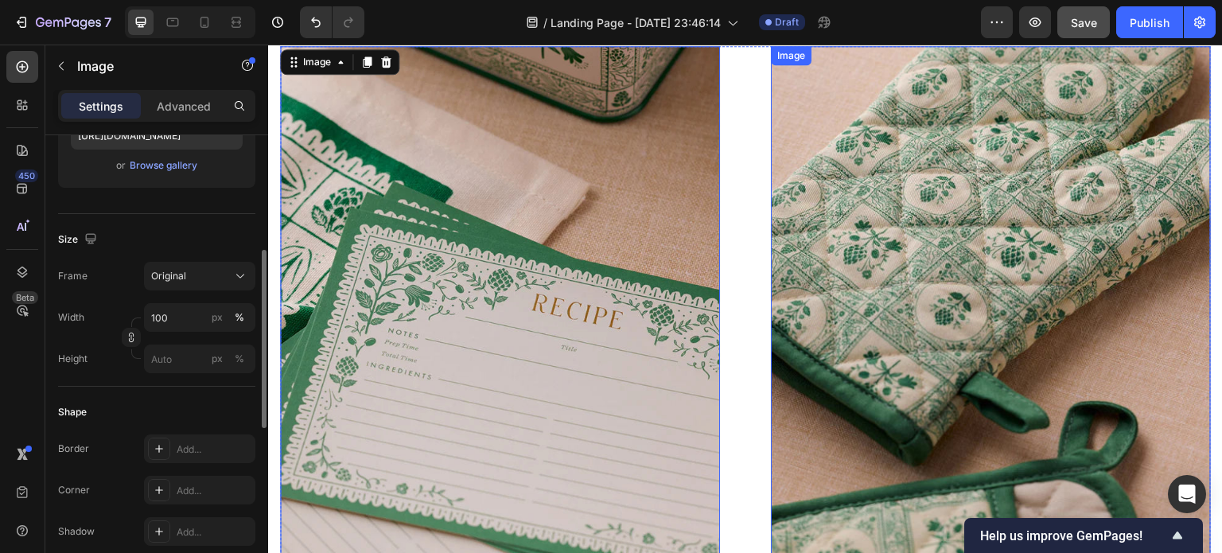
scroll to position [299, 0]
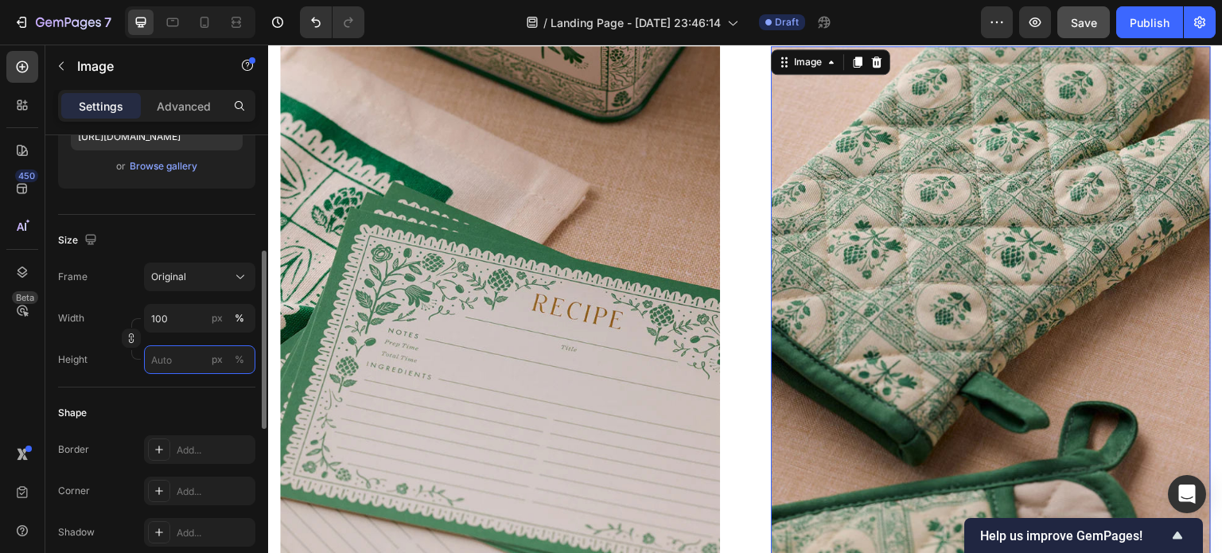
click at [170, 362] on input "px %" at bounding box center [199, 359] width 111 height 29
click at [167, 399] on p "Full 100%" at bounding box center [196, 396] width 92 height 14
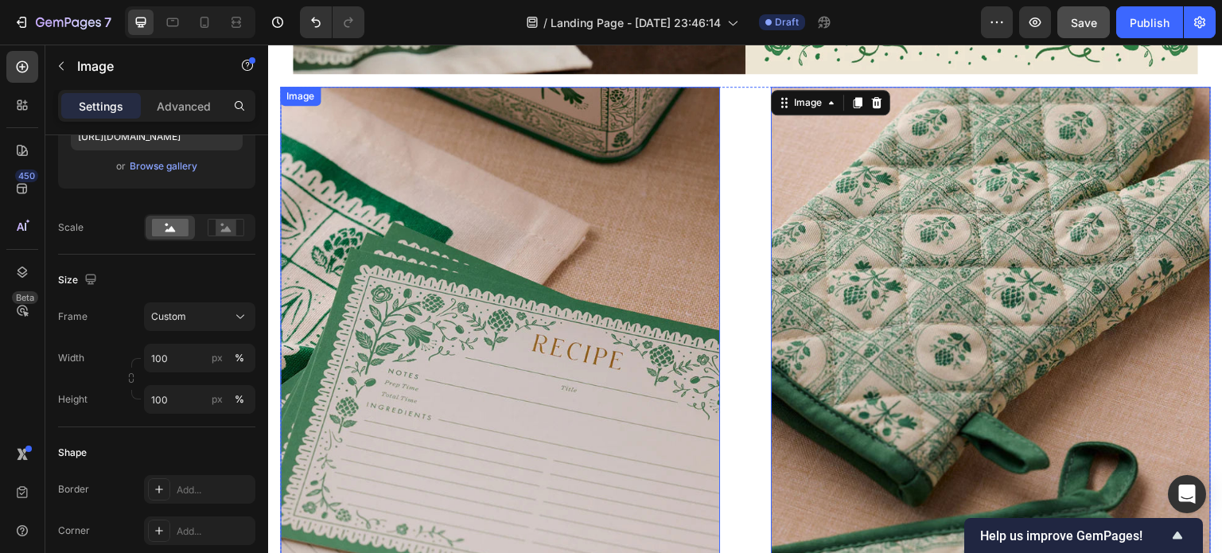
scroll to position [1448, 0]
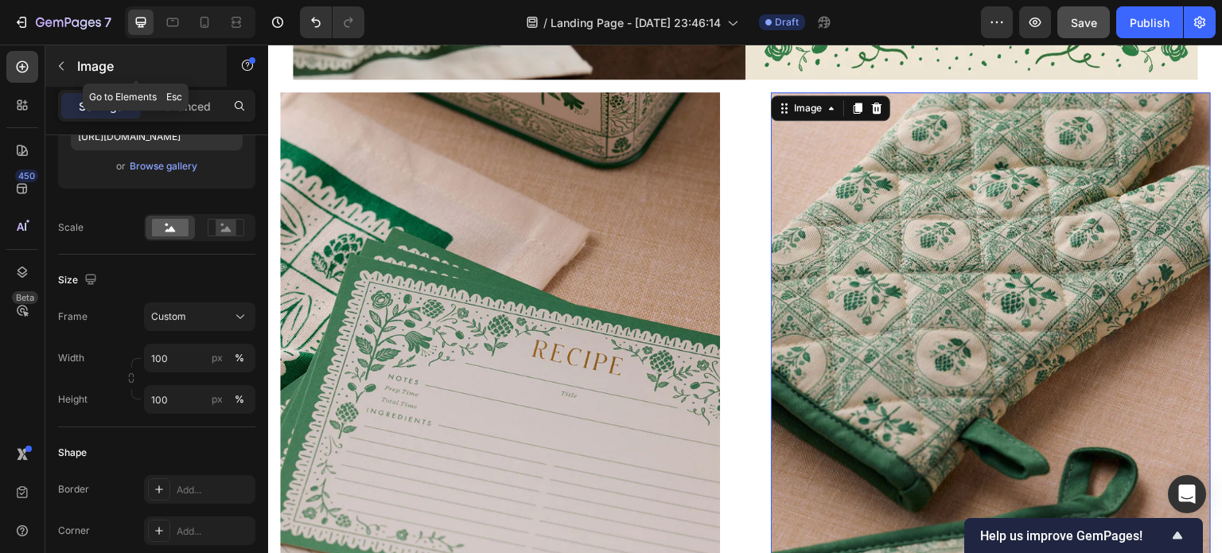
click at [63, 68] on icon "button" at bounding box center [61, 66] width 13 height 13
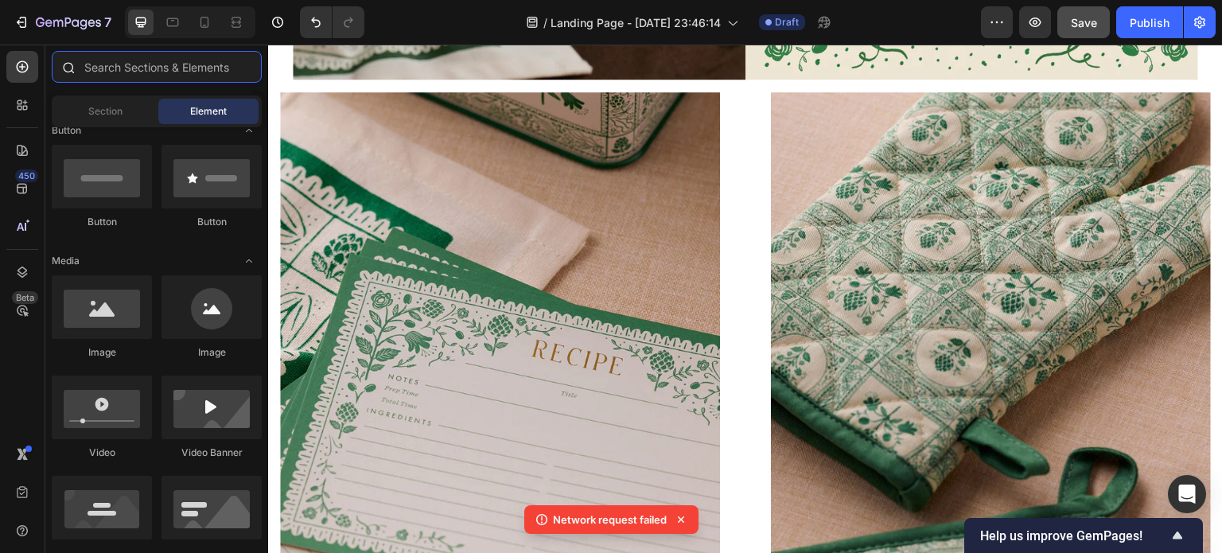
click at [122, 72] on input "text" at bounding box center [157, 67] width 210 height 32
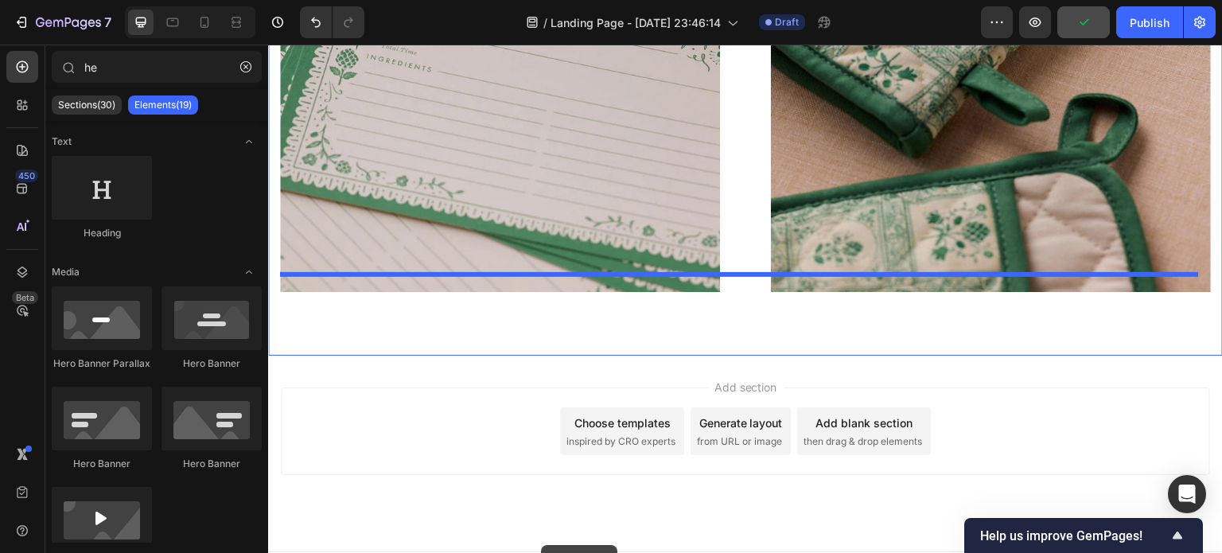
scroll to position [1815, 0]
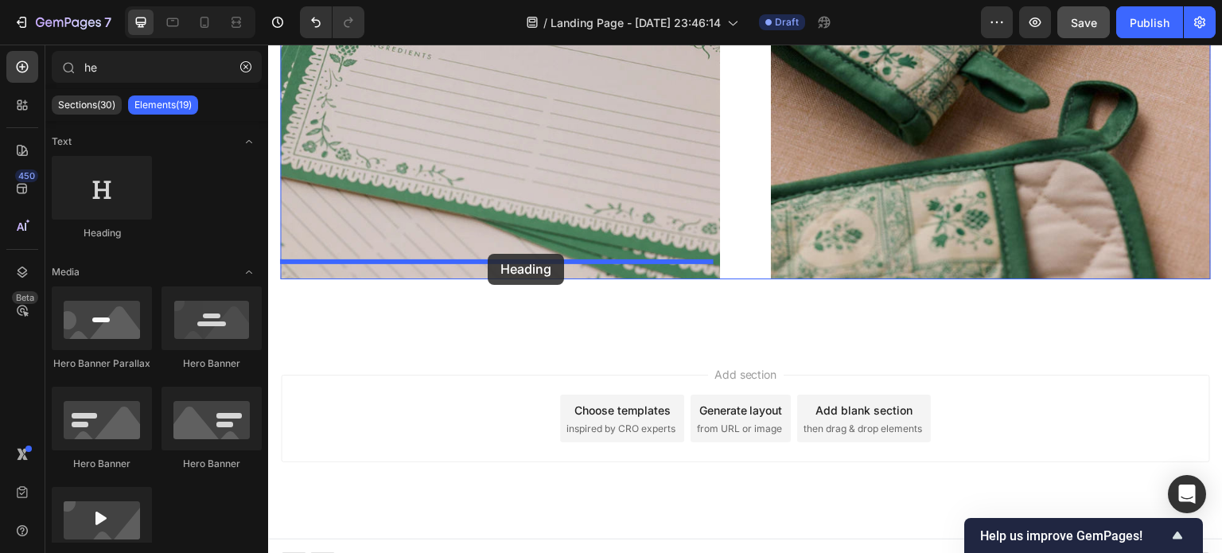
drag, startPoint x: 386, startPoint y: 255, endPoint x: 488, endPoint y: 254, distance: 101.8
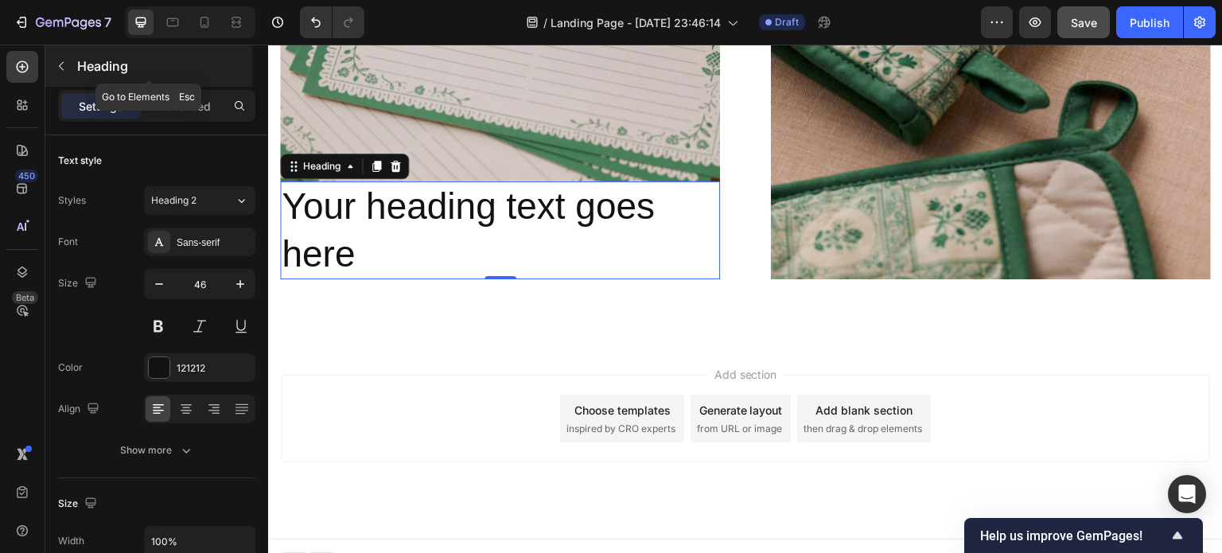
click at [65, 63] on icon "button" at bounding box center [61, 66] width 13 height 13
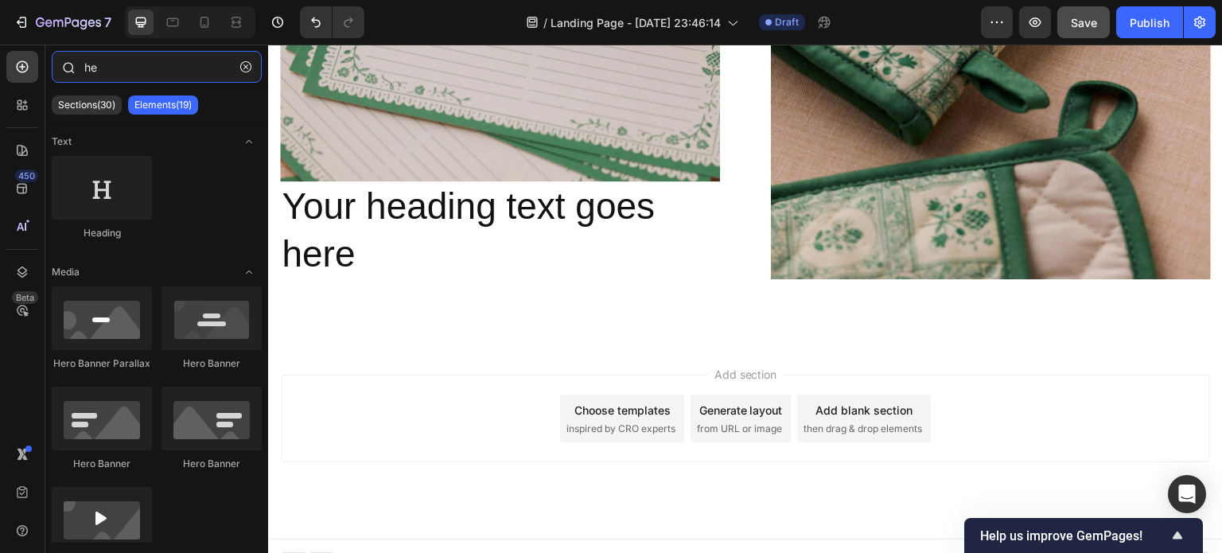
click at [102, 64] on input "he" at bounding box center [157, 67] width 210 height 32
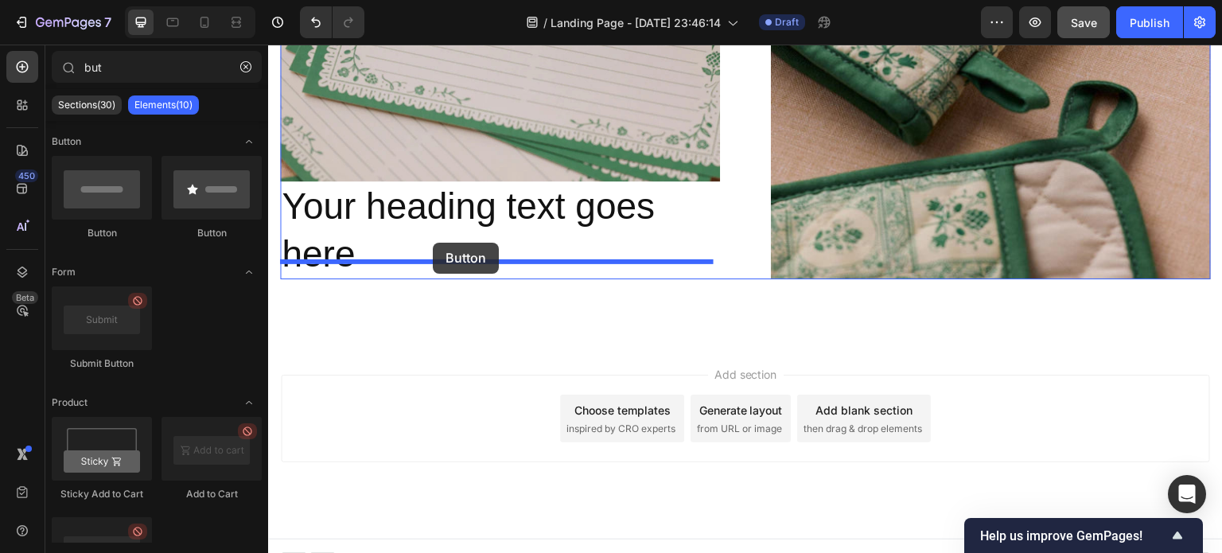
drag, startPoint x: 348, startPoint y: 251, endPoint x: 433, endPoint y: 243, distance: 85.6
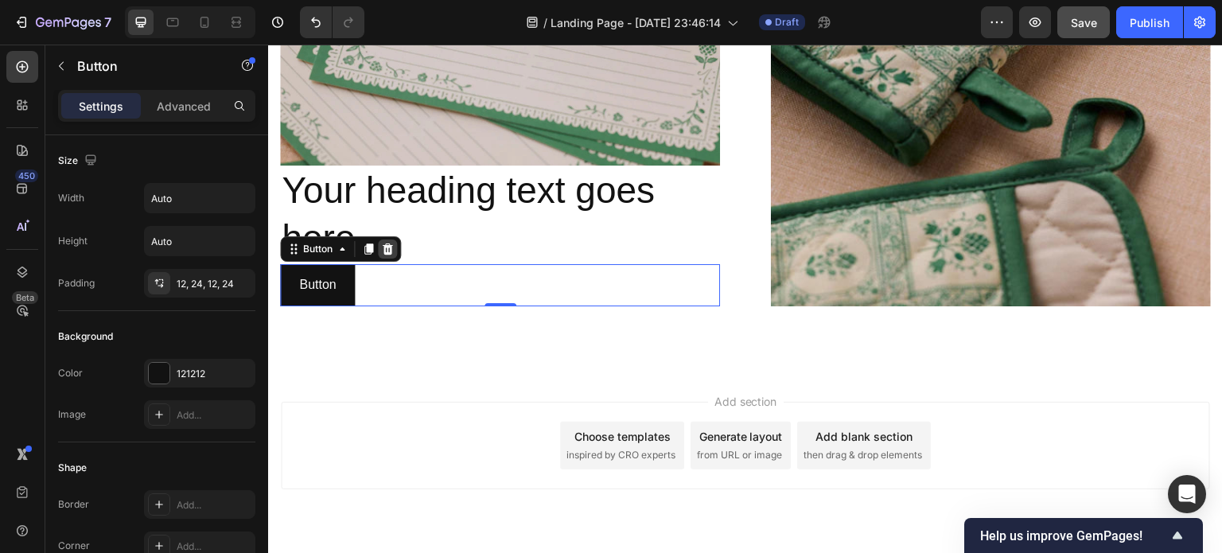
click at [388, 243] on icon at bounding box center [388, 248] width 10 height 11
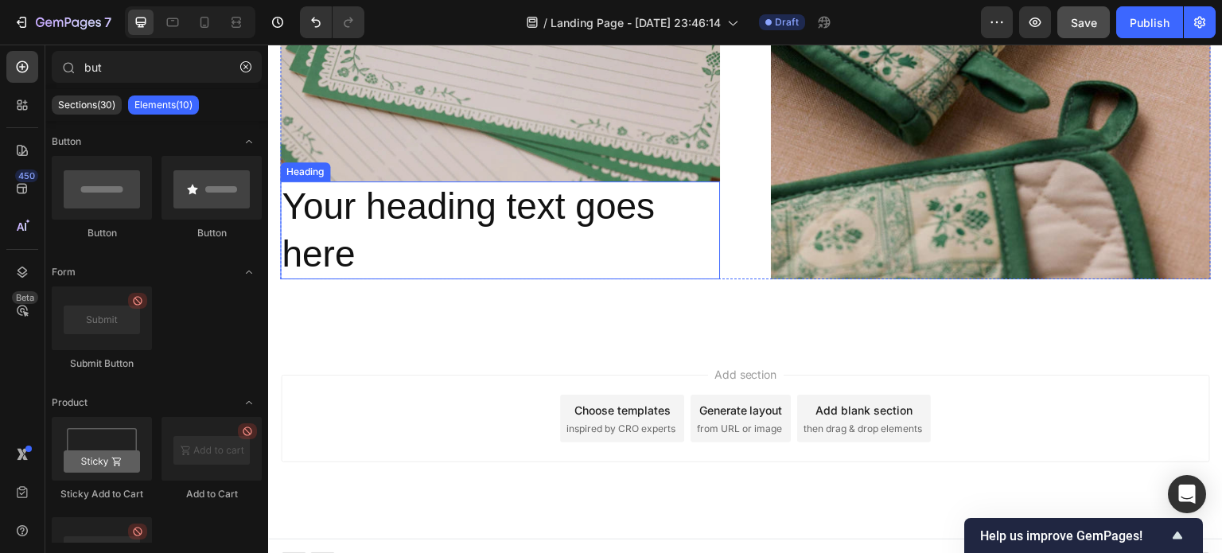
click at [475, 189] on h2 "Your heading text goes here" at bounding box center [500, 230] width 440 height 99
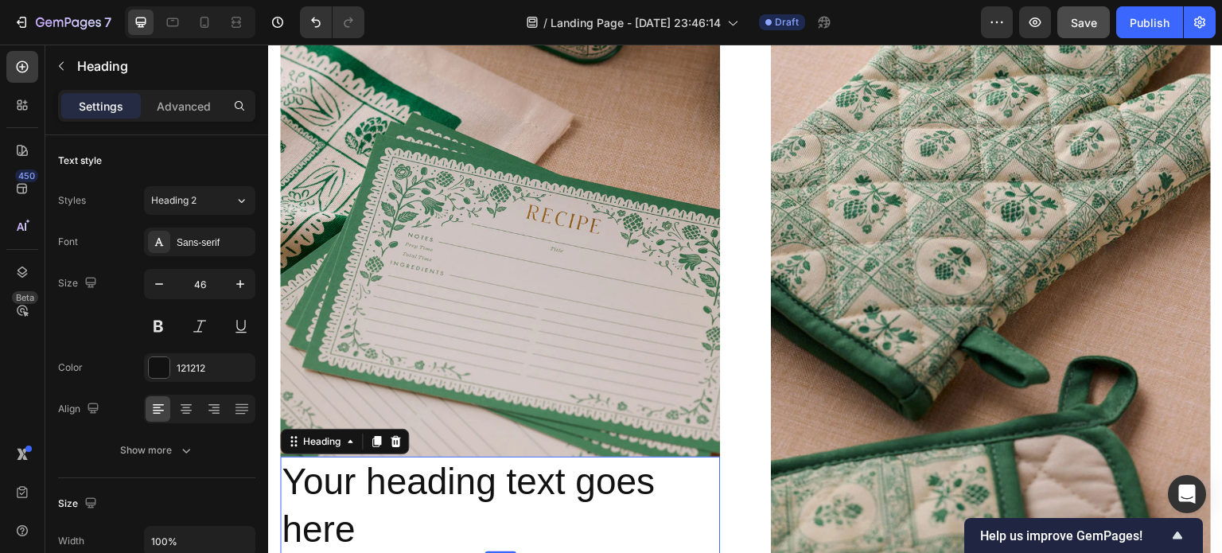
scroll to position [1537, 0]
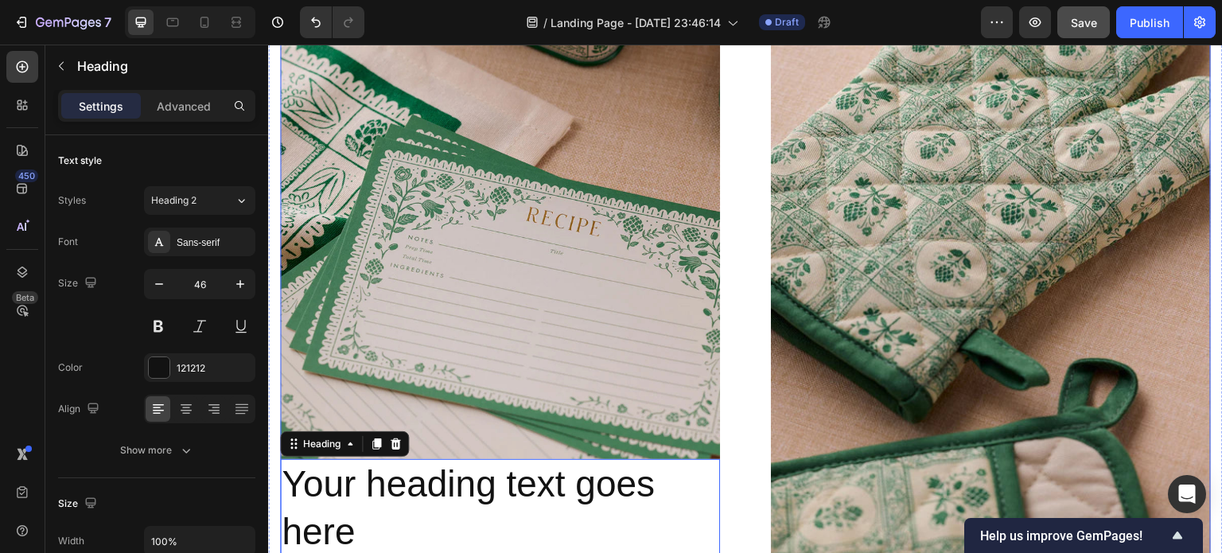
click at [738, 248] on div "Image Your heading text goes here Heading 0 Image Row" at bounding box center [745, 280] width 931 height 554
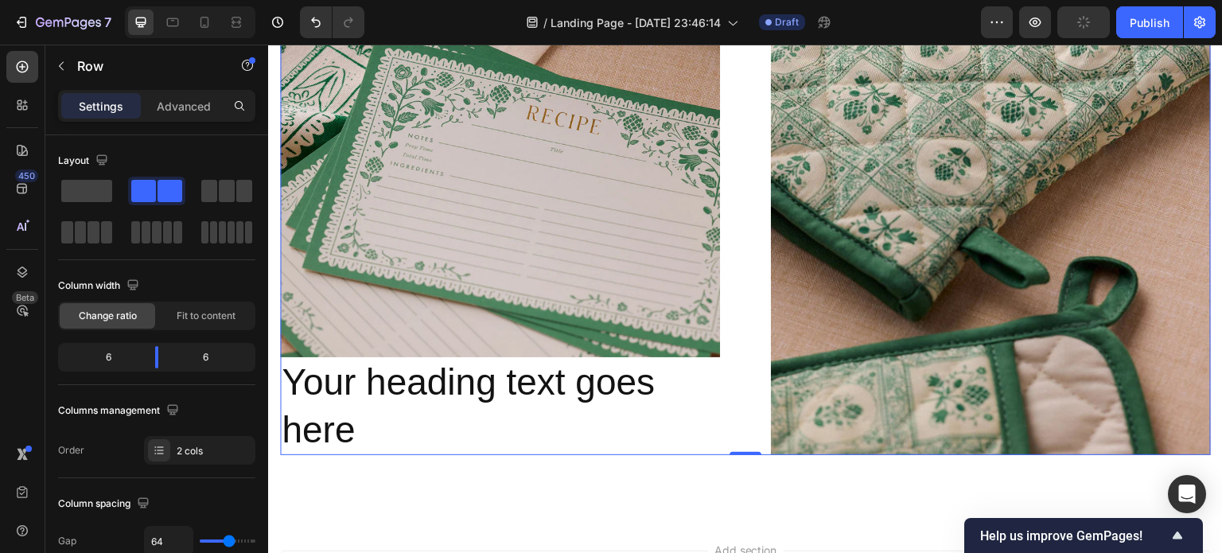
scroll to position [1655, 0]
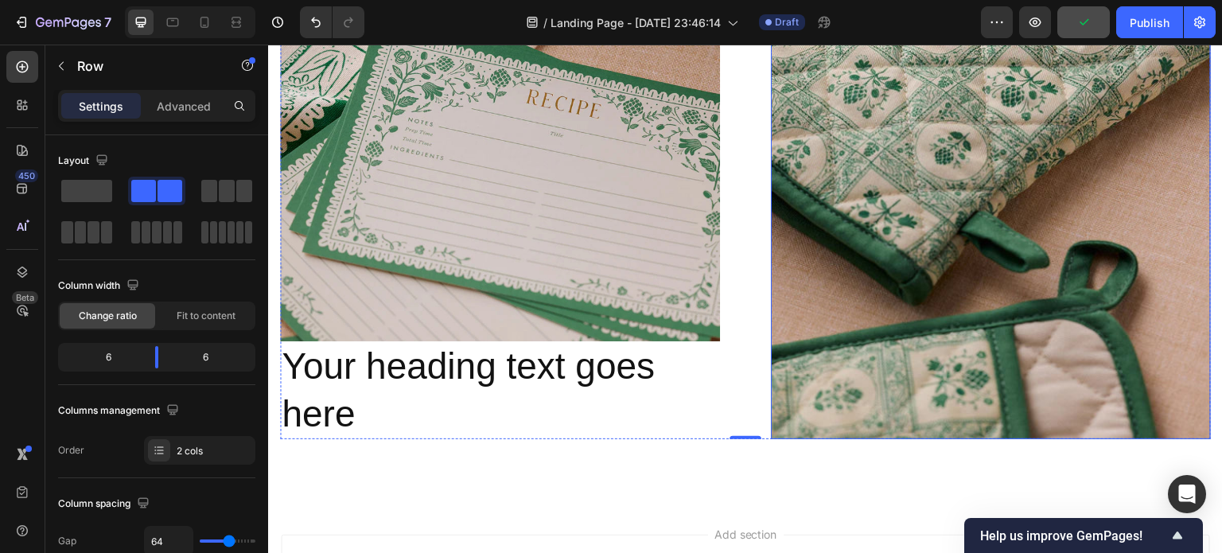
click at [849, 333] on img at bounding box center [991, 162] width 440 height 554
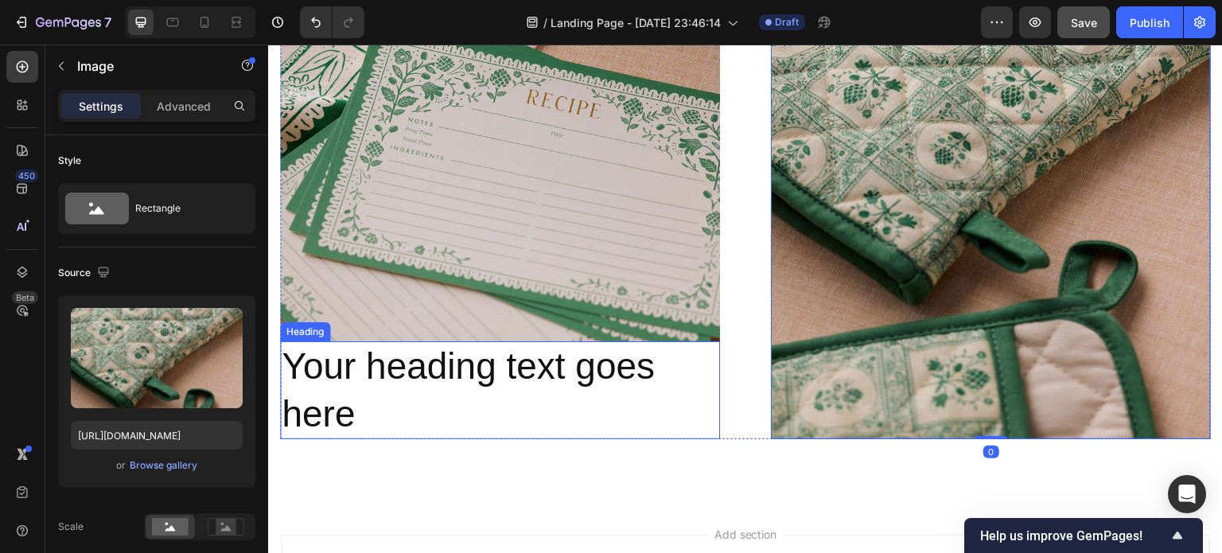
click at [438, 366] on h2 "Your heading text goes here" at bounding box center [500, 390] width 440 height 99
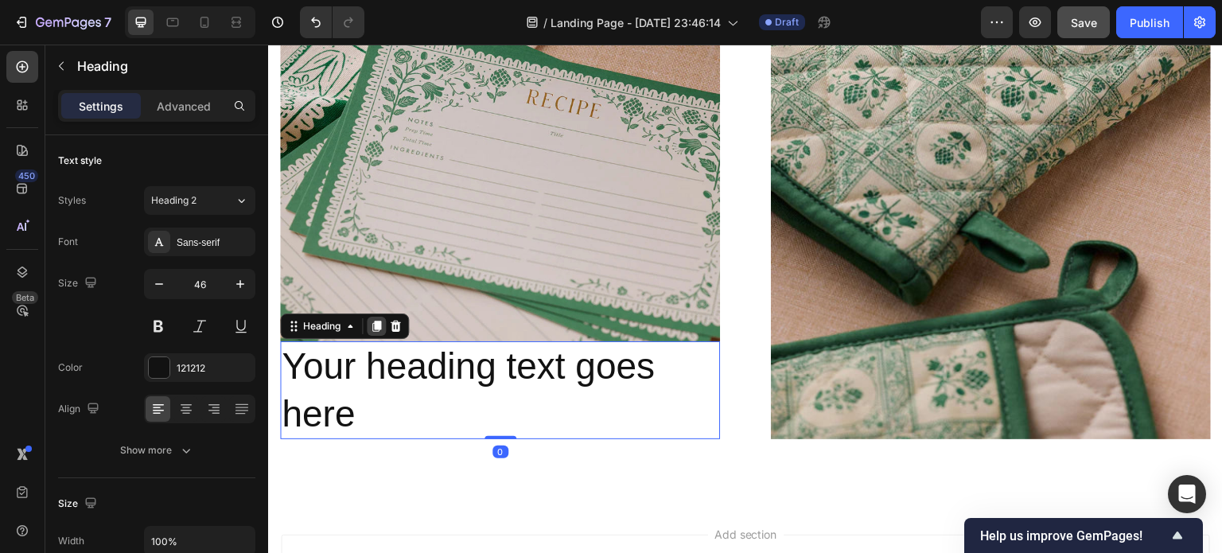
click at [373, 320] on icon at bounding box center [376, 326] width 13 height 13
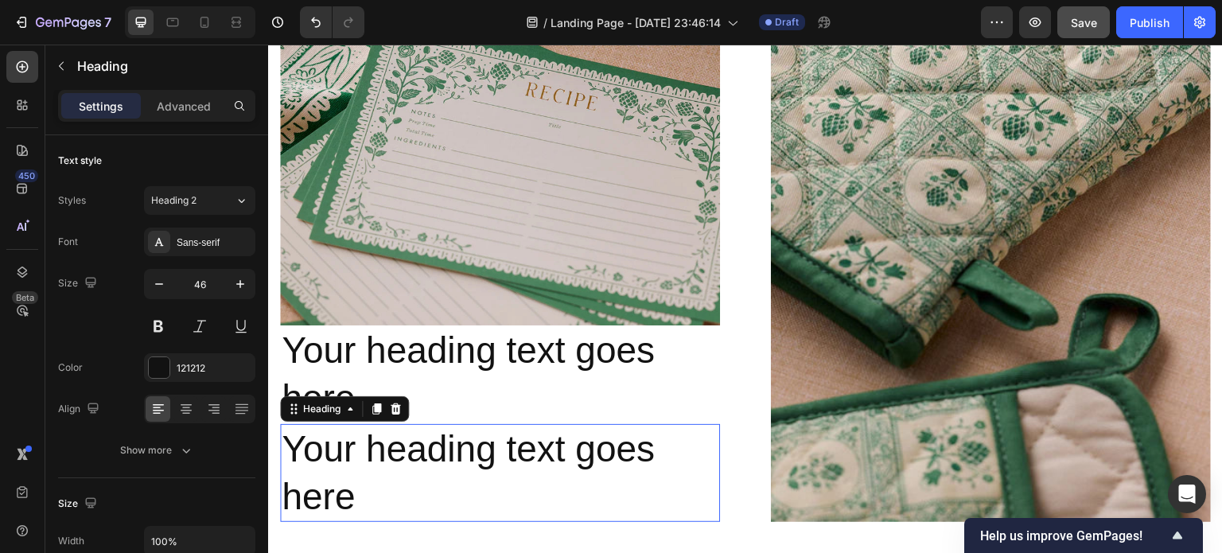
scroll to position [299, 0]
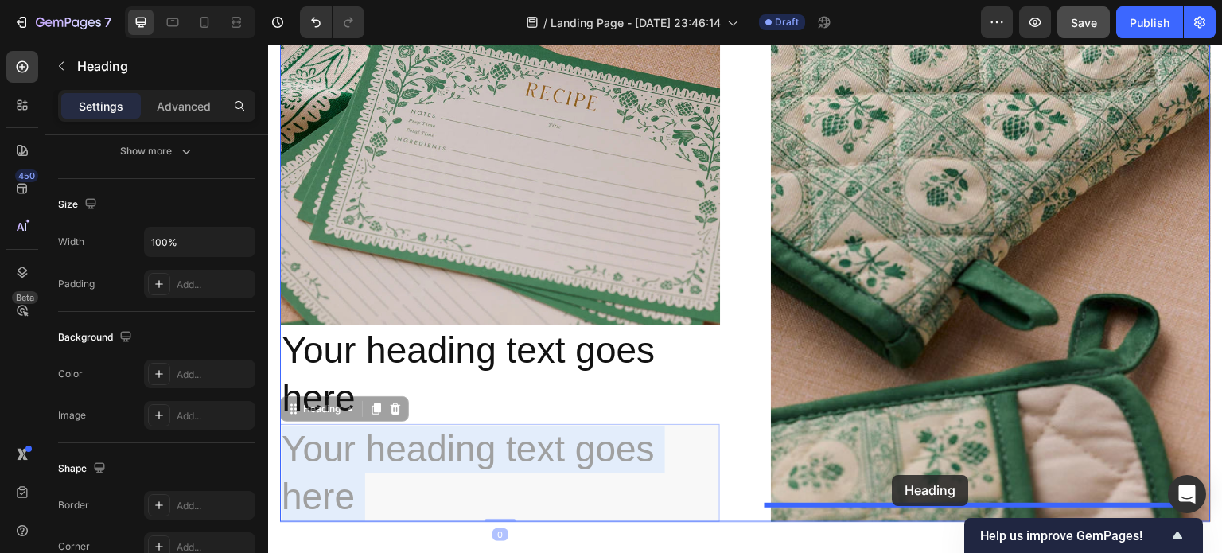
drag, startPoint x: 500, startPoint y: 452, endPoint x: 893, endPoint y: 475, distance: 393.7
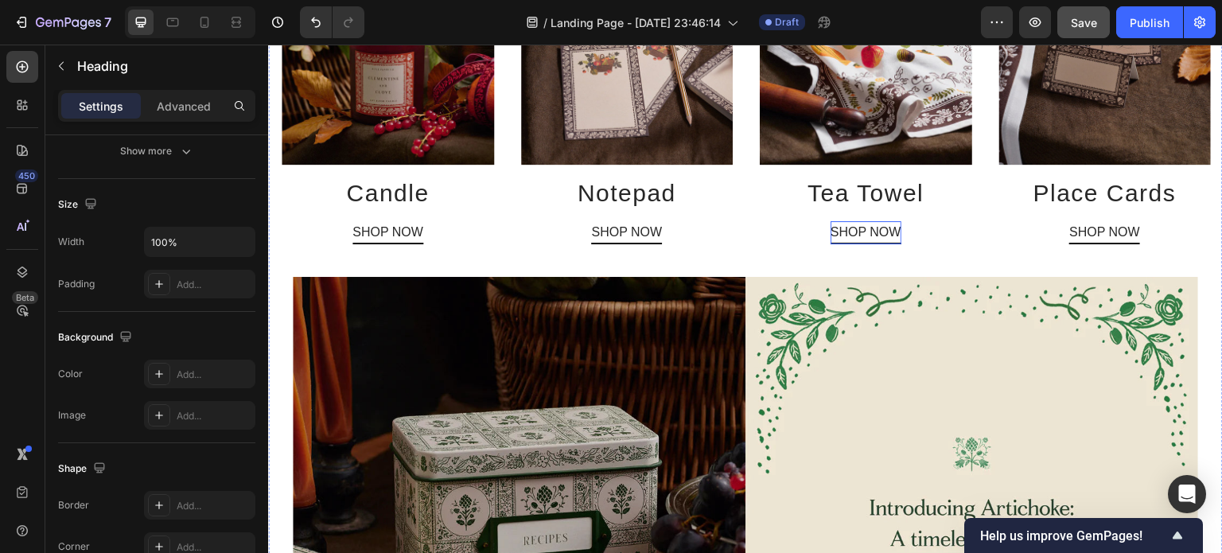
scroll to position [713, 0]
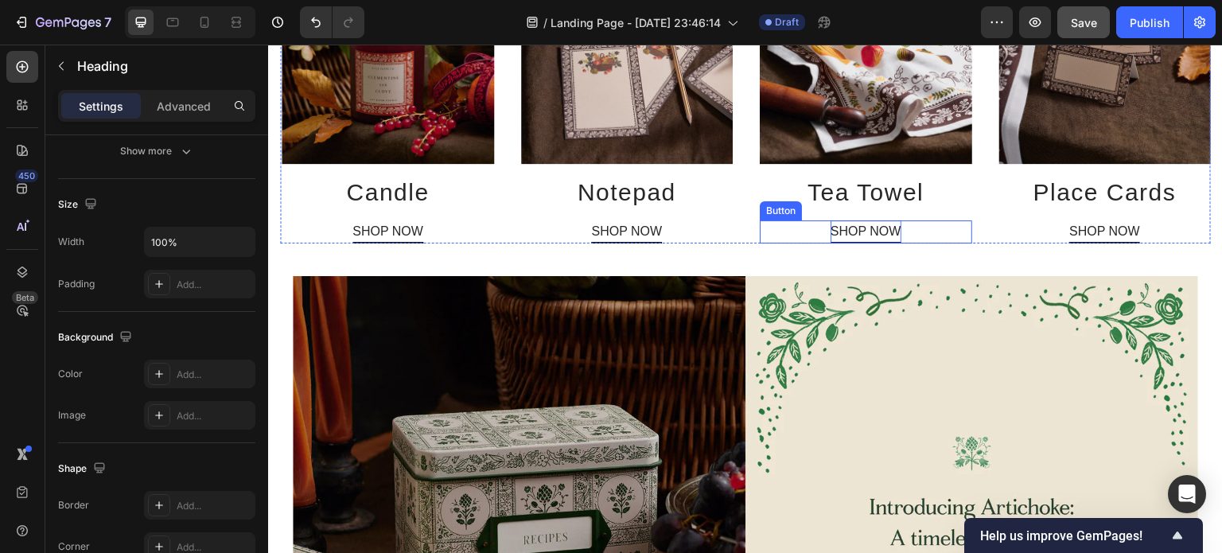
click at [857, 226] on p "SHOP NOW" at bounding box center [866, 231] width 71 height 23
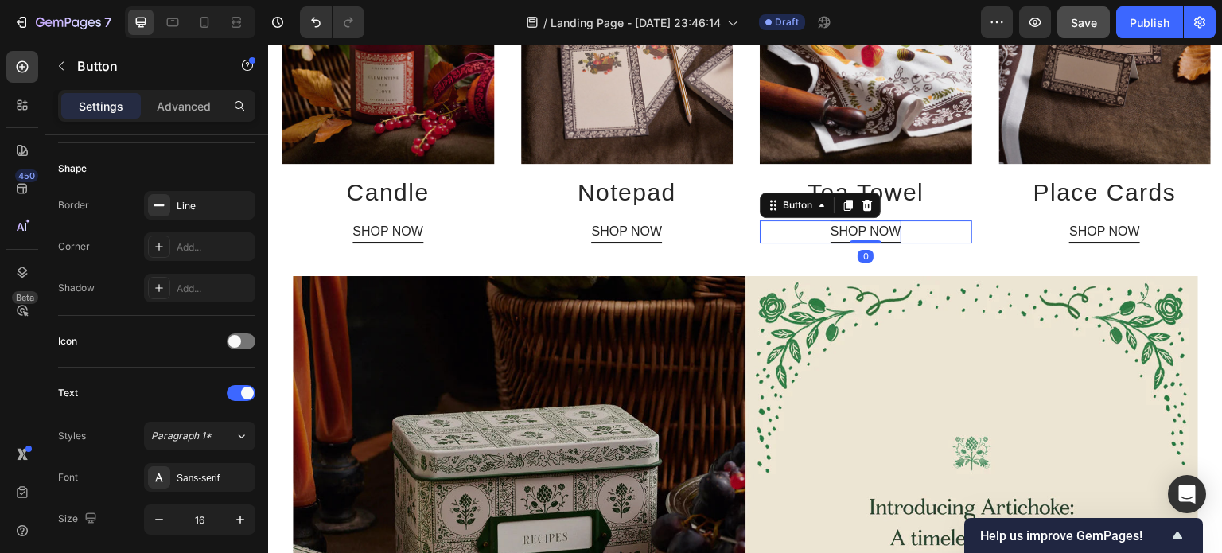
scroll to position [0, 0]
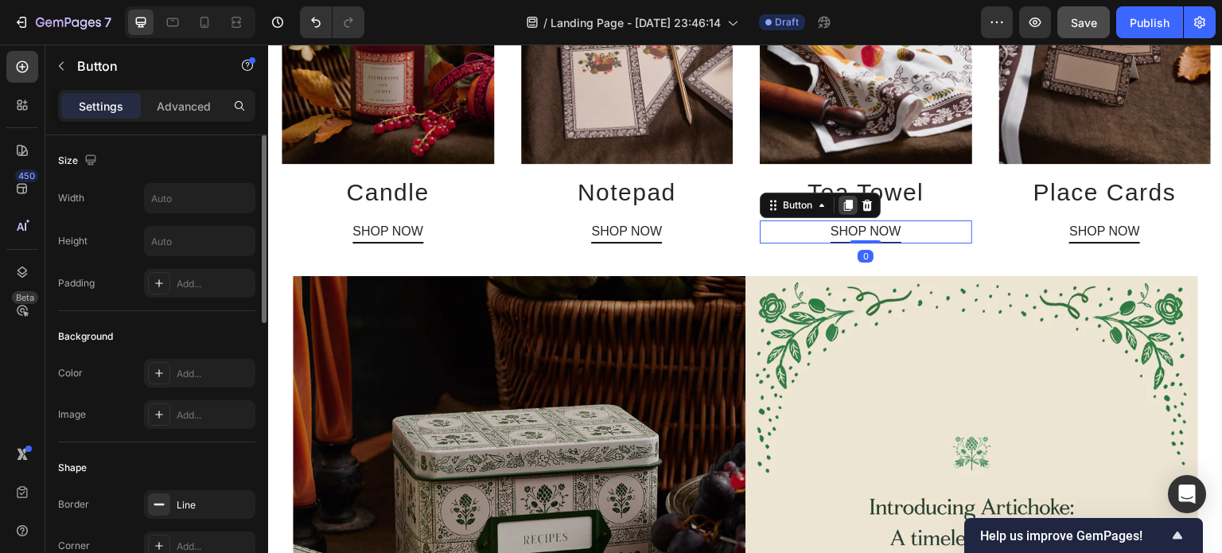
click at [844, 204] on icon at bounding box center [848, 205] width 9 height 11
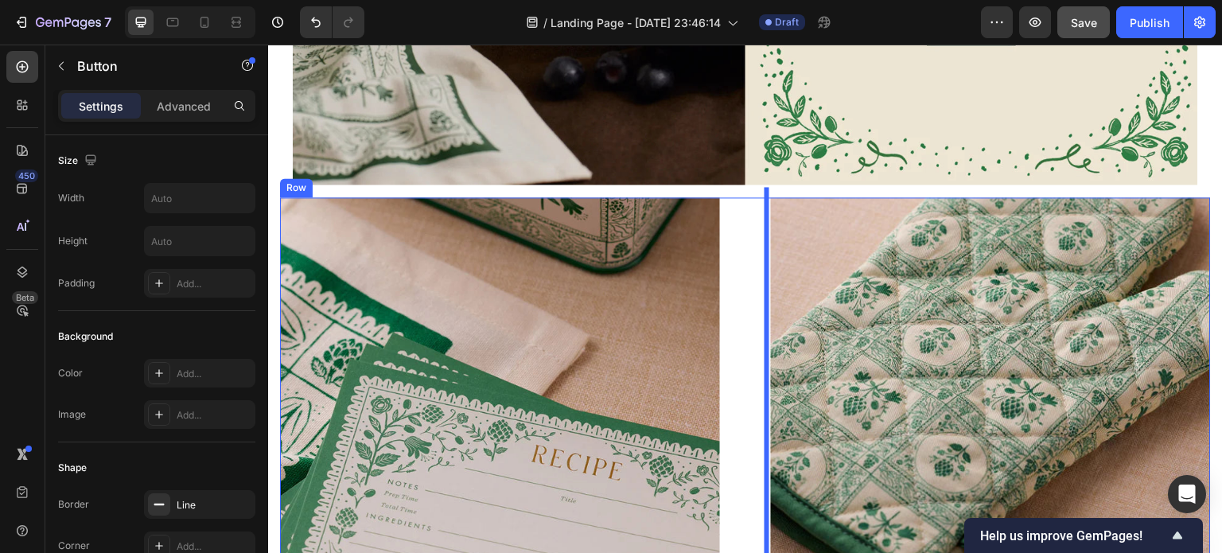
scroll to position [1936, 0]
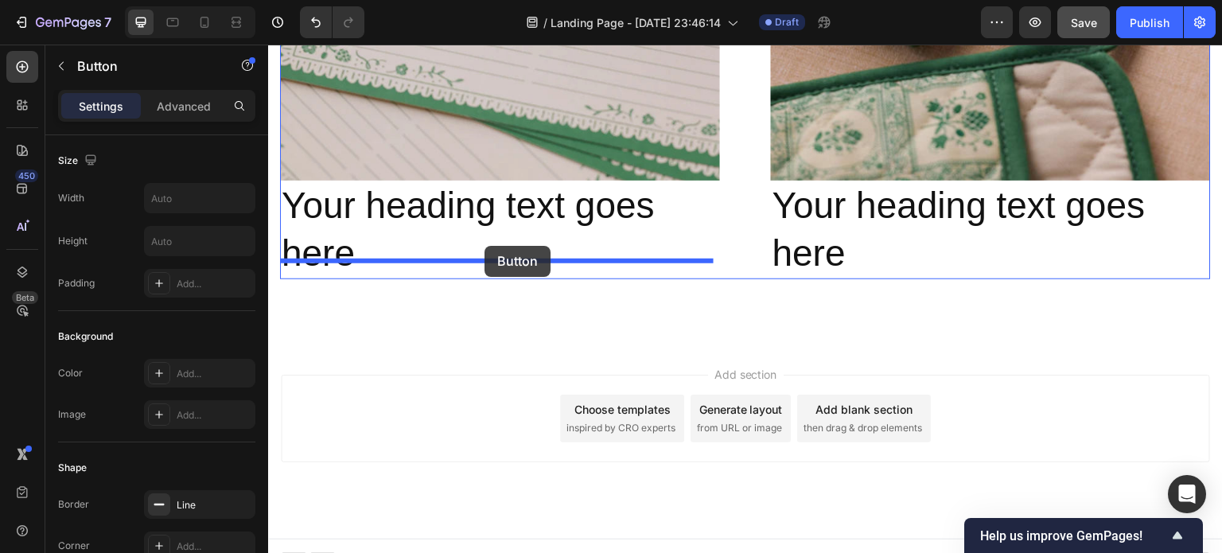
drag, startPoint x: 859, startPoint y: 248, endPoint x: 484, endPoint y: 246, distance: 374.7
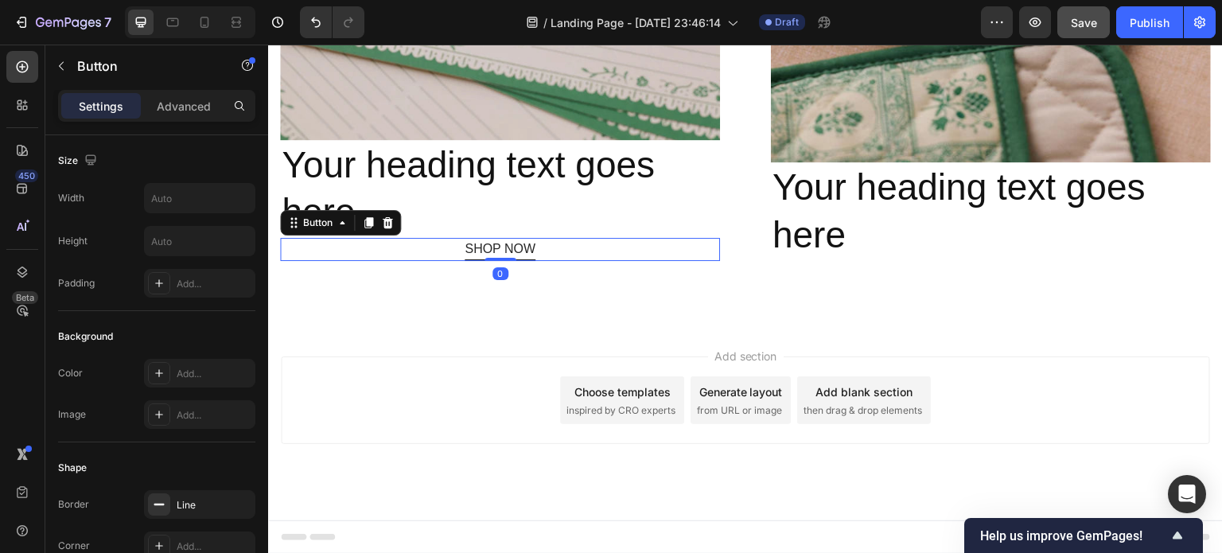
scroll to position [1913, 0]
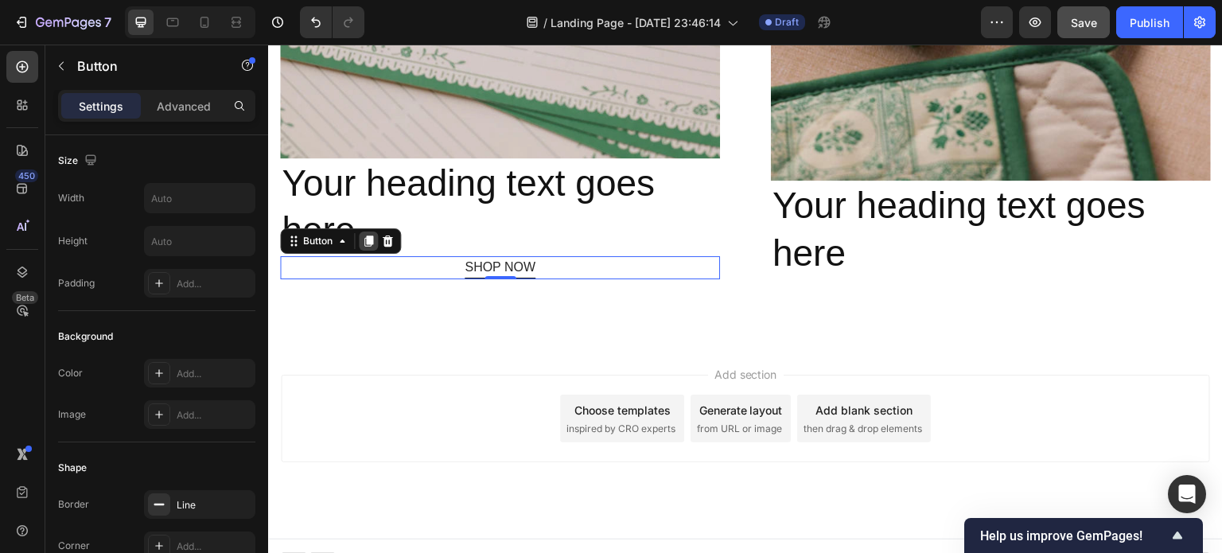
click at [365, 235] on icon at bounding box center [368, 240] width 9 height 11
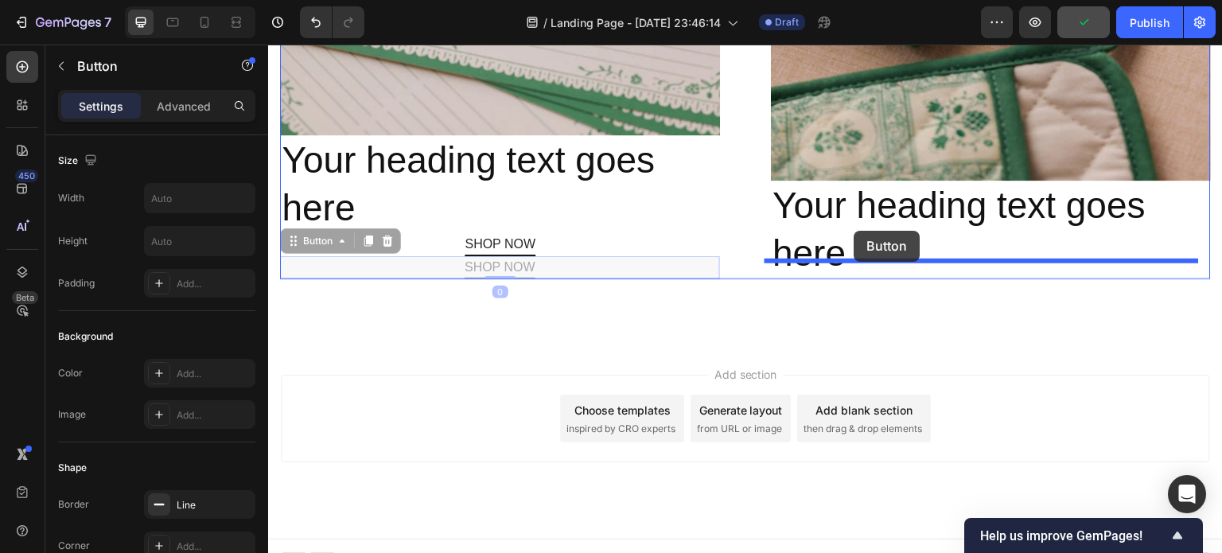
drag, startPoint x: 550, startPoint y: 251, endPoint x: 854, endPoint y: 231, distance: 305.4
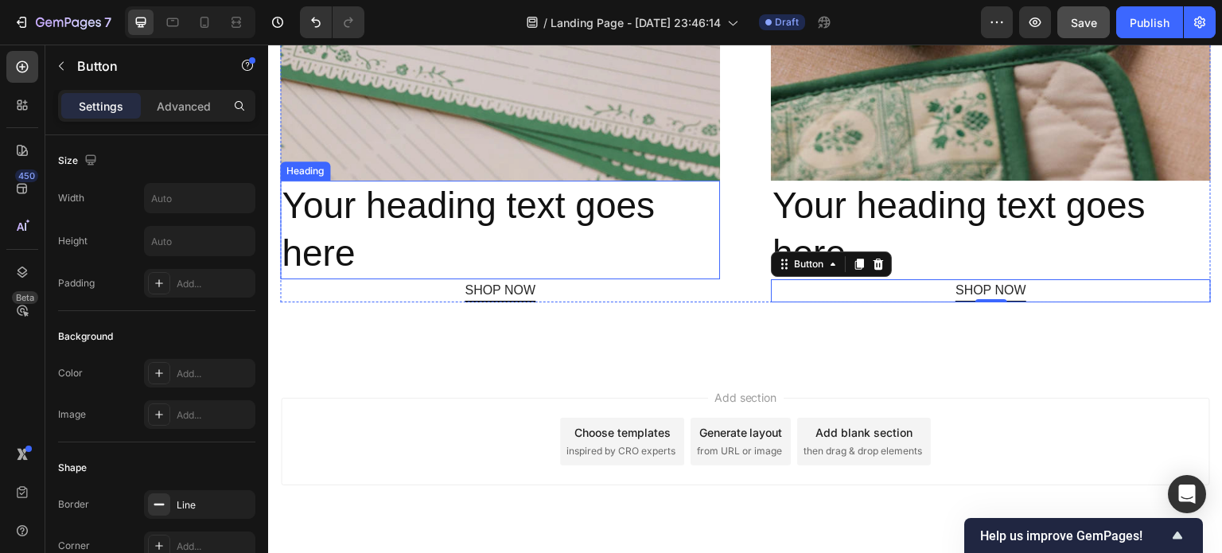
click at [504, 188] on h2 "Your heading text goes here" at bounding box center [500, 230] width 440 height 99
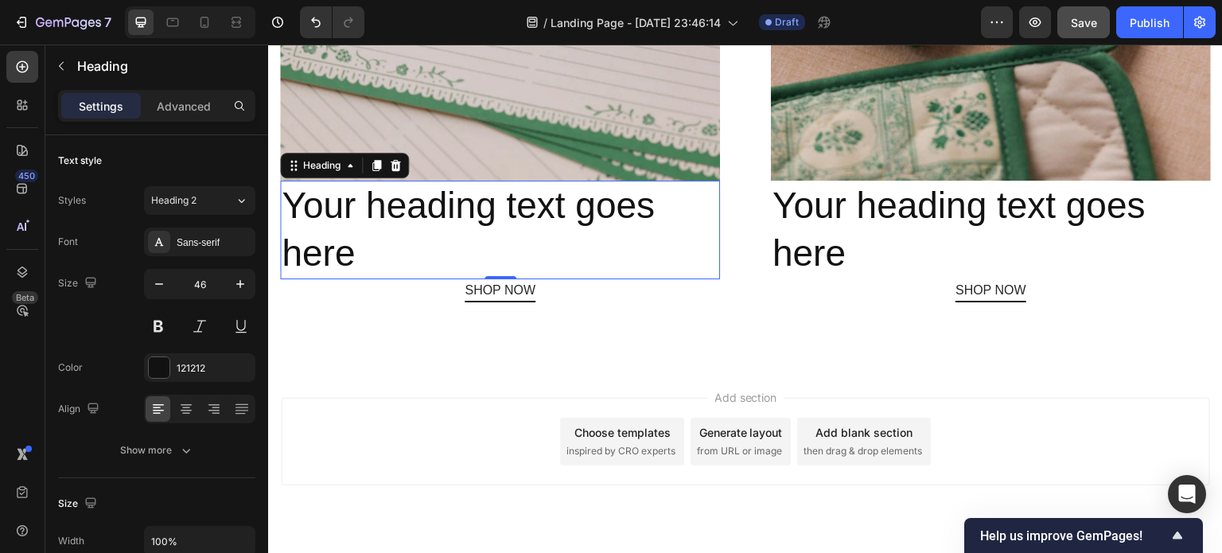
click at [525, 187] on h2 "Your heading text goes here" at bounding box center [500, 230] width 440 height 99
click at [525, 187] on p "Your heading text goes here" at bounding box center [500, 229] width 437 height 95
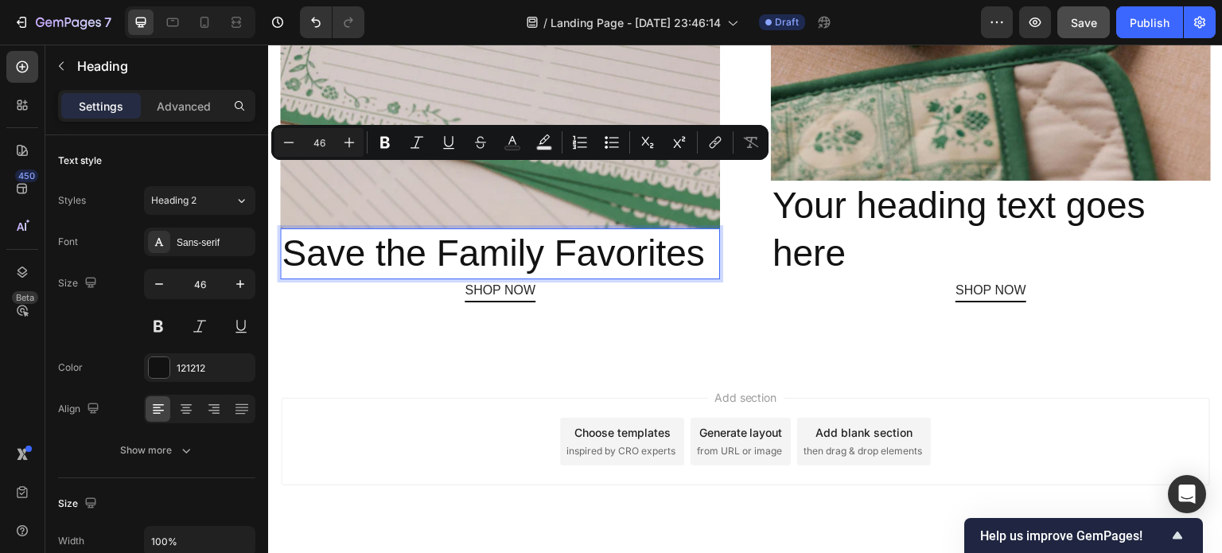
scroll to position [1936, 0]
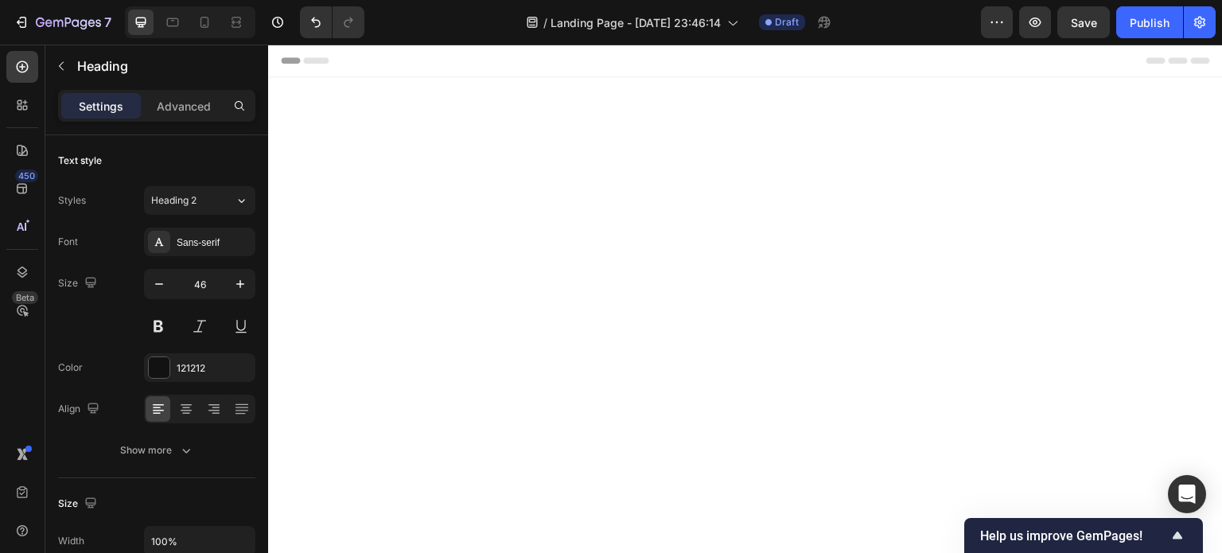
scroll to position [1936, 0]
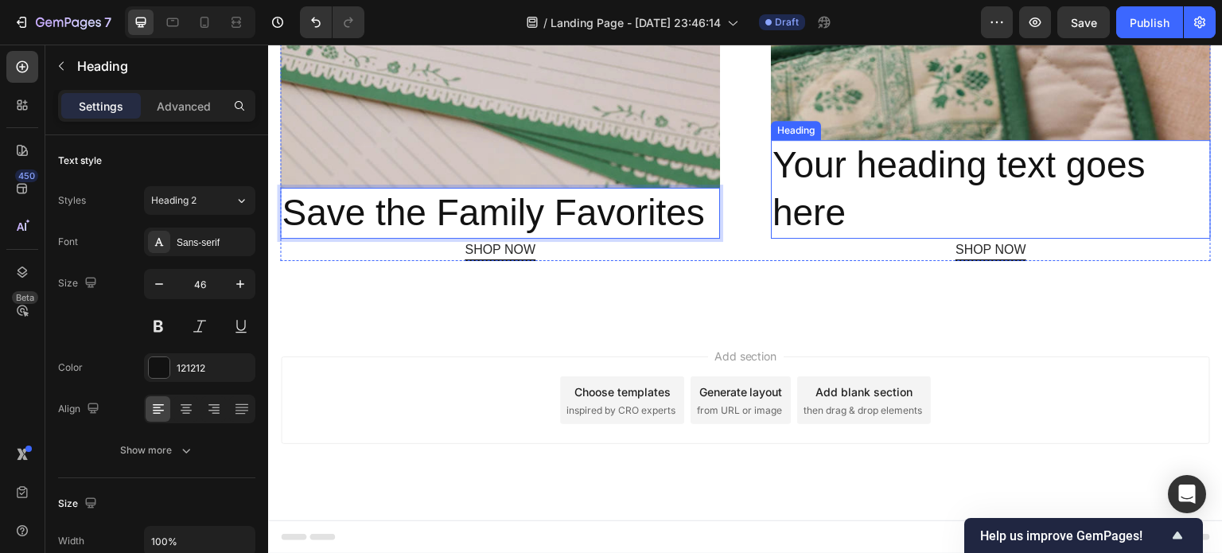
click at [819, 170] on h2 "Your heading text goes here" at bounding box center [991, 189] width 440 height 99
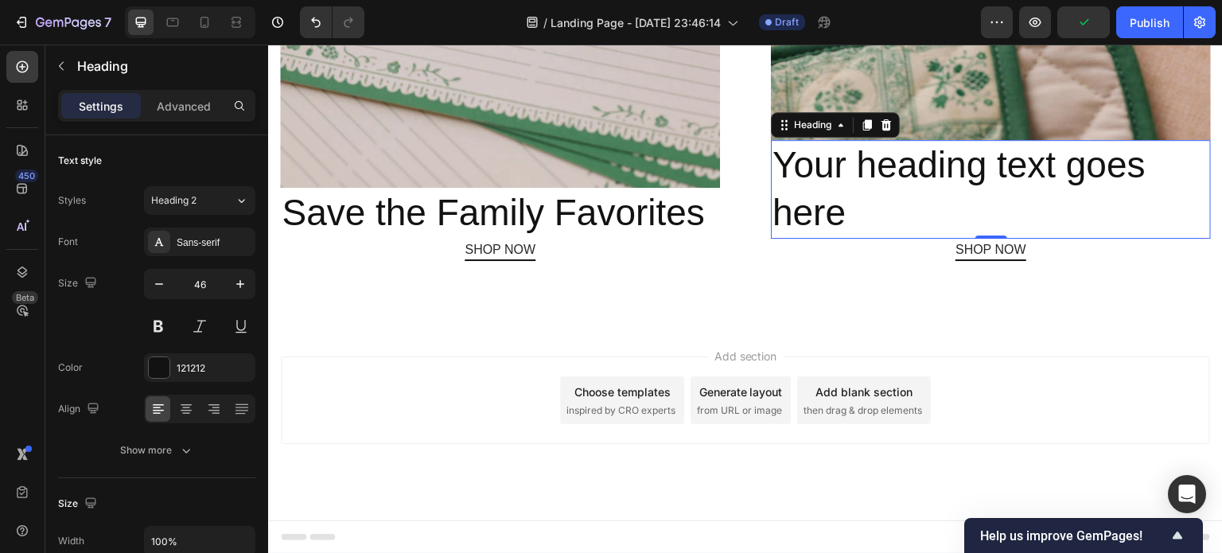
click at [842, 209] on h2 "Your heading text goes here" at bounding box center [991, 189] width 440 height 99
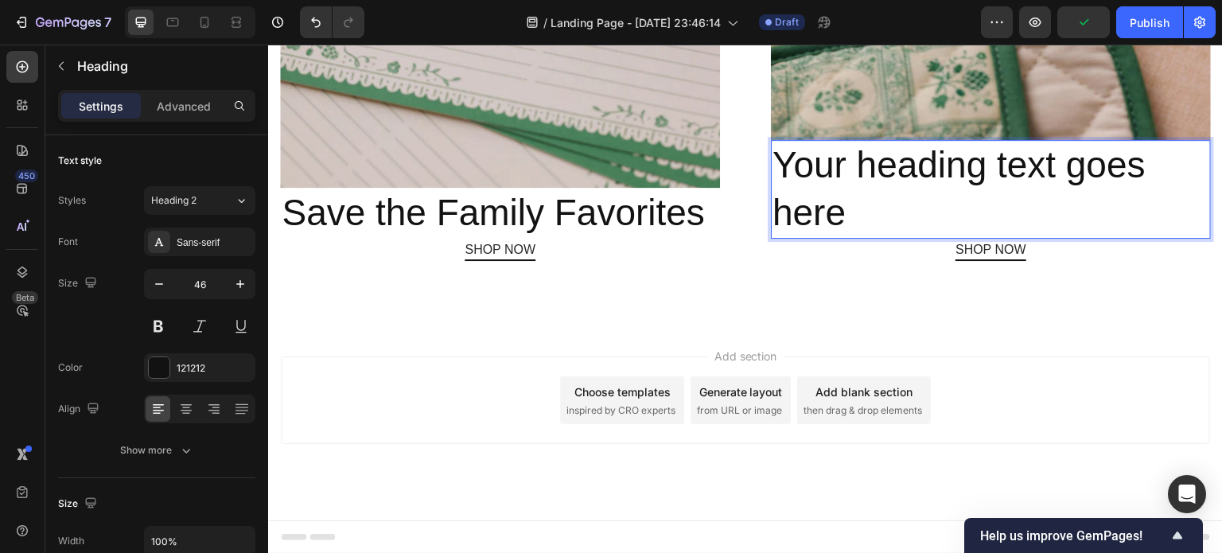
click at [842, 209] on p "Your heading text goes here" at bounding box center [990, 189] width 437 height 95
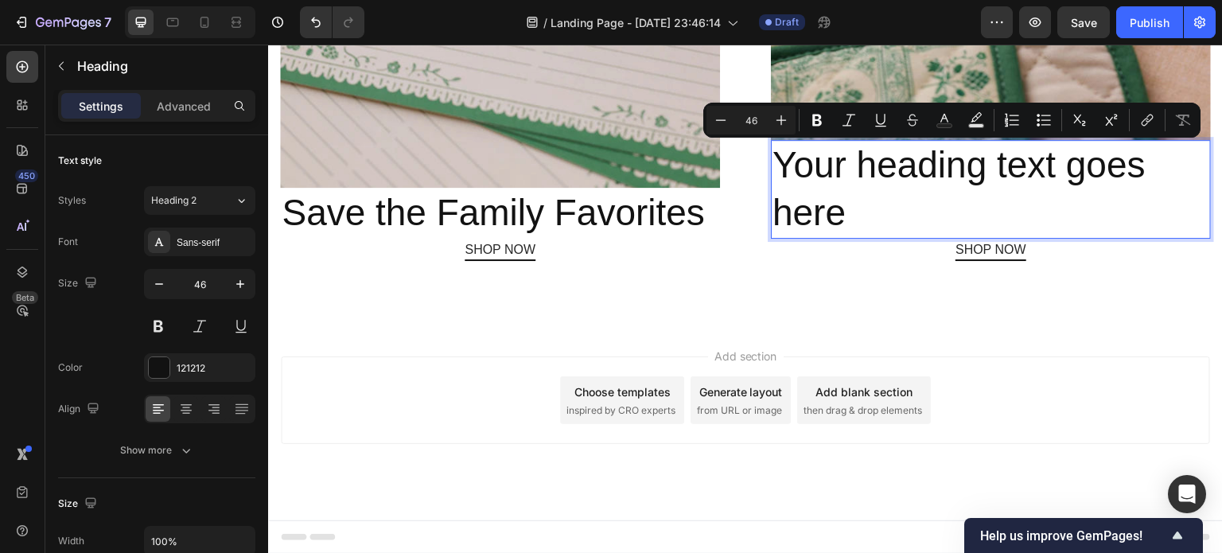
scroll to position [1889, 0]
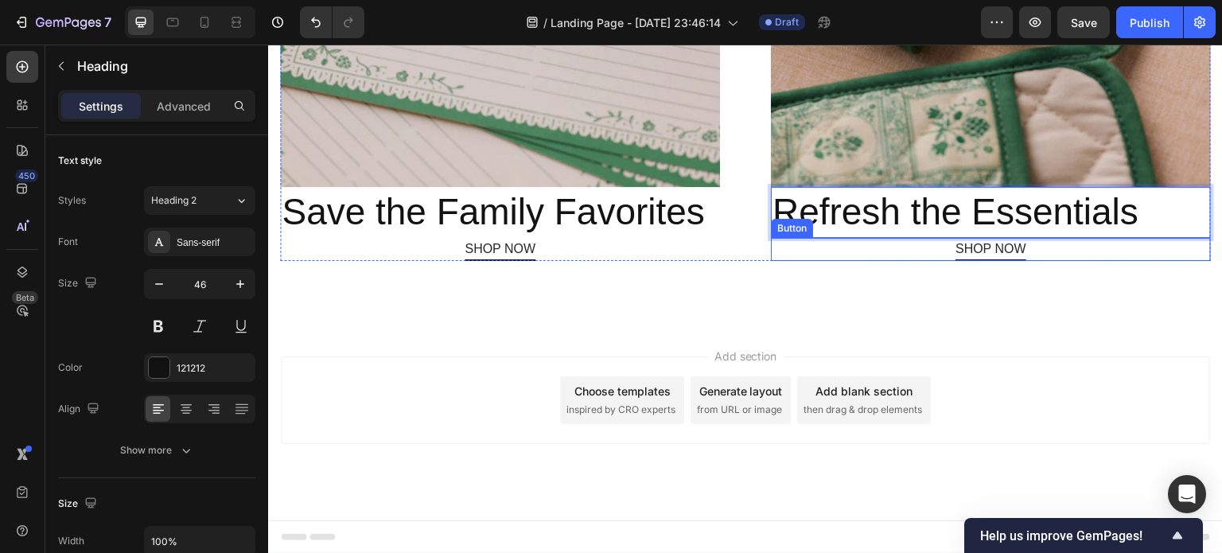
click at [1099, 251] on div "SHOP NOW Button" at bounding box center [991, 249] width 440 height 23
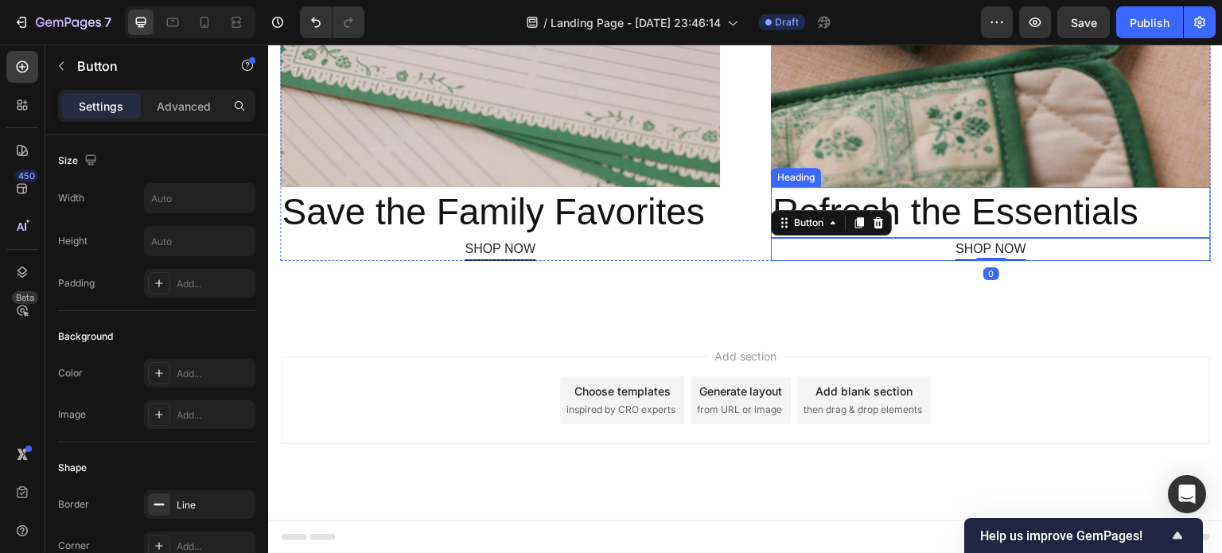
click at [1146, 218] on p "Refresh the Essentials" at bounding box center [990, 213] width 437 height 48
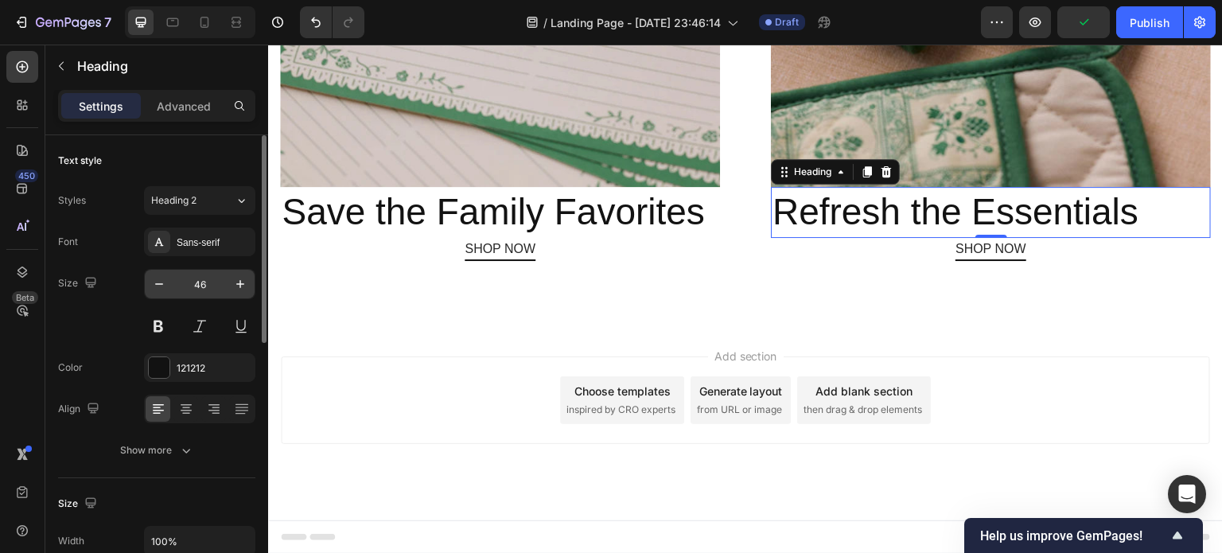
click at [200, 282] on input "46" at bounding box center [199, 284] width 53 height 29
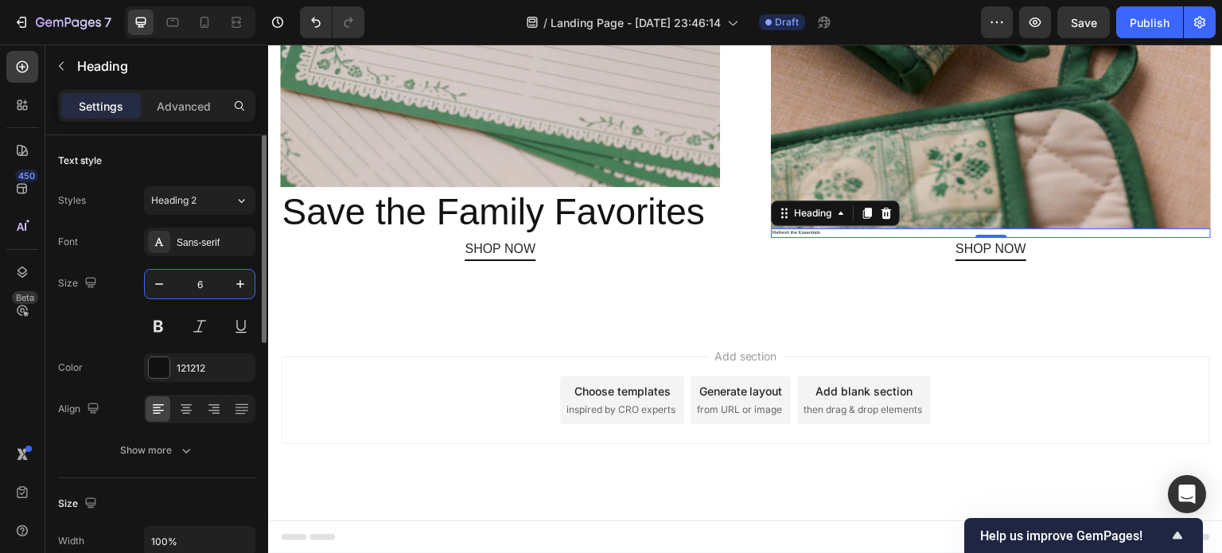
type input "36"
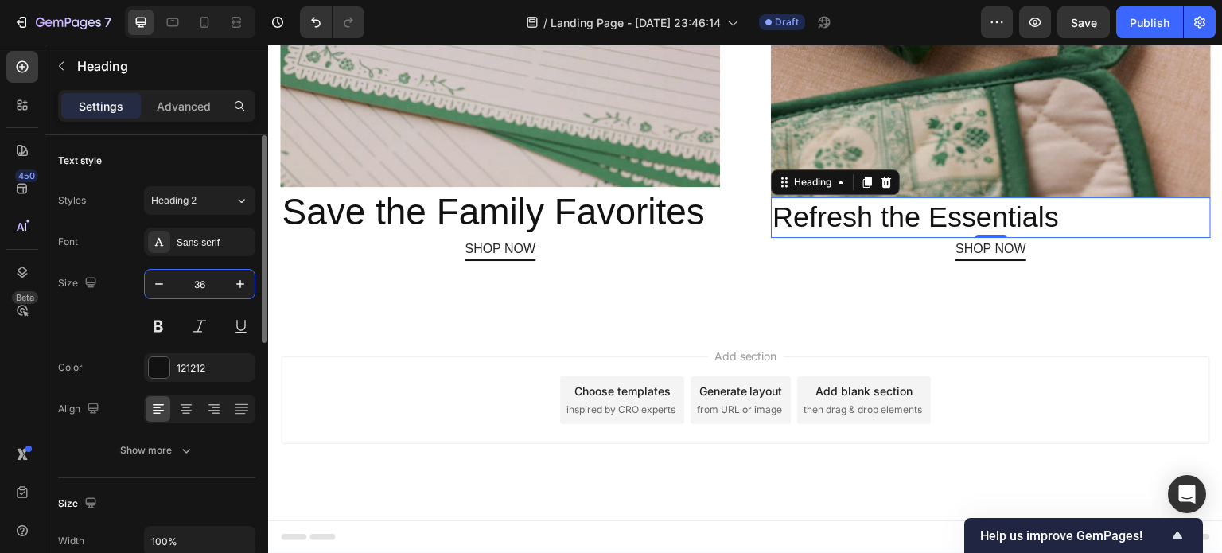
scroll to position [1878, 0]
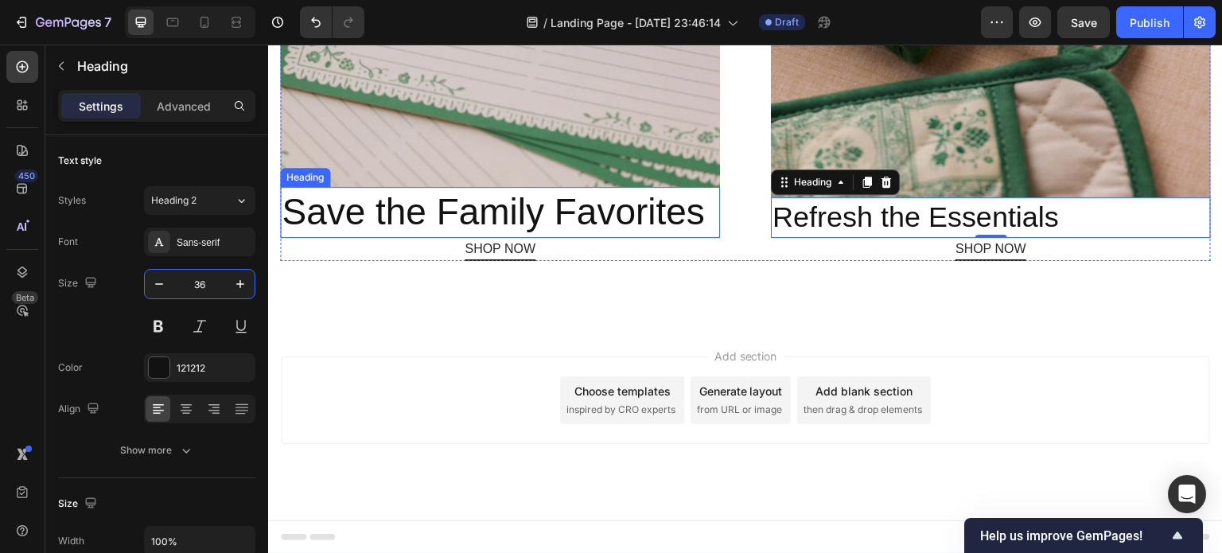
click at [430, 214] on p "Save the Family Favorites" at bounding box center [500, 213] width 437 height 48
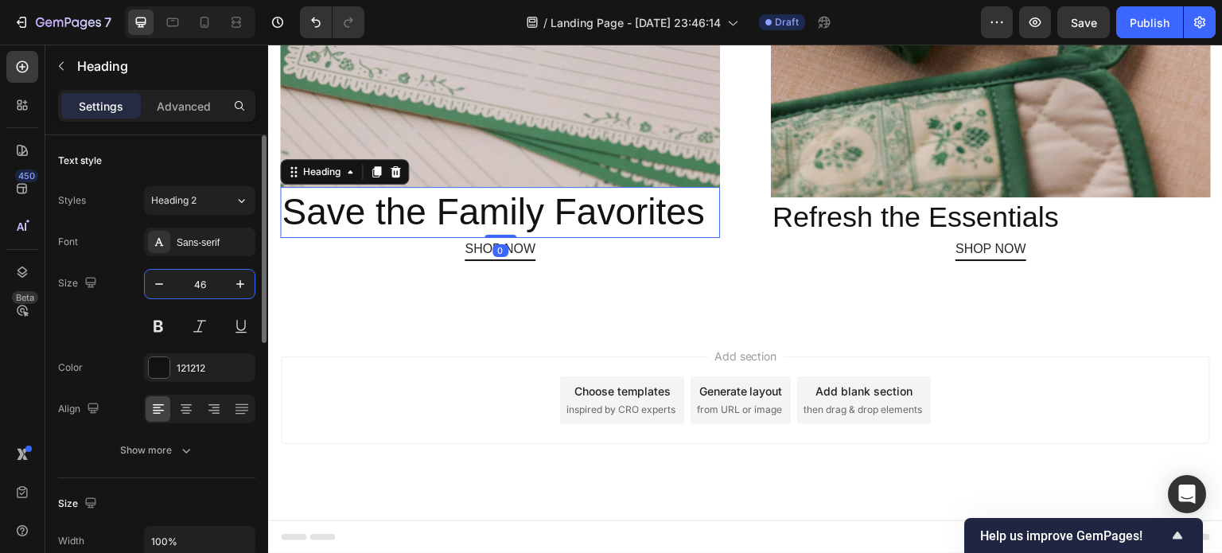
click at [199, 286] on input "46" at bounding box center [199, 284] width 53 height 29
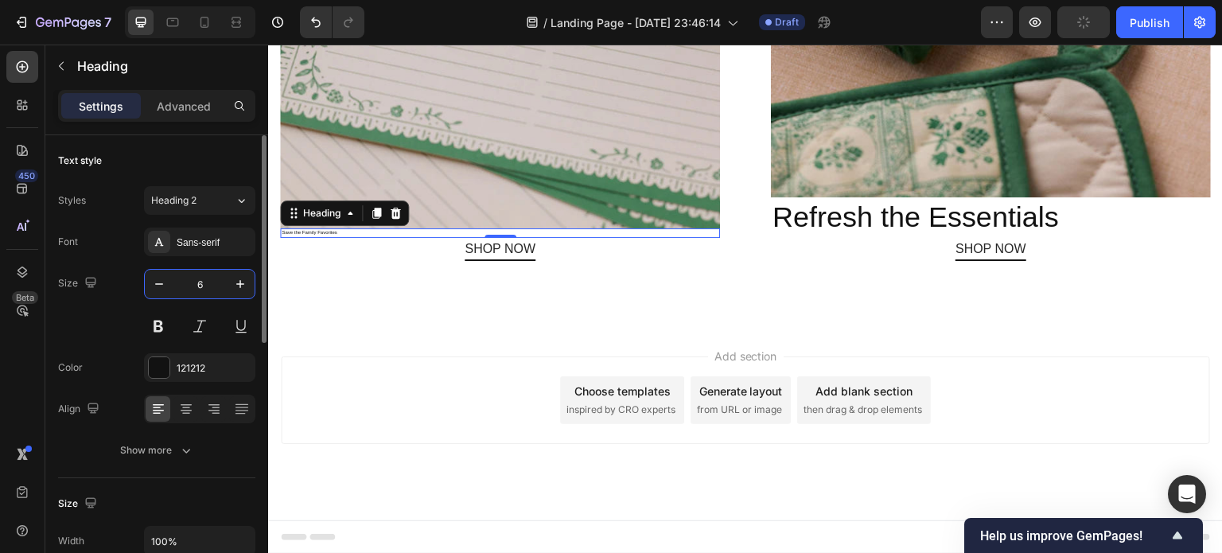
type input "36"
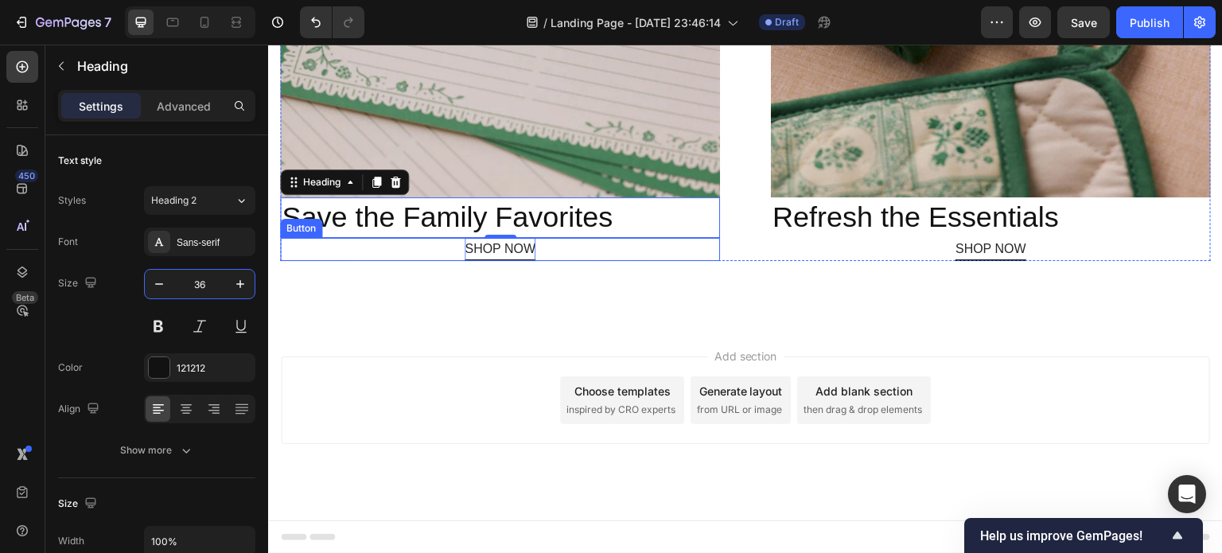
click at [526, 254] on p "SHOP NOW" at bounding box center [500, 249] width 71 height 23
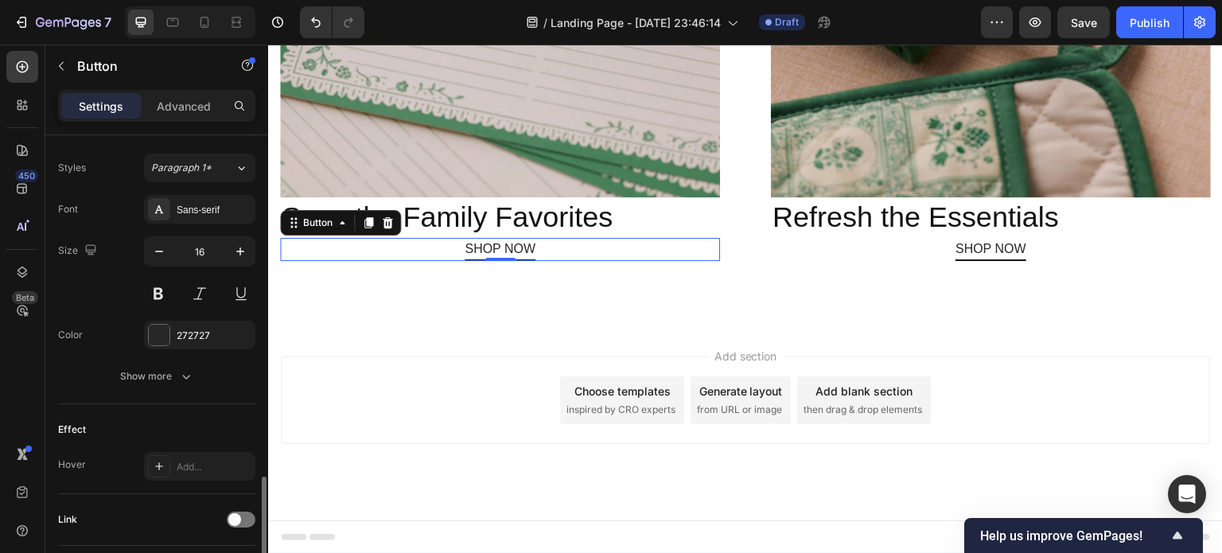
scroll to position [675, 0]
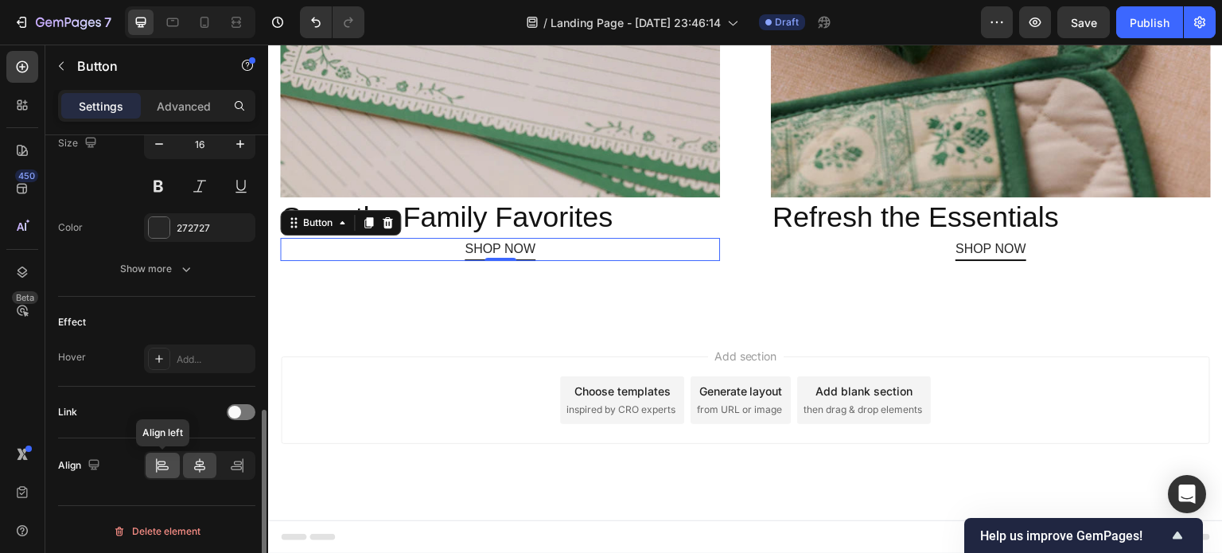
click at [157, 464] on icon at bounding box center [157, 465] width 1 height 14
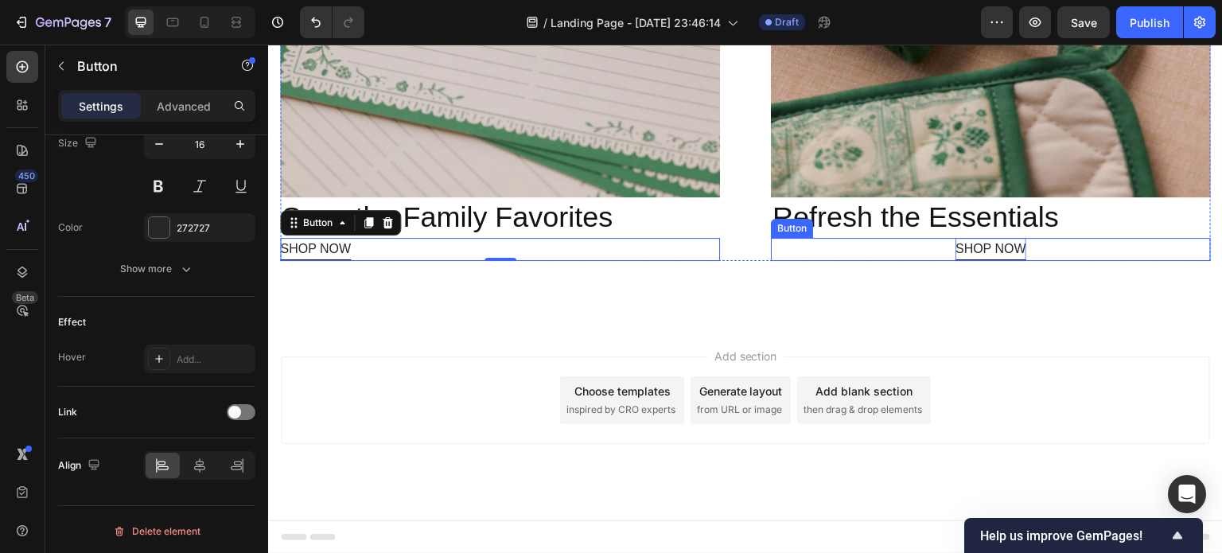
click at [971, 251] on p "SHOP NOW" at bounding box center [990, 249] width 71 height 23
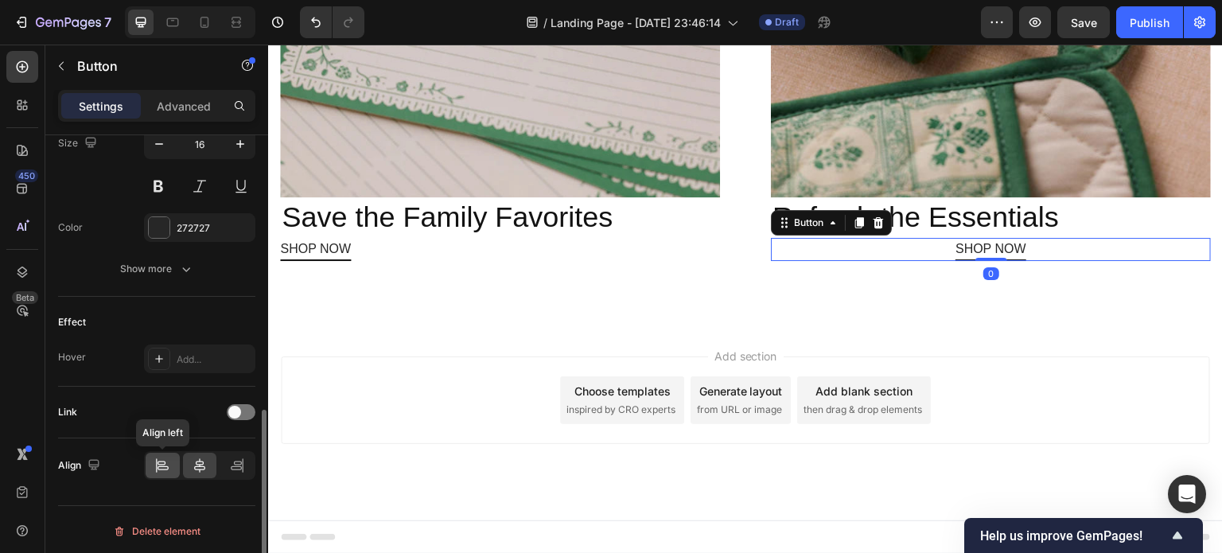
click at [159, 460] on icon at bounding box center [162, 465] width 16 height 16
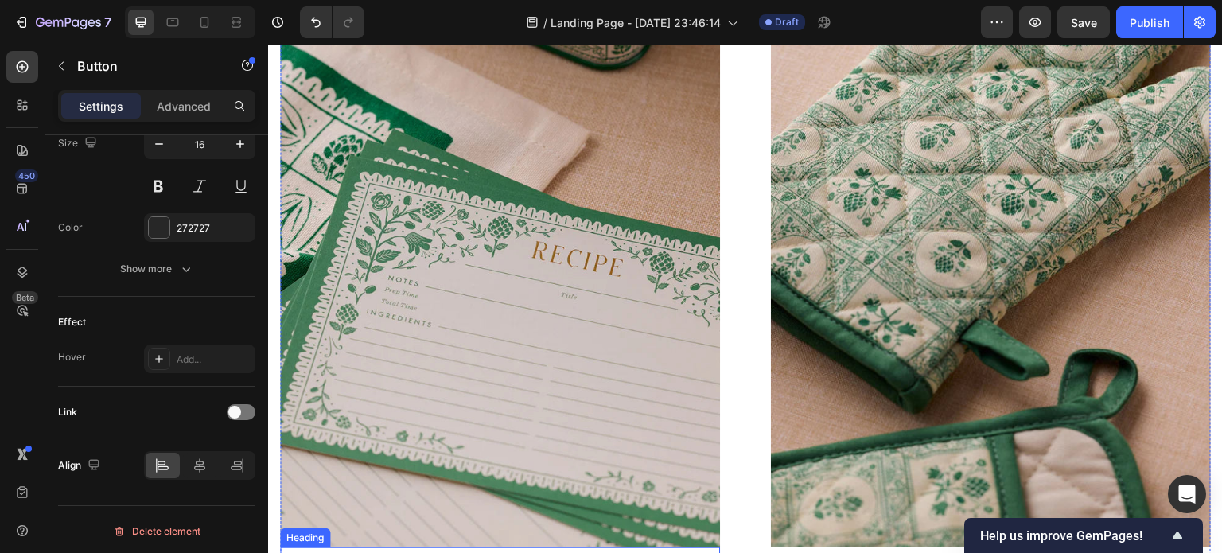
scroll to position [1329, 0]
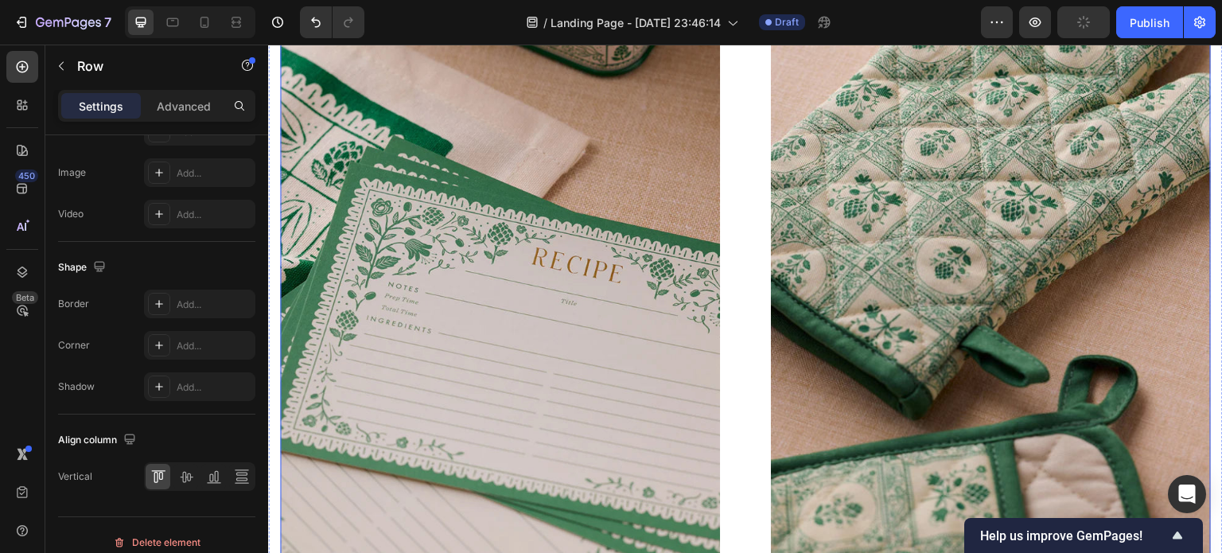
click at [755, 250] on div "Image Save the Family Favorites Heading SHOP NOW Button Image Refresh the Essen…" at bounding box center [745, 308] width 931 height 617
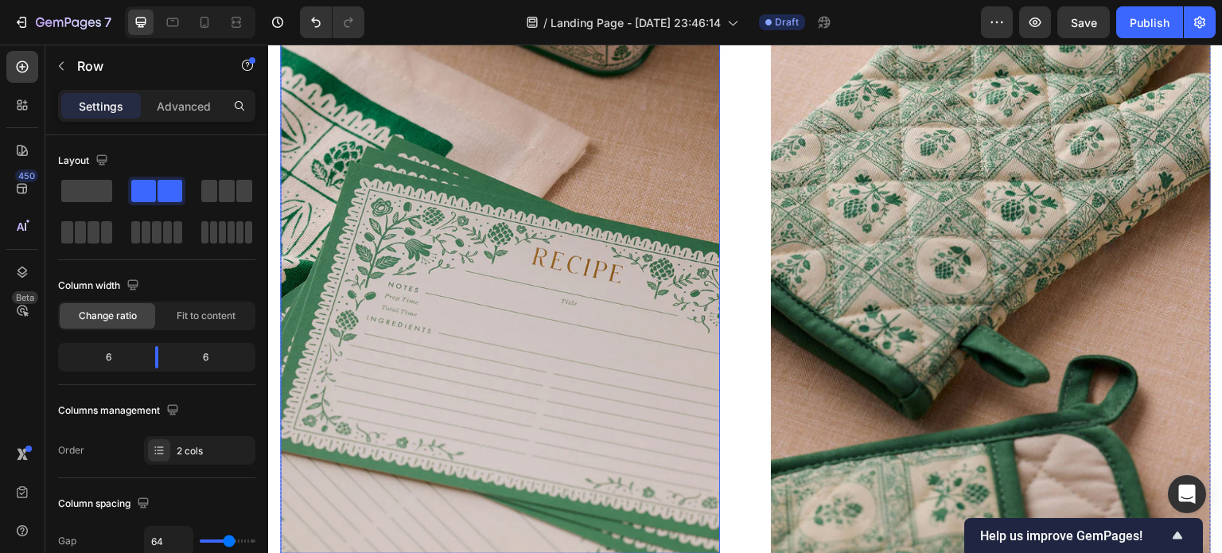
click at [593, 270] on img at bounding box center [500, 277] width 440 height 554
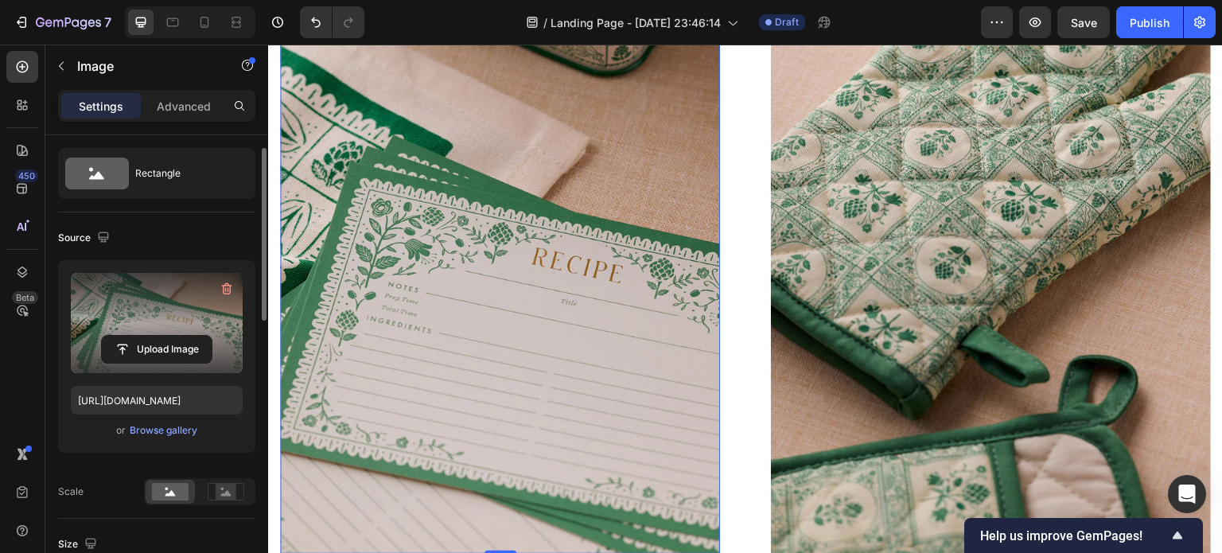
scroll to position [33, 0]
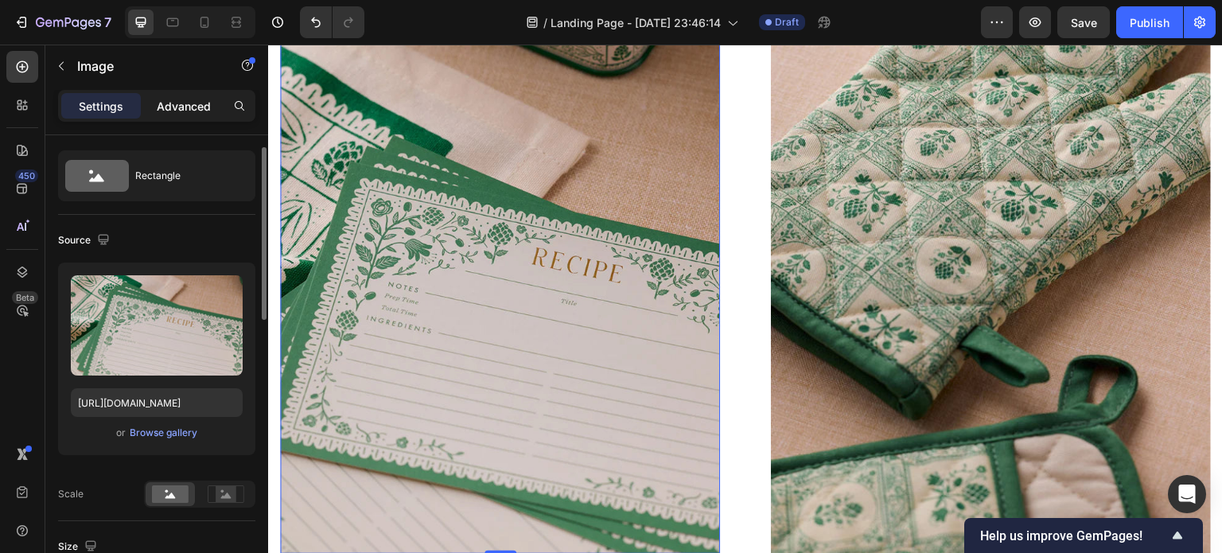
click at [193, 101] on p "Advanced" at bounding box center [184, 106] width 54 height 17
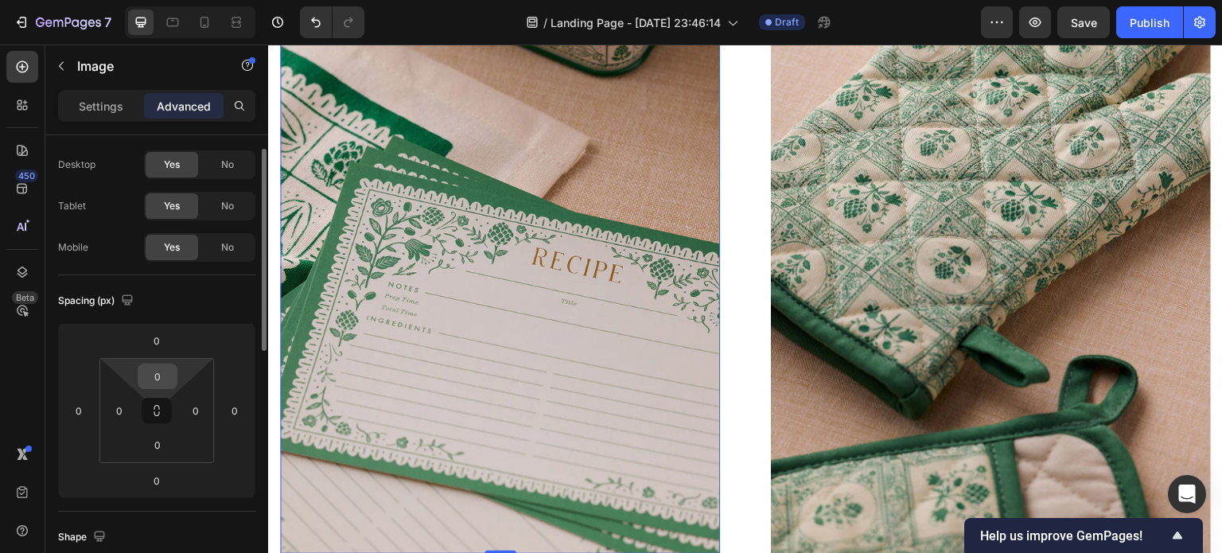
click at [162, 376] on input "0" at bounding box center [158, 376] width 32 height 24
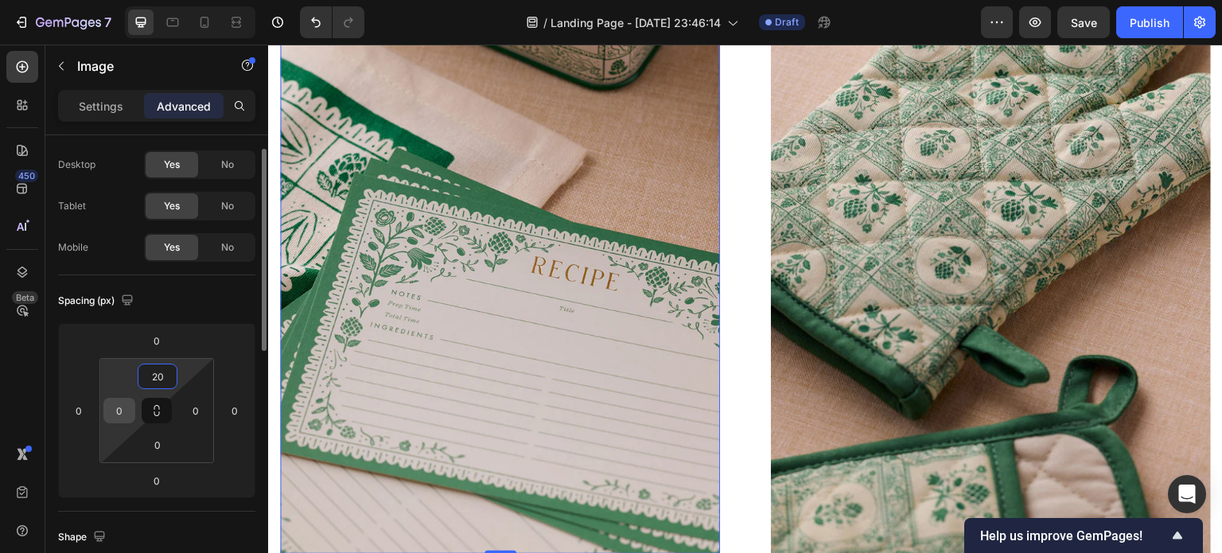
type input "20"
click at [123, 411] on input "0" at bounding box center [119, 411] width 24 height 24
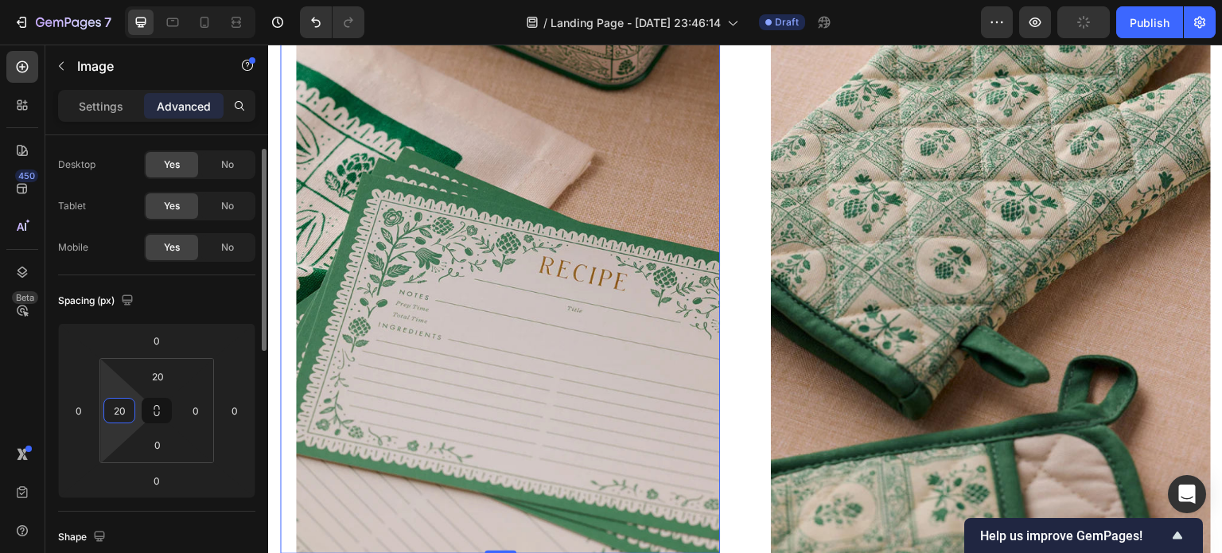
type input "2"
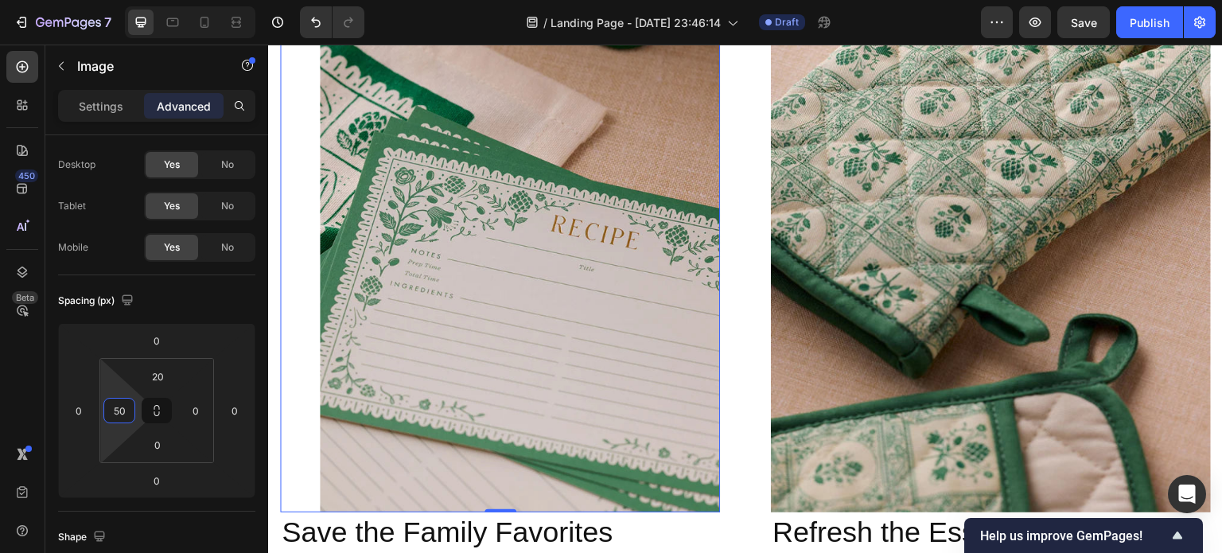
scroll to position [1369, 0]
type input "5"
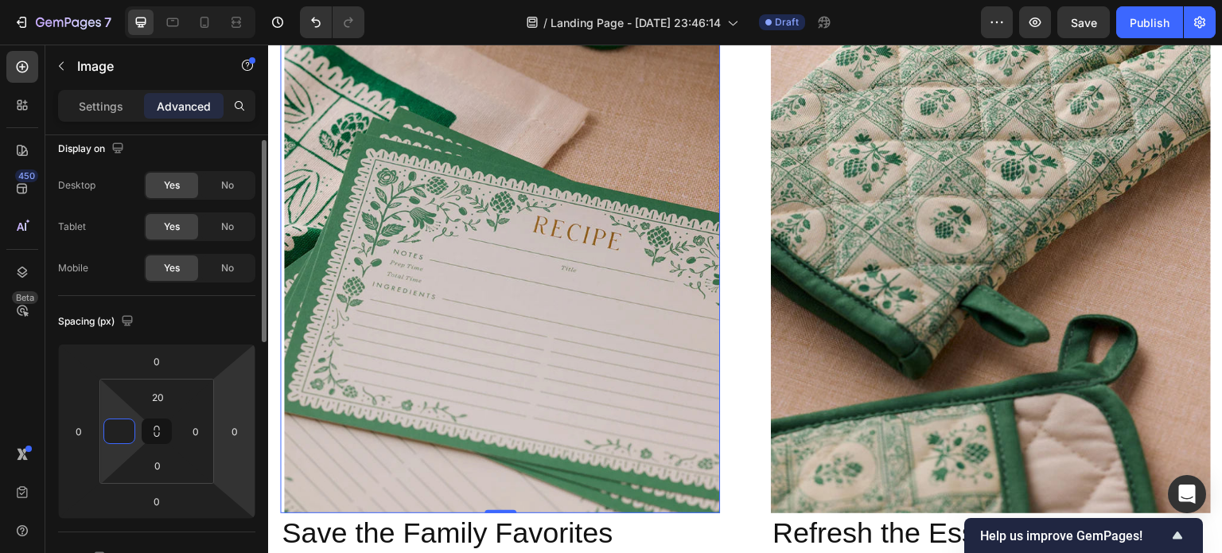
scroll to position [0, 0]
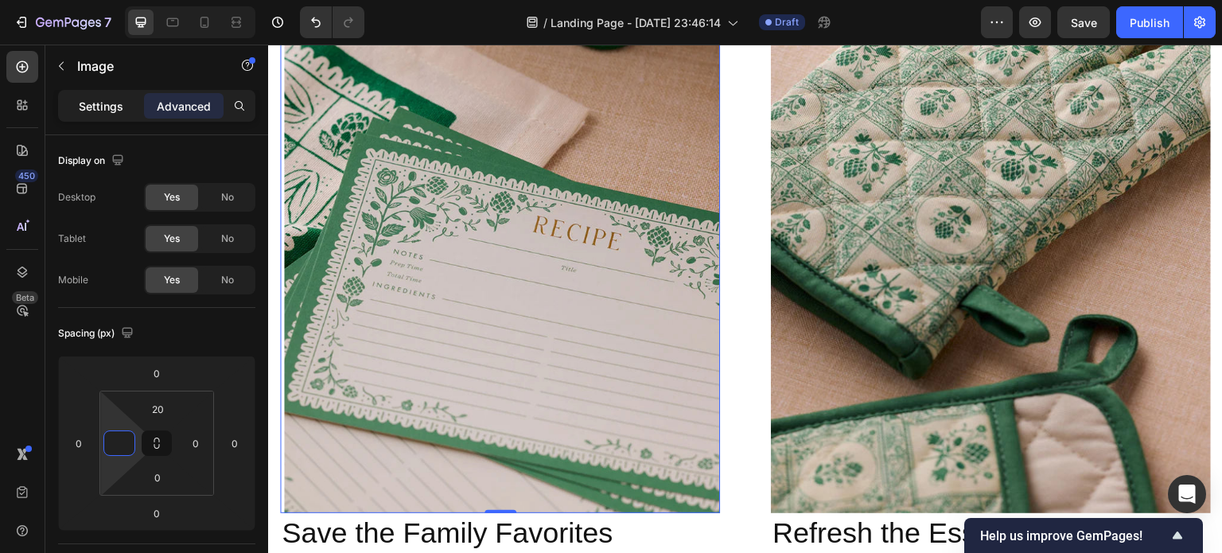
click at [102, 104] on p "Settings" at bounding box center [101, 106] width 45 height 17
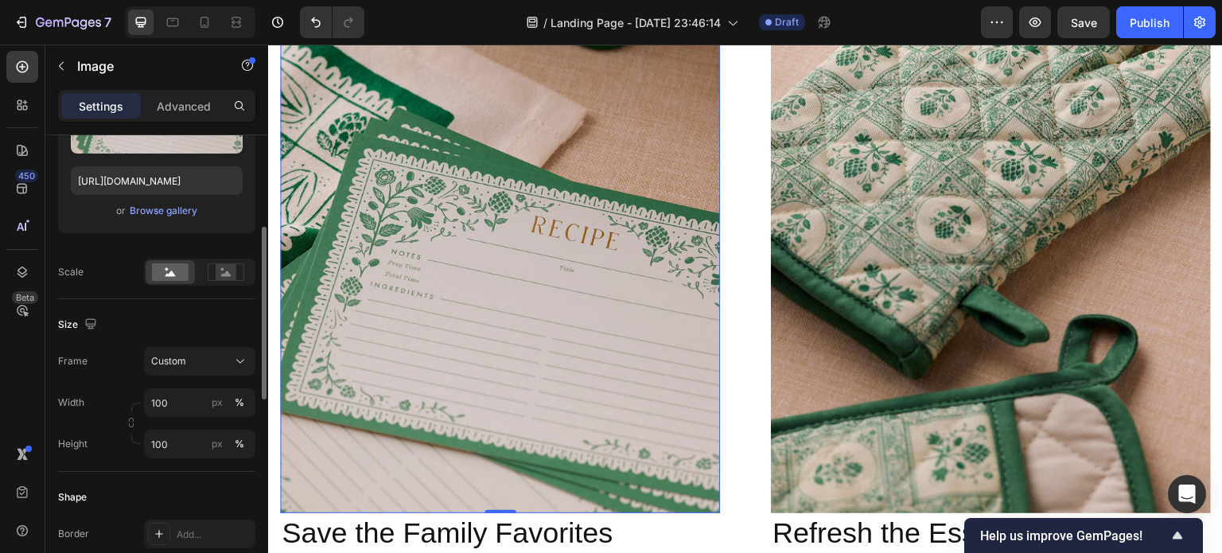
scroll to position [251, 0]
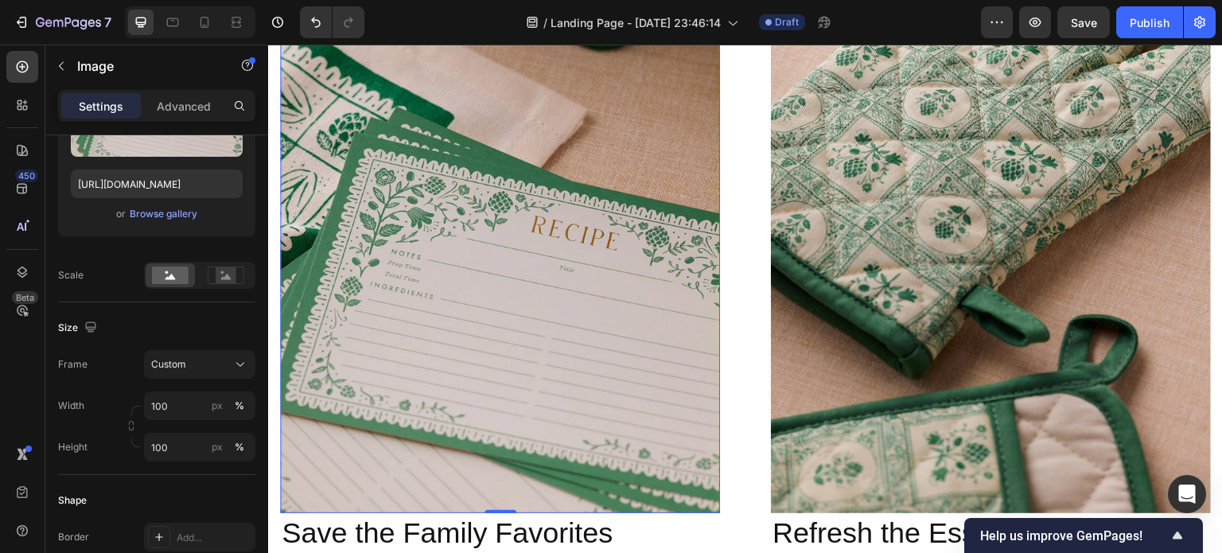
click at [512, 344] on img at bounding box center [500, 244] width 440 height 538
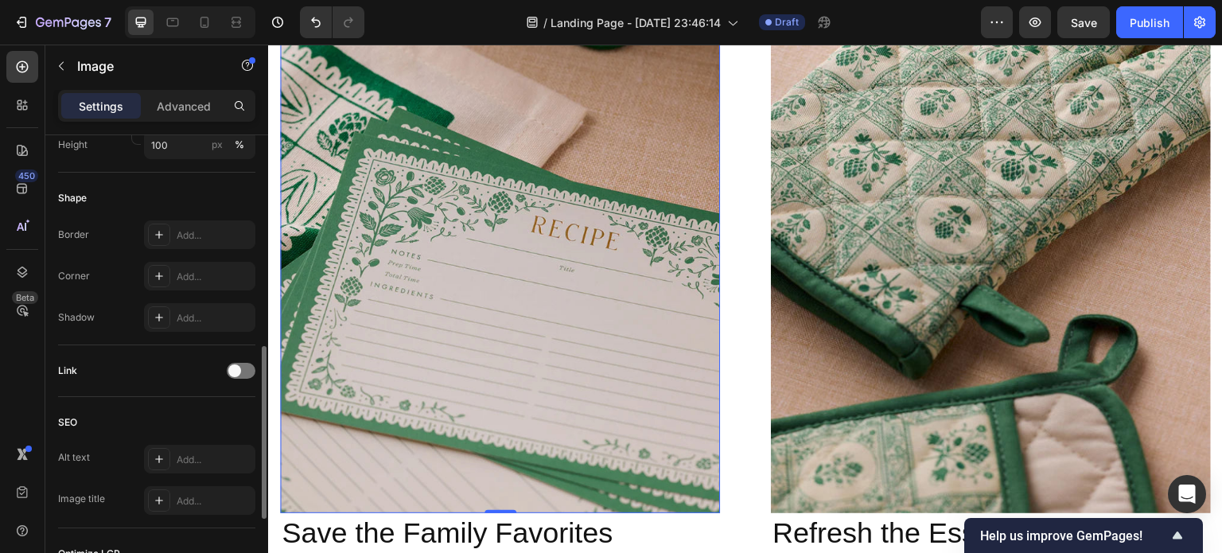
scroll to position [558, 0]
click at [207, 228] on div "Add..." at bounding box center [214, 231] width 75 height 14
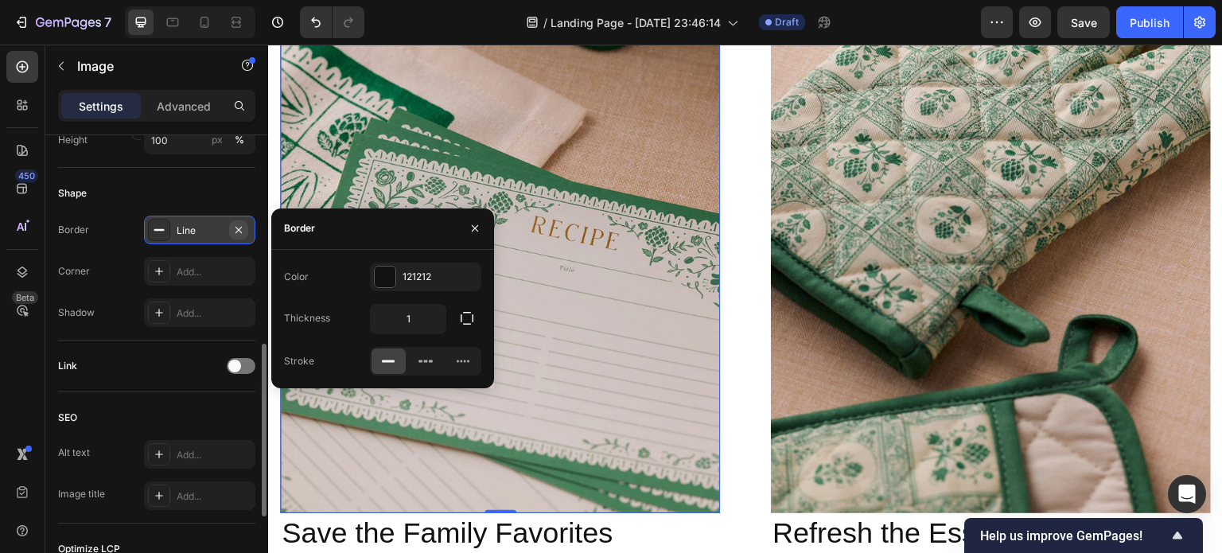
click at [239, 228] on icon "button" at bounding box center [238, 229] width 6 height 6
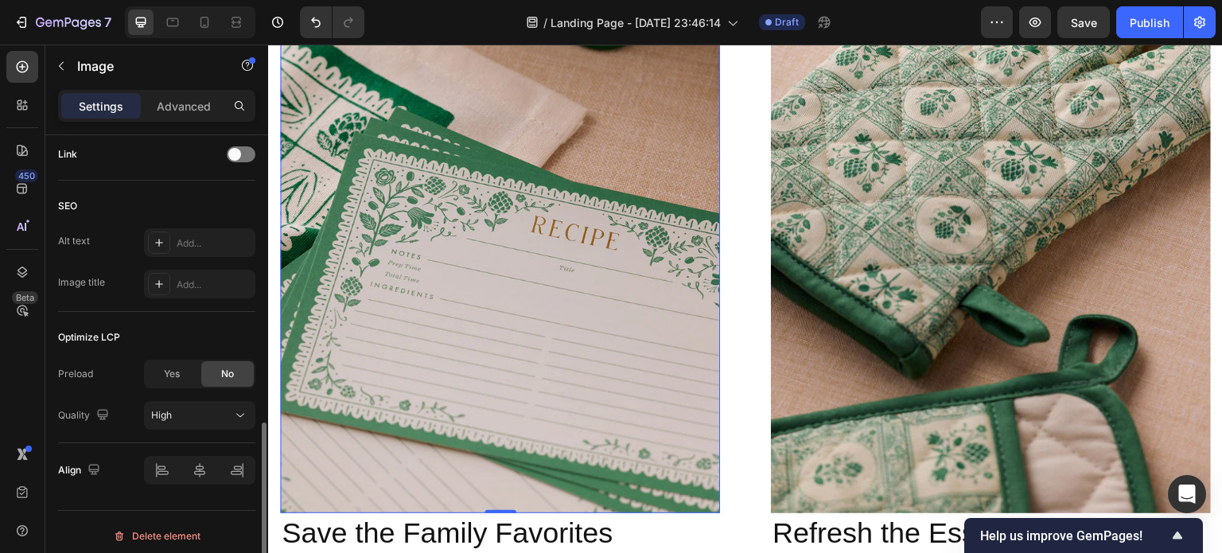
scroll to position [776, 0]
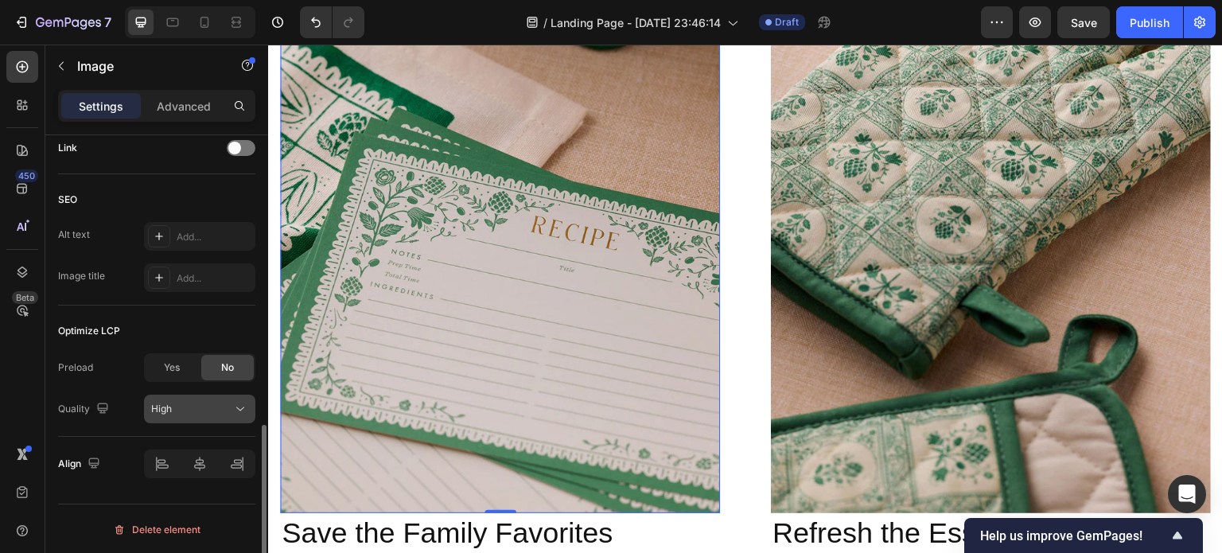
click at [217, 413] on div "High" at bounding box center [191, 409] width 81 height 14
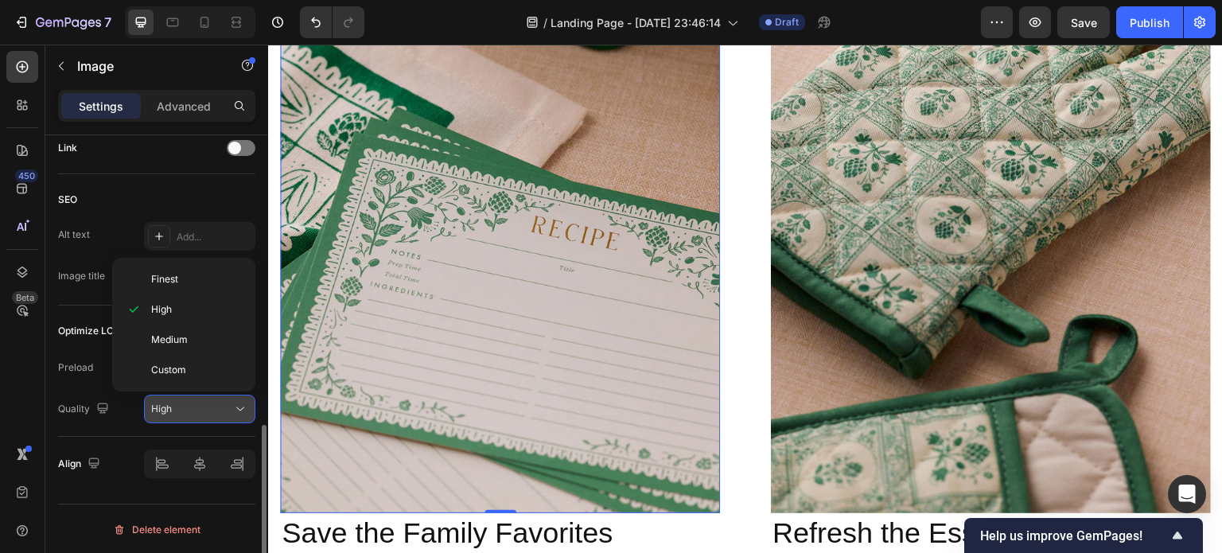
click at [217, 413] on div "High" at bounding box center [191, 409] width 81 height 14
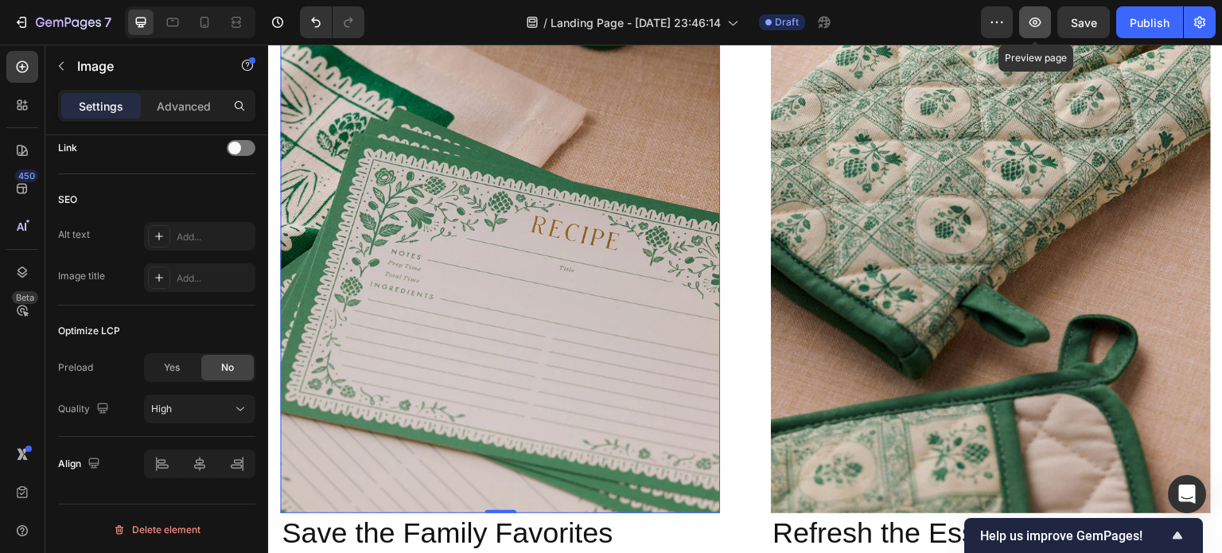
click at [1041, 21] on icon "button" at bounding box center [1035, 23] width 12 height 10
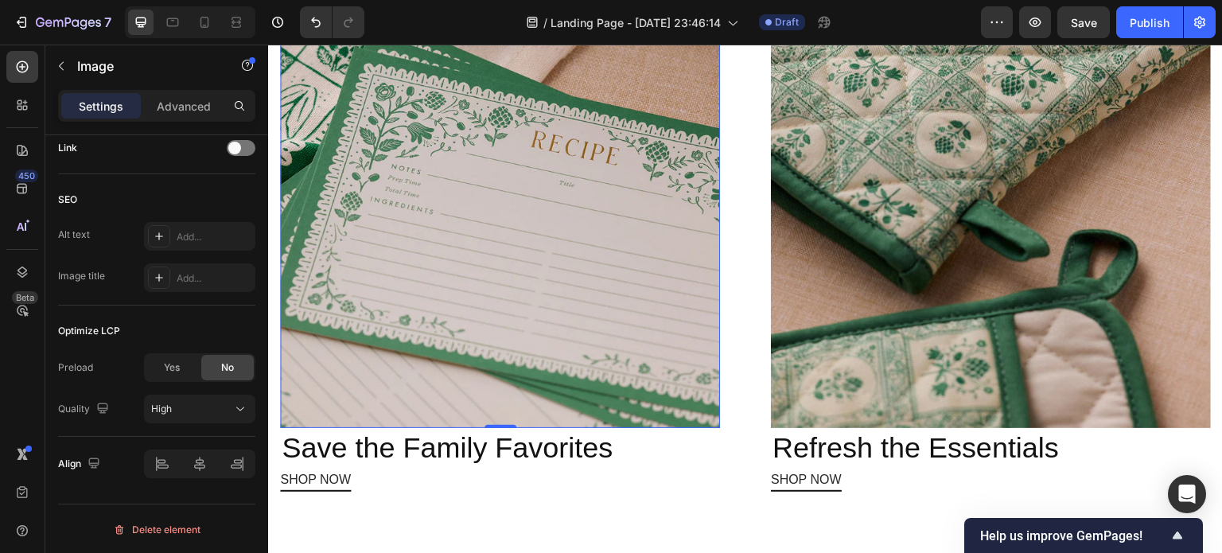
scroll to position [1474, 0]
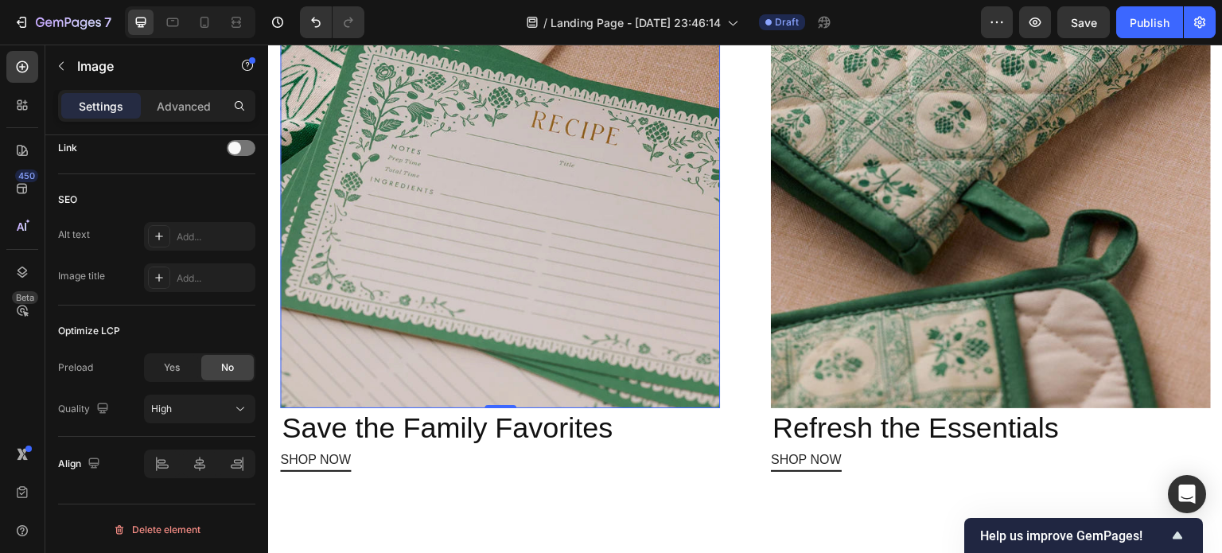
click at [395, 318] on img at bounding box center [500, 139] width 440 height 538
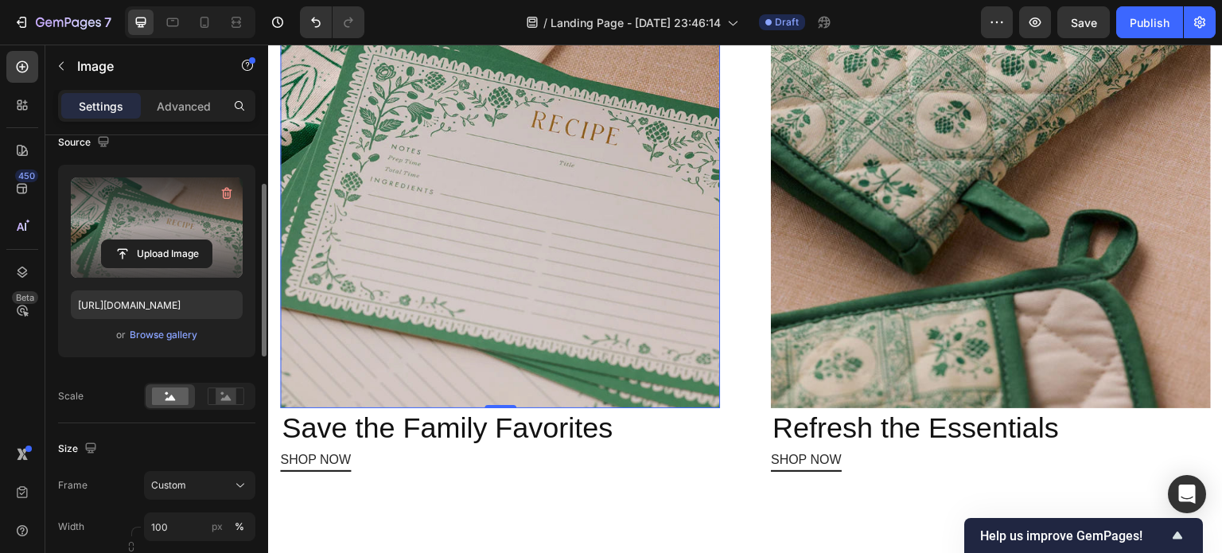
scroll to position [0, 0]
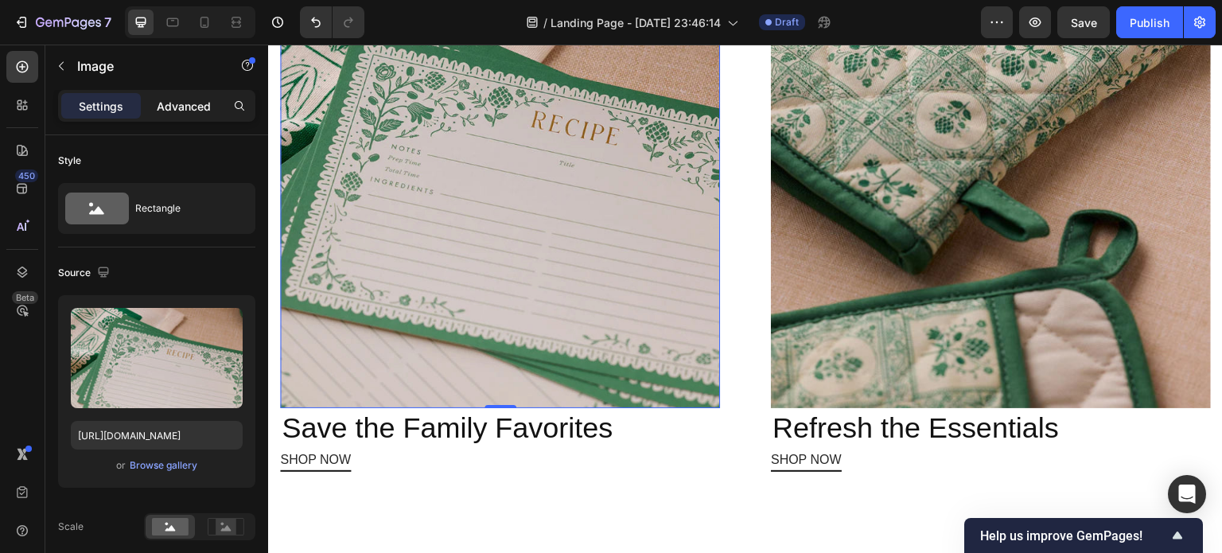
click at [192, 103] on p "Advanced" at bounding box center [184, 106] width 54 height 17
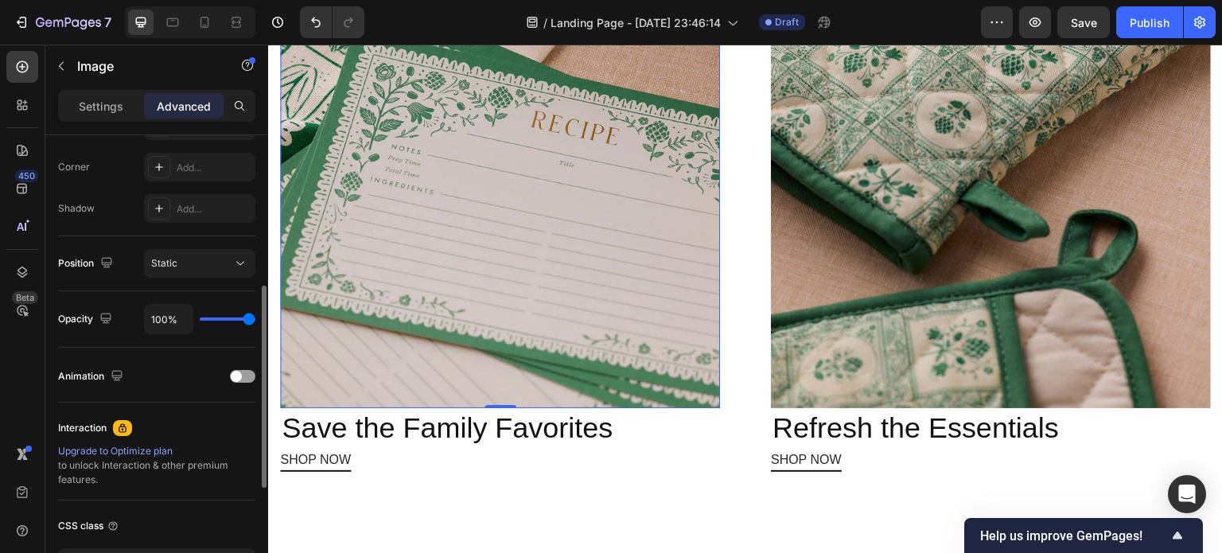
scroll to position [434, 0]
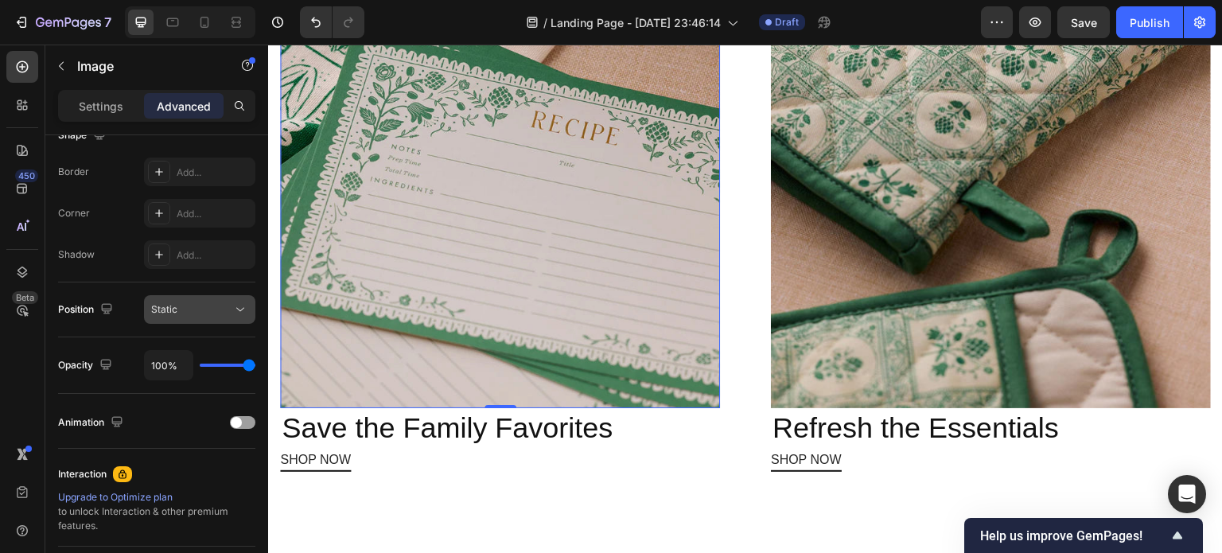
click at [225, 302] on div "Static" at bounding box center [191, 309] width 81 height 14
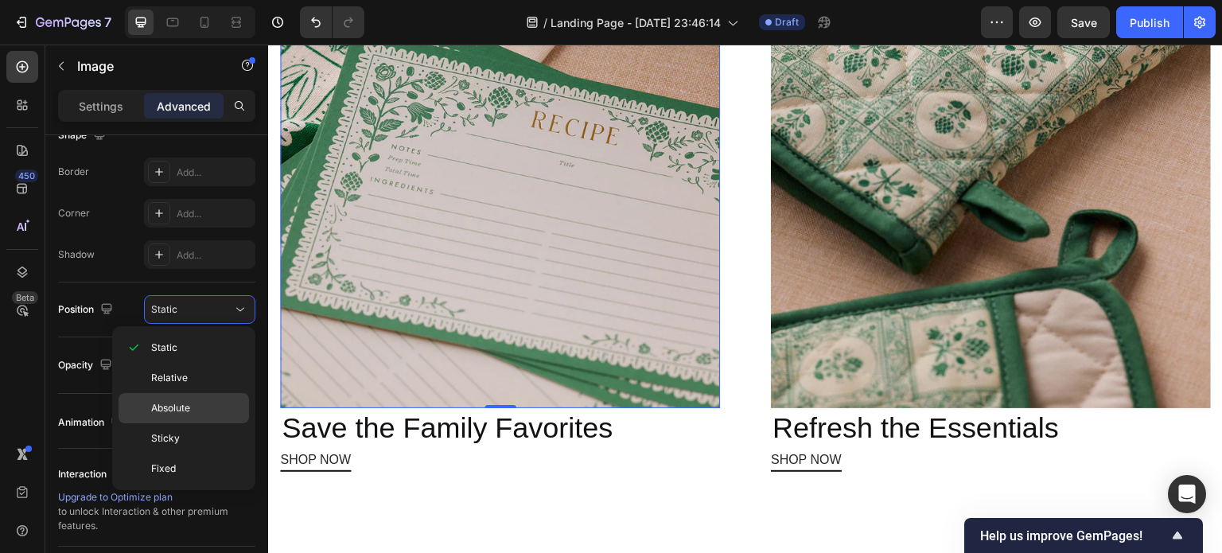
click at [178, 401] on span "Absolute" at bounding box center [170, 408] width 39 height 14
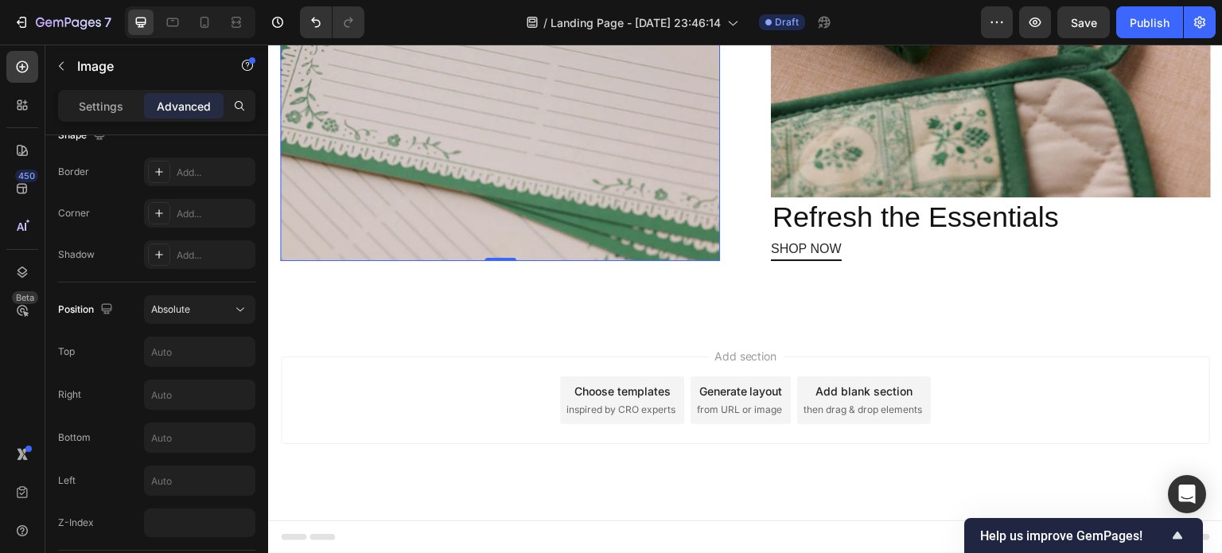
scroll to position [1753, 0]
click at [189, 298] on button "Absolute" at bounding box center [199, 309] width 111 height 29
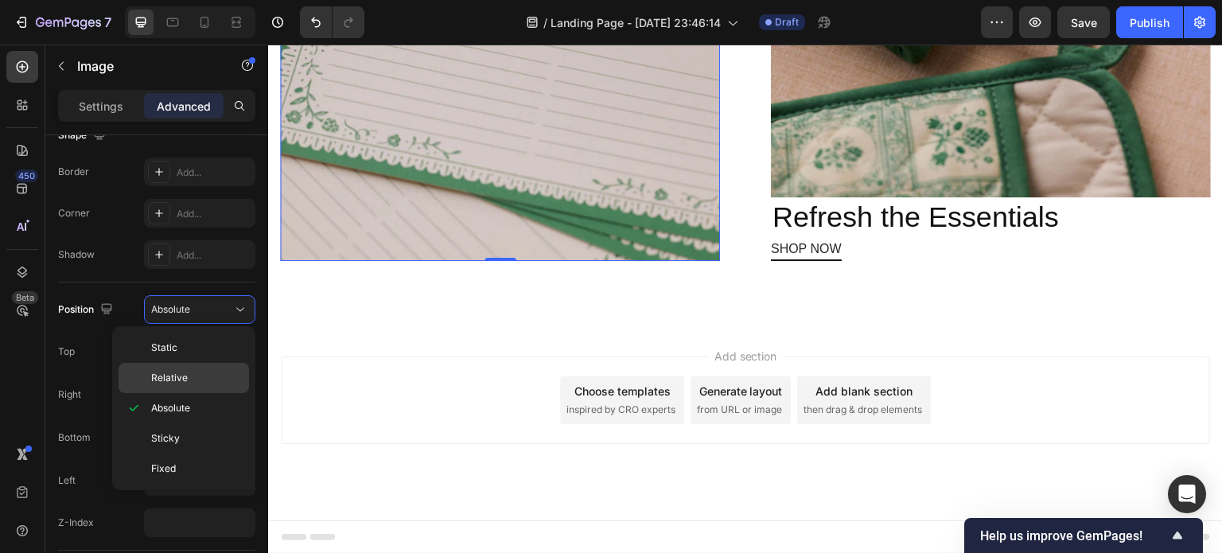
click at [169, 375] on span "Relative" at bounding box center [169, 378] width 37 height 14
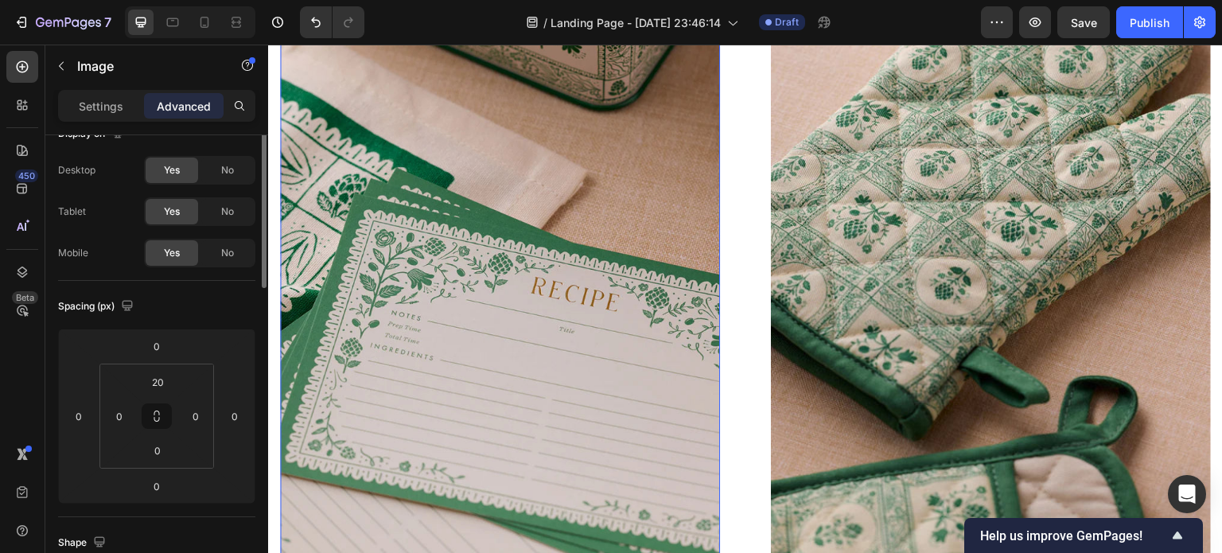
scroll to position [9, 0]
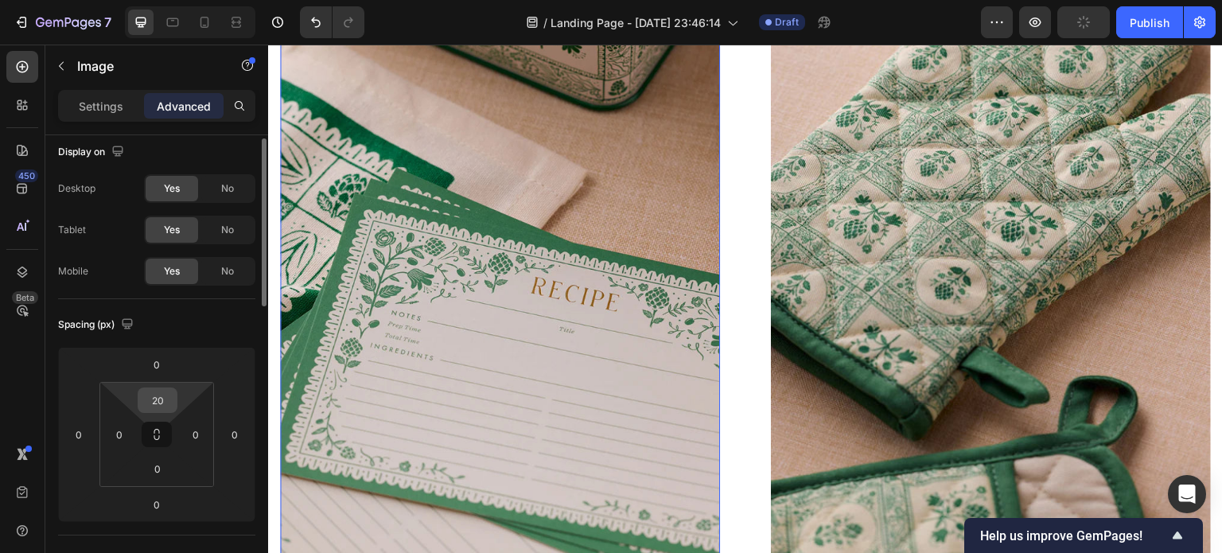
click at [170, 399] on input "20" at bounding box center [158, 400] width 32 height 24
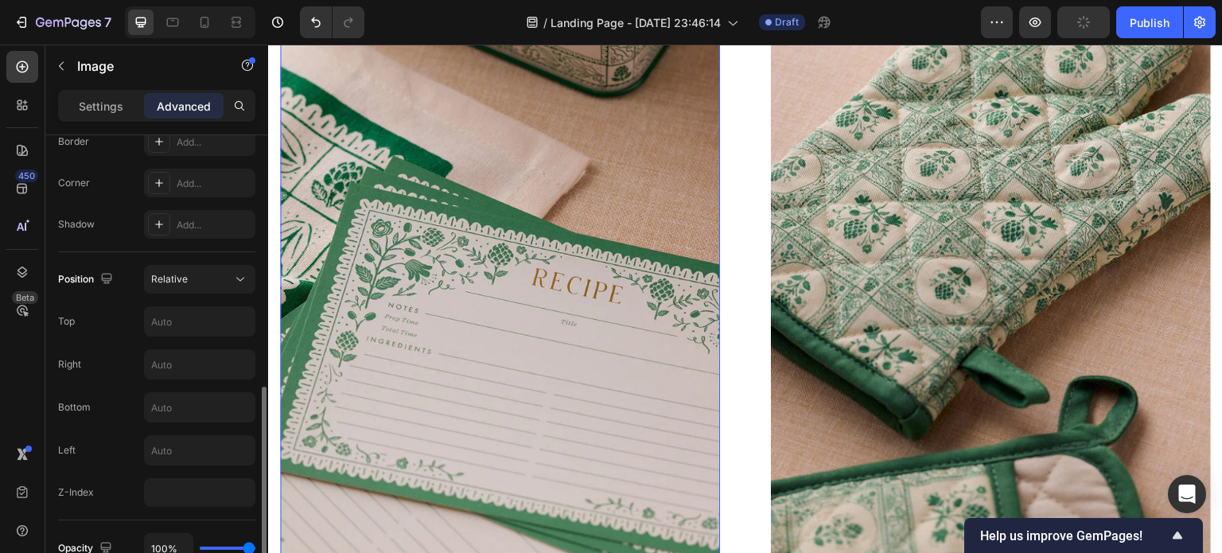
scroll to position [526, 0]
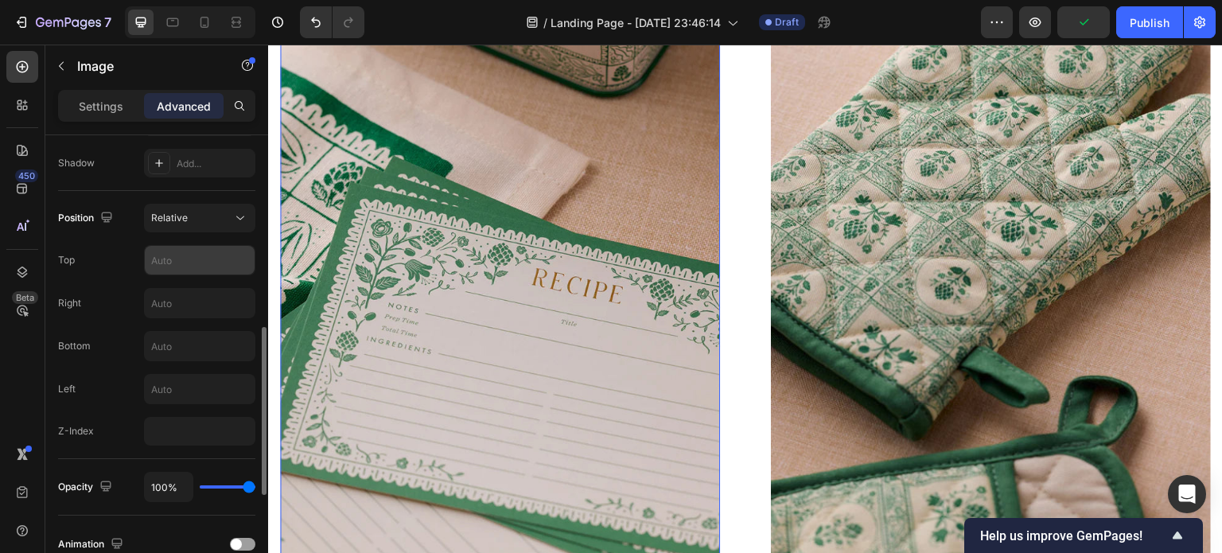
type input "0"
click at [194, 254] on input "text" at bounding box center [200, 260] width 110 height 29
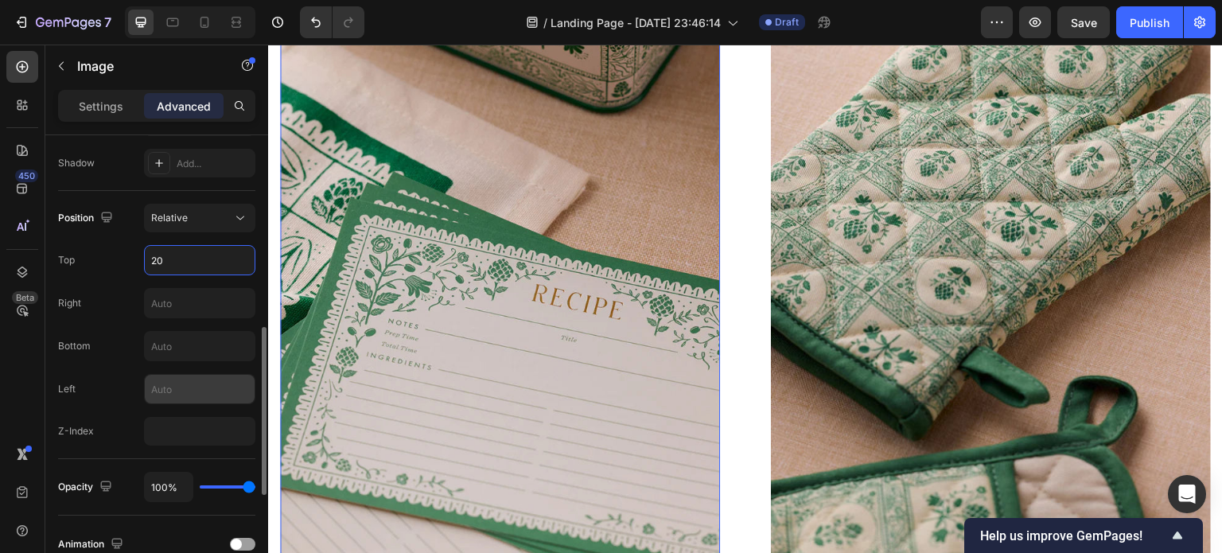
type input "20"
click at [178, 392] on input "text" at bounding box center [200, 389] width 110 height 29
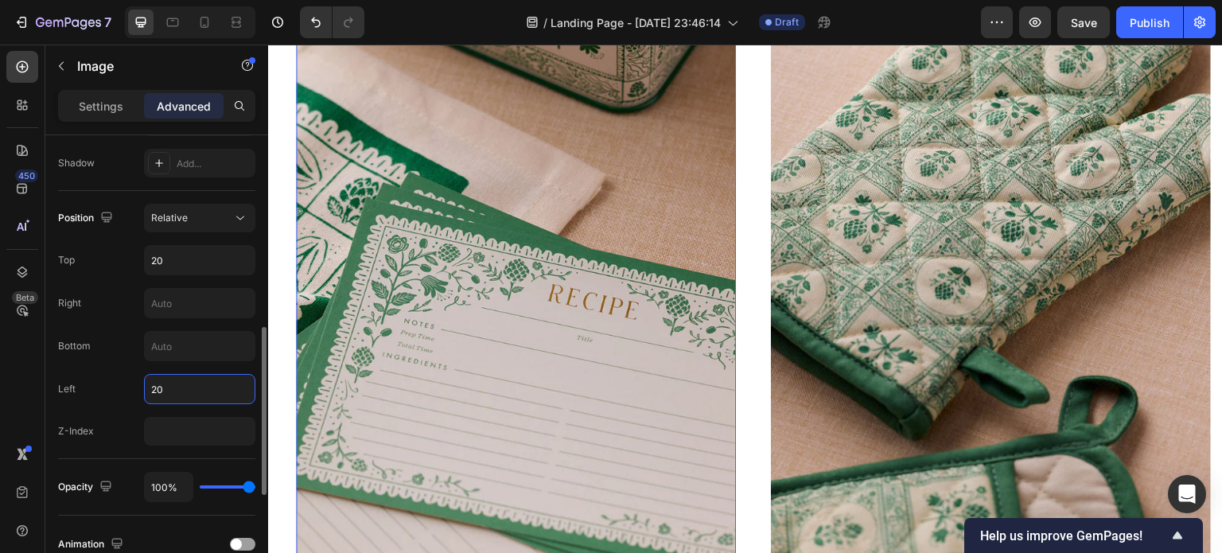
type input "200"
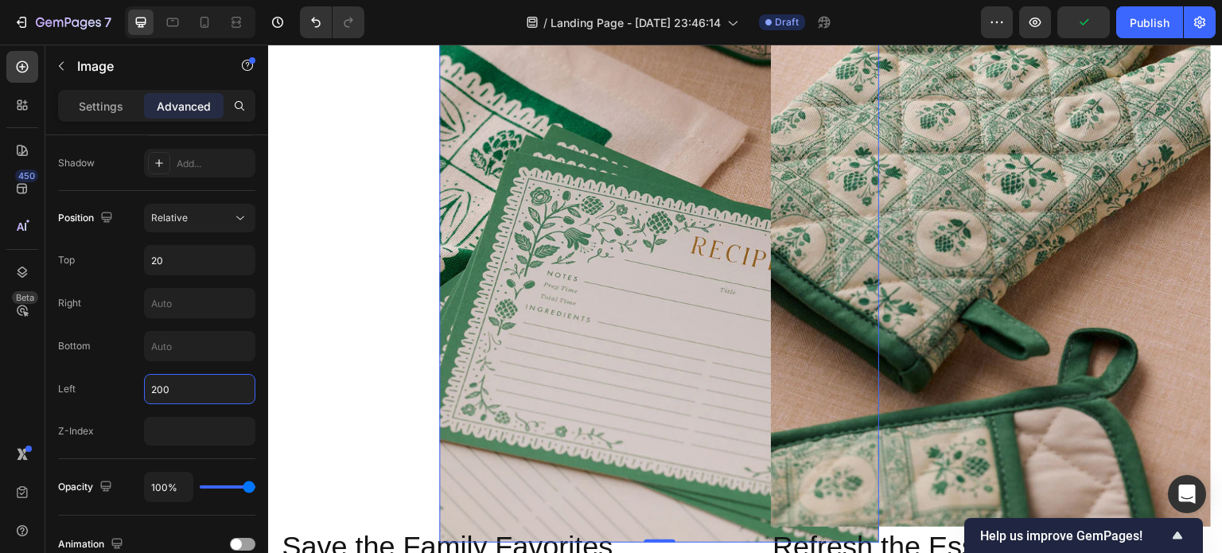
scroll to position [1356, 0]
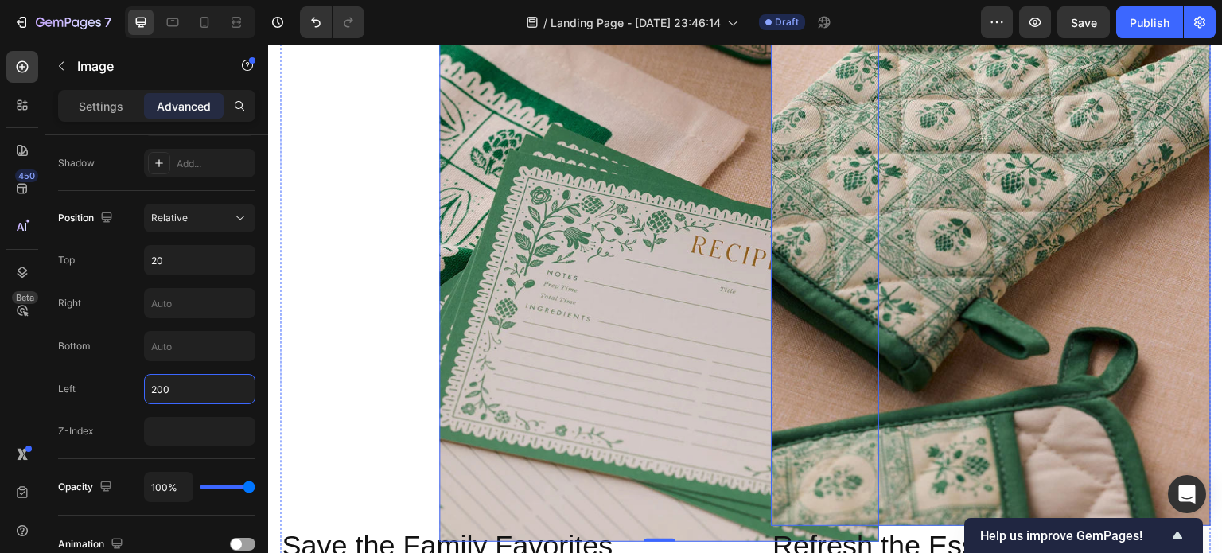
click at [1081, 309] on img at bounding box center [991, 249] width 440 height 554
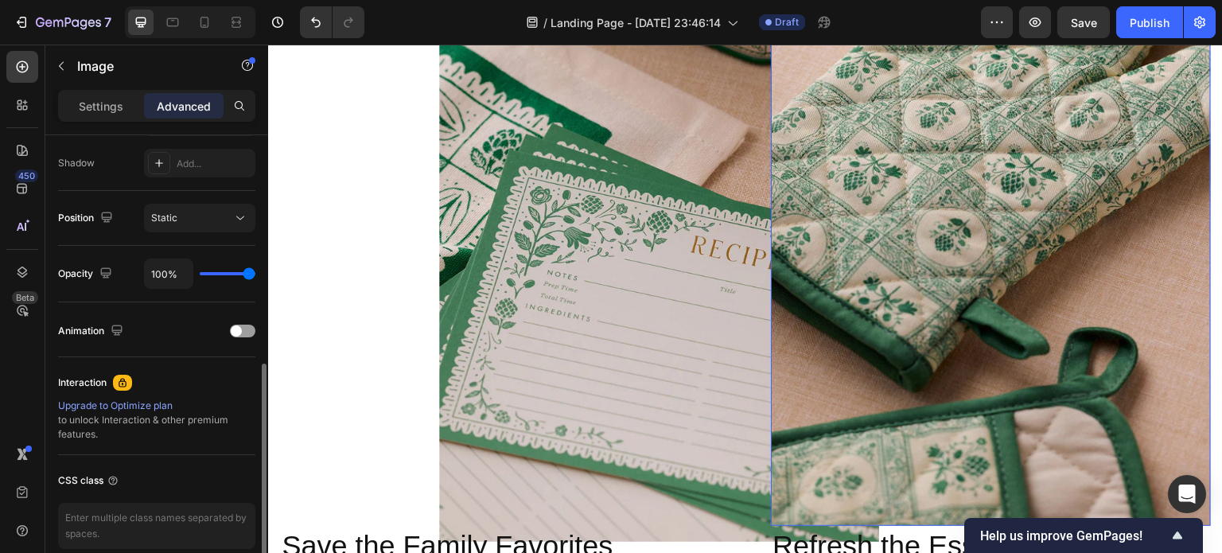
scroll to position [525, 0]
click at [213, 216] on div "Static" at bounding box center [191, 219] width 81 height 14
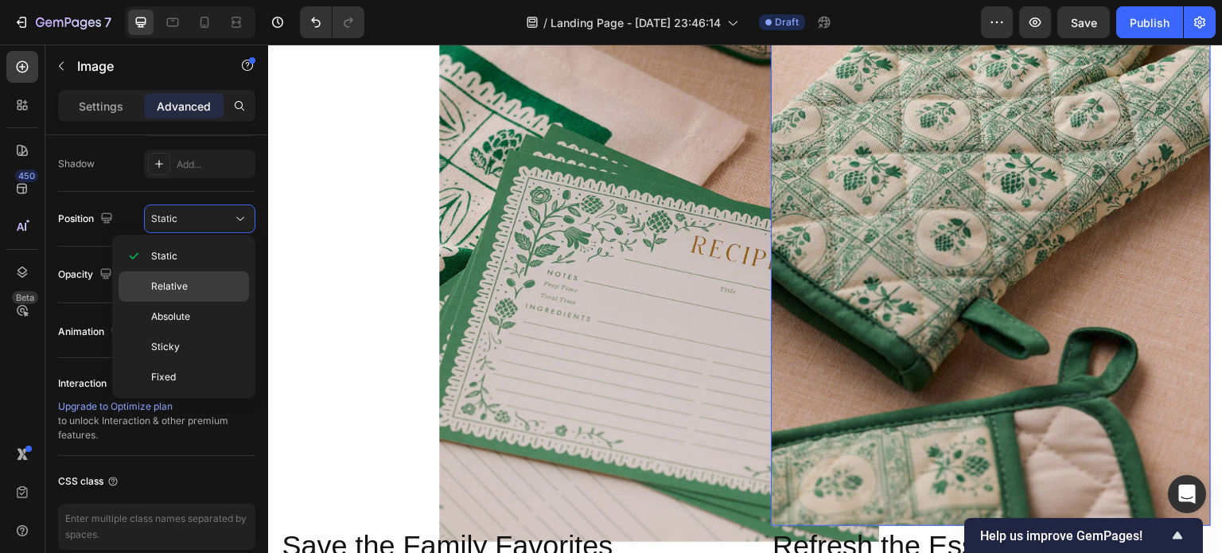
click at [191, 282] on p "Relative" at bounding box center [196, 286] width 91 height 14
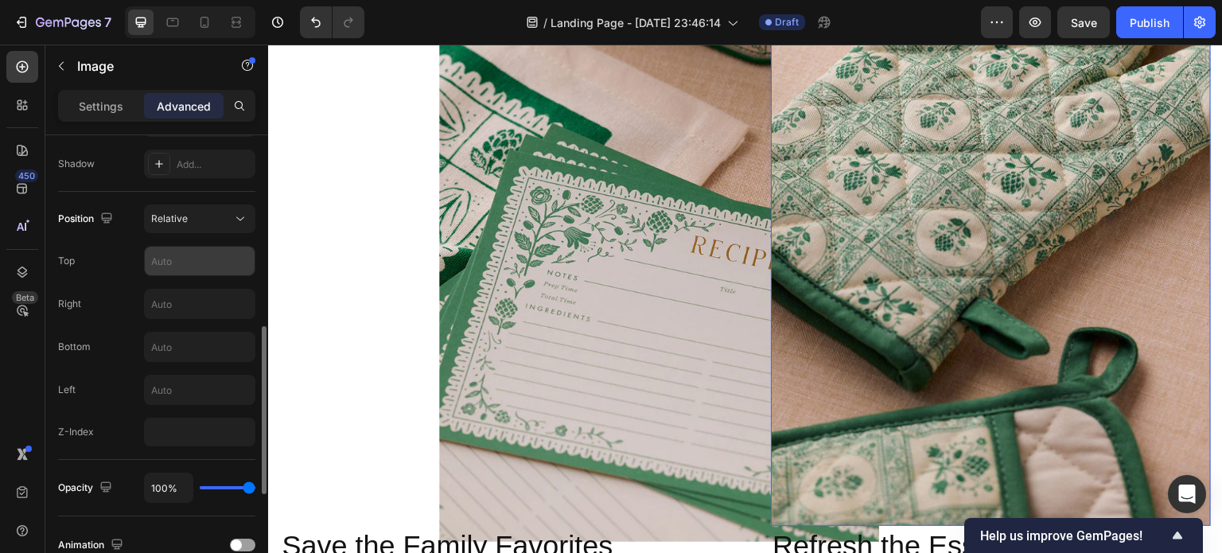
click at [187, 264] on input "text" at bounding box center [200, 261] width 110 height 29
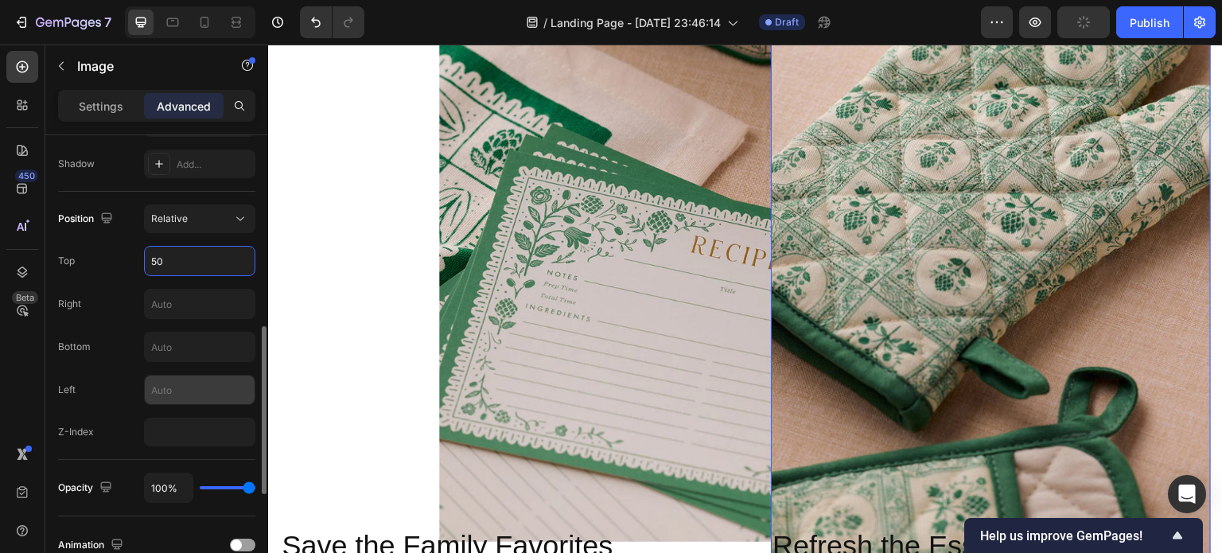
type input "50"
click at [169, 387] on input "text" at bounding box center [200, 390] width 110 height 29
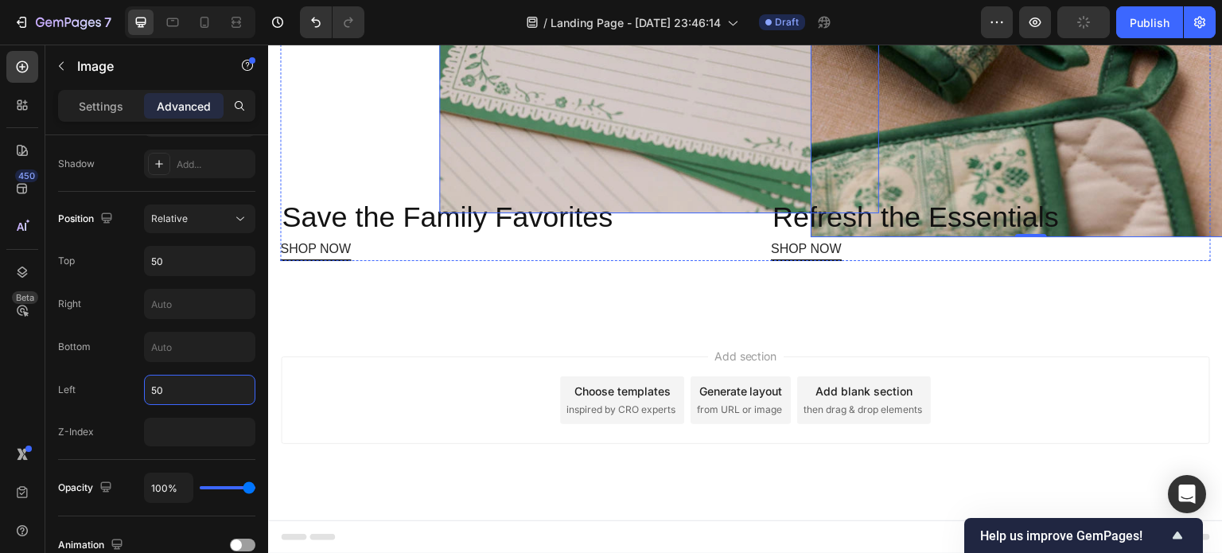
scroll to position [1703, 0]
type input "50"
click at [175, 356] on input "text" at bounding box center [200, 347] width 110 height 29
type input "5"
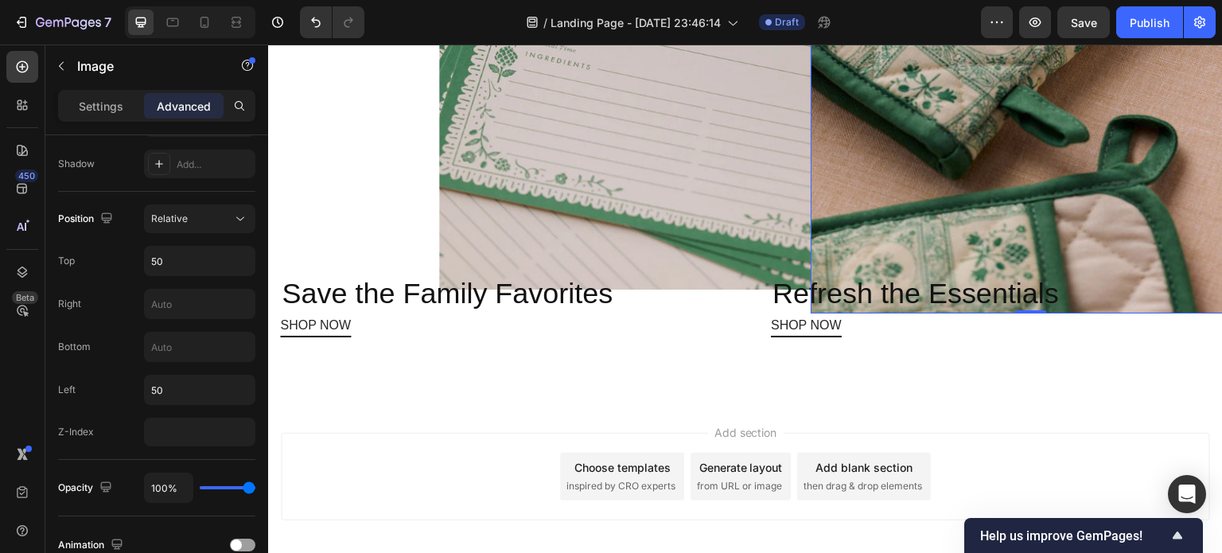
scroll to position [1594, 0]
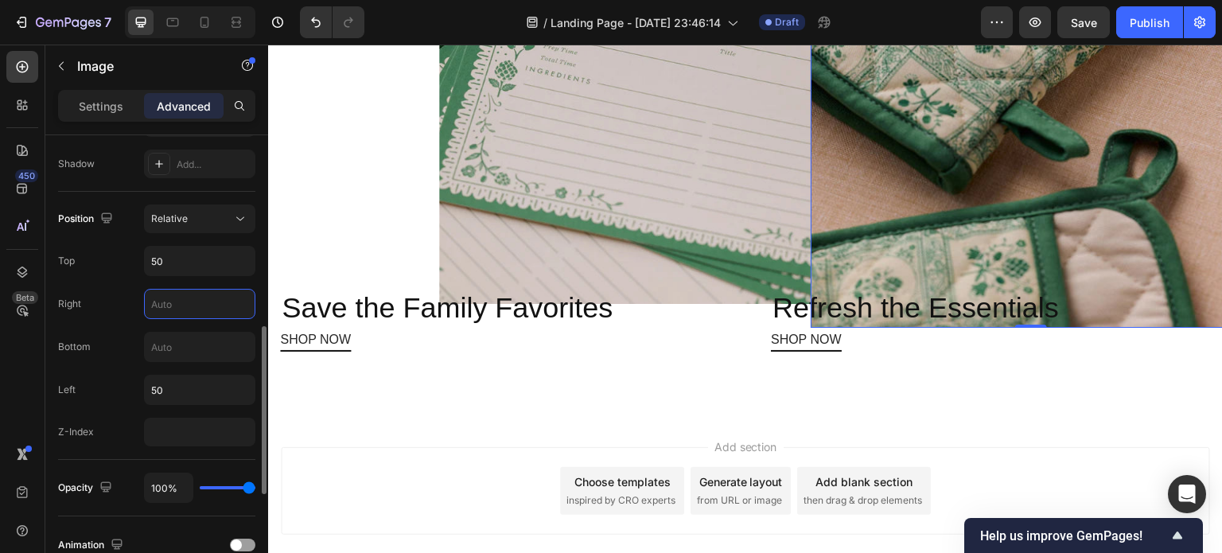
click at [197, 294] on input "text" at bounding box center [200, 304] width 110 height 29
type input "5"
click at [177, 395] on input "50" at bounding box center [200, 390] width 110 height 29
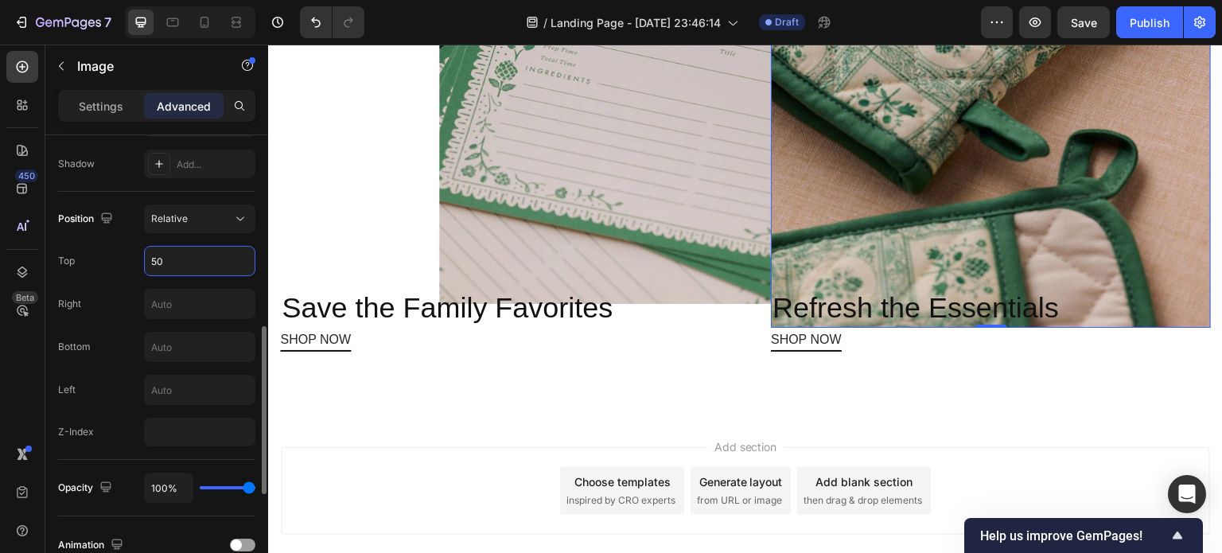
click at [181, 256] on input "50" at bounding box center [200, 261] width 110 height 29
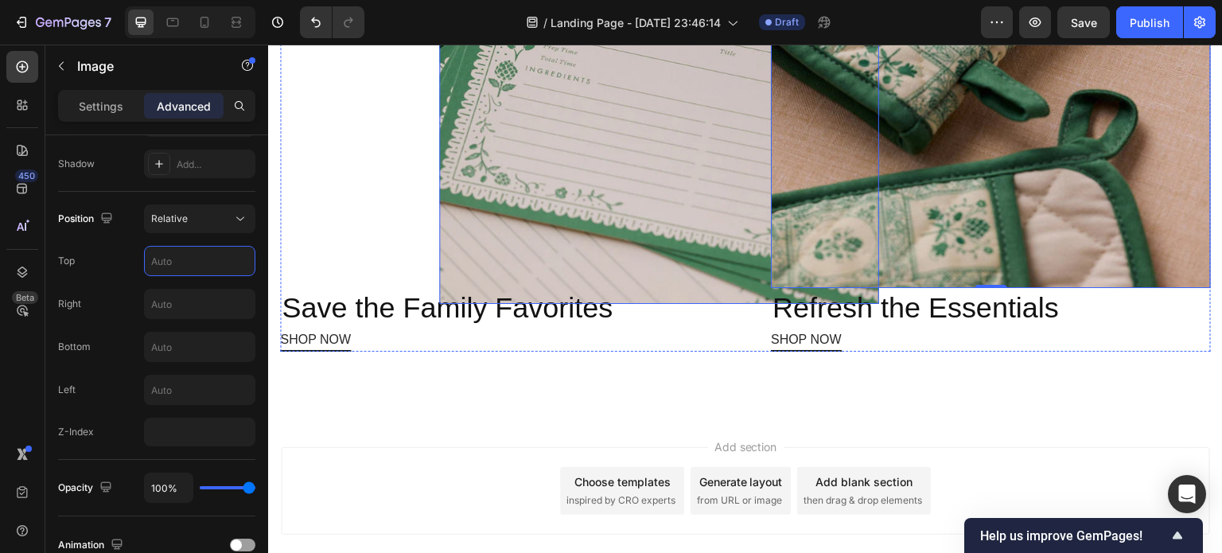
click at [527, 219] on img at bounding box center [659, 27] width 440 height 554
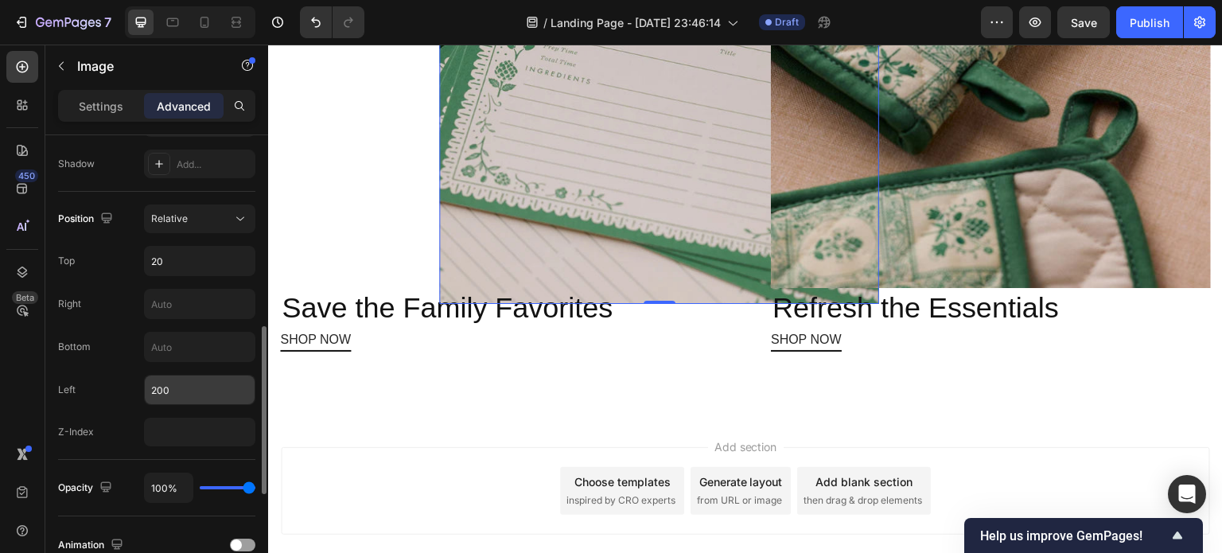
click at [178, 393] on input "200" at bounding box center [200, 390] width 110 height 29
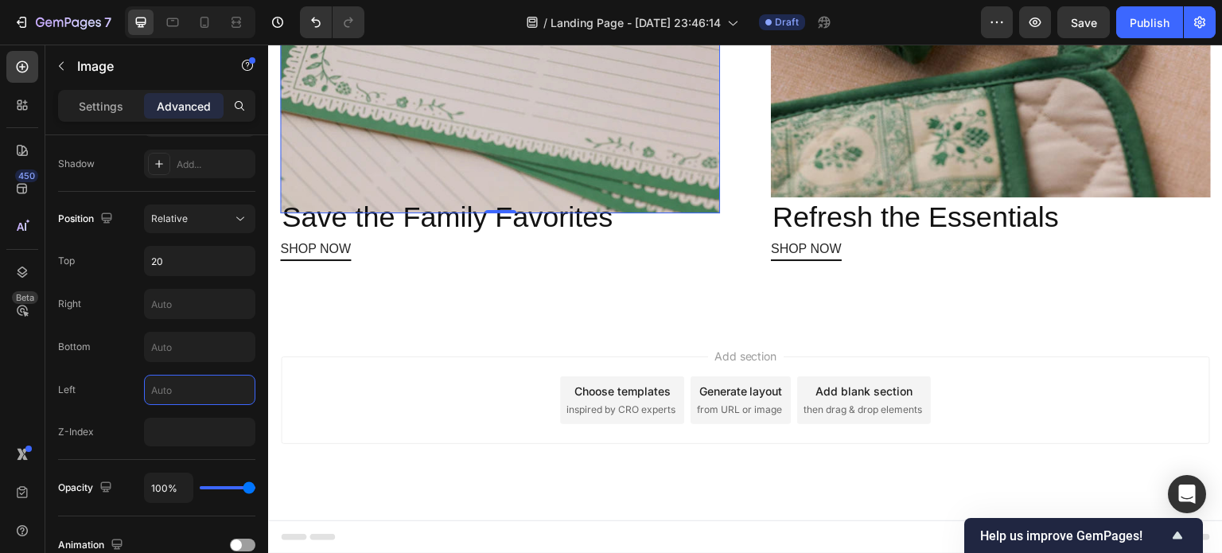
scroll to position [1696, 0]
click at [200, 259] on input "20" at bounding box center [200, 261] width 110 height 29
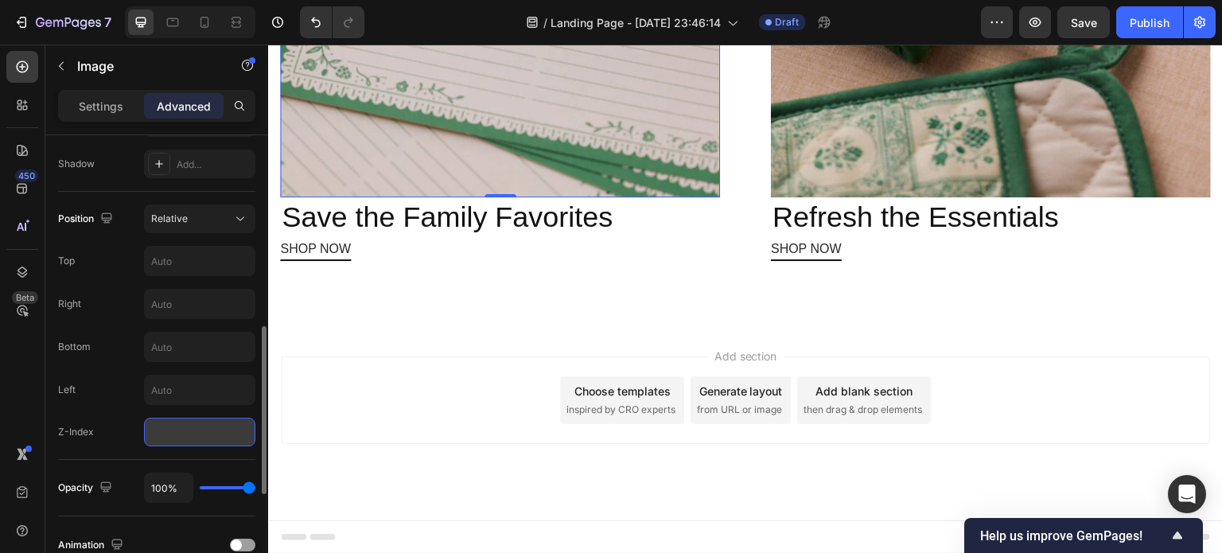
click at [200, 435] on input "number" at bounding box center [199, 432] width 111 height 29
type input "1"
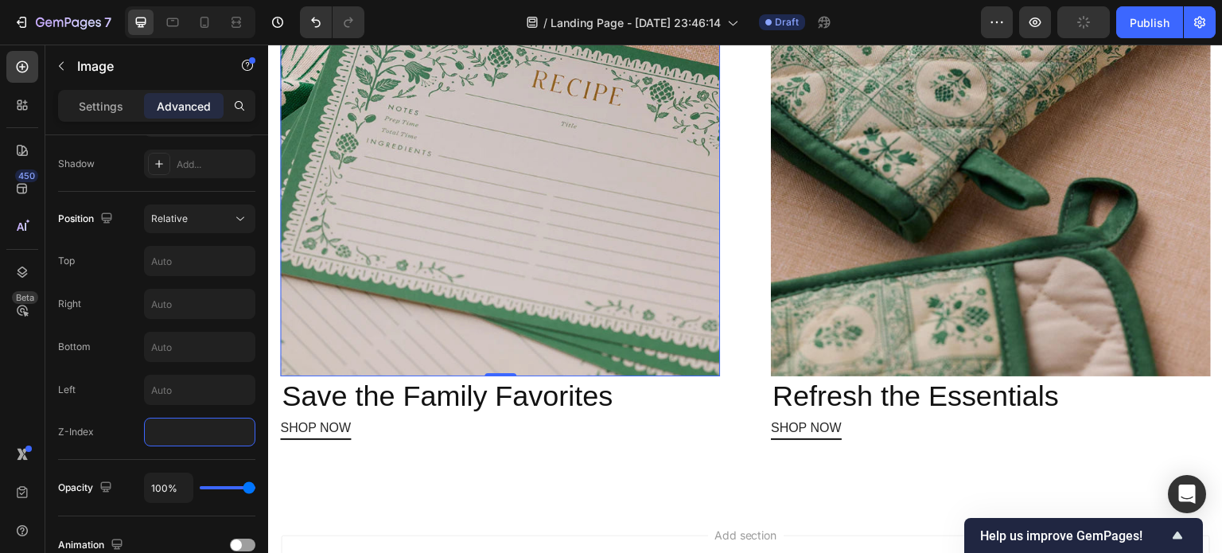
scroll to position [1530, 0]
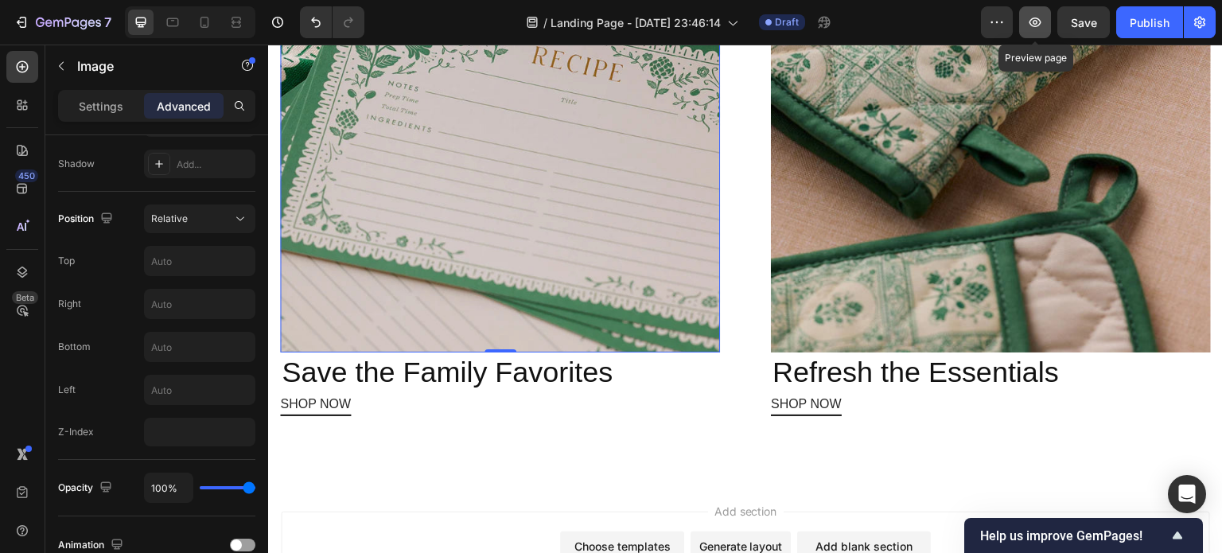
click at [1041, 21] on icon "button" at bounding box center [1035, 22] width 16 height 16
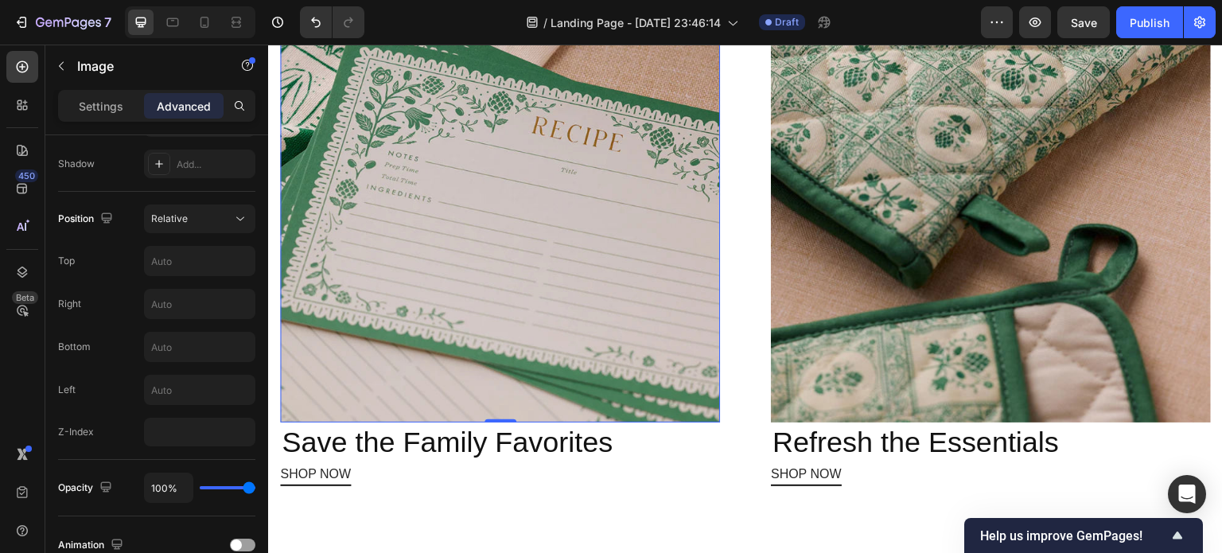
scroll to position [1502, 0]
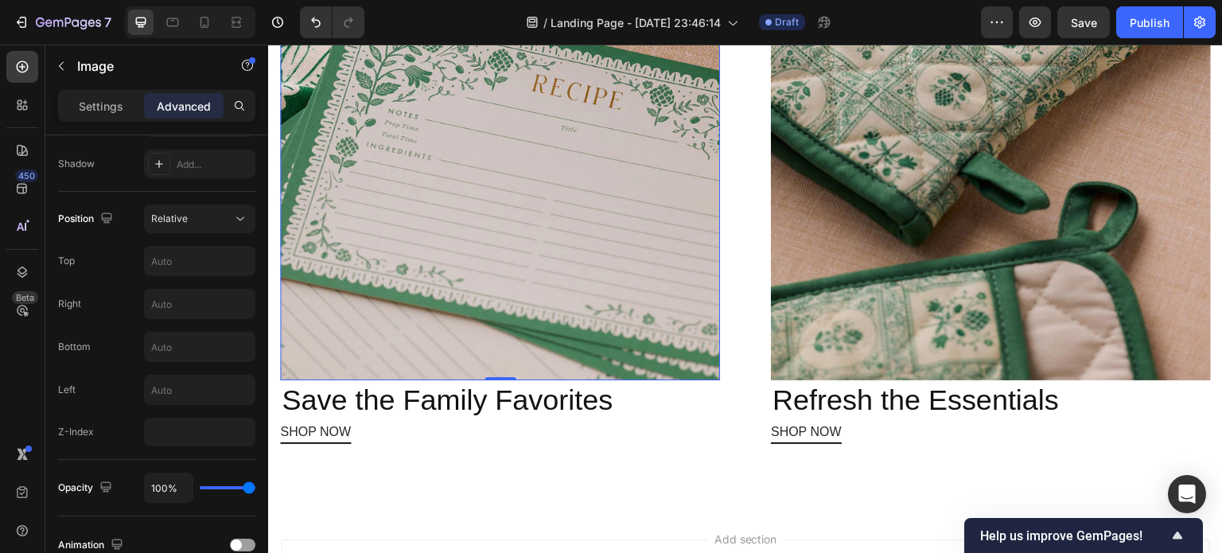
click at [595, 276] on img at bounding box center [500, 104] width 440 height 554
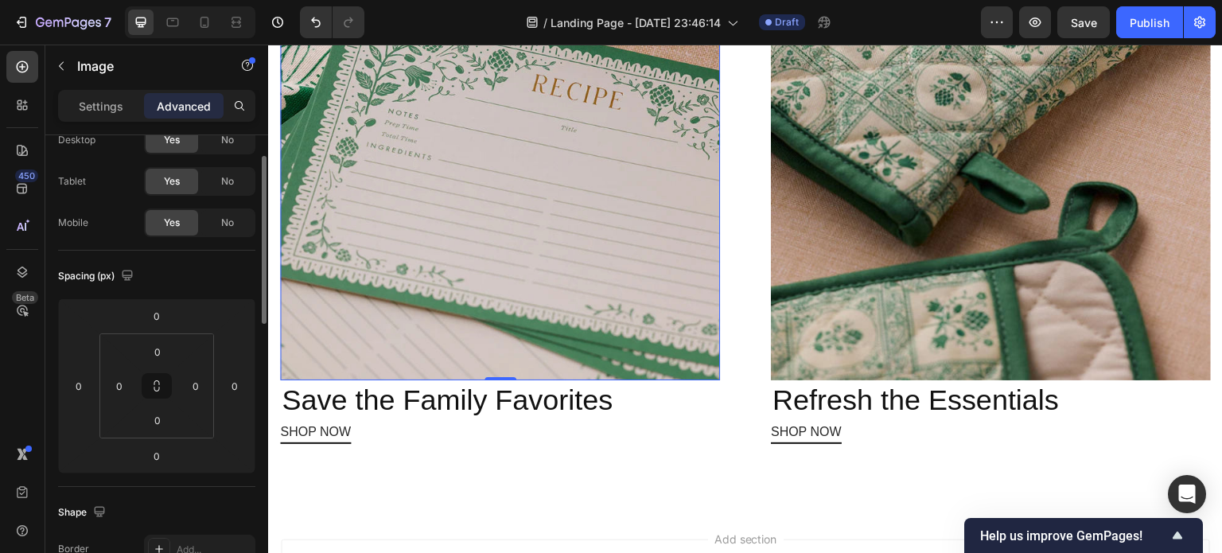
scroll to position [0, 0]
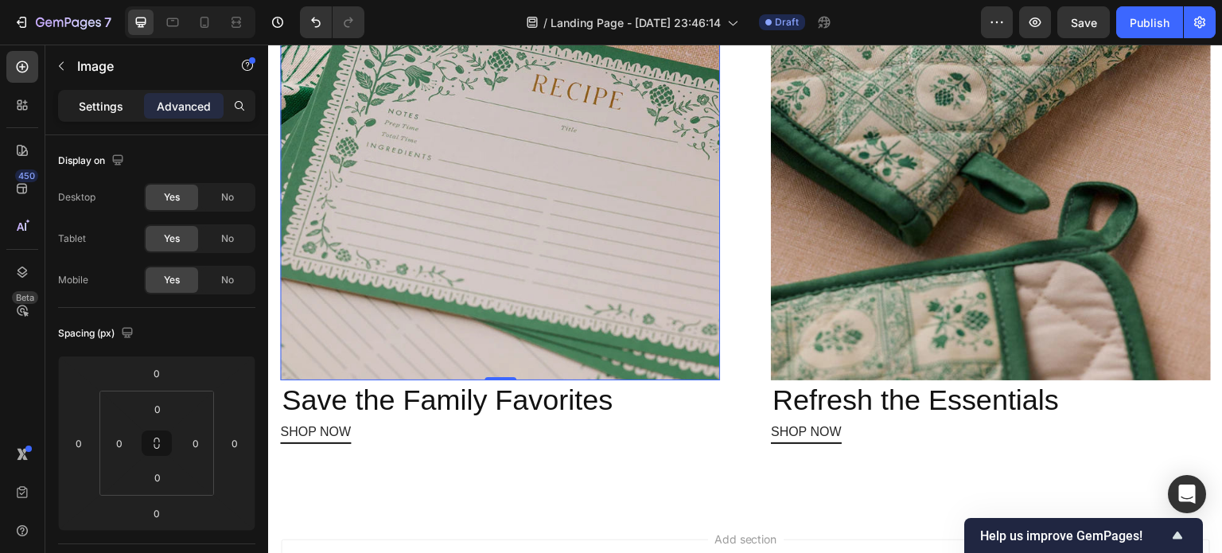
click at [100, 111] on p "Settings" at bounding box center [101, 106] width 45 height 17
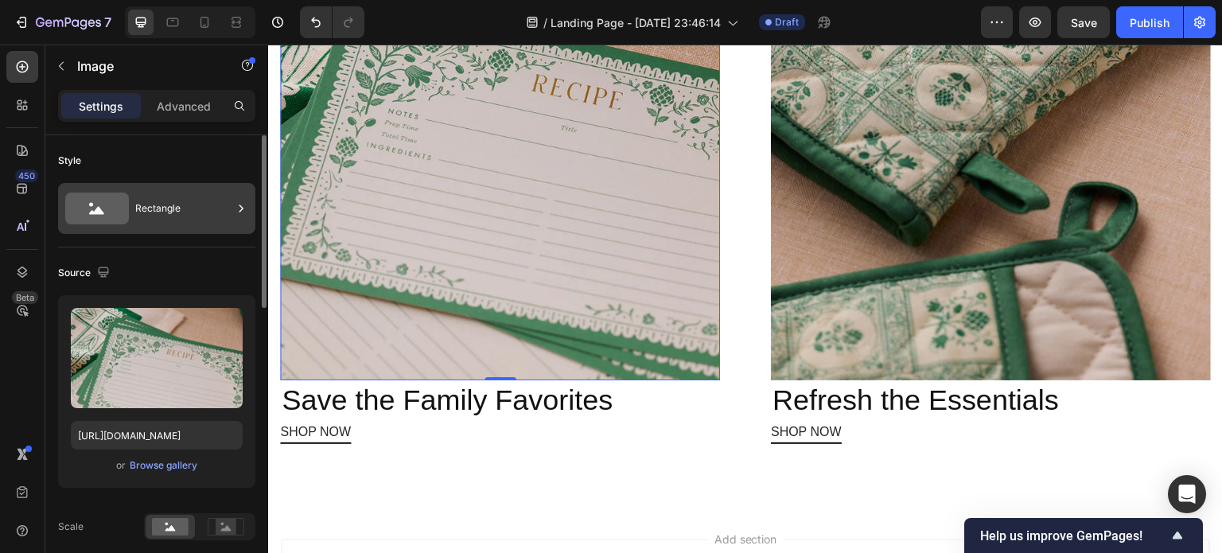
click at [165, 210] on div "Rectangle" at bounding box center [183, 208] width 97 height 37
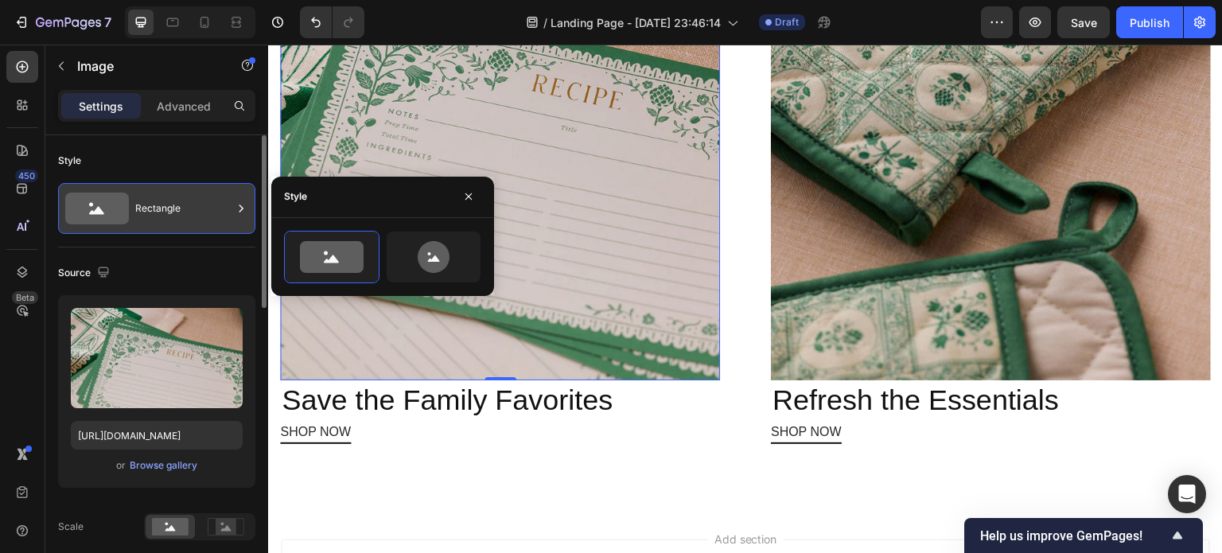
click at [165, 210] on div "Rectangle" at bounding box center [183, 208] width 97 height 37
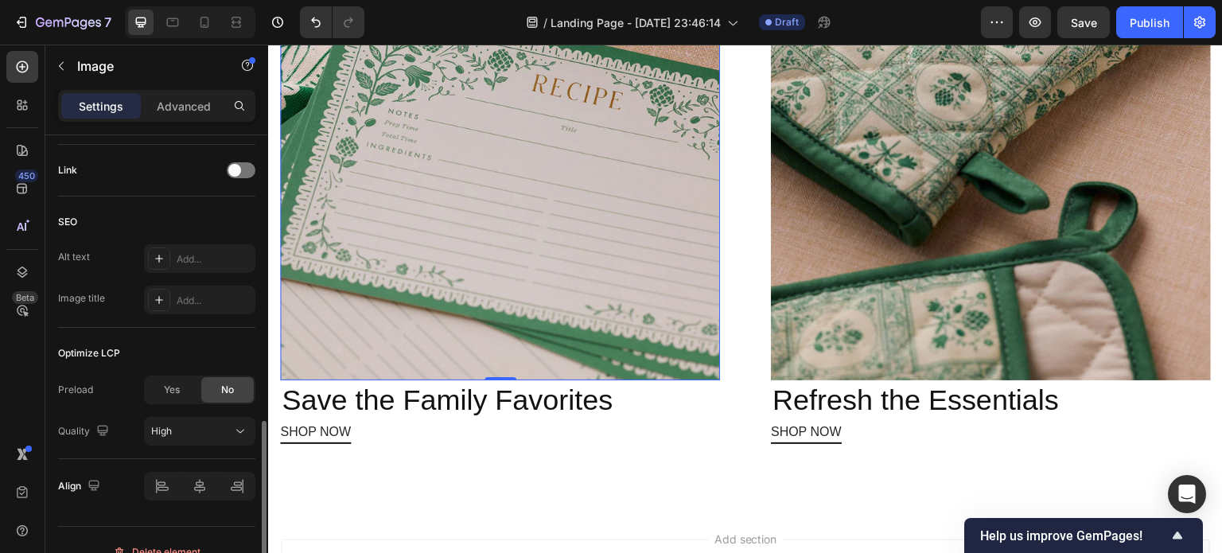
scroll to position [776, 0]
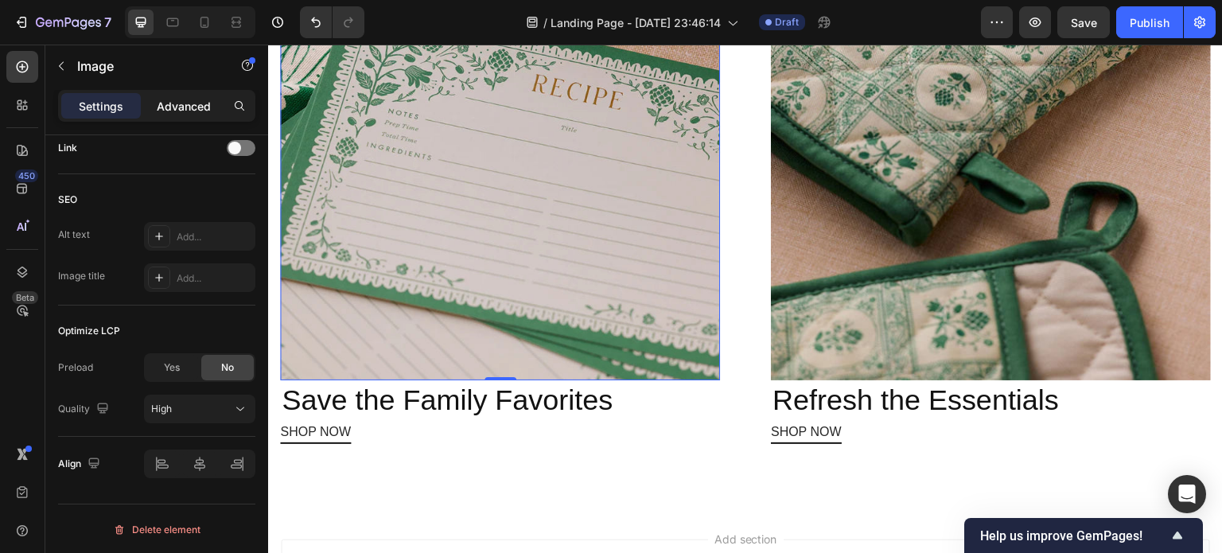
click at [190, 101] on p "Advanced" at bounding box center [184, 106] width 54 height 17
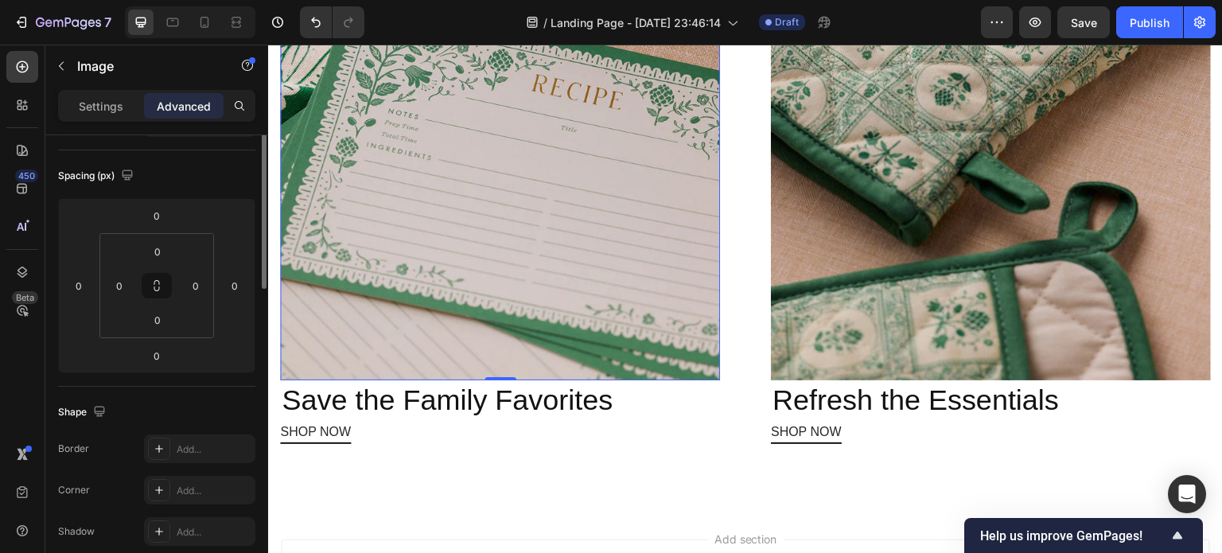
scroll to position [0, 0]
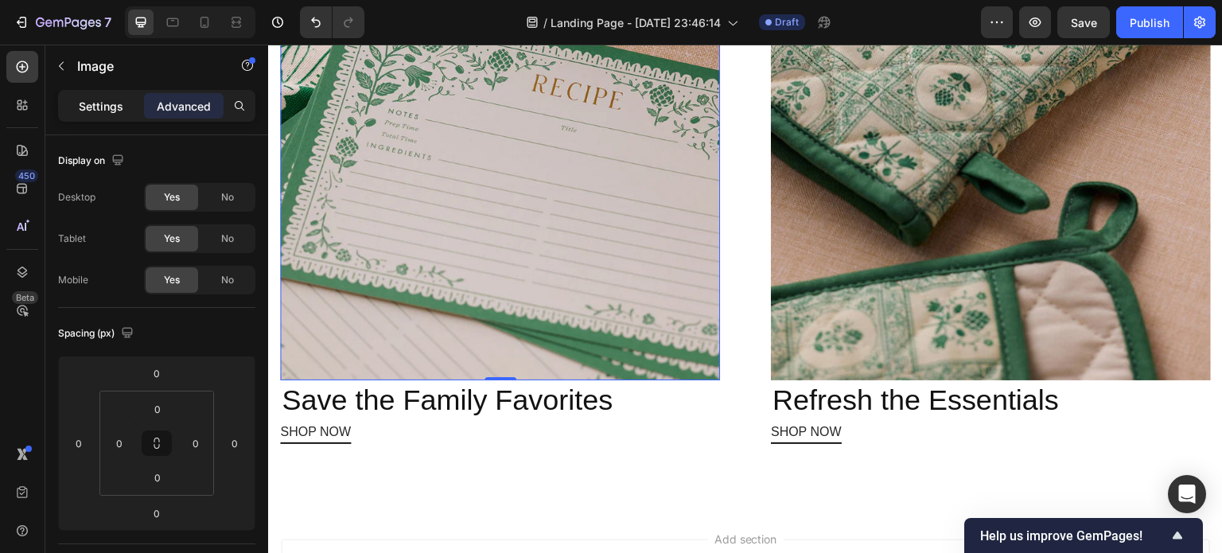
click at [102, 108] on p "Settings" at bounding box center [101, 106] width 45 height 17
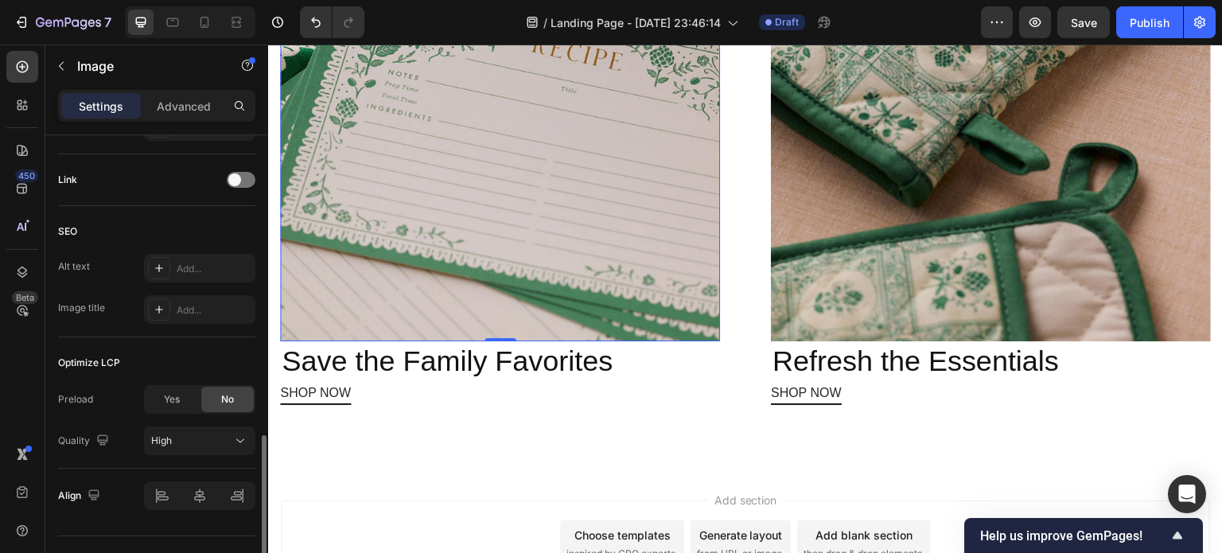
scroll to position [776, 0]
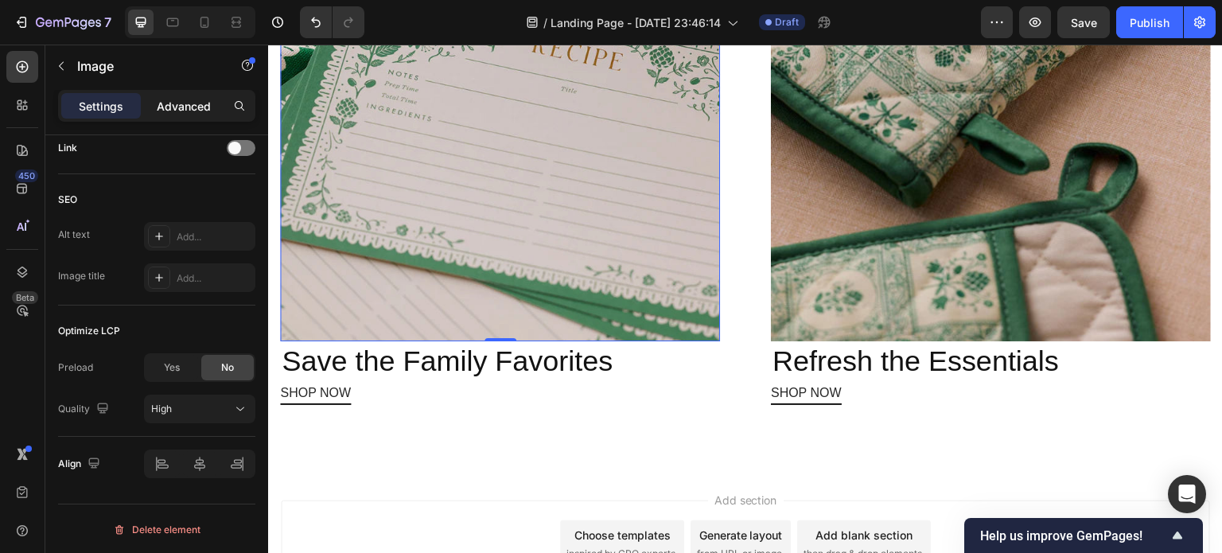
click at [187, 98] on p "Advanced" at bounding box center [184, 106] width 54 height 17
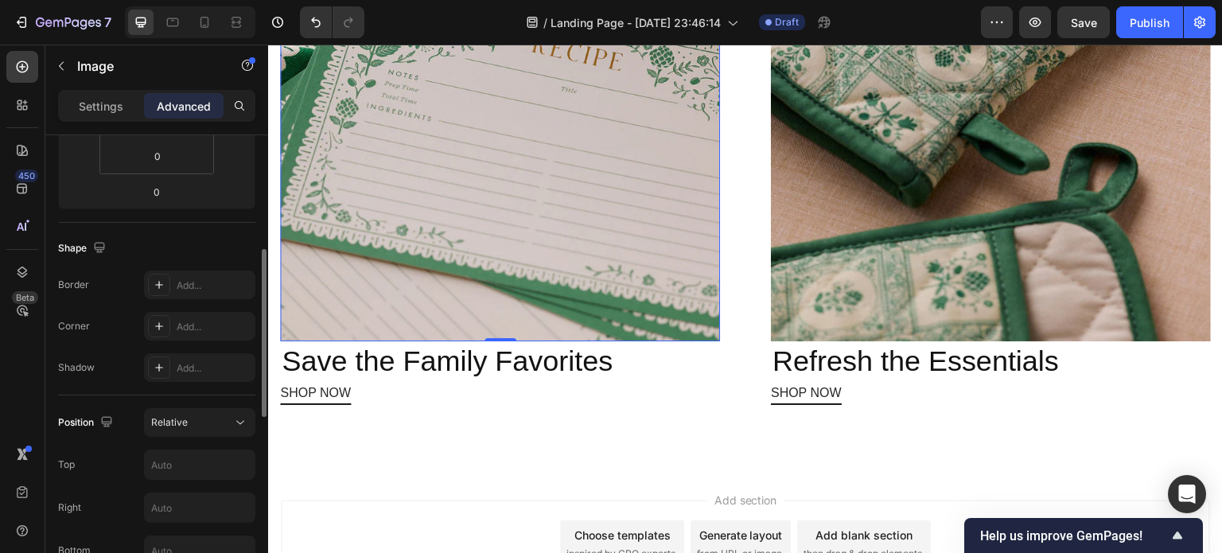
scroll to position [319, 0]
click at [98, 101] on p "Settings" at bounding box center [101, 106] width 45 height 17
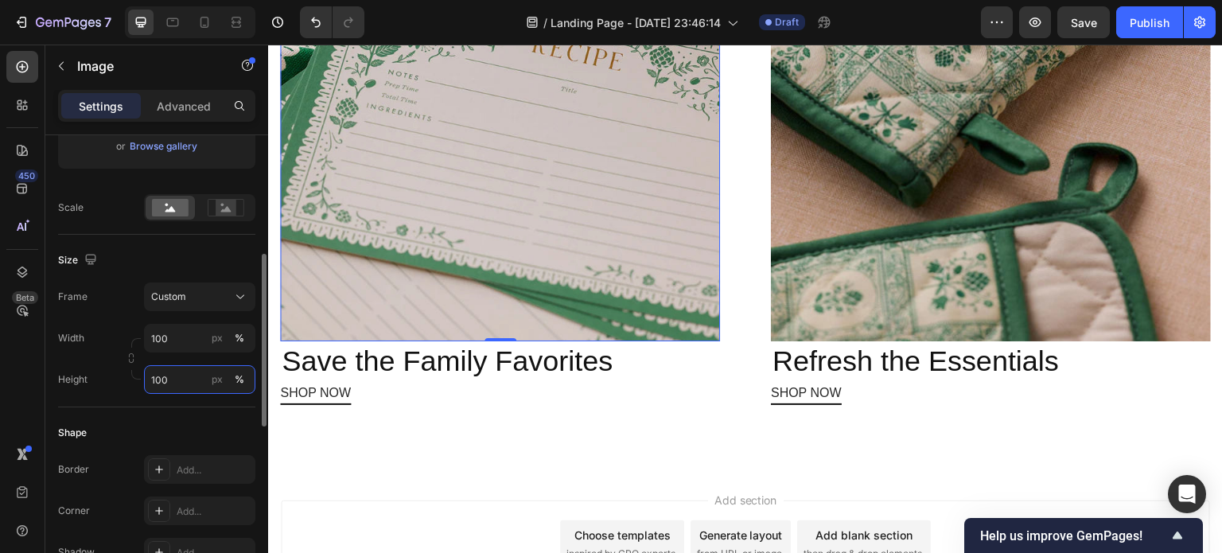
click at [165, 367] on input "100" at bounding box center [199, 379] width 111 height 29
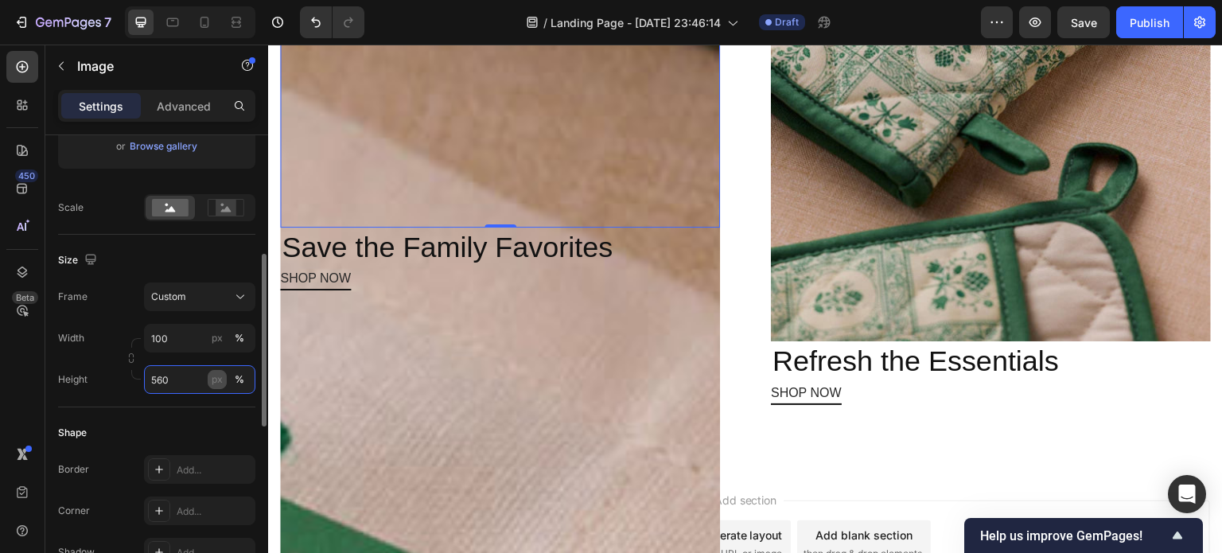
type input "560"
click at [218, 381] on div "px" at bounding box center [217, 379] width 11 height 14
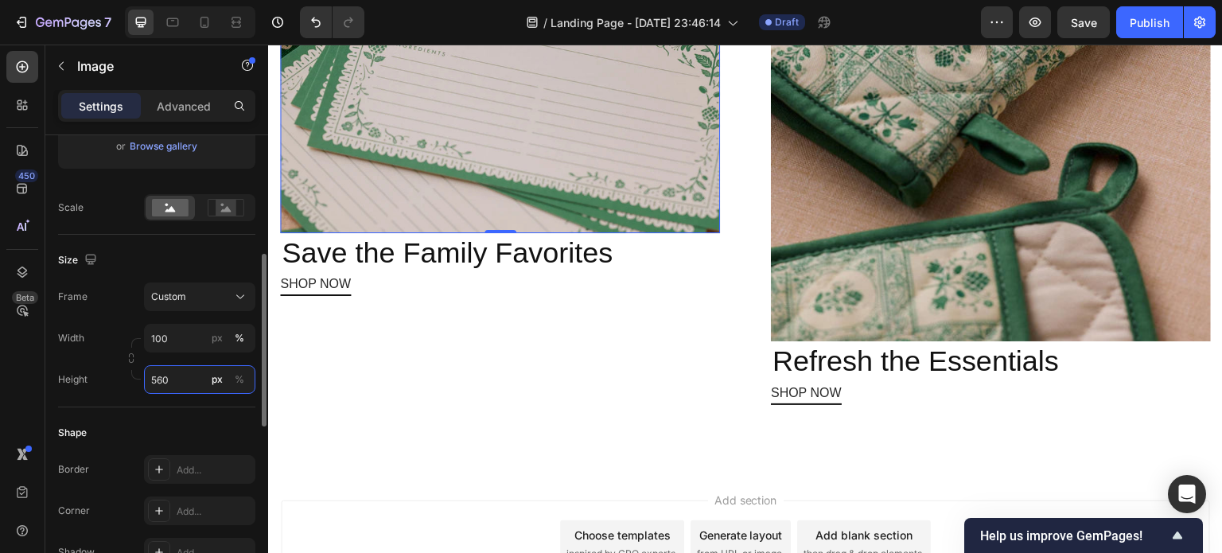
click at [200, 376] on input "560" at bounding box center [199, 379] width 111 height 29
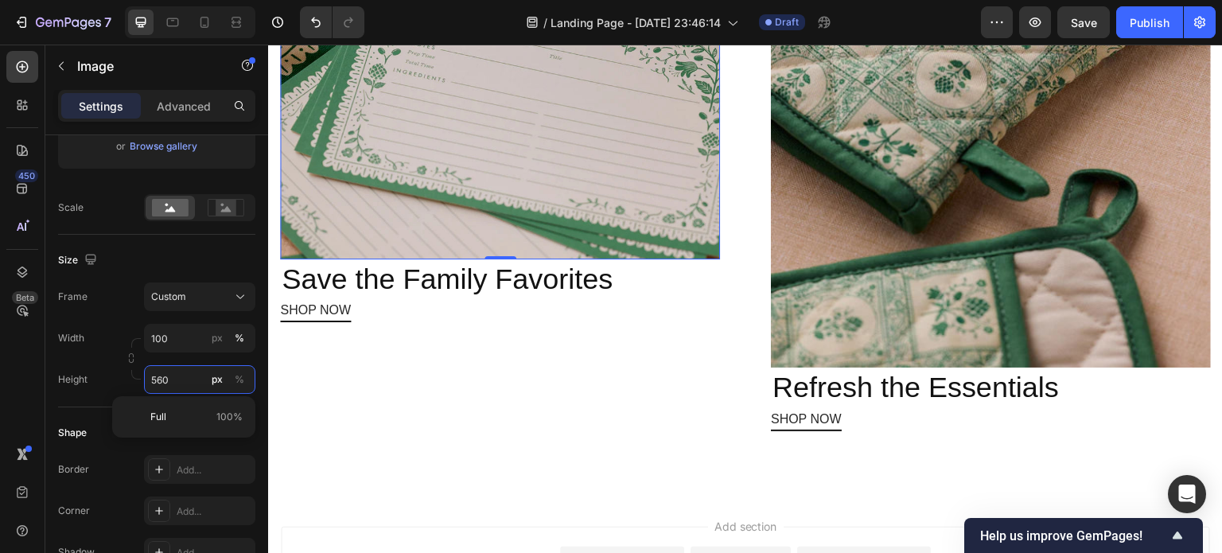
scroll to position [1531, 0]
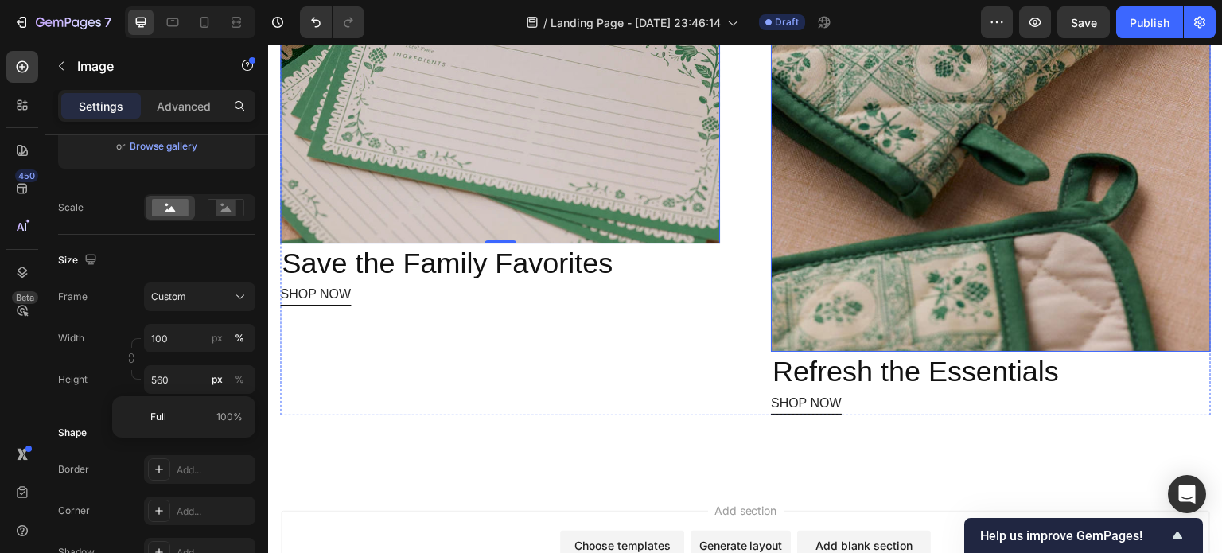
click at [900, 212] on img at bounding box center [991, 75] width 440 height 554
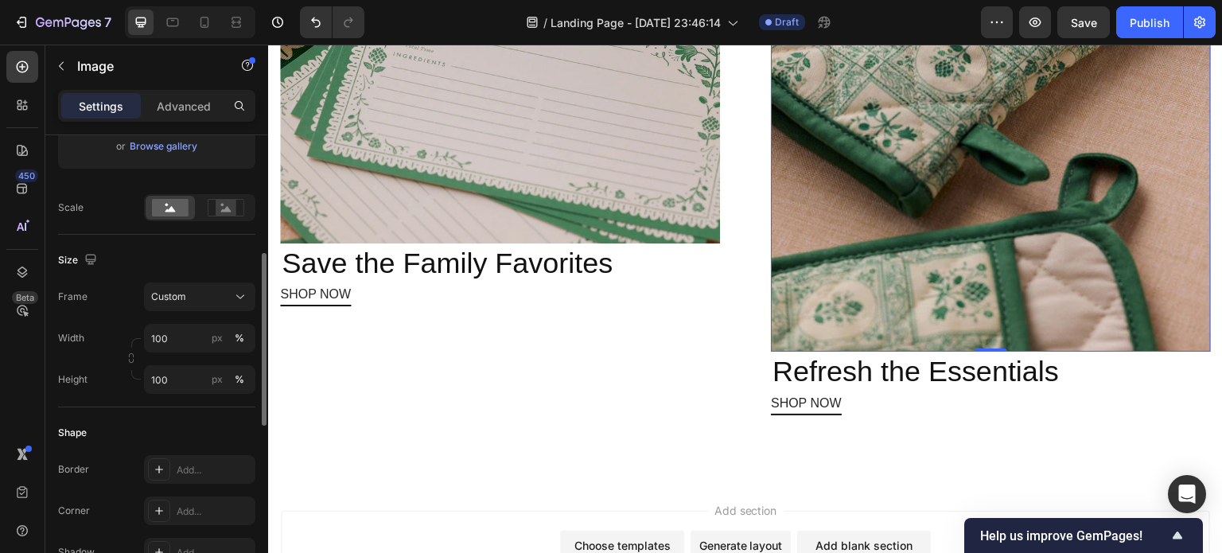
scroll to position [318, 0]
click at [178, 381] on input "100" at bounding box center [199, 380] width 111 height 29
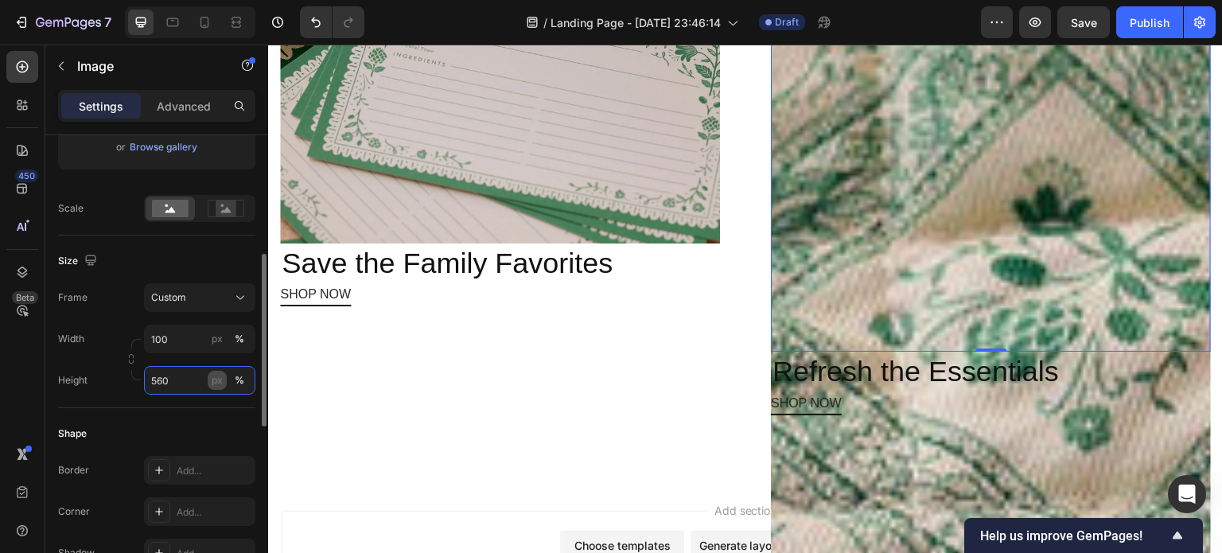
type input "560"
click at [221, 373] on div "px" at bounding box center [217, 380] width 11 height 14
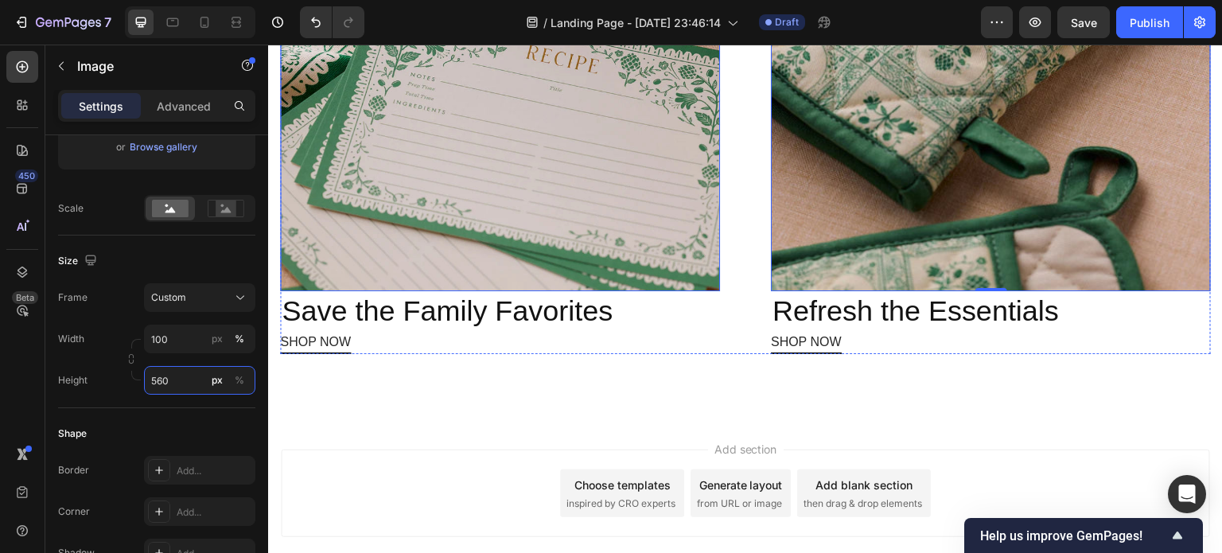
scroll to position [1485, 0]
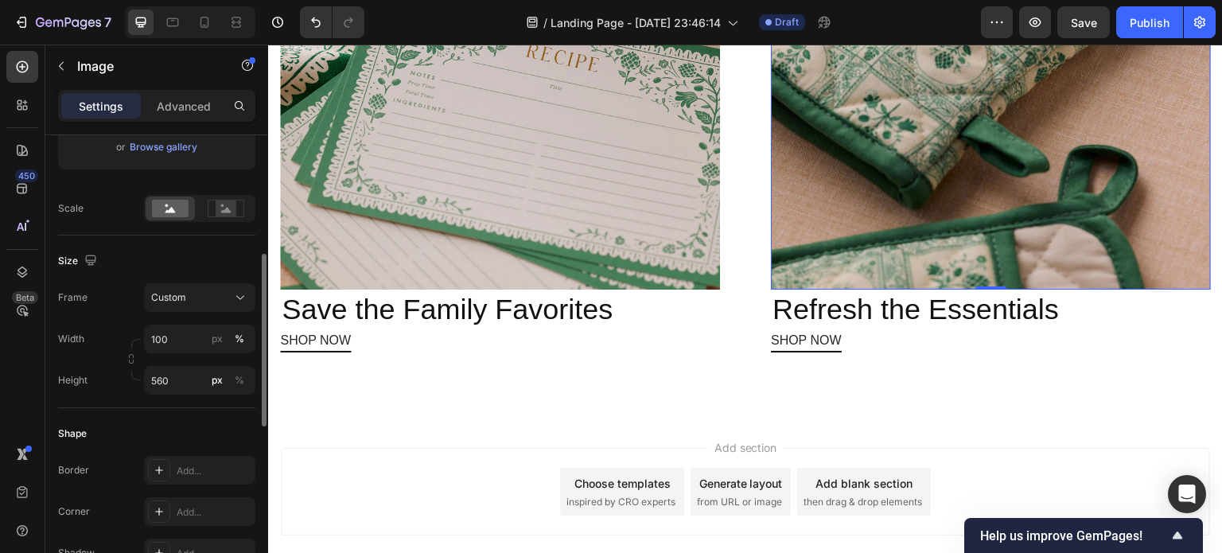
click at [175, 404] on div "Size Frame Custom Width 100 px % Height 560 px %" at bounding box center [156, 321] width 197 height 173
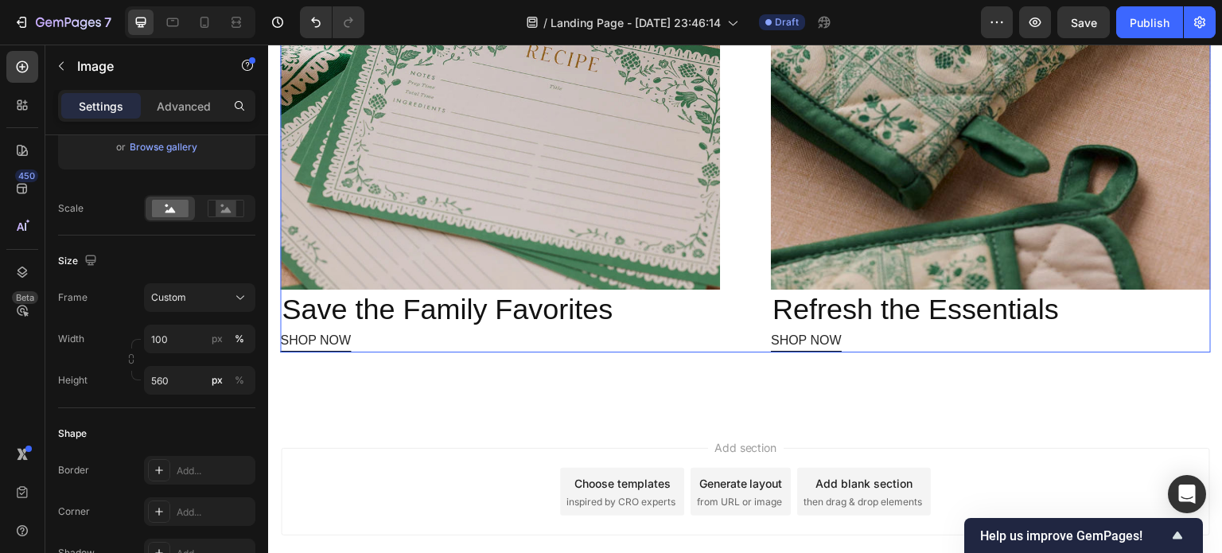
click at [749, 277] on div "Image Save the Family Favorites Heading SHOP NOW Button Image 0 Refresh the Ess…" at bounding box center [745, 98] width 931 height 509
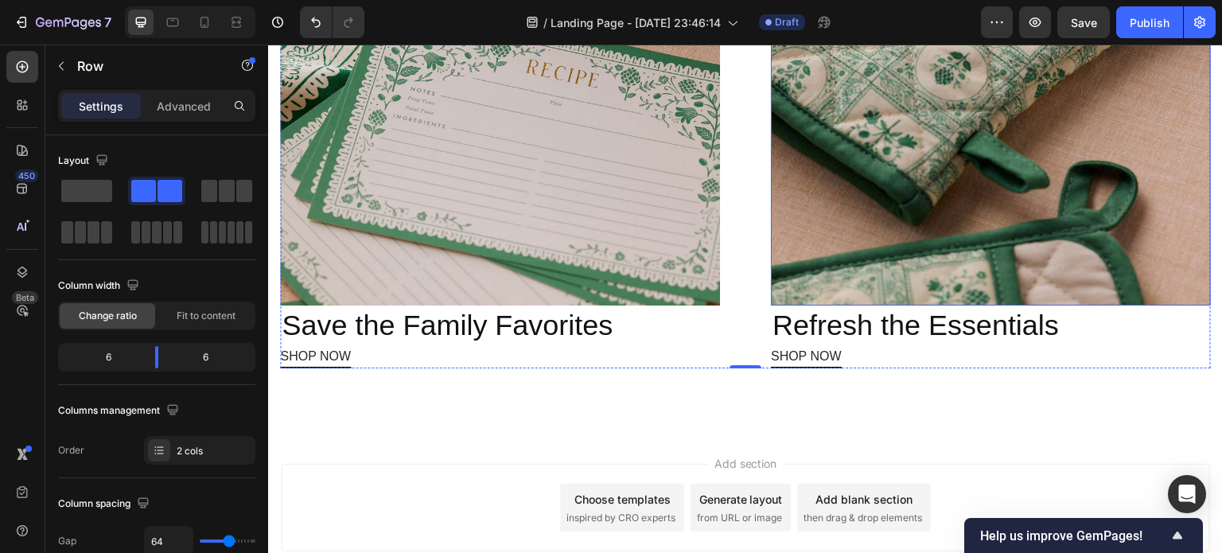
scroll to position [1468, 0]
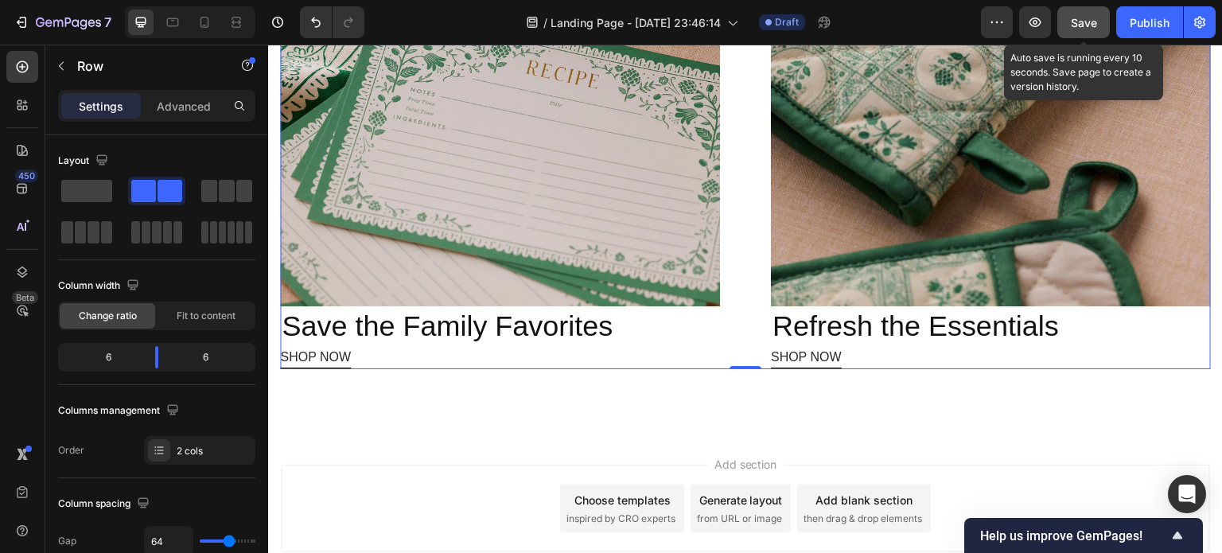
click at [1101, 9] on button "Save" at bounding box center [1083, 22] width 53 height 32
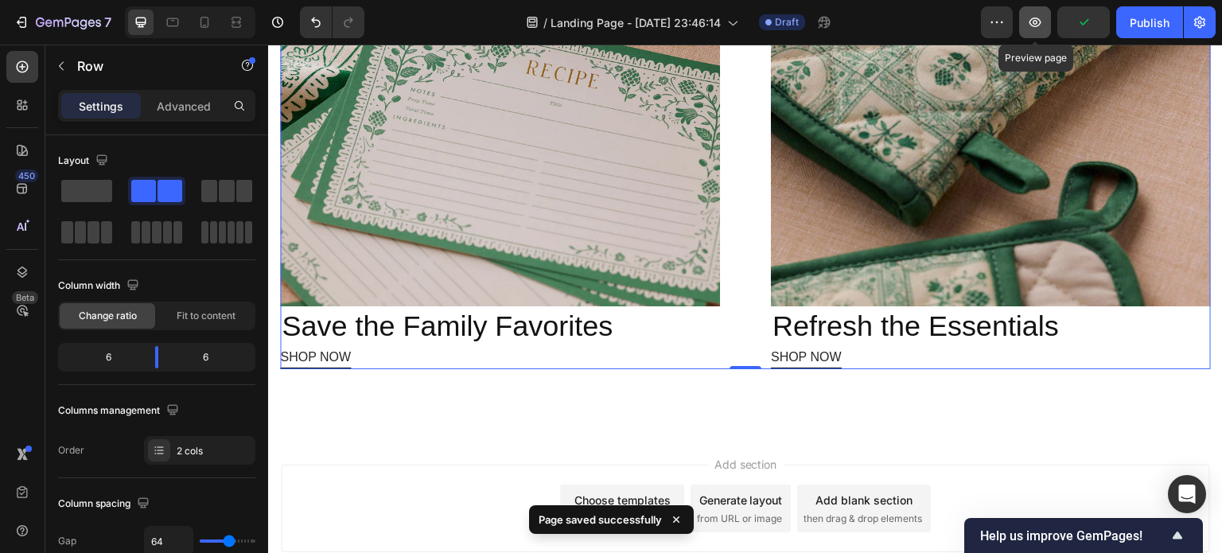
click at [1042, 20] on icon "button" at bounding box center [1035, 22] width 16 height 16
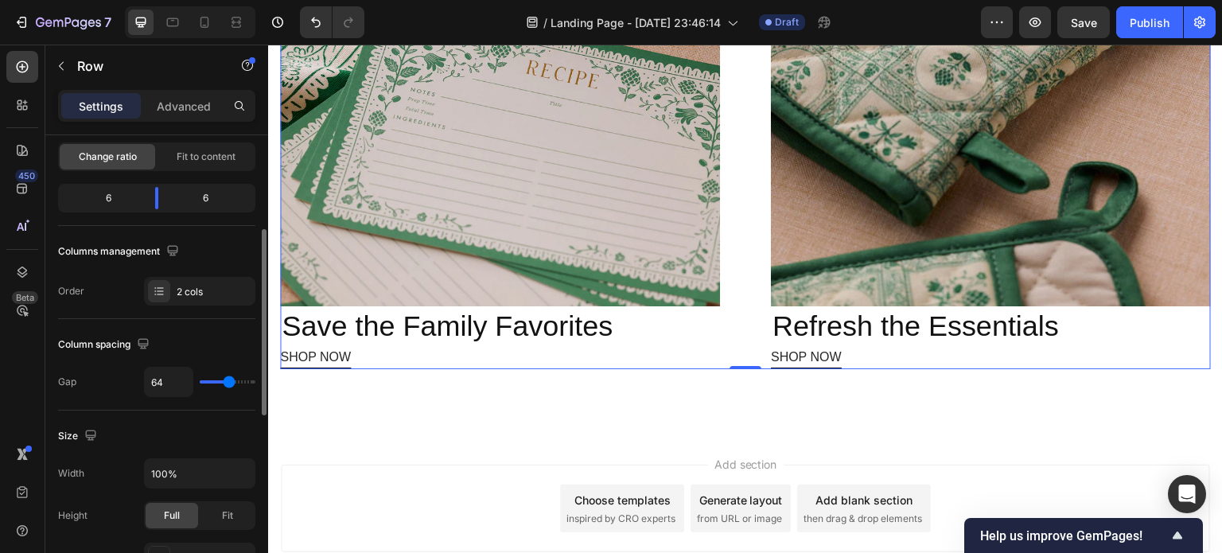
scroll to position [188, 0]
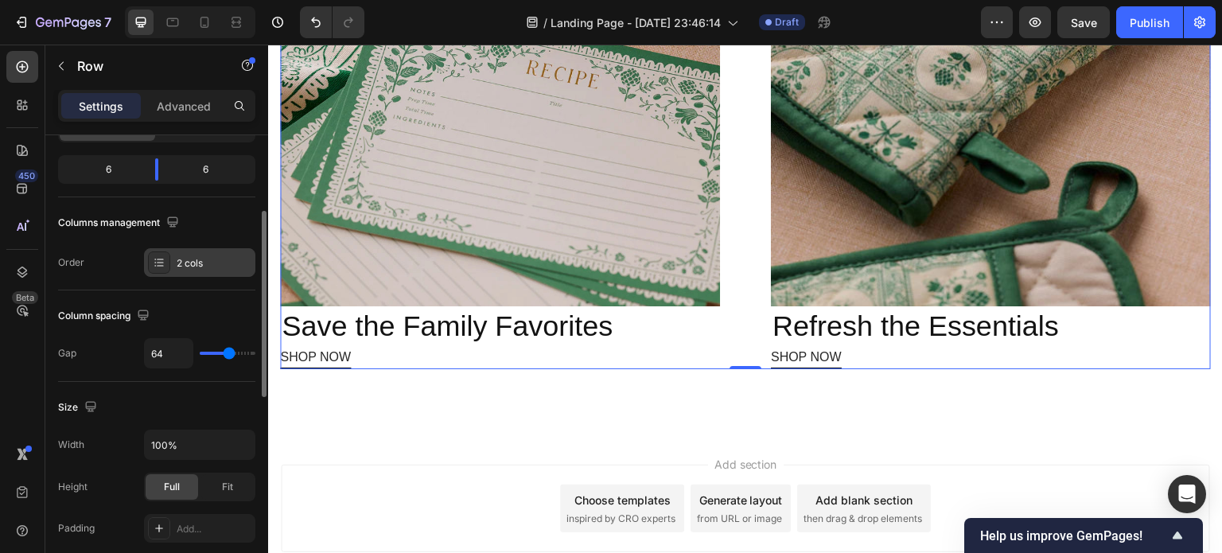
click at [181, 257] on div "2 cols" at bounding box center [214, 263] width 75 height 14
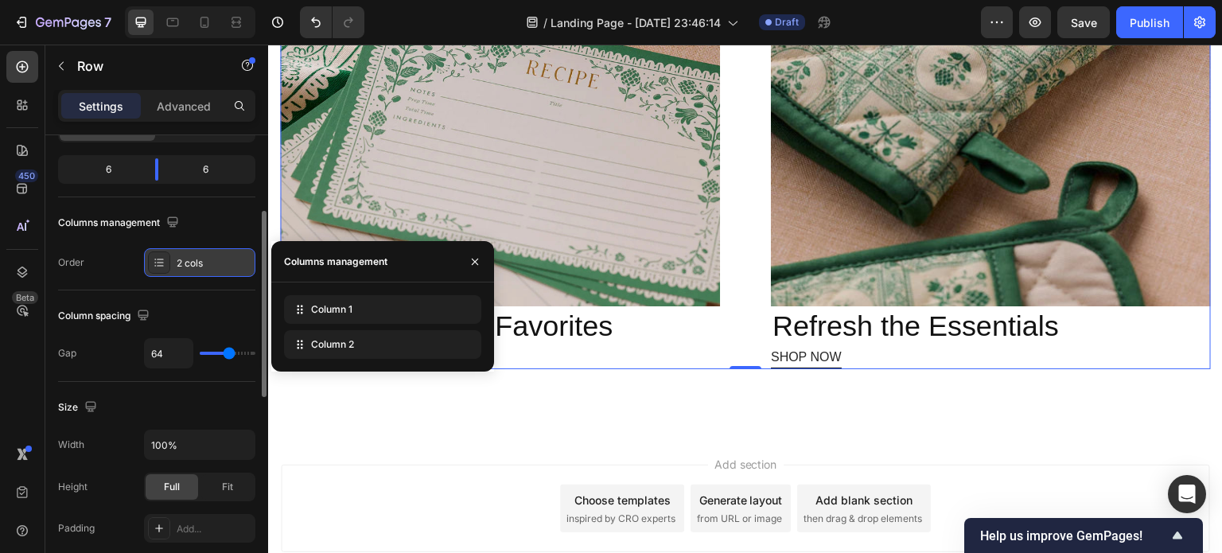
click at [181, 257] on div "2 cols" at bounding box center [214, 263] width 75 height 14
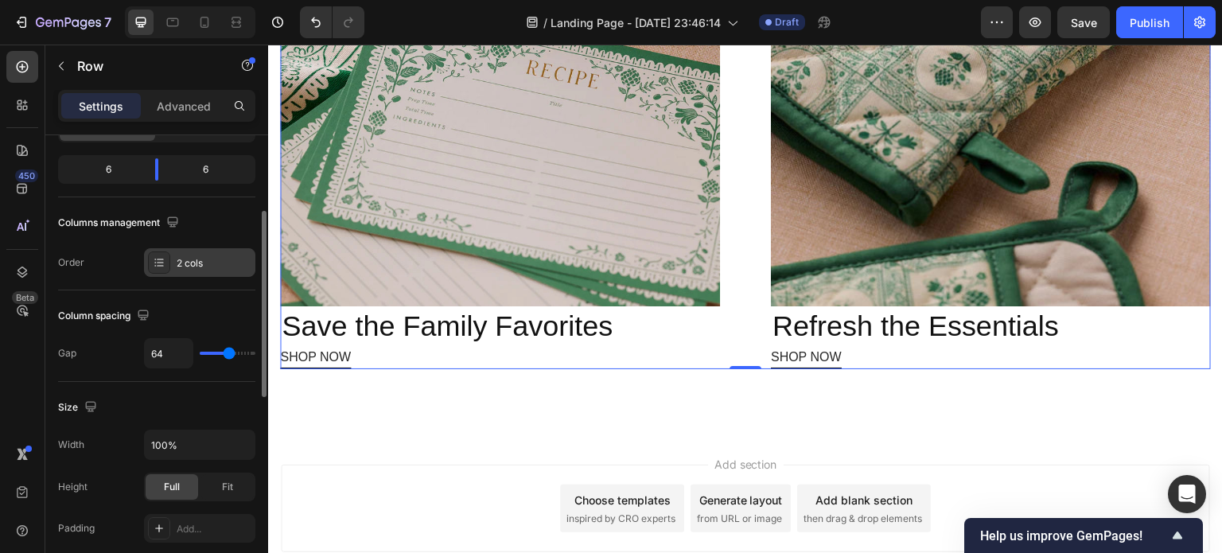
click at [181, 257] on div "2 cols" at bounding box center [214, 263] width 75 height 14
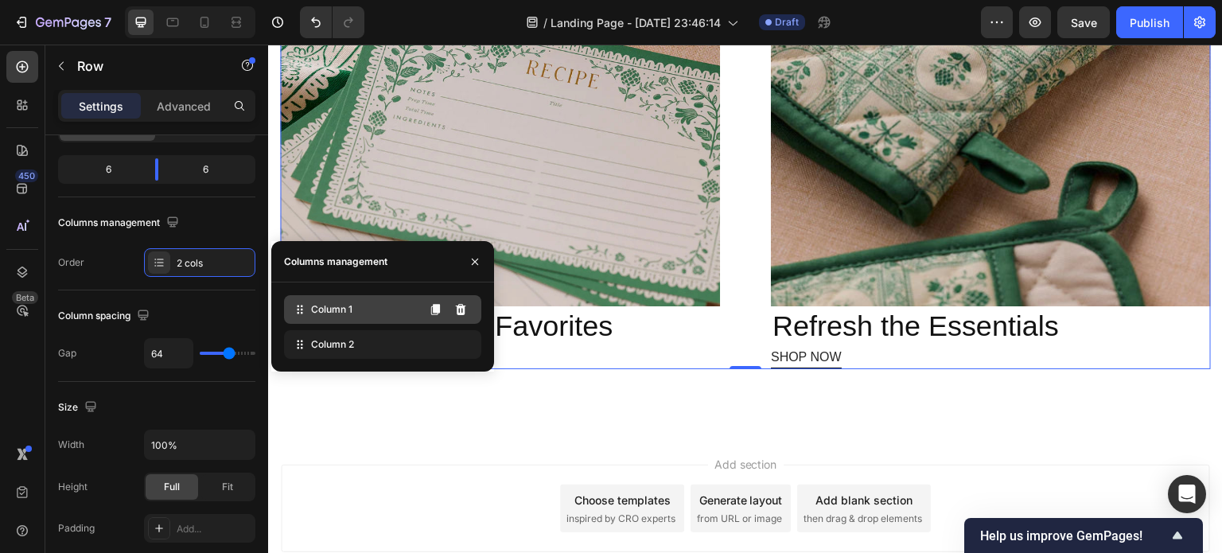
click at [344, 307] on span "Column 1" at bounding box center [331, 309] width 41 height 14
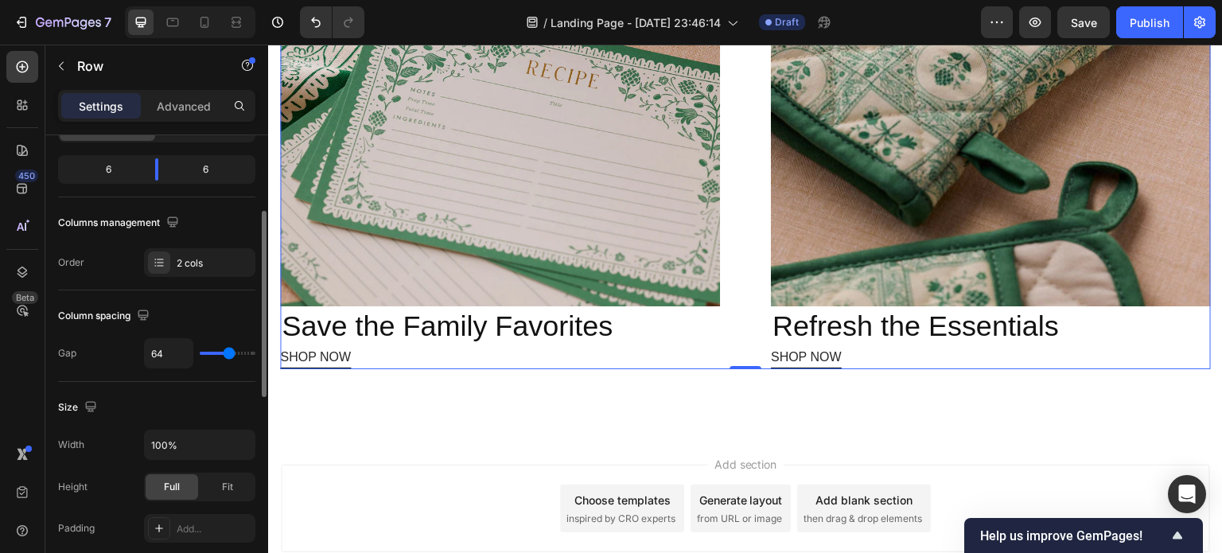
click at [187, 321] on div "Column spacing" at bounding box center [156, 315] width 197 height 25
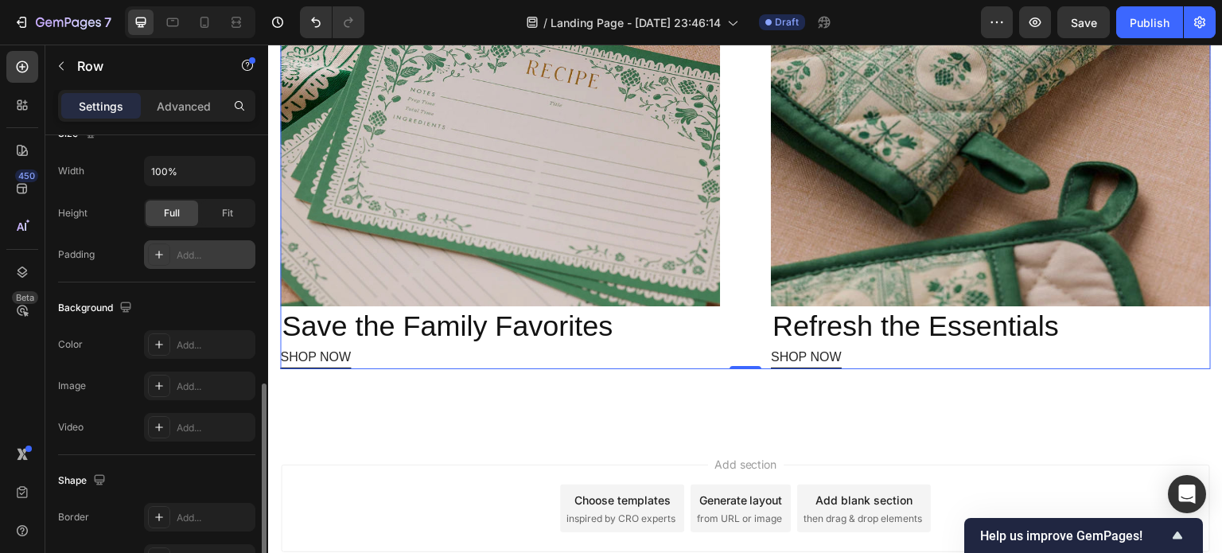
scroll to position [440, 0]
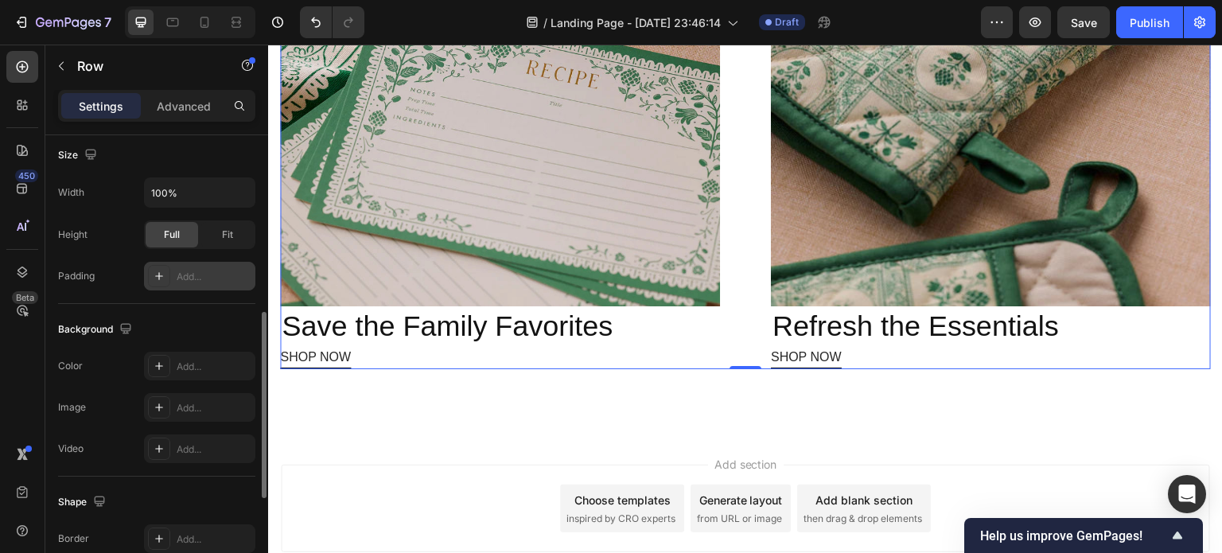
click at [208, 279] on div "Add..." at bounding box center [214, 277] width 75 height 14
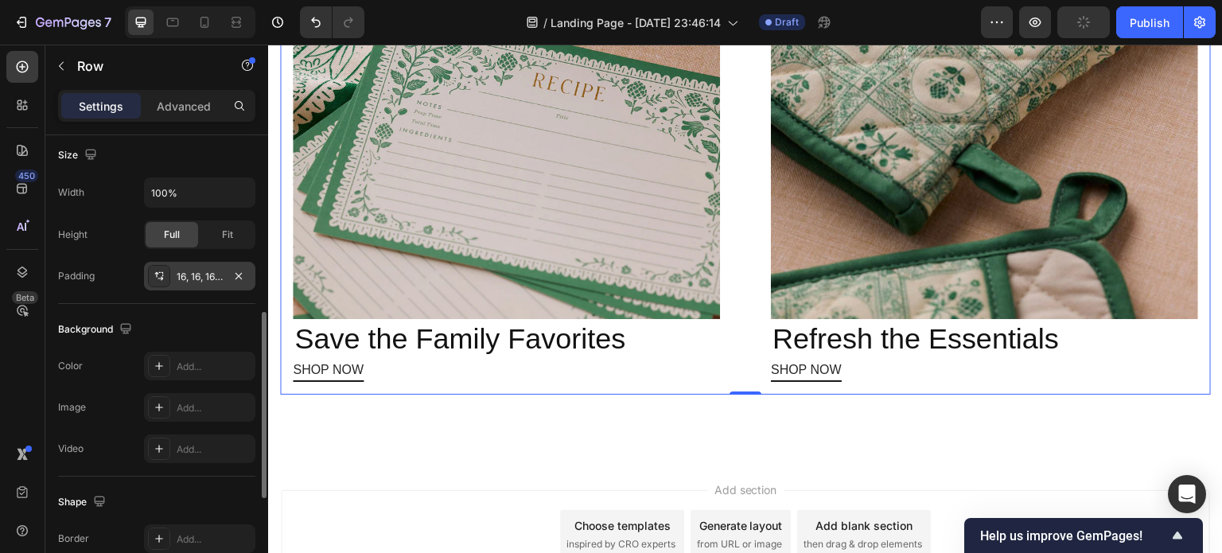
click at [716, 345] on div "Image Save the Family Favorites Heading SHOP NOW Button Image Refresh the Essen…" at bounding box center [745, 128] width 931 height 535
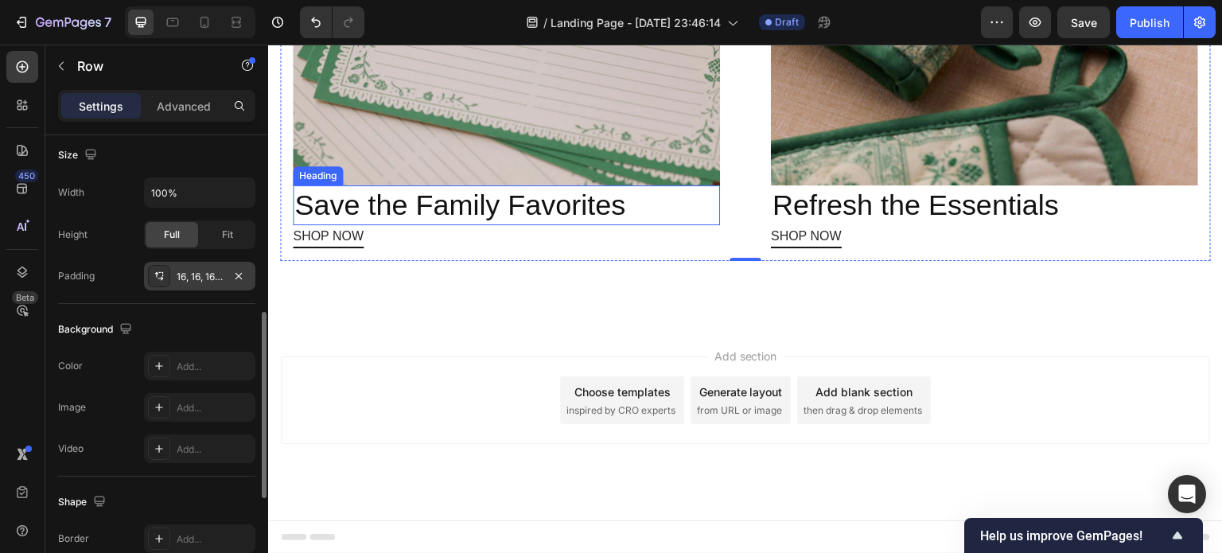
scroll to position [1638, 0]
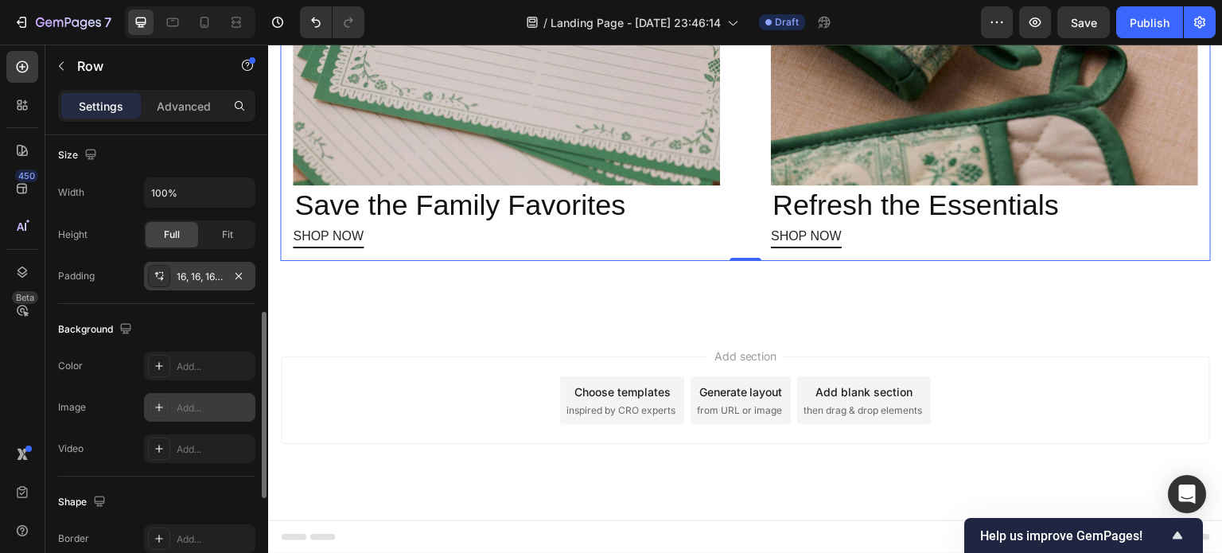
click at [195, 402] on div "Add..." at bounding box center [214, 408] width 75 height 14
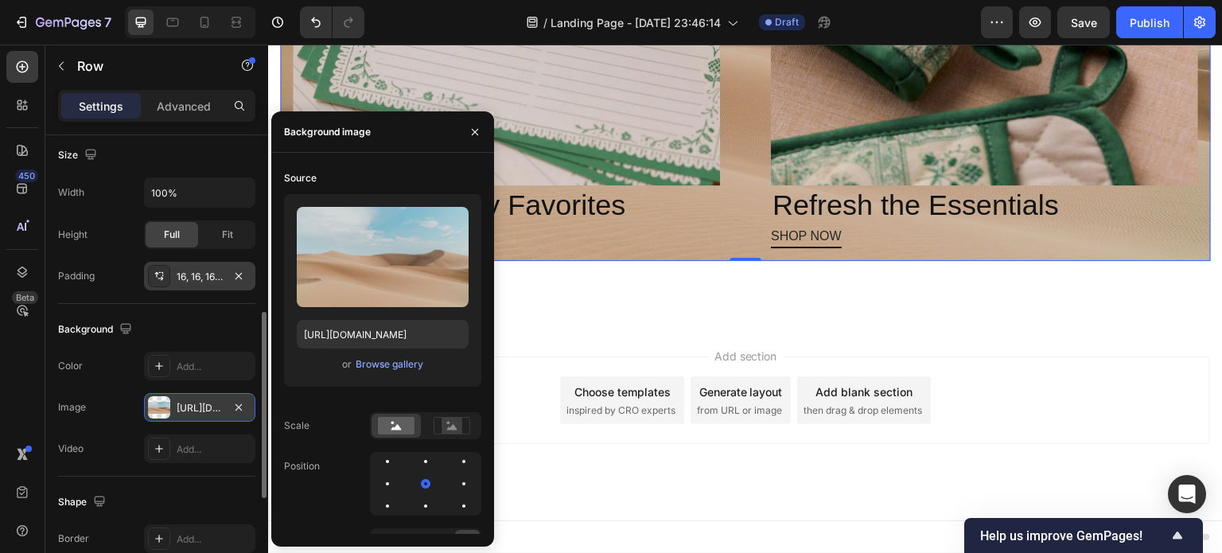
click at [121, 378] on div "The changes might be hidden by the video. Color Add... Image https://cdn.shopif…" at bounding box center [156, 407] width 197 height 111
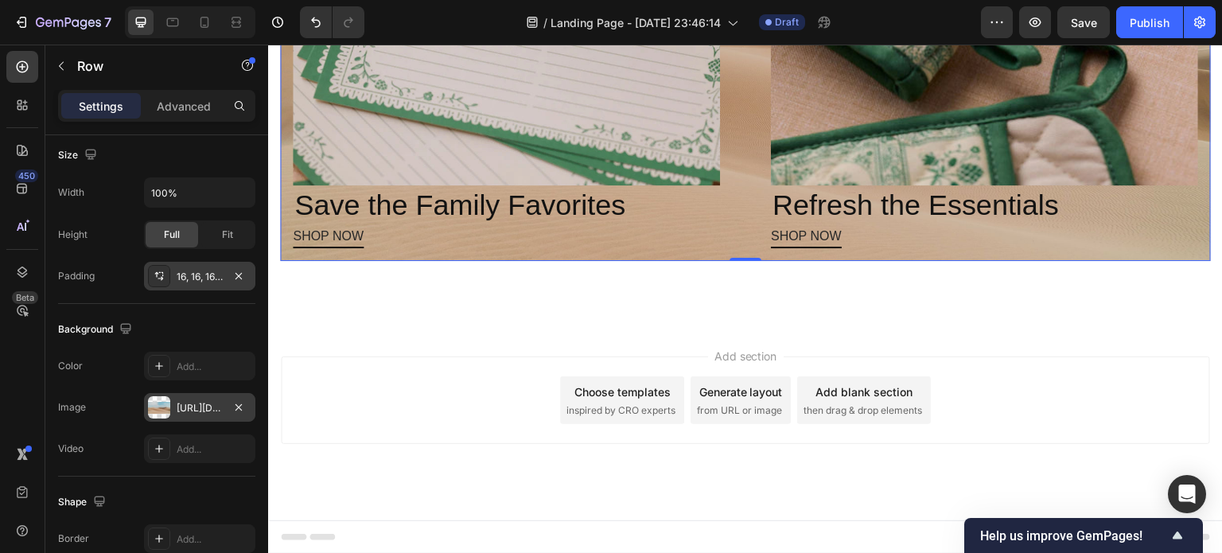
click at [181, 412] on div "[URL][DOMAIN_NAME]" at bounding box center [200, 408] width 46 height 14
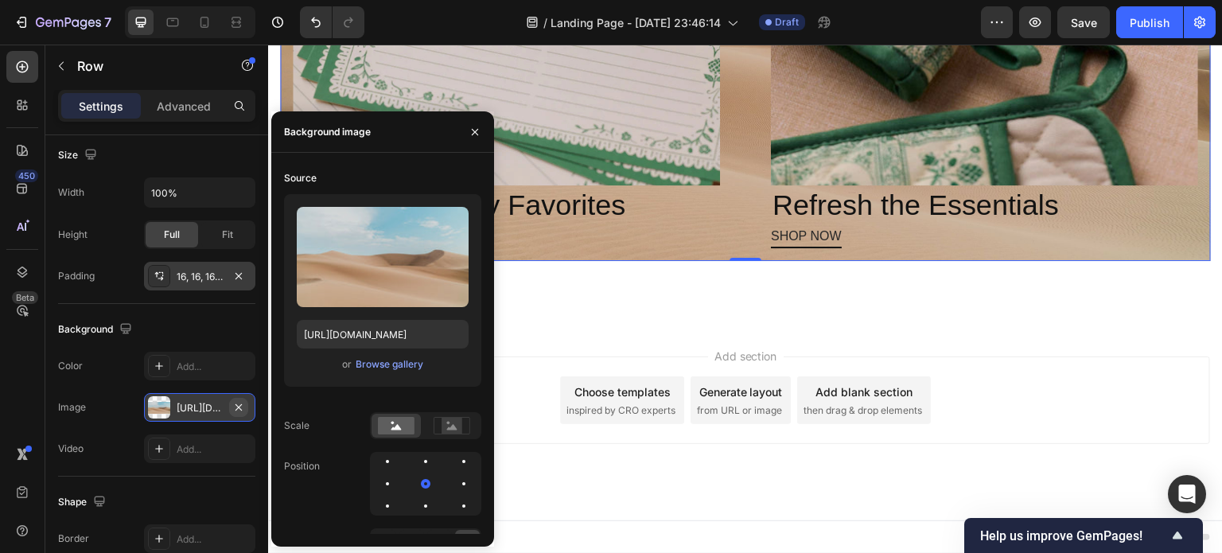
click at [240, 405] on icon "button" at bounding box center [238, 407] width 13 height 13
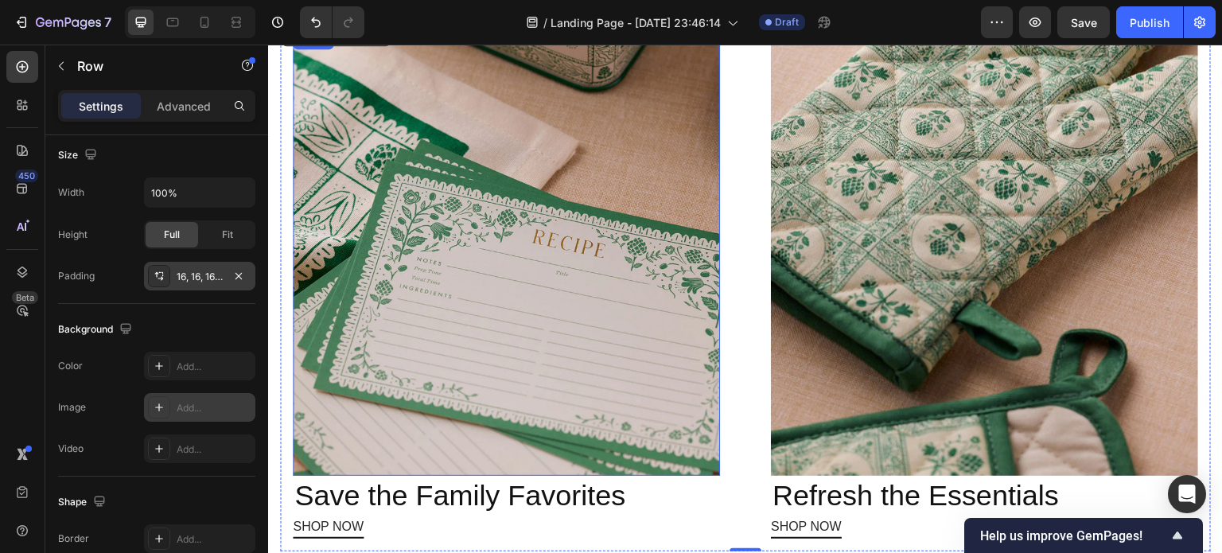
scroll to position [1309, 0]
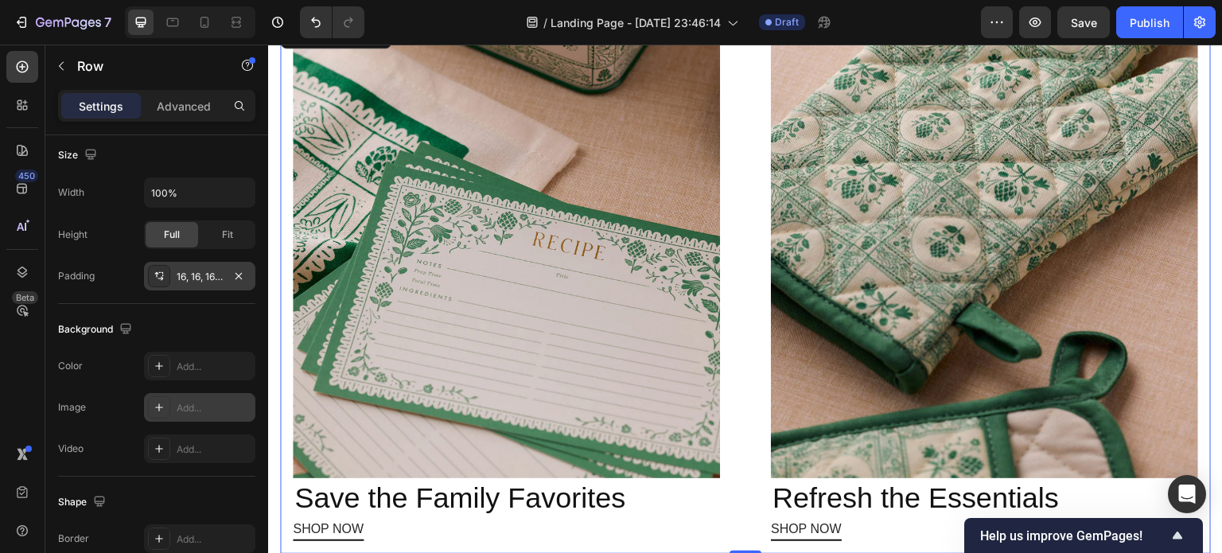
click at [734, 242] on div "Image Save the Family Favorites Heading SHOP NOW Button Image Refresh the Essen…" at bounding box center [745, 287] width 931 height 535
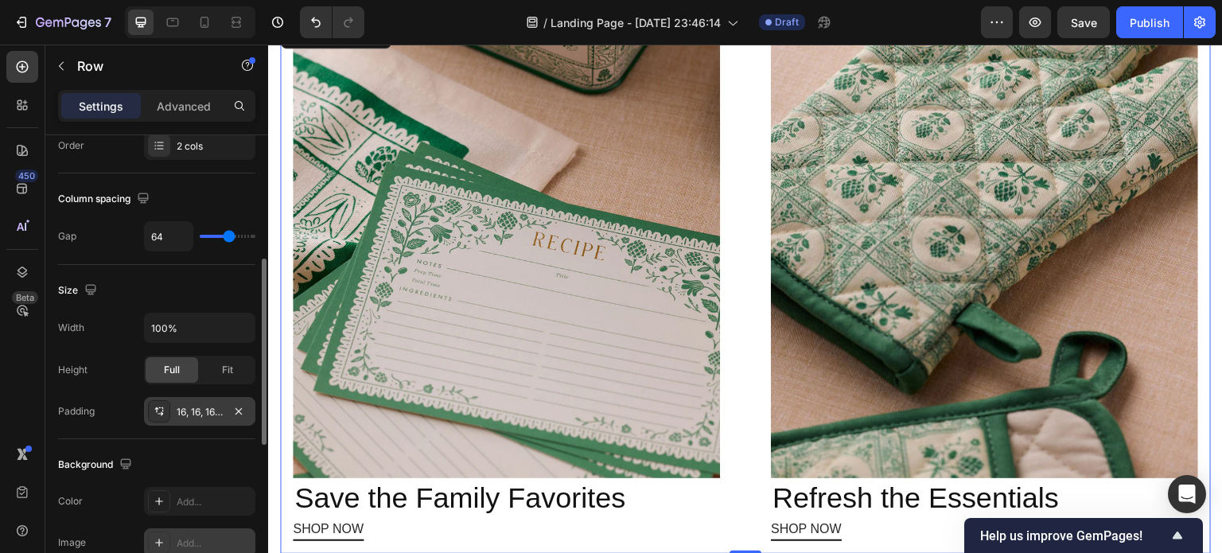
scroll to position [305, 0]
click at [177, 330] on input "100%" at bounding box center [200, 327] width 110 height 29
click at [233, 326] on icon "button" at bounding box center [240, 327] width 16 height 16
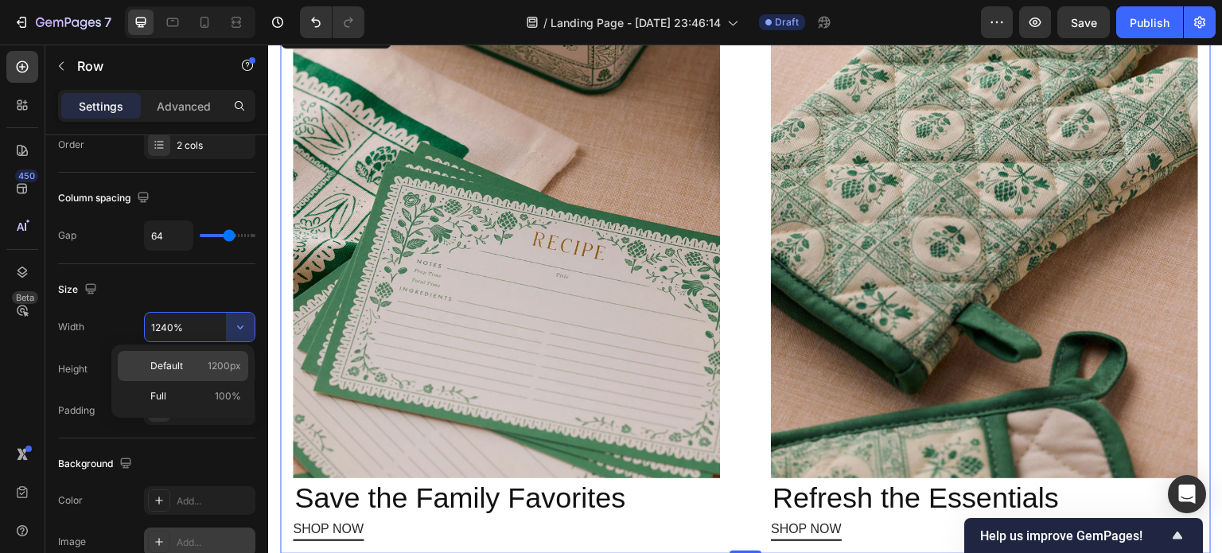
click at [204, 364] on p "Default 1200px" at bounding box center [195, 366] width 91 height 14
type input "1200"
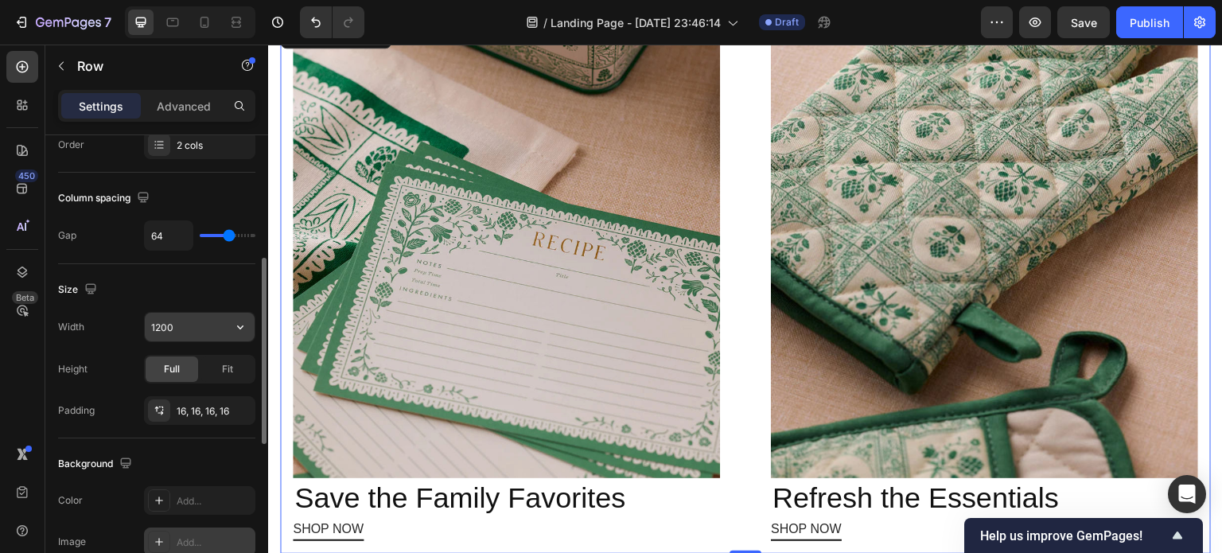
click at [175, 328] on input "1200" at bounding box center [200, 327] width 110 height 29
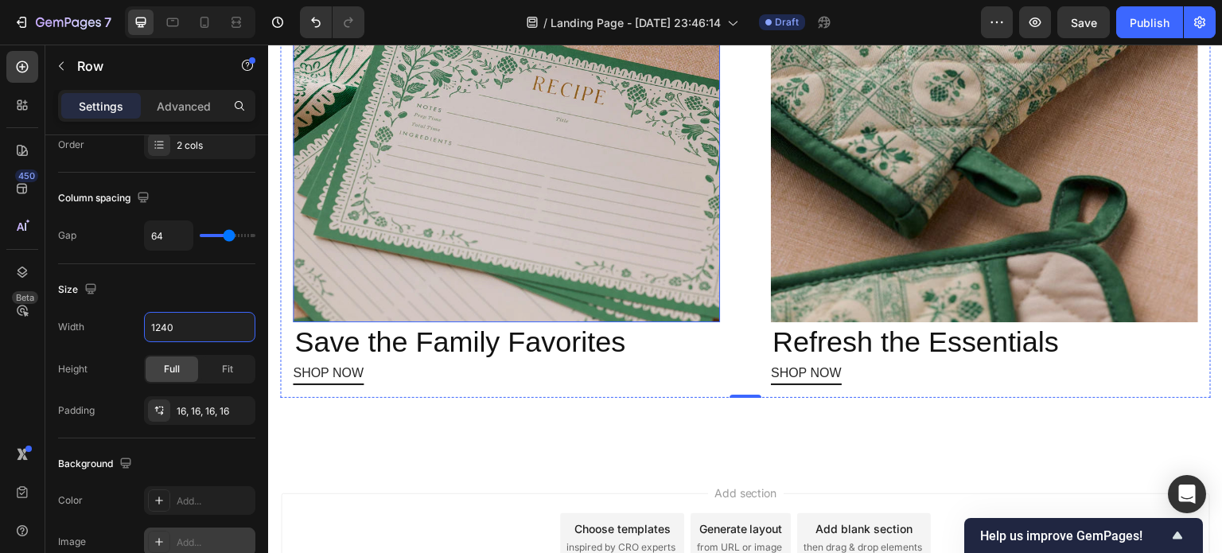
scroll to position [1472, 0]
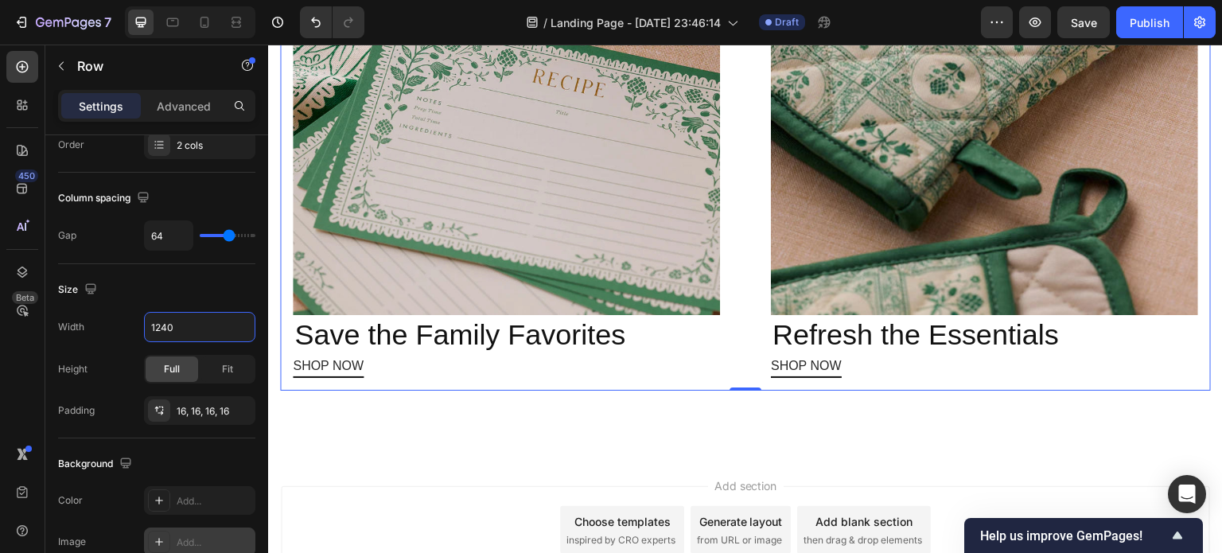
type input "1240"
click at [189, 405] on div "16, 16, 16, 16" at bounding box center [200, 411] width 46 height 14
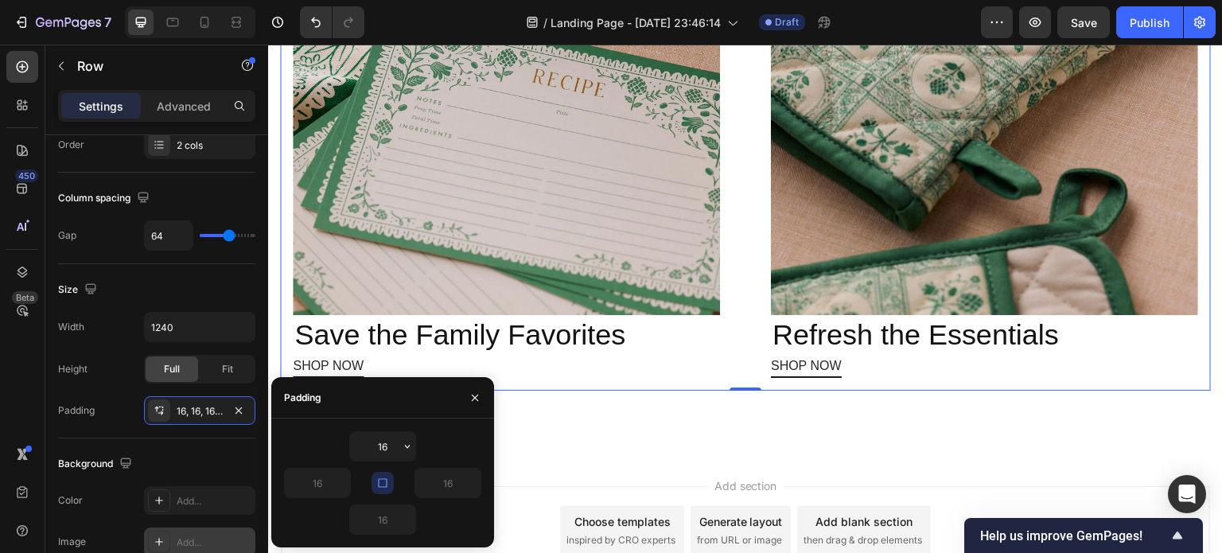
click at [379, 484] on icon "button" at bounding box center [382, 483] width 9 height 9
click at [318, 477] on input "16" at bounding box center [317, 483] width 65 height 29
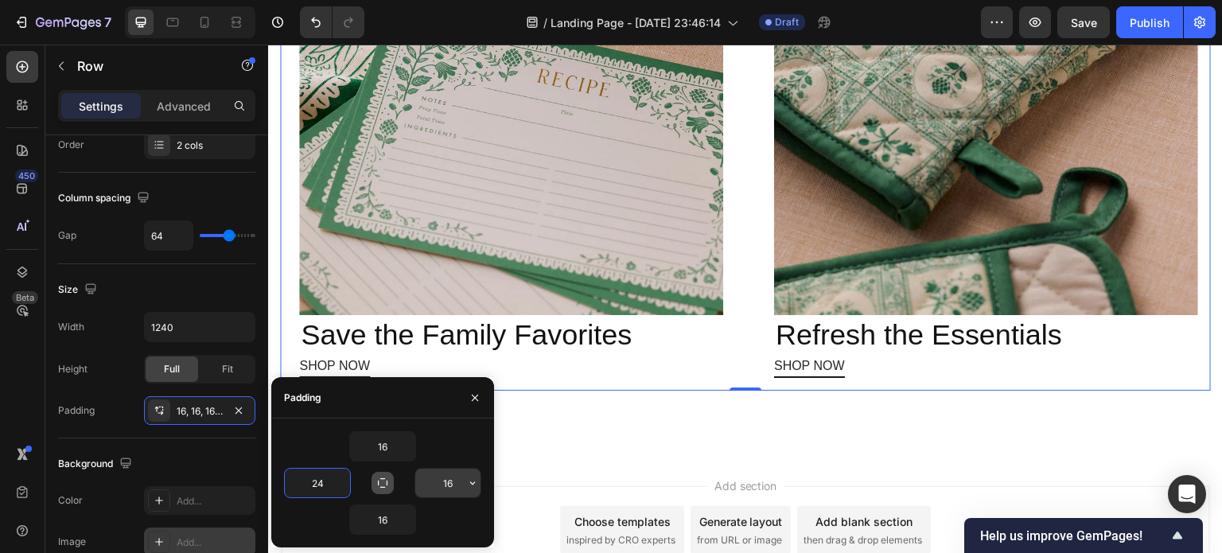
type input "24"
click at [453, 478] on input "16" at bounding box center [447, 483] width 65 height 29
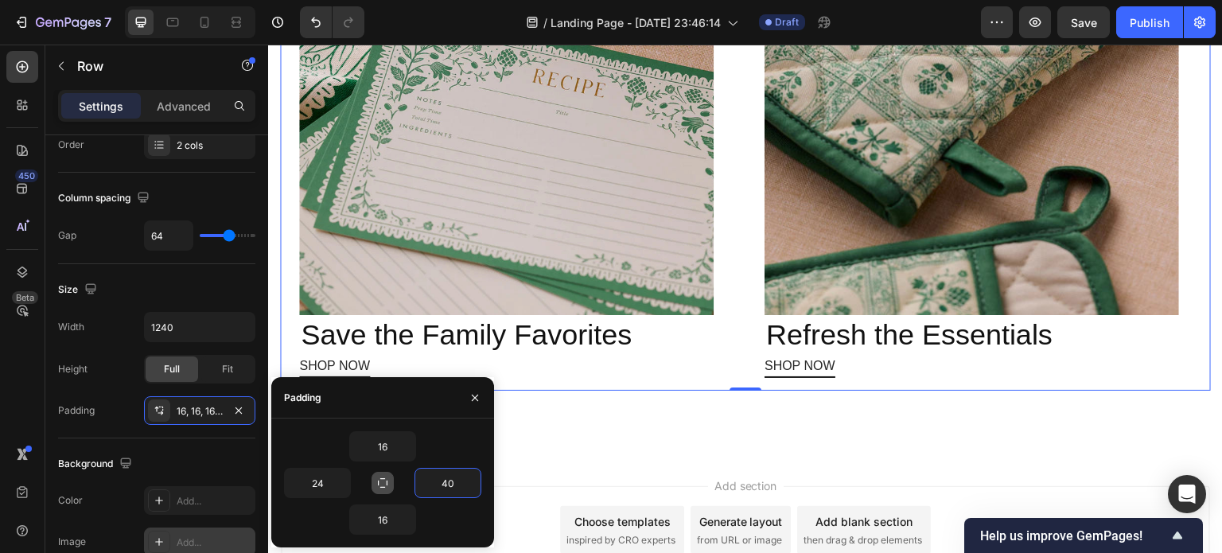
type input "40"
click at [387, 445] on input "16" at bounding box center [382, 446] width 65 height 29
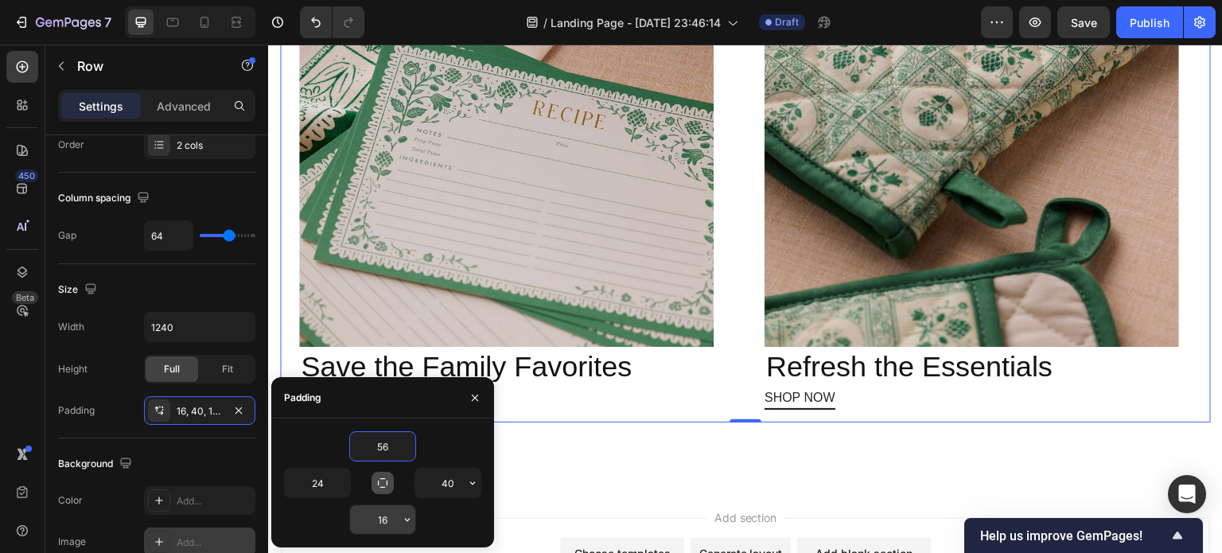
type input "56"
click at [388, 518] on input "16" at bounding box center [382, 519] width 65 height 29
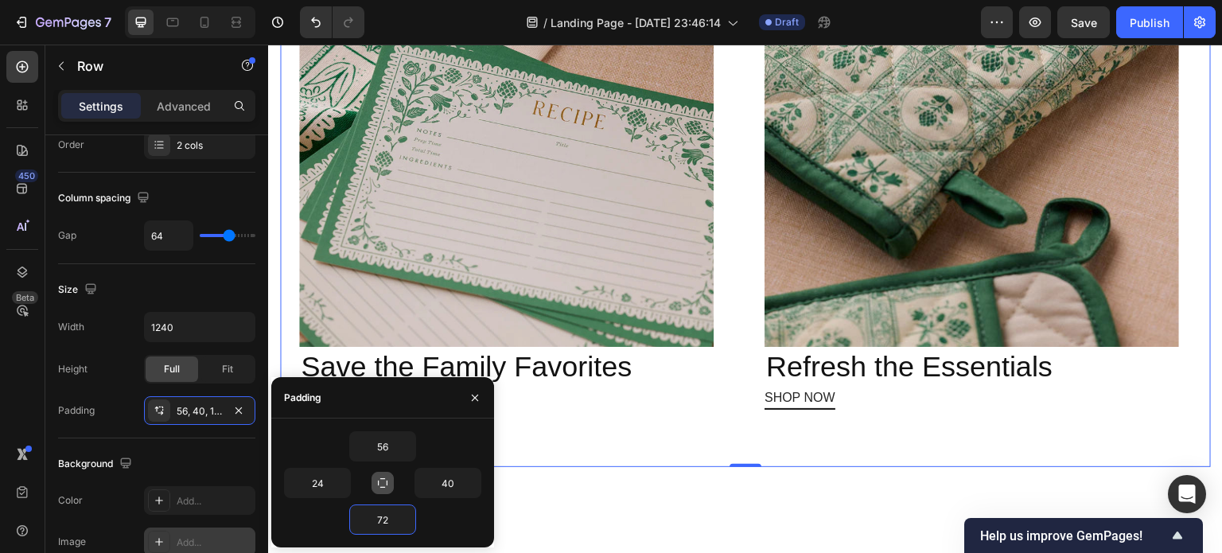
type input "72"
click at [428, 395] on div "Padding" at bounding box center [382, 397] width 223 height 41
click at [466, 395] on button "button" at bounding box center [474, 397] width 25 height 25
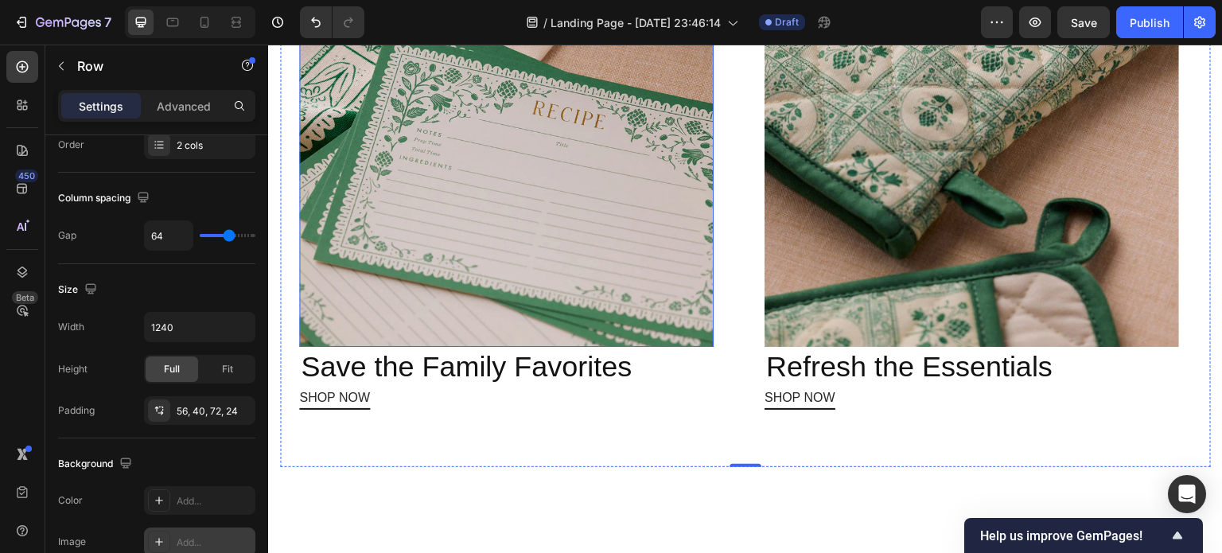
click at [417, 230] on img at bounding box center [506, 124] width 414 height 446
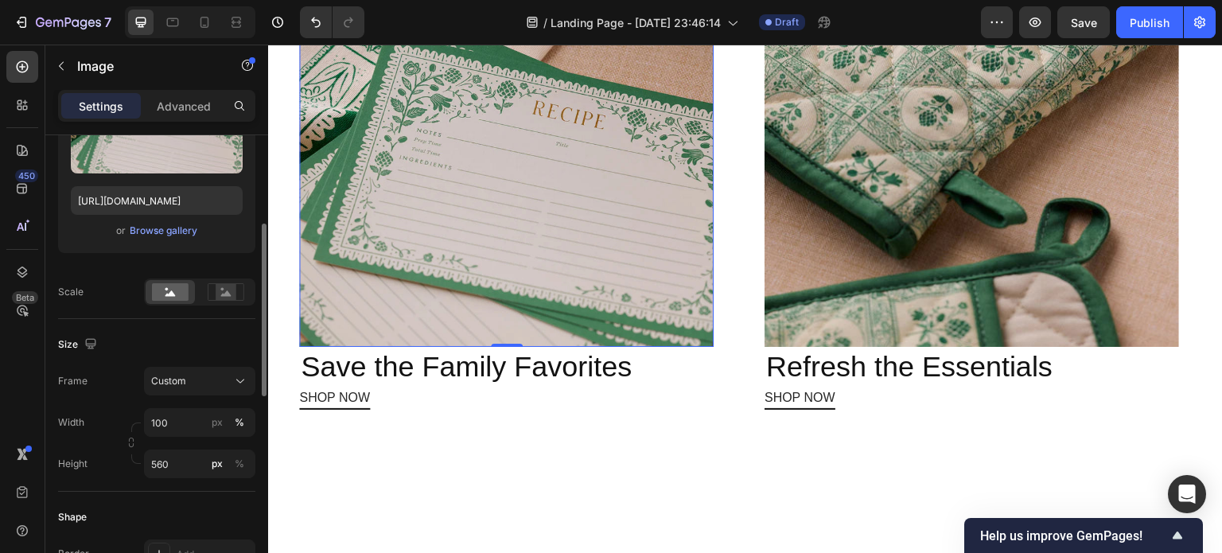
scroll to position [235, 0]
click at [80, 291] on div "Scale" at bounding box center [70, 291] width 25 height 14
click at [228, 291] on icon at bounding box center [226, 293] width 10 height 6
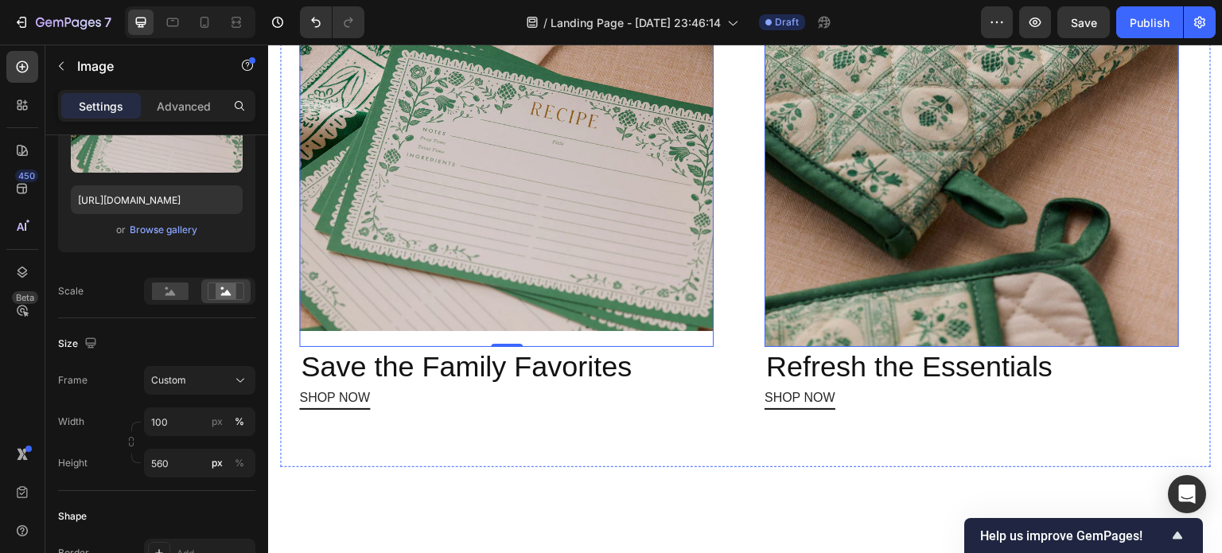
click at [787, 347] on img at bounding box center [972, 124] width 414 height 446
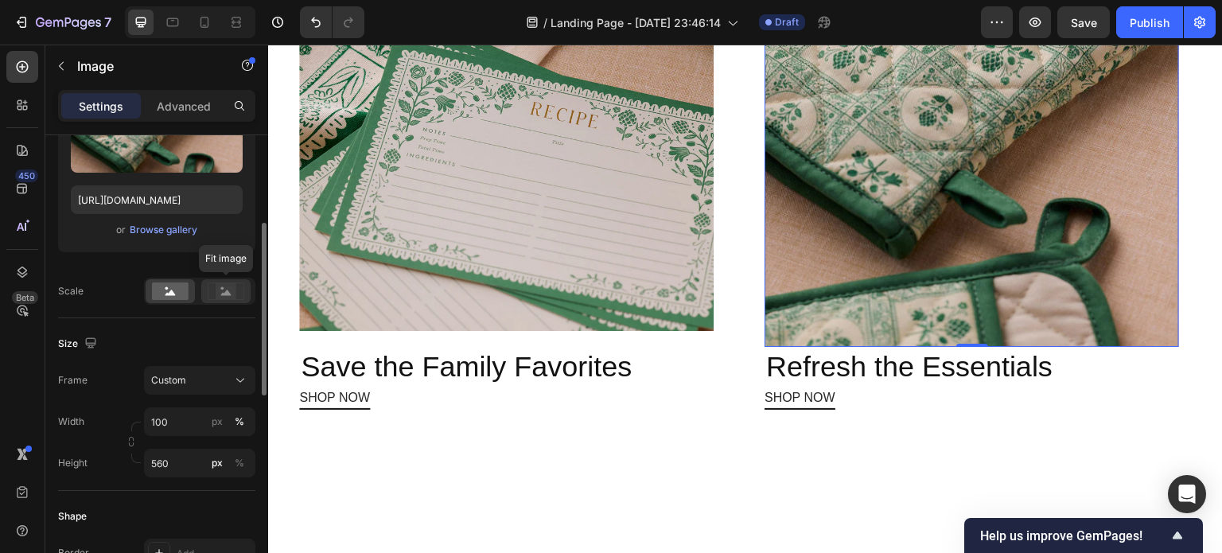
click at [223, 292] on rect at bounding box center [226, 291] width 21 height 16
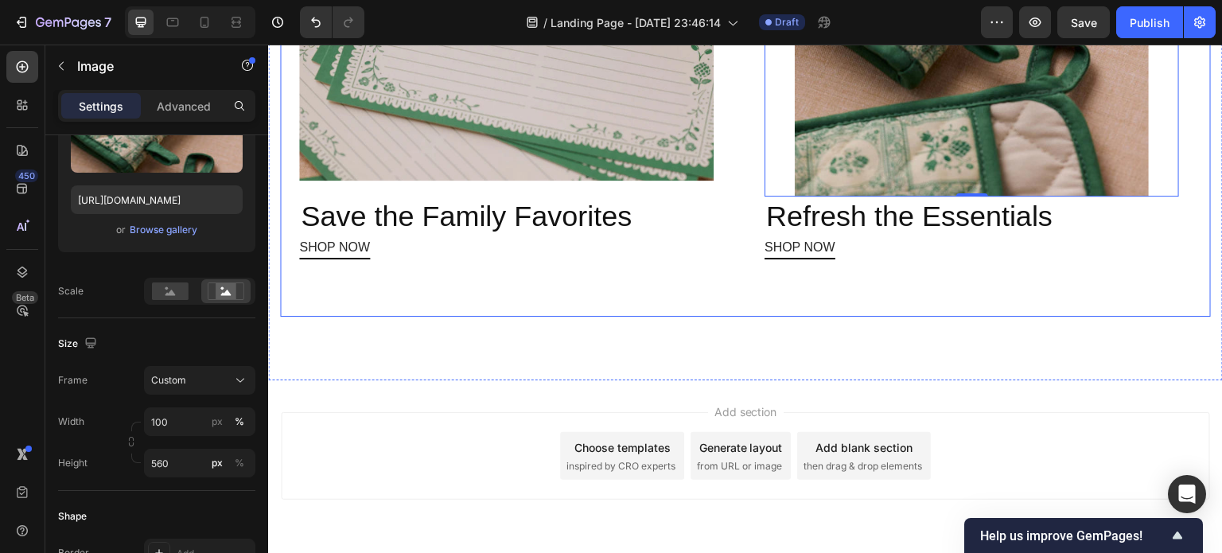
scroll to position [1623, 0]
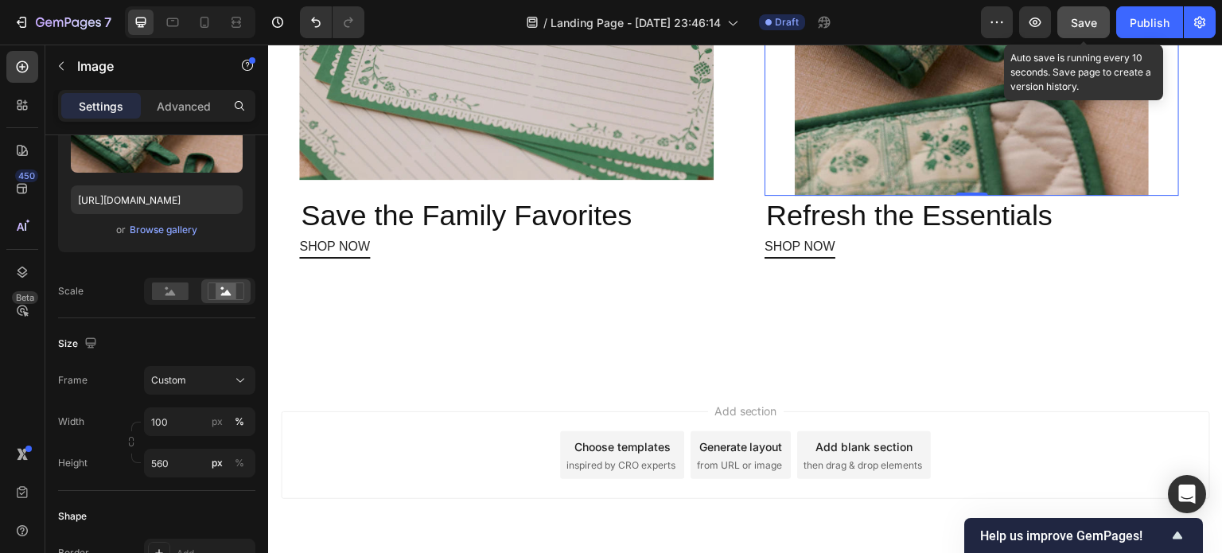
click at [1079, 32] on button "Save" at bounding box center [1083, 22] width 53 height 32
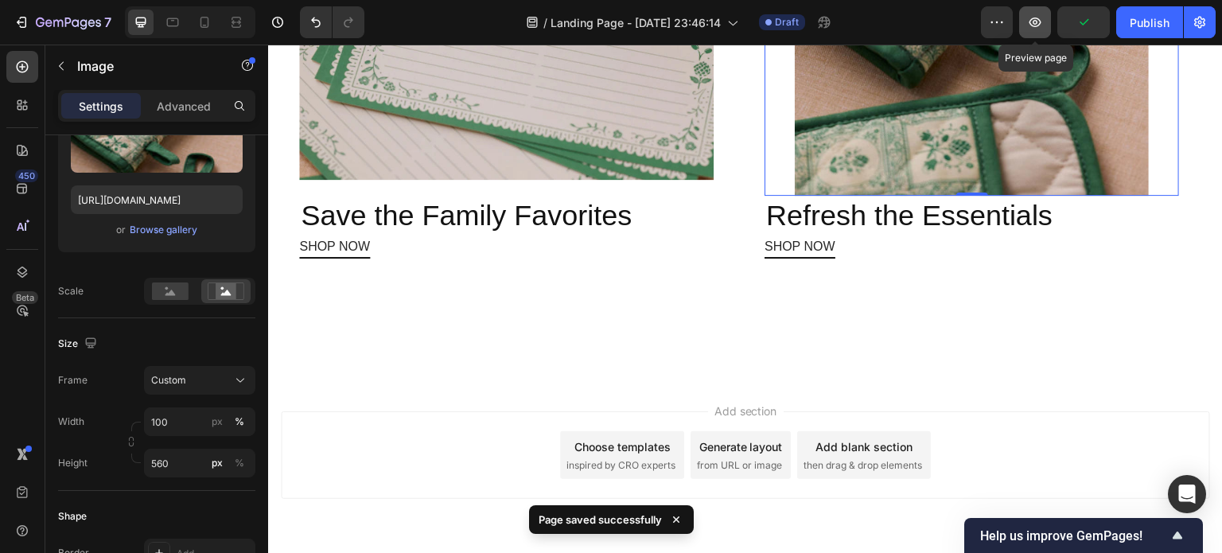
click at [1037, 21] on icon "button" at bounding box center [1035, 22] width 16 height 16
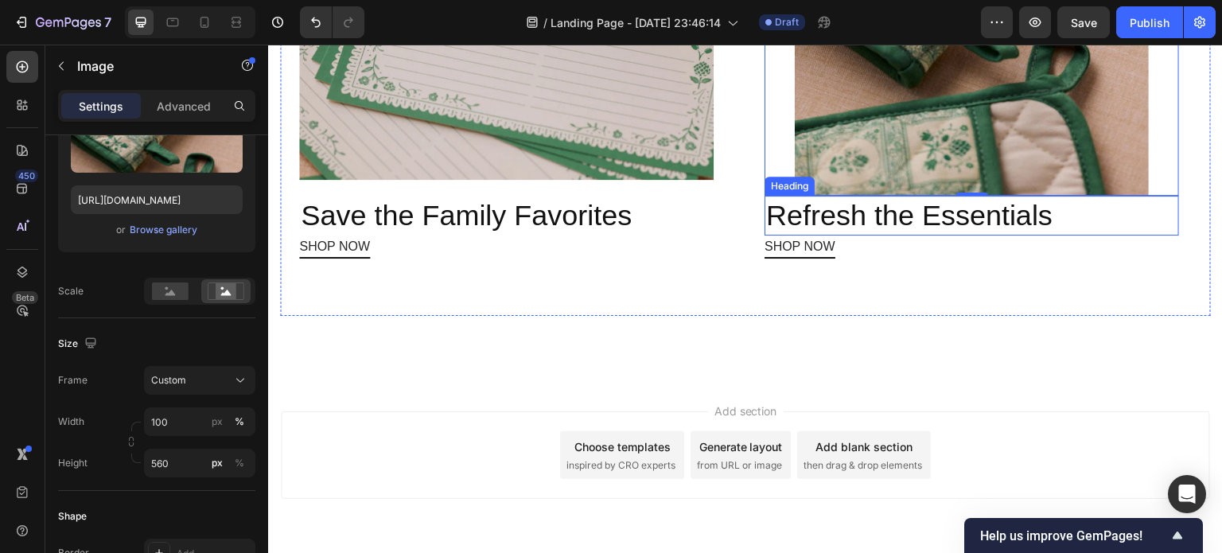
click at [832, 235] on p "Refresh the Essentials" at bounding box center [971, 215] width 411 height 37
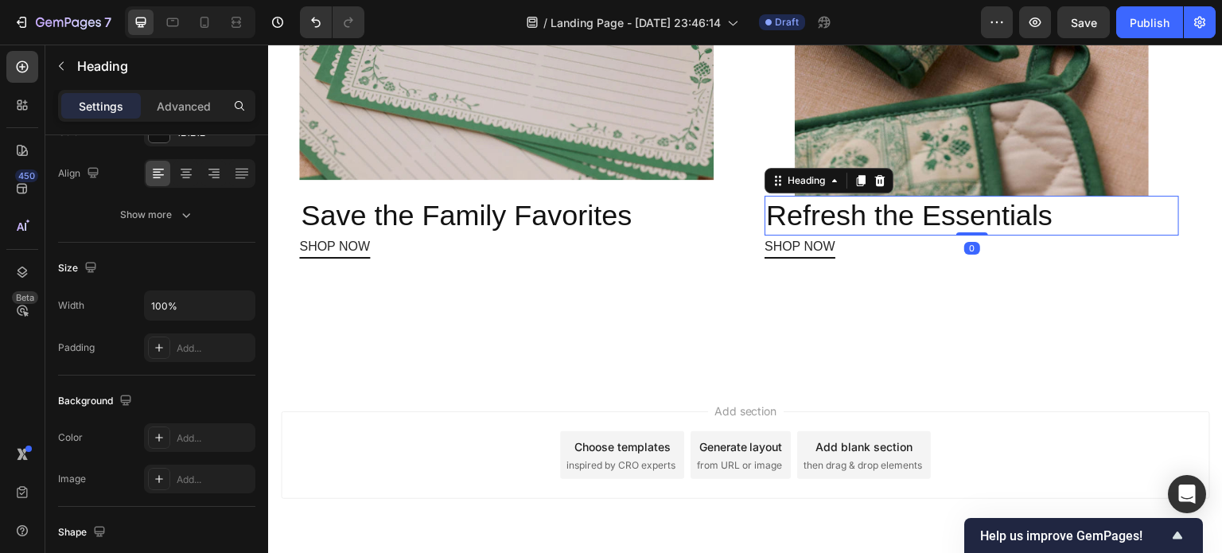
scroll to position [0, 0]
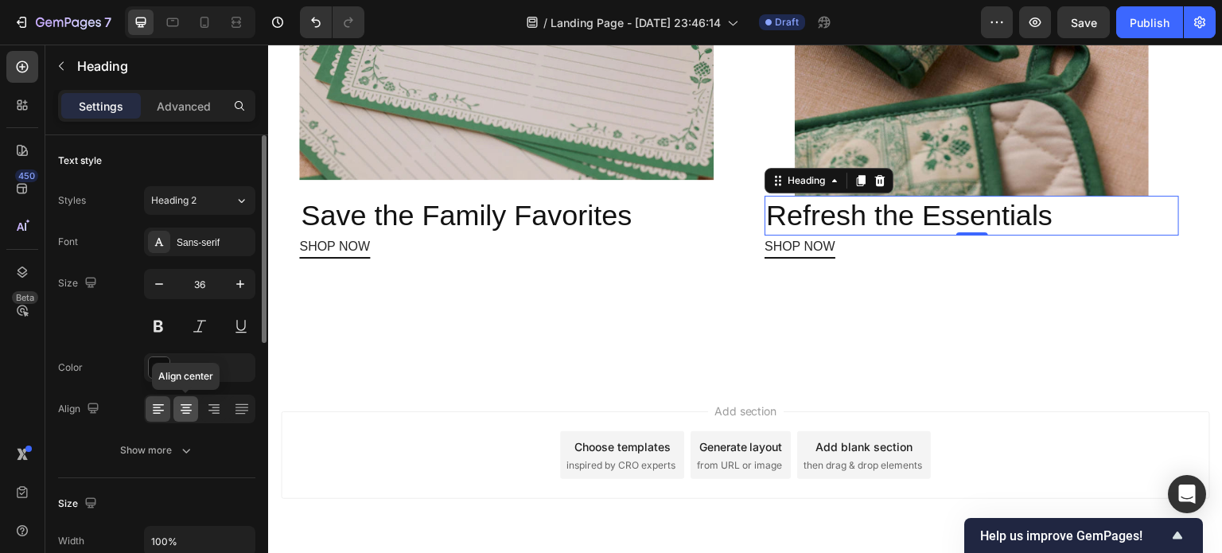
click at [184, 407] on icon at bounding box center [186, 409] width 16 height 16
click at [160, 407] on icon at bounding box center [158, 409] width 16 height 16
click at [193, 105] on p "Advanced" at bounding box center [184, 106] width 54 height 17
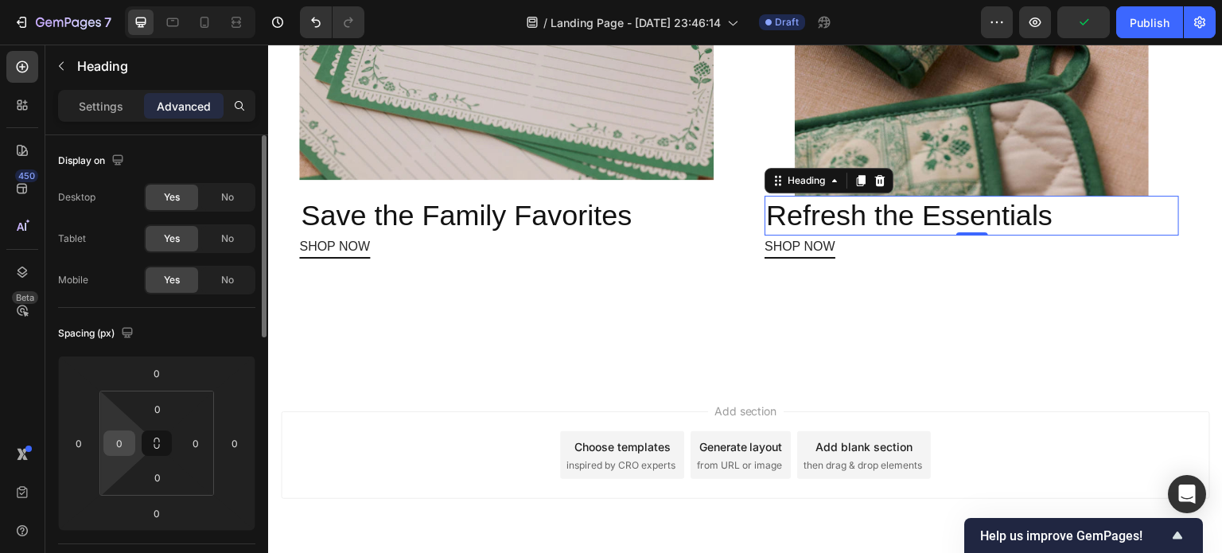
click at [122, 437] on input "0" at bounding box center [119, 443] width 24 height 24
type input "2"
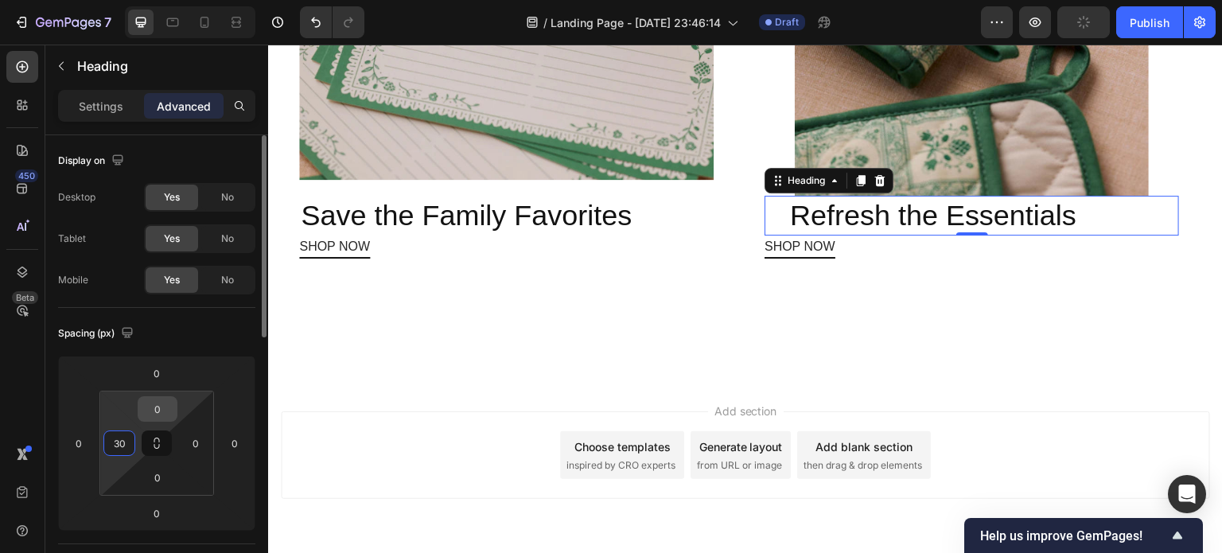
type input "30"
click at [160, 407] on input "0" at bounding box center [158, 409] width 32 height 24
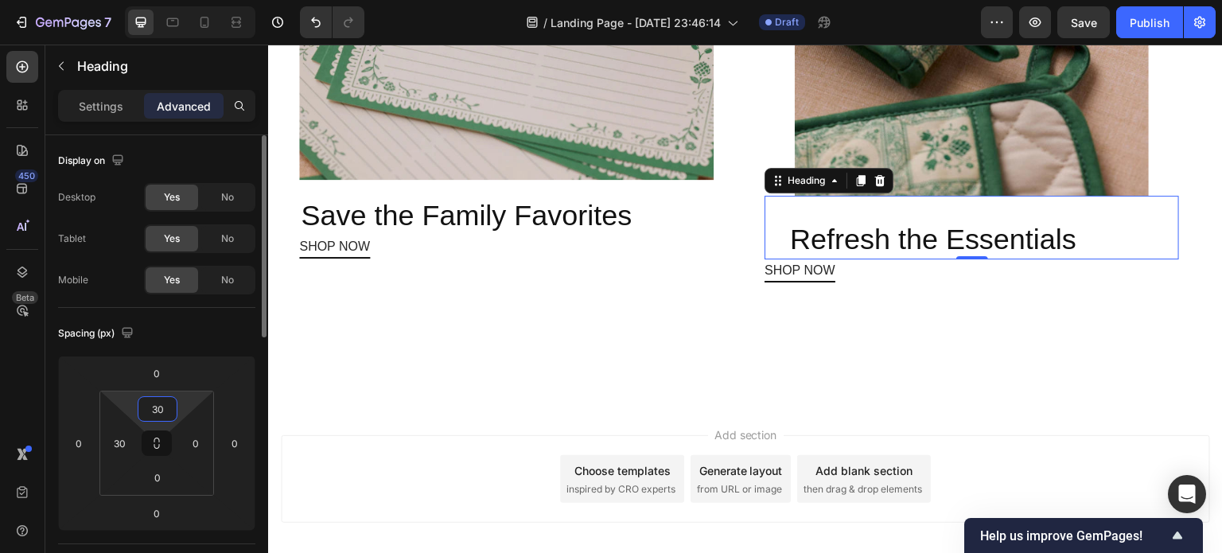
type input "3"
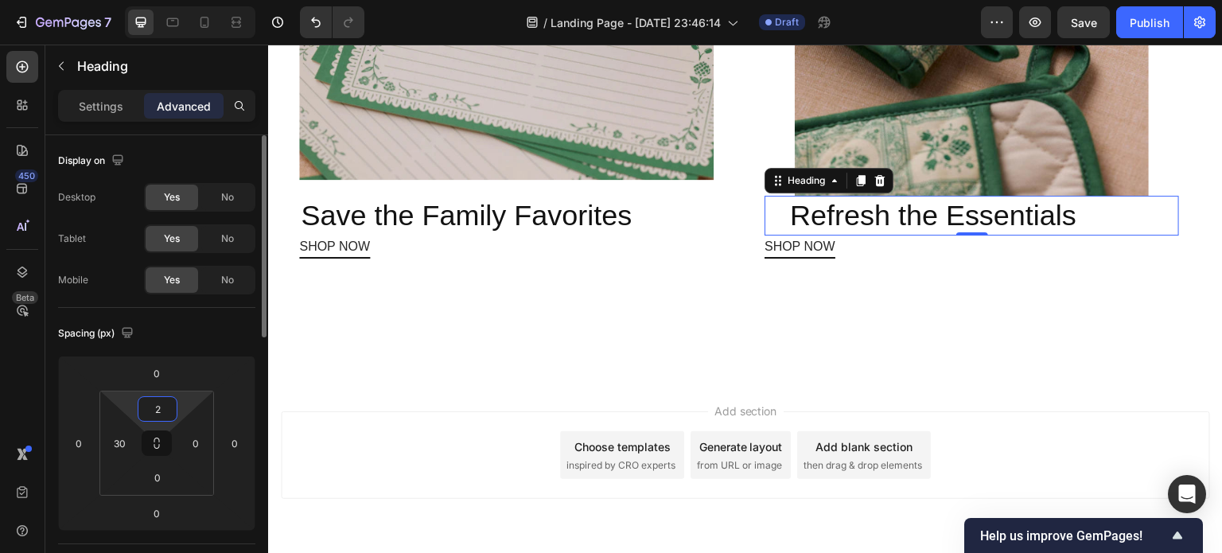
type input "25"
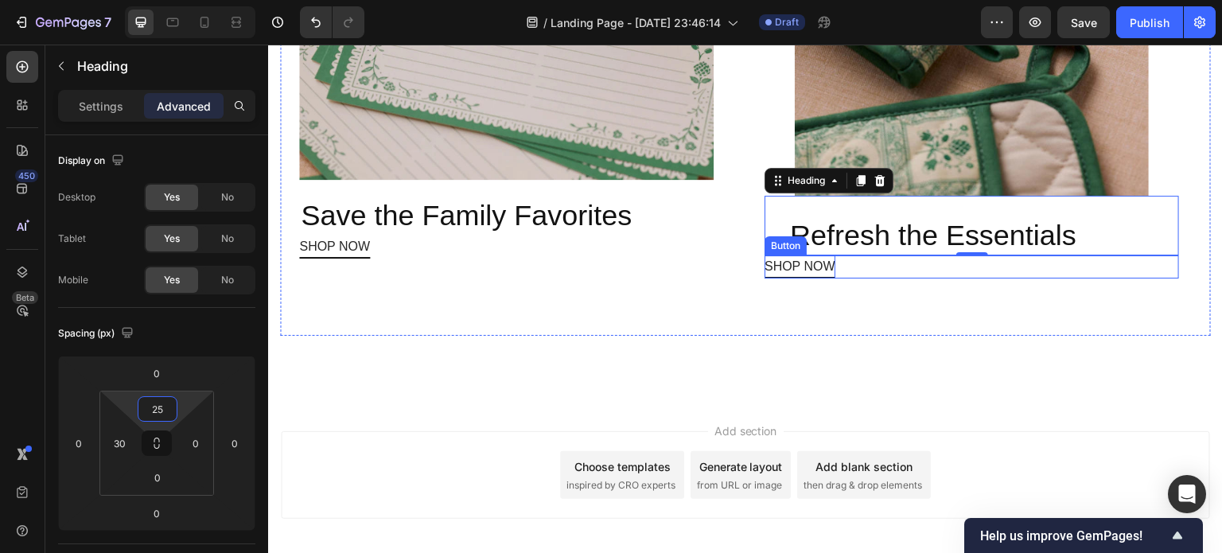
click at [801, 278] on p "SHOP NOW" at bounding box center [800, 266] width 71 height 23
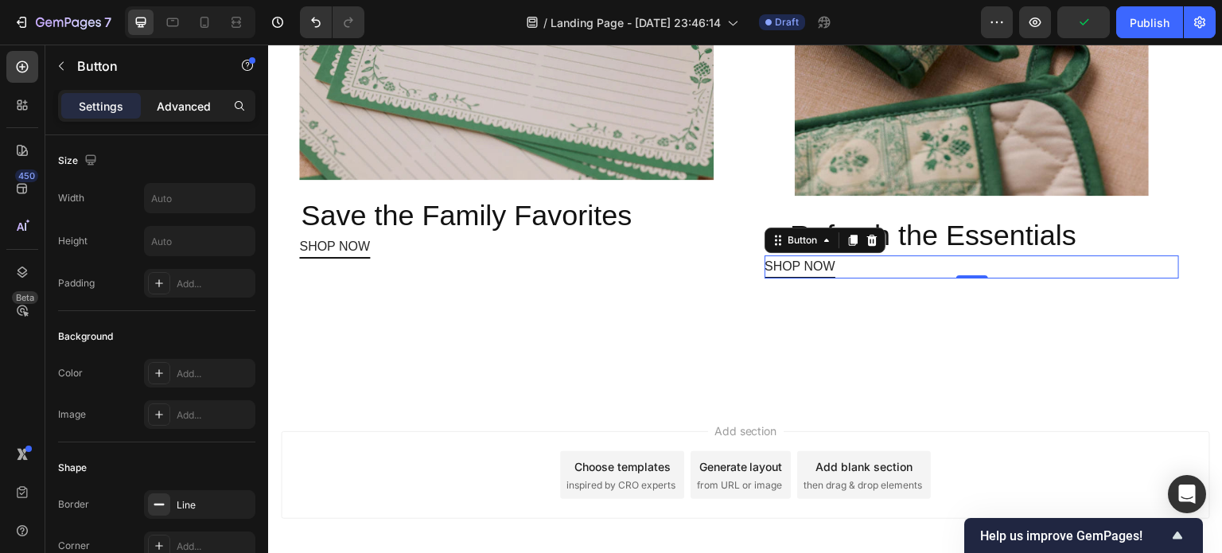
click at [182, 104] on p "Advanced" at bounding box center [184, 106] width 54 height 17
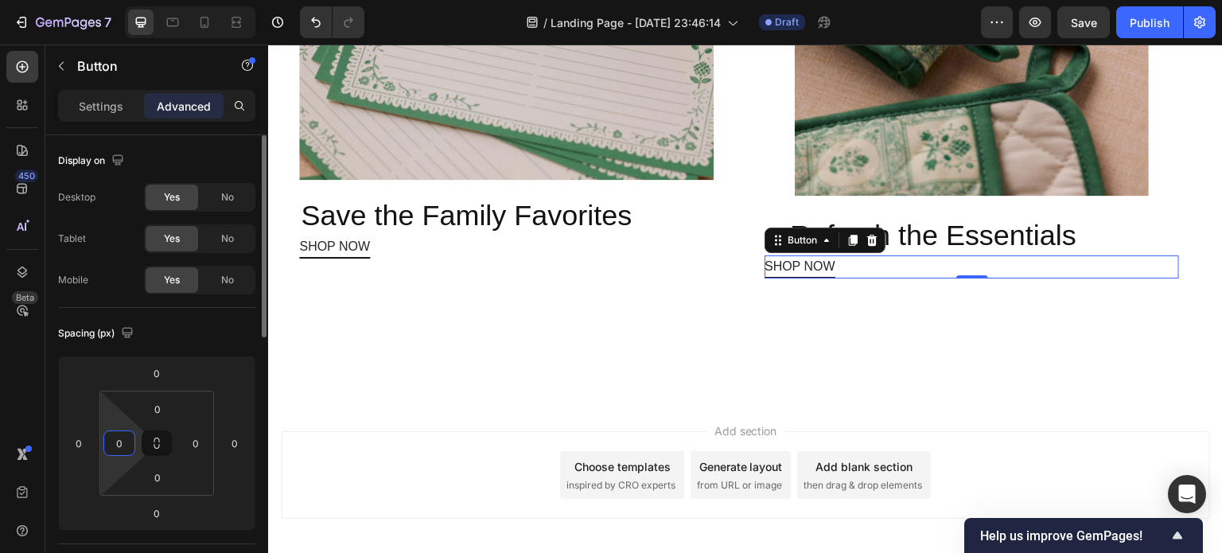
click at [115, 446] on input "0" at bounding box center [119, 443] width 24 height 24
type input "25"
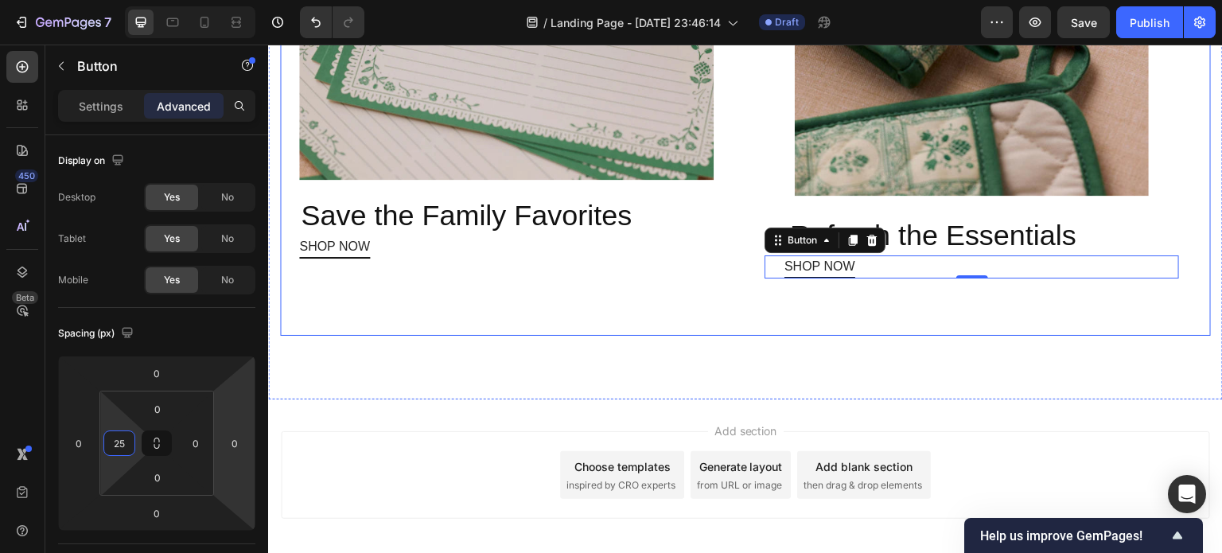
click at [572, 337] on div "Image Save the Family Favorites Heading SHOP NOW Button Image Refresh the Essen…" at bounding box center [745, 21] width 931 height 631
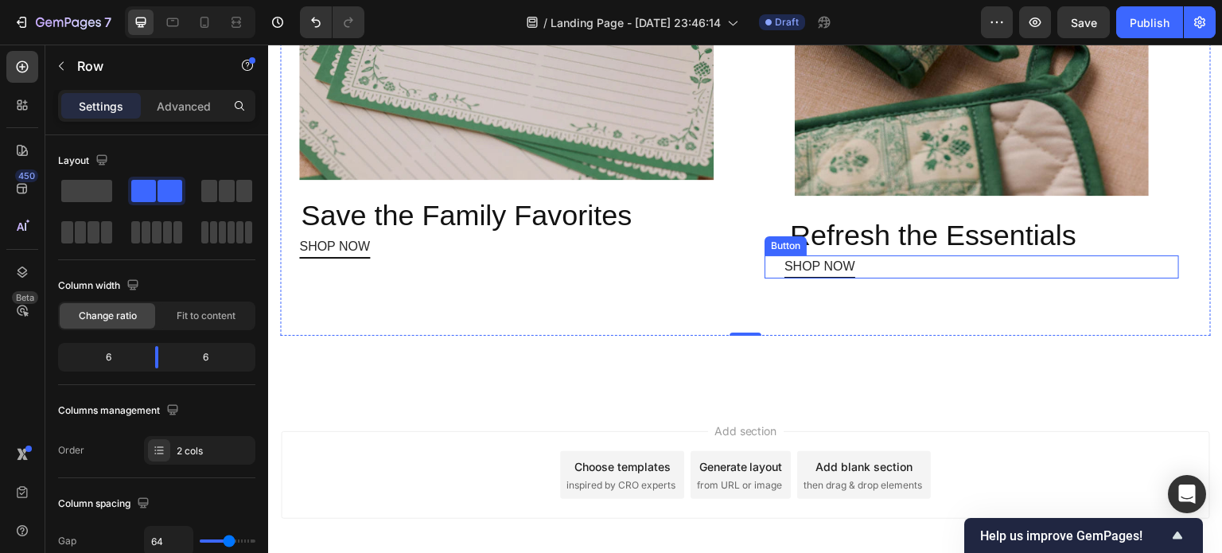
click at [872, 278] on div "SHOP NOW Button" at bounding box center [972, 266] width 414 height 23
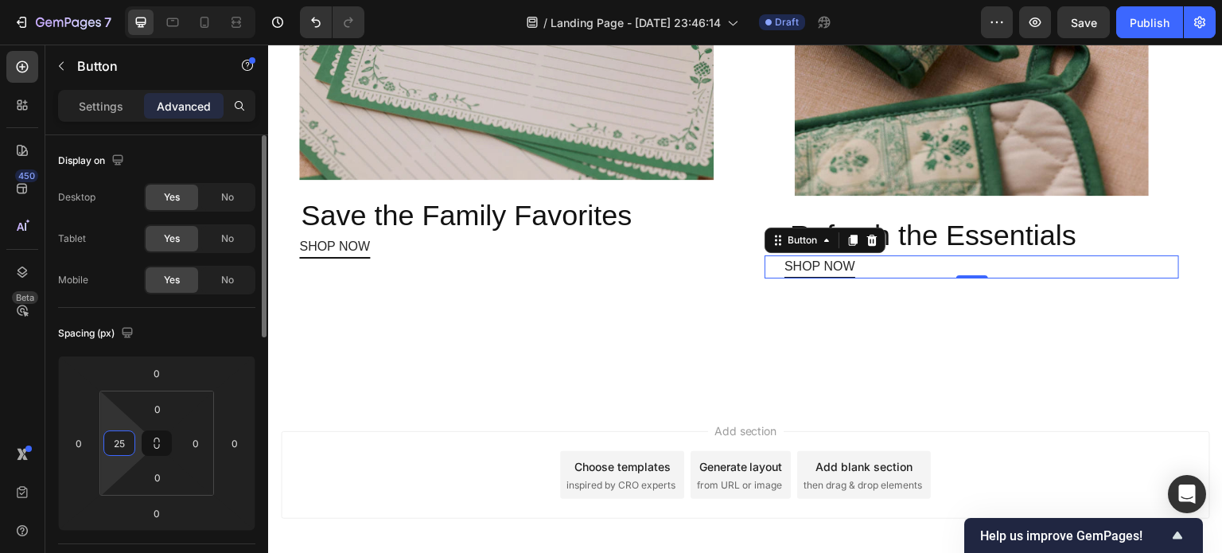
click at [130, 439] on input "25" at bounding box center [119, 443] width 24 height 24
type input "2"
type input "31"
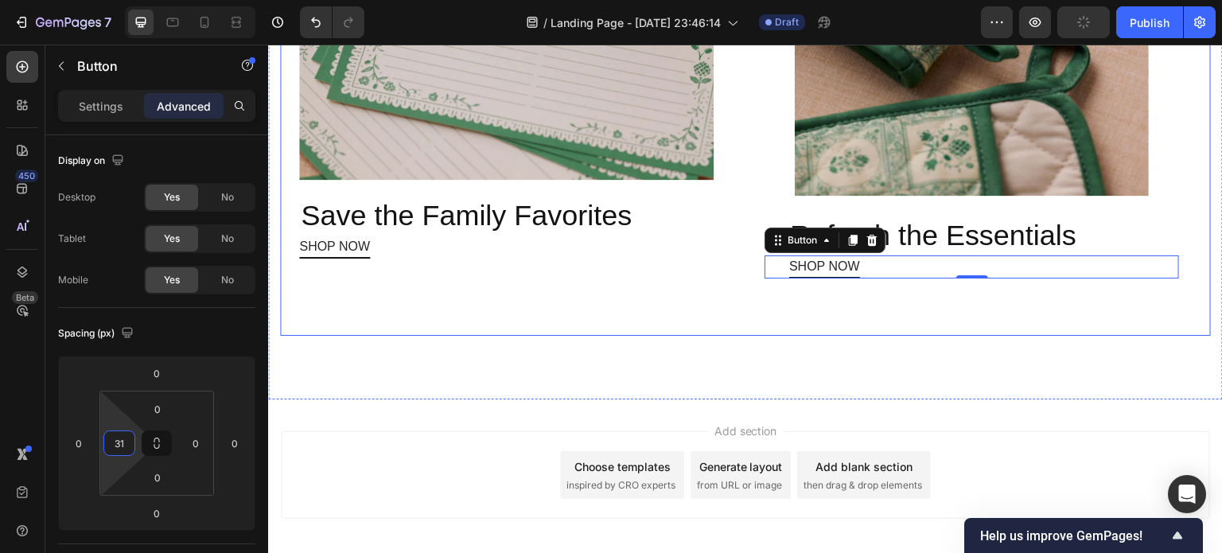
click at [611, 337] on div "Image Save the Family Favorites Heading SHOP NOW Button Image Refresh the Essen…" at bounding box center [745, 21] width 931 height 631
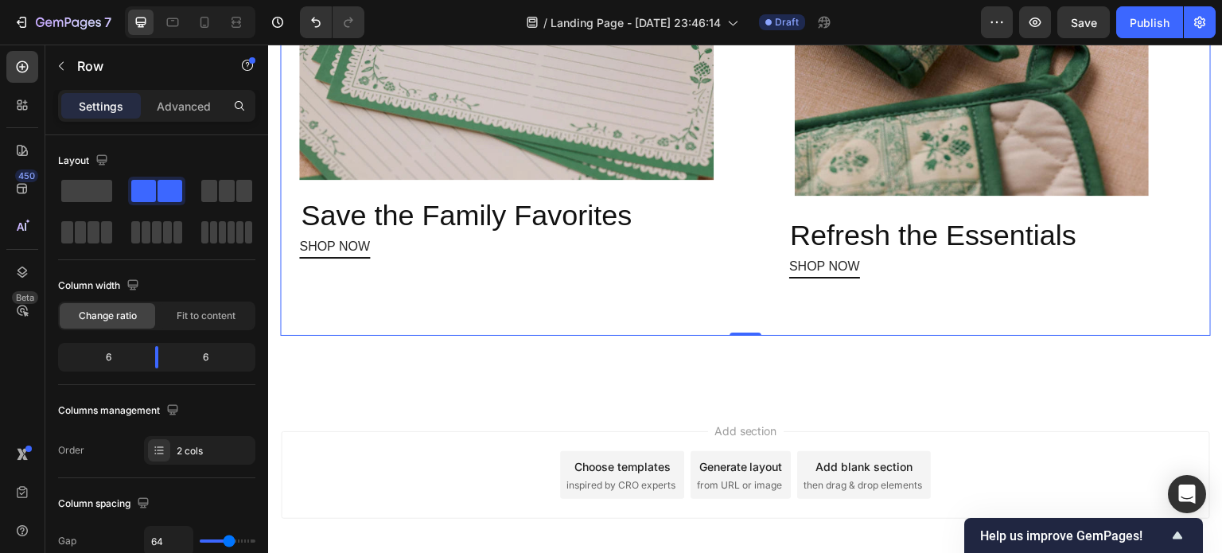
click at [736, 197] on div "Image Save the Family Favorites Heading SHOP NOW Button Image Refresh the Essen…" at bounding box center [745, 21] width 931 height 631
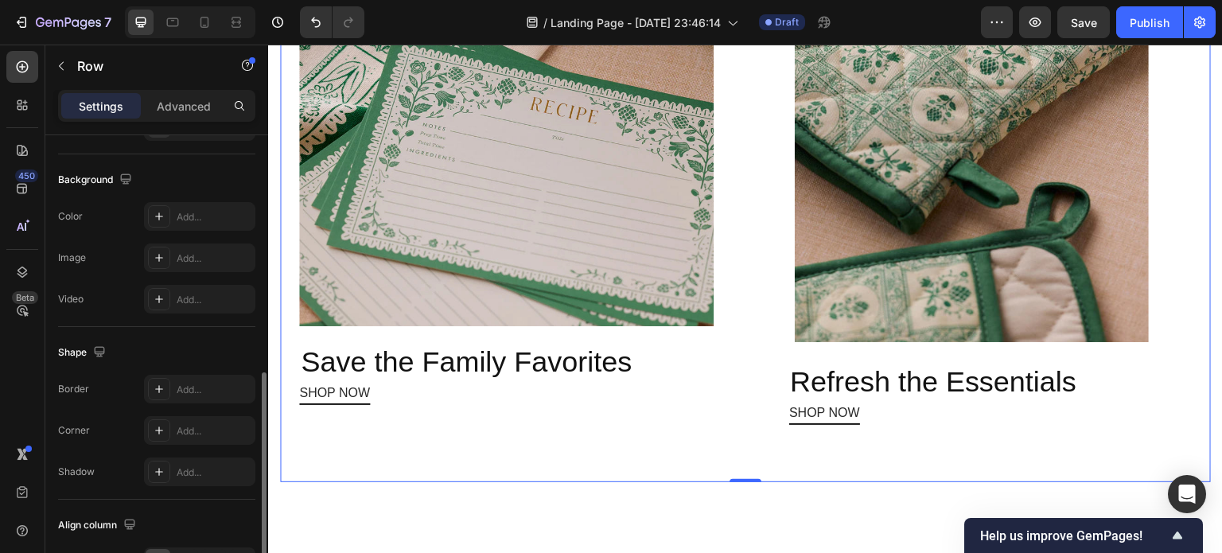
scroll to position [687, 0]
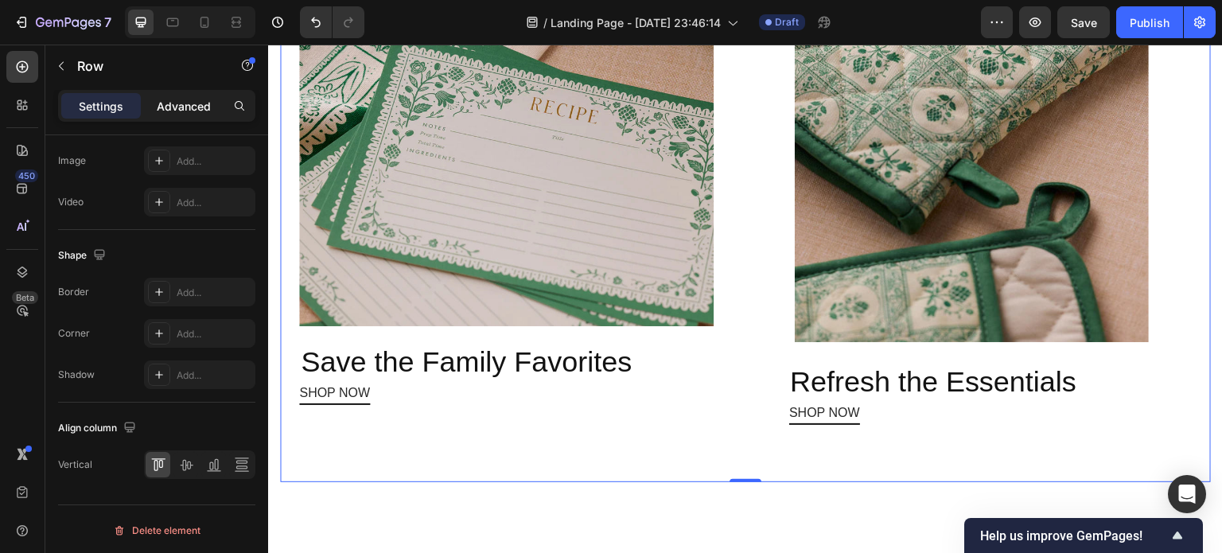
click at [186, 116] on div "Advanced" at bounding box center [184, 105] width 80 height 25
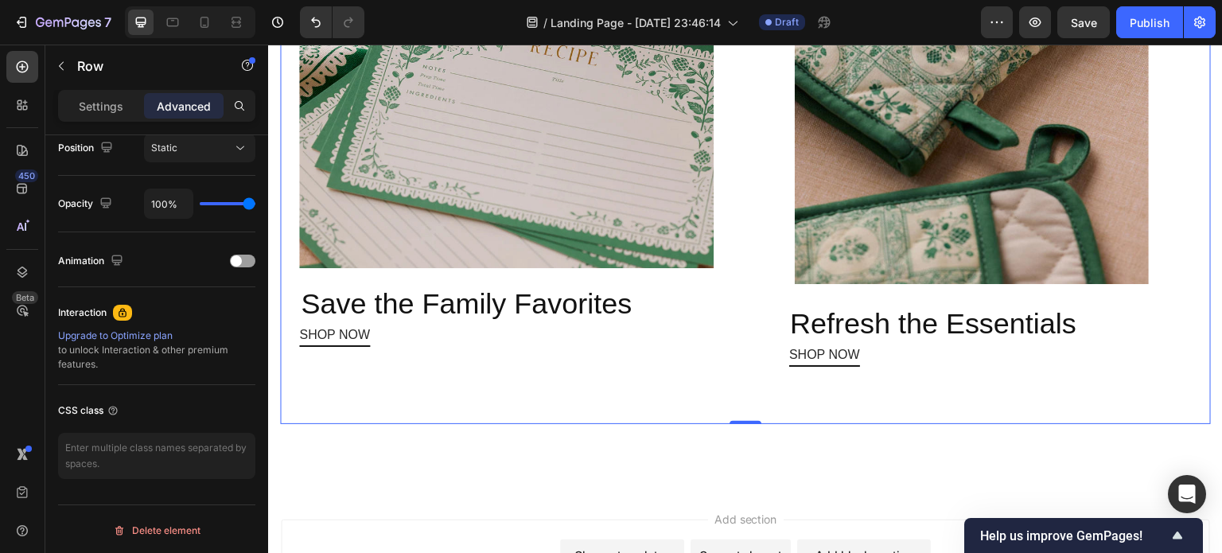
scroll to position [1540, 0]
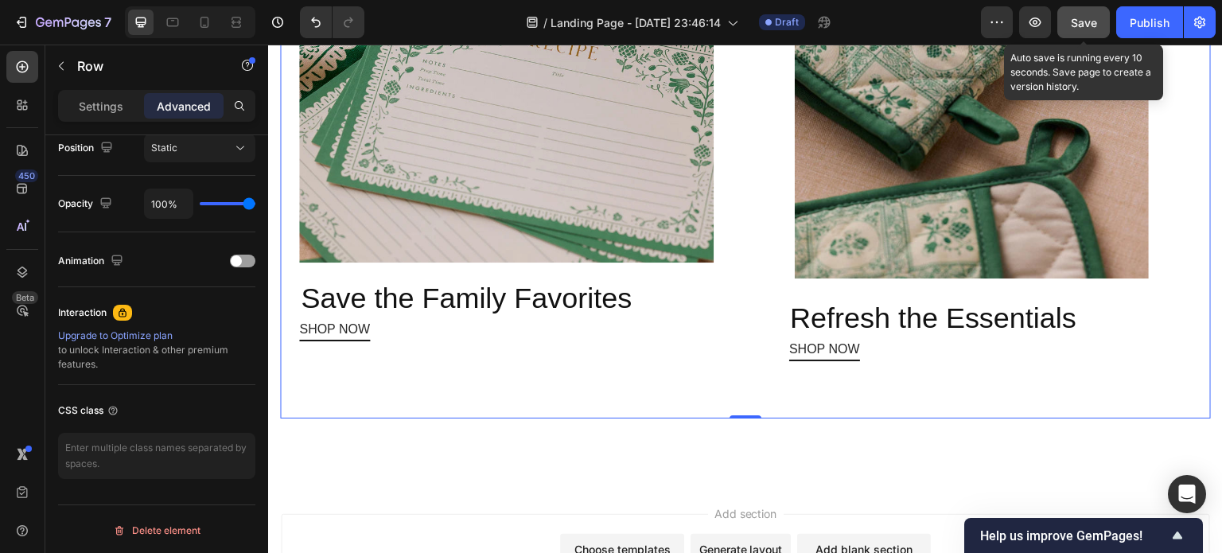
click at [1079, 18] on span "Save" at bounding box center [1084, 23] width 26 height 14
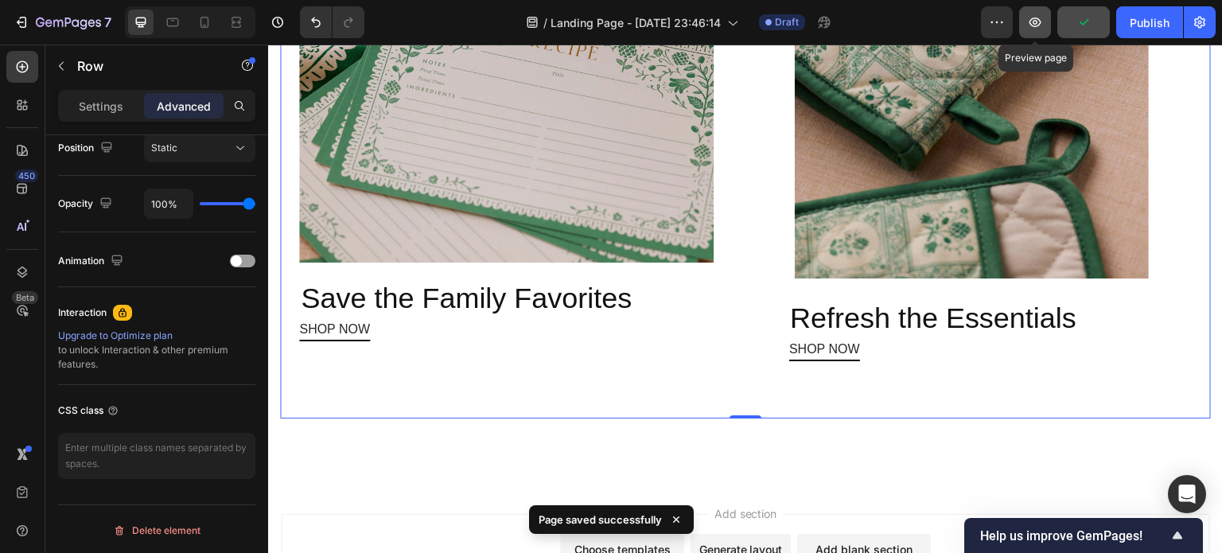
click at [1040, 21] on icon "button" at bounding box center [1035, 22] width 16 height 16
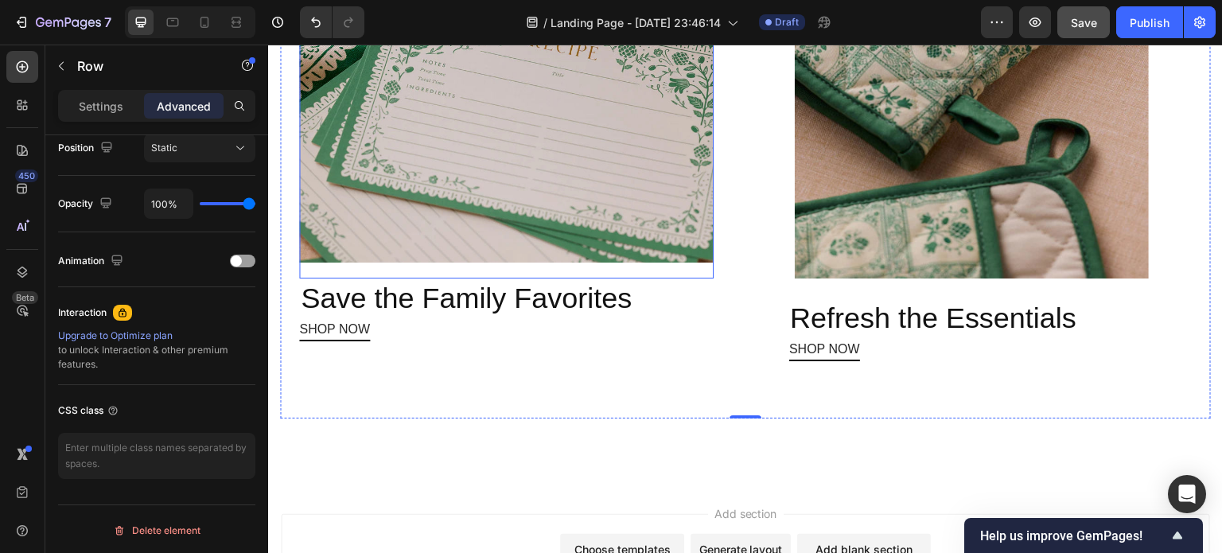
click at [652, 184] on img at bounding box center [506, 56] width 414 height 446
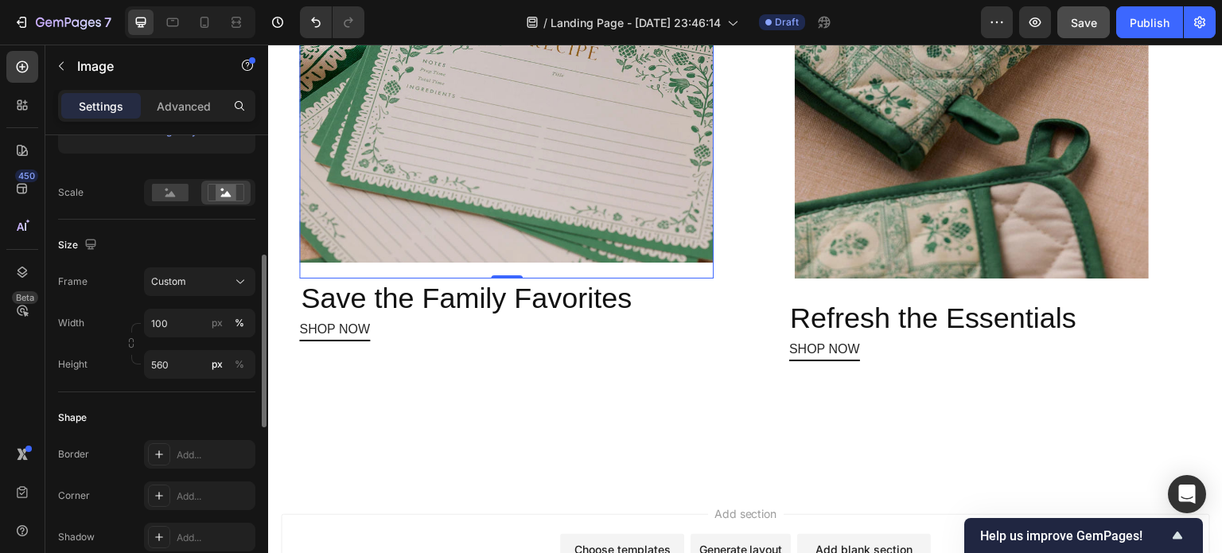
scroll to position [329, 0]
click at [177, 294] on button "Custom" at bounding box center [199, 286] width 111 height 29
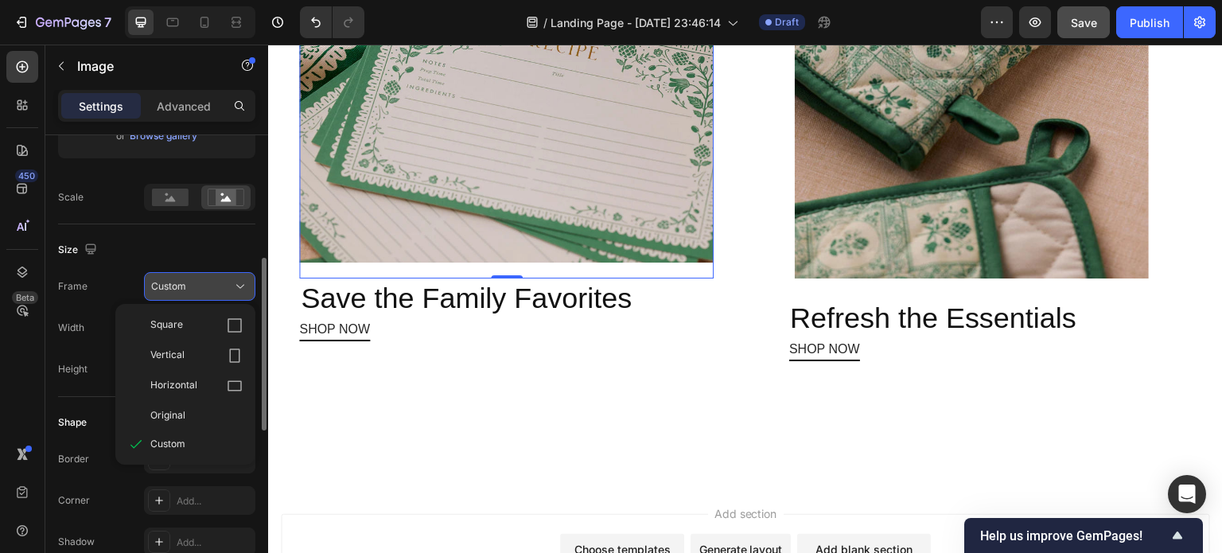
click at [177, 294] on button "Custom" at bounding box center [199, 286] width 111 height 29
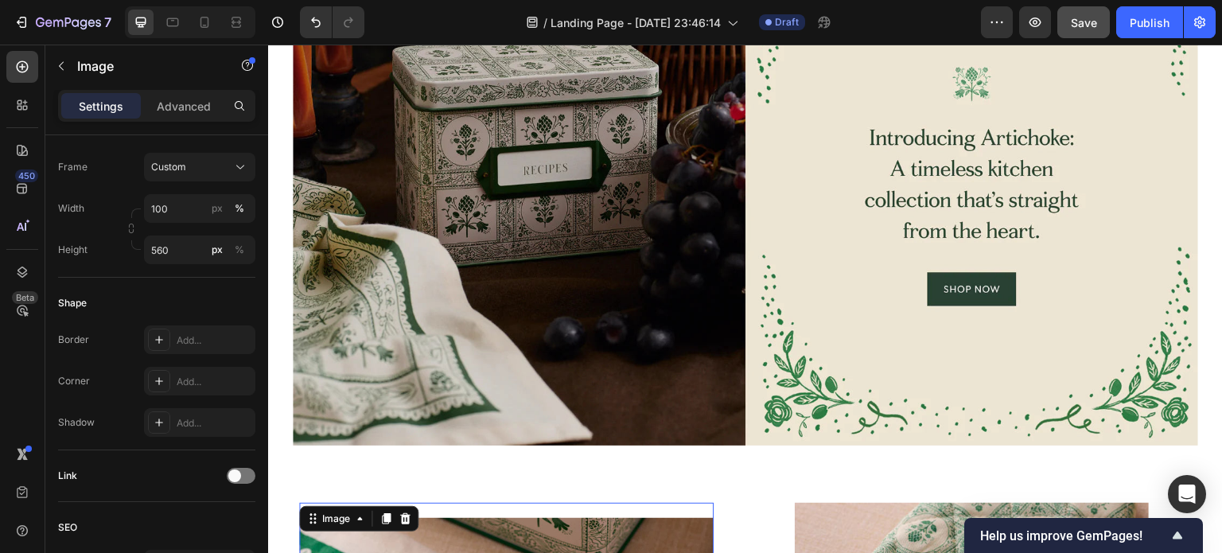
scroll to position [854, 0]
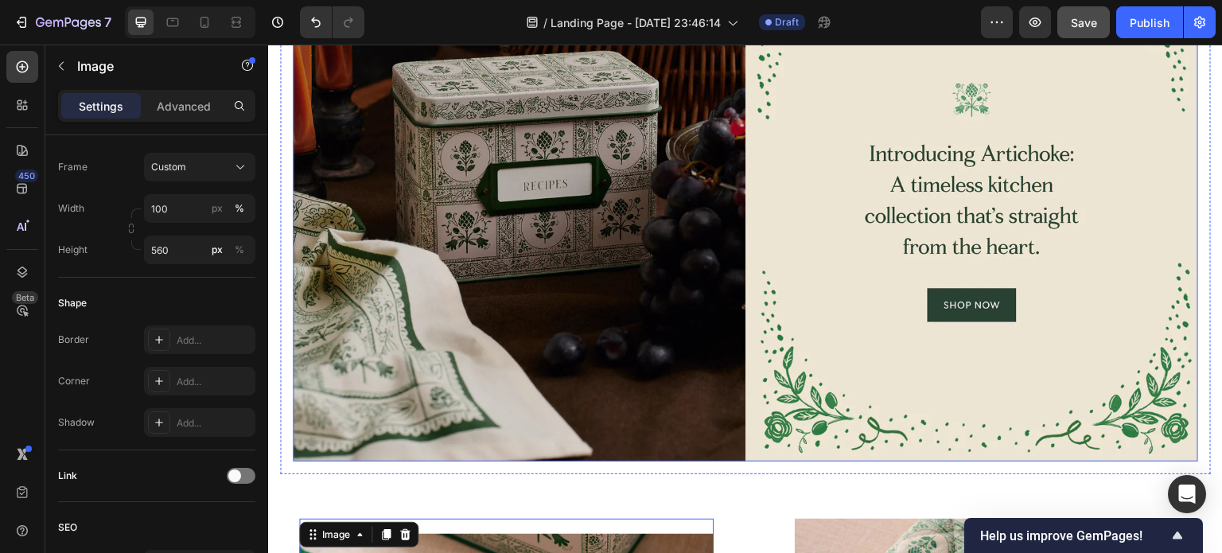
click at [772, 267] on img at bounding box center [745, 191] width 905 height 539
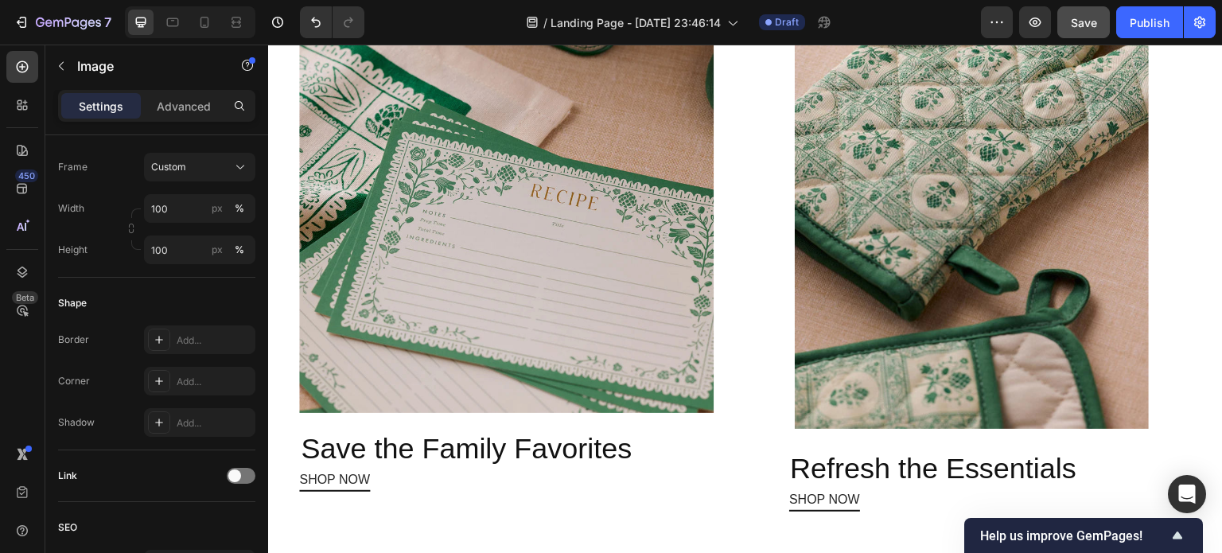
scroll to position [1391, 0]
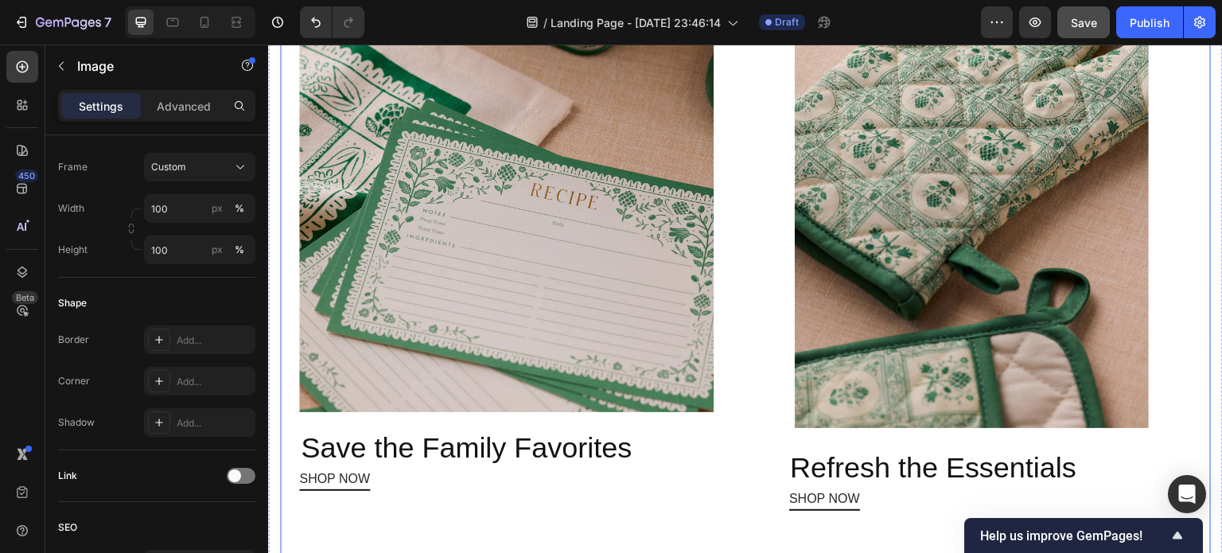
click at [753, 232] on div "Image Save the Family Favorites Heading SHOP NOW Button Image Refresh the Essen…" at bounding box center [745, 253] width 931 height 631
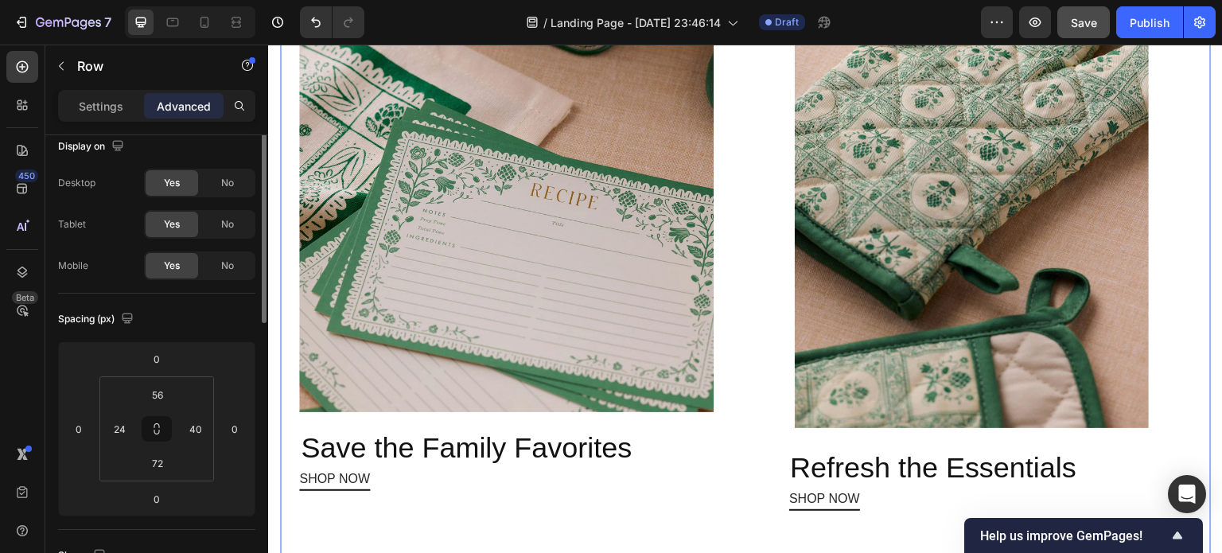
scroll to position [0, 0]
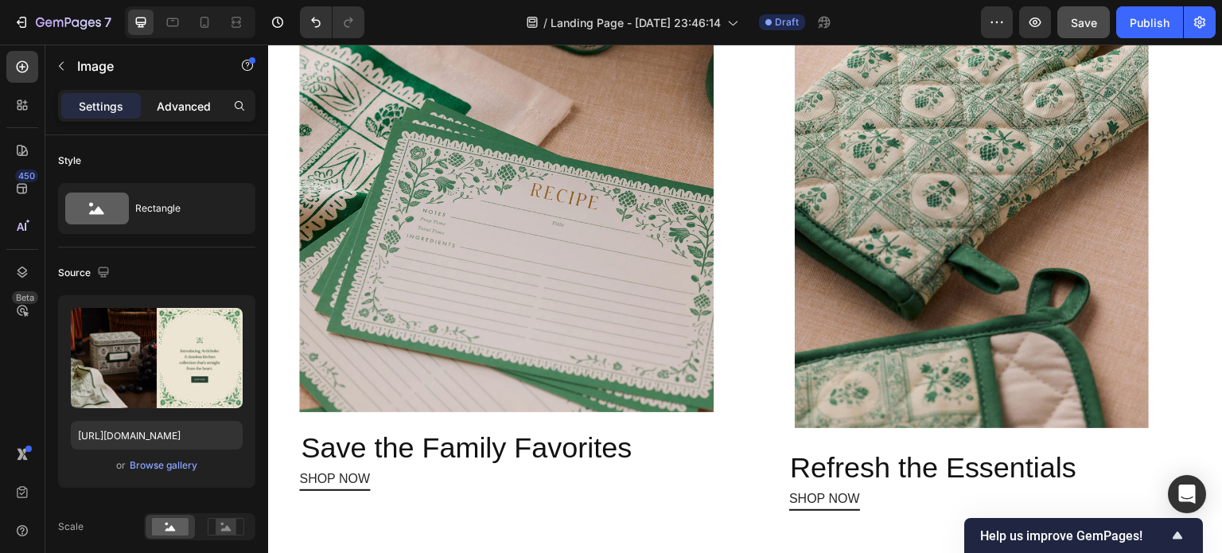
click at [183, 95] on div "Advanced" at bounding box center [184, 105] width 80 height 25
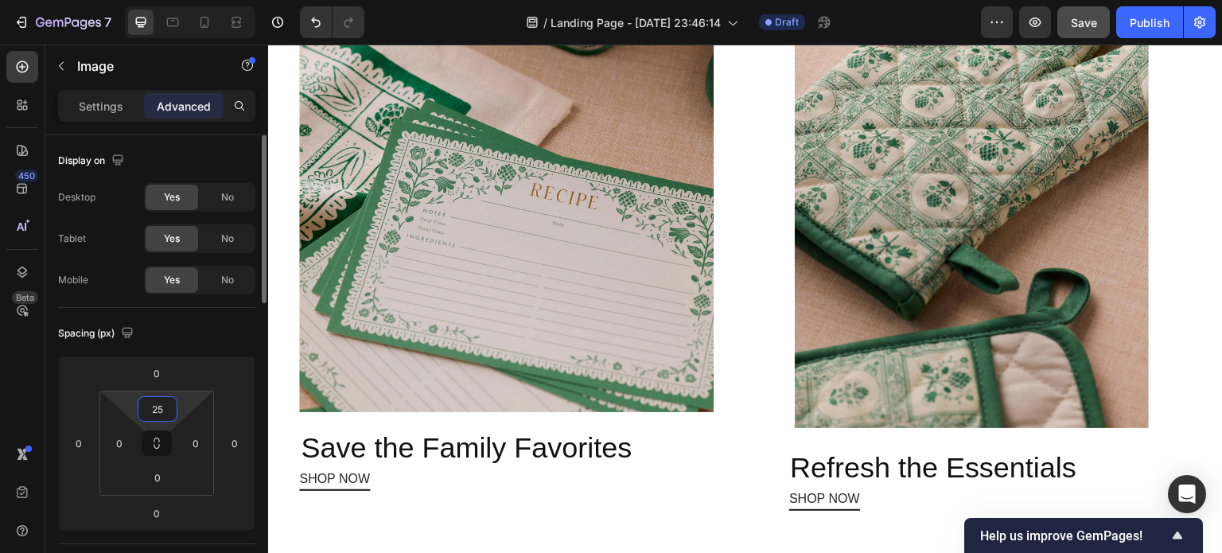
click at [173, 407] on input "25" at bounding box center [158, 409] width 32 height 24
type input "24"
click at [125, 441] on input "0" at bounding box center [119, 443] width 24 height 24
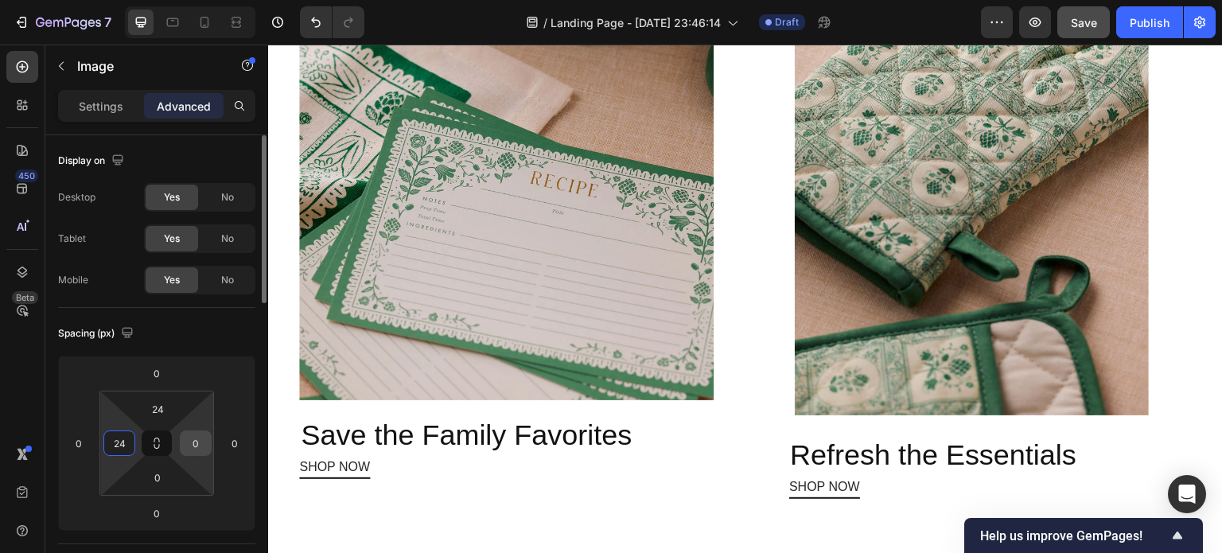
type input "24"
click at [203, 444] on input "0" at bounding box center [196, 443] width 24 height 24
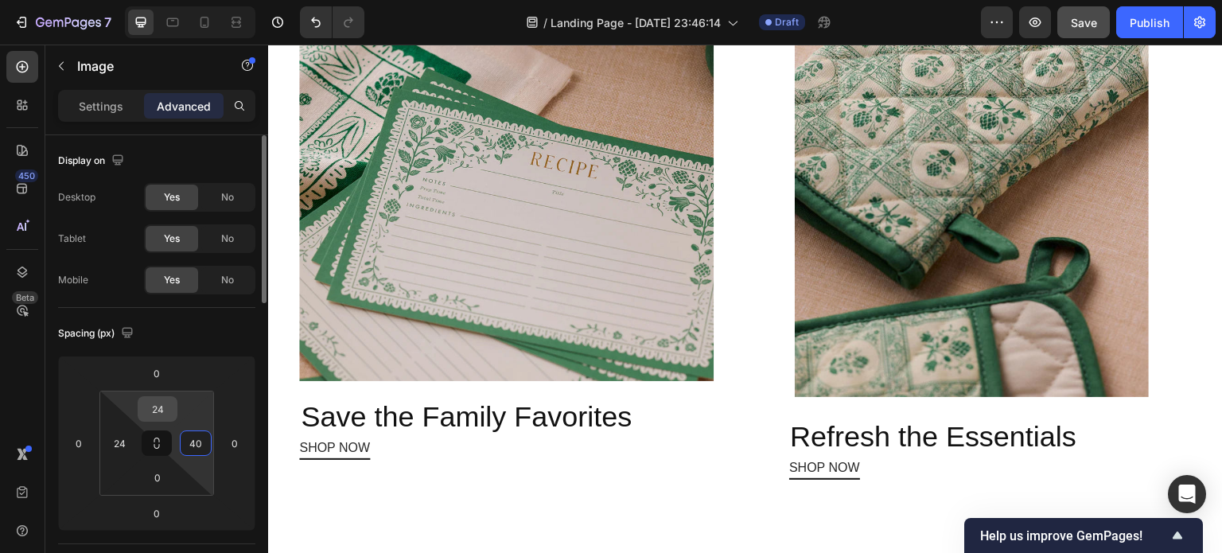
type input "40"
click at [163, 413] on input "24" at bounding box center [158, 409] width 32 height 24
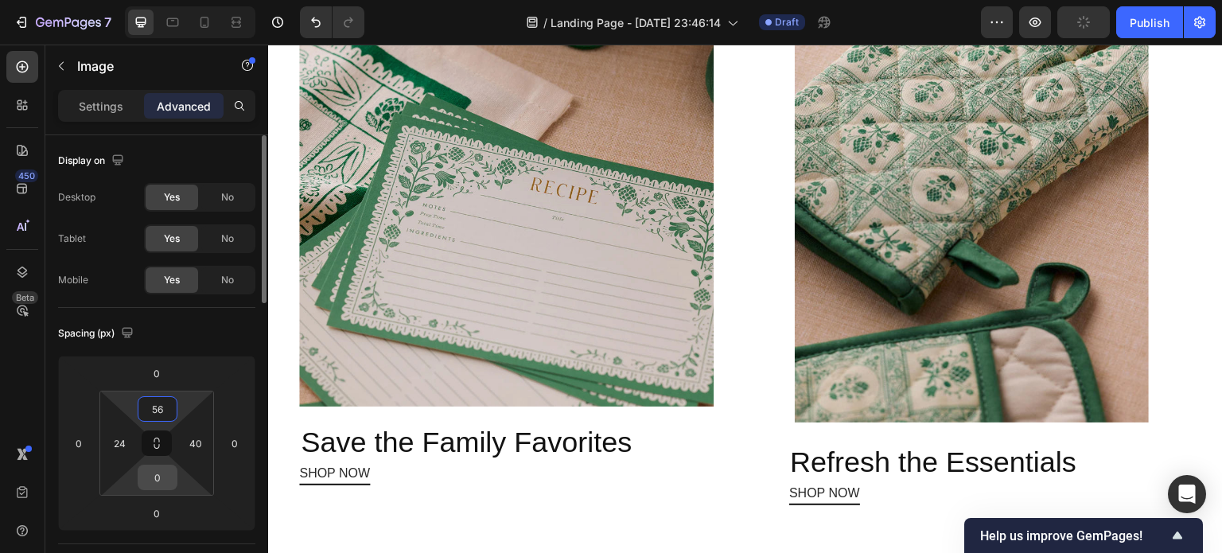
type input "56"
click at [163, 478] on input "0" at bounding box center [158, 477] width 32 height 24
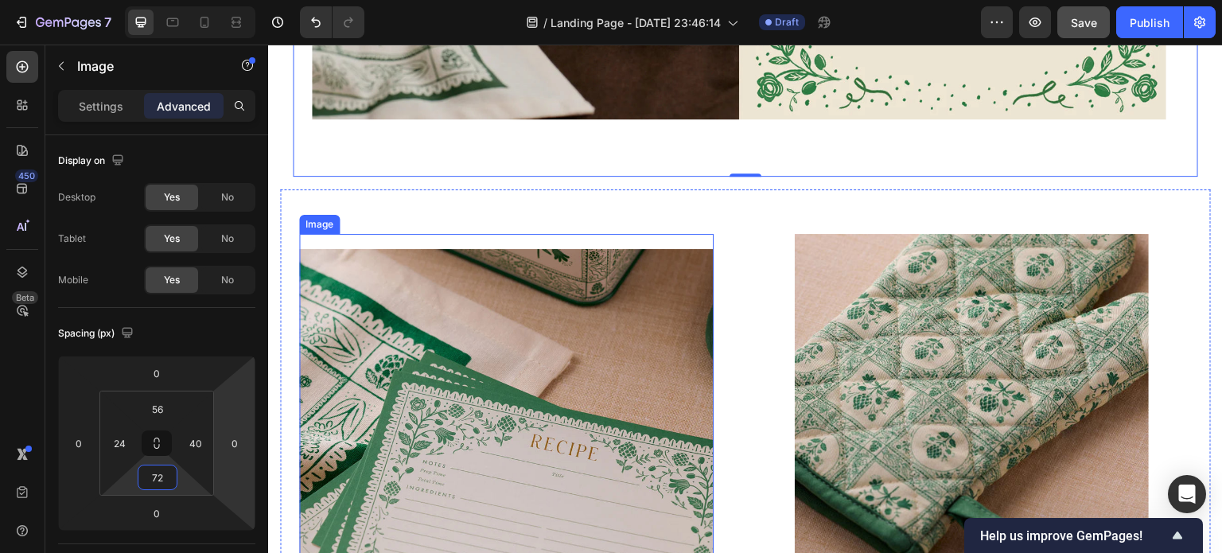
scroll to position [1209, 0]
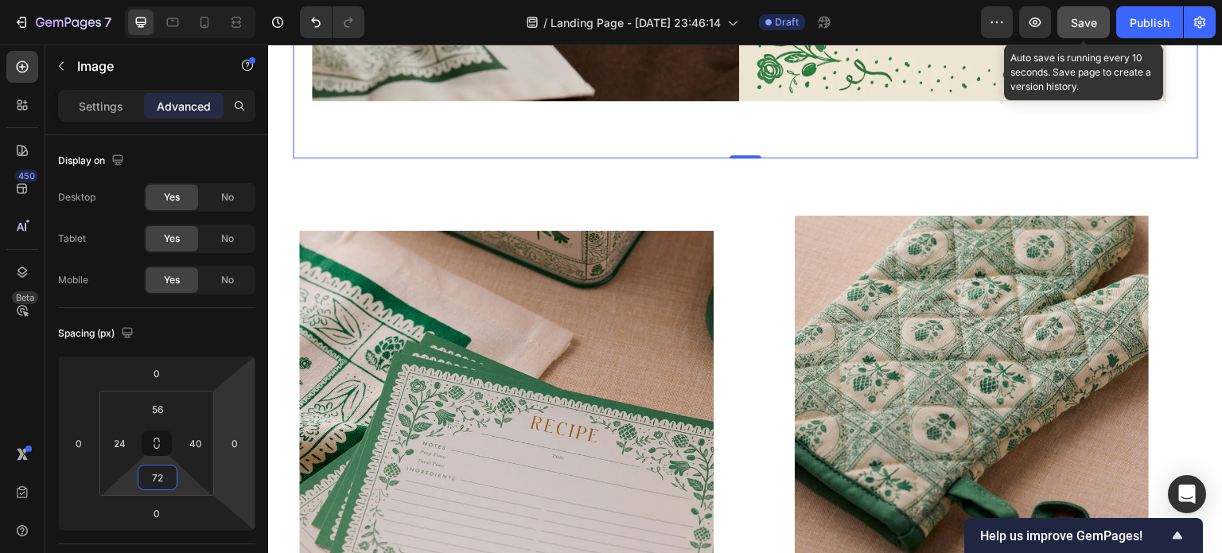
type input "72"
click at [1082, 24] on span "Save" at bounding box center [1084, 23] width 26 height 14
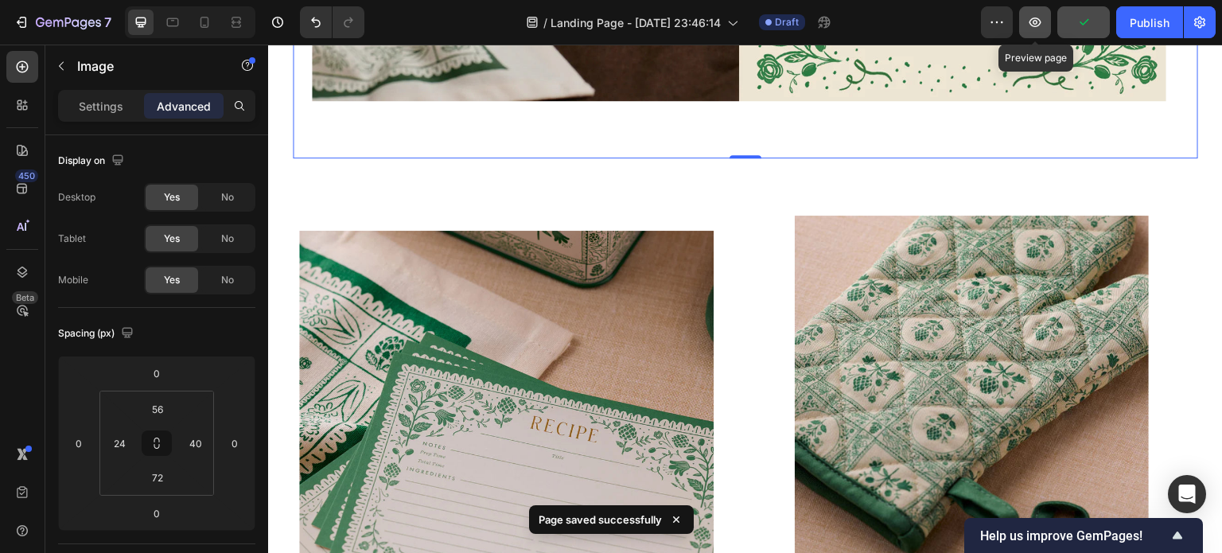
click at [1039, 27] on icon "button" at bounding box center [1035, 22] width 16 height 16
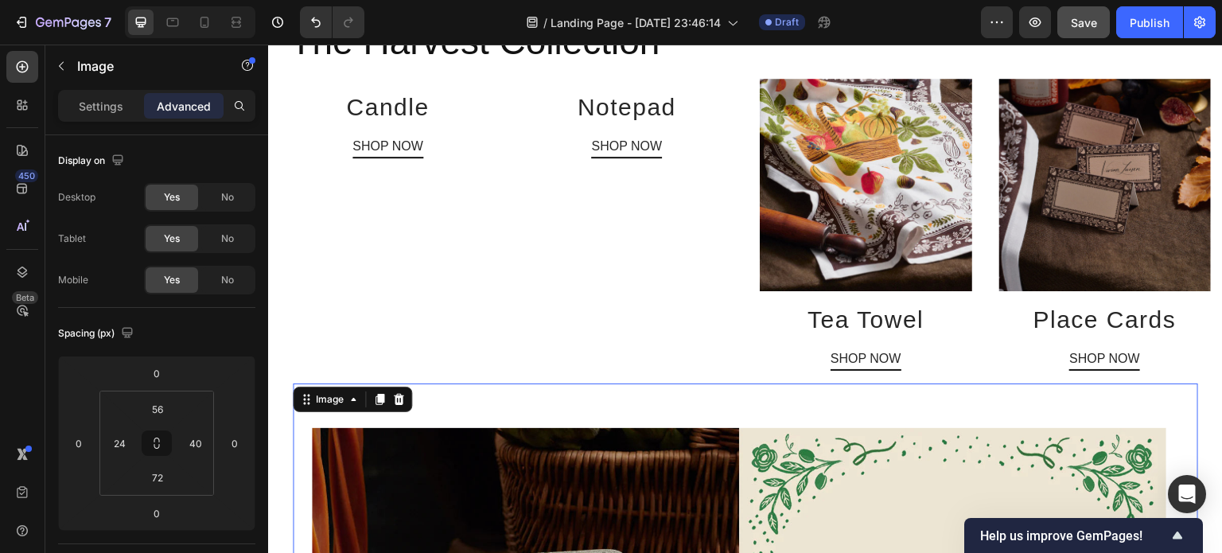
scroll to position [554, 0]
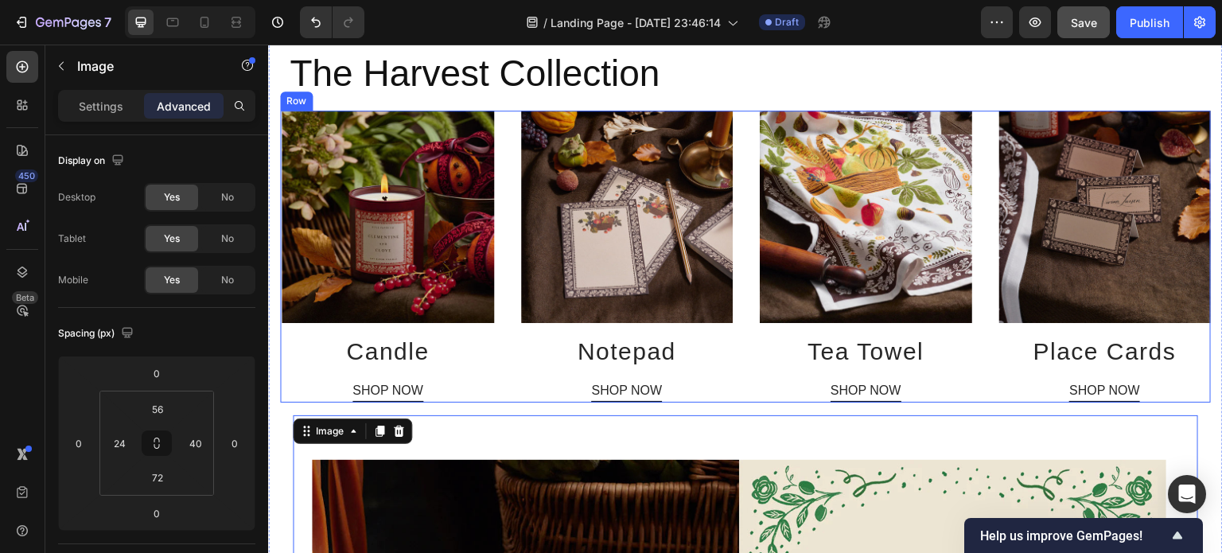
click at [504, 137] on div "Image Candle Heading SHOP NOW Button Image Notepad Heading SHOP NOW Button Imag…" at bounding box center [745, 256] width 931 height 291
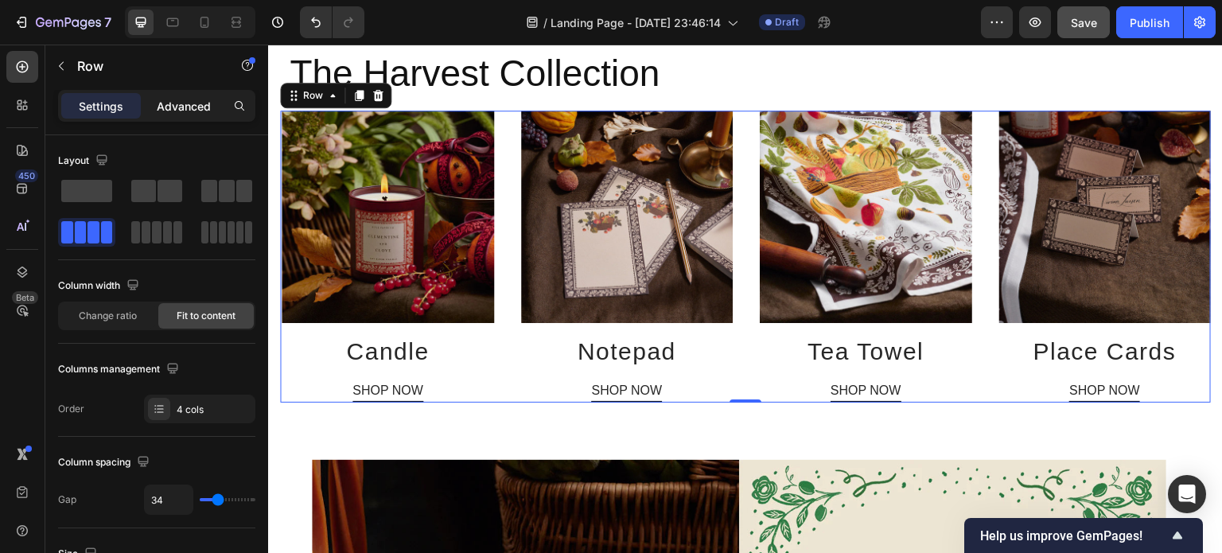
click at [181, 100] on p "Advanced" at bounding box center [184, 106] width 54 height 17
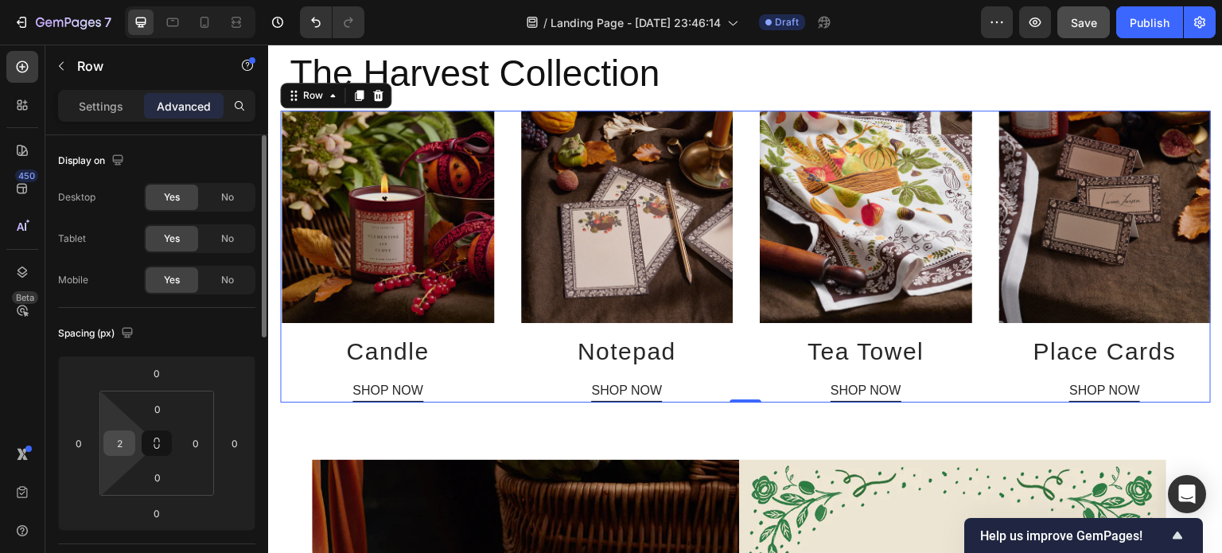
click at [127, 438] on input "2" at bounding box center [119, 443] width 24 height 24
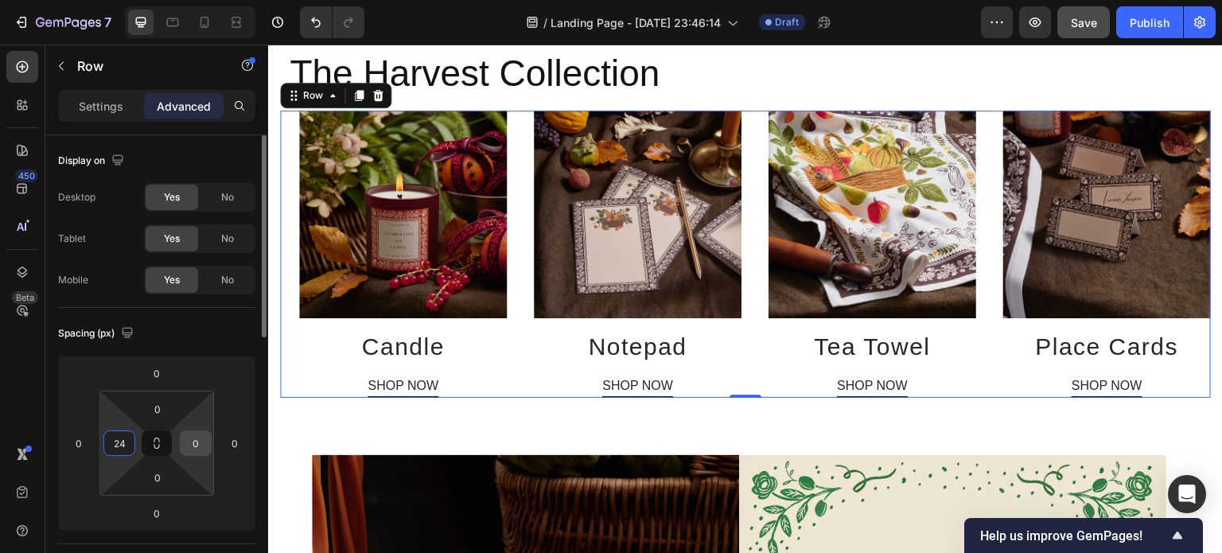
type input "24"
click at [200, 444] on input "0" at bounding box center [196, 443] width 24 height 24
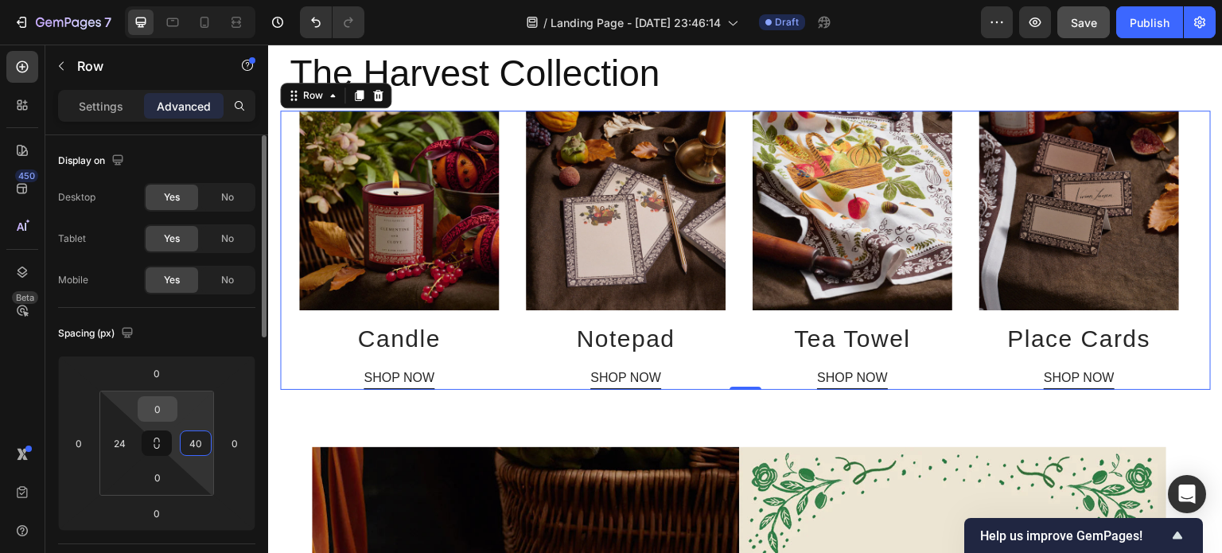
type input "40"
click at [159, 407] on input "0" at bounding box center [158, 409] width 32 height 24
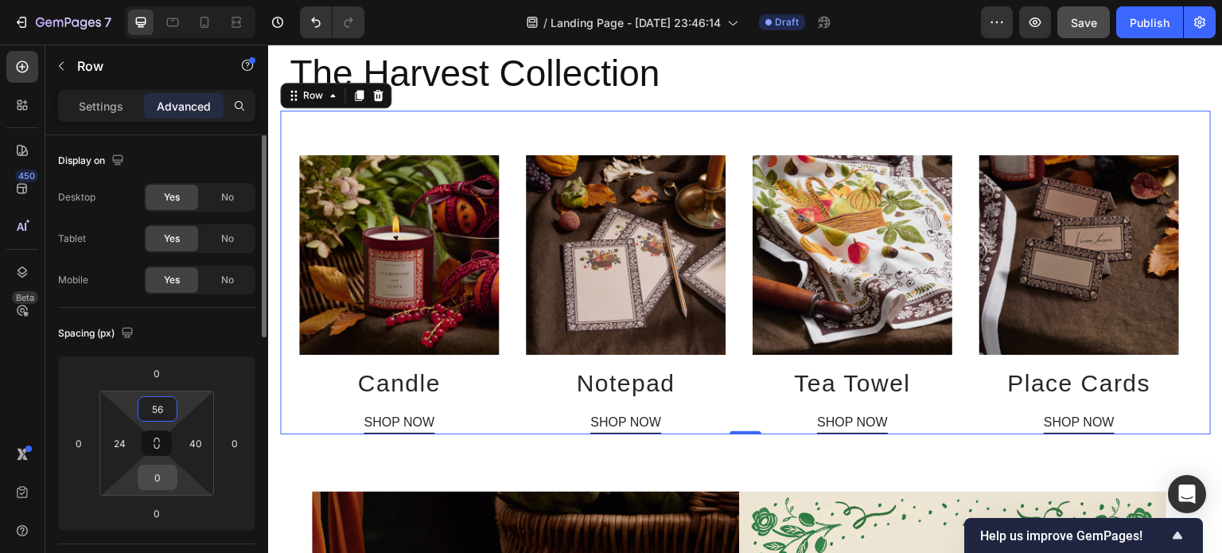
type input "56"
click at [158, 476] on input "0" at bounding box center [158, 477] width 32 height 24
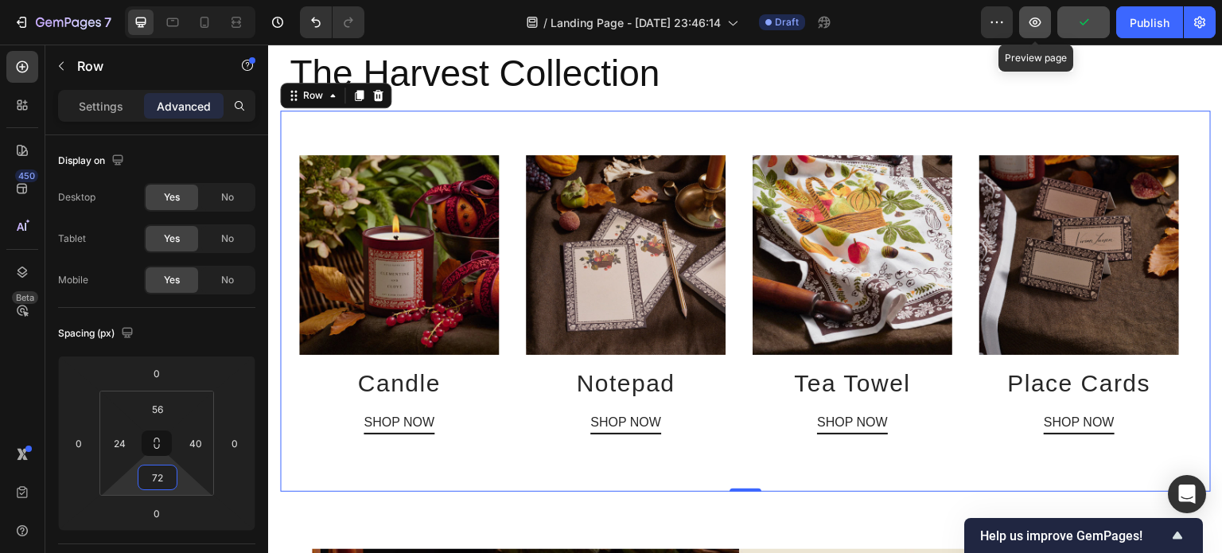
type input "72"
click at [1034, 28] on icon "button" at bounding box center [1035, 22] width 16 height 16
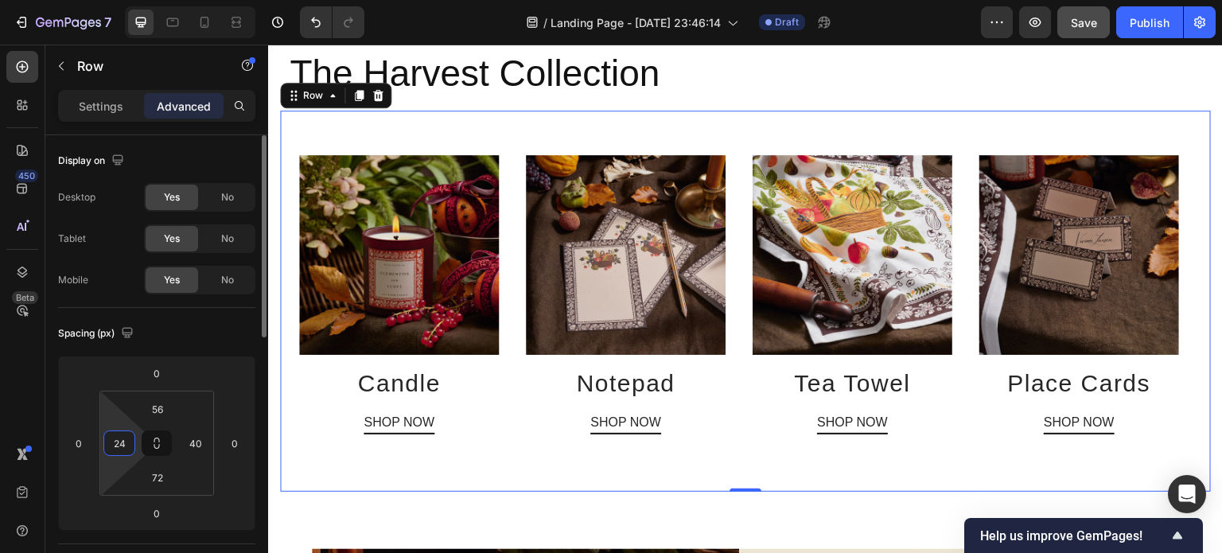
click at [123, 441] on input "24" at bounding box center [119, 443] width 24 height 24
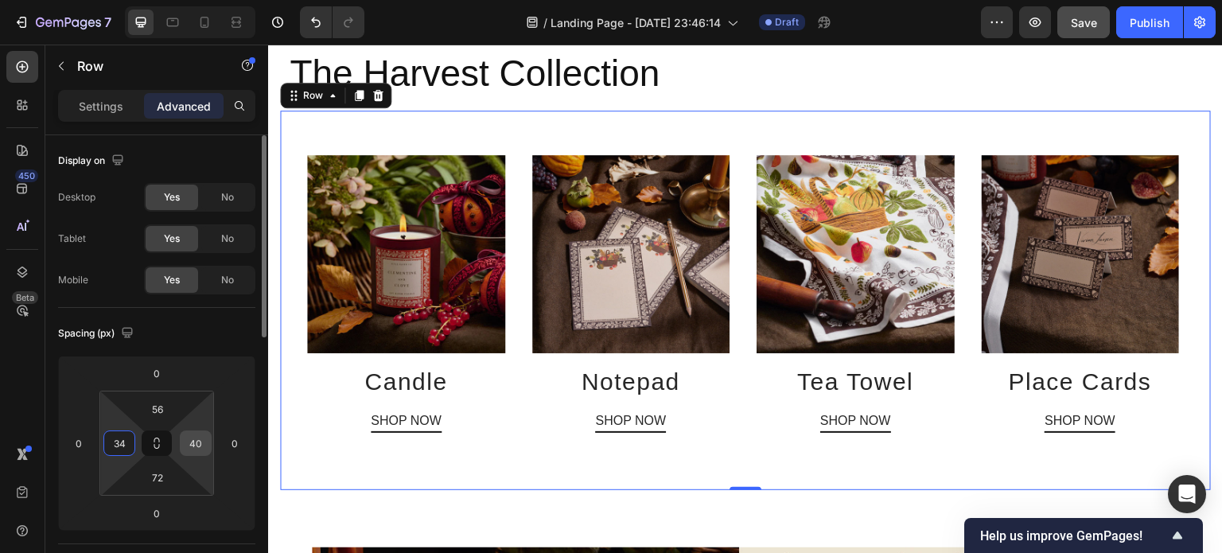
type input "34"
click at [195, 441] on input "40" at bounding box center [196, 443] width 24 height 24
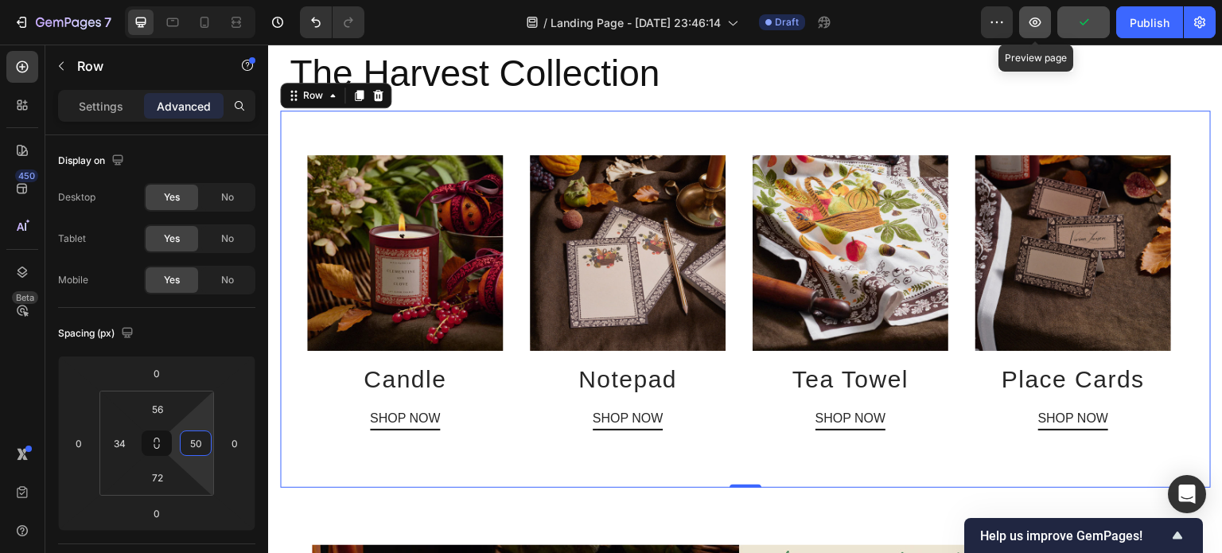
type input "50"
click at [1041, 25] on icon "button" at bounding box center [1035, 22] width 16 height 16
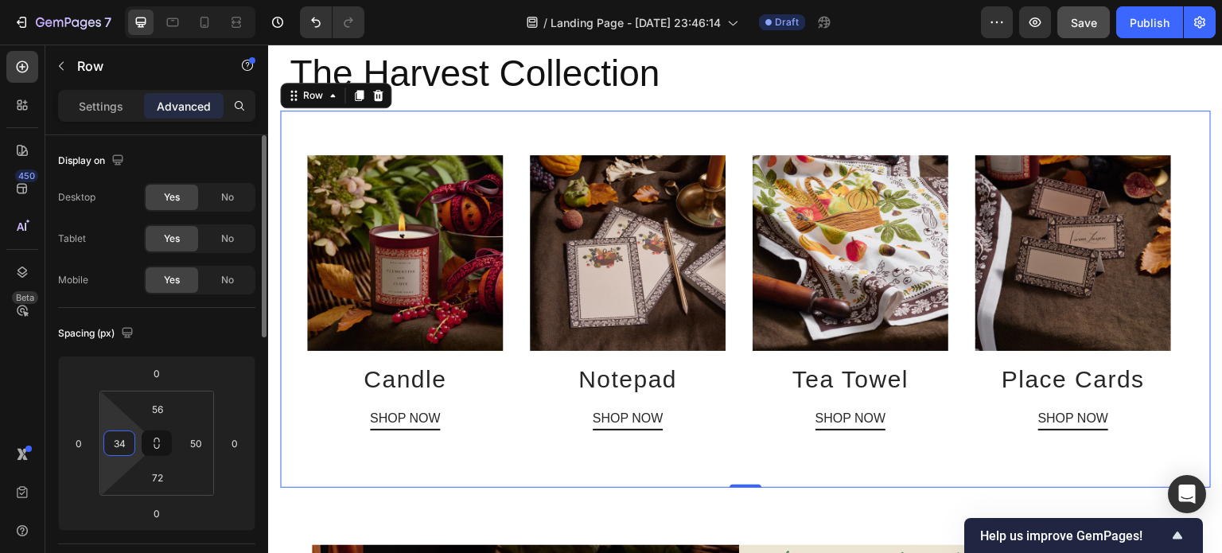
click at [124, 443] on input "34" at bounding box center [119, 443] width 24 height 24
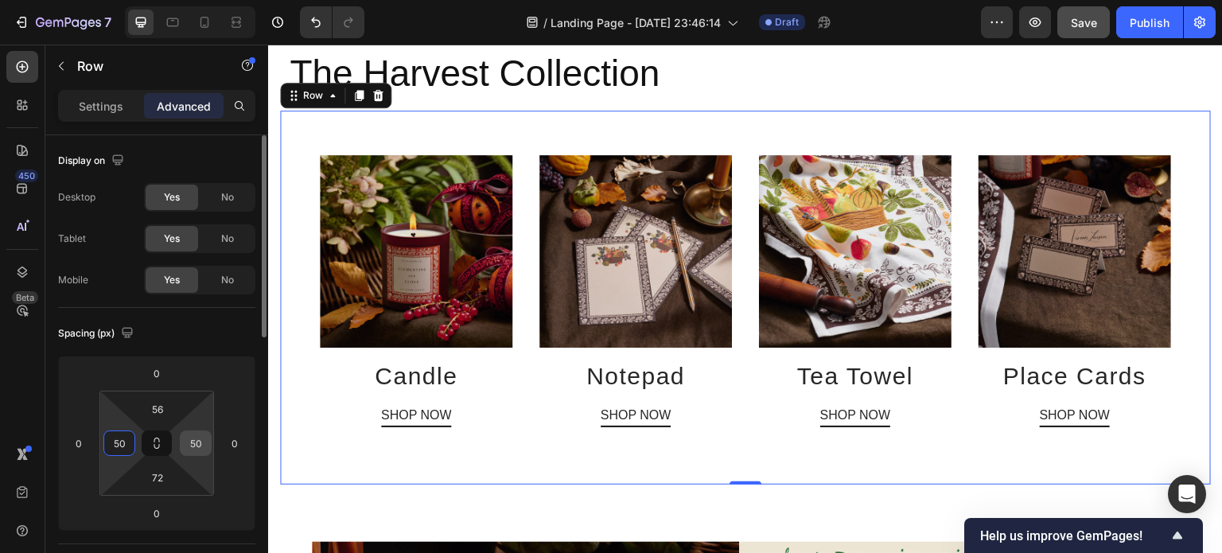
type input "50"
click at [204, 442] on input "50" at bounding box center [196, 443] width 24 height 24
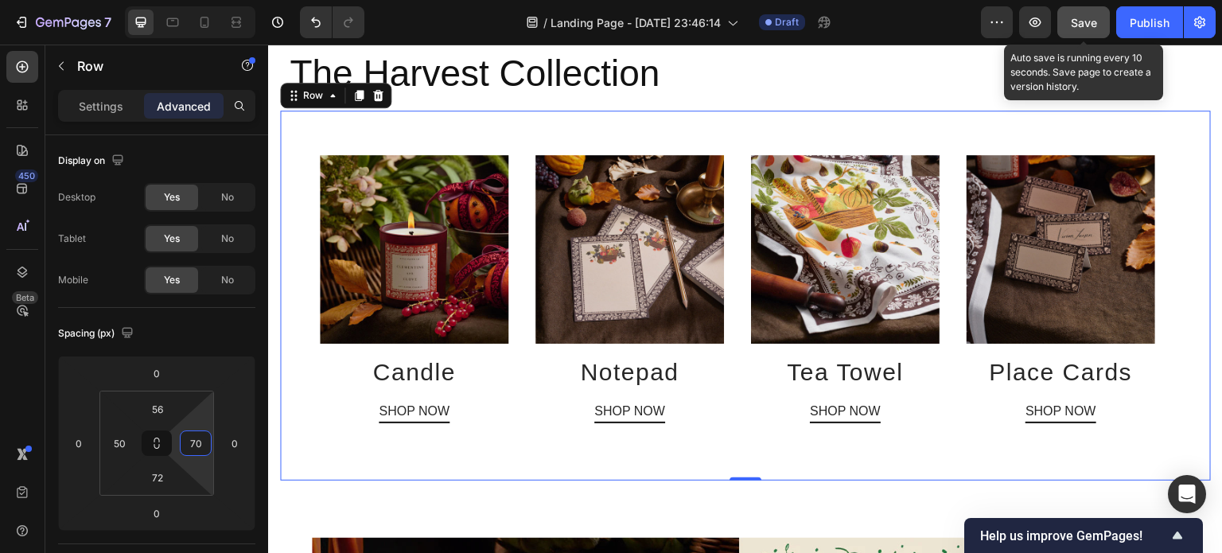
type input "70"
click at [1087, 25] on span "Save" at bounding box center [1084, 23] width 26 height 14
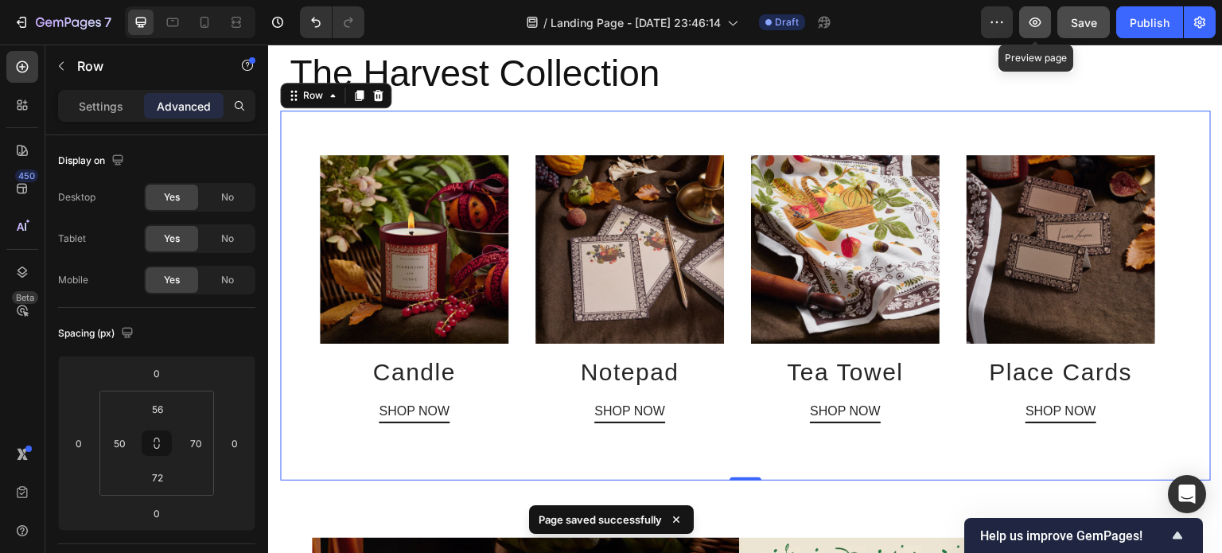
click at [1034, 26] on icon "button" at bounding box center [1035, 23] width 12 height 10
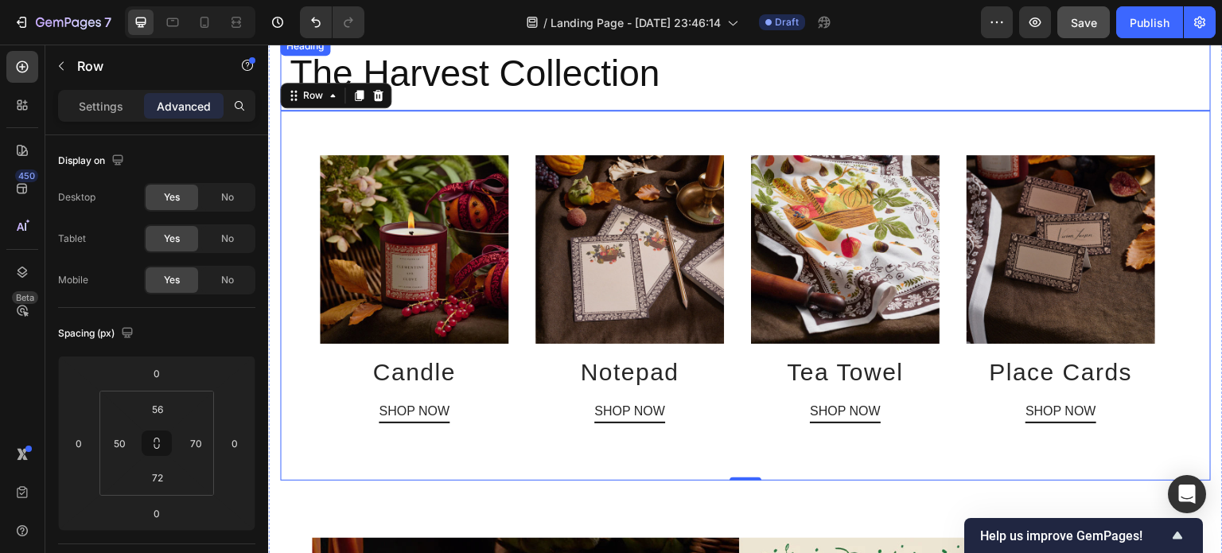
click at [532, 72] on h2 "The Harvest Collection" at bounding box center [749, 74] width 923 height 51
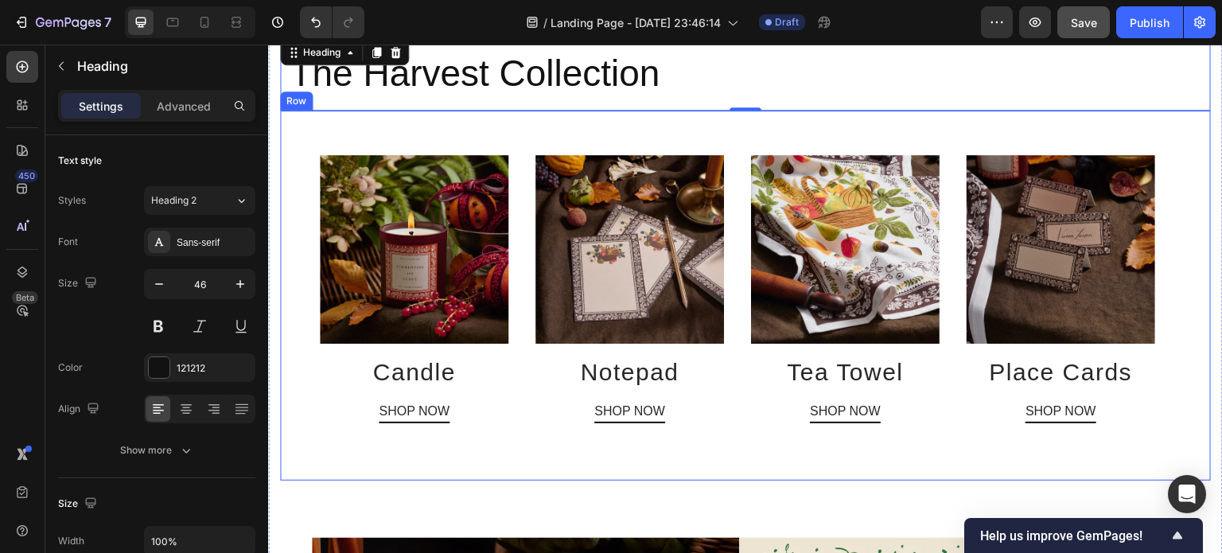
click at [312, 266] on div "Image Candle Heading SHOP NOW Button Image Notepad Heading SHOP NOW Button Imag…" at bounding box center [745, 296] width 931 height 370
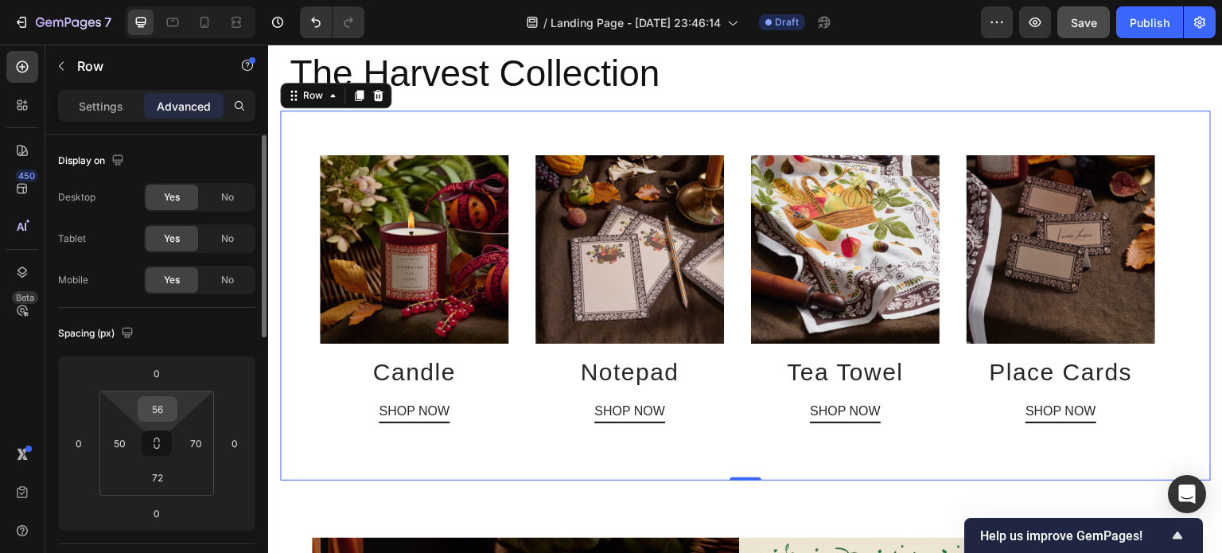
click at [170, 409] on input "56" at bounding box center [158, 409] width 32 height 24
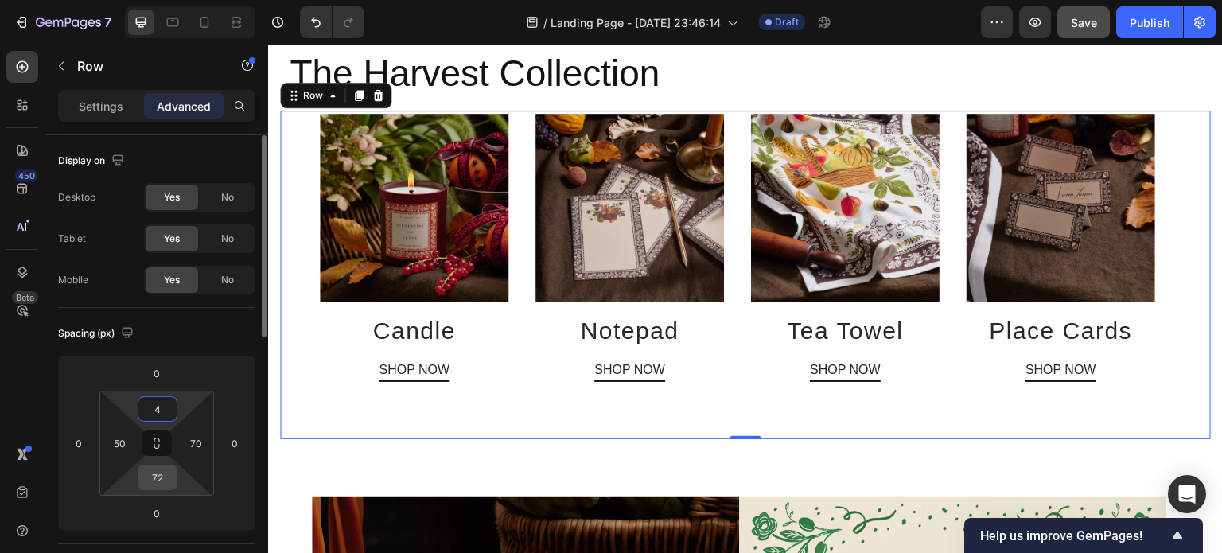
type input "4"
click at [162, 475] on input "72" at bounding box center [158, 477] width 32 height 24
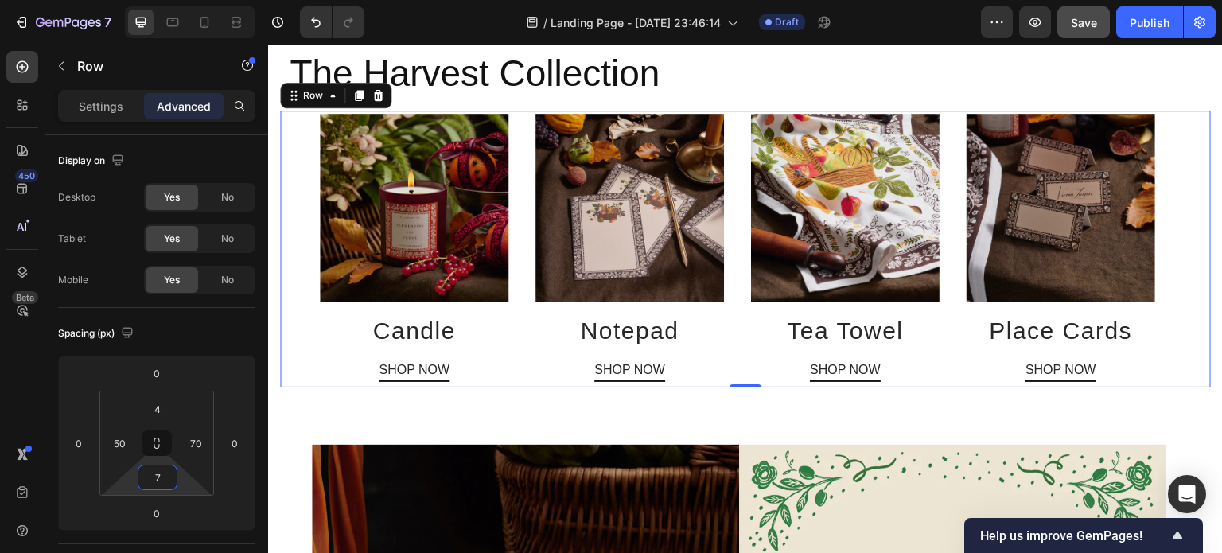
type input "7"
click at [509, 77] on h2 "The Harvest Collection" at bounding box center [749, 74] width 923 height 51
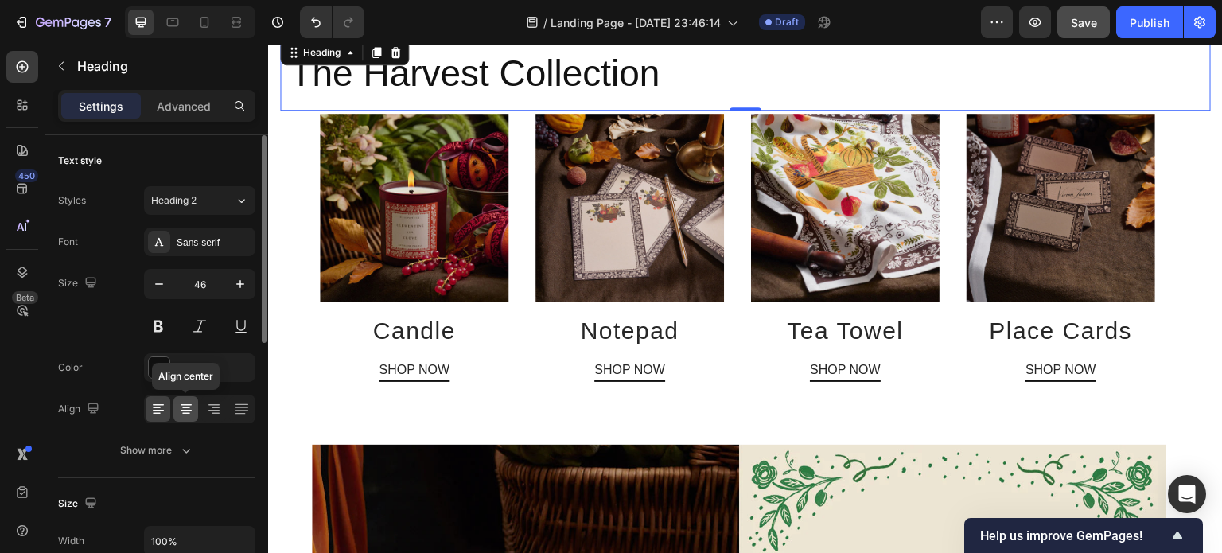
click at [188, 405] on icon at bounding box center [186, 409] width 16 height 16
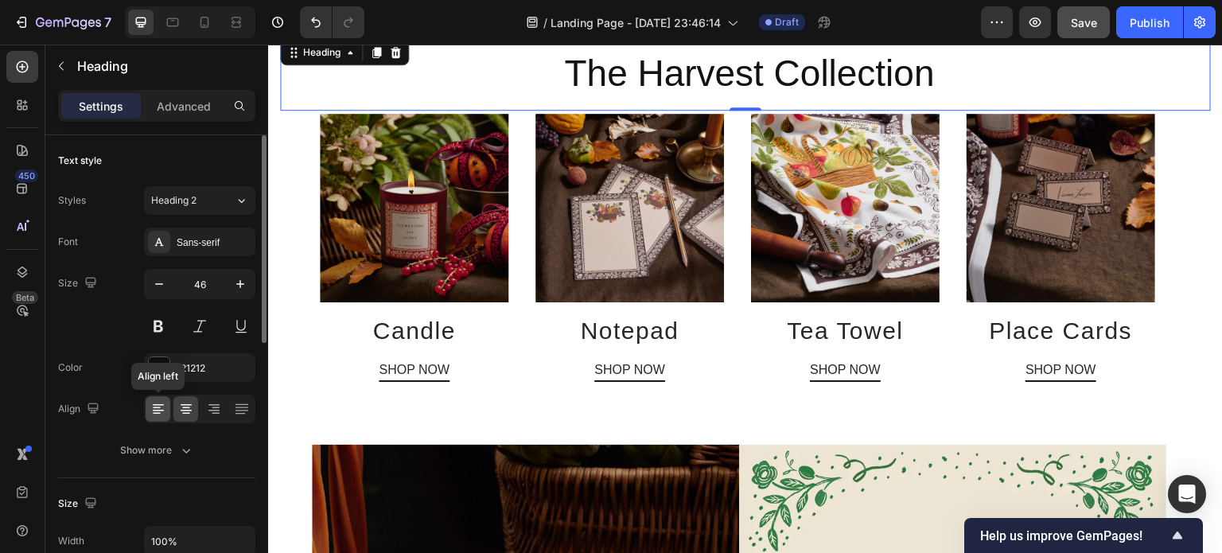
click at [165, 407] on icon at bounding box center [158, 409] width 16 height 16
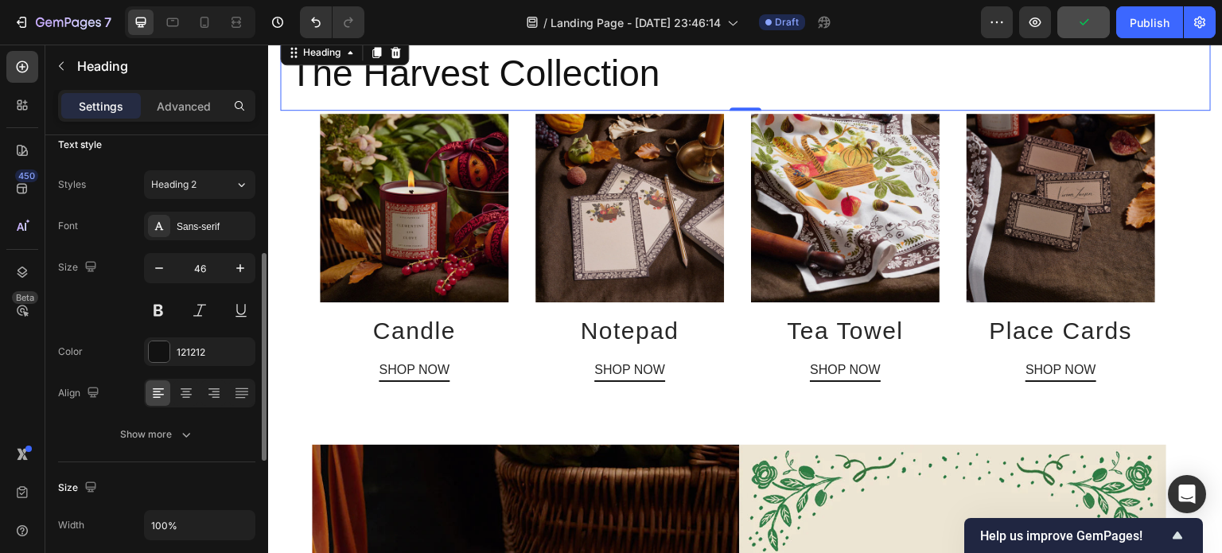
scroll to position [0, 0]
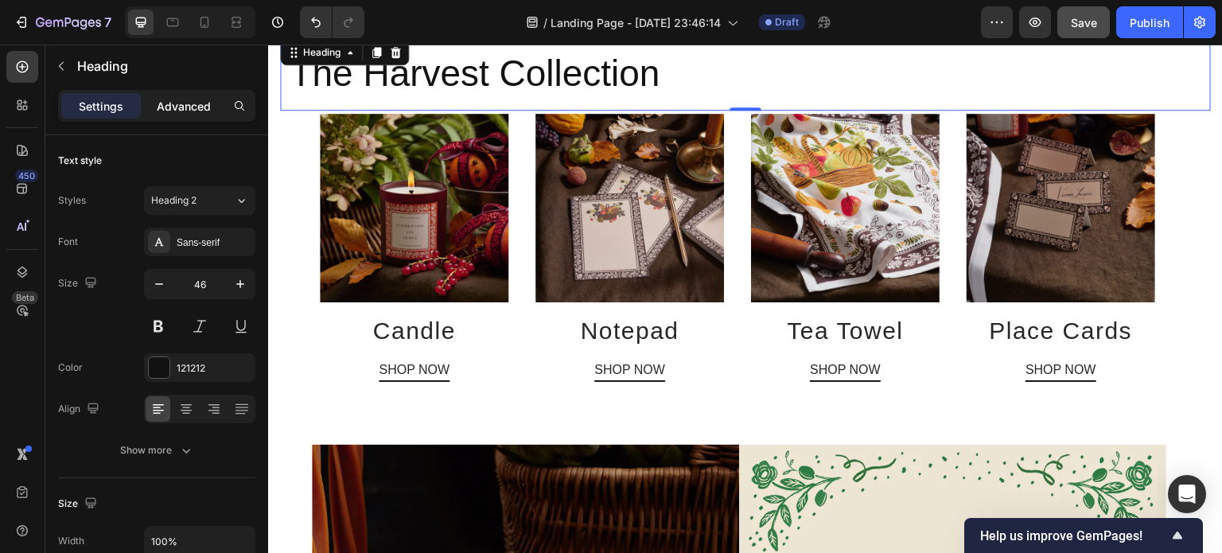
click at [186, 107] on p "Advanced" at bounding box center [184, 106] width 54 height 17
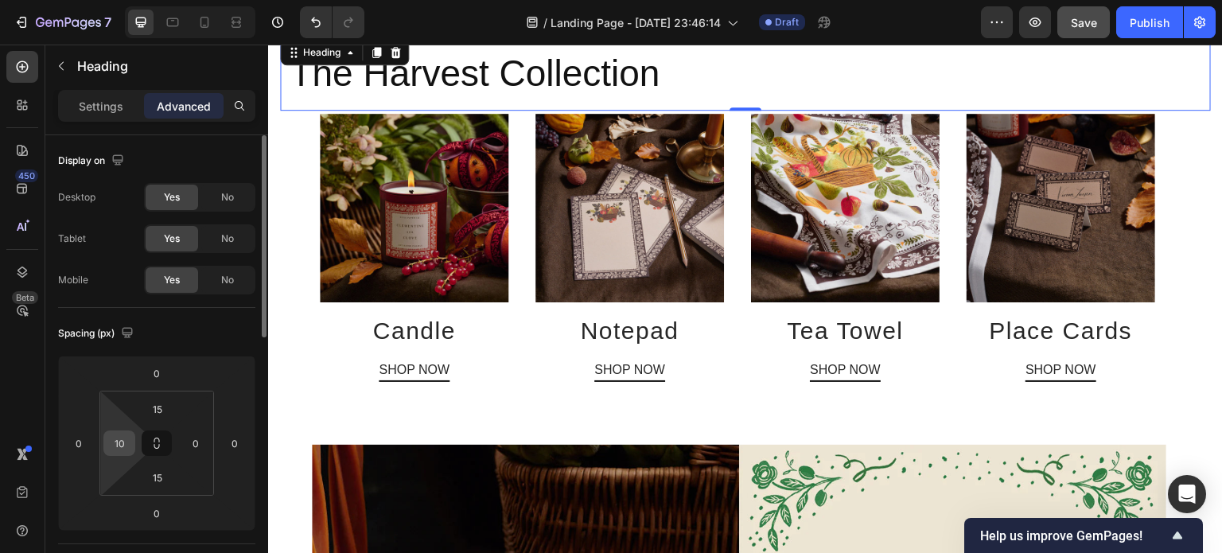
click at [129, 442] on input "10" at bounding box center [119, 443] width 24 height 24
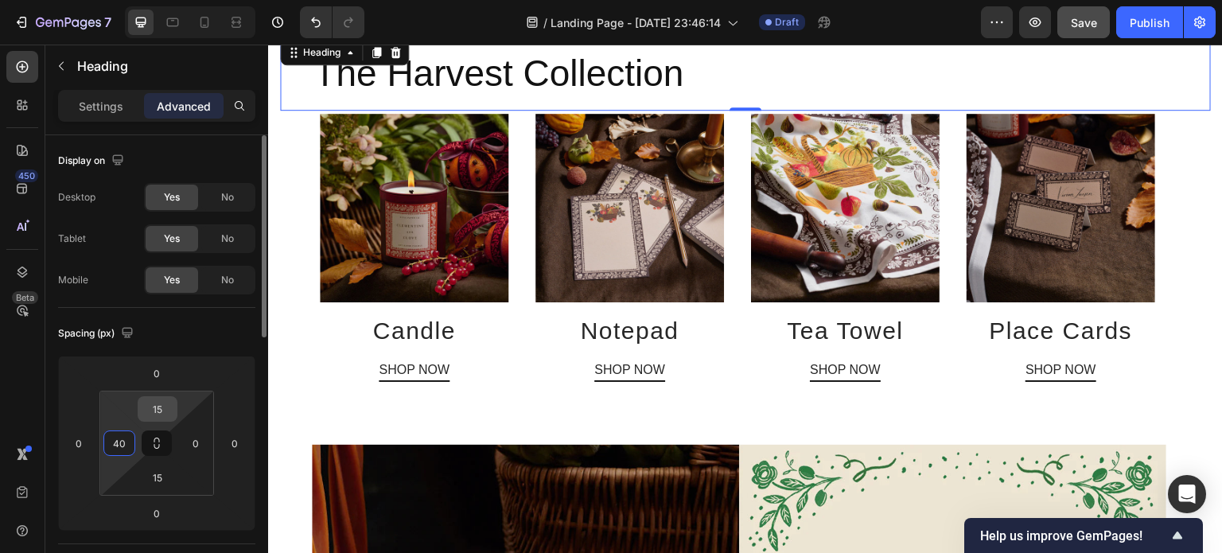
type input "40"
click at [161, 404] on input "15" at bounding box center [158, 409] width 32 height 24
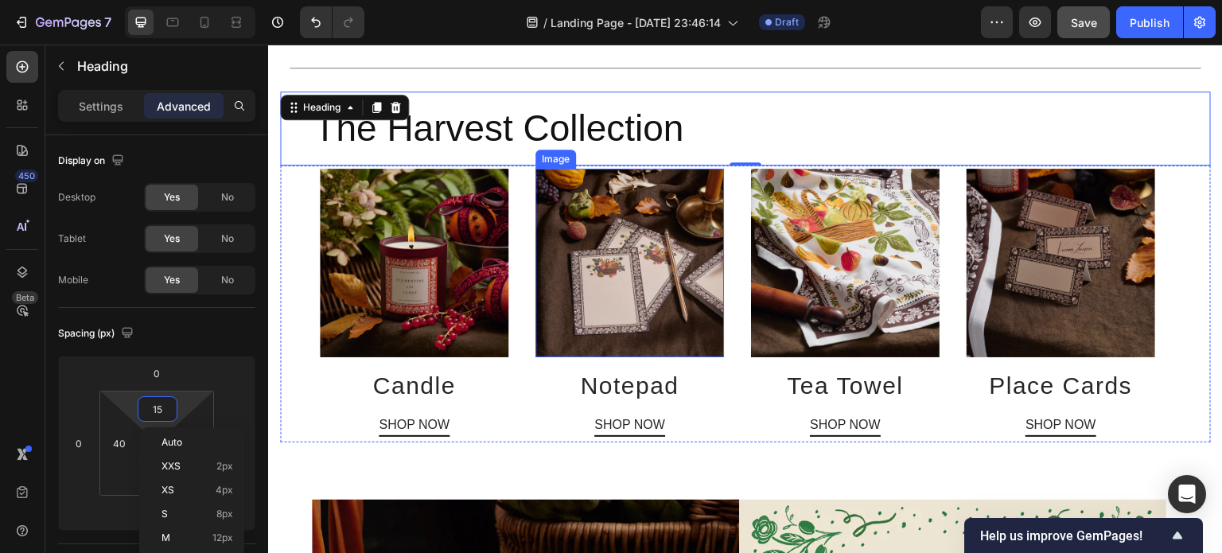
scroll to position [519, 0]
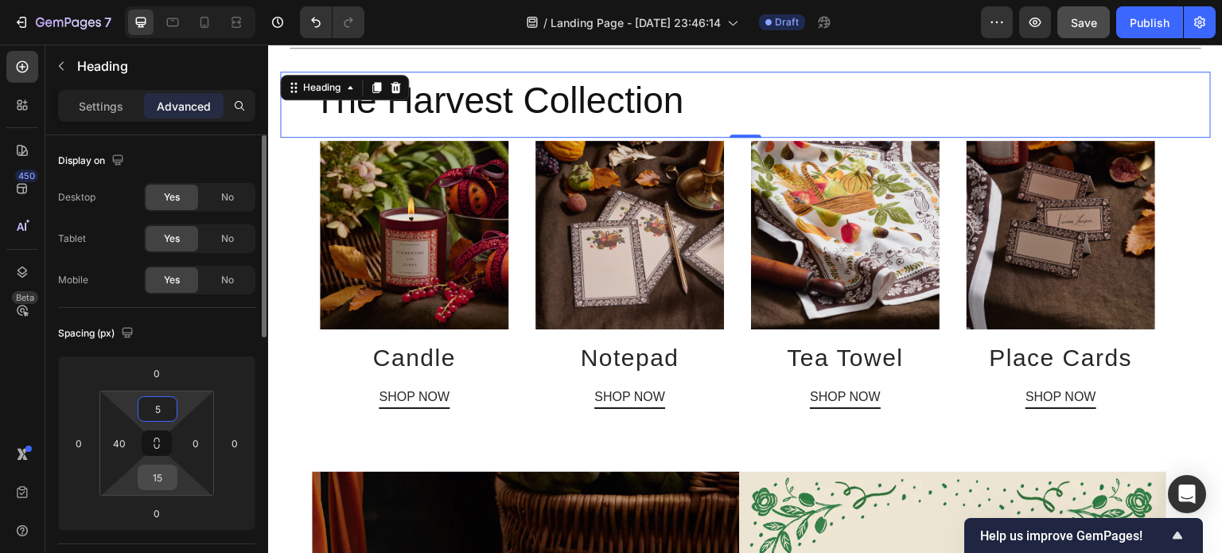
type input "5"
click at [161, 474] on input "15" at bounding box center [158, 477] width 32 height 24
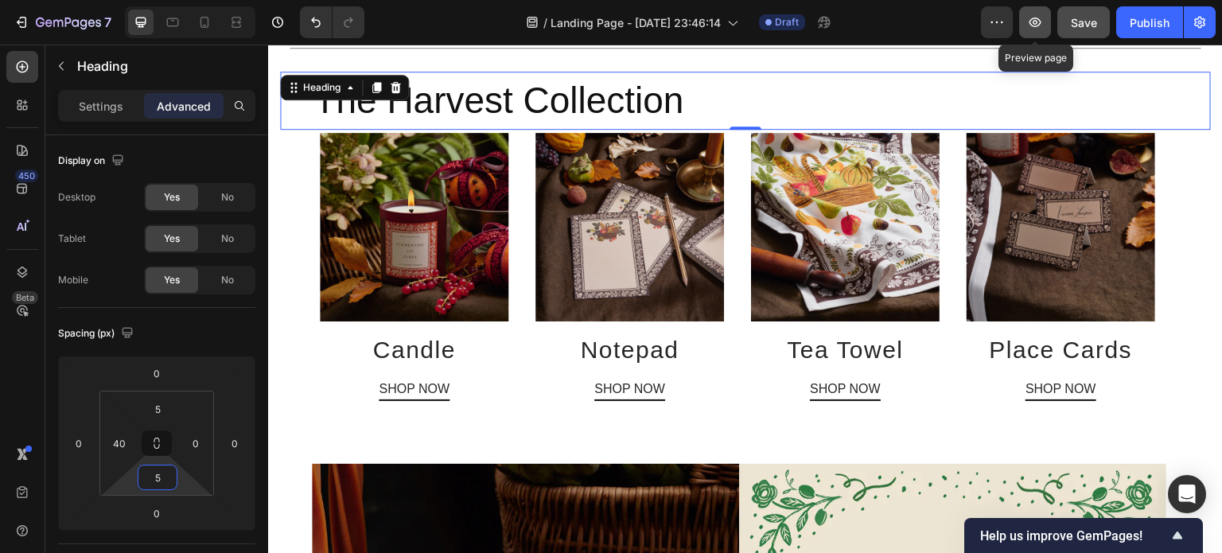
type input "5"
click at [1041, 16] on icon "button" at bounding box center [1035, 22] width 16 height 16
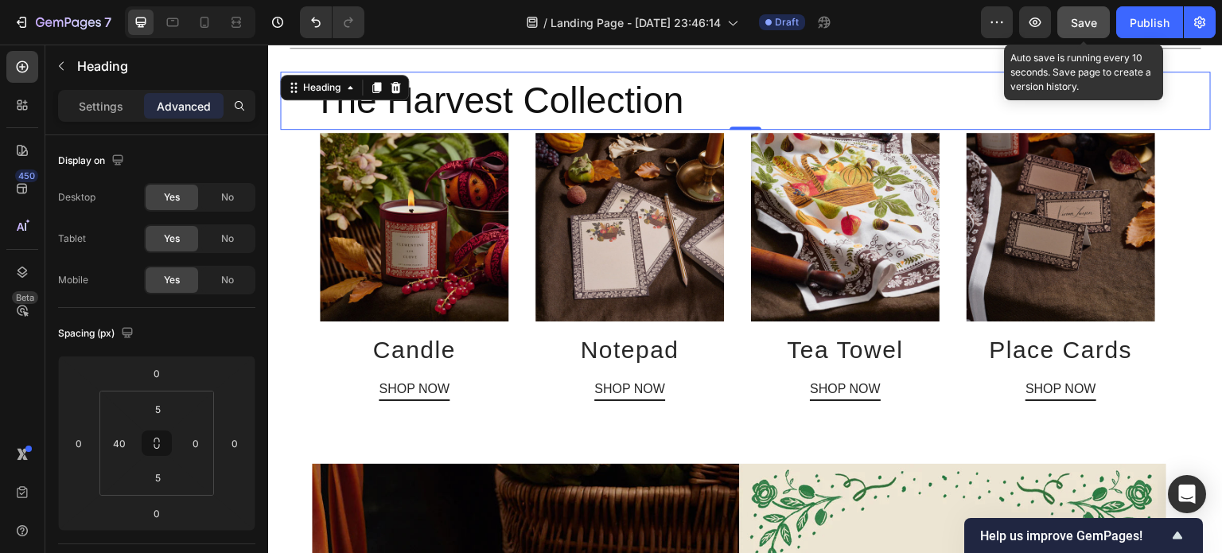
click at [1080, 23] on span "Save" at bounding box center [1084, 23] width 26 height 14
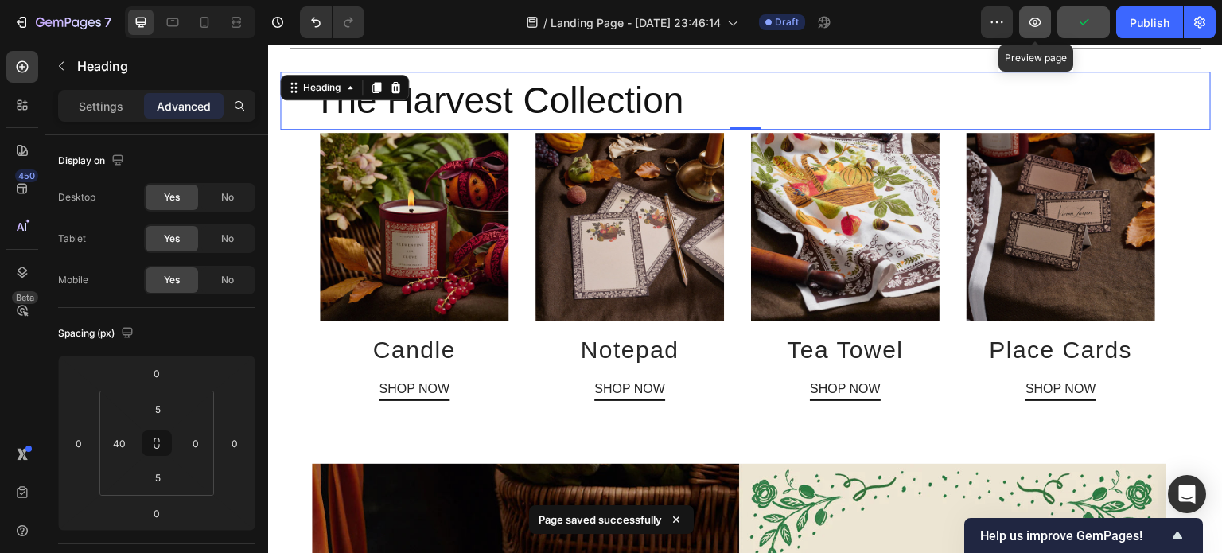
click at [1038, 21] on icon "button" at bounding box center [1035, 22] width 16 height 16
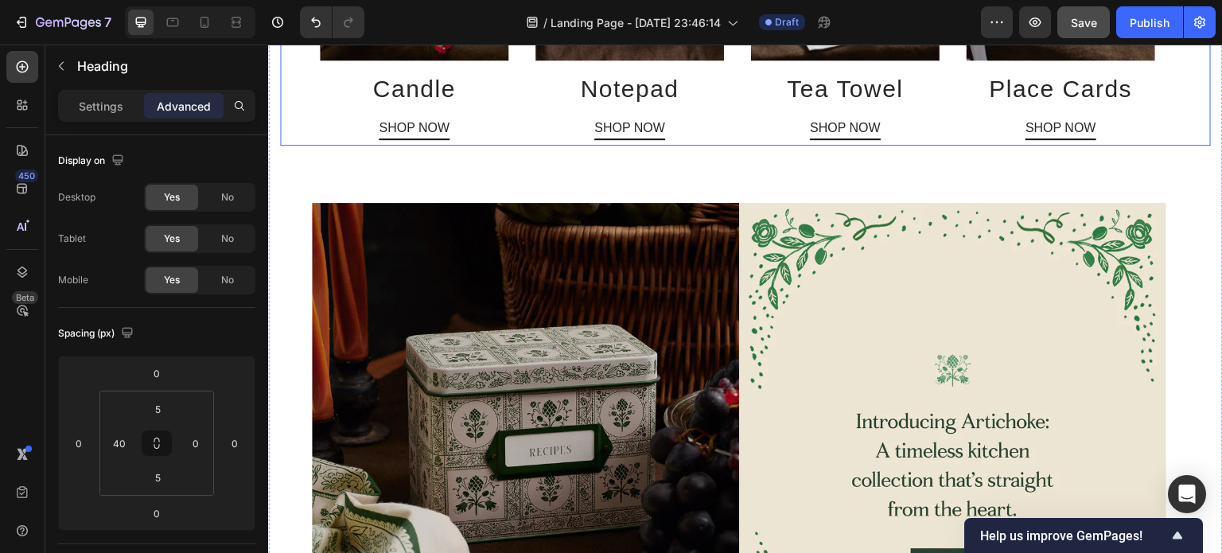
scroll to position [780, 0]
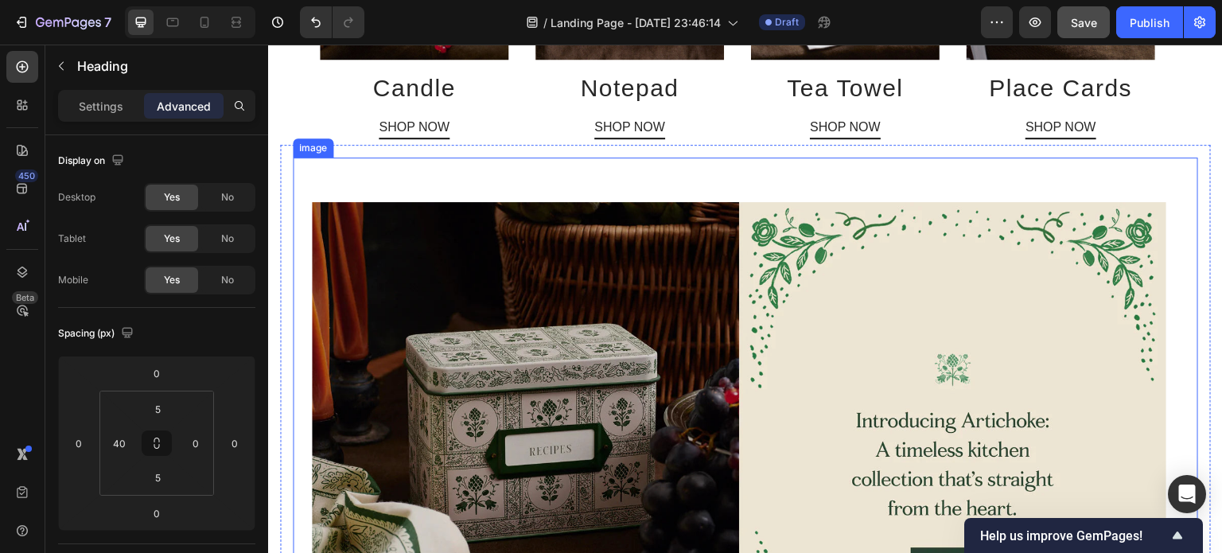
click at [790, 358] on img at bounding box center [739, 456] width 854 height 508
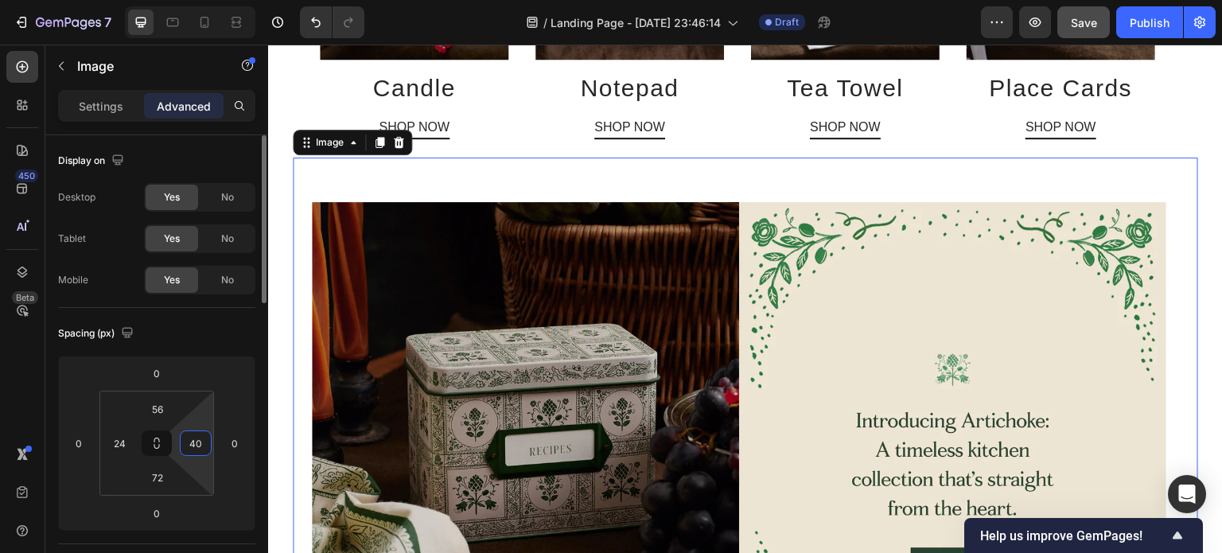
click at [198, 442] on input "40" at bounding box center [196, 443] width 24 height 24
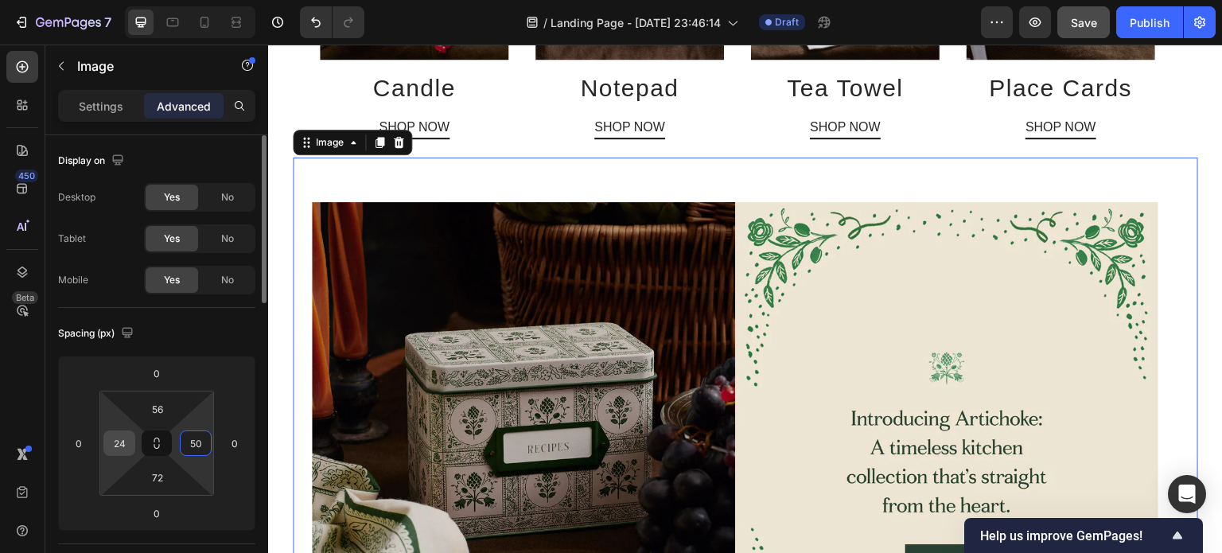
type input "50"
click at [127, 447] on input "24" at bounding box center [119, 443] width 24 height 24
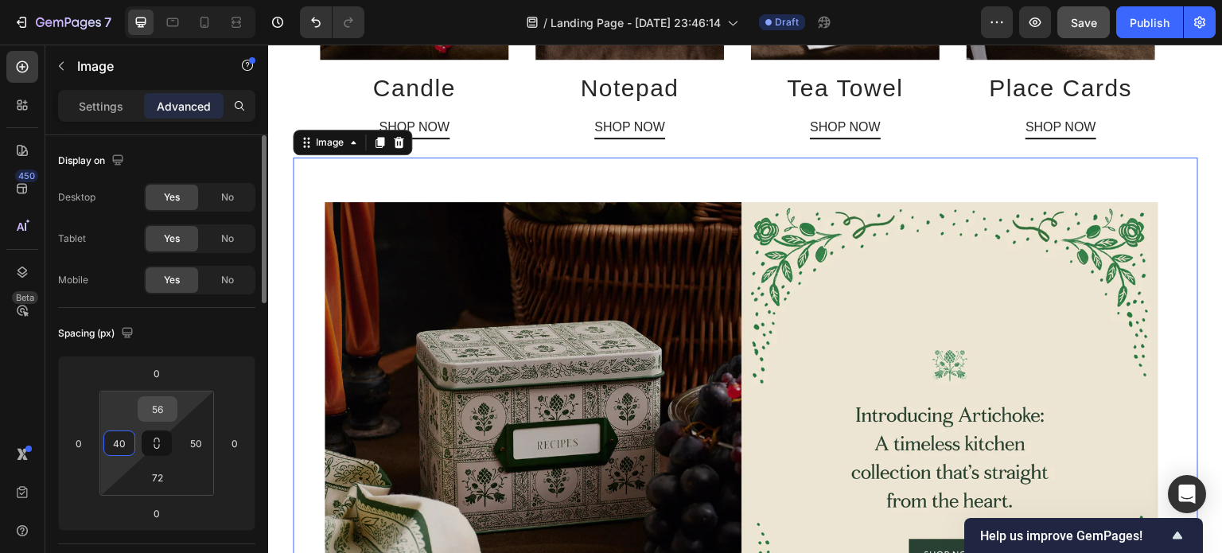
type input "40"
click at [161, 408] on input "56" at bounding box center [158, 409] width 32 height 24
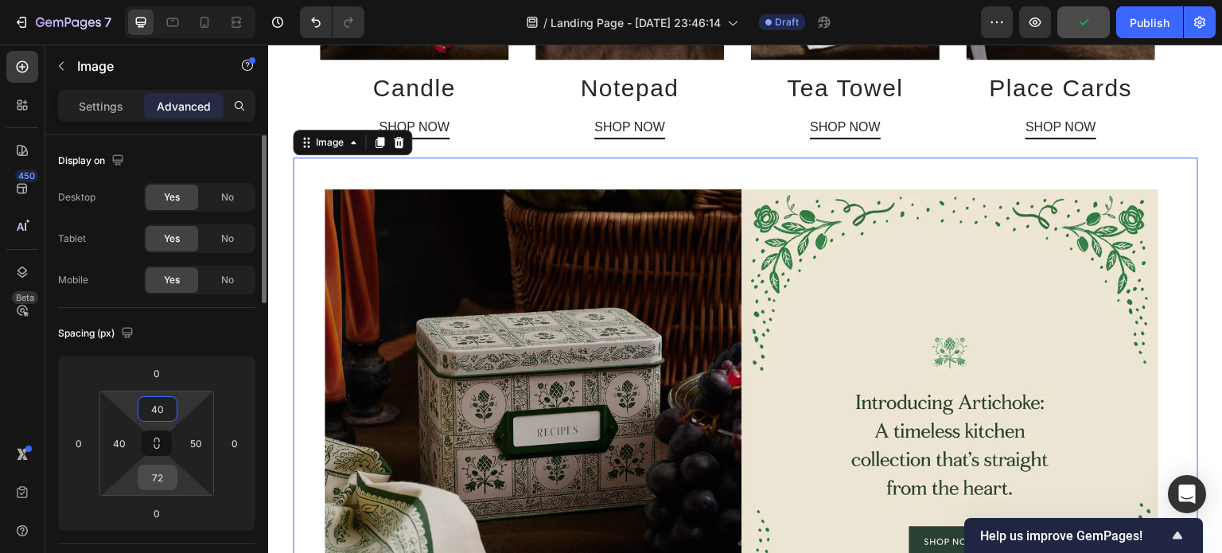
type input "40"
click at [161, 480] on input "72" at bounding box center [158, 477] width 32 height 24
type input "40"
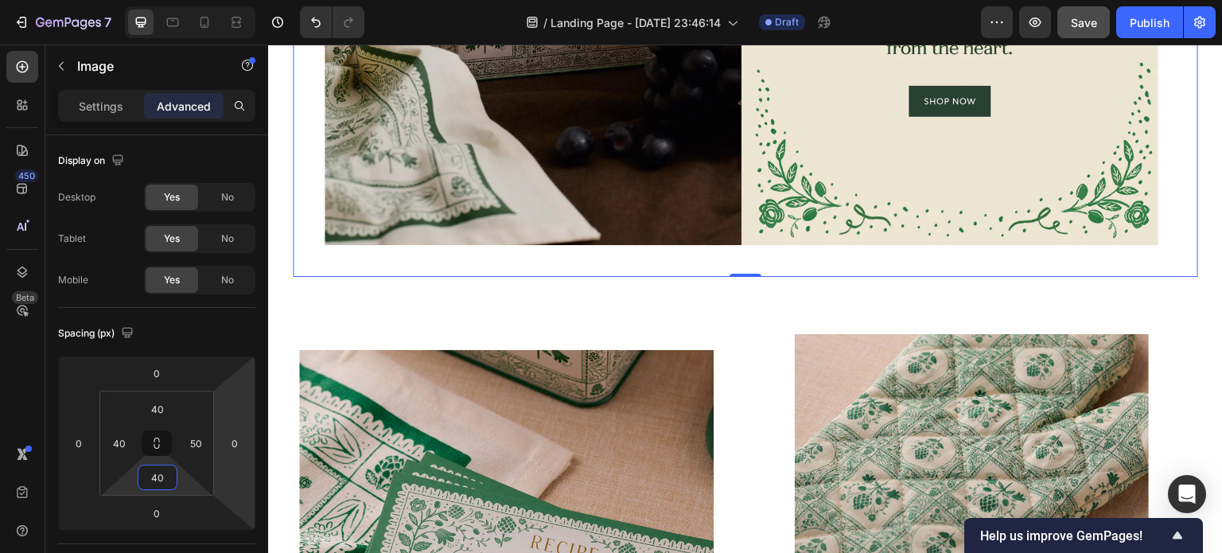
scroll to position [1224, 0]
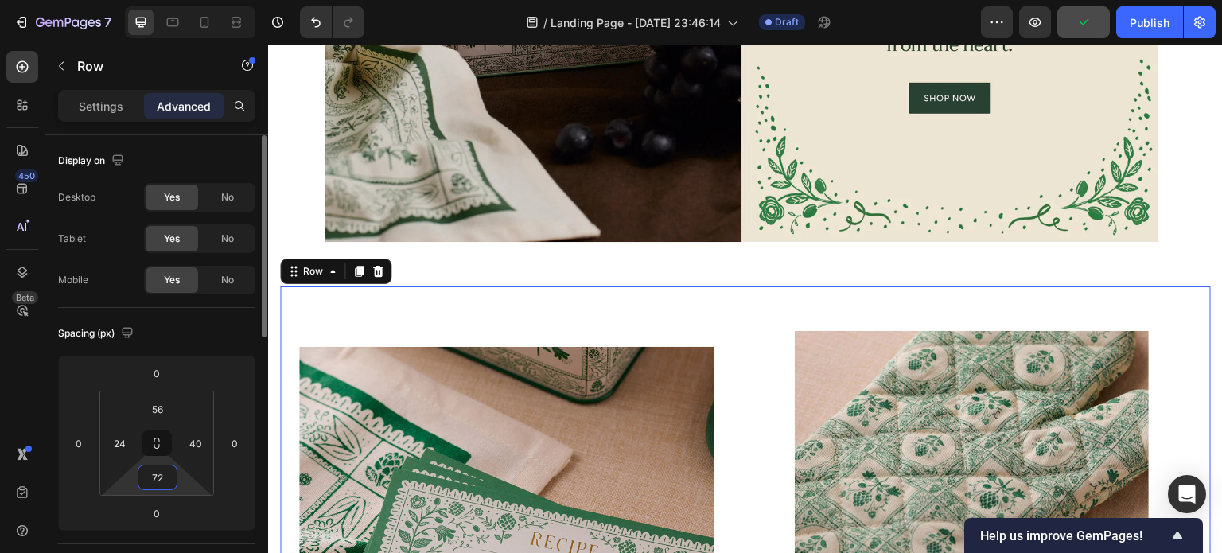
click at [164, 480] on input "72" at bounding box center [158, 477] width 32 height 24
type input "4"
type input "72"
click at [158, 414] on input "56" at bounding box center [158, 409] width 32 height 24
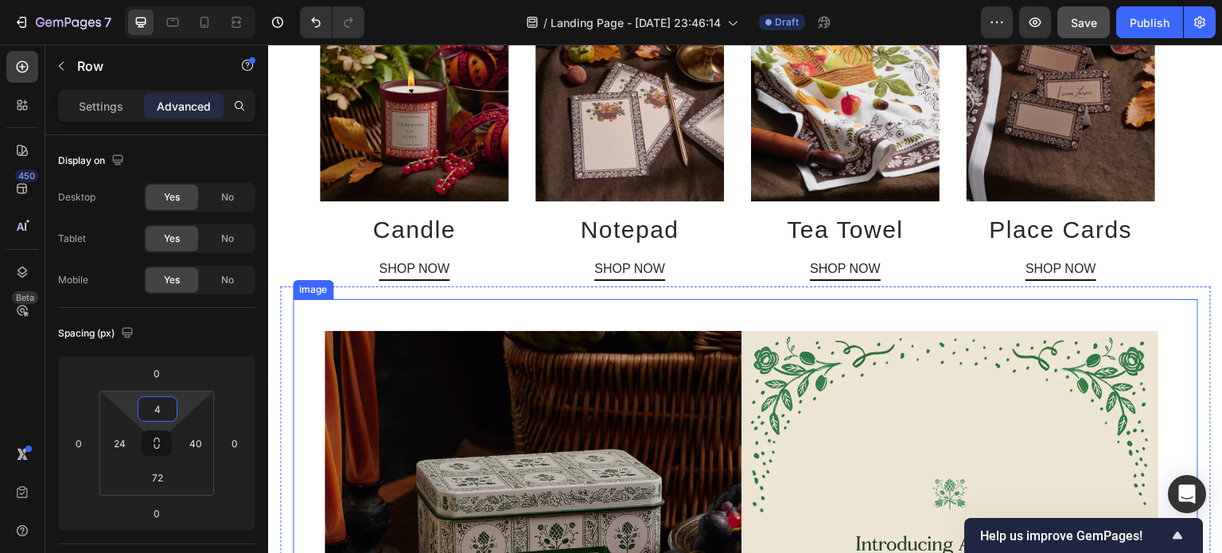
scroll to position [628, 0]
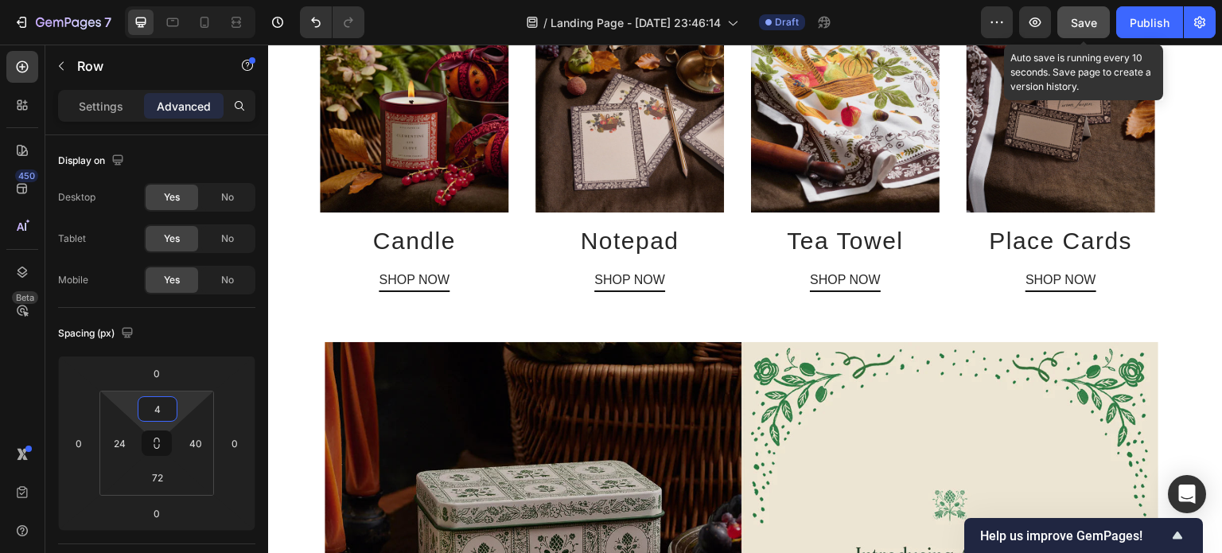
type input "4"
click at [1085, 27] on span "Save" at bounding box center [1084, 23] width 26 height 14
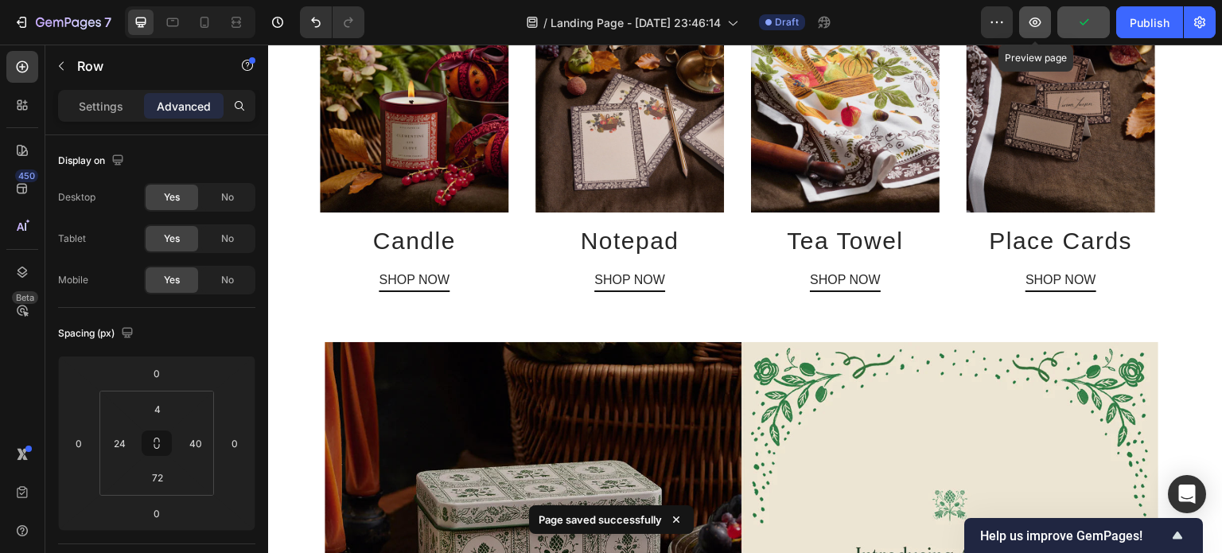
click at [1033, 29] on icon "button" at bounding box center [1035, 22] width 16 height 16
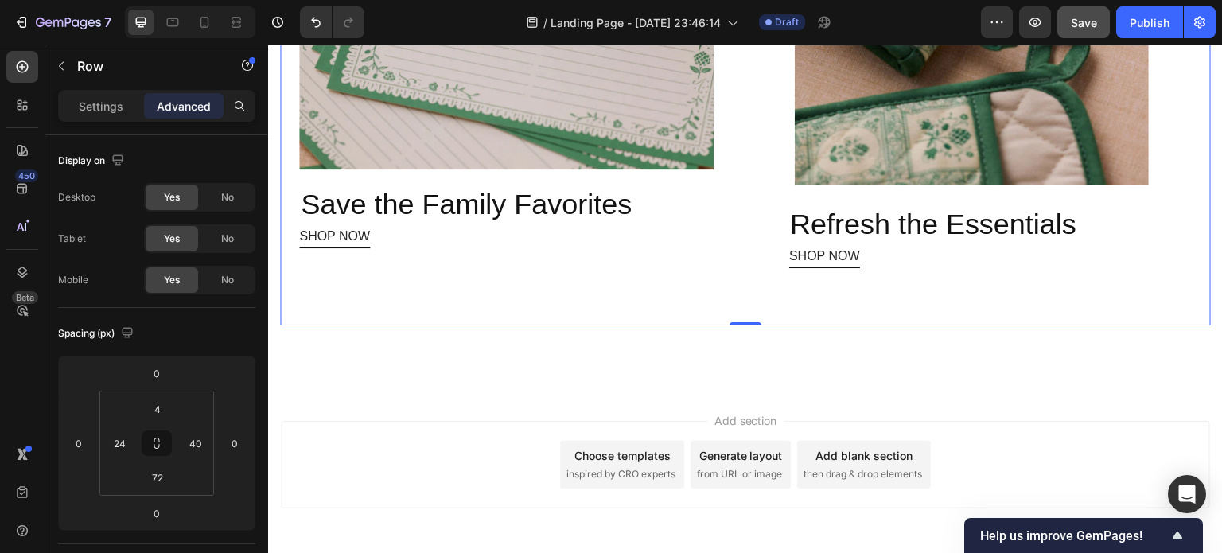
scroll to position [1828, 0]
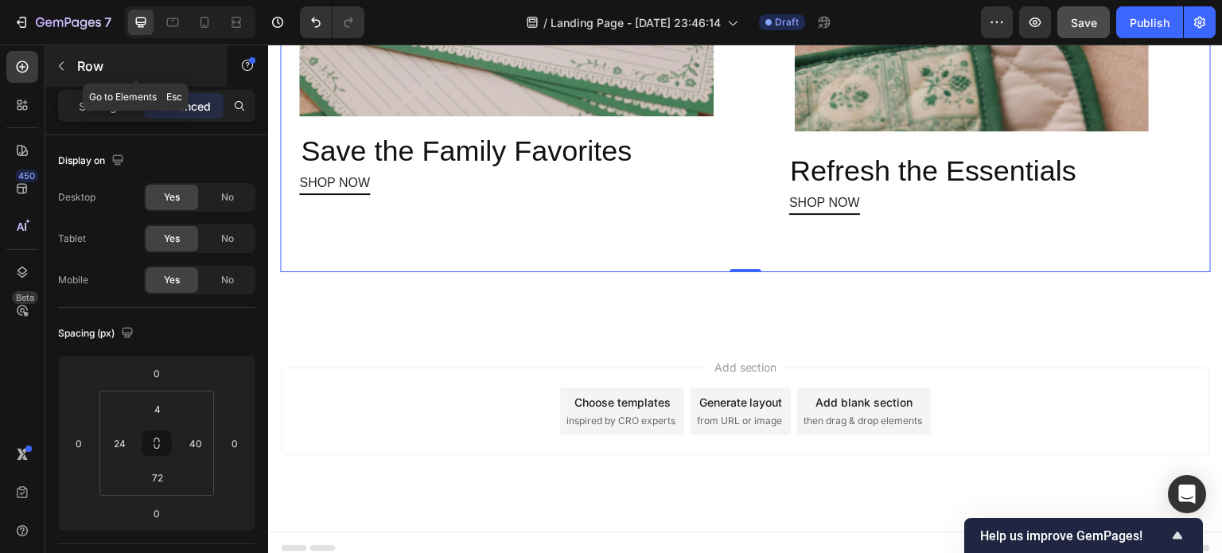
click at [60, 64] on icon "button" at bounding box center [61, 66] width 5 height 9
